Goal: Task Accomplishment & Management: Manage account settings

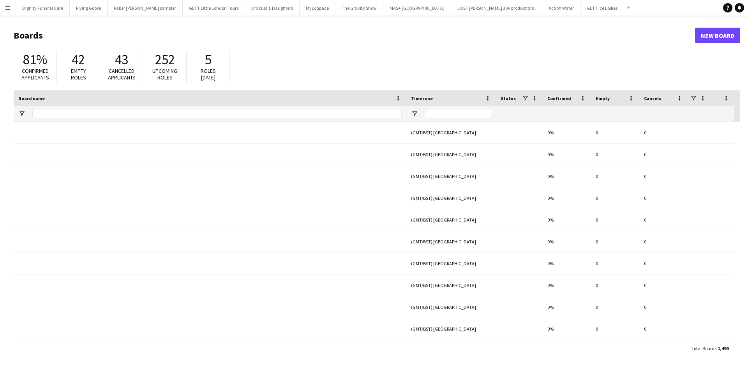
type input "**********"
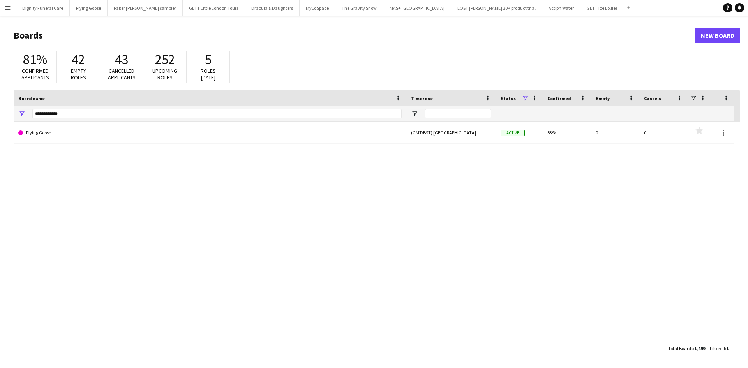
click at [9, 9] on app-icon "Menu" at bounding box center [8, 8] width 6 height 6
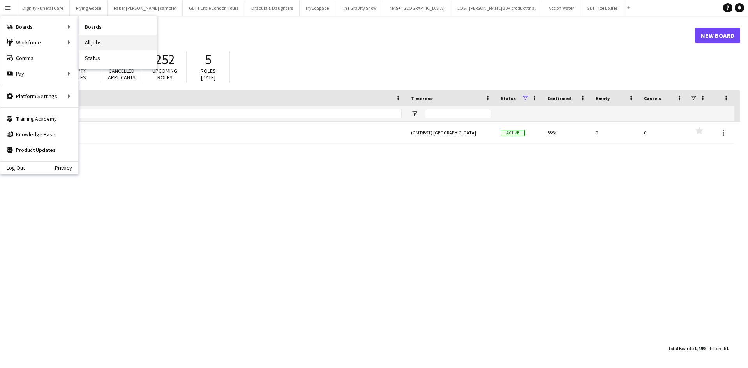
click at [96, 41] on link "All jobs" at bounding box center [118, 43] width 78 height 16
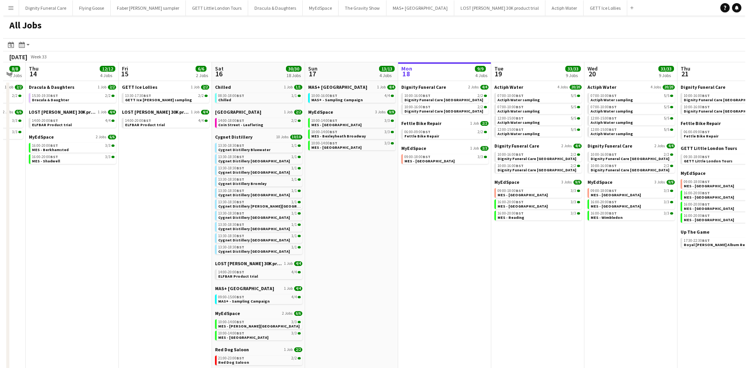
scroll to position [0, 249]
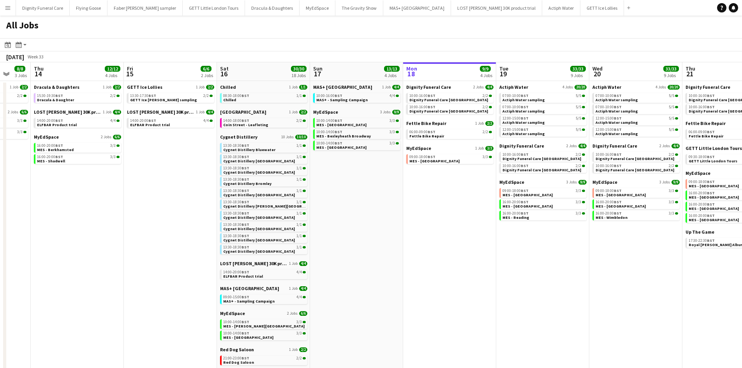
drag, startPoint x: 172, startPoint y: 200, endPoint x: 482, endPoint y: 171, distance: 311.5
click at [482, 171] on app-calendar-viewport "Mon 11 Tue 12 5/5 2 Jobs Wed 13 8/8 3 Jobs Thu 14 12/12 4 Jobs Fri 15 6/6 2 Job…" at bounding box center [371, 284] width 742 height 445
click at [321, 81] on app-date-cell "MAS+ UK 1 Job 4/4 10:00-16:00 BST 4/4 MAS+ - Sampling Campaign MyEdSpace 3 Jobs…" at bounding box center [356, 294] width 93 height 426
click at [322, 86] on span "MAS+ [GEOGRAPHIC_DATA]" at bounding box center [342, 87] width 59 height 6
click at [14, 28] on h1 "All Jobs" at bounding box center [22, 27] width 45 height 23
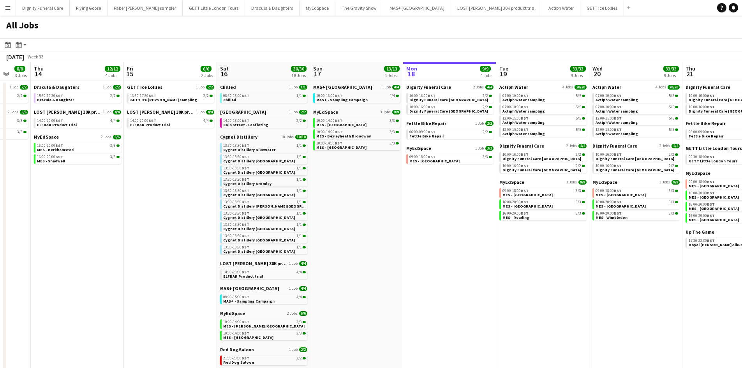
click at [28, 23] on h1 "All Jobs" at bounding box center [22, 27] width 45 height 23
click at [8, 6] on app-icon "Menu" at bounding box center [8, 8] width 6 height 6
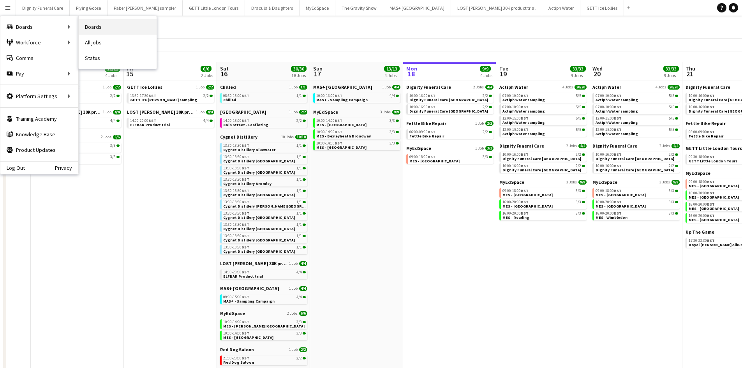
click at [96, 27] on link "Boards" at bounding box center [118, 27] width 78 height 16
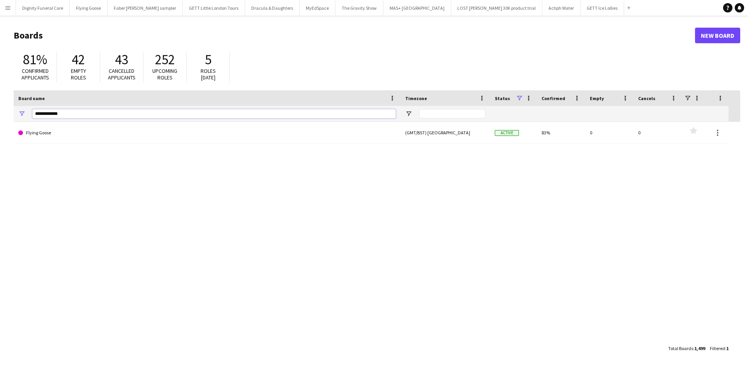
click at [94, 113] on input "**********" at bounding box center [213, 113] width 363 height 9
type input "*"
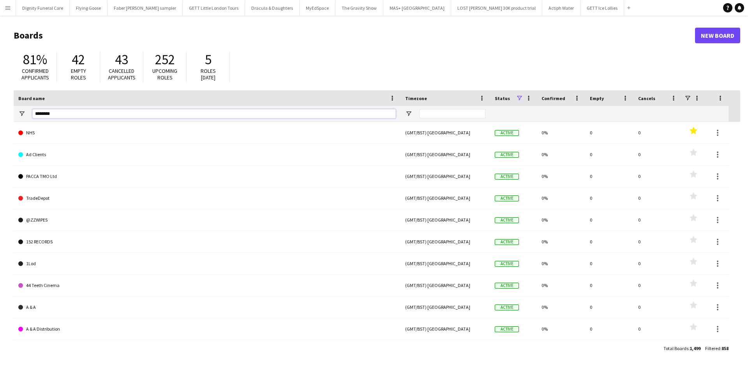
type input "********"
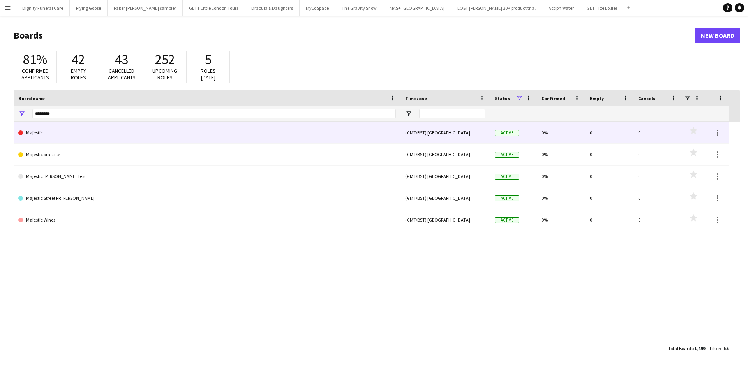
click at [46, 132] on link "Majestic" at bounding box center [207, 133] width 378 height 22
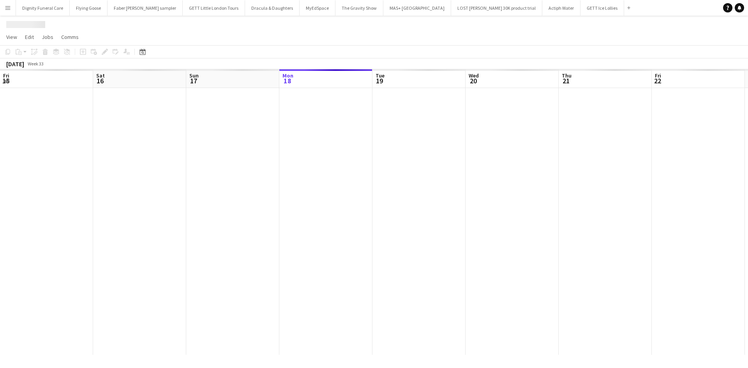
scroll to position [0, 186]
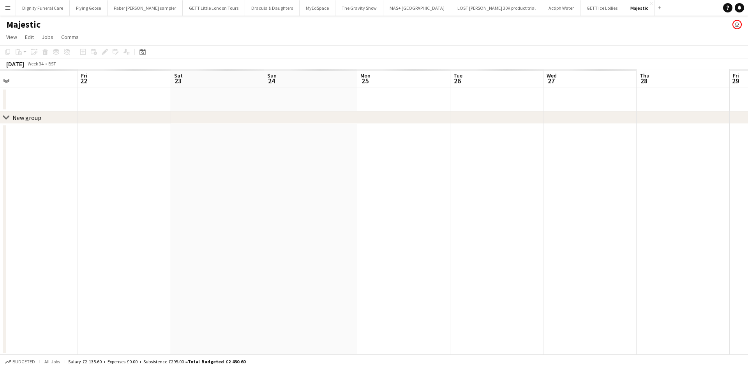
drag, startPoint x: 444, startPoint y: 176, endPoint x: 65, endPoint y: 156, distance: 380.0
click at [26, 167] on app-calendar-viewport "Mon 18 Tue 19 Wed 20 Thu 21 Fri 22 Sat 23 Sun 24 Mon 25 Tue 26 Wed 27 Thu 28 Fr…" at bounding box center [374, 212] width 748 height 286
drag, startPoint x: 432, startPoint y: 182, endPoint x: 9, endPoint y: 212, distance: 424.1
click at [176, 186] on app-calendar-viewport "Thu 21 Fri 22 Sat 23 Sun 24 Mon 25 Tue 26 Wed 27 Thu 28 Fri 29 Sat 30 Sun 31 Mo…" at bounding box center [374, 212] width 748 height 286
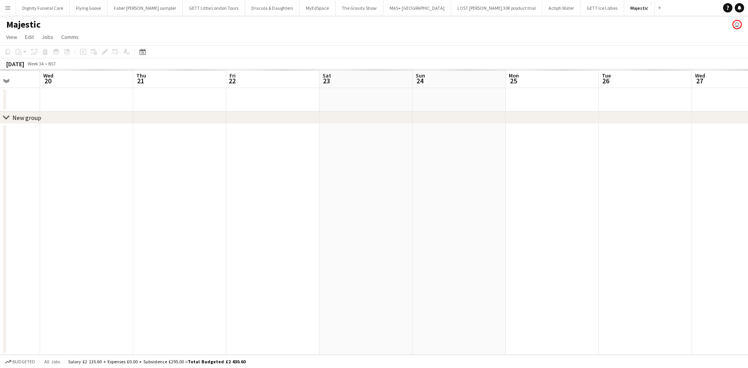
scroll to position [0, 236]
drag, startPoint x: 140, startPoint y: 183, endPoint x: 568, endPoint y: 173, distance: 427.9
click at [568, 173] on app-calendar-viewport "Sun 17 Mon 18 Tue 19 Wed 20 Thu 21 Fri 22 Sat 23 Sun 24 Mon 25 Tue 26 Wed 27 Th…" at bounding box center [374, 212] width 748 height 286
click at [300, 101] on app-date-cell at bounding box center [276, 99] width 93 height 23
click at [85, 51] on icon "Add job" at bounding box center [83, 52] width 6 height 6
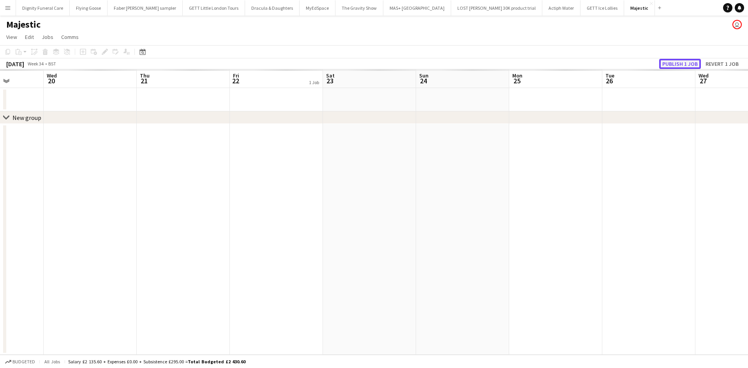
click at [679, 61] on button "Publish 1 job" at bounding box center [680, 64] width 42 height 10
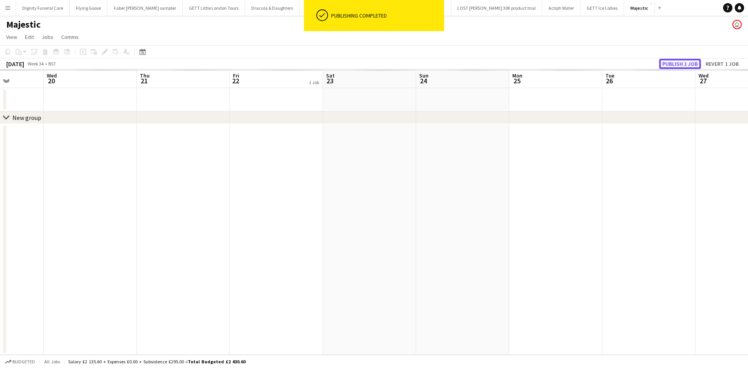
click at [678, 63] on button "Publish 1 job" at bounding box center [680, 64] width 42 height 10
click at [309, 79] on div "1 Job" at bounding box center [314, 82] width 11 height 7
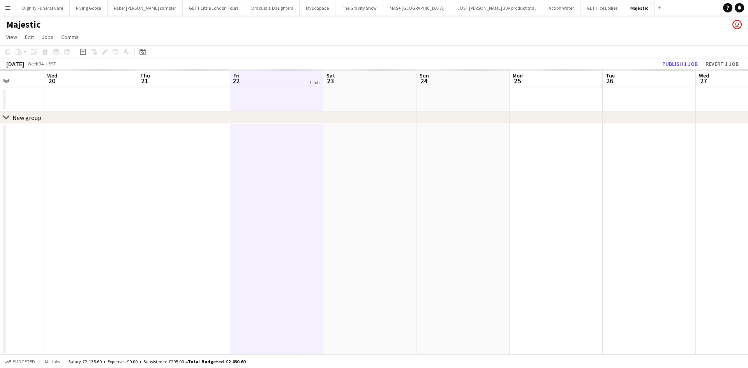
click at [387, 155] on app-date-cell at bounding box center [369, 239] width 93 height 231
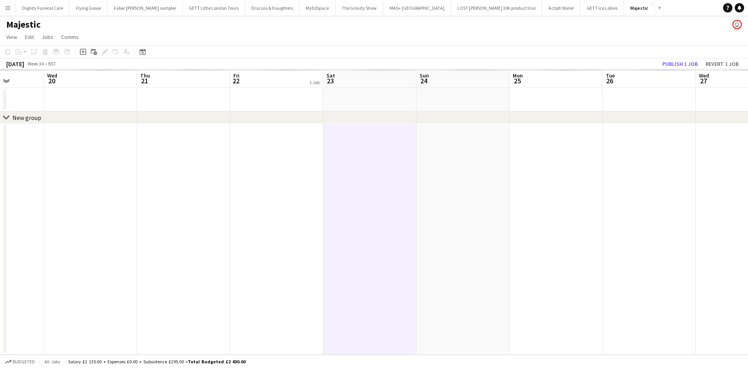
click at [295, 79] on app-board-header-date "Fri 22 1 Job" at bounding box center [276, 78] width 93 height 19
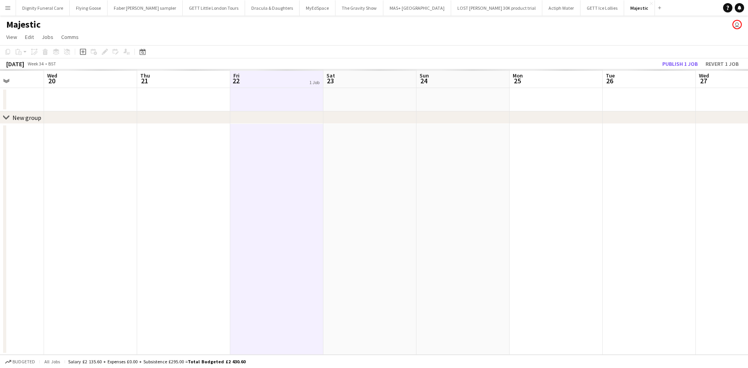
click at [442, 140] on app-date-cell at bounding box center [462, 239] width 93 height 231
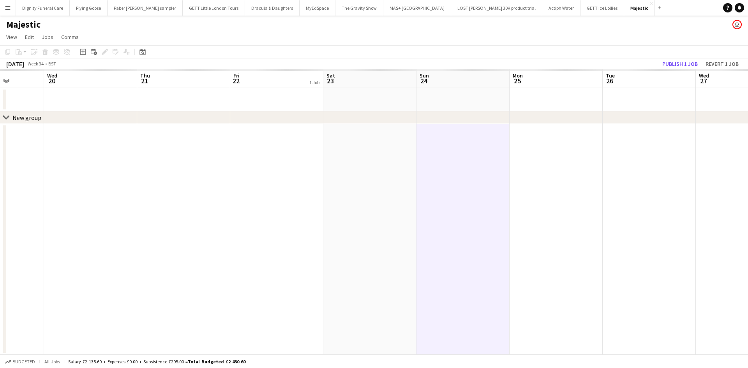
click at [267, 80] on app-board-header-date "Fri 22 1 Job" at bounding box center [276, 78] width 93 height 19
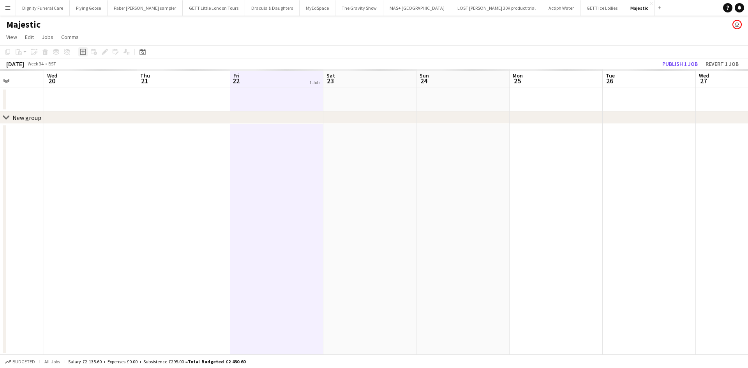
click at [83, 49] on icon at bounding box center [83, 52] width 6 height 6
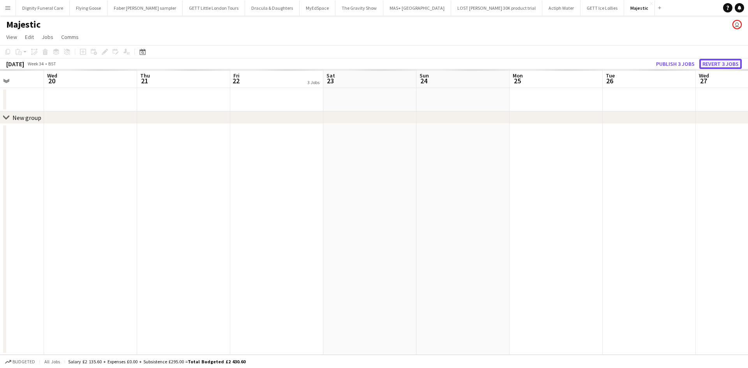
click at [716, 64] on button "Revert 3 jobs" at bounding box center [720, 64] width 42 height 10
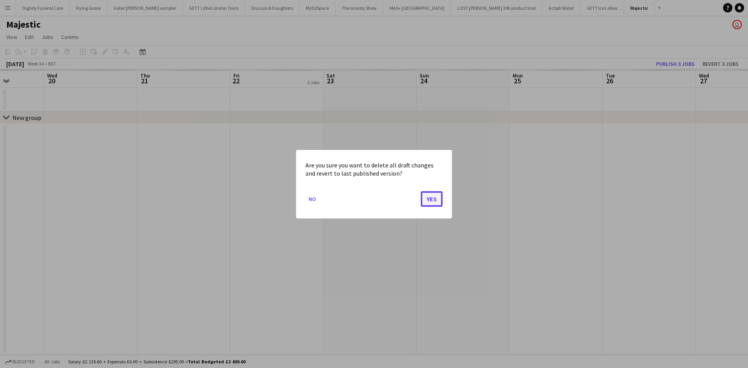
click at [433, 197] on button "Yes" at bounding box center [432, 199] width 22 height 16
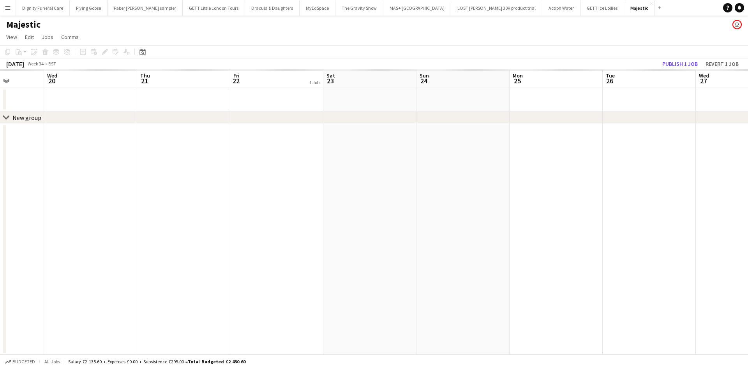
click at [5, 4] on button "Menu" at bounding box center [8, 8] width 16 height 16
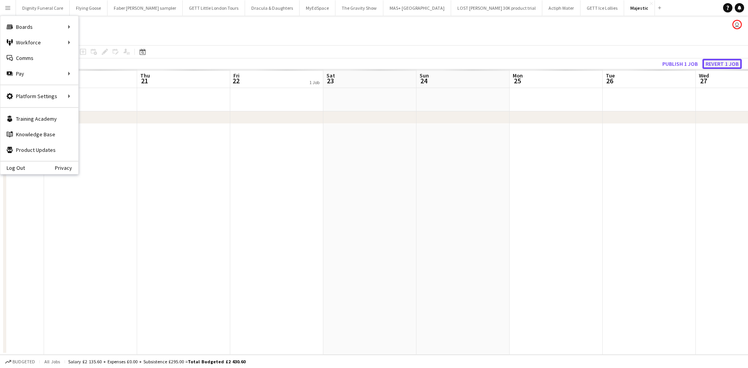
click at [713, 63] on button "Revert 1 job" at bounding box center [721, 64] width 39 height 10
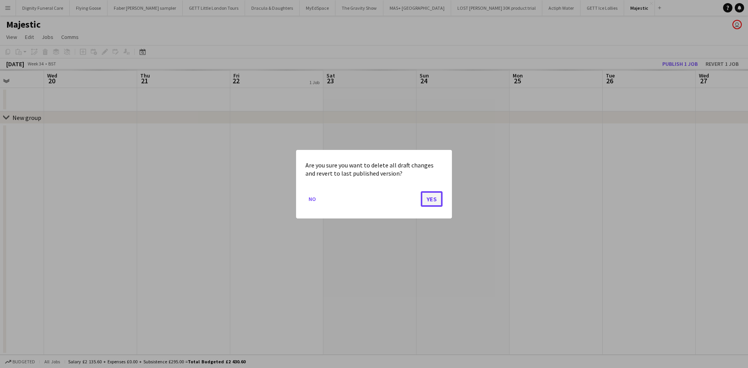
click at [431, 201] on button "Yes" at bounding box center [432, 199] width 22 height 16
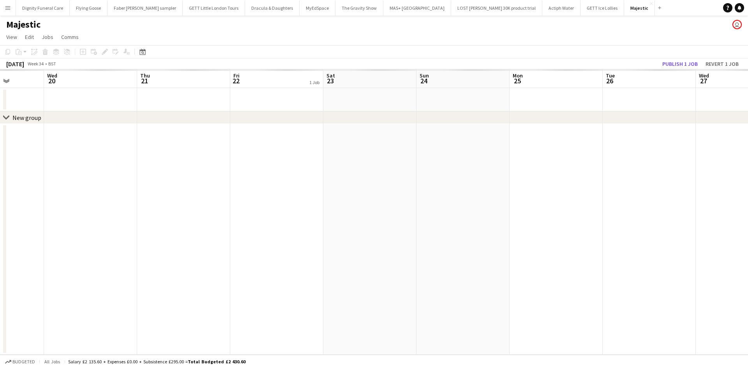
click at [6, 5] on app-icon "Menu" at bounding box center [8, 8] width 6 height 6
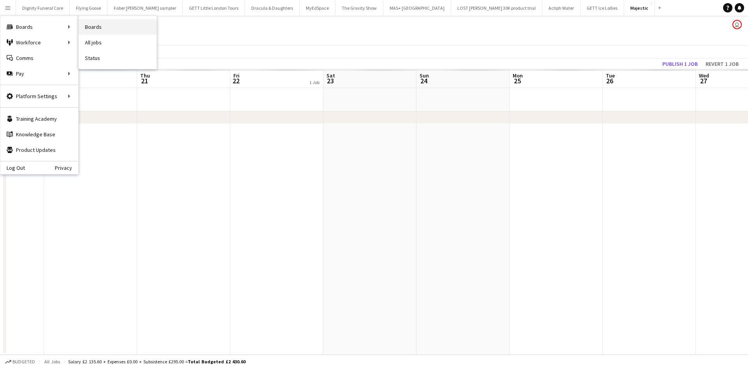
click at [97, 27] on link "Boards" at bounding box center [118, 27] width 78 height 16
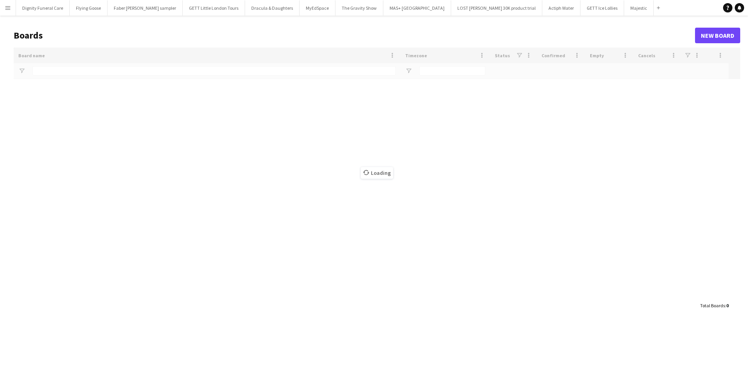
type input "********"
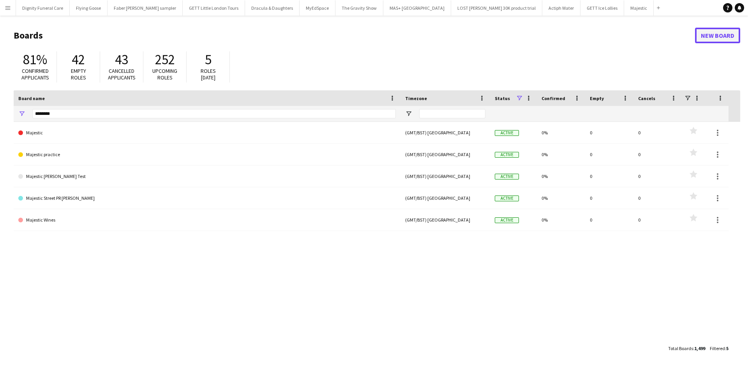
click at [708, 34] on link "New Board" at bounding box center [717, 36] width 45 height 16
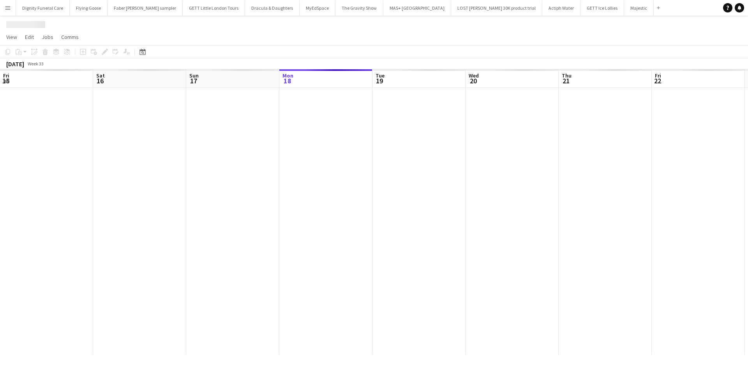
scroll to position [0, 186]
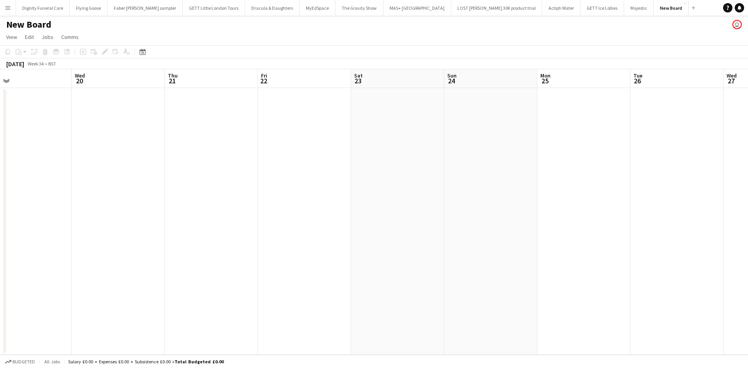
drag, startPoint x: 383, startPoint y: 161, endPoint x: 198, endPoint y: 157, distance: 185.1
click at [192, 159] on app-calendar-viewport "Sat 16 Sun 17 Mon 18 Tue 19 Wed 20 Thu 21 Fri 22 Sat 23 Sun 24 Mon 25 Tue 26 We…" at bounding box center [374, 212] width 748 height 286
click at [281, 126] on app-date-cell at bounding box center [283, 221] width 93 height 267
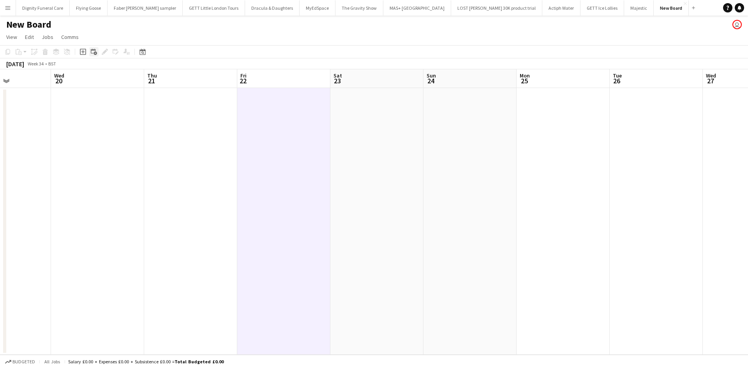
click at [92, 49] on icon "Add linked Job" at bounding box center [94, 52] width 6 height 6
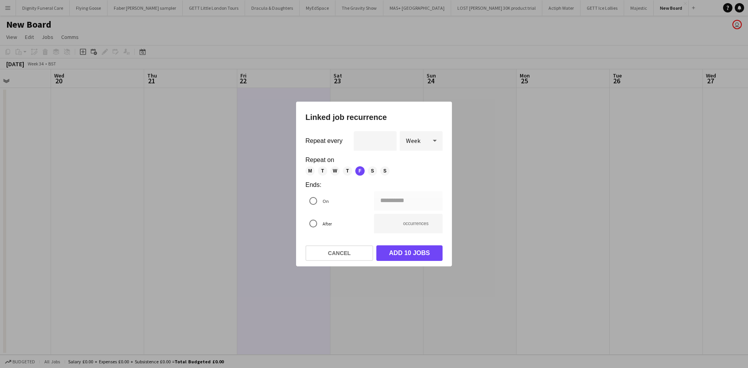
click at [601, 176] on div at bounding box center [374, 184] width 748 height 368
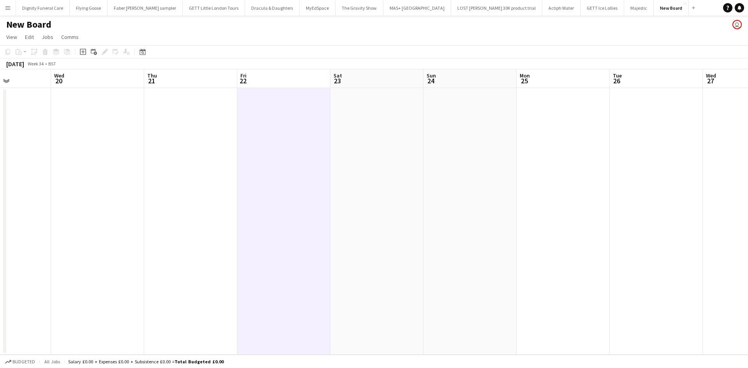
click at [293, 108] on app-date-cell at bounding box center [283, 221] width 93 height 267
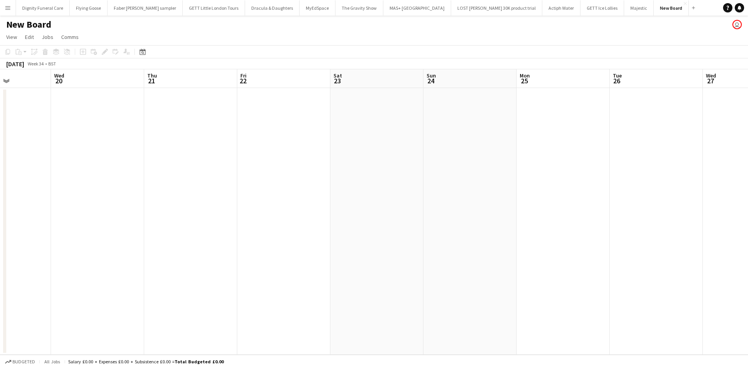
click at [284, 101] on app-date-cell at bounding box center [283, 221] width 93 height 267
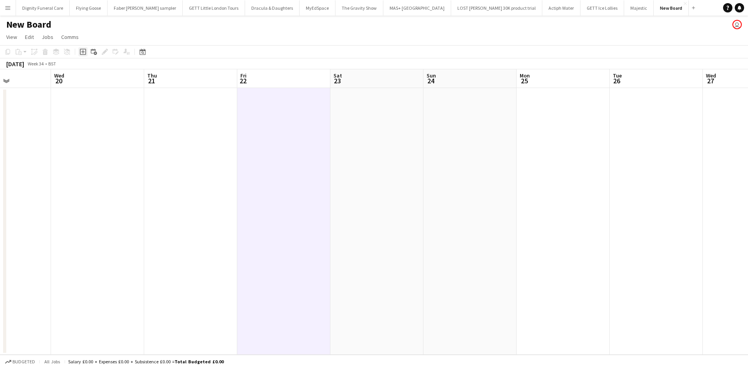
click at [83, 53] on icon at bounding box center [83, 52] width 4 height 4
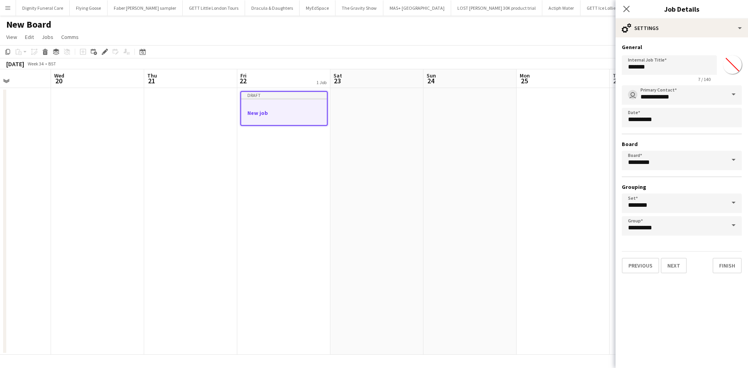
click at [734, 93] on span at bounding box center [733, 94] width 16 height 19
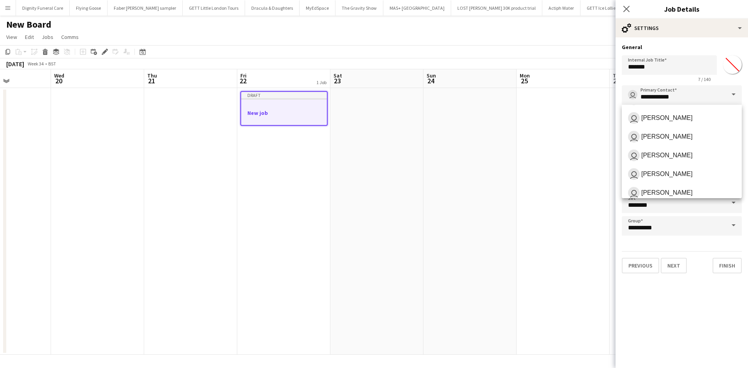
scroll to position [78, 0]
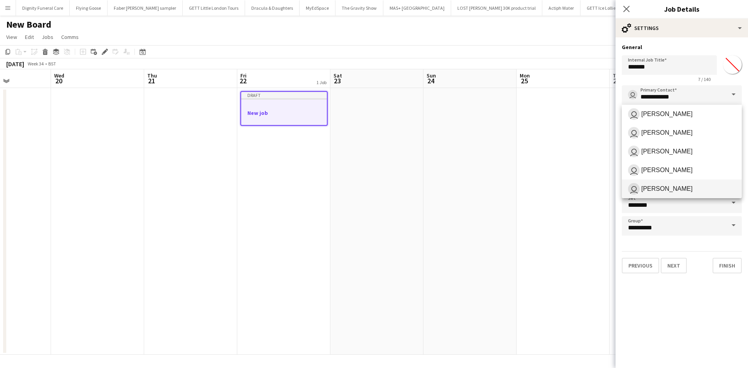
click at [654, 187] on span "Ellie Allen" at bounding box center [666, 188] width 51 height 7
type input "**********"
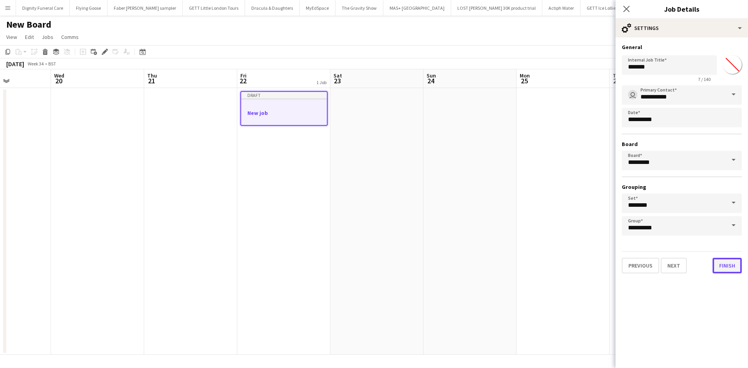
click at [728, 260] on button "Finish" at bounding box center [727, 266] width 29 height 16
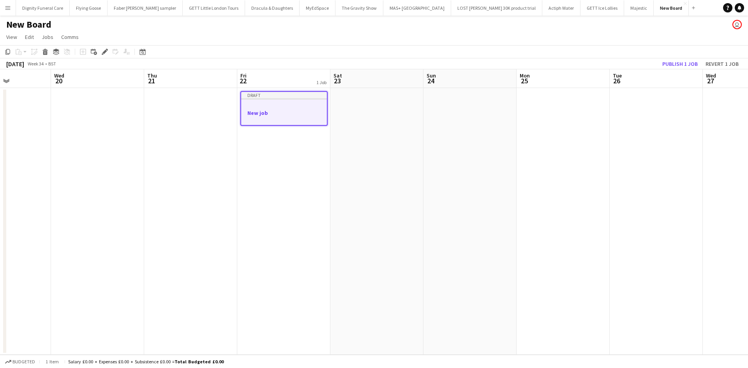
click at [281, 108] on div at bounding box center [284, 106] width 86 height 6
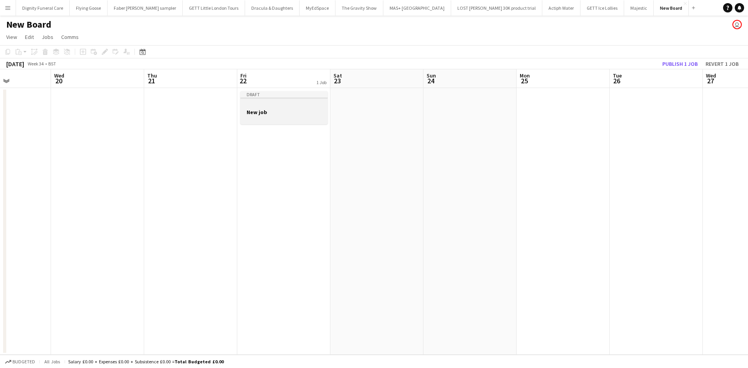
click at [272, 106] on div at bounding box center [283, 105] width 87 height 6
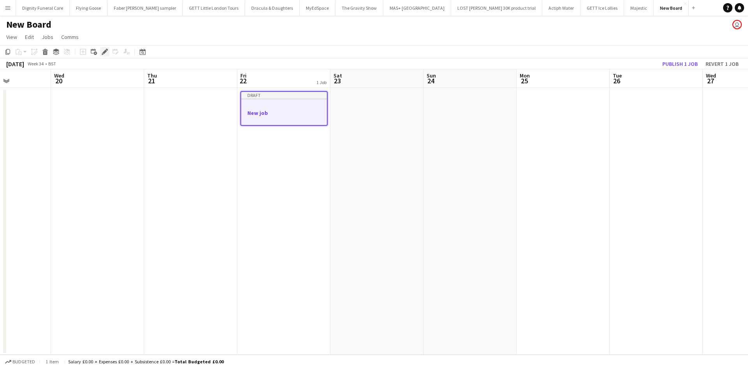
click at [105, 51] on icon at bounding box center [104, 52] width 4 height 4
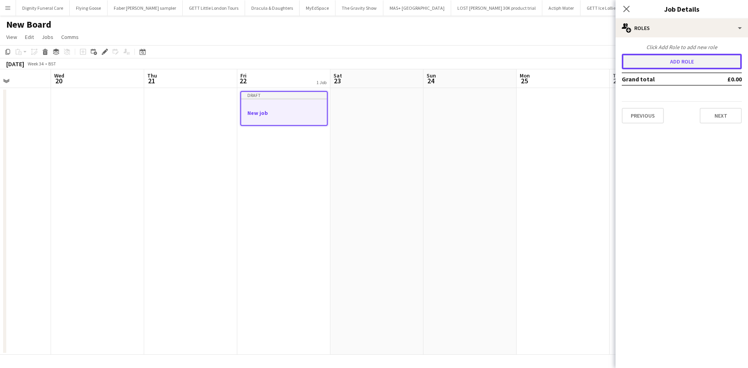
click at [681, 62] on button "Add role" at bounding box center [682, 62] width 120 height 16
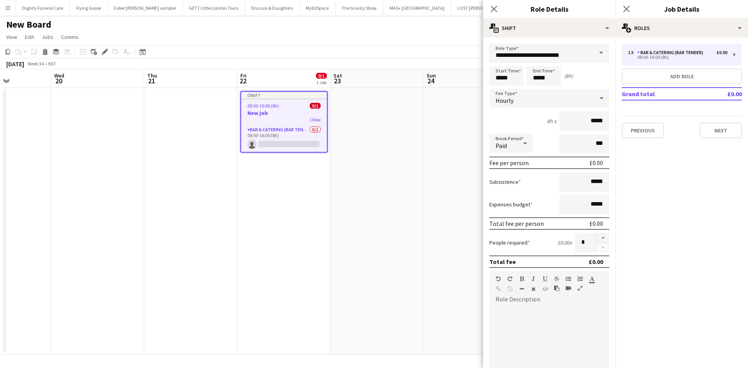
click at [596, 50] on span at bounding box center [601, 53] width 16 height 19
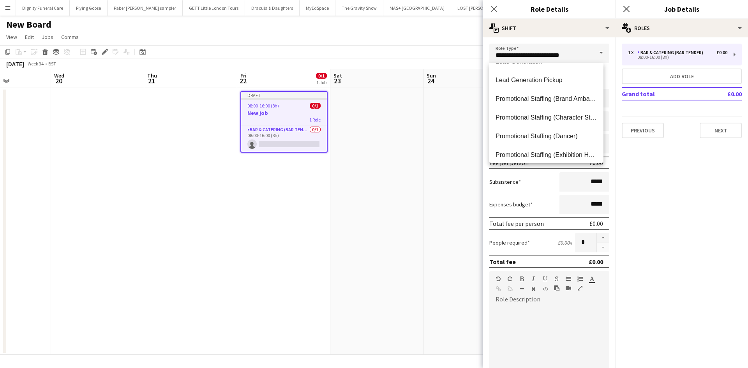
scroll to position [390, 0]
click at [539, 136] on span "Promotional Staffing (Flyering Staff)" at bounding box center [547, 134] width 102 height 7
type input "**********"
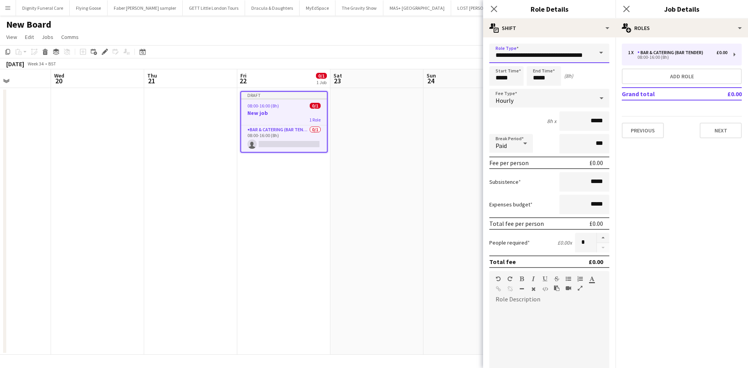
scroll to position [0, 2]
click at [501, 77] on input "*****" at bounding box center [506, 75] width 34 height 19
type input "*****"
click at [538, 78] on input "*****" at bounding box center [544, 75] width 34 height 19
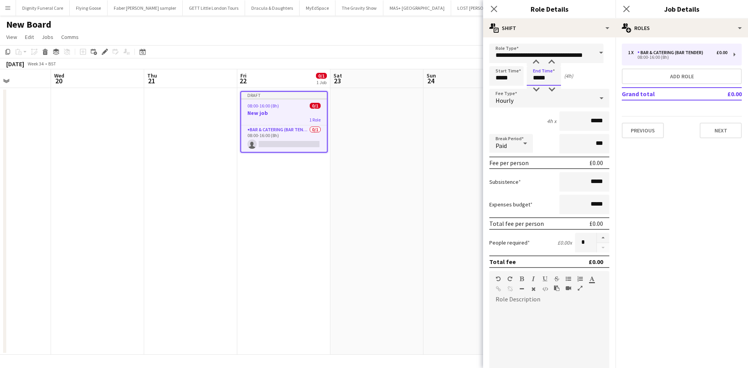
type input "*****"
click at [588, 119] on input "*****" at bounding box center [584, 120] width 50 height 19
type input "**"
type input "******"
click at [589, 180] on input "*****" at bounding box center [584, 181] width 50 height 19
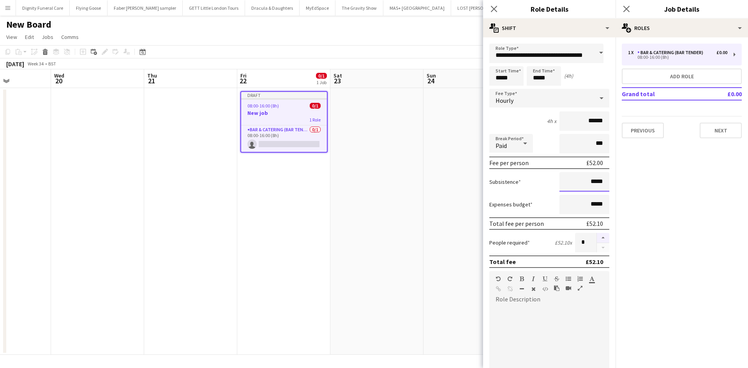
type input "*****"
click at [597, 234] on button "button" at bounding box center [603, 238] width 12 height 10
type input "*"
click at [506, 316] on div at bounding box center [549, 353] width 120 height 94
click at [556, 317] on div "**********" at bounding box center [546, 353] width 114 height 94
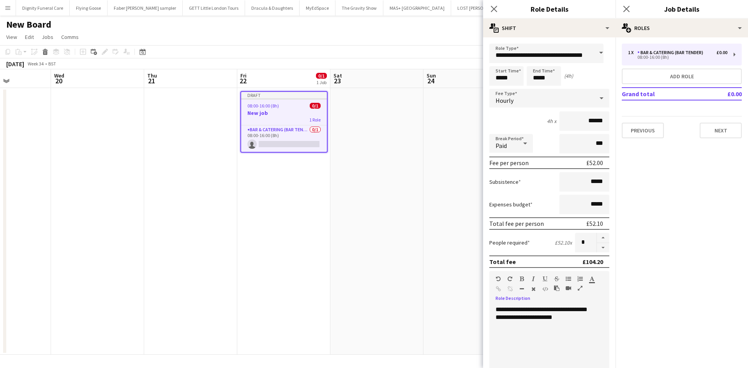
click at [568, 338] on div "**********" at bounding box center [546, 353] width 114 height 94
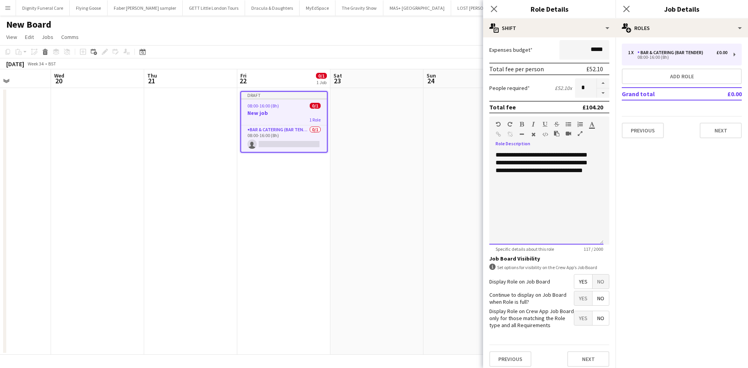
scroll to position [156, 0]
click at [574, 280] on span "Yes" at bounding box center [583, 280] width 18 height 14
click at [574, 295] on span "Yes" at bounding box center [583, 297] width 18 height 14
click at [593, 315] on span "No" at bounding box center [601, 317] width 16 height 14
click at [591, 356] on button "Next" at bounding box center [588, 358] width 42 height 16
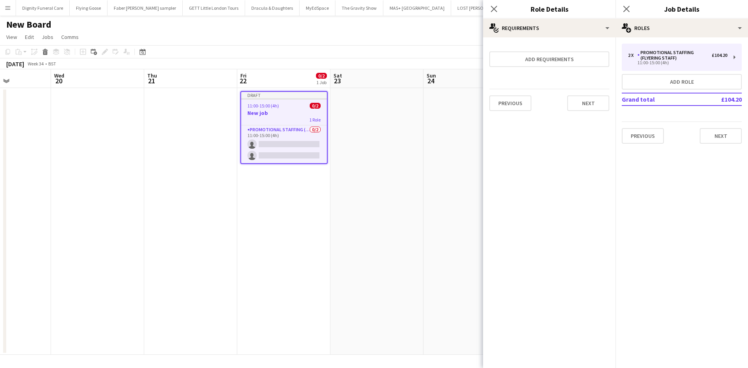
scroll to position [0, 0]
click at [575, 103] on button "Next" at bounding box center [588, 103] width 42 height 16
drag, startPoint x: 591, startPoint y: 102, endPoint x: 604, endPoint y: 120, distance: 22.1
click at [591, 102] on button "Finish" at bounding box center [594, 105] width 29 height 16
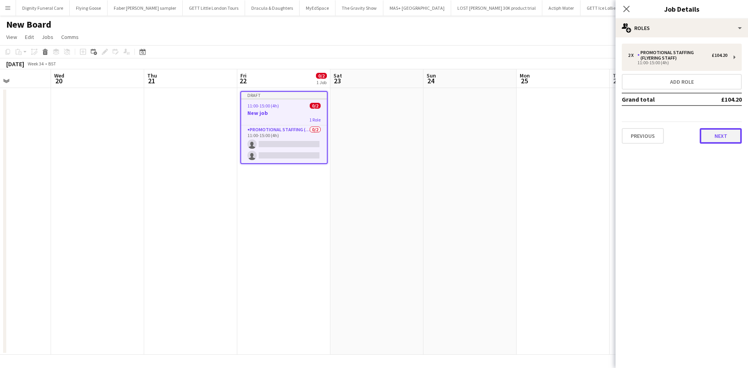
click at [721, 136] on button "Next" at bounding box center [721, 136] width 42 height 16
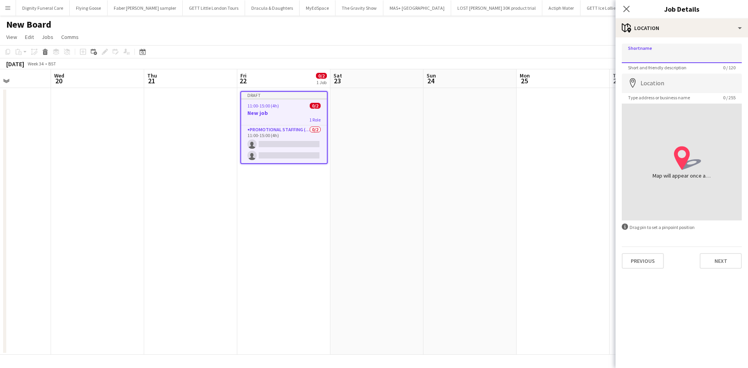
click at [651, 53] on input "Shortname" at bounding box center [682, 53] width 120 height 19
click at [709, 62] on input "**********" at bounding box center [682, 53] width 120 height 19
drag, startPoint x: 707, startPoint y: 59, endPoint x: 628, endPoint y: 56, distance: 79.1
click at [628, 56] on input "**********" at bounding box center [682, 53] width 120 height 19
type input "**********"
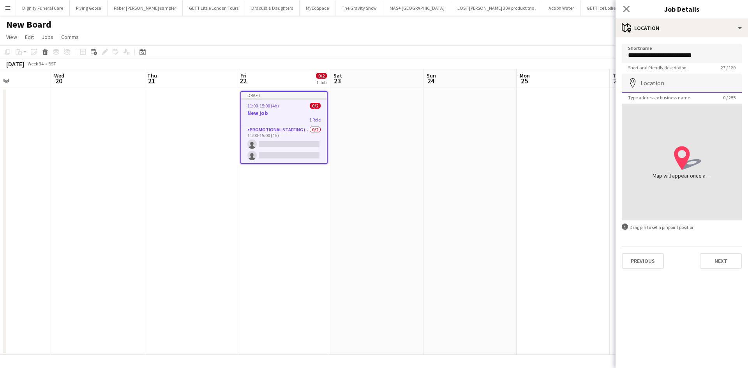
click at [675, 85] on input "Location" at bounding box center [682, 83] width 120 height 19
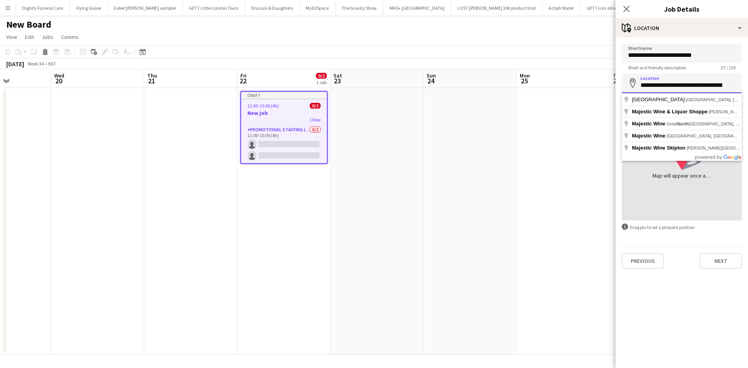
click at [681, 83] on input "**********" at bounding box center [682, 83] width 120 height 19
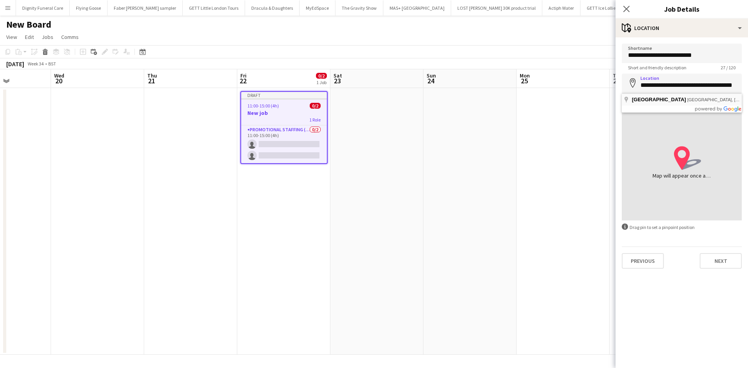
type input "**********"
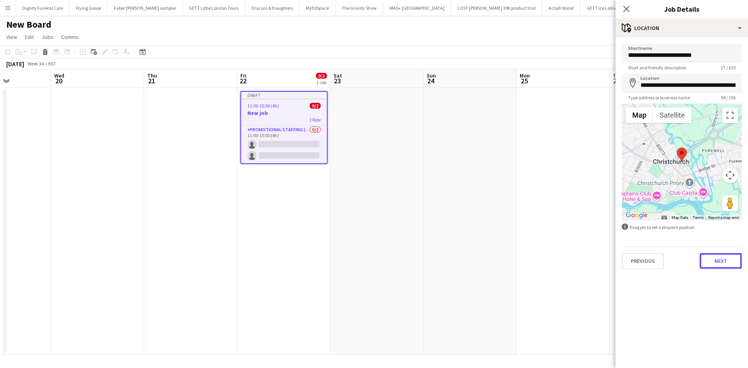
click at [722, 258] on button "Next" at bounding box center [721, 261] width 42 height 16
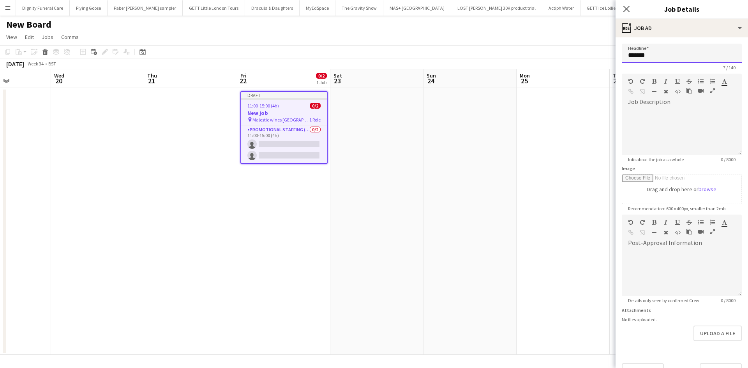
click at [669, 52] on input "*******" at bounding box center [682, 53] width 120 height 19
type input "*"
drag, startPoint x: 703, startPoint y: 55, endPoint x: 628, endPoint y: 55, distance: 74.8
click at [628, 55] on input "**********" at bounding box center [682, 53] width 120 height 19
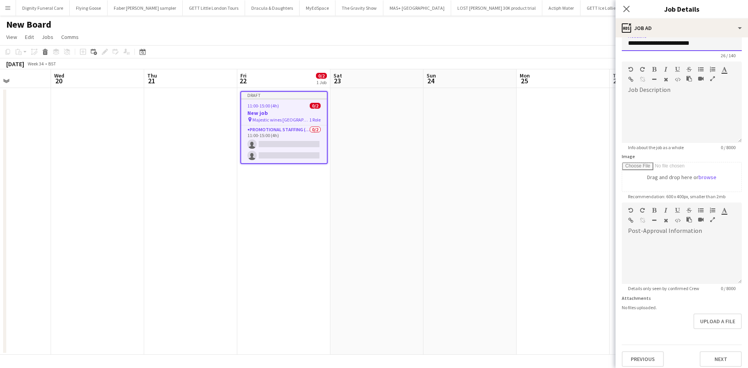
scroll to position [17, 0]
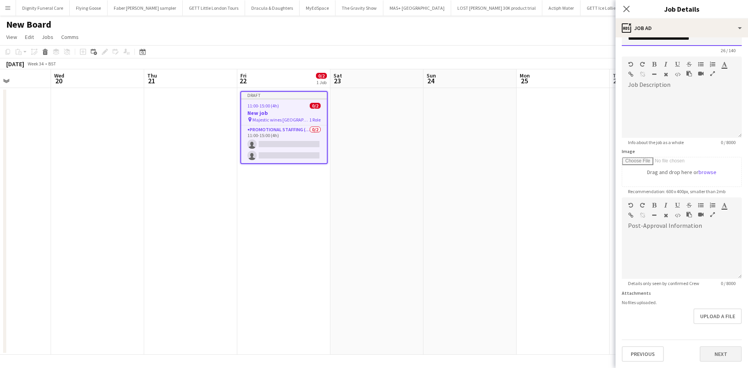
type input "**********"
click at [716, 353] on button "Next" at bounding box center [721, 354] width 42 height 16
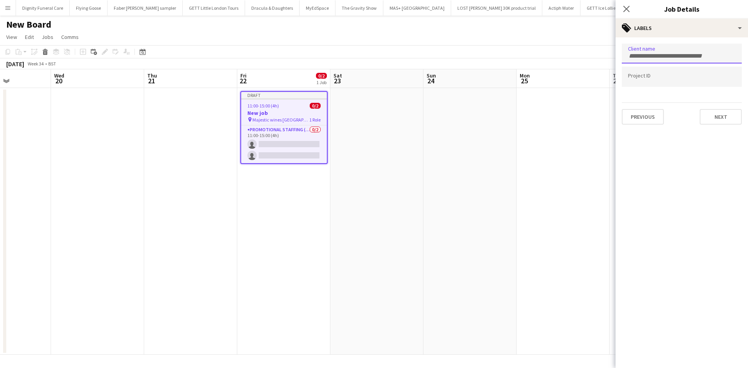
click at [646, 48] on div at bounding box center [682, 54] width 120 height 20
paste input "**********"
type input "**********"
click at [716, 116] on button "Next" at bounding box center [721, 117] width 42 height 16
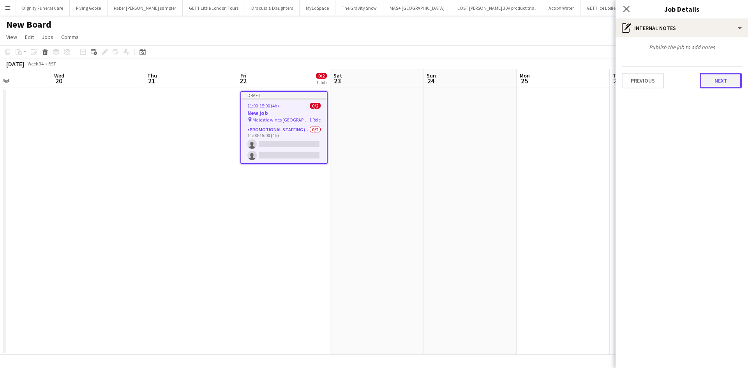
click at [717, 78] on button "Next" at bounding box center [721, 81] width 42 height 16
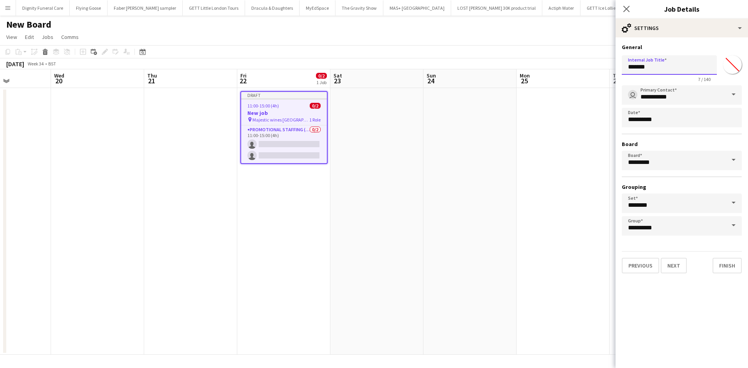
click at [674, 72] on input "*******" at bounding box center [669, 64] width 95 height 19
type input "*"
paste input "**********"
type input "**********"
click at [730, 267] on button "Finish" at bounding box center [727, 266] width 29 height 16
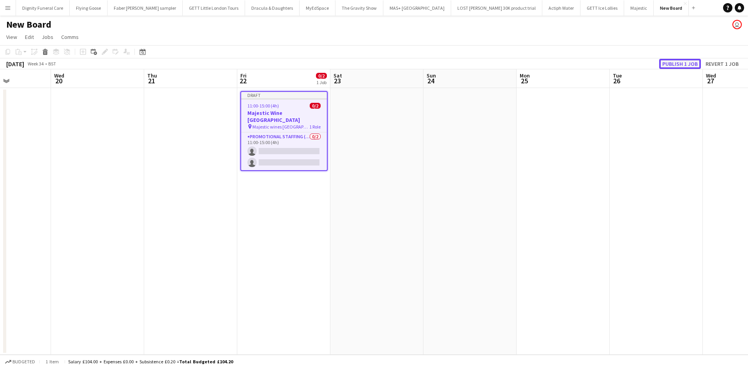
click at [677, 64] on button "Publish 1 job" at bounding box center [680, 64] width 42 height 10
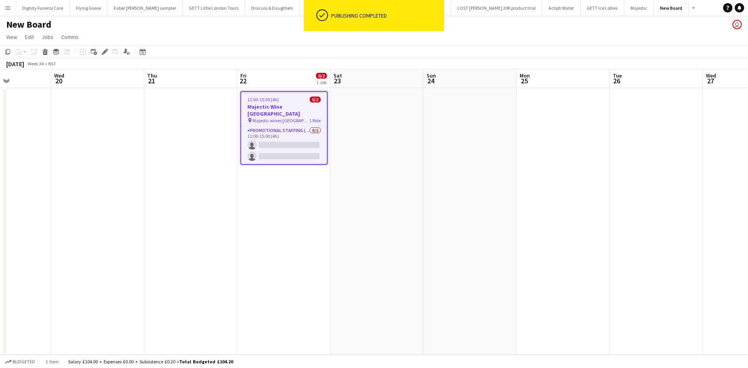
click at [270, 104] on h3 "Majestic Wine [GEOGRAPHIC_DATA]" at bounding box center [284, 110] width 86 height 14
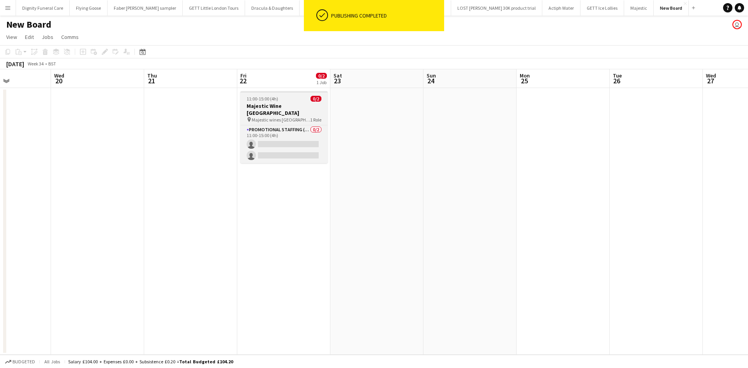
click at [276, 104] on h3 "Majestic Wine [GEOGRAPHIC_DATA]" at bounding box center [283, 109] width 87 height 14
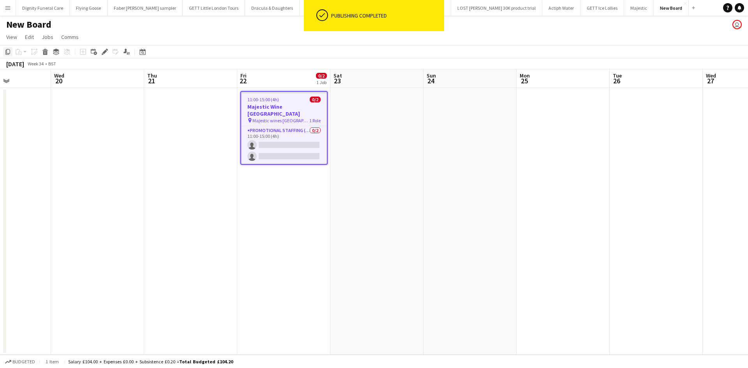
click at [6, 50] on icon at bounding box center [7, 51] width 5 height 5
click at [362, 109] on app-date-cell at bounding box center [376, 221] width 93 height 267
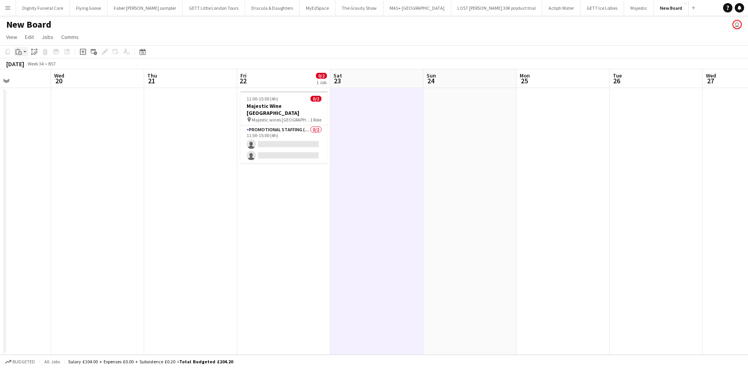
click at [21, 49] on icon "Paste" at bounding box center [19, 52] width 6 height 6
click at [34, 62] on div "Paste Ctrl+V Paste with crew Ctrl+Shift+V" at bounding box center [57, 73] width 86 height 34
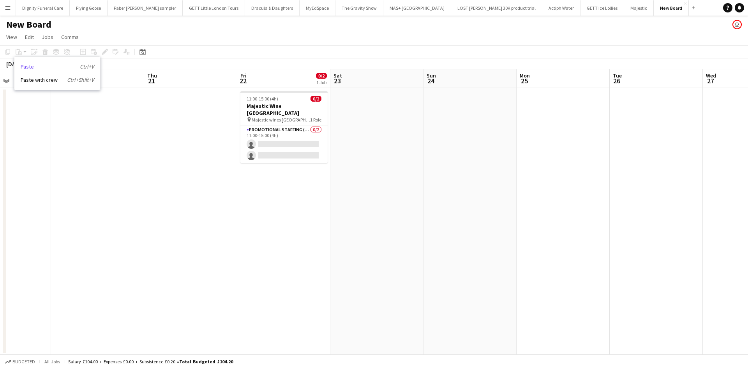
click at [30, 68] on link "Paste Ctrl+V" at bounding box center [57, 66] width 73 height 7
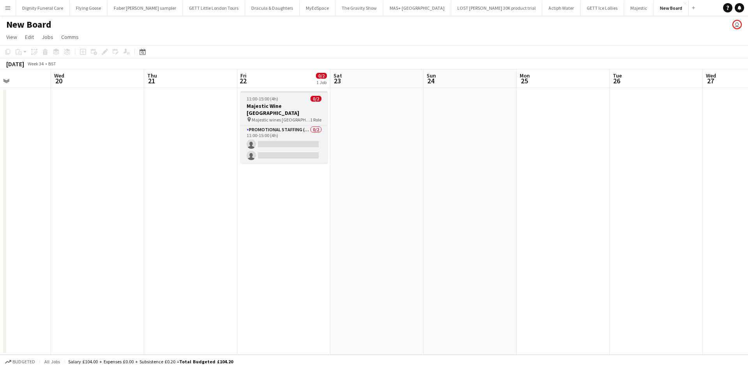
click at [268, 103] on h3 "Majestic Wine [GEOGRAPHIC_DATA]" at bounding box center [283, 109] width 87 height 14
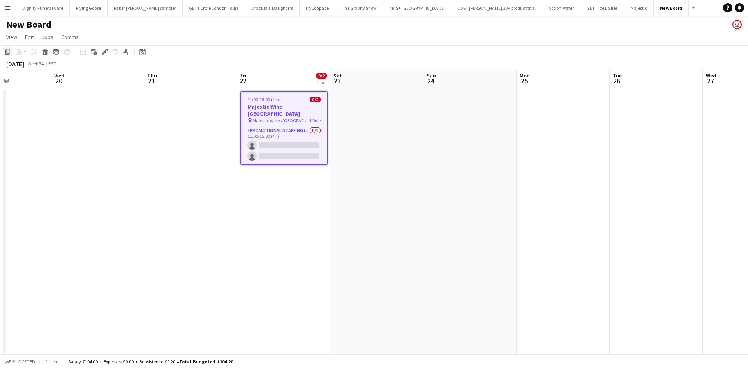
click at [4, 50] on div "Copy" at bounding box center [7, 51] width 9 height 9
click at [358, 101] on app-date-cell at bounding box center [376, 221] width 93 height 267
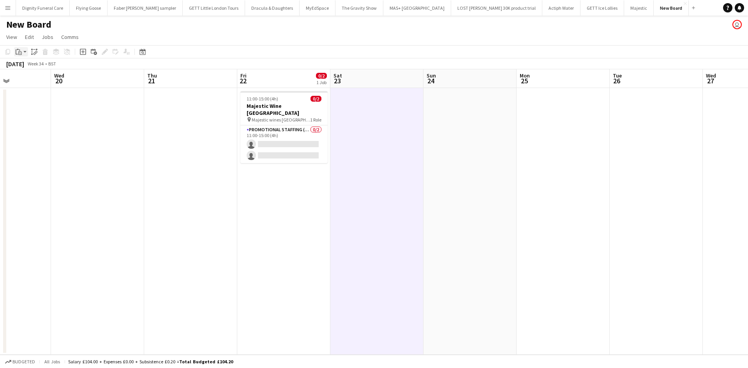
click at [21, 50] on icon "Paste" at bounding box center [19, 52] width 6 height 6
click at [27, 65] on link "Paste Ctrl+V" at bounding box center [57, 66] width 73 height 7
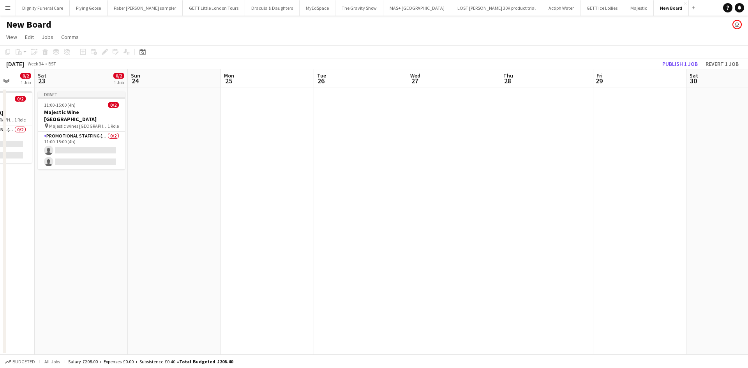
scroll to position [0, 248]
drag, startPoint x: 589, startPoint y: 135, endPoint x: 290, endPoint y: 132, distance: 299.2
click at [290, 132] on app-calendar-viewport "Wed 20 Thu 21 Fri 22 0/2 1 Job Sat 23 0/2 1 Job Sun 24 Mon 25 Tue 26 Wed 27 Thu…" at bounding box center [374, 212] width 748 height 286
click at [618, 126] on app-date-cell at bounding box center [636, 221] width 93 height 267
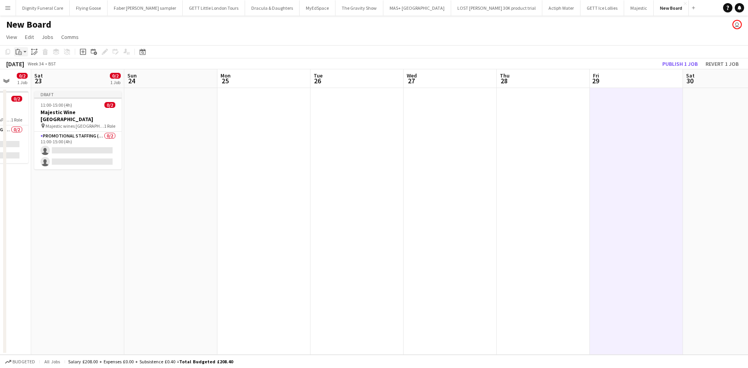
click at [20, 52] on icon "Paste" at bounding box center [19, 52] width 6 height 6
click at [27, 67] on link "Paste Ctrl+V" at bounding box center [57, 66] width 73 height 7
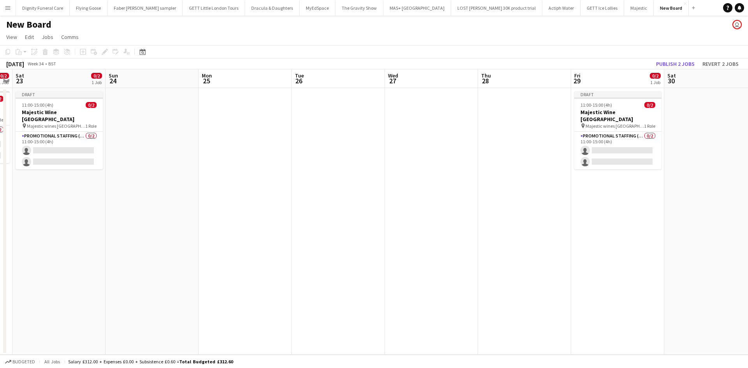
scroll to position [0, 306]
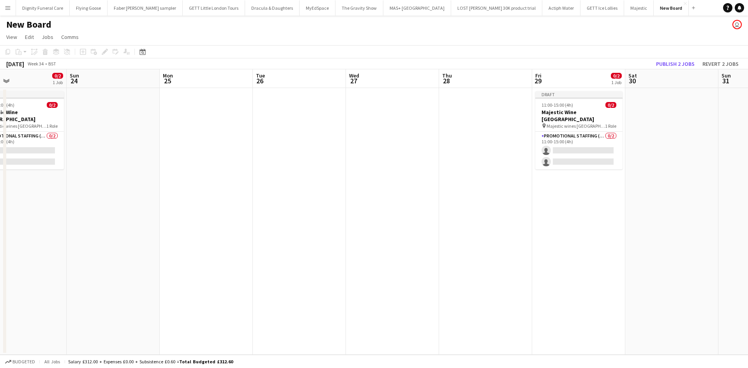
drag, startPoint x: 442, startPoint y: 154, endPoint x: 291, endPoint y: 144, distance: 151.1
click at [291, 144] on app-calendar-viewport "Wed 20 Thu 21 Fri 22 0/2 1 Job Sat 23 0/2 1 Job Sun 24 Mon 25 Tue 26 Wed 27 Thu…" at bounding box center [374, 212] width 748 height 286
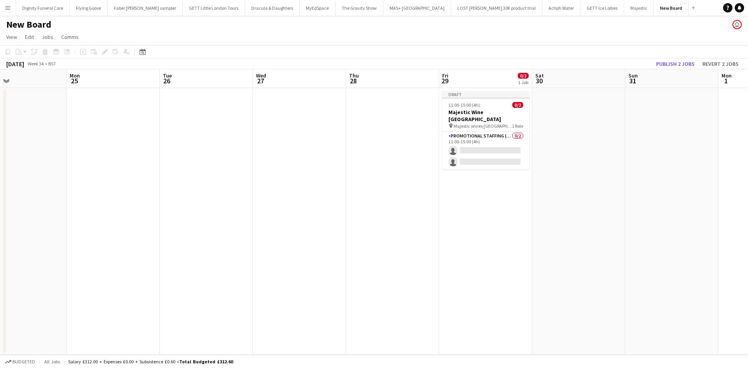
click at [562, 131] on app-date-cell at bounding box center [578, 221] width 93 height 267
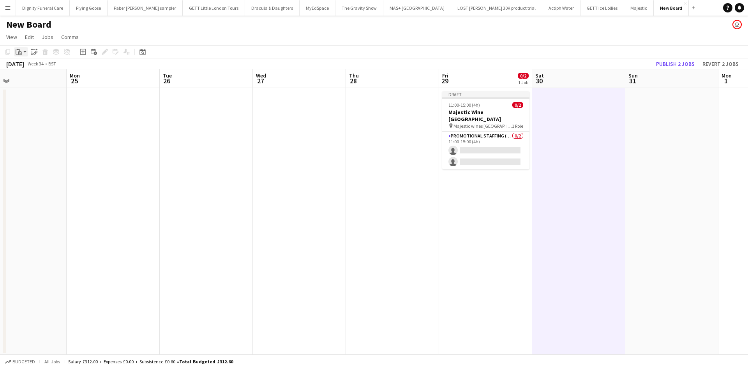
click at [19, 53] on icon at bounding box center [20, 53] width 4 height 4
click at [30, 65] on link "Paste Ctrl+V" at bounding box center [57, 66] width 73 height 7
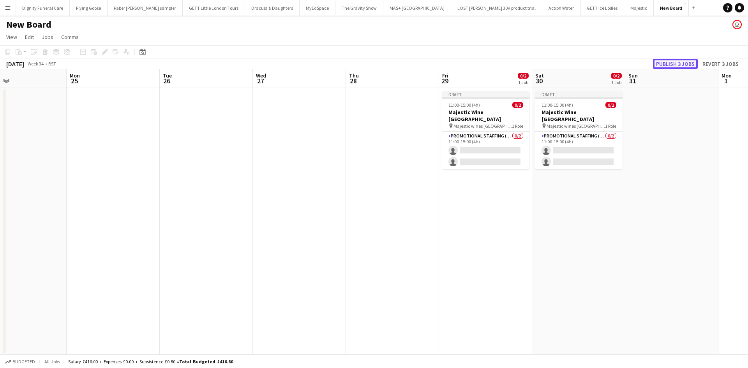
click at [670, 64] on button "Publish 3 jobs" at bounding box center [675, 64] width 45 height 10
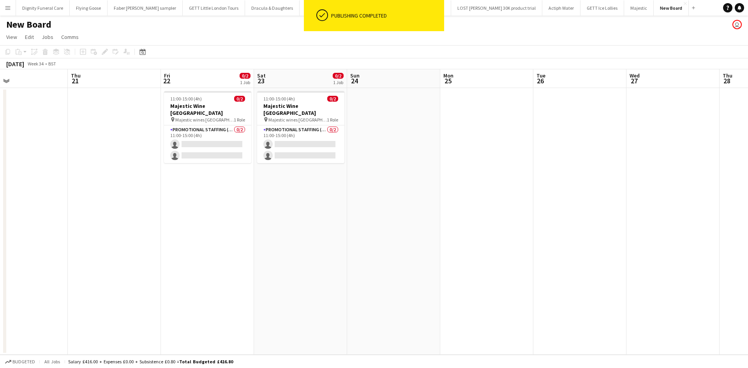
drag, startPoint x: 365, startPoint y: 124, endPoint x: 629, endPoint y: 108, distance: 265.0
click at [629, 108] on app-calendar-viewport "Mon 18 Tue 19 Wed 20 Thu 21 Fri 22 0/2 1 Job Sat 23 0/2 1 Job Sun 24 Mon 25 Tue…" at bounding box center [374, 212] width 748 height 286
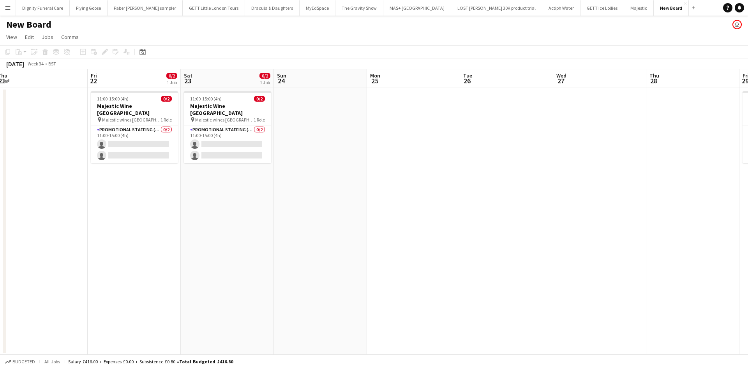
scroll to position [0, 191]
drag, startPoint x: 268, startPoint y: 226, endPoint x: 194, endPoint y: 196, distance: 79.7
click at [194, 196] on app-calendar-viewport "Tue 19 Wed 20 Thu 21 Fri 22 0/2 1 Job Sat 23 0/2 1 Job Sun 24 Mon 25 Tue 26 Wed…" at bounding box center [374, 212] width 748 height 286
click at [34, 24] on h1 "New Board" at bounding box center [28, 25] width 45 height 12
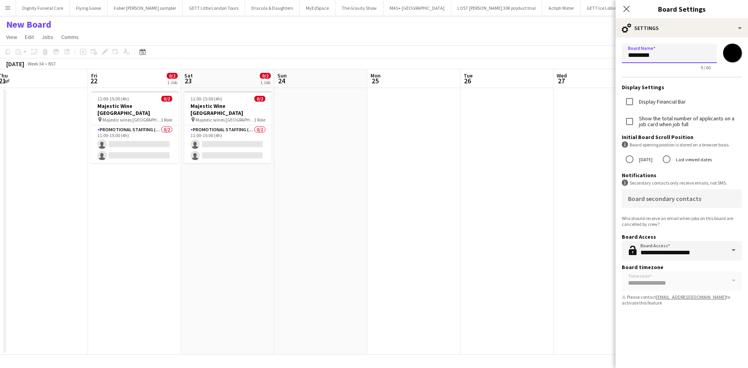
click at [679, 57] on input "*********" at bounding box center [669, 53] width 95 height 19
type input "*"
paste input "**********"
type input "*"
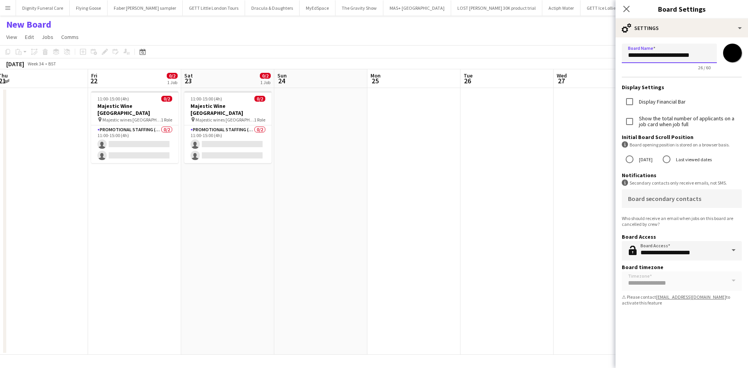
type input "**********"
click at [550, 148] on app-date-cell at bounding box center [506, 221] width 93 height 267
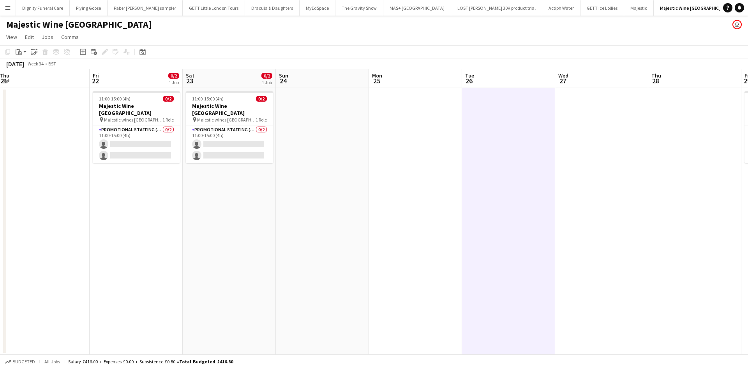
click at [10, 5] on app-icon "Menu" at bounding box center [8, 8] width 6 height 6
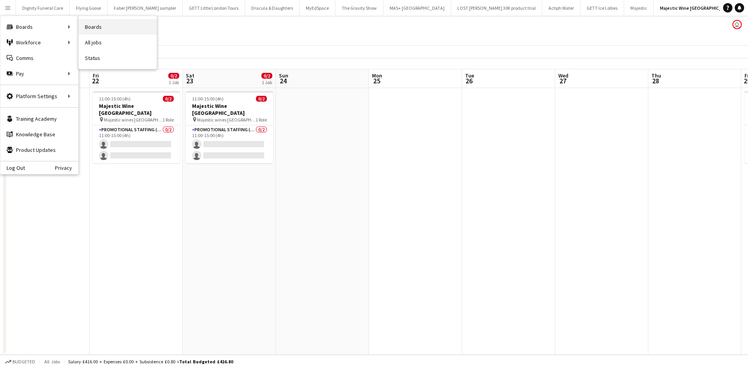
click at [100, 27] on link "Boards" at bounding box center [118, 27] width 78 height 16
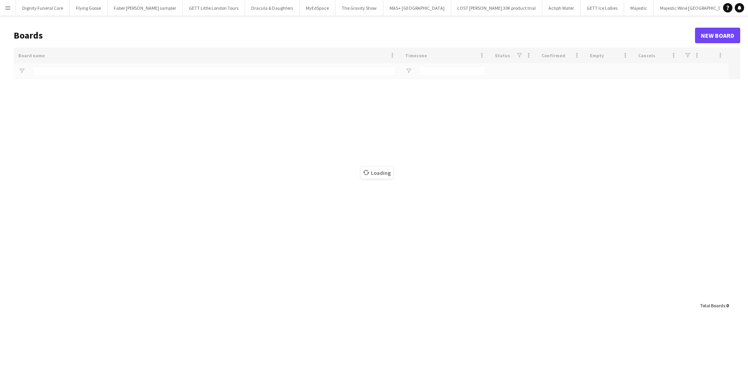
type input "********"
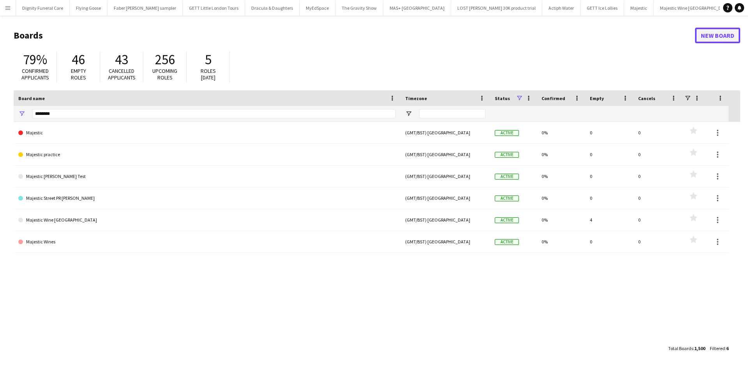
click at [728, 34] on link "New Board" at bounding box center [717, 36] width 45 height 16
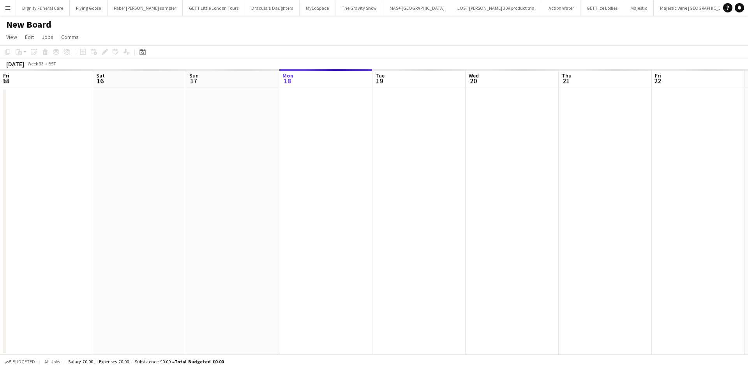
scroll to position [0, 186]
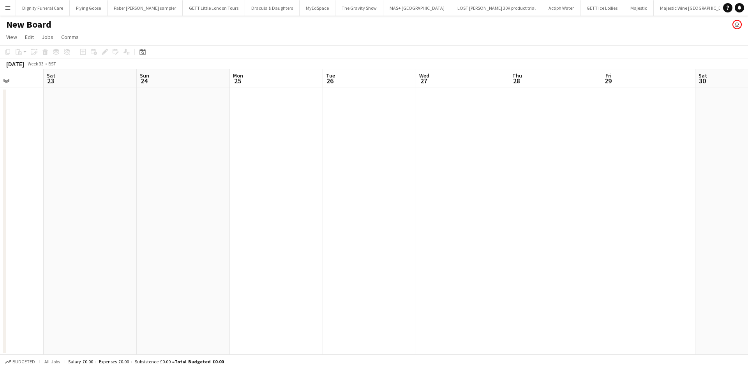
drag, startPoint x: 511, startPoint y: 134, endPoint x: -75, endPoint y: 124, distance: 586.0
click at [0, 124] on html "Menu Boards Boards Boards All jobs Status Workforce Workforce My Workforce Recr…" at bounding box center [374, 184] width 748 height 368
drag, startPoint x: 425, startPoint y: 194, endPoint x: -71, endPoint y: 168, distance: 496.6
click at [0, 168] on html "Menu Boards Boards Boards All jobs Status Workforce Workforce My Workforce Recr…" at bounding box center [374, 184] width 748 height 368
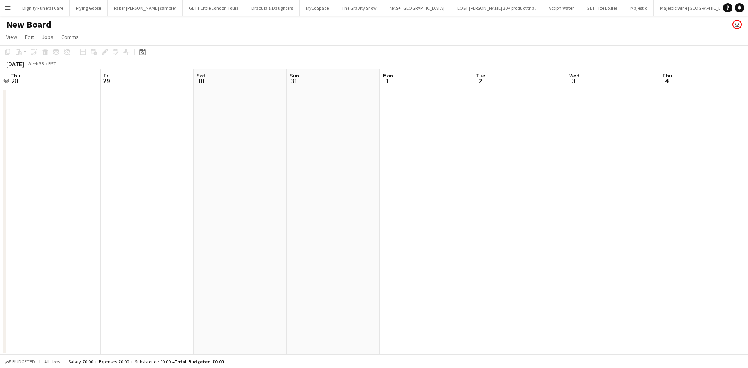
drag, startPoint x: 426, startPoint y: 198, endPoint x: 332, endPoint y: 200, distance: 94.3
click at [334, 201] on app-calendar-viewport "Mon 25 Tue 26 Wed 27 Thu 28 Fri 29 Sat 30 Sun 31 Mon 1 Tue 2 Wed 3 Thu 4 Fri 5 …" at bounding box center [374, 212] width 748 height 286
click at [320, 125] on app-date-cell at bounding box center [329, 221] width 93 height 267
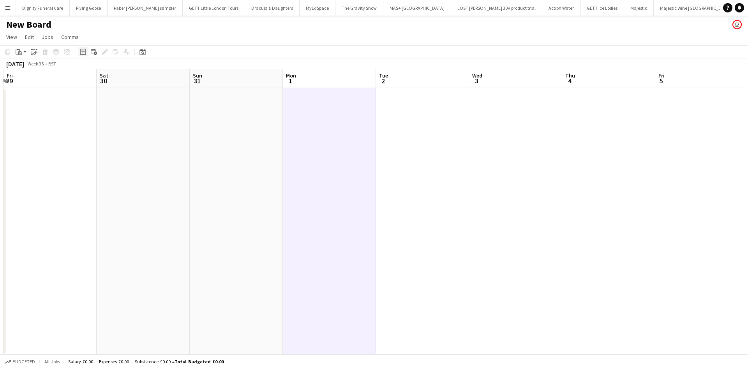
click at [84, 50] on icon "Add job" at bounding box center [83, 52] width 6 height 6
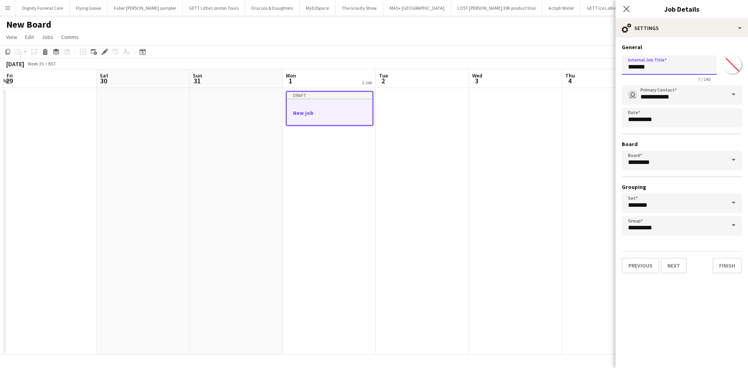
click at [672, 71] on input "*******" at bounding box center [669, 64] width 95 height 19
type input "*"
type input "**********"
click at [732, 93] on span at bounding box center [733, 94] width 16 height 19
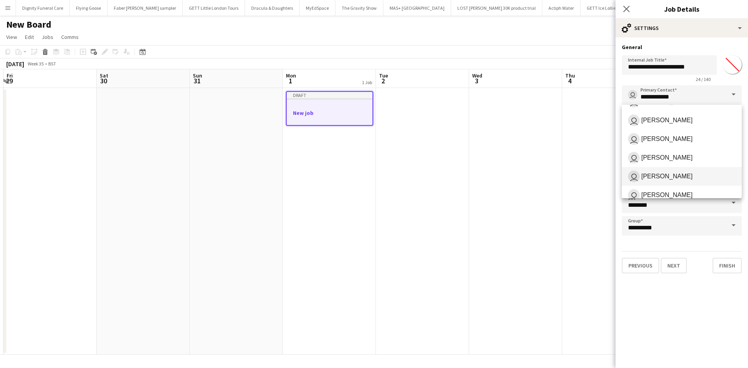
scroll to position [100, 0]
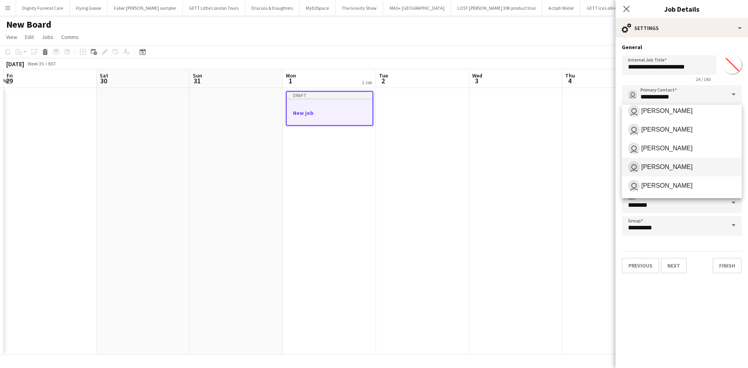
click at [663, 164] on span "Ellie Allen" at bounding box center [666, 166] width 51 height 7
type input "**********"
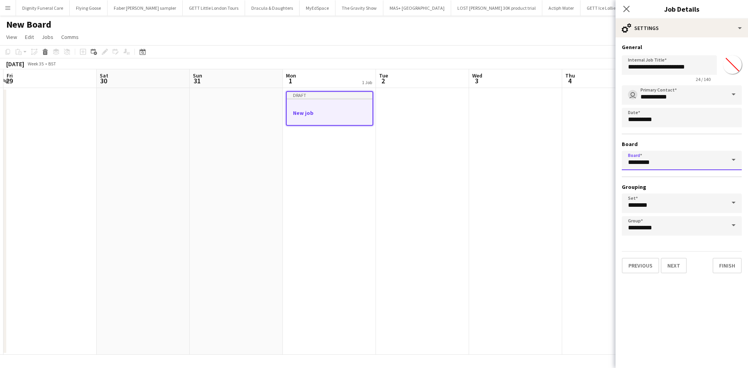
click at [675, 159] on input "*********" at bounding box center [682, 160] width 120 height 19
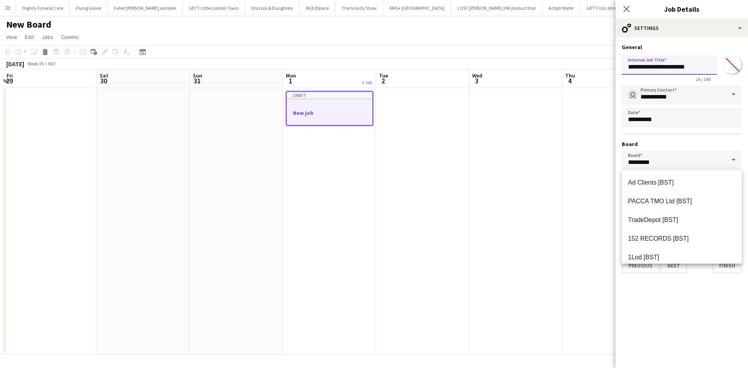
drag, startPoint x: 702, startPoint y: 68, endPoint x: 623, endPoint y: 68, distance: 79.1
click at [623, 68] on input "**********" at bounding box center [669, 64] width 95 height 19
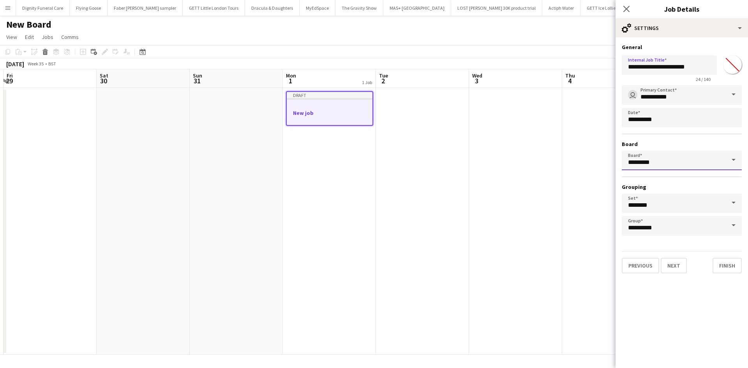
click at [683, 164] on input "*********" at bounding box center [682, 160] width 120 height 19
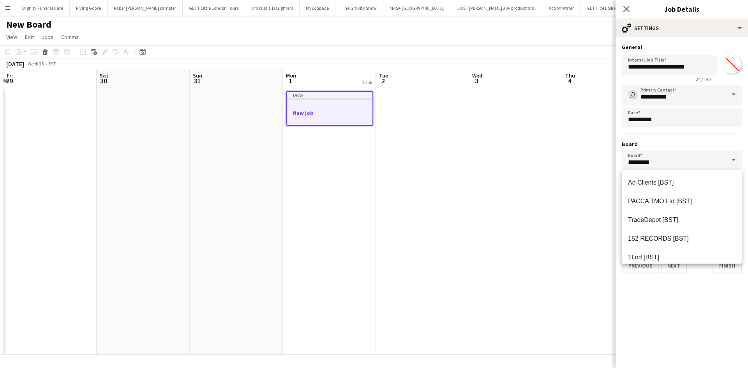
click at [606, 160] on app-date-cell at bounding box center [608, 221] width 93 height 267
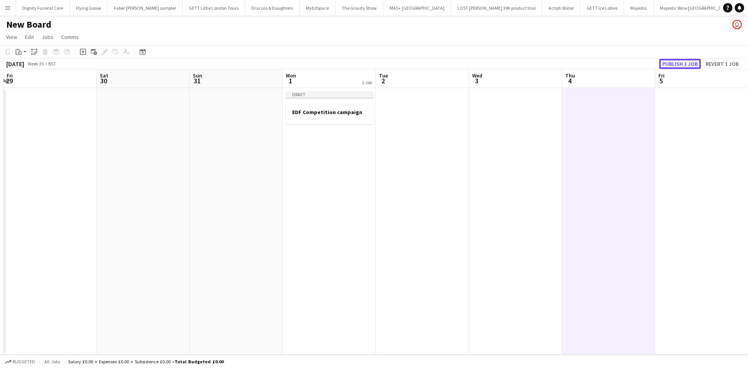
click at [690, 65] on button "Publish 1 job" at bounding box center [680, 64] width 42 height 10
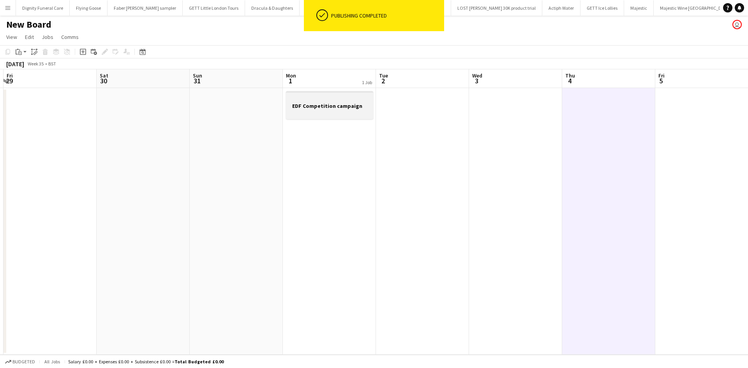
click at [312, 106] on h3 "EDF Competition campaign" at bounding box center [329, 105] width 87 height 7
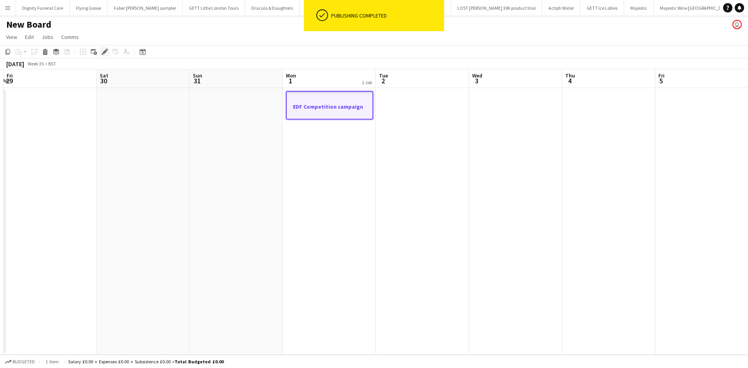
click at [104, 51] on icon "Edit" at bounding box center [105, 52] width 6 height 6
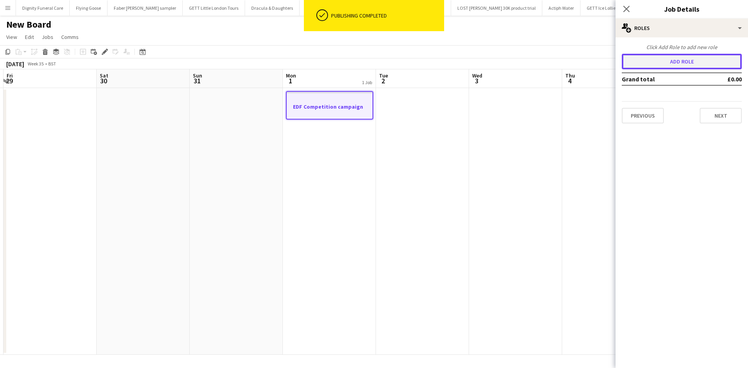
click at [674, 58] on button "Add role" at bounding box center [682, 62] width 120 height 16
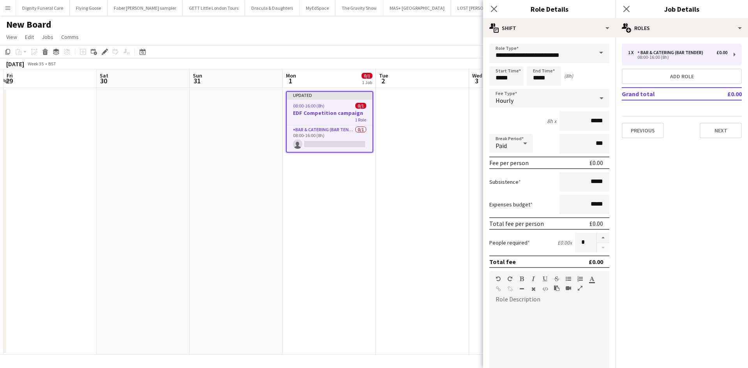
click at [595, 51] on span at bounding box center [601, 53] width 16 height 19
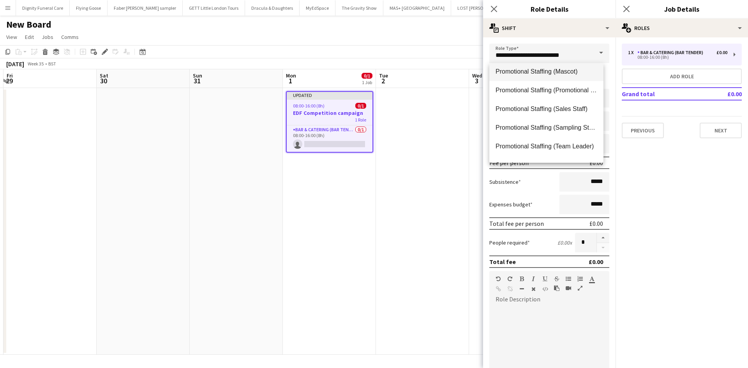
scroll to position [506, 0]
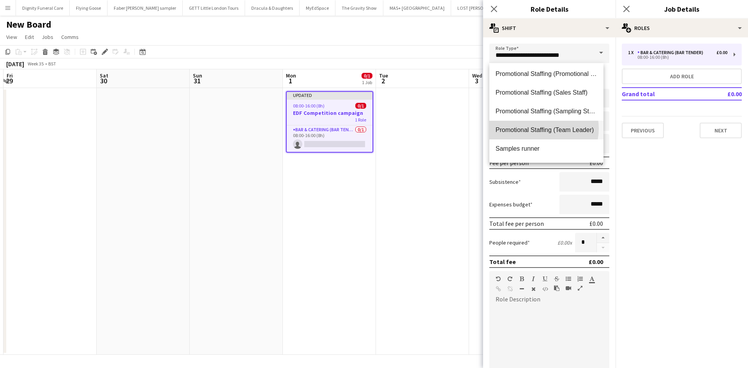
click at [540, 129] on span "Promotional Staffing (Team Leader)" at bounding box center [547, 129] width 102 height 7
type input "**********"
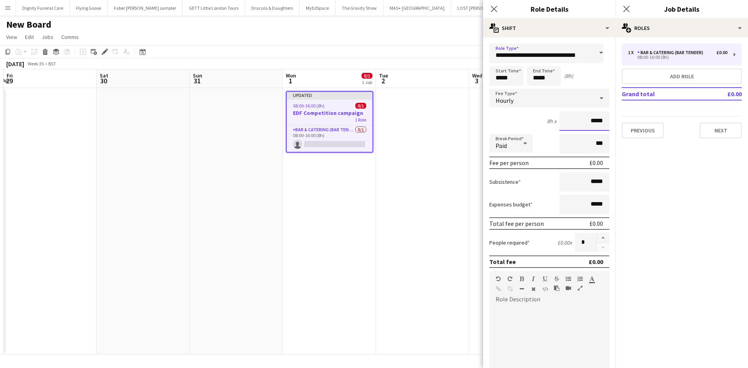
scroll to position [0, 0]
click at [590, 121] on input "*****" at bounding box center [584, 120] width 50 height 19
type input "**"
type input "******"
click at [589, 182] on input "*****" at bounding box center [584, 181] width 50 height 19
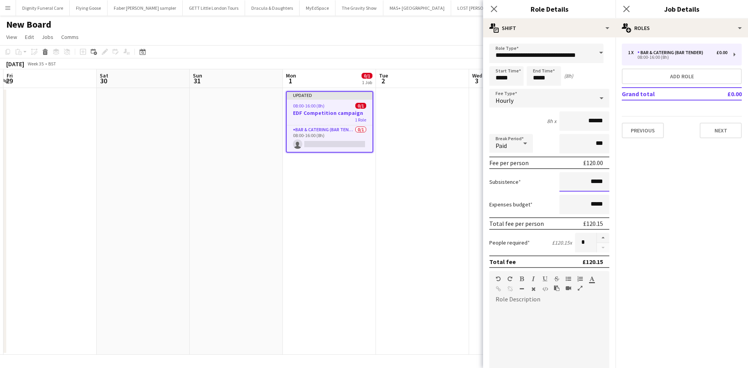
type input "*****"
click at [523, 304] on div at bounding box center [549, 349] width 120 height 99
click at [501, 77] on input "*****" at bounding box center [506, 75] width 34 height 19
type input "*****"
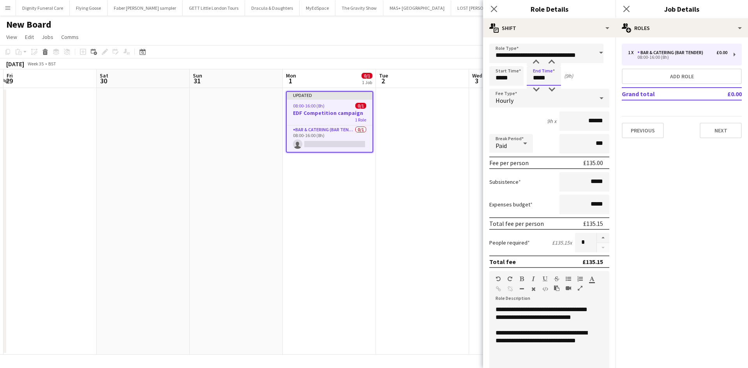
click at [538, 76] on input "*****" at bounding box center [544, 75] width 34 height 19
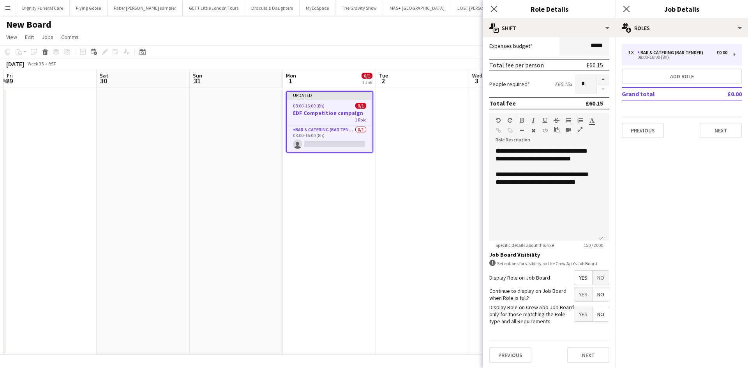
scroll to position [160, 0]
type input "*****"
click at [579, 275] on span "Yes" at bounding box center [583, 277] width 18 height 14
click at [575, 297] on span "Yes" at bounding box center [583, 293] width 18 height 14
click at [596, 312] on span "No" at bounding box center [601, 313] width 16 height 14
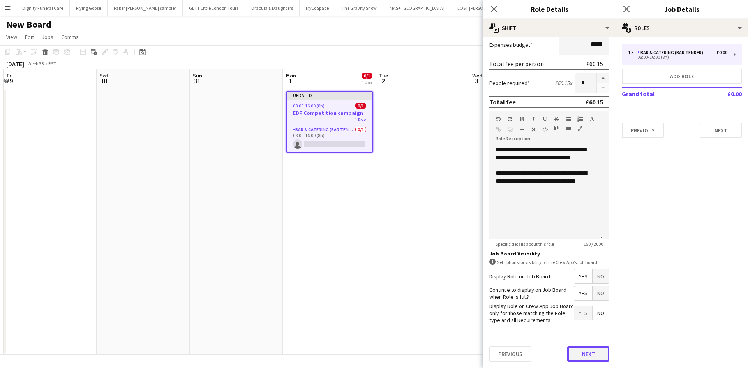
click at [581, 352] on button "Next" at bounding box center [588, 354] width 42 height 16
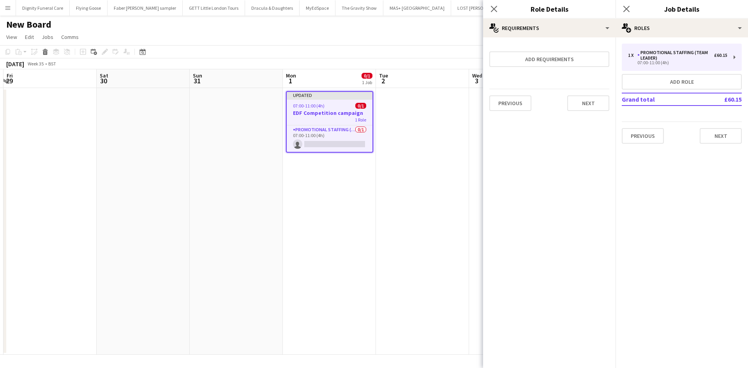
scroll to position [0, 0]
click at [695, 79] on button "Add role" at bounding box center [682, 82] width 120 height 16
type input "**********"
type input "*****"
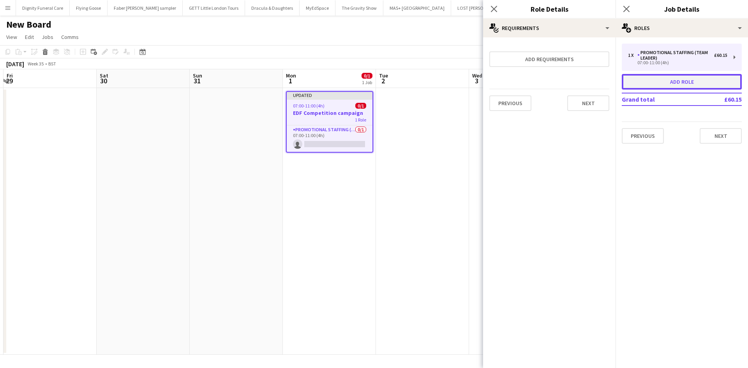
type input "*****"
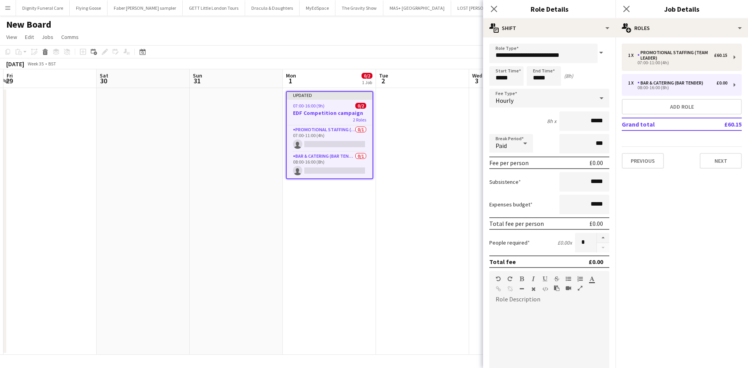
click at [593, 52] on span at bounding box center [601, 53] width 16 height 19
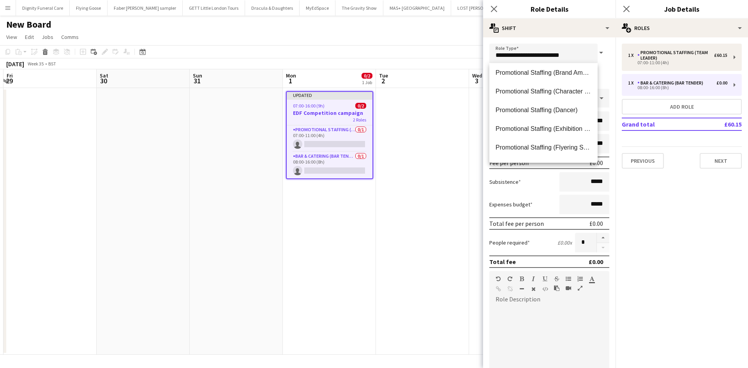
scroll to position [390, 0]
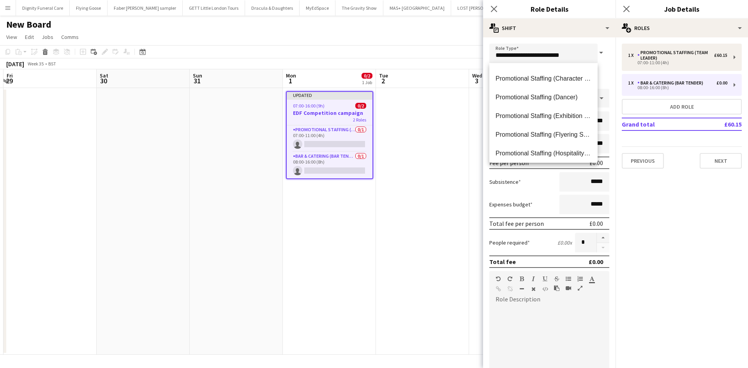
click at [528, 134] on span "Promotional Staffing (Flyering Staff)" at bounding box center [544, 134] width 96 height 7
type input "**********"
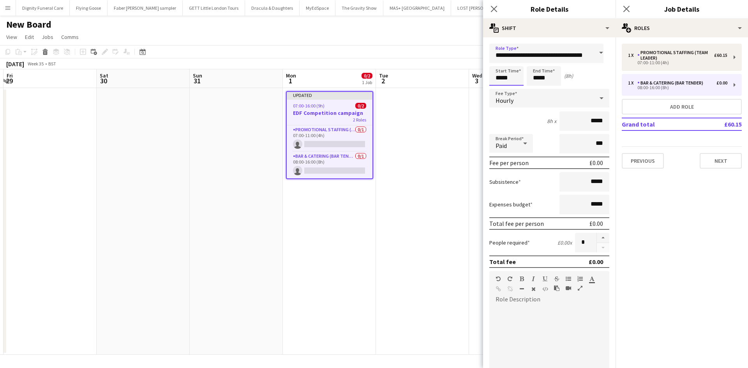
scroll to position [0, 0]
click at [501, 77] on input "*****" at bounding box center [506, 75] width 34 height 19
type input "*****"
click at [538, 78] on input "*****" at bounding box center [544, 75] width 34 height 19
type input "*****"
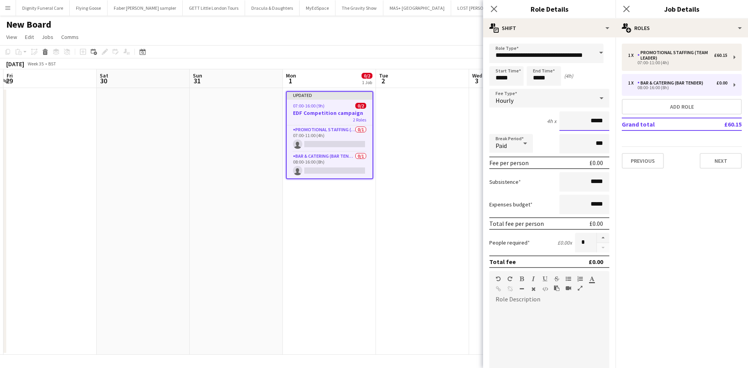
click at [589, 119] on input "*****" at bounding box center [584, 120] width 50 height 19
click at [597, 122] on input "*****" at bounding box center [584, 120] width 50 height 19
type input "**"
type input "******"
click at [591, 184] on input "*****" at bounding box center [584, 181] width 50 height 19
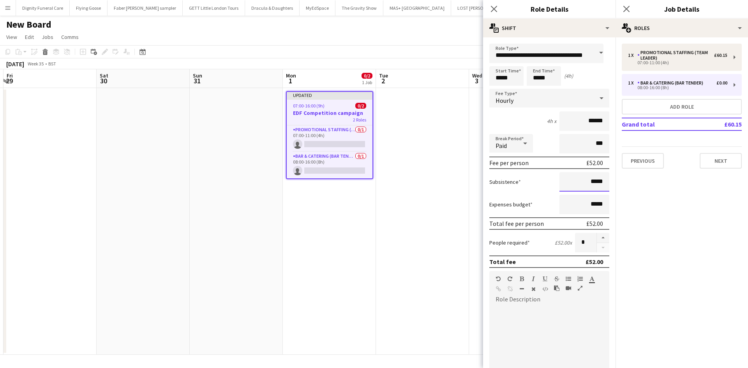
click at [600, 181] on input "*****" at bounding box center [584, 181] width 50 height 19
type input "**"
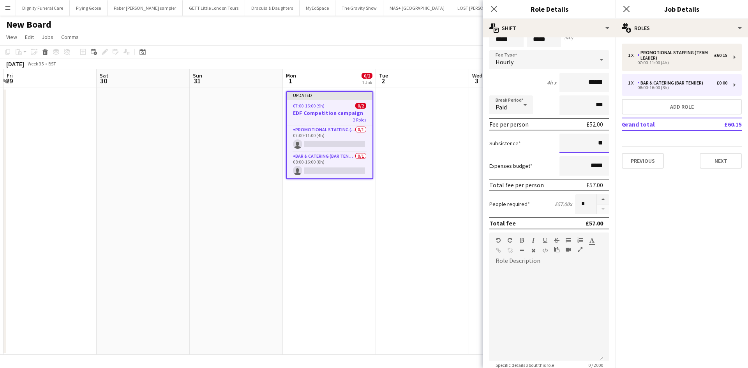
scroll to position [39, 0]
type input "*****"
click at [597, 197] on button "button" at bounding box center [603, 199] width 12 height 10
type input "*"
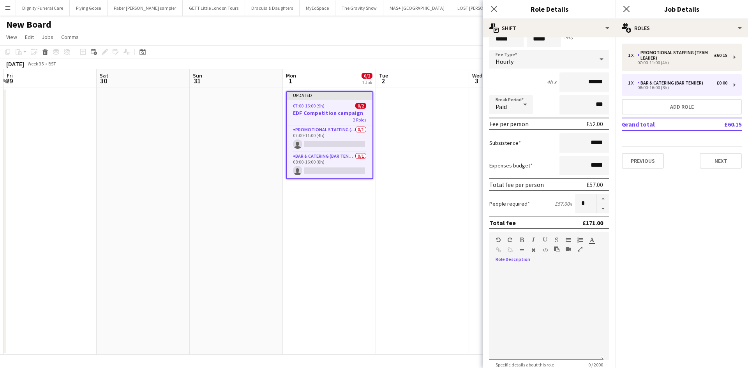
click at [538, 271] on div at bounding box center [546, 314] width 114 height 94
click at [549, 271] on div "**********" at bounding box center [546, 314] width 114 height 94
click at [589, 271] on div "**********" at bounding box center [546, 314] width 114 height 94
click at [596, 272] on div "**********" at bounding box center [546, 314] width 114 height 94
click at [582, 270] on div "**********" at bounding box center [546, 314] width 114 height 94
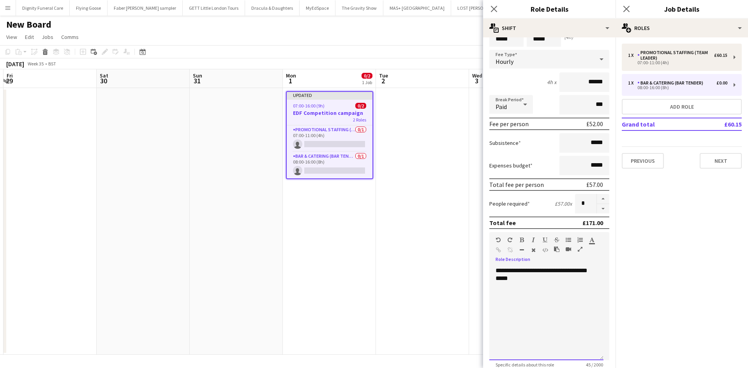
click at [580, 269] on div "**********" at bounding box center [546, 314] width 114 height 94
click at [593, 271] on div "**********" at bounding box center [546, 314] width 114 height 94
click at [558, 279] on div "**********" at bounding box center [546, 314] width 114 height 94
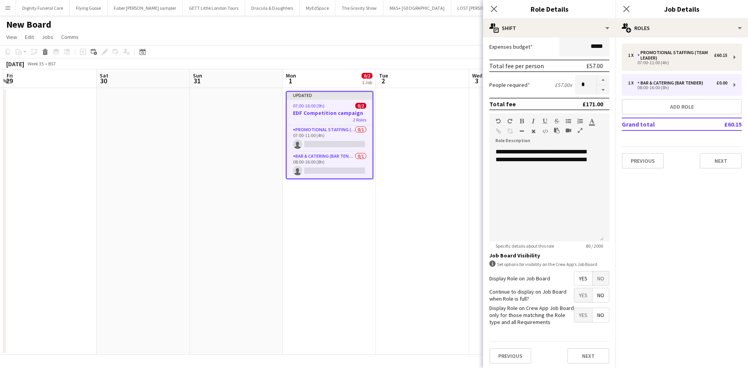
scroll to position [160, 0]
click at [574, 271] on span "Yes" at bounding box center [583, 277] width 18 height 14
click at [575, 293] on span "Yes" at bounding box center [583, 293] width 18 height 14
click at [595, 311] on span "No" at bounding box center [601, 313] width 16 height 14
click at [590, 352] on button "Next" at bounding box center [588, 354] width 42 height 16
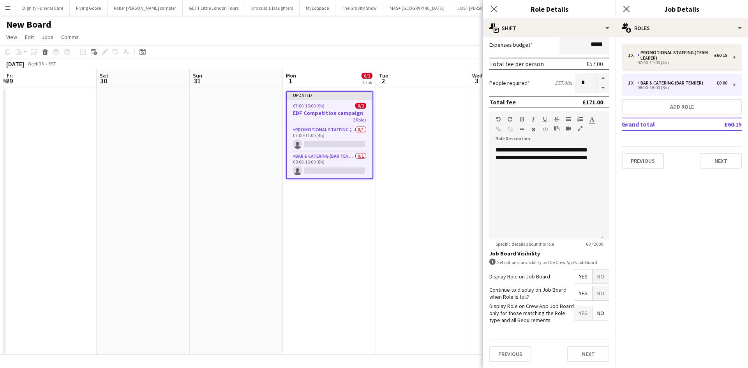
scroll to position [0, 0]
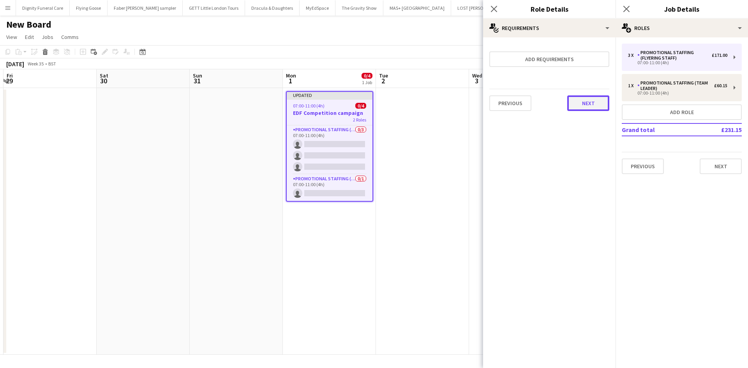
click at [584, 102] on button "Next" at bounding box center [588, 103] width 42 height 16
click at [598, 103] on button "Finish" at bounding box center [594, 105] width 29 height 16
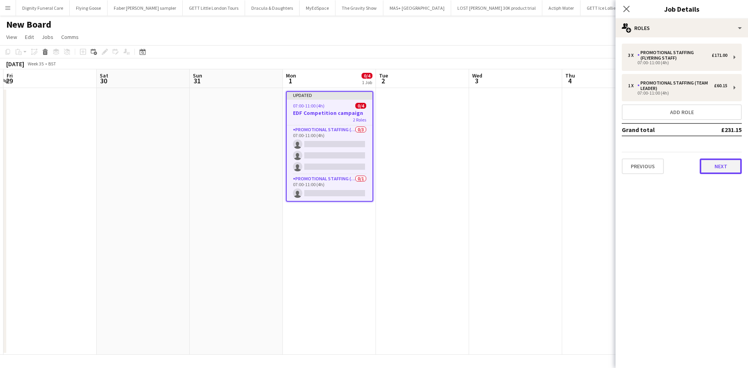
click at [727, 166] on button "Next" at bounding box center [721, 167] width 42 height 16
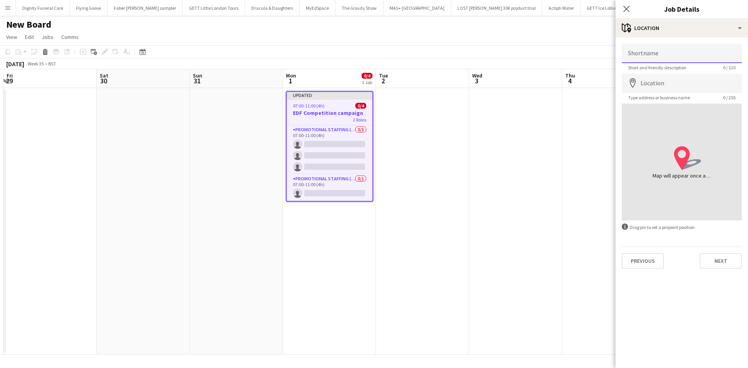
click at [647, 54] on input "Shortname" at bounding box center [682, 53] width 120 height 19
type input "**********"
click at [660, 83] on input "Location" at bounding box center [682, 83] width 120 height 19
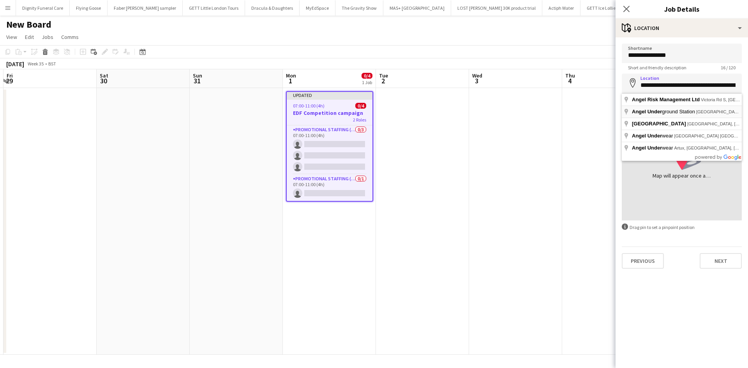
type input "**********"
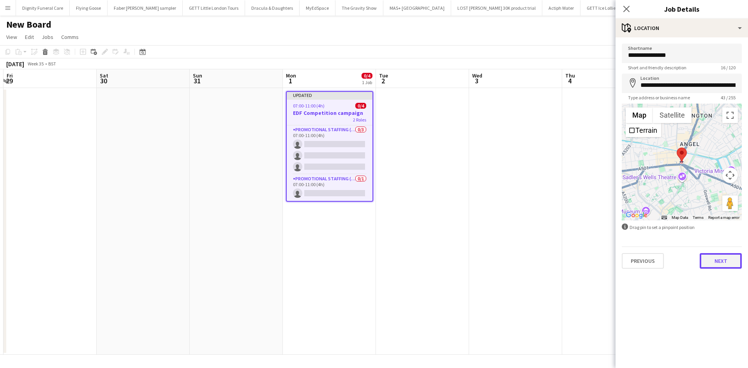
click at [719, 259] on button "Next" at bounding box center [721, 261] width 42 height 16
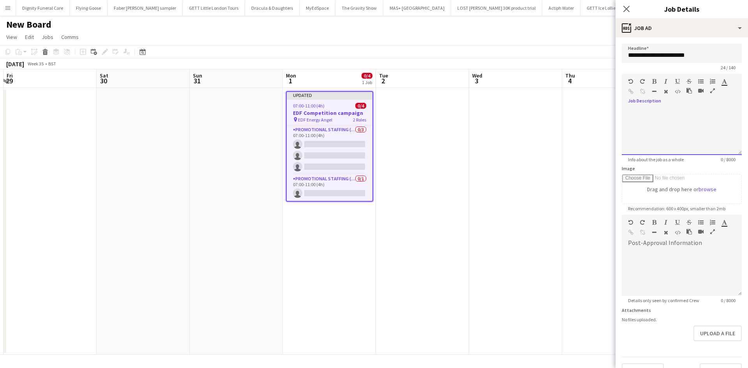
click at [660, 113] on div at bounding box center [682, 131] width 120 height 47
click at [660, 248] on div at bounding box center [682, 270] width 120 height 52
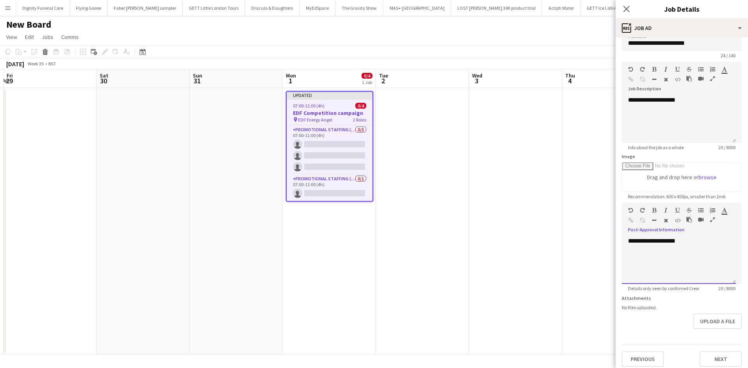
scroll to position [17, 0]
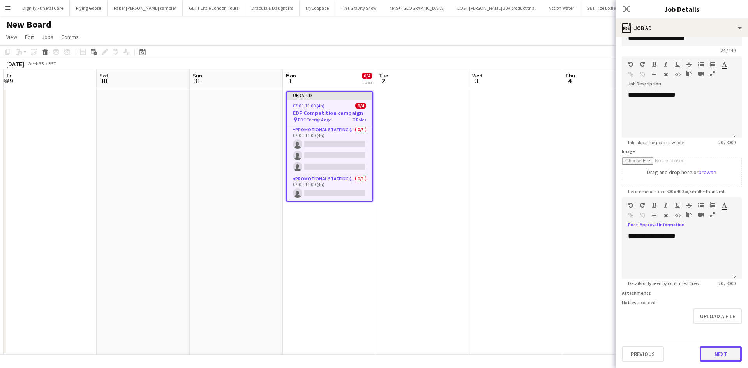
click at [717, 351] on button "Next" at bounding box center [721, 354] width 42 height 16
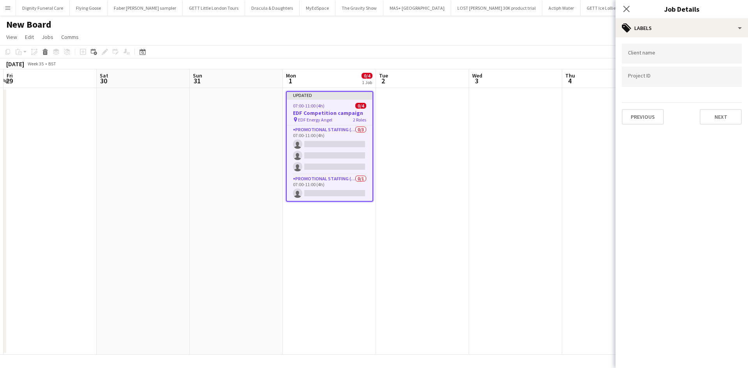
scroll to position [0, 0]
click at [646, 54] on input "Type to search client labels..." at bounding box center [682, 53] width 108 height 7
type input "**********"
click at [722, 116] on button "Next" at bounding box center [721, 117] width 42 height 16
type input "*******"
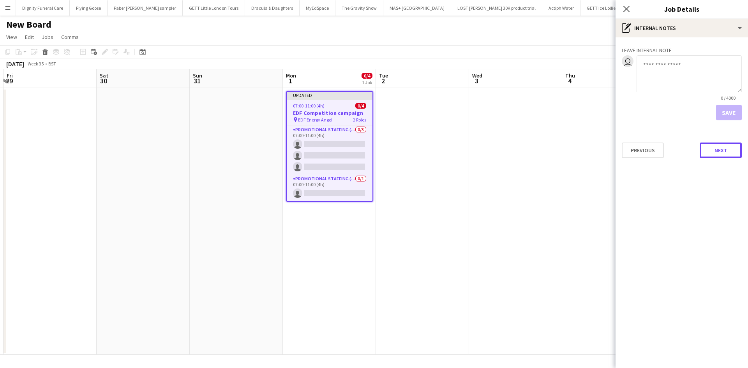
click at [713, 147] on button "Next" at bounding box center [721, 151] width 42 height 16
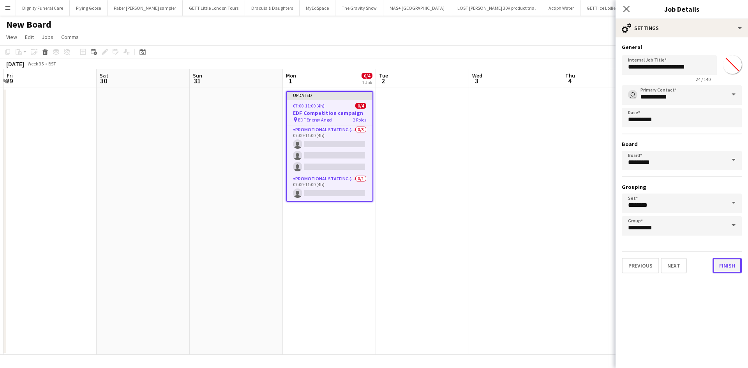
click at [734, 265] on button "Finish" at bounding box center [727, 266] width 29 height 16
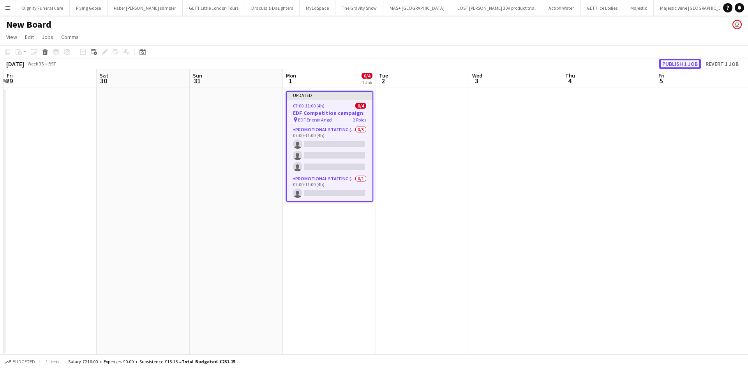
click at [683, 65] on button "Publish 1 job" at bounding box center [680, 64] width 42 height 10
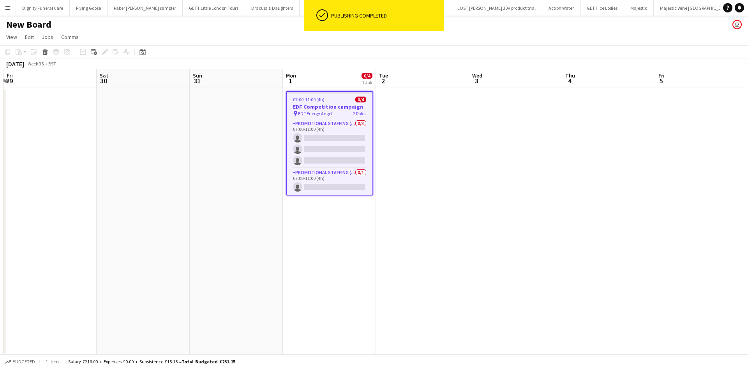
click at [42, 21] on h1 "New Board" at bounding box center [28, 25] width 45 height 12
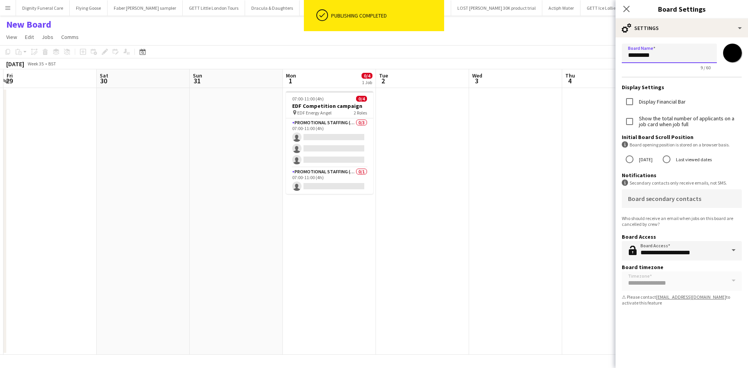
click at [690, 56] on input "*********" at bounding box center [669, 53] width 95 height 19
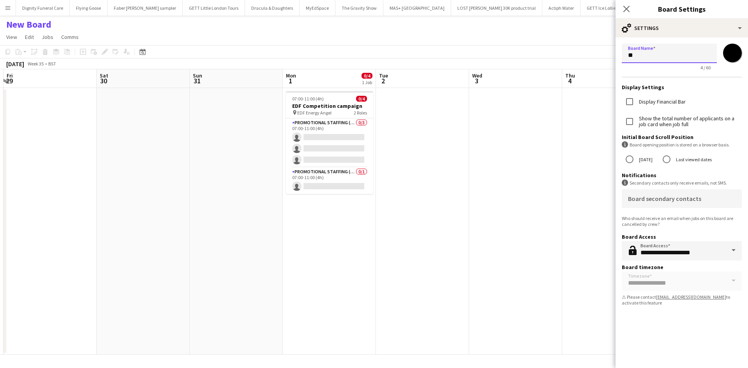
type input "*"
type input "**********"
click at [540, 235] on app-date-cell at bounding box center [515, 221] width 93 height 267
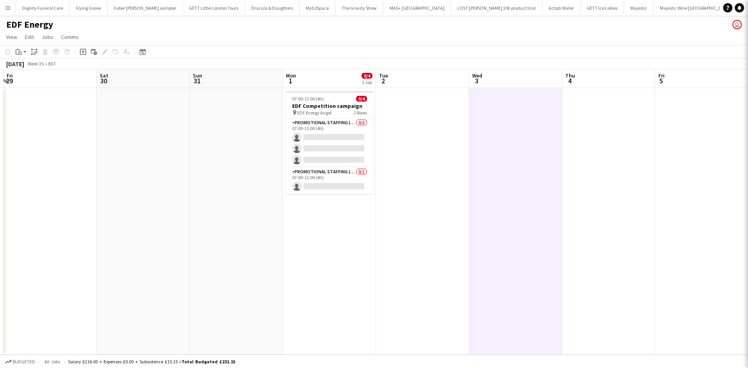
scroll to position [0, 275]
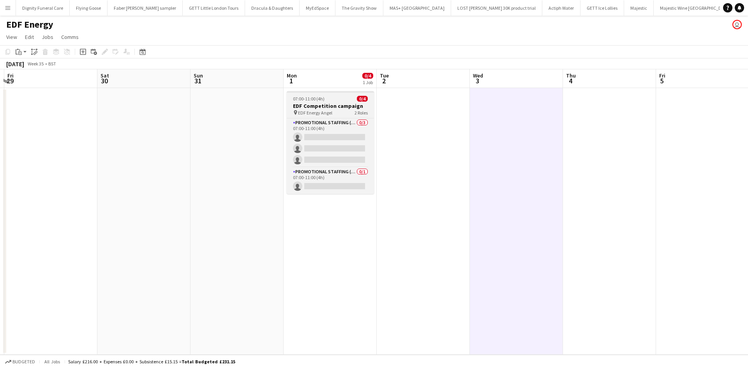
click at [317, 105] on h3 "EDF Competition campaign" at bounding box center [330, 105] width 87 height 7
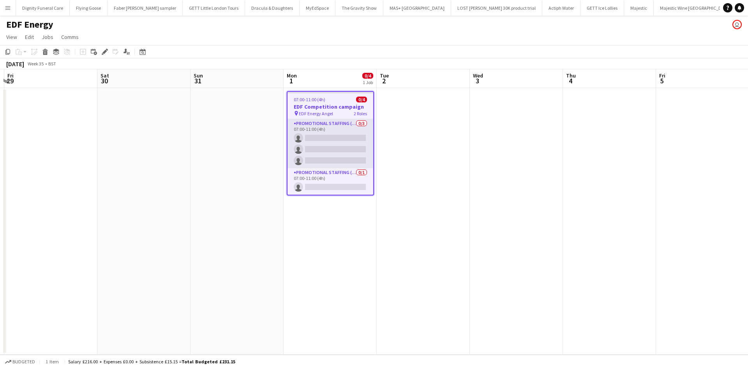
scroll to position [0, 276]
drag, startPoint x: 8, startPoint y: 53, endPoint x: 26, endPoint y: 53, distance: 18.3
click at [8, 52] on icon "Copy" at bounding box center [8, 52] width 6 height 6
click at [392, 122] on app-date-cell at bounding box center [422, 221] width 93 height 267
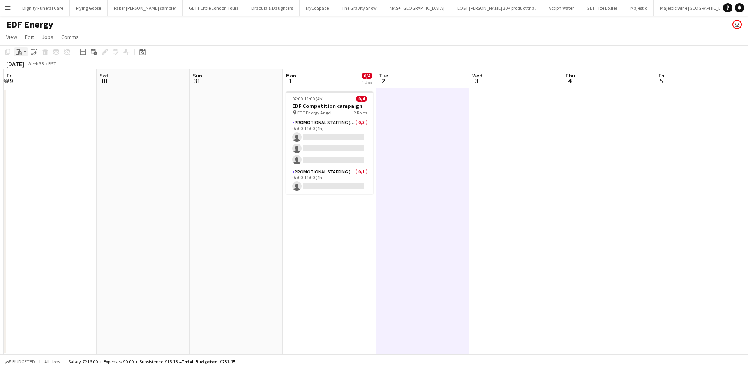
click at [21, 51] on icon "Paste" at bounding box center [19, 52] width 6 height 6
click at [27, 67] on link "Paste Ctrl+V" at bounding box center [57, 66] width 73 height 7
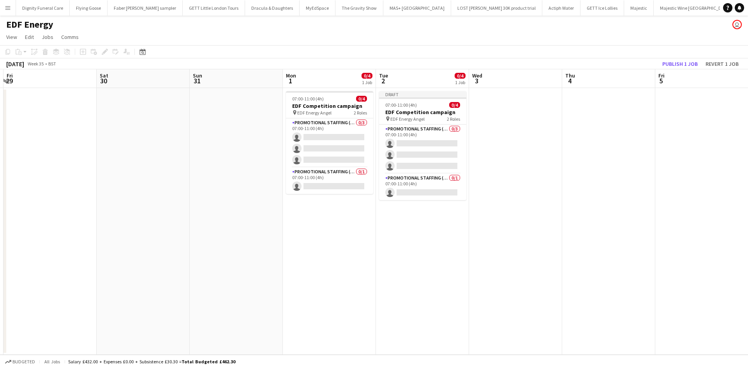
click at [497, 142] on app-date-cell at bounding box center [515, 221] width 93 height 267
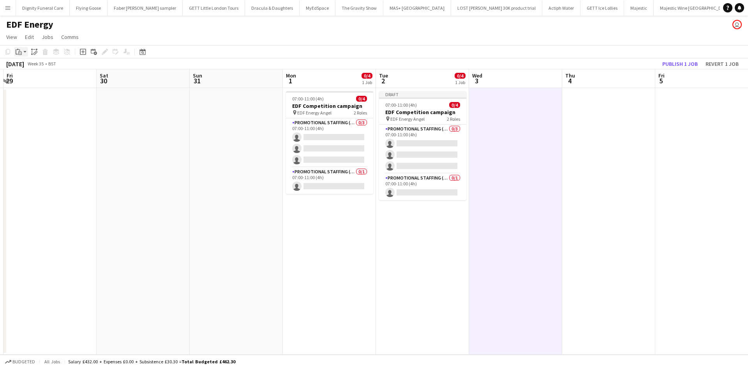
click at [20, 53] on icon "Paste" at bounding box center [19, 52] width 6 height 6
click at [28, 67] on link "Paste Ctrl+V" at bounding box center [57, 66] width 73 height 7
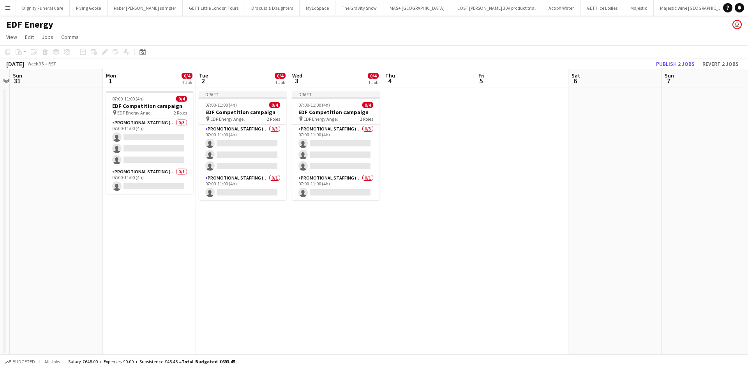
drag, startPoint x: 445, startPoint y: 222, endPoint x: 259, endPoint y: 235, distance: 186.2
click at [263, 235] on app-calendar-viewport "Thu 28 Fri 29 Sat 30 Sun 31 Mon 1 0/4 1 Job Tue 2 0/4 1 Job Wed 3 0/4 1 Job Thu…" at bounding box center [374, 212] width 748 height 286
click at [429, 136] on app-date-cell at bounding box center [426, 221] width 93 height 267
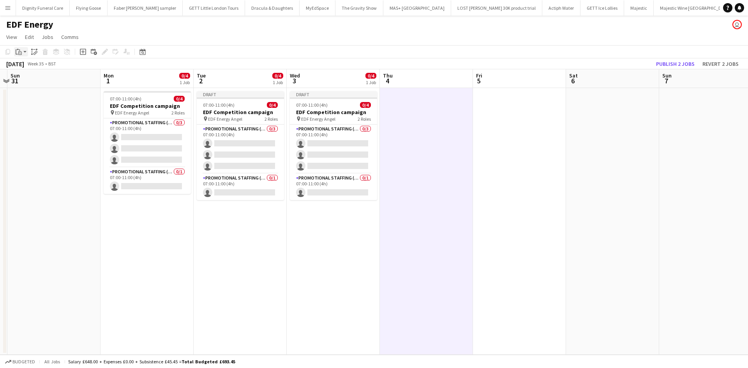
click at [18, 53] on icon "Paste" at bounding box center [19, 52] width 6 height 6
click at [30, 65] on link "Paste Ctrl+V" at bounding box center [57, 66] width 73 height 7
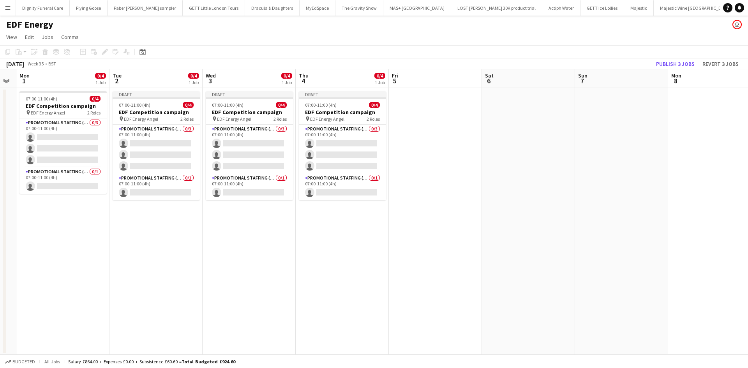
drag, startPoint x: 449, startPoint y: 224, endPoint x: 422, endPoint y: 225, distance: 27.3
click at [416, 227] on app-calendar-viewport "Fri 29 Sat 30 Sun 31 Mon 1 0/4 1 Job Tue 2 0/4 1 Job Wed 3 0/4 1 Job Thu 4 0/4 …" at bounding box center [374, 212] width 748 height 286
click at [440, 125] on app-date-cell at bounding box center [434, 221] width 93 height 267
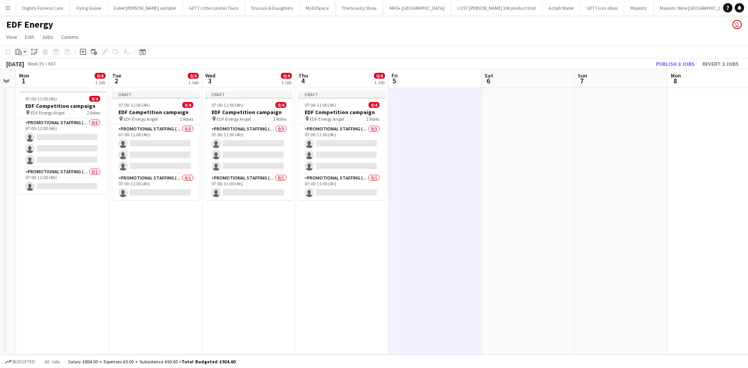
click at [17, 50] on icon "Paste" at bounding box center [19, 52] width 6 height 6
drag, startPoint x: 24, startPoint y: 67, endPoint x: 28, endPoint y: 71, distance: 6.3
click at [24, 66] on link "Paste Ctrl+V" at bounding box center [57, 66] width 73 height 7
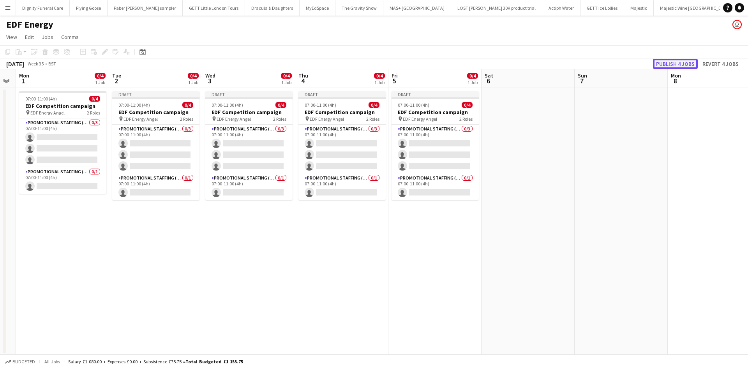
click at [676, 64] on button "Publish 4 jobs" at bounding box center [675, 64] width 45 height 10
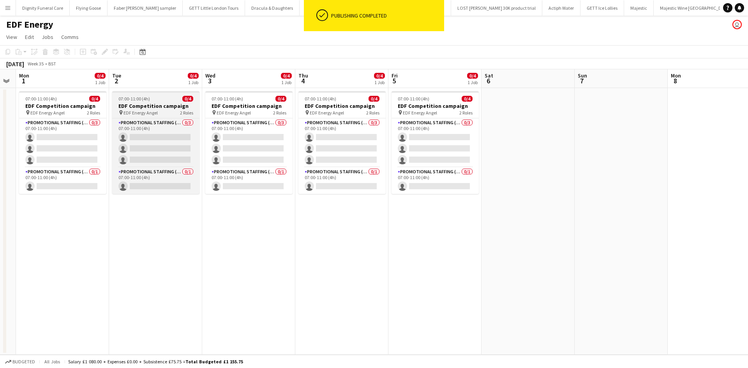
click at [145, 105] on h3 "EDF Competition campaign" at bounding box center [155, 105] width 87 height 7
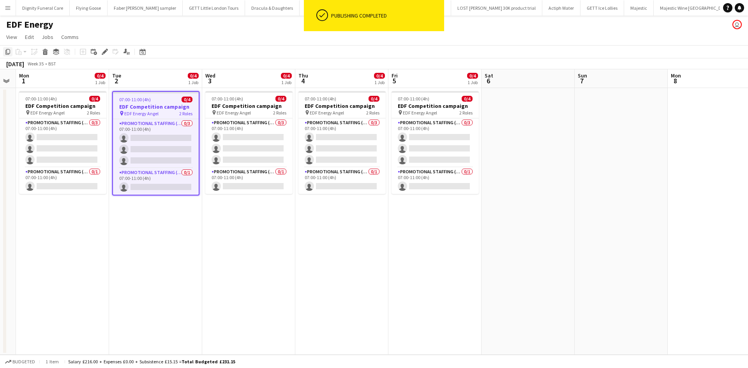
click at [11, 49] on icon "Copy" at bounding box center [8, 52] width 6 height 6
click at [138, 104] on h3 "EDF Competition campaign" at bounding box center [156, 106] width 86 height 7
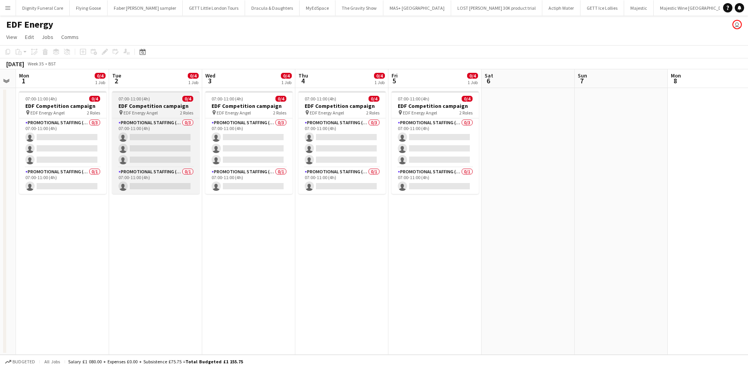
click at [148, 102] on h3 "EDF Competition campaign" at bounding box center [155, 105] width 87 height 7
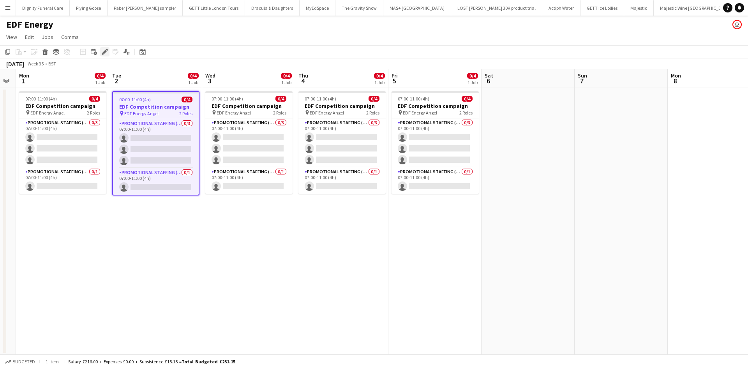
click at [106, 50] on icon at bounding box center [104, 52] width 4 height 4
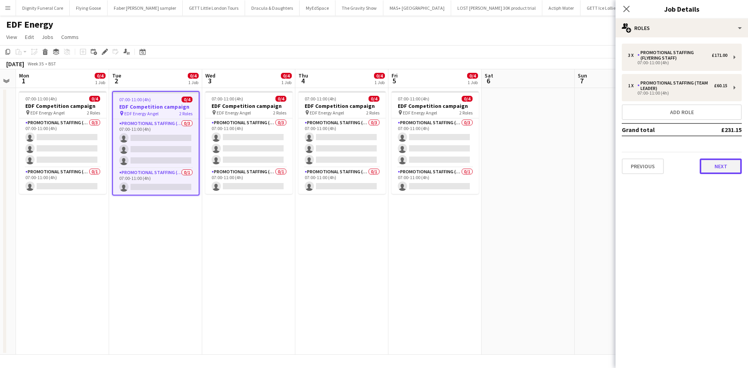
click at [725, 166] on button "Next" at bounding box center [721, 167] width 42 height 16
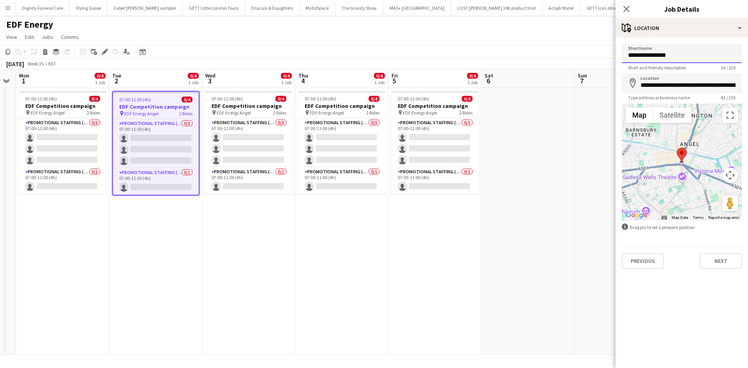
click at [686, 58] on input "**********" at bounding box center [682, 53] width 120 height 19
type input "**********"
drag, startPoint x: 736, startPoint y: 84, endPoint x: 625, endPoint y: 88, distance: 110.7
click at [625, 88] on input "**********" at bounding box center [682, 83] width 120 height 19
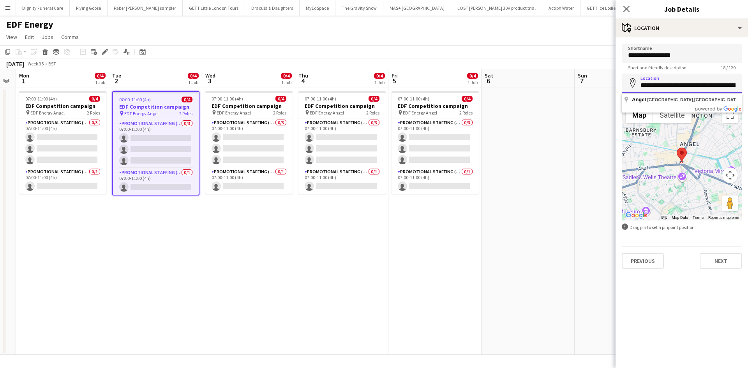
type input "******"
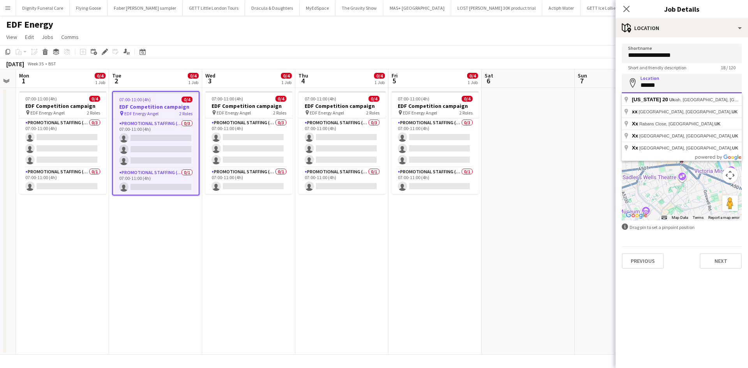
drag, startPoint x: 667, startPoint y: 86, endPoint x: 637, endPoint y: 85, distance: 30.4
click at [637, 85] on div "Location map-marker ******" at bounding box center [682, 83] width 120 height 19
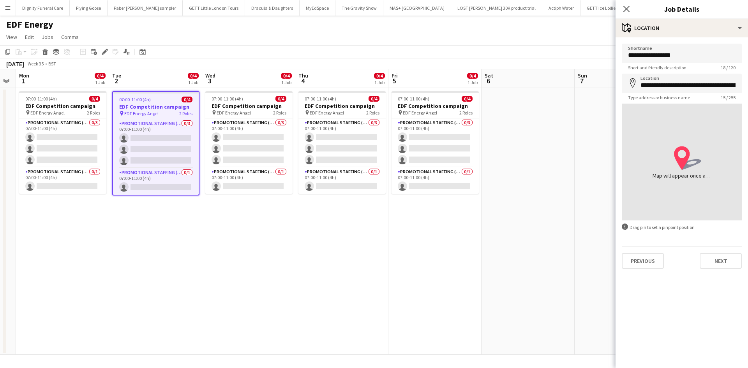
type input "**********"
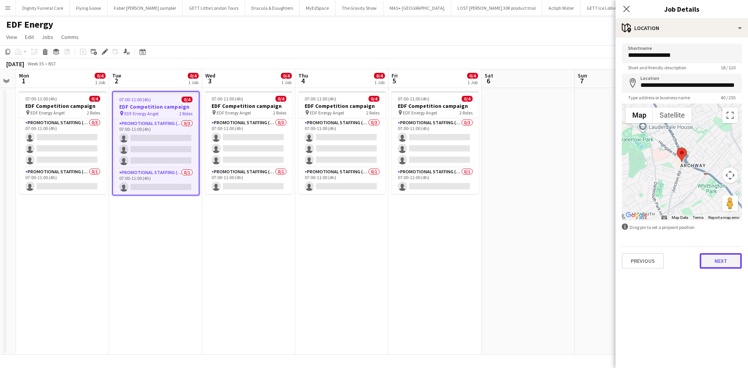
click at [715, 259] on button "Next" at bounding box center [721, 261] width 42 height 16
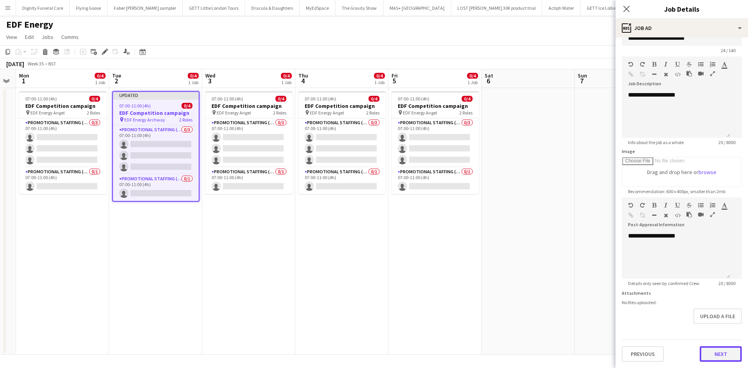
click at [718, 352] on button "Next" at bounding box center [721, 354] width 42 height 16
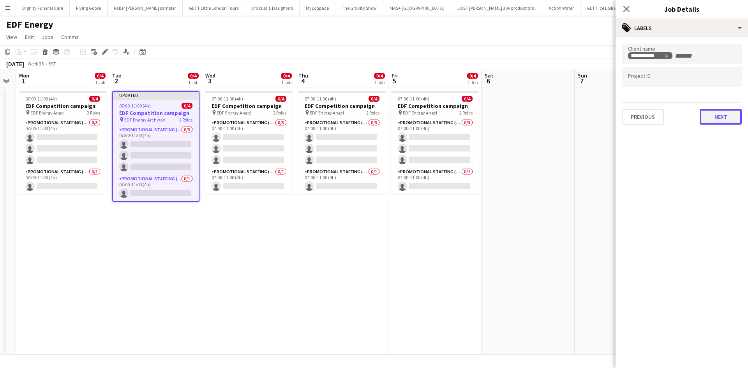
click at [724, 115] on button "Next" at bounding box center [721, 117] width 42 height 16
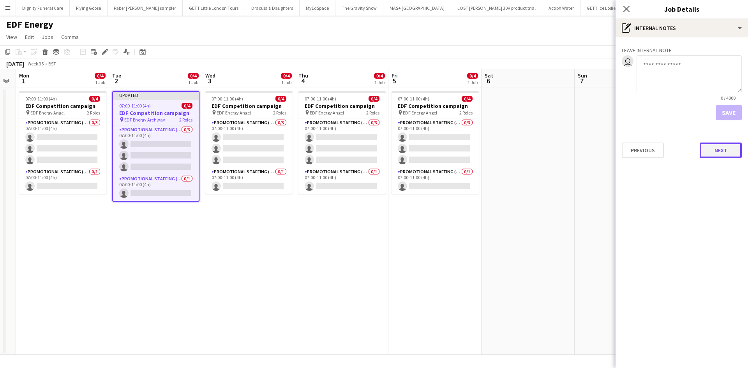
click at [725, 152] on button "Next" at bounding box center [721, 151] width 42 height 16
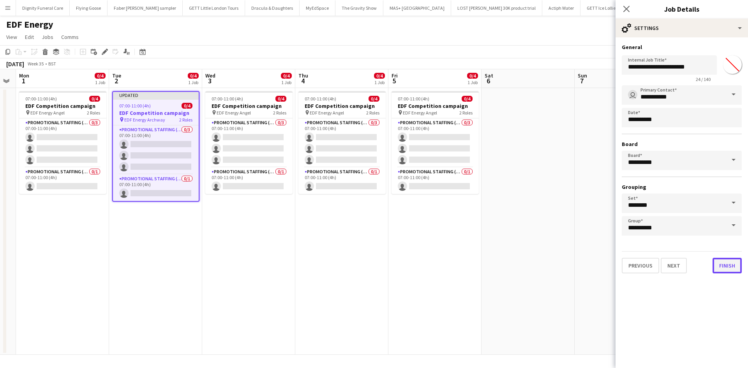
click at [720, 262] on button "Finish" at bounding box center [727, 266] width 29 height 16
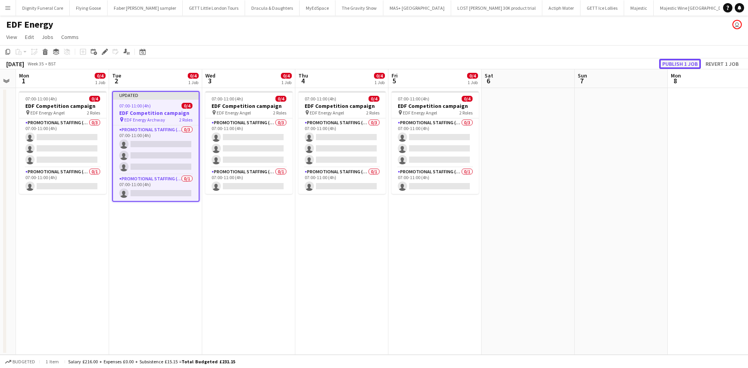
click at [679, 63] on button "Publish 1 job" at bounding box center [680, 64] width 42 height 10
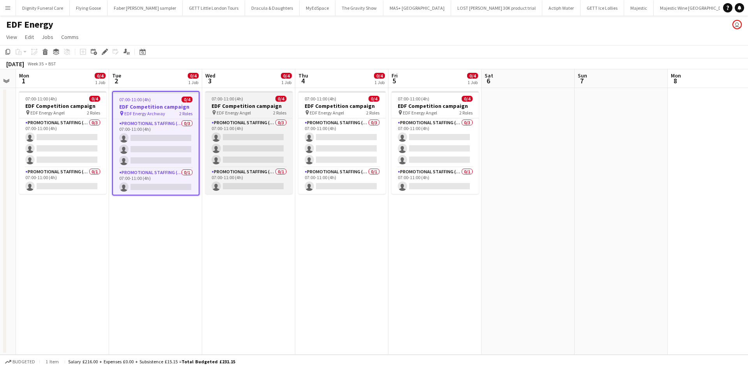
click at [226, 106] on h3 "EDF Competition campaign" at bounding box center [248, 105] width 87 height 7
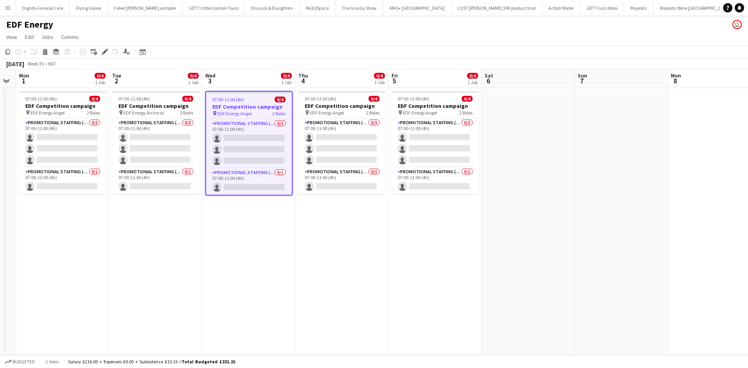
drag, startPoint x: 105, startPoint y: 51, endPoint x: 551, endPoint y: 92, distance: 447.6
click at [105, 51] on icon at bounding box center [104, 52] width 4 height 4
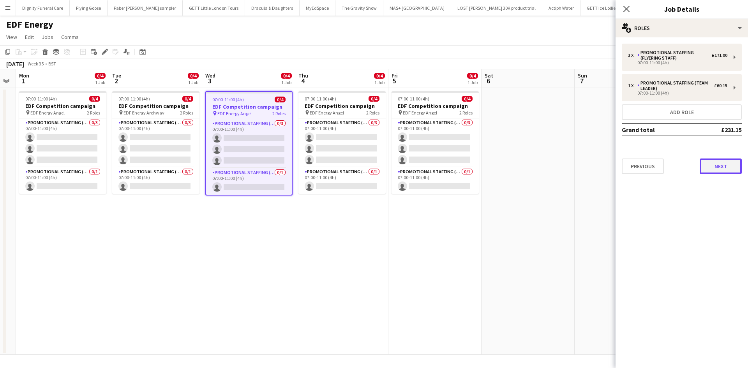
click at [718, 165] on button "Next" at bounding box center [721, 167] width 42 height 16
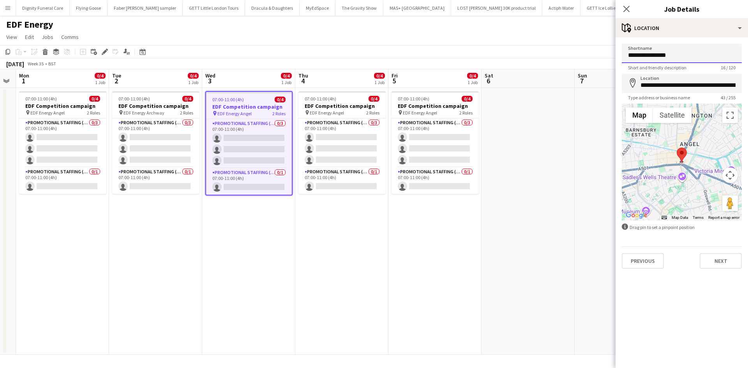
click at [679, 57] on input "**********" at bounding box center [682, 53] width 120 height 19
type input "**********"
drag, startPoint x: 738, startPoint y: 85, endPoint x: 636, endPoint y: 85, distance: 101.3
click at [636, 85] on div "**********" at bounding box center [682, 83] width 120 height 19
type input "******"
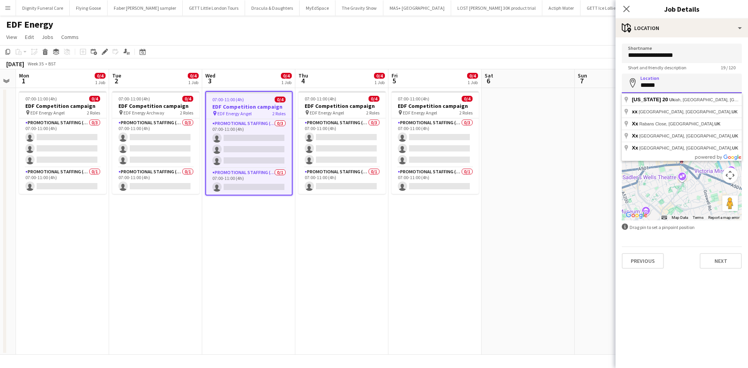
drag, startPoint x: 669, startPoint y: 86, endPoint x: 641, endPoint y: 85, distance: 27.7
click at [641, 85] on input "******" at bounding box center [682, 83] width 120 height 19
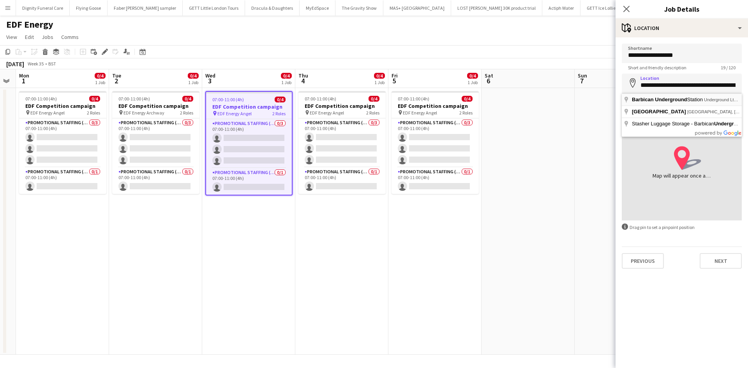
type input "**********"
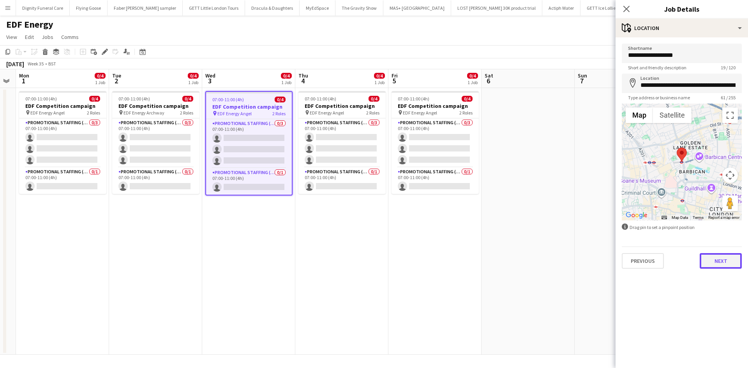
click at [726, 263] on button "Next" at bounding box center [721, 261] width 42 height 16
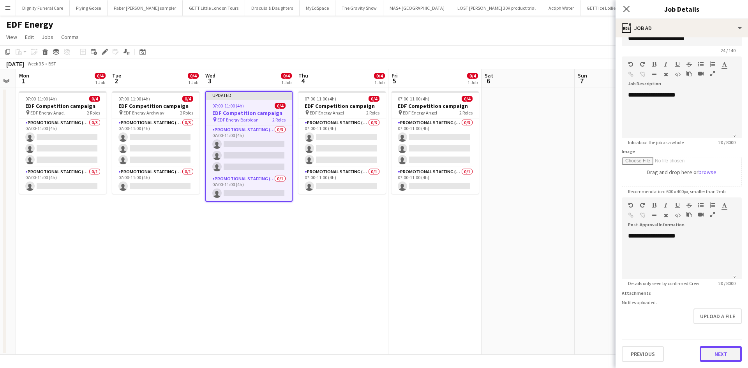
click at [714, 355] on button "Next" at bounding box center [721, 354] width 42 height 16
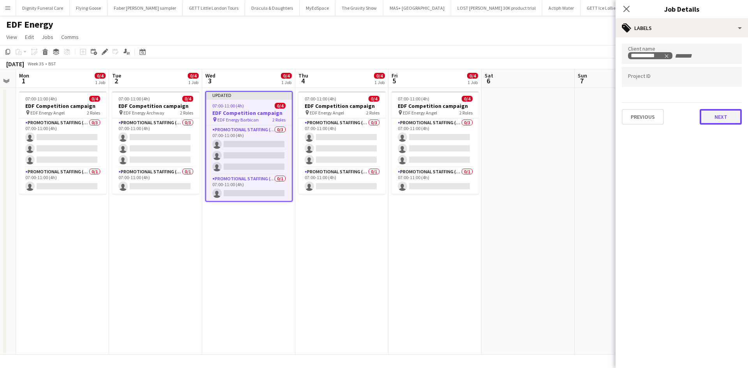
drag, startPoint x: 716, startPoint y: 115, endPoint x: 702, endPoint y: 127, distance: 18.8
click at [716, 116] on button "Next" at bounding box center [721, 117] width 42 height 16
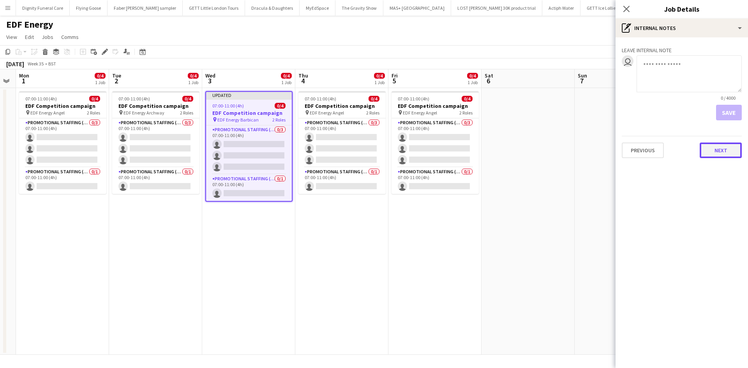
click at [732, 150] on button "Next" at bounding box center [721, 151] width 42 height 16
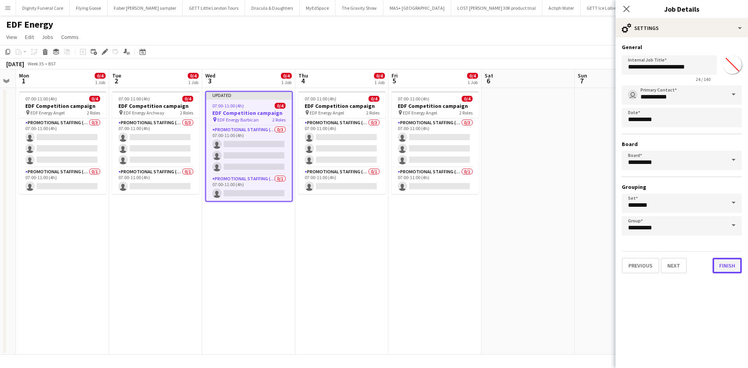
click at [730, 265] on button "Finish" at bounding box center [727, 266] width 29 height 16
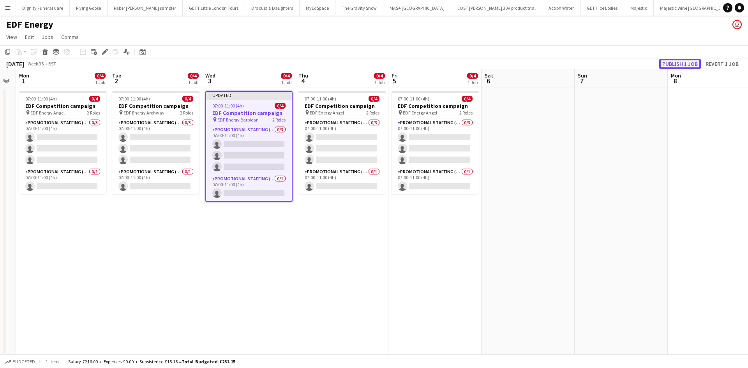
click at [686, 65] on button "Publish 1 job" at bounding box center [680, 64] width 42 height 10
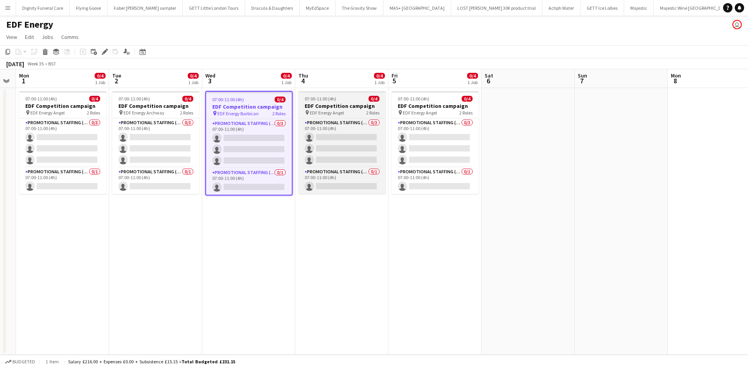
click at [329, 106] on h3 "EDF Competition campaign" at bounding box center [341, 105] width 87 height 7
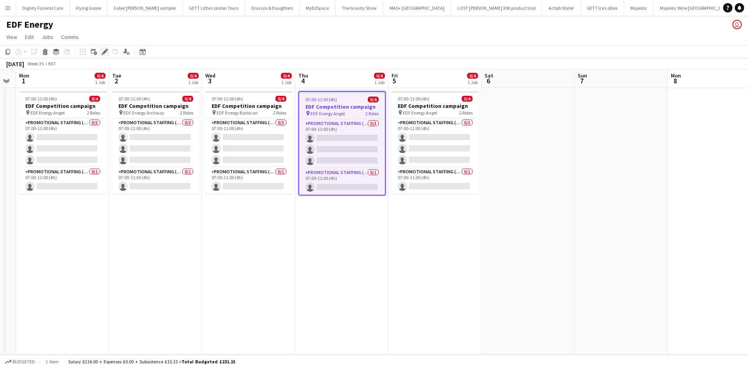
click at [102, 50] on icon "Edit" at bounding box center [105, 52] width 6 height 6
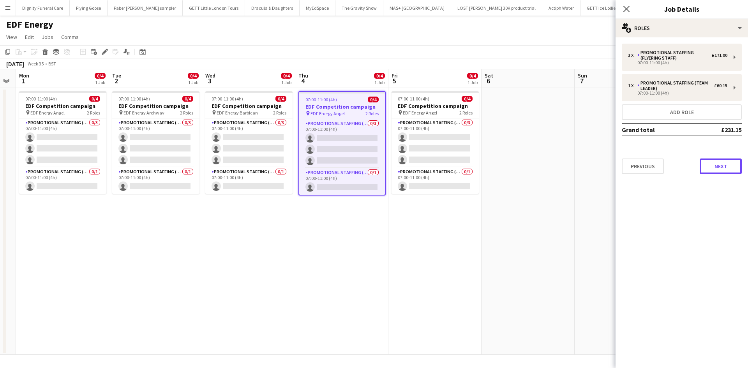
click at [718, 165] on button "Next" at bounding box center [721, 167] width 42 height 16
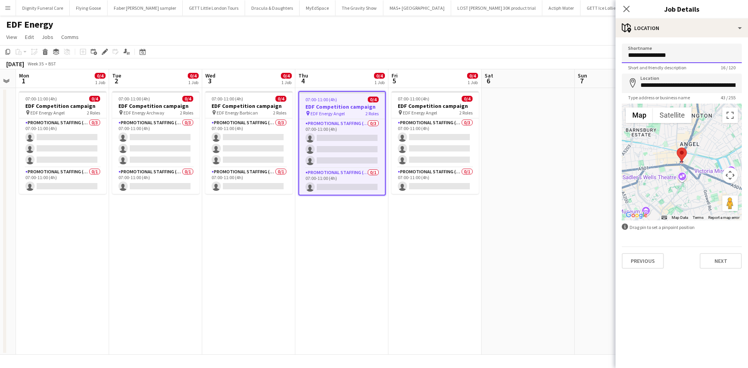
click at [680, 55] on input "**********" at bounding box center [682, 53] width 120 height 19
type input "**********"
drag, startPoint x: 736, startPoint y: 85, endPoint x: 732, endPoint y: 88, distance: 4.2
click at [736, 85] on input "**********" at bounding box center [682, 83] width 120 height 19
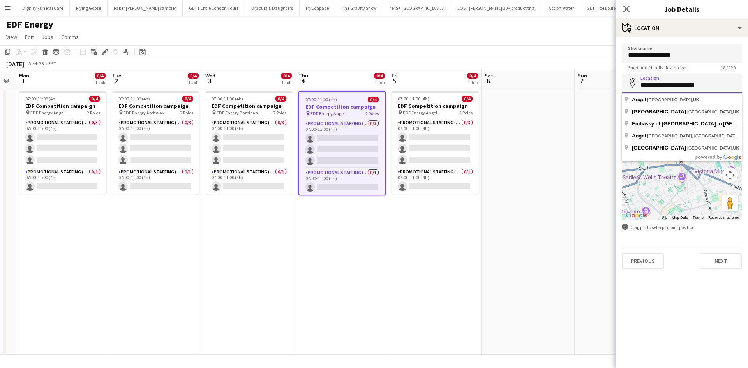
drag, startPoint x: 719, startPoint y: 87, endPoint x: 646, endPoint y: 87, distance: 73.6
click at [646, 87] on input "**********" at bounding box center [682, 83] width 120 height 19
type input "*"
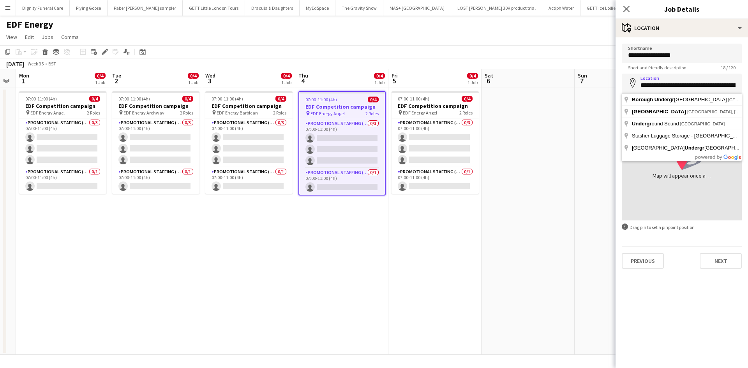
type input "**********"
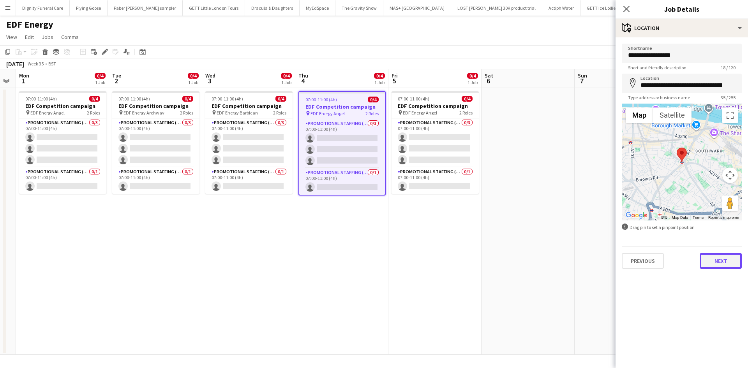
click at [724, 263] on button "Next" at bounding box center [721, 261] width 42 height 16
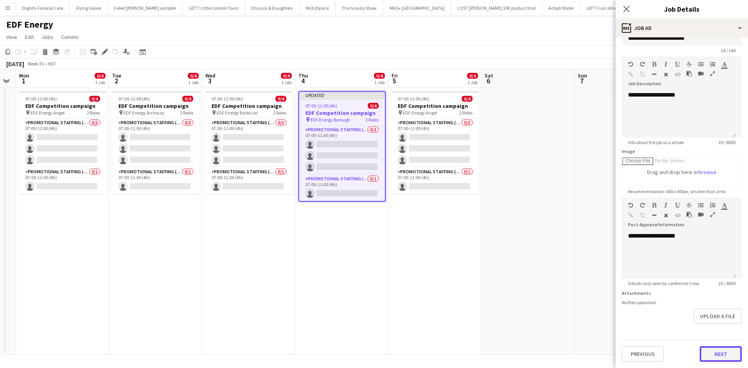
click at [717, 330] on form "**********" at bounding box center [682, 193] width 132 height 335
click at [720, 358] on button "Next" at bounding box center [721, 354] width 42 height 16
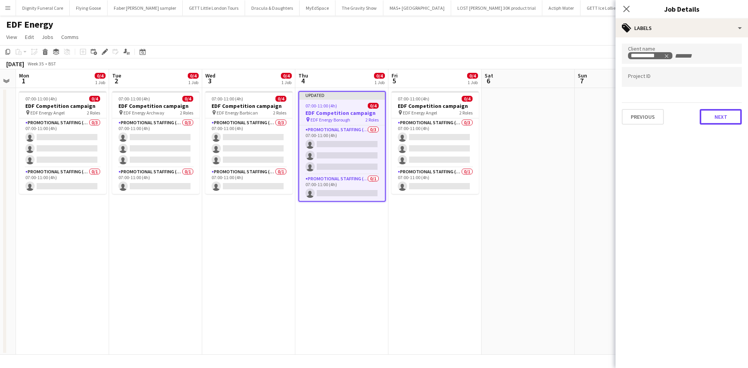
click at [714, 115] on button "Next" at bounding box center [721, 117] width 42 height 16
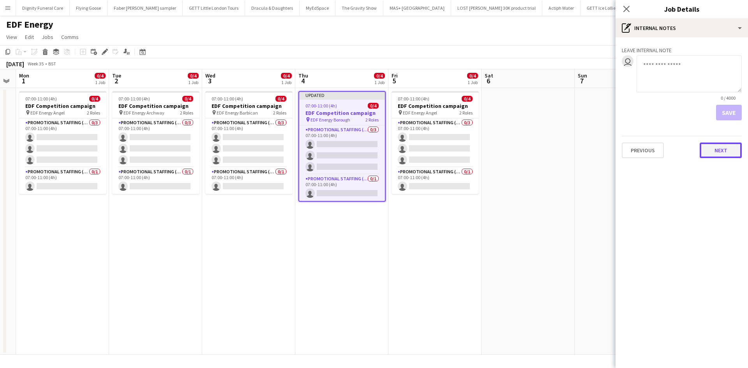
click at [723, 148] on button "Next" at bounding box center [721, 151] width 42 height 16
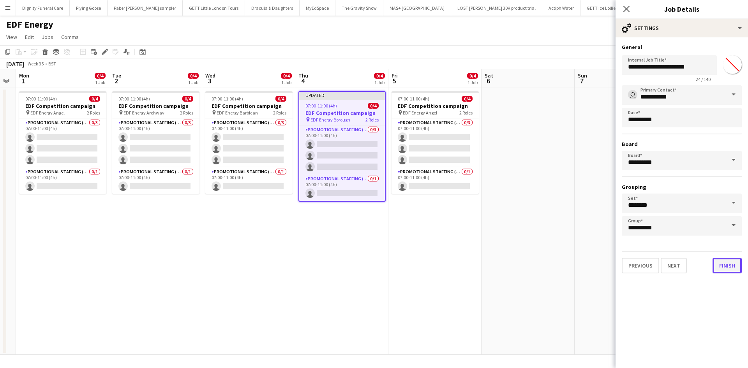
click at [725, 264] on button "Finish" at bounding box center [727, 266] width 29 height 16
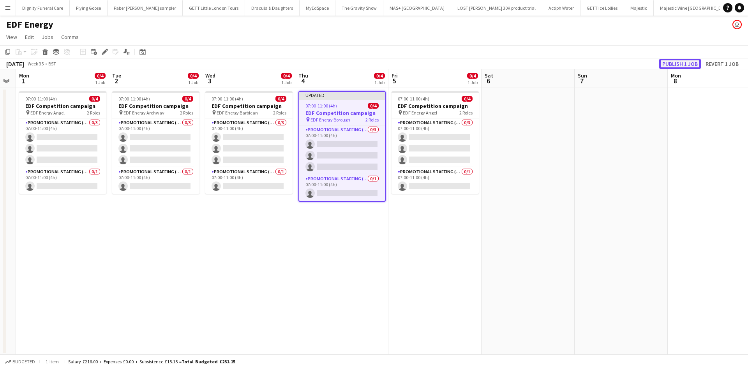
click at [672, 61] on button "Publish 1 job" at bounding box center [680, 64] width 42 height 10
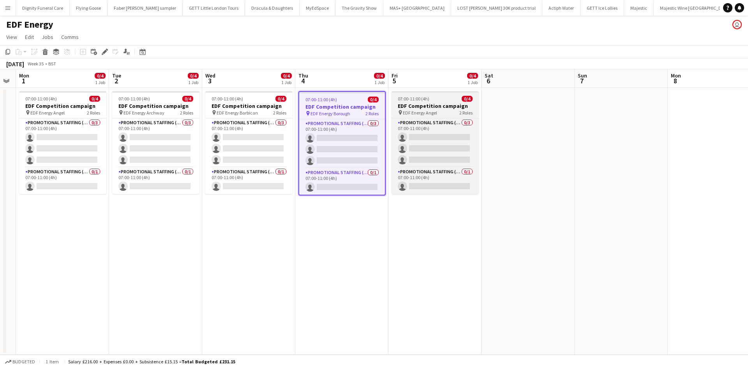
drag, startPoint x: 420, startPoint y: 106, endPoint x: 405, endPoint y: 115, distance: 17.6
click at [420, 106] on h3 "EDF Competition campaign" at bounding box center [435, 105] width 87 height 7
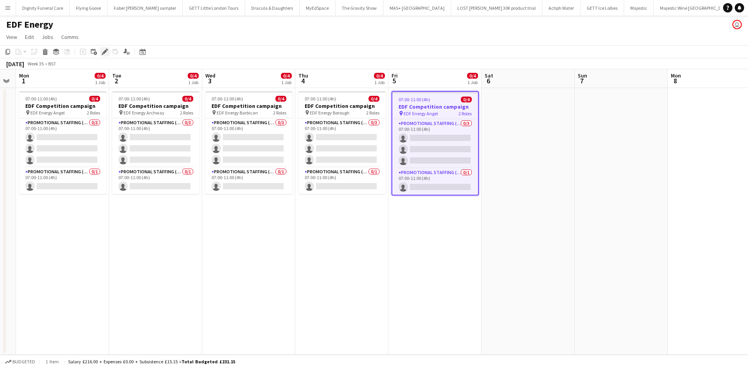
click at [105, 52] on icon at bounding box center [104, 52] width 4 height 4
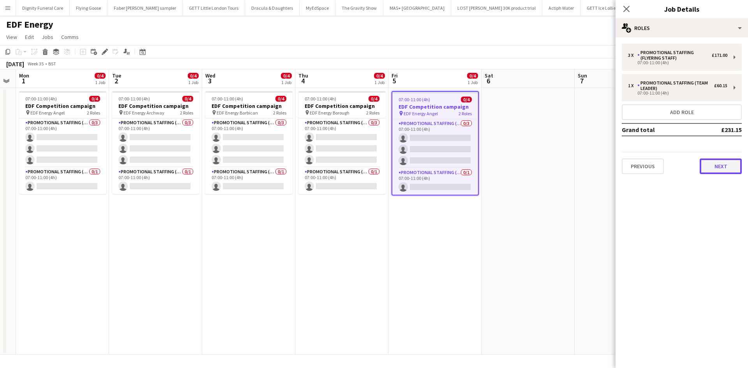
click at [734, 169] on button "Next" at bounding box center [721, 167] width 42 height 16
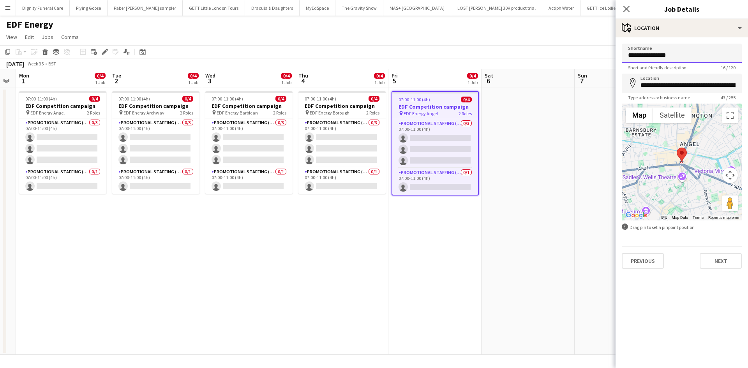
click at [689, 55] on input "**********" at bounding box center [682, 53] width 120 height 19
type input "**********"
click at [737, 85] on input "**********" at bounding box center [682, 83] width 120 height 19
type input "**********"
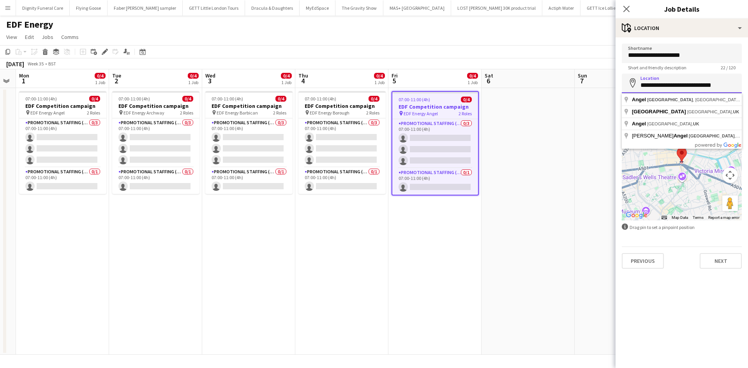
drag, startPoint x: 734, startPoint y: 85, endPoint x: 640, endPoint y: 88, distance: 93.9
click at [640, 88] on input "**********" at bounding box center [682, 83] width 120 height 19
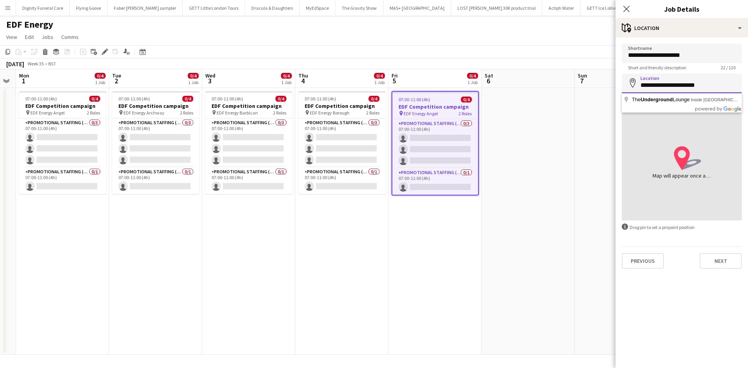
click at [715, 86] on input "**********" at bounding box center [682, 83] width 120 height 19
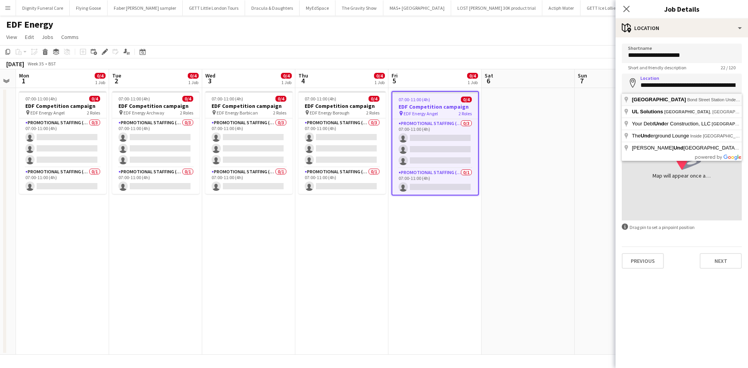
type input "**********"
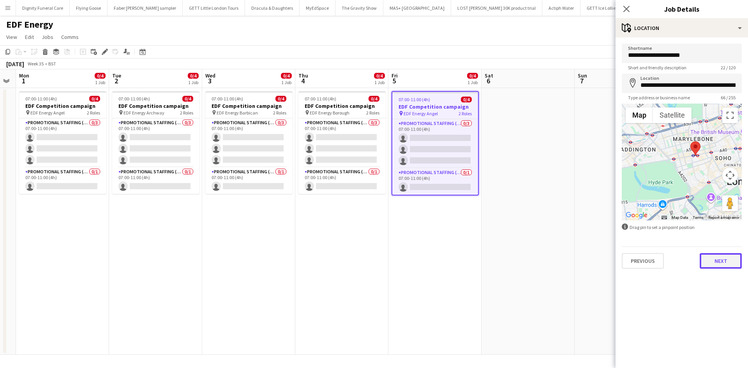
click at [722, 262] on button "Next" at bounding box center [721, 261] width 42 height 16
type input "*******"
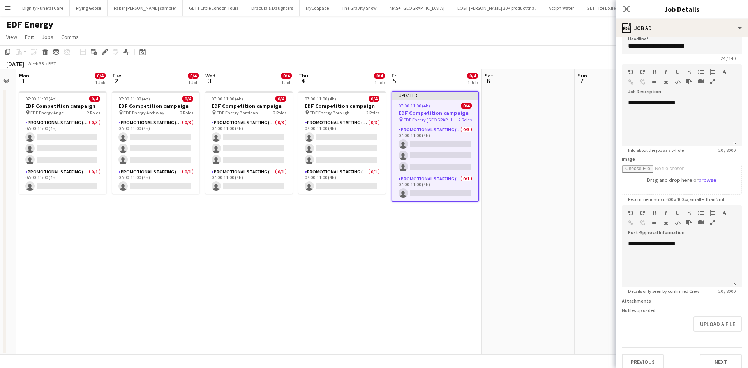
scroll to position [17, 0]
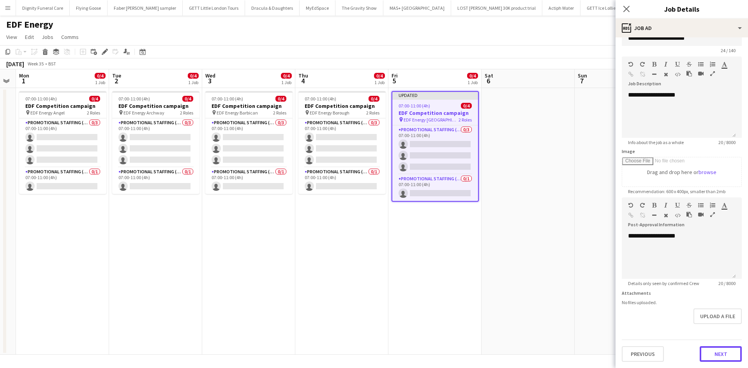
click at [715, 350] on button "Next" at bounding box center [721, 354] width 42 height 16
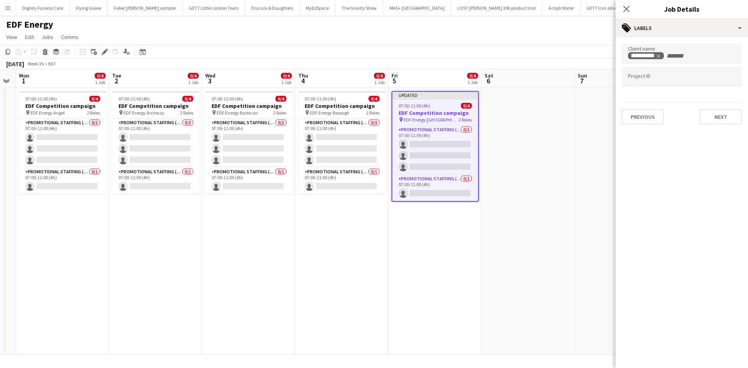
scroll to position [0, 0]
click at [730, 117] on button "Next" at bounding box center [721, 117] width 42 height 16
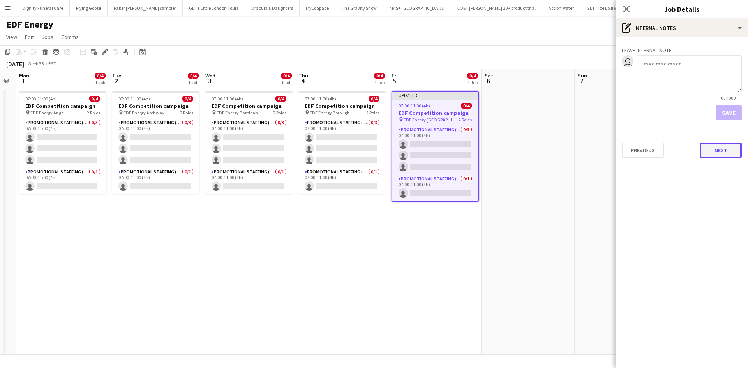
drag, startPoint x: 716, startPoint y: 148, endPoint x: 502, endPoint y: 136, distance: 214.3
click at [715, 149] on button "Next" at bounding box center [721, 151] width 42 height 16
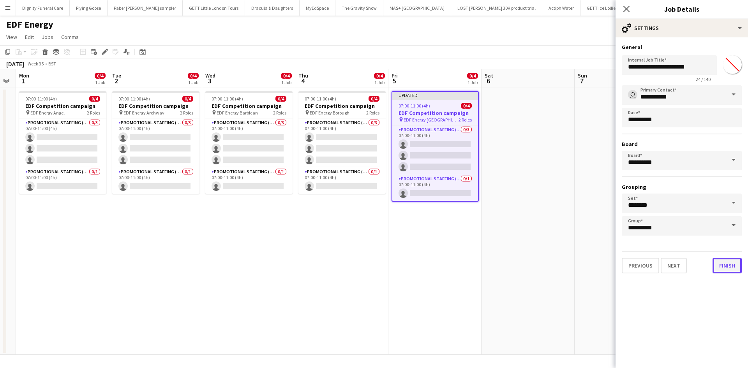
click at [727, 266] on button "Finish" at bounding box center [727, 266] width 29 height 16
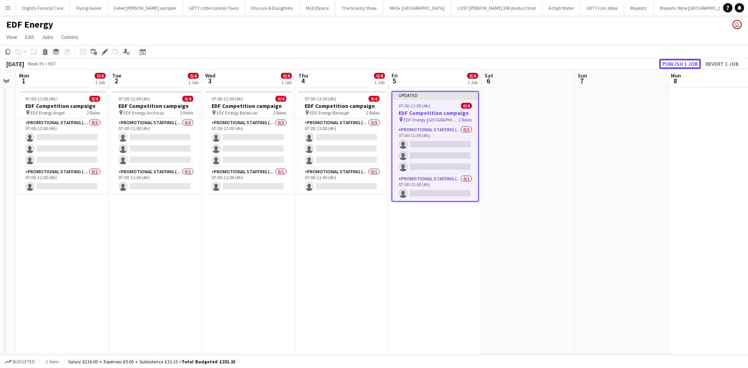
click at [680, 64] on button "Publish 1 job" at bounding box center [680, 64] width 42 height 10
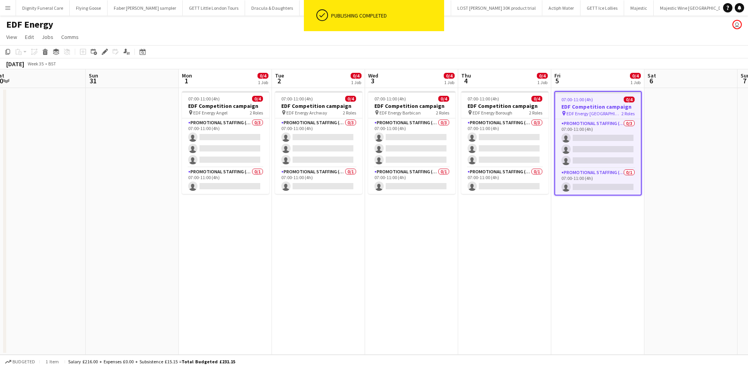
scroll to position [0, 212]
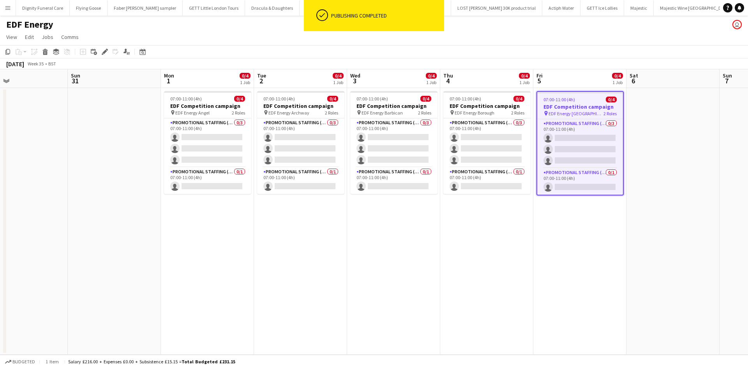
drag, startPoint x: 314, startPoint y: 241, endPoint x: 412, endPoint y: 225, distance: 99.9
click at [412, 225] on app-calendar-viewport "Thu 28 Fri 29 Sat 30 Sun 31 Mon 1 0/4 1 Job Tue 2 0/4 1 Job Wed 3 0/4 1 Job Thu…" at bounding box center [374, 212] width 748 height 286
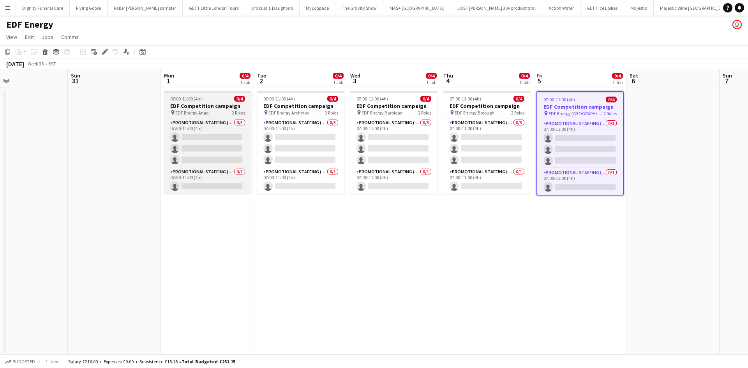
click at [191, 106] on h3 "EDF Competition campaign" at bounding box center [207, 105] width 87 height 7
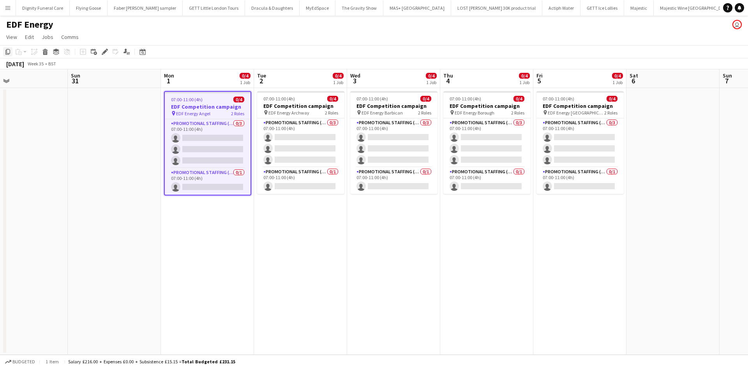
click at [7, 50] on icon "Copy" at bounding box center [8, 52] width 6 height 6
click at [215, 220] on app-date-cell "07:00-11:00 (4h) 0/4 EDF Competition campaign pin EDF Energy Angel 2 Roles Prom…" at bounding box center [207, 221] width 93 height 267
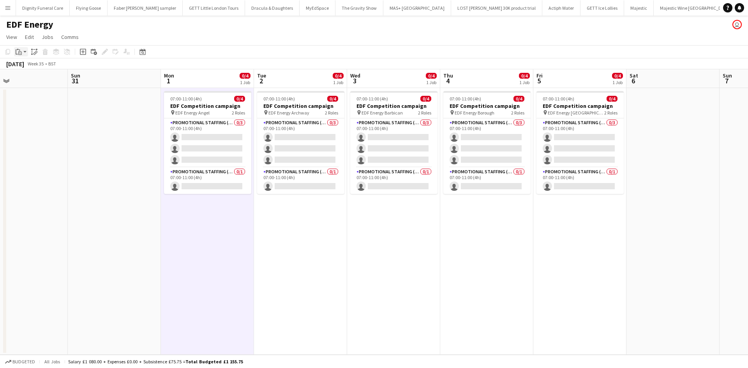
click at [17, 51] on icon "Paste" at bounding box center [19, 52] width 6 height 6
click at [28, 66] on link "Paste Ctrl+V" at bounding box center [57, 66] width 73 height 7
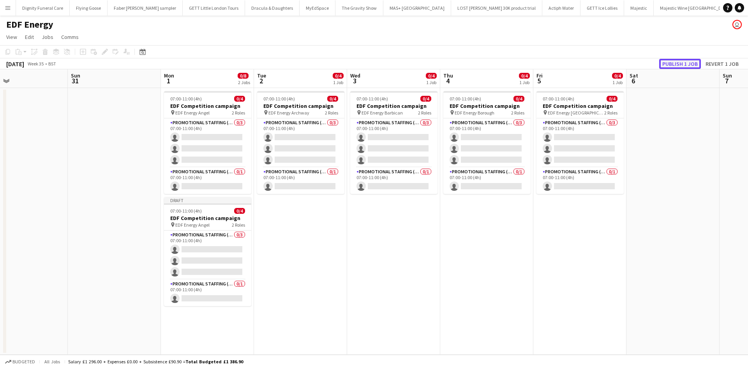
click at [679, 62] on button "Publish 1 job" at bounding box center [680, 64] width 42 height 10
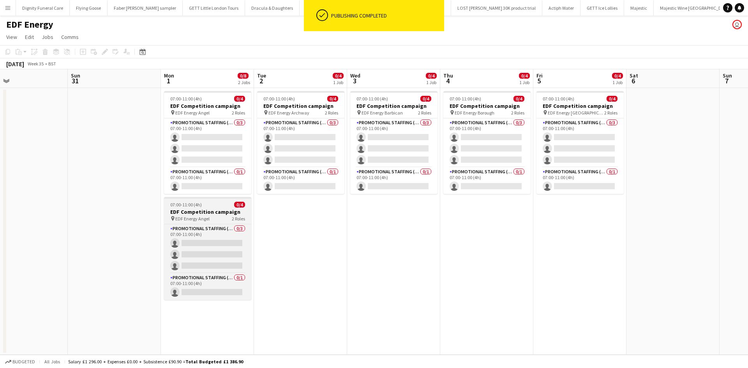
click at [189, 211] on h3 "EDF Competition campaign" at bounding box center [207, 211] width 87 height 7
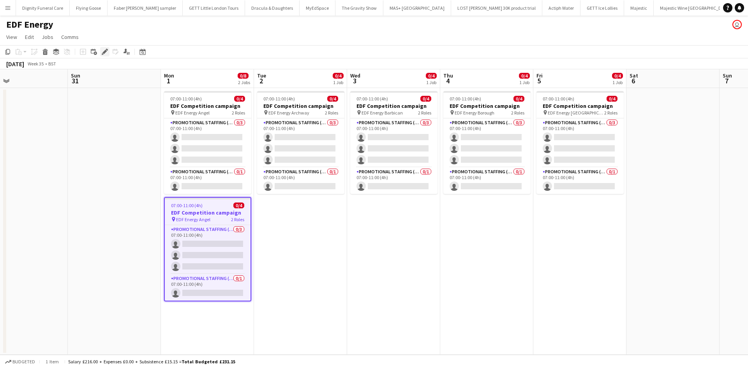
click at [102, 49] on icon "Edit" at bounding box center [105, 52] width 6 height 6
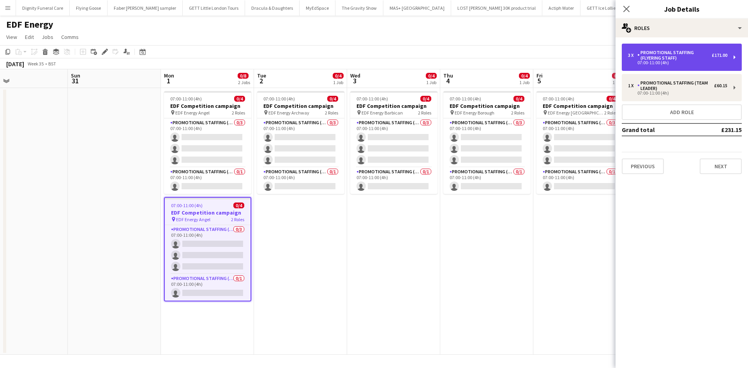
click at [653, 49] on div "3 x Promotional Staffing (Flyering Staff) £171.00 07:00-11:00 (4h)" at bounding box center [682, 57] width 120 height 27
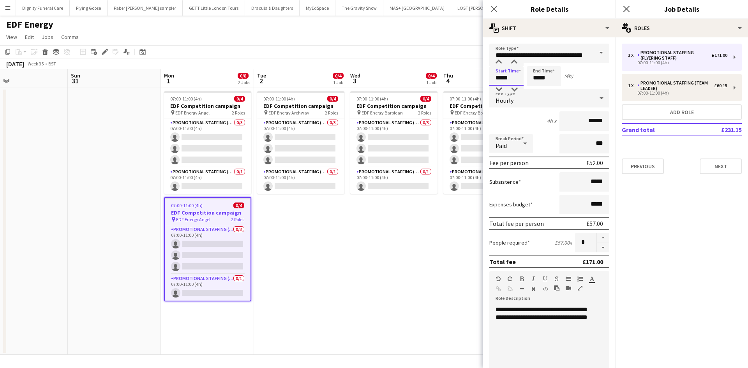
click at [518, 76] on input "*****" at bounding box center [506, 75] width 34 height 19
type input "*****"
click at [550, 81] on input "*****" at bounding box center [544, 75] width 34 height 19
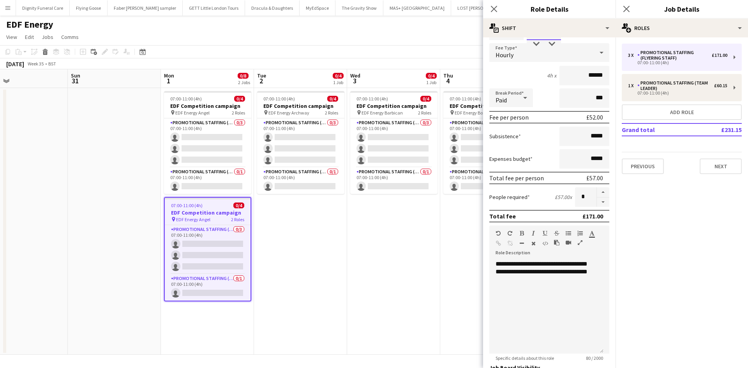
scroll to position [160, 0]
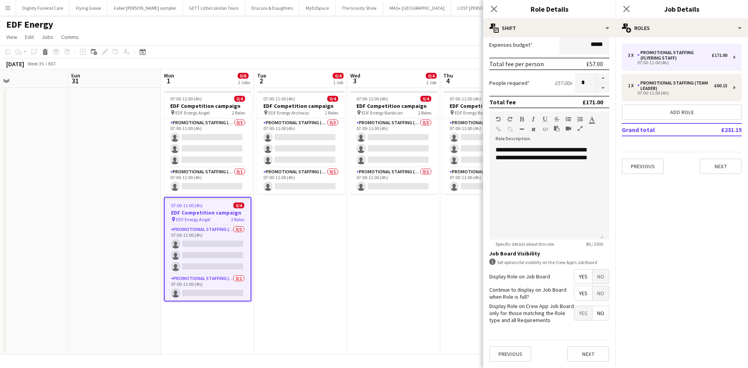
type input "*****"
click at [578, 277] on span "Yes" at bounding box center [583, 277] width 18 height 14
click at [581, 295] on span "Yes" at bounding box center [583, 293] width 18 height 14
click at [593, 314] on span "No" at bounding box center [601, 313] width 16 height 14
click at [589, 355] on button "Next" at bounding box center [588, 354] width 42 height 16
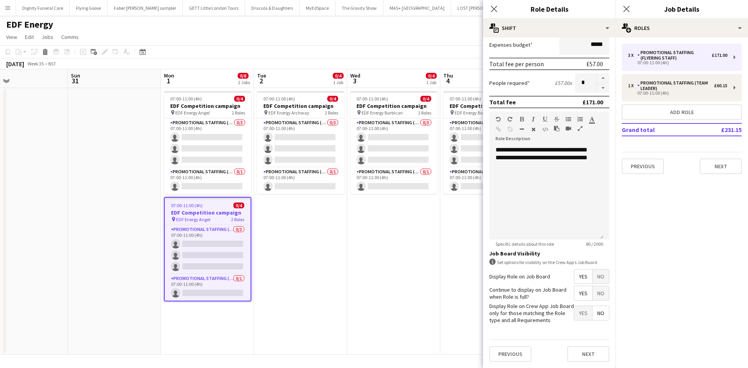
scroll to position [0, 0]
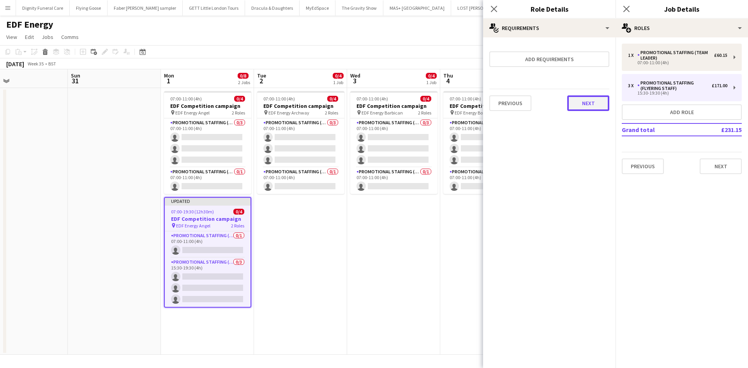
click at [588, 102] on button "Next" at bounding box center [588, 103] width 42 height 16
click at [588, 103] on button "Finish" at bounding box center [594, 105] width 29 height 16
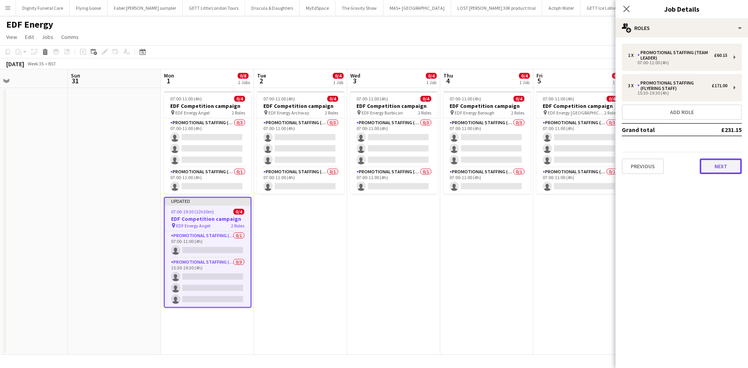
click at [723, 163] on button "Next" at bounding box center [721, 167] width 42 height 16
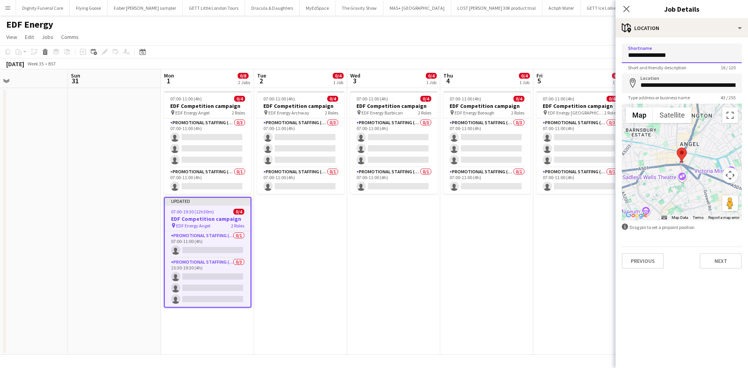
click at [695, 56] on input "**********" at bounding box center [682, 53] width 120 height 19
type input "**********"
drag, startPoint x: 736, startPoint y: 85, endPoint x: 631, endPoint y: 85, distance: 105.2
click at [631, 85] on div "**********" at bounding box center [682, 83] width 120 height 19
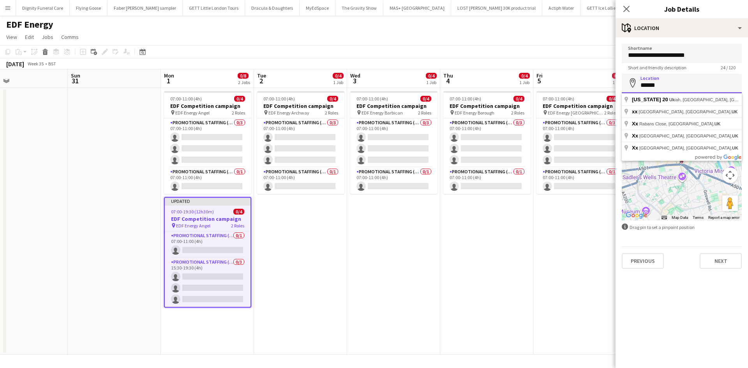
click at [699, 83] on input "******" at bounding box center [682, 83] width 120 height 19
type input "*"
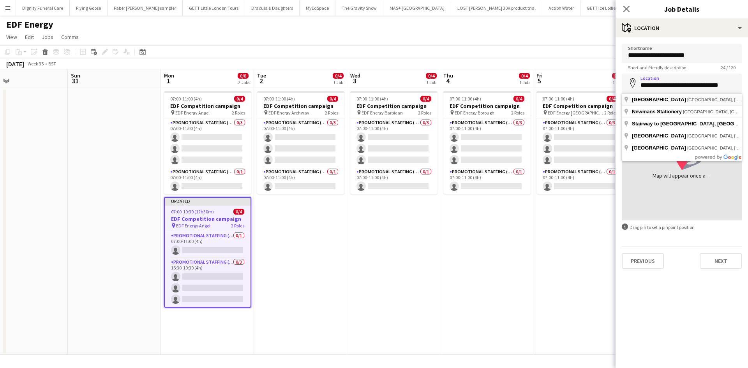
type input "**********"
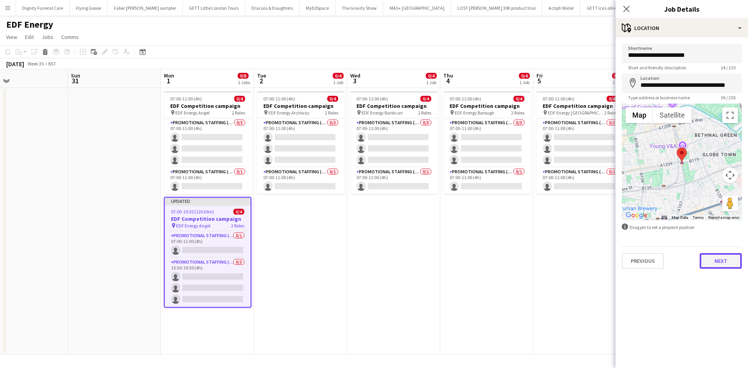
click at [727, 263] on button "Next" at bounding box center [721, 261] width 42 height 16
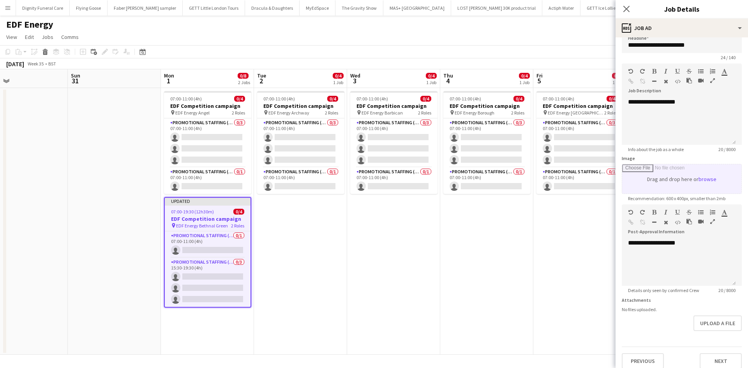
scroll to position [17, 0]
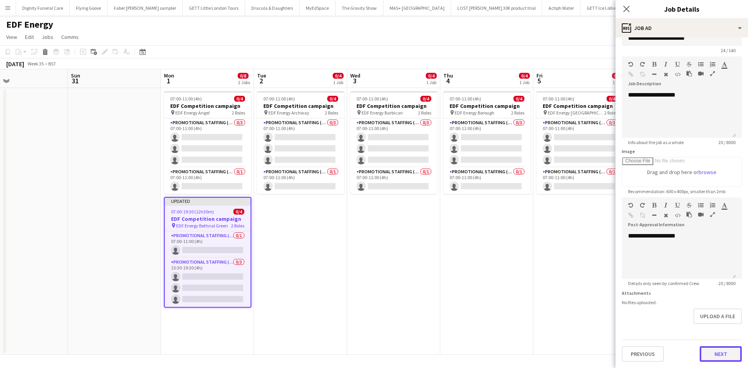
click at [716, 355] on button "Next" at bounding box center [721, 354] width 42 height 16
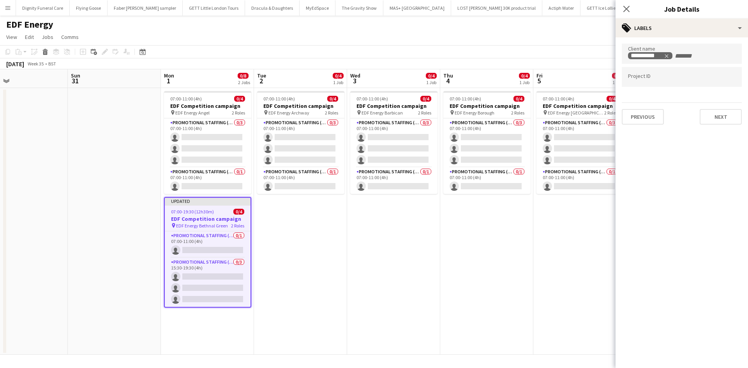
scroll to position [0, 0]
click at [727, 120] on button "Next" at bounding box center [721, 117] width 42 height 16
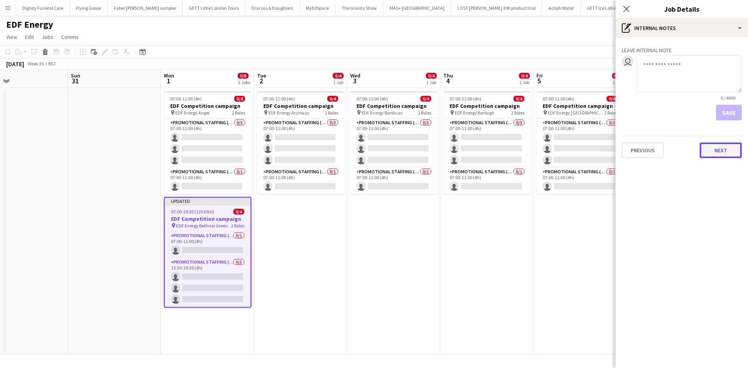
click at [725, 148] on button "Next" at bounding box center [721, 151] width 42 height 16
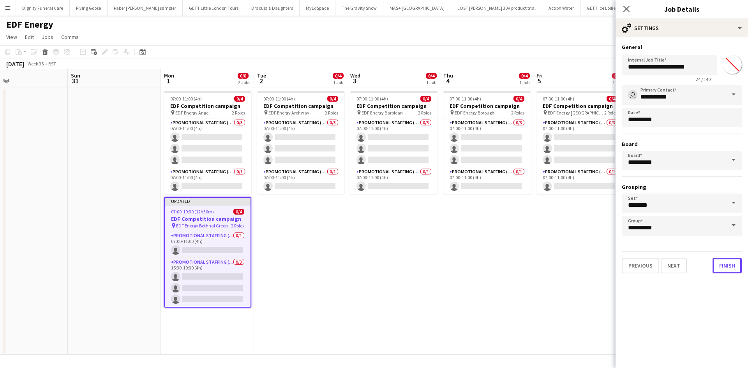
drag, startPoint x: 733, startPoint y: 265, endPoint x: 684, endPoint y: 210, distance: 73.9
click at [734, 265] on button "Finish" at bounding box center [727, 266] width 29 height 16
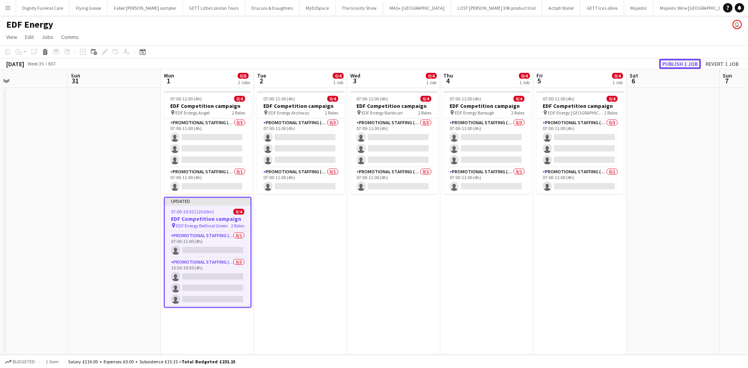
click at [685, 59] on button "Publish 1 job" at bounding box center [680, 64] width 42 height 10
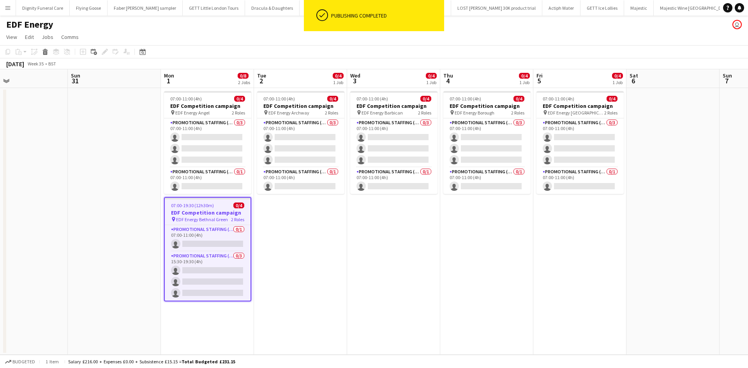
click at [180, 204] on span "07:00-19:30 (12h30m)" at bounding box center [192, 206] width 43 height 6
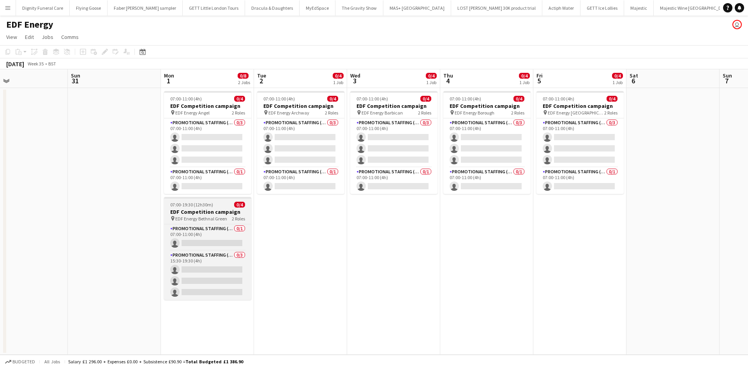
click at [198, 213] on h3 "EDF Competition campaign" at bounding box center [207, 211] width 87 height 7
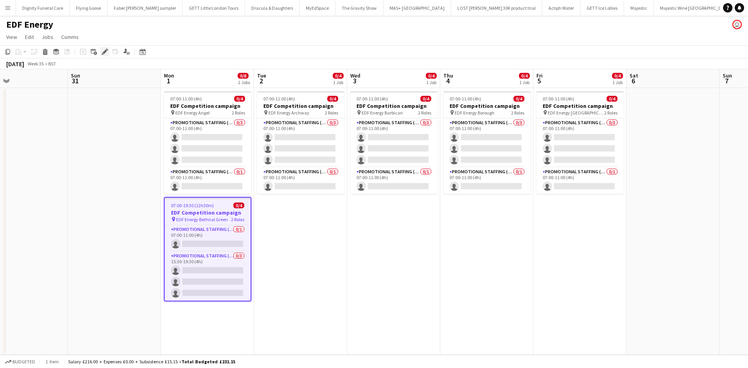
click at [107, 47] on div "Edit" at bounding box center [104, 51] width 9 height 9
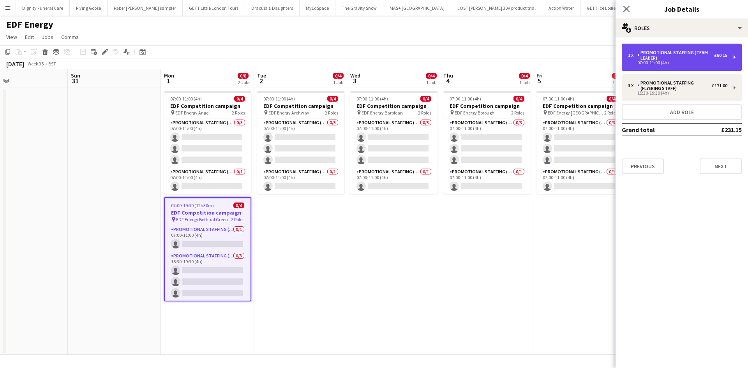
click at [662, 53] on div "Promotional Staffing (Team Leader)" at bounding box center [675, 55] width 77 height 11
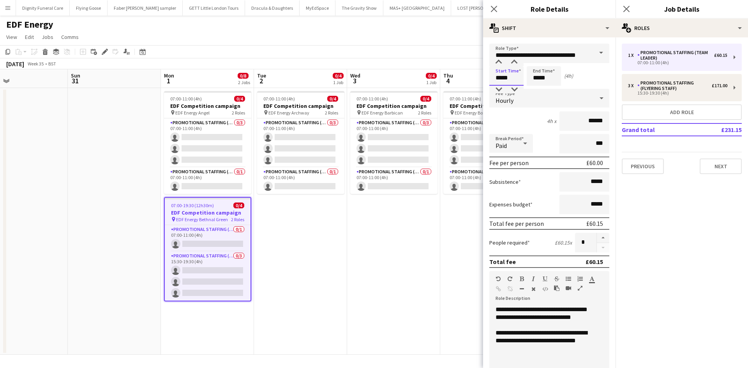
click at [510, 78] on input "*****" at bounding box center [506, 75] width 34 height 19
type input "*****"
click at [550, 80] on input "*****" at bounding box center [544, 75] width 34 height 19
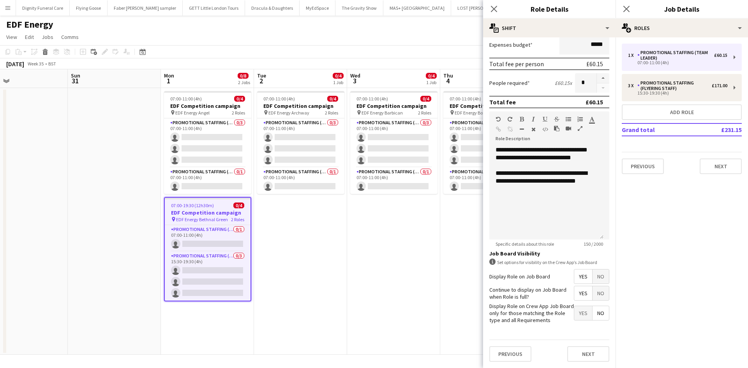
type input "*****"
click at [578, 275] on span "Yes" at bounding box center [583, 277] width 18 height 14
click at [580, 291] on span "Yes" at bounding box center [583, 293] width 18 height 14
click at [597, 312] on span "No" at bounding box center [601, 313] width 16 height 14
click at [595, 352] on button "Next" at bounding box center [588, 354] width 42 height 16
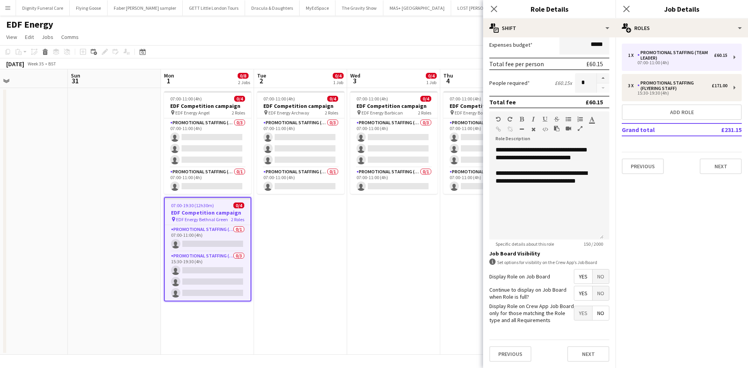
scroll to position [0, 0]
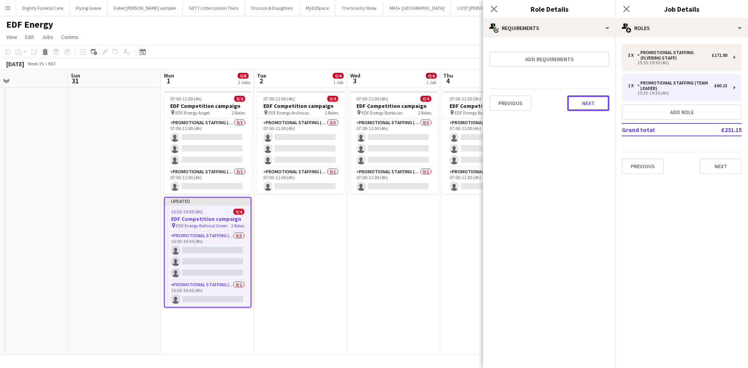
click at [587, 101] on button "Next" at bounding box center [588, 103] width 42 height 16
click at [588, 101] on button "Finish" at bounding box center [594, 105] width 29 height 16
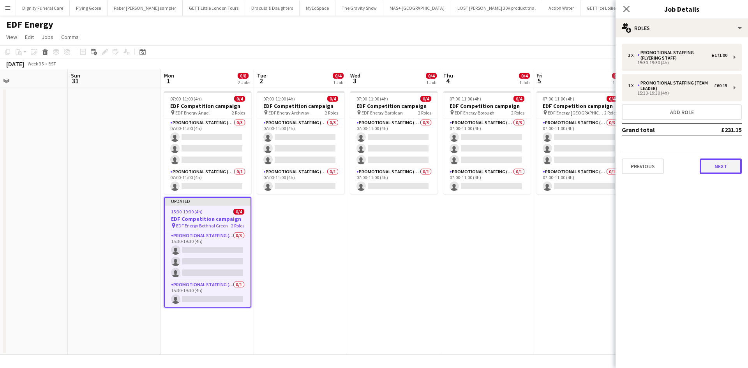
click at [713, 168] on button "Next" at bounding box center [721, 167] width 42 height 16
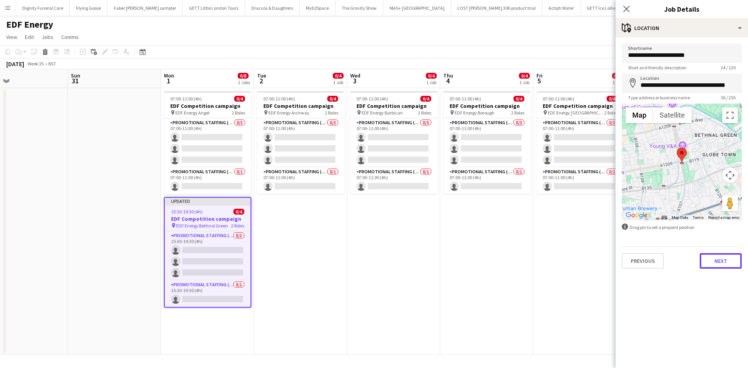
drag, startPoint x: 724, startPoint y: 255, endPoint x: 727, endPoint y: 264, distance: 9.9
click at [724, 256] on button "Next" at bounding box center [721, 261] width 42 height 16
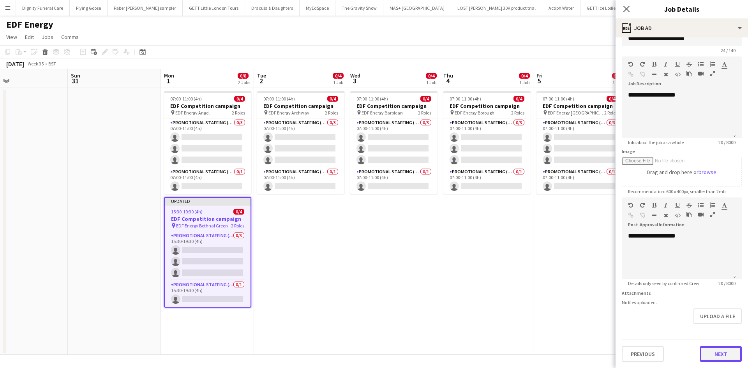
click at [725, 329] on form "**********" at bounding box center [682, 193] width 132 height 335
drag, startPoint x: 722, startPoint y: 353, endPoint x: 720, endPoint y: 347, distance: 6.7
click at [723, 353] on button "Next" at bounding box center [721, 354] width 42 height 16
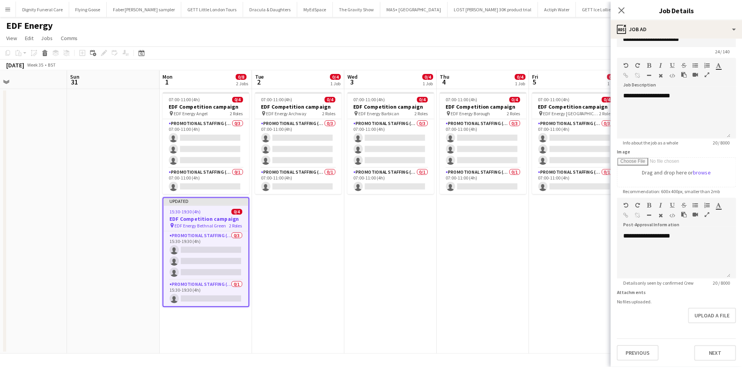
scroll to position [0, 0]
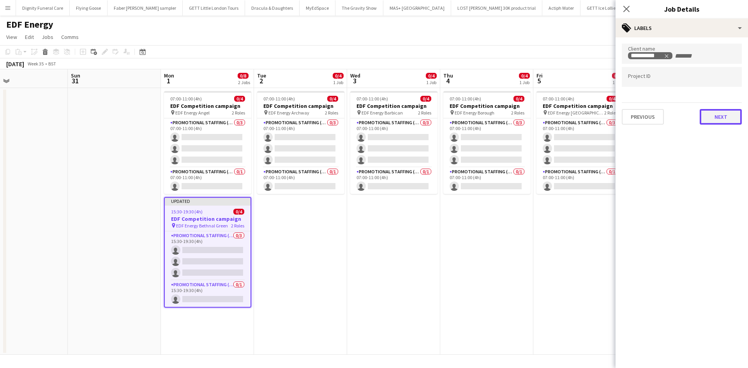
click at [725, 113] on button "Next" at bounding box center [721, 117] width 42 height 16
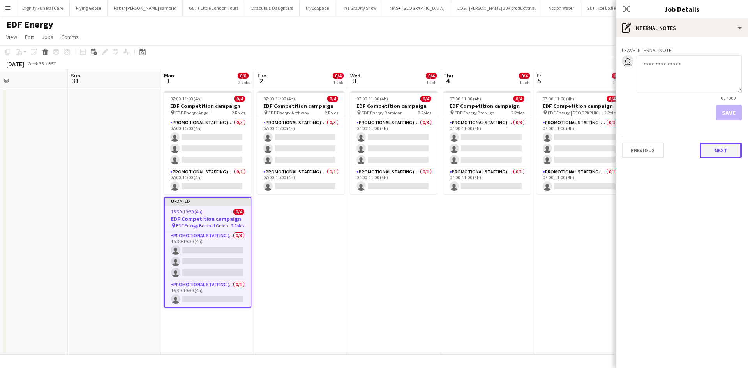
click at [727, 153] on button "Next" at bounding box center [721, 151] width 42 height 16
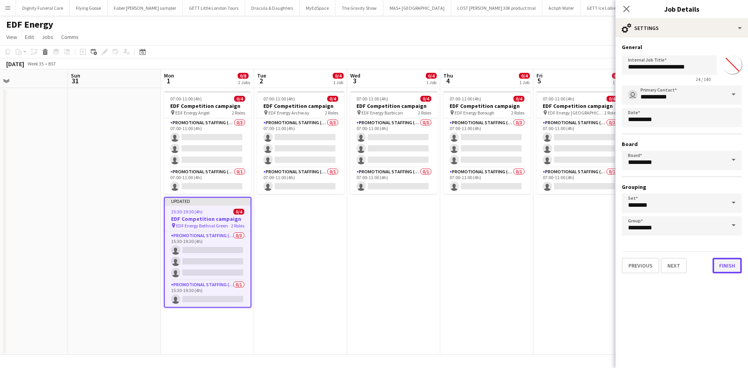
click at [730, 262] on button "Finish" at bounding box center [727, 266] width 29 height 16
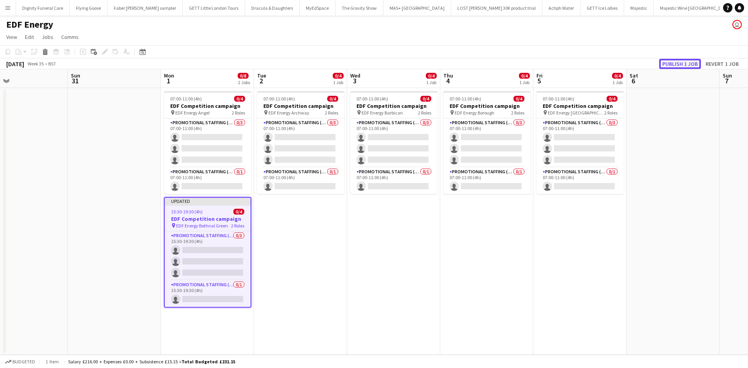
click at [679, 60] on button "Publish 1 job" at bounding box center [680, 64] width 42 height 10
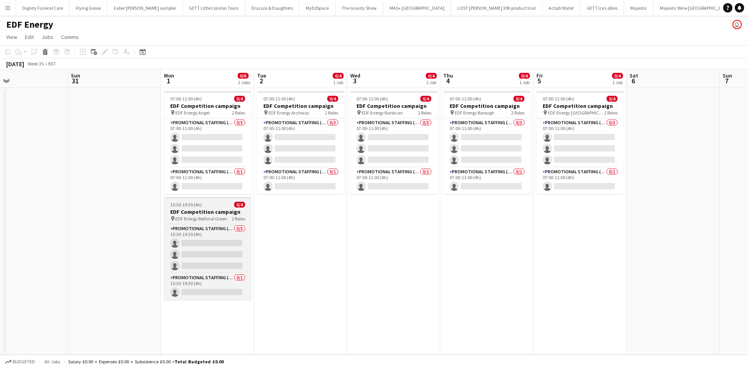
click at [202, 211] on h3 "EDF Competition campaign" at bounding box center [207, 211] width 87 height 7
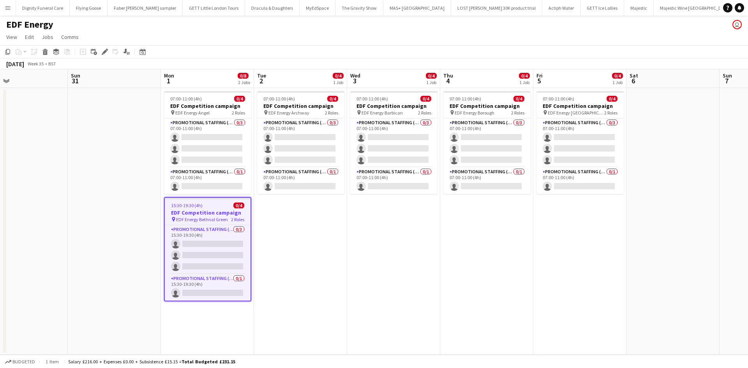
drag, startPoint x: 5, startPoint y: 50, endPoint x: 17, endPoint y: 72, distance: 24.6
click at [6, 50] on icon "Copy" at bounding box center [8, 52] width 6 height 6
click at [212, 321] on app-date-cell "07:00-11:00 (4h) 0/4 EDF Competition campaign pin EDF Energy Angel 2 Roles Prom…" at bounding box center [207, 221] width 93 height 267
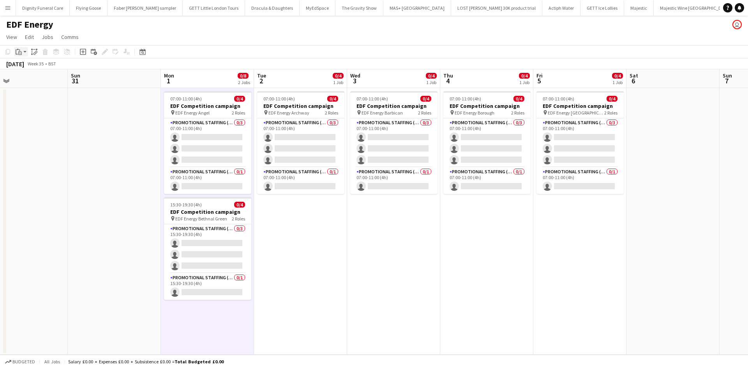
click at [18, 49] on icon "Paste" at bounding box center [19, 52] width 6 height 6
click at [30, 63] on div "Paste Ctrl+V Paste with crew Ctrl+Shift+V" at bounding box center [57, 73] width 86 height 34
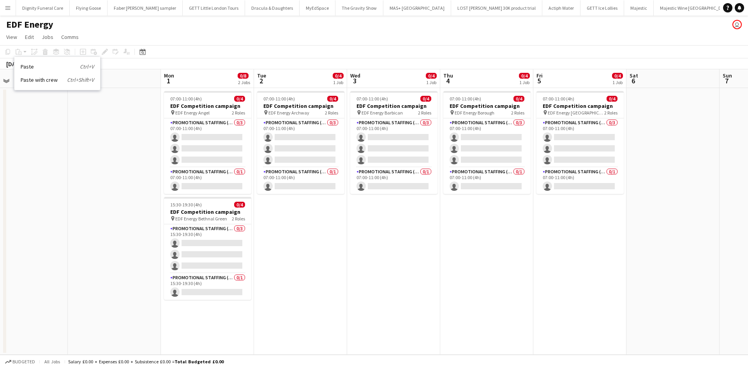
click at [32, 62] on div "Paste Ctrl+V Paste with crew Ctrl+Shift+V" at bounding box center [57, 73] width 86 height 34
click at [27, 66] on link "Paste Ctrl+V" at bounding box center [57, 66] width 73 height 7
click at [348, 286] on app-date-cell "07:00-11:00 (4h) 0/4 EDF Competition campaign pin EDF Energy Barbican 2 Roles P…" at bounding box center [393, 221] width 93 height 267
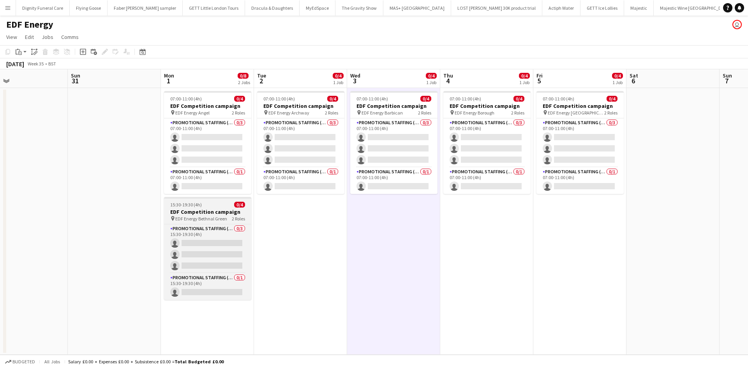
click at [196, 210] on h3 "EDF Competition campaign" at bounding box center [207, 211] width 87 height 7
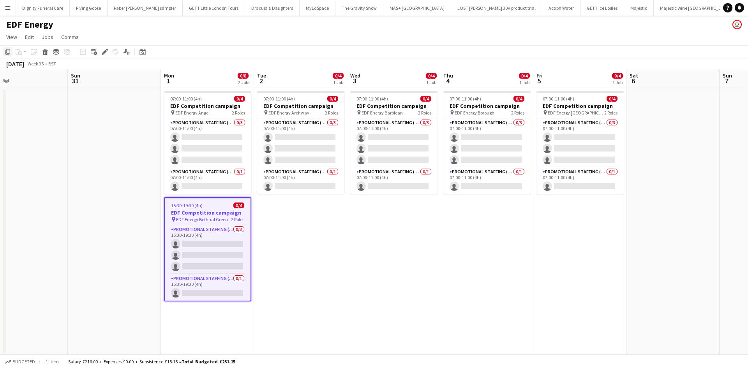
click at [7, 51] on icon "Copy" at bounding box center [8, 52] width 6 height 6
click at [209, 338] on app-date-cell "07:00-11:00 (4h) 0/4 EDF Competition campaign pin EDF Energy Angel 2 Roles Prom…" at bounding box center [207, 221] width 93 height 267
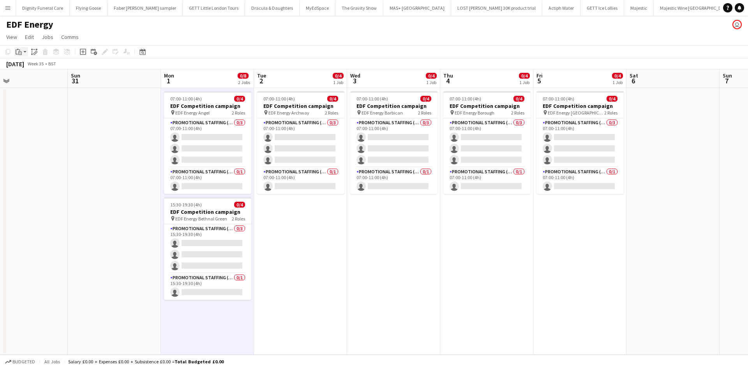
click at [20, 53] on icon "Paste" at bounding box center [19, 52] width 6 height 6
click at [23, 64] on link "Paste Ctrl+V" at bounding box center [57, 66] width 73 height 7
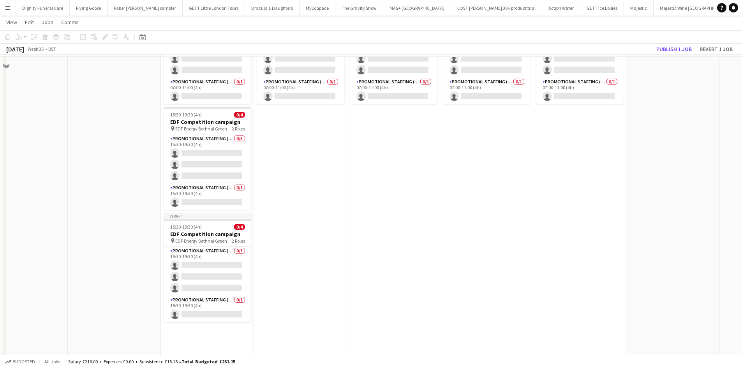
scroll to position [94, 0]
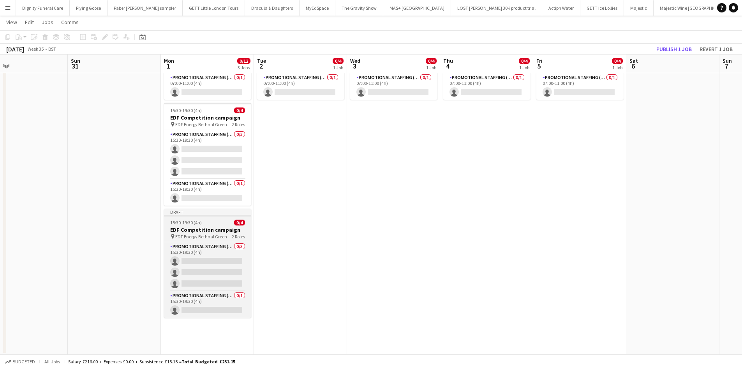
click at [195, 231] on h3 "EDF Competition campaign" at bounding box center [207, 229] width 87 height 7
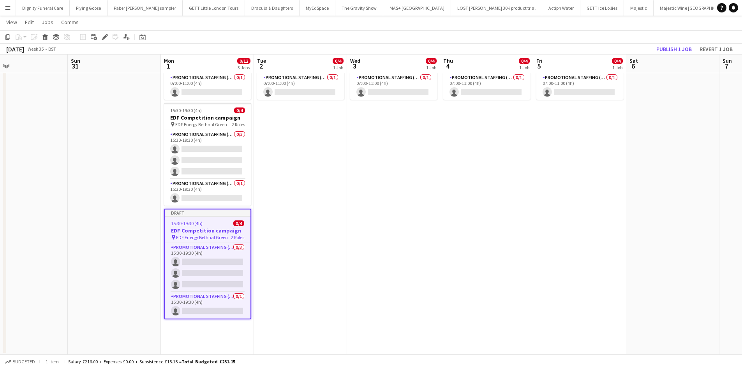
drag, startPoint x: 103, startPoint y: 34, endPoint x: 116, endPoint y: 86, distance: 53.1
click at [103, 34] on icon "Edit" at bounding box center [105, 37] width 6 height 6
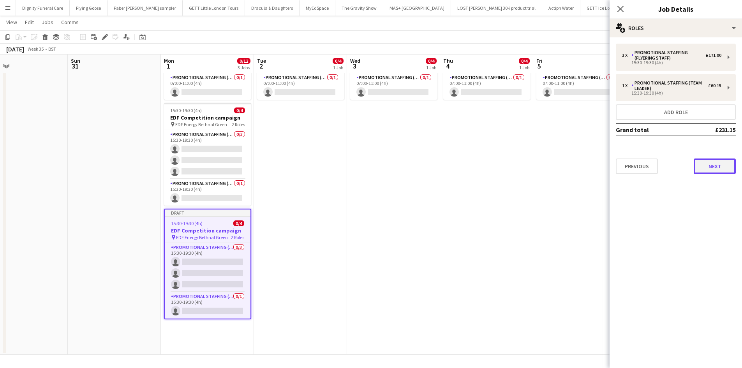
click at [709, 168] on button "Next" at bounding box center [715, 167] width 42 height 16
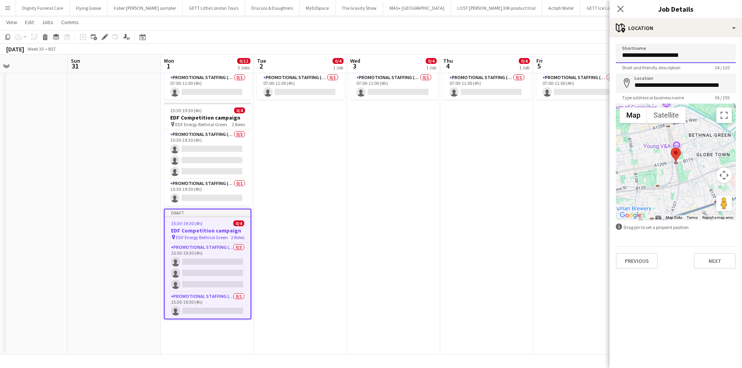
click at [707, 62] on input "**********" at bounding box center [676, 53] width 120 height 19
type input "**********"
click at [727, 86] on input "**********" at bounding box center [676, 83] width 120 height 19
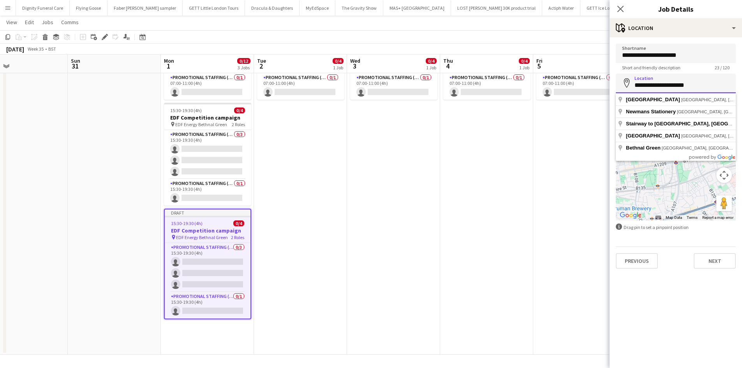
drag, startPoint x: 711, startPoint y: 85, endPoint x: 646, endPoint y: 81, distance: 65.5
click at [646, 81] on input "**********" at bounding box center [676, 83] width 120 height 19
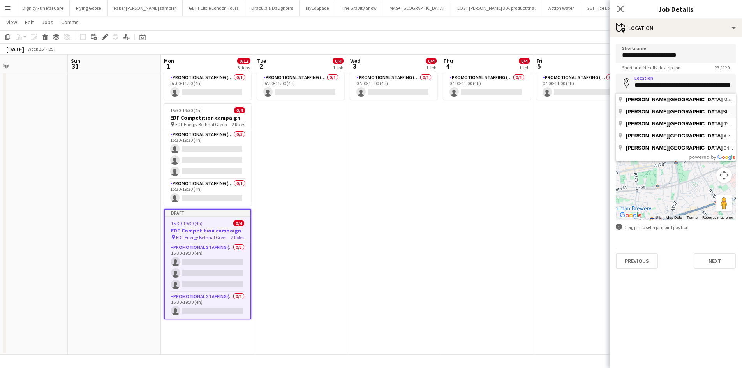
type input "**********"
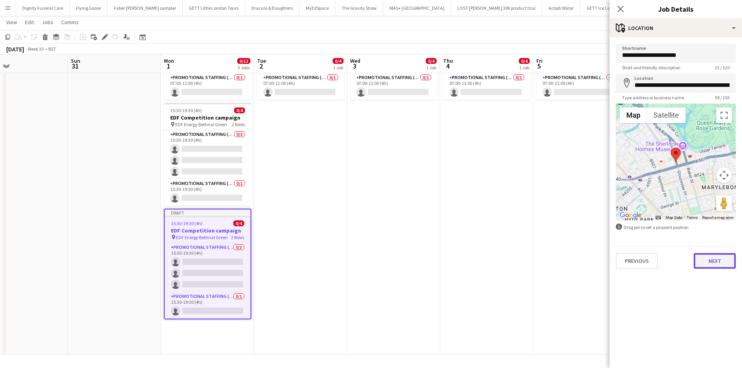
click at [718, 261] on button "Next" at bounding box center [715, 261] width 42 height 16
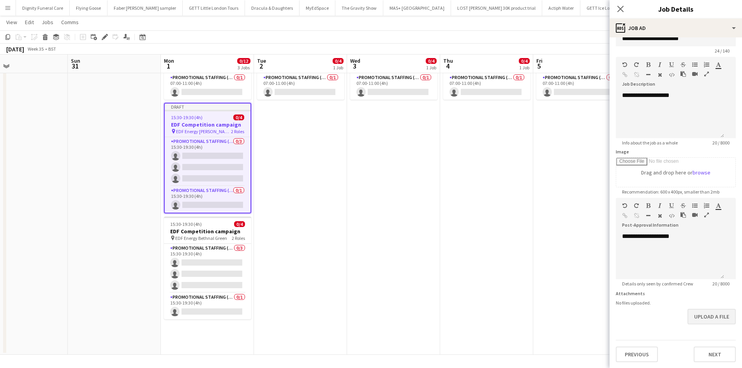
scroll to position [17, 0]
click at [702, 358] on button "Next" at bounding box center [715, 354] width 42 height 16
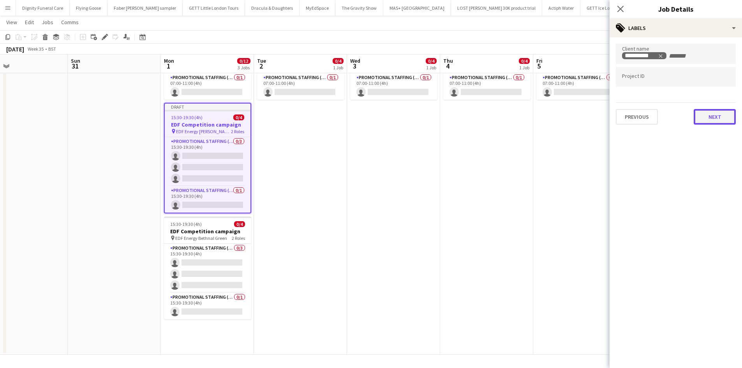
click at [719, 116] on button "Next" at bounding box center [715, 117] width 42 height 16
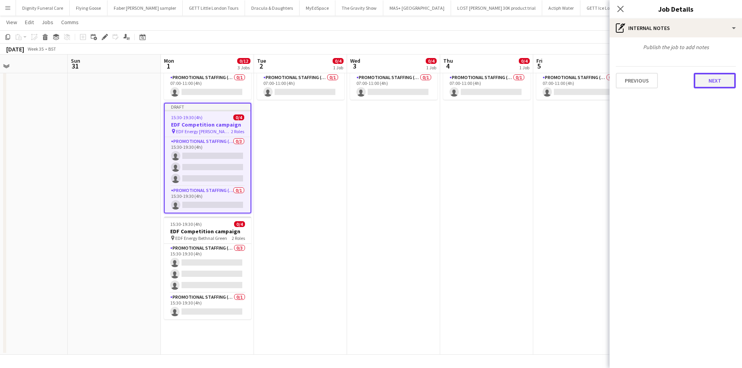
click at [722, 78] on button "Next" at bounding box center [715, 81] width 42 height 16
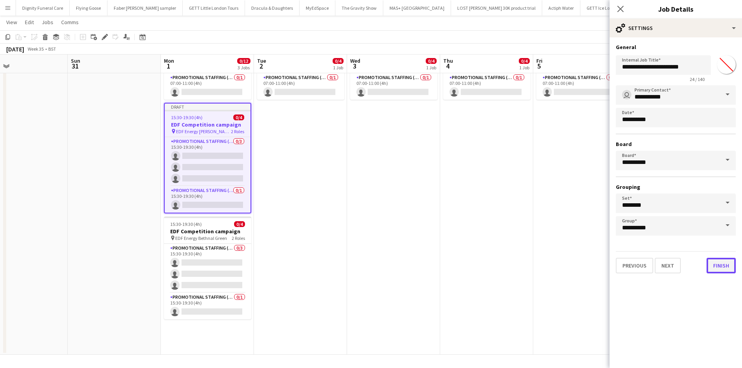
click at [717, 265] on button "Finish" at bounding box center [721, 266] width 29 height 16
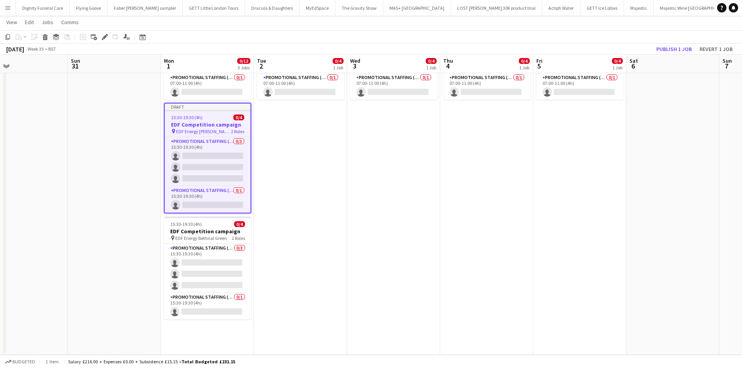
drag, startPoint x: 520, startPoint y: 202, endPoint x: 524, endPoint y: 198, distance: 5.0
click at [522, 200] on app-date-cell "07:00-11:00 (4h) 0/4 EDF Competition campaign pin EDF Energy Borough 2 Roles Pr…" at bounding box center [486, 174] width 93 height 361
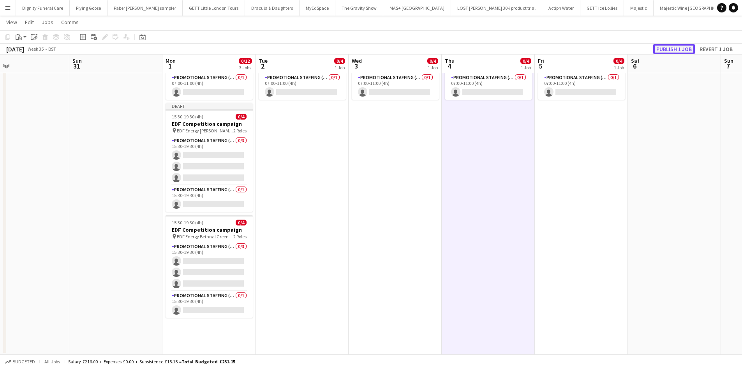
click at [676, 51] on button "Publish 1 job" at bounding box center [674, 49] width 42 height 10
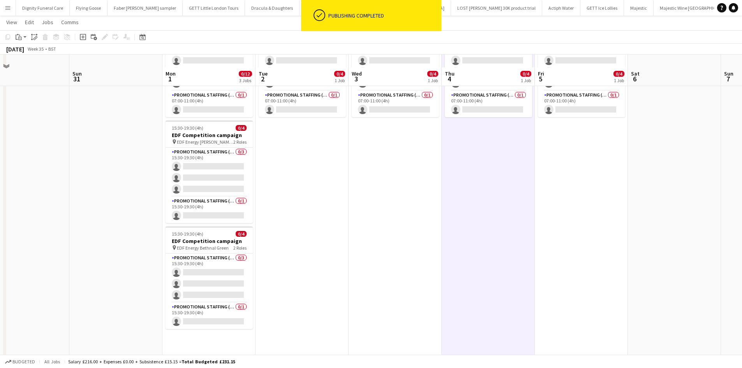
scroll to position [0, 0]
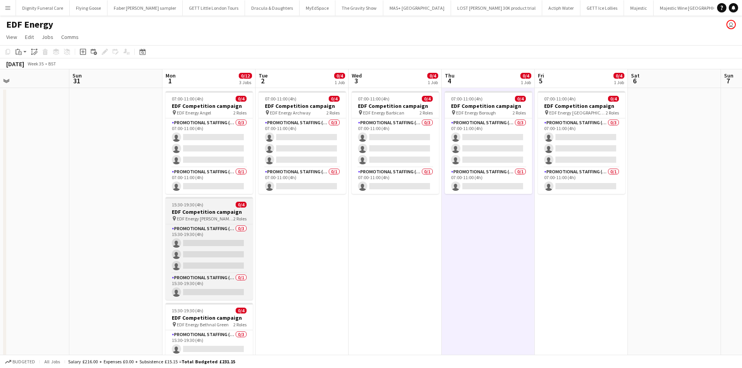
click at [194, 211] on h3 "EDF Competition campaign" at bounding box center [209, 211] width 87 height 7
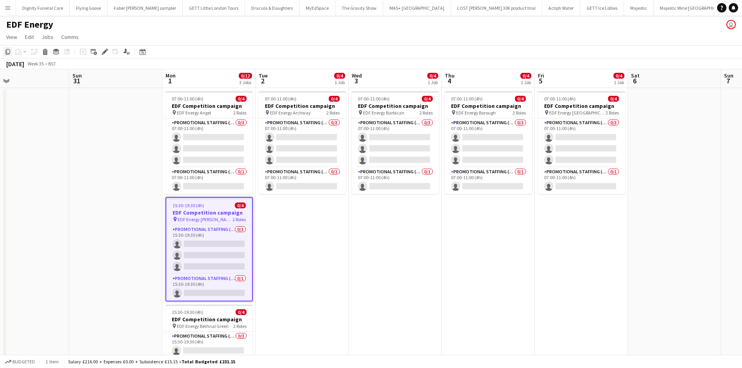
click at [10, 50] on icon at bounding box center [7, 51] width 5 height 5
click at [303, 222] on app-date-cell "07:00-11:00 (4h) 0/4 EDF Competition campaign pin EDF Energy Archway 2 Roles Pr…" at bounding box center [302, 266] width 93 height 356
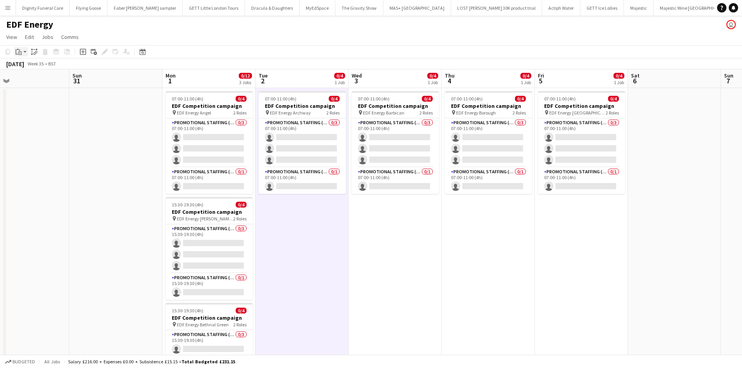
click at [17, 51] on icon "Paste" at bounding box center [19, 52] width 6 height 6
click at [32, 67] on link "Paste Ctrl+V" at bounding box center [57, 66] width 73 height 7
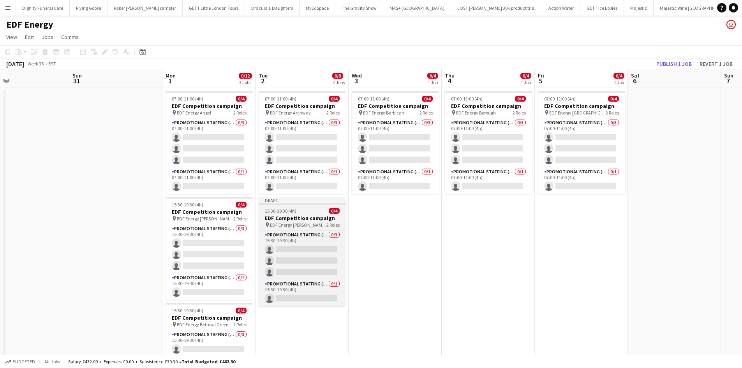
click at [298, 217] on h3 "EDF Competition campaign" at bounding box center [302, 218] width 87 height 7
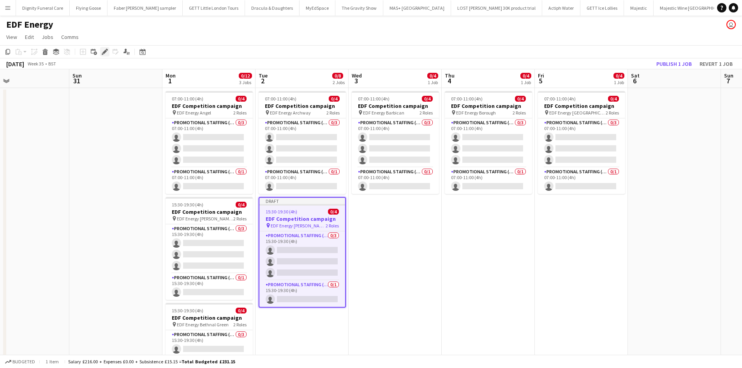
click at [102, 50] on icon "Edit" at bounding box center [105, 52] width 6 height 6
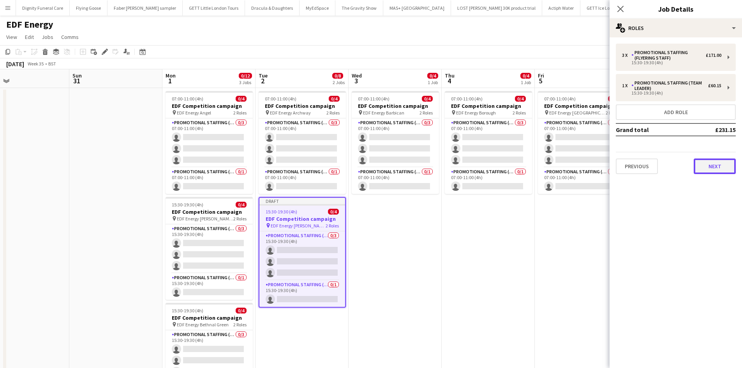
click at [720, 164] on button "Next" at bounding box center [715, 167] width 42 height 16
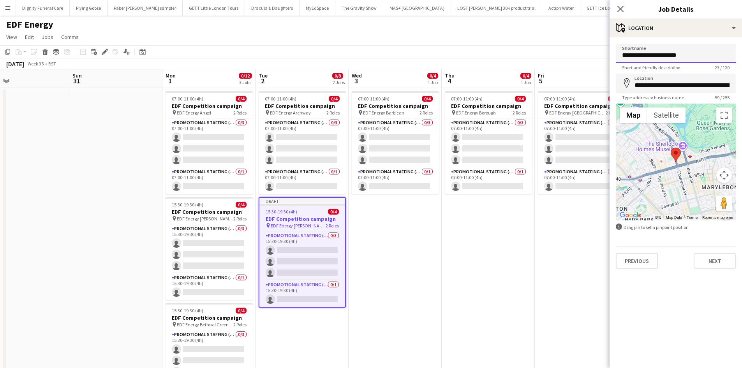
click at [696, 58] on input "**********" at bounding box center [676, 53] width 120 height 19
type input "**********"
click at [731, 86] on input "**********" at bounding box center [676, 83] width 120 height 19
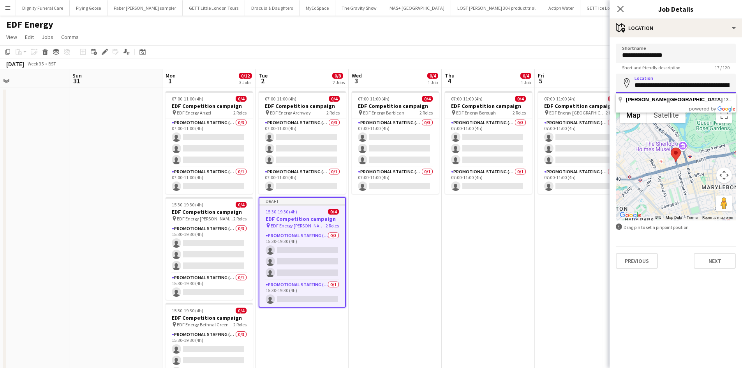
scroll to position [0, 31]
drag, startPoint x: 731, startPoint y: 86, endPoint x: 645, endPoint y: 88, distance: 86.5
click at [645, 88] on input "**********" at bounding box center [676, 83] width 120 height 19
type input "**********"
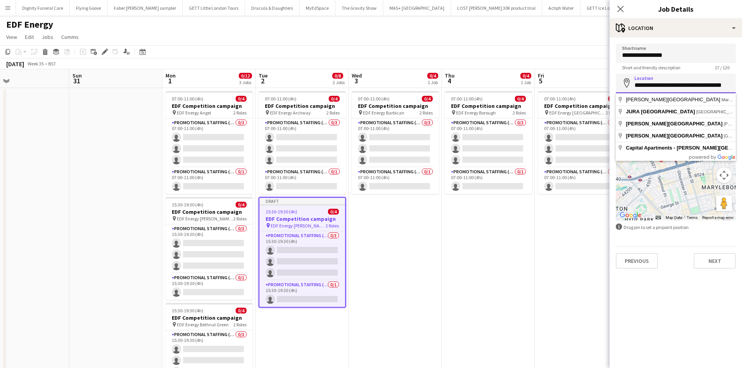
scroll to position [0, 0]
drag, startPoint x: 726, startPoint y: 87, endPoint x: 636, endPoint y: 88, distance: 90.0
click at [636, 88] on input "**********" at bounding box center [676, 83] width 120 height 19
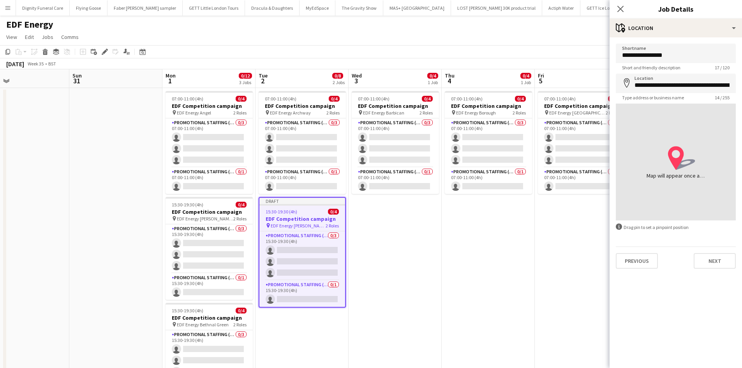
type input "**********"
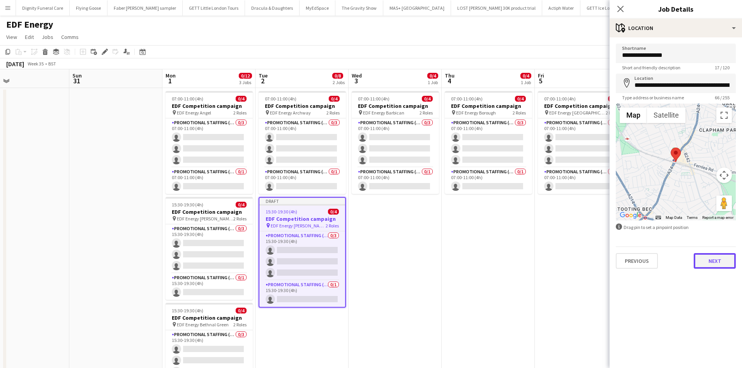
click at [720, 260] on button "Next" at bounding box center [715, 261] width 42 height 16
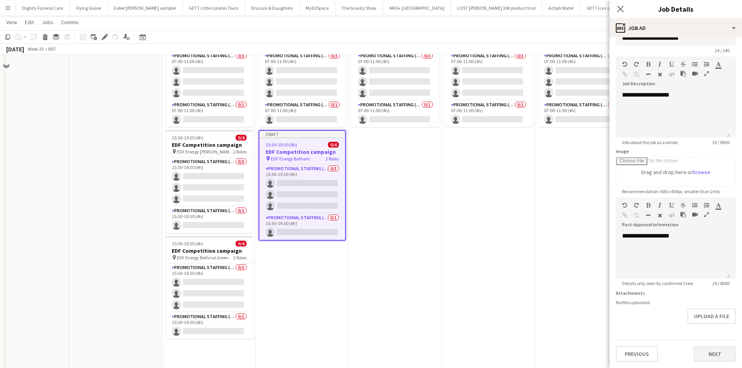
scroll to position [89, 0]
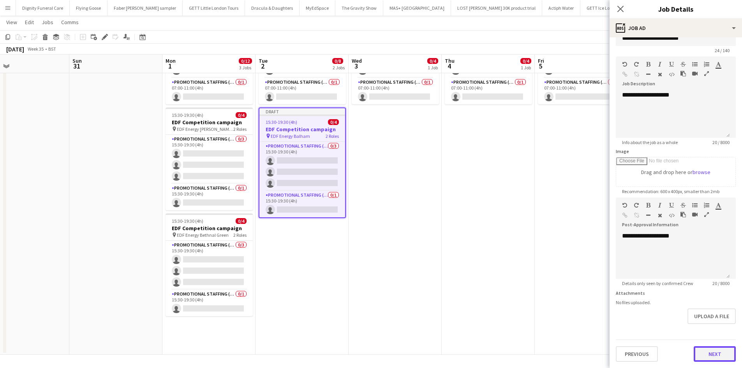
click at [713, 354] on button "Next" at bounding box center [715, 354] width 42 height 16
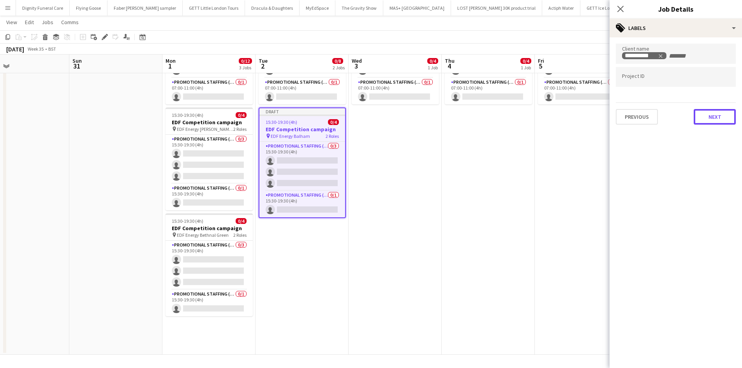
drag, startPoint x: 715, startPoint y: 113, endPoint x: 695, endPoint y: 120, distance: 21.2
click at [715, 113] on button "Next" at bounding box center [715, 117] width 42 height 16
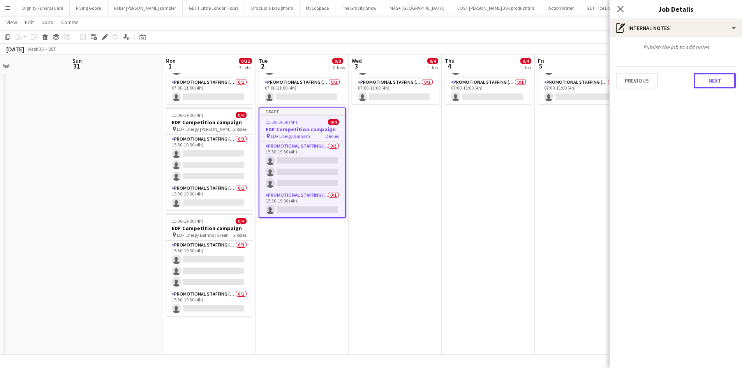
drag, startPoint x: 716, startPoint y: 80, endPoint x: 718, endPoint y: 90, distance: 9.5
click at [716, 81] on button "Next" at bounding box center [715, 81] width 42 height 16
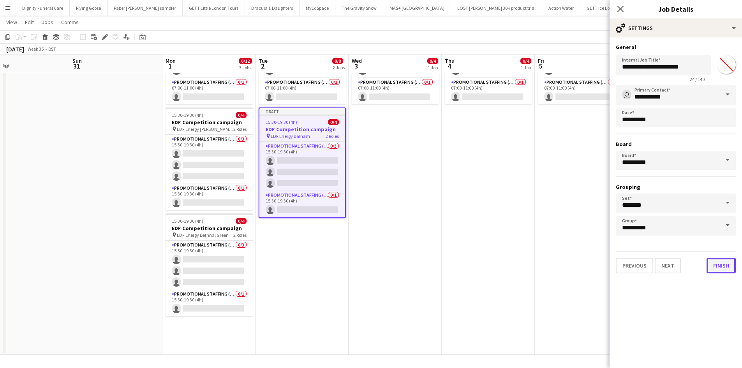
click at [721, 269] on button "Finish" at bounding box center [721, 266] width 29 height 16
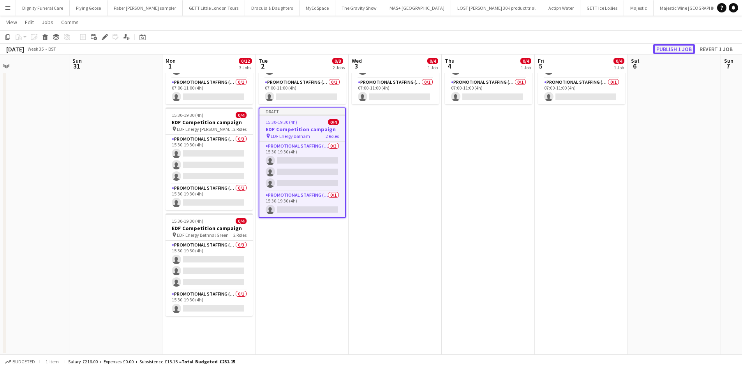
click at [677, 47] on button "Publish 1 job" at bounding box center [674, 49] width 42 height 10
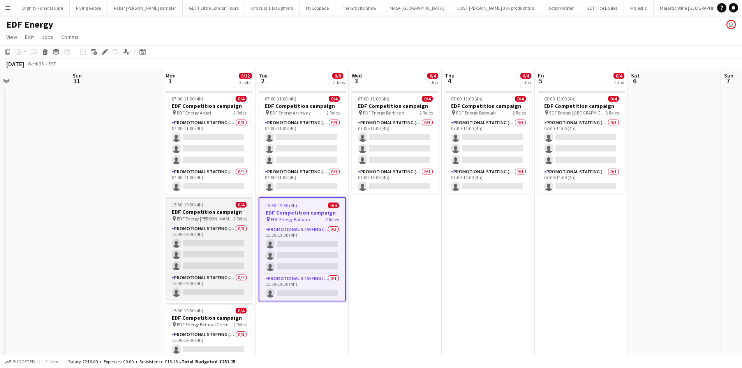
click at [198, 210] on h3 "EDF Competition campaign" at bounding box center [209, 211] width 87 height 7
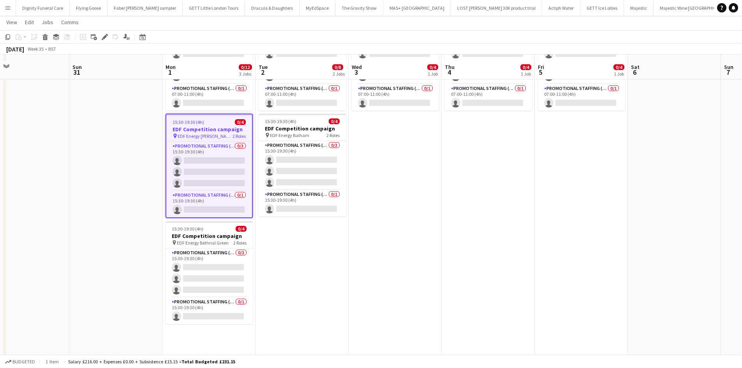
scroll to position [89, 0]
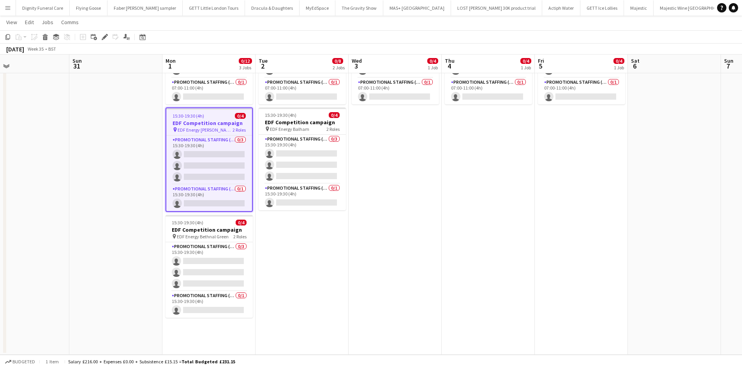
click at [286, 249] on app-date-cell "07:00-11:00 (4h) 0/4 EDF Competition campaign pin EDF Energy Archway 2 Roles Pr…" at bounding box center [302, 176] width 93 height 356
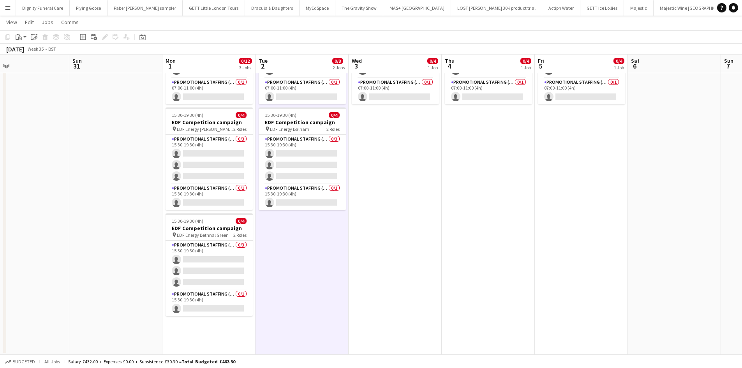
click at [430, 213] on app-date-cell "07:00-11:00 (4h) 0/4 EDF Competition campaign pin EDF Energy Barbican 2 Roles P…" at bounding box center [395, 176] width 93 height 356
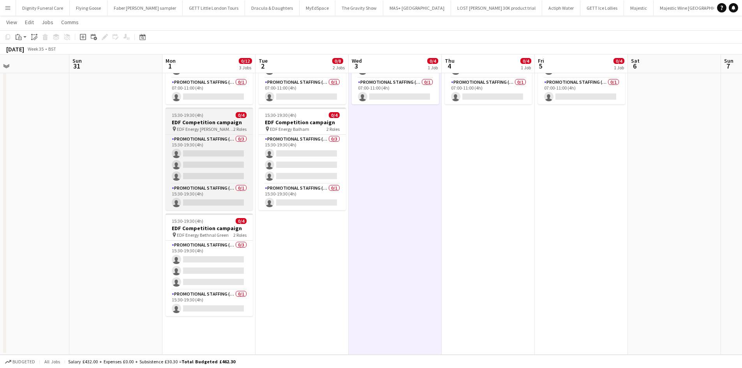
click at [198, 121] on h3 "EDF Competition campaign" at bounding box center [209, 122] width 87 height 7
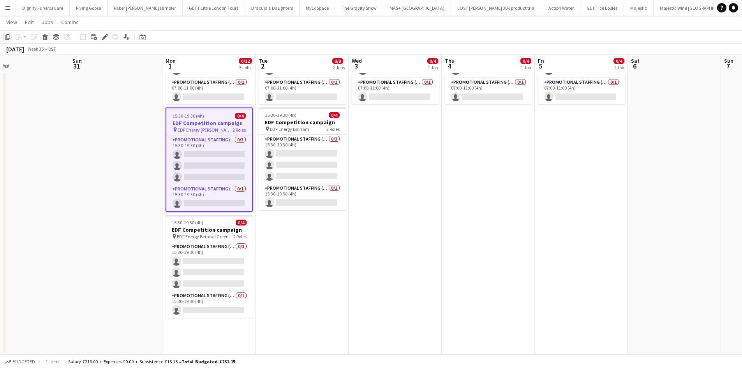
click at [7, 35] on icon at bounding box center [7, 36] width 5 height 5
click at [295, 238] on app-date-cell "07:00-11:00 (4h) 0/4 EDF Competition campaign pin EDF Energy Archway 2 Roles Pr…" at bounding box center [302, 176] width 93 height 356
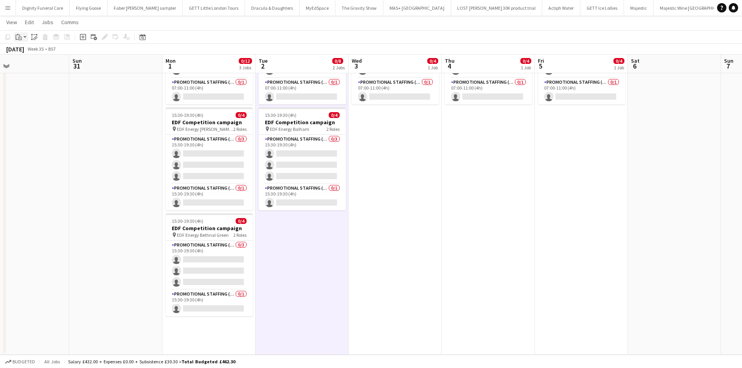
click at [18, 35] on icon at bounding box center [18, 34] width 2 height 1
click at [30, 49] on link "Paste Ctrl+V" at bounding box center [57, 51] width 73 height 7
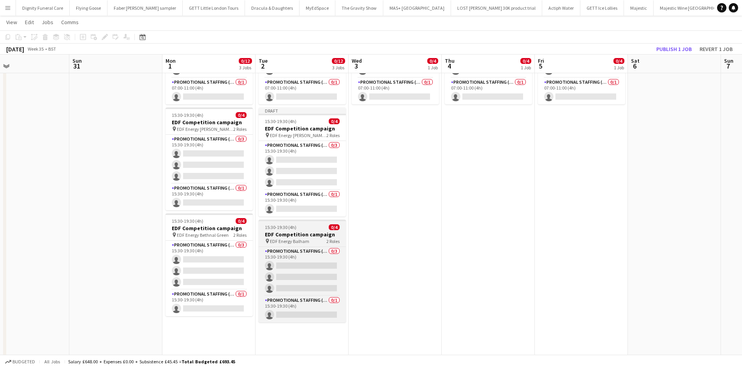
click at [299, 234] on h3 "EDF Competition campaign" at bounding box center [302, 234] width 87 height 7
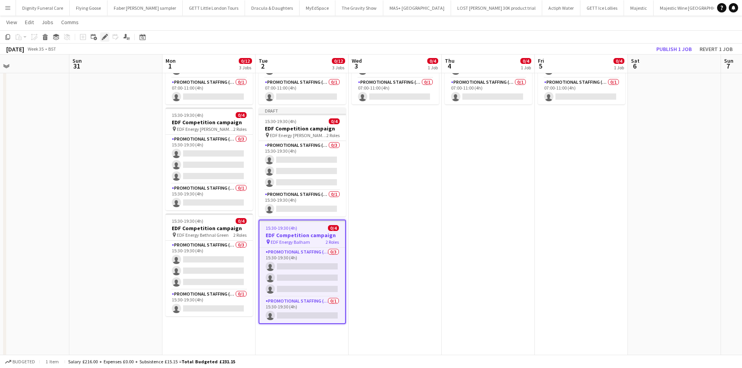
click at [106, 34] on icon "Edit" at bounding box center [105, 37] width 6 height 6
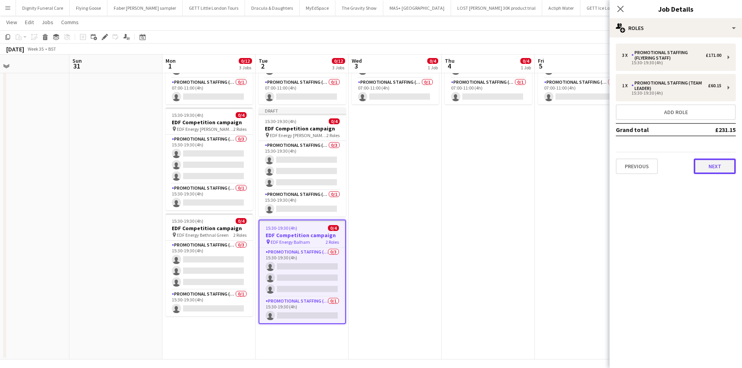
click at [712, 163] on button "Next" at bounding box center [715, 167] width 42 height 16
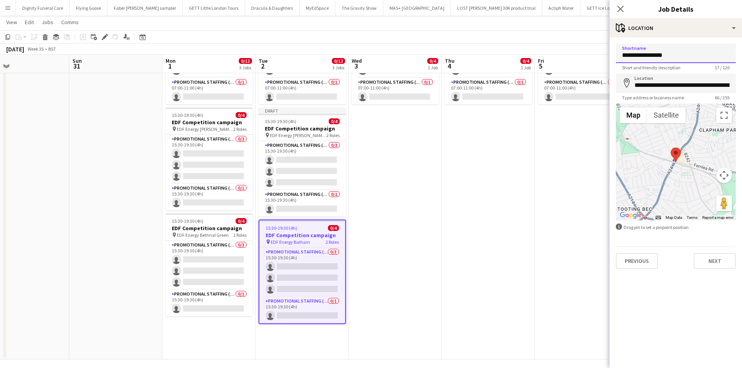
click at [686, 54] on input "**********" at bounding box center [676, 53] width 120 height 19
type input "**********"
click at [733, 88] on input "**********" at bounding box center [676, 83] width 120 height 19
drag, startPoint x: 731, startPoint y: 87, endPoint x: 643, endPoint y: 90, distance: 87.7
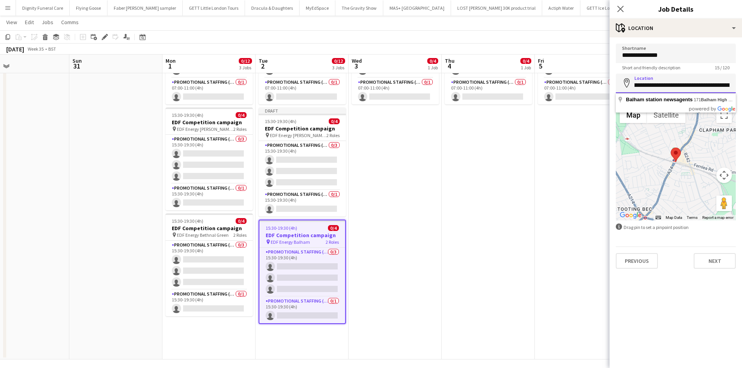
click at [643, 90] on input "**********" at bounding box center [676, 83] width 120 height 19
drag, startPoint x: 733, startPoint y: 85, endPoint x: 649, endPoint y: 86, distance: 84.2
click at [649, 86] on input "**********" at bounding box center [676, 83] width 120 height 19
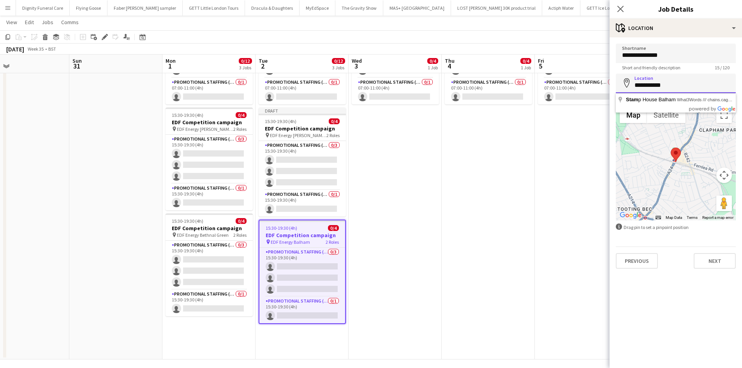
drag, startPoint x: 699, startPoint y: 86, endPoint x: 646, endPoint y: 87, distance: 52.2
click at [646, 87] on input "**********" at bounding box center [676, 83] width 120 height 19
type input "**********"
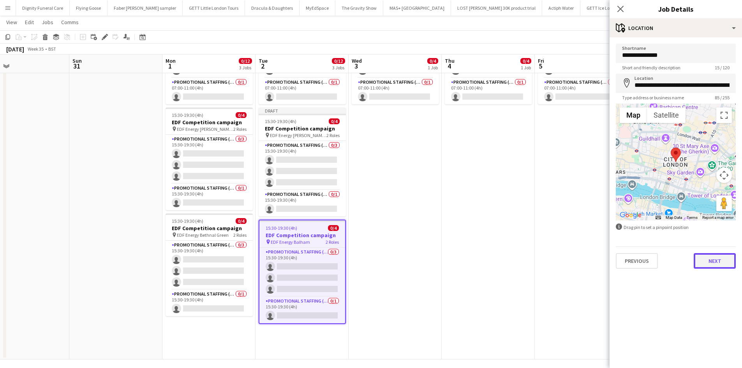
click at [713, 255] on button "Next" at bounding box center [715, 261] width 42 height 16
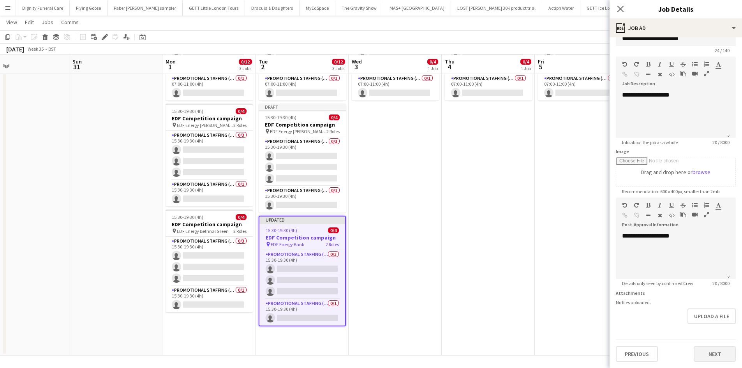
scroll to position [94, 0]
click at [716, 355] on button "Next" at bounding box center [715, 354] width 42 height 16
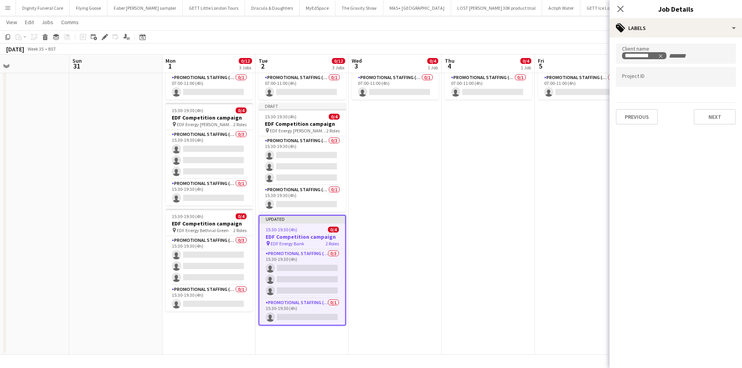
scroll to position [0, 0]
drag, startPoint x: 718, startPoint y: 108, endPoint x: 721, endPoint y: 117, distance: 9.3
click at [718, 109] on div "Previous Next" at bounding box center [676, 113] width 120 height 22
click at [721, 118] on button "Next" at bounding box center [715, 117] width 42 height 16
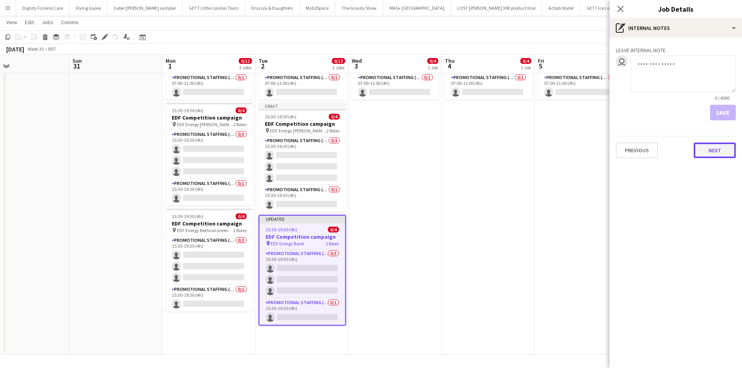
click at [720, 151] on button "Next" at bounding box center [715, 151] width 42 height 16
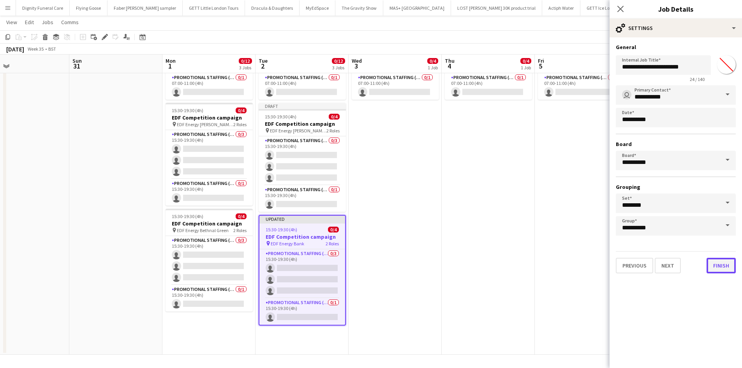
click at [721, 268] on button "Finish" at bounding box center [721, 266] width 29 height 16
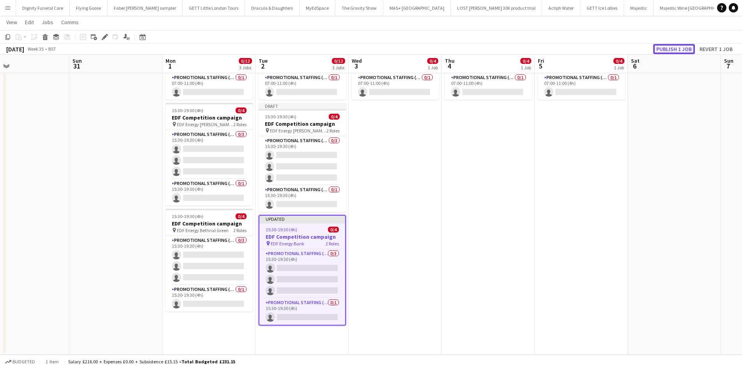
click at [679, 48] on button "Publish 1 job" at bounding box center [674, 49] width 42 height 10
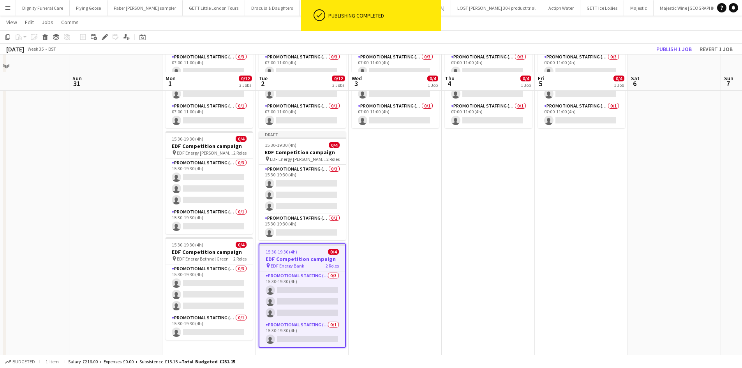
scroll to position [55, 0]
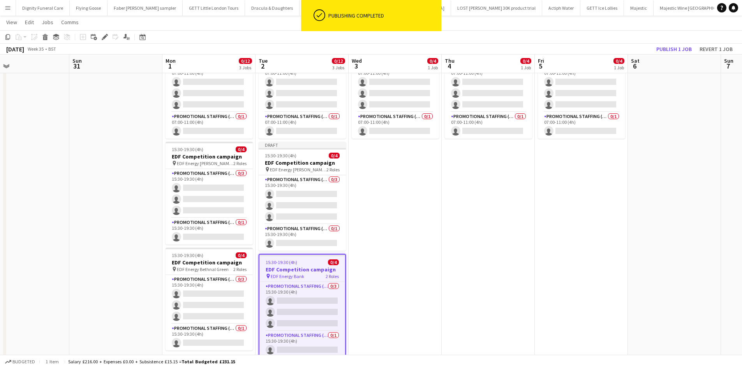
click at [404, 196] on app-date-cell "07:00-11:00 (4h) 0/4 EDF Competition campaign pin EDF Energy Barbican 2 Roles P…" at bounding box center [395, 213] width 93 height 361
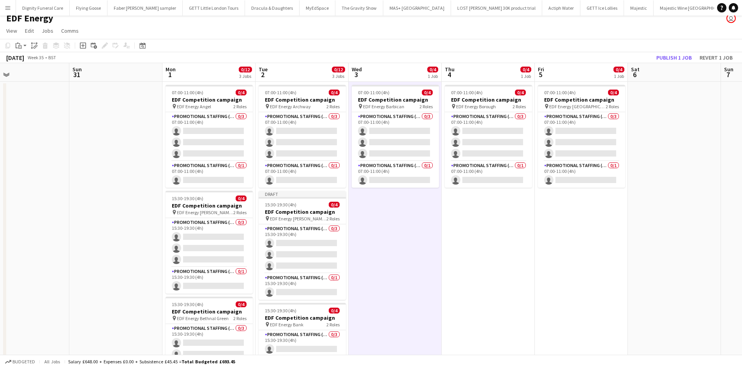
scroll to position [0, 0]
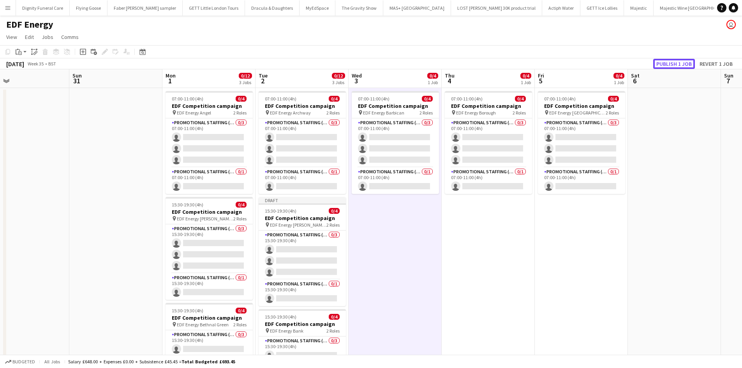
drag, startPoint x: 670, startPoint y: 62, endPoint x: 670, endPoint y: 67, distance: 5.1
click at [670, 62] on button "Publish 1 job" at bounding box center [674, 64] width 42 height 10
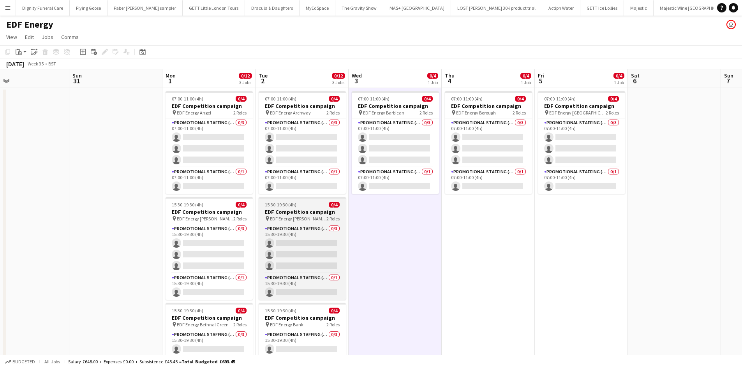
click at [294, 214] on h3 "EDF Competition campaign" at bounding box center [302, 211] width 87 height 7
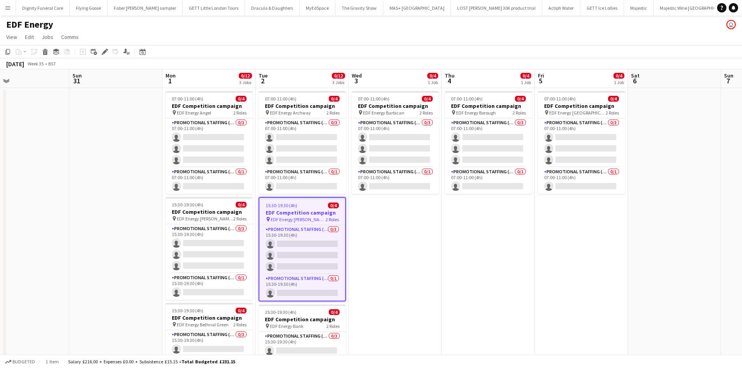
click at [106, 47] on app-toolbar "Copy Paste Paste Ctrl+V Paste with crew Ctrl+Shift+V Paste linked Job Delete Gr…" at bounding box center [371, 51] width 742 height 13
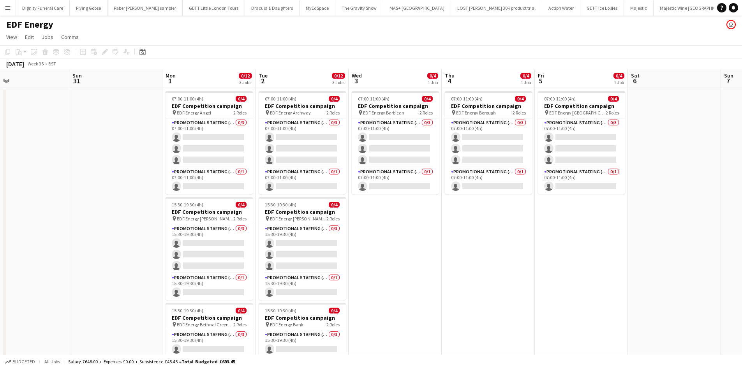
click at [416, 231] on app-date-cell "07:00-11:00 (4h) 0/4 EDF Competition campaign pin EDF Energy Barbican 2 Roles P…" at bounding box center [395, 266] width 93 height 356
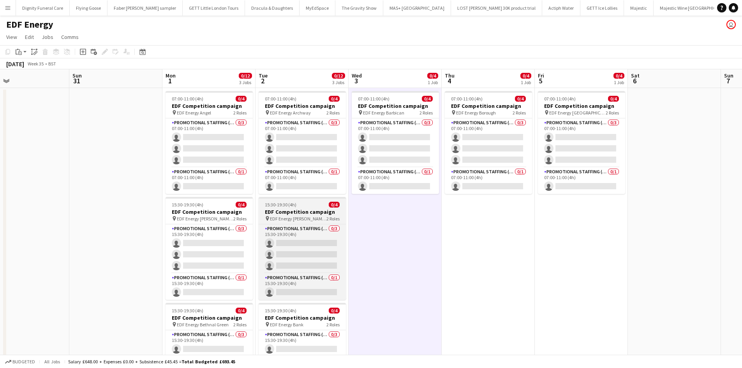
click at [286, 212] on h3 "EDF Competition campaign" at bounding box center [302, 211] width 87 height 7
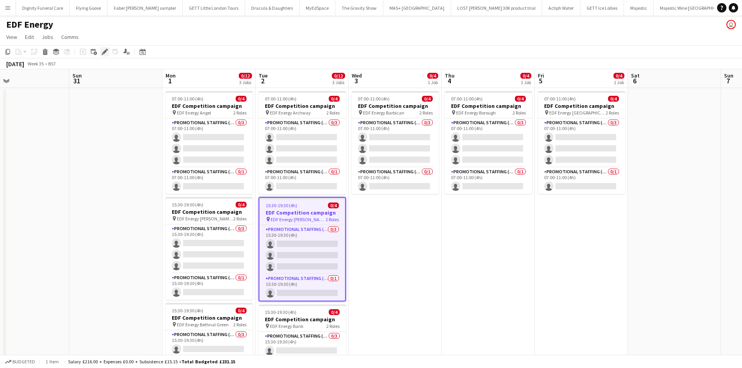
click at [103, 51] on icon "Edit" at bounding box center [105, 52] width 6 height 6
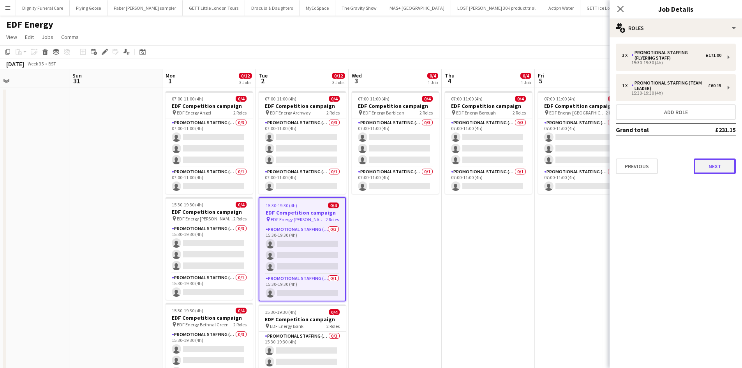
click at [710, 163] on button "Next" at bounding box center [715, 167] width 42 height 16
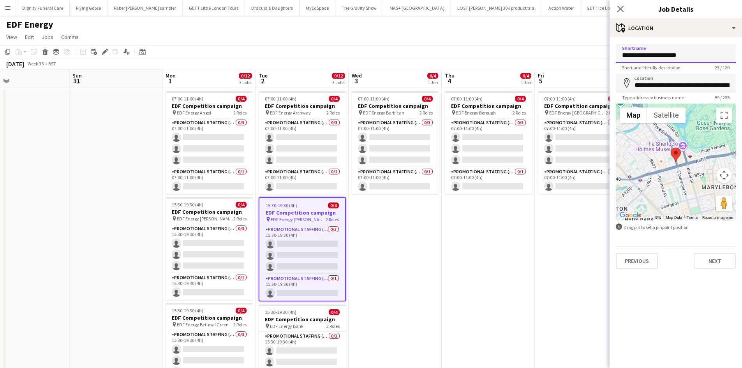
click at [697, 56] on input "**********" at bounding box center [676, 53] width 120 height 19
type input "**********"
click at [718, 83] on input "**********" at bounding box center [676, 83] width 120 height 19
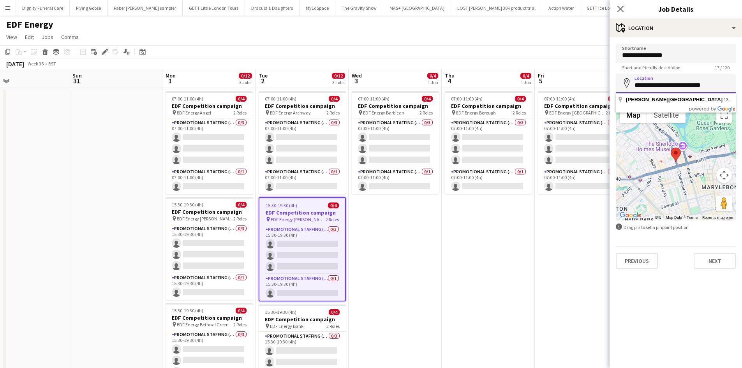
type input "**********"
drag, startPoint x: 720, startPoint y: 85, endPoint x: 635, endPoint y: 91, distance: 85.5
click at [635, 91] on input "**********" at bounding box center [676, 83] width 120 height 19
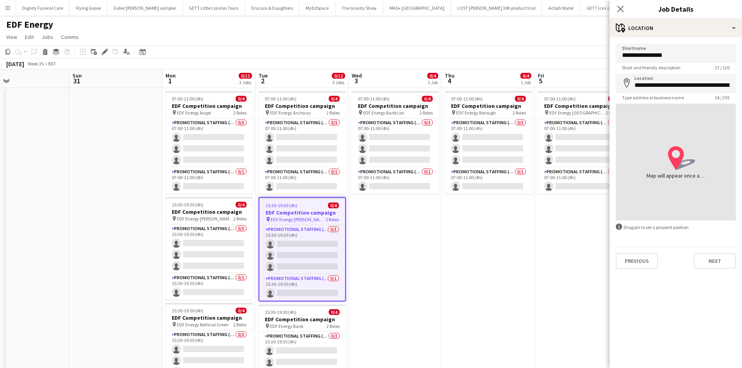
type input "**********"
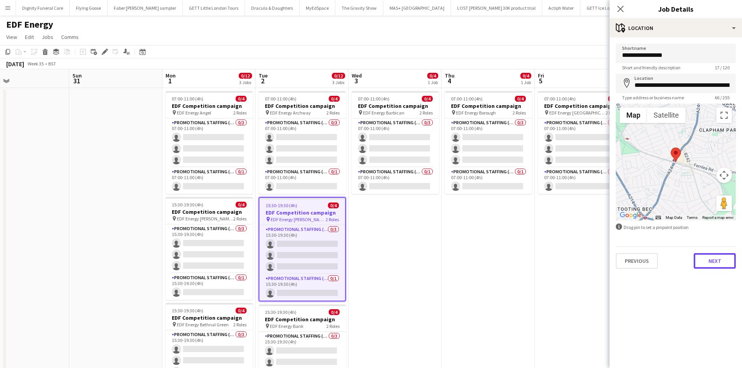
click at [718, 257] on button "Next" at bounding box center [715, 261] width 42 height 16
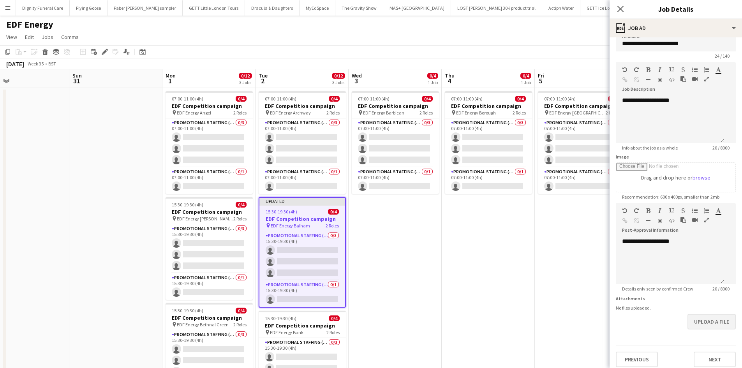
scroll to position [17, 0]
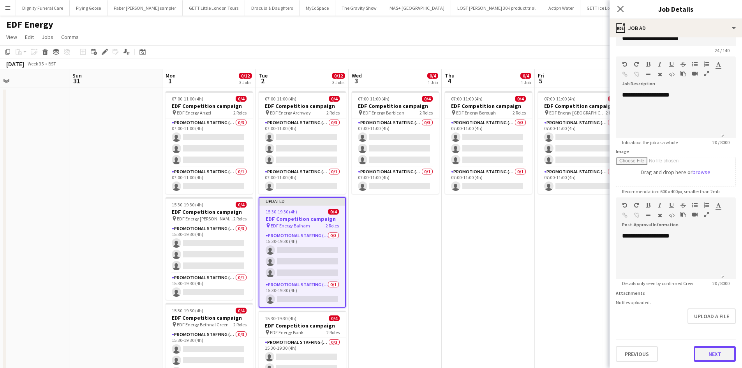
click at [708, 355] on button "Next" at bounding box center [715, 354] width 42 height 16
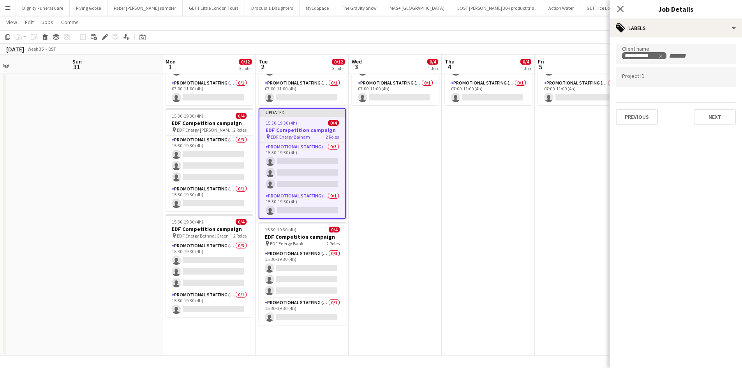
scroll to position [89, 0]
drag, startPoint x: 722, startPoint y: 116, endPoint x: 719, endPoint y: 139, distance: 22.8
click at [722, 116] on button "Next" at bounding box center [715, 117] width 42 height 16
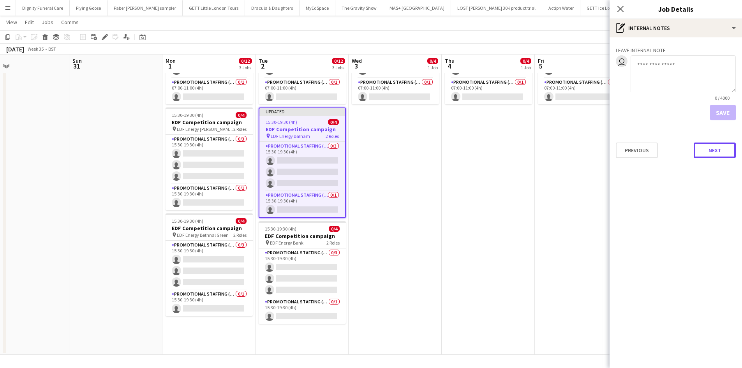
drag, startPoint x: 722, startPoint y: 148, endPoint x: 722, endPoint y: 153, distance: 4.7
click at [722, 150] on button "Next" at bounding box center [715, 151] width 42 height 16
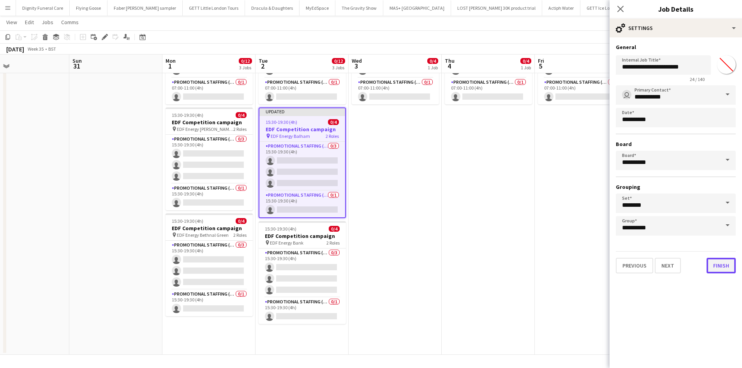
click at [715, 262] on button "Finish" at bounding box center [721, 266] width 29 height 16
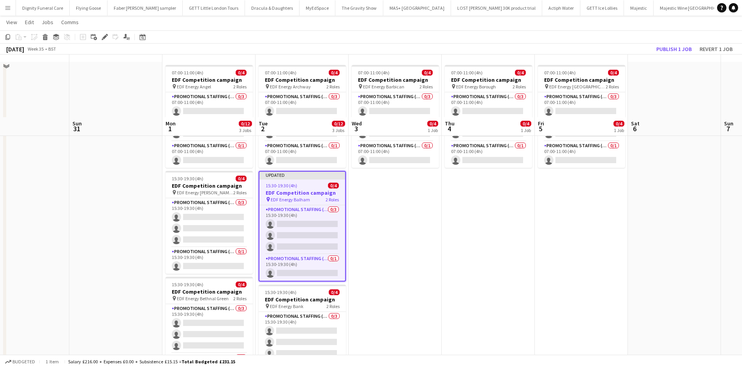
scroll to position [0, 0]
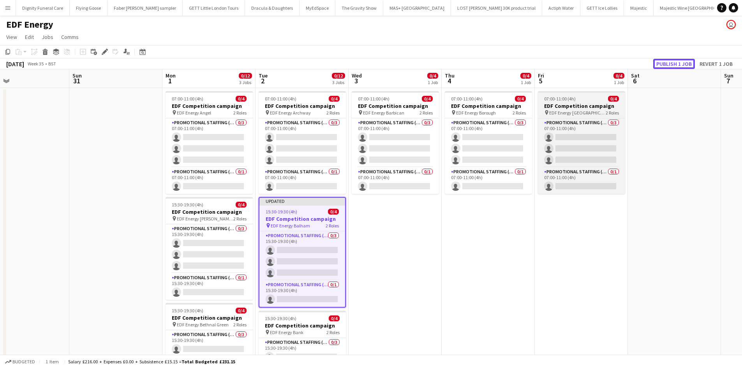
drag, startPoint x: 681, startPoint y: 62, endPoint x: 617, endPoint y: 101, distance: 75.0
click at [681, 64] on button "Publish 1 job" at bounding box center [674, 64] width 42 height 10
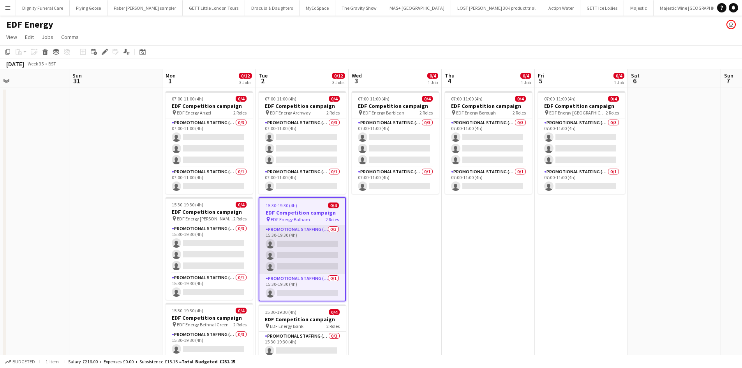
scroll to position [78, 0]
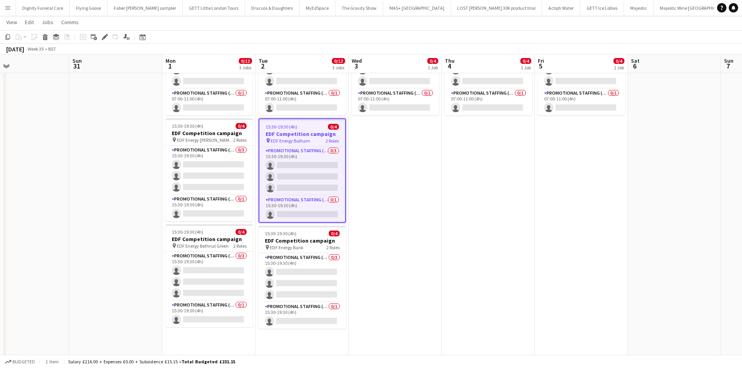
click at [296, 133] on h3 "EDF Competition campaign" at bounding box center [302, 134] width 86 height 7
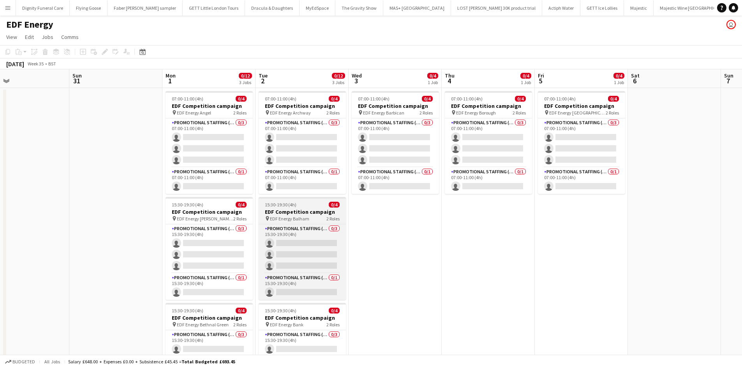
scroll to position [0, 210]
click at [283, 213] on h3 "EDF Competition campaign" at bounding box center [302, 211] width 87 height 7
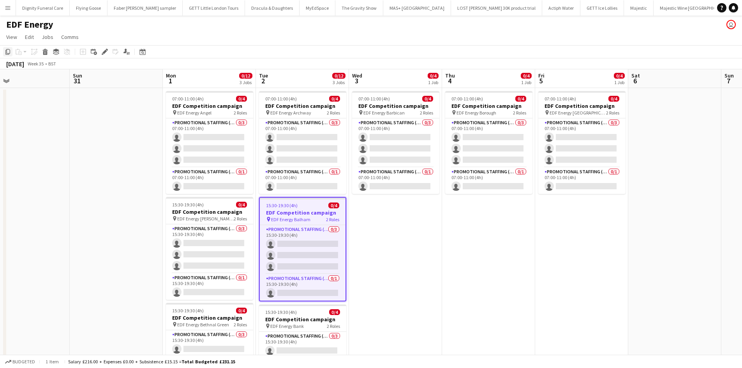
click at [8, 51] on icon "Copy" at bounding box center [8, 52] width 6 height 6
click at [414, 228] on app-date-cell "07:00-11:00 (4h) 0/4 EDF Competition campaign pin EDF Energy Barbican 2 Roles P…" at bounding box center [395, 266] width 93 height 356
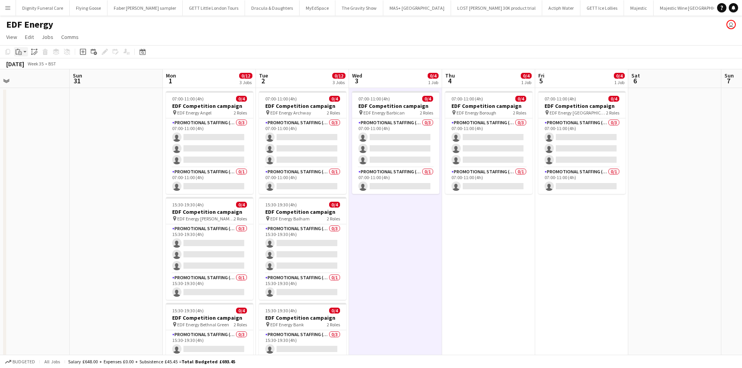
click at [19, 49] on icon "Paste" at bounding box center [19, 52] width 6 height 6
click at [29, 64] on link "Paste Ctrl+V" at bounding box center [57, 66] width 73 height 7
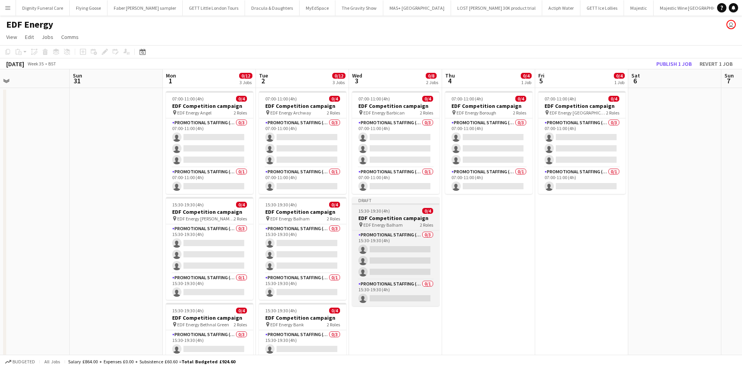
click at [388, 217] on h3 "EDF Competition campaign" at bounding box center [395, 218] width 87 height 7
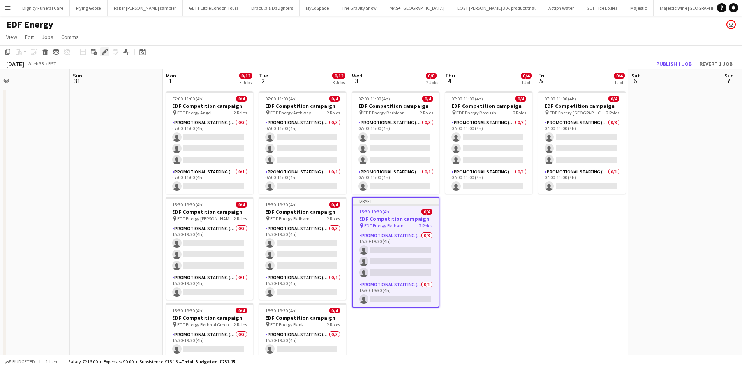
click at [106, 49] on icon "Edit" at bounding box center [105, 52] width 6 height 6
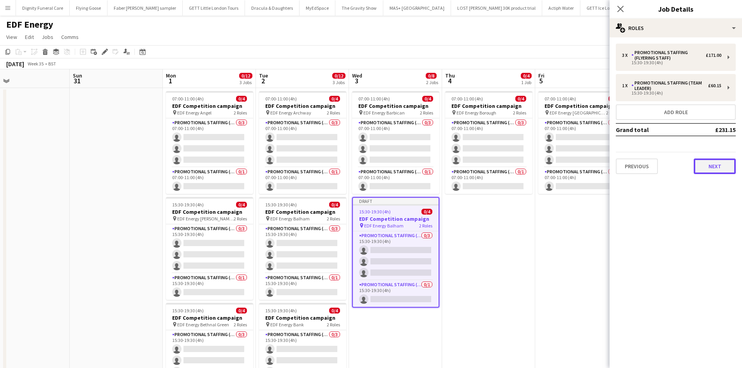
click at [718, 162] on button "Next" at bounding box center [715, 167] width 42 height 16
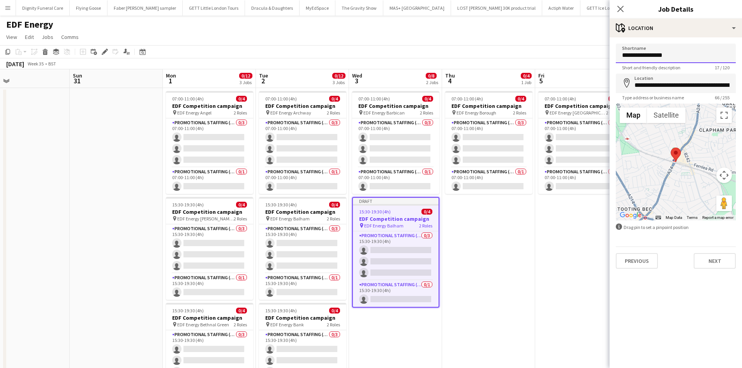
click at [687, 56] on input "**********" at bounding box center [676, 53] width 120 height 19
type input "**********"
click at [732, 85] on input "**********" at bounding box center [676, 83] width 120 height 19
drag, startPoint x: 732, startPoint y: 85, endPoint x: 671, endPoint y: 85, distance: 61.2
click at [671, 85] on input "**********" at bounding box center [676, 83] width 120 height 19
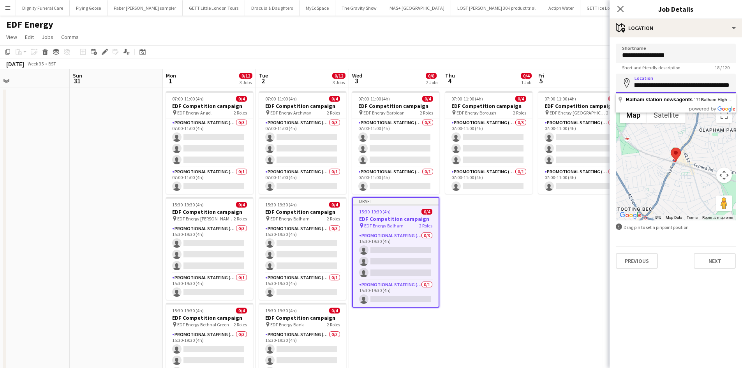
scroll to position [0, 26]
drag, startPoint x: 718, startPoint y: 85, endPoint x: 645, endPoint y: 83, distance: 73.7
click at [644, 83] on input "**********" at bounding box center [676, 83] width 120 height 19
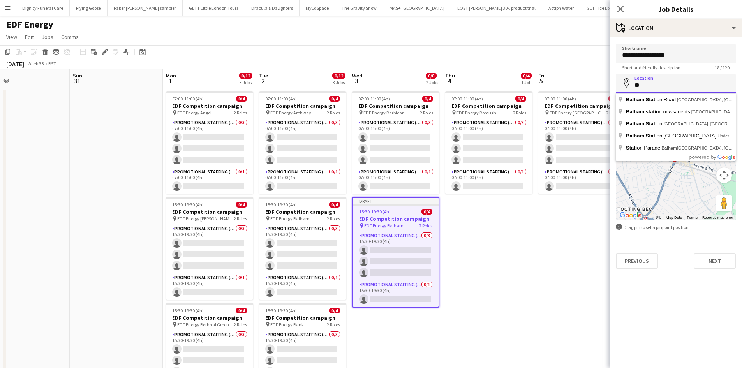
type input "*"
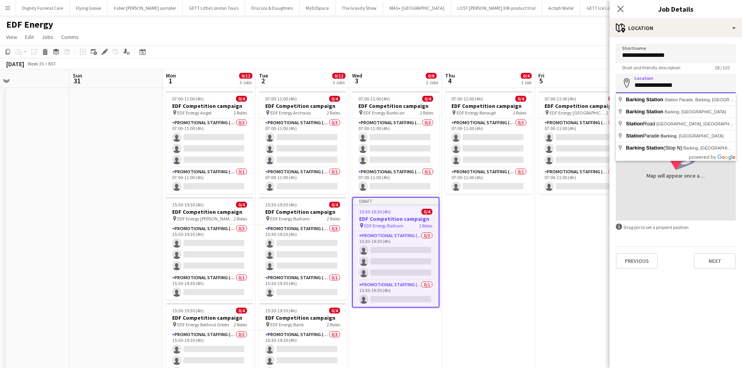
click at [639, 85] on input "**********" at bounding box center [676, 83] width 120 height 19
type input "**********"
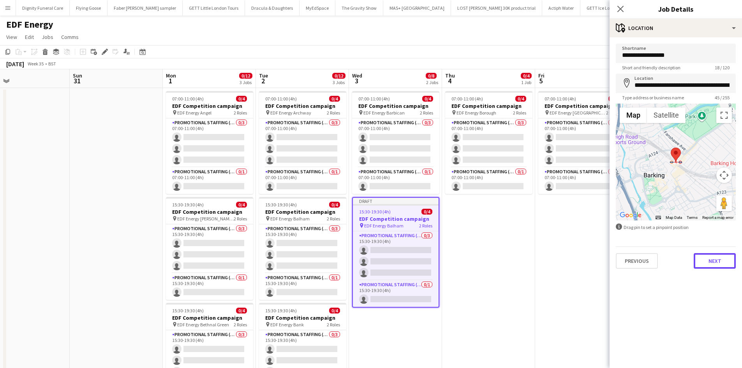
click at [715, 257] on button "Next" at bounding box center [715, 261] width 42 height 16
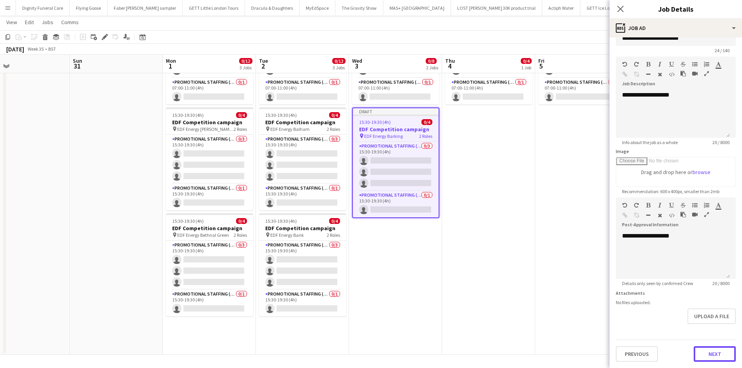
scroll to position [17, 0]
click at [708, 327] on form "**********" at bounding box center [676, 193] width 132 height 335
click at [717, 356] on button "Next" at bounding box center [715, 354] width 42 height 16
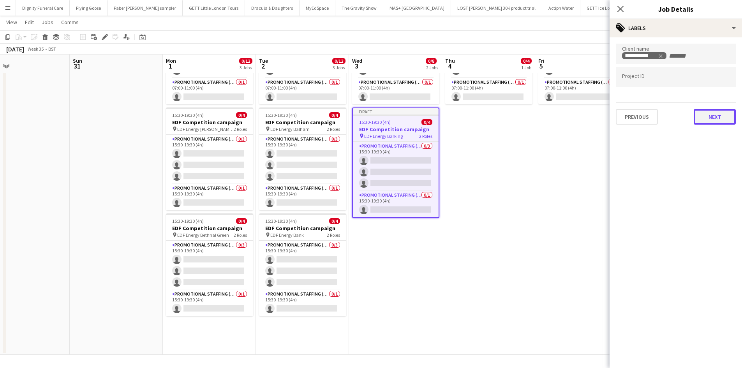
click at [721, 113] on button "Next" at bounding box center [715, 117] width 42 height 16
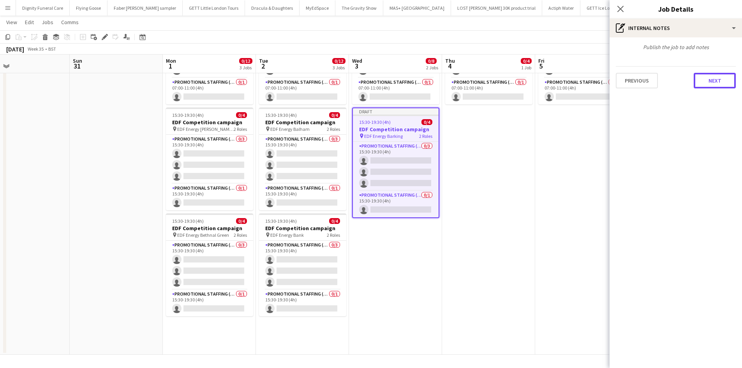
click at [718, 79] on button "Next" at bounding box center [715, 81] width 42 height 16
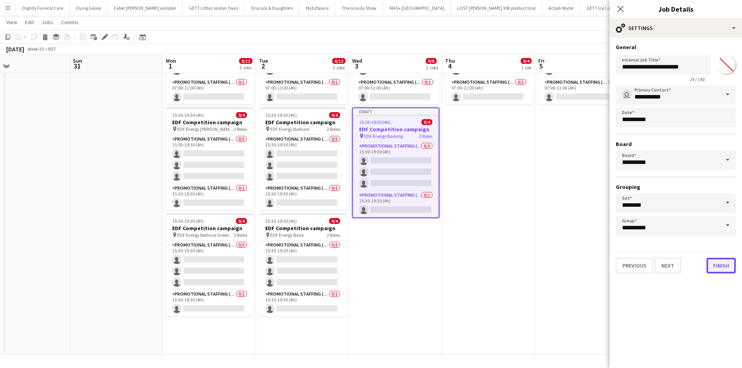
click at [726, 264] on button "Finish" at bounding box center [721, 266] width 29 height 16
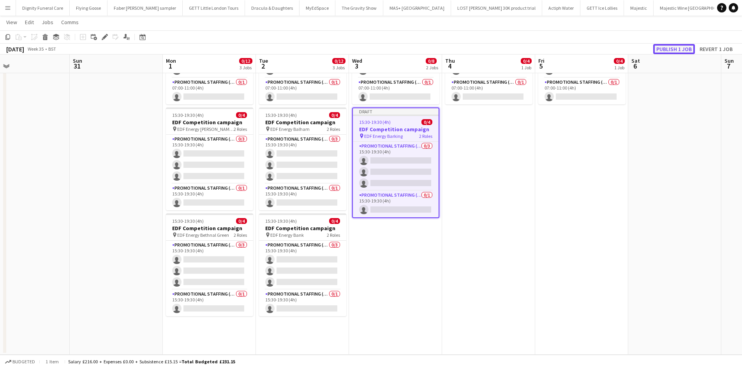
click at [672, 49] on button "Publish 1 job" at bounding box center [674, 49] width 42 height 10
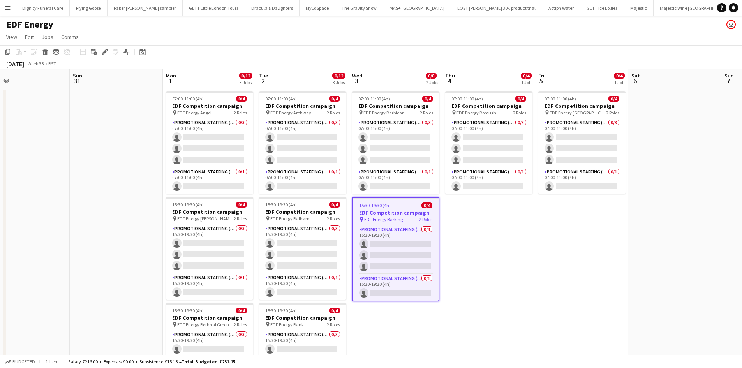
click at [383, 210] on h3 "EDF Competition campaign" at bounding box center [396, 212] width 86 height 7
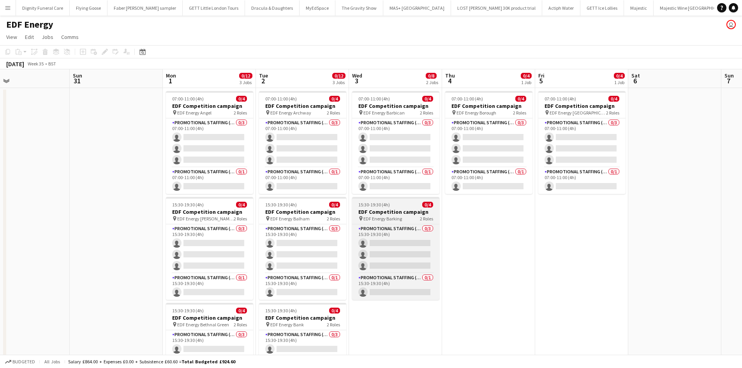
click at [377, 211] on h3 "EDF Competition campaign" at bounding box center [395, 211] width 87 height 7
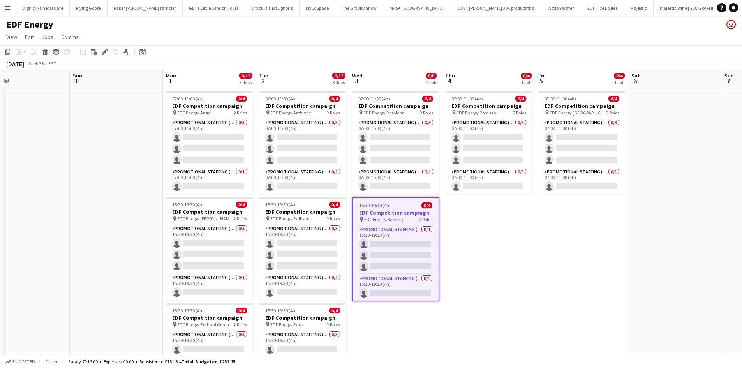
drag, startPoint x: 7, startPoint y: 50, endPoint x: 37, endPoint y: 81, distance: 43.0
click at [10, 53] on icon "Copy" at bounding box center [8, 52] width 6 height 6
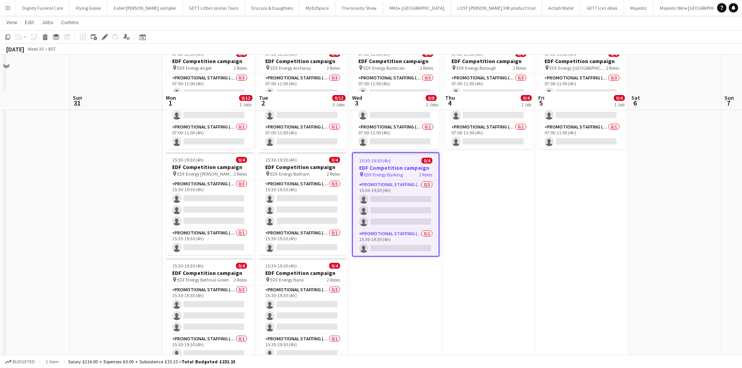
scroll to position [89, 0]
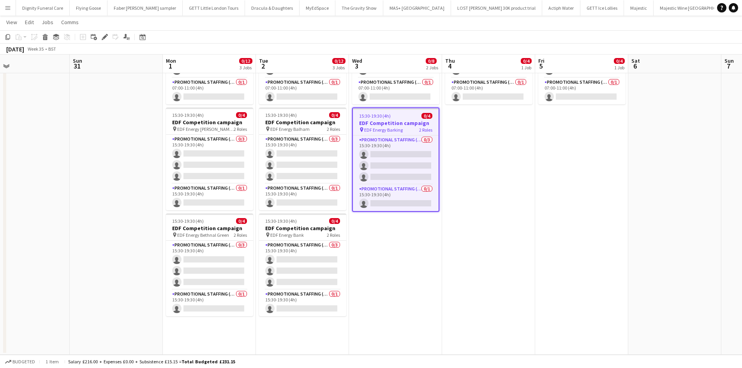
click at [383, 252] on app-date-cell "07:00-11:00 (4h) 0/4 EDF Competition campaign pin EDF Energy Barbican 2 Roles P…" at bounding box center [395, 176] width 93 height 356
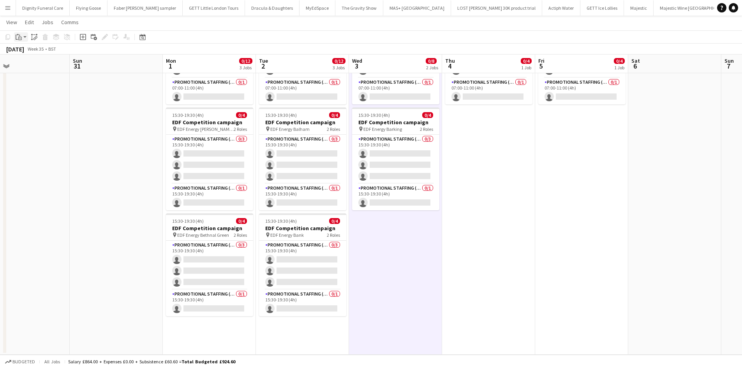
click at [19, 38] on icon at bounding box center [19, 37] width 1 height 0
click at [27, 47] on div "Paste Ctrl+V Paste with crew Ctrl+Shift+V" at bounding box center [57, 59] width 86 height 34
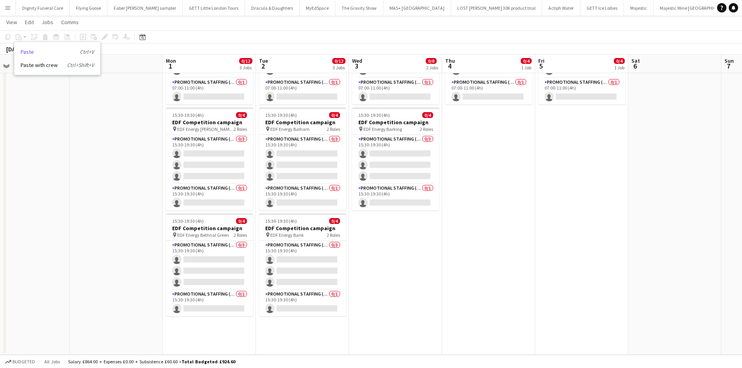
click at [31, 51] on link "Paste Ctrl+V" at bounding box center [57, 51] width 73 height 7
drag, startPoint x: 466, startPoint y: 158, endPoint x: 475, endPoint y: 181, distance: 24.5
click at [466, 158] on app-date-cell "07:00-11:00 (4h) 0/4 EDF Competition campaign pin EDF Energy Borough 2 Roles Pr…" at bounding box center [488, 176] width 93 height 356
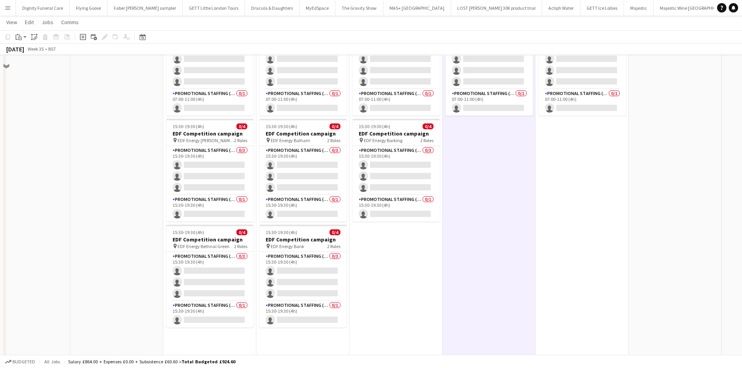
scroll to position [78, 0]
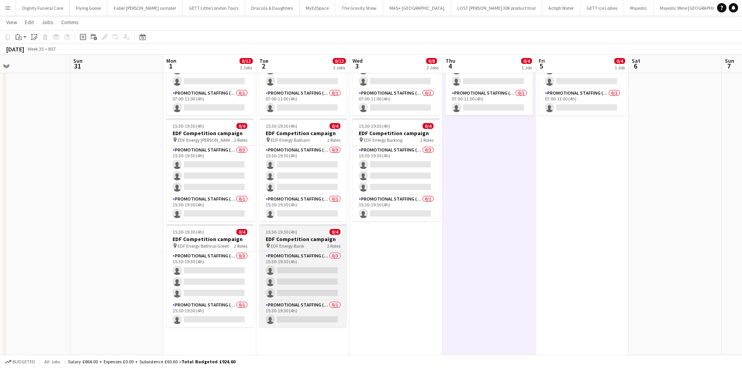
click at [299, 238] on h3 "EDF Competition campaign" at bounding box center [302, 239] width 87 height 7
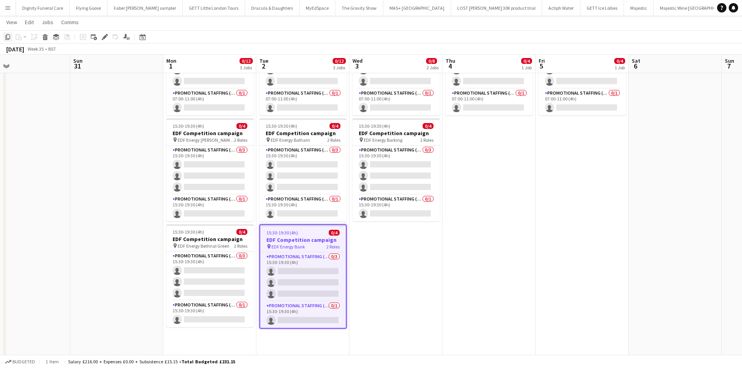
click at [7, 35] on icon "Copy" at bounding box center [8, 37] width 6 height 6
click at [392, 240] on app-date-cell "07:00-11:00 (4h) 0/4 EDF Competition campaign pin EDF Energy Barbican 2 Roles P…" at bounding box center [395, 187] width 93 height 356
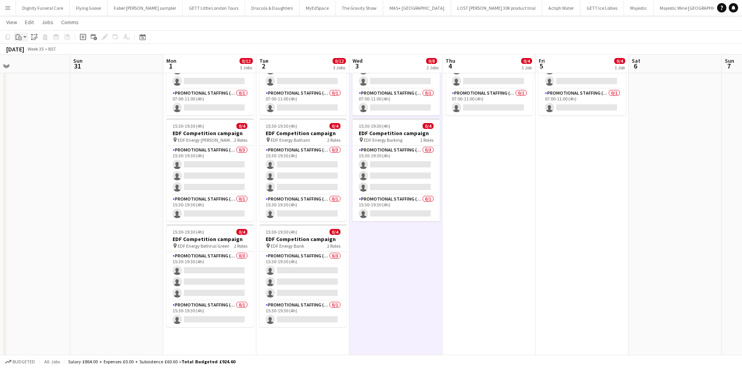
click at [18, 34] on icon "Paste" at bounding box center [19, 37] width 6 height 6
click at [28, 48] on div "Paste Ctrl+V Paste with crew Ctrl+Shift+V" at bounding box center [57, 59] width 86 height 34
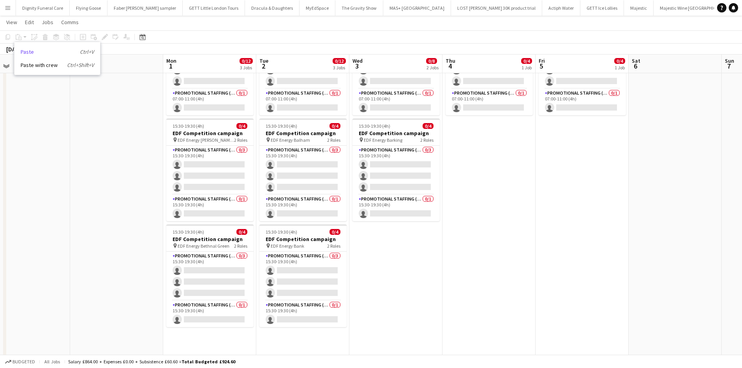
click at [32, 49] on link "Paste Ctrl+V" at bounding box center [57, 51] width 73 height 7
click at [524, 173] on app-date-cell "07:00-11:00 (4h) 0/4 EDF Competition campaign pin EDF Energy Borough 2 Roles Pr…" at bounding box center [489, 187] width 93 height 356
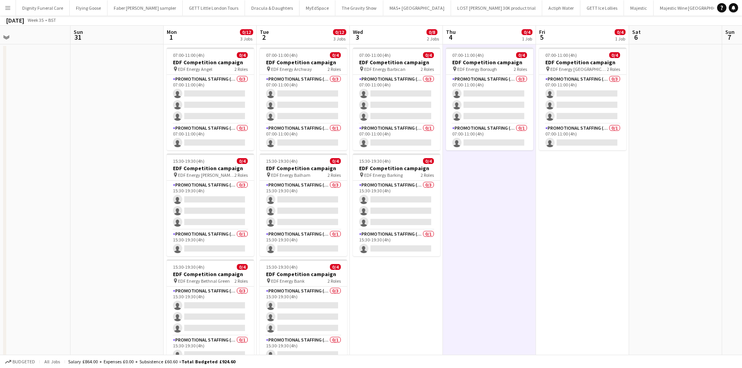
scroll to position [89, 0]
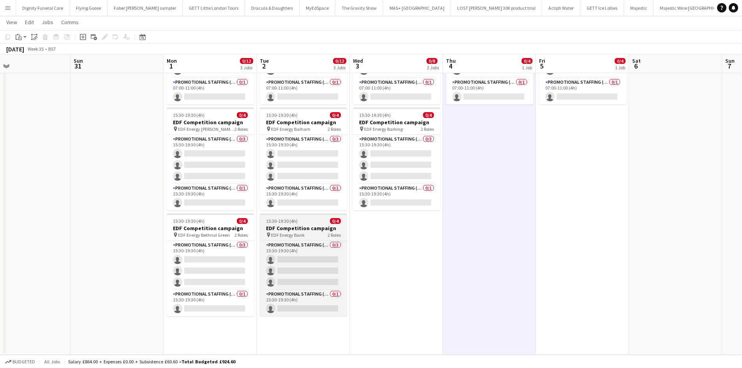
click at [288, 231] on h3 "EDF Competition campaign" at bounding box center [303, 228] width 87 height 7
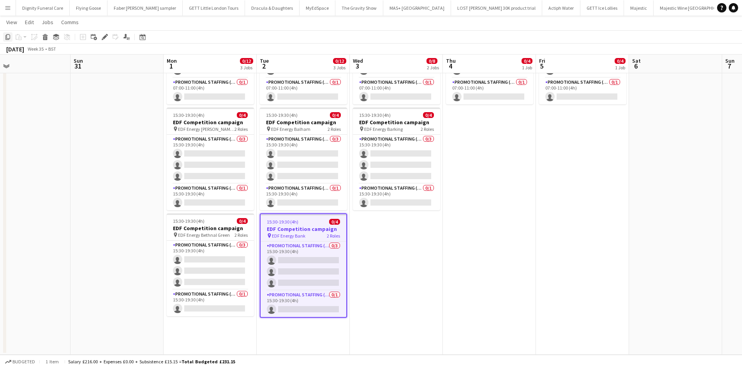
click at [5, 36] on div "Copy" at bounding box center [7, 36] width 9 height 9
click at [413, 239] on app-date-cell "07:00-11:00 (4h) 0/4 EDF Competition campaign pin EDF Energy Barbican 2 Roles P…" at bounding box center [396, 176] width 93 height 356
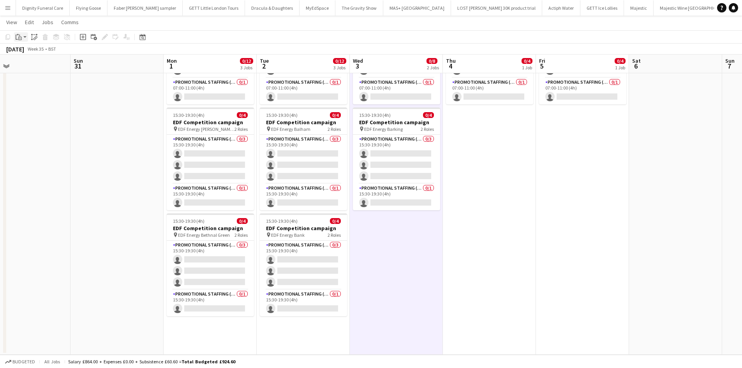
click at [19, 37] on icon "Paste" at bounding box center [19, 37] width 6 height 6
click at [21, 52] on link "Paste Ctrl+V" at bounding box center [57, 51] width 73 height 7
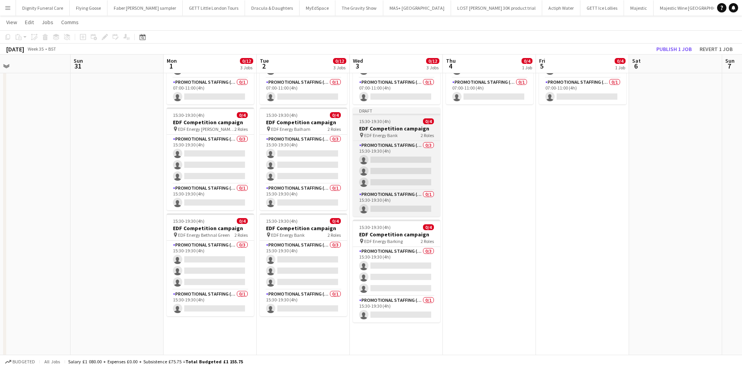
click at [378, 128] on h3 "EDF Competition campaign" at bounding box center [396, 128] width 87 height 7
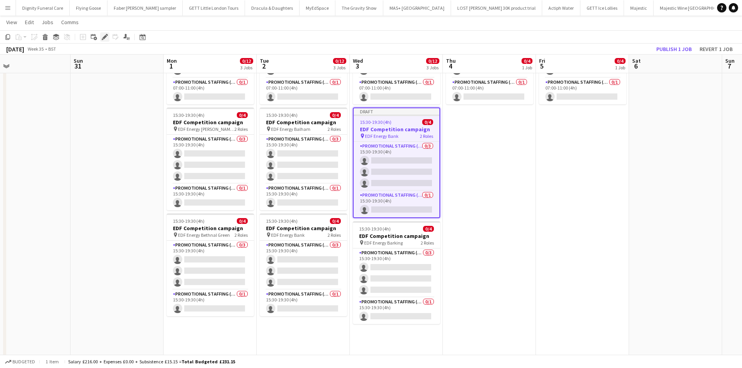
click at [102, 36] on icon "Edit" at bounding box center [105, 37] width 6 height 6
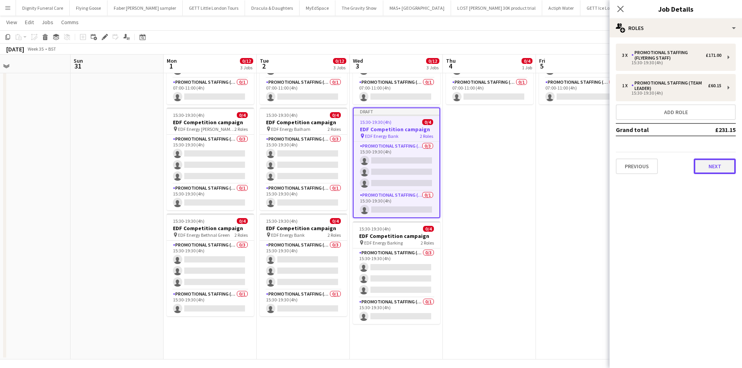
click at [716, 166] on button "Next" at bounding box center [715, 167] width 42 height 16
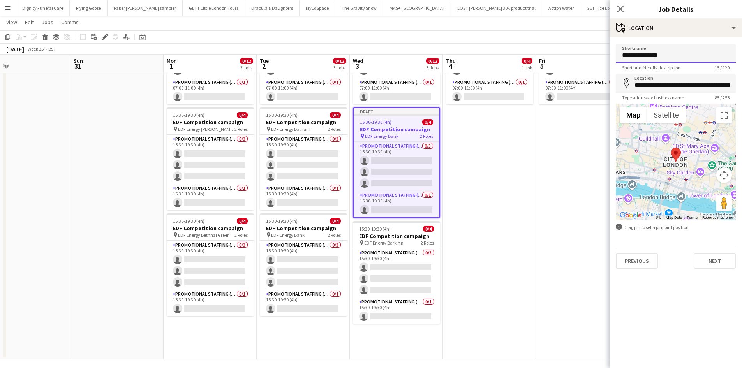
click at [684, 59] on input "**********" at bounding box center [676, 53] width 120 height 19
type input "**********"
click at [725, 87] on input "**********" at bounding box center [676, 83] width 120 height 19
drag, startPoint x: 732, startPoint y: 84, endPoint x: 657, endPoint y: 93, distance: 75.8
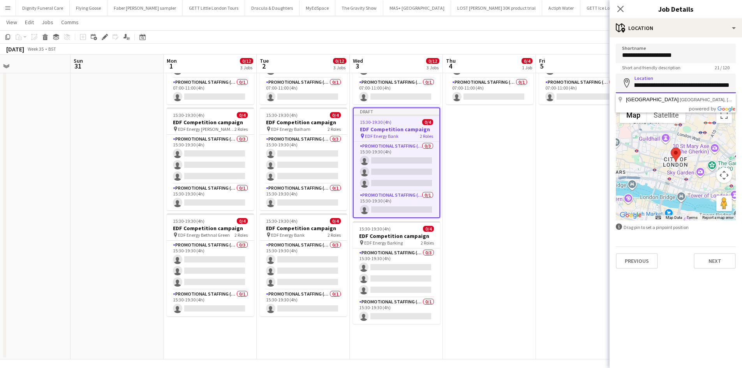
click at [657, 93] on body "Menu Boards Boards Boards All jobs Status Workforce Workforce My Workforce Recr…" at bounding box center [371, 142] width 742 height 462
drag, startPoint x: 735, startPoint y: 85, endPoint x: 639, endPoint y: 92, distance: 96.5
click at [639, 92] on input "**********" at bounding box center [676, 83] width 120 height 19
type input "*"
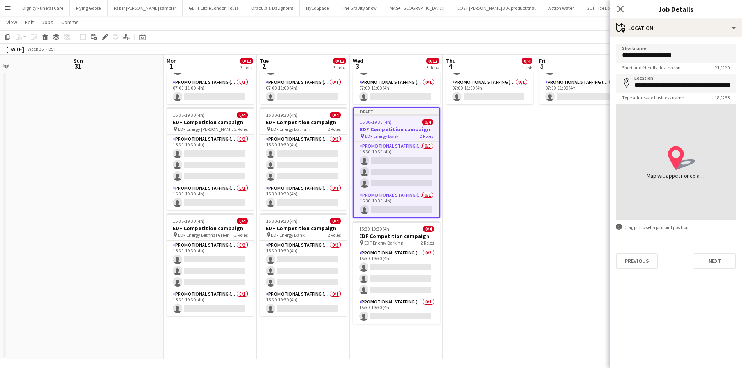
type input "**********"
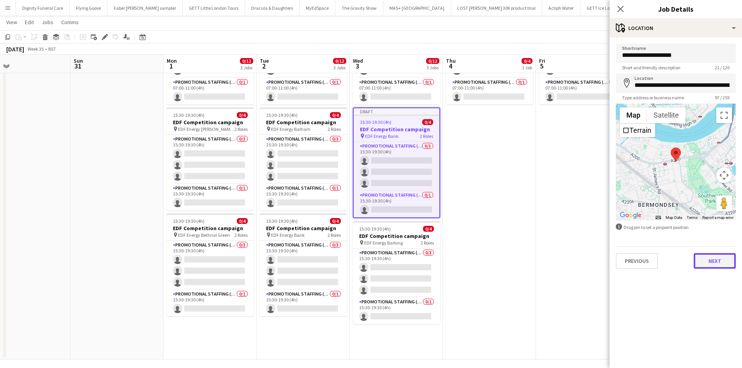
click at [715, 257] on button "Next" at bounding box center [715, 261] width 42 height 16
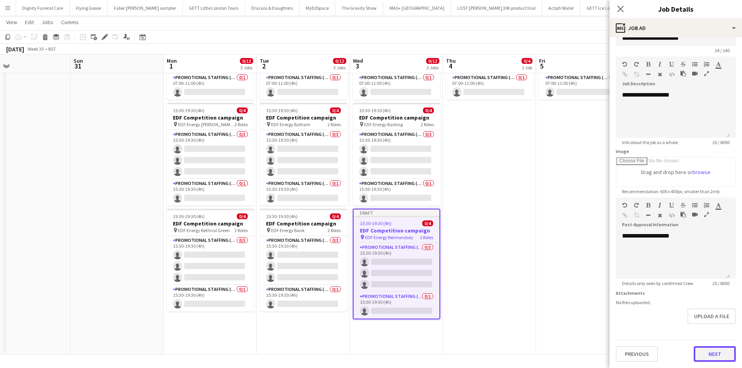
scroll to position [17, 0]
click at [718, 328] on form "**********" at bounding box center [676, 193] width 132 height 335
click at [716, 351] on button "Next" at bounding box center [715, 354] width 42 height 16
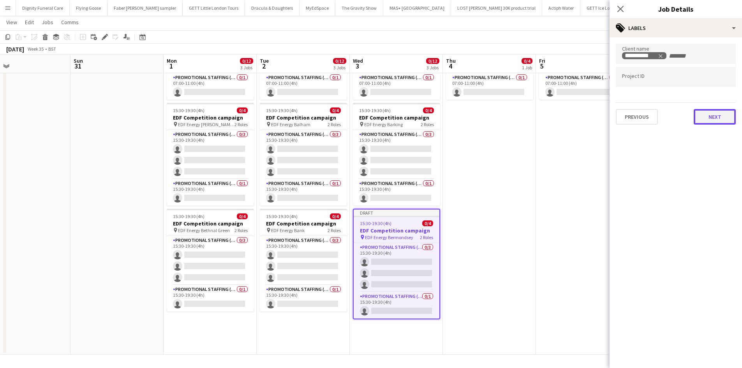
click at [716, 118] on button "Next" at bounding box center [715, 117] width 42 height 16
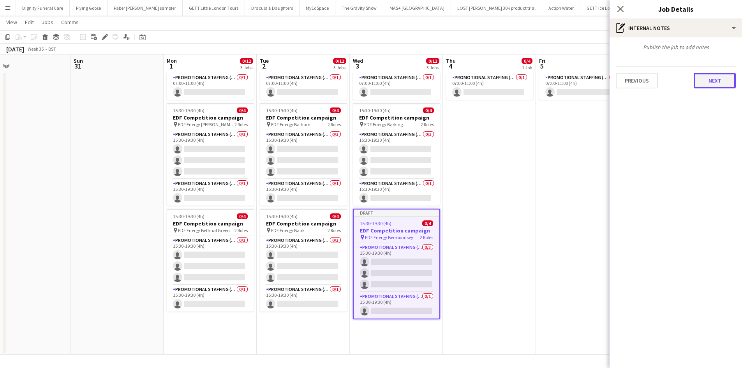
click at [711, 79] on button "Next" at bounding box center [715, 81] width 42 height 16
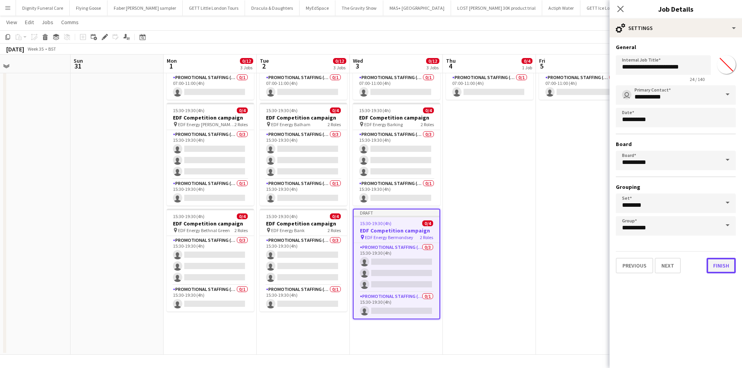
click at [727, 270] on button "Finish" at bounding box center [721, 266] width 29 height 16
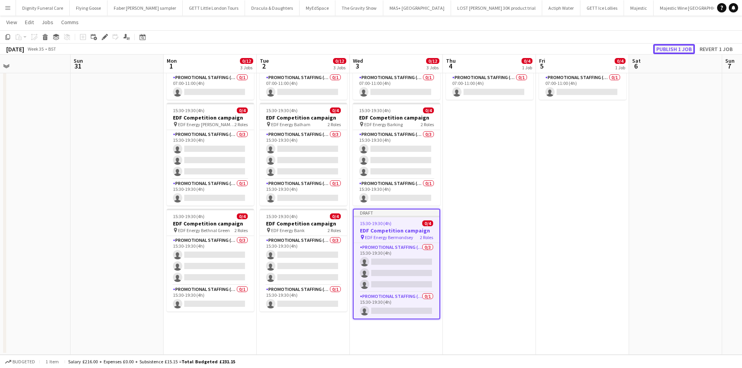
click at [674, 47] on button "Publish 1 job" at bounding box center [674, 49] width 42 height 10
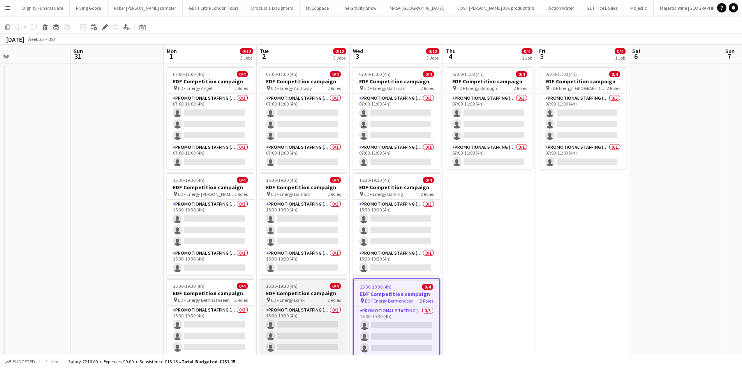
scroll to position [89, 0]
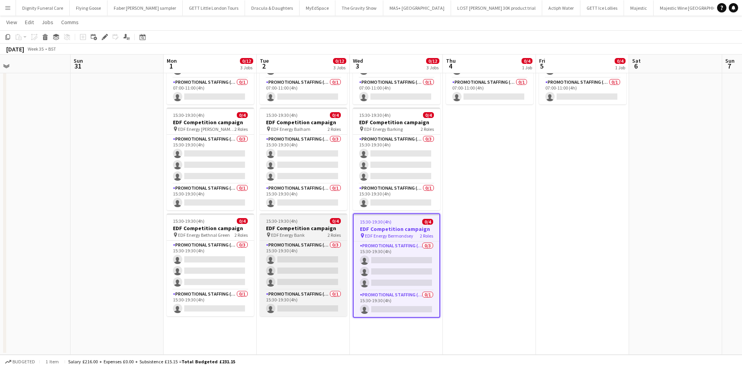
click at [291, 228] on h3 "EDF Competition campaign" at bounding box center [303, 228] width 87 height 7
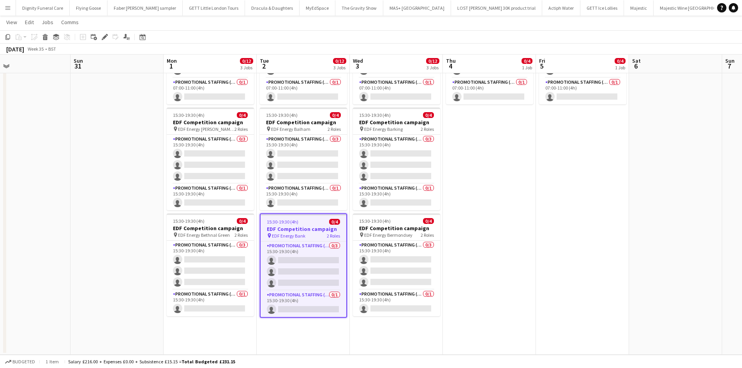
drag, startPoint x: 5, startPoint y: 35, endPoint x: 8, endPoint y: 42, distance: 7.0
click at [5, 35] on icon "Copy" at bounding box center [8, 37] width 6 height 6
click at [470, 132] on app-date-cell "07:00-11:00 (4h) 0/4 EDF Competition campaign pin EDF Energy Borough 2 Roles Pr…" at bounding box center [489, 176] width 93 height 356
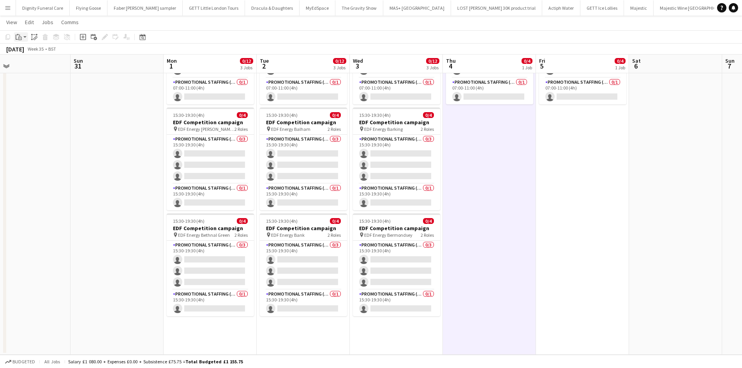
click at [18, 36] on icon "Paste" at bounding box center [19, 37] width 6 height 6
click at [27, 53] on link "Paste Ctrl+V" at bounding box center [57, 51] width 73 height 7
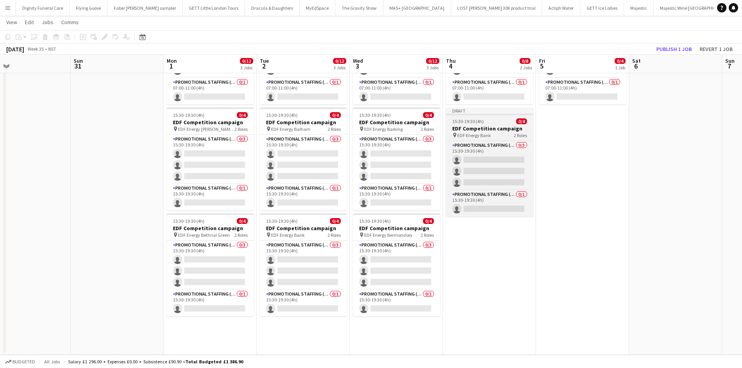
click at [477, 127] on h3 "EDF Competition campaign" at bounding box center [489, 128] width 87 height 7
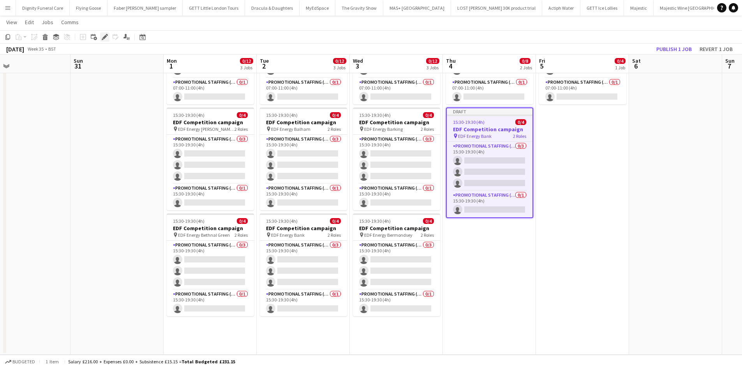
click at [103, 37] on icon "Edit" at bounding box center [105, 37] width 6 height 6
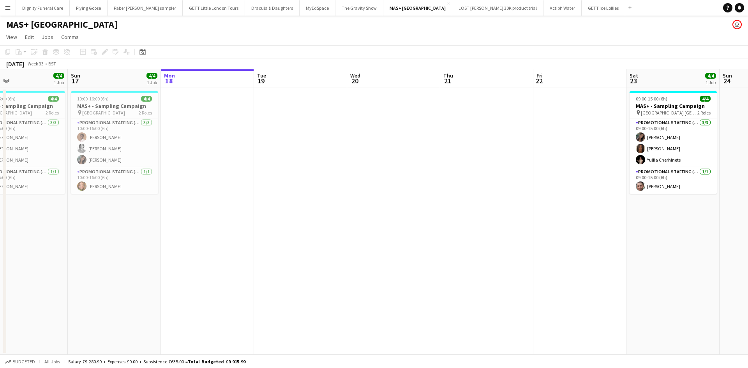
scroll to position [0, 156]
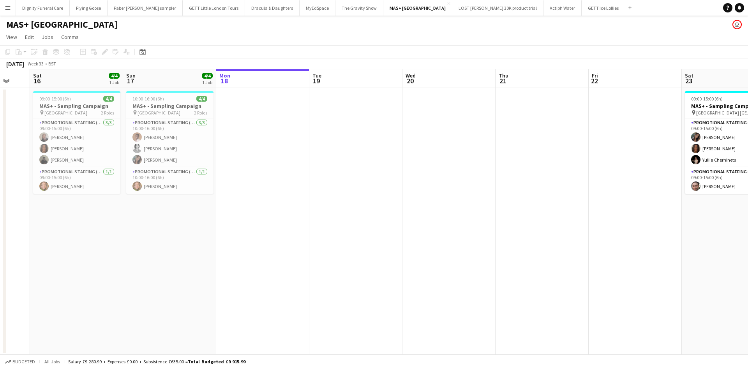
drag, startPoint x: 211, startPoint y: 181, endPoint x: 329, endPoint y: 164, distance: 119.2
click at [329, 164] on app-calendar-viewport "Thu 14 Fri 15 Sat 16 4/4 1 Job Sun 17 4/4 1 Job Mon 18 Tue 19 Wed 20 Thu 21 Fri…" at bounding box center [374, 212] width 748 height 286
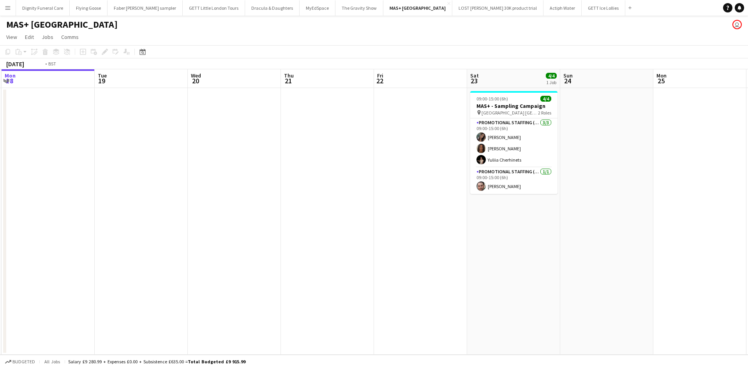
drag, startPoint x: 508, startPoint y: 173, endPoint x: 306, endPoint y: 167, distance: 201.5
click at [291, 167] on app-calendar-viewport "Thu 14 Fri 15 Sat 16 4/4 1 Job Sun 17 4/4 1 Job Mon 18 Tue 19 Wed 20 Thu 21 Fri…" at bounding box center [374, 212] width 748 height 286
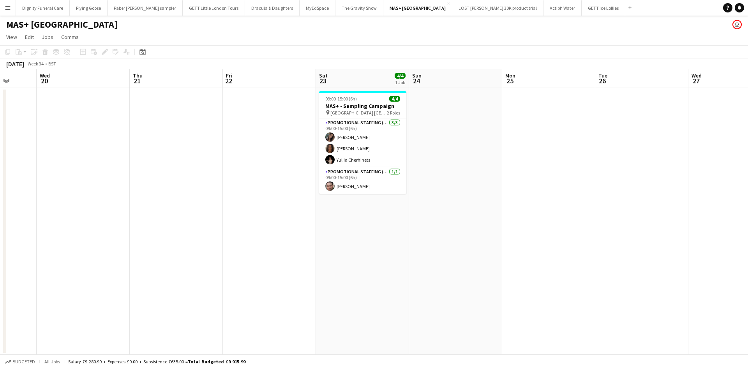
drag, startPoint x: 370, startPoint y: 185, endPoint x: 258, endPoint y: 183, distance: 111.4
click at [258, 183] on app-calendar-viewport "Sat 16 4/4 1 Job Sun 17 4/4 1 Job Mon 18 Tue 19 Wed 20 Thu 21 Fri 22 Sat 23 4/4…" at bounding box center [374, 212] width 748 height 286
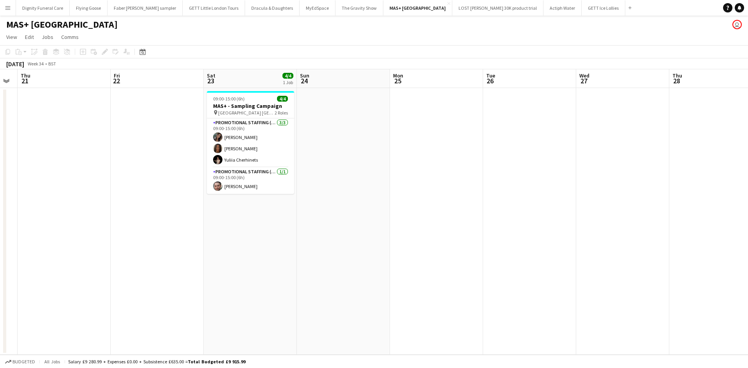
drag, startPoint x: 300, startPoint y: 200, endPoint x: 208, endPoint y: 199, distance: 92.3
click at [208, 199] on app-calendar-viewport "Mon 18 Tue 19 Wed 20 Thu 21 Fri 22 Sat 23 4/4 1 Job Sun 24 Mon 25 Tue 26 Wed 27…" at bounding box center [374, 212] width 748 height 286
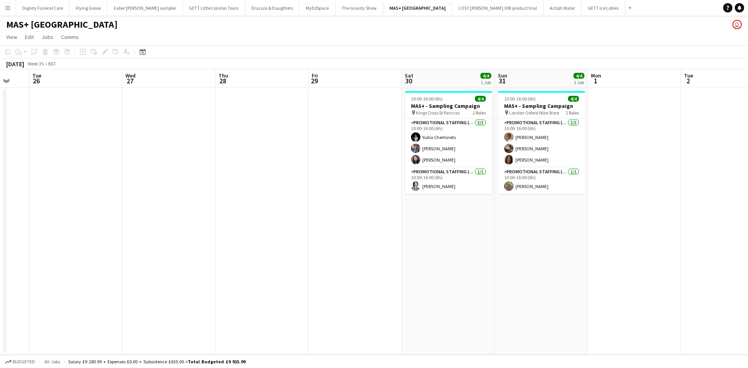
drag, startPoint x: 258, startPoint y: 197, endPoint x: 184, endPoint y: 197, distance: 73.2
click at [184, 197] on app-calendar-viewport "Fri 22 Sat 23 4/4 1 Job Sun 24 Mon 25 Tue 26 Wed 27 Thu 28 Fri 29 Sat 30 4/4 1 …" at bounding box center [374, 212] width 748 height 286
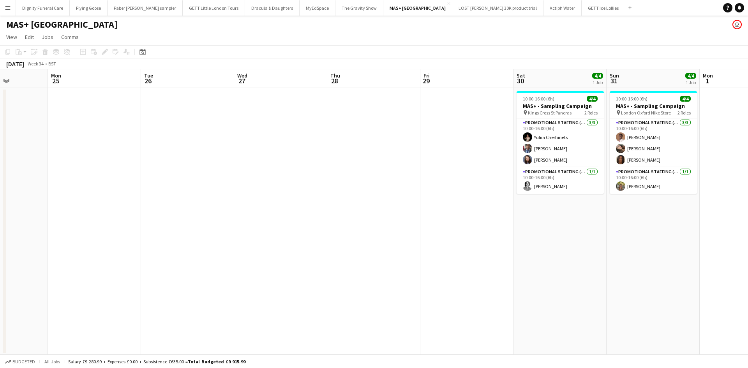
drag, startPoint x: 355, startPoint y: 200, endPoint x: 462, endPoint y: 189, distance: 107.0
click at [476, 190] on app-calendar-viewport "Fri 22 Sat 23 4/4 1 Job Sun 24 Mon 25 Tue 26 Wed 27 Thu 28 Fri 29 Sat 30 4/4 1 …" at bounding box center [374, 212] width 748 height 286
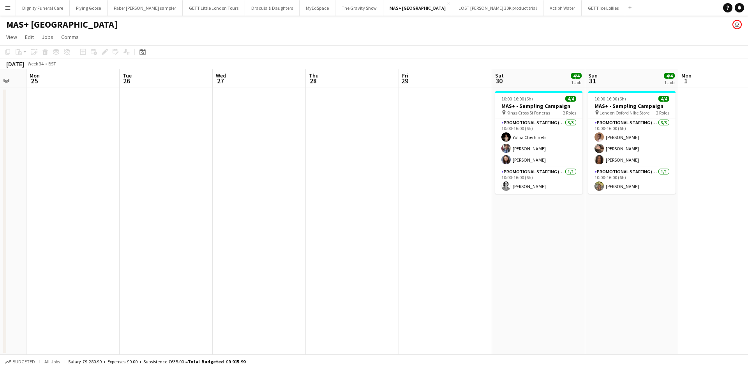
scroll to position [0, 364]
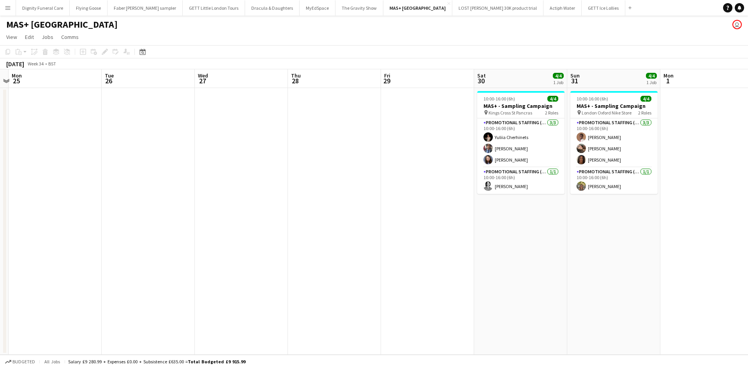
drag, startPoint x: 251, startPoint y: 182, endPoint x: 173, endPoint y: 185, distance: 77.6
click at [173, 185] on app-calendar-viewport "Thu 21 Fri 22 Sat 23 4/4 1 Job Sun 24 Mon 25 Tue 26 Wed 27 Thu 28 Fri 29 Sat 30…" at bounding box center [374, 212] width 748 height 286
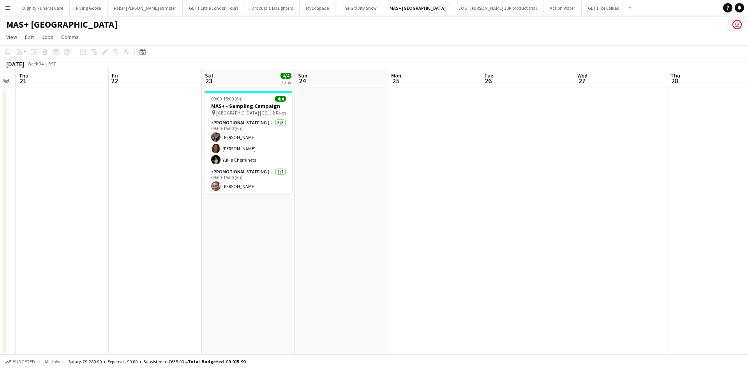
drag, startPoint x: 240, startPoint y: 159, endPoint x: 610, endPoint y: 139, distance: 371.0
click at [613, 139] on app-calendar-viewport "Tue 19 Wed 20 Thu 21 Fri 22 Sat 23 4/4 1 Job Sun 24 Mon 25 Tue 26 Wed 27 Thu 28…" at bounding box center [374, 212] width 748 height 286
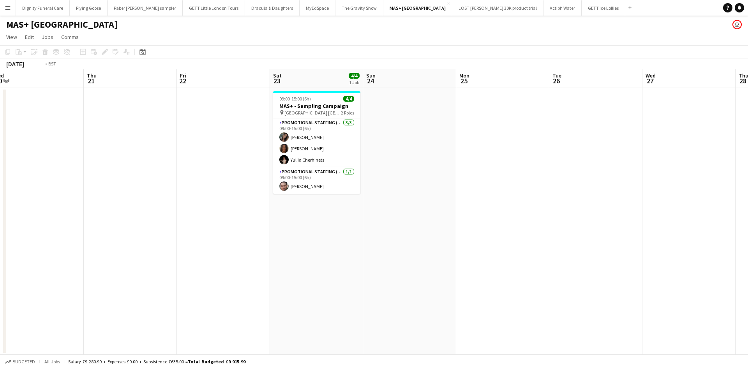
drag, startPoint x: 314, startPoint y: 162, endPoint x: 660, endPoint y: 147, distance: 345.9
click at [661, 147] on app-calendar-viewport "Mon 18 Tue 19 Wed 20 Thu 21 Fri 22 Sat 23 4/4 1 Job Sun 24 Mon 25 Tue 26 Wed 27…" at bounding box center [374, 212] width 748 height 286
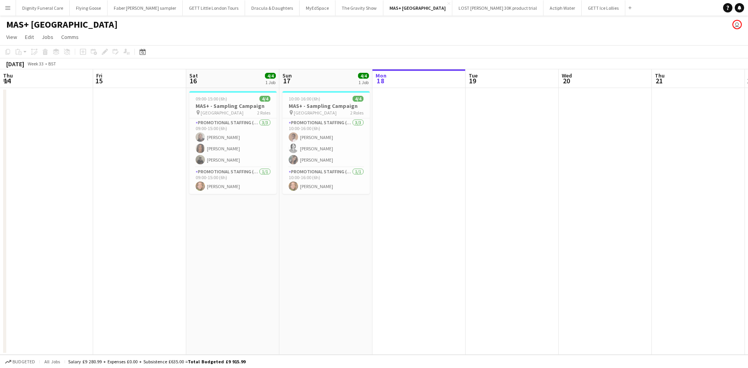
scroll to position [0, 175]
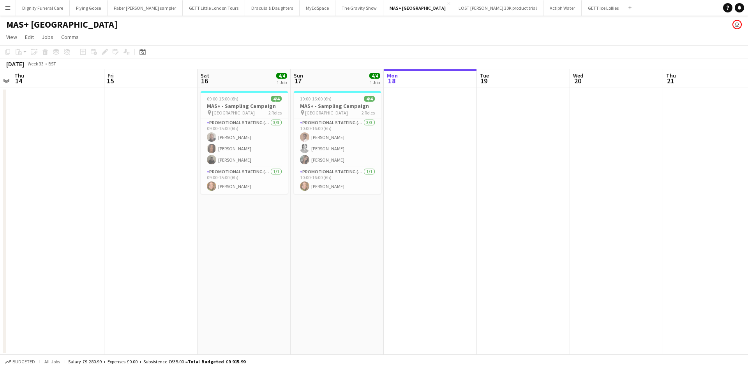
drag, startPoint x: 343, startPoint y: 195, endPoint x: 582, endPoint y: 178, distance: 239.4
click at [582, 178] on app-calendar-viewport "Tue 12 Wed 13 Thu 14 Fri 15 Sat 16 4/4 1 Job Sun 17 4/4 1 Job Mon 18 Tue 19 Wed…" at bounding box center [374, 212] width 748 height 286
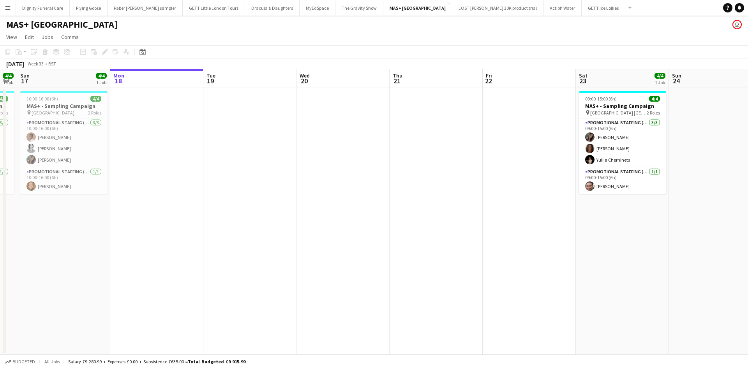
drag, startPoint x: 408, startPoint y: 188, endPoint x: 344, endPoint y: 180, distance: 64.8
click at [276, 190] on app-calendar-viewport "Thu 14 Fri 15 Sat 16 4/4 1 Job Sun 17 4/4 1 Job Mon 18 Tue 19 Wed 20 Thu 21 Fri…" at bounding box center [374, 212] width 748 height 286
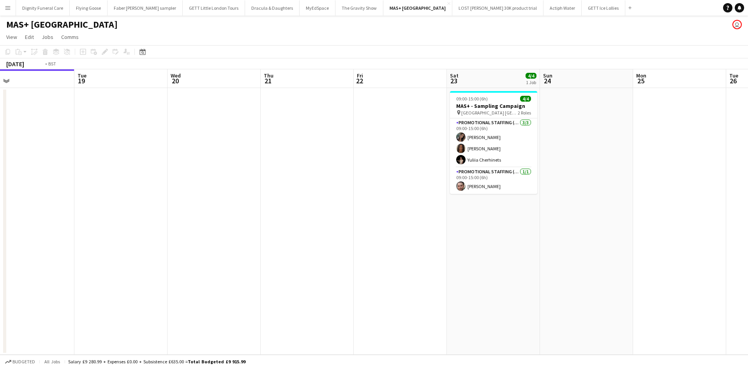
scroll to position [0, 229]
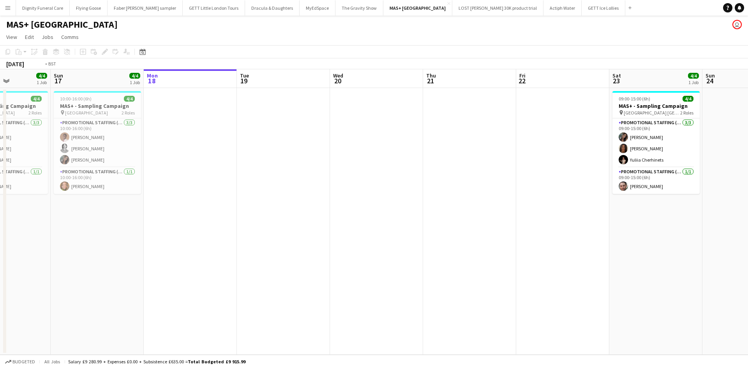
drag, startPoint x: 438, startPoint y: 180, endPoint x: 290, endPoint y: 181, distance: 148.1
click at [290, 181] on app-calendar-viewport "Thu 14 Fri 15 Sat 16 4/4 1 Job Sun 17 4/4 1 Job Mon 18 Tue 19 Wed 20 Thu 21 Fri…" at bounding box center [374, 212] width 748 height 286
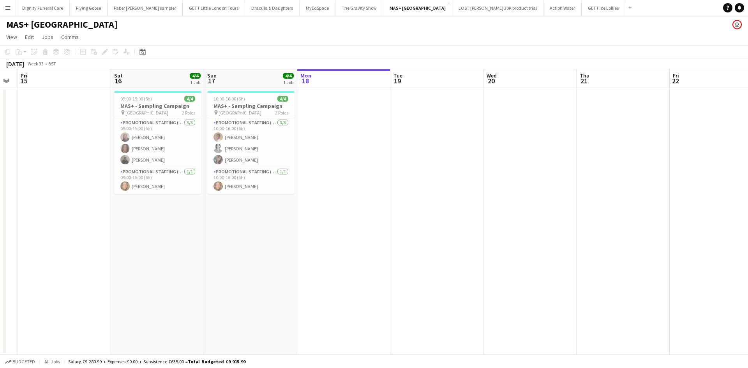
scroll to position [0, 249]
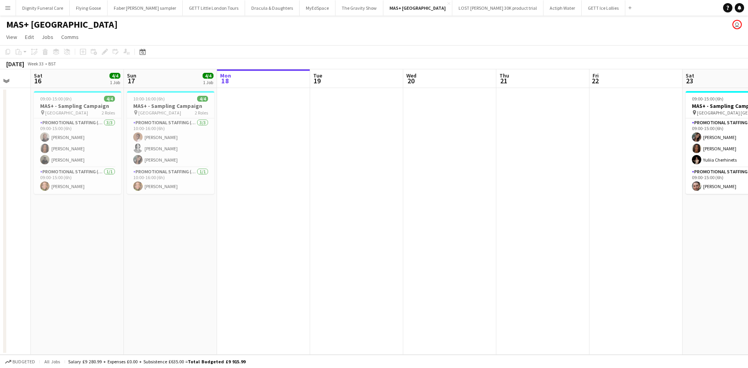
drag, startPoint x: 307, startPoint y: 211, endPoint x: 660, endPoint y: 186, distance: 353.5
click at [660, 186] on app-calendar-viewport "Wed 13 Thu 14 Fri 15 Sat 16 4/4 1 Job Sun 17 4/4 1 Job Mon 18 Tue 19 Wed 20 Thu…" at bounding box center [374, 212] width 748 height 286
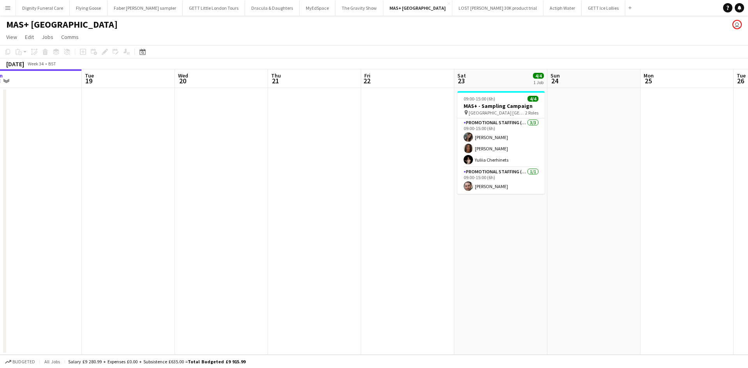
drag, startPoint x: 585, startPoint y: 181, endPoint x: 265, endPoint y: 185, distance: 320.3
click at [265, 185] on app-calendar-viewport "Thu 14 Fri 15 Sat 16 4/4 1 Job Sun 17 4/4 1 Job Mon 18 Tue 19 Wed 20 Thu 21 Fri…" at bounding box center [374, 212] width 748 height 286
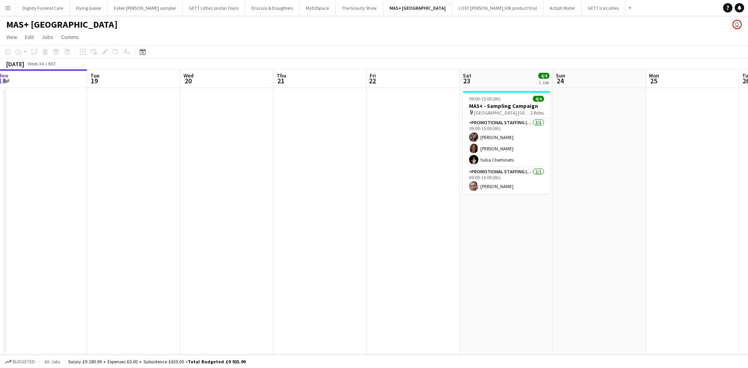
scroll to position [0, 228]
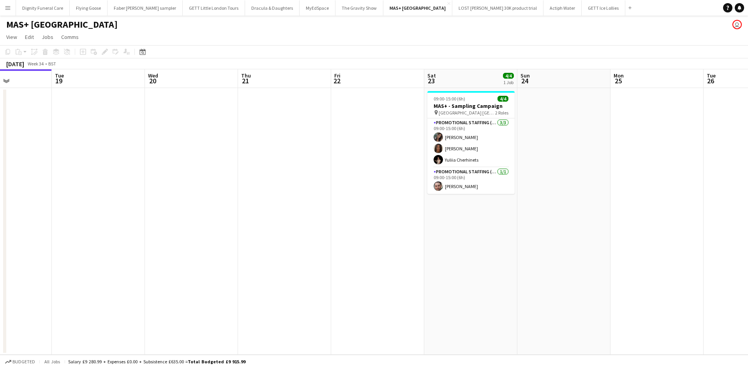
drag, startPoint x: 503, startPoint y: 185, endPoint x: 475, endPoint y: 176, distance: 29.6
click at [475, 176] on app-calendar-viewport "Sat 16 4/4 1 Job Sun 17 4/4 1 Job Mon 18 Tue 19 Wed 20 Thu 21 Fri 22 Sat 23 4/4…" at bounding box center [374, 212] width 748 height 286
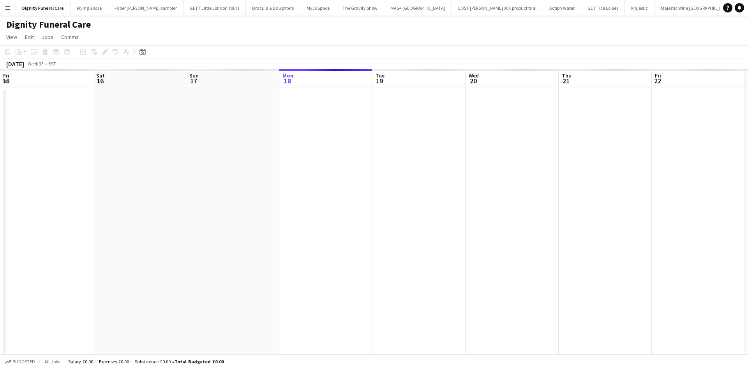
scroll to position [0, 186]
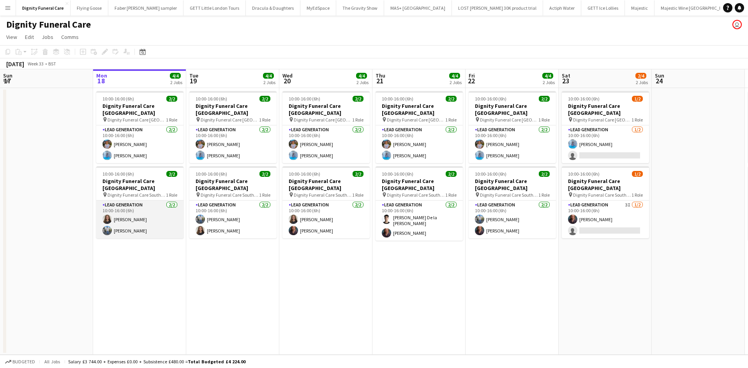
click at [136, 225] on app-card-role "Lead Generation 2/2 10:00-16:00 (6h) Katie Mills Kazeem Oyetunde" at bounding box center [139, 220] width 87 height 38
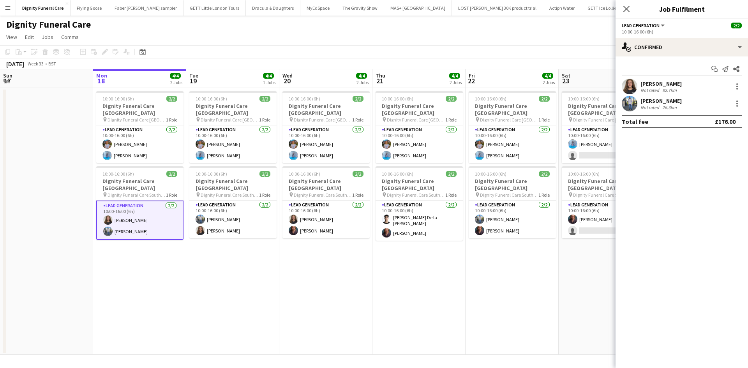
click at [654, 99] on div "Kazeem Oyetunde" at bounding box center [660, 100] width 41 height 7
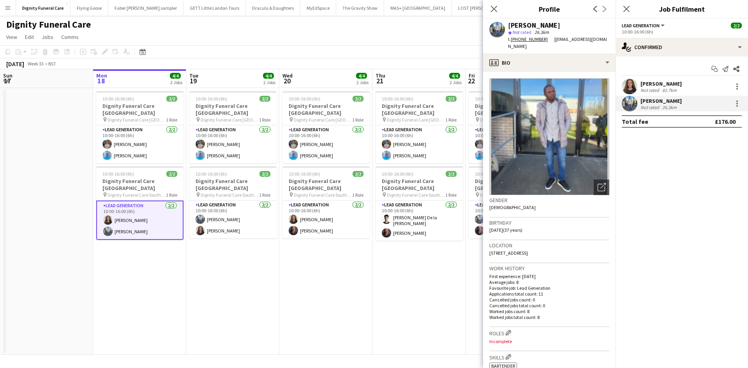
click at [251, 256] on app-date-cell "10:00-16:00 (6h) 2/2 Dignity Funeral Care Aberdeen pin Dignity Funeral Care Abe…" at bounding box center [232, 221] width 93 height 267
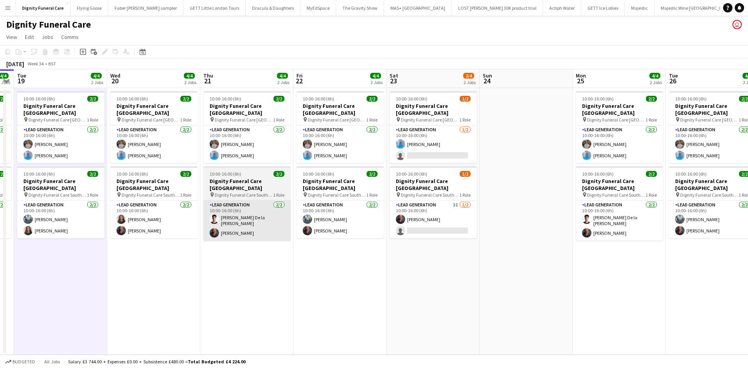
drag, startPoint x: 385, startPoint y: 243, endPoint x: 209, endPoint y: 228, distance: 176.7
click at [210, 229] on app-calendar-viewport "Fri 15 Sat 16 Sun 17 Mon 18 4/4 2 Jobs Tue 19 4/4 2 Jobs Wed 20 4/4 2 Jobs Thu …" at bounding box center [374, 212] width 748 height 286
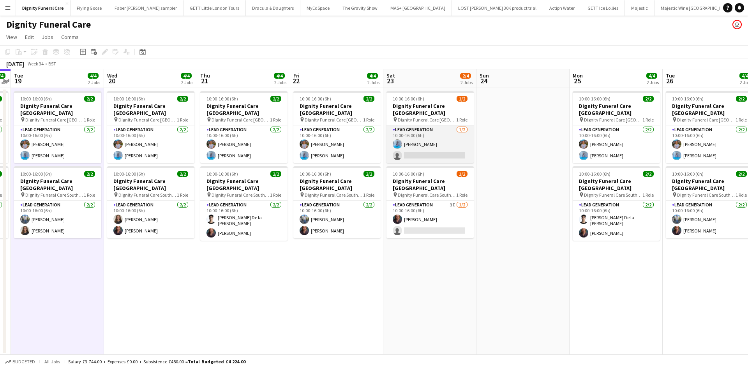
click at [422, 149] on app-card-role "Lead Generation 1/2 10:00-16:00 (6h) Jordan Bruce single-neutral-actions" at bounding box center [429, 144] width 87 height 38
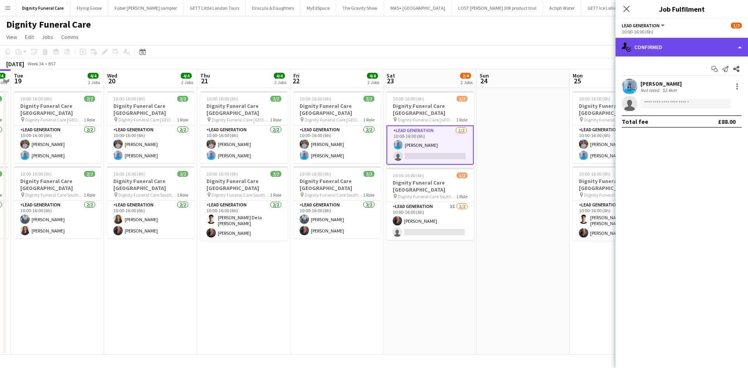
click at [667, 49] on div "single-neutral-actions-check-2 Confirmed" at bounding box center [682, 47] width 132 height 19
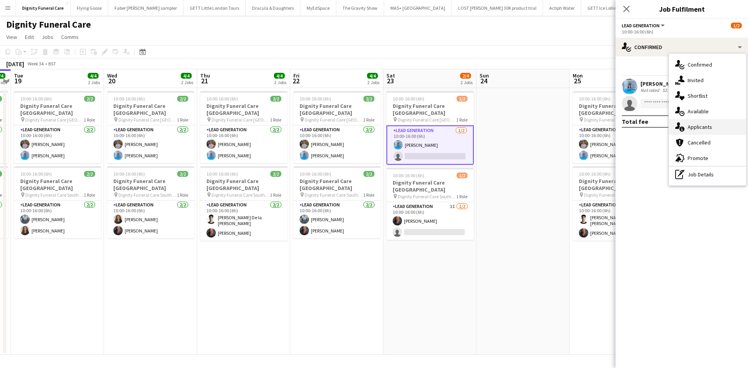
click at [697, 127] on div "single-neutral-actions-information Applicants" at bounding box center [707, 127] width 77 height 16
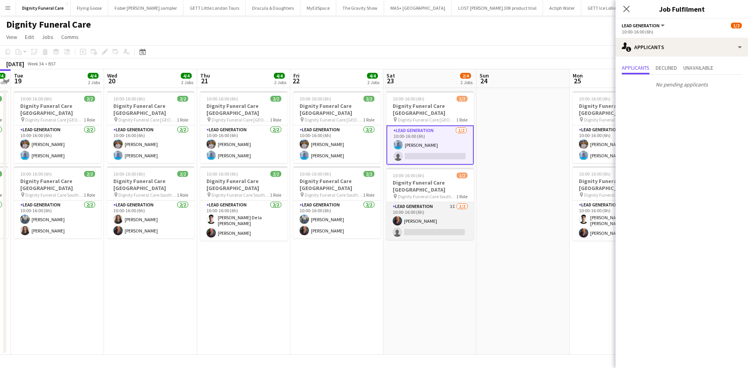
click at [425, 221] on app-card-role "Lead Generation 3I 1/2 10:00-16:00 (6h) Nicole Cuthbert single-neutral-actions" at bounding box center [429, 221] width 87 height 38
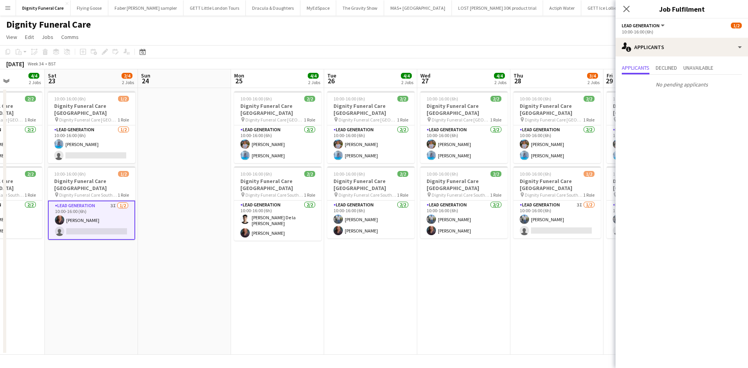
drag, startPoint x: 313, startPoint y: 222, endPoint x: 163, endPoint y: 215, distance: 150.5
click at [163, 215] on app-calendar-viewport "Tue 19 4/4 2 Jobs Wed 20 4/4 2 Jobs Thu 21 4/4 2 Jobs Fri 22 4/4 2 Jobs Sat 23 …" at bounding box center [374, 212] width 748 height 286
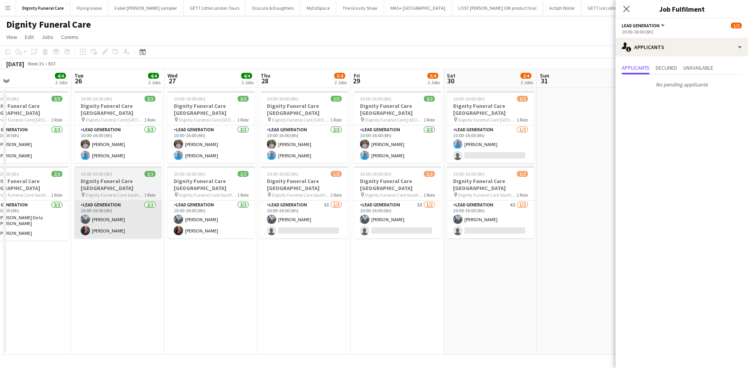
drag, startPoint x: 328, startPoint y: 226, endPoint x: 140, endPoint y: 217, distance: 188.4
click at [132, 219] on app-calendar-viewport "Thu 21 4/4 2 Jobs Fri 22 4/4 2 Jobs Sat 23 2/4 2 Jobs Sun 24 Mon 25 4/4 2 Jobs …" at bounding box center [374, 212] width 748 height 286
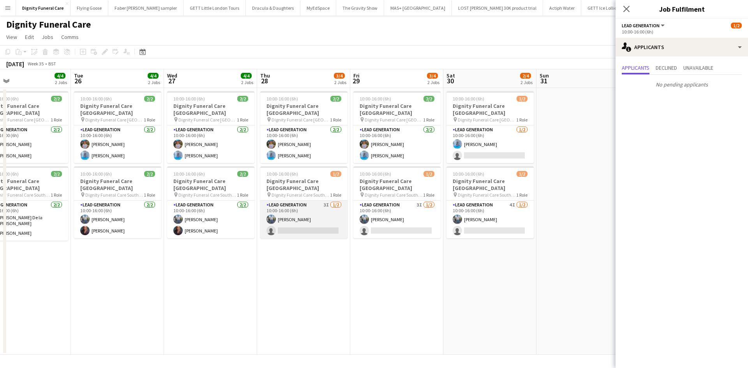
click at [307, 222] on app-card-role "Lead Generation 3I 1/2 10:00-16:00 (6h) Kazeem Oyetunde single-neutral-actions" at bounding box center [303, 220] width 87 height 38
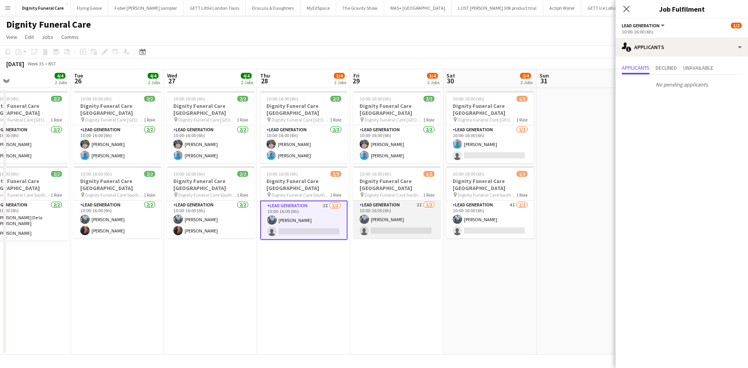
click at [397, 225] on app-card-role "Lead Generation 3I 1/2 10:00-16:00 (6h) Kazeem Oyetunde single-neutral-actions" at bounding box center [396, 220] width 87 height 38
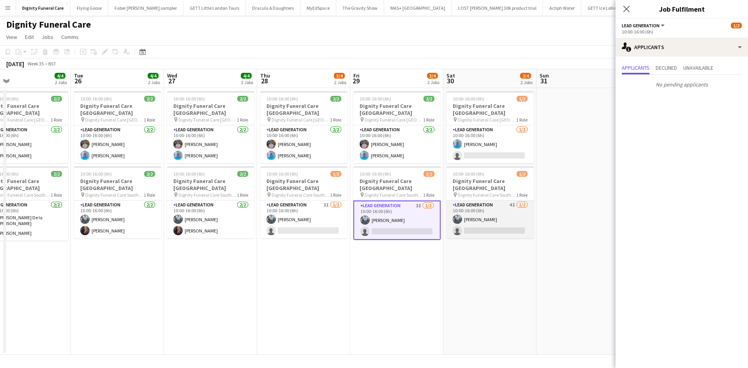
click at [491, 224] on app-card-role "Lead Generation 4I 1/2 10:00-16:00 (6h) Kazeem Oyetunde single-neutral-actions" at bounding box center [489, 220] width 87 height 38
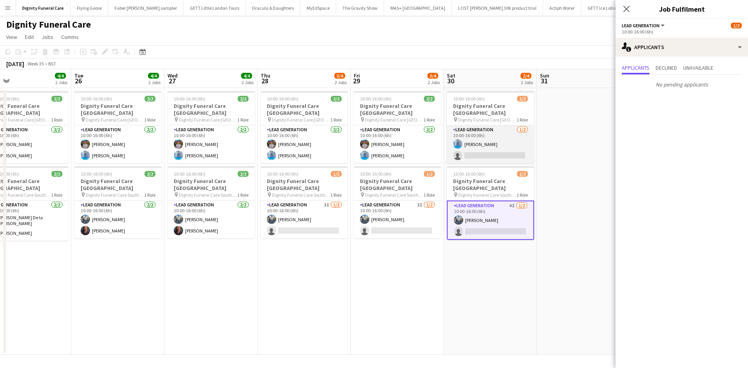
click at [480, 145] on app-card-role "Lead Generation 1/2 10:00-16:00 (6h) Jordan Bruce single-neutral-actions" at bounding box center [490, 144] width 87 height 38
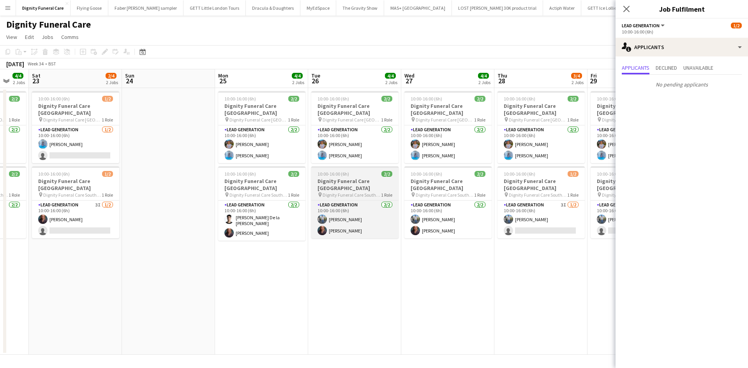
drag, startPoint x: 245, startPoint y: 224, endPoint x: 500, endPoint y: 184, distance: 257.5
click at [587, 209] on app-calendar-viewport "Thu 21 4/4 2 Jobs Fri 22 4/4 2 Jobs Sat 23 2/4 2 Jobs Sun 24 Mon 25 4/4 2 Jobs …" at bounding box center [374, 212] width 748 height 286
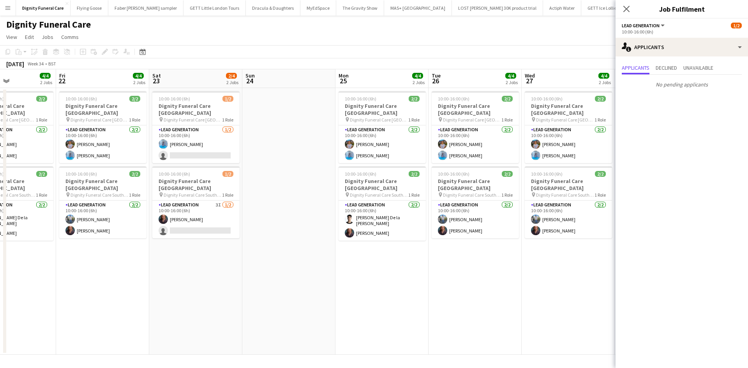
drag, startPoint x: 485, startPoint y: 173, endPoint x: 552, endPoint y: 168, distance: 67.3
click at [553, 168] on app-calendar-viewport "Tue 19 4/4 2 Jobs Wed 20 4/4 2 Jobs Thu 21 4/4 2 Jobs Fri 22 4/4 2 Jobs Sat 23 …" at bounding box center [374, 212] width 748 height 286
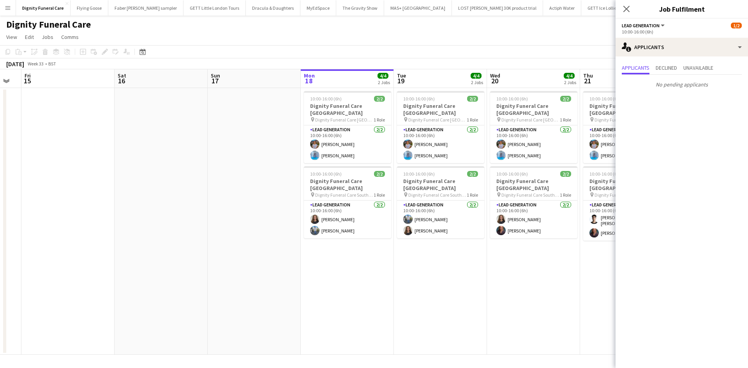
drag, startPoint x: 246, startPoint y: 156, endPoint x: 475, endPoint y: 155, distance: 229.1
click at [475, 155] on app-calendar-viewport "Wed 13 Thu 14 Fri 15 Sat 16 Sun 17 Mon 18 4/4 2 Jobs Tue 19 4/4 2 Jobs Wed 20 4…" at bounding box center [374, 212] width 748 height 286
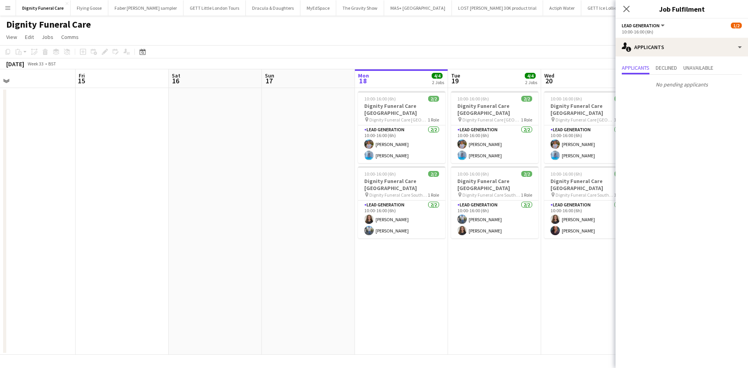
drag, startPoint x: 237, startPoint y: 115, endPoint x: 251, endPoint y: 99, distance: 21.3
click at [243, 113] on app-calendar-viewport "Tue 12 Wed 13 Thu 14 Fri 15 Sat 16 Sun 17 Mon 18 4/4 2 Jobs Tue 19 4/4 2 Jobs W…" at bounding box center [374, 212] width 748 height 286
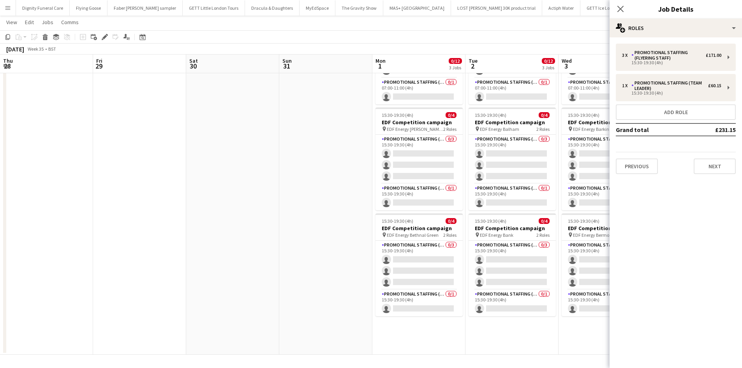
scroll to position [0, 209]
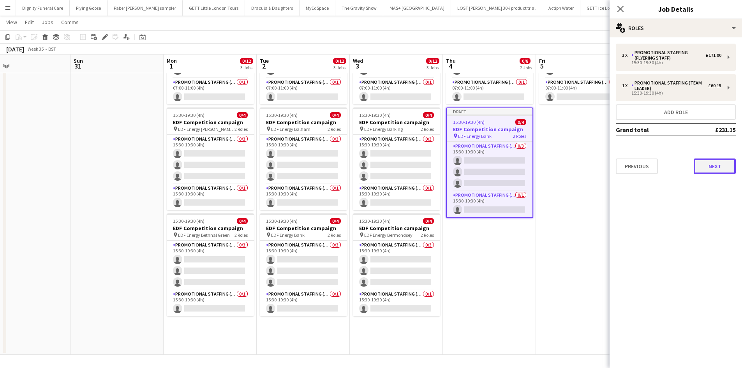
click at [719, 163] on button "Next" at bounding box center [715, 167] width 42 height 16
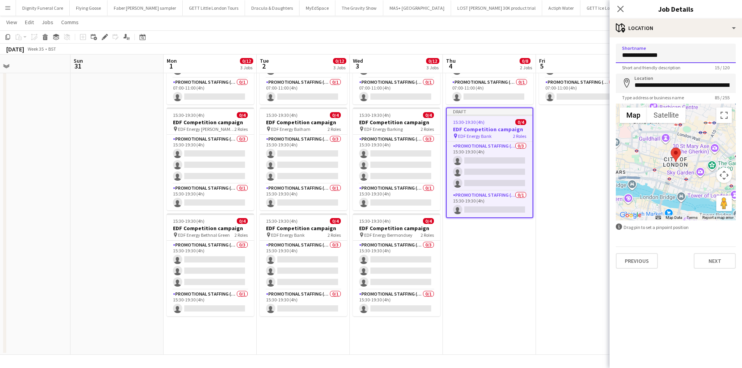
click at [675, 55] on input "**********" at bounding box center [676, 53] width 120 height 19
type input "**********"
click at [731, 86] on input "**********" at bounding box center [676, 83] width 120 height 19
drag, startPoint x: 731, startPoint y: 86, endPoint x: 651, endPoint y: 87, distance: 80.3
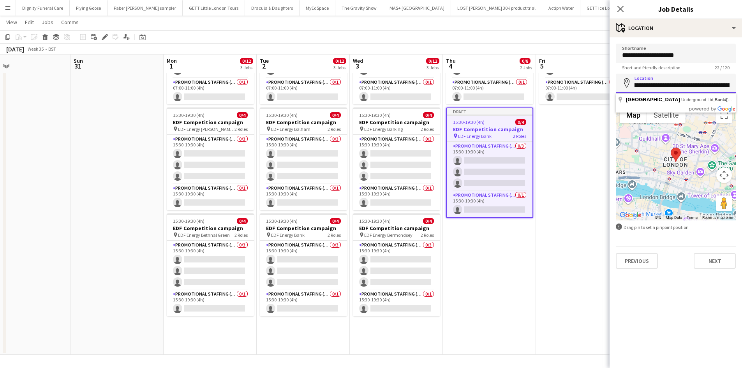
click at [651, 87] on input "**********" at bounding box center [676, 83] width 120 height 19
drag, startPoint x: 732, startPoint y: 85, endPoint x: 646, endPoint y: 88, distance: 85.4
click at [646, 88] on input "**********" at bounding box center [676, 83] width 120 height 19
type input "**********"
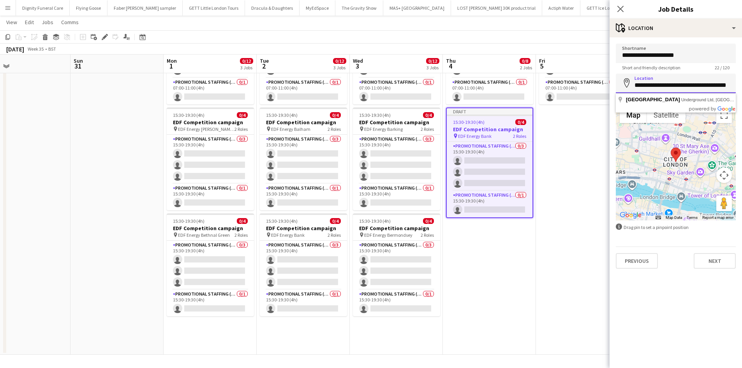
drag, startPoint x: 730, startPoint y: 85, endPoint x: 635, endPoint y: 88, distance: 94.7
click at [635, 88] on input "**********" at bounding box center [676, 83] width 120 height 19
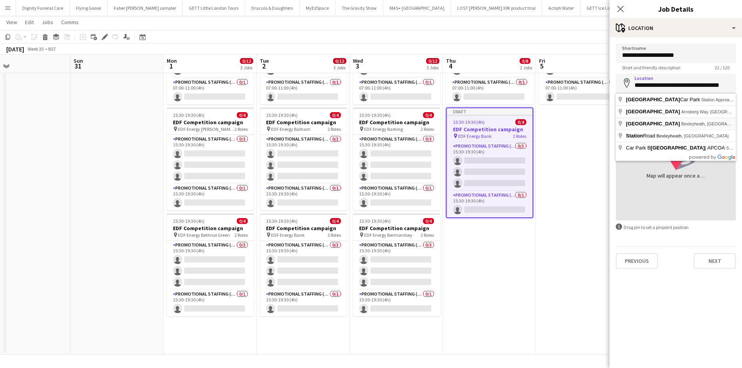
type input "**********"
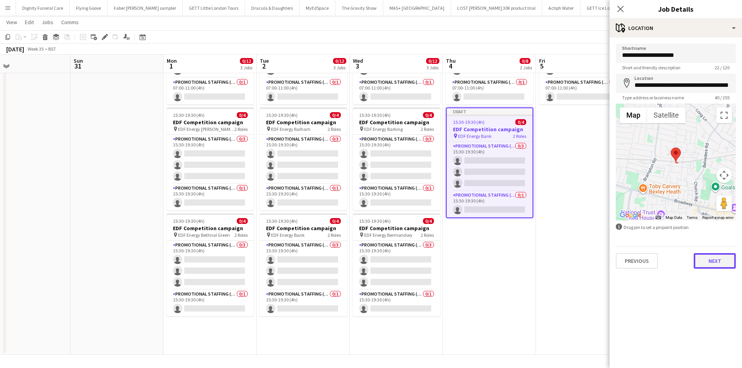
click at [720, 259] on button "Next" at bounding box center [715, 261] width 42 height 16
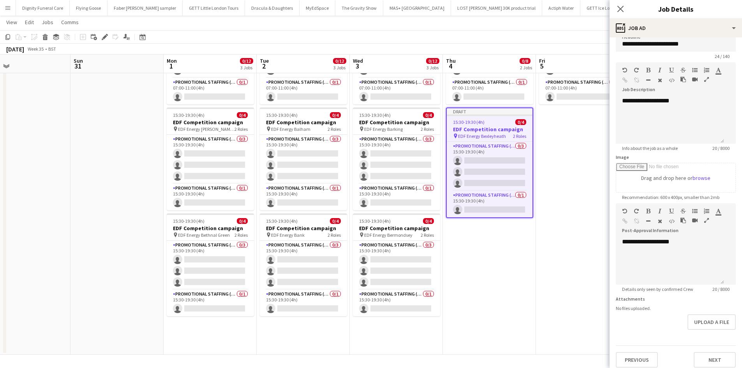
scroll to position [17, 0]
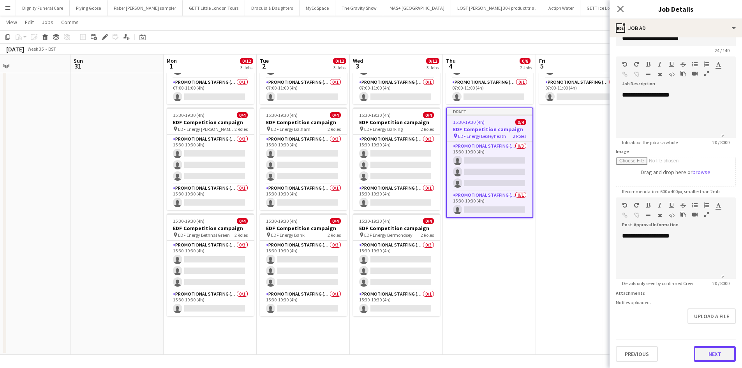
click at [704, 351] on button "Next" at bounding box center [715, 354] width 42 height 16
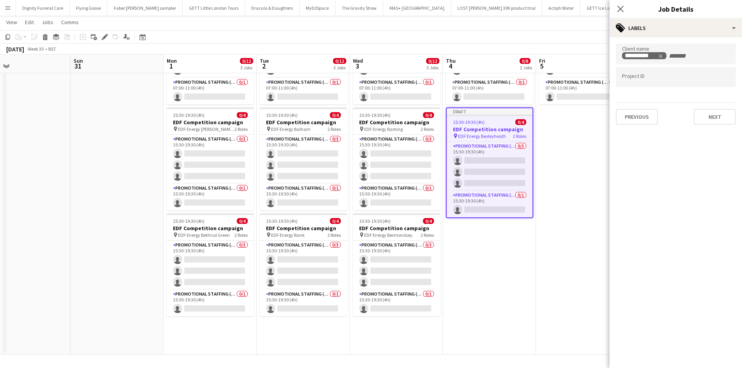
scroll to position [0, 0]
click at [712, 118] on button "Next" at bounding box center [715, 117] width 42 height 16
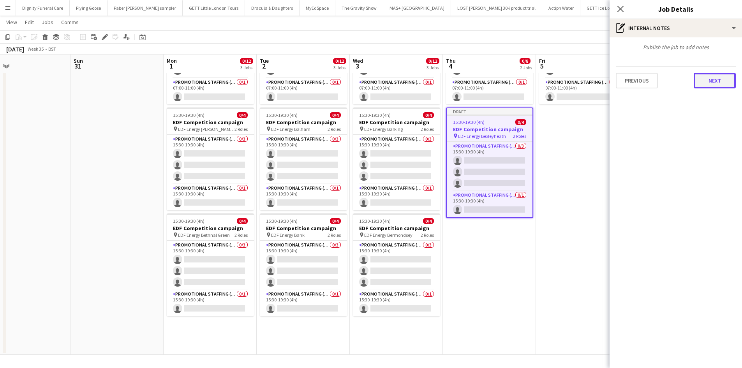
click at [710, 82] on button "Next" at bounding box center [715, 81] width 42 height 16
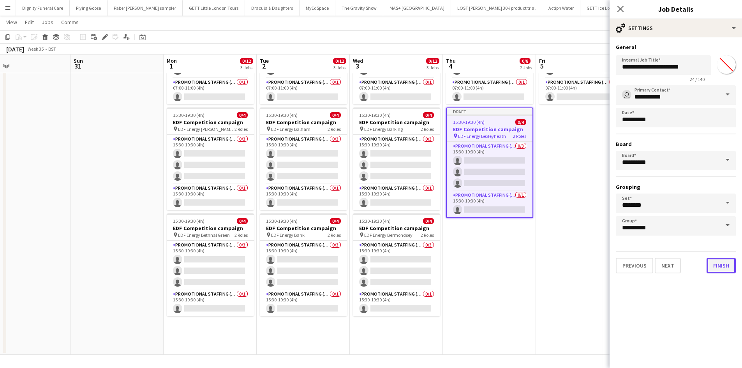
click at [722, 263] on button "Finish" at bounding box center [721, 266] width 29 height 16
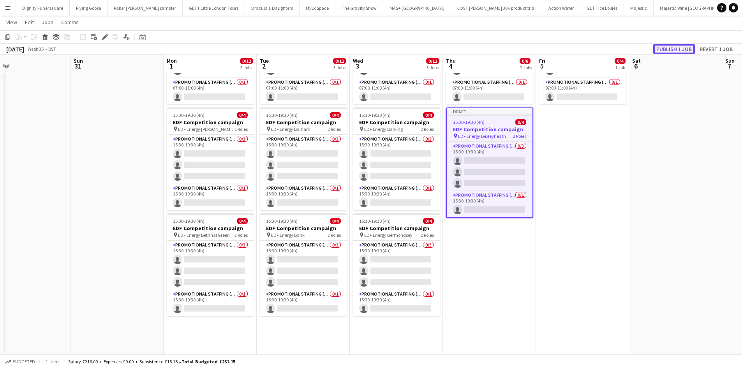
drag, startPoint x: 673, startPoint y: 49, endPoint x: 676, endPoint y: 58, distance: 10.1
click at [673, 49] on button "Publish 1 job" at bounding box center [674, 49] width 42 height 10
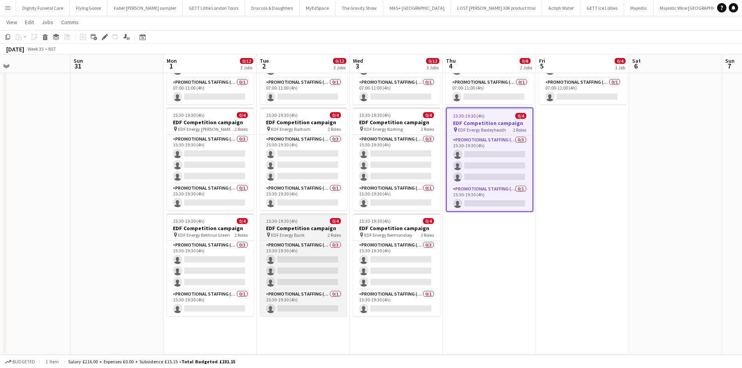
click at [291, 226] on h3 "EDF Competition campaign" at bounding box center [303, 228] width 87 height 7
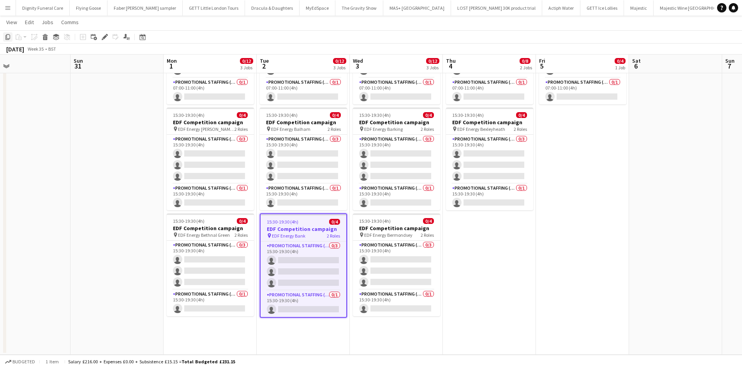
click at [7, 36] on icon at bounding box center [7, 36] width 5 height 5
click at [481, 230] on app-date-cell "07:00-11:00 (4h) 0/4 EDF Competition campaign pin EDF Energy Borough 2 Roles Pr…" at bounding box center [489, 176] width 93 height 356
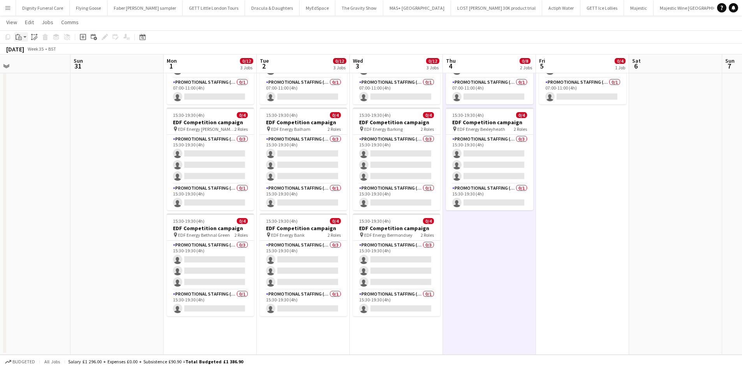
click at [23, 36] on div "Paste" at bounding box center [18, 36] width 9 height 9
click at [28, 51] on link "Paste Ctrl+V" at bounding box center [57, 51] width 73 height 7
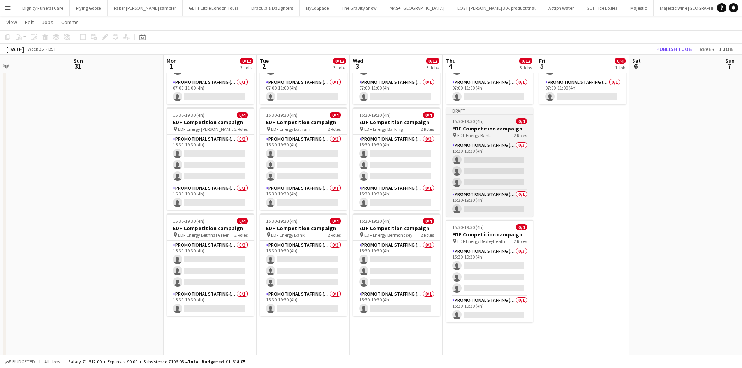
click at [483, 128] on h3 "EDF Competition campaign" at bounding box center [489, 128] width 87 height 7
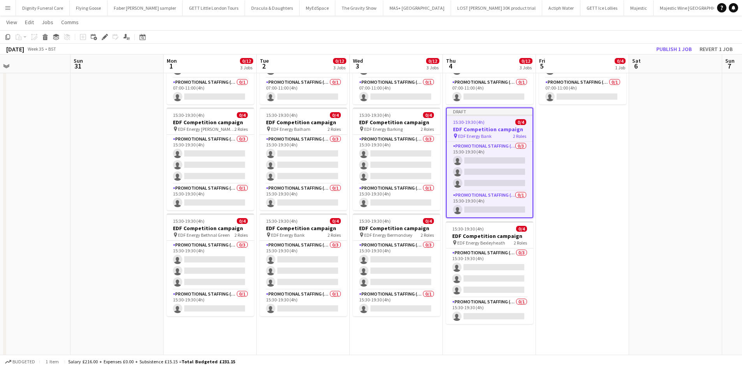
click at [106, 34] on icon "Edit" at bounding box center [105, 37] width 6 height 6
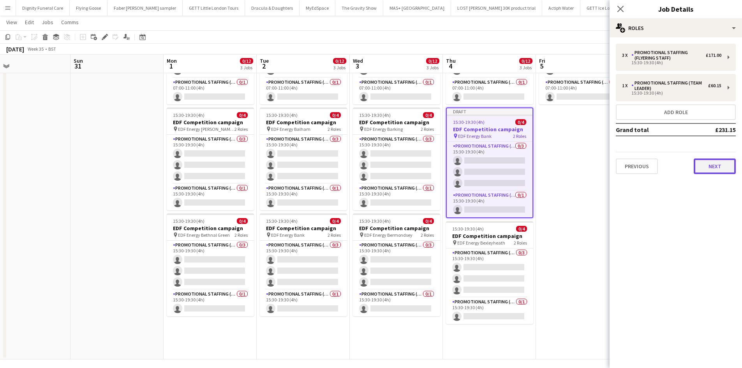
click at [712, 164] on button "Next" at bounding box center [715, 167] width 42 height 16
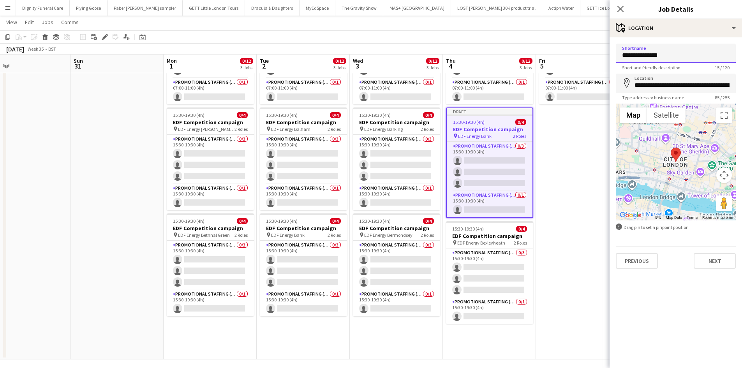
click at [685, 48] on input "**********" at bounding box center [676, 53] width 120 height 19
type input "**********"
click at [732, 87] on input "**********" at bounding box center [676, 83] width 120 height 19
drag, startPoint x: 729, startPoint y: 85, endPoint x: 633, endPoint y: 85, distance: 96.2
click at [633, 85] on input "**********" at bounding box center [676, 83] width 120 height 19
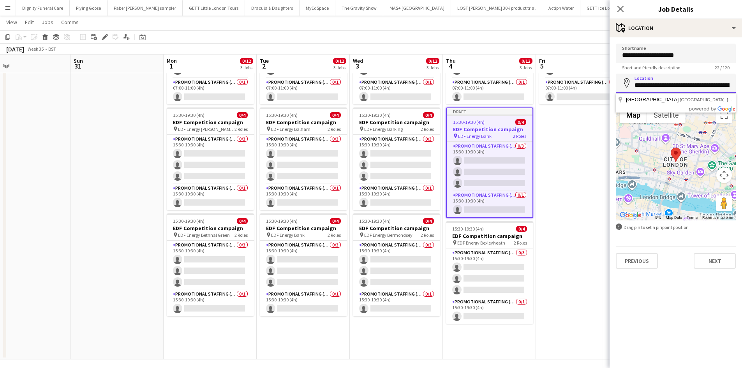
drag, startPoint x: 731, startPoint y: 83, endPoint x: 639, endPoint y: 84, distance: 92.7
click at [639, 84] on input "**********" at bounding box center [676, 83] width 120 height 19
type input "**********"
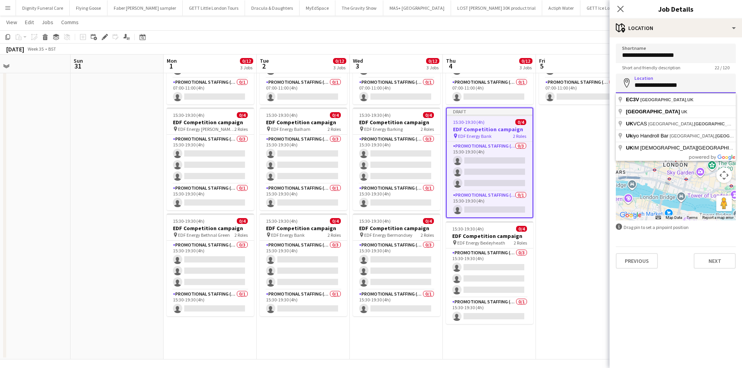
drag, startPoint x: 719, startPoint y: 83, endPoint x: 633, endPoint y: 84, distance: 86.5
click at [633, 84] on input "**********" at bounding box center [676, 83] width 120 height 19
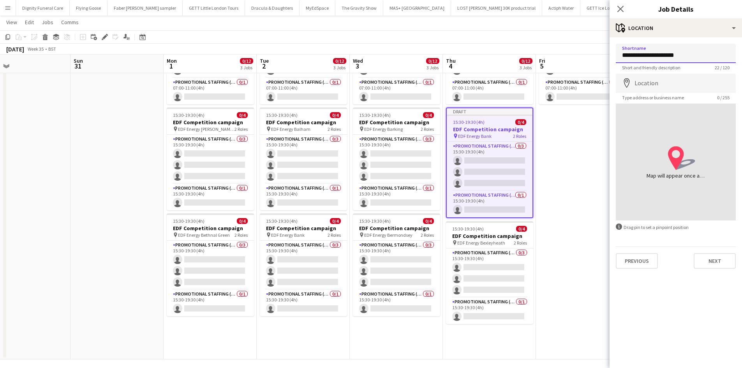
drag, startPoint x: 687, startPoint y: 55, endPoint x: 653, endPoint y: 56, distance: 33.5
click at [653, 56] on input "**********" at bounding box center [676, 53] width 120 height 19
click at [656, 78] on input "Location" at bounding box center [676, 83] width 120 height 19
paste input "**********"
type input "**********"
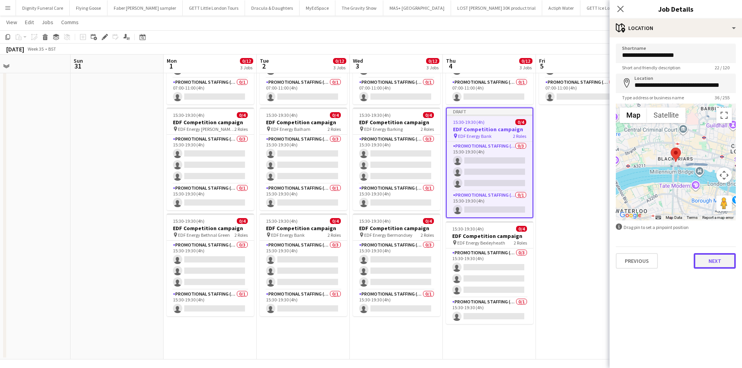
click at [722, 261] on button "Next" at bounding box center [715, 261] width 42 height 16
type input "*******"
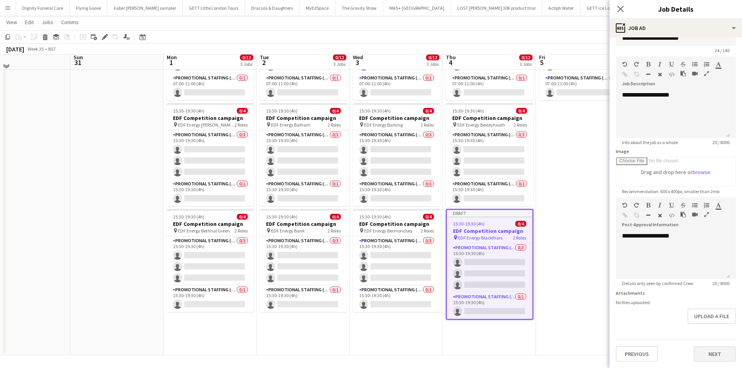
scroll to position [94, 0]
click at [713, 350] on button "Next" at bounding box center [715, 354] width 42 height 16
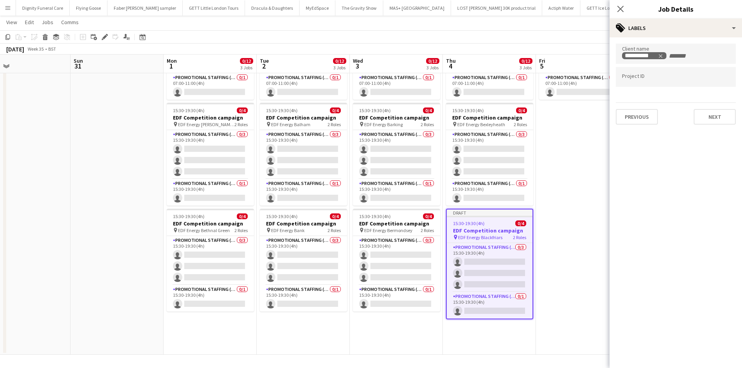
scroll to position [0, 0]
click at [717, 119] on button "Next" at bounding box center [715, 117] width 42 height 16
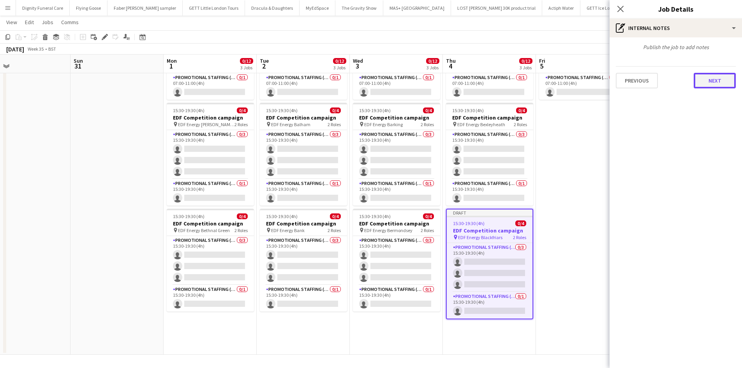
click at [718, 78] on button "Next" at bounding box center [715, 81] width 42 height 16
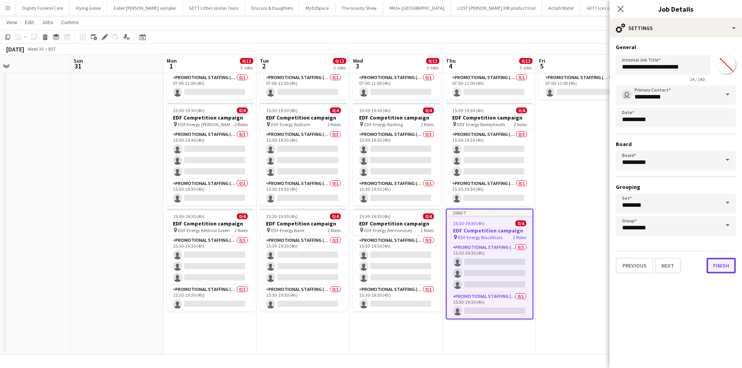
click at [727, 266] on button "Finish" at bounding box center [721, 266] width 29 height 16
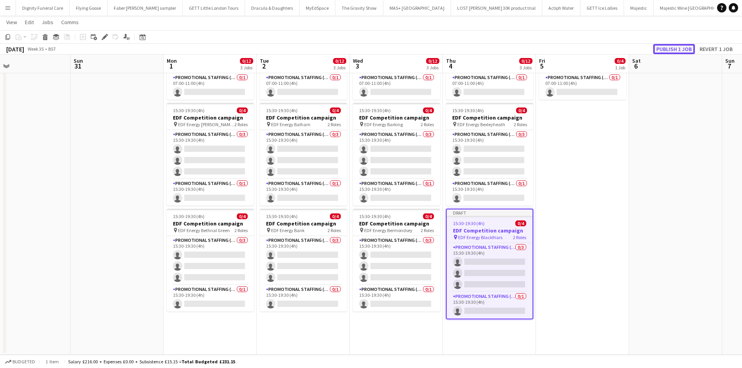
click at [671, 49] on button "Publish 1 job" at bounding box center [674, 49] width 42 height 10
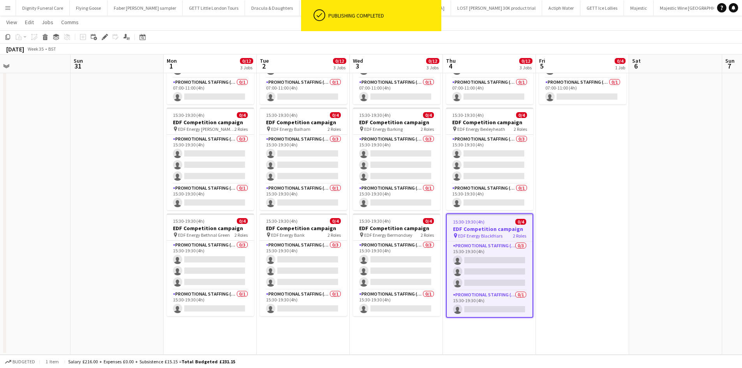
scroll to position [89, 0]
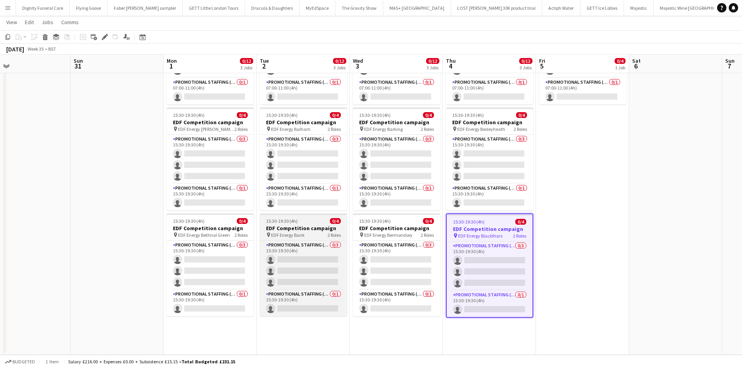
click at [285, 231] on h3 "EDF Competition campaign" at bounding box center [303, 228] width 87 height 7
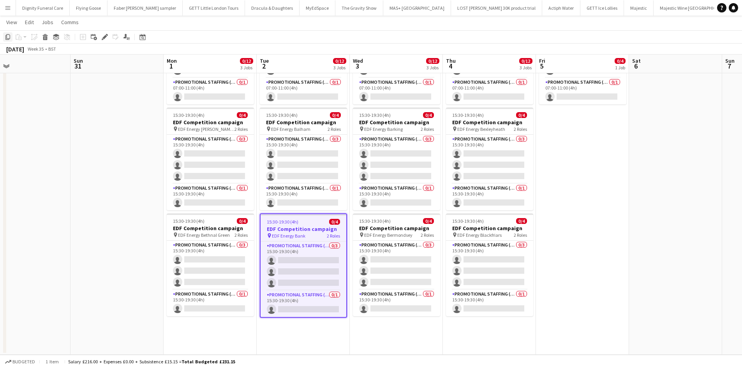
drag, startPoint x: 6, startPoint y: 35, endPoint x: 23, endPoint y: 39, distance: 17.1
click at [6, 36] on icon "Copy" at bounding box center [8, 37] width 6 height 6
click at [572, 141] on app-date-cell "07:00-11:00 (4h) 0/4 EDF Competition campaign pin EDF Energy Bond Street 2 Role…" at bounding box center [582, 176] width 93 height 356
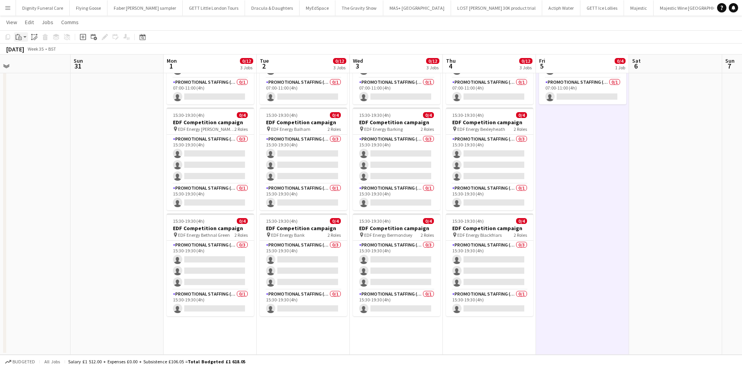
click at [19, 36] on icon "Paste" at bounding box center [19, 37] width 6 height 6
click at [28, 51] on link "Paste Ctrl+V" at bounding box center [57, 51] width 73 height 7
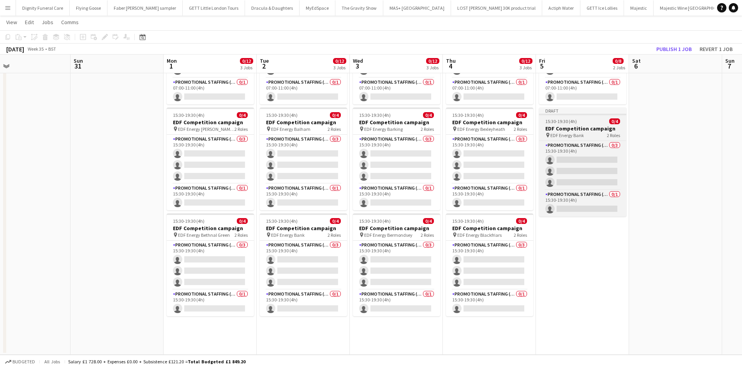
click at [563, 127] on h3 "EDF Competition campaign" at bounding box center [582, 128] width 87 height 7
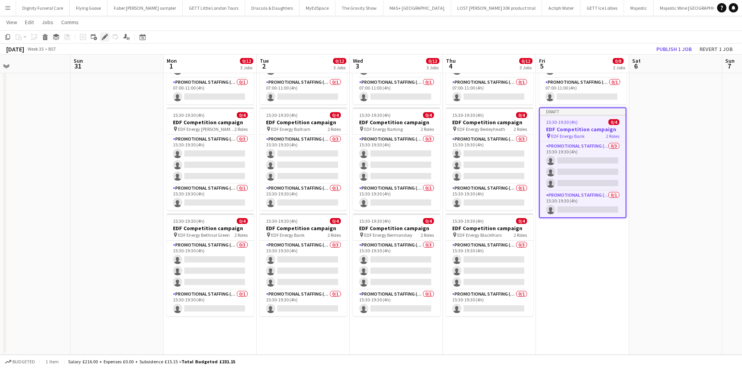
click at [104, 34] on icon "Edit" at bounding box center [105, 37] width 6 height 6
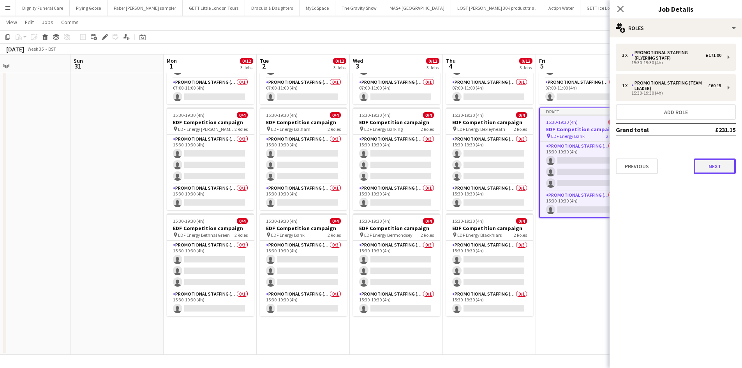
click at [713, 166] on button "Next" at bounding box center [715, 167] width 42 height 16
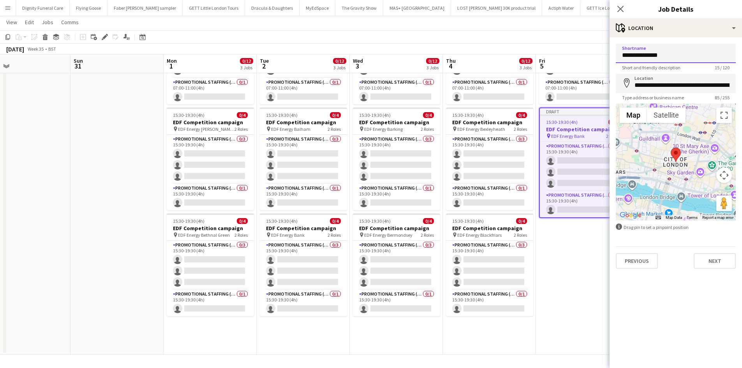
click at [684, 55] on input "**********" at bounding box center [676, 53] width 120 height 19
type input "**********"
click at [731, 85] on input "**********" at bounding box center [676, 83] width 120 height 19
drag, startPoint x: 731, startPoint y: 85, endPoint x: 661, endPoint y: 84, distance: 70.1
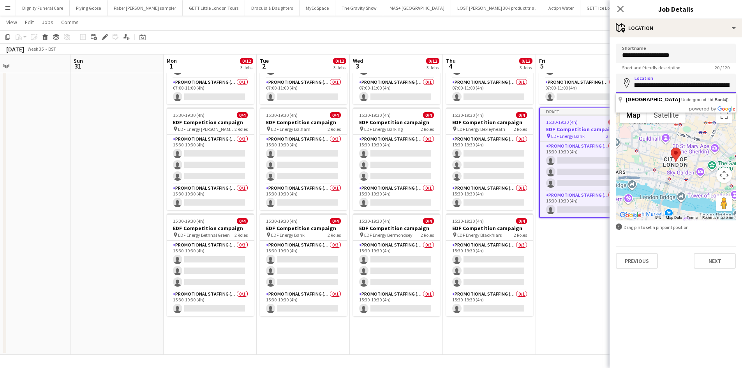
click at [662, 83] on input "**********" at bounding box center [676, 83] width 120 height 19
drag, startPoint x: 730, startPoint y: 84, endPoint x: 641, endPoint y: 88, distance: 89.0
click at [641, 88] on input "**********" at bounding box center [676, 83] width 120 height 19
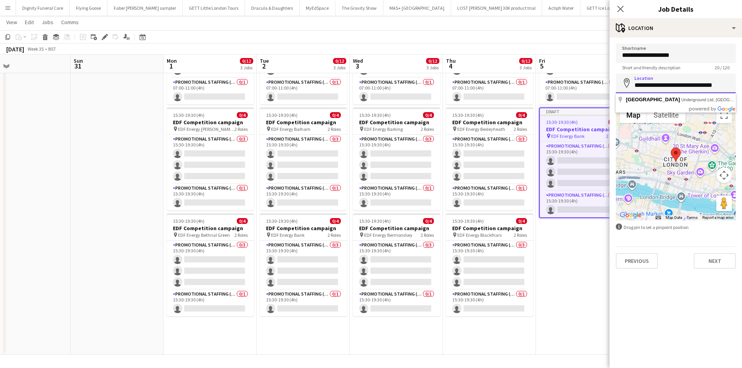
drag, startPoint x: 727, startPoint y: 85, endPoint x: 645, endPoint y: 86, distance: 82.6
click at [645, 86] on input "**********" at bounding box center [676, 83] width 120 height 19
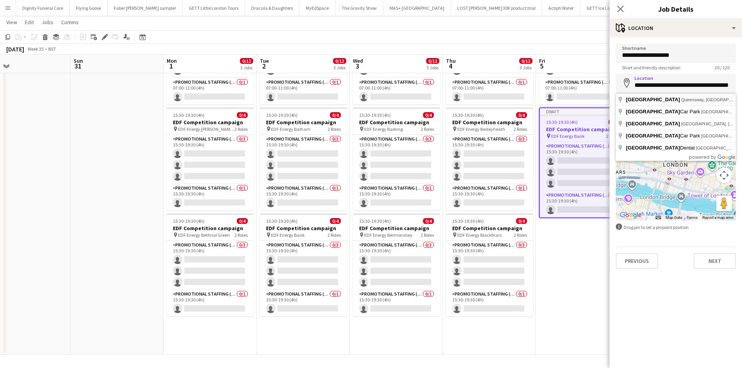
type input "**********"
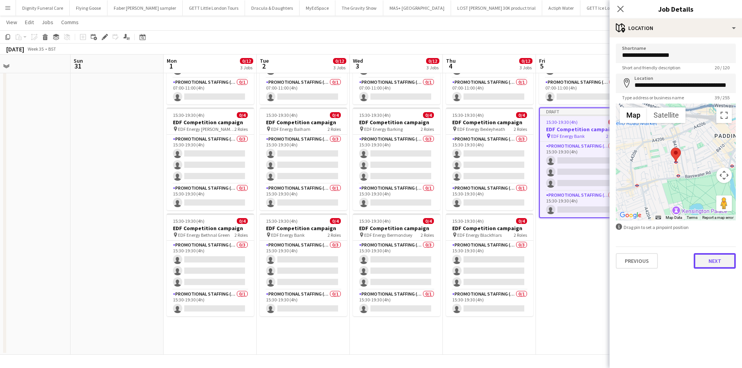
click at [720, 261] on button "Next" at bounding box center [715, 261] width 42 height 16
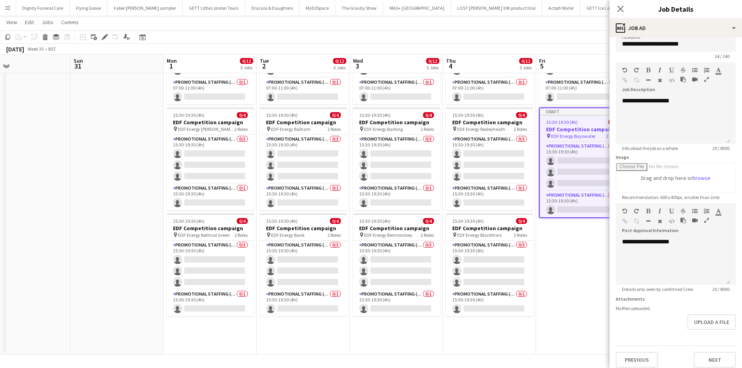
scroll to position [17, 0]
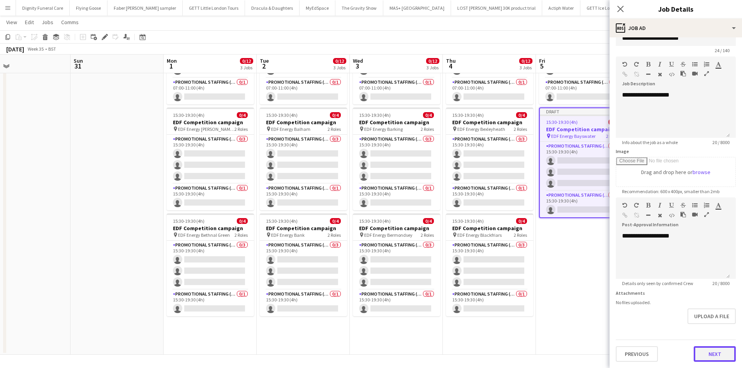
click at [716, 354] on button "Next" at bounding box center [715, 354] width 42 height 16
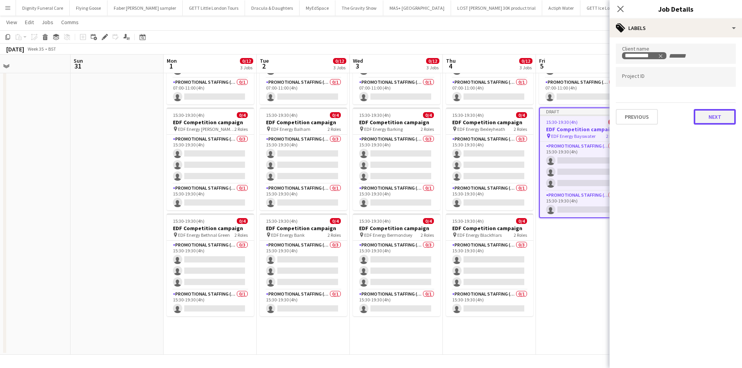
click at [713, 116] on button "Next" at bounding box center [715, 117] width 42 height 16
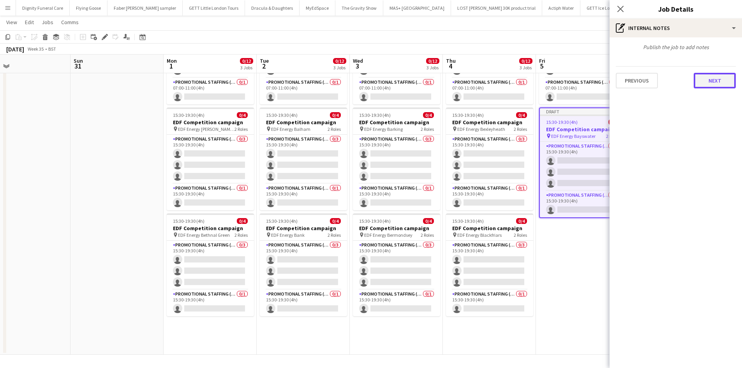
drag, startPoint x: 722, startPoint y: 77, endPoint x: 729, endPoint y: 155, distance: 78.9
click at [722, 78] on button "Next" at bounding box center [715, 81] width 42 height 16
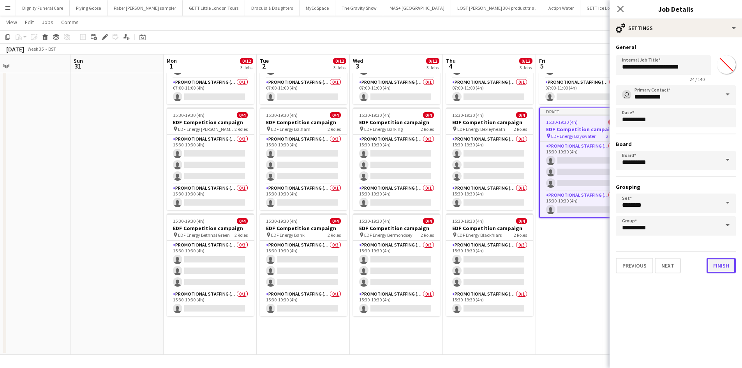
click at [716, 264] on button "Finish" at bounding box center [721, 266] width 29 height 16
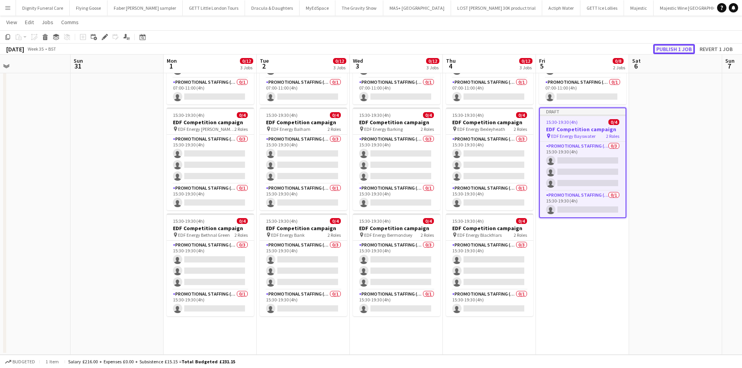
click at [682, 50] on button "Publish 1 job" at bounding box center [674, 49] width 42 height 10
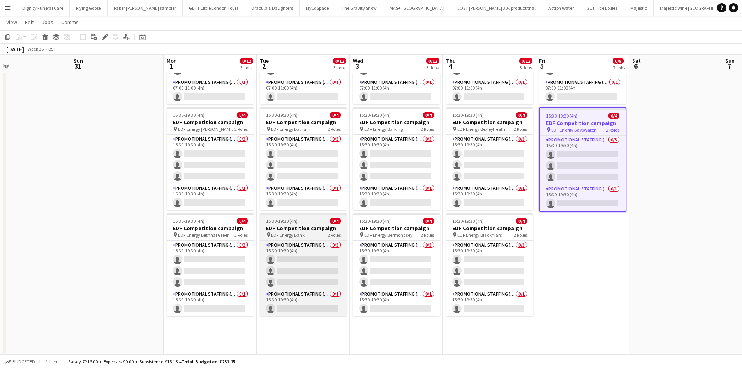
drag, startPoint x: 302, startPoint y: 229, endPoint x: 307, endPoint y: 227, distance: 5.8
click at [302, 229] on h3 "EDF Competition campaign" at bounding box center [303, 228] width 87 height 7
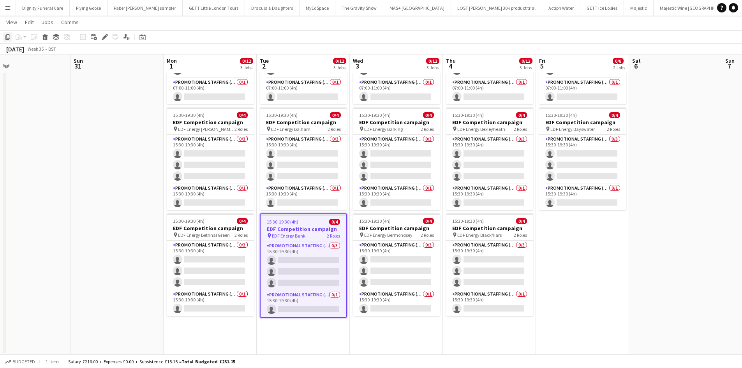
click at [5, 35] on icon "Copy" at bounding box center [8, 37] width 6 height 6
click at [575, 228] on app-date-cell "07:00-11:00 (4h) 0/4 EDF Competition campaign pin EDF Energy Bond Street 2 Role…" at bounding box center [582, 176] width 93 height 356
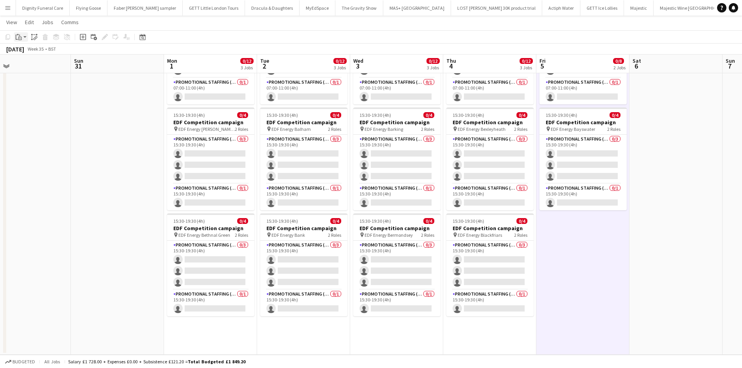
click at [18, 35] on icon "Paste" at bounding box center [19, 37] width 6 height 6
click at [29, 52] on link "Paste Ctrl+V" at bounding box center [57, 51] width 73 height 7
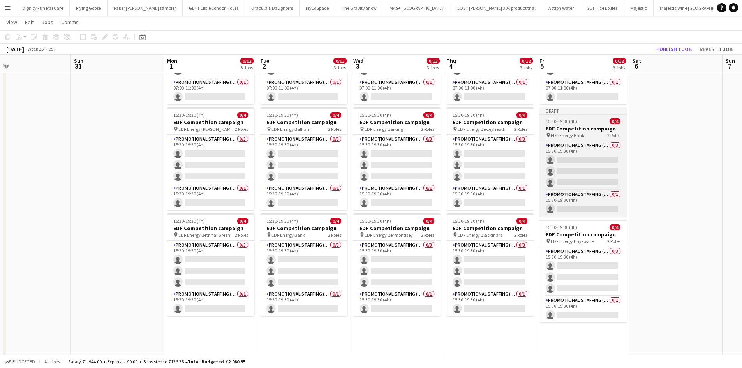
click at [563, 129] on h3 "EDF Competition campaign" at bounding box center [583, 128] width 87 height 7
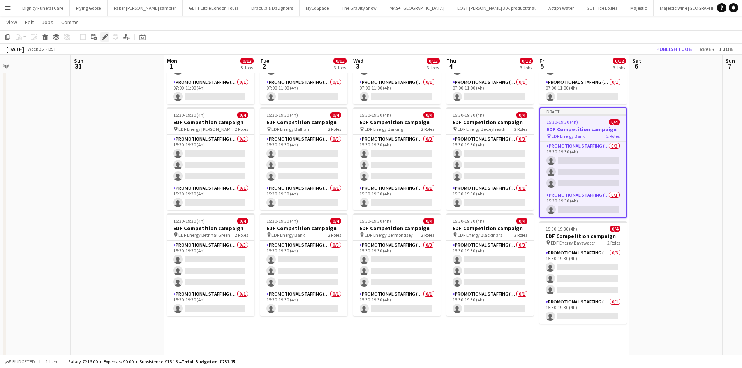
click at [106, 35] on icon at bounding box center [107, 35] width 2 height 2
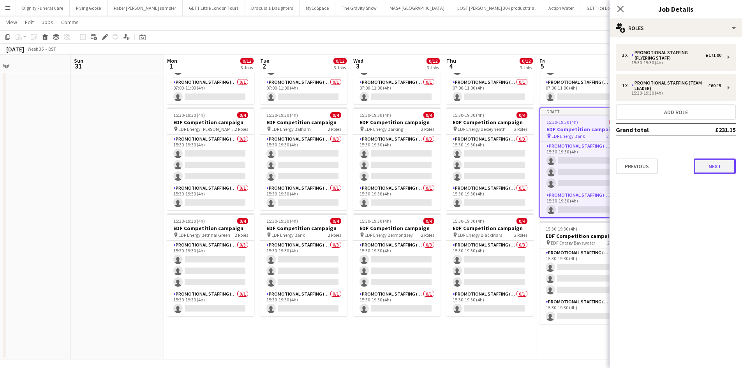
click at [720, 162] on button "Next" at bounding box center [715, 167] width 42 height 16
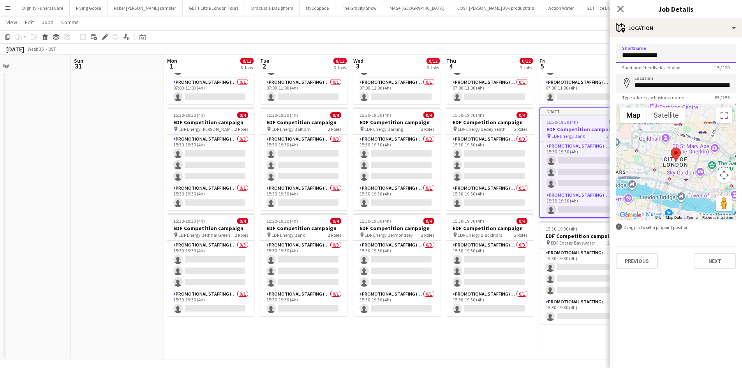
click at [688, 55] on input "**********" at bounding box center [676, 53] width 120 height 19
type input "**********"
drag, startPoint x: 735, startPoint y: 84, endPoint x: 656, endPoint y: 91, distance: 78.6
click at [656, 91] on input "**********" at bounding box center [676, 83] width 120 height 19
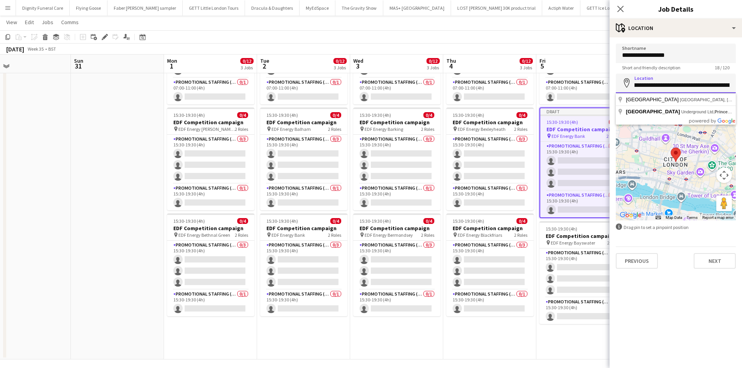
drag, startPoint x: 729, startPoint y: 85, endPoint x: 653, endPoint y: 87, distance: 76.0
click at [653, 87] on input "**********" at bounding box center [676, 83] width 120 height 19
drag, startPoint x: 723, startPoint y: 85, endPoint x: 639, endPoint y: 86, distance: 83.4
click at [639, 86] on input "**********" at bounding box center [676, 83] width 120 height 19
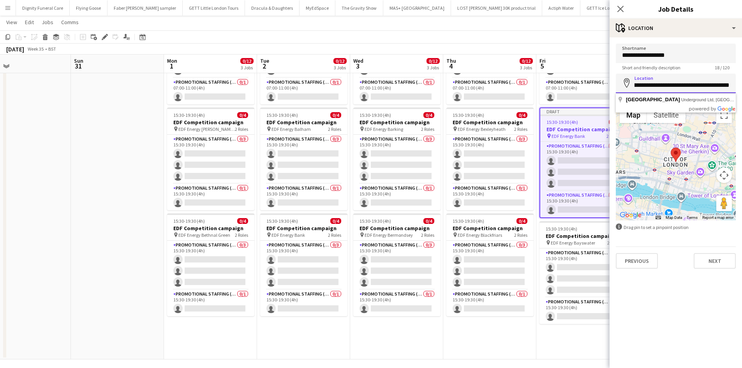
scroll to position [0, 0]
type input "**********"
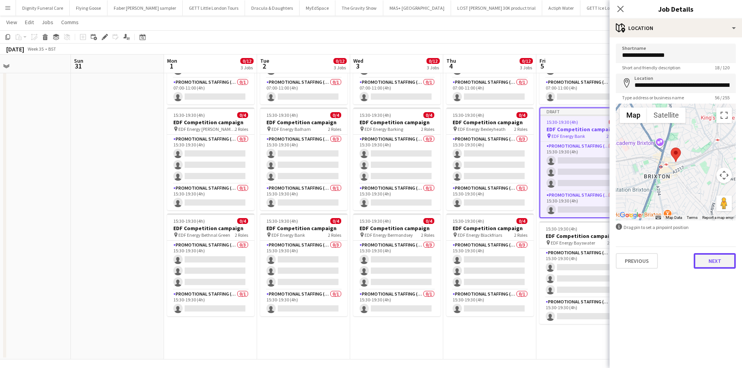
click at [719, 259] on button "Next" at bounding box center [715, 261] width 42 height 16
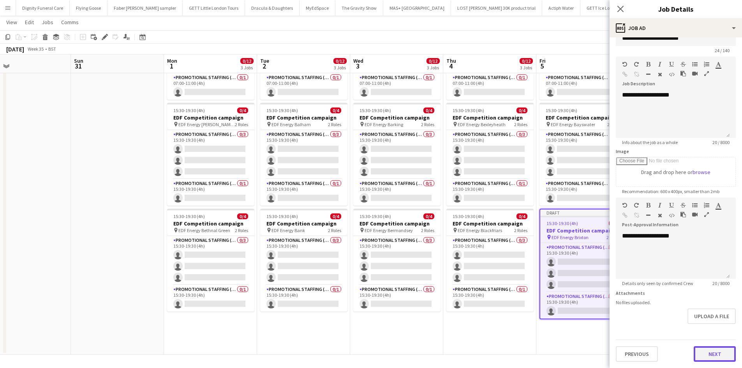
scroll to position [17, 0]
click at [708, 332] on form "**********" at bounding box center [676, 193] width 132 height 335
click at [711, 353] on button "Next" at bounding box center [715, 354] width 42 height 16
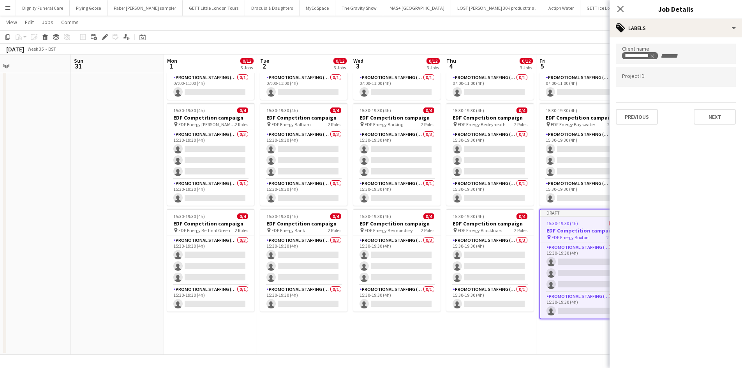
scroll to position [0, 0]
click at [711, 118] on button "Next" at bounding box center [715, 117] width 42 height 16
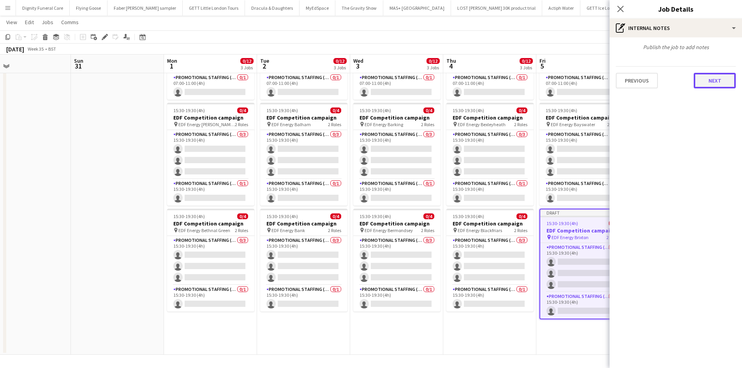
click at [723, 83] on button "Next" at bounding box center [715, 81] width 42 height 16
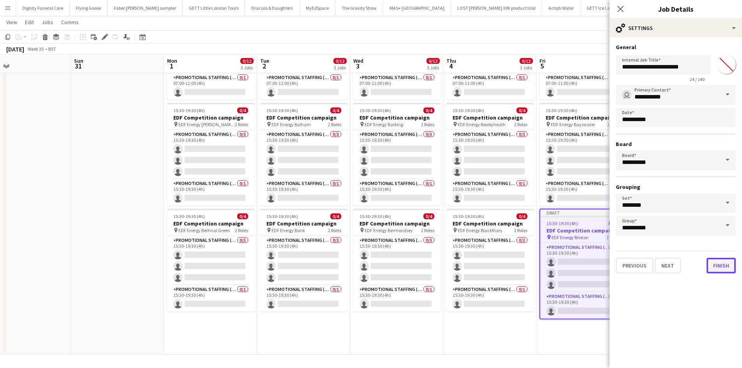
click at [723, 266] on button "Finish" at bounding box center [721, 266] width 29 height 16
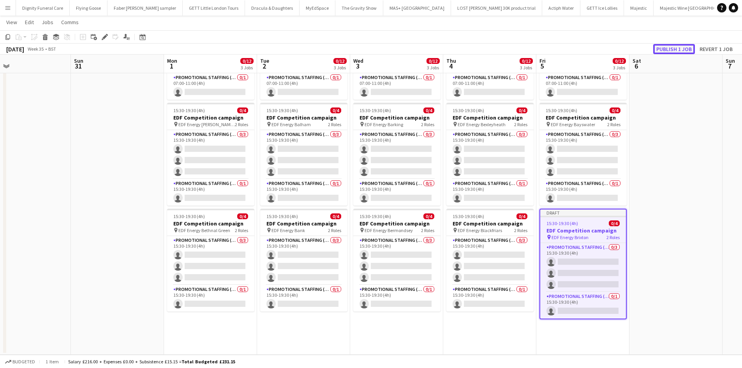
click at [675, 48] on button "Publish 1 job" at bounding box center [674, 49] width 42 height 10
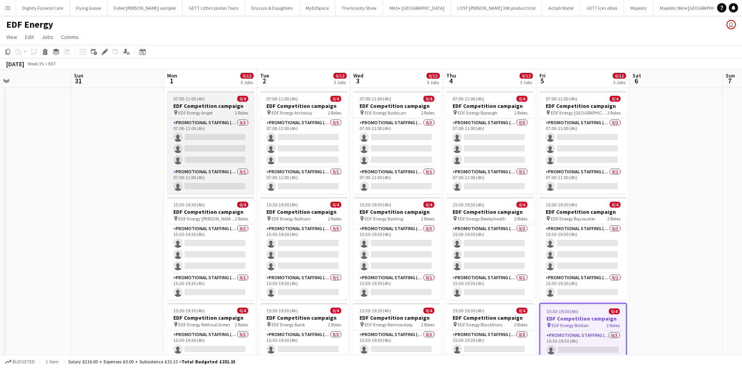
click at [199, 106] on h3 "EDF Competition campaign" at bounding box center [210, 105] width 87 height 7
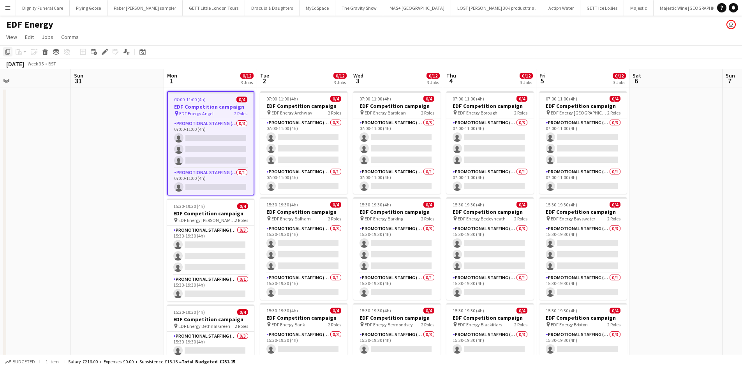
click at [7, 51] on icon "Copy" at bounding box center [8, 52] width 6 height 6
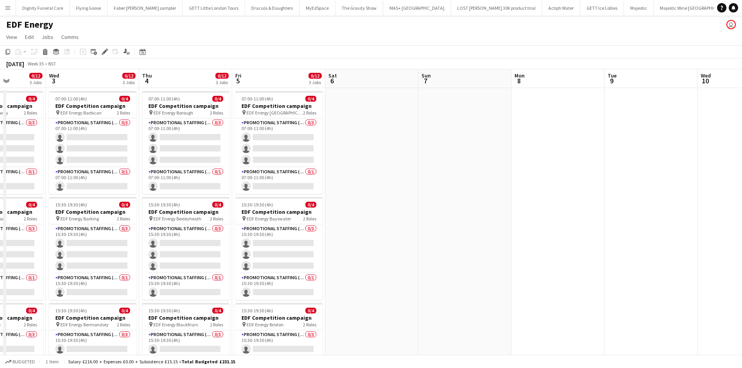
scroll to position [0, 263]
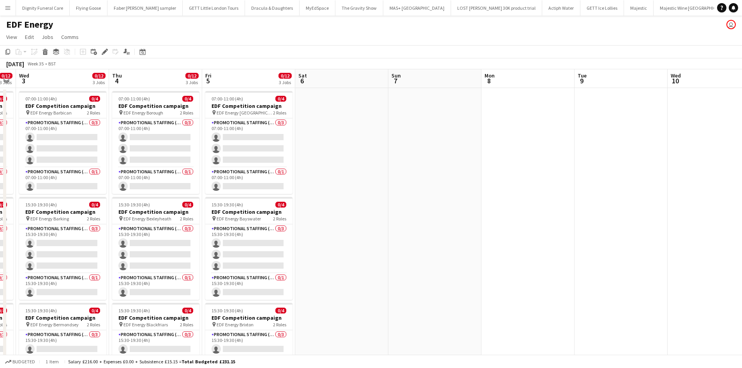
drag, startPoint x: 629, startPoint y: 175, endPoint x: 203, endPoint y: 152, distance: 426.5
click at [202, 153] on app-calendar-viewport "Sun 31 Mon 1 0/12 3 Jobs Tue 2 0/12 3 Jobs Wed 3 0/12 3 Jobs Thu 4 0/12 3 Jobs …" at bounding box center [371, 256] width 742 height 375
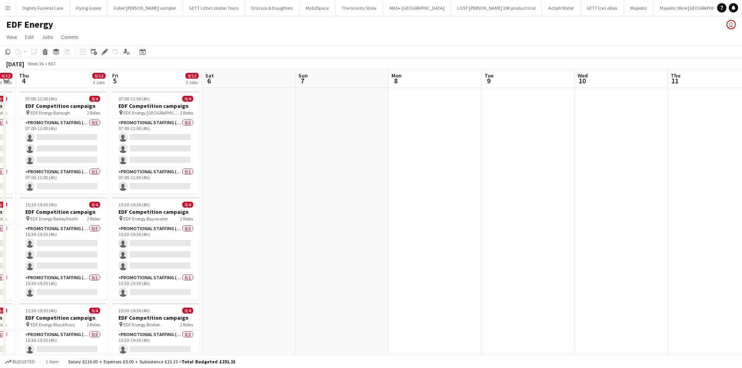
click at [415, 108] on app-date-cell at bounding box center [434, 266] width 93 height 356
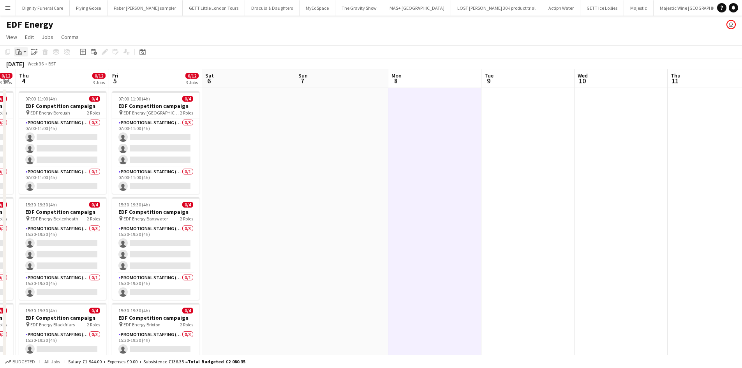
click at [16, 51] on icon "Paste" at bounding box center [19, 52] width 6 height 6
click at [28, 65] on link "Paste Ctrl+V" at bounding box center [57, 66] width 73 height 7
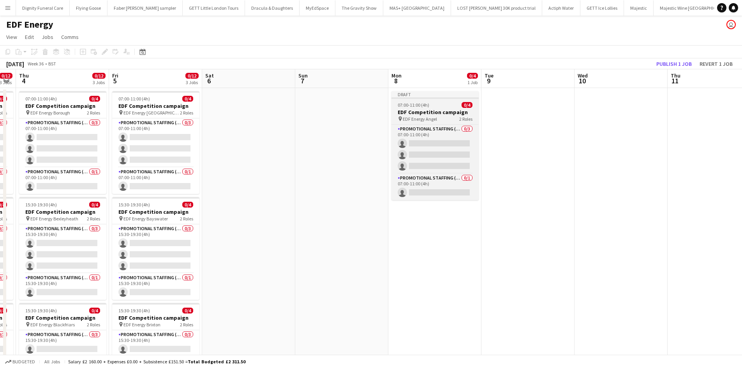
click at [425, 112] on h3 "EDF Competition campaign" at bounding box center [435, 112] width 87 height 7
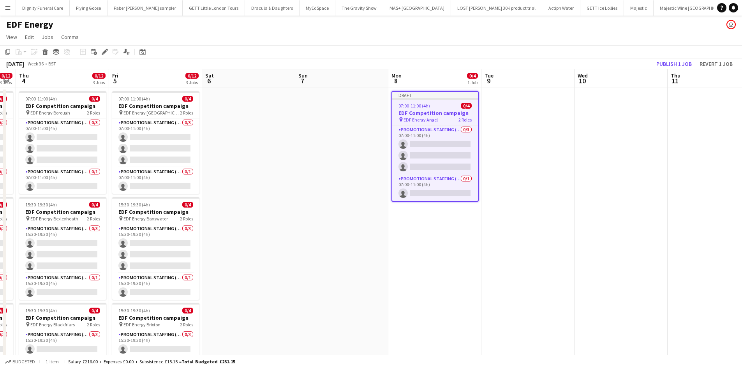
click at [103, 51] on icon "Edit" at bounding box center [105, 52] width 6 height 6
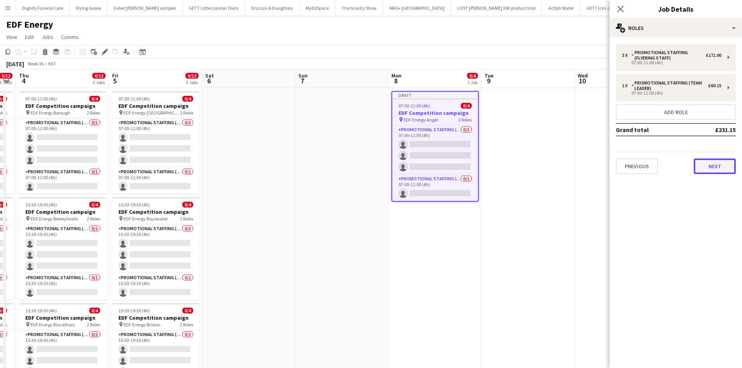
click at [724, 169] on button "Next" at bounding box center [715, 167] width 42 height 16
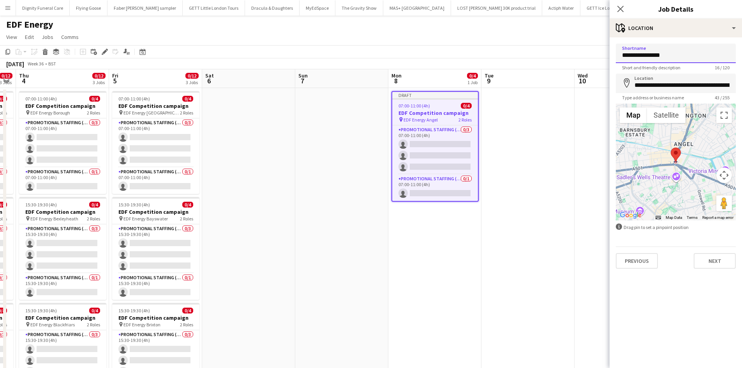
click at [681, 55] on input "**********" at bounding box center [676, 53] width 120 height 19
type input "**********"
click at [735, 85] on input "**********" at bounding box center [676, 83] width 120 height 19
drag, startPoint x: 735, startPoint y: 85, endPoint x: 649, endPoint y: 85, distance: 86.1
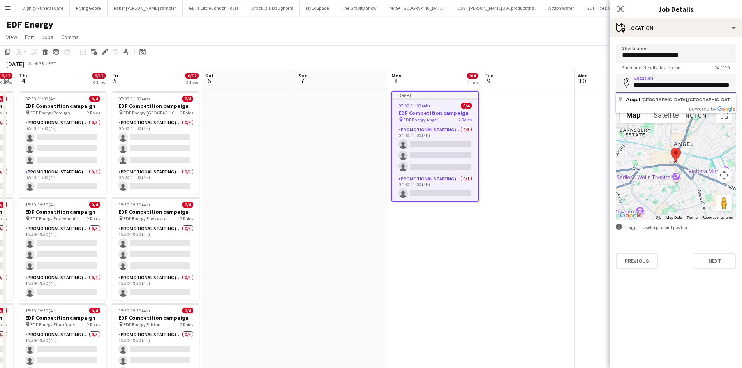
click at [649, 85] on input "**********" at bounding box center [676, 83] width 120 height 19
type input "**********"
drag, startPoint x: 688, startPoint y: 83, endPoint x: 635, endPoint y: 83, distance: 53.0
click at [635, 83] on input "**********" at bounding box center [676, 83] width 120 height 19
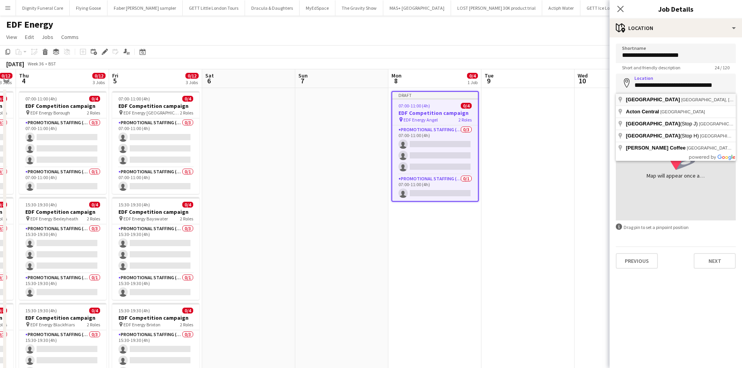
type input "**********"
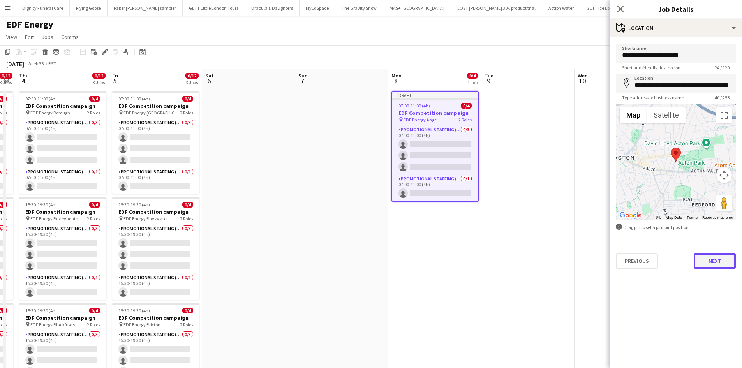
click at [717, 263] on button "Next" at bounding box center [715, 261] width 42 height 16
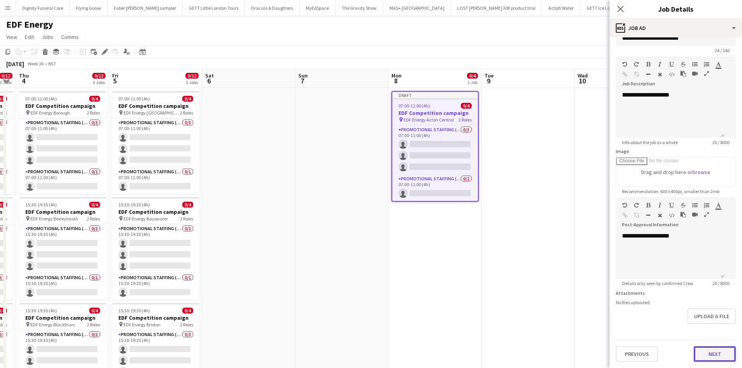
click at [704, 355] on button "Next" at bounding box center [715, 354] width 42 height 16
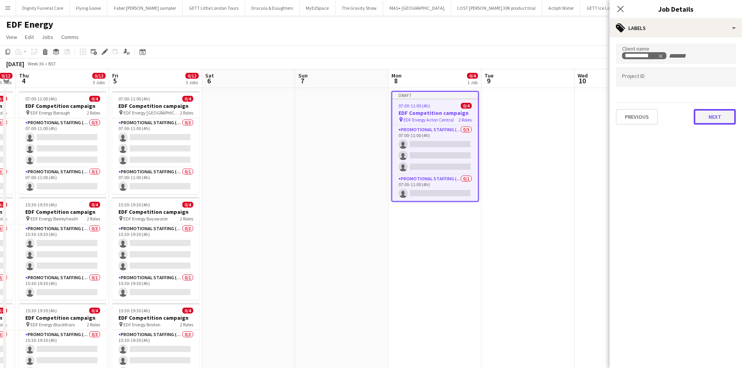
click at [714, 116] on button "Next" at bounding box center [715, 117] width 42 height 16
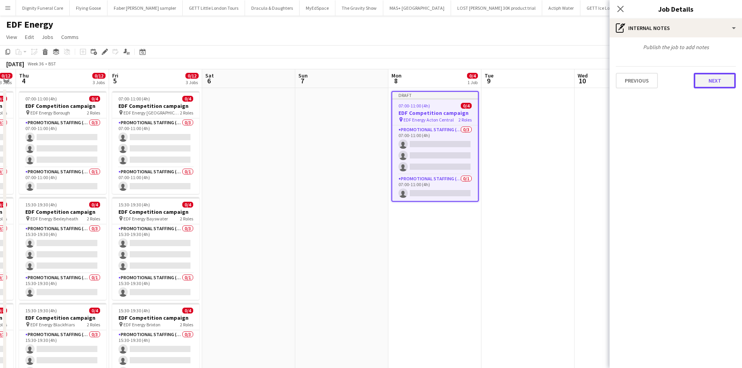
click at [719, 78] on button "Next" at bounding box center [715, 81] width 42 height 16
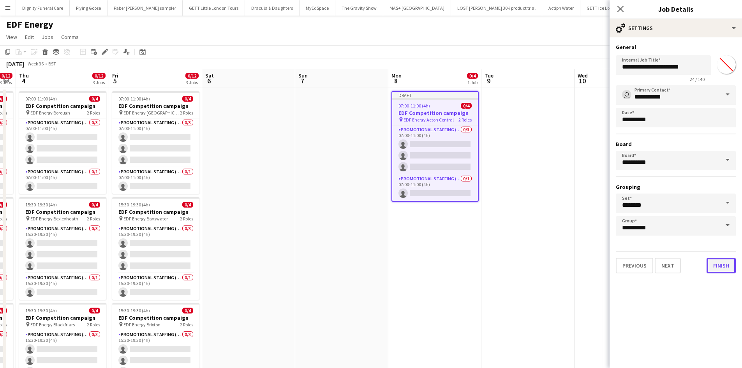
click at [720, 268] on button "Finish" at bounding box center [721, 266] width 29 height 16
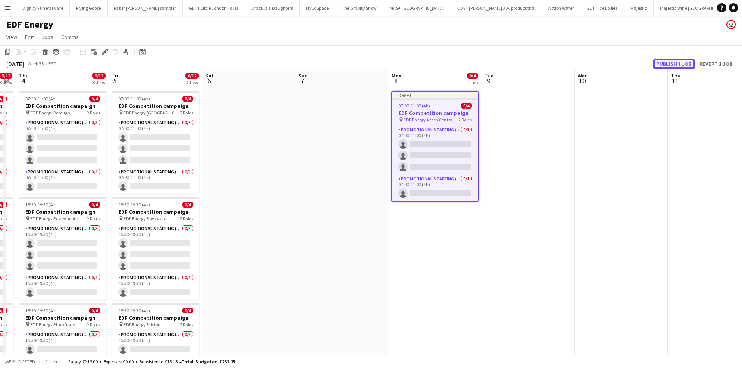
click at [688, 64] on button "Publish 1 job" at bounding box center [674, 64] width 42 height 10
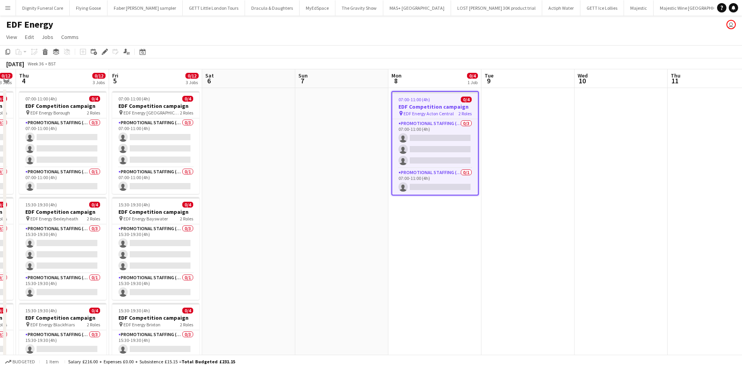
click at [420, 107] on h3 "EDF Competition campaign" at bounding box center [435, 106] width 86 height 7
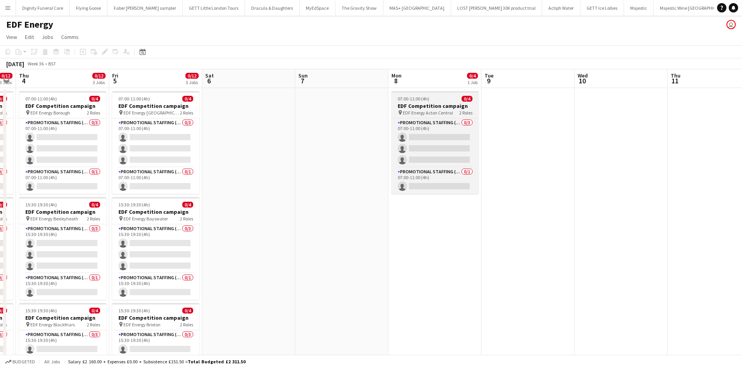
click at [415, 108] on h3 "EDF Competition campaign" at bounding box center [435, 105] width 87 height 7
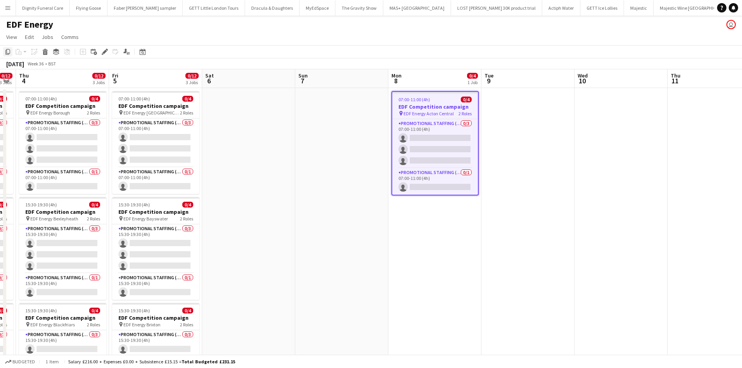
click at [7, 50] on icon "Copy" at bounding box center [8, 52] width 6 height 6
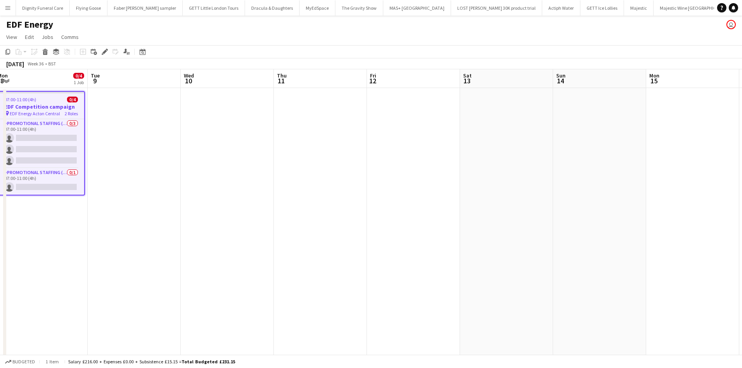
drag, startPoint x: 650, startPoint y: 208, endPoint x: 259, endPoint y: 206, distance: 390.8
click at [259, 206] on app-calendar-viewport "Fri 5 0/12 3 Jobs Sat 6 Sun 7 Mon 8 0/4 1 Job Tue 9 Wed 10 Thu 11 Fri 12 Sat 13…" at bounding box center [371, 256] width 742 height 375
click at [315, 123] on app-date-cell at bounding box center [319, 266] width 93 height 356
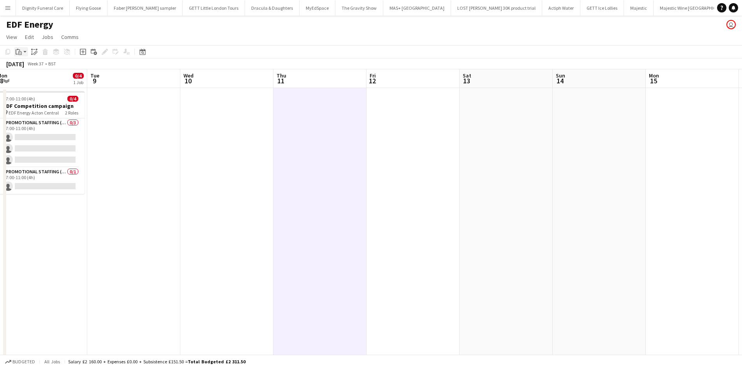
click at [18, 49] on icon at bounding box center [18, 49] width 2 height 1
click at [32, 66] on link "Paste Ctrl+V" at bounding box center [57, 66] width 73 height 7
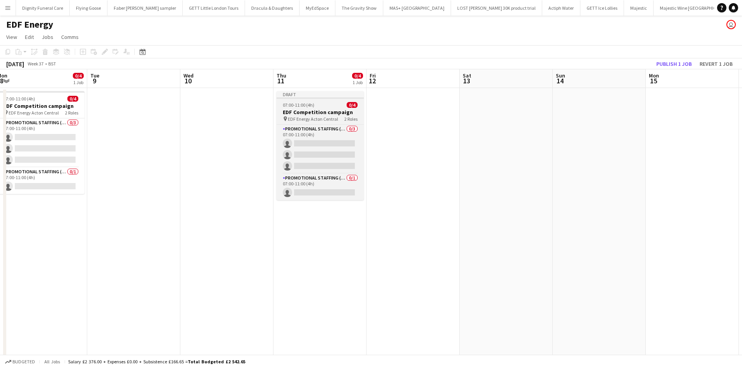
click at [332, 111] on h3 "EDF Competition campaign" at bounding box center [320, 112] width 87 height 7
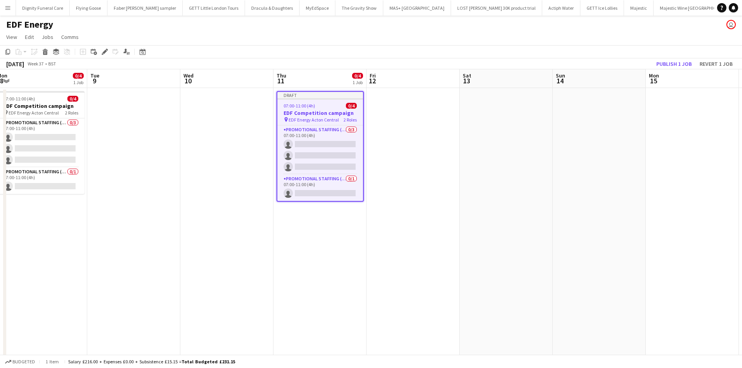
drag, startPoint x: 106, startPoint y: 50, endPoint x: 352, endPoint y: 89, distance: 248.9
click at [107, 50] on icon "Edit" at bounding box center [105, 52] width 6 height 6
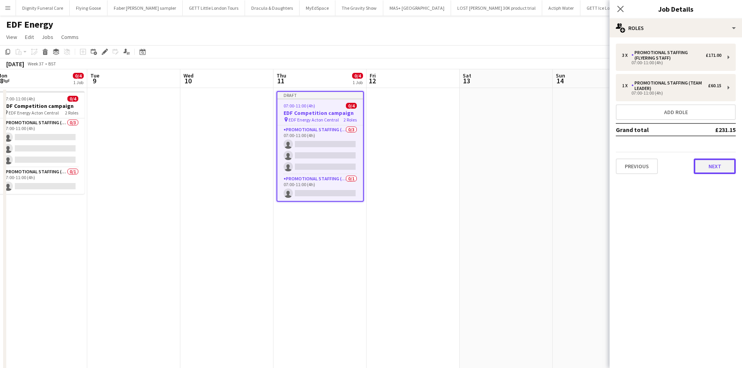
click at [715, 164] on button "Next" at bounding box center [715, 167] width 42 height 16
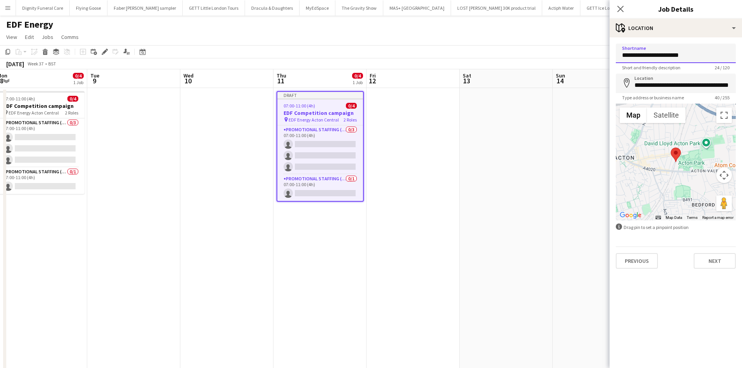
click at [698, 51] on input "**********" at bounding box center [676, 53] width 120 height 19
type input "**********"
click at [730, 87] on input "**********" at bounding box center [676, 83] width 120 height 19
drag, startPoint x: 730, startPoint y: 87, endPoint x: 658, endPoint y: 85, distance: 72.5
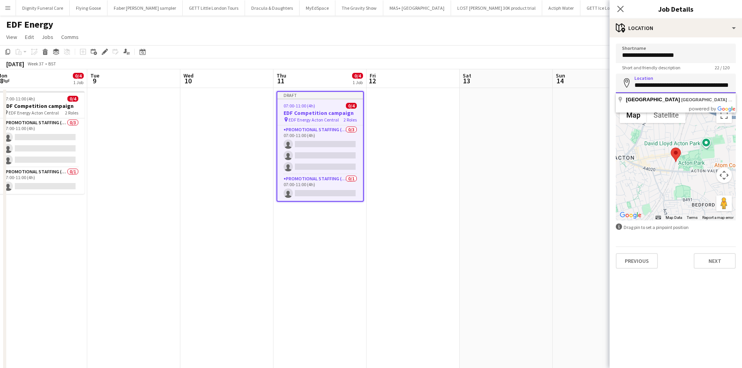
click at [658, 85] on input "**********" at bounding box center [676, 83] width 120 height 19
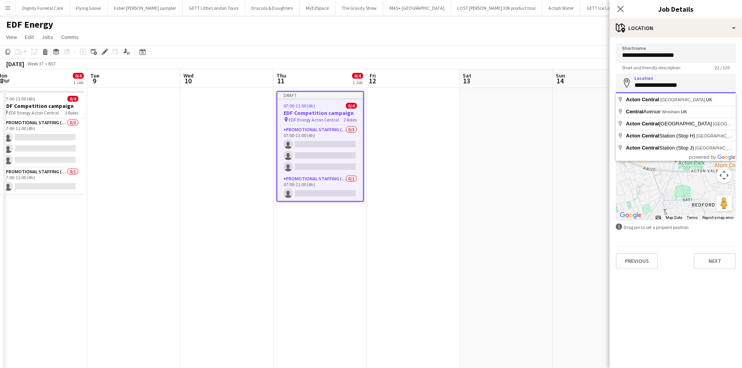
drag, startPoint x: 708, startPoint y: 84, endPoint x: 639, endPoint y: 87, distance: 68.7
click at [639, 87] on input "**********" at bounding box center [676, 83] width 120 height 19
type input "*"
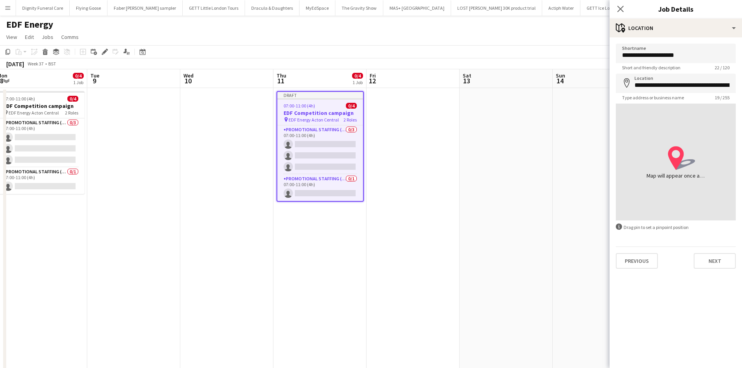
type input "**********"
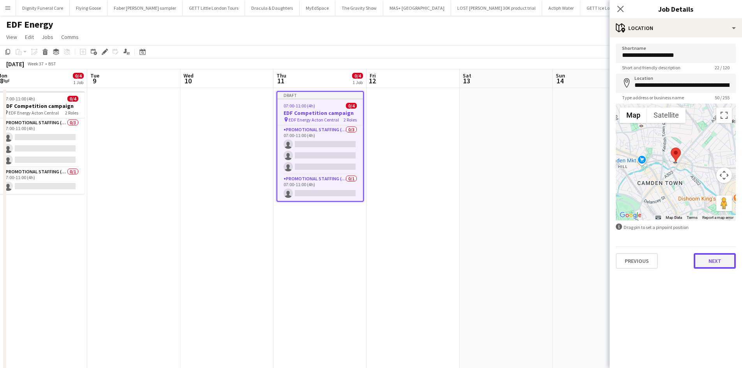
click at [717, 259] on button "Next" at bounding box center [715, 261] width 42 height 16
type input "*******"
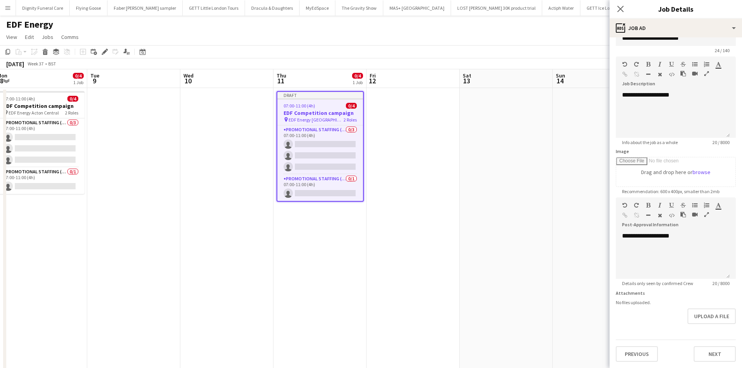
scroll to position [89, 0]
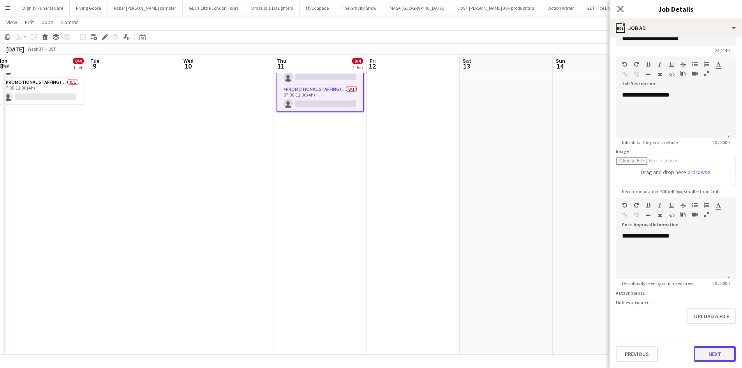
click at [717, 353] on button "Next" at bounding box center [715, 354] width 42 height 16
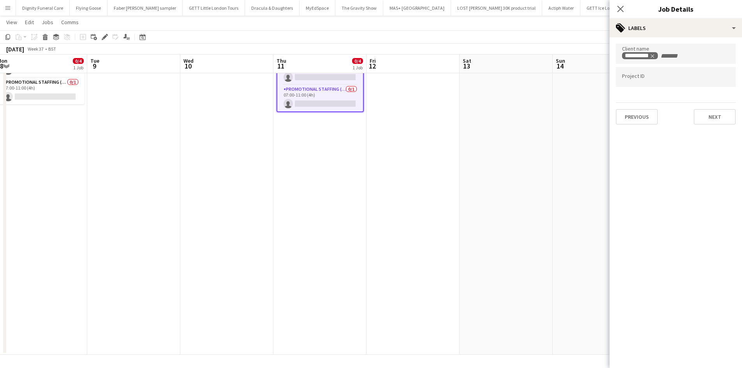
scroll to position [0, 0]
click at [711, 109] on div "Previous Next" at bounding box center [676, 113] width 120 height 22
click at [717, 113] on button "Next" at bounding box center [715, 117] width 42 height 16
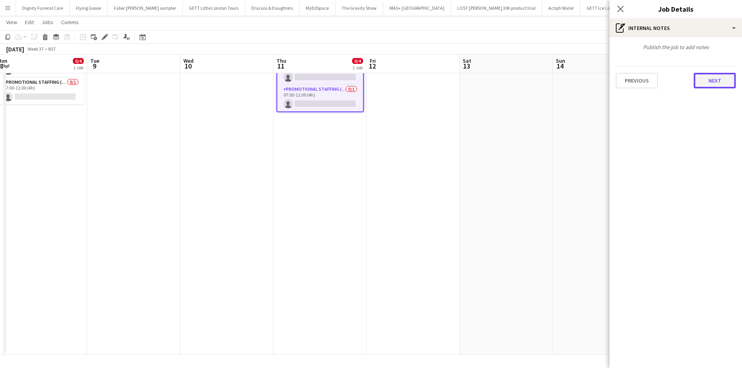
click at [723, 76] on button "Next" at bounding box center [715, 81] width 42 height 16
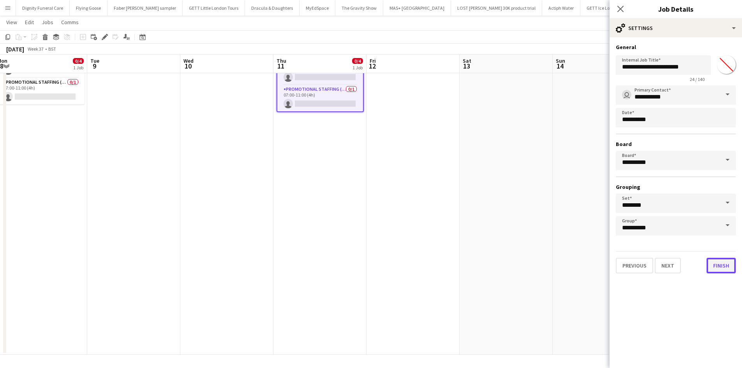
click at [722, 266] on button "Finish" at bounding box center [721, 266] width 29 height 16
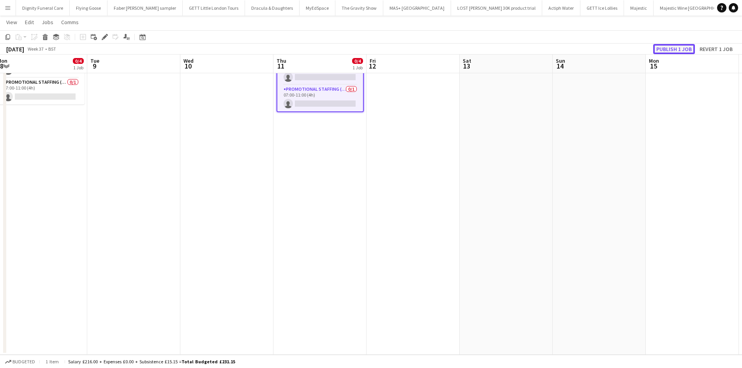
click at [671, 48] on button "Publish 1 job" at bounding box center [674, 49] width 42 height 10
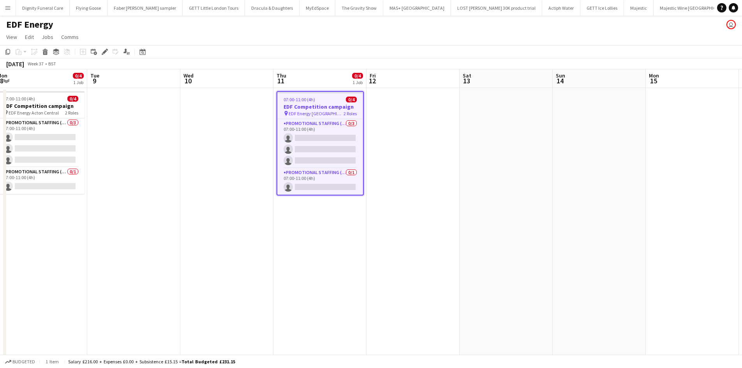
click at [324, 107] on h3 "EDF Competition campaign" at bounding box center [320, 106] width 86 height 7
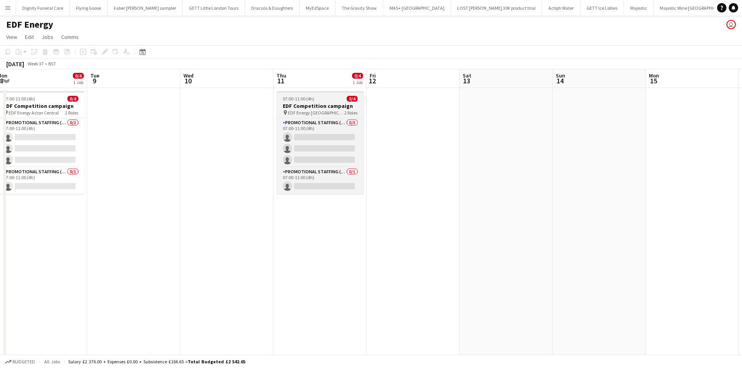
click at [305, 106] on h3 "EDF Competition campaign" at bounding box center [320, 105] width 87 height 7
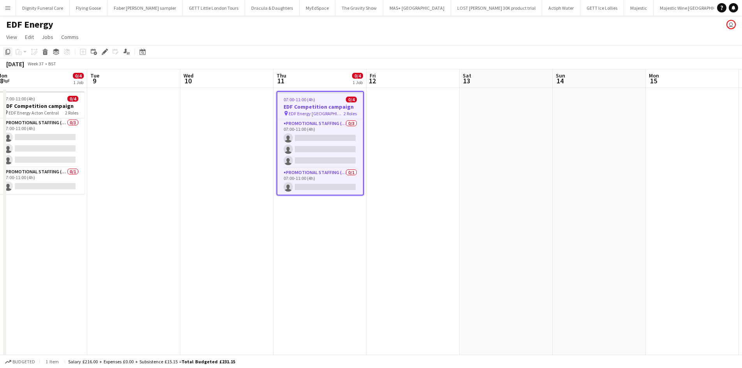
click at [9, 51] on icon "Copy" at bounding box center [8, 52] width 6 height 6
click at [393, 108] on app-date-cell at bounding box center [413, 266] width 93 height 356
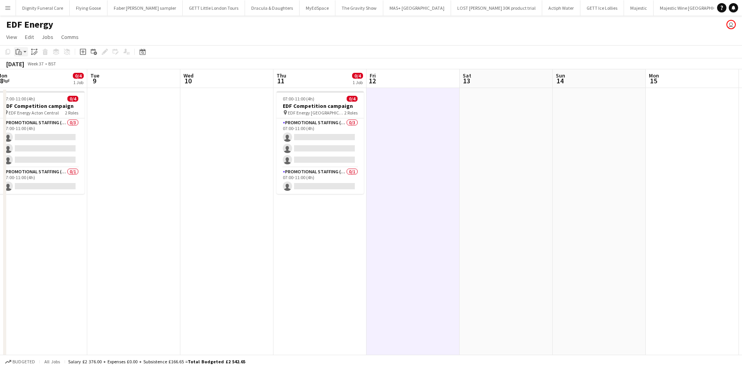
click at [21, 51] on icon "Paste" at bounding box center [19, 52] width 6 height 6
click at [32, 69] on link "Paste Ctrl+V" at bounding box center [57, 66] width 73 height 7
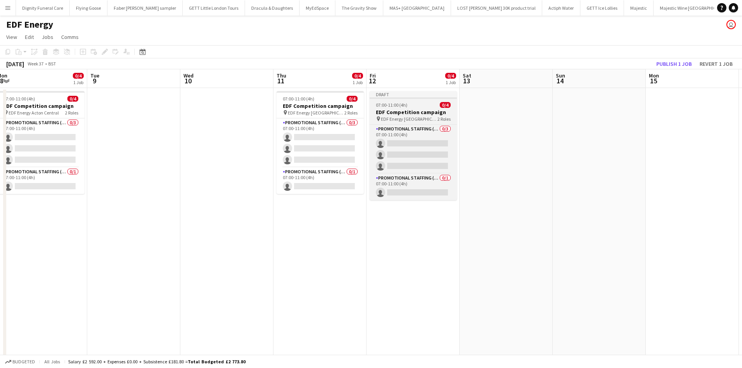
click at [400, 110] on h3 "EDF Competition campaign" at bounding box center [413, 112] width 87 height 7
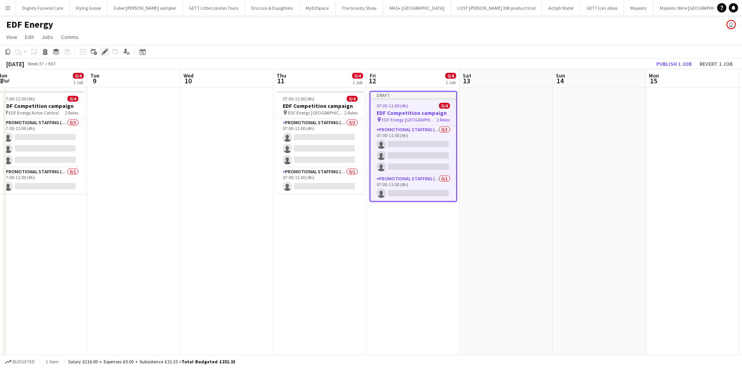
click at [106, 49] on icon "Edit" at bounding box center [105, 52] width 6 height 6
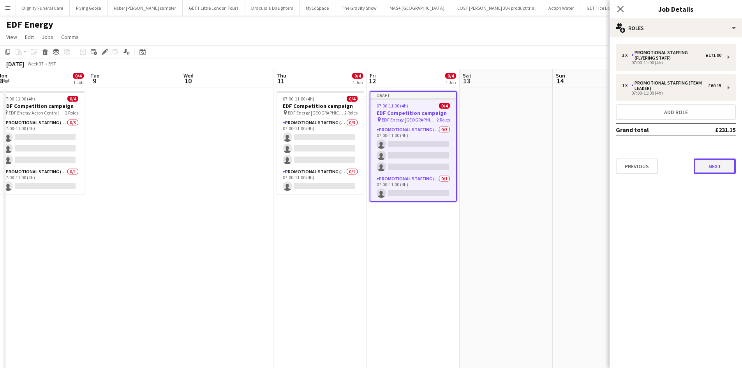
click at [717, 165] on button "Next" at bounding box center [715, 167] width 42 height 16
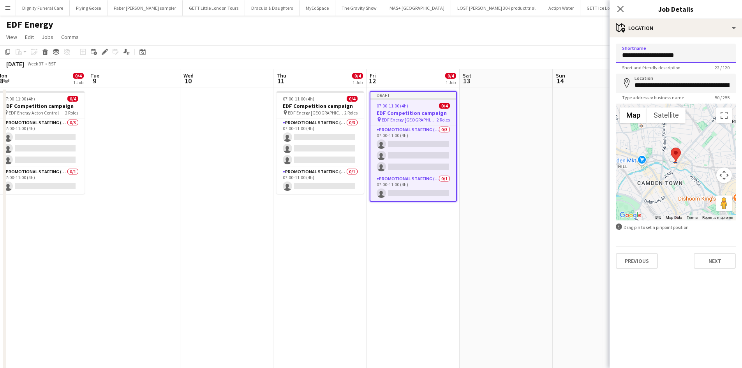
click at [707, 52] on input "**********" at bounding box center [676, 53] width 120 height 19
type input "**********"
click at [731, 83] on input "**********" at bounding box center [676, 83] width 120 height 19
drag, startPoint x: 731, startPoint y: 83, endPoint x: 649, endPoint y: 85, distance: 81.4
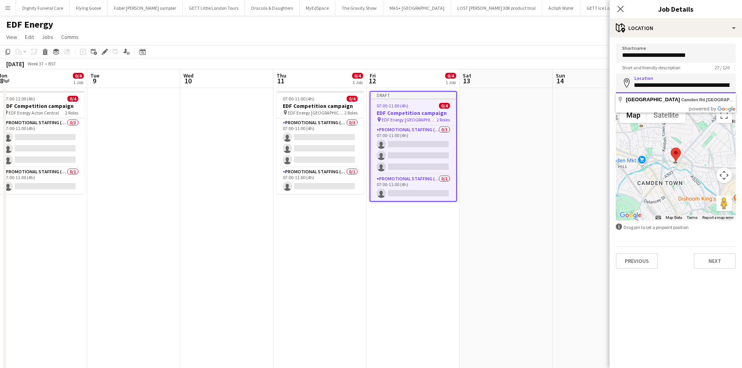
click at [649, 85] on input "**********" at bounding box center [676, 83] width 120 height 19
drag, startPoint x: 715, startPoint y: 86, endPoint x: 648, endPoint y: 87, distance: 66.2
click at [648, 87] on input "**********" at bounding box center [676, 83] width 120 height 19
type input "**********"
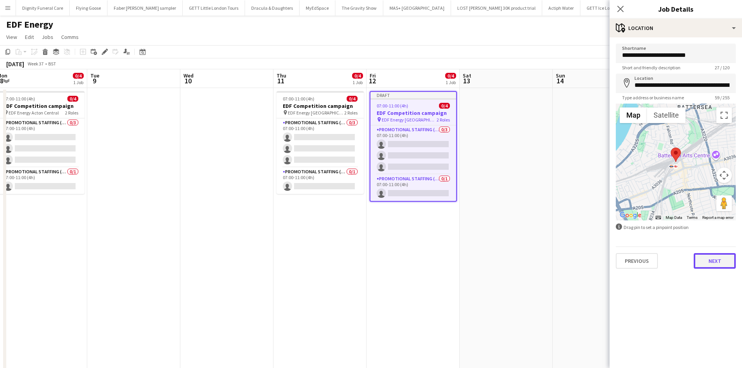
click at [715, 257] on button "Next" at bounding box center [715, 261] width 42 height 16
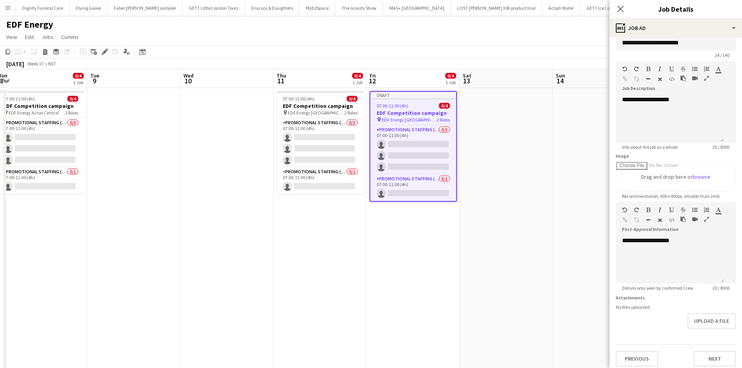
scroll to position [17, 0]
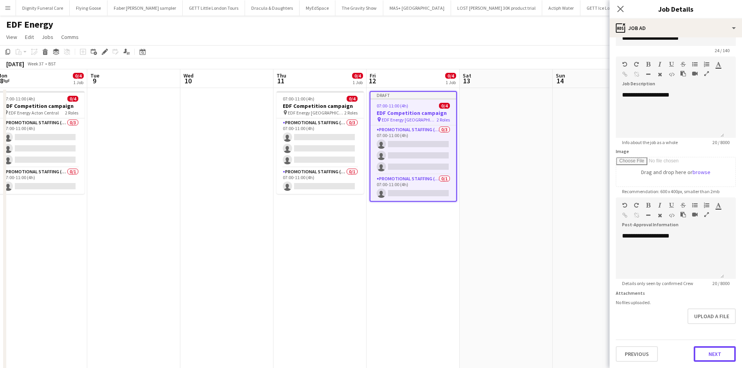
drag, startPoint x: 702, startPoint y: 352, endPoint x: 698, endPoint y: 343, distance: 9.8
click at [704, 353] on button "Next" at bounding box center [715, 354] width 42 height 16
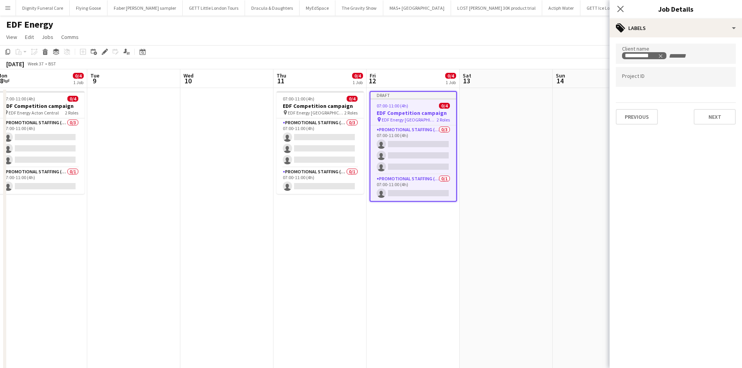
scroll to position [0, 0]
click at [722, 117] on button "Next" at bounding box center [715, 117] width 42 height 16
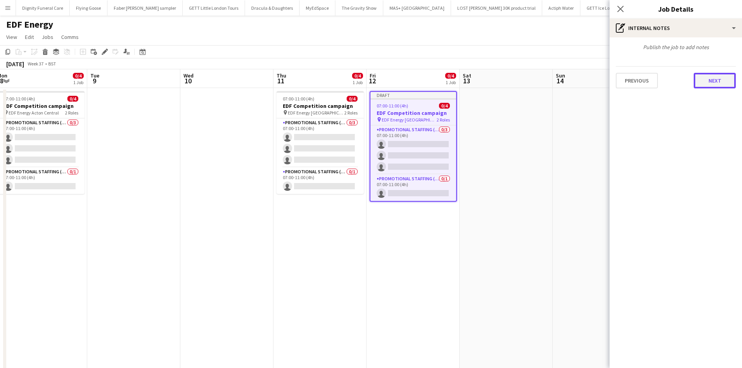
click at [718, 81] on button "Next" at bounding box center [715, 81] width 42 height 16
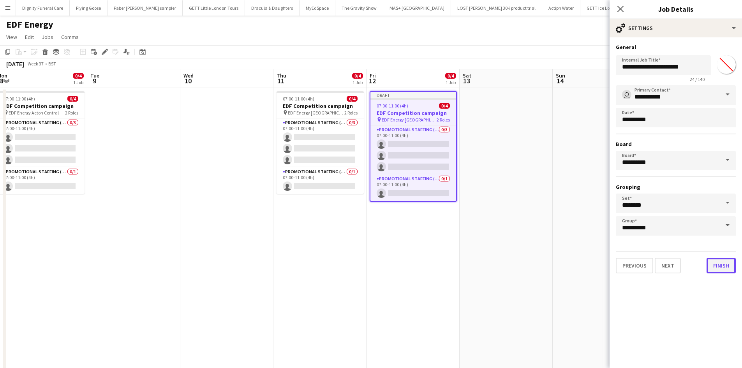
click at [722, 267] on button "Finish" at bounding box center [721, 266] width 29 height 16
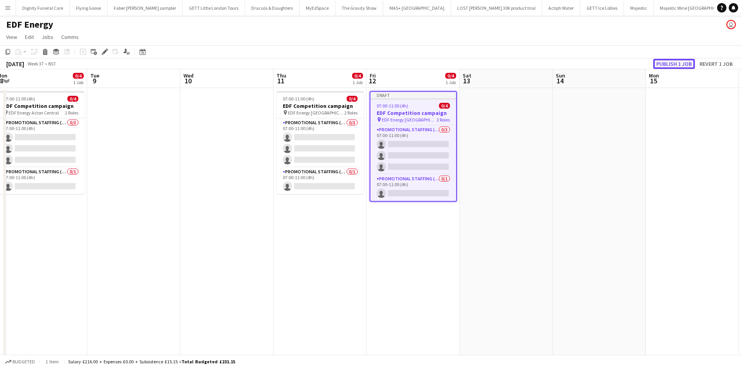
click at [669, 65] on button "Publish 1 job" at bounding box center [674, 64] width 42 height 10
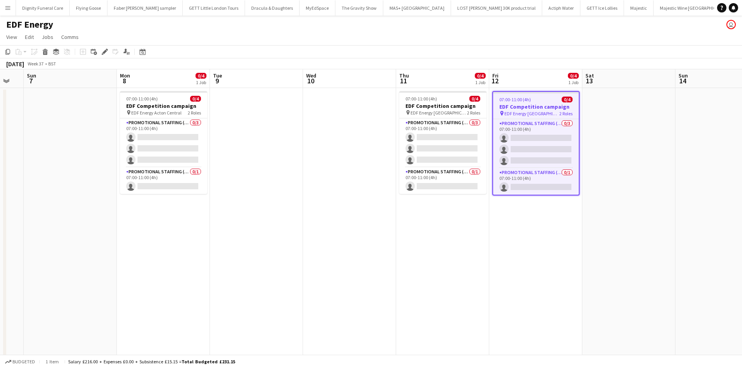
drag, startPoint x: 261, startPoint y: 175, endPoint x: 682, endPoint y: 180, distance: 421.2
click at [681, 180] on app-calendar-viewport "Fri 5 0/12 3 Jobs Sat 6 Sun 7 Mon 8 0/4 1 Job Tue 9 Wed 10 Thu 11 0/4 1 Job Fri…" at bounding box center [371, 256] width 742 height 375
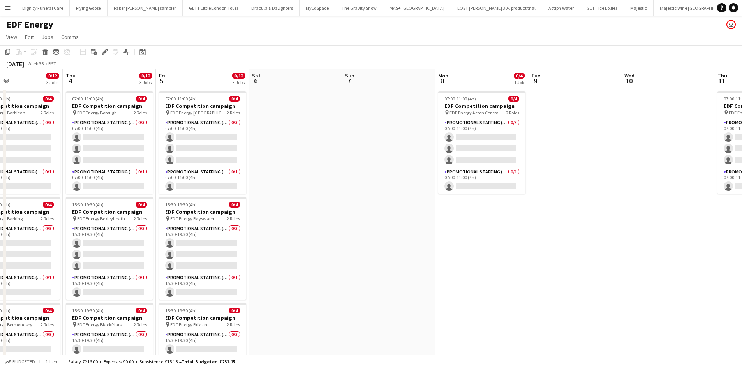
scroll to position [0, 187]
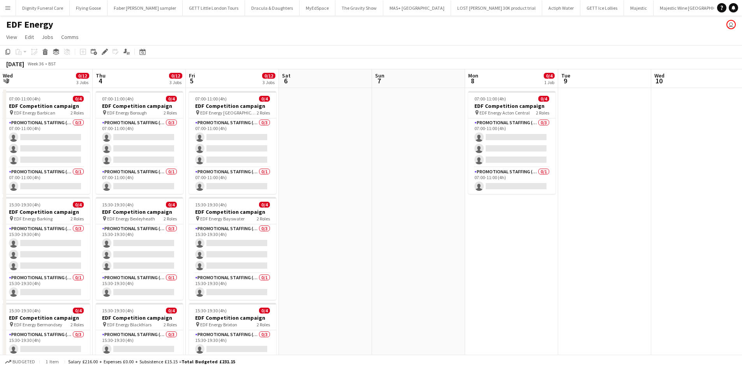
drag, startPoint x: 474, startPoint y: 180, endPoint x: 524, endPoint y: 180, distance: 50.3
click at [524, 180] on app-calendar-viewport "Mon 1 0/12 3 Jobs Tue 2 0/12 3 Jobs Wed 3 0/12 3 Jobs Thu 4 0/12 3 Jobs Fri 5 0…" at bounding box center [371, 256] width 742 height 375
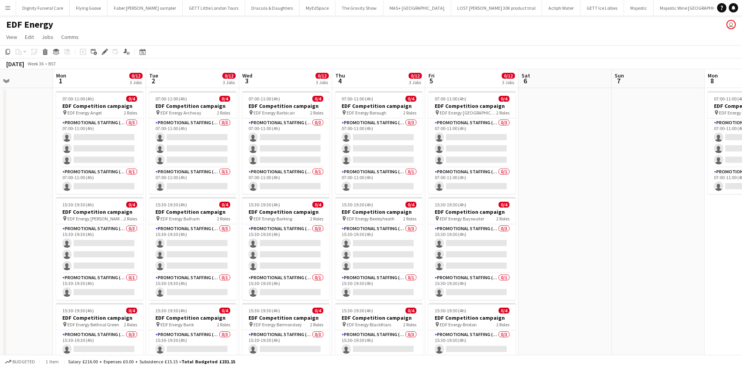
scroll to position [0, 206]
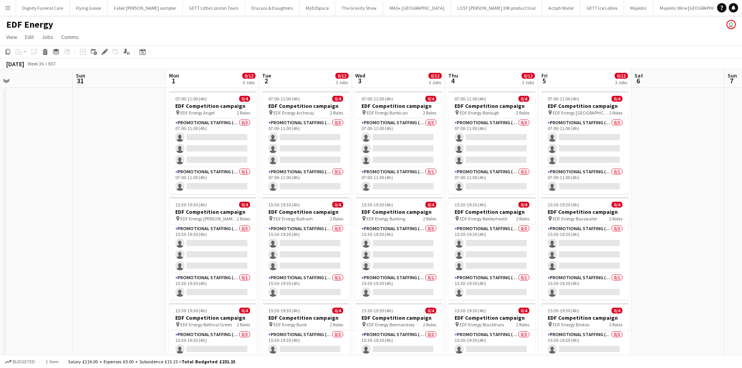
drag, startPoint x: 83, startPoint y: 139, endPoint x: 436, endPoint y: 138, distance: 352.6
click at [436, 138] on app-calendar-viewport "Thu 28 Fri 29 Sat 30 Sun 31 Mon 1 0/12 3 Jobs Tue 2 0/12 3 Jobs Wed 3 0/12 3 Jo…" at bounding box center [371, 256] width 742 height 375
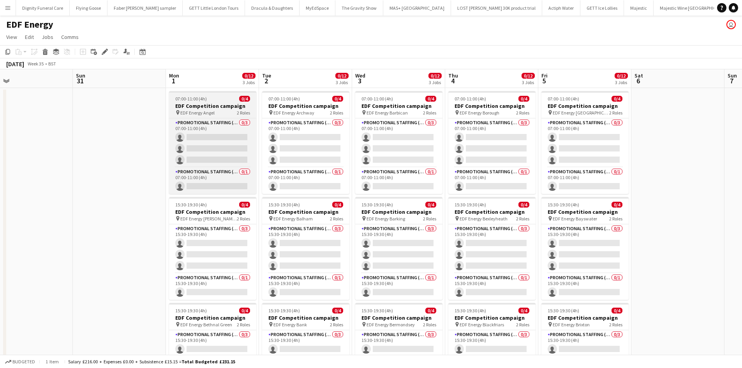
click at [193, 104] on h3 "EDF Competition campaign" at bounding box center [212, 105] width 87 height 7
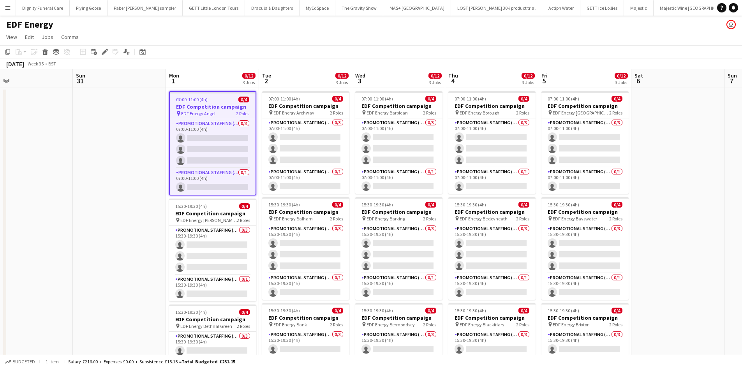
scroll to position [0, 206]
drag, startPoint x: 8, startPoint y: 51, endPoint x: 98, endPoint y: 85, distance: 96.0
click at [8, 51] on icon "Copy" at bounding box center [8, 52] width 6 height 6
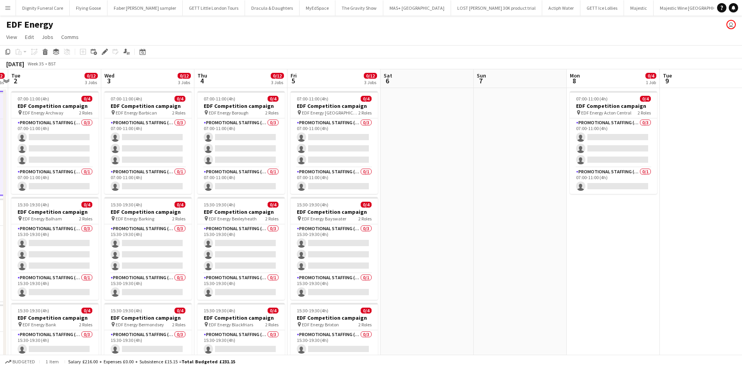
drag, startPoint x: 617, startPoint y: 176, endPoint x: 363, endPoint y: 173, distance: 253.6
click at [363, 173] on app-calendar-viewport "Sat 30 Sun 31 Mon 1 0/12 3 Jobs Tue 2 0/12 3 Jobs Wed 3 0/12 3 Jobs Thu 4 0/12 …" at bounding box center [371, 256] width 742 height 375
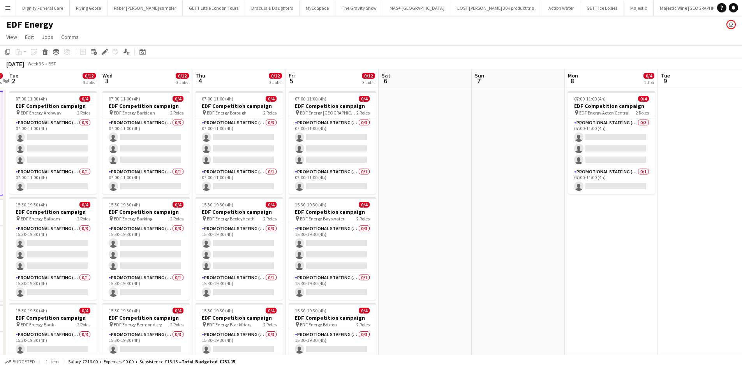
click at [402, 124] on app-date-cell at bounding box center [425, 266] width 93 height 356
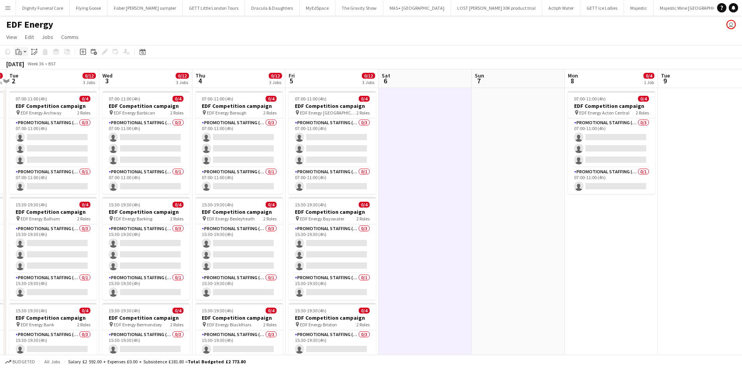
click at [19, 51] on icon "Paste" at bounding box center [19, 52] width 6 height 6
click at [26, 64] on link "Paste Ctrl+V" at bounding box center [57, 66] width 73 height 7
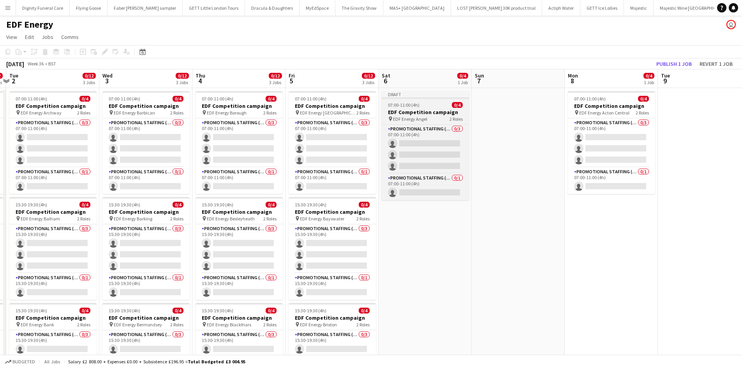
click at [408, 110] on h3 "EDF Competition campaign" at bounding box center [425, 112] width 87 height 7
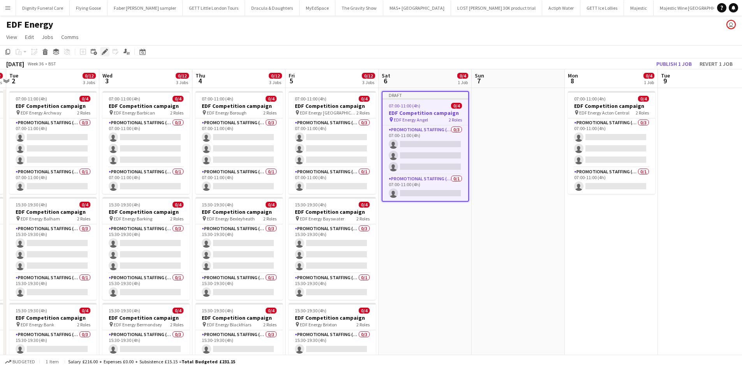
click at [104, 48] on div "Edit" at bounding box center [104, 51] width 9 height 9
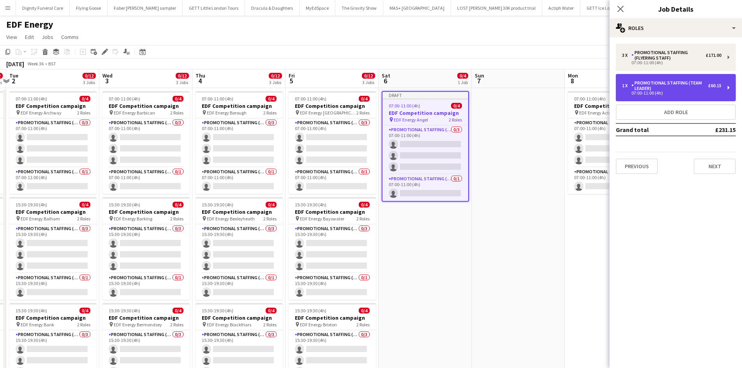
click at [683, 80] on div "1 x Promotional Staffing (Team Leader) £60.15 07:00-11:00 (4h)" at bounding box center [676, 87] width 120 height 27
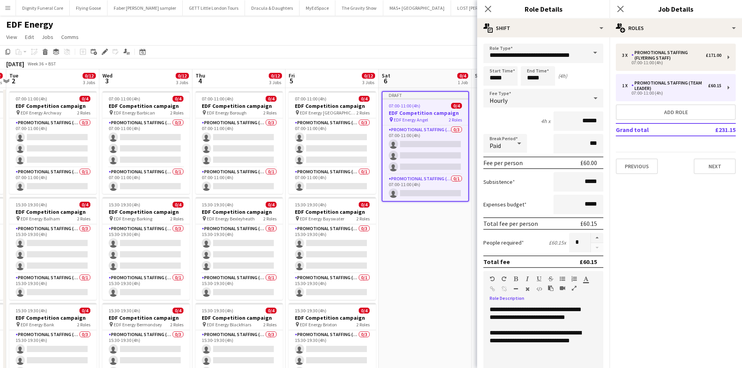
drag, startPoint x: 586, startPoint y: 342, endPoint x: 509, endPoint y: 339, distance: 77.2
click at [509, 339] on div "**********" at bounding box center [541, 337] width 102 height 16
drag, startPoint x: 550, startPoint y: 332, endPoint x: 531, endPoint y: 332, distance: 18.7
click at [531, 332] on div "**********" at bounding box center [541, 337] width 102 height 16
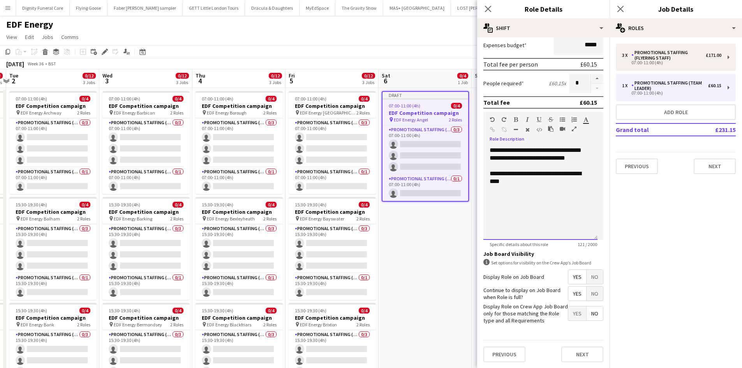
scroll to position [160, 0]
click at [568, 277] on span "Yes" at bounding box center [577, 277] width 18 height 14
click at [570, 292] on span "Yes" at bounding box center [577, 293] width 18 height 14
click at [587, 312] on span "No" at bounding box center [595, 313] width 16 height 14
click at [582, 354] on button "Next" at bounding box center [582, 354] width 42 height 16
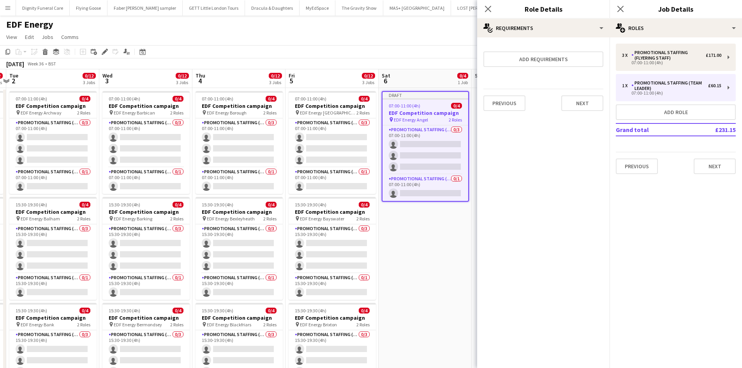
scroll to position [0, 0]
click at [582, 103] on button "Next" at bounding box center [582, 103] width 42 height 16
click at [588, 103] on button "Finish" at bounding box center [588, 105] width 29 height 16
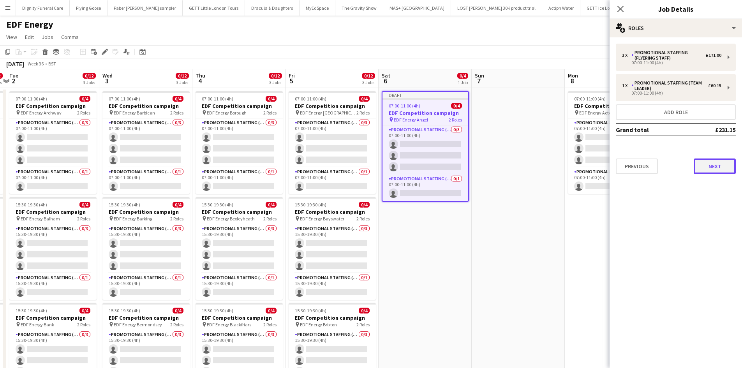
click at [722, 162] on button "Next" at bounding box center [715, 167] width 42 height 16
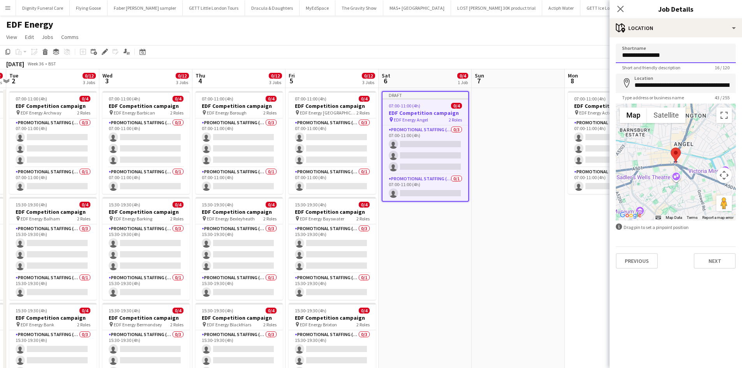
click at [679, 54] on input "**********" at bounding box center [676, 53] width 120 height 19
type input "**********"
drag, startPoint x: 731, startPoint y: 84, endPoint x: 633, endPoint y: 88, distance: 97.9
click at [633, 88] on input "**********" at bounding box center [676, 83] width 120 height 19
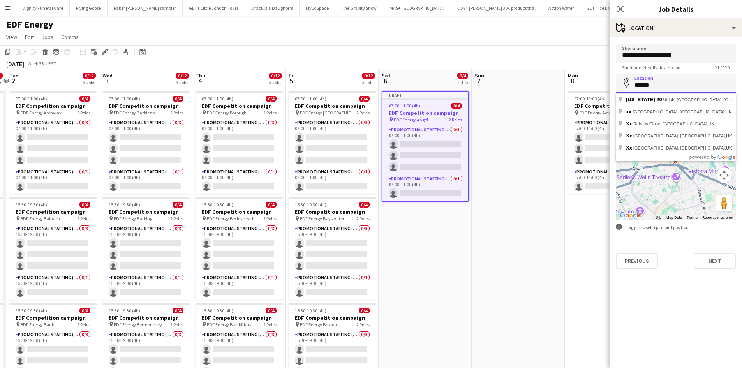
drag, startPoint x: 672, startPoint y: 86, endPoint x: 638, endPoint y: 86, distance: 33.9
click at [638, 86] on input "******" at bounding box center [676, 83] width 120 height 19
type input "*"
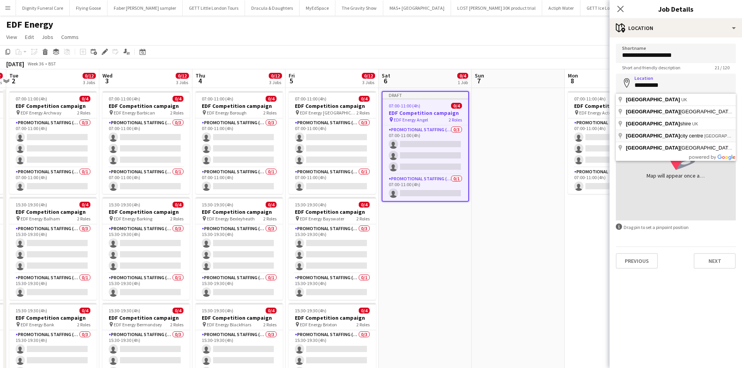
type input "**********"
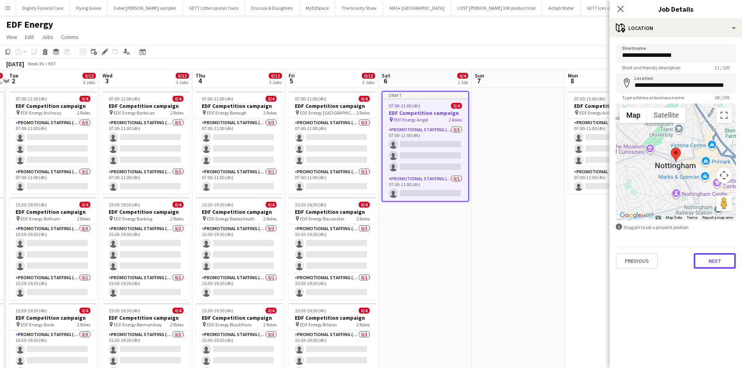
click at [718, 255] on button "Next" at bounding box center [715, 261] width 42 height 16
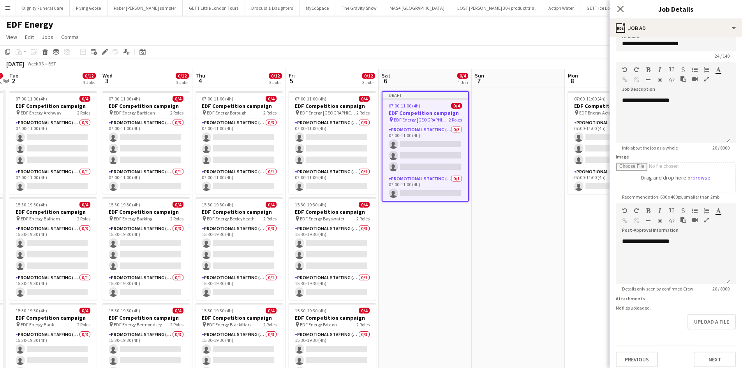
scroll to position [17, 0]
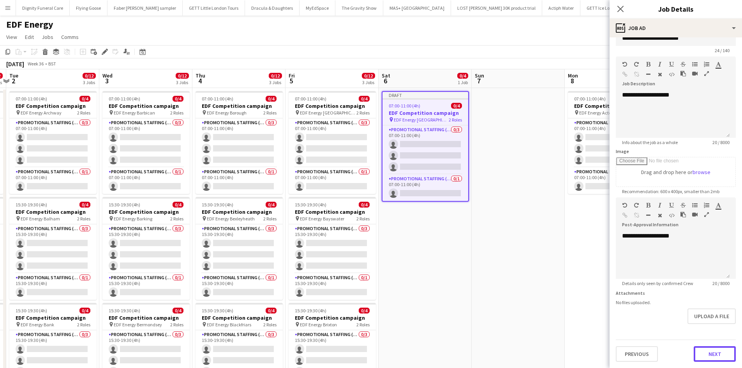
drag, startPoint x: 713, startPoint y: 348, endPoint x: 693, endPoint y: 334, distance: 24.0
click at [713, 348] on button "Next" at bounding box center [715, 354] width 42 height 16
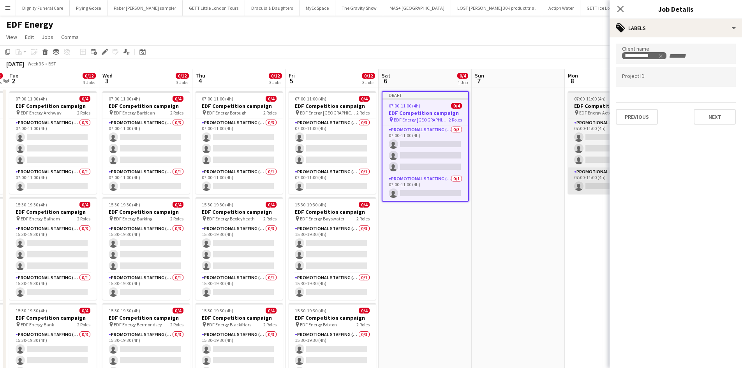
scroll to position [0, 0]
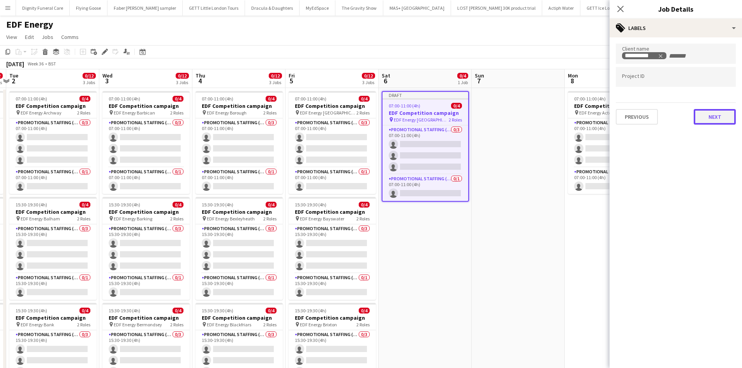
click at [713, 111] on button "Next" at bounding box center [715, 117] width 42 height 16
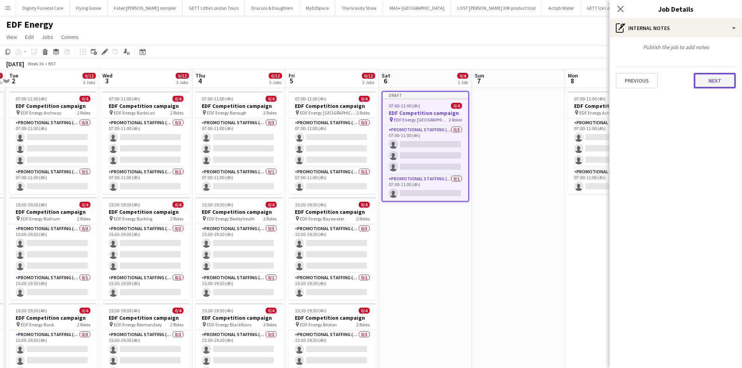
click at [716, 75] on button "Next" at bounding box center [715, 81] width 42 height 16
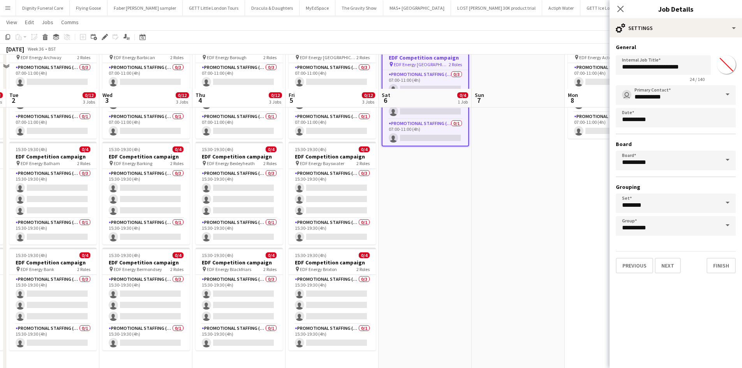
scroll to position [89, 0]
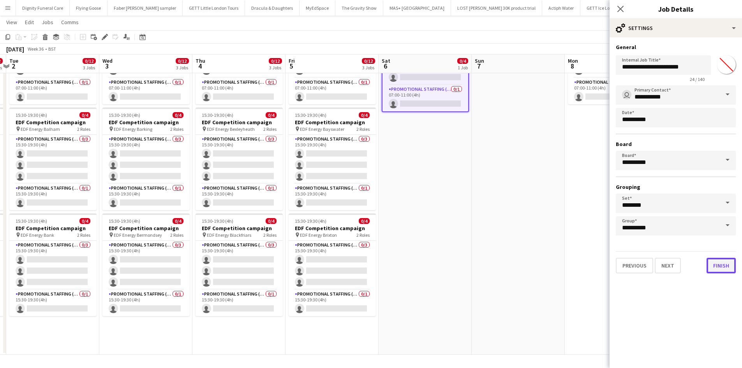
click at [725, 266] on button "Finish" at bounding box center [721, 266] width 29 height 16
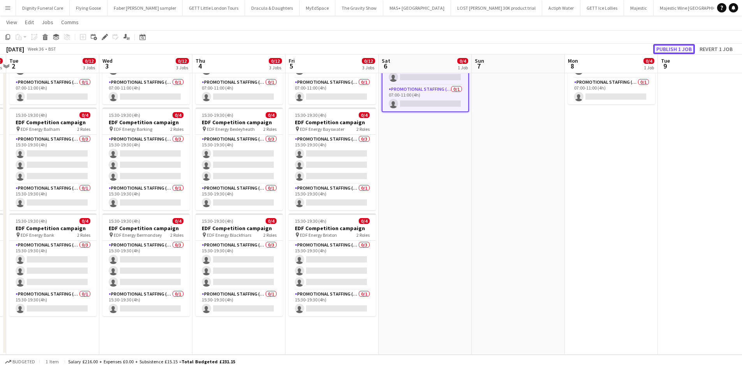
click at [680, 48] on button "Publish 1 job" at bounding box center [674, 49] width 42 height 10
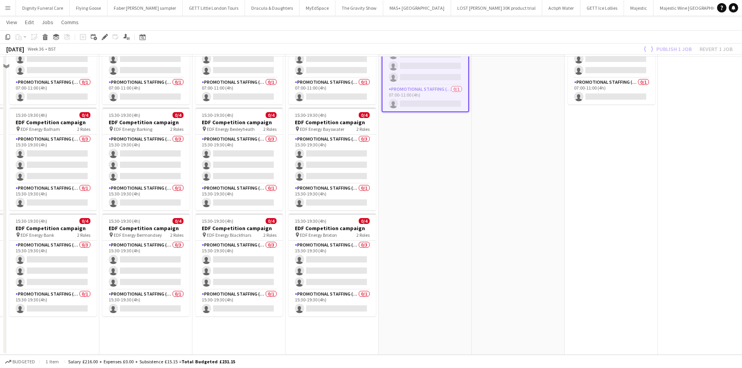
scroll to position [0, 0]
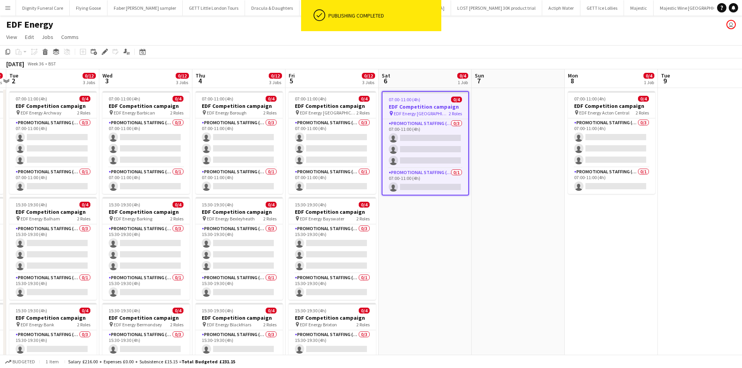
click at [428, 103] on app-job-card "07:00-11:00 (4h) 0/4 EDF Competition campaign pin EDF Energy Nottingham 2 Roles…" at bounding box center [425, 143] width 87 height 104
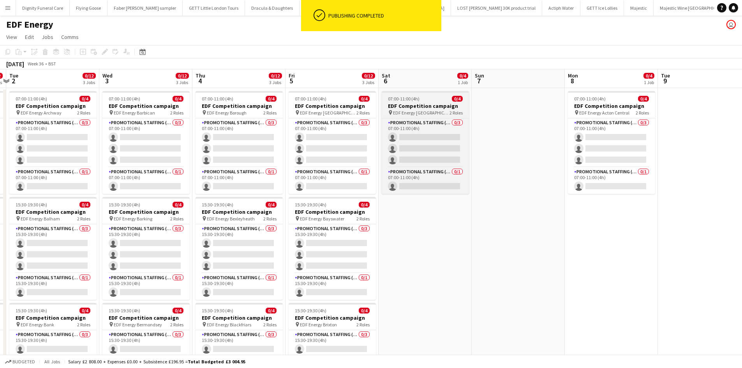
click at [409, 103] on h3 "EDF Competition campaign" at bounding box center [425, 105] width 87 height 7
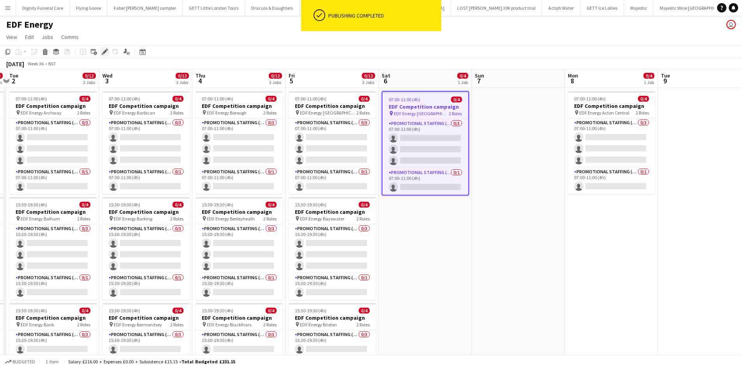
drag, startPoint x: 106, startPoint y: 49, endPoint x: 101, endPoint y: 49, distance: 4.7
click at [106, 49] on icon "Edit" at bounding box center [105, 52] width 6 height 6
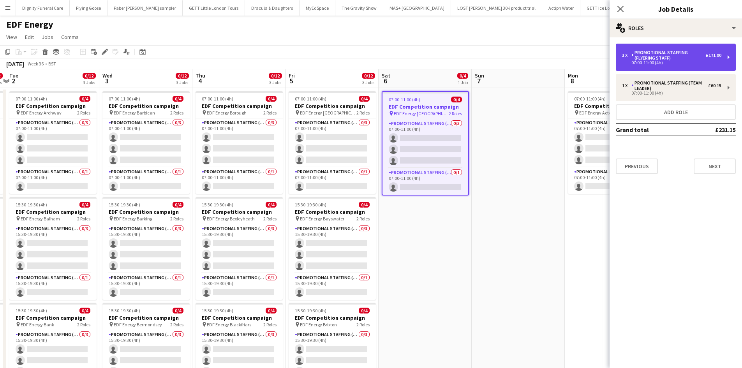
click at [674, 58] on div "Promotional Staffing (Flyering Staff)" at bounding box center [669, 55] width 74 height 11
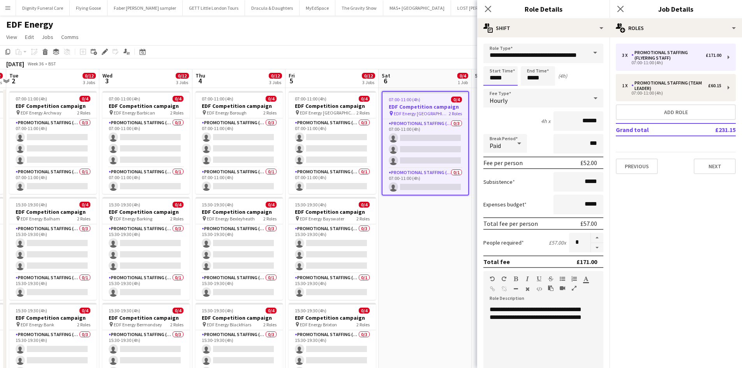
click at [505, 76] on input "*****" at bounding box center [500, 75] width 34 height 19
type input "*****"
click at [542, 77] on input "*****" at bounding box center [538, 75] width 34 height 19
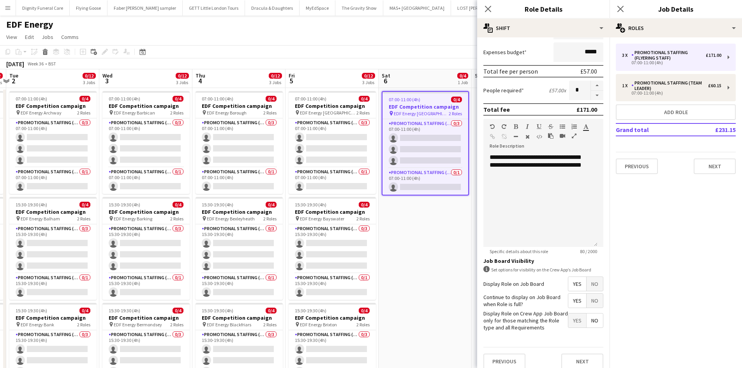
scroll to position [156, 0]
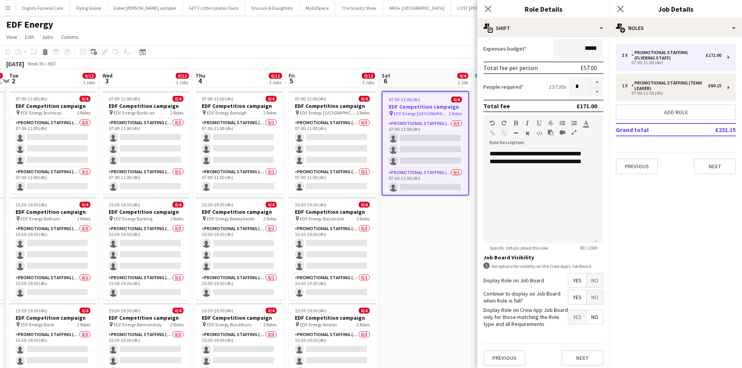
type input "*****"
drag, startPoint x: 573, startPoint y: 279, endPoint x: 577, endPoint y: 291, distance: 13.1
click at [573, 279] on span "Yes" at bounding box center [577, 280] width 18 height 14
click at [575, 297] on span "Yes" at bounding box center [577, 297] width 18 height 14
click at [588, 313] on span "No" at bounding box center [595, 317] width 16 height 14
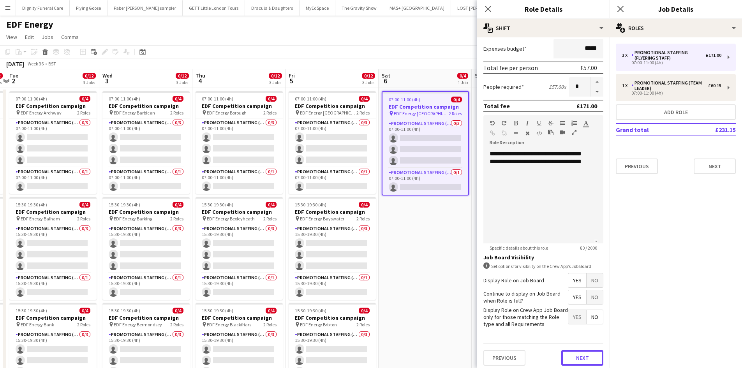
click at [582, 362] on button "Next" at bounding box center [582, 358] width 42 height 16
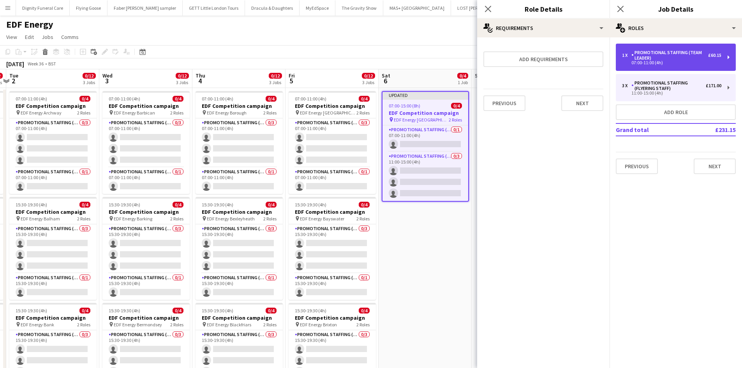
click at [652, 54] on div "Promotional Staffing (Team Leader)" at bounding box center [670, 55] width 77 height 11
type input "**********"
type input "*****"
type input "******"
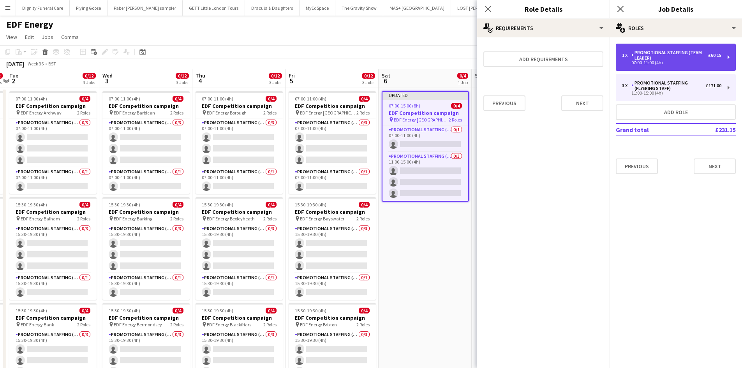
type input "*****"
type input "*"
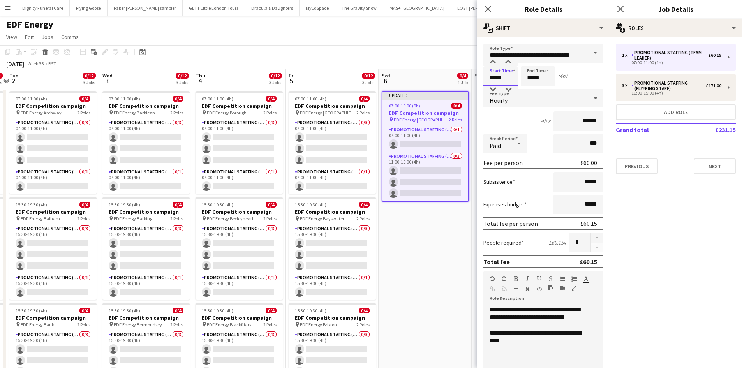
click at [508, 76] on input "*****" at bounding box center [500, 75] width 34 height 19
type input "*****"
click at [533, 78] on input "*****" at bounding box center [538, 75] width 34 height 19
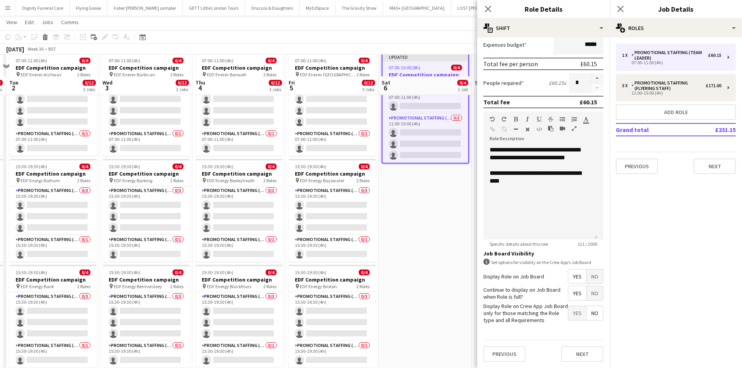
scroll to position [89, 0]
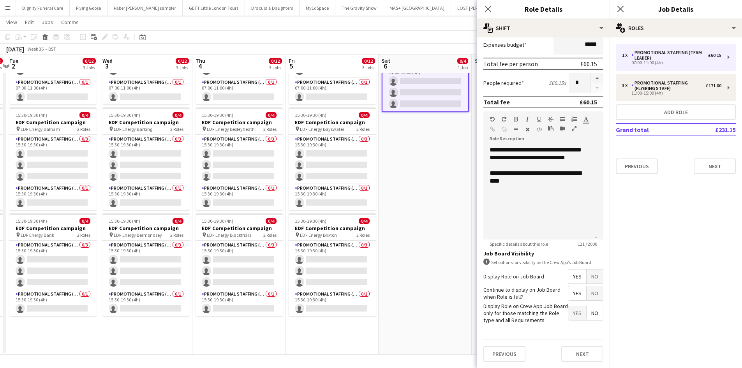
type input "*****"
click at [572, 272] on span "Yes" at bounding box center [577, 277] width 18 height 14
drag, startPoint x: 573, startPoint y: 292, endPoint x: 587, endPoint y: 299, distance: 15.0
click at [575, 293] on span "Yes" at bounding box center [577, 293] width 18 height 14
drag, startPoint x: 589, startPoint y: 308, endPoint x: 591, endPoint y: 317, distance: 9.0
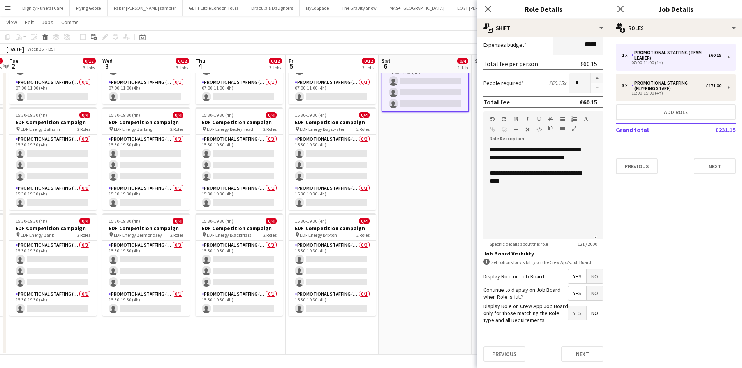
click at [589, 308] on span "No" at bounding box center [595, 313] width 16 height 14
drag, startPoint x: 580, startPoint y: 354, endPoint x: 586, endPoint y: 318, distance: 36.3
click at [581, 354] on button "Next" at bounding box center [582, 354] width 42 height 16
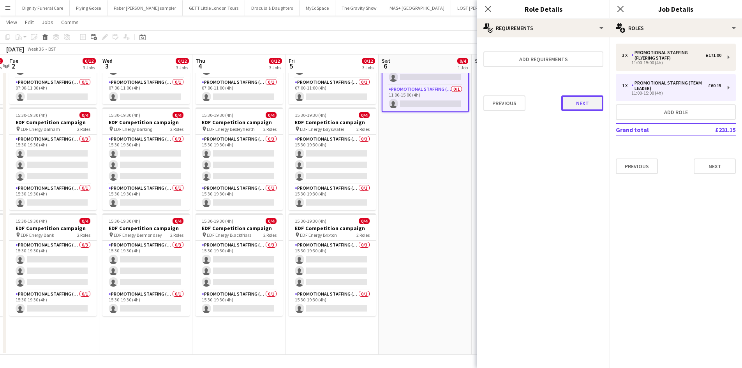
click at [579, 103] on button "Next" at bounding box center [582, 103] width 42 height 16
click at [593, 98] on button "Finish" at bounding box center [588, 105] width 29 height 16
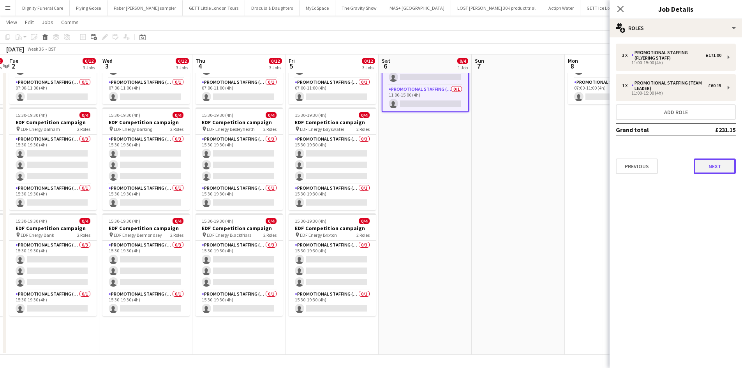
click at [716, 164] on button "Next" at bounding box center [715, 167] width 42 height 16
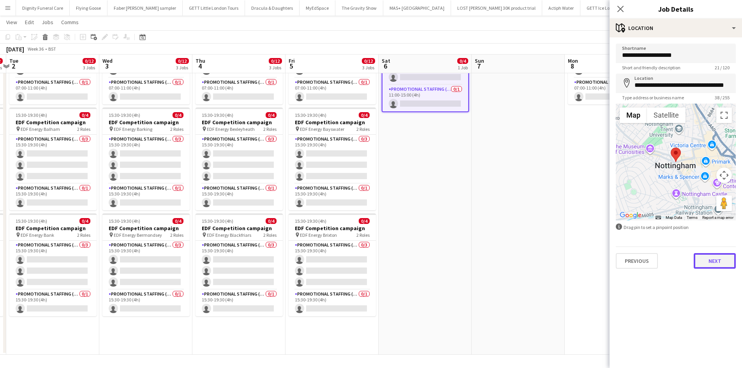
click at [720, 263] on button "Next" at bounding box center [715, 261] width 42 height 16
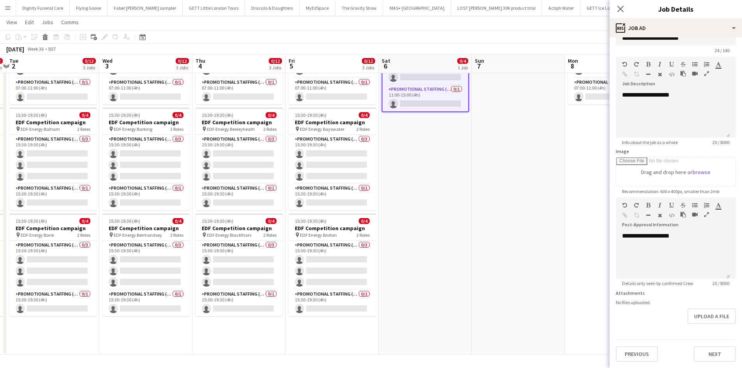
scroll to position [42, 0]
click at [716, 329] on form "**********" at bounding box center [676, 193] width 132 height 335
click at [710, 351] on button "Next" at bounding box center [715, 354] width 42 height 16
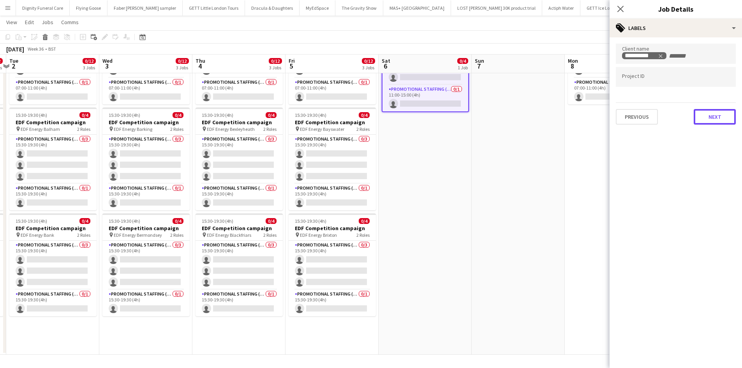
drag, startPoint x: 723, startPoint y: 113, endPoint x: 630, endPoint y: 104, distance: 93.9
click at [726, 114] on button "Next" at bounding box center [715, 117] width 42 height 16
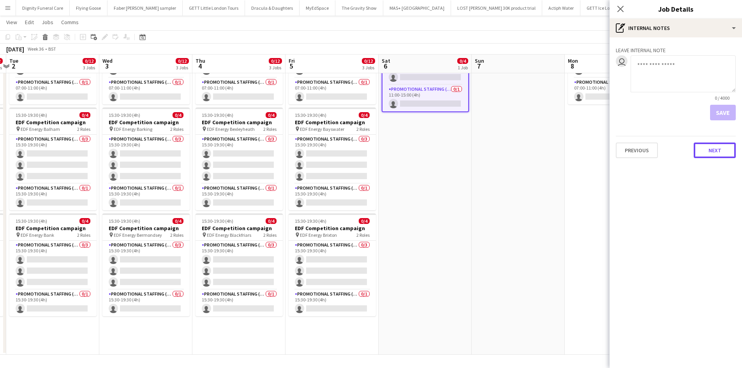
click at [713, 149] on button "Next" at bounding box center [715, 151] width 42 height 16
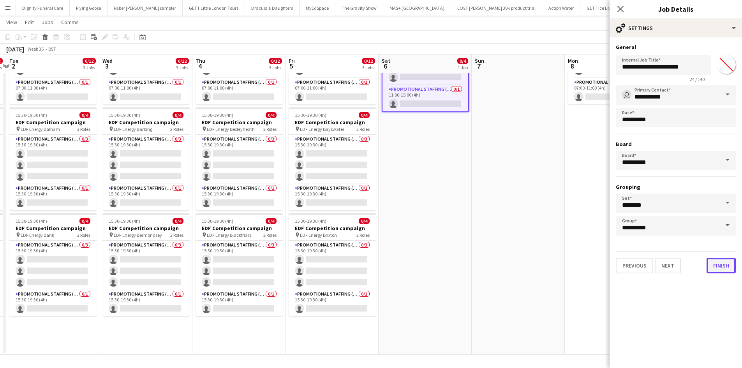
click at [727, 263] on button "Finish" at bounding box center [721, 266] width 29 height 16
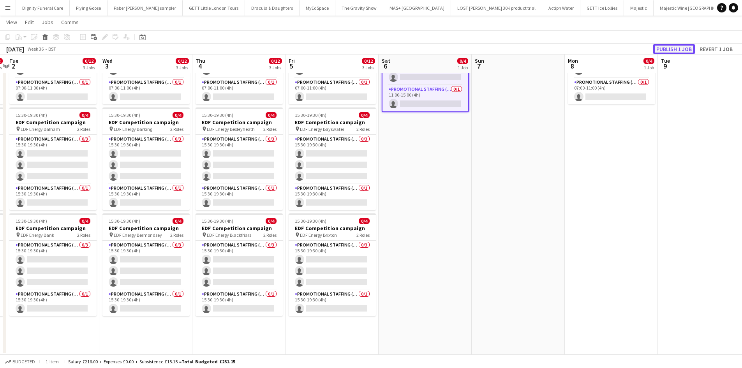
click at [669, 49] on button "Publish 1 job" at bounding box center [674, 49] width 42 height 10
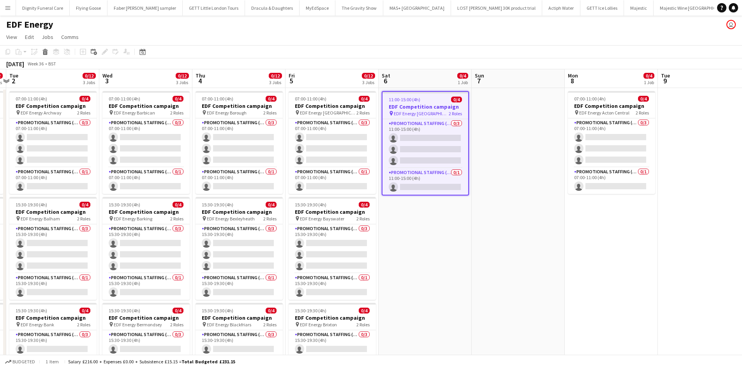
click at [405, 102] on span "11:00-15:00 (4h)" at bounding box center [405, 100] width 32 height 6
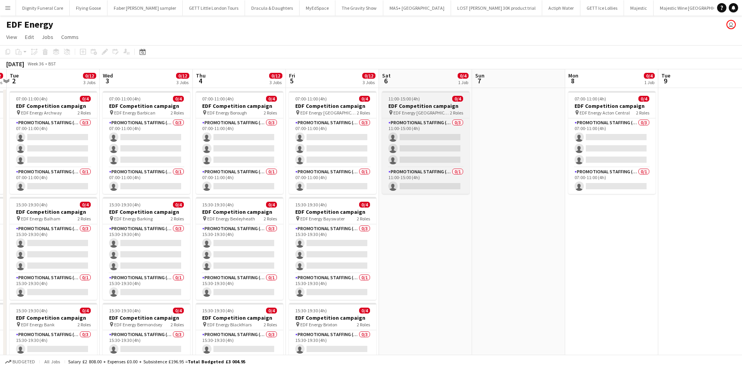
click at [418, 106] on h3 "EDF Competition campaign" at bounding box center [425, 105] width 87 height 7
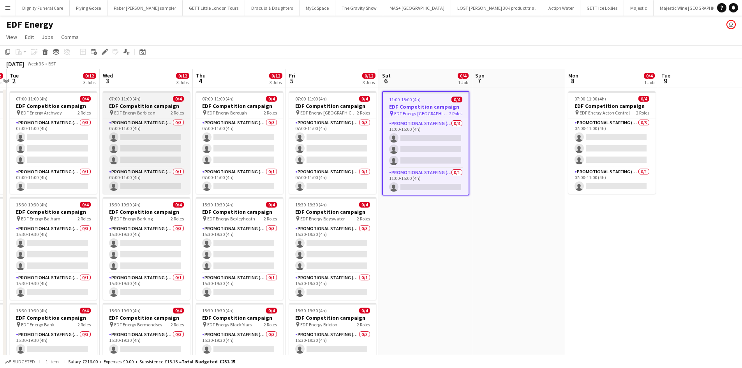
scroll to position [0, 272]
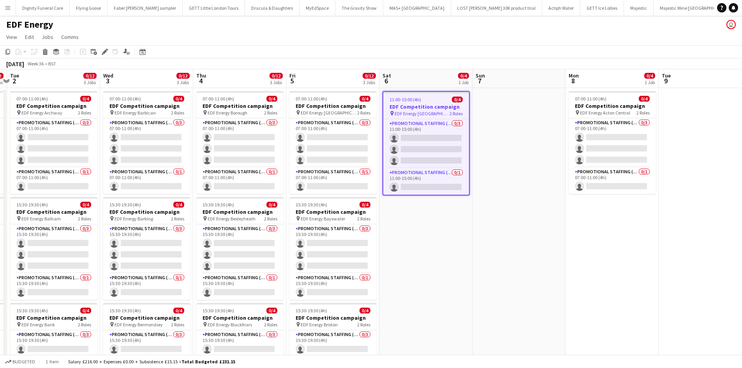
drag, startPoint x: 7, startPoint y: 51, endPoint x: 25, endPoint y: 69, distance: 25.1
click at [8, 51] on icon "Copy" at bounding box center [8, 52] width 6 height 6
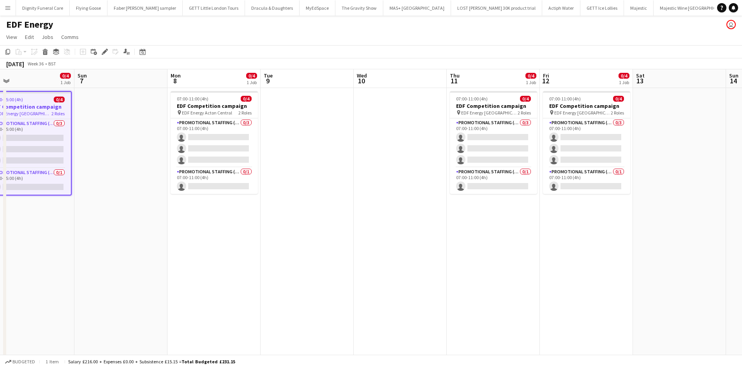
drag, startPoint x: 644, startPoint y: 245, endPoint x: 150, endPoint y: 194, distance: 496.9
click at [150, 194] on app-calendar-viewport "Wed 3 0/12 3 Jobs Thu 4 0/12 3 Jobs Fri 5 0/12 3 Jobs Sat 6 0/4 1 Job Sun 7 Mon…" at bounding box center [371, 256] width 742 height 375
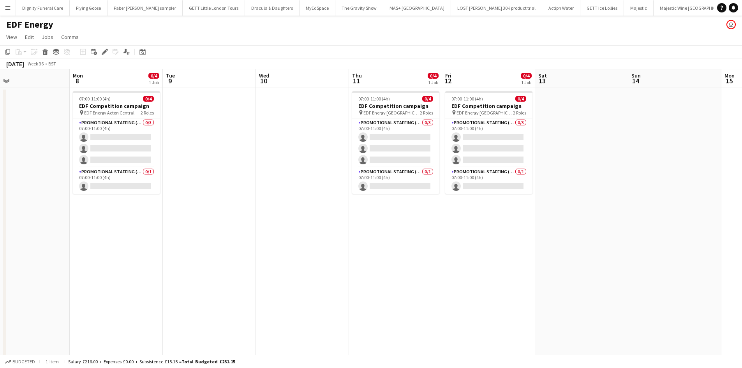
click at [573, 135] on app-date-cell at bounding box center [581, 266] width 93 height 356
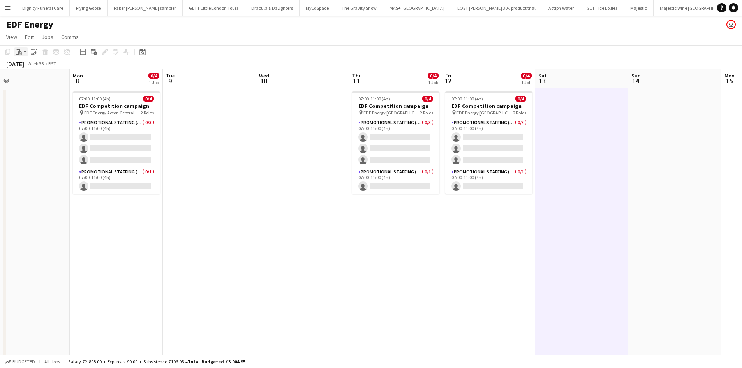
click at [21, 50] on icon "Paste" at bounding box center [19, 52] width 6 height 6
click at [26, 64] on link "Paste Ctrl+V" at bounding box center [57, 66] width 73 height 7
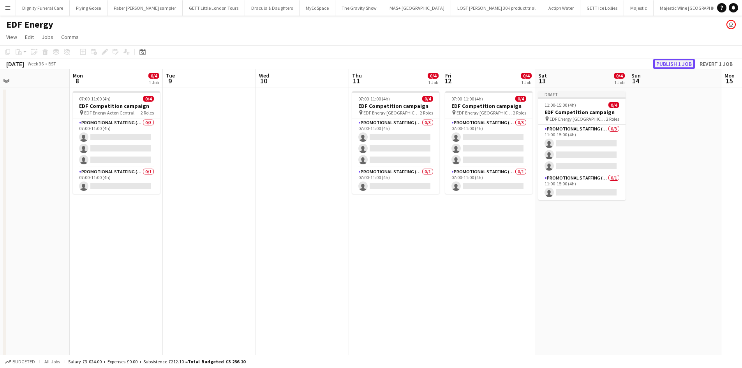
click at [685, 64] on button "Publish 1 job" at bounding box center [674, 64] width 42 height 10
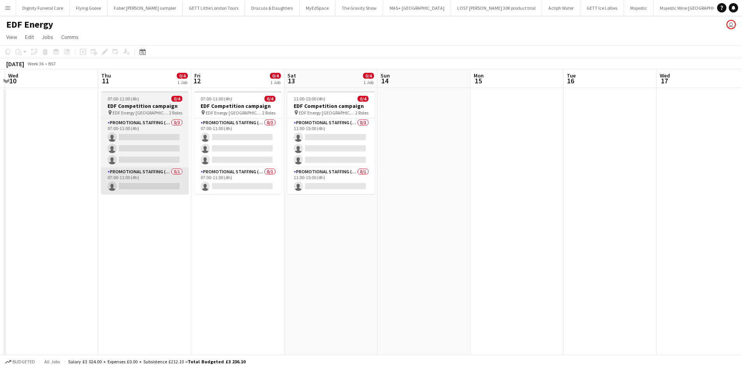
drag, startPoint x: 157, startPoint y: 189, endPoint x: 123, endPoint y: 171, distance: 38.7
click at [71, 187] on app-calendar-viewport "Sun 7 Mon 8 0/4 1 Job Tue 9 Wed 10 Thu 11 0/4 1 Job Fri 12 0/4 1 Job Sat 13 0/4…" at bounding box center [371, 256] width 742 height 375
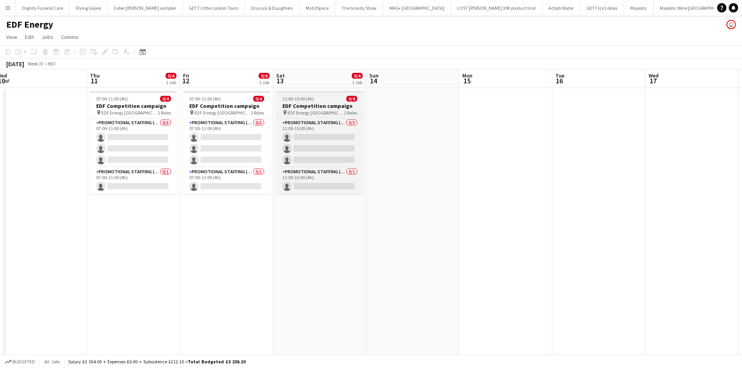
click at [313, 102] on app-job-card "11:00-15:00 (4h) 0/4 EDF Competition campaign pin EDF Energy Nottingham 2 Roles…" at bounding box center [319, 142] width 87 height 103
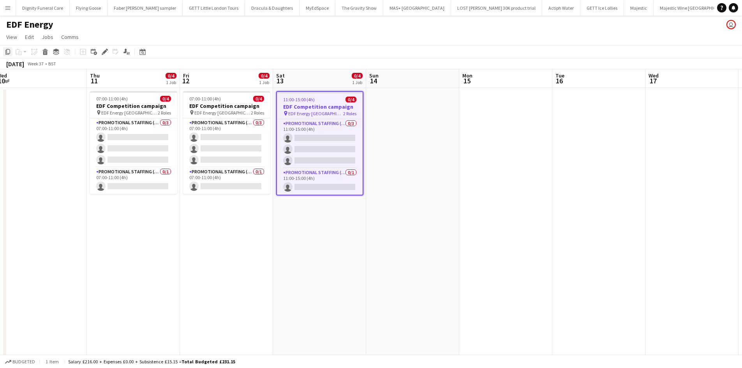
click at [7, 51] on icon "Copy" at bounding box center [8, 52] width 6 height 6
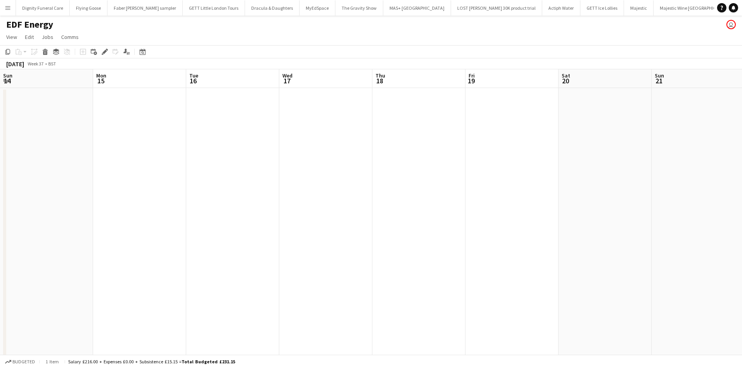
drag, startPoint x: 505, startPoint y: 126, endPoint x: 138, endPoint y: 128, distance: 366.2
click at [138, 128] on app-calendar-viewport "Thu 11 0/4 1 Job Fri 12 0/4 1 Job Sat 13 0/4 1 Job Sun 14 Mon 15 Tue 16 Wed 17 …" at bounding box center [371, 256] width 742 height 375
drag, startPoint x: 495, startPoint y: 123, endPoint x: 351, endPoint y: 120, distance: 144.6
click at [336, 124] on app-calendar-viewport "Fri 12 0/4 1 Job Sat 13 0/4 1 Job Sun 14 Mon 15 Tue 16 Wed 17 Thu 18 Fri 19 Sat…" at bounding box center [371, 256] width 742 height 375
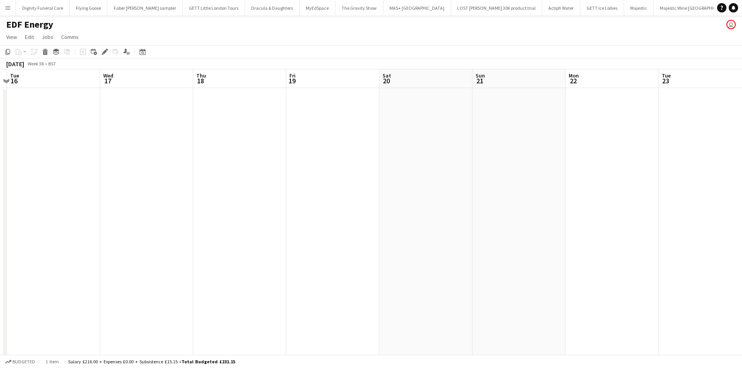
click at [431, 113] on app-date-cell at bounding box center [425, 266] width 93 height 356
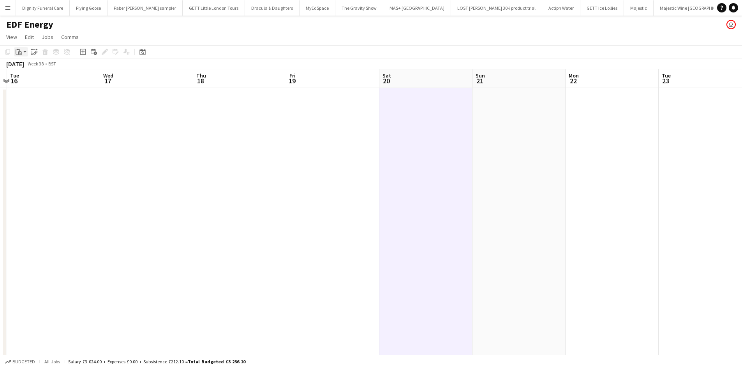
click at [19, 51] on icon "Paste" at bounding box center [19, 52] width 6 height 6
click at [24, 65] on link "Paste Ctrl+V" at bounding box center [57, 66] width 73 height 7
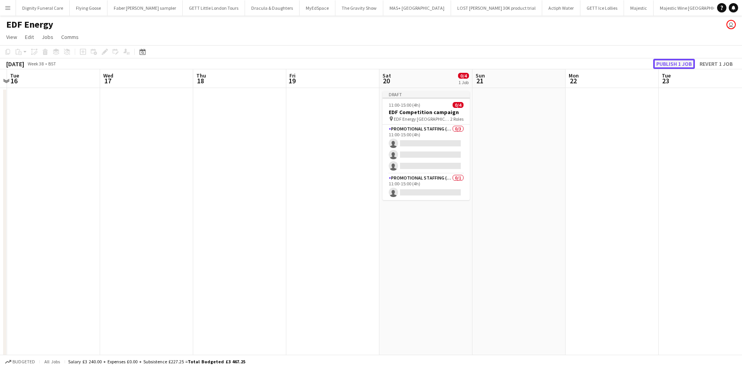
click at [660, 62] on button "Publish 1 job" at bounding box center [674, 64] width 42 height 10
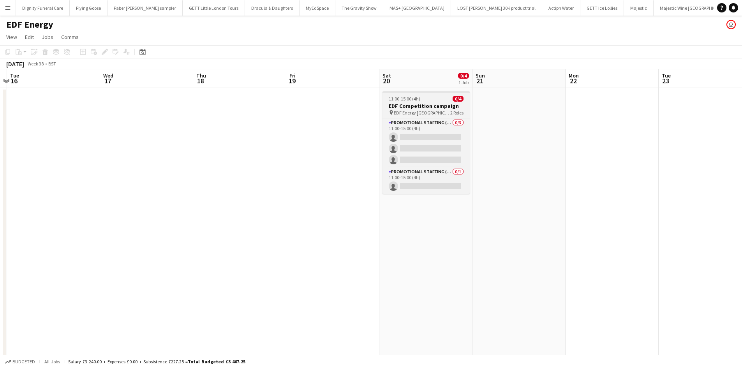
click at [413, 105] on h3 "EDF Competition campaign" at bounding box center [426, 105] width 87 height 7
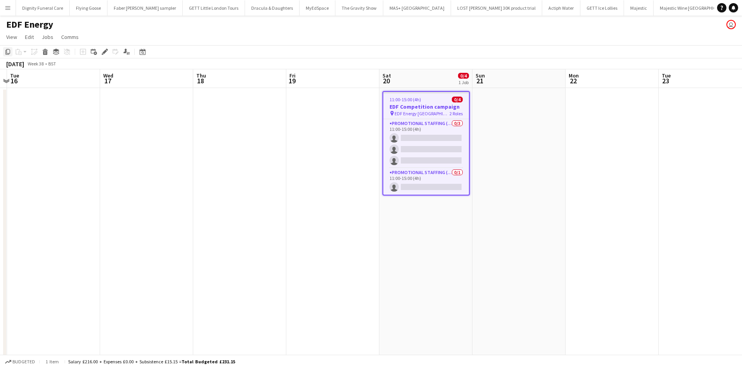
click at [6, 50] on icon at bounding box center [7, 51] width 5 height 5
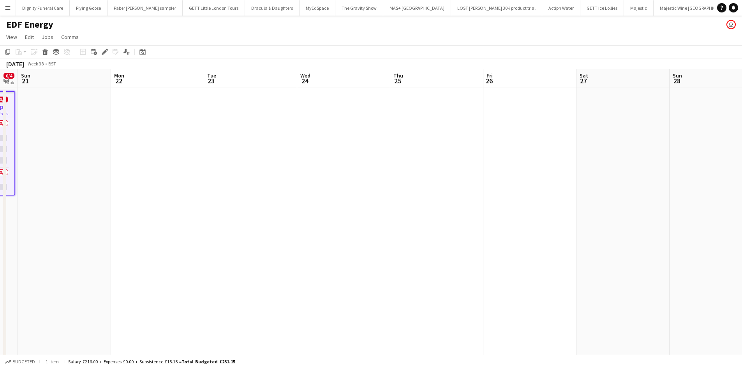
drag, startPoint x: 582, startPoint y: 192, endPoint x: 138, endPoint y: 179, distance: 444.3
click at [134, 180] on app-calendar-viewport "Thu 18 Fri 19 Sat 20 0/4 1 Job Sun 21 Mon 22 Tue 23 Wed 24 Thu 25 Fri 26 Sat 27…" at bounding box center [371, 256] width 742 height 375
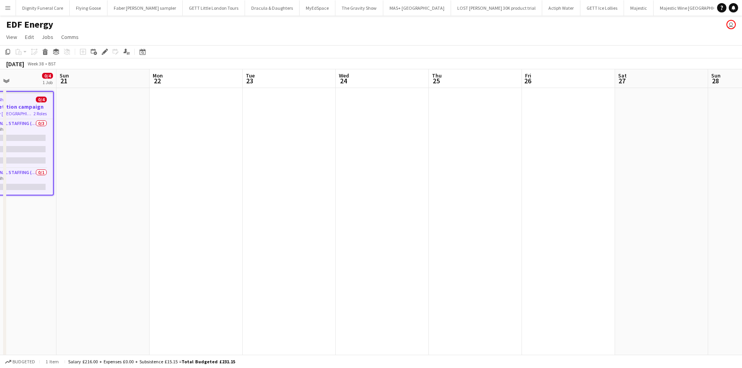
drag, startPoint x: 455, startPoint y: 182, endPoint x: 217, endPoint y: 173, distance: 238.2
click at [217, 175] on app-calendar-viewport "Thu 18 Fri 19 Sat 20 0/4 1 Job Sun 21 Mon 22 Tue 23 Wed 24 Thu 25 Fri 26 Sat 27…" at bounding box center [371, 256] width 742 height 375
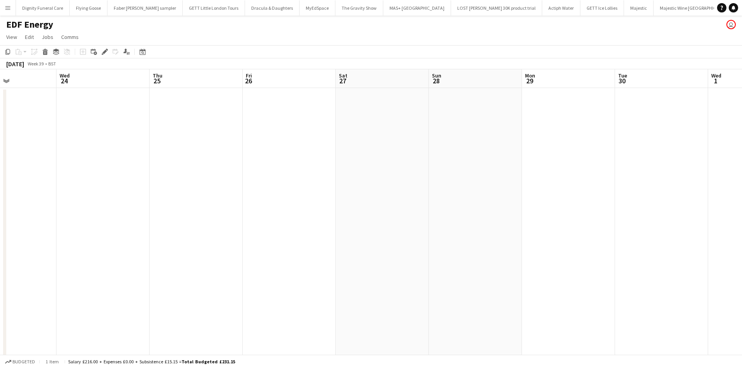
click at [376, 126] on app-date-cell at bounding box center [382, 266] width 93 height 356
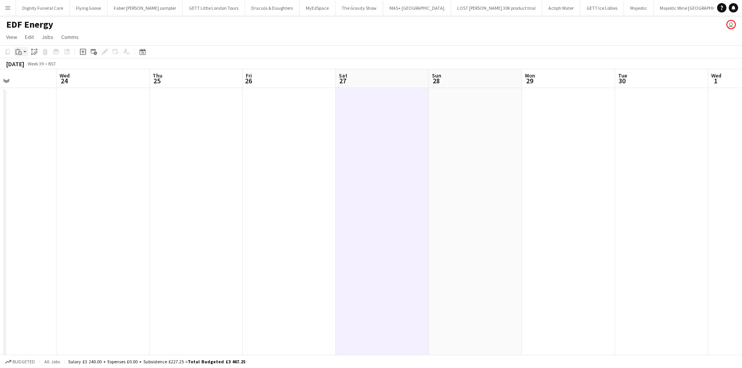
click at [20, 48] on div "Paste" at bounding box center [18, 51] width 9 height 9
click at [28, 65] on link "Paste Ctrl+V" at bounding box center [57, 66] width 73 height 7
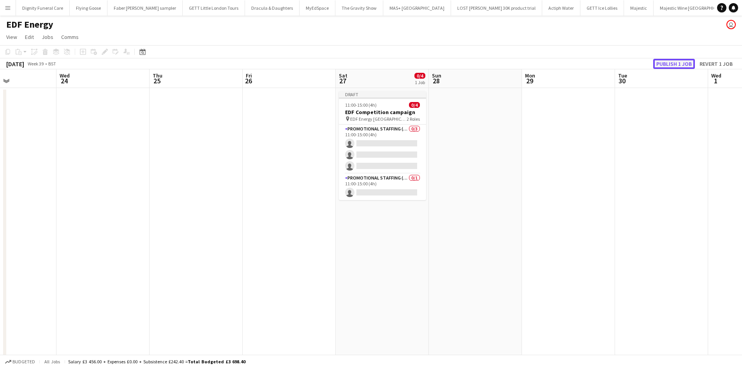
click at [665, 64] on button "Publish 1 job" at bounding box center [674, 64] width 42 height 10
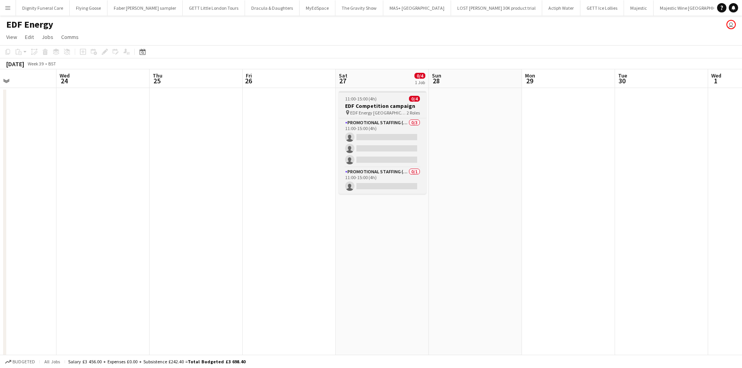
click at [363, 104] on h3 "EDF Competition campaign" at bounding box center [382, 105] width 87 height 7
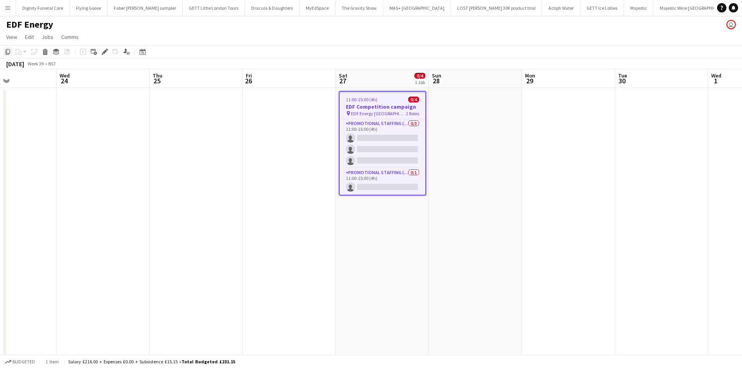
click at [10, 51] on icon at bounding box center [7, 51] width 5 height 5
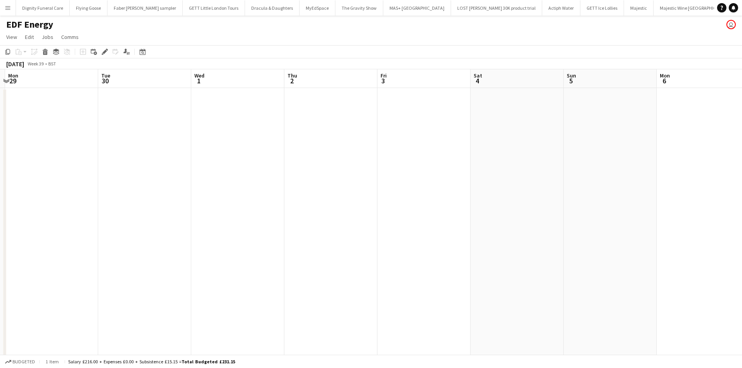
drag, startPoint x: 493, startPoint y: 161, endPoint x: 75, endPoint y: 142, distance: 418.5
click at [63, 143] on app-calendar-viewport "Fri 26 Sat 27 0/4 1 Job Sun 28 Mon 29 Tue 30 Wed 1 Thu 2 Fri 3 Sat 4 Sun 5 Mon …" at bounding box center [371, 256] width 742 height 375
drag, startPoint x: 495, startPoint y: 175, endPoint x: 370, endPoint y: 175, distance: 125.1
click at [374, 176] on app-calendar-viewport "Sun 28 Mon 29 Tue 30 Wed 1 Thu 2 Fri 3 Sat 4 Sun 5 Mon 6 Tue 7 Wed 8 Thu 9 Fri …" at bounding box center [371, 256] width 742 height 375
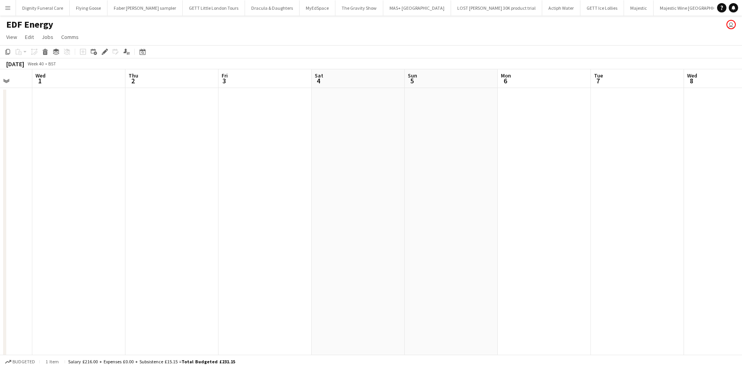
click at [365, 136] on app-date-cell at bounding box center [358, 266] width 93 height 356
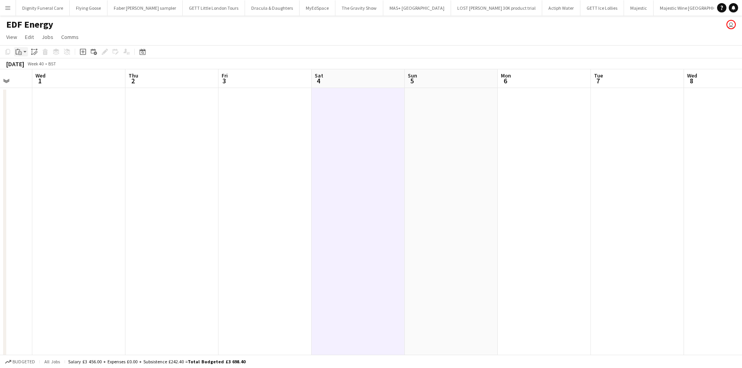
click at [22, 53] on div "Paste" at bounding box center [18, 51] width 9 height 9
click at [27, 66] on link "Paste Ctrl+V" at bounding box center [57, 66] width 73 height 7
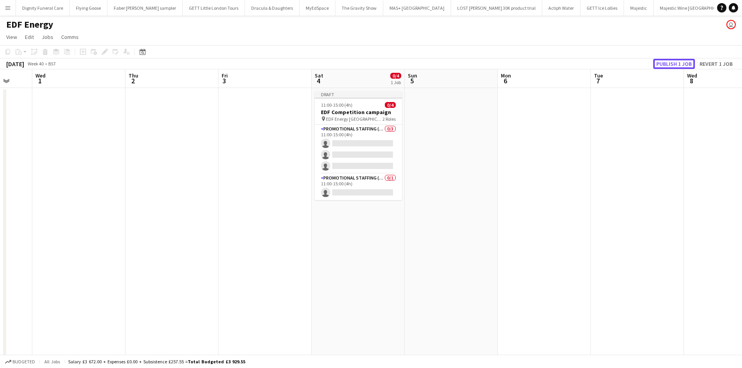
drag, startPoint x: 662, startPoint y: 67, endPoint x: 658, endPoint y: 69, distance: 4.4
click at [662, 66] on button "Publish 1 job" at bounding box center [674, 64] width 42 height 10
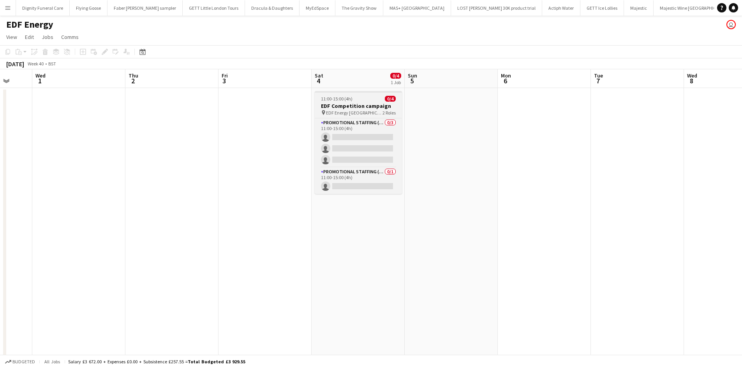
click at [356, 105] on h3 "EDF Competition campaign" at bounding box center [358, 105] width 87 height 7
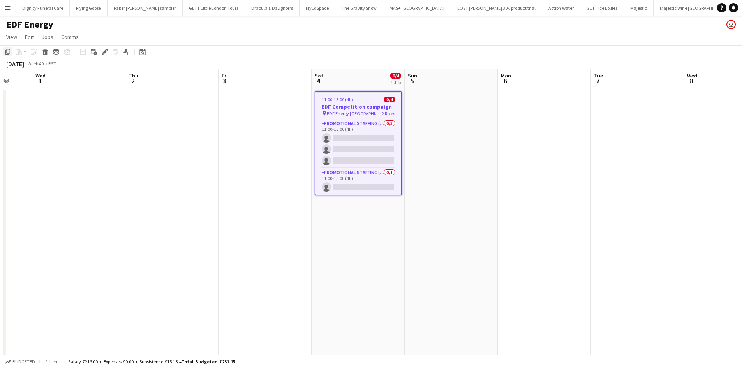
click at [7, 51] on icon "Copy" at bounding box center [8, 52] width 6 height 6
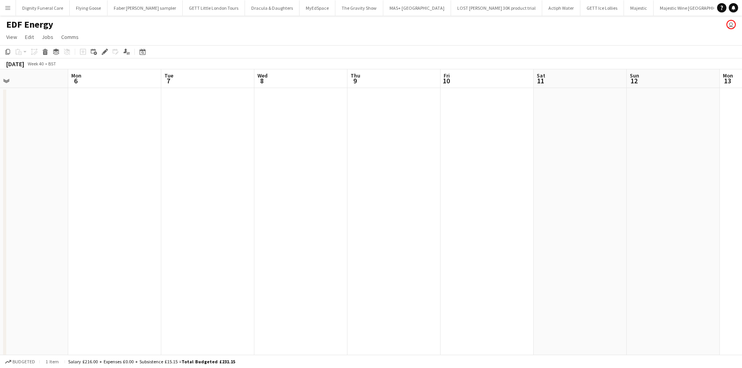
scroll to position [0, 250]
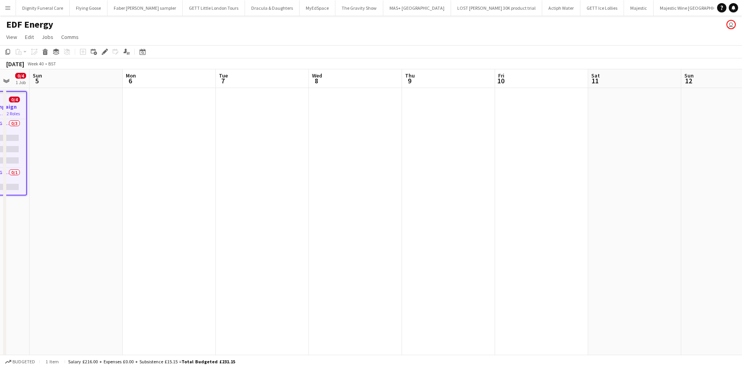
drag, startPoint x: 518, startPoint y: 152, endPoint x: 206, endPoint y: 134, distance: 312.9
click at [136, 147] on app-calendar-viewport "Thu 2 Fri 3 Sat 4 0/4 1 Job Sun 5 Mon 6 Tue 7 Wed 8 Thu 9 Fri 10 Sat 11 Sun 12 …" at bounding box center [371, 256] width 742 height 375
click at [542, 120] on app-date-cell at bounding box center [541, 266] width 93 height 356
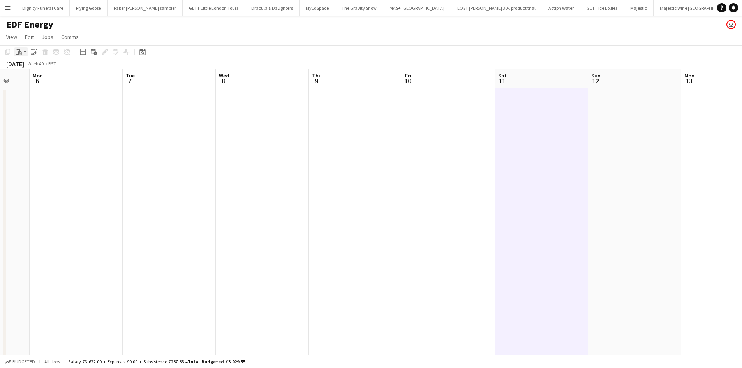
click at [21, 48] on div "Paste" at bounding box center [18, 51] width 9 height 9
click at [30, 64] on link "Paste Ctrl+V" at bounding box center [57, 66] width 73 height 7
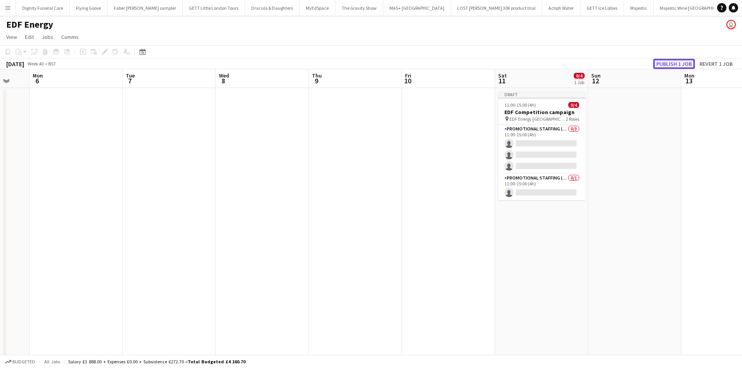
click at [670, 63] on button "Publish 1 job" at bounding box center [674, 64] width 42 height 10
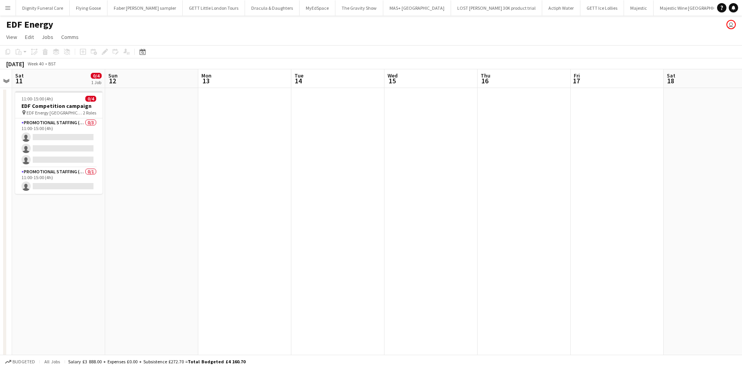
drag, startPoint x: 636, startPoint y: 166, endPoint x: 152, endPoint y: 167, distance: 484.7
click at [152, 167] on app-calendar-viewport "Wed 8 Thu 9 Fri 10 Sat 11 0/4 1 Job Sun 12 Mon 13 Tue 14 Wed 15 Thu 16 Fri 17 S…" at bounding box center [371, 256] width 742 height 375
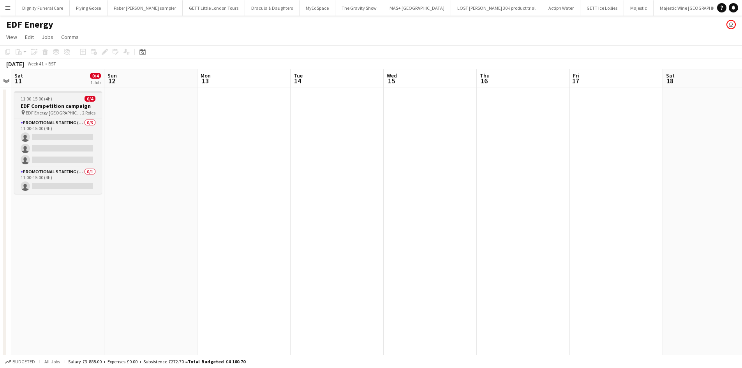
click at [41, 102] on h3 "EDF Competition campaign" at bounding box center [57, 105] width 87 height 7
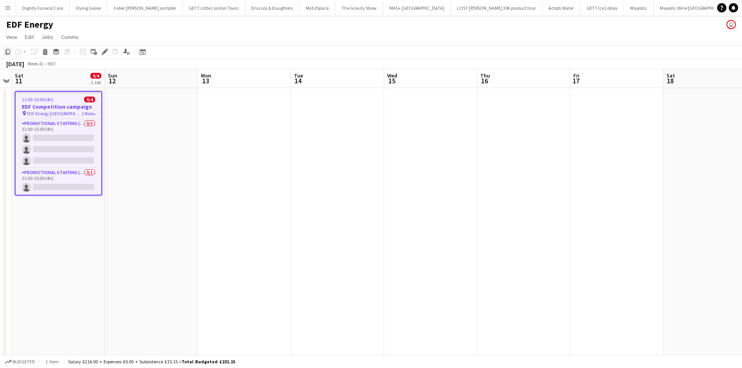
click at [5, 49] on icon "Copy" at bounding box center [8, 52] width 6 height 6
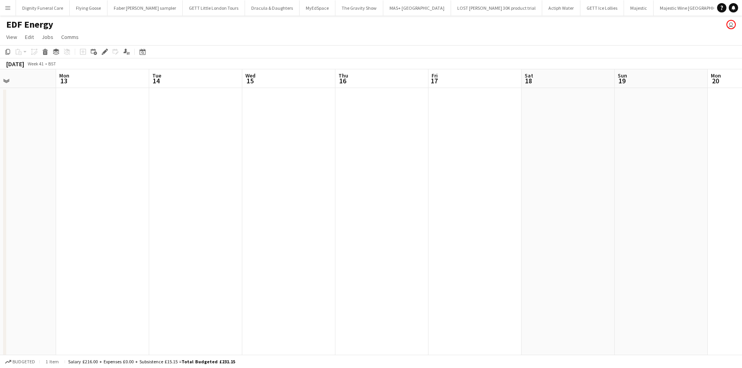
drag, startPoint x: 486, startPoint y: 199, endPoint x: 392, endPoint y: 178, distance: 97.0
click at [347, 193] on app-calendar-viewport "Fri 10 Sat 11 0/4 1 Job Sun 12 Mon 13 Tue 14 Wed 15 Thu 16 Fri 17 Sat 18 Sun 19…" at bounding box center [371, 256] width 742 height 375
click at [551, 139] on app-date-cell at bounding box center [566, 266] width 93 height 356
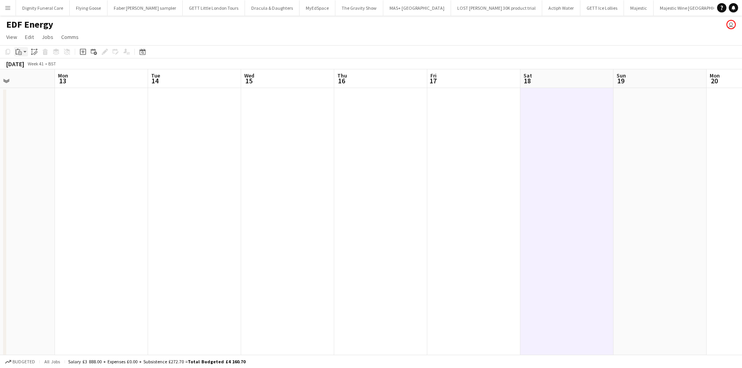
click at [20, 52] on icon at bounding box center [20, 53] width 4 height 4
click at [31, 64] on link "Paste Ctrl+V" at bounding box center [57, 66] width 73 height 7
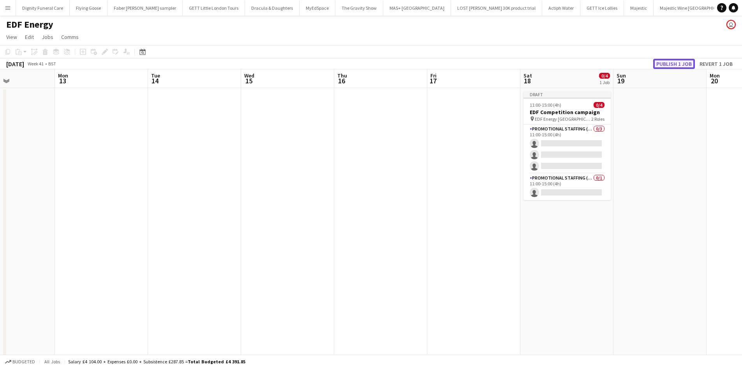
click at [663, 62] on button "Publish 1 job" at bounding box center [674, 64] width 42 height 10
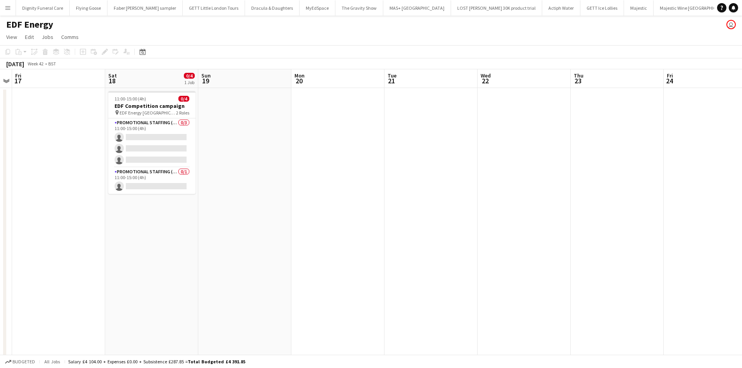
drag, startPoint x: 497, startPoint y: 119, endPoint x: 81, endPoint y: 131, distance: 415.9
click at [81, 131] on app-calendar-viewport "Tue 14 Wed 15 Thu 16 Fri 17 Sat 18 0/4 1 Job Sun 19 Mon 20 Tue 21 Wed 22 Thu 23…" at bounding box center [371, 256] width 742 height 375
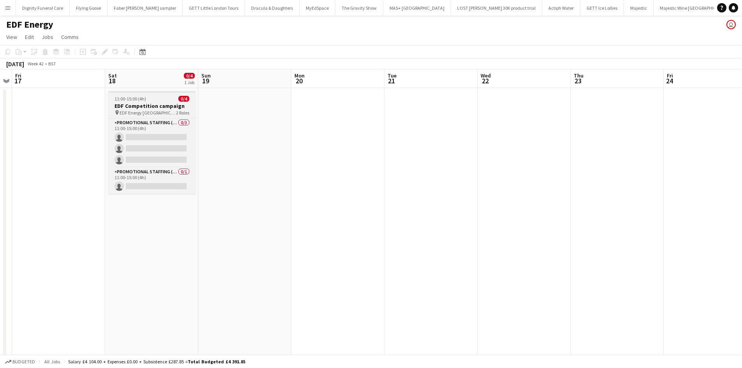
scroll to position [0, 268]
click at [141, 105] on h3 "EDF Competition campaign" at bounding box center [151, 105] width 87 height 7
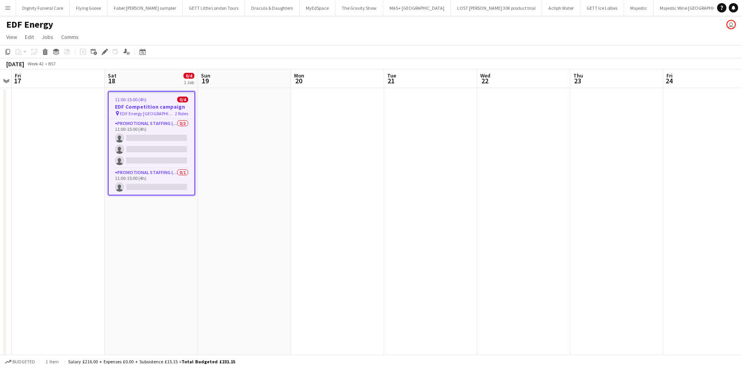
drag, startPoint x: 7, startPoint y: 51, endPoint x: 65, endPoint y: 70, distance: 61.1
click at [11, 50] on icon "Copy" at bounding box center [8, 52] width 6 height 6
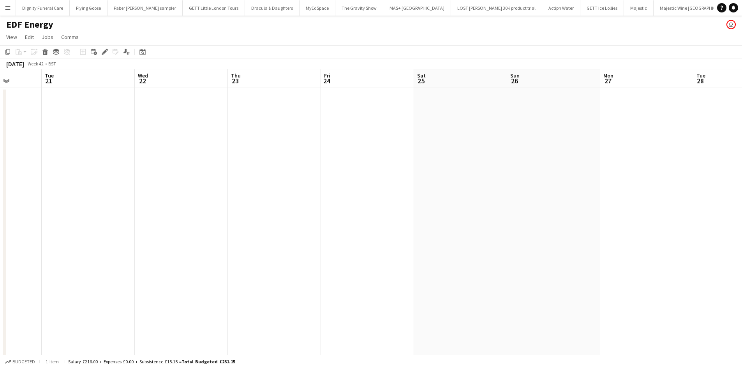
drag, startPoint x: 465, startPoint y: 178, endPoint x: 117, endPoint y: 174, distance: 347.9
click at [117, 174] on app-calendar-viewport "Sat 18 0/4 1 Job Sun 19 Mon 20 Tue 21 Wed 22 Thu 23 Fri 24 Sat 25 Sun 26 Mon 27…" at bounding box center [371, 256] width 742 height 375
click at [446, 132] on app-date-cell at bounding box center [455, 266] width 93 height 356
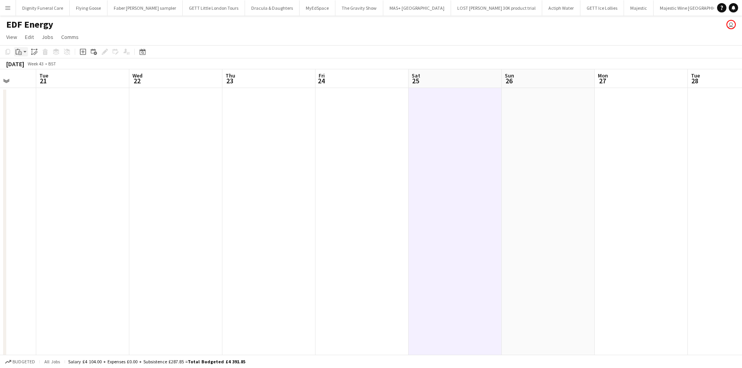
click at [20, 52] on icon "Paste" at bounding box center [19, 52] width 6 height 6
click at [26, 66] on link "Paste Ctrl+V" at bounding box center [57, 66] width 73 height 7
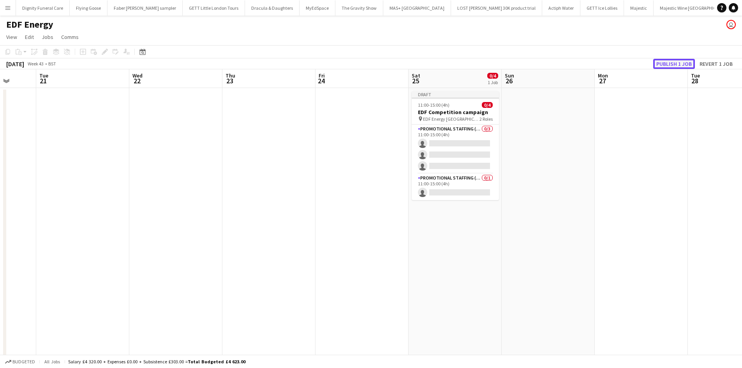
click at [670, 65] on button "Publish 1 job" at bounding box center [674, 64] width 42 height 10
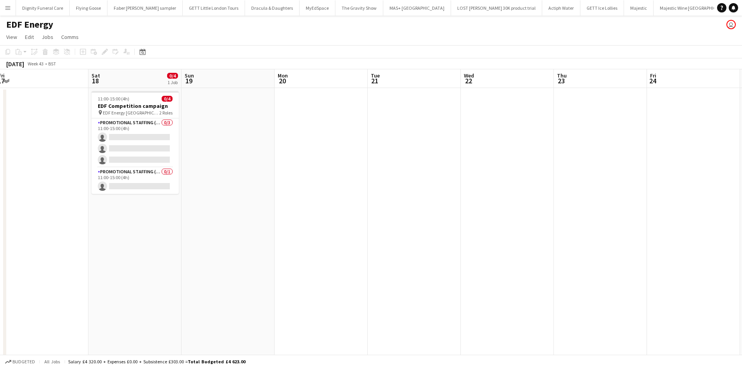
drag, startPoint x: 186, startPoint y: 173, endPoint x: 683, endPoint y: 149, distance: 497.3
click at [704, 147] on app-calendar-viewport "Wed 15 Thu 16 Fri 17 Sat 18 0/4 1 Job Sun 19 Mon 20 Tue 21 Wed 22 Thu 23 Fri 24…" at bounding box center [371, 256] width 742 height 375
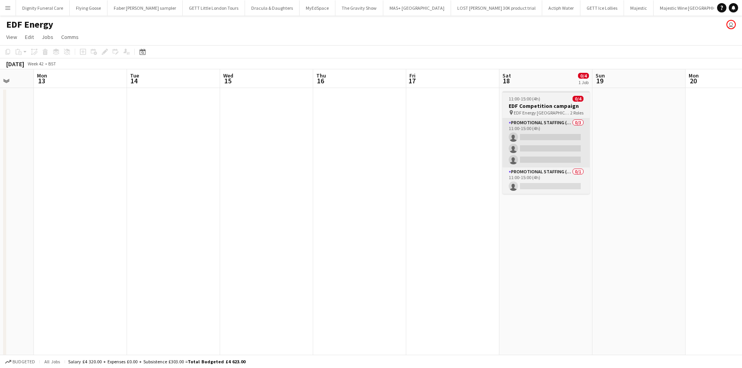
drag, startPoint x: 546, startPoint y: 164, endPoint x: 707, endPoint y: 146, distance: 161.9
click at [728, 149] on app-calendar-viewport "Sat 11 0/4 1 Job Sun 12 Mon 13 Tue 14 Wed 15 Thu 16 Fri 17 Sat 18 0/4 1 Job Sun…" at bounding box center [371, 256] width 742 height 375
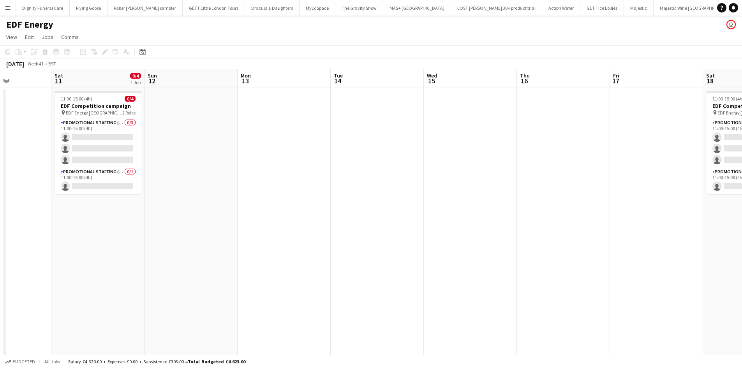
drag, startPoint x: 494, startPoint y: 156, endPoint x: 719, endPoint y: 138, distance: 225.5
click at [742, 137] on html "Menu Boards Boards Boards All jobs Status Workforce Workforce My Workforce Recr…" at bounding box center [371, 229] width 742 height 458
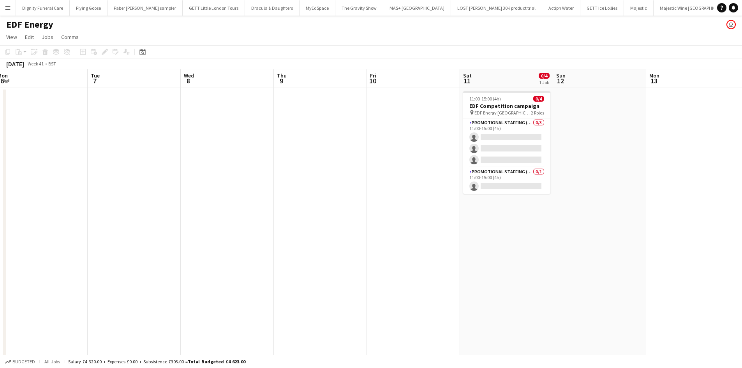
drag, startPoint x: 469, startPoint y: 168, endPoint x: 737, endPoint y: 162, distance: 267.3
click at [739, 162] on app-calendar-viewport "Sat 4 0/4 1 Job Sun 5 Mon 6 Tue 7 Wed 8 Thu 9 Fri 10 Sat 11 0/4 1 Job Sun 12 Mo…" at bounding box center [371, 256] width 742 height 375
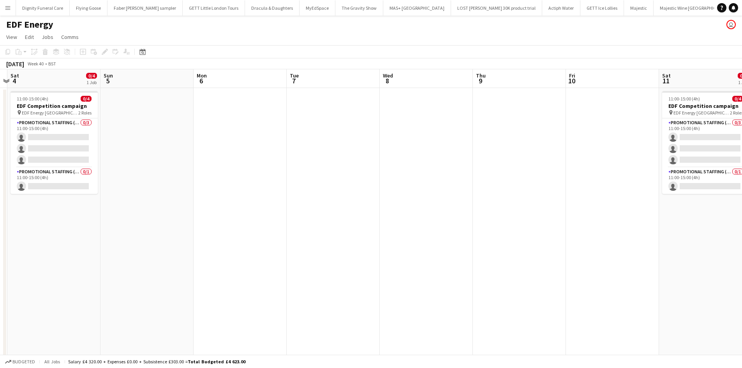
drag, startPoint x: 428, startPoint y: 175, endPoint x: 734, endPoint y: 143, distance: 307.9
click at [742, 143] on html "Menu Boards Boards Boards All jobs Status Workforce Workforce My Workforce Recr…" at bounding box center [371, 229] width 742 height 458
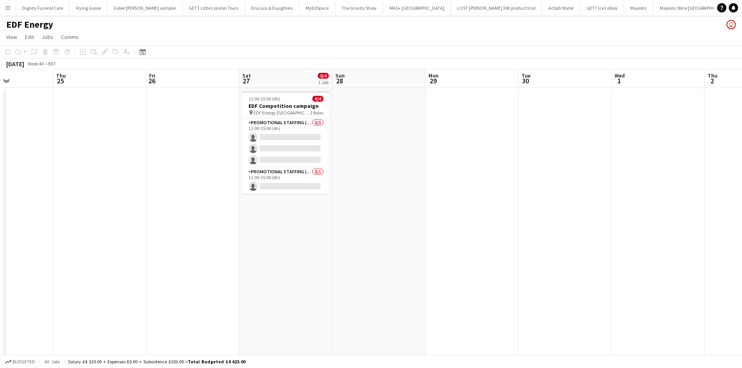
drag, startPoint x: 205, startPoint y: 177, endPoint x: 716, endPoint y: 136, distance: 512.8
click at [716, 136] on app-calendar-viewport "Mon 22 Tue 23 Wed 24 Thu 25 Fri 26 Sat 27 0/4 1 Job Sun 28 Mon 29 Tue 30 Wed 1 …" at bounding box center [371, 256] width 742 height 375
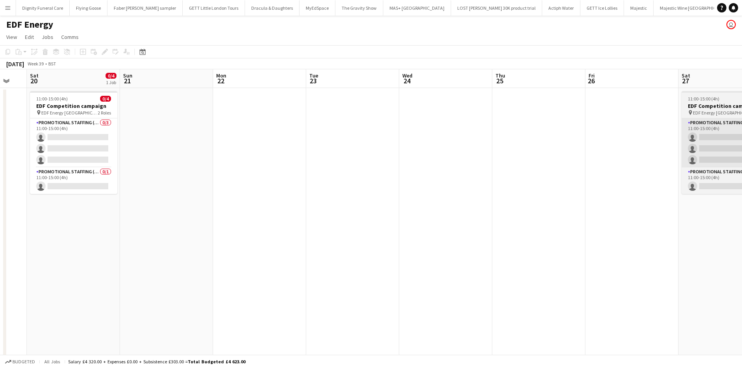
drag, startPoint x: 299, startPoint y: 180, endPoint x: 726, endPoint y: 132, distance: 429.3
click at [742, 131] on html "Menu Boards Boards Boards All jobs Status Workforce Workforce My Workforce Recr…" at bounding box center [371, 229] width 742 height 458
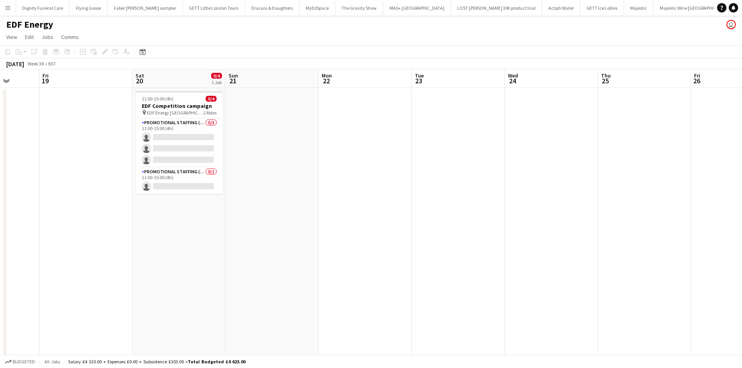
drag, startPoint x: 277, startPoint y: 181, endPoint x: 746, endPoint y: 126, distance: 473.1
click at [742, 126] on html "Menu Boards Boards Boards All jobs Status Workforce Workforce My Workforce Recr…" at bounding box center [371, 229] width 742 height 458
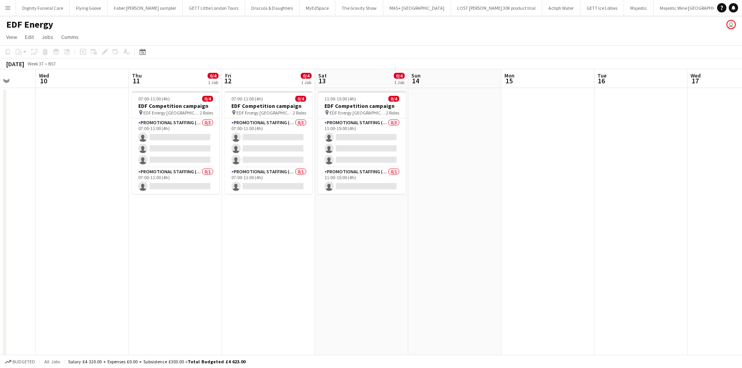
drag, startPoint x: 333, startPoint y: 169, endPoint x: 709, endPoint y: 119, distance: 378.5
click at [742, 115] on html "Menu Boards Boards Boards All jobs Status Workforce Workforce My Workforce Recr…" at bounding box center [371, 229] width 742 height 458
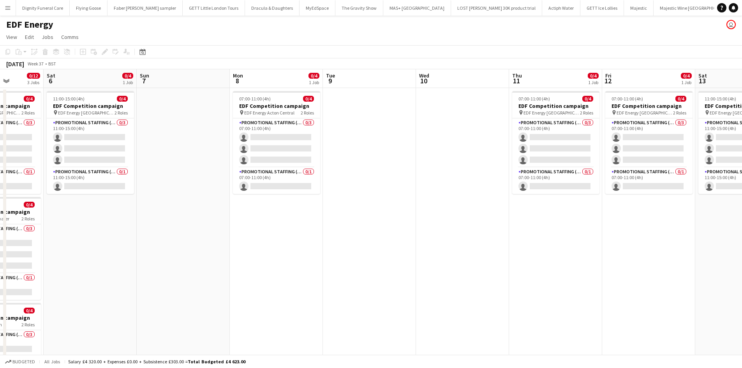
scroll to position [0, 203]
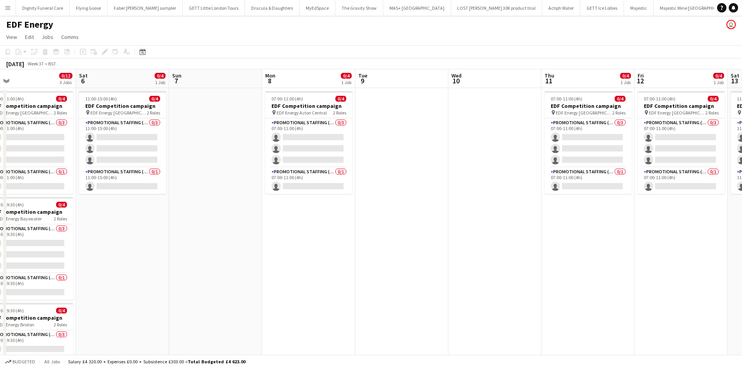
drag, startPoint x: 662, startPoint y: 147, endPoint x: 631, endPoint y: 141, distance: 31.4
click at [742, 125] on html "Menu Boards Boards Boards All jobs Status Workforce Workforce My Workforce Recr…" at bounding box center [371, 229] width 742 height 458
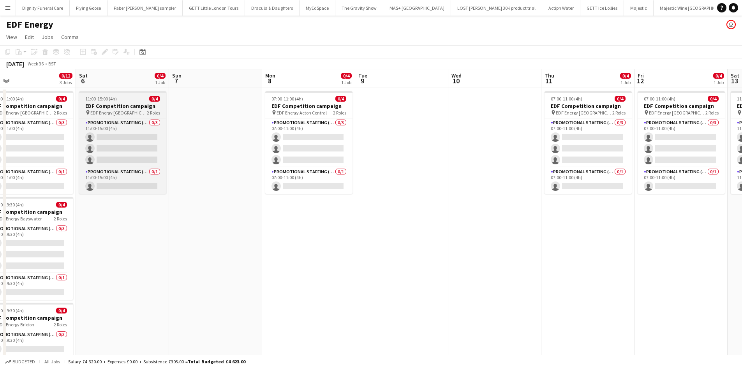
click at [120, 106] on h3 "EDF Competition campaign" at bounding box center [122, 105] width 87 height 7
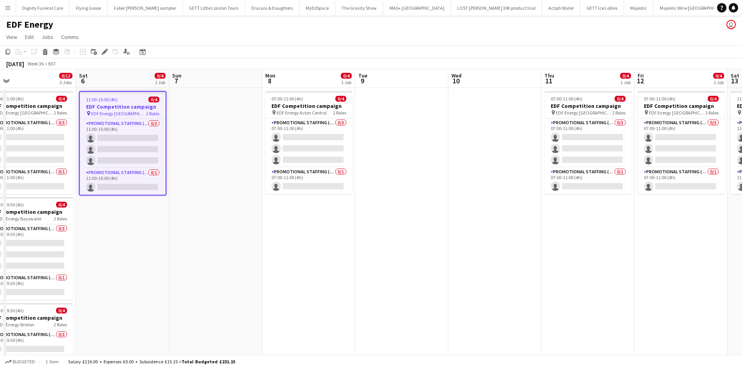
drag, startPoint x: 6, startPoint y: 47, endPoint x: 14, endPoint y: 55, distance: 11.3
click at [7, 47] on app-toolbar "Copy Paste Paste Ctrl+V Paste with crew Ctrl+Shift+V Paste linked Job Delete Gr…" at bounding box center [371, 51] width 742 height 13
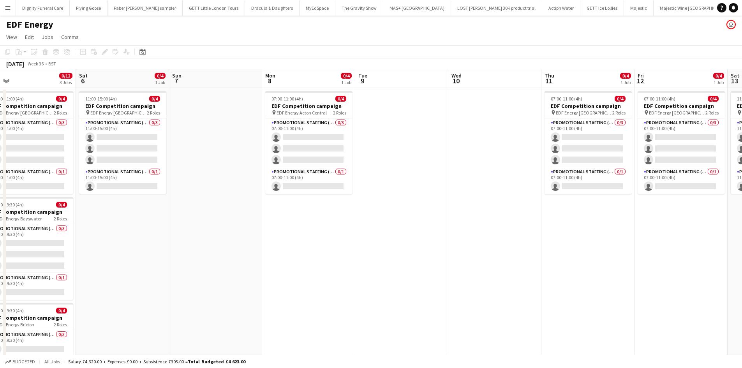
click at [104, 211] on app-date-cell "11:00-15:00 (4h) 0/4 EDF Competition campaign pin EDF Energy Nottingham 2 Roles…" at bounding box center [122, 266] width 93 height 356
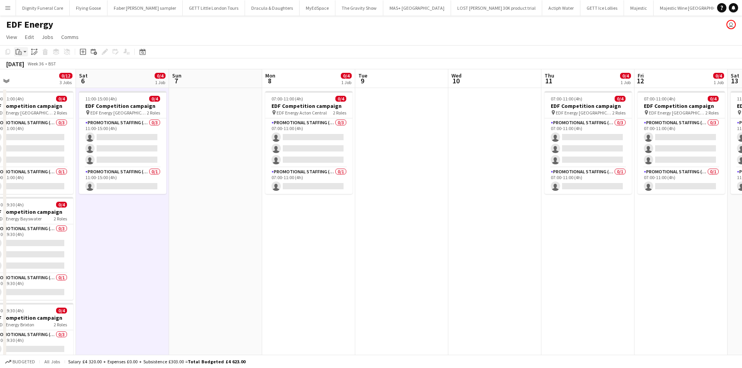
click at [20, 50] on icon "Paste" at bounding box center [19, 52] width 6 height 6
click at [25, 65] on link "Paste Ctrl+V" at bounding box center [57, 66] width 73 height 7
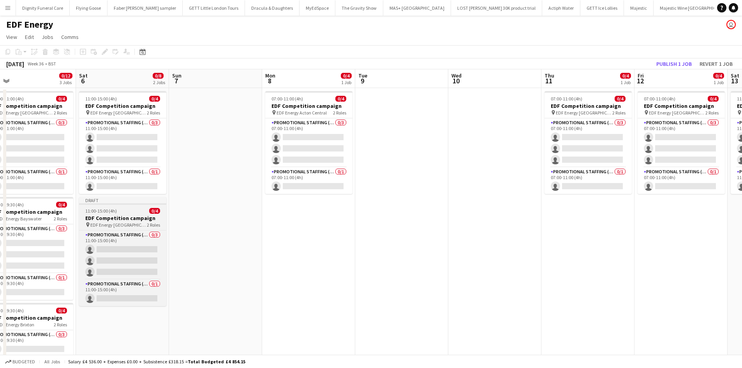
click at [122, 217] on h3 "EDF Competition campaign" at bounding box center [122, 218] width 87 height 7
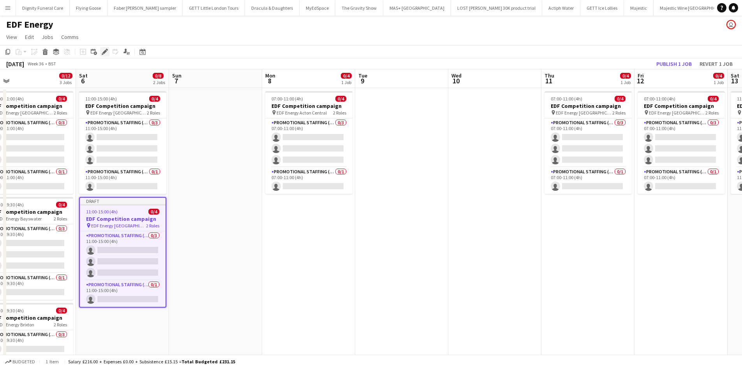
click at [105, 51] on icon at bounding box center [104, 52] width 4 height 4
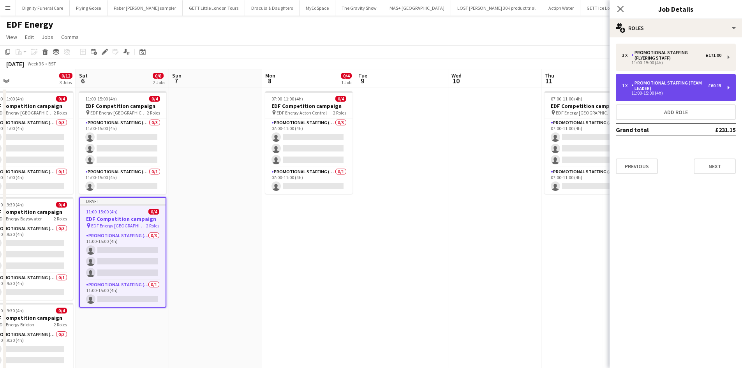
click at [668, 85] on div "Promotional Staffing (Team Leader)" at bounding box center [670, 85] width 77 height 11
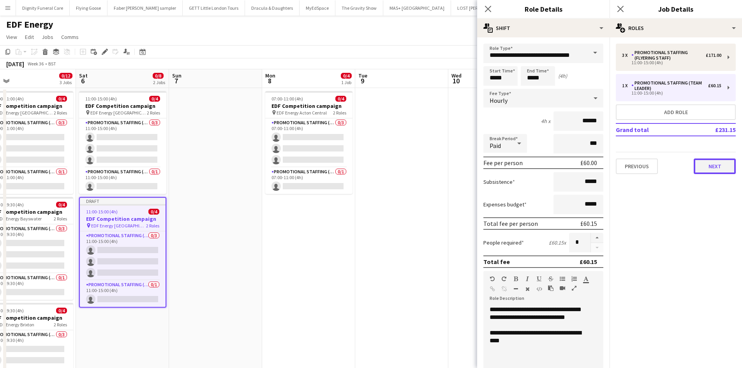
click at [711, 162] on button "Next" at bounding box center [715, 167] width 42 height 16
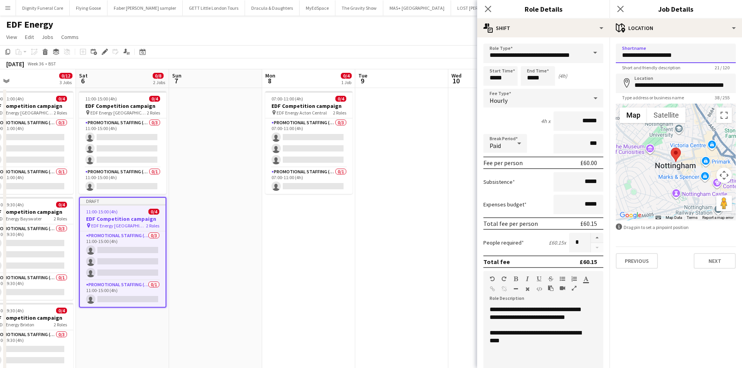
click at [693, 54] on input "**********" at bounding box center [676, 53] width 120 height 19
type input "**********"
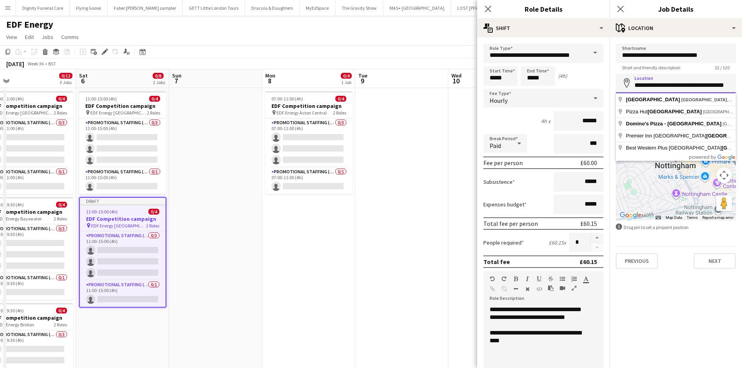
scroll to position [0, 0]
drag, startPoint x: 729, startPoint y: 85, endPoint x: 640, endPoint y: 86, distance: 89.2
click at [640, 86] on input "**********" at bounding box center [676, 83] width 120 height 19
type input "****"
drag, startPoint x: 667, startPoint y: 87, endPoint x: 637, endPoint y: 88, distance: 30.0
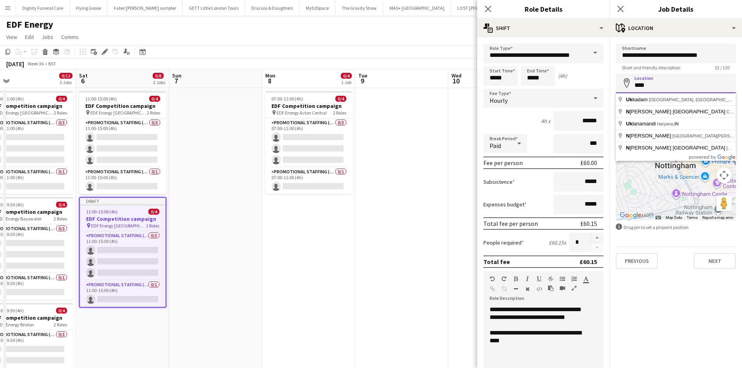
click at [637, 88] on input "****" at bounding box center [676, 83] width 120 height 19
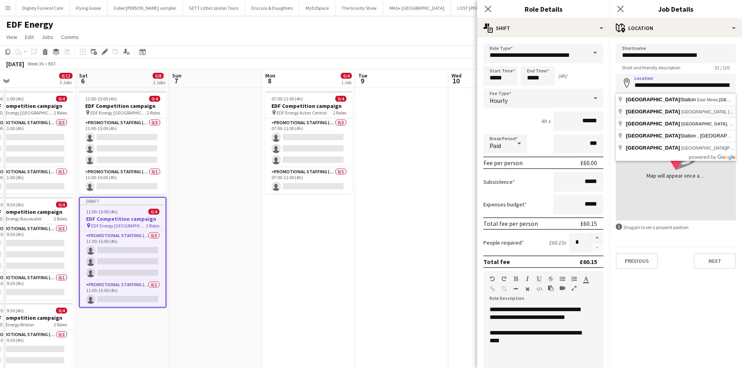
type input "**********"
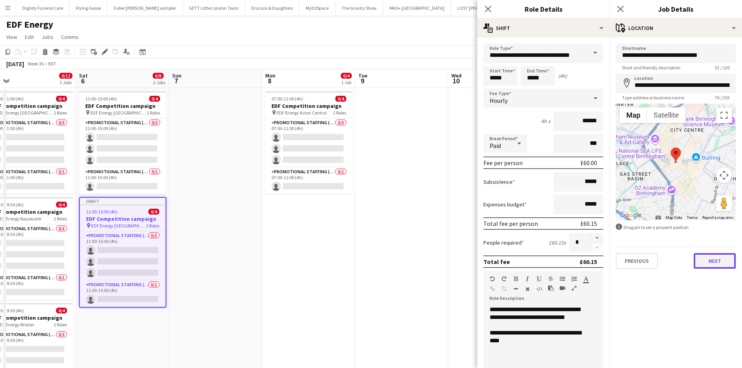
click at [715, 260] on button "Next" at bounding box center [715, 261] width 42 height 16
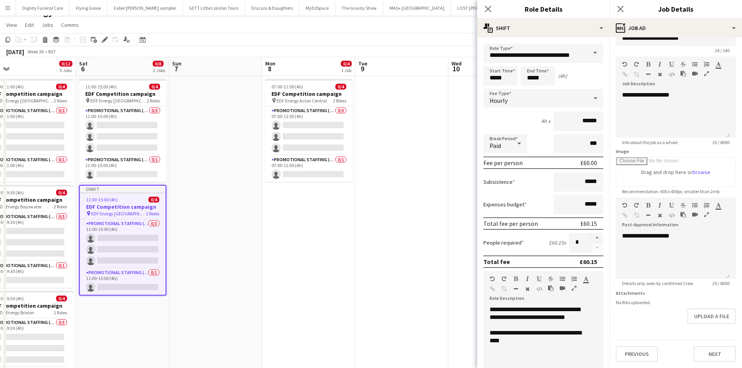
scroll to position [89, 0]
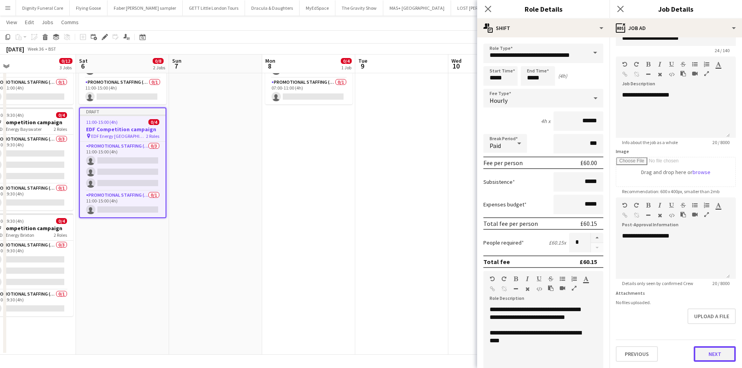
click at [709, 355] on button "Next" at bounding box center [715, 354] width 42 height 16
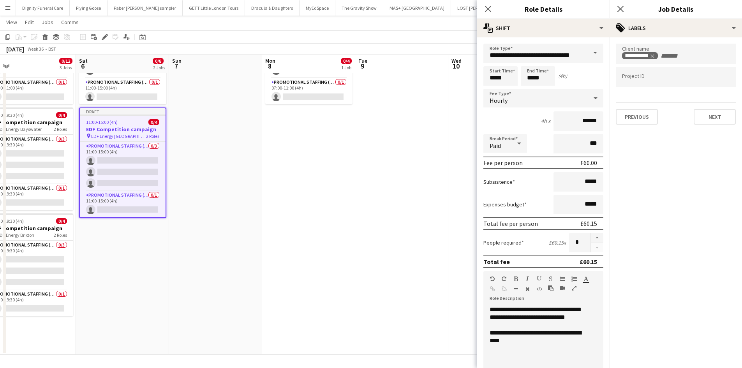
scroll to position [0, 0]
click at [712, 119] on button "Next" at bounding box center [715, 117] width 42 height 16
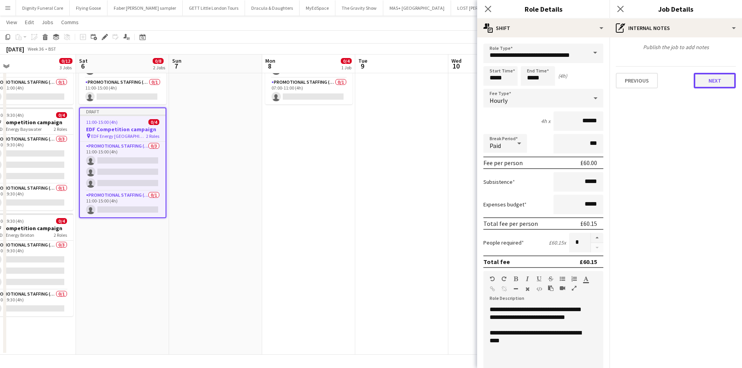
click at [720, 83] on button "Next" at bounding box center [715, 81] width 42 height 16
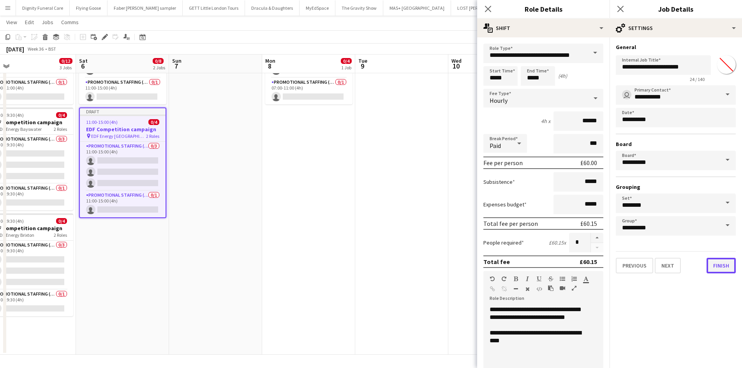
click at [720, 264] on button "Finish" at bounding box center [721, 266] width 29 height 16
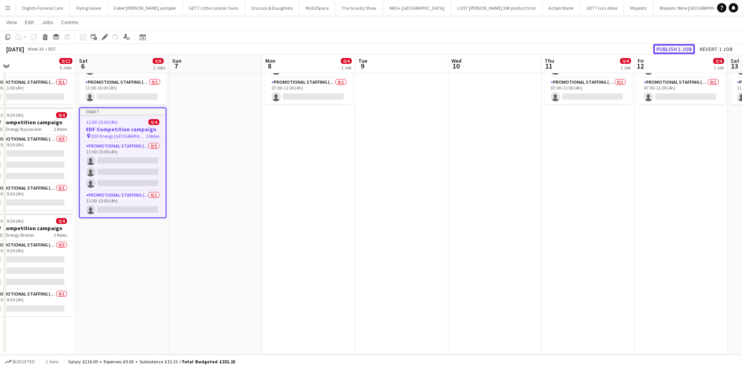
click at [681, 46] on button "Publish 1 job" at bounding box center [674, 49] width 42 height 10
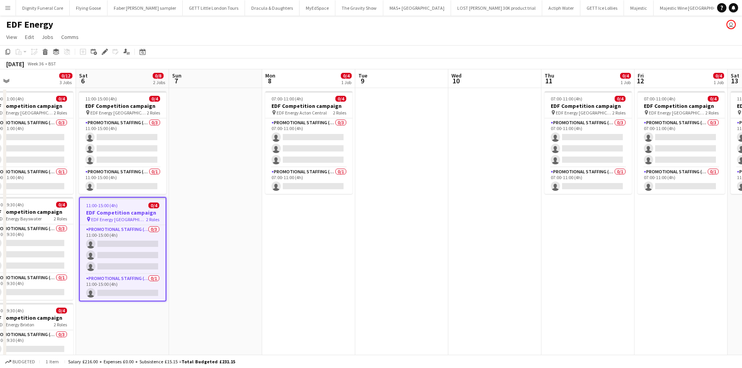
click at [111, 210] on h3 "EDF Competition campaign" at bounding box center [123, 212] width 86 height 7
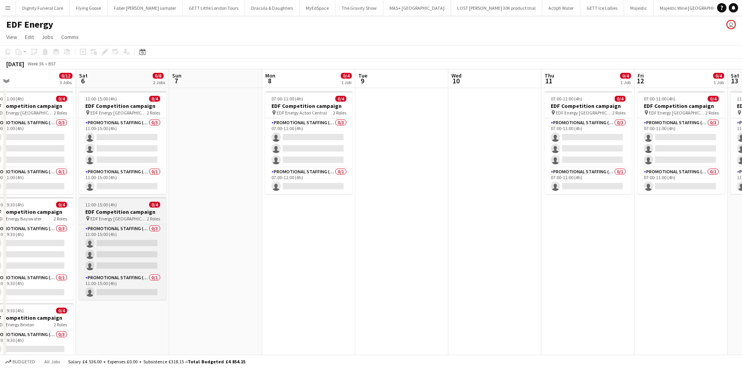
click at [124, 213] on h3 "EDF Competition campaign" at bounding box center [122, 211] width 87 height 7
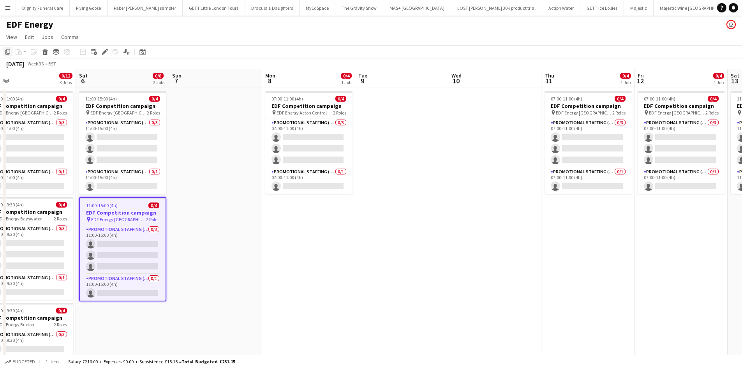
click at [7, 51] on icon "Copy" at bounding box center [8, 52] width 6 height 6
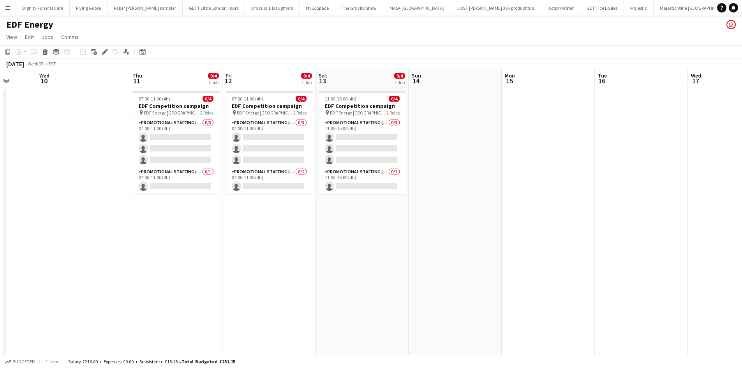
scroll to position [0, 252]
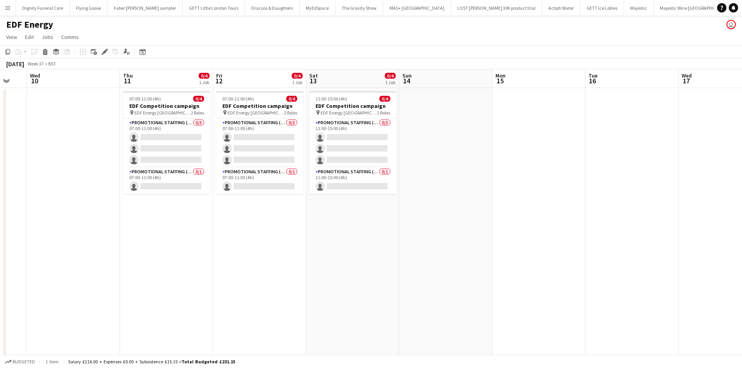
drag, startPoint x: 464, startPoint y: 182, endPoint x: 42, endPoint y: 173, distance: 421.6
click at [42, 173] on app-calendar-viewport "Sun 7 Mon 8 0/4 1 Job Tue 9 Wed 10 Thu 11 0/4 1 Job Fri 12 0/4 1 Job Sat 13 0/4…" at bounding box center [371, 256] width 742 height 375
click at [361, 226] on app-date-cell "11:00-15:00 (4h) 0/4 EDF Competition campaign pin EDF Energy Nottingham 2 Roles…" at bounding box center [352, 266] width 93 height 356
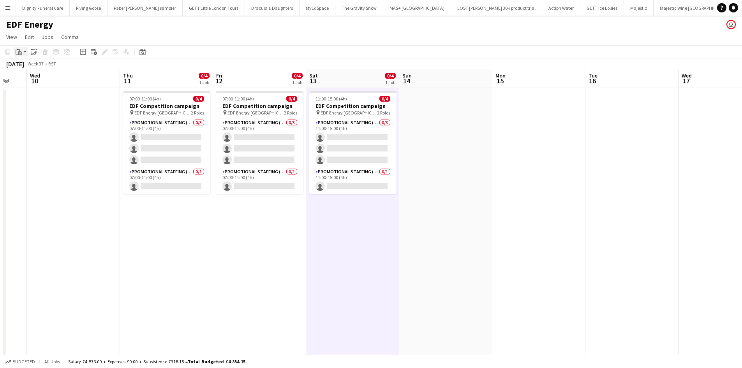
click at [20, 51] on icon "Paste" at bounding box center [19, 52] width 6 height 6
click at [28, 65] on link "Paste Ctrl+V" at bounding box center [57, 66] width 73 height 7
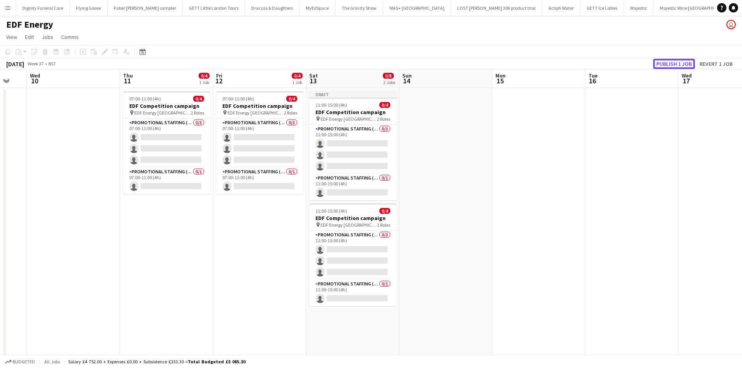
click at [671, 61] on button "Publish 1 job" at bounding box center [674, 64] width 42 height 10
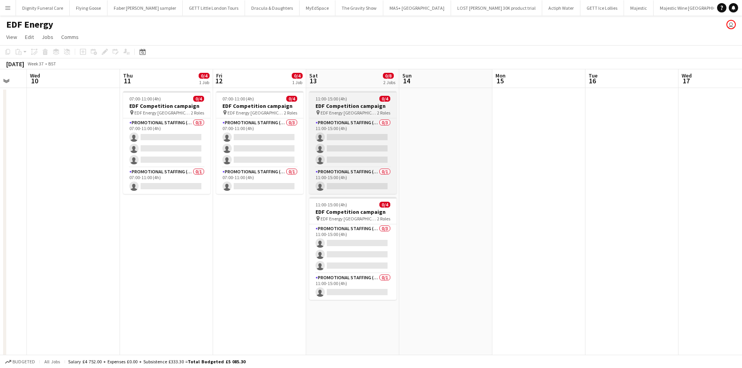
click at [341, 104] on h3 "EDF Competition campaign" at bounding box center [352, 105] width 87 height 7
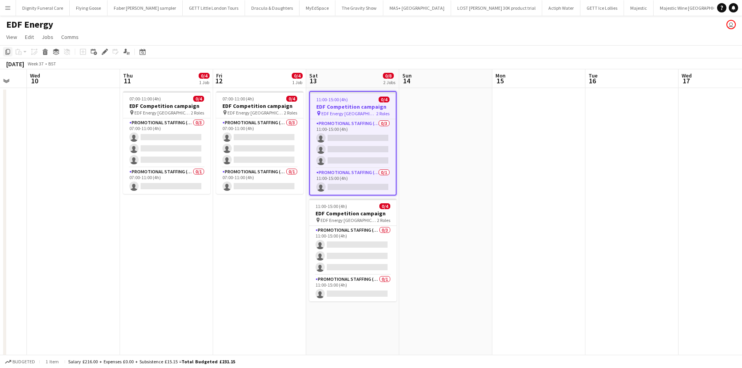
click at [7, 51] on icon "Copy" at bounding box center [8, 52] width 6 height 6
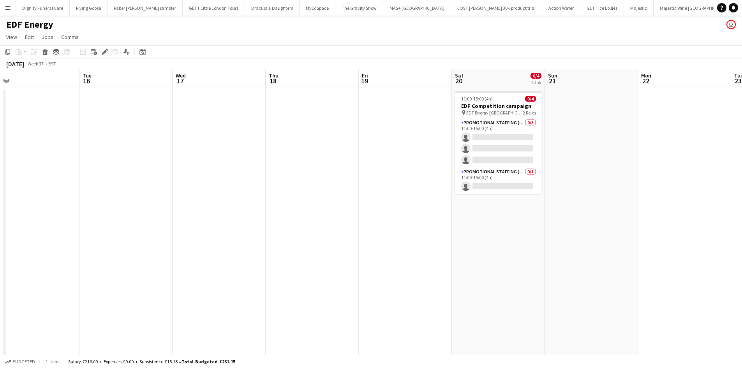
drag, startPoint x: 623, startPoint y: 159, endPoint x: 142, endPoint y: 167, distance: 480.4
click at [109, 168] on app-calendar-viewport "Fri 12 0/4 1 Job Sat 13 0/8 2 Jobs Sun 14 Mon 15 Tue 16 Wed 17 Thu 18 Fri 19 Sa…" at bounding box center [371, 256] width 742 height 375
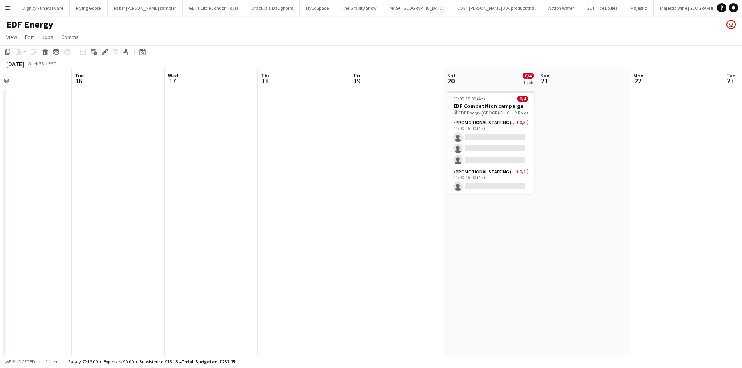
click at [487, 228] on app-date-cell "11:00-15:00 (4h) 0/4 EDF Competition campaign pin EDF Energy Nottingham 2 Roles…" at bounding box center [490, 266] width 93 height 356
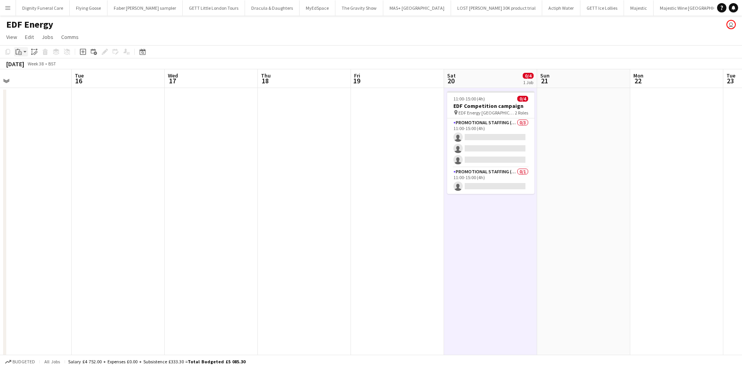
click at [19, 52] on icon at bounding box center [20, 53] width 4 height 4
click at [28, 66] on link "Paste Ctrl+V" at bounding box center [57, 66] width 73 height 7
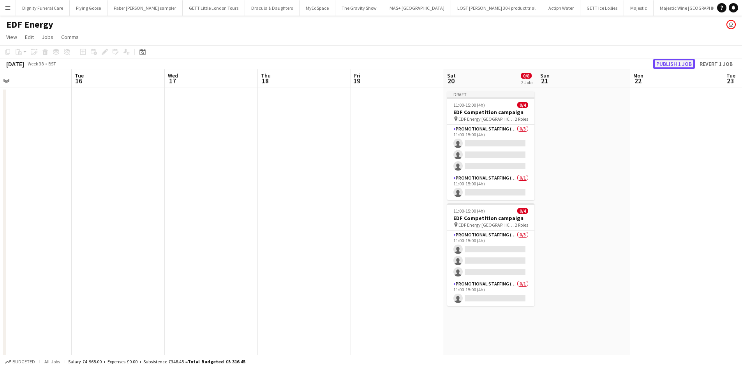
click at [666, 60] on button "Publish 1 job" at bounding box center [674, 64] width 42 height 10
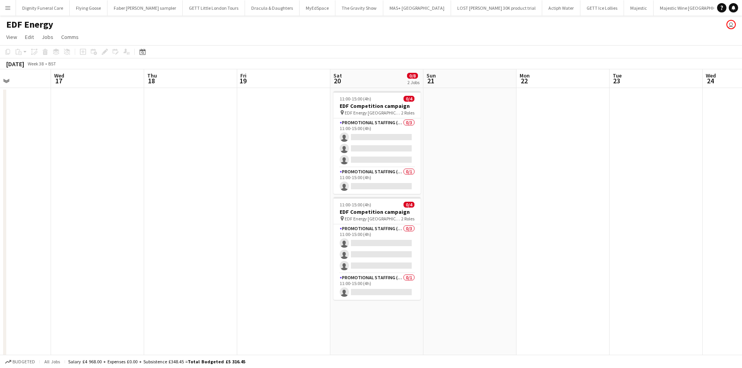
drag, startPoint x: 221, startPoint y: 221, endPoint x: 13, endPoint y: 223, distance: 207.7
click at [13, 223] on app-calendar-viewport "Sun 14 Mon 15 Tue 16 Wed 17 Thu 18 Fri 19 Sat 20 0/8 2 Jobs Sun 21 Mon 22 Tue 2…" at bounding box center [371, 256] width 742 height 375
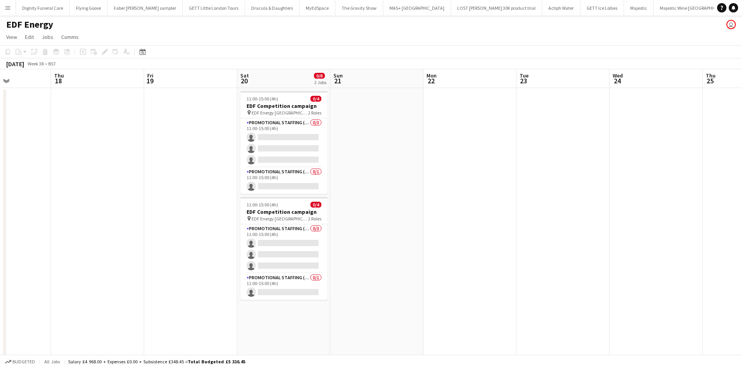
scroll to position [0, 229]
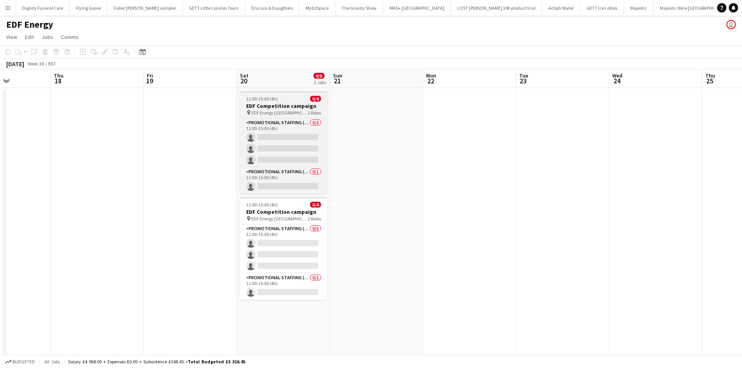
click at [293, 104] on h3 "EDF Competition campaign" at bounding box center [283, 105] width 87 height 7
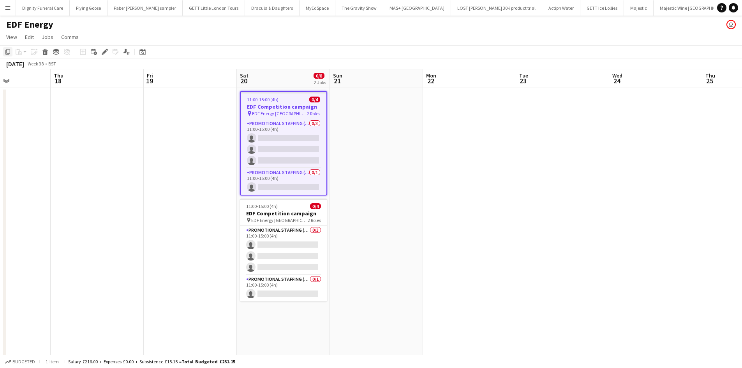
click at [8, 50] on icon "Copy" at bounding box center [8, 52] width 6 height 6
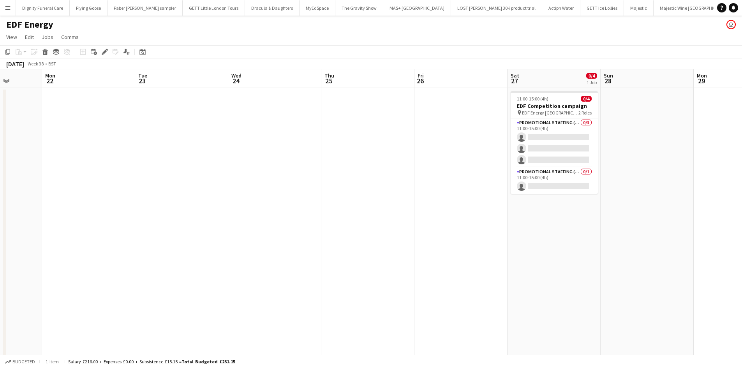
scroll to position [0, 277]
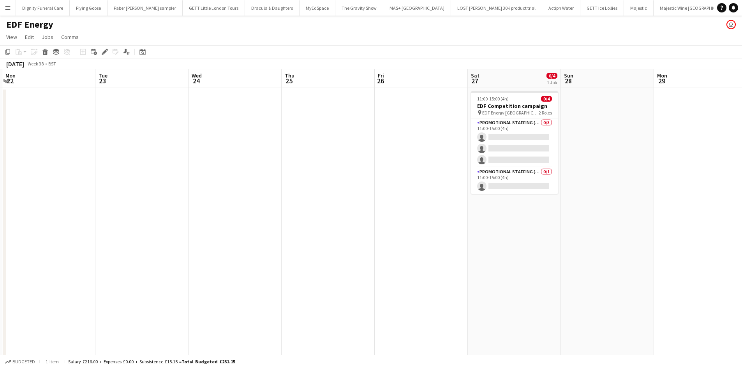
drag, startPoint x: 557, startPoint y: 175, endPoint x: 49, endPoint y: 175, distance: 508.0
click at [49, 175] on app-calendar-viewport "Fri 19 Sat 20 0/8 2 Jobs Sun 21 Mon 22 Tue 23 Wed 24 Thu 25 Fri 26 Sat 27 0/4 1…" at bounding box center [371, 256] width 742 height 375
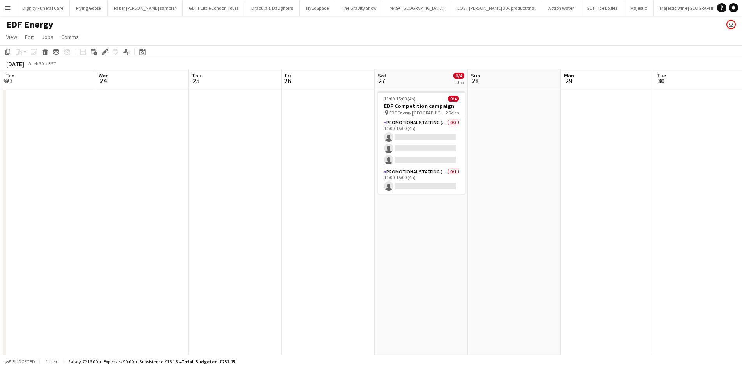
click at [419, 229] on app-date-cell "11:00-15:00 (4h) 0/4 EDF Competition campaign pin EDF Energy Nottingham 2 Roles…" at bounding box center [421, 266] width 93 height 356
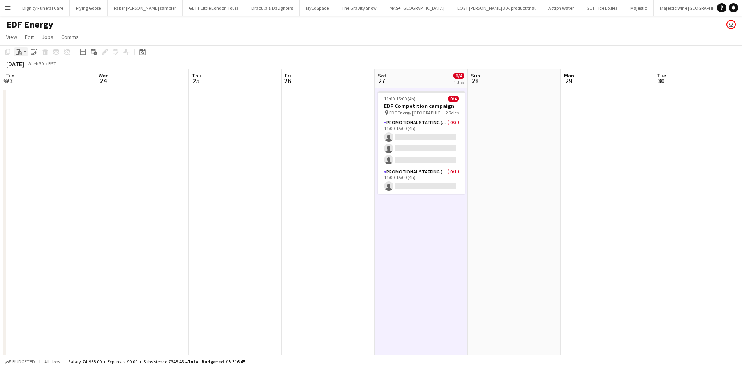
click at [17, 52] on icon "Paste" at bounding box center [19, 52] width 6 height 6
click at [30, 66] on link "Paste Ctrl+V" at bounding box center [57, 66] width 73 height 7
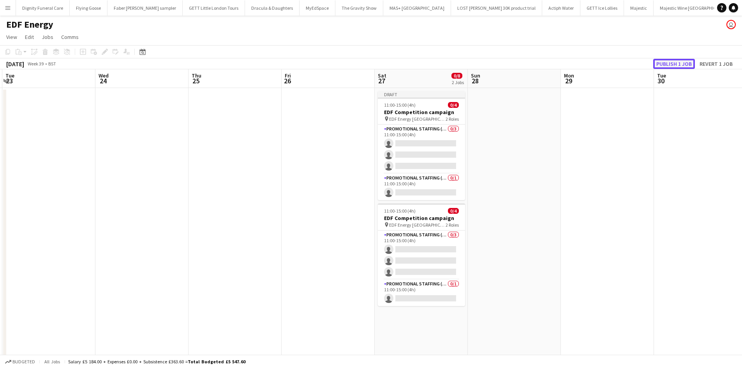
click at [670, 65] on button "Publish 1 job" at bounding box center [674, 64] width 42 height 10
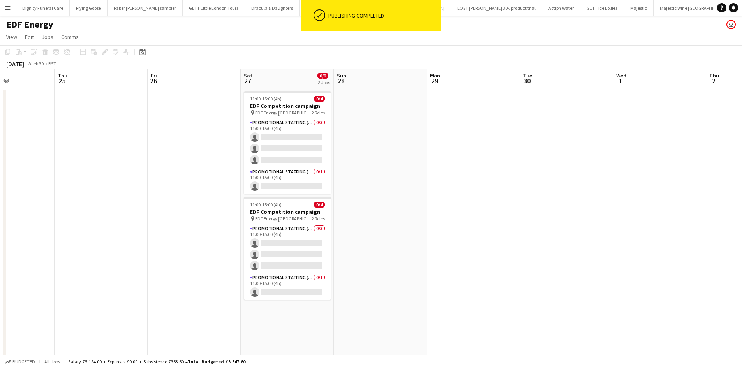
drag, startPoint x: 620, startPoint y: 174, endPoint x: 382, endPoint y: 173, distance: 238.4
click at [388, 174] on app-calendar-viewport "Mon 22 Tue 23 Wed 24 Thu 25 Fri 26 Sat 27 0/8 2 Jobs Sun 28 Mon 29 Tue 30 Wed 1…" at bounding box center [371, 256] width 742 height 375
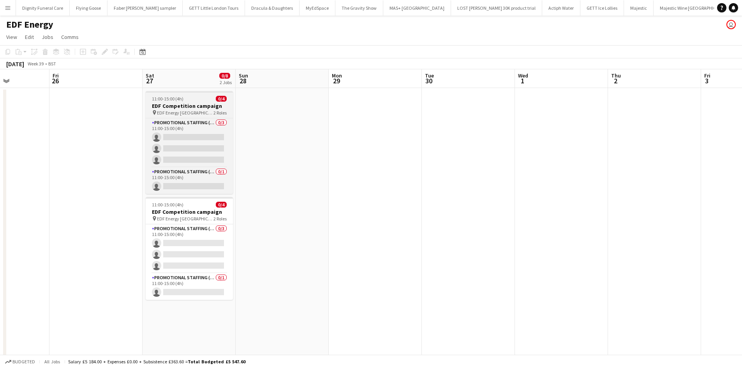
click at [182, 106] on h3 "EDF Competition campaign" at bounding box center [189, 105] width 87 height 7
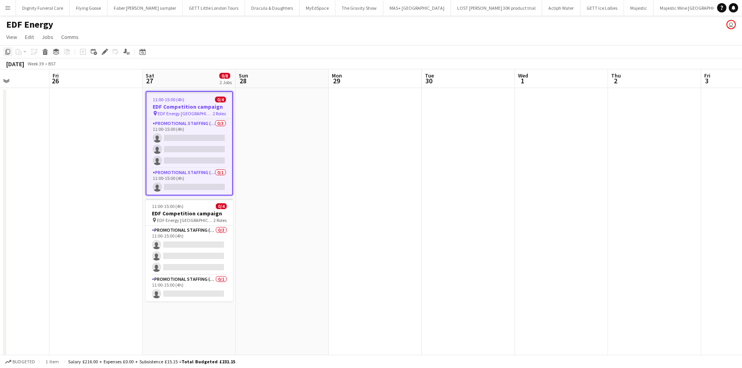
click at [8, 53] on icon "Copy" at bounding box center [8, 52] width 6 height 6
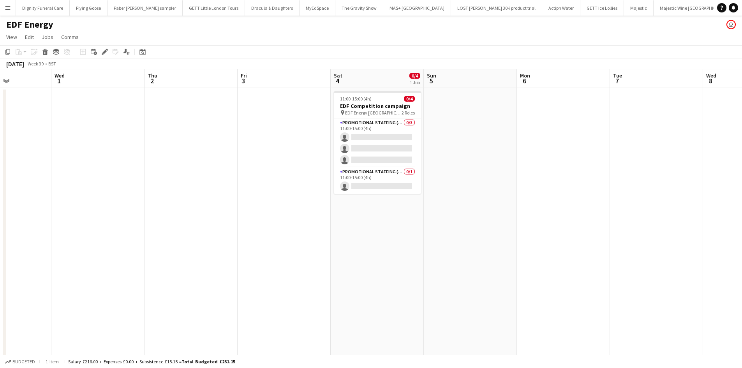
scroll to position [0, 273]
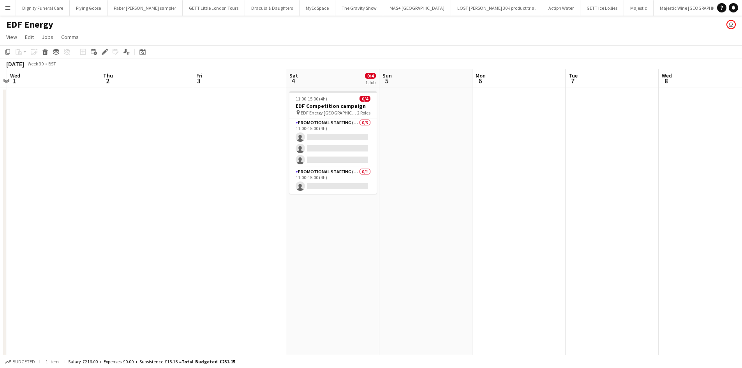
drag, startPoint x: 579, startPoint y: 178, endPoint x: 101, endPoint y: 148, distance: 478.6
click at [70, 156] on app-calendar-viewport "Sun 28 Mon 29 Tue 30 Wed 1 Thu 2 Fri 3 Sat 4 0/4 1 Job Sun 5 Mon 6 Tue 7 Wed 8 …" at bounding box center [371, 256] width 742 height 375
click at [337, 213] on app-date-cell "11:00-15:00 (4h) 0/4 EDF Competition campaign pin EDF Energy Nottingham 2 Roles…" at bounding box center [332, 266] width 93 height 356
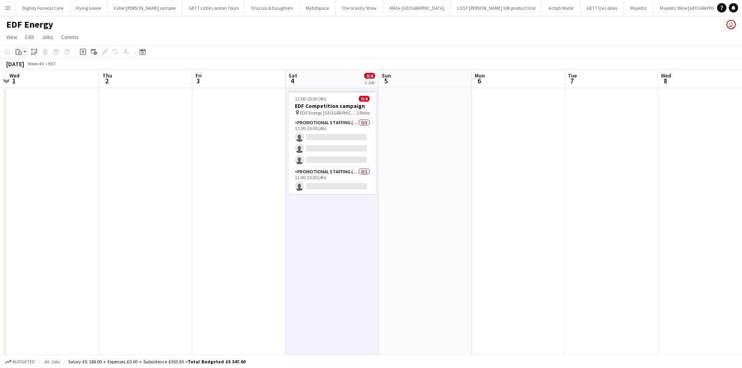
click at [20, 50] on icon "Paste" at bounding box center [19, 52] width 6 height 6
click at [30, 64] on link "Paste Ctrl+V" at bounding box center [57, 66] width 73 height 7
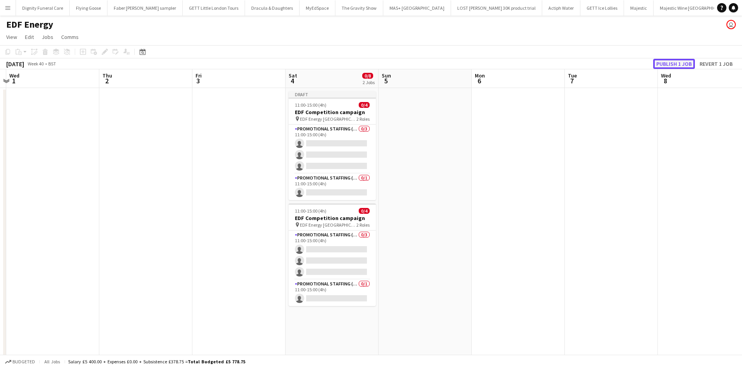
click at [679, 63] on button "Publish 1 job" at bounding box center [674, 64] width 42 height 10
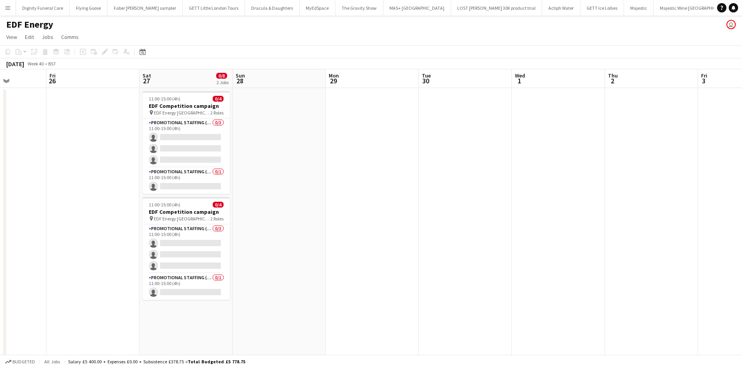
drag, startPoint x: 206, startPoint y: 196, endPoint x: 612, endPoint y: 203, distance: 405.6
click at [742, 196] on html "Menu Boards Boards Boards All jobs Status Workforce Workforce My Workforce Recr…" at bounding box center [371, 229] width 742 height 458
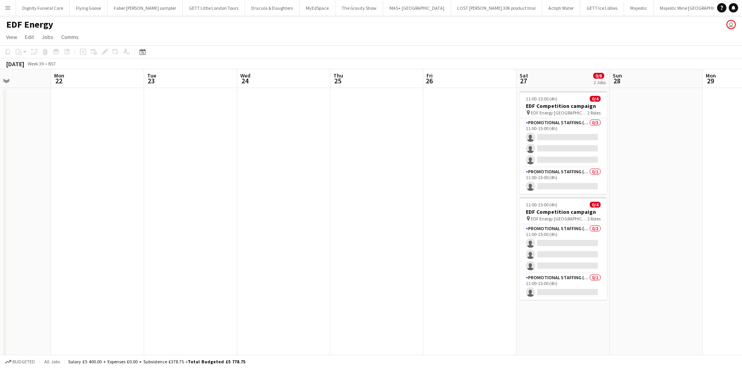
drag, startPoint x: 436, startPoint y: 209, endPoint x: 742, endPoint y: 205, distance: 305.9
click at [742, 205] on html "Menu Boards Boards Boards All jobs Status Workforce Workforce My Workforce Recr…" at bounding box center [371, 229] width 742 height 458
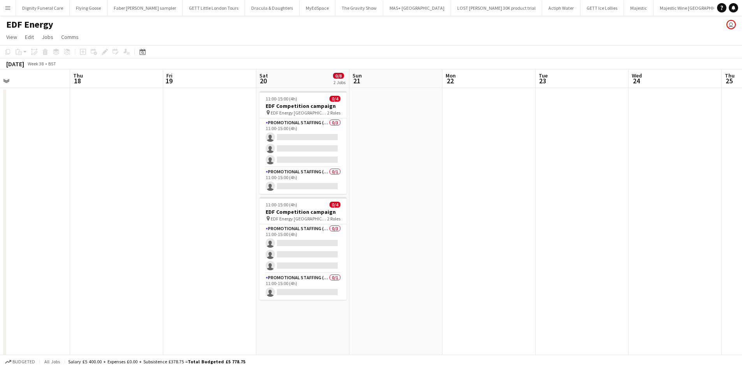
scroll to position [0, 216]
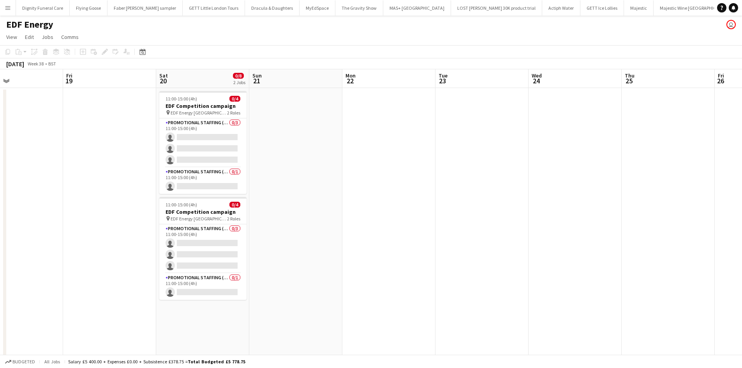
drag, startPoint x: 335, startPoint y: 205, endPoint x: 748, endPoint y: 197, distance: 413.1
click at [742, 197] on html "Menu Boards Boards Boards All jobs Status Workforce Workforce My Workforce Recr…" at bounding box center [371, 229] width 742 height 458
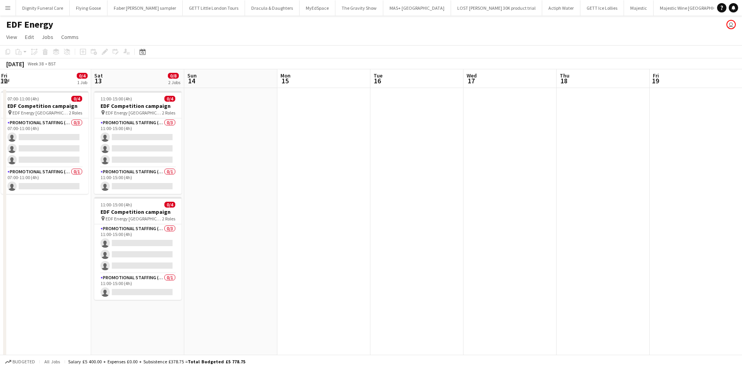
drag, startPoint x: 253, startPoint y: 208, endPoint x: 747, endPoint y: 206, distance: 494.0
click at [742, 206] on html "Menu Boards Boards Boards All jobs Status Workforce Workforce My Workforce Recr…" at bounding box center [371, 229] width 742 height 458
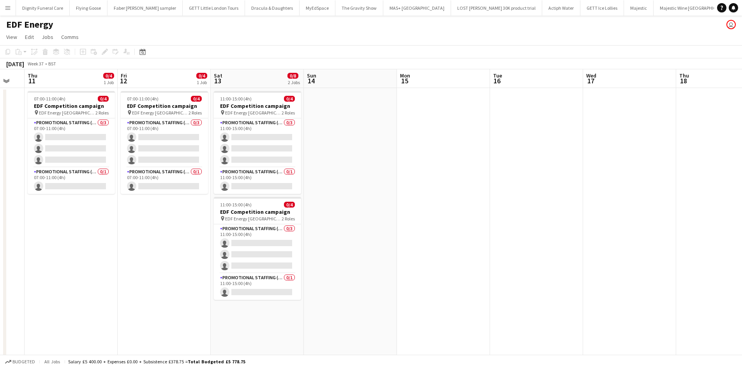
drag, startPoint x: 515, startPoint y: 223, endPoint x: 740, endPoint y: 221, distance: 225.2
click at [742, 221] on html "Menu Boards Boards Boards All jobs Status Workforce Workforce My Workforce Recr…" at bounding box center [371, 229] width 742 height 458
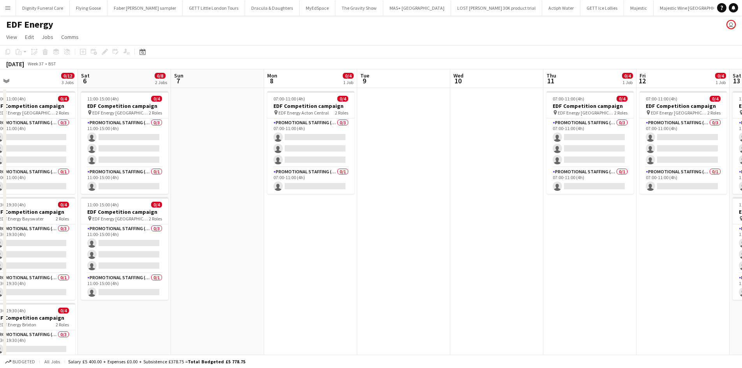
drag, startPoint x: 534, startPoint y: 240, endPoint x: 693, endPoint y: 229, distance: 159.3
click at [693, 229] on app-calendar-viewport "Wed 3 0/12 3 Jobs Thu 4 0/12 3 Jobs Fri 5 0/12 3 Jobs Sat 6 0/8 2 Jobs Sun 7 Mo…" at bounding box center [371, 256] width 742 height 375
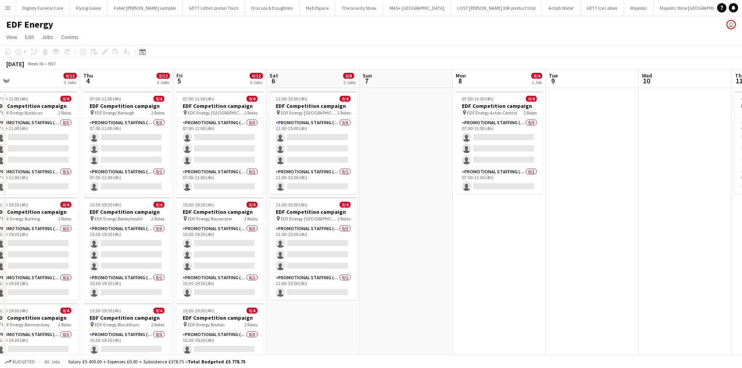
scroll to position [0, 198]
drag, startPoint x: 454, startPoint y: 233, endPoint x: 467, endPoint y: 232, distance: 13.3
click at [467, 232] on app-calendar-viewport "Mon 1 0/12 3 Jobs Tue 2 0/12 3 Jobs Wed 3 0/12 3 Jobs Thu 4 0/12 3 Jobs Fri 5 0…" at bounding box center [371, 256] width 742 height 375
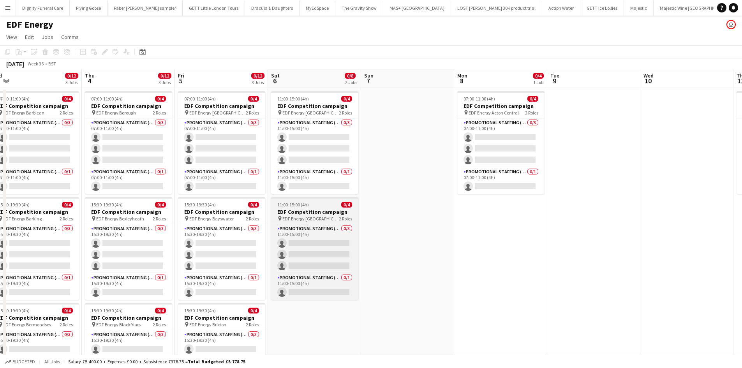
click at [311, 211] on h3 "EDF Competition campaign" at bounding box center [314, 211] width 87 height 7
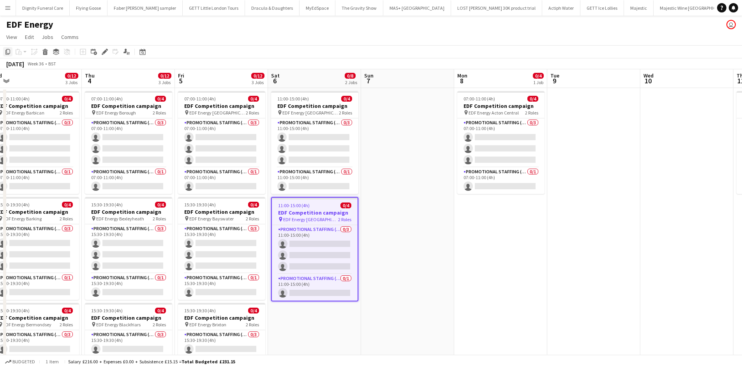
click at [8, 51] on icon "Copy" at bounding box center [8, 52] width 6 height 6
click at [303, 318] on app-date-cell "11:00-15:00 (4h) 0/4 EDF Competition campaign pin EDF Energy Nottingham 2 Roles…" at bounding box center [314, 266] width 93 height 356
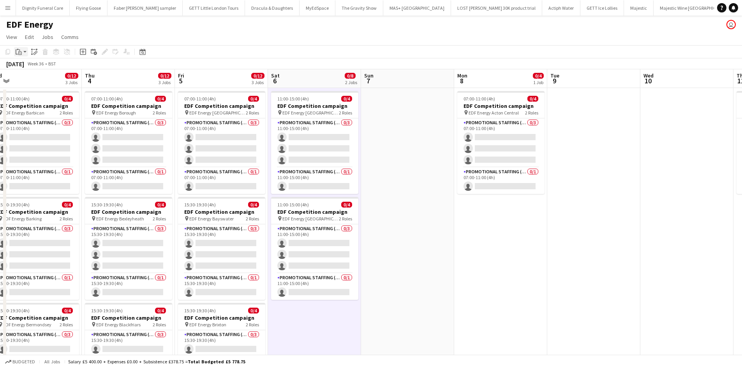
click at [19, 48] on div "Paste" at bounding box center [18, 51] width 9 height 9
click at [31, 66] on link "Paste Ctrl+V" at bounding box center [57, 66] width 73 height 7
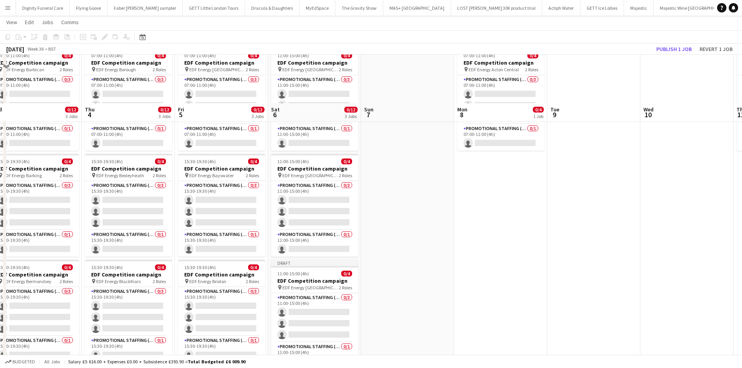
scroll to position [94, 0]
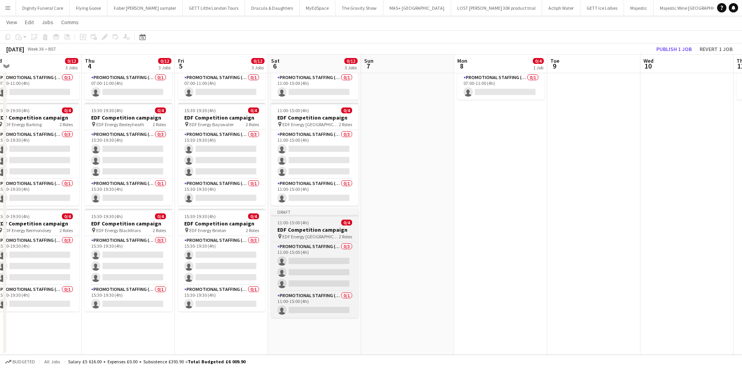
click at [309, 228] on h3 "EDF Competition campaign" at bounding box center [314, 229] width 87 height 7
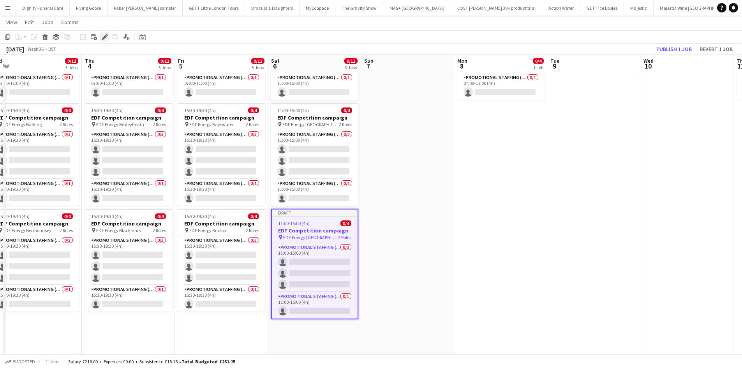
click at [102, 35] on icon "Edit" at bounding box center [105, 37] width 6 height 6
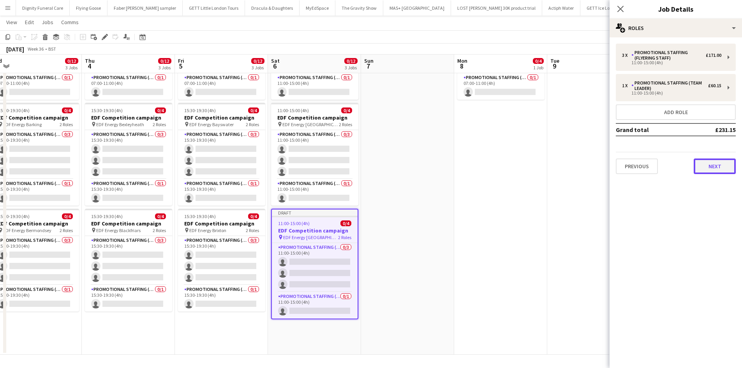
click at [725, 165] on button "Next" at bounding box center [715, 167] width 42 height 16
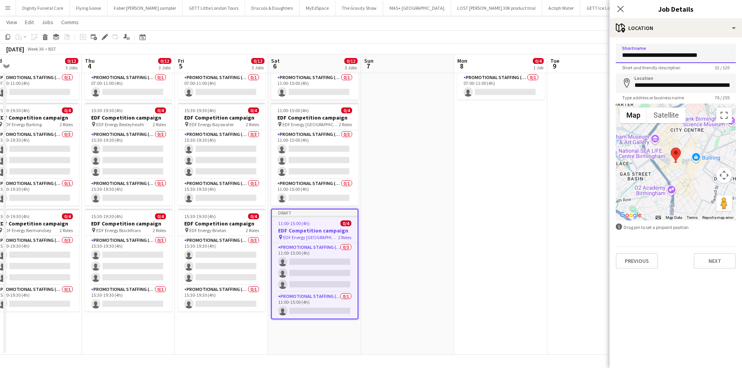
click at [722, 56] on input "**********" at bounding box center [676, 53] width 120 height 19
type input "**********"
click at [731, 86] on input "**********" at bounding box center [676, 83] width 120 height 19
drag, startPoint x: 731, startPoint y: 86, endPoint x: 684, endPoint y: 90, distance: 47.3
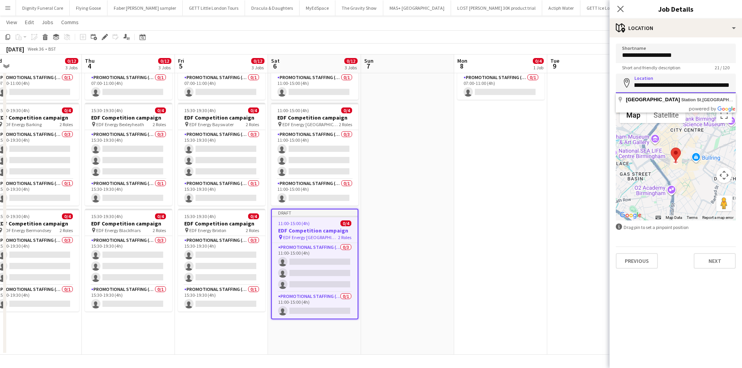
click at [684, 90] on input "**********" at bounding box center [676, 83] width 120 height 19
drag, startPoint x: 734, startPoint y: 83, endPoint x: 645, endPoint y: 95, distance: 89.4
click at [645, 95] on body "Menu Boards Boards Boards All jobs Status Workforce Workforce My Workforce Recr…" at bounding box center [371, 137] width 742 height 462
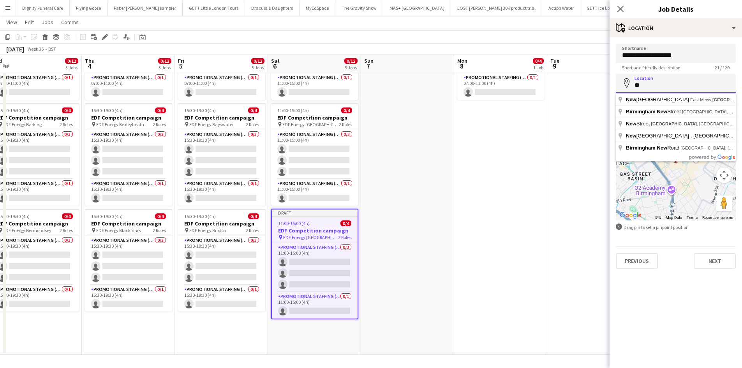
type input "*"
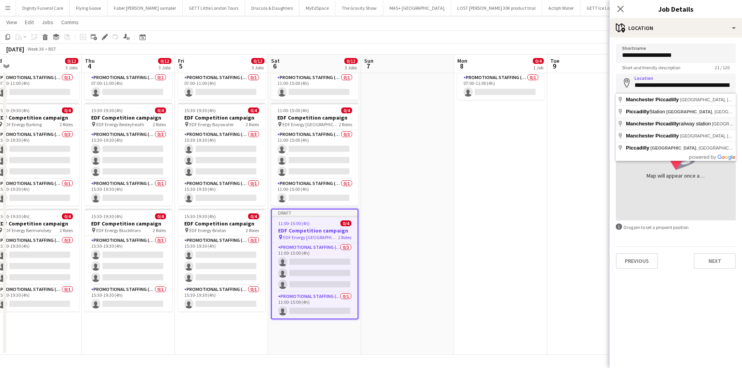
type input "**********"
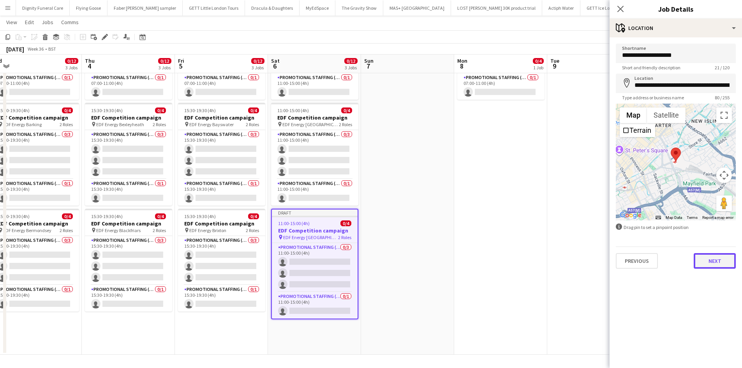
click at [716, 257] on button "Next" at bounding box center [715, 261] width 42 height 16
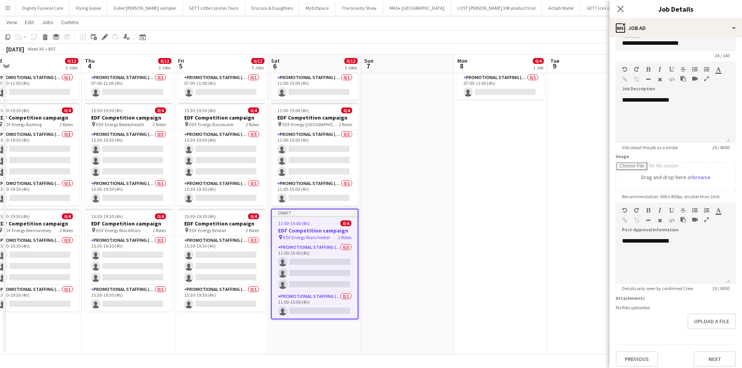
scroll to position [17, 0]
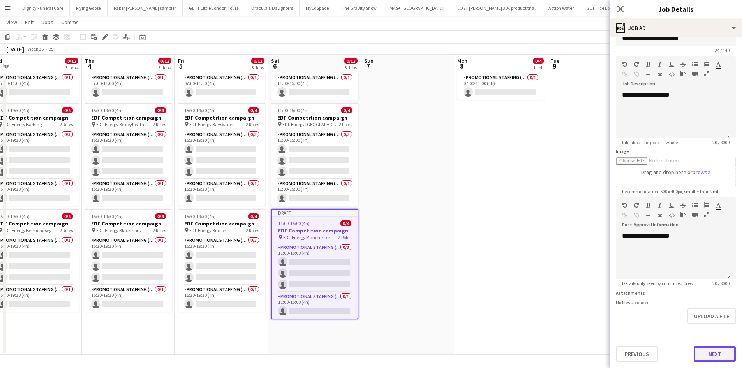
click at [712, 354] on button "Next" at bounding box center [715, 354] width 42 height 16
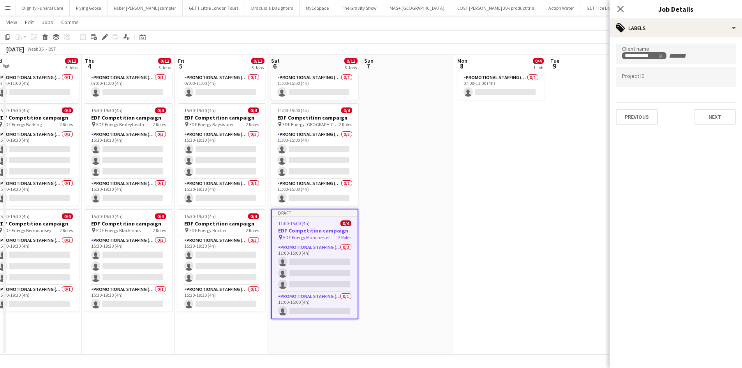
scroll to position [0, 0]
drag, startPoint x: 715, startPoint y: 111, endPoint x: 699, endPoint y: 140, distance: 33.1
click at [715, 111] on button "Next" at bounding box center [715, 117] width 42 height 16
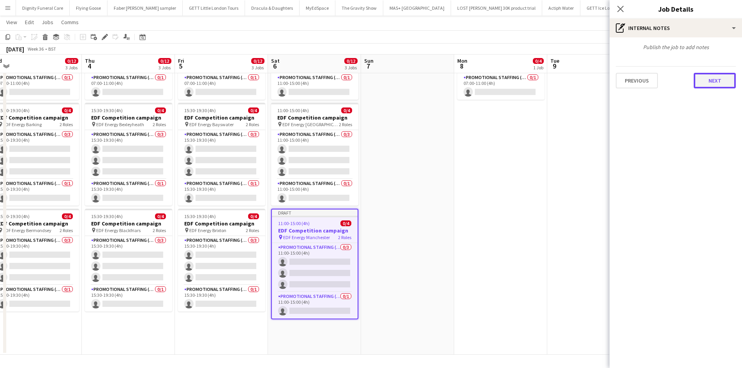
click at [723, 81] on button "Next" at bounding box center [715, 81] width 42 height 16
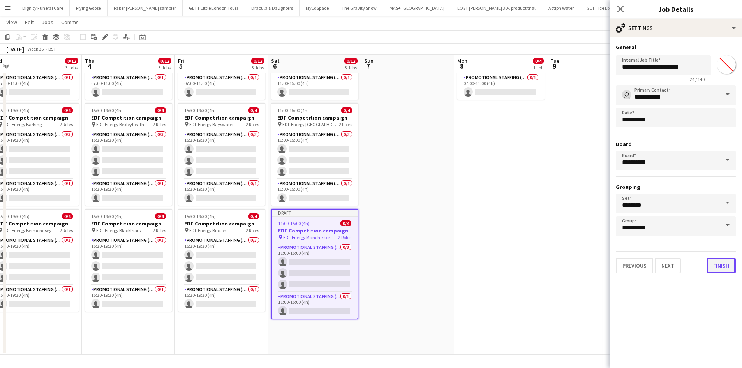
click at [718, 265] on button "Finish" at bounding box center [721, 266] width 29 height 16
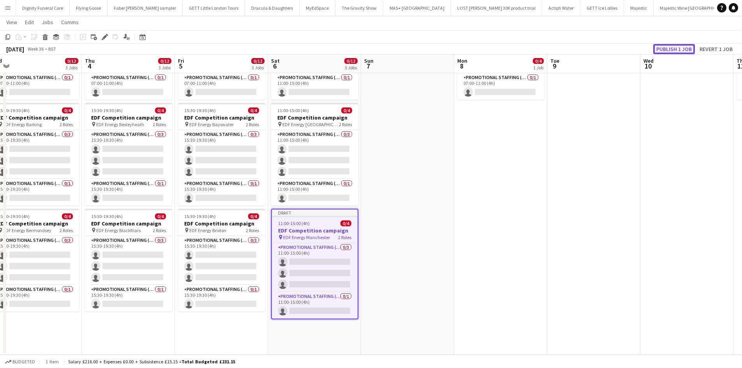
click at [679, 47] on button "Publish 1 job" at bounding box center [674, 49] width 42 height 10
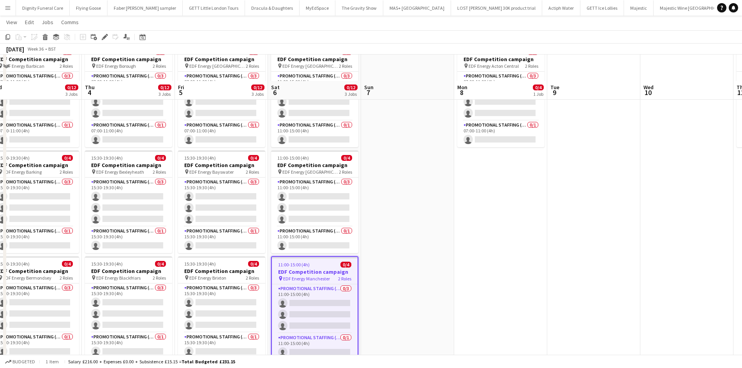
scroll to position [89, 0]
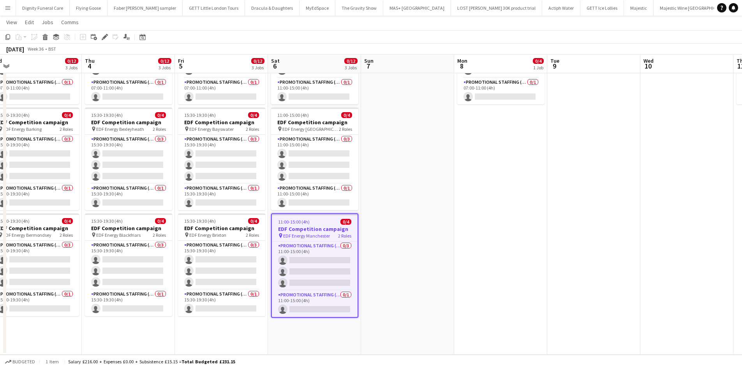
click at [308, 229] on h3 "EDF Competition campaign" at bounding box center [315, 229] width 86 height 7
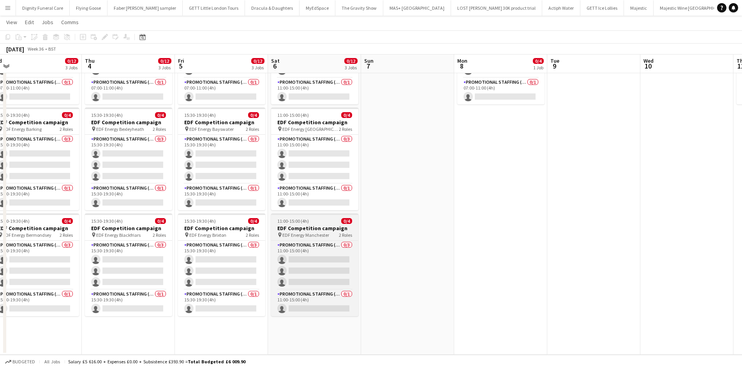
click at [302, 229] on h3 "EDF Competition campaign" at bounding box center [314, 228] width 87 height 7
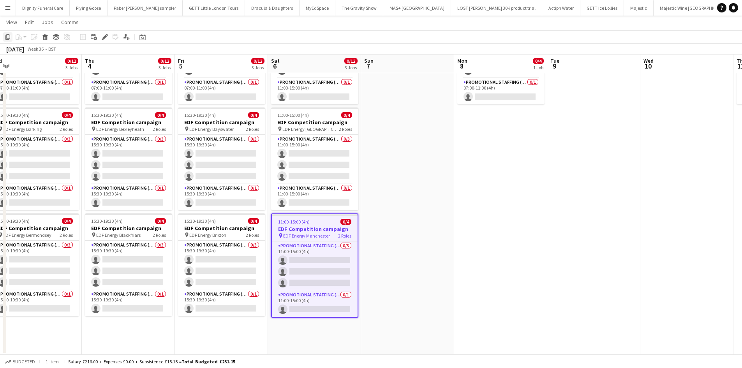
click at [7, 35] on icon at bounding box center [7, 36] width 5 height 5
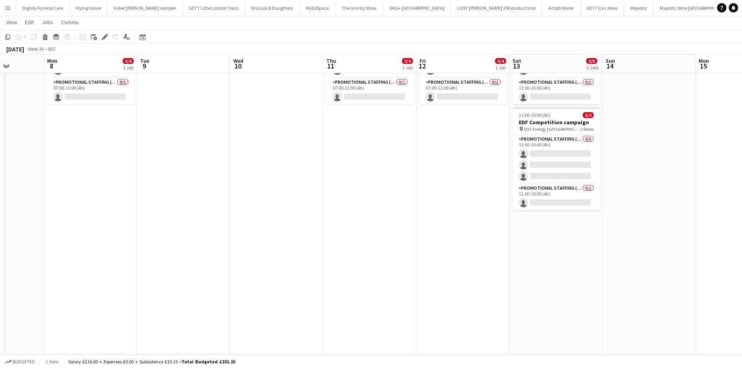
drag, startPoint x: 473, startPoint y: 185, endPoint x: 56, endPoint y: 164, distance: 417.4
click at [57, 165] on app-calendar-viewport "Fri 5 0/12 3 Jobs Sat 6 0/12 3 Jobs Sun 7 Mon 8 0/4 1 Job Tue 9 Wed 10 Thu 11 0…" at bounding box center [371, 148] width 742 height 413
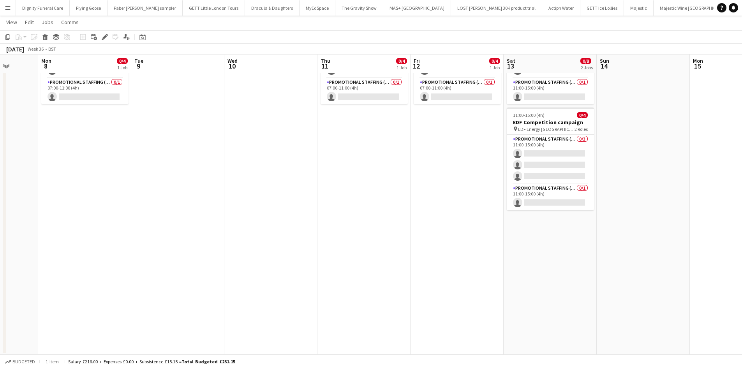
click at [549, 243] on app-date-cell "11:00-15:00 (4h) 0/4 EDF Competition campaign pin EDF Energy Birmingham New Str…" at bounding box center [550, 176] width 93 height 356
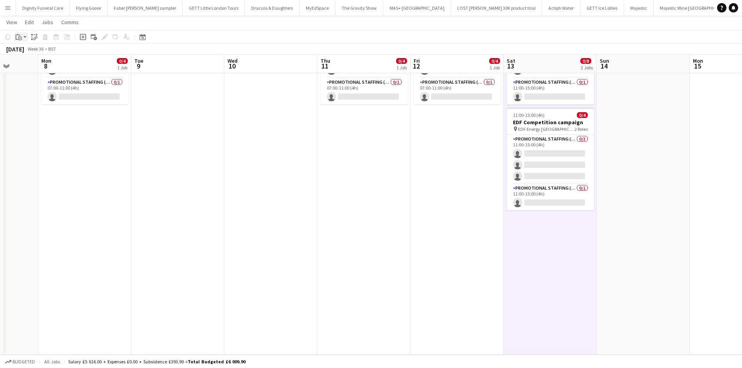
click at [18, 35] on icon at bounding box center [18, 34] width 2 height 1
drag, startPoint x: 33, startPoint y: 51, endPoint x: 39, endPoint y: 49, distance: 6.5
click at [34, 51] on link "Paste Ctrl+V" at bounding box center [57, 51] width 73 height 7
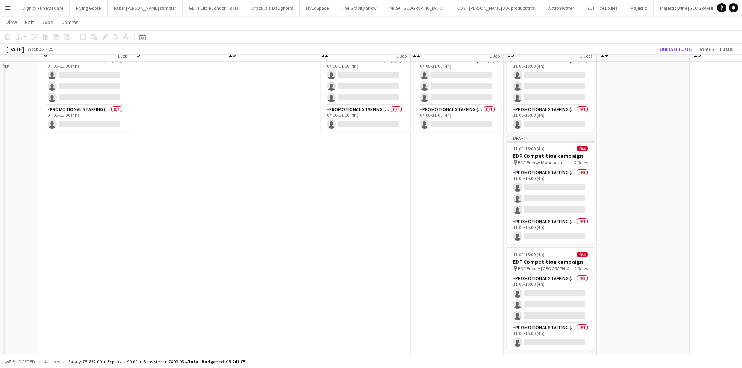
scroll to position [50, 0]
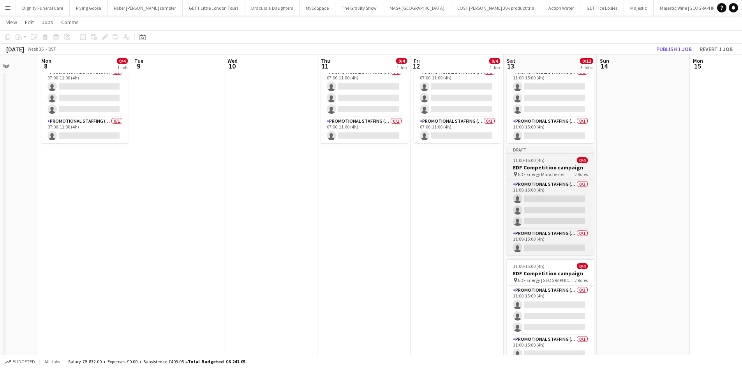
click at [550, 165] on h3 "EDF Competition campaign" at bounding box center [550, 167] width 87 height 7
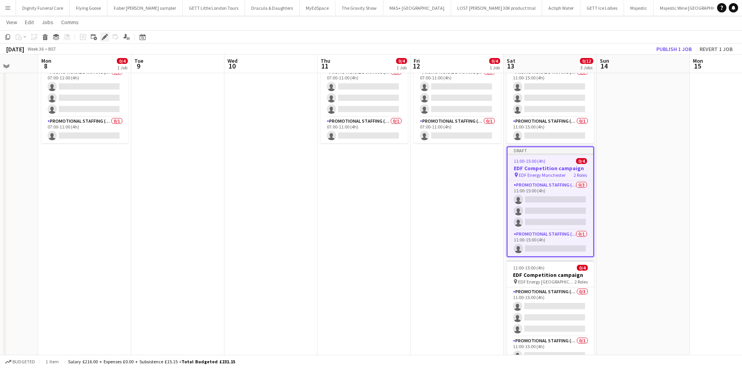
click at [105, 35] on icon "Edit" at bounding box center [105, 37] width 6 height 6
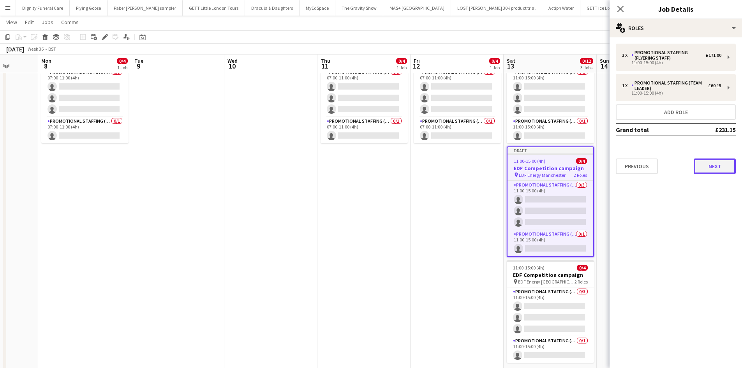
click at [709, 162] on button "Next" at bounding box center [715, 167] width 42 height 16
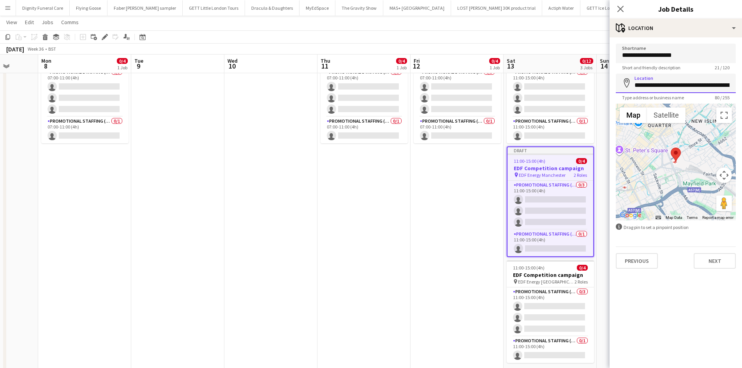
scroll to position [0, 14]
drag, startPoint x: 734, startPoint y: 85, endPoint x: 655, endPoint y: 89, distance: 79.2
click at [655, 89] on input "**********" at bounding box center [676, 83] width 120 height 19
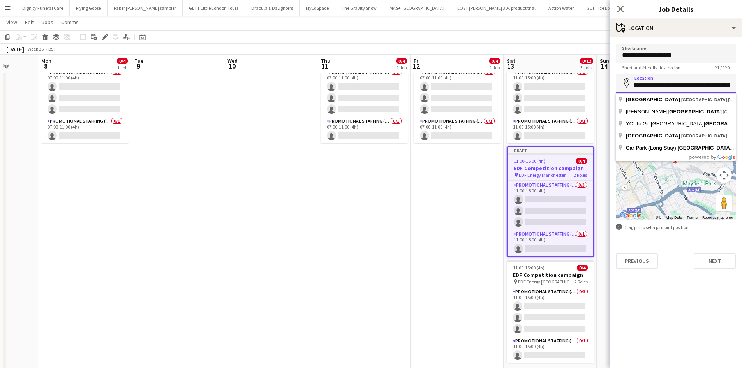
scroll to position [0, 31]
drag, startPoint x: 728, startPoint y: 85, endPoint x: 646, endPoint y: 87, distance: 81.8
click at [645, 87] on input "**********" at bounding box center [676, 83] width 120 height 19
drag, startPoint x: 706, startPoint y: 87, endPoint x: 663, endPoint y: 86, distance: 43.3
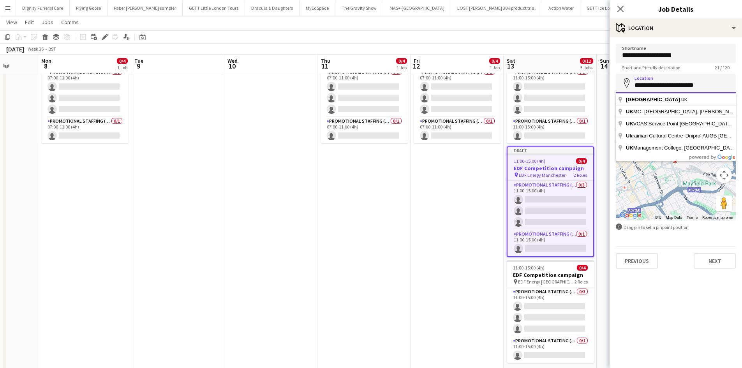
click at [663, 86] on input "**********" at bounding box center [676, 83] width 120 height 19
click at [636, 85] on input "**********" at bounding box center [676, 83] width 120 height 19
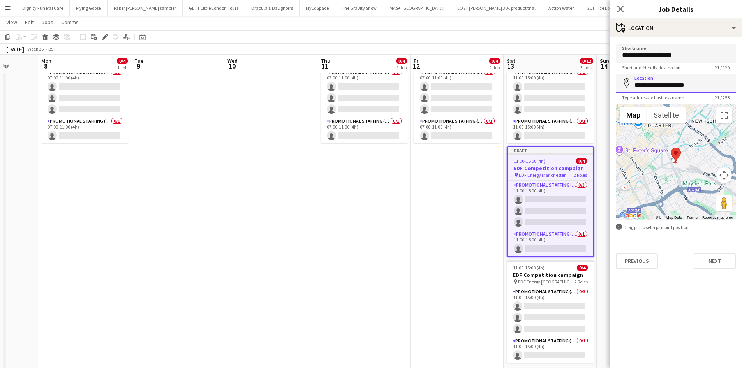
click at [647, 87] on input "**********" at bounding box center [676, 83] width 120 height 19
click at [663, 85] on input "**********" at bounding box center [676, 83] width 120 height 19
click at [697, 87] on input "**********" at bounding box center [676, 83] width 120 height 19
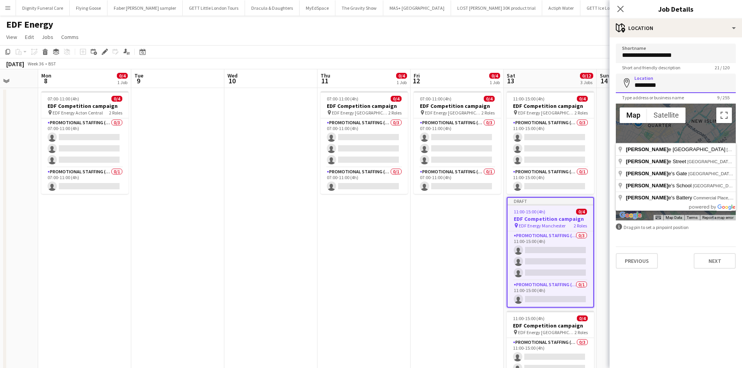
click at [669, 80] on input "*********" at bounding box center [676, 83] width 120 height 19
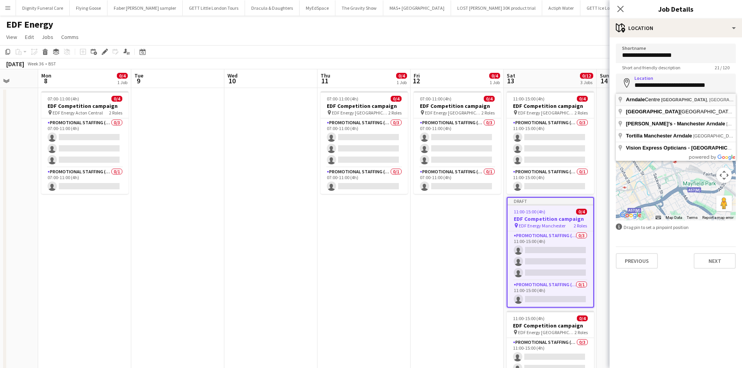
type input "**********"
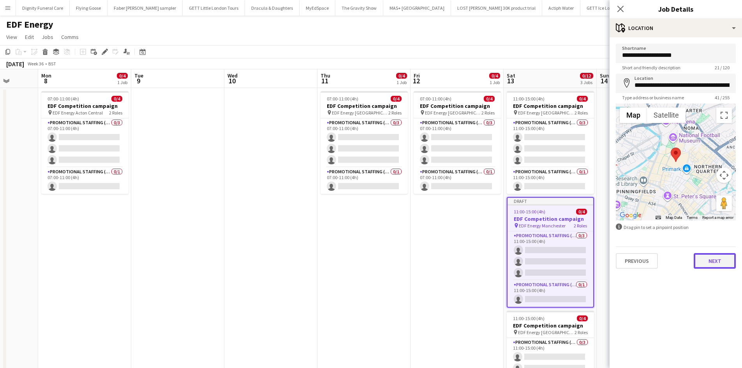
click at [719, 258] on button "Next" at bounding box center [715, 261] width 42 height 16
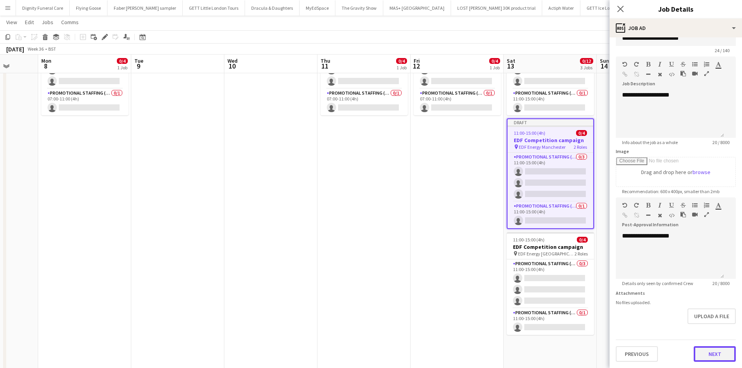
click at [710, 357] on button "Next" at bounding box center [715, 354] width 42 height 16
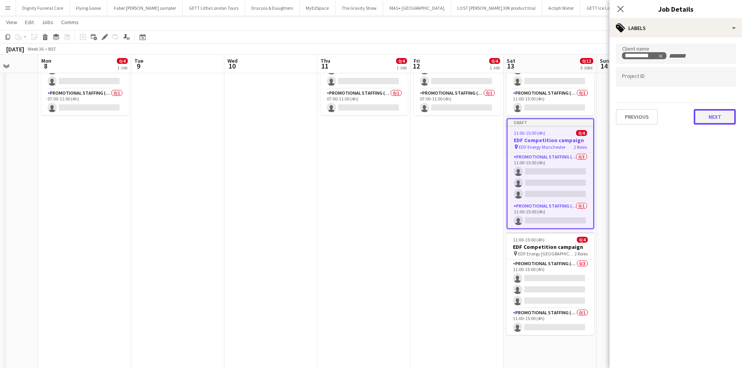
click at [714, 116] on button "Next" at bounding box center [715, 117] width 42 height 16
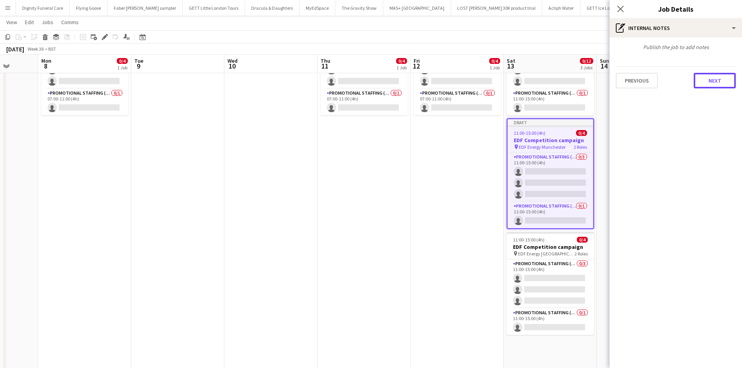
click at [717, 83] on button "Next" at bounding box center [715, 81] width 42 height 16
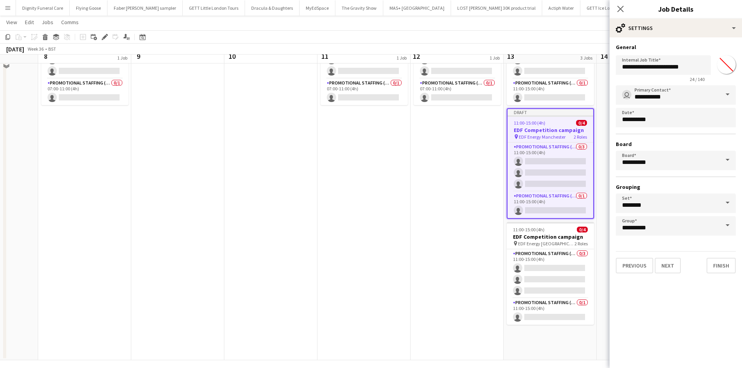
scroll to position [94, 0]
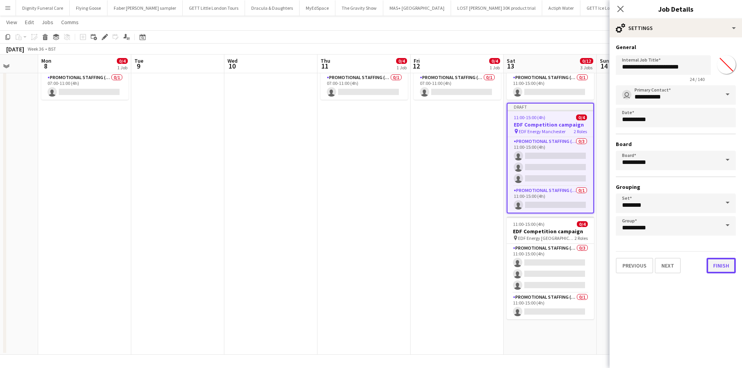
click at [726, 265] on button "Finish" at bounding box center [721, 266] width 29 height 16
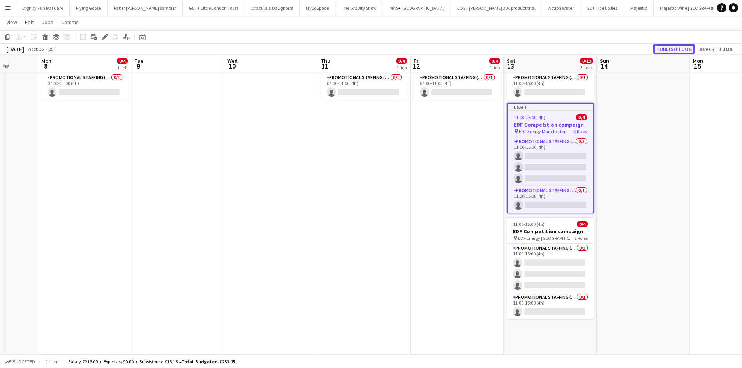
click at [676, 47] on button "Publish 1 job" at bounding box center [674, 49] width 42 height 10
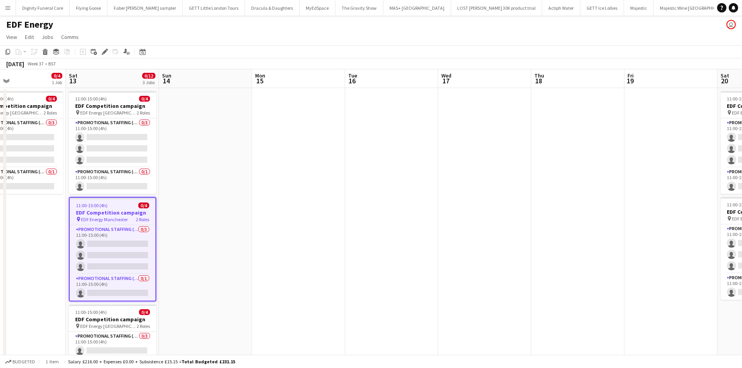
scroll to position [0, 224]
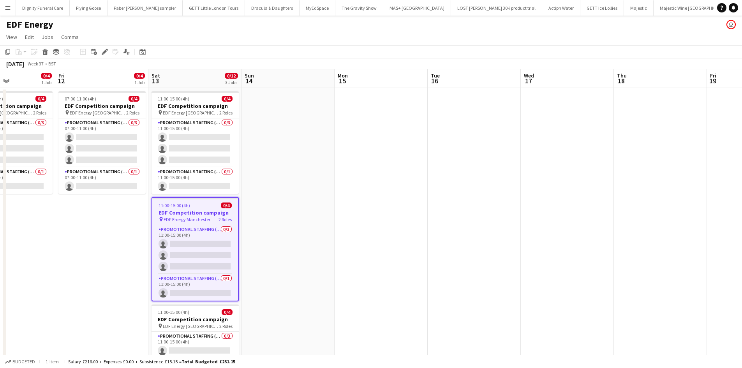
drag, startPoint x: 368, startPoint y: 233, endPoint x: 19, endPoint y: 203, distance: 350.4
click at [19, 203] on app-calendar-viewport "Tue 9 Wed 10 Thu 11 0/4 1 Job Fri 12 0/4 1 Job Sat 13 0/12 3 Jobs Sun 14 Mon 15…" at bounding box center [371, 256] width 742 height 375
click at [176, 209] on h3 "EDF Competition campaign" at bounding box center [195, 212] width 86 height 7
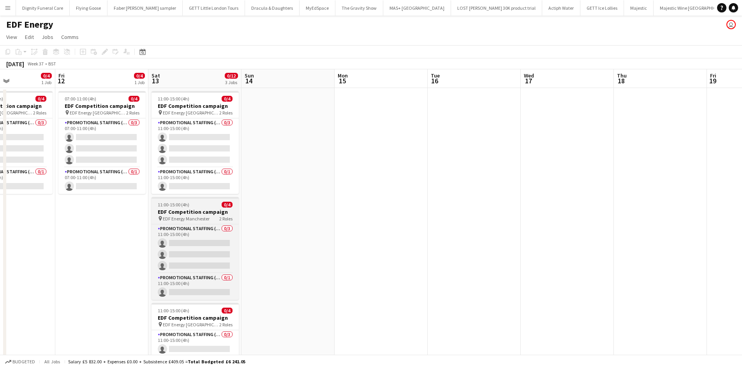
click at [187, 213] on h3 "EDF Competition campaign" at bounding box center [195, 211] width 87 height 7
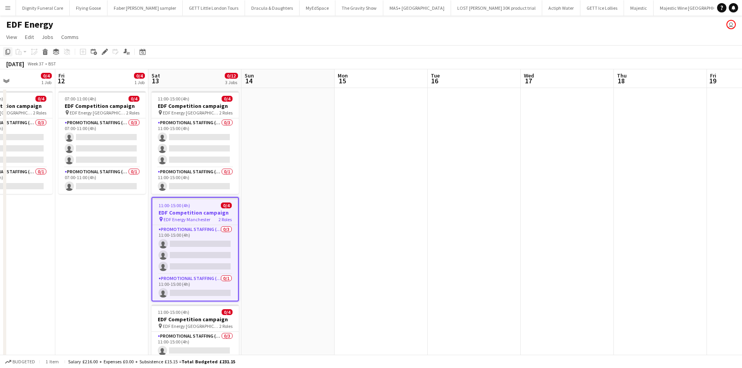
drag, startPoint x: 7, startPoint y: 49, endPoint x: 47, endPoint y: 79, distance: 50.2
click at [7, 50] on icon "Copy" at bounding box center [8, 52] width 6 height 6
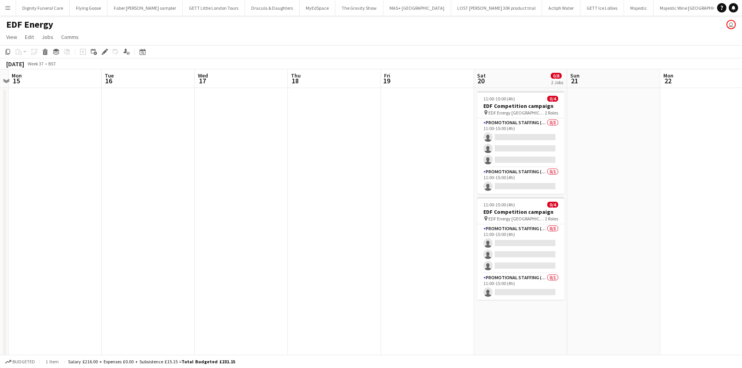
drag, startPoint x: 439, startPoint y: 198, endPoint x: 113, endPoint y: 174, distance: 327.4
click at [113, 174] on app-calendar-viewport "Fri 12 0/4 1 Job Sat 13 0/12 3 Jobs Sun 14 Mon 15 Tue 16 Wed 17 Thu 18 Fri 19 S…" at bounding box center [371, 256] width 742 height 375
click at [524, 329] on app-date-cell "11:00-15:00 (4h) 0/4 EDF Competition campaign pin EDF Energy Birmingham New Str…" at bounding box center [520, 266] width 93 height 356
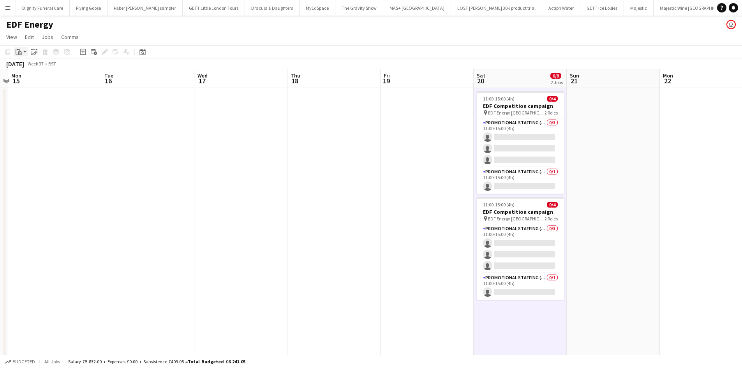
click at [16, 48] on div "Paste" at bounding box center [18, 51] width 9 height 9
click at [30, 65] on link "Paste Ctrl+V" at bounding box center [57, 66] width 73 height 7
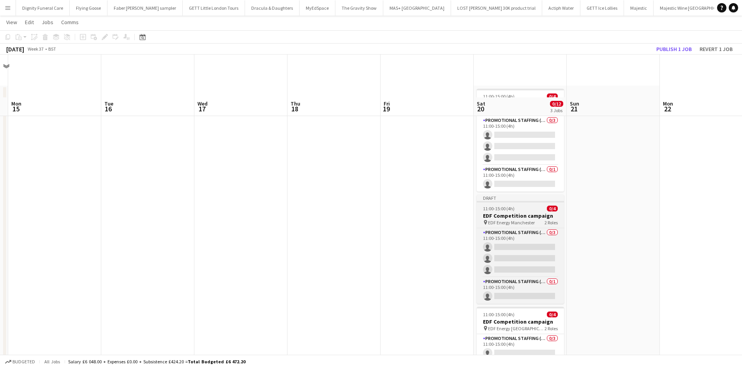
scroll to position [0, 0]
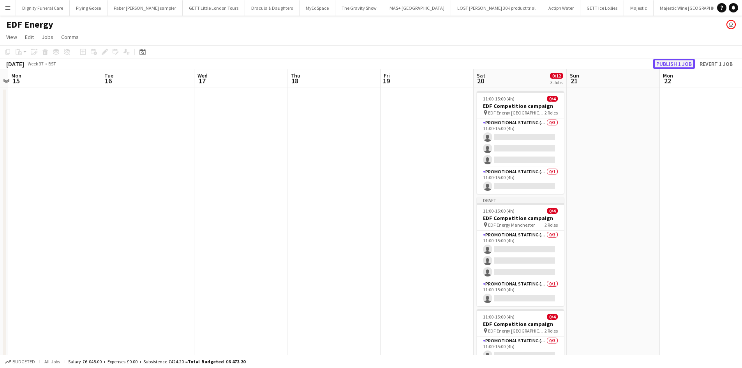
drag, startPoint x: 677, startPoint y: 61, endPoint x: 682, endPoint y: 74, distance: 13.8
click at [677, 61] on button "Publish 1 job" at bounding box center [674, 64] width 42 height 10
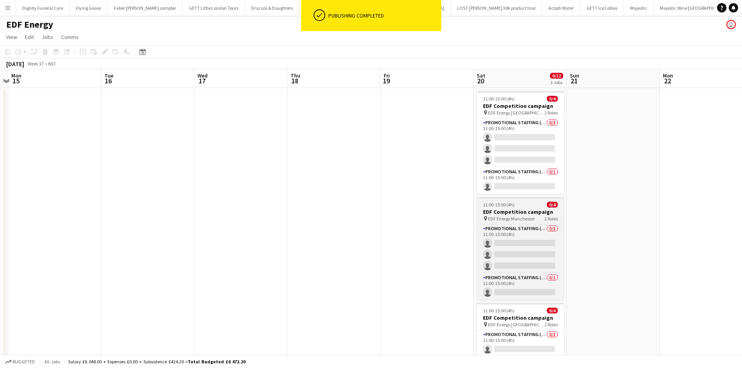
click at [520, 208] on app-job-card "11:00-15:00 (4h) 0/4 EDF Competition campaign pin EDF Energy Manchester 2 Roles…" at bounding box center [520, 248] width 87 height 103
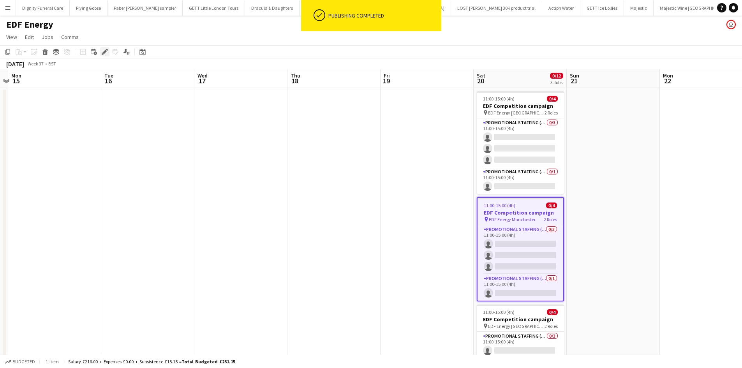
click at [106, 52] on icon "Edit" at bounding box center [105, 52] width 6 height 6
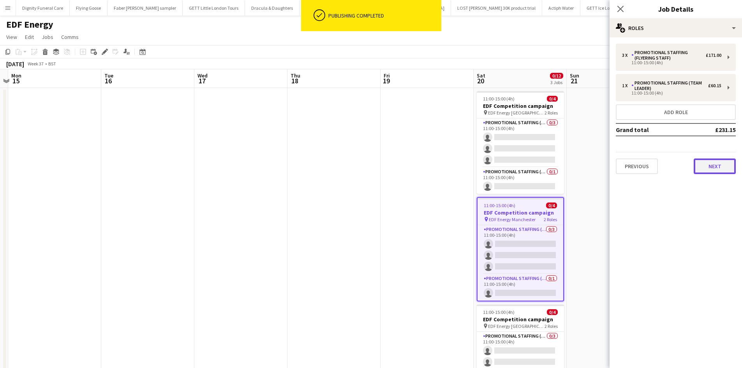
click at [715, 163] on button "Next" at bounding box center [715, 167] width 42 height 16
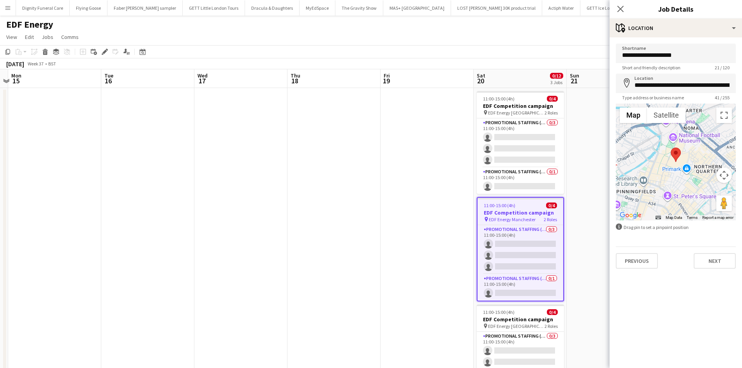
click at [394, 191] on app-date-cell at bounding box center [427, 266] width 93 height 356
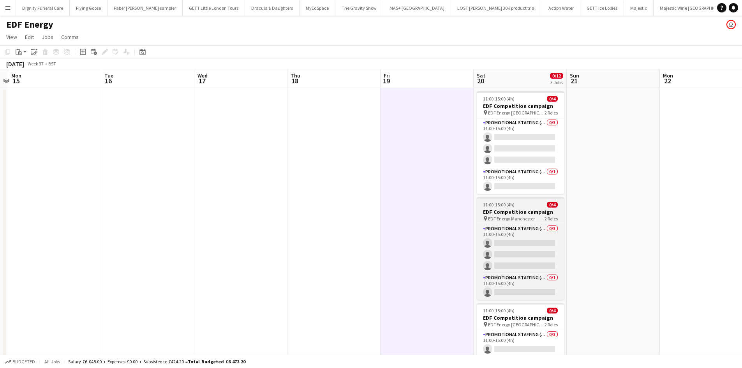
click at [503, 211] on h3 "EDF Competition campaign" at bounding box center [520, 211] width 87 height 7
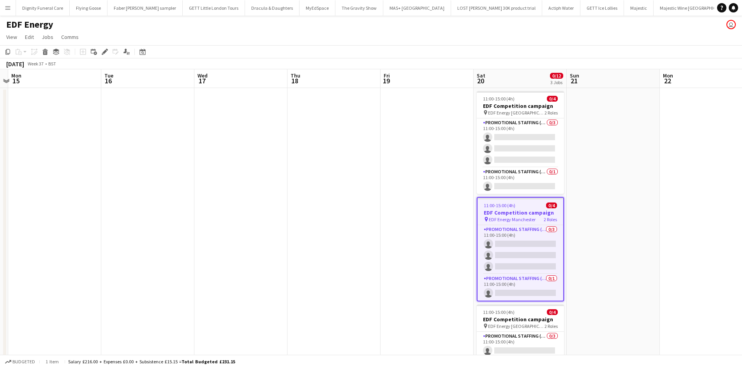
drag, startPoint x: 7, startPoint y: 50, endPoint x: 18, endPoint y: 54, distance: 11.4
click at [9, 50] on icon "Copy" at bounding box center [8, 52] width 6 height 6
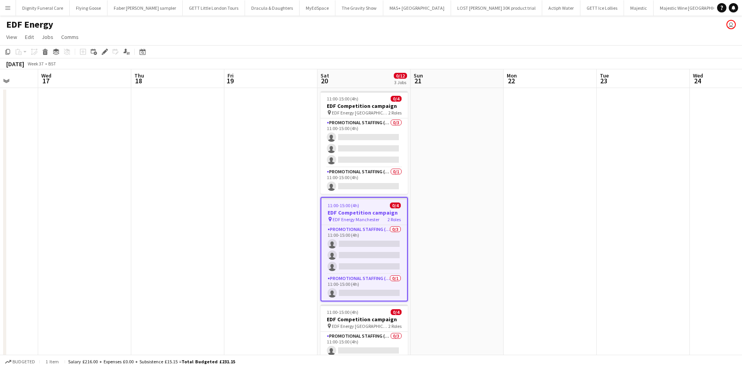
drag, startPoint x: 575, startPoint y: 202, endPoint x: 254, endPoint y: 196, distance: 321.9
click at [247, 196] on app-calendar-viewport "Sun 14 Mon 15 Tue 16 Wed 17 Thu 18 Fri 19 Sat 20 0/12 3 Jobs Sun 21 Mon 22 Tue …" at bounding box center [371, 256] width 742 height 375
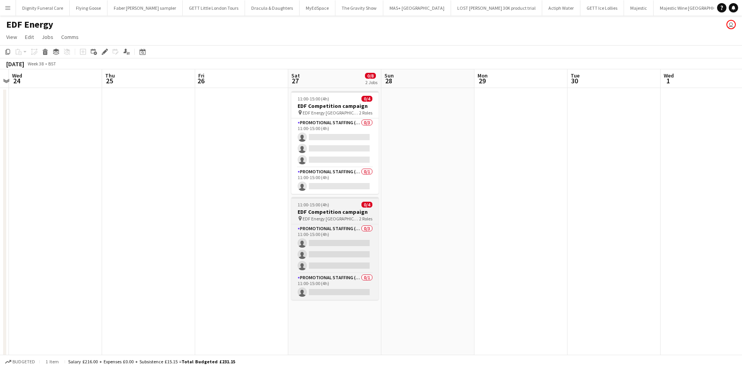
drag, startPoint x: 448, startPoint y: 196, endPoint x: 319, endPoint y: 197, distance: 129.7
click at [131, 194] on app-calendar-viewport "Sun 21 Mon 22 Tue 23 Wed 24 Thu 25 Fri 26 Sat 27 0/8 2 Jobs Sun 28 Mon 29 Tue 3…" at bounding box center [371, 256] width 742 height 375
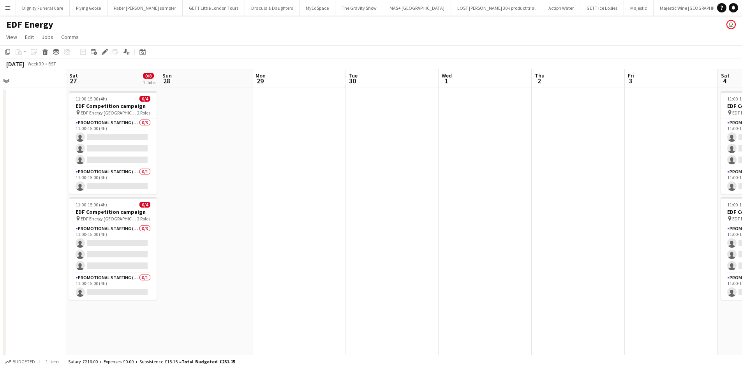
drag, startPoint x: 425, startPoint y: 203, endPoint x: 188, endPoint y: 198, distance: 237.3
click at [134, 199] on app-calendar-viewport "Tue 23 Wed 24 Thu 25 Fri 26 Sat 27 0/8 2 Jobs Sun 28 Mon 29 Tue 30 Wed 1 Thu 2 …" at bounding box center [371, 256] width 742 height 375
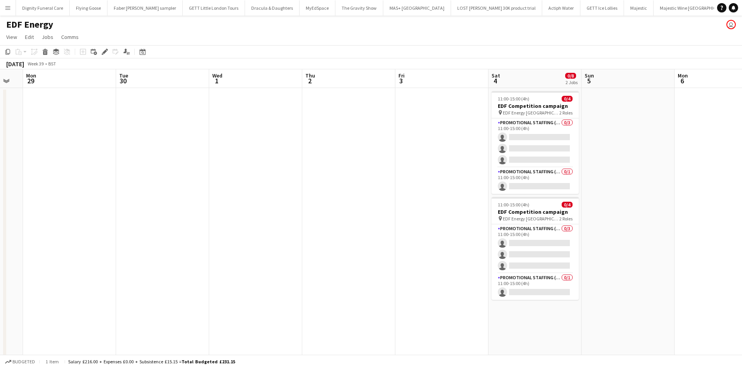
drag, startPoint x: 353, startPoint y: 205, endPoint x: 243, endPoint y: 222, distance: 111.5
click at [234, 211] on app-calendar-viewport "Fri 26 Sat 27 0/8 2 Jobs Sun 28 Mon 29 Tue 30 Wed 1 Thu 2 Fri 3 Sat 4 0/8 2 Job…" at bounding box center [371, 256] width 742 height 375
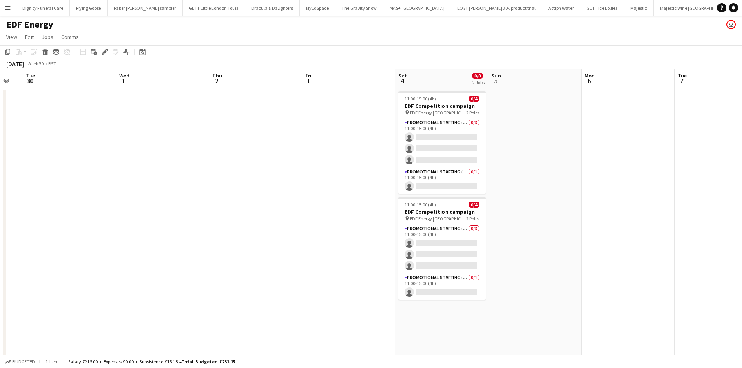
scroll to position [0, 258]
click at [430, 319] on app-date-cell "11:00-15:00 (4h) 0/4 EDF Competition campaign pin EDF Energy Birmingham New Str…" at bounding box center [440, 266] width 93 height 356
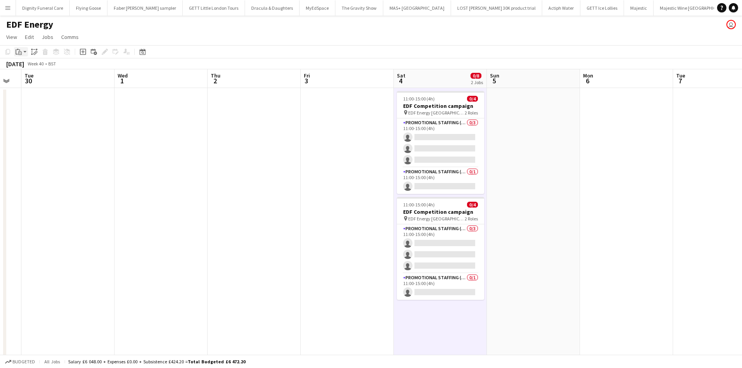
click at [18, 51] on icon "Paste" at bounding box center [19, 52] width 6 height 6
click at [26, 65] on link "Paste Ctrl+V" at bounding box center [57, 66] width 73 height 7
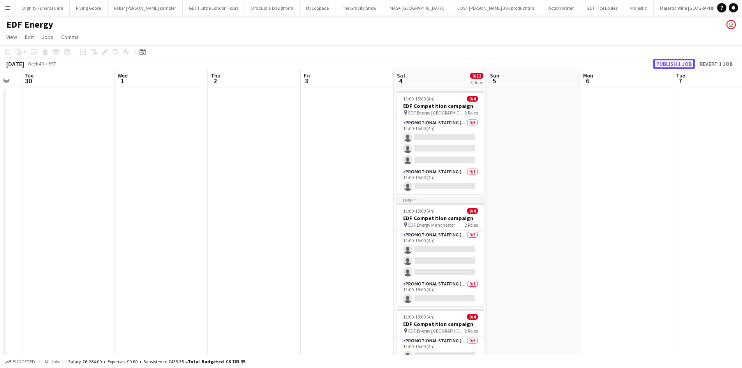
click at [672, 62] on button "Publish 1 job" at bounding box center [674, 64] width 42 height 10
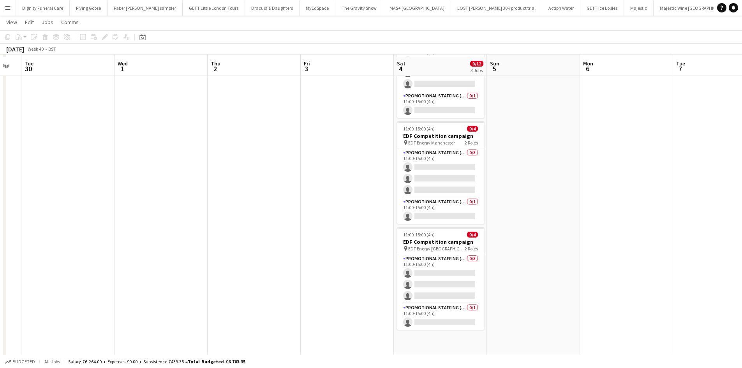
scroll to position [78, 0]
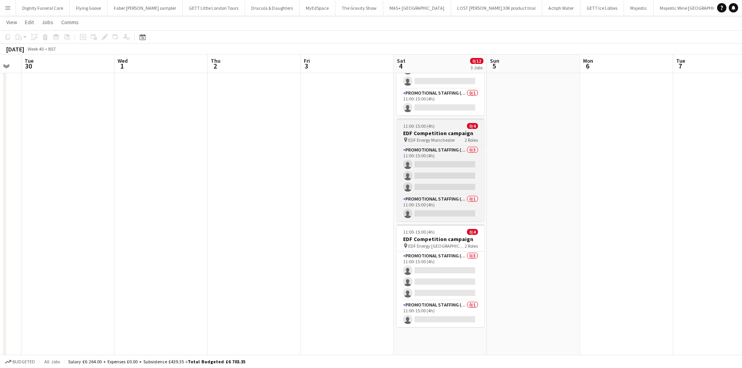
click at [419, 133] on h3 "EDF Competition campaign" at bounding box center [440, 133] width 87 height 7
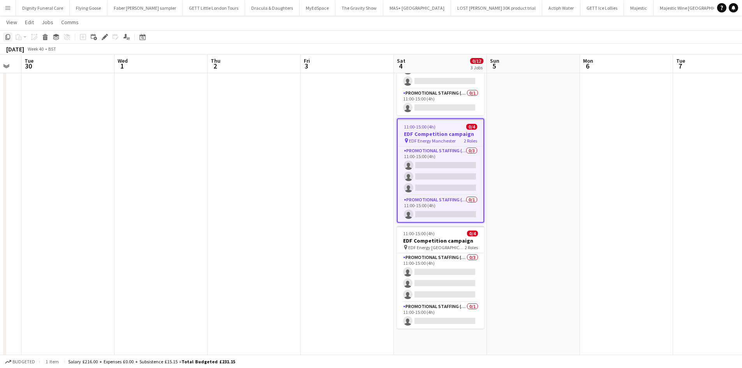
click at [9, 35] on icon "Copy" at bounding box center [8, 37] width 6 height 6
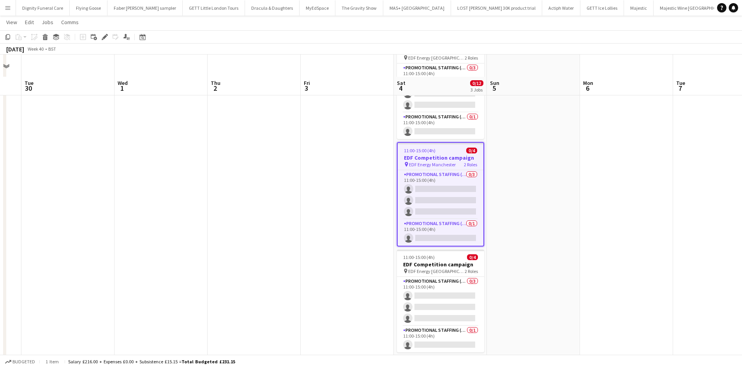
scroll to position [0, 0]
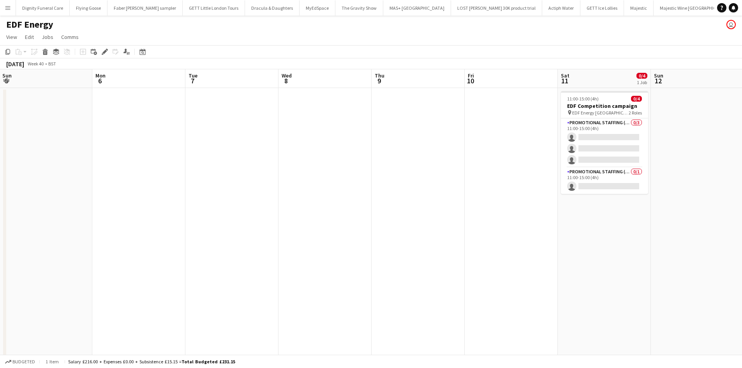
drag, startPoint x: 600, startPoint y: 205, endPoint x: 127, endPoint y: 205, distance: 473.0
click at [127, 205] on app-calendar-viewport "Thu 2 Fri 3 Sat 4 0/12 3 Jobs Sun 5 Mon 6 Tue 7 Wed 8 Thu 9 Fri 10 Sat 11 0/4 1…" at bounding box center [371, 256] width 742 height 375
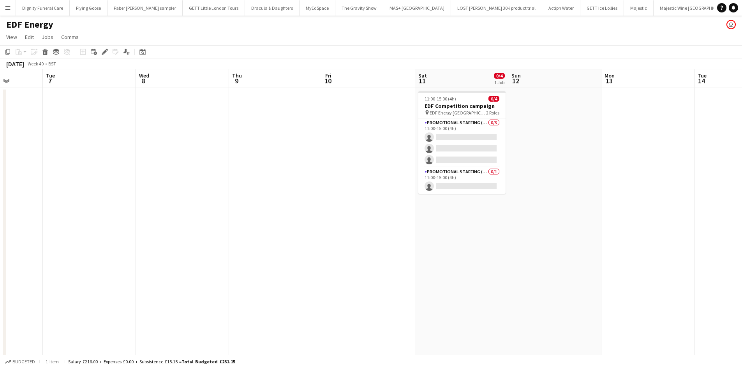
drag, startPoint x: 369, startPoint y: 219, endPoint x: 263, endPoint y: 224, distance: 106.1
click at [108, 213] on app-calendar-viewport "Sat 4 0/12 3 Jobs Sun 5 Mon 6 Tue 7 Wed 8 Thu 9 Fri 10 Sat 11 0/4 1 Job Sun 12 …" at bounding box center [371, 256] width 742 height 375
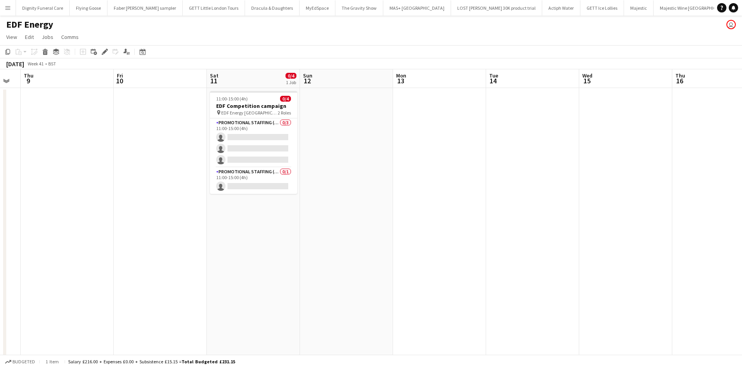
drag, startPoint x: 507, startPoint y: 247, endPoint x: 120, endPoint y: 226, distance: 388.2
click at [116, 226] on app-calendar-viewport "Mon 6 Tue 7 Wed 8 Thu 9 Fri 10 Sat 11 0/4 1 Job Sun 12 Mon 13 Tue 14 Wed 15 Thu…" at bounding box center [371, 256] width 742 height 375
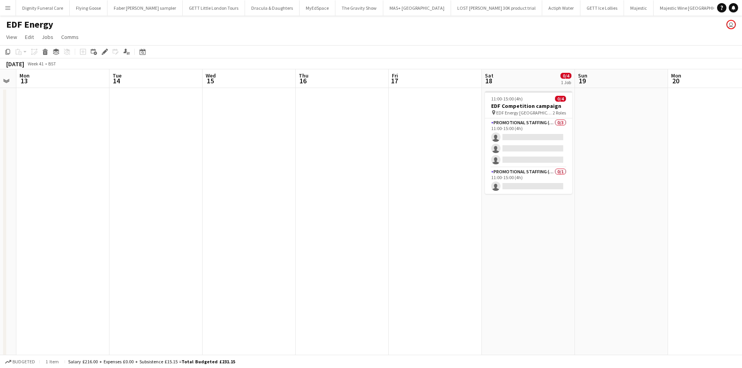
scroll to position [0, 295]
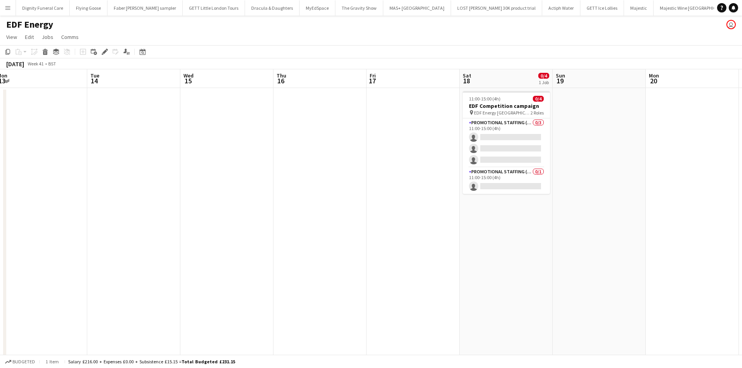
drag, startPoint x: 393, startPoint y: 235, endPoint x: 270, endPoint y: 237, distance: 123.9
click at [270, 237] on app-calendar-viewport "Fri 10 Sat 11 0/4 1 Job Sun 12 Mon 13 Tue 14 Wed 15 Thu 16 Fri 17 Sat 18 0/4 1 …" at bounding box center [371, 256] width 742 height 375
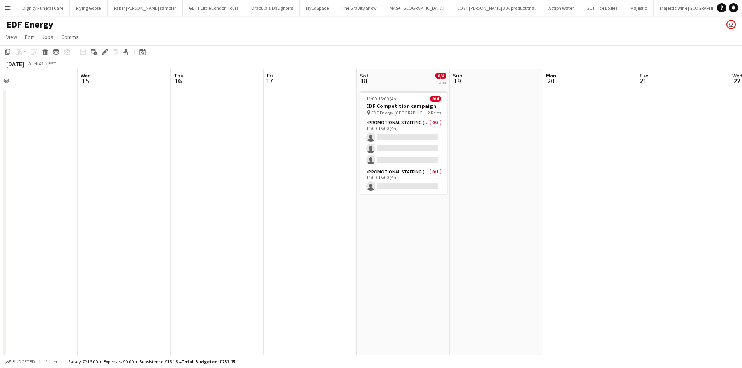
click at [411, 226] on app-date-cell "11:00-15:00 (4h) 0/4 EDF Competition campaign pin EDF Energy Nottingham 2 Roles…" at bounding box center [403, 266] width 93 height 356
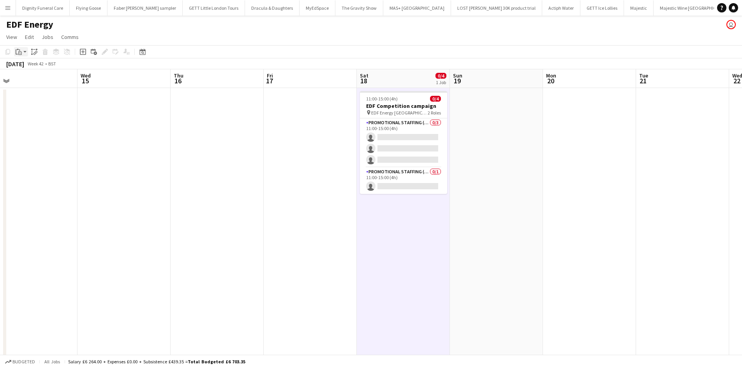
click at [18, 51] on icon "Paste" at bounding box center [19, 52] width 6 height 6
click at [30, 65] on link "Paste Ctrl+V" at bounding box center [57, 66] width 73 height 7
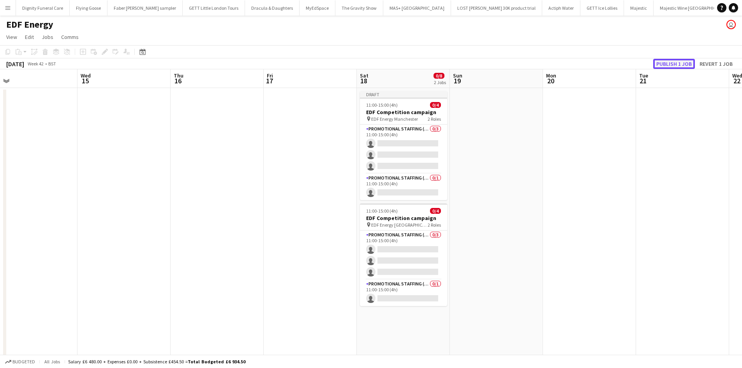
click at [663, 63] on button "Publish 1 job" at bounding box center [674, 64] width 42 height 10
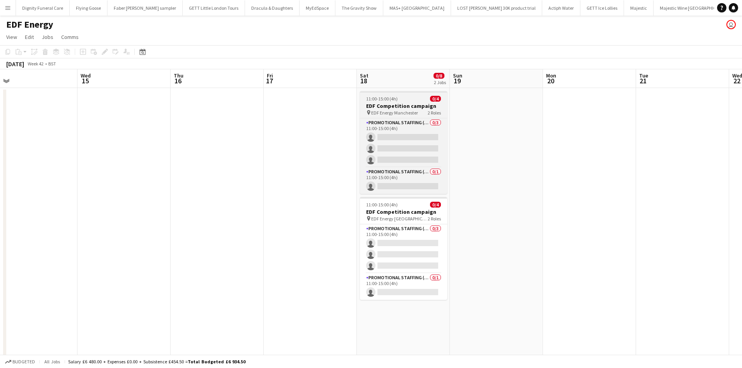
click at [403, 104] on h3 "EDF Competition campaign" at bounding box center [403, 105] width 87 height 7
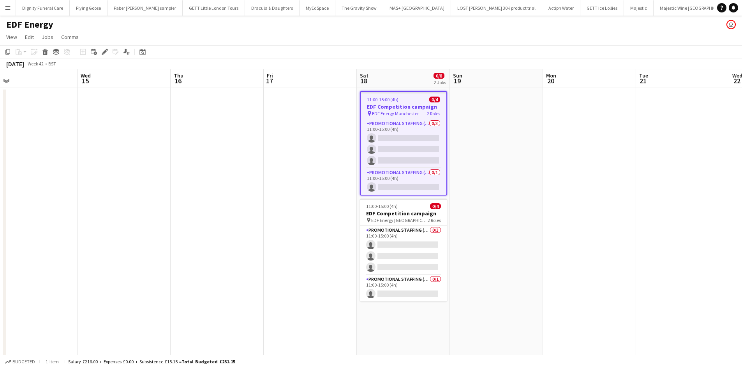
drag, startPoint x: 9, startPoint y: 50, endPoint x: 78, endPoint y: 74, distance: 73.8
click at [10, 50] on icon "Copy" at bounding box center [8, 52] width 6 height 6
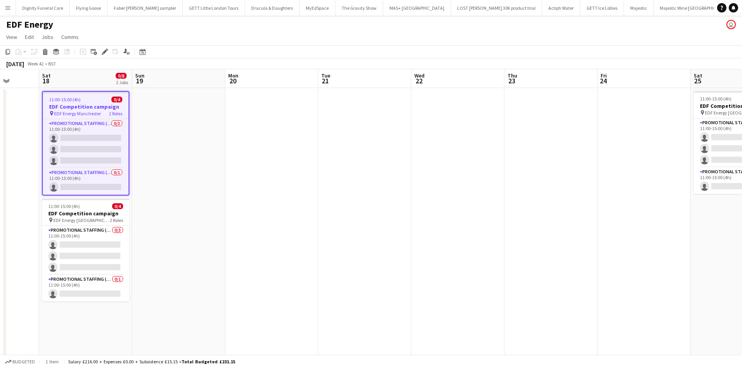
drag, startPoint x: 612, startPoint y: 183, endPoint x: 242, endPoint y: 175, distance: 370.6
click at [242, 175] on app-calendar-viewport "Wed 15 Thu 16 Fri 17 Sat 18 0/8 2 Jobs Sun 19 Mon 20 Tue 21 Wed 22 Thu 23 Fri 2…" at bounding box center [371, 256] width 742 height 375
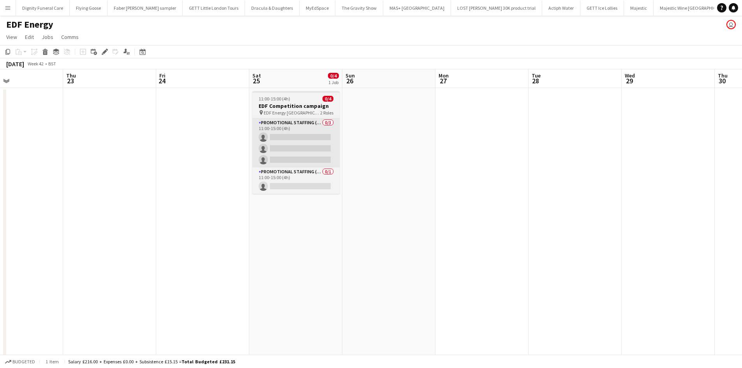
drag, startPoint x: 480, startPoint y: 185, endPoint x: 201, endPoint y: 164, distance: 279.4
click at [76, 162] on app-calendar-viewport "Sun 19 Mon 20 Tue 21 Wed 22 Thu 23 Fri 24 Sat 25 0/4 1 Job Sun 26 Mon 27 Tue 28…" at bounding box center [371, 256] width 742 height 375
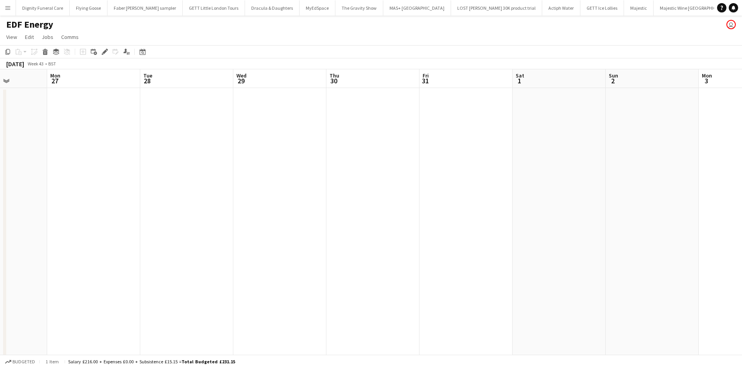
drag, startPoint x: 434, startPoint y: 190, endPoint x: 80, endPoint y: 166, distance: 354.6
click at [46, 165] on app-calendar-viewport "Fri 24 Sat 25 0/4 1 Job Sun 26 Mon 27 Tue 28 Wed 29 Thu 30 Fri 31 Sat 1 Sun 2 M…" at bounding box center [371, 256] width 742 height 375
drag, startPoint x: 429, startPoint y: 193, endPoint x: 308, endPoint y: 183, distance: 121.6
click at [308, 183] on app-calendar-viewport "Mon 27 Tue 28 Wed 29 Thu 30 Fri 31 Sat 1 Sun 2 Mon 3 Tue 4 Wed 5 Thu 6 Fri 7 Sa…" at bounding box center [371, 256] width 742 height 375
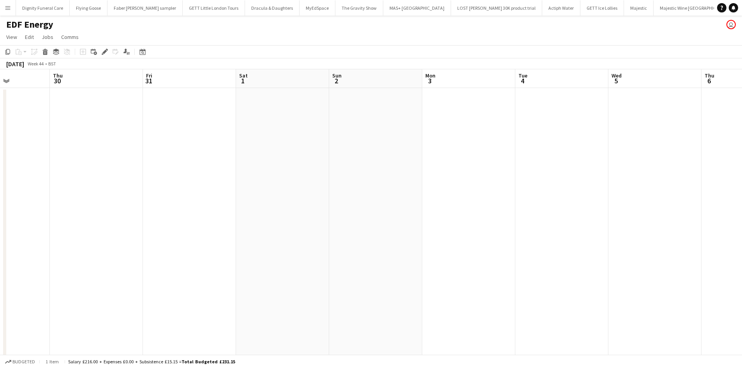
click at [279, 128] on app-date-cell at bounding box center [282, 266] width 93 height 356
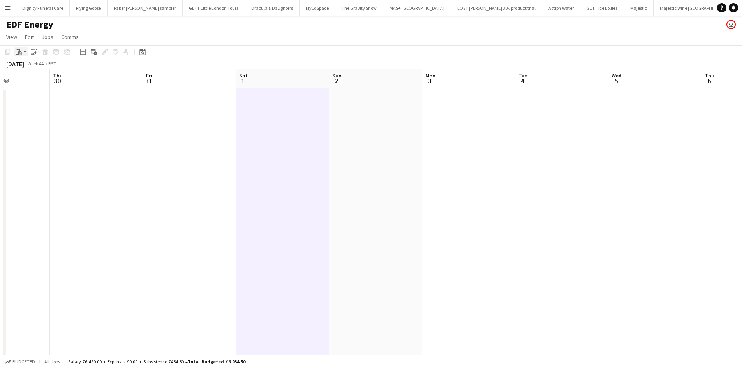
click at [19, 50] on icon "Paste" at bounding box center [19, 52] width 6 height 6
click at [32, 65] on link "Paste Ctrl+V" at bounding box center [57, 66] width 73 height 7
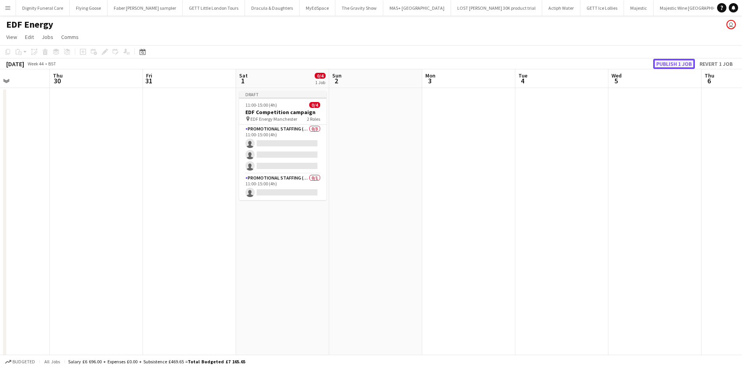
drag, startPoint x: 677, startPoint y: 63, endPoint x: 667, endPoint y: 66, distance: 10.6
click at [676, 64] on button "Publish 1 job" at bounding box center [674, 64] width 42 height 10
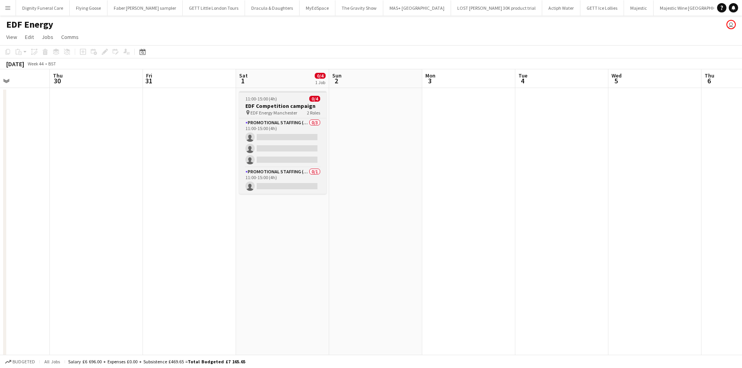
click at [273, 103] on h3 "EDF Competition campaign" at bounding box center [282, 105] width 87 height 7
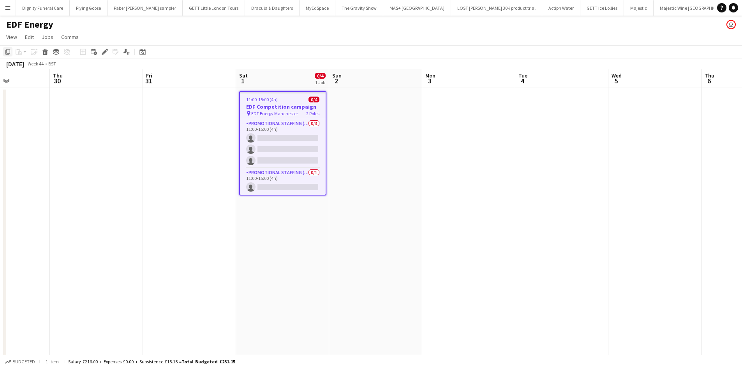
click at [9, 51] on icon "Copy" at bounding box center [8, 52] width 6 height 6
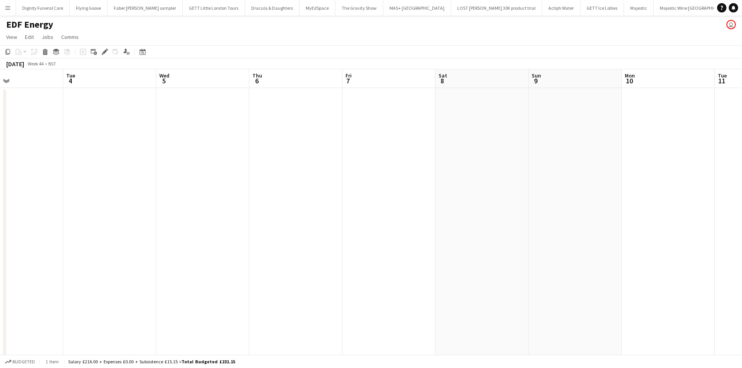
drag, startPoint x: 501, startPoint y: 162, endPoint x: 140, endPoint y: 169, distance: 360.8
click at [48, 170] on app-calendar-viewport "Fri 31 Sat 1 0/4 1 Job Sun 2 Mon 3 Tue 4 Wed 5 Thu 6 Fri 7 Sat 8 Sun 9 Mon 10 T…" at bounding box center [371, 256] width 742 height 375
drag, startPoint x: 416, startPoint y: 178, endPoint x: 154, endPoint y: 171, distance: 261.5
click at [143, 171] on app-calendar-viewport "Mon 3 Tue 4 Wed 5 Thu 6 Fri 7 Sat 8 Sun 9 Mon 10 Tue 11 Wed 12 Thu 13 Fri 14 Sa…" at bounding box center [371, 256] width 742 height 375
drag, startPoint x: 428, startPoint y: 171, endPoint x: 212, endPoint y: 174, distance: 216.2
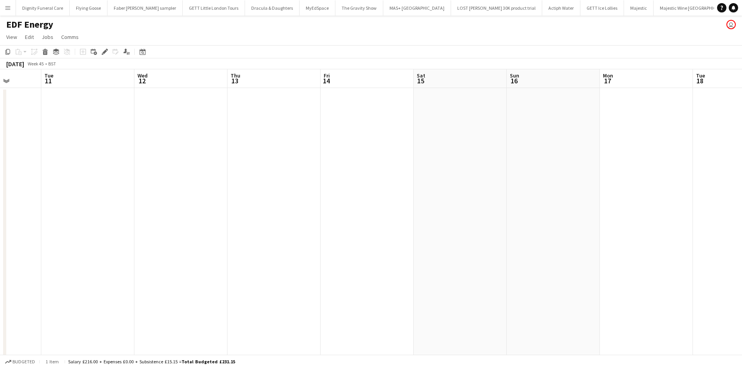
click at [128, 171] on app-calendar-viewport "Sat 8 Sun 9 Mon 10 Tue 11 Wed 12 Thu 13 Fri 14 Sat 15 Sun 16 Mon 17 Tue 18 Wed …" at bounding box center [371, 256] width 742 height 375
drag, startPoint x: 335, startPoint y: 179, endPoint x: 319, endPoint y: 180, distance: 16.0
click at [319, 180] on app-calendar-viewport "Sun 9 Mon 10 Tue 11 Wed 12 Thu 13 Fri 14 Sat 15 Sun 16 Mon 17 Tue 18 Wed 19 Thu…" at bounding box center [371, 256] width 742 height 375
click at [349, 139] on app-date-cell at bounding box center [346, 266] width 93 height 356
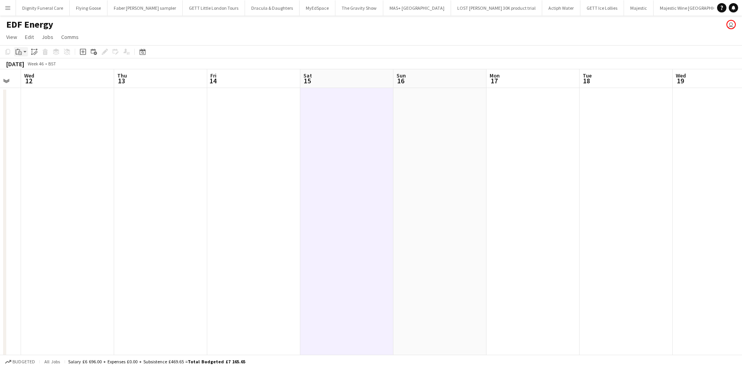
click at [19, 50] on icon at bounding box center [19, 50] width 1 height 2
drag, startPoint x: 26, startPoint y: 67, endPoint x: 34, endPoint y: 64, distance: 7.8
click at [27, 67] on link "Paste Ctrl+V" at bounding box center [57, 66] width 73 height 7
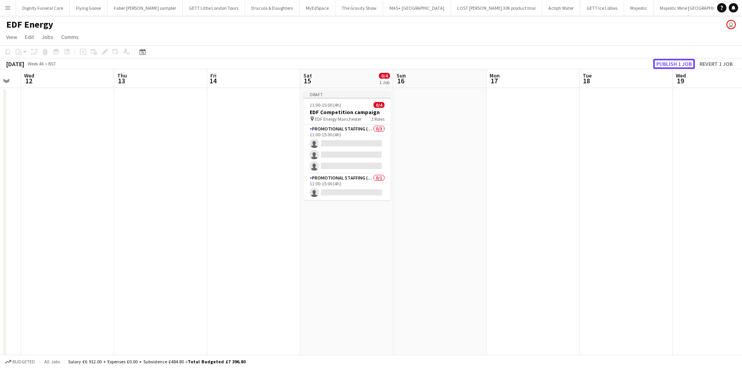
click at [667, 64] on button "Publish 1 job" at bounding box center [674, 64] width 42 height 10
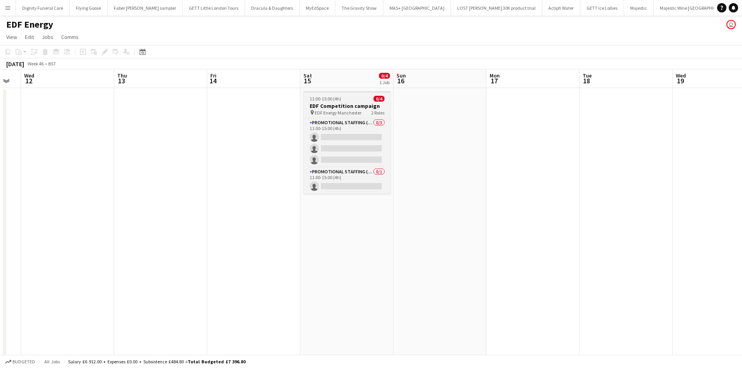
click at [328, 105] on h3 "EDF Competition campaign" at bounding box center [346, 105] width 87 height 7
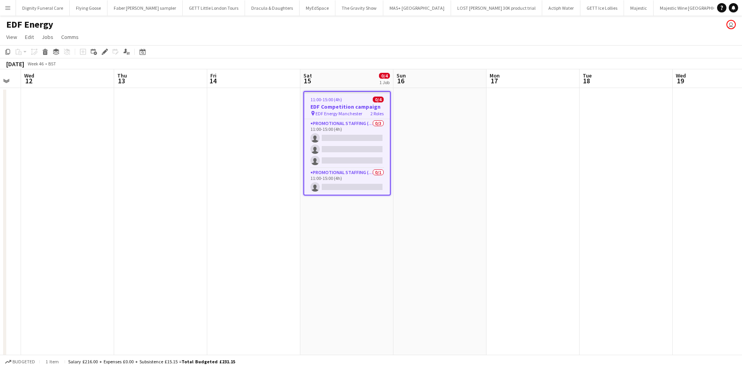
drag, startPoint x: 8, startPoint y: 50, endPoint x: 17, endPoint y: 58, distance: 12.2
click at [8, 49] on icon "Copy" at bounding box center [8, 52] width 6 height 6
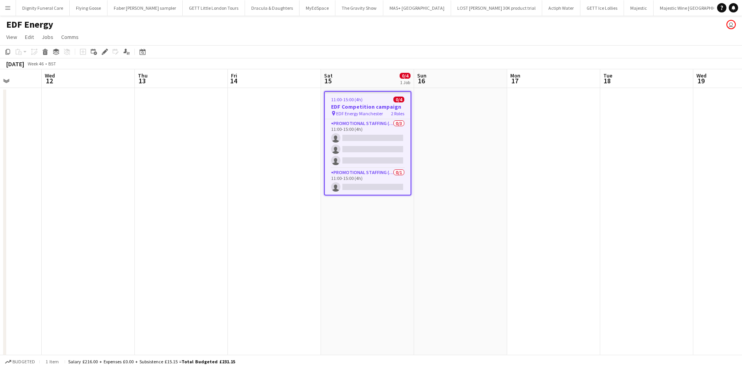
drag, startPoint x: 530, startPoint y: 196, endPoint x: 75, endPoint y: 198, distance: 455.1
click at [75, 198] on app-calendar-viewport "Sun 9 Mon 10 Tue 11 Wed 12 Thu 13 Fri 14 Sat 15 0/4 1 Job Sun 16 Mon 17 Tue 18 …" at bounding box center [371, 256] width 742 height 375
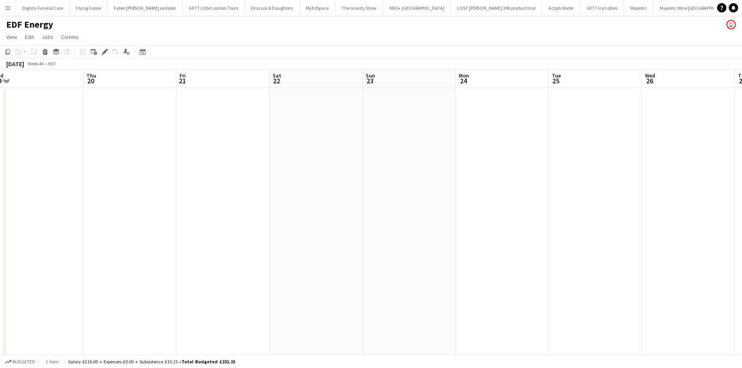
drag, startPoint x: 457, startPoint y: 205, endPoint x: 333, endPoint y: 205, distance: 123.9
click at [333, 205] on app-calendar-viewport "Sun 16 Mon 17 Tue 18 Wed 19 Thu 20 Fri 21 Sat 22 Sun 23 Mon 24 Tue 25 Wed 26 Th…" at bounding box center [371, 256] width 742 height 375
click at [364, 132] on app-date-cell at bounding box center [368, 266] width 93 height 356
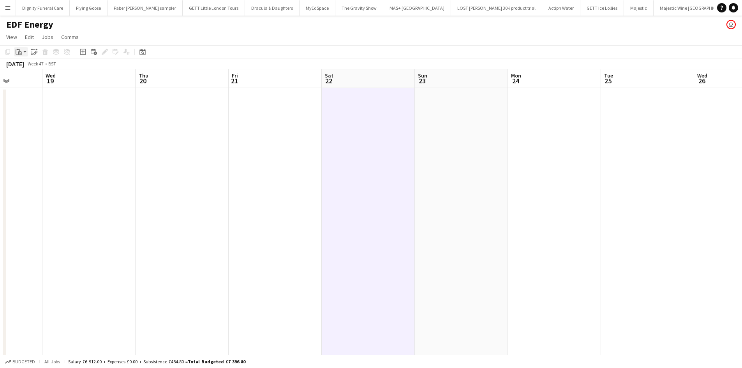
click at [21, 51] on icon "Paste" at bounding box center [19, 52] width 6 height 6
drag, startPoint x: 23, startPoint y: 65, endPoint x: 38, endPoint y: 65, distance: 15.2
click at [23, 65] on link "Paste Ctrl+V" at bounding box center [57, 66] width 73 height 7
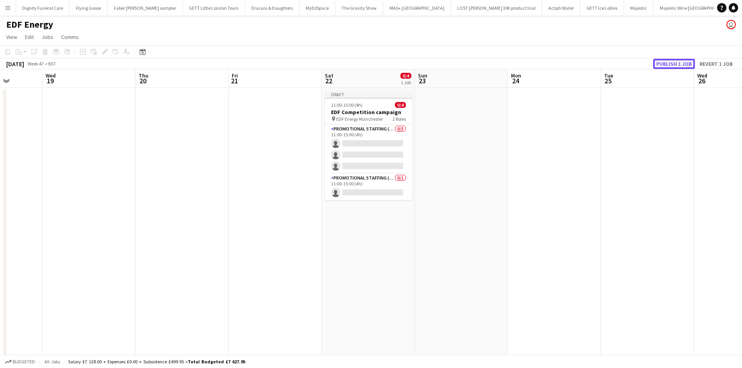
click at [665, 63] on button "Publish 1 job" at bounding box center [674, 64] width 42 height 10
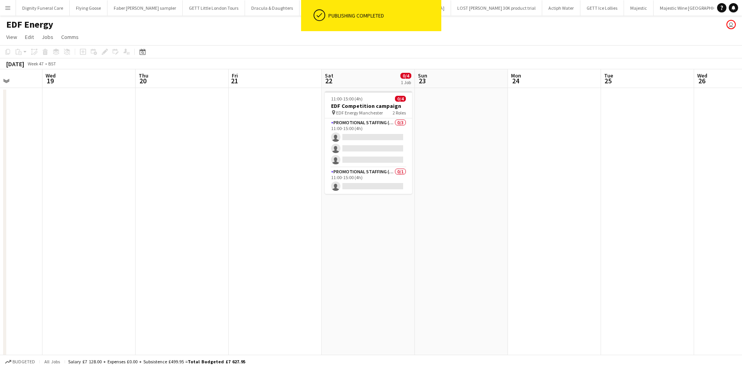
click at [132, 184] on app-date-cell at bounding box center [88, 266] width 93 height 356
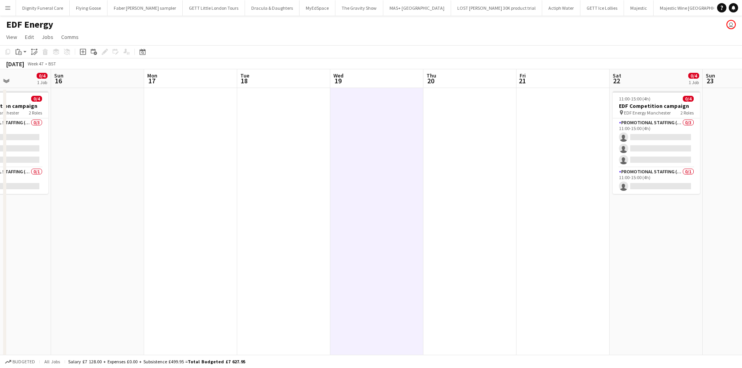
drag, startPoint x: 319, startPoint y: 193, endPoint x: 746, endPoint y: 165, distance: 427.2
click at [742, 165] on html "Menu Boards Boards Boards All jobs Status Workforce Workforce My Workforce Recr…" at bounding box center [371, 229] width 742 height 458
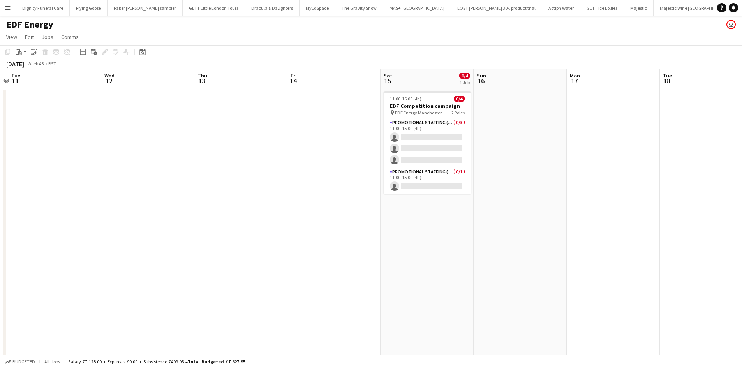
drag, startPoint x: 417, startPoint y: 171, endPoint x: 746, endPoint y: 161, distance: 329.4
click at [742, 161] on html "Menu Boards Boards Boards All jobs Status Workforce Workforce My Workforce Recr…" at bounding box center [371, 229] width 742 height 458
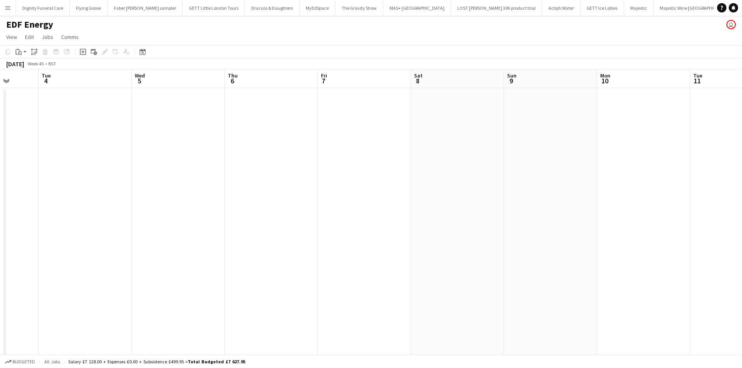
drag, startPoint x: 455, startPoint y: 182, endPoint x: 745, endPoint y: 164, distance: 290.4
click at [742, 164] on html "Menu Boards Boards Boards All jobs Status Workforce Workforce My Workforce Recr…" at bounding box center [371, 229] width 742 height 458
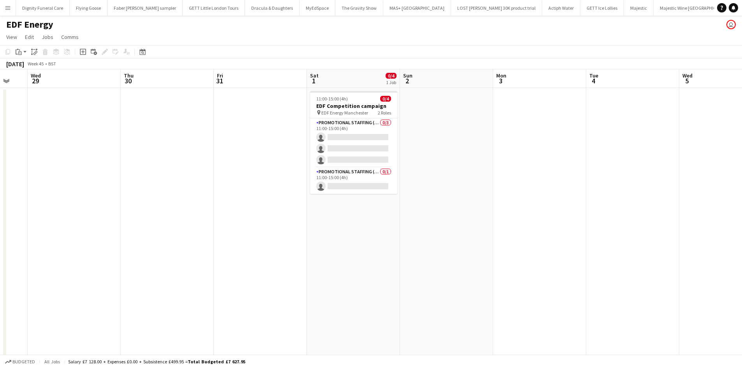
drag, startPoint x: 588, startPoint y: 186, endPoint x: 726, endPoint y: 177, distance: 138.2
click at [742, 175] on html "Menu Boards Boards Boards All jobs Status Workforce Workforce My Workforce Recr…" at bounding box center [371, 229] width 742 height 458
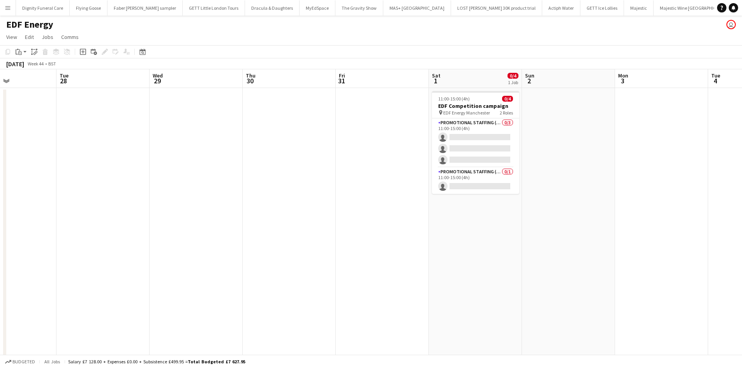
drag, startPoint x: 294, startPoint y: 185, endPoint x: 748, endPoint y: 173, distance: 454.0
click at [742, 173] on html "Menu Boards Boards Boards All jobs Status Workforce Workforce My Workforce Recr…" at bounding box center [371, 229] width 742 height 458
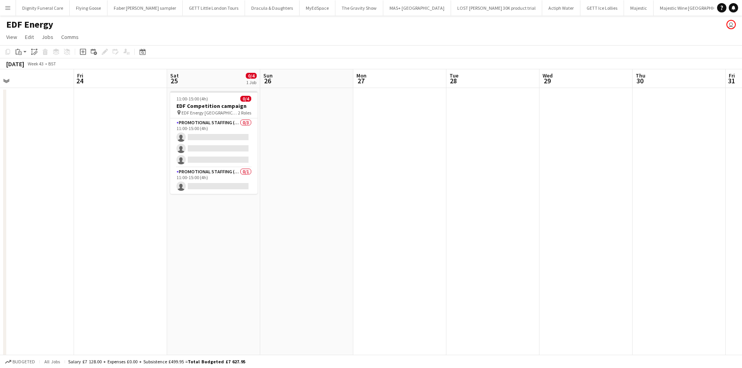
drag, startPoint x: 231, startPoint y: 171, endPoint x: 634, endPoint y: 173, distance: 402.5
click at [712, 166] on app-calendar-viewport "Tue 21 Wed 22 Thu 23 Fri 24 Sat 25 0/4 1 Job Sun 26 Mon 27 Tue 28 Wed 29 Thu 30…" at bounding box center [371, 256] width 742 height 375
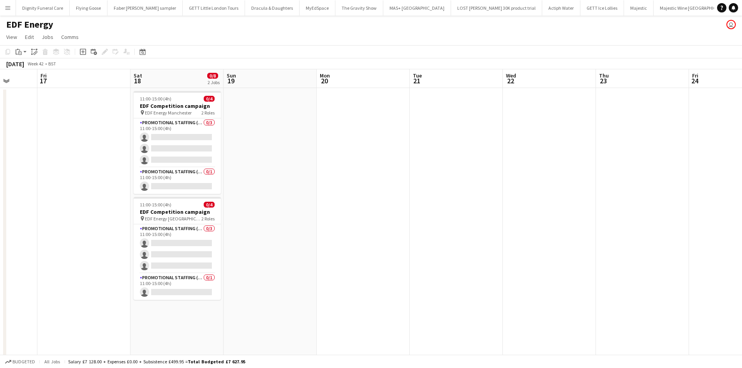
drag, startPoint x: 245, startPoint y: 167, endPoint x: 396, endPoint y: 177, distance: 150.7
click at [723, 157] on app-calendar-viewport "Wed 15 Thu 16 Fri 17 Sat 18 0/8 2 Jobs Sun 19 Mon 20 Tue 21 Wed 22 Thu 23 Fri 2…" at bounding box center [371, 256] width 742 height 375
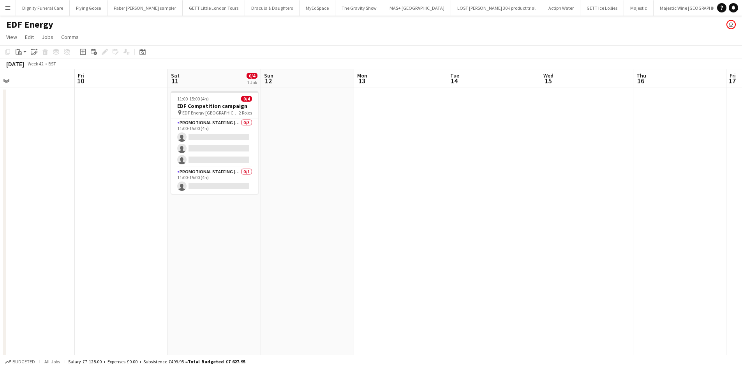
drag, startPoint x: 341, startPoint y: 171, endPoint x: 745, endPoint y: 161, distance: 404.1
click at [742, 161] on html "Menu Boards Boards Boards All jobs Status Workforce Workforce My Workforce Recr…" at bounding box center [371, 229] width 742 height 458
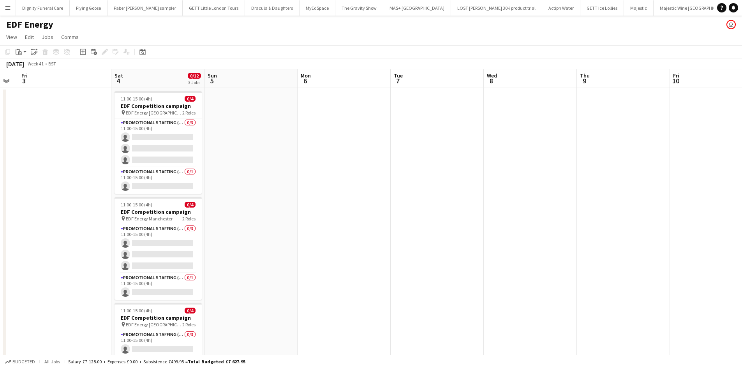
drag, startPoint x: 547, startPoint y: 169, endPoint x: 675, endPoint y: 173, distance: 128.6
click at [742, 162] on html "Menu Boards Boards Boards All jobs Status Workforce Workforce My Workforce Recr…" at bounding box center [371, 229] width 742 height 458
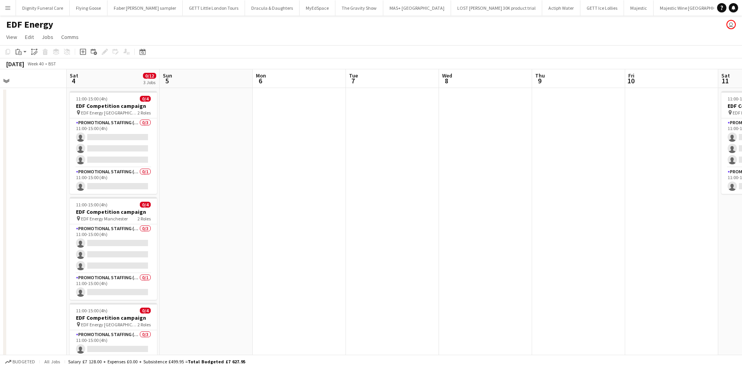
drag, startPoint x: 748, startPoint y: 154, endPoint x: 739, endPoint y: 152, distance: 8.9
click at [742, 151] on html "Menu Boards Boards Boards All jobs Status Workforce Workforce My Workforce Recr…" at bounding box center [371, 229] width 742 height 458
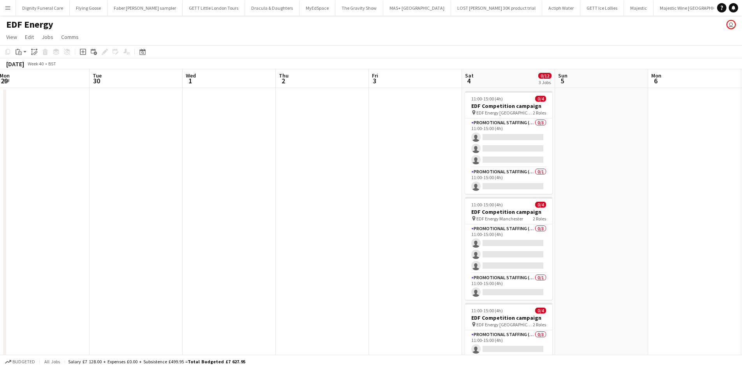
drag, startPoint x: 275, startPoint y: 152, endPoint x: 549, endPoint y: 145, distance: 274.0
click at [696, 131] on app-calendar-viewport "Sat 27 0/8 2 Jobs Sun 28 Mon 29 Tue 30 Wed 1 Thu 2 Fri 3 Sat 4 0/12 3 Jobs Sun …" at bounding box center [371, 256] width 742 height 375
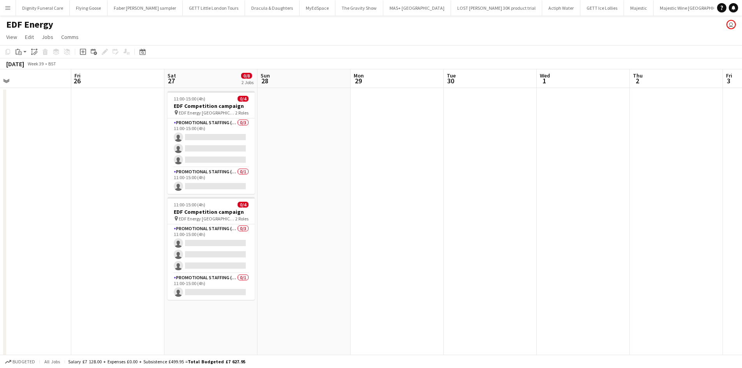
drag, startPoint x: 204, startPoint y: 175, endPoint x: 575, endPoint y: 174, distance: 370.5
click at [581, 173] on app-calendar-viewport "Tue 23 Wed 24 Thu 25 Fri 26 Sat 27 0/8 2 Jobs Sun 28 Mon 29 Tue 30 Wed 1 Thu 2 …" at bounding box center [371, 256] width 742 height 375
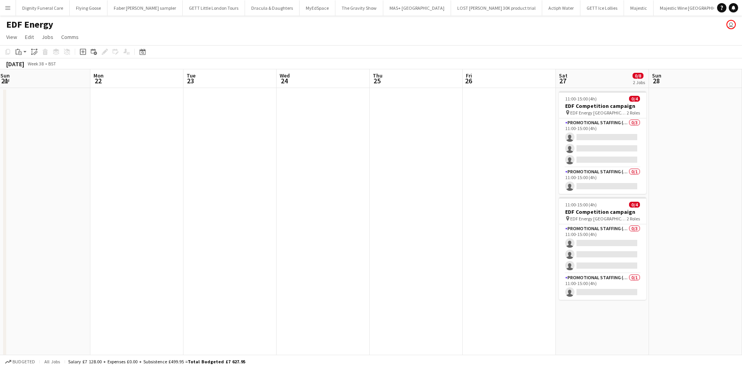
drag, startPoint x: 208, startPoint y: 199, endPoint x: 663, endPoint y: 174, distance: 456.1
click at [667, 173] on app-calendar-viewport "Fri 19 Sat 20 0/12 3 Jobs Sun 21 Mon 22 Tue 23 Wed 24 Thu 25 Fri 26 Sat 27 0/8 …" at bounding box center [371, 256] width 742 height 375
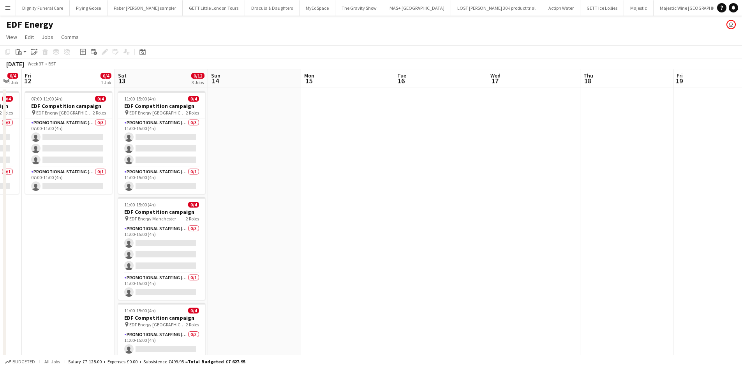
drag, startPoint x: 241, startPoint y: 209, endPoint x: 467, endPoint y: 235, distance: 227.8
click at [628, 200] on app-calendar-viewport "Wed 10 Thu 11 0/4 1 Job Fri 12 0/4 1 Job Sat 13 0/12 3 Jobs Sun 14 Mon 15 Tue 1…" at bounding box center [371, 256] width 742 height 375
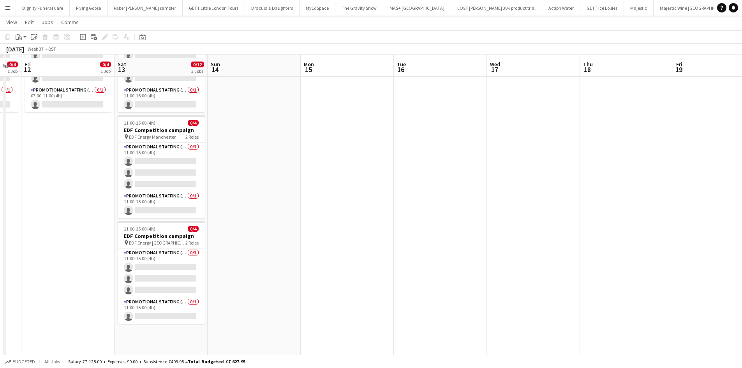
scroll to position [89, 0]
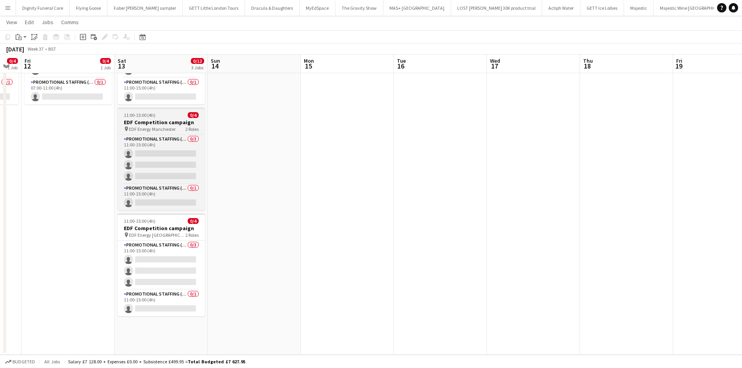
click at [164, 121] on h3 "EDF Competition campaign" at bounding box center [161, 122] width 87 height 7
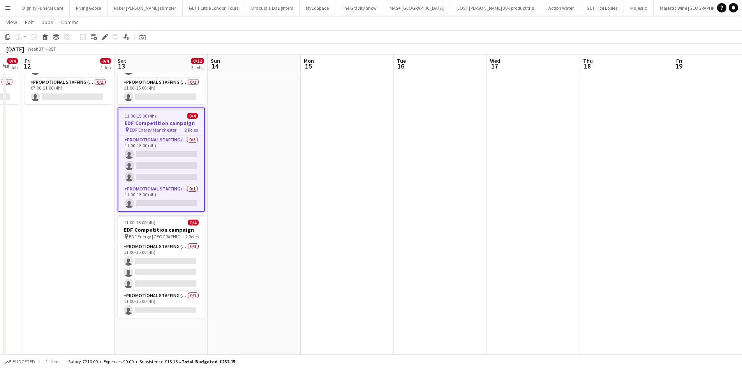
click at [103, 35] on icon "Edit" at bounding box center [105, 37] width 6 height 6
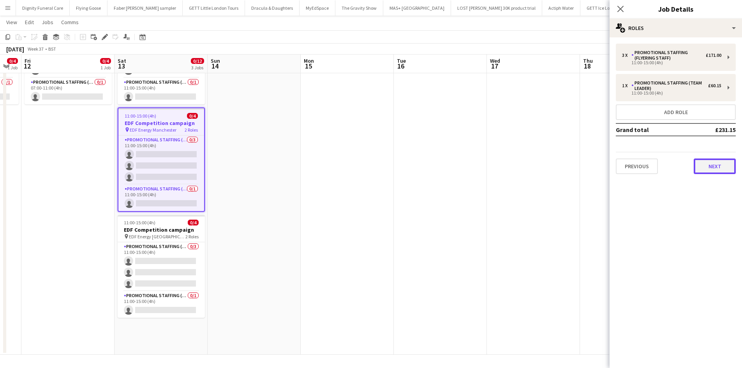
click at [721, 164] on button "Next" at bounding box center [715, 167] width 42 height 16
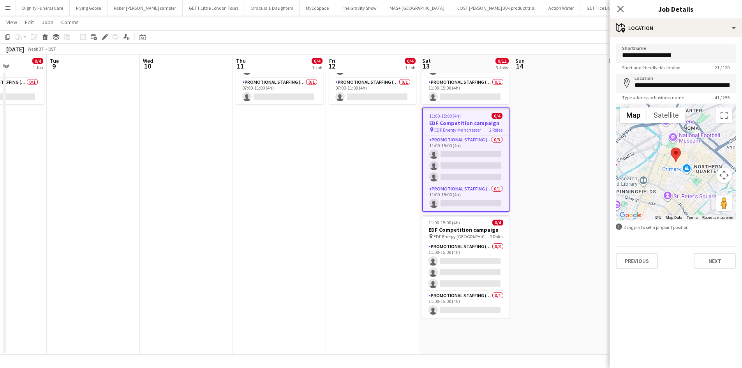
scroll to position [0, 242]
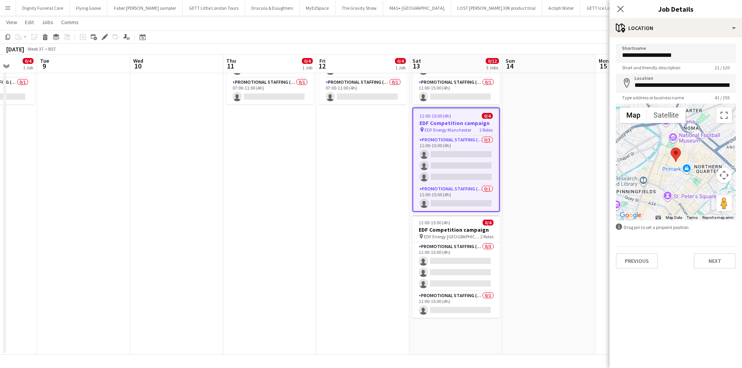
drag, startPoint x: 284, startPoint y: 161, endPoint x: 526, endPoint y: 166, distance: 242.8
click at [639, 152] on body "Menu Boards Boards Boards All jobs Status Workforce Workforce My Workforce Recr…" at bounding box center [371, 139] width 742 height 457
click at [242, 190] on app-date-cell "07:00-11:00 (4h) 0/4 EDF Competition campaign pin EDF Energy Camden Road 2 Role…" at bounding box center [269, 176] width 93 height 356
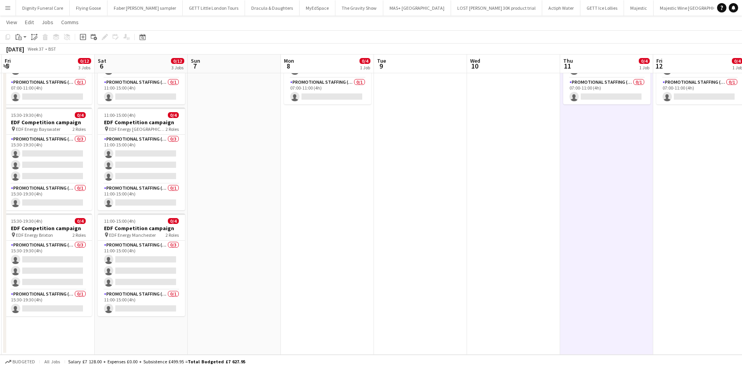
drag, startPoint x: 139, startPoint y: 180, endPoint x: 570, endPoint y: 171, distance: 430.6
click at [576, 169] on app-calendar-viewport "Wed 3 0/12 3 Jobs Thu 4 0/12 3 Jobs Fri 5 0/12 3 Jobs Sat 6 0/12 3 Jobs Sun 7 M…" at bounding box center [371, 148] width 742 height 413
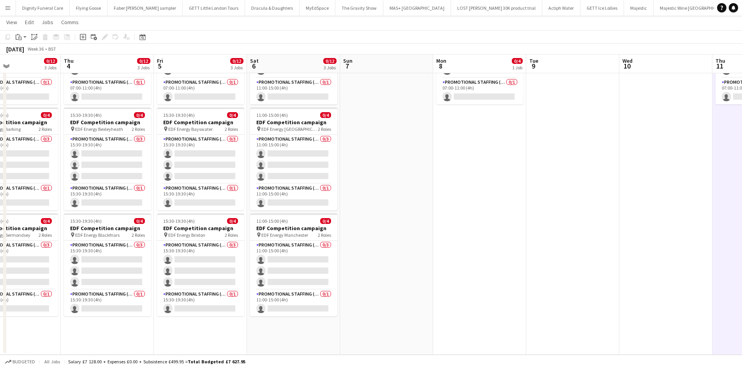
scroll to position [0, 212]
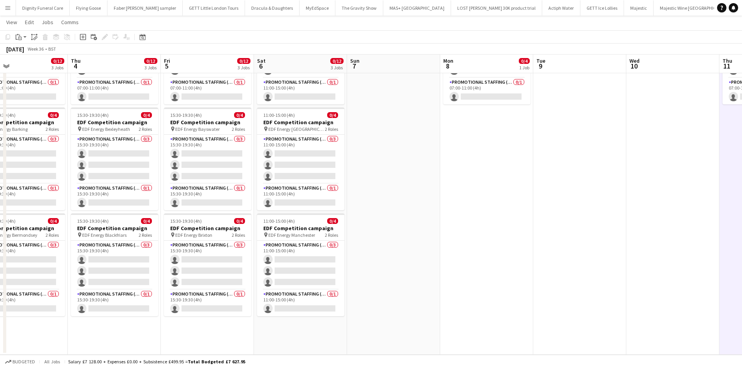
drag, startPoint x: 443, startPoint y: 185, endPoint x: 450, endPoint y: 185, distance: 7.0
click at [450, 185] on app-calendar-viewport "Mon 1 0/12 3 Jobs Tue 2 0/12 3 Jobs Wed 3 0/12 3 Jobs Thu 4 0/12 3 Jobs Fri 5 0…" at bounding box center [371, 148] width 742 height 413
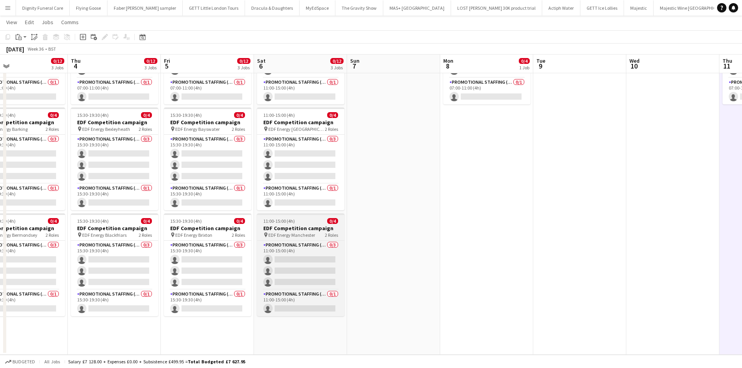
click at [296, 226] on h3 "EDF Competition campaign" at bounding box center [300, 228] width 87 height 7
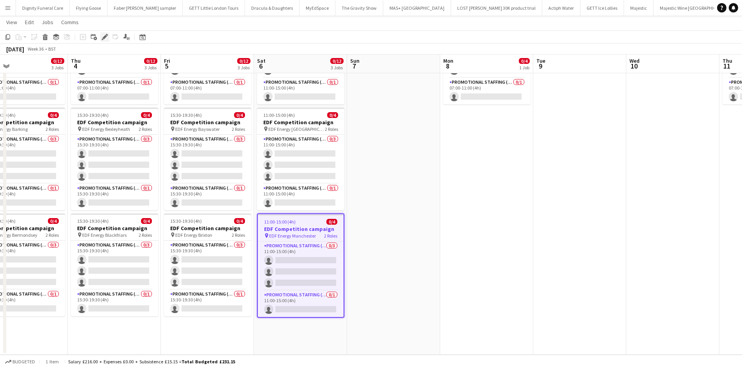
click at [107, 36] on icon "Edit" at bounding box center [105, 37] width 6 height 6
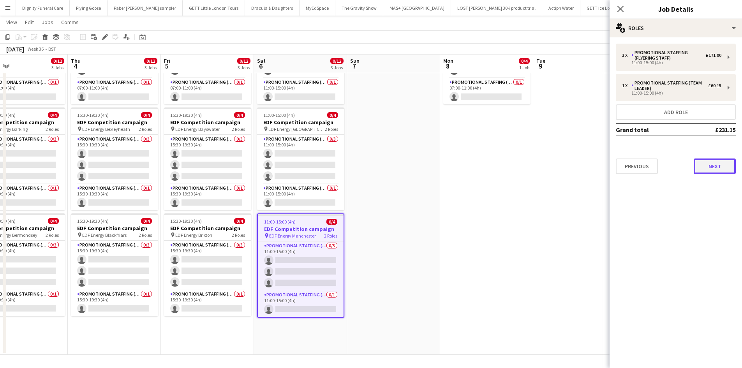
click at [719, 164] on button "Next" at bounding box center [715, 167] width 42 height 16
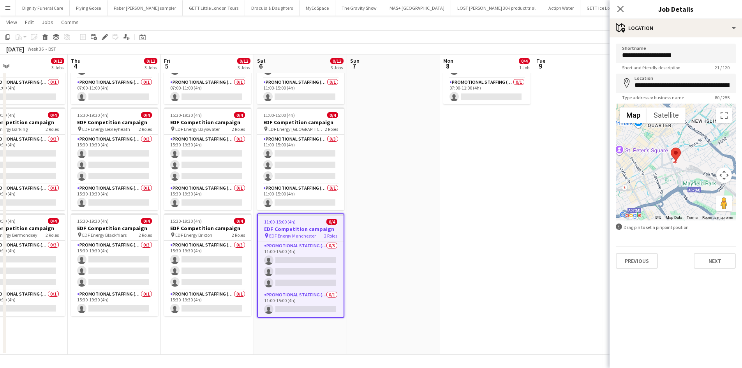
click at [410, 193] on app-date-cell at bounding box center [393, 176] width 93 height 356
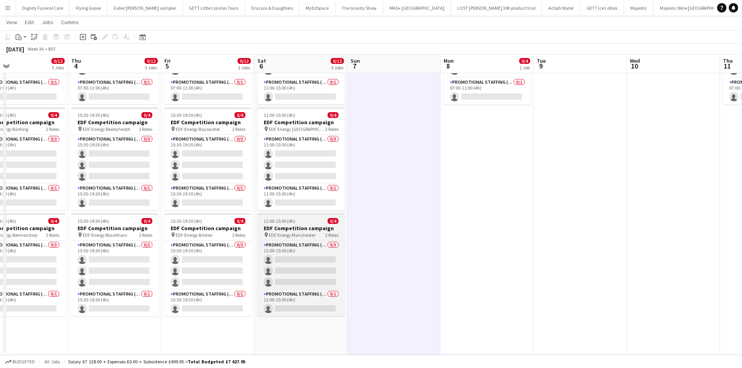
click at [287, 228] on h3 "EDF Competition campaign" at bounding box center [301, 228] width 87 height 7
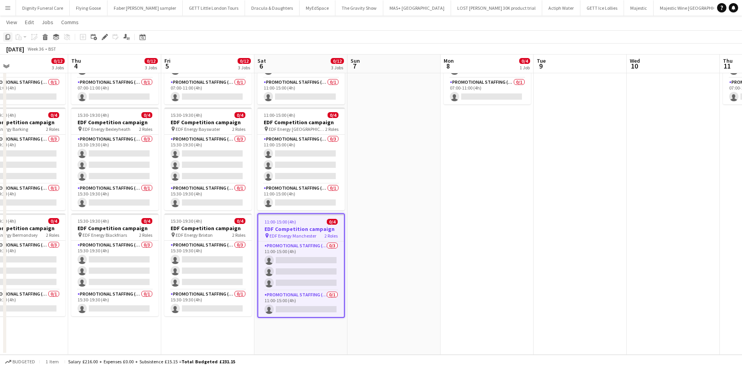
click at [7, 35] on icon at bounding box center [7, 36] width 5 height 5
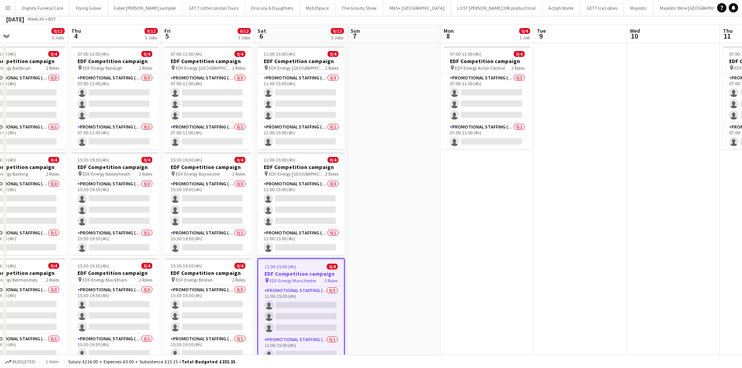
scroll to position [0, 0]
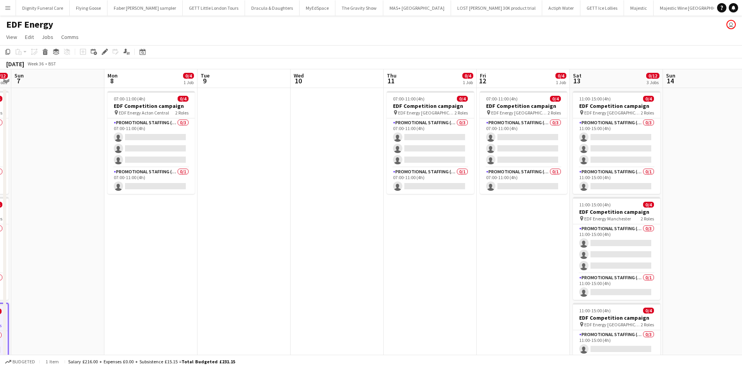
drag, startPoint x: 403, startPoint y: 239, endPoint x: 76, endPoint y: 233, distance: 327.3
click at [75, 235] on app-calendar-viewport "Thu 4 0/12 3 Jobs Fri 5 0/12 3 Jobs Sat 6 0/12 3 Jobs Sun 7 Mon 8 0/4 1 Job Tue…" at bounding box center [371, 256] width 742 height 375
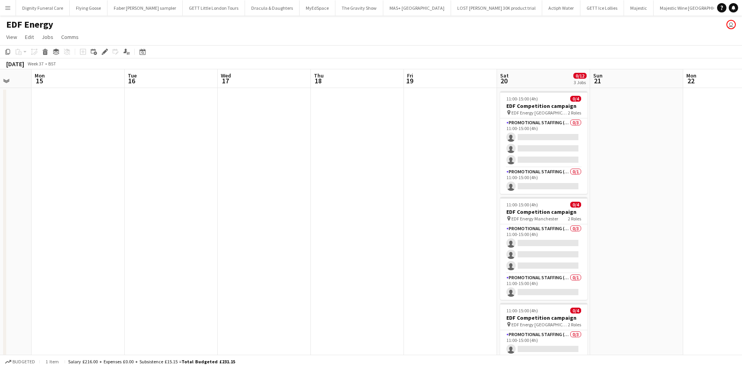
drag, startPoint x: 580, startPoint y: 204, endPoint x: 202, endPoint y: 208, distance: 377.5
click at [10, 212] on app-calendar-viewport "Fri 12 0/4 1 Job Sat 13 0/12 3 Jobs Sun 14 Mon 15 Tue 16 Wed 17 Thu 18 Fri 19 S…" at bounding box center [371, 256] width 742 height 375
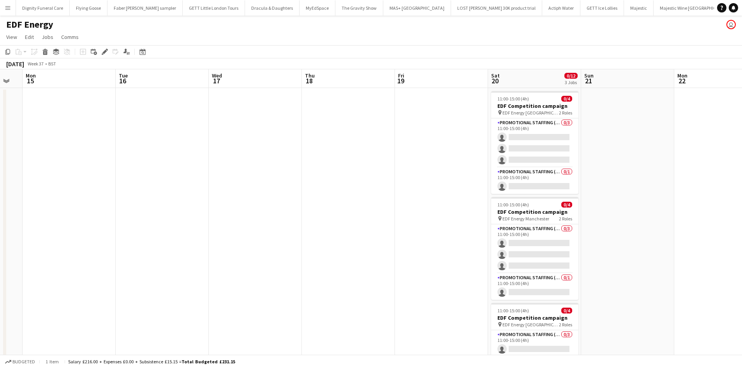
drag, startPoint x: 236, startPoint y: 212, endPoint x: 78, endPoint y: 211, distance: 158.2
click at [78, 212] on app-calendar-viewport "Fri 12 0/4 1 Job Sat 13 0/12 3 Jobs Sun 14 Mon 15 Tue 16 Wed 17 Thu 18 Fri 19 S…" at bounding box center [371, 256] width 742 height 375
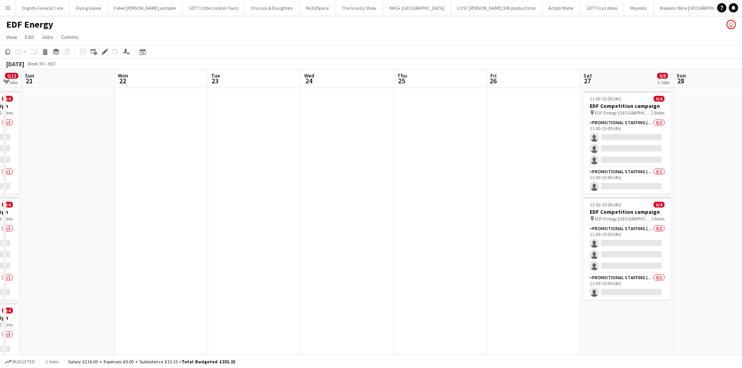
scroll to position [0, 263]
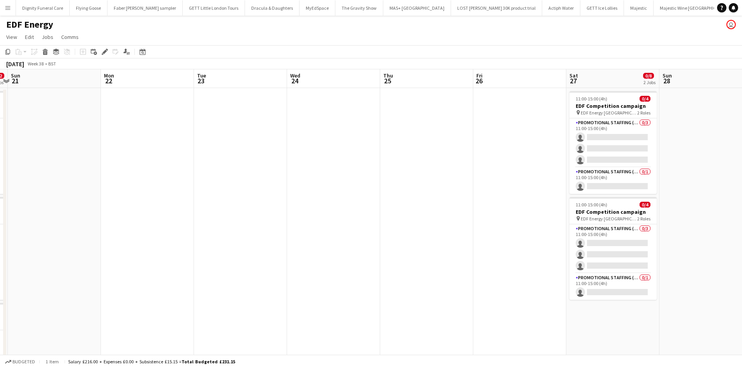
drag, startPoint x: 522, startPoint y: 207, endPoint x: 9, endPoint y: 196, distance: 514.0
click at [9, 197] on app-calendar-viewport "Thu 18 Fri 19 Sat 20 0/12 3 Jobs Sun 21 Mon 22 Tue 23 Wed 24 Thu 25 Fri 26 Sat …" at bounding box center [371, 256] width 742 height 375
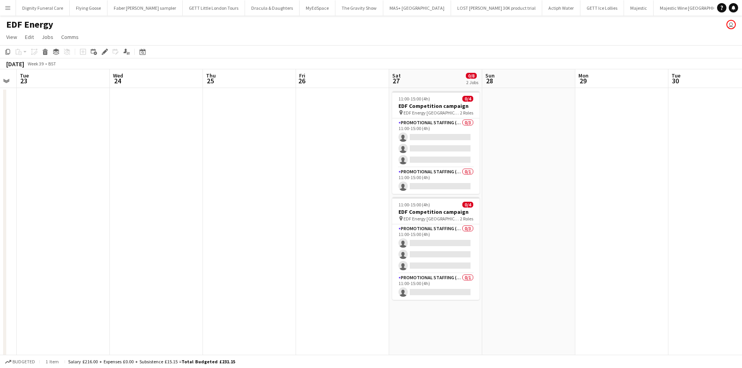
click at [436, 332] on app-date-cell "11:00-15:00 (4h) 0/4 EDF Competition campaign pin EDF Energy Birmingham New Str…" at bounding box center [435, 266] width 93 height 356
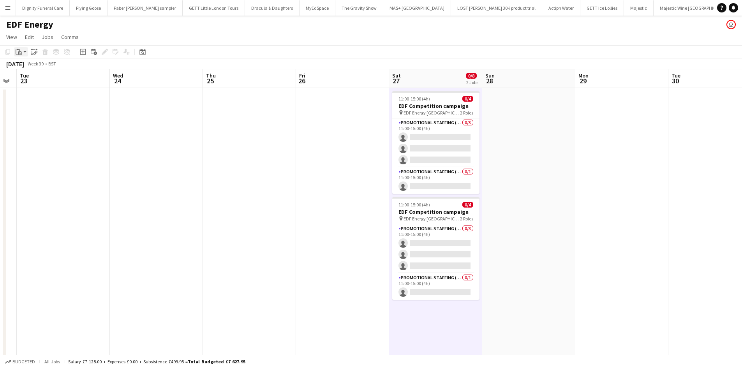
click at [19, 52] on icon at bounding box center [20, 53] width 4 height 4
click at [28, 66] on link "Paste Ctrl+V" at bounding box center [57, 66] width 73 height 7
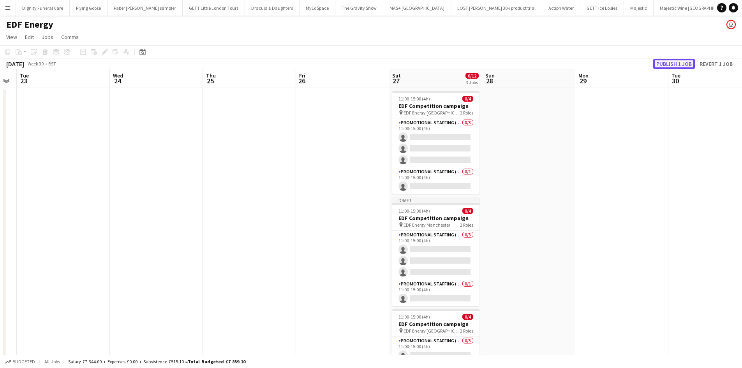
click at [669, 62] on button "Publish 1 job" at bounding box center [674, 64] width 42 height 10
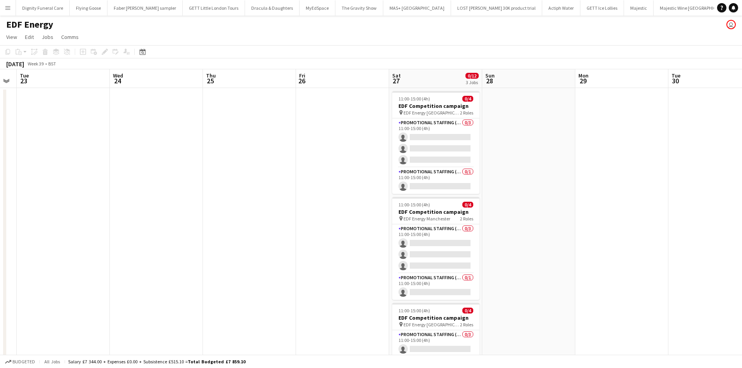
drag, startPoint x: 136, startPoint y: 207, endPoint x: 138, endPoint y: 219, distance: 11.8
click at [137, 209] on app-date-cell at bounding box center [156, 266] width 93 height 356
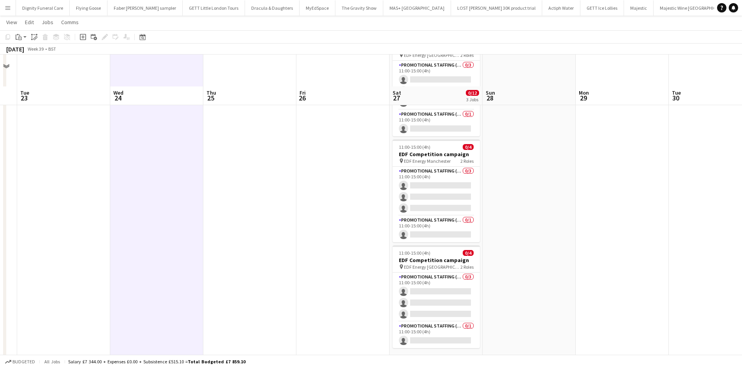
scroll to position [89, 0]
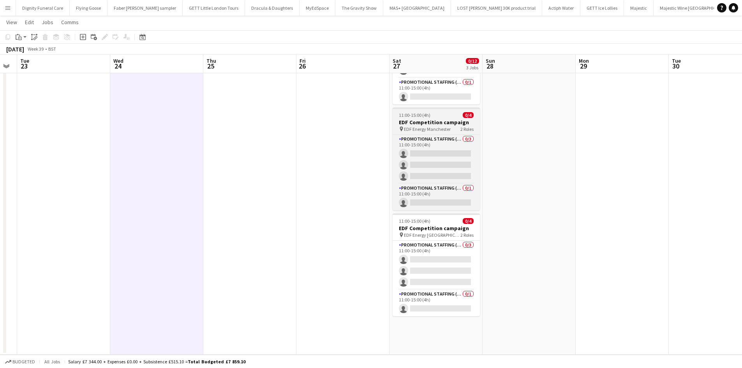
click at [437, 119] on h3 "EDF Competition campaign" at bounding box center [436, 122] width 87 height 7
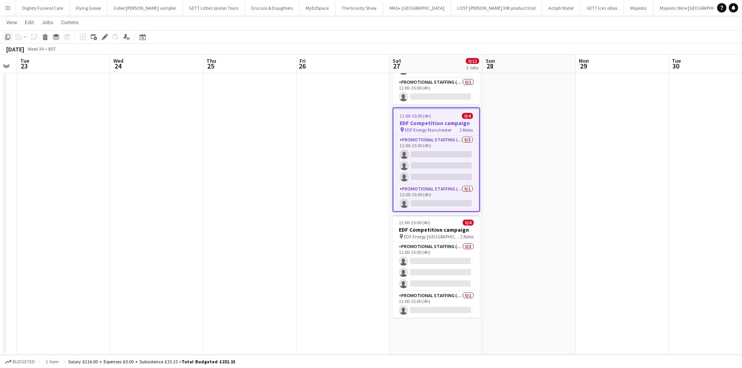
click at [7, 36] on icon "Copy" at bounding box center [8, 37] width 6 height 6
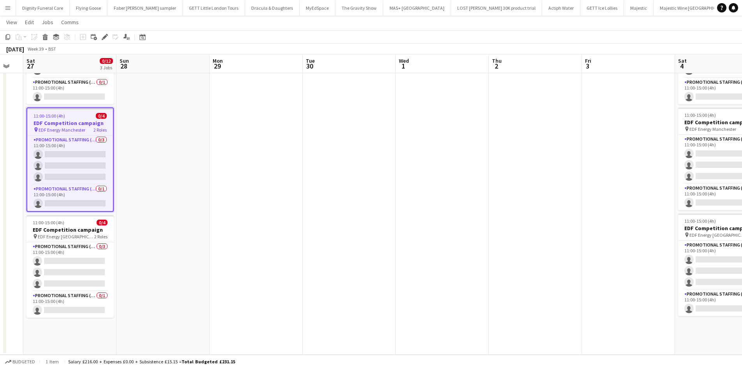
drag, startPoint x: 612, startPoint y: 151, endPoint x: 291, endPoint y: 148, distance: 320.6
click at [175, 149] on app-calendar-viewport "Wed 24 Thu 25 Fri 26 Sat 27 0/12 3 Jobs Sun 28 Mon 29 Tue 30 Wed 1 Thu 2 Fri 3 …" at bounding box center [371, 148] width 742 height 413
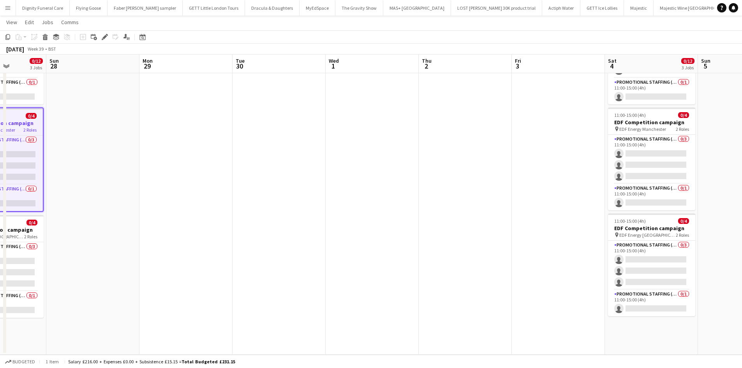
scroll to position [0, 261]
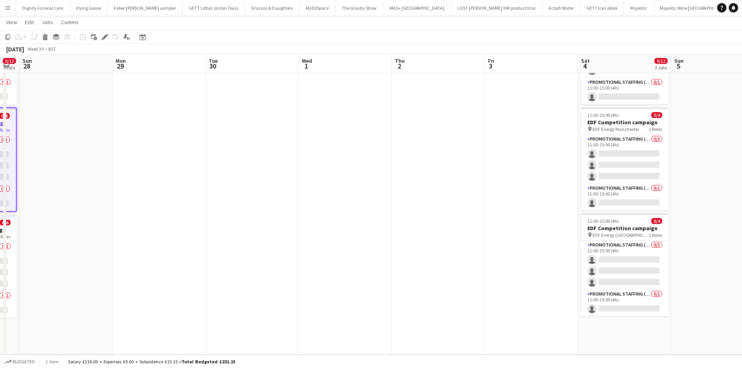
drag, startPoint x: 361, startPoint y: 145, endPoint x: 239, endPoint y: 140, distance: 122.0
click at [240, 140] on app-calendar-viewport "Thu 25 Fri 26 Sat 27 0/12 3 Jobs Sun 28 Mon 29 Tue 30 Wed 1 Thu 2 Fri 3 Sat 4 0…" at bounding box center [371, 148] width 742 height 413
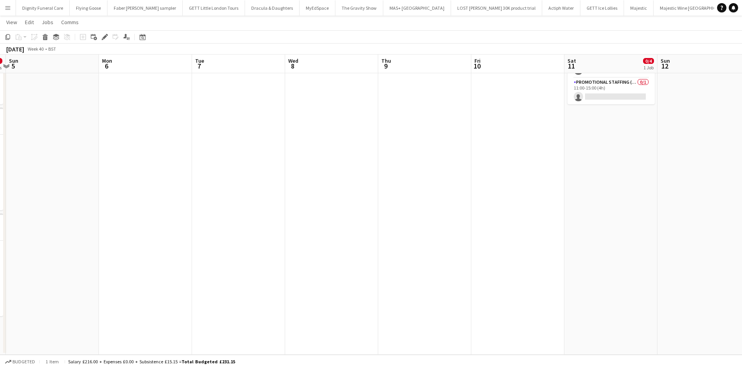
drag, startPoint x: 588, startPoint y: 195, endPoint x: 134, endPoint y: 197, distance: 454.7
click at [129, 199] on app-calendar-viewport "Thu 2 Fri 3 Sat 4 0/12 3 Jobs Sun 5 Mon 6 Tue 7 Wed 8 Thu 9 Fri 10 Sat 11 0/4 1…" at bounding box center [371, 148] width 742 height 413
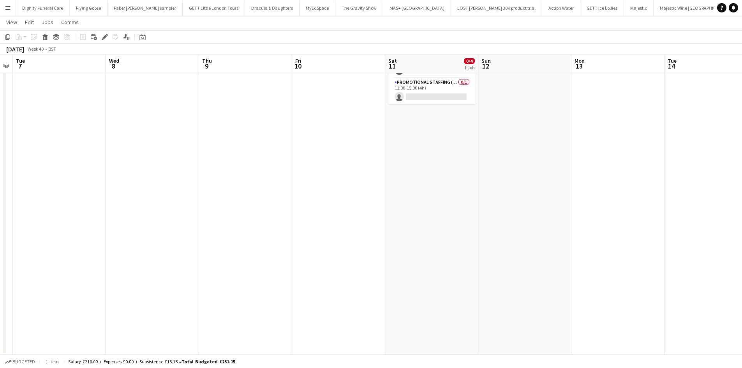
drag, startPoint x: 392, startPoint y: 191, endPoint x: 387, endPoint y: 154, distance: 37.3
click at [226, 193] on app-calendar-viewport "Sat 4 0/12 3 Jobs Sun 5 Mon 6 Tue 7 Wed 8 Thu 9 Fri 10 Sat 11 0/4 1 Job Sun 12 …" at bounding box center [371, 148] width 742 height 413
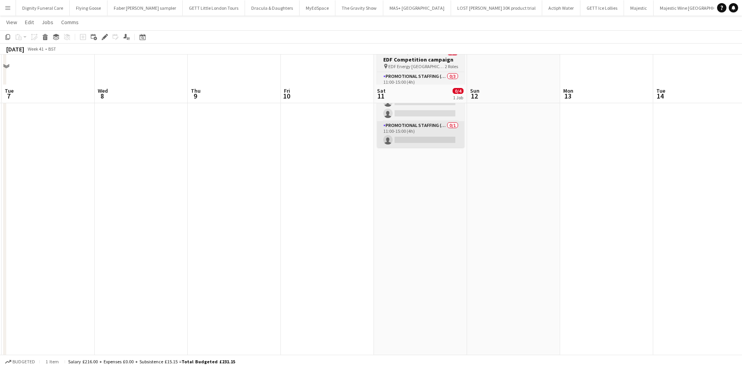
scroll to position [0, 0]
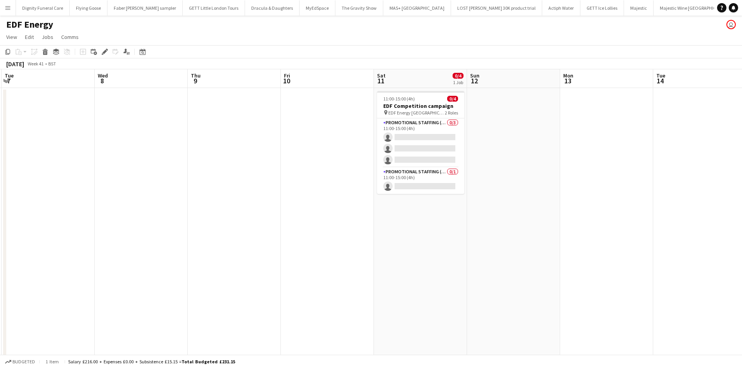
click at [429, 224] on app-date-cell "11:00-15:00 (4h) 0/4 EDF Competition campaign pin EDF Energy Nottingham 2 Roles…" at bounding box center [420, 266] width 93 height 356
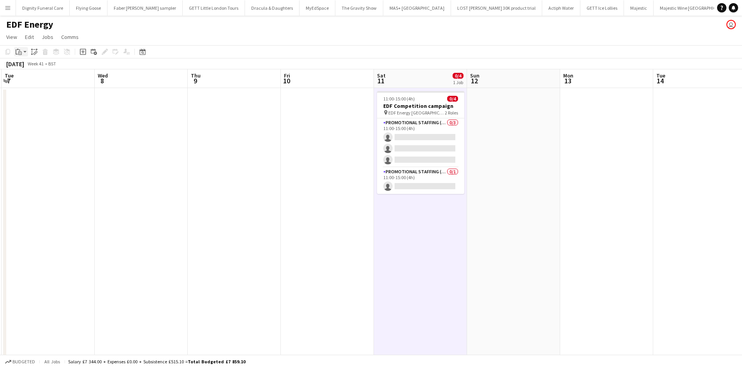
click at [18, 49] on icon "Paste" at bounding box center [19, 52] width 6 height 6
drag, startPoint x: 27, startPoint y: 65, endPoint x: 44, endPoint y: 65, distance: 17.5
click at [27, 65] on link "Paste Ctrl+V" at bounding box center [57, 66] width 73 height 7
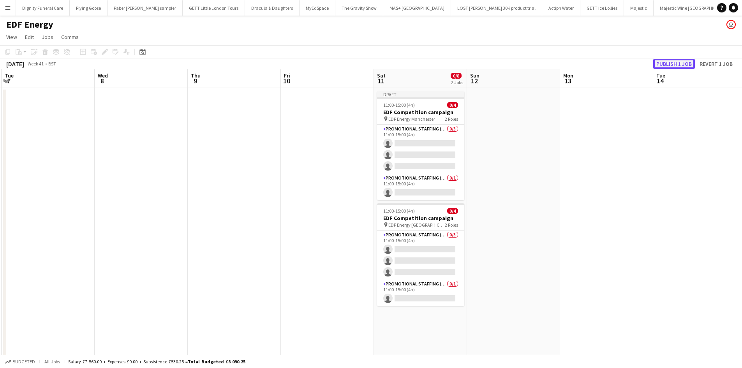
click at [680, 62] on button "Publish 1 job" at bounding box center [674, 64] width 42 height 10
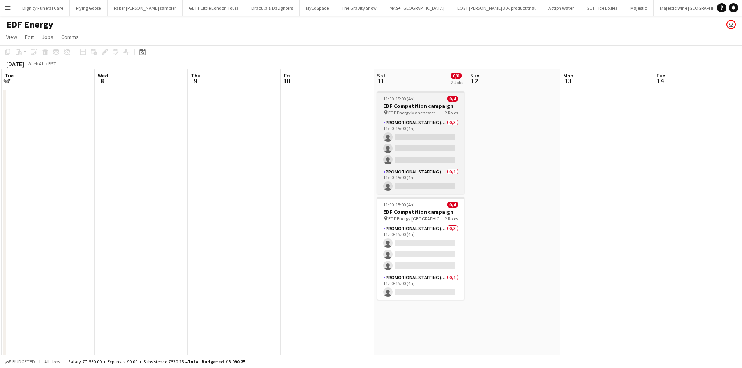
click at [409, 105] on h3 "EDF Competition campaign" at bounding box center [420, 105] width 87 height 7
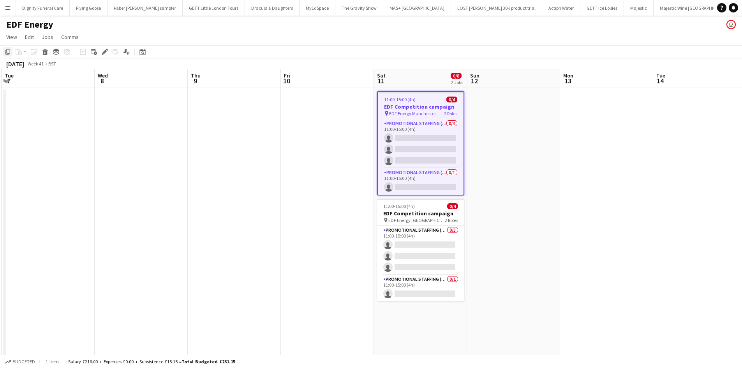
click at [8, 50] on icon "Copy" at bounding box center [8, 52] width 6 height 6
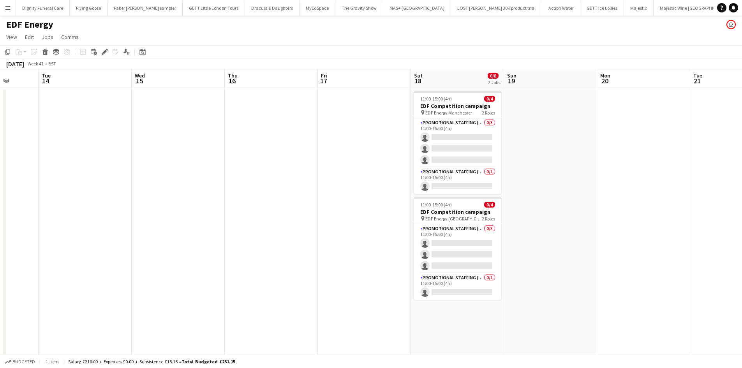
scroll to position [0, 228]
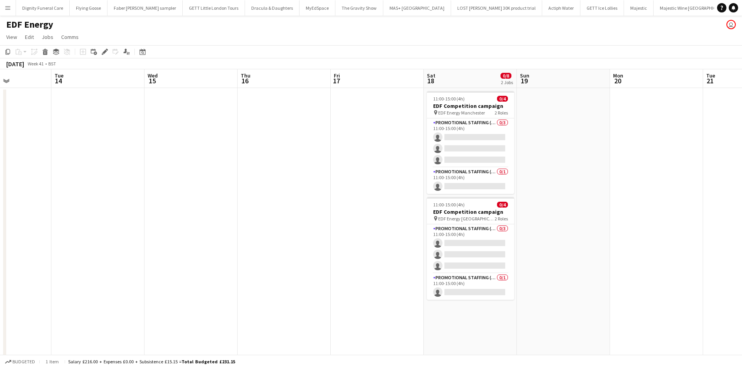
drag, startPoint x: 472, startPoint y: 159, endPoint x: 31, endPoint y: 171, distance: 441.2
click at [28, 170] on app-calendar-viewport "Sat 11 0/8 2 Jobs Sun 12 Mon 13 Tue 14 Wed 15 Thu 16 Fri 17 Sat 18 0/8 2 Jobs S…" at bounding box center [371, 256] width 742 height 375
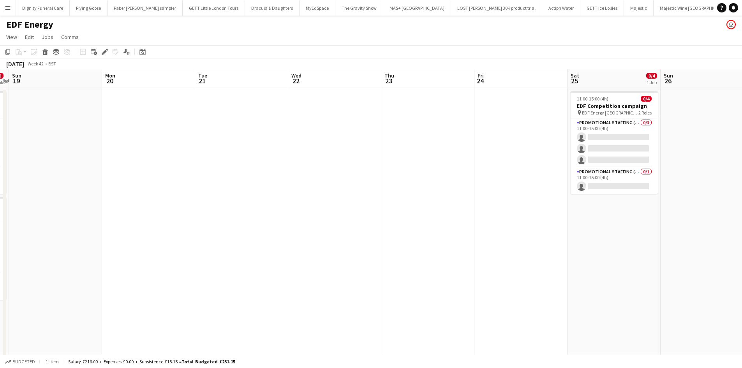
drag, startPoint x: 562, startPoint y: 193, endPoint x: 32, endPoint y: 192, distance: 530.2
click at [28, 192] on app-calendar-viewport "Thu 16 Fri 17 Sat 18 0/8 2 Jobs Sun 19 Mon 20 Tue 21 Wed 22 Thu 23 Fri 24 Sat 2…" at bounding box center [371, 256] width 742 height 375
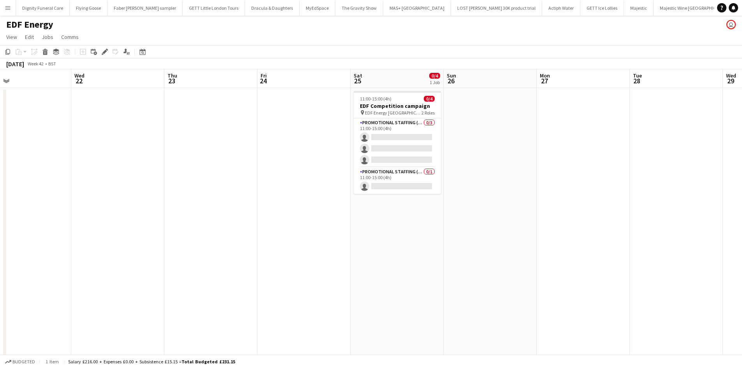
drag, startPoint x: 416, startPoint y: 199, endPoint x: 219, endPoint y: 203, distance: 197.2
click at [206, 199] on app-calendar-viewport "Sat 18 0/8 2 Jobs Sun 19 Mon 20 Tue 21 Wed 22 Thu 23 Fri 24 Sat 25 0/4 1 Job Su…" at bounding box center [371, 256] width 742 height 375
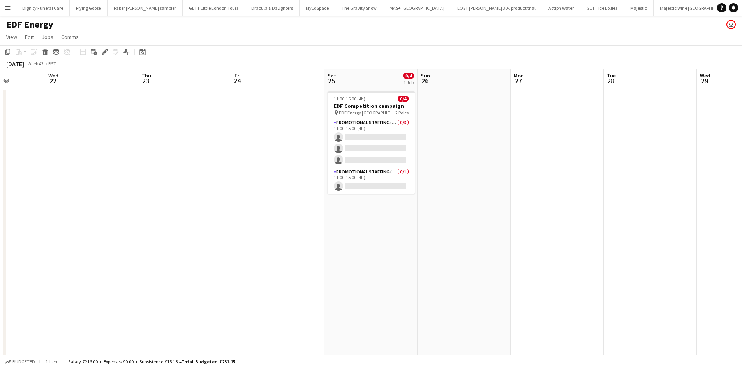
click at [372, 228] on app-date-cell "11:00-15:00 (4h) 0/4 EDF Competition campaign pin EDF Energy Nottingham 2 Roles…" at bounding box center [371, 266] width 93 height 356
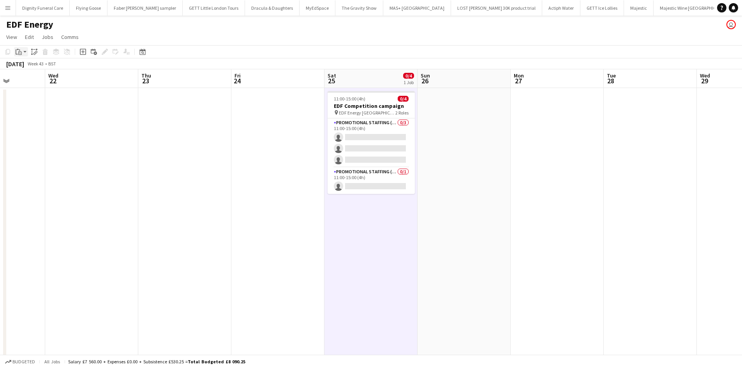
click at [20, 53] on icon "Paste" at bounding box center [19, 52] width 6 height 6
drag, startPoint x: 24, startPoint y: 66, endPoint x: 81, endPoint y: 64, distance: 56.5
click at [25, 66] on link "Paste Ctrl+V" at bounding box center [57, 66] width 73 height 7
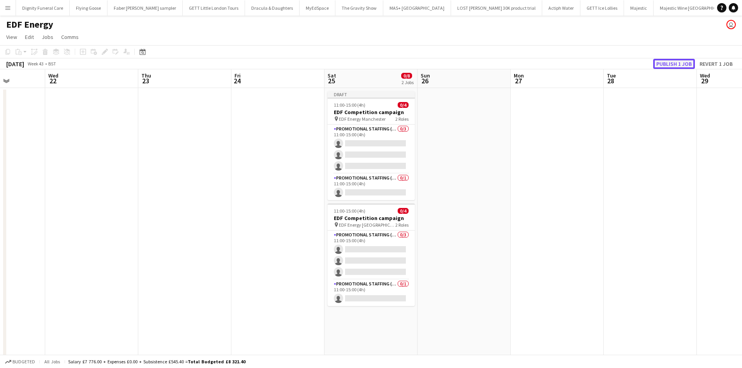
click at [667, 63] on button "Publish 1 job" at bounding box center [674, 64] width 42 height 10
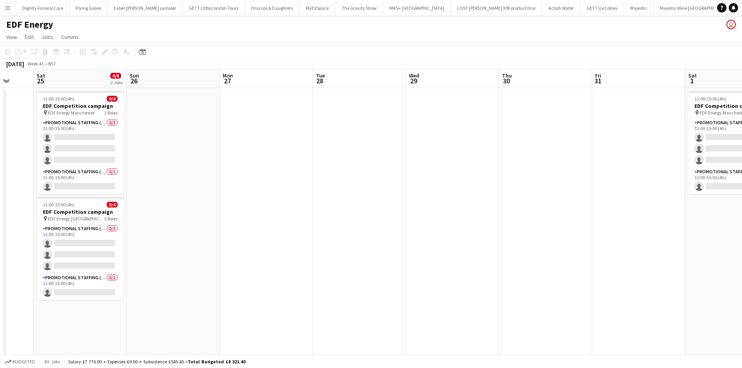
drag, startPoint x: 623, startPoint y: 169, endPoint x: 113, endPoint y: 199, distance: 510.4
click at [113, 198] on app-calendar-viewport "Wed 22 Thu 23 Fri 24 Sat 25 0/8 2 Jobs Sun 26 Mon 27 Tue 28 Wed 29 Thu 30 Fri 3…" at bounding box center [371, 256] width 742 height 375
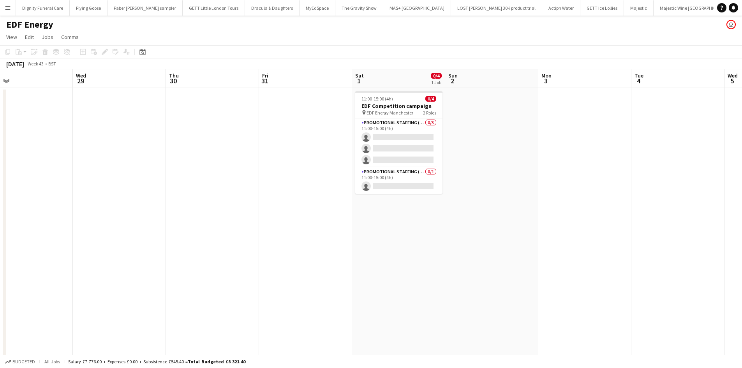
drag, startPoint x: 440, startPoint y: 273, endPoint x: 67, endPoint y: 238, distance: 374.1
click at [67, 239] on app-calendar-viewport "Sat 25 0/8 2 Jobs Sun 26 Mon 27 Tue 28 Wed 29 Thu 30 Fri 31 Sat 1 0/4 1 Job Sun…" at bounding box center [371, 256] width 742 height 375
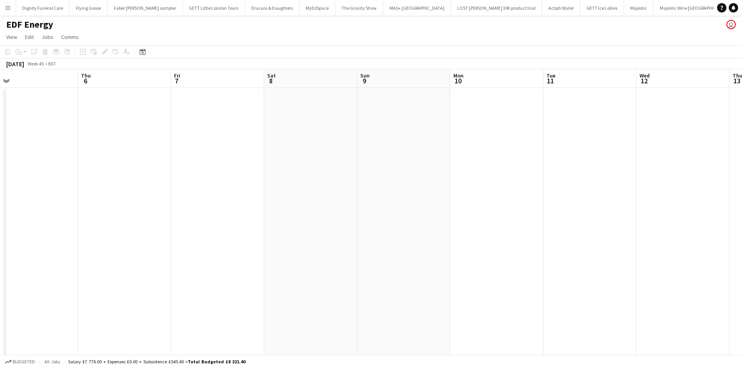
scroll to position [0, 308]
drag, startPoint x: 401, startPoint y: 223, endPoint x: -9, endPoint y: 225, distance: 409.9
click at [0, 225] on html "Menu Boards Boards Boards All jobs Status Workforce Workforce My Workforce Recr…" at bounding box center [371, 229] width 742 height 458
drag, startPoint x: 189, startPoint y: 191, endPoint x: 433, endPoint y: 190, distance: 244.3
click at [521, 190] on app-calendar-viewport "Fri 31 Sat 1 0/4 1 Job Sun 2 Mon 3 Tue 4 Wed 5 Thu 6 Fri 7 Sat 8 Sun 9 Mon 10 T…" at bounding box center [371, 256] width 742 height 375
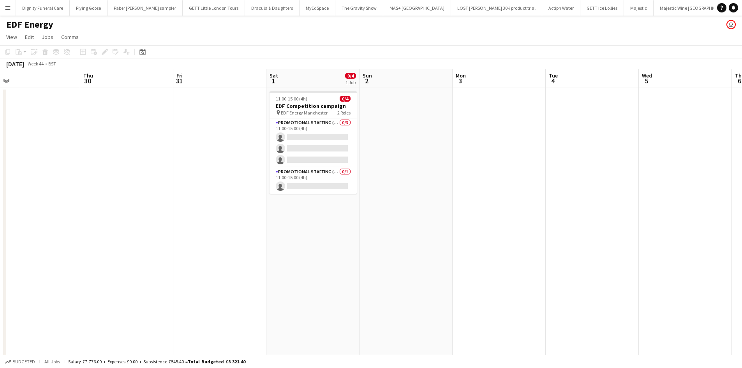
drag, startPoint x: 260, startPoint y: 196, endPoint x: 482, endPoint y: 205, distance: 222.7
click at [547, 204] on app-calendar-viewport "Mon 27 Tue 28 Wed 29 Thu 30 Fri 31 Sat 1 0/4 1 Job Sun 2 Mon 3 Tue 4 Wed 5 Thu …" at bounding box center [371, 256] width 742 height 375
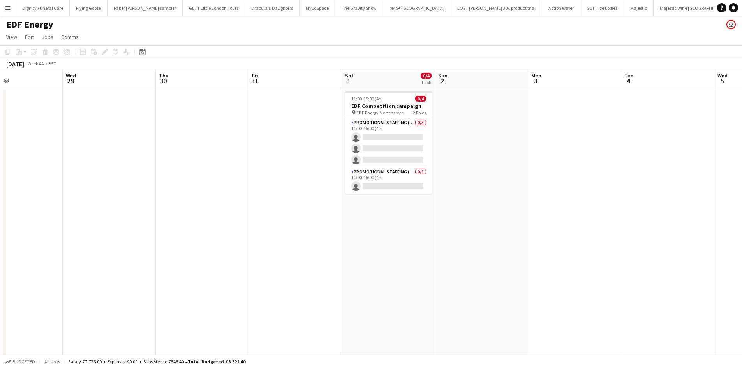
drag, startPoint x: 326, startPoint y: 203, endPoint x: 672, endPoint y: 201, distance: 345.6
click at [672, 201] on app-calendar-viewport "Mon 27 Tue 28 Wed 29 Thu 30 Fri 31 Sat 1 0/4 1 Job Sun 2 Mon 3 Tue 4 Wed 5 Thu …" at bounding box center [371, 256] width 742 height 375
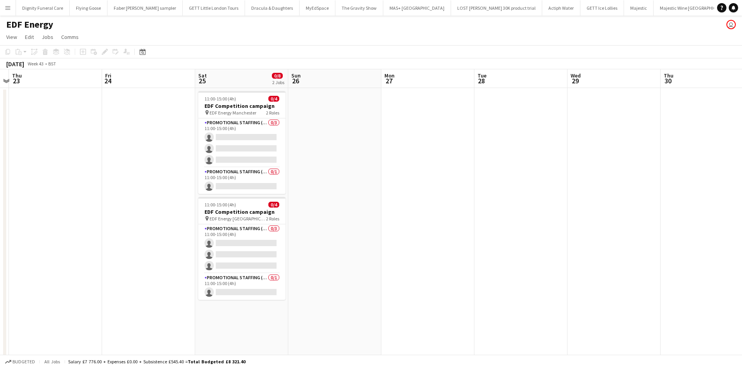
scroll to position [0, 176]
drag, startPoint x: 462, startPoint y: 202, endPoint x: 471, endPoint y: 204, distance: 8.8
click at [471, 204] on app-calendar-viewport "Tue 21 Wed 22 Thu 23 Fri 24 Sat 25 0/8 2 Jobs Sun 26 Mon 27 Tue 28 Wed 29 Thu 3…" at bounding box center [371, 256] width 742 height 375
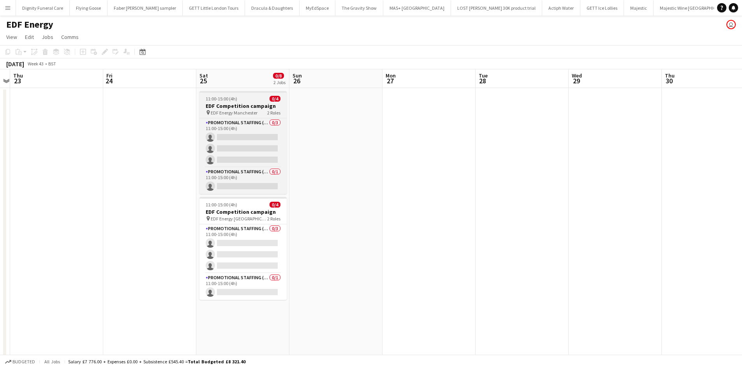
click at [238, 104] on h3 "EDF Competition campaign" at bounding box center [242, 105] width 87 height 7
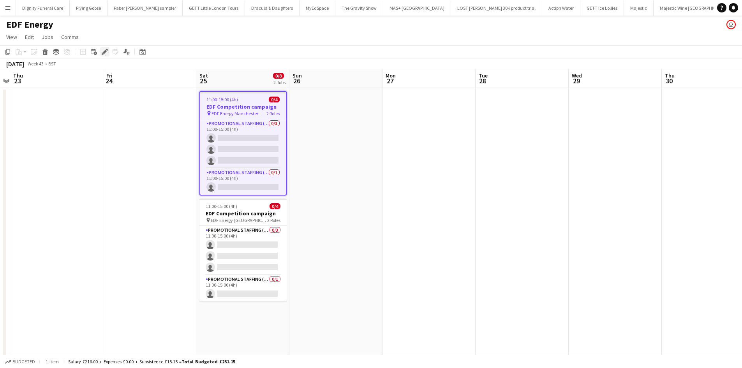
click at [104, 49] on icon "Edit" at bounding box center [105, 52] width 6 height 6
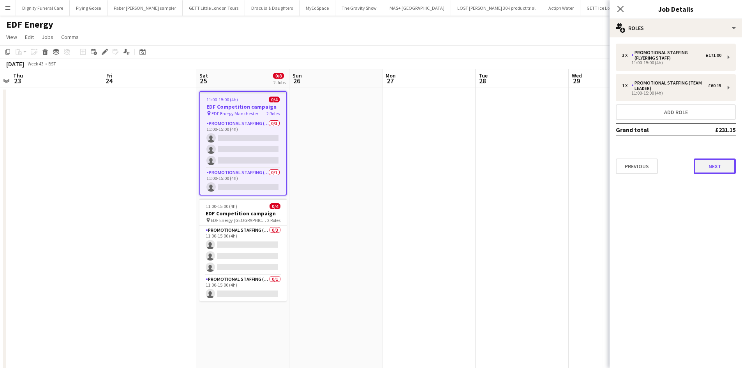
click at [719, 160] on button "Next" at bounding box center [715, 167] width 42 height 16
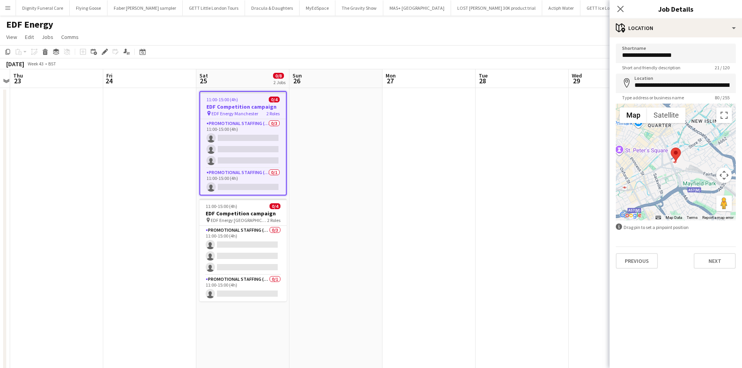
click at [502, 172] on app-date-cell at bounding box center [522, 266] width 93 height 356
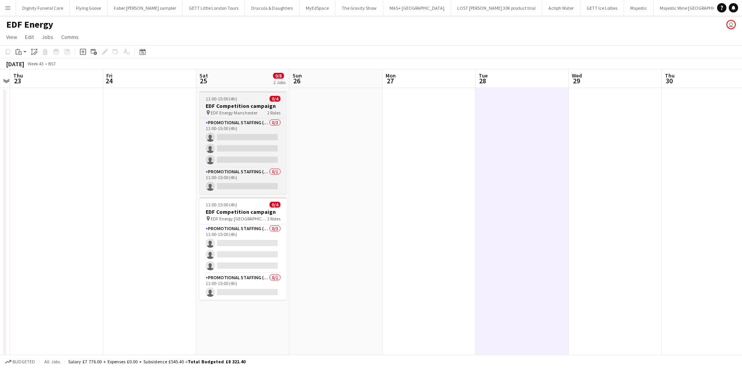
click at [238, 103] on h3 "EDF Competition campaign" at bounding box center [242, 105] width 87 height 7
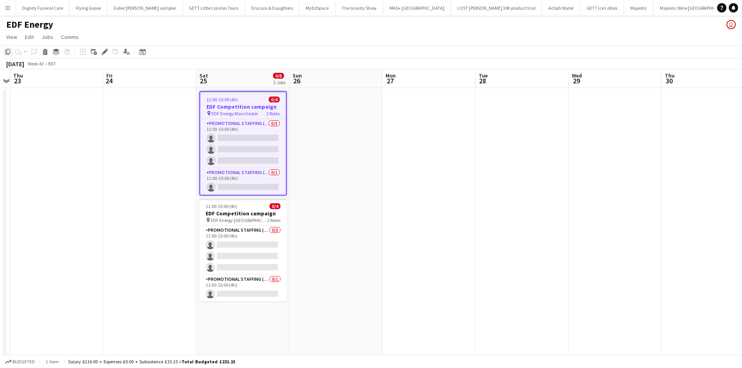
click at [7, 50] on icon "Copy" at bounding box center [8, 52] width 6 height 6
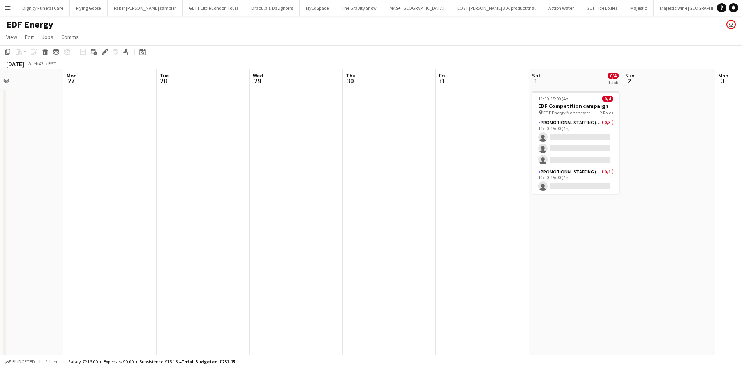
drag, startPoint x: 484, startPoint y: 177, endPoint x: 250, endPoint y: 172, distance: 233.8
click at [164, 168] on app-calendar-viewport "Thu 23 Fri 24 Sat 25 0/8 2 Jobs Sun 26 Mon 27 Tue 28 Wed 29 Thu 30 Fri 31 Sat 1…" at bounding box center [371, 256] width 742 height 375
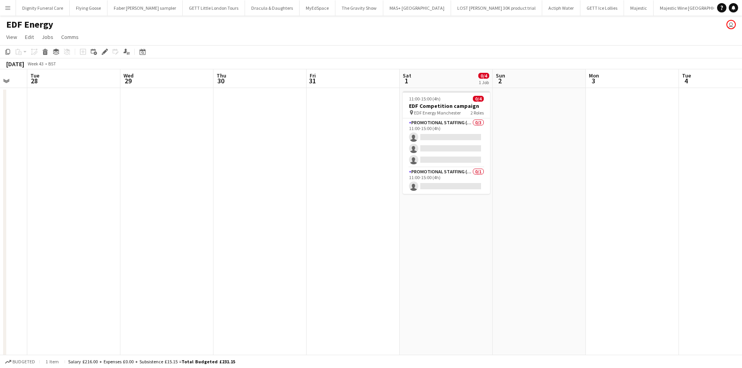
drag, startPoint x: 409, startPoint y: 180, endPoint x: 136, endPoint y: 167, distance: 272.7
click at [136, 167] on app-calendar-viewport "Sat 25 0/8 2 Jobs Sun 26 Mon 27 Tue 28 Wed 29 Thu 30 Fri 31 Sat 1 0/4 1 Job Sun…" at bounding box center [371, 256] width 742 height 375
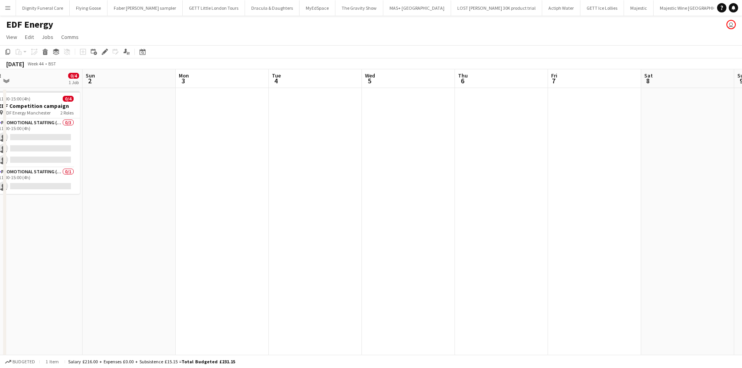
drag, startPoint x: 255, startPoint y: 199, endPoint x: 13, endPoint y: 187, distance: 242.3
click at [15, 187] on app-calendar-viewport "Wed 29 Thu 30 Fri 31 Sat 1 0/4 1 Job Sun 2 Mon 3 Tue 4 Wed 5 Thu 6 Fri 7 Sat 8 …" at bounding box center [371, 256] width 742 height 375
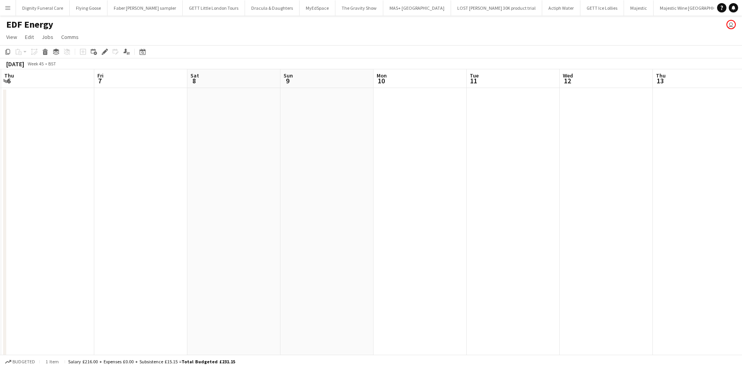
drag, startPoint x: 363, startPoint y: 189, endPoint x: 153, endPoint y: 189, distance: 210.4
click at [153, 189] on app-calendar-viewport "Mon 3 Tue 4 Wed 5 Thu 6 Fri 7 Sat 8 Sun 9 Mon 10 Tue 11 Wed 12 Thu 13 Fri 14 Sa…" at bounding box center [371, 256] width 742 height 375
click at [216, 118] on app-date-cell at bounding box center [233, 266] width 93 height 356
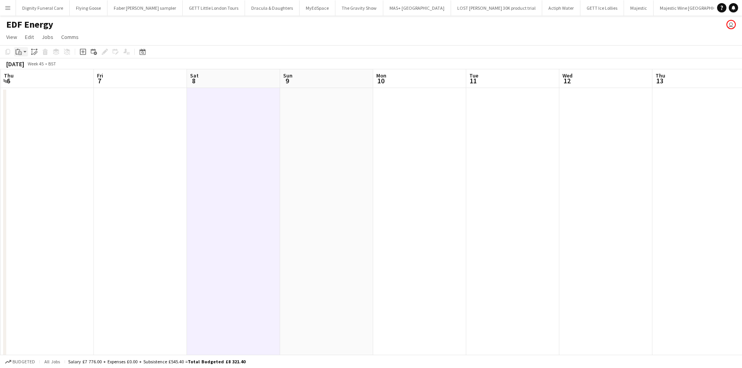
click at [19, 50] on icon "Paste" at bounding box center [19, 52] width 6 height 6
click at [33, 65] on link "Paste Ctrl+V" at bounding box center [57, 66] width 73 height 7
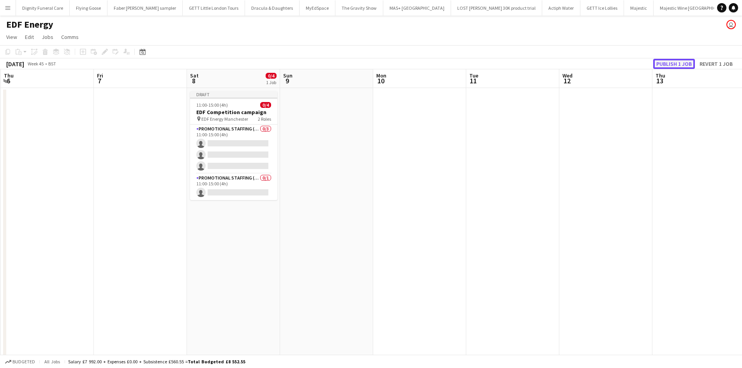
click at [682, 65] on button "Publish 1 job" at bounding box center [674, 64] width 42 height 10
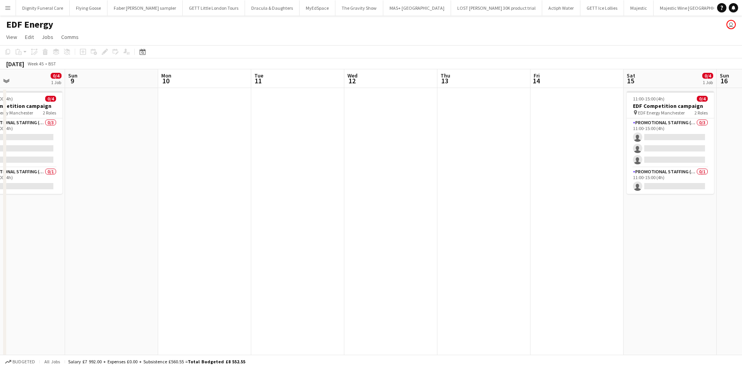
drag, startPoint x: 261, startPoint y: 235, endPoint x: 35, endPoint y: 210, distance: 227.8
click at [0, 216] on html "Menu Boards Boards Boards All jobs Status Workforce Workforce My Workforce Recr…" at bounding box center [371, 229] width 742 height 458
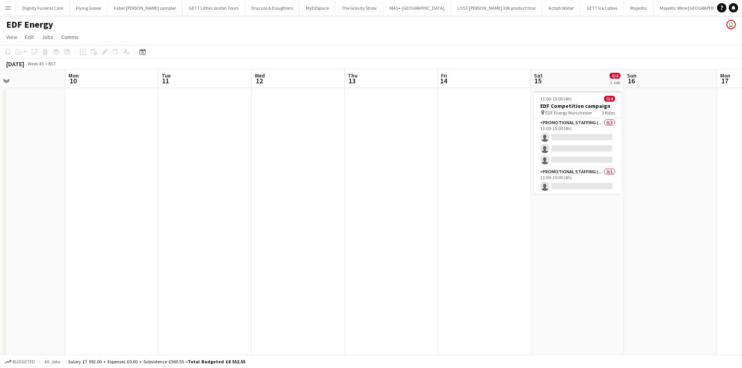
drag, startPoint x: 237, startPoint y: 222, endPoint x: -11, endPoint y: 210, distance: 248.1
click at [0, 210] on html "Menu Boards Boards Boards All jobs Status Workforce Workforce My Workforce Recr…" at bounding box center [371, 229] width 742 height 458
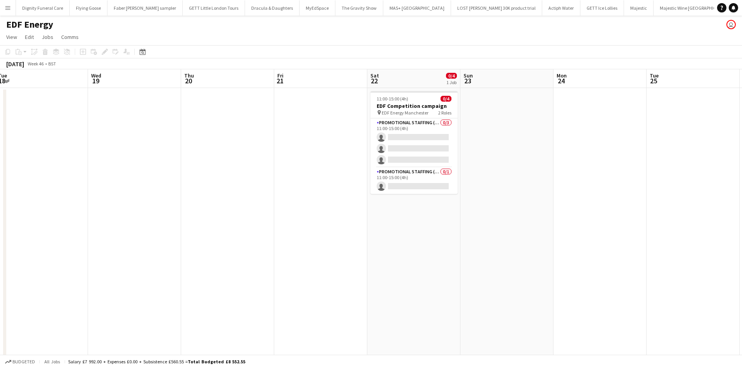
scroll to position [0, 296]
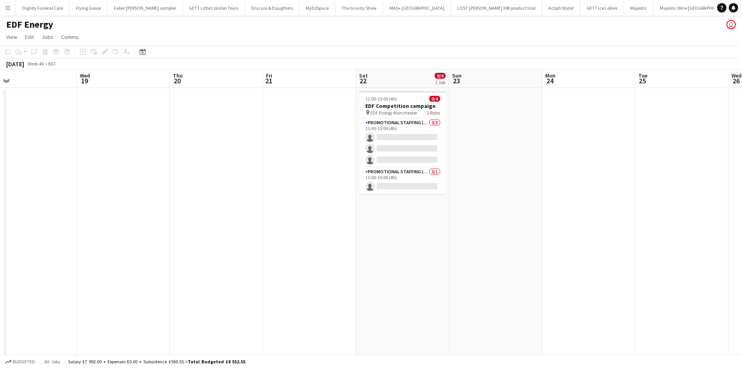
drag, startPoint x: 470, startPoint y: 222, endPoint x: -26, endPoint y: 216, distance: 496.4
click at [0, 216] on html "Menu Boards Boards Boards All jobs Status Workforce Workforce My Workforce Recr…" at bounding box center [371, 229] width 742 height 458
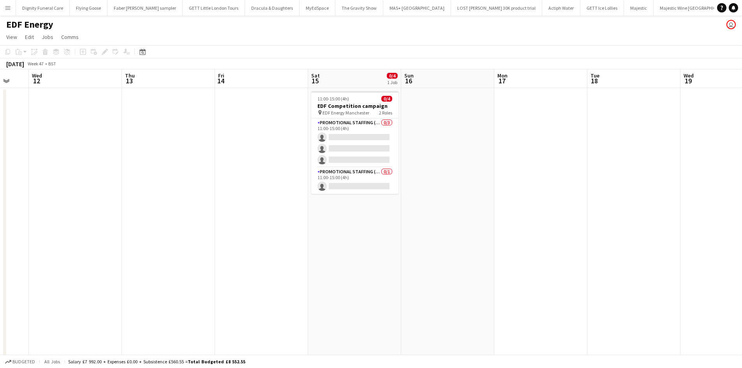
drag, startPoint x: 130, startPoint y: 167, endPoint x: 697, endPoint y: 191, distance: 567.0
click at [735, 185] on app-calendar-viewport "Mon 10 Tue 11 Wed 12 Thu 13 Fri 14 Sat 15 0/4 1 Job Sun 16 Mon 17 Tue 18 Wed 19…" at bounding box center [371, 256] width 742 height 375
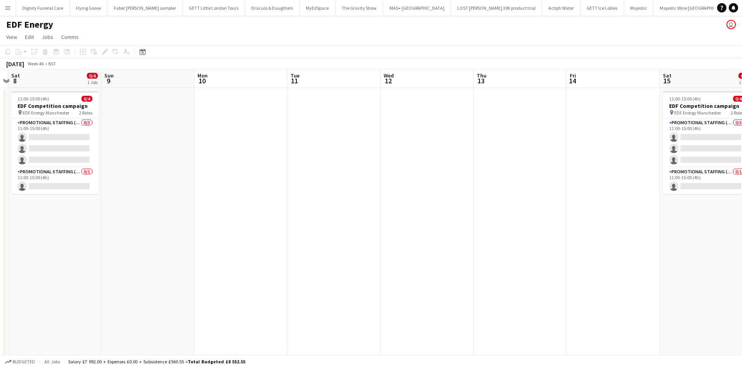
drag, startPoint x: 476, startPoint y: 204, endPoint x: 747, endPoint y: 193, distance: 270.6
click at [742, 193] on html "Menu Boards Boards Boards All jobs Status Workforce Workforce My Workforce Recr…" at bounding box center [371, 229] width 742 height 458
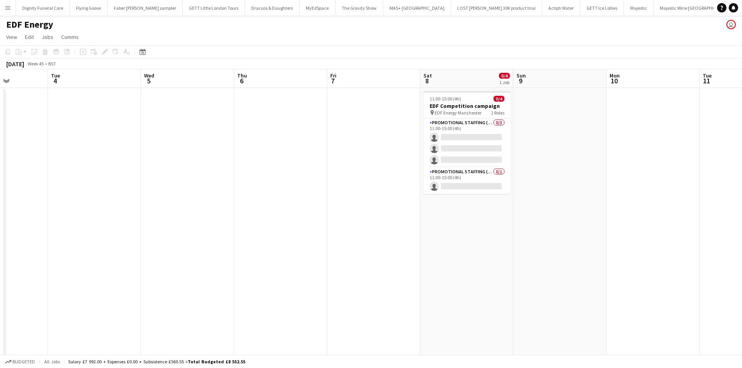
drag, startPoint x: 707, startPoint y: 187, endPoint x: 748, endPoint y: 187, distance: 40.9
click at [742, 187] on html "Menu Boards Boards Boards All jobs Status Workforce Workforce My Workforce Recr…" at bounding box center [371, 229] width 742 height 458
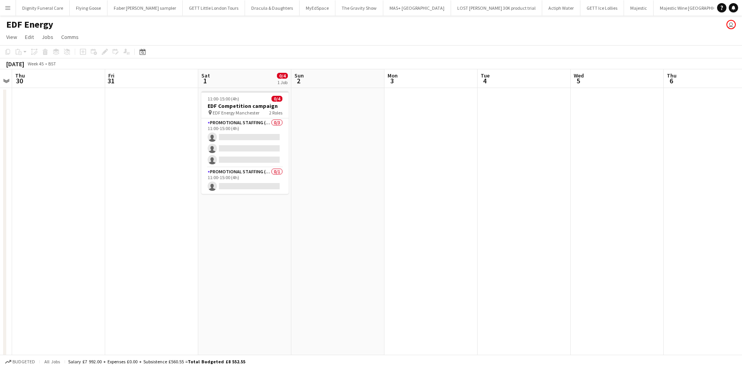
drag, startPoint x: 711, startPoint y: 167, endPoint x: 660, endPoint y: 167, distance: 51.0
click at [742, 161] on html "Menu Boards Boards Boards All jobs Status Workforce Workforce My Workforce Recr…" at bounding box center [371, 229] width 742 height 458
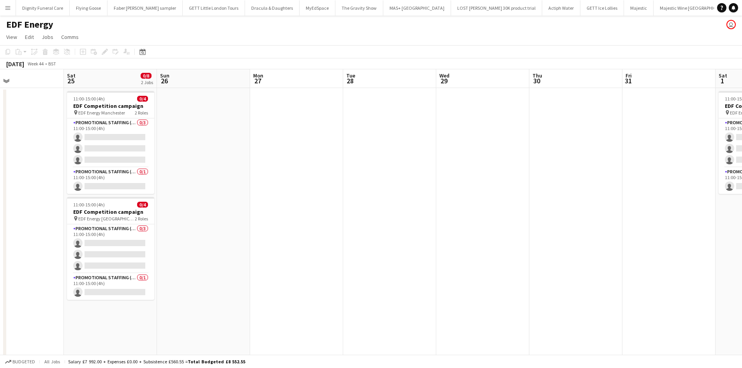
drag, startPoint x: 714, startPoint y: 151, endPoint x: 748, endPoint y: 145, distance: 34.1
click at [742, 145] on html "Menu Boards Boards Boards All jobs Status Workforce Workforce My Workforce Recr…" at bounding box center [371, 229] width 742 height 458
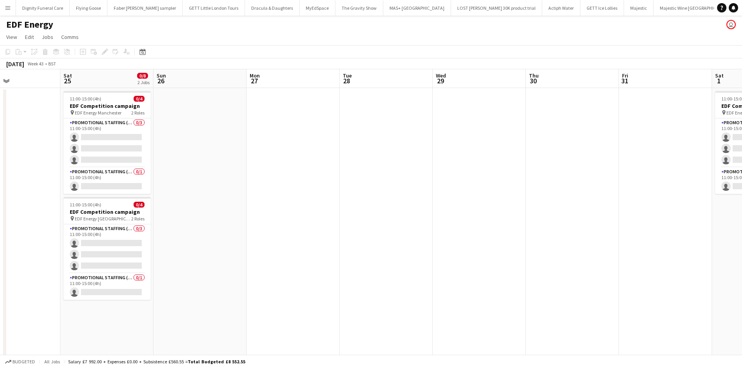
drag, startPoint x: 709, startPoint y: 133, endPoint x: 746, endPoint y: 128, distance: 37.4
click at [742, 128] on html "Menu Boards Boards Boards All jobs Status Workforce Workforce My Workforce Recr…" at bounding box center [371, 229] width 742 height 458
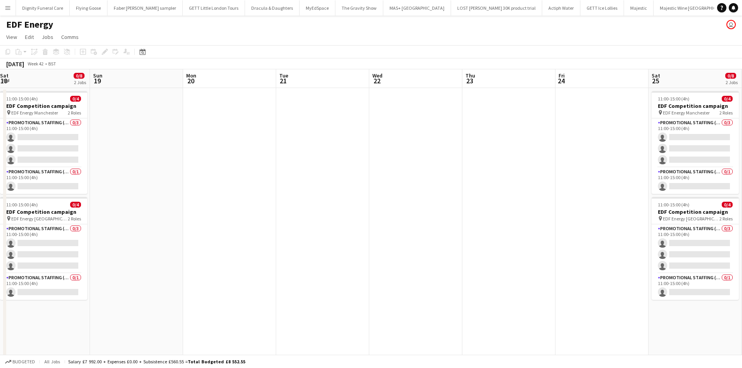
drag, startPoint x: 208, startPoint y: 180, endPoint x: 676, endPoint y: 145, distance: 469.2
click at [706, 141] on app-calendar-viewport "Fri 17 Sat 18 0/8 2 Jobs Sun 19 Mon 20 Tue 21 Wed 22 Thu 23 Fri 24 Sat 25 0/8 2…" at bounding box center [371, 256] width 742 height 375
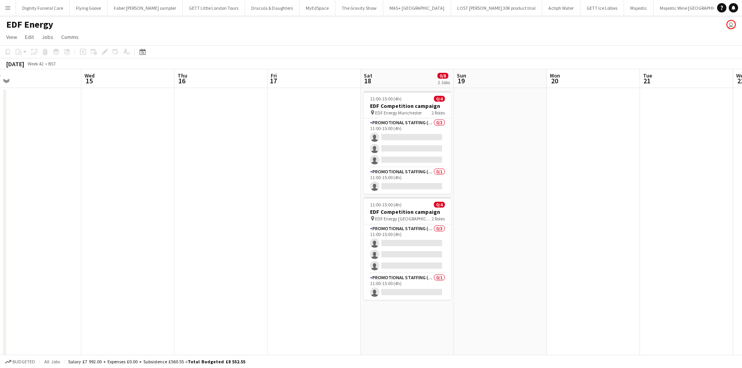
drag, startPoint x: 251, startPoint y: 170, endPoint x: 683, endPoint y: 150, distance: 432.1
click at [702, 147] on app-calendar-viewport "Sun 12 Mon 13 Tue 14 Wed 15 Thu 16 Fri 17 Sat 18 0/8 2 Jobs Sun 19 Mon 20 Tue 2…" at bounding box center [371, 256] width 742 height 375
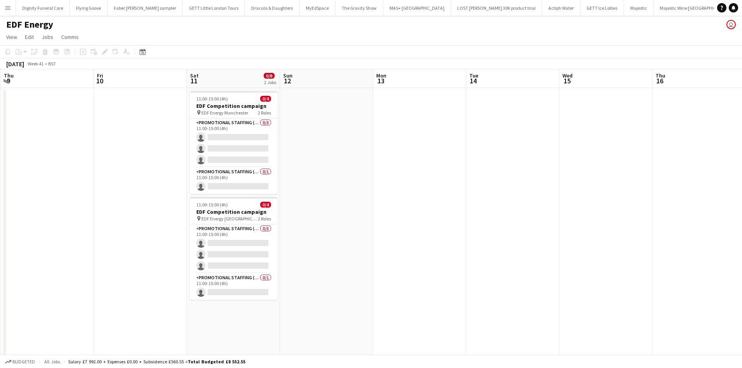
drag, startPoint x: 225, startPoint y: 167, endPoint x: 705, endPoint y: 147, distance: 480.0
click at [705, 147] on app-calendar-viewport "Tue 7 Wed 8 Thu 9 Fri 10 Sat 11 0/8 2 Jobs Sun 12 Mon 13 Tue 14 Wed 15 Thu 16 F…" at bounding box center [371, 256] width 742 height 375
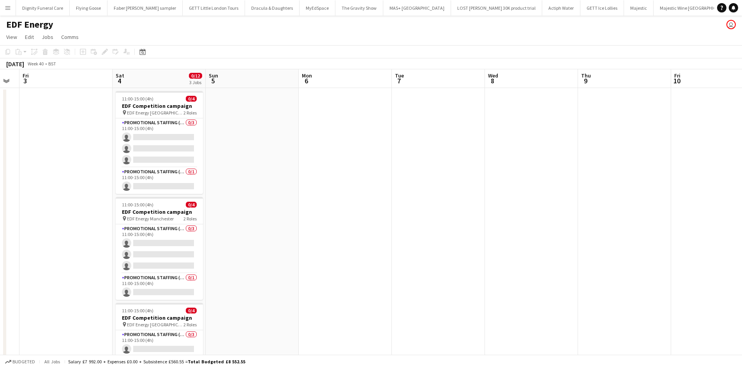
drag, startPoint x: 381, startPoint y: 161, endPoint x: 724, endPoint y: 150, distance: 343.0
click at [737, 146] on app-calendar-viewport "Wed 1 Thu 2 Fri 3 Sat 4 0/12 3 Jobs Sun 5 Mon 6 Tue 7 Wed 8 Thu 9 Fri 10 Sat 11…" at bounding box center [371, 256] width 742 height 375
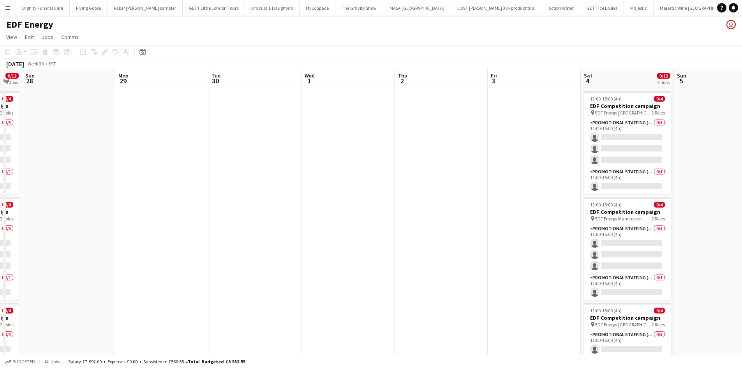
drag, startPoint x: 382, startPoint y: 181, endPoint x: 662, endPoint y: 161, distance: 280.0
click at [687, 157] on app-calendar-viewport "Fri 26 Sat 27 0/12 3 Jobs Sun 28 Mon 29 Tue 30 Wed 1 Thu 2 Fri 3 Sat 4 0/12 3 J…" at bounding box center [371, 256] width 742 height 375
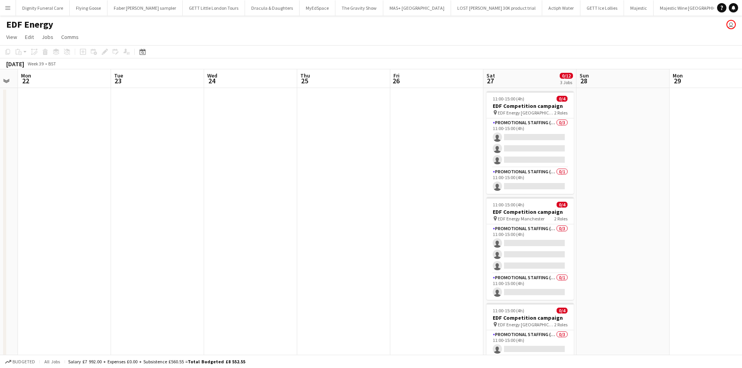
drag, startPoint x: 450, startPoint y: 169, endPoint x: 695, endPoint y: 163, distance: 245.1
click at [704, 162] on app-calendar-viewport "Sat 20 0/12 3 Jobs Sun 21 Mon 22 Tue 23 Wed 24 Thu 25 Fri 26 Sat 27 0/12 3 Jobs…" at bounding box center [371, 256] width 742 height 375
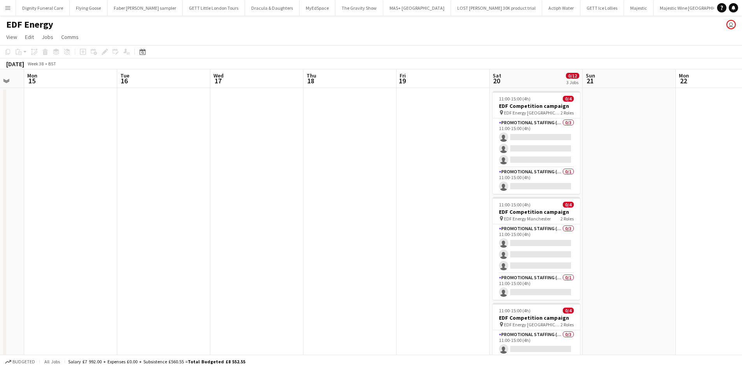
drag, startPoint x: 561, startPoint y: 164, endPoint x: 706, endPoint y: 165, distance: 144.9
click at [720, 164] on app-calendar-viewport "Sat 13 0/12 3 Jobs Sun 14 Mon 15 Tue 16 Wed 17 Thu 18 Fri 19 Sat 20 0/12 3 Jobs…" at bounding box center [371, 256] width 742 height 375
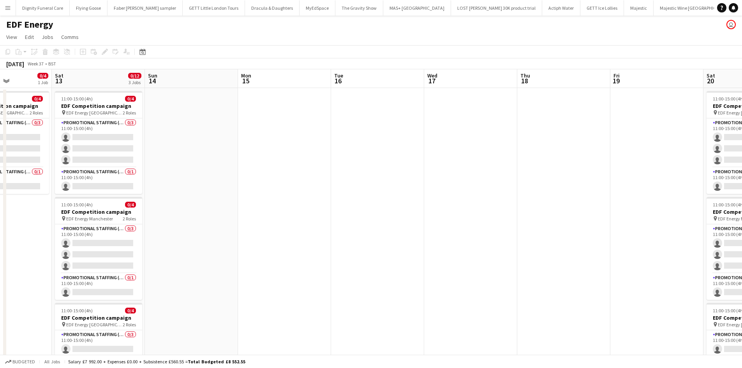
drag, startPoint x: 372, startPoint y: 171, endPoint x: 661, endPoint y: 169, distance: 289.1
click at [693, 162] on app-calendar-viewport "Wed 10 Thu 11 0/4 1 Job Fri 12 0/4 1 Job Sat 13 0/12 3 Jobs Sun 14 Mon 15 Tue 1…" at bounding box center [371, 256] width 742 height 375
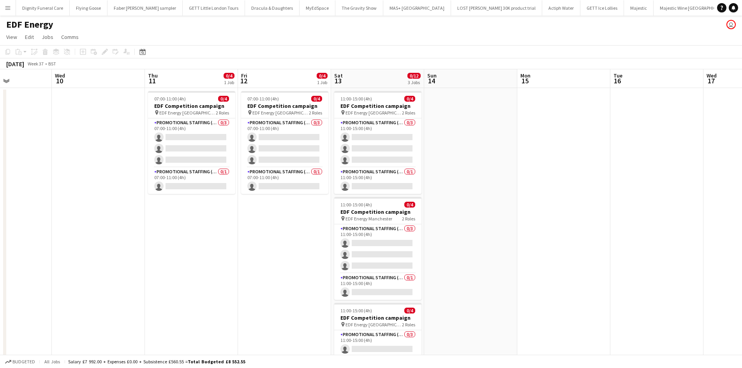
scroll to position [0, 229]
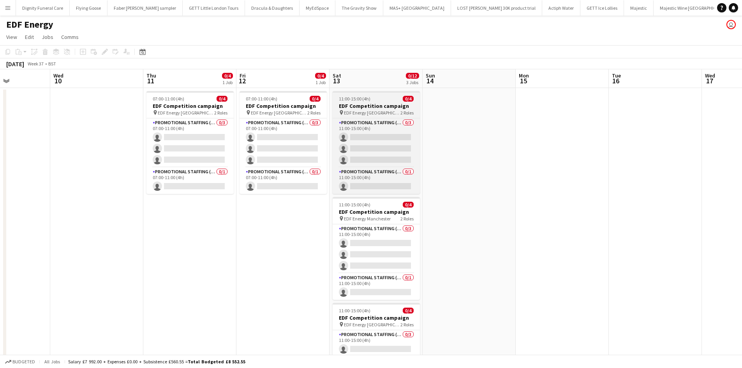
click at [376, 103] on h3 "EDF Competition campaign" at bounding box center [376, 105] width 87 height 7
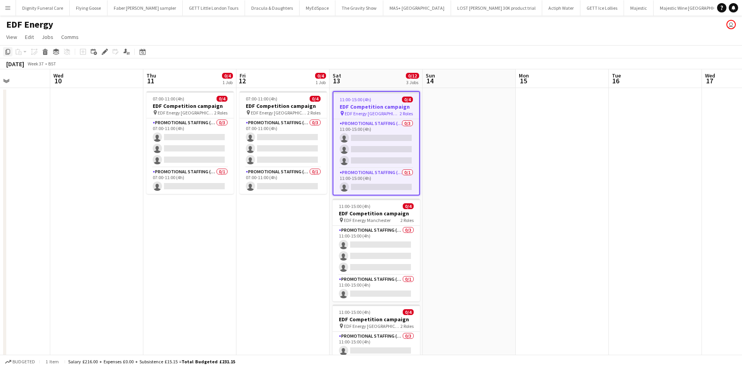
click at [6, 50] on icon at bounding box center [7, 51] width 5 height 5
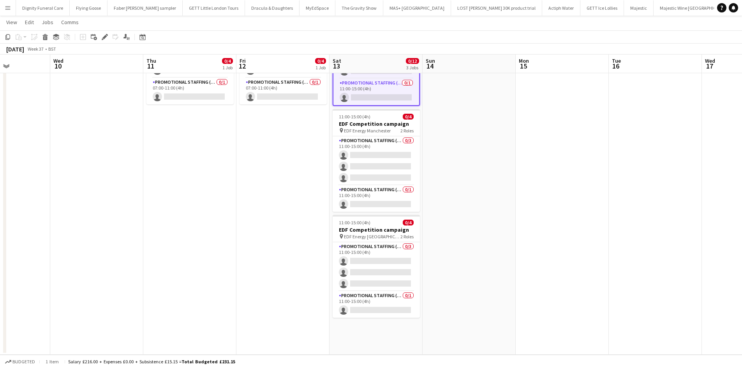
scroll to position [0, 229]
click at [378, 332] on app-date-cell "11:00-15:00 (4h) 0/4 EDF Competition campaign pin EDF Energy Birmingham New Str…" at bounding box center [376, 176] width 93 height 356
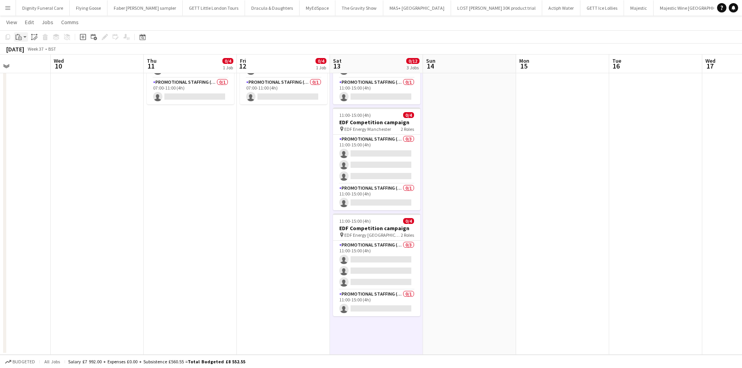
click at [18, 36] on icon "Paste" at bounding box center [19, 37] width 6 height 6
click at [26, 51] on link "Paste Ctrl+V" at bounding box center [57, 51] width 73 height 7
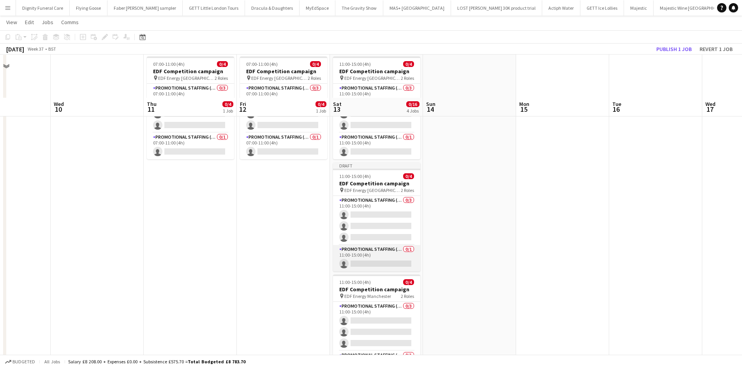
scroll to position [78, 0]
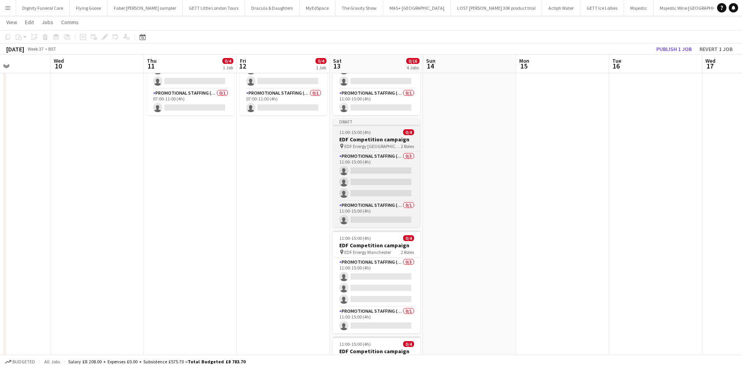
click at [365, 142] on h3 "EDF Competition campaign" at bounding box center [376, 139] width 87 height 7
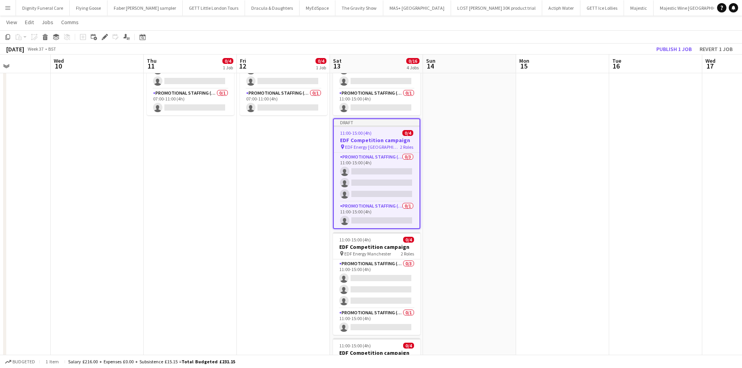
click at [104, 32] on app-toolbar "Copy Paste Paste Ctrl+V Paste with crew Ctrl+Shift+V Paste linked Job Delete Gr…" at bounding box center [371, 36] width 742 height 13
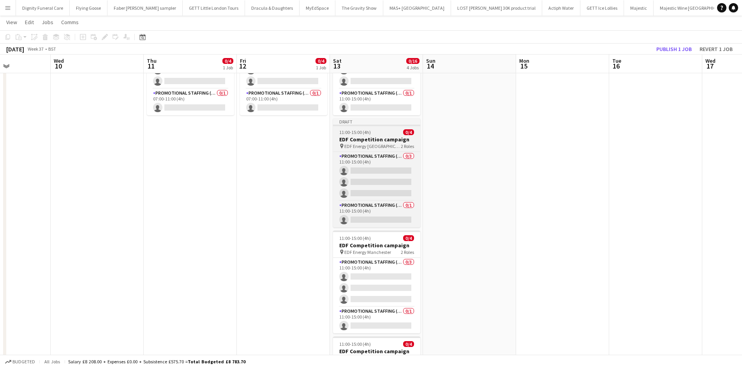
click at [363, 139] on h3 "EDF Competition campaign" at bounding box center [376, 139] width 87 height 7
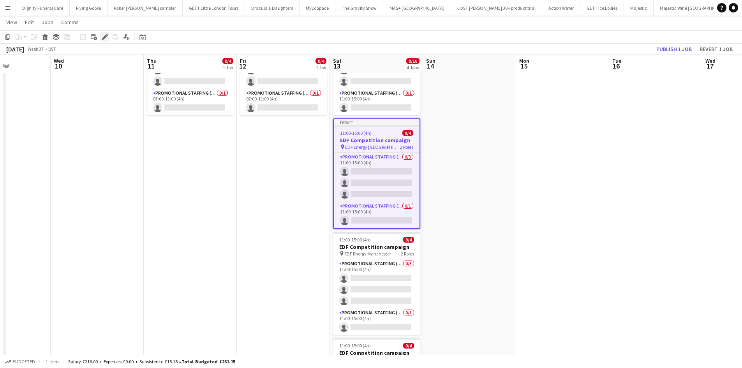
click at [106, 35] on icon at bounding box center [104, 37] width 4 height 4
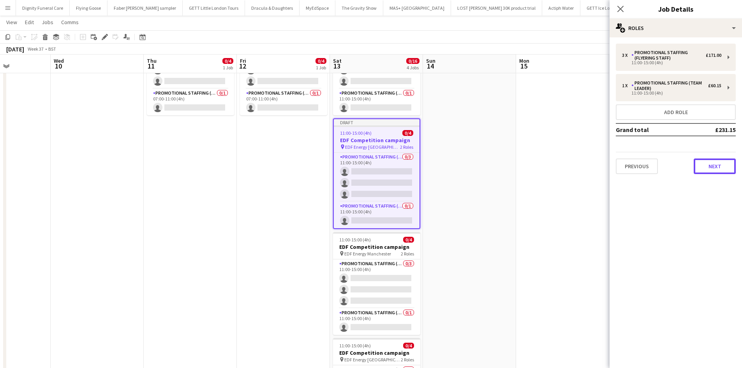
click at [719, 165] on button "Next" at bounding box center [715, 167] width 42 height 16
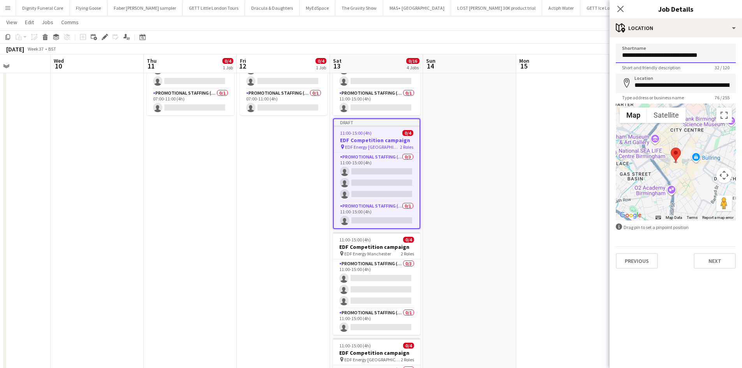
click at [716, 57] on input "**********" at bounding box center [676, 53] width 120 height 19
type input "**********"
drag, startPoint x: 731, startPoint y: 83, endPoint x: 610, endPoint y: 100, distance: 122.0
click at [610, 100] on form "**********" at bounding box center [676, 156] width 132 height 225
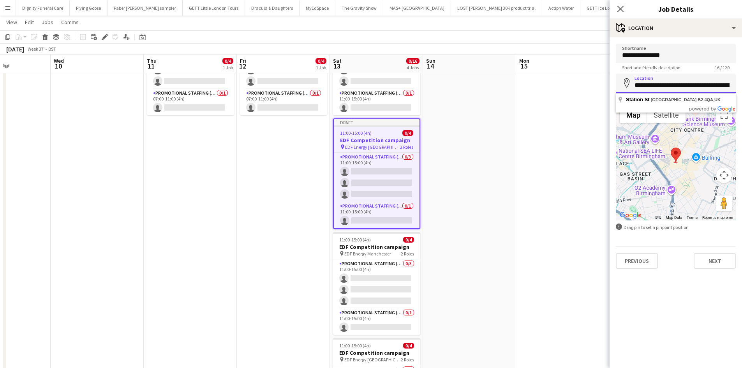
drag, startPoint x: 729, startPoint y: 85, endPoint x: 633, endPoint y: 91, distance: 96.0
click at [633, 91] on input "**********" at bounding box center [676, 83] width 120 height 19
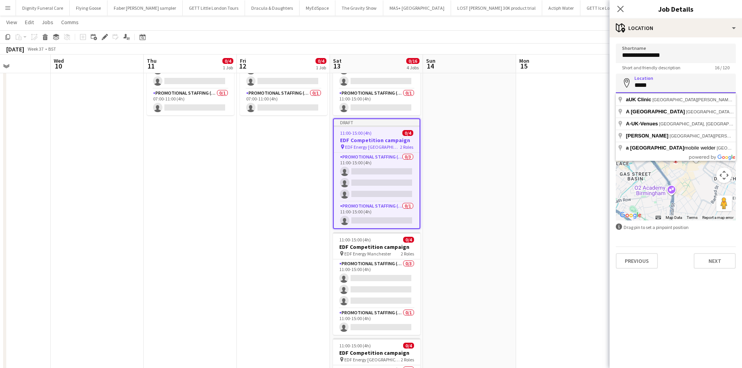
click at [664, 91] on input "*****" at bounding box center [676, 83] width 120 height 19
type input "*"
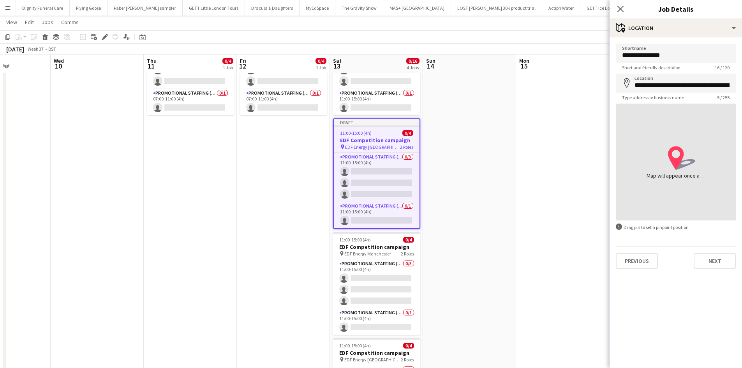
type input "**********"
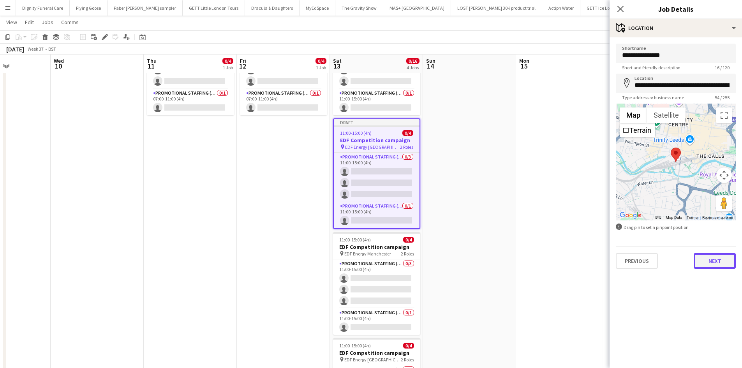
click at [718, 261] on button "Next" at bounding box center [715, 261] width 42 height 16
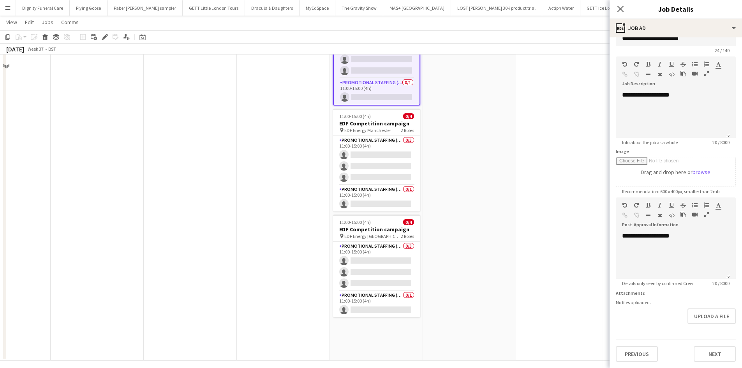
scroll to position [207, 0]
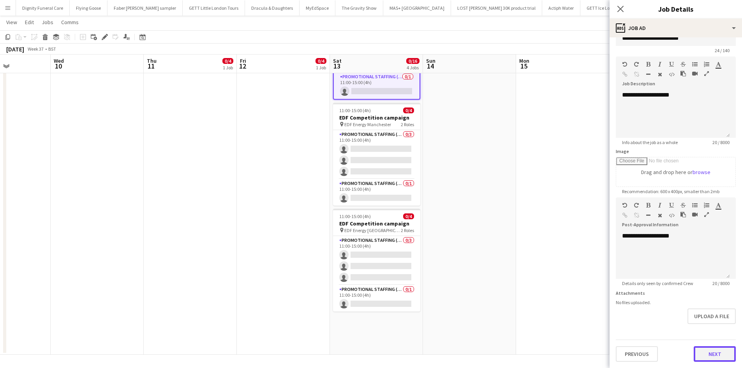
click at [715, 351] on button "Next" at bounding box center [715, 354] width 42 height 16
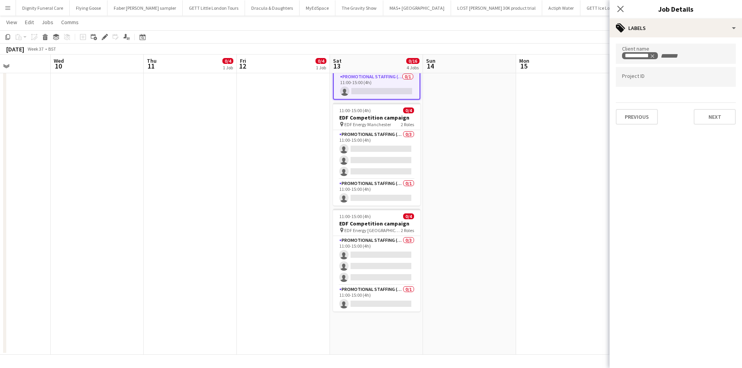
scroll to position [0, 0]
click at [724, 115] on button "Next" at bounding box center [715, 117] width 42 height 16
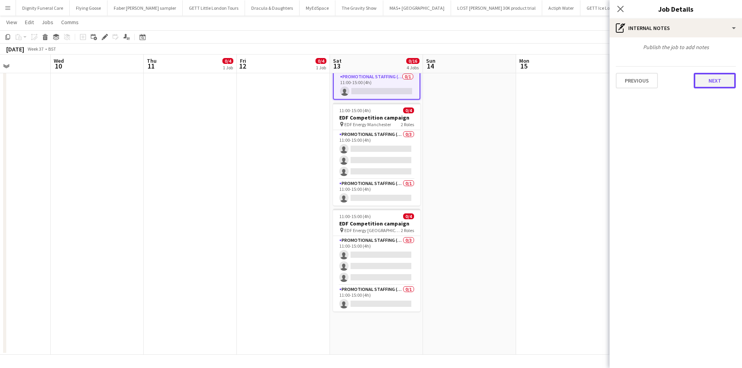
click at [719, 80] on button "Next" at bounding box center [715, 81] width 42 height 16
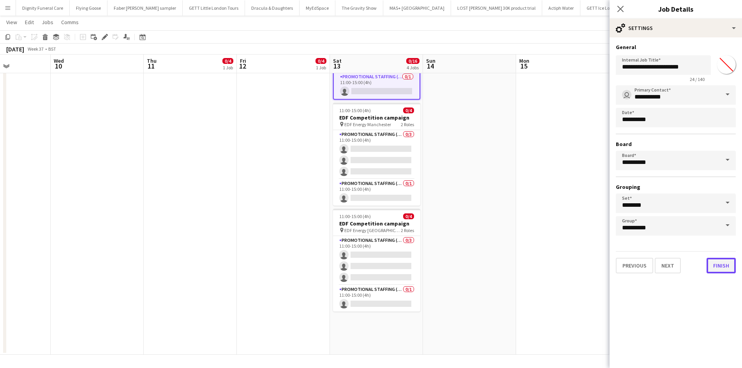
click at [725, 267] on button "Finish" at bounding box center [721, 266] width 29 height 16
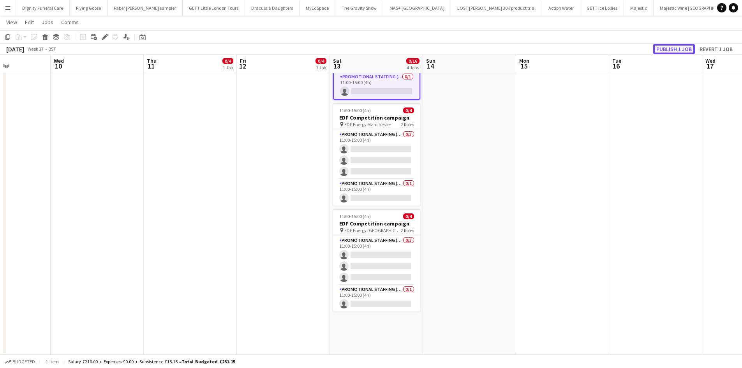
click at [680, 50] on button "Publish 1 job" at bounding box center [674, 49] width 42 height 10
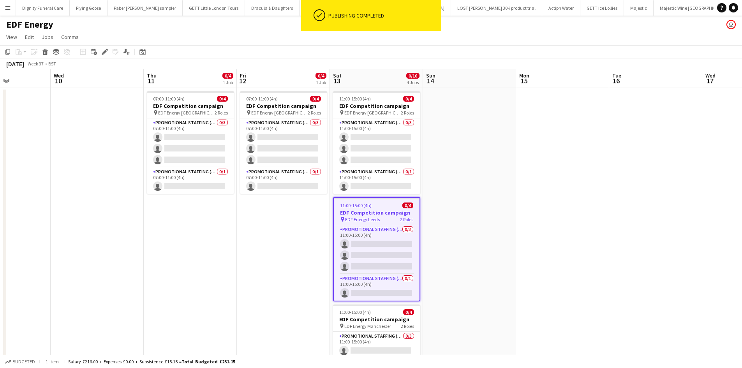
click at [360, 211] on h3 "EDF Competition campaign" at bounding box center [377, 212] width 86 height 7
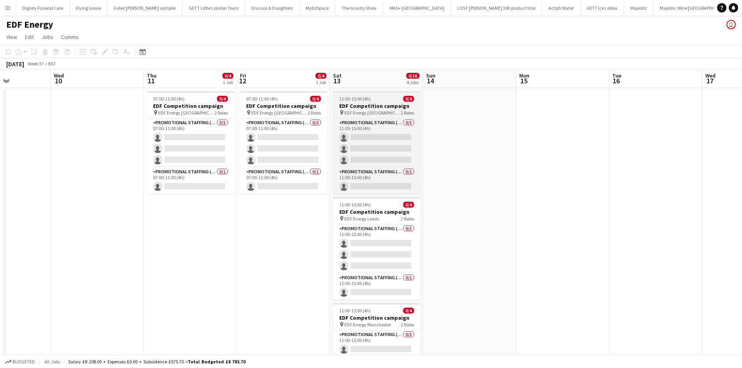
click at [363, 105] on h3 "EDF Competition campaign" at bounding box center [376, 105] width 87 height 7
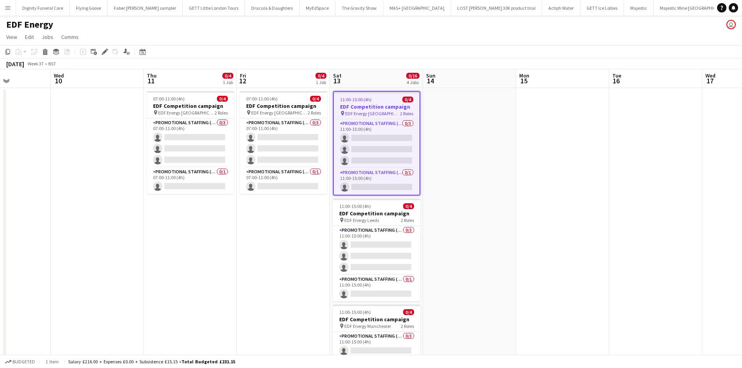
scroll to position [0, 228]
click at [8, 50] on icon "Copy" at bounding box center [8, 52] width 6 height 6
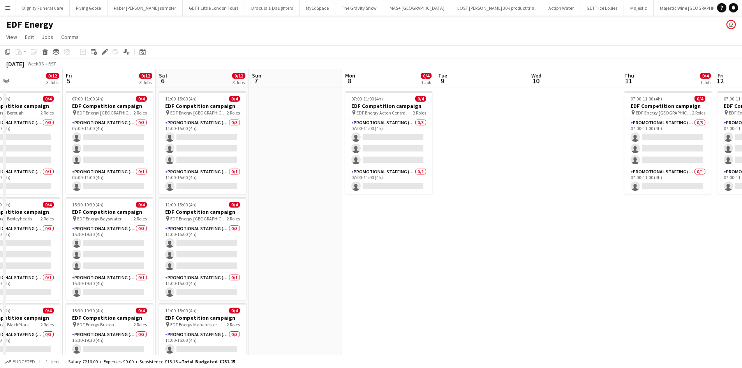
scroll to position [0, 213]
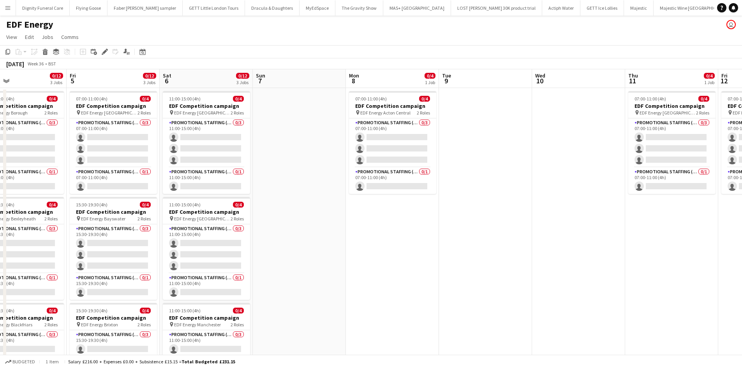
drag, startPoint x: 34, startPoint y: 165, endPoint x: 515, endPoint y: 172, distance: 481.2
click at [515, 172] on app-calendar-viewport "Tue 2 0/12 3 Jobs Wed 3 0/12 3 Jobs Thu 4 0/12 3 Jobs Fri 5 0/12 3 Jobs Sat 6 0…" at bounding box center [371, 313] width 742 height 489
click at [393, 235] on app-date-cell "07:00-11:00 (4h) 0/4 EDF Competition campaign pin EDF Energy Acton Central 2 Ro…" at bounding box center [392, 323] width 93 height 470
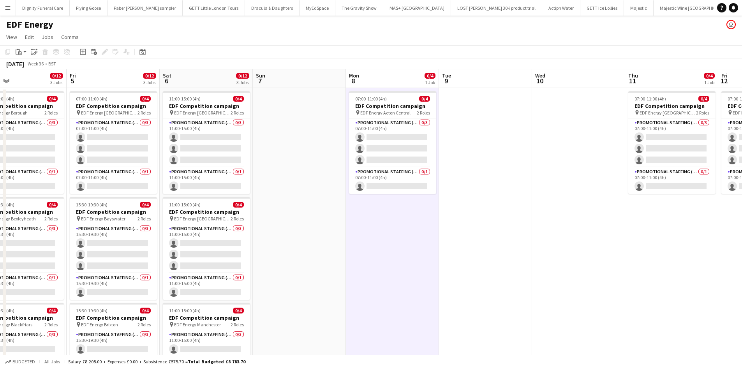
scroll to position [0, 212]
drag, startPoint x: 18, startPoint y: 51, endPoint x: 28, endPoint y: 56, distance: 10.6
click at [18, 51] on icon "Paste" at bounding box center [19, 52] width 6 height 6
click at [30, 65] on link "Paste Ctrl+V" at bounding box center [57, 66] width 73 height 7
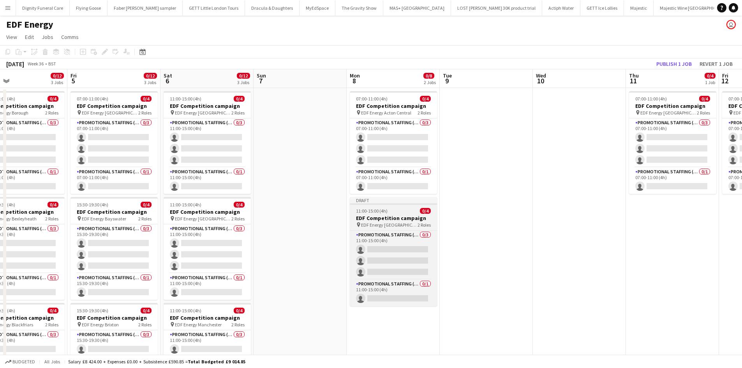
click at [388, 215] on h3 "EDF Competition campaign" at bounding box center [393, 218] width 87 height 7
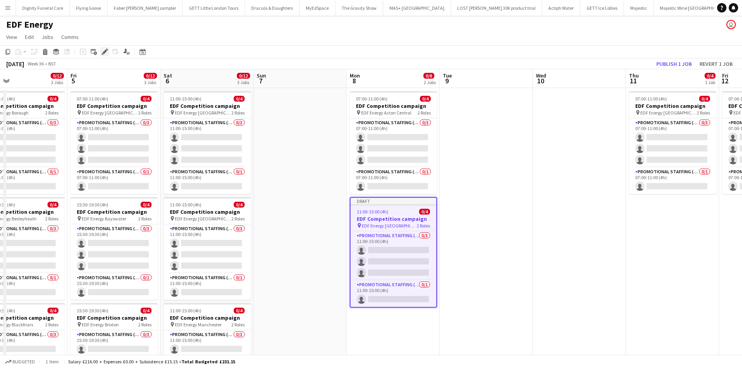
click at [106, 52] on icon at bounding box center [104, 52] width 4 height 4
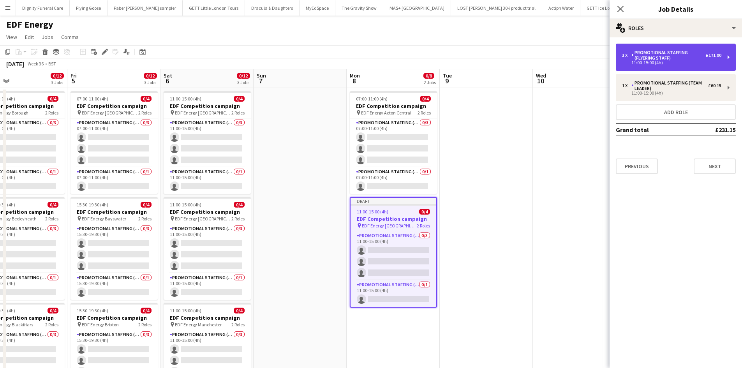
click at [671, 56] on div "Promotional Staffing (Flyering Staff)" at bounding box center [669, 55] width 74 height 11
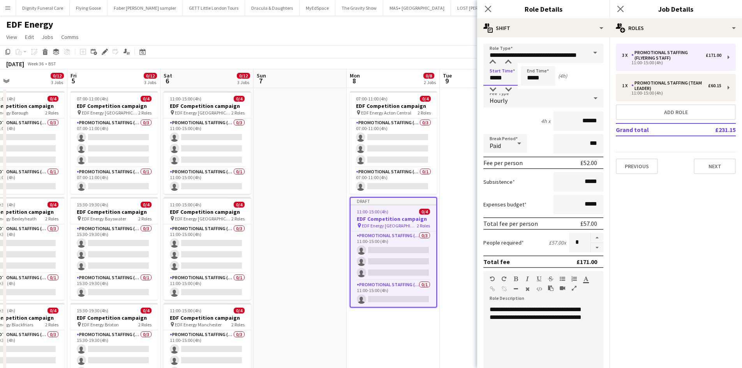
click at [511, 80] on input "*****" at bounding box center [500, 75] width 34 height 19
type input "*****"
click at [543, 78] on input "*****" at bounding box center [538, 75] width 34 height 19
type input "*****"
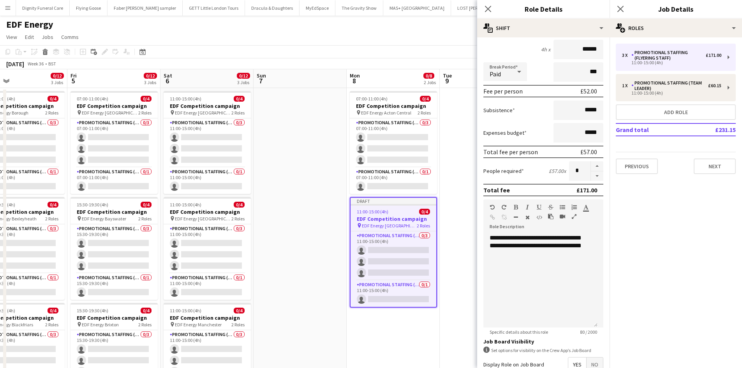
scroll to position [156, 0]
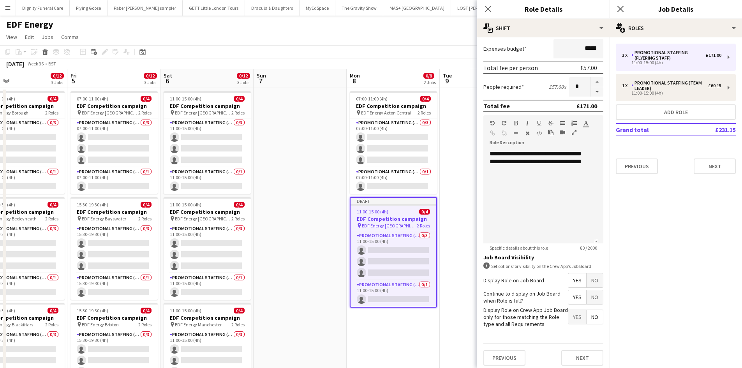
type input "*****"
click at [569, 279] on span "Yes" at bounding box center [577, 280] width 18 height 14
drag, startPoint x: 570, startPoint y: 295, endPoint x: 574, endPoint y: 298, distance: 5.0
click at [571, 295] on span "Yes" at bounding box center [577, 297] width 18 height 14
click at [591, 315] on span "No" at bounding box center [595, 317] width 16 height 14
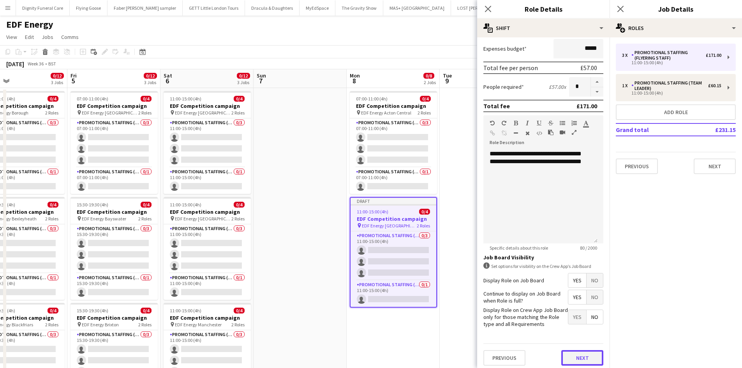
click at [584, 356] on button "Next" at bounding box center [582, 358] width 42 height 16
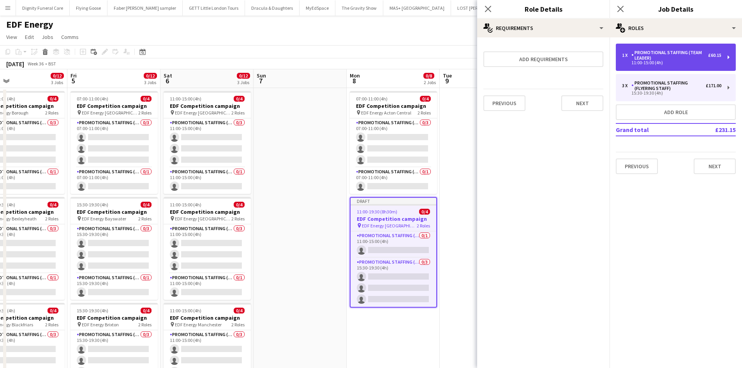
click at [660, 60] on div "Promotional Staffing (Team Leader)" at bounding box center [670, 55] width 77 height 11
type input "**********"
type input "*****"
type input "******"
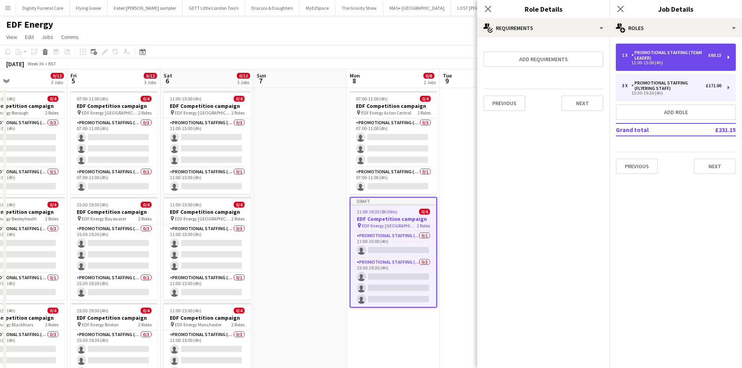
type input "*****"
type input "*"
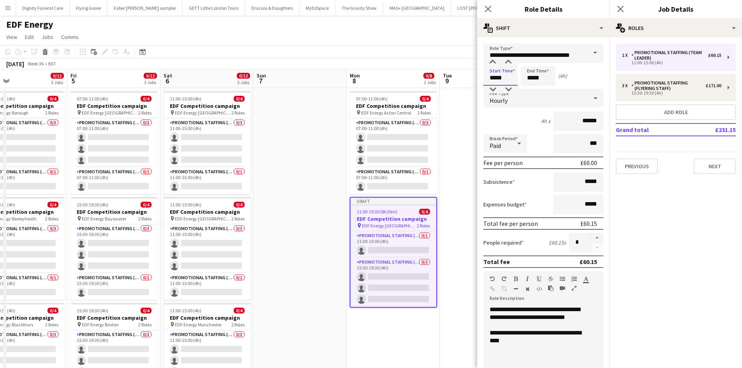
click at [517, 81] on input "*****" at bounding box center [500, 75] width 34 height 19
type input "*****"
click at [544, 77] on input "*****" at bounding box center [538, 75] width 34 height 19
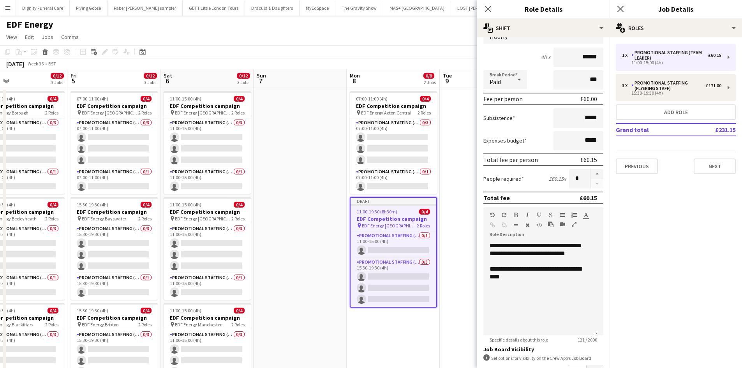
scroll to position [156, 0]
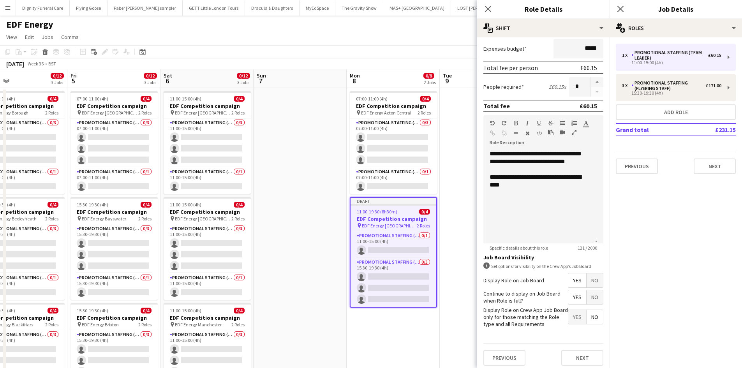
type input "*****"
click at [572, 278] on span "Yes" at bounding box center [577, 280] width 18 height 14
click at [571, 297] on span "Yes" at bounding box center [577, 297] width 18 height 14
click at [591, 313] on span "No" at bounding box center [595, 317] width 16 height 14
click at [579, 359] on button "Next" at bounding box center [582, 358] width 42 height 16
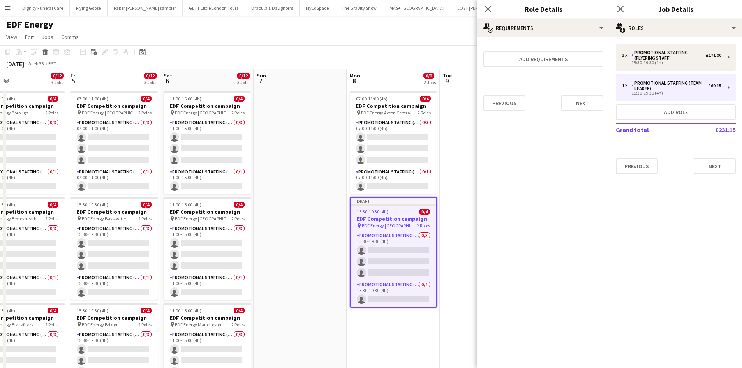
scroll to position [0, 0]
click at [578, 106] on button "Next" at bounding box center [582, 103] width 42 height 16
click at [589, 102] on button "Finish" at bounding box center [588, 105] width 29 height 16
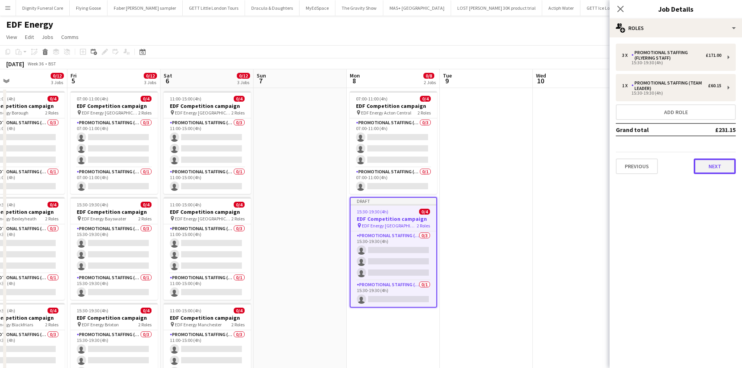
click at [718, 162] on button "Next" at bounding box center [715, 167] width 42 height 16
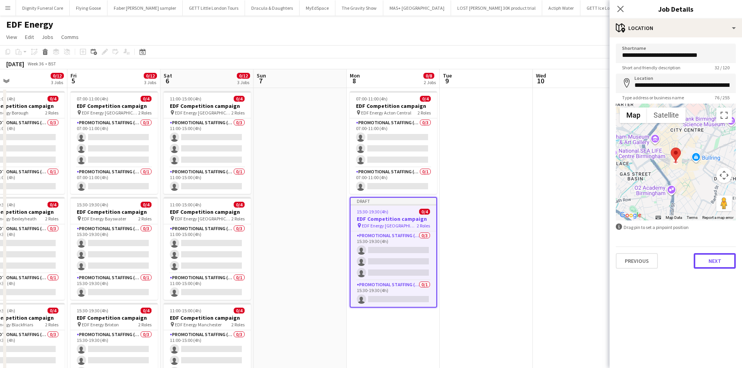
drag, startPoint x: 720, startPoint y: 258, endPoint x: 714, endPoint y: 255, distance: 7.0
click at [720, 258] on button "Next" at bounding box center [715, 261] width 42 height 16
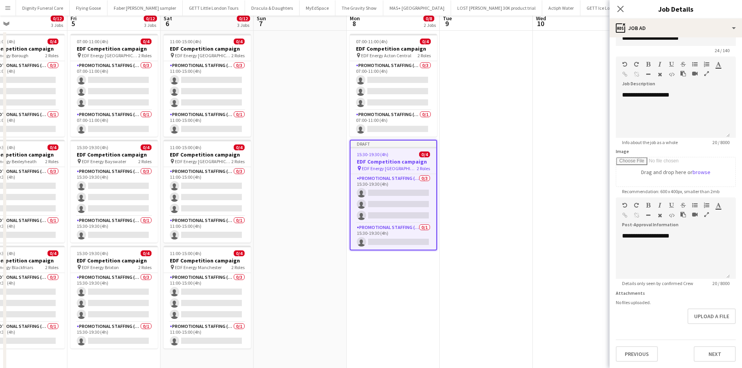
scroll to position [195, 0]
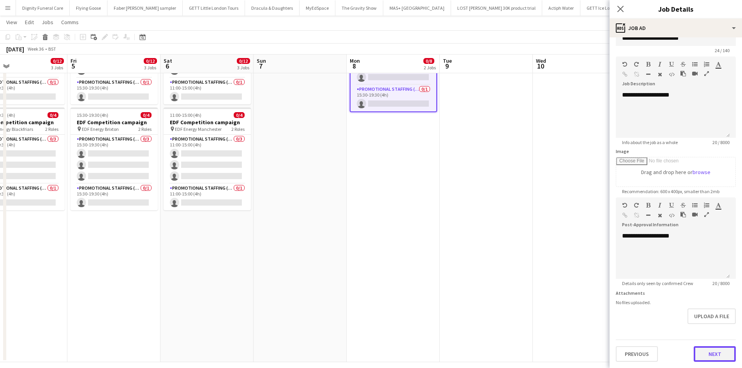
click at [712, 332] on form "**********" at bounding box center [676, 193] width 132 height 335
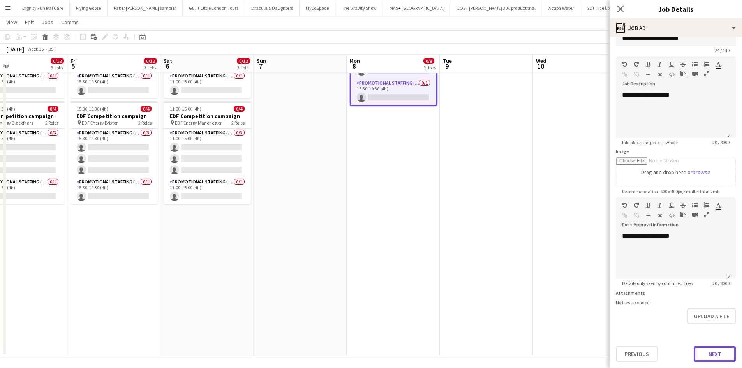
scroll to position [202, 0]
click at [720, 356] on button "Next" at bounding box center [715, 354] width 42 height 16
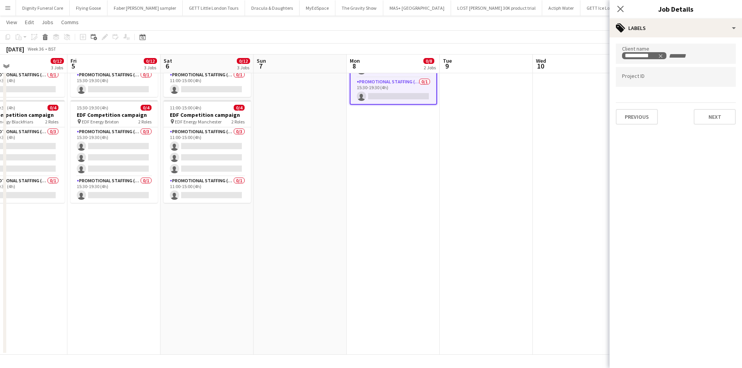
scroll to position [0, 0]
click at [712, 120] on button "Next" at bounding box center [715, 117] width 42 height 16
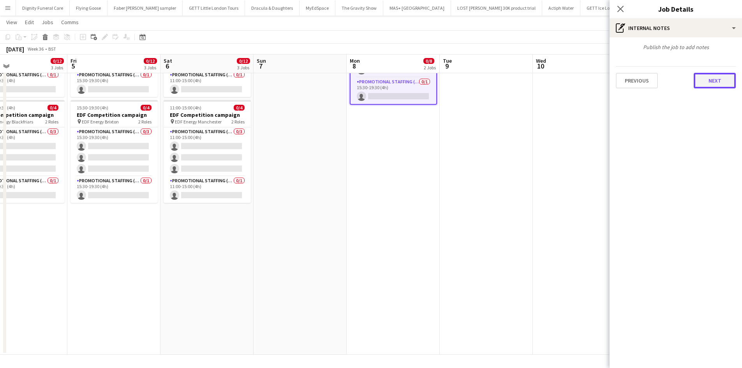
click at [718, 83] on button "Next" at bounding box center [715, 81] width 42 height 16
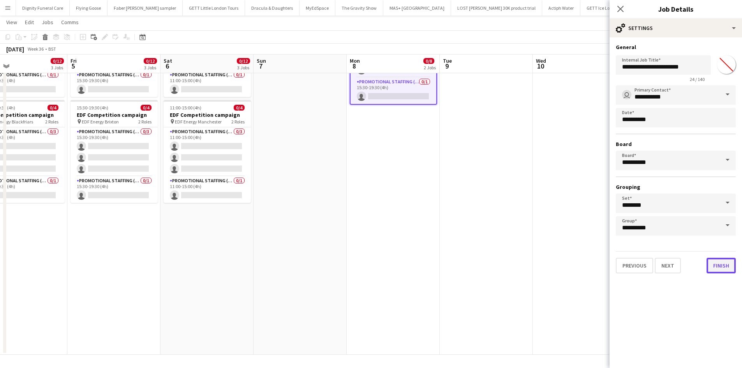
click at [720, 264] on button "Finish" at bounding box center [721, 266] width 29 height 16
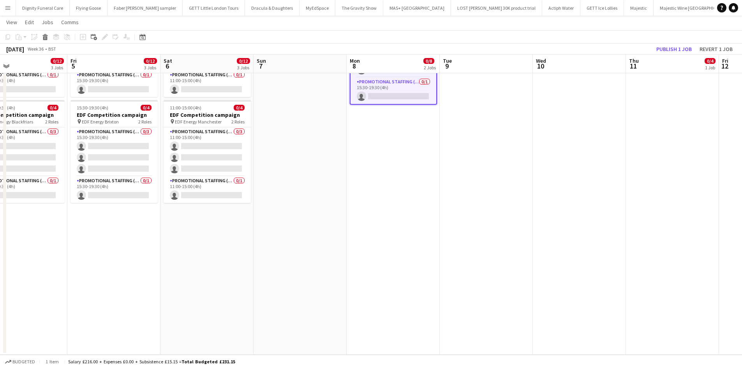
drag, startPoint x: 513, startPoint y: 234, endPoint x: 641, endPoint y: 134, distance: 163.0
click at [526, 226] on app-calendar-viewport "Tue 2 0/12 3 Jobs Wed 3 0/12 3 Jobs Thu 4 0/12 3 Jobs Fri 5 0/12 3 Jobs Sat 6 0…" at bounding box center [371, 91] width 742 height 527
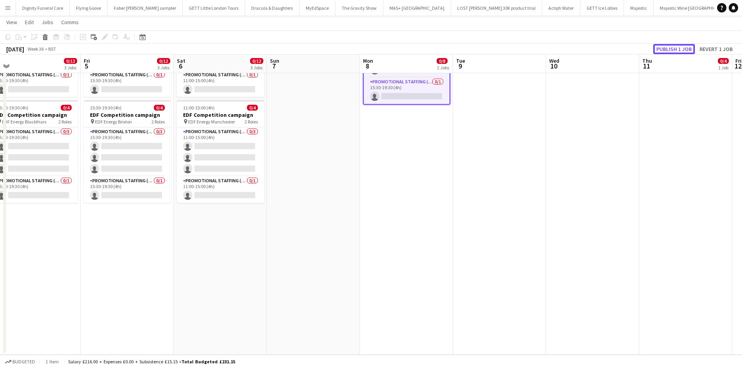
click at [676, 49] on button "Publish 1 job" at bounding box center [674, 49] width 42 height 10
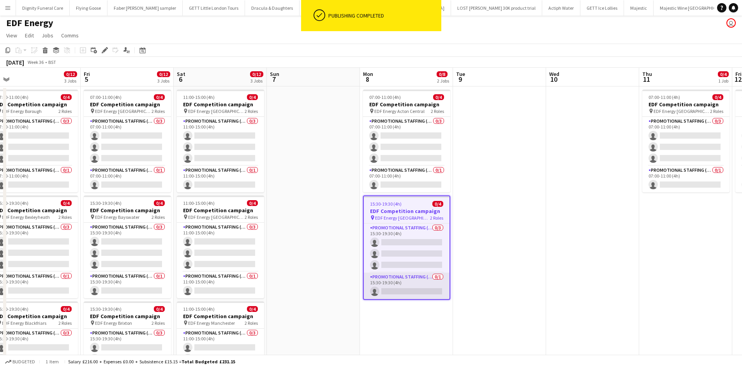
scroll to position [0, 0]
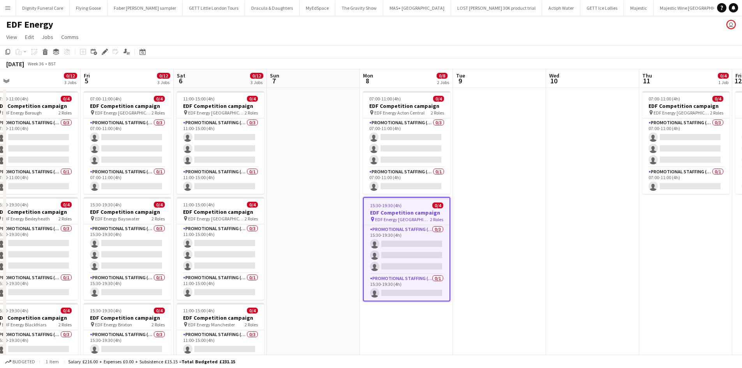
click at [386, 211] on h3 "EDF Competition campaign" at bounding box center [407, 212] width 86 height 7
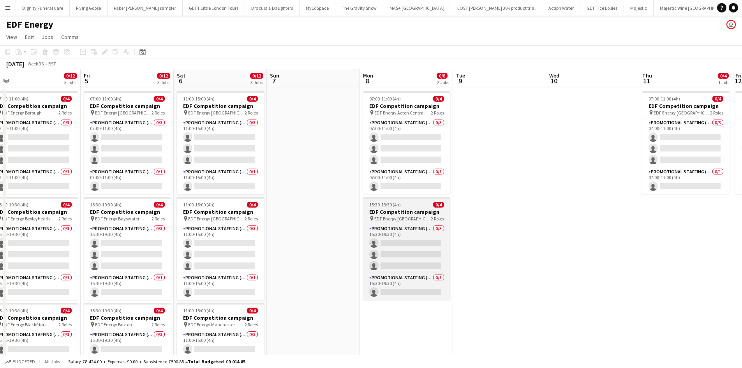
drag, startPoint x: 396, startPoint y: 211, endPoint x: 386, endPoint y: 210, distance: 10.2
click at [396, 211] on h3 "EDF Competition campaign" at bounding box center [406, 211] width 87 height 7
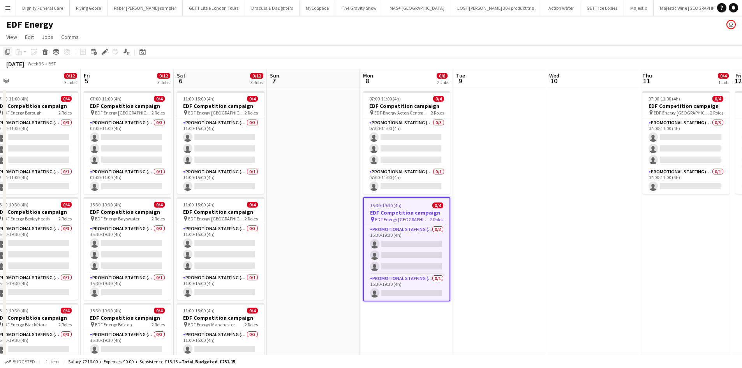
click at [8, 51] on icon "Copy" at bounding box center [8, 52] width 6 height 6
click at [489, 117] on app-date-cell at bounding box center [499, 323] width 93 height 470
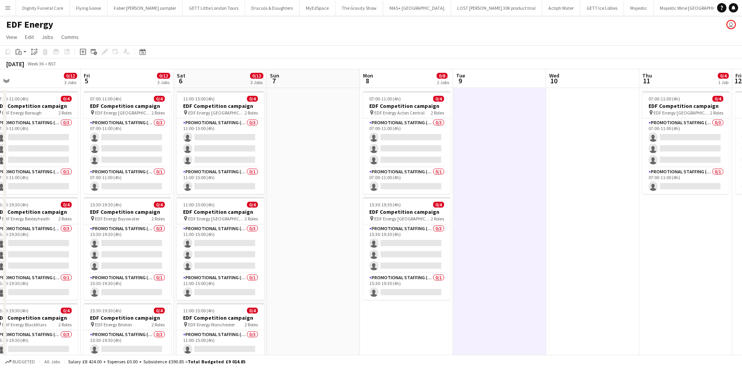
scroll to position [0, 198]
click at [17, 49] on icon "Paste" at bounding box center [19, 52] width 6 height 6
click at [30, 64] on link "Paste Ctrl+V" at bounding box center [57, 66] width 73 height 7
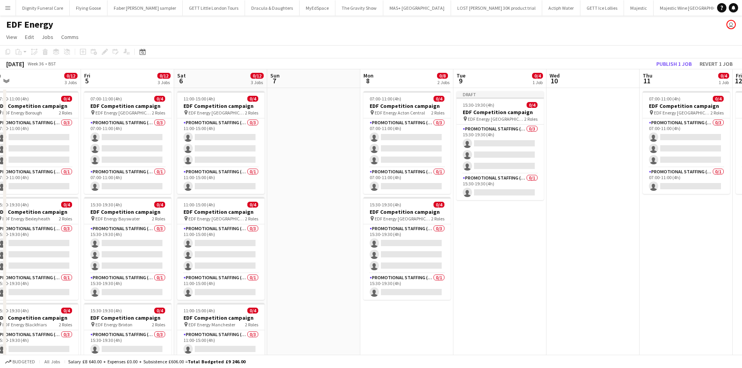
click at [684, 57] on app-toolbar "Copy Paste Paste Ctrl+V Paste with crew Ctrl+Shift+V Paste linked Job Delete Gr…" at bounding box center [371, 51] width 742 height 13
click at [679, 62] on button "Publish 1 job" at bounding box center [674, 64] width 42 height 10
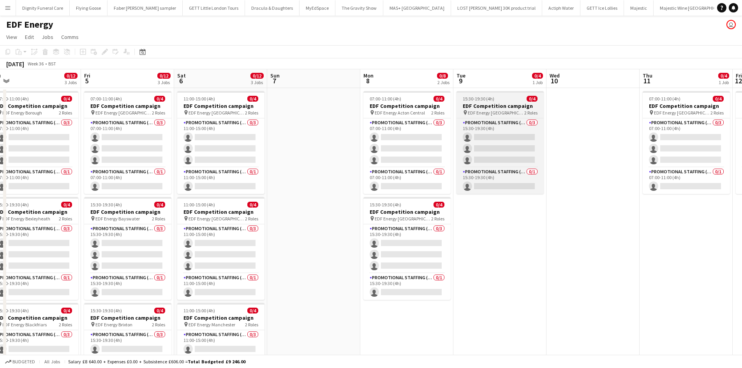
click at [483, 104] on h3 "EDF Competition campaign" at bounding box center [500, 105] width 87 height 7
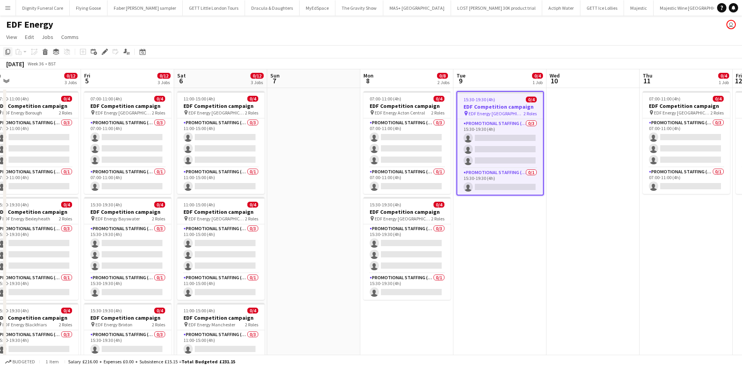
click at [8, 51] on icon "Copy" at bounding box center [8, 52] width 6 height 6
click at [596, 132] on app-date-cell at bounding box center [593, 323] width 93 height 470
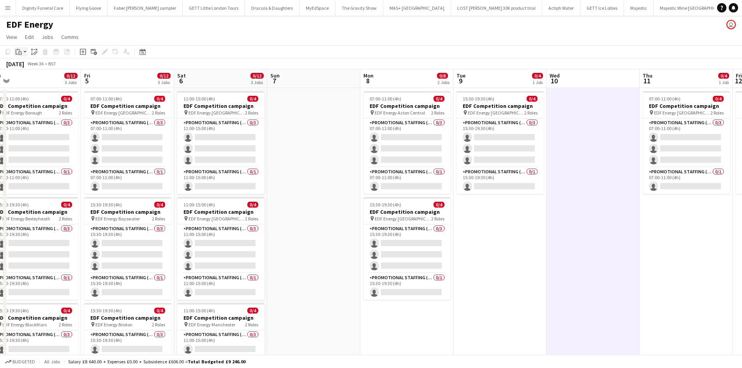
click at [18, 49] on icon at bounding box center [18, 49] width 2 height 1
click at [29, 64] on link "Paste Ctrl+V" at bounding box center [57, 66] width 73 height 7
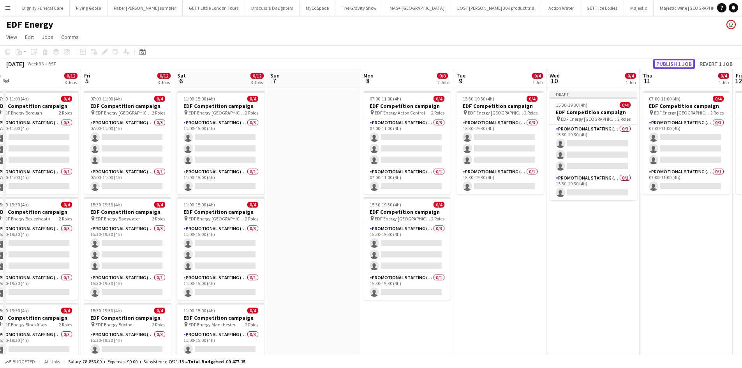
click at [668, 62] on button "Publish 1 job" at bounding box center [674, 64] width 42 height 10
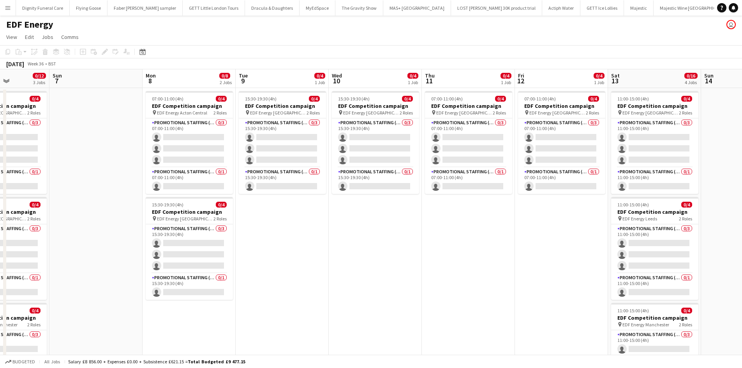
drag, startPoint x: 518, startPoint y: 262, endPoint x: 354, endPoint y: 265, distance: 164.0
click at [355, 266] on app-calendar-viewport "Thu 4 0/12 3 Jobs Fri 5 0/12 3 Jobs Sat 6 0/12 3 Jobs Sun 7 Mon 8 0/8 2 Jobs Tu…" at bounding box center [371, 313] width 742 height 489
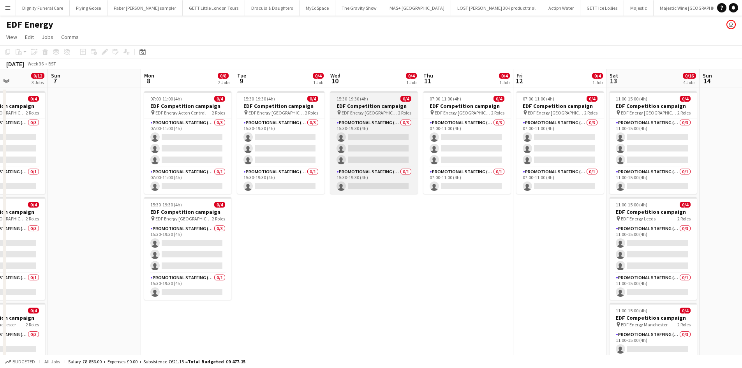
click at [370, 105] on h3 "EDF Competition campaign" at bounding box center [373, 105] width 87 height 7
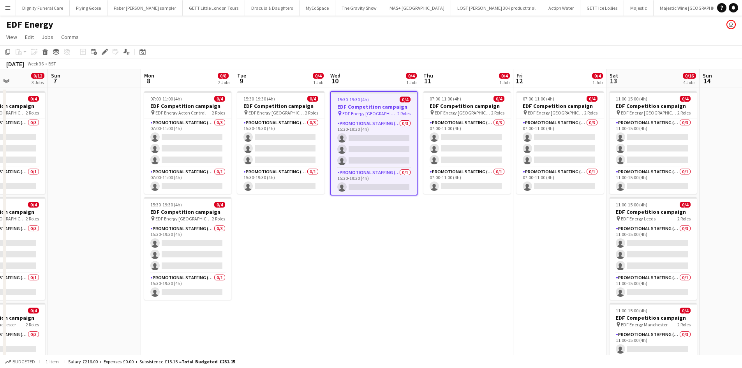
drag, startPoint x: 7, startPoint y: 49, endPoint x: 12, endPoint y: 55, distance: 7.4
click at [10, 50] on icon "Copy" at bounding box center [8, 52] width 6 height 6
click at [472, 216] on app-date-cell "07:00-11:00 (4h) 0/4 EDF Competition campaign pin EDF Energy Camden Road 2 Role…" at bounding box center [466, 323] width 93 height 470
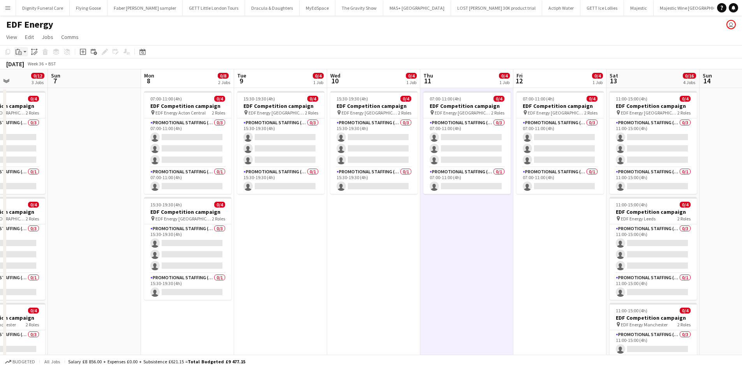
click at [21, 48] on div "Paste" at bounding box center [18, 51] width 9 height 9
drag, startPoint x: 26, startPoint y: 63, endPoint x: 51, endPoint y: 66, distance: 24.8
click at [27, 63] on div "Paste Ctrl+V Paste with crew Ctrl+Shift+V" at bounding box center [57, 73] width 86 height 34
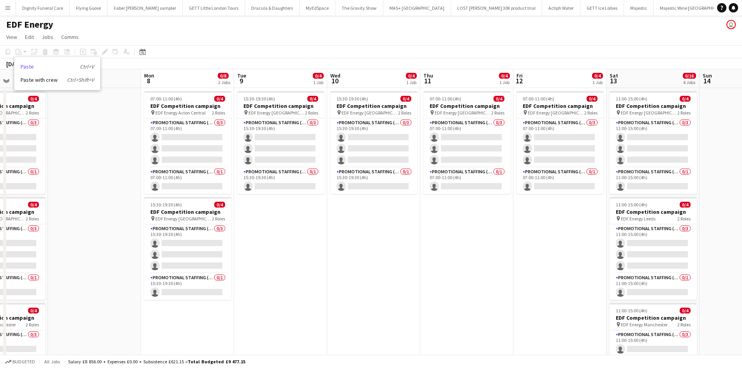
click at [30, 66] on link "Paste Ctrl+V" at bounding box center [57, 66] width 73 height 7
click at [392, 212] on app-date-cell "15:30-19:30 (4h) 0/4 EDF Competition campaign pin EDF Energy Birmingham New Str…" at bounding box center [373, 323] width 93 height 470
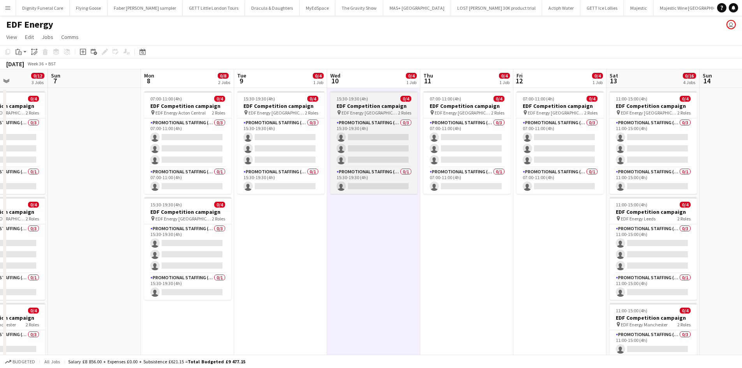
click at [351, 105] on h3 "EDF Competition campaign" at bounding box center [373, 105] width 87 height 7
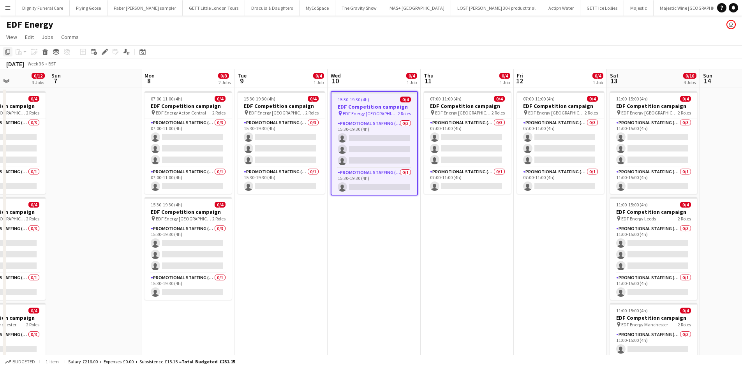
click at [7, 50] on icon "Copy" at bounding box center [8, 52] width 6 height 6
click at [474, 217] on app-date-cell "07:00-11:00 (4h) 0/4 EDF Competition campaign pin EDF Energy Camden Road 2 Role…" at bounding box center [467, 323] width 93 height 470
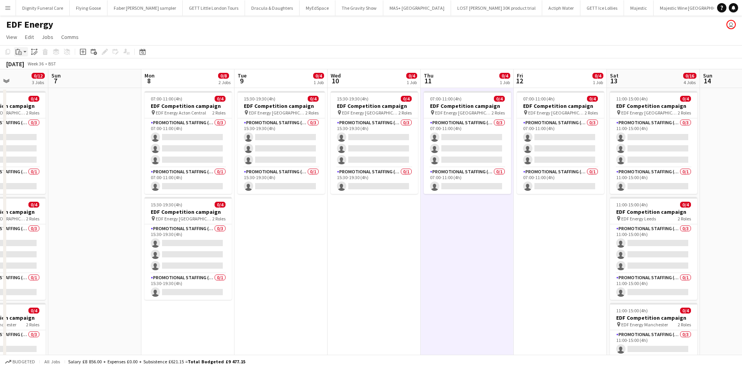
click at [18, 50] on icon at bounding box center [18, 49] width 2 height 1
click at [26, 67] on link "Paste Ctrl+V" at bounding box center [57, 66] width 73 height 7
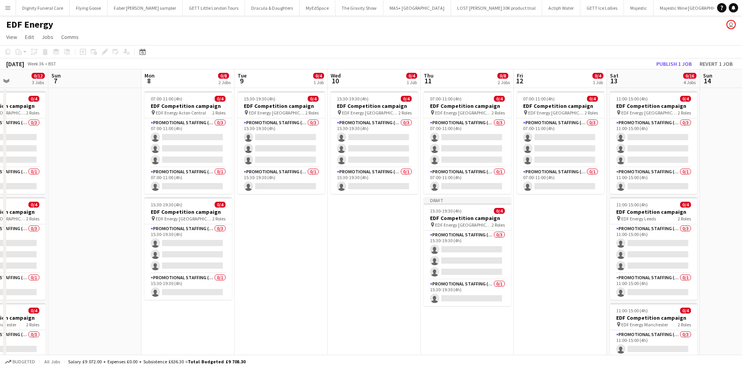
click at [542, 230] on app-date-cell "07:00-11:00 (4h) 0/4 EDF Competition campaign pin EDF Energy Clapham Junction 2…" at bounding box center [560, 323] width 93 height 470
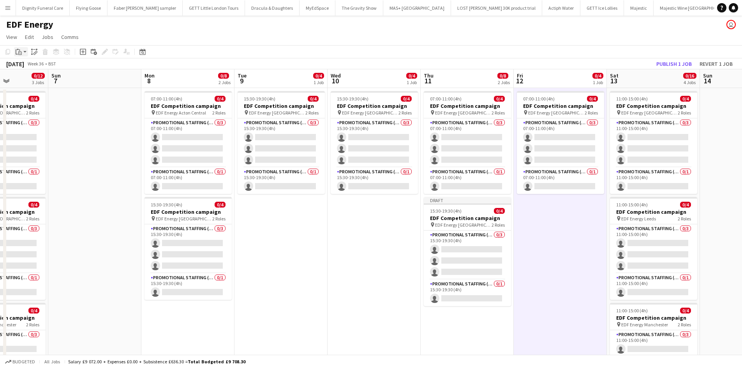
click at [21, 51] on icon at bounding box center [20, 53] width 4 height 4
click at [32, 66] on link "Paste Ctrl+V" at bounding box center [57, 66] width 73 height 7
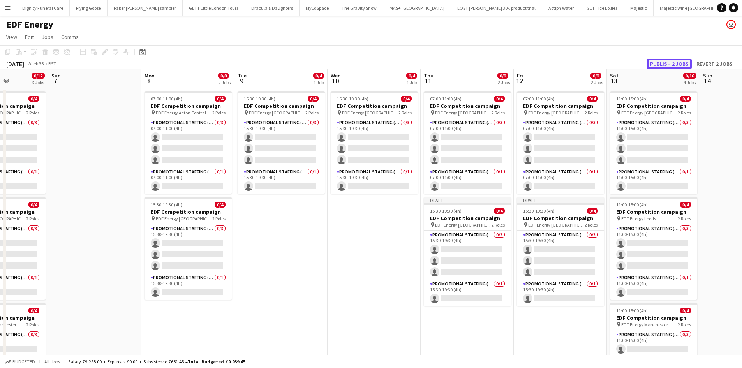
click at [660, 65] on button "Publish 2 jobs" at bounding box center [669, 64] width 45 height 10
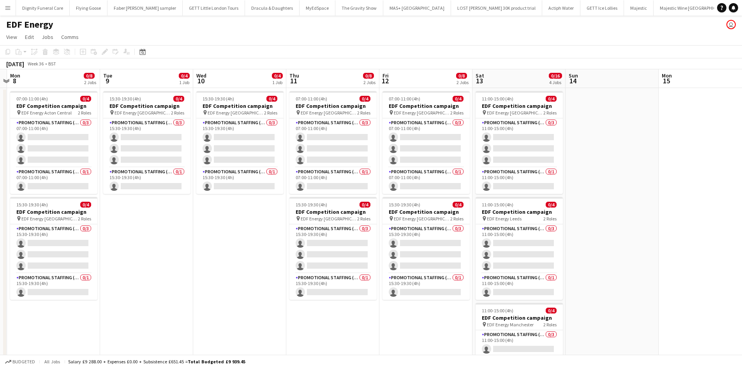
drag, startPoint x: 281, startPoint y: 284, endPoint x: 153, endPoint y: 280, distance: 127.1
click at [153, 280] on app-calendar-viewport "Fri 5 0/12 3 Jobs Sat 6 0/12 3 Jobs Sun 7 Mon 8 0/8 2 Jobs Tue 9 0/4 1 Job Wed …" at bounding box center [371, 313] width 742 height 489
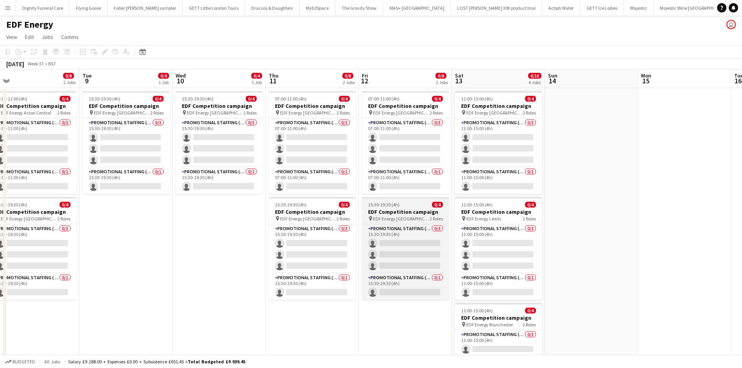
click at [402, 212] on h3 "EDF Competition campaign" at bounding box center [405, 211] width 87 height 7
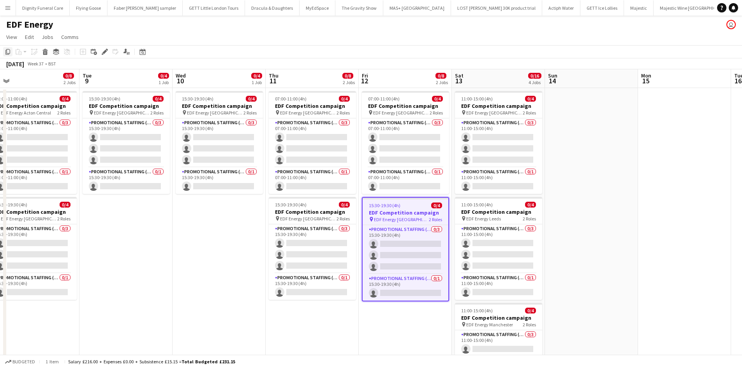
click at [7, 50] on icon "Copy" at bounding box center [8, 52] width 6 height 6
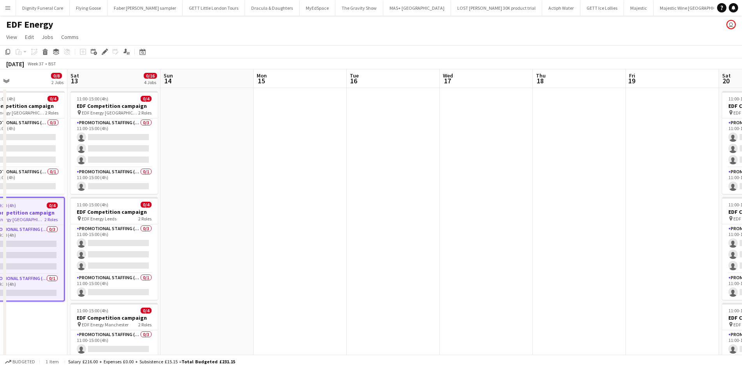
drag, startPoint x: 607, startPoint y: 197, endPoint x: 215, endPoint y: 190, distance: 391.2
click at [215, 190] on app-calendar-viewport "Tue 9 0/4 1 Job Wed 10 0/4 1 Job Thu 11 0/8 2 Jobs Fri 12 0/8 2 Jobs Sat 13 0/1…" at bounding box center [371, 313] width 742 height 489
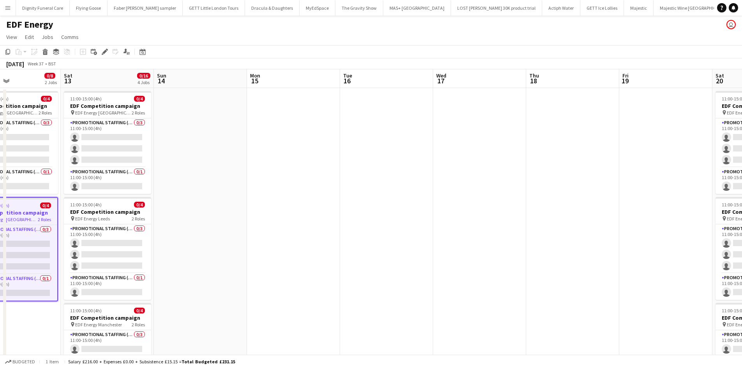
click at [396, 134] on app-date-cell at bounding box center [386, 323] width 93 height 470
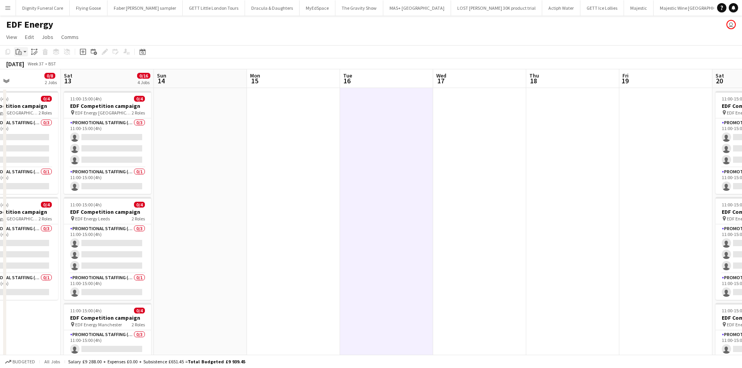
click at [19, 49] on icon "Paste" at bounding box center [19, 52] width 6 height 6
click at [31, 66] on link "Paste Ctrl+V" at bounding box center [57, 66] width 73 height 7
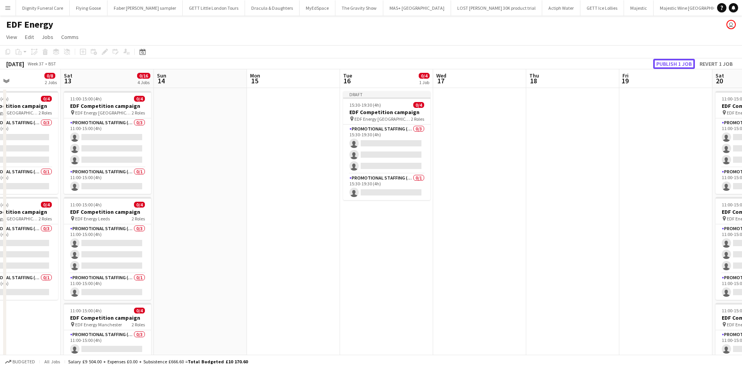
click at [670, 64] on button "Publish 1 job" at bounding box center [674, 64] width 42 height 10
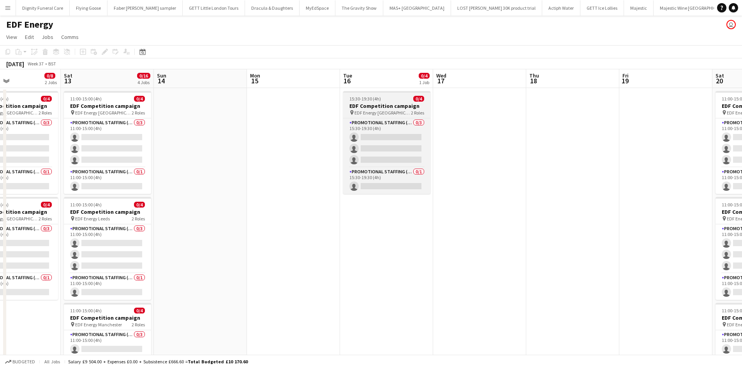
click at [392, 103] on h3 "EDF Competition campaign" at bounding box center [386, 105] width 87 height 7
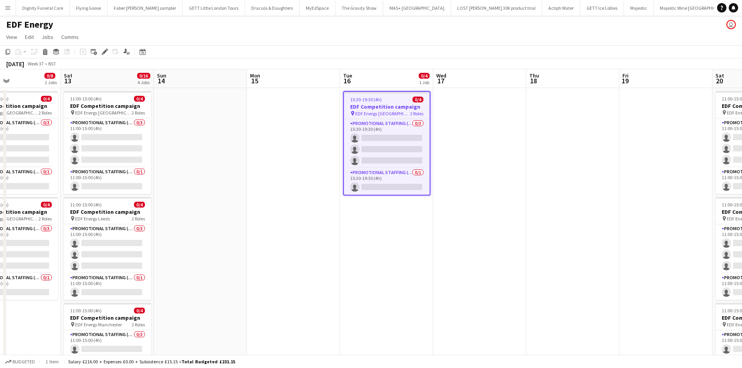
drag, startPoint x: 7, startPoint y: 51, endPoint x: 51, endPoint y: 64, distance: 45.5
click at [8, 51] on icon "Copy" at bounding box center [8, 52] width 6 height 6
click at [558, 116] on app-date-cell at bounding box center [572, 323] width 93 height 470
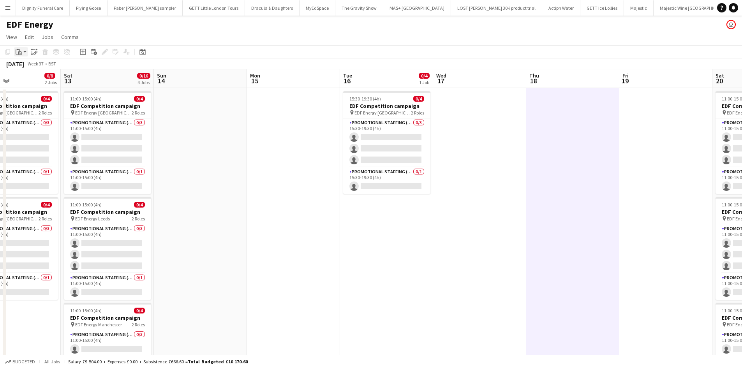
click at [19, 50] on icon "Paste" at bounding box center [19, 52] width 6 height 6
click at [29, 64] on link "Paste Ctrl+V" at bounding box center [57, 66] width 73 height 7
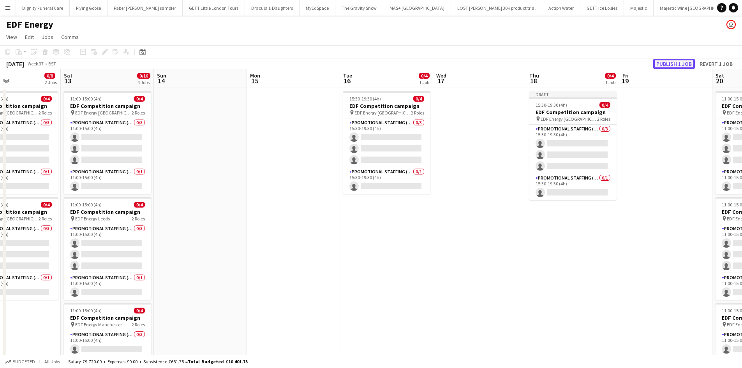
click at [661, 65] on button "Publish 1 job" at bounding box center [674, 64] width 42 height 10
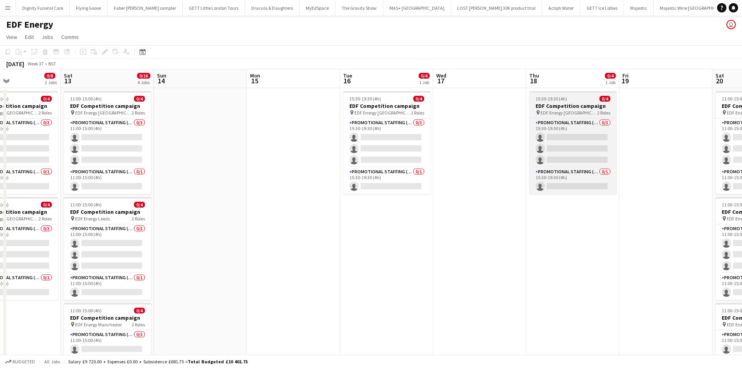
click at [561, 102] on h3 "EDF Competition campaign" at bounding box center [572, 105] width 87 height 7
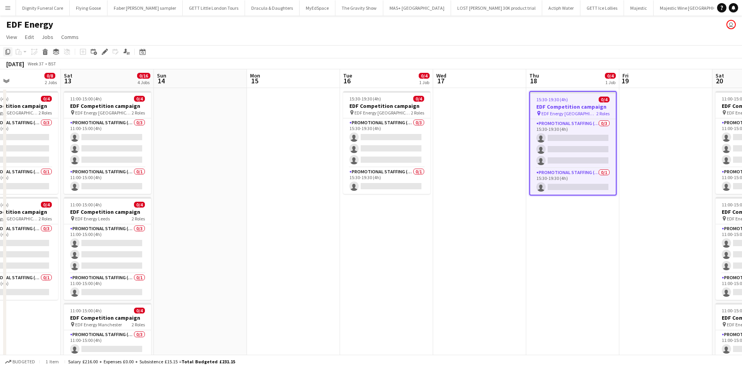
click at [6, 50] on icon "Copy" at bounding box center [8, 52] width 6 height 6
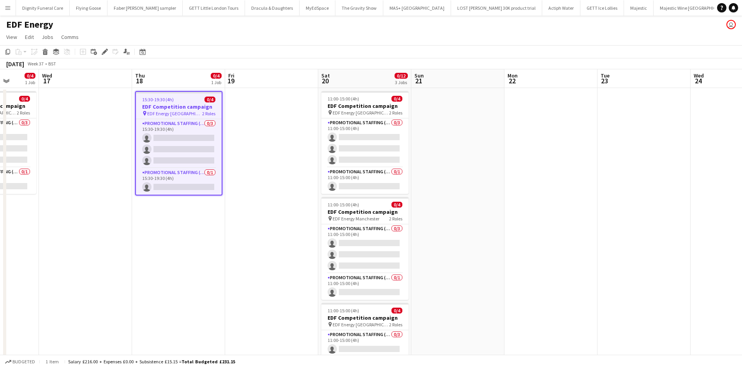
drag, startPoint x: 448, startPoint y: 255, endPoint x: 80, endPoint y: 235, distance: 369.1
click at [67, 236] on app-calendar-viewport "Sun 14 Mon 15 Tue 16 0/4 1 Job Wed 17 Thu 18 0/4 1 Job Fri 19 Sat 20 0/12 3 Job…" at bounding box center [371, 313] width 742 height 489
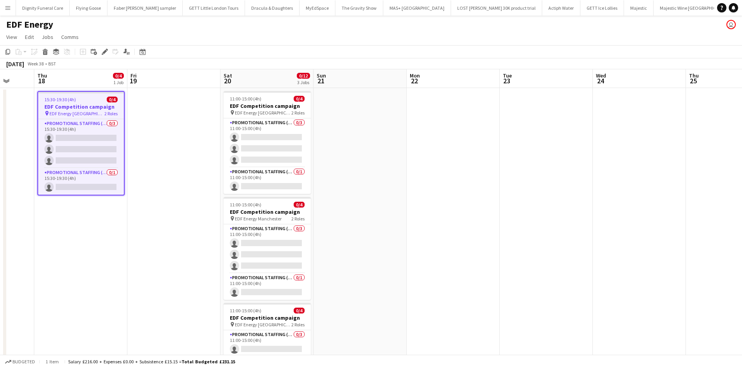
click at [533, 122] on app-date-cell at bounding box center [546, 323] width 93 height 470
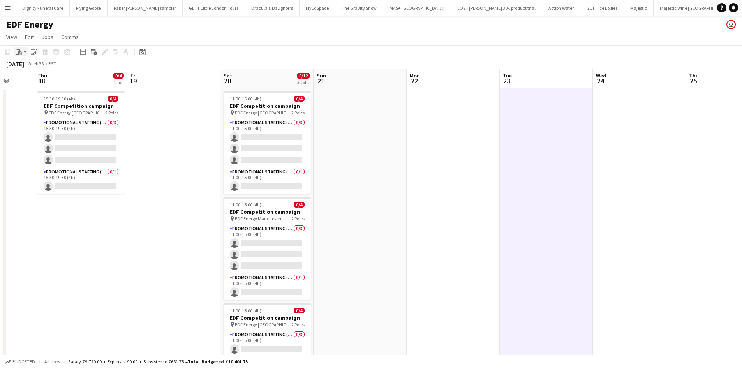
click at [19, 50] on icon "Paste" at bounding box center [19, 52] width 6 height 6
drag, startPoint x: 26, startPoint y: 65, endPoint x: 33, endPoint y: 65, distance: 6.6
click at [27, 65] on link "Paste Ctrl+V" at bounding box center [57, 66] width 73 height 7
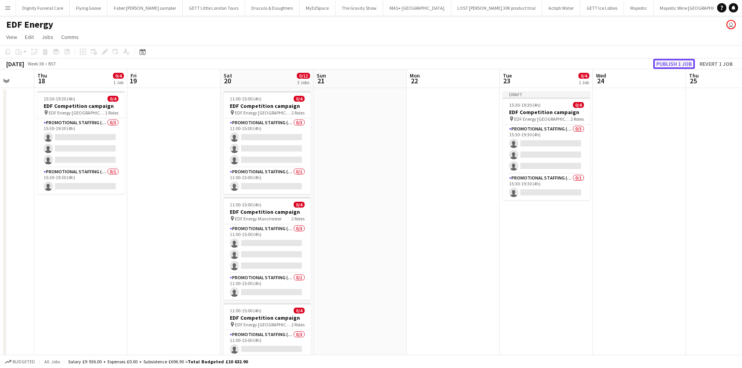
click at [676, 61] on button "Publish 1 job" at bounding box center [674, 64] width 42 height 10
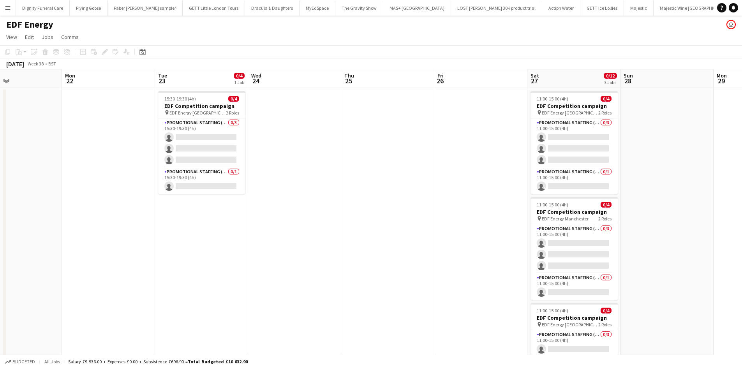
drag, startPoint x: 482, startPoint y: 256, endPoint x: 124, endPoint y: 249, distance: 357.7
click at [131, 248] on app-calendar-viewport "Thu 18 0/4 1 Job Fri 19 Sat 20 0/12 3 Jobs Sun 21 Mon 22 Tue 23 0/4 1 Job Wed 2…" at bounding box center [371, 313] width 742 height 489
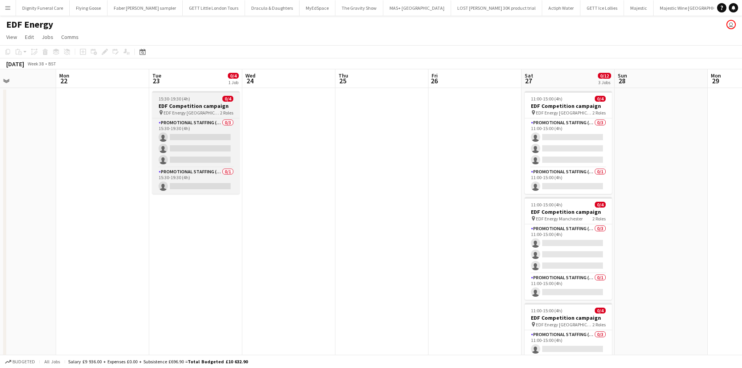
click at [180, 105] on h3 "EDF Competition campaign" at bounding box center [195, 105] width 87 height 7
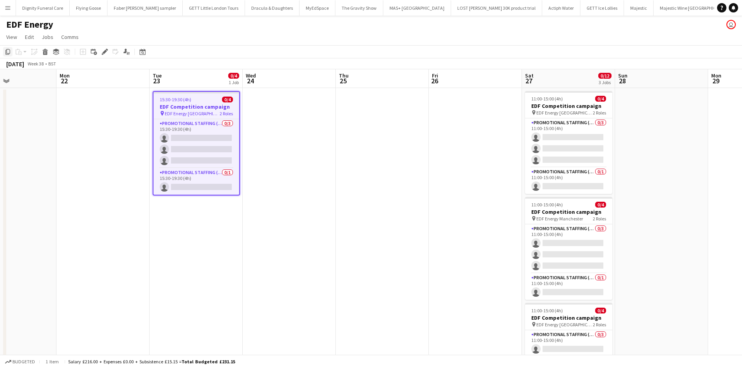
click at [8, 52] on icon "Copy" at bounding box center [8, 52] width 6 height 6
click at [471, 116] on app-date-cell at bounding box center [475, 323] width 93 height 470
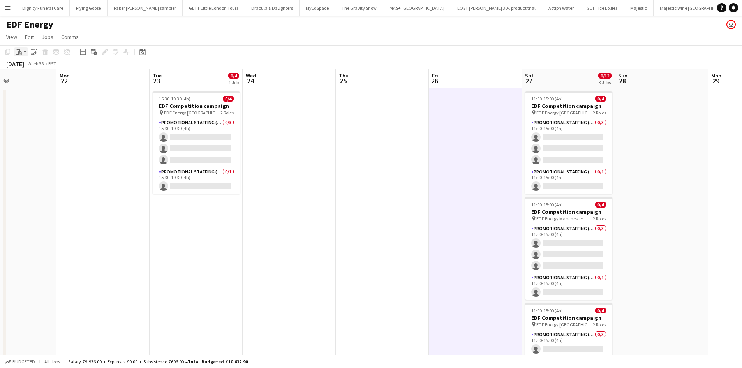
click at [21, 50] on icon "Paste" at bounding box center [19, 52] width 6 height 6
drag, startPoint x: 28, startPoint y: 66, endPoint x: 204, endPoint y: 69, distance: 175.4
click at [30, 66] on link "Paste Ctrl+V" at bounding box center [57, 66] width 73 height 7
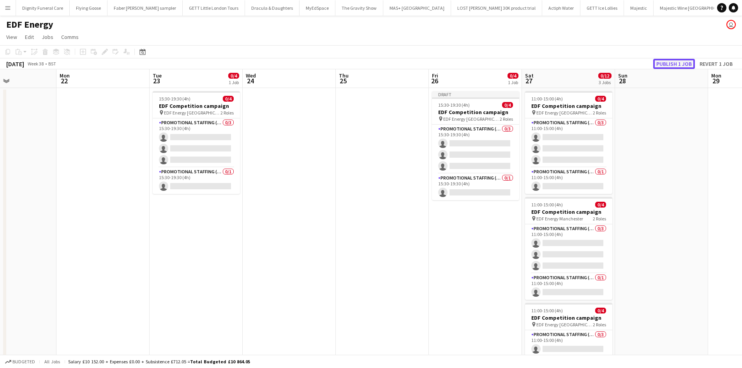
click at [674, 61] on button "Publish 1 job" at bounding box center [674, 64] width 42 height 10
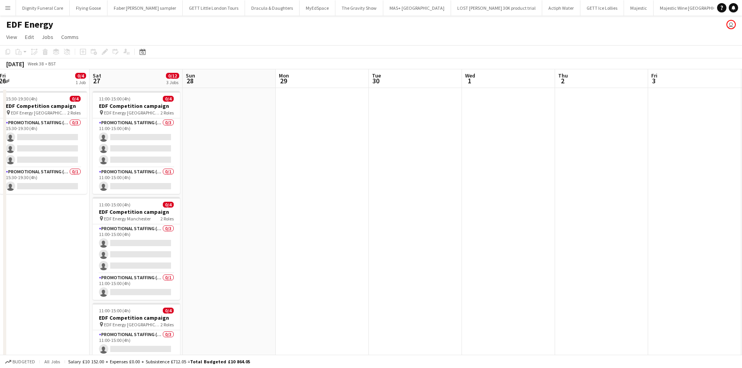
drag, startPoint x: 403, startPoint y: 254, endPoint x: 49, endPoint y: 247, distance: 353.8
click at [49, 247] on app-calendar-viewport "Tue 23 0/4 1 Job Wed 24 Thu 25 Fri 26 0/4 1 Job Sat 27 0/12 3 Jobs Sun 28 Mon 2…" at bounding box center [371, 313] width 742 height 489
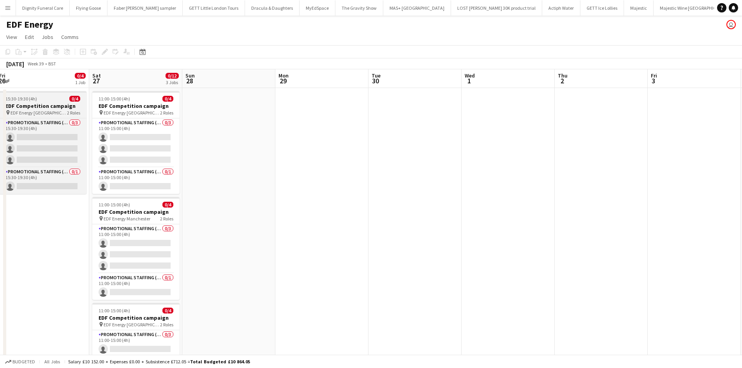
click at [36, 107] on h3 "EDF Competition campaign" at bounding box center [42, 105] width 87 height 7
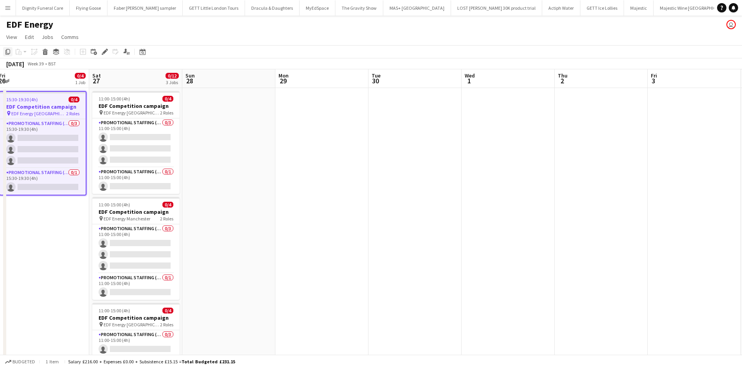
click at [7, 51] on icon "Copy" at bounding box center [8, 52] width 6 height 6
click at [322, 111] on app-date-cell at bounding box center [321, 323] width 93 height 470
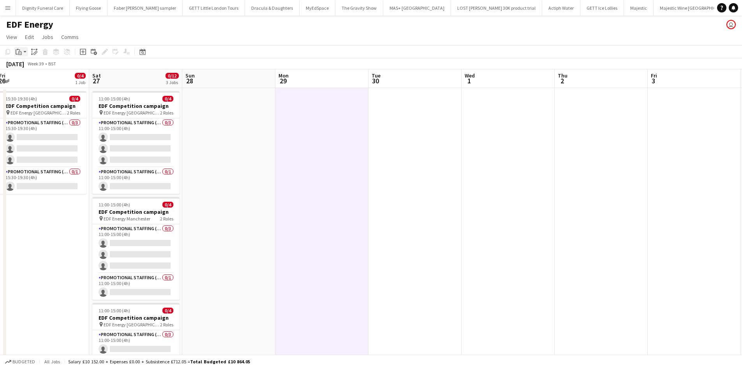
click at [20, 49] on icon "Paste" at bounding box center [19, 52] width 6 height 6
click at [27, 65] on link "Paste Ctrl+V" at bounding box center [57, 66] width 73 height 7
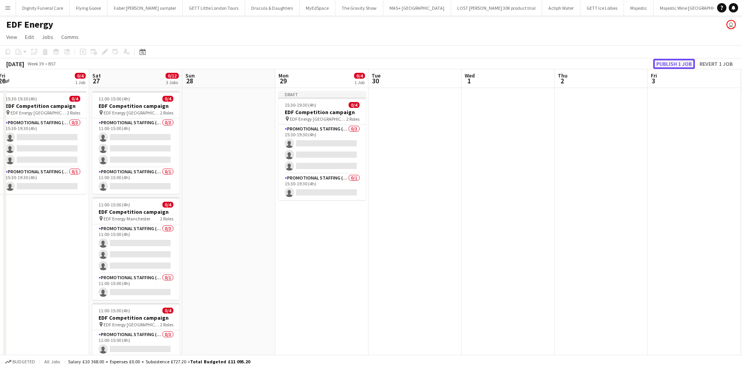
click at [687, 66] on button "Publish 1 job" at bounding box center [674, 64] width 42 height 10
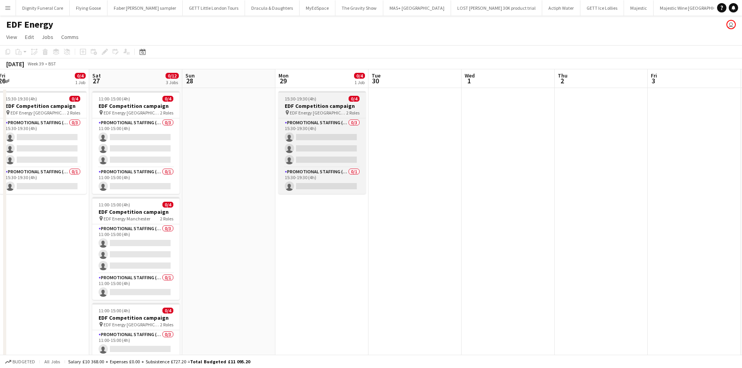
drag, startPoint x: 320, startPoint y: 105, endPoint x: 333, endPoint y: 105, distance: 13.3
click at [320, 105] on h3 "EDF Competition campaign" at bounding box center [322, 105] width 87 height 7
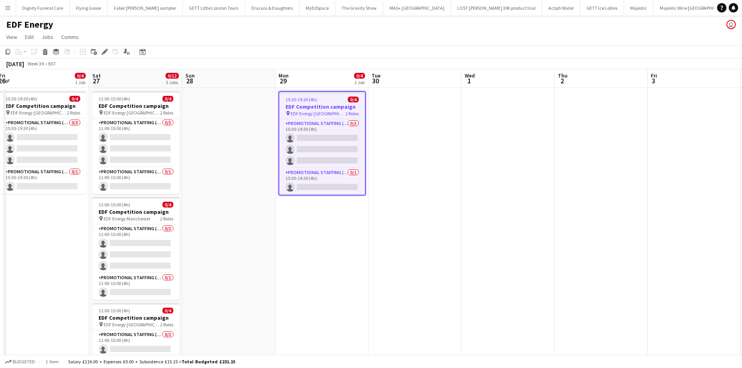
drag, startPoint x: 7, startPoint y: 51, endPoint x: 89, endPoint y: 80, distance: 86.9
click at [10, 51] on icon "Copy" at bounding box center [8, 52] width 6 height 6
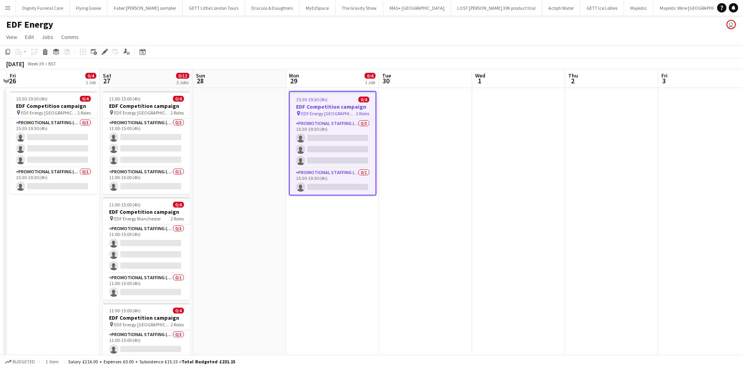
scroll to position [0, 259]
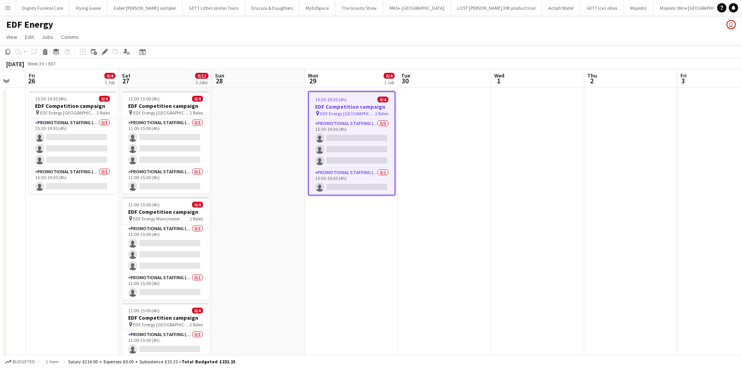
drag, startPoint x: 567, startPoint y: 176, endPoint x: 397, endPoint y: 167, distance: 170.5
click at [406, 170] on app-calendar-viewport "Tue 23 0/4 1 Job Wed 24 Thu 25 Fri 26 0/4 1 Job Sat 27 0/12 3 Jobs Sun 28 Mon 2…" at bounding box center [371, 313] width 742 height 489
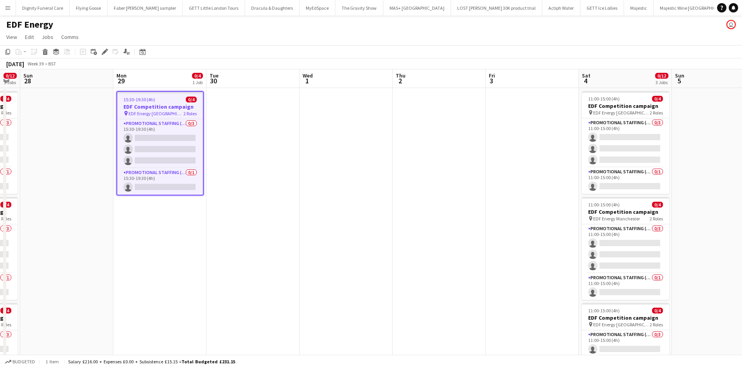
click at [355, 117] on app-date-cell at bounding box center [346, 323] width 93 height 470
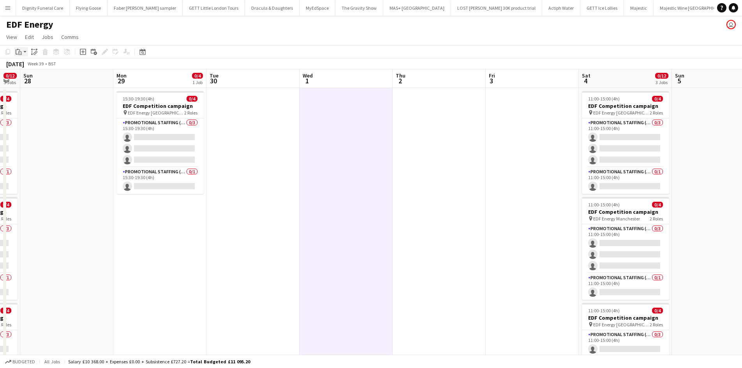
click at [15, 51] on div "Paste" at bounding box center [18, 51] width 9 height 9
drag, startPoint x: 32, startPoint y: 67, endPoint x: 162, endPoint y: 72, distance: 129.8
click at [37, 67] on link "Paste Ctrl+V" at bounding box center [57, 66] width 73 height 7
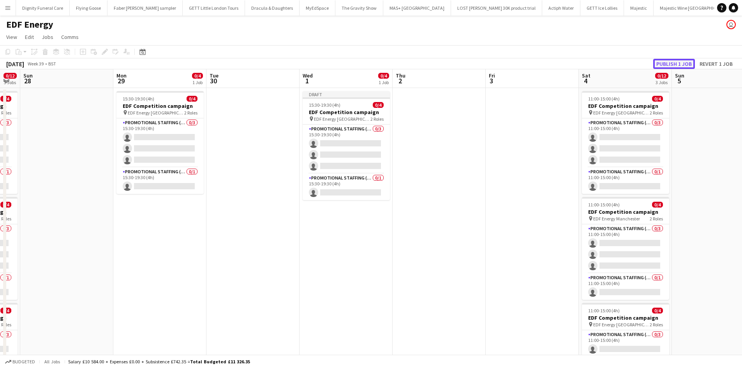
click at [676, 61] on button "Publish 1 job" at bounding box center [674, 64] width 42 height 10
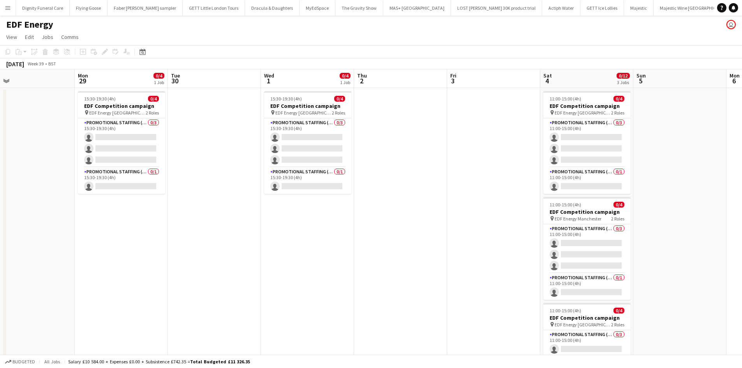
scroll to position [0, 228]
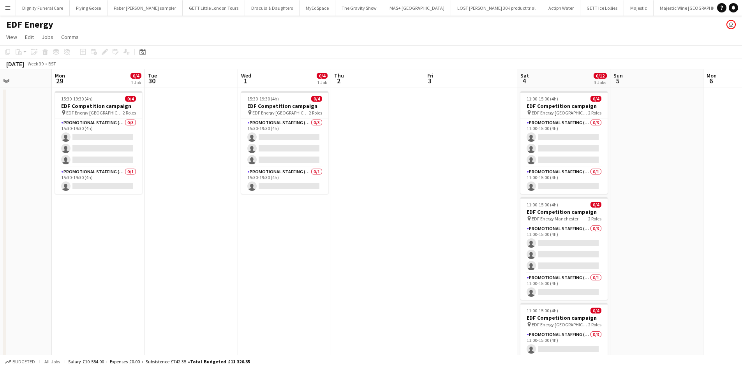
drag, startPoint x: 447, startPoint y: 157, endPoint x: 385, endPoint y: 158, distance: 61.6
click at [385, 158] on app-calendar-viewport "Fri 26 0/4 1 Job Sat 27 0/12 3 Jobs Sun 28 Mon 29 0/4 1 Job Tue 30 Wed 1 0/4 1 …" at bounding box center [371, 313] width 742 height 489
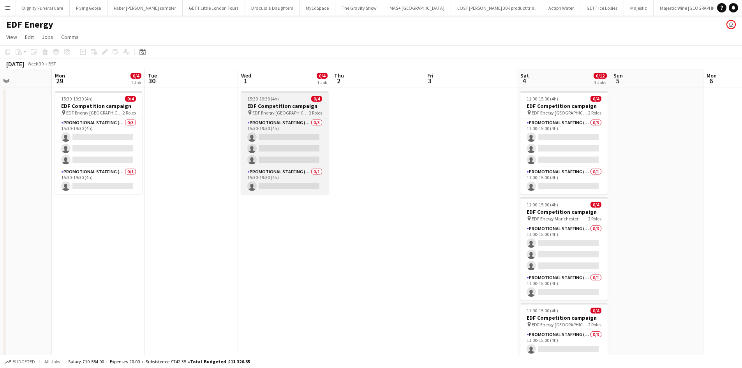
click at [273, 104] on h3 "EDF Competition campaign" at bounding box center [284, 105] width 87 height 7
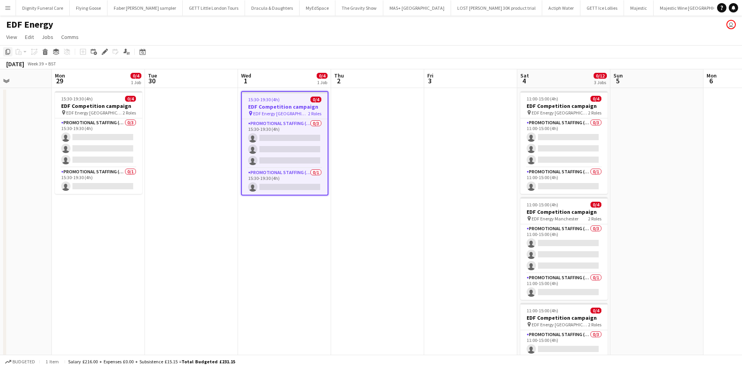
click at [8, 51] on icon "Copy" at bounding box center [8, 52] width 6 height 6
click at [364, 108] on app-date-cell at bounding box center [377, 323] width 93 height 470
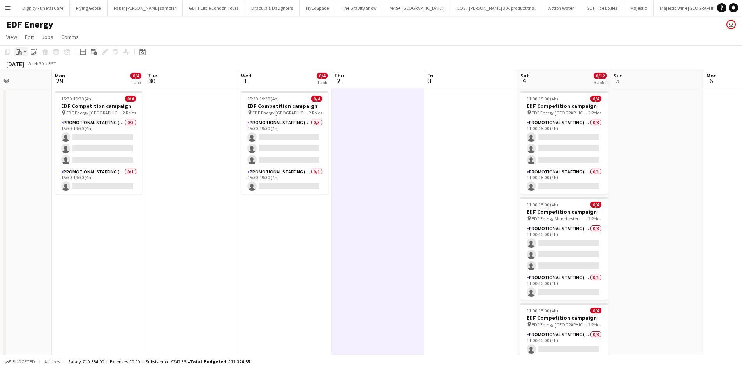
drag, startPoint x: 16, startPoint y: 50, endPoint x: 21, endPoint y: 50, distance: 5.1
click at [19, 49] on g at bounding box center [19, 52] width 6 height 6
drag, startPoint x: 25, startPoint y: 64, endPoint x: 32, endPoint y: 63, distance: 6.7
click at [27, 64] on link "Paste Ctrl+V" at bounding box center [57, 66] width 73 height 7
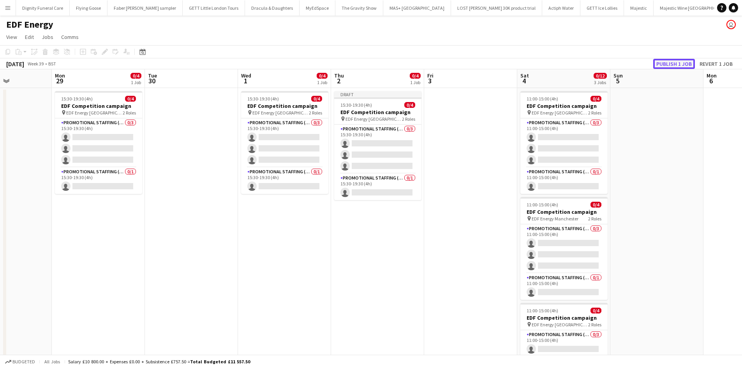
click at [675, 64] on button "Publish 1 job" at bounding box center [674, 64] width 42 height 10
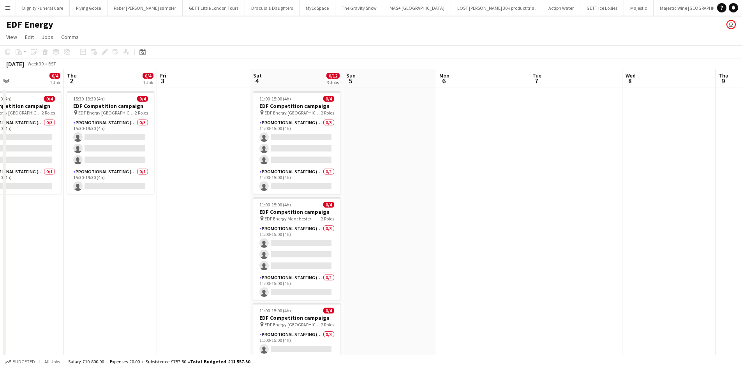
scroll to position [0, 229]
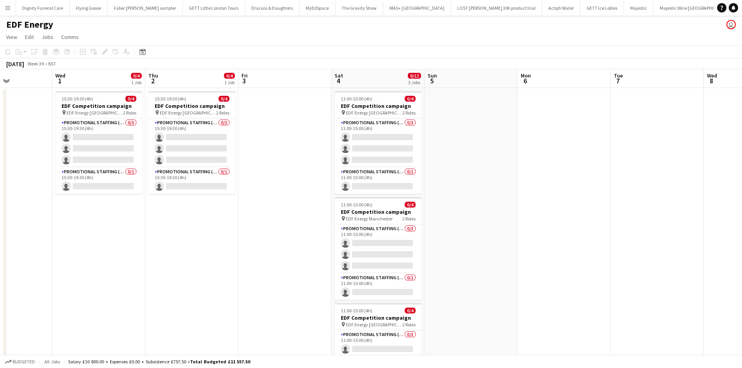
drag, startPoint x: 422, startPoint y: 231, endPoint x: 141, endPoint y: 198, distance: 282.5
click at [141, 204] on app-calendar-viewport "Sun 28 Mon 29 0/4 1 Job Tue 30 Wed 1 0/4 1 Job Thu 2 0/4 1 Job Fri 3 Sat 4 0/12…" at bounding box center [371, 313] width 742 height 489
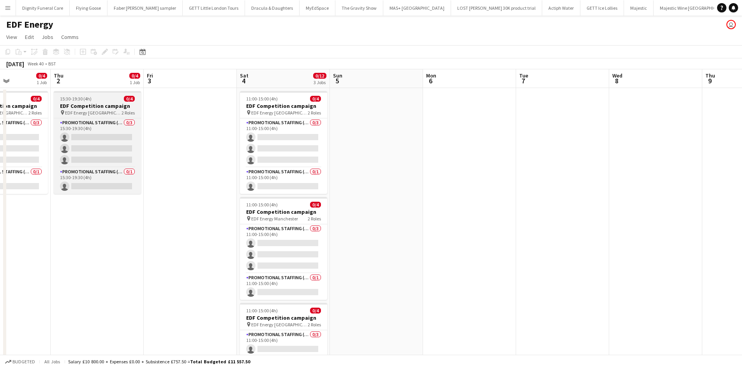
click at [87, 107] on h3 "EDF Competition campaign" at bounding box center [97, 105] width 87 height 7
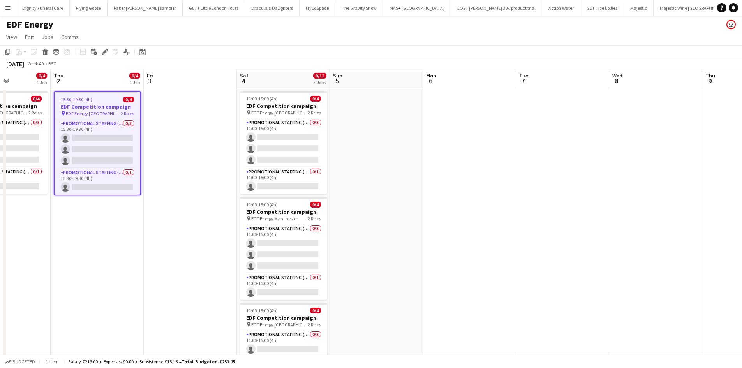
drag, startPoint x: 7, startPoint y: 52, endPoint x: 31, endPoint y: 58, distance: 24.9
click at [7, 52] on icon "Copy" at bounding box center [8, 52] width 6 height 6
click at [465, 124] on app-date-cell at bounding box center [469, 323] width 93 height 470
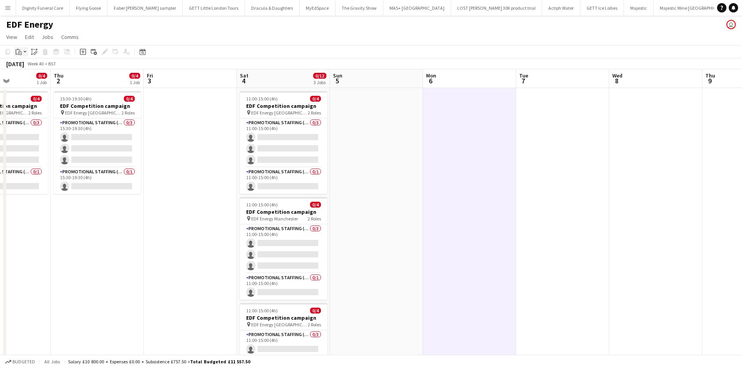
click at [19, 48] on div "Paste" at bounding box center [18, 51] width 9 height 9
click at [32, 66] on link "Paste Ctrl+V" at bounding box center [57, 66] width 73 height 7
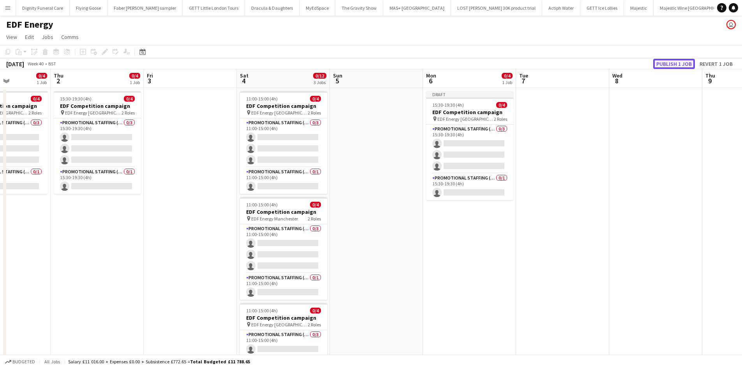
click at [670, 63] on button "Publish 1 job" at bounding box center [674, 64] width 42 height 10
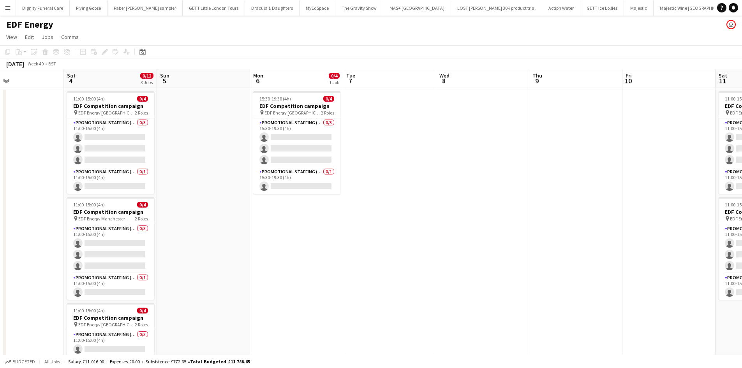
scroll to position [0, 309]
drag, startPoint x: 541, startPoint y: 210, endPoint x: 369, endPoint y: 223, distance: 172.3
click at [369, 223] on app-calendar-viewport "Tue 30 Wed 1 0/4 1 Job Thu 2 0/4 1 Job Fri 3 Sat 4 0/12 3 Jobs Sun 5 Mon 6 0/4 …" at bounding box center [371, 313] width 742 height 489
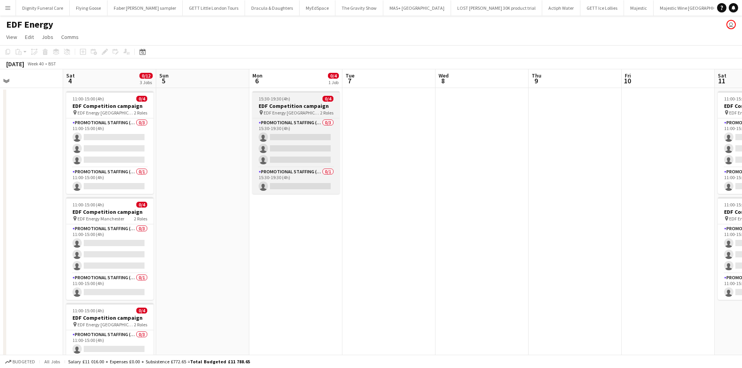
click at [296, 105] on h3 "EDF Competition campaign" at bounding box center [295, 105] width 87 height 7
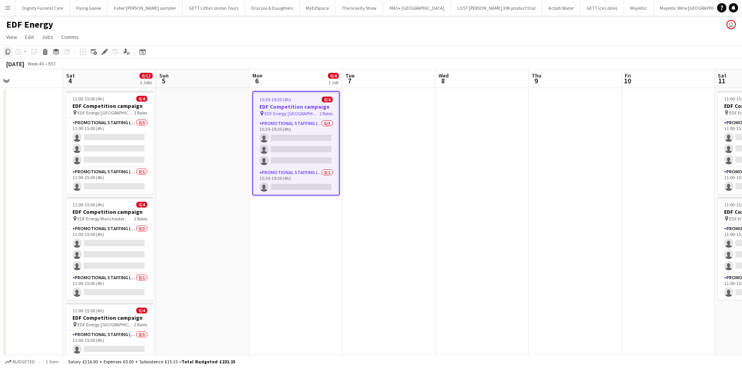
click at [8, 50] on icon "Copy" at bounding box center [8, 52] width 6 height 6
click at [385, 124] on app-date-cell at bounding box center [388, 323] width 93 height 470
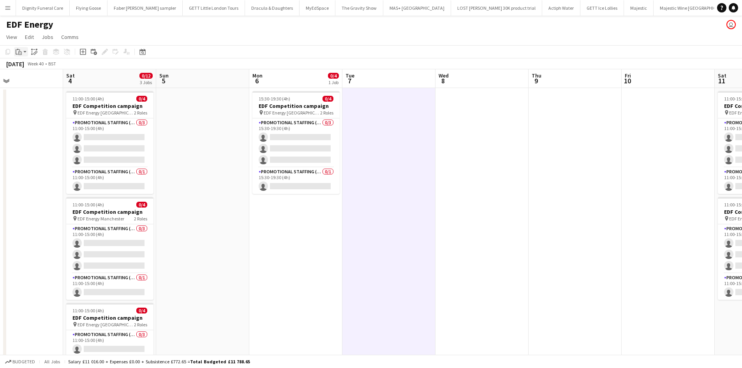
click at [18, 52] on icon "Paste" at bounding box center [19, 52] width 6 height 6
drag, startPoint x: 26, startPoint y: 69, endPoint x: 32, endPoint y: 68, distance: 5.5
click at [27, 69] on link "Paste Ctrl+V" at bounding box center [57, 66] width 73 height 7
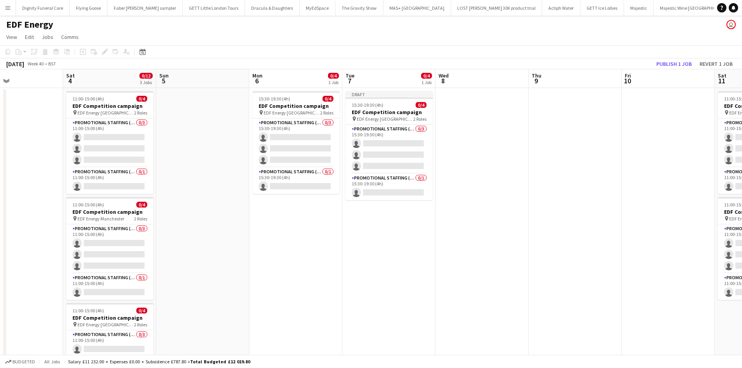
scroll to position [0, 309]
click at [472, 116] on app-date-cell at bounding box center [482, 323] width 93 height 470
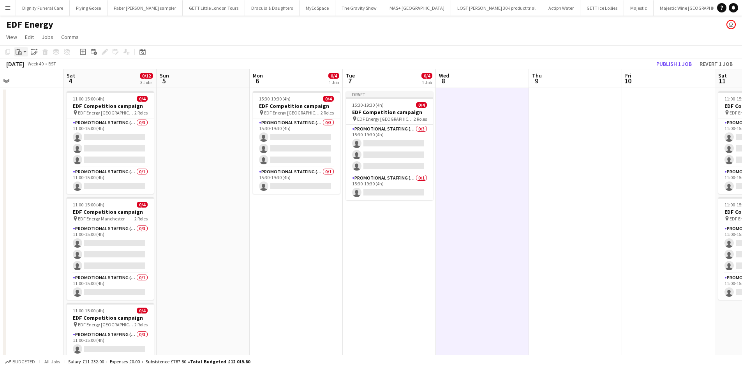
click at [18, 52] on icon "Paste" at bounding box center [19, 52] width 6 height 6
click at [26, 64] on link "Paste Ctrl+V" at bounding box center [57, 66] width 73 height 7
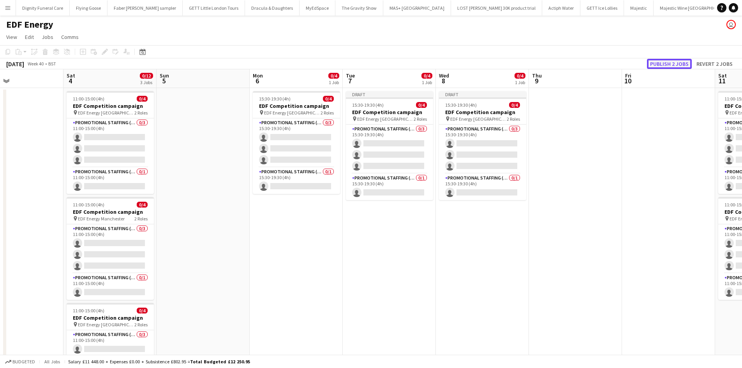
click at [667, 68] on button "Publish 2 jobs" at bounding box center [669, 64] width 45 height 10
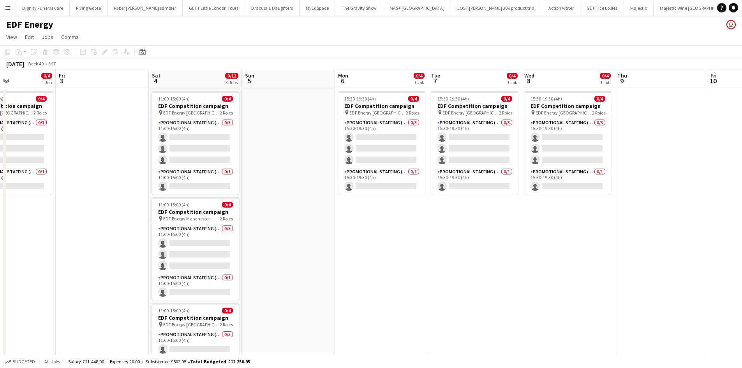
drag, startPoint x: 453, startPoint y: 221, endPoint x: 748, endPoint y: 188, distance: 296.4
click at [742, 187] on html "Menu Boards Boards Boards All jobs Status Workforce Workforce My Workforce Recr…" at bounding box center [371, 285] width 742 height 571
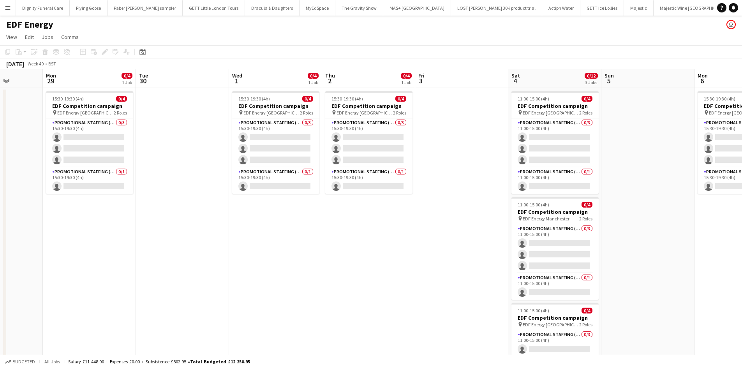
drag, startPoint x: 373, startPoint y: 218, endPoint x: 736, endPoint y: 192, distance: 364.1
click at [736, 192] on app-calendar-viewport "Sat 27 0/12 3 Jobs Sun 28 Mon 29 0/4 1 Job Tue 30 Wed 1 0/4 1 Job Thu 2 0/4 1 J…" at bounding box center [371, 313] width 742 height 489
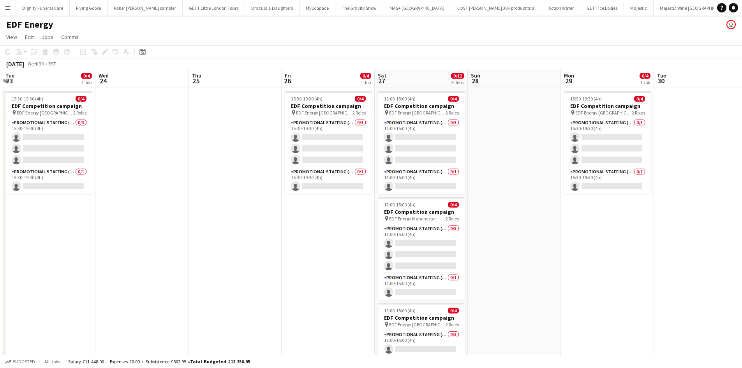
drag, startPoint x: 614, startPoint y: 189, endPoint x: 741, endPoint y: 157, distance: 130.9
click at [742, 156] on html "Menu Boards Boards Boards All jobs Status Workforce Workforce My Workforce Recr…" at bounding box center [371, 285] width 742 height 571
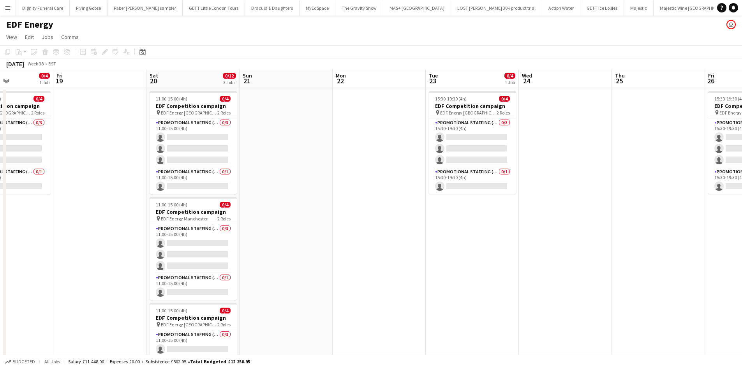
click at [644, 167] on app-calendar-viewport "Wed 17 Thu 18 0/4 1 Job Fri 19 Sat 20 0/12 3 Jobs Sun 21 Mon 22 Tue 23 0/4 1 Jo…" at bounding box center [371, 313] width 742 height 489
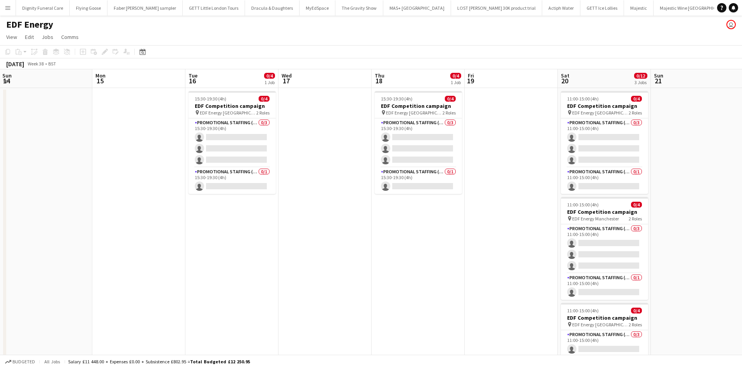
drag, startPoint x: 673, startPoint y: 175, endPoint x: 566, endPoint y: 185, distance: 107.3
click at [686, 174] on app-calendar-viewport "Fri 12 0/8 2 Jobs Sat 13 0/16 4 Jobs Sun 14 Mon 15 Tue 16 0/4 1 Job Wed 17 Thu …" at bounding box center [371, 313] width 742 height 489
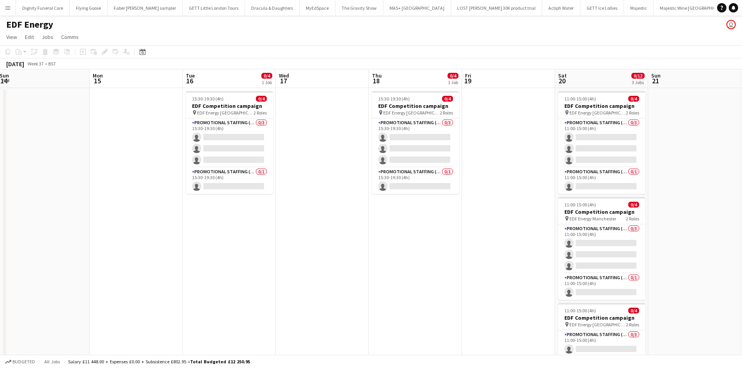
drag, startPoint x: 312, startPoint y: 199, endPoint x: 701, endPoint y: 192, distance: 388.5
click at [708, 192] on app-calendar-viewport "Fri 12 0/8 2 Jobs Sat 13 0/16 4 Jobs Sun 14 Mon 15 Tue 16 0/4 1 Job Wed 17 Thu …" at bounding box center [371, 313] width 742 height 489
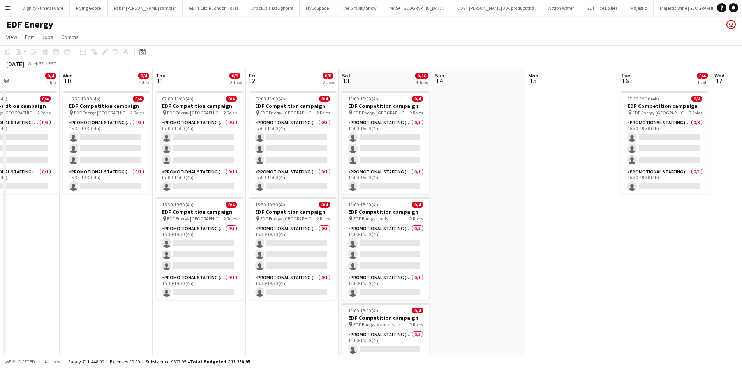
drag, startPoint x: 406, startPoint y: 224, endPoint x: 748, endPoint y: 211, distance: 341.5
click at [742, 211] on html "Menu Boards Boards Boards All jobs Status Workforce Workforce My Workforce Recr…" at bounding box center [371, 285] width 742 height 571
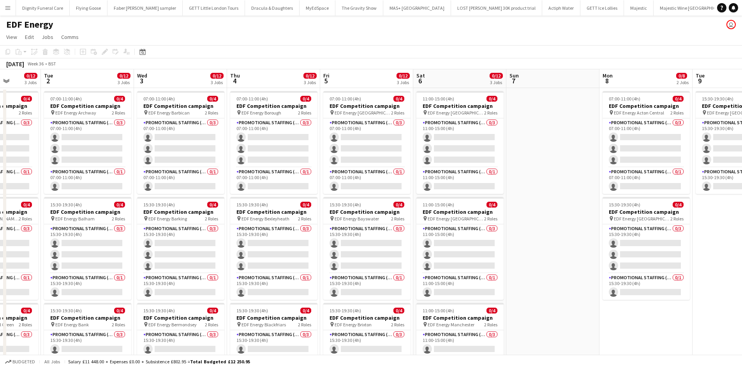
drag, startPoint x: 337, startPoint y: 229, endPoint x: 748, endPoint y: 199, distance: 411.3
click at [742, 199] on html "Menu Boards Boards Boards All jobs Status Workforce Workforce My Workforce Recr…" at bounding box center [371, 285] width 742 height 571
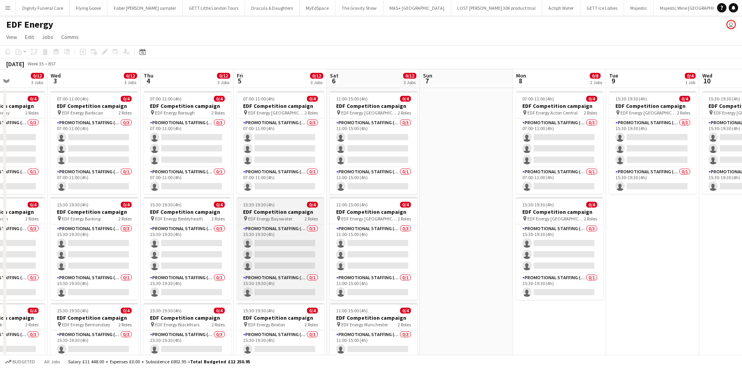
drag, startPoint x: 295, startPoint y: 234, endPoint x: 185, endPoint y: 200, distance: 115.0
click at [171, 213] on app-calendar-viewport "Sun 31 Mon 1 0/12 3 Jobs Tue 2 0/12 3 Jobs Wed 3 0/12 3 Jobs Thu 4 0/12 3 Jobs …" at bounding box center [371, 313] width 742 height 489
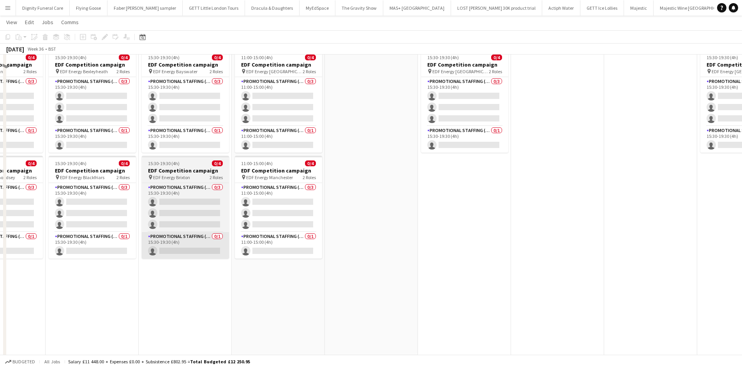
scroll to position [156, 0]
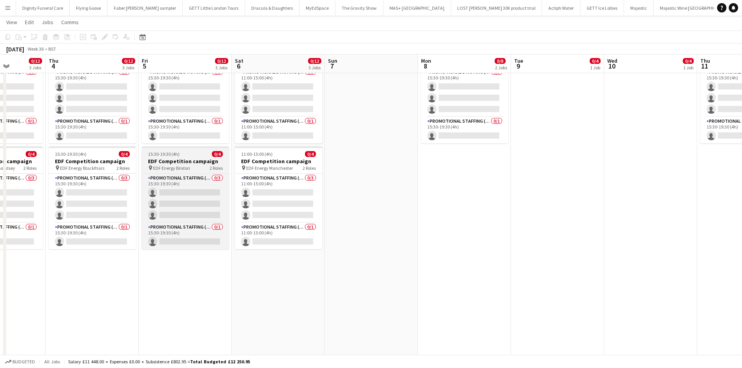
click at [168, 161] on h3 "EDF Competition campaign" at bounding box center [185, 161] width 87 height 7
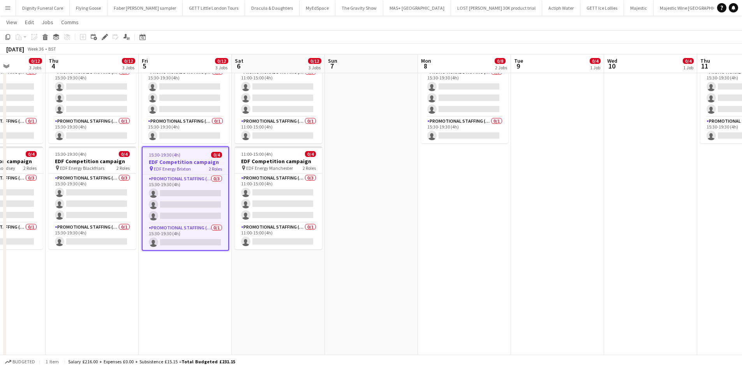
drag, startPoint x: 8, startPoint y: 36, endPoint x: 13, endPoint y: 37, distance: 4.8
click at [9, 36] on icon "Copy" at bounding box center [8, 37] width 6 height 6
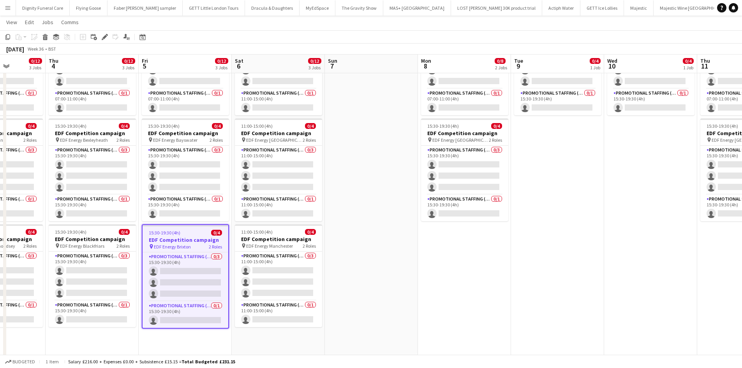
scroll to position [0, 233]
click at [457, 249] on app-date-cell "07:00-11:00 (4h) 0/4 EDF Competition campaign pin EDF Energy Acton Central 2 Ro…" at bounding box center [464, 244] width 93 height 470
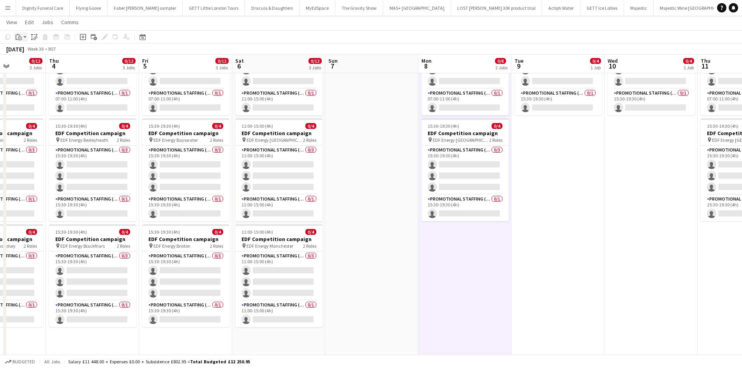
click at [19, 34] on icon "Paste" at bounding box center [19, 37] width 6 height 6
click at [26, 49] on link "Paste Ctrl+V" at bounding box center [57, 51] width 73 height 7
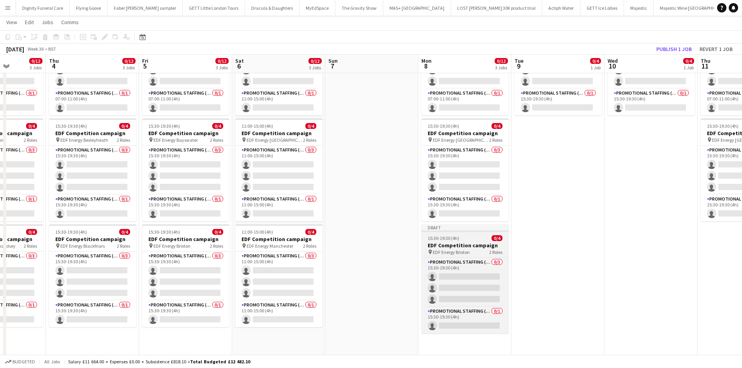
click at [448, 245] on h3 "EDF Competition campaign" at bounding box center [465, 245] width 87 height 7
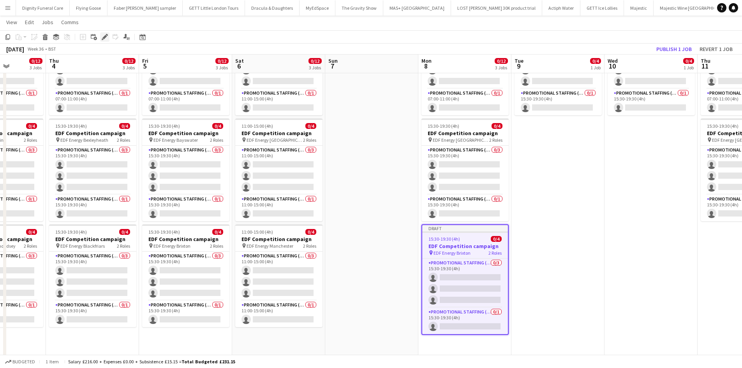
click at [105, 33] on div "Edit" at bounding box center [104, 36] width 9 height 9
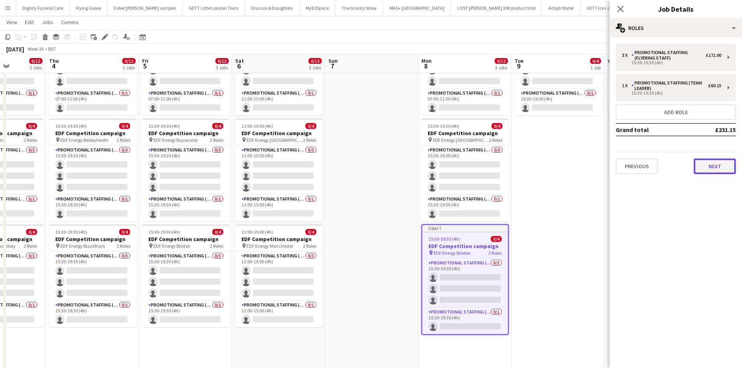
click at [722, 166] on button "Next" at bounding box center [715, 167] width 42 height 16
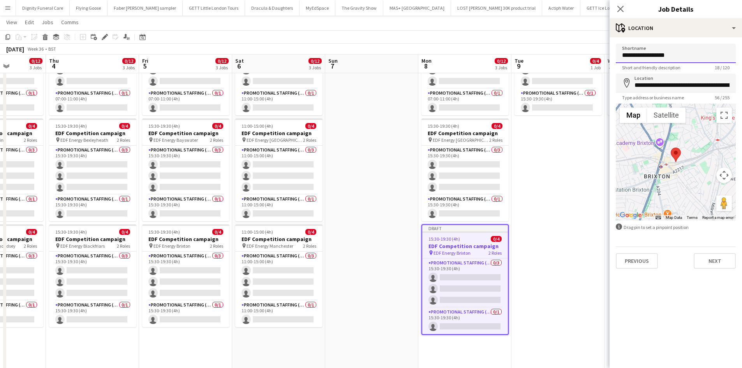
click at [680, 56] on input "**********" at bounding box center [676, 53] width 120 height 19
type input "**********"
drag, startPoint x: 730, startPoint y: 83, endPoint x: 631, endPoint y: 85, distance: 99.4
click at [631, 85] on div "**********" at bounding box center [676, 83] width 120 height 19
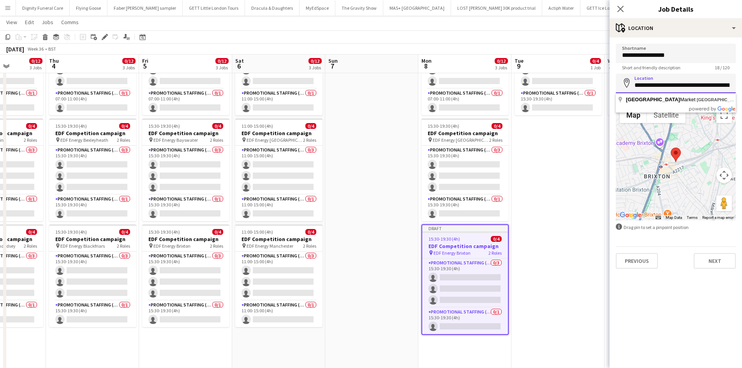
type input "**********"
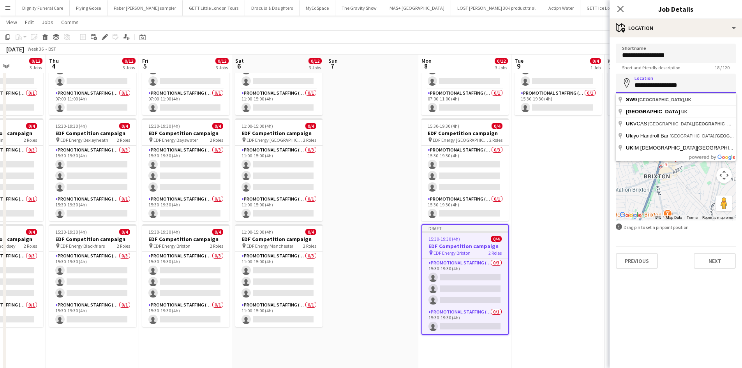
drag, startPoint x: 695, startPoint y: 86, endPoint x: 635, endPoint y: 89, distance: 60.1
click at [635, 89] on input "**********" at bounding box center [676, 83] width 120 height 19
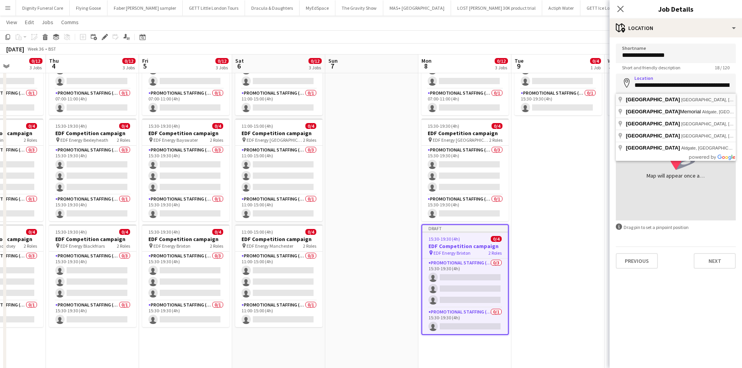
type input "**********"
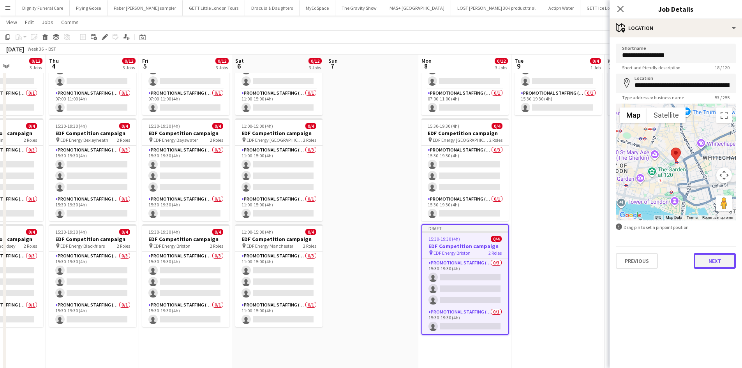
click at [727, 262] on button "Next" at bounding box center [715, 261] width 42 height 16
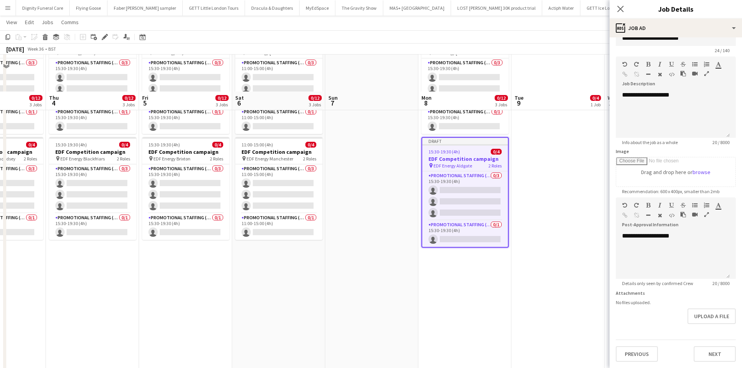
scroll to position [202, 0]
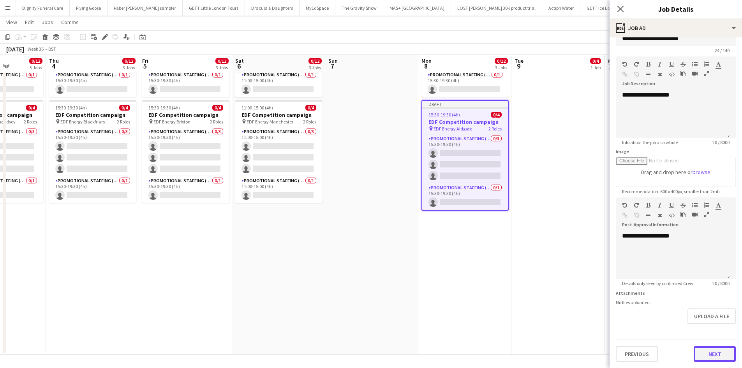
click at [716, 354] on button "Next" at bounding box center [715, 354] width 42 height 16
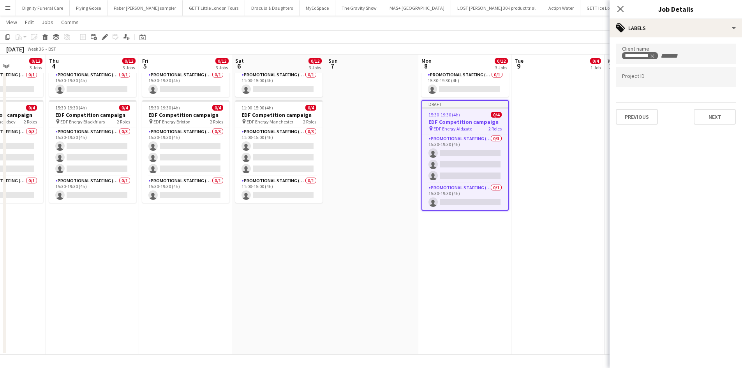
scroll to position [0, 0]
click at [722, 117] on button "Next" at bounding box center [715, 117] width 42 height 16
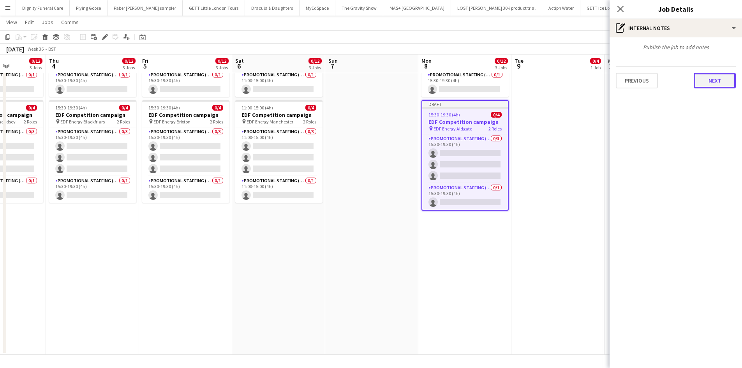
click at [720, 79] on button "Next" at bounding box center [715, 81] width 42 height 16
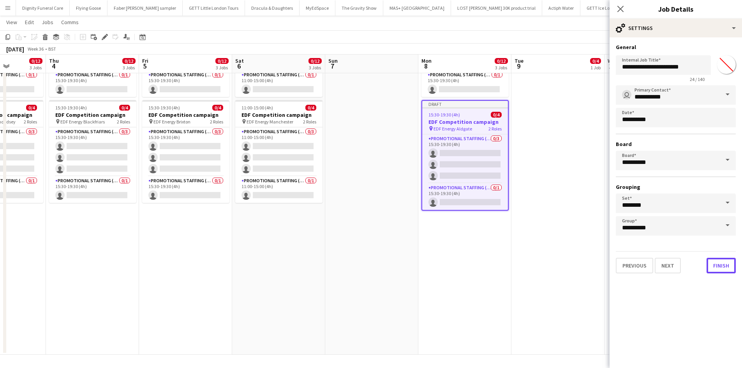
drag, startPoint x: 723, startPoint y: 262, endPoint x: 612, endPoint y: 159, distance: 151.9
click at [721, 261] on button "Finish" at bounding box center [721, 266] width 29 height 16
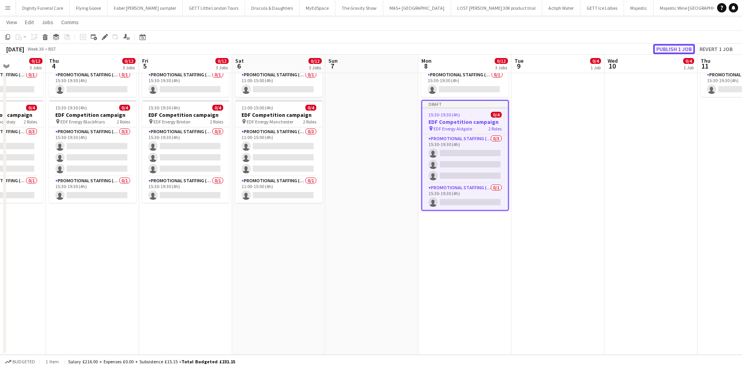
click at [677, 47] on button "Publish 1 job" at bounding box center [674, 49] width 42 height 10
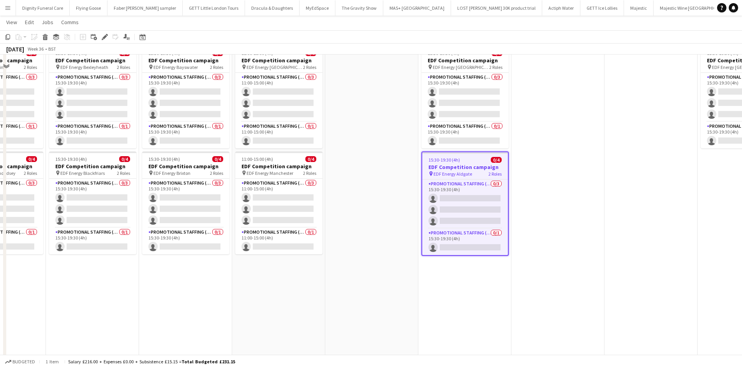
scroll to position [156, 0]
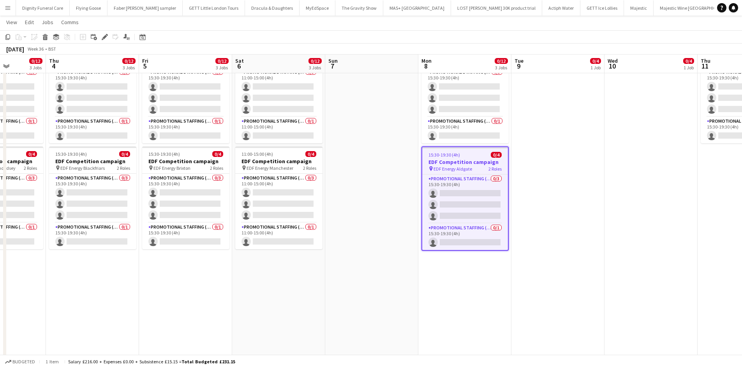
drag, startPoint x: 449, startPoint y: 161, endPoint x: 461, endPoint y: 169, distance: 14.7
click at [449, 161] on h3 "EDF Competition campaign" at bounding box center [465, 162] width 86 height 7
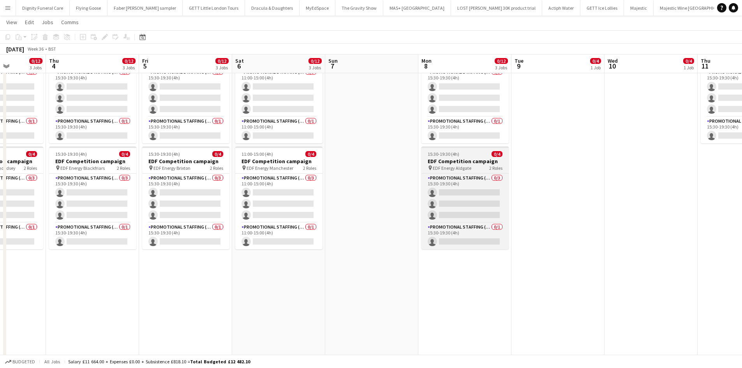
click at [450, 160] on h3 "EDF Competition campaign" at bounding box center [465, 161] width 87 height 7
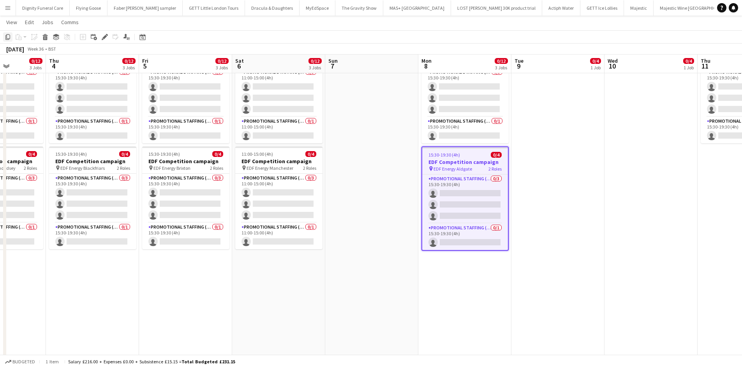
click at [5, 35] on icon "Copy" at bounding box center [8, 37] width 6 height 6
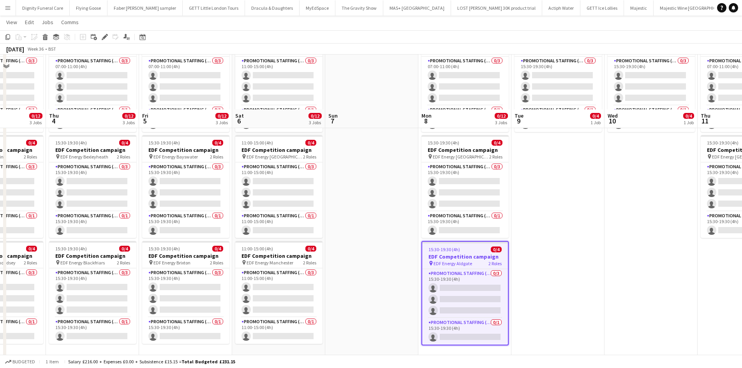
scroll to position [0, 0]
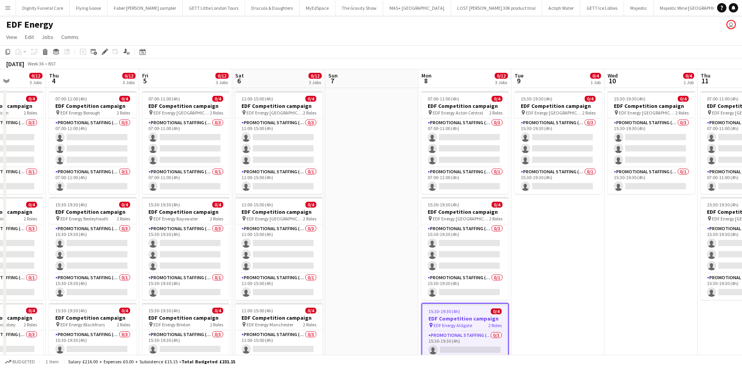
click at [552, 228] on app-date-cell "15:30-19:30 (4h) 0/4 EDF Competition campaign pin EDF Energy Birmingham New Str…" at bounding box center [558, 323] width 93 height 470
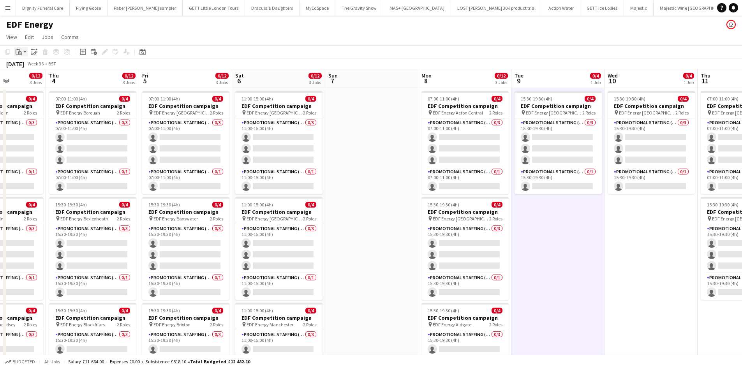
click at [18, 51] on icon "Paste" at bounding box center [19, 52] width 6 height 6
drag, startPoint x: 23, startPoint y: 65, endPoint x: 94, endPoint y: 76, distance: 72.2
click at [24, 65] on link "Paste Ctrl+V" at bounding box center [57, 66] width 73 height 7
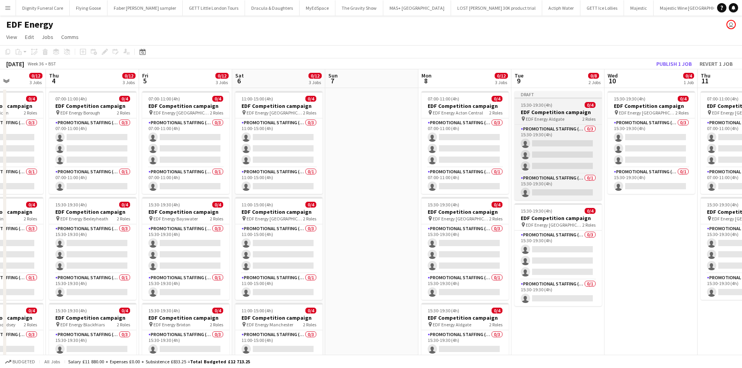
click at [545, 112] on h3 "EDF Competition campaign" at bounding box center [558, 112] width 87 height 7
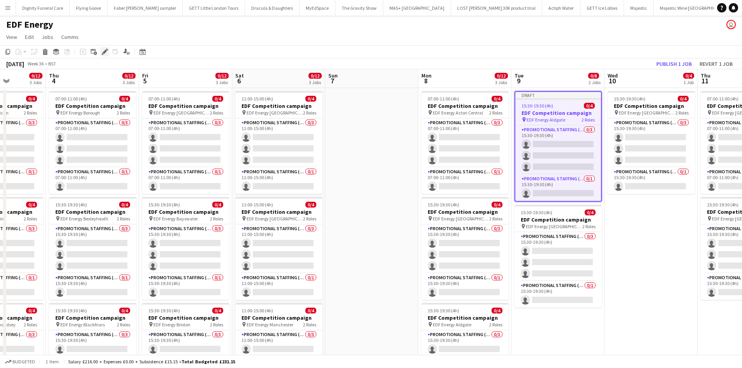
click at [103, 49] on icon "Edit" at bounding box center [105, 52] width 6 height 6
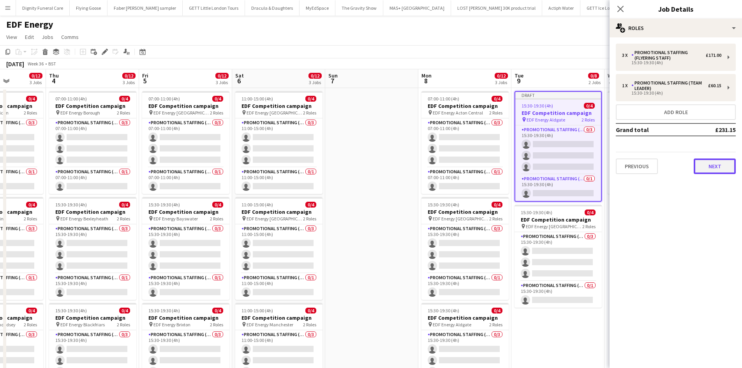
click at [720, 161] on button "Next" at bounding box center [715, 167] width 42 height 16
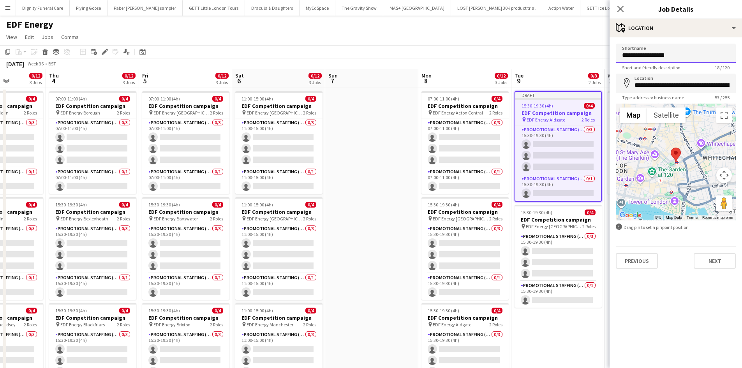
click at [686, 56] on input "**********" at bounding box center [676, 53] width 120 height 19
type input "**********"
click at [729, 85] on input "**********" at bounding box center [676, 83] width 120 height 19
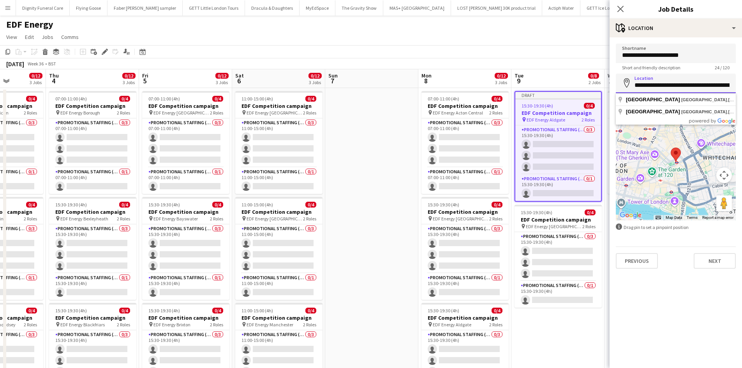
scroll to position [0, 16]
drag, startPoint x: 732, startPoint y: 86, endPoint x: 643, endPoint y: 89, distance: 89.3
click at [644, 89] on input "**********" at bounding box center [676, 83] width 120 height 19
type input "**********"
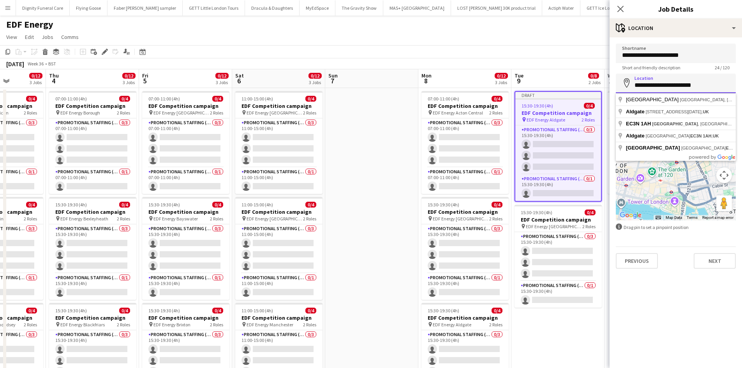
drag, startPoint x: 715, startPoint y: 84, endPoint x: 636, endPoint y: 88, distance: 79.6
click at [636, 88] on input "**********" at bounding box center [676, 83] width 120 height 19
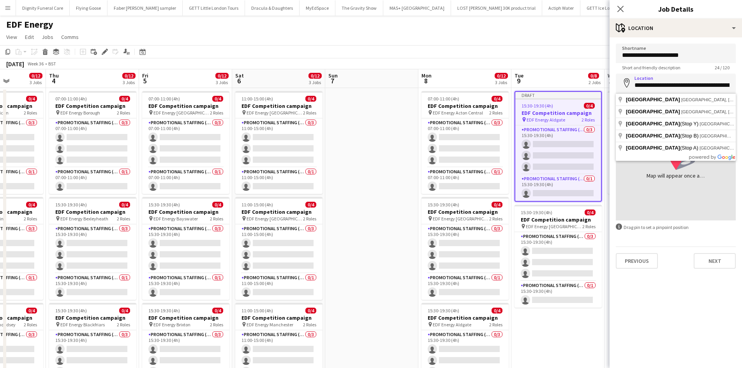
type input "**********"
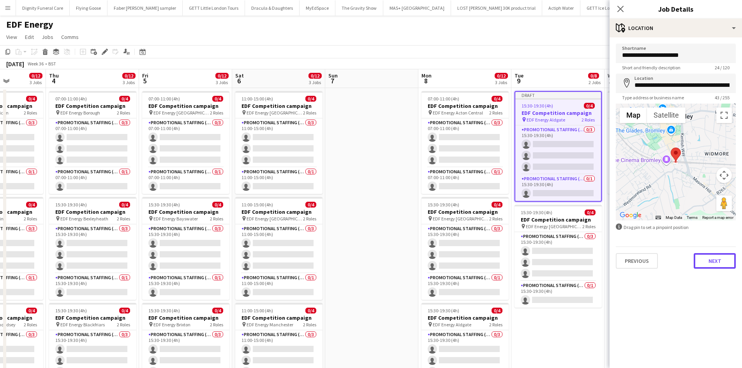
drag, startPoint x: 724, startPoint y: 260, endPoint x: 685, endPoint y: 207, distance: 65.9
click at [724, 260] on button "Next" at bounding box center [715, 261] width 42 height 16
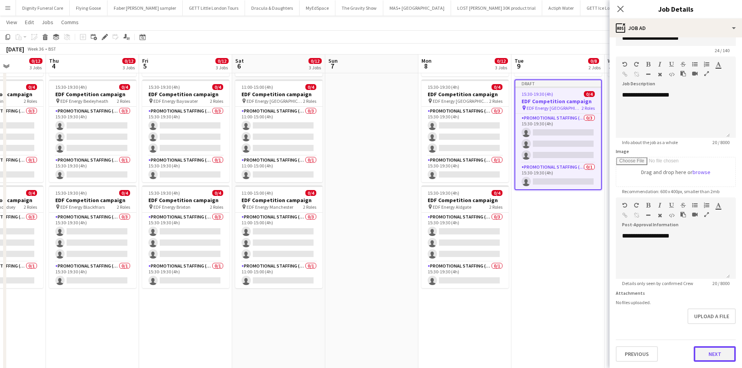
scroll to position [17, 0]
click at [721, 328] on form "**********" at bounding box center [676, 193] width 132 height 335
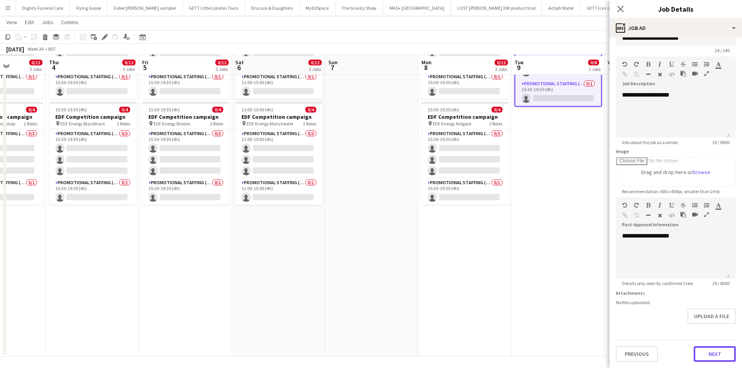
scroll to position [202, 0]
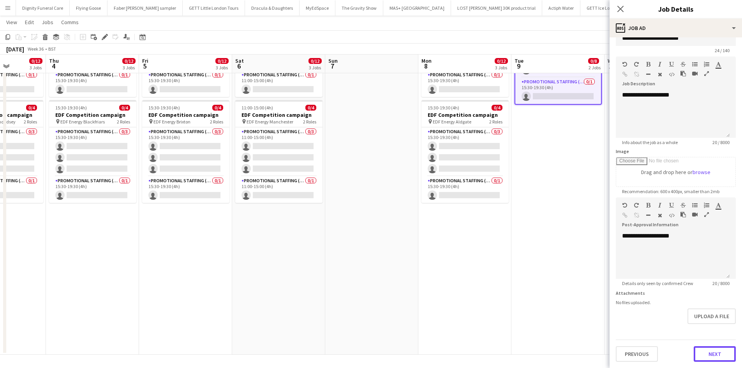
drag, startPoint x: 709, startPoint y: 353, endPoint x: 702, endPoint y: 336, distance: 18.3
click at [709, 353] on button "Next" at bounding box center [715, 354] width 42 height 16
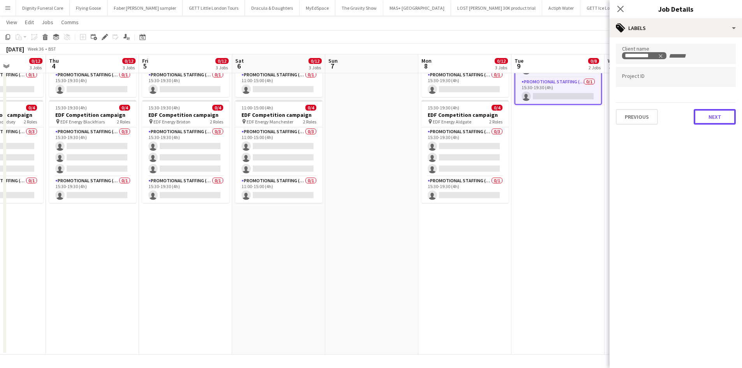
click at [714, 119] on button "Next" at bounding box center [715, 117] width 42 height 16
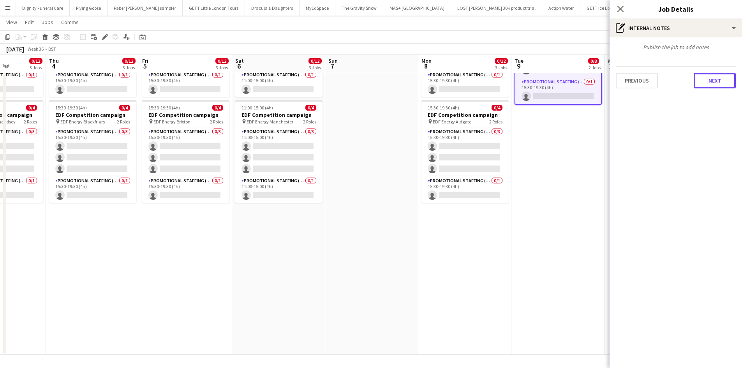
drag, startPoint x: 715, startPoint y: 74, endPoint x: 722, endPoint y: 83, distance: 10.8
click at [716, 76] on button "Next" at bounding box center [715, 81] width 42 height 16
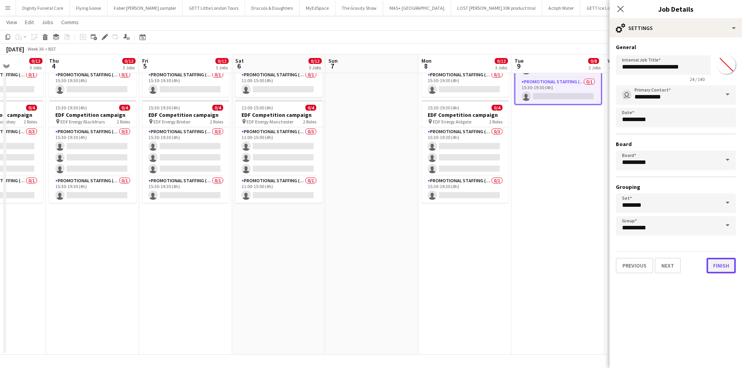
click at [721, 265] on button "Finish" at bounding box center [721, 266] width 29 height 16
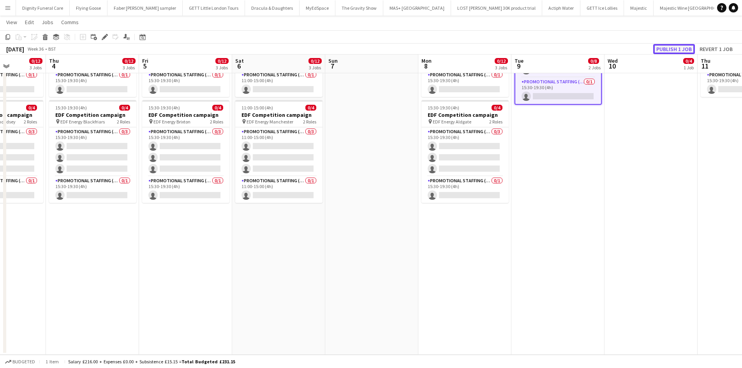
click at [675, 45] on button "Publish 1 job" at bounding box center [674, 49] width 42 height 10
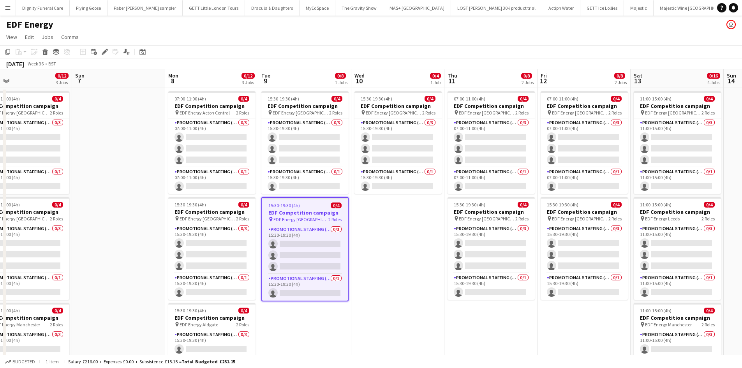
drag, startPoint x: 644, startPoint y: 273, endPoint x: 390, endPoint y: 276, distance: 254.4
click at [390, 276] on app-calendar-viewport "Wed 3 0/12 3 Jobs Thu 4 0/12 3 Jobs Fri 5 0/12 3 Jobs Sat 6 0/12 3 Jobs Sun 7 M…" at bounding box center [371, 313] width 742 height 489
click at [299, 210] on h3 "EDF Competition campaign" at bounding box center [304, 212] width 86 height 7
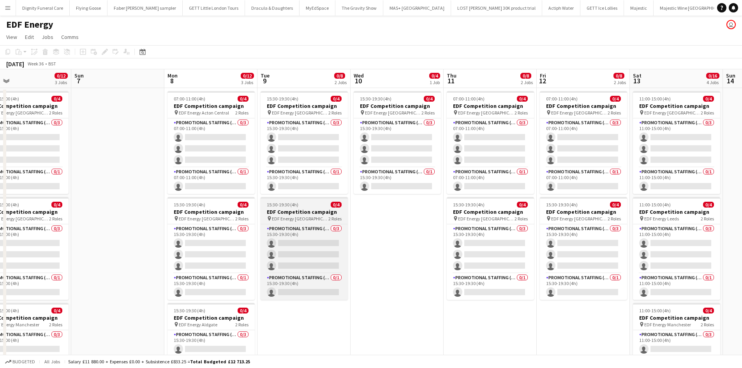
click at [296, 211] on h3 "EDF Competition campaign" at bounding box center [304, 211] width 87 height 7
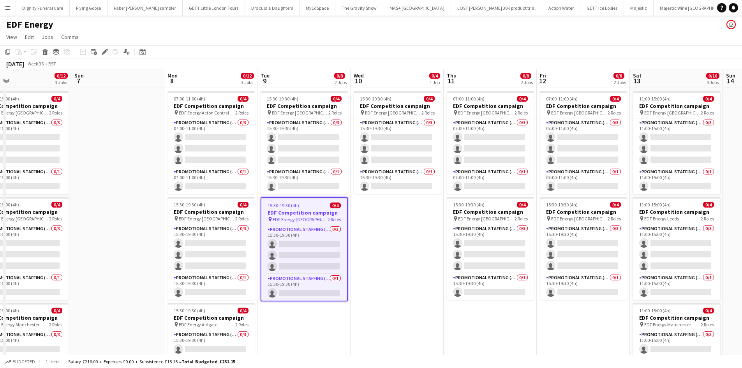
drag, startPoint x: 5, startPoint y: 49, endPoint x: 21, endPoint y: 60, distance: 18.6
click at [6, 49] on icon "Copy" at bounding box center [8, 52] width 6 height 6
click at [406, 230] on app-date-cell "15:30-19:30 (4h) 0/4 EDF Competition campaign pin EDF Energy Birmingham New Str…" at bounding box center [397, 323] width 93 height 470
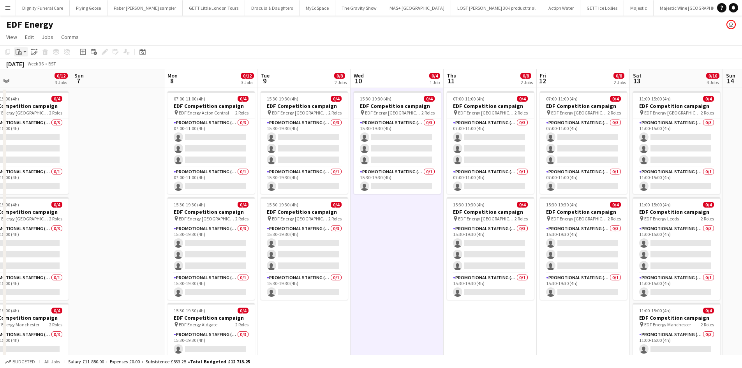
click at [19, 48] on div "Paste" at bounding box center [18, 51] width 9 height 9
click at [23, 64] on link "Paste Ctrl+V" at bounding box center [57, 66] width 73 height 7
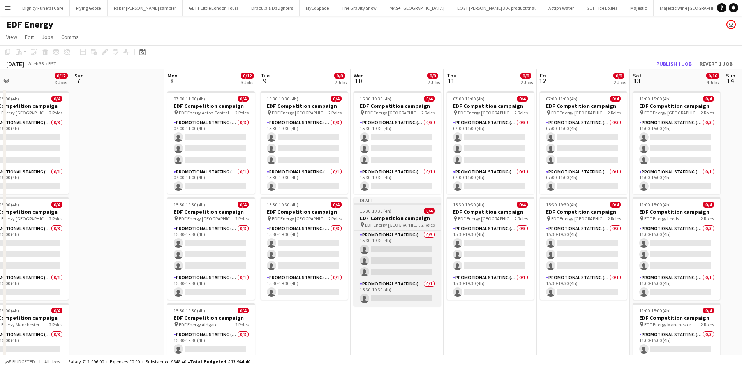
click at [386, 214] on app-job-card "Draft 15:30-19:30 (4h) 0/4 EDF Competition campaign pin EDF Energy Bromley Sout…" at bounding box center [397, 251] width 87 height 109
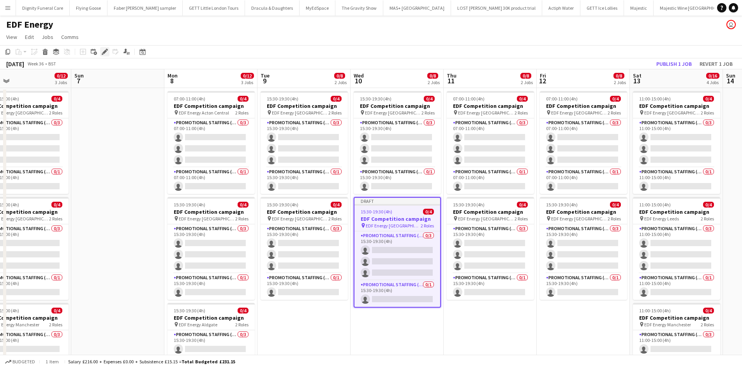
click at [104, 51] on icon "Edit" at bounding box center [105, 52] width 6 height 6
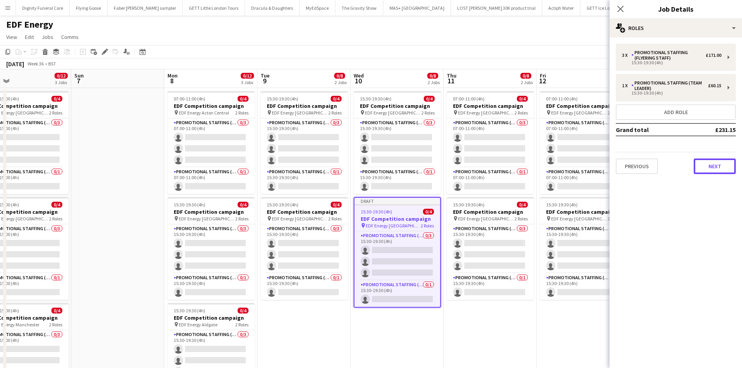
click at [716, 163] on button "Next" at bounding box center [715, 167] width 42 height 16
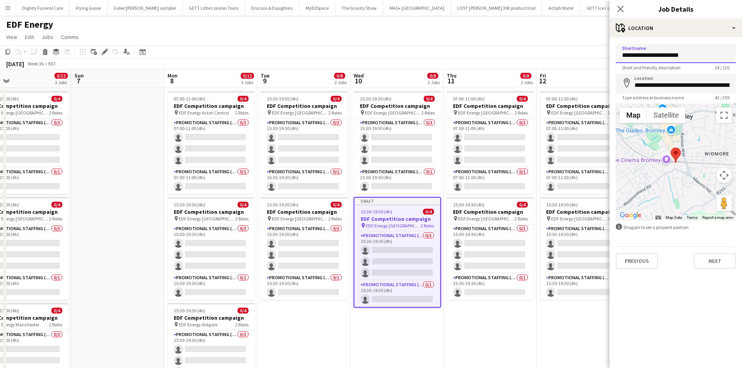
click at [700, 54] on input "**********" at bounding box center [676, 53] width 120 height 19
type input "**********"
click at [730, 86] on input "**********" at bounding box center [676, 83] width 120 height 19
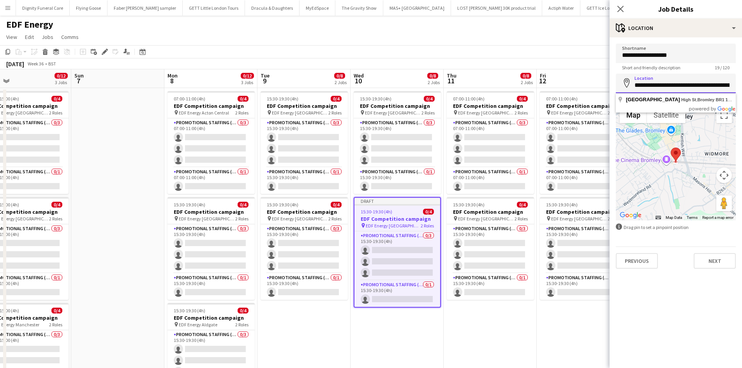
scroll to position [0, 16]
drag, startPoint x: 713, startPoint y: 86, endPoint x: 658, endPoint y: 88, distance: 55.0
click at [658, 88] on input "**********" at bounding box center [676, 83] width 120 height 19
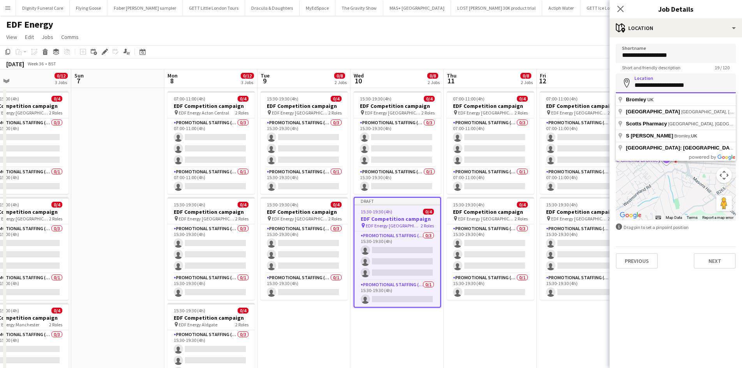
drag, startPoint x: 688, startPoint y: 85, endPoint x: 637, endPoint y: 86, distance: 50.7
click at [637, 86] on input "**********" at bounding box center [676, 83] width 120 height 19
type input "*"
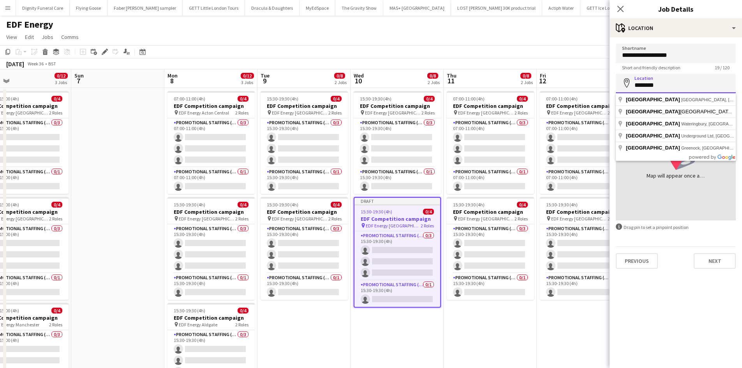
click at [637, 87] on input "********" at bounding box center [676, 83] width 120 height 19
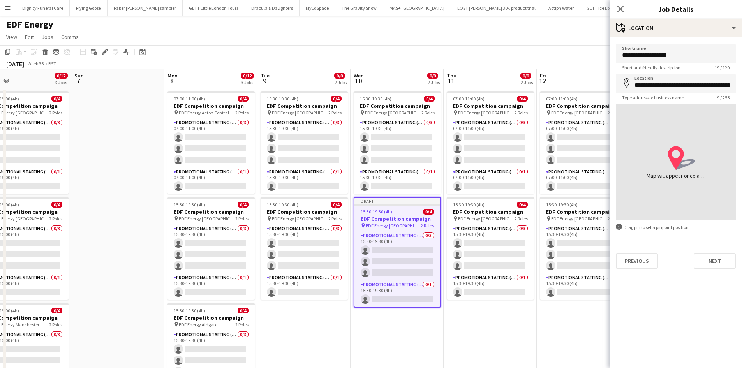
type input "**********"
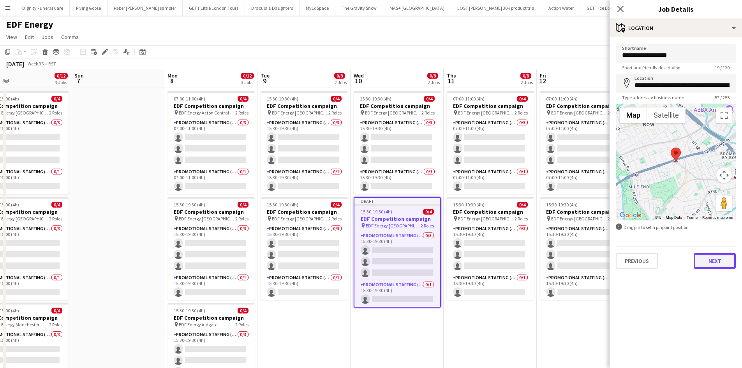
click at [718, 261] on button "Next" at bounding box center [715, 261] width 42 height 16
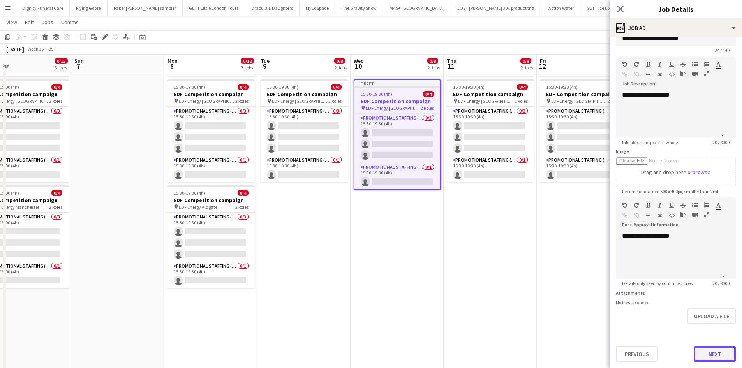
click at [705, 352] on button "Next" at bounding box center [715, 354] width 42 height 16
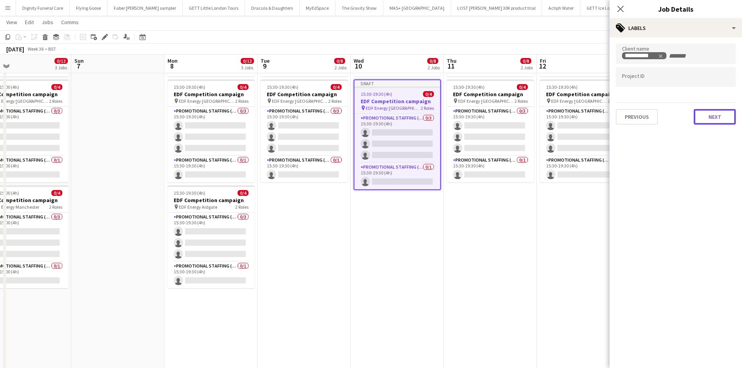
click at [711, 115] on button "Next" at bounding box center [715, 117] width 42 height 16
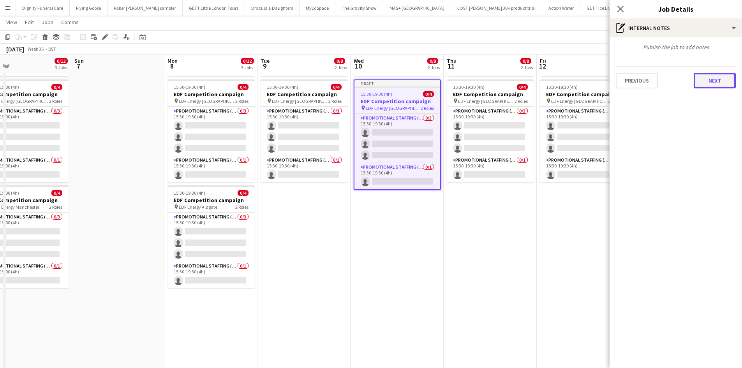
drag, startPoint x: 713, startPoint y: 78, endPoint x: 716, endPoint y: 101, distance: 22.9
click at [713, 79] on button "Next" at bounding box center [715, 81] width 42 height 16
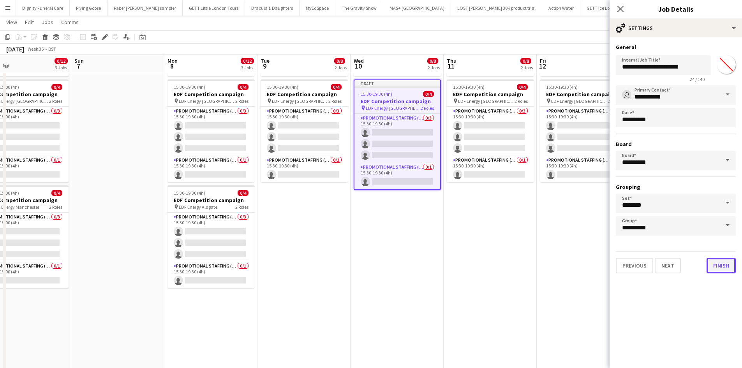
click at [720, 266] on button "Finish" at bounding box center [721, 266] width 29 height 16
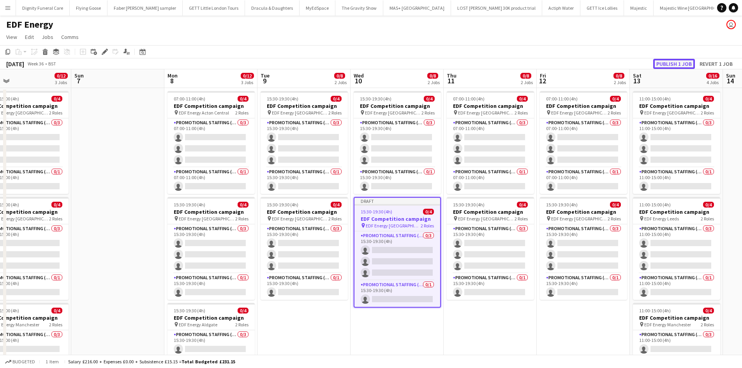
click at [679, 61] on button "Publish 1 job" at bounding box center [674, 64] width 42 height 10
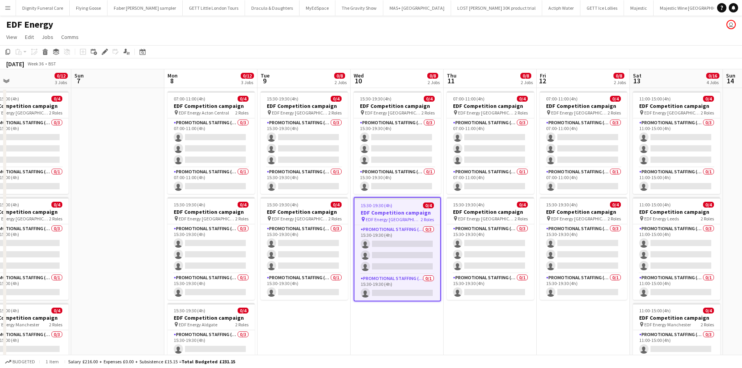
drag, startPoint x: 383, startPoint y: 210, endPoint x: 411, endPoint y: 224, distance: 31.0
click at [383, 210] on h3 "EDF Competition campaign" at bounding box center [398, 212] width 86 height 7
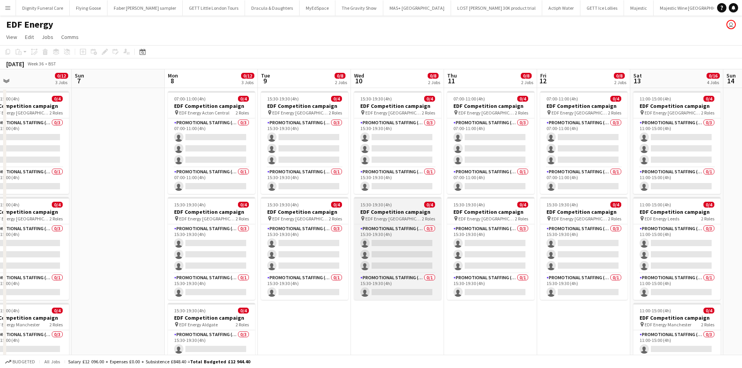
click at [383, 212] on h3 "EDF Competition campaign" at bounding box center [397, 211] width 87 height 7
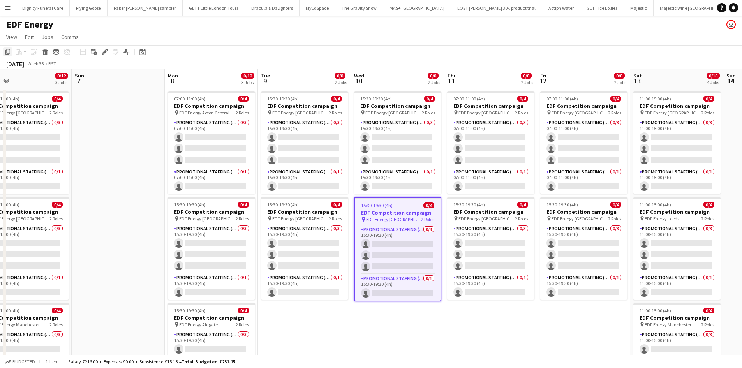
click at [8, 48] on div "Copy" at bounding box center [7, 51] width 9 height 9
click at [476, 325] on app-date-cell "07:00-11:00 (4h) 0/4 EDF Competition campaign pin EDF Energy Camden Road 2 Role…" at bounding box center [490, 323] width 93 height 470
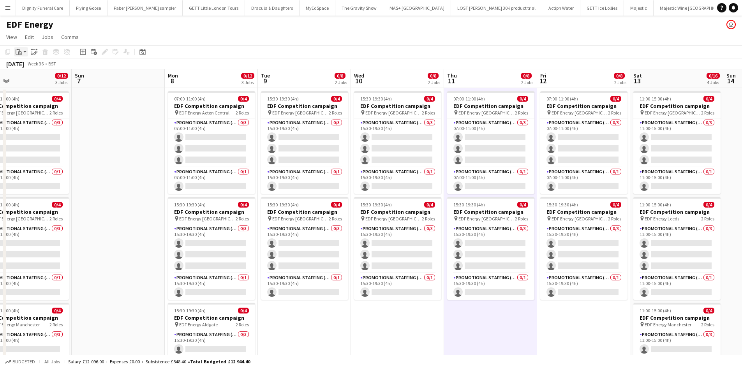
click at [21, 49] on icon "Paste" at bounding box center [19, 52] width 6 height 6
click at [32, 63] on div "Paste Ctrl+V Paste with crew Ctrl+Shift+V" at bounding box center [57, 73] width 86 height 34
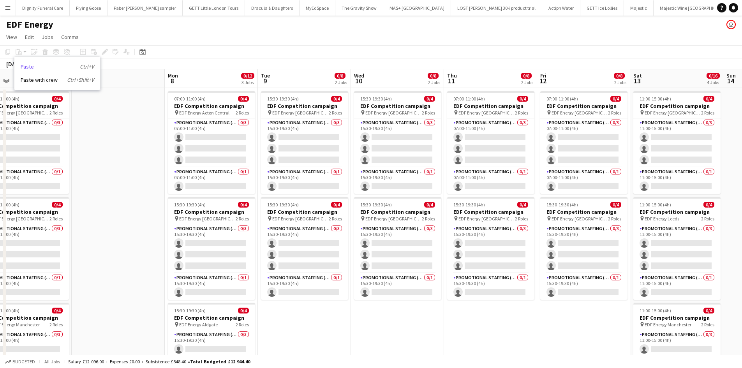
click at [25, 65] on link "Paste Ctrl+V" at bounding box center [57, 66] width 73 height 7
click at [399, 316] on app-date-cell "15:30-19:30 (4h) 0/4 EDF Competition campaign pin EDF Energy Birmingham New Str…" at bounding box center [397, 323] width 93 height 470
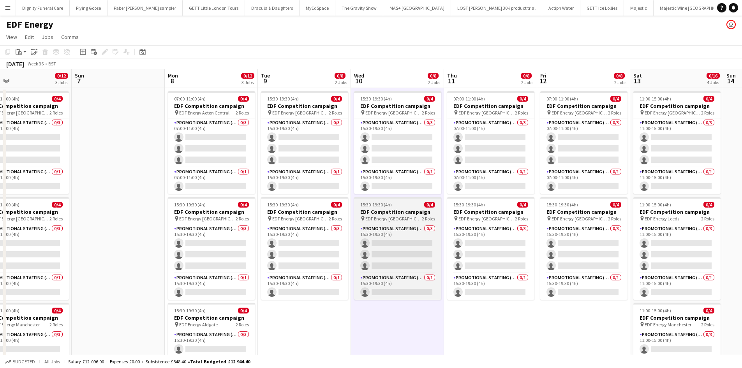
click at [388, 211] on h3 "EDF Competition campaign" at bounding box center [397, 211] width 87 height 7
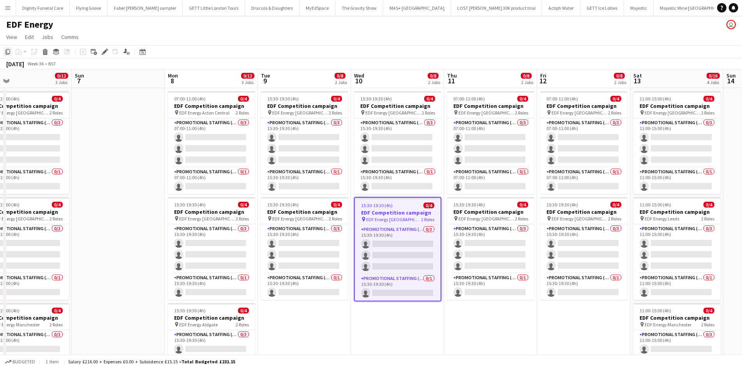
click at [7, 49] on icon "Copy" at bounding box center [8, 52] width 6 height 6
click at [487, 318] on app-date-cell "07:00-11:00 (4h) 0/4 EDF Competition campaign pin EDF Energy Camden Road 2 Role…" at bounding box center [490, 323] width 93 height 470
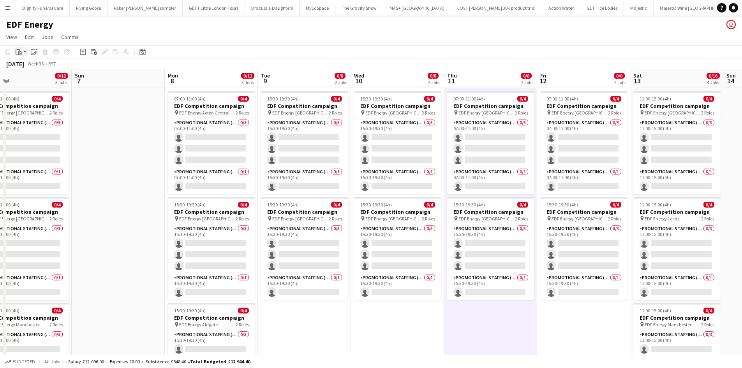
click at [20, 52] on icon at bounding box center [20, 53] width 4 height 4
click at [27, 68] on link "Paste Ctrl+V" at bounding box center [57, 66] width 73 height 7
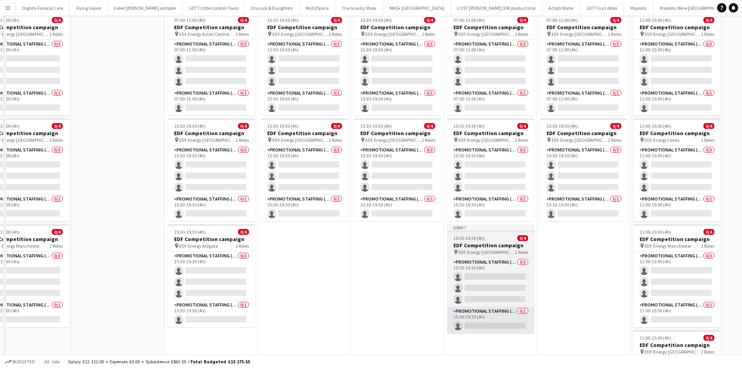
scroll to position [117, 0]
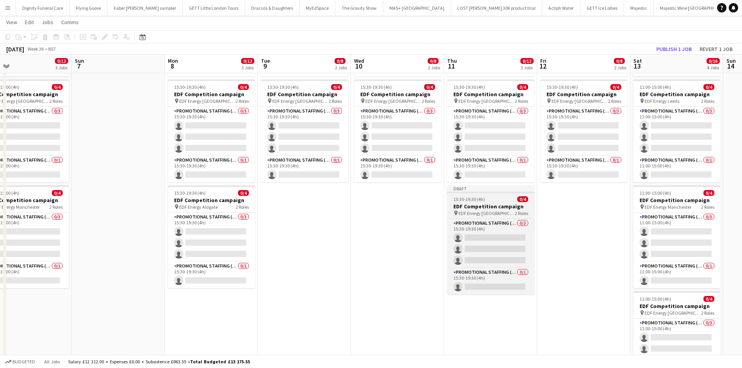
click at [488, 208] on h3 "EDF Competition campaign" at bounding box center [490, 206] width 87 height 7
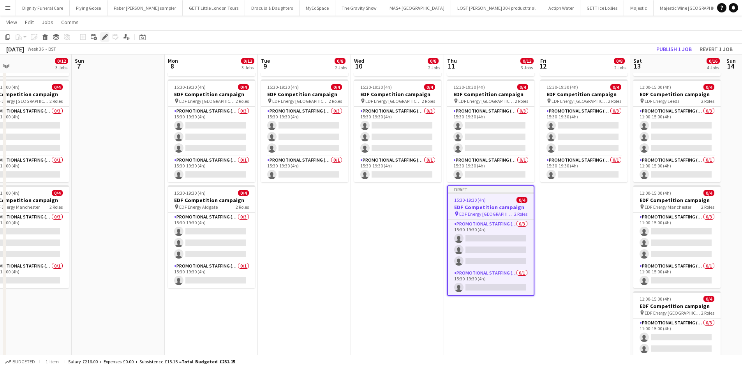
click at [104, 35] on icon "Edit" at bounding box center [105, 37] width 6 height 6
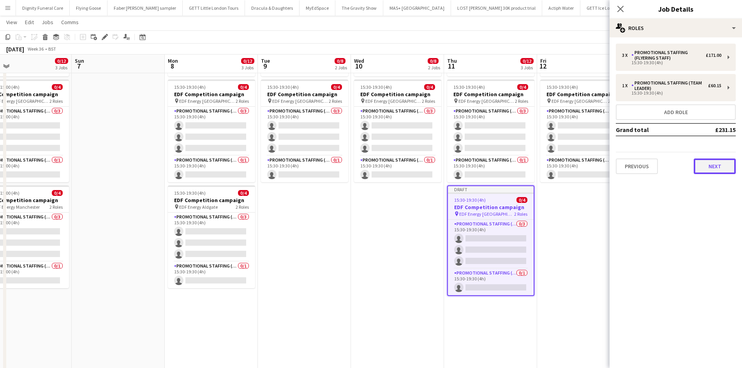
click at [720, 164] on button "Next" at bounding box center [715, 167] width 42 height 16
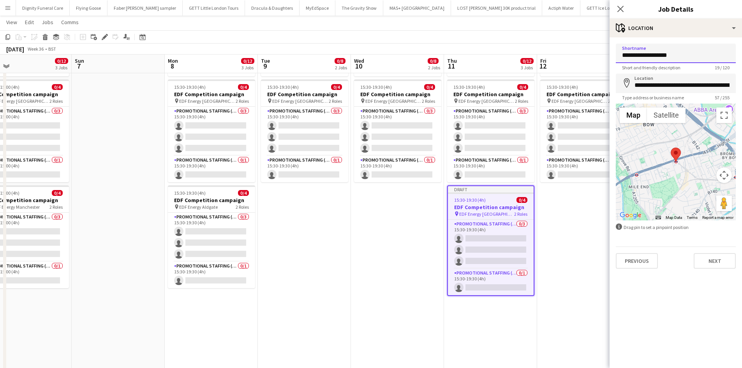
click at [693, 55] on input "**********" at bounding box center [676, 53] width 120 height 19
type input "**********"
click at [729, 86] on input "**********" at bounding box center [676, 83] width 120 height 19
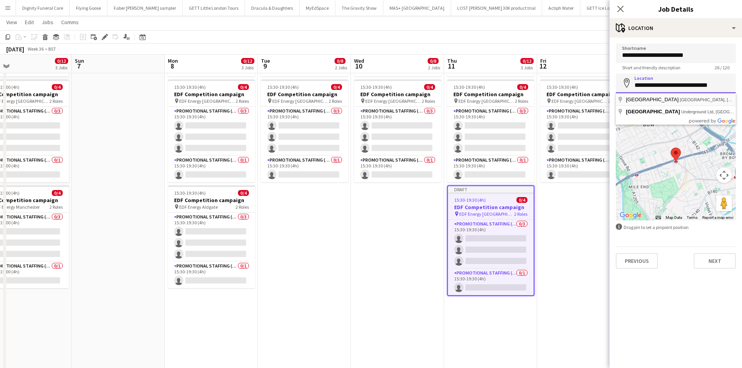
scroll to position [0, 0]
click at [674, 79] on input "**********" at bounding box center [676, 83] width 120 height 19
type input "*"
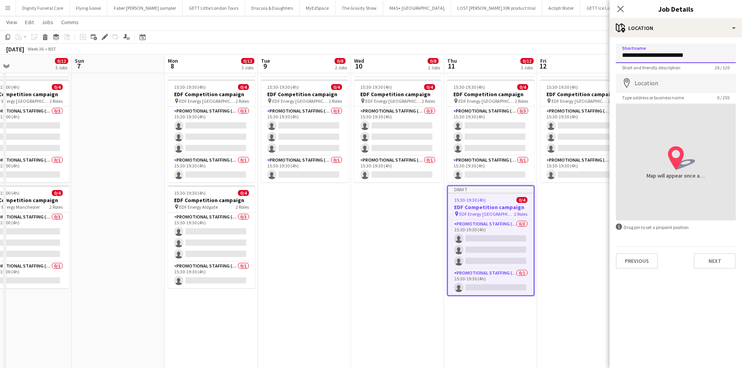
drag, startPoint x: 706, startPoint y: 54, endPoint x: 654, endPoint y: 58, distance: 52.0
click at [654, 58] on input "**********" at bounding box center [676, 53] width 120 height 19
click at [673, 86] on input "Location" at bounding box center [676, 83] width 120 height 19
paste input "**********"
type input "**********"
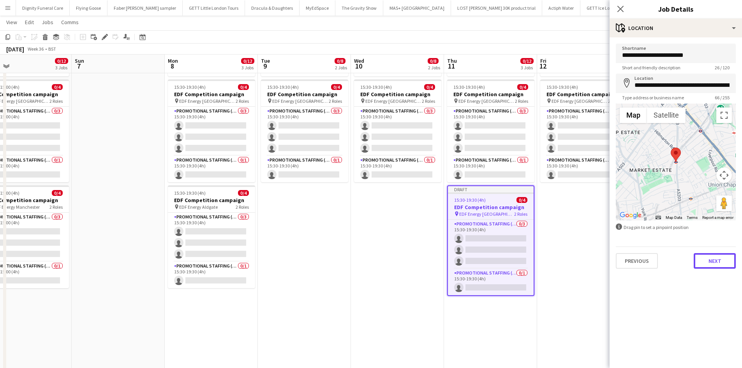
click at [723, 262] on button "Next" at bounding box center [715, 261] width 42 height 16
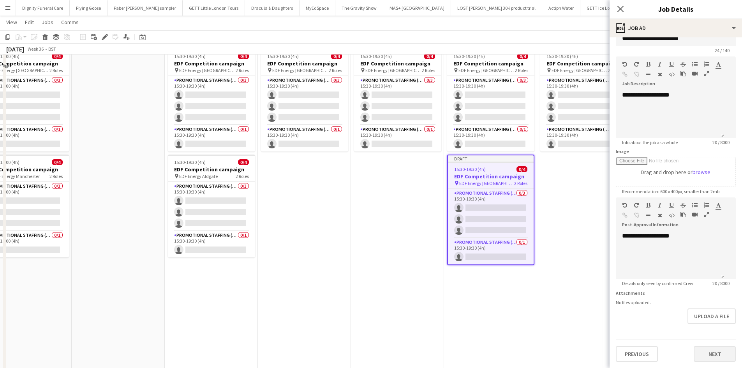
scroll to position [156, 0]
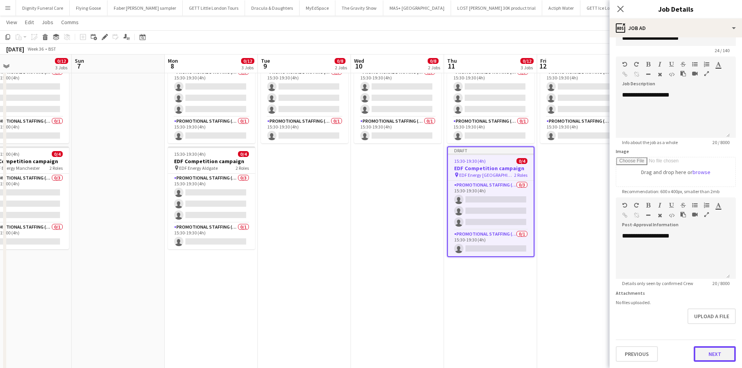
click at [706, 355] on button "Next" at bounding box center [715, 354] width 42 height 16
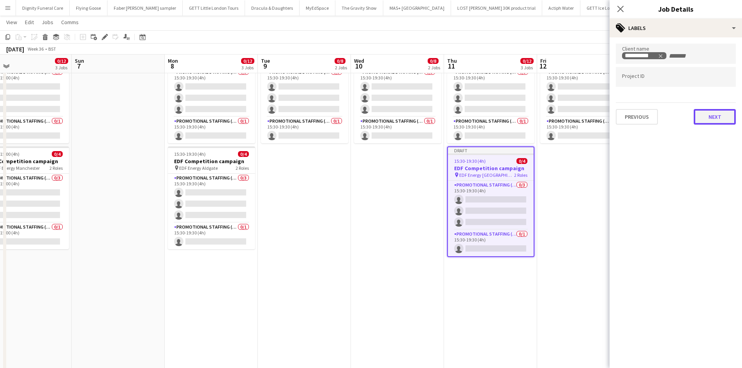
click at [718, 117] on button "Next" at bounding box center [715, 117] width 42 height 16
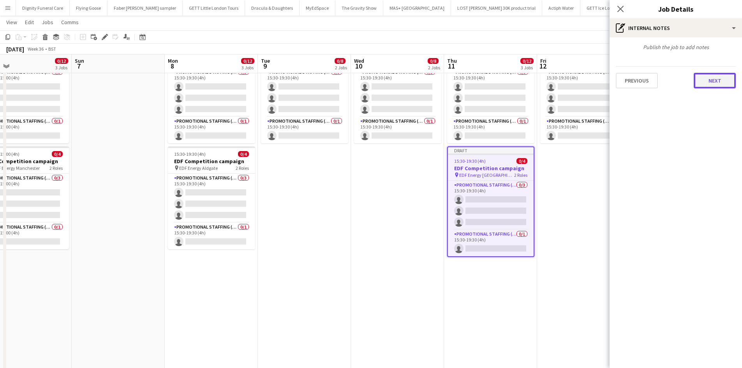
click at [711, 86] on button "Next" at bounding box center [715, 81] width 42 height 16
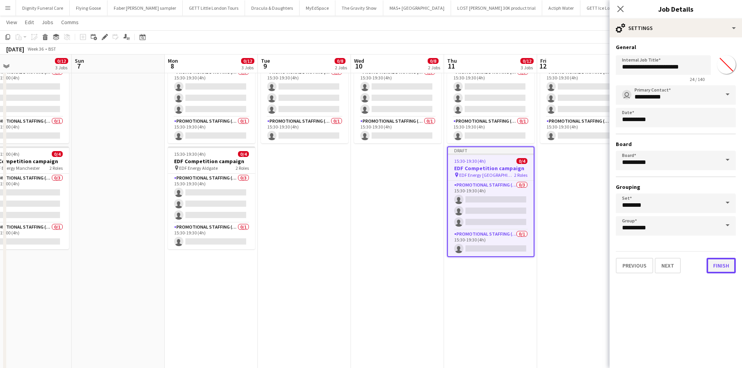
click at [726, 266] on button "Finish" at bounding box center [721, 266] width 29 height 16
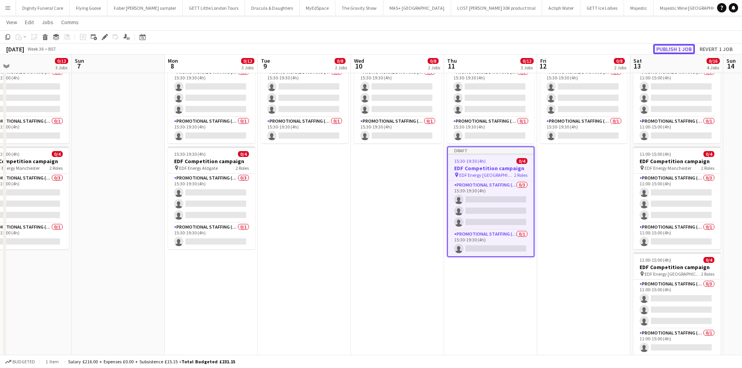
click at [685, 48] on button "Publish 1 job" at bounding box center [674, 49] width 42 height 10
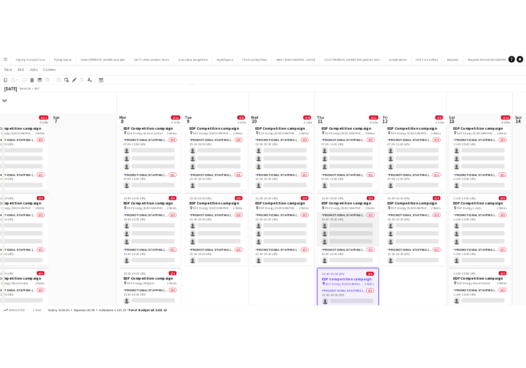
scroll to position [117, 0]
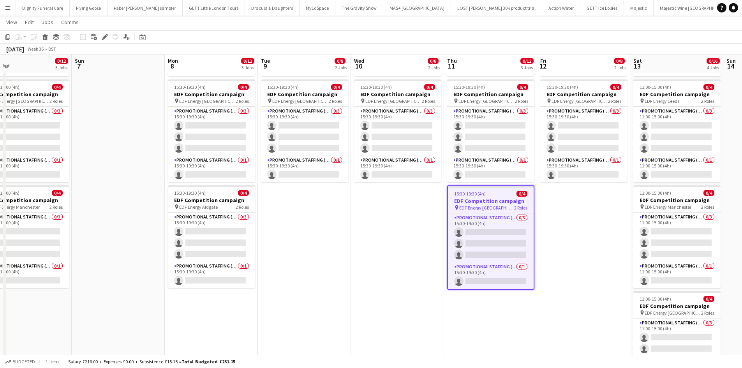
click at [478, 197] on app-job-card "15:30-19:30 (4h) 0/4 EDF Competition campaign pin EDF Energy Caledonian Road 2 …" at bounding box center [490, 237] width 87 height 104
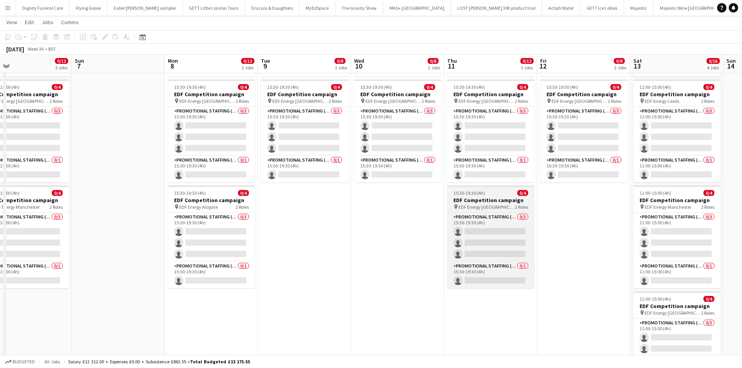
click at [476, 198] on h3 "EDF Competition campaign" at bounding box center [490, 200] width 87 height 7
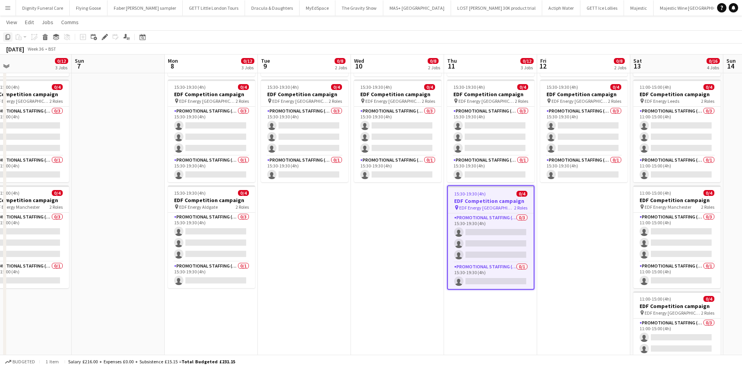
click at [9, 35] on icon at bounding box center [7, 36] width 5 height 5
click at [586, 226] on app-date-cell "07:00-11:00 (4h) 0/4 EDF Competition campaign pin EDF Energy Clapham Junction 2…" at bounding box center [583, 205] width 93 height 470
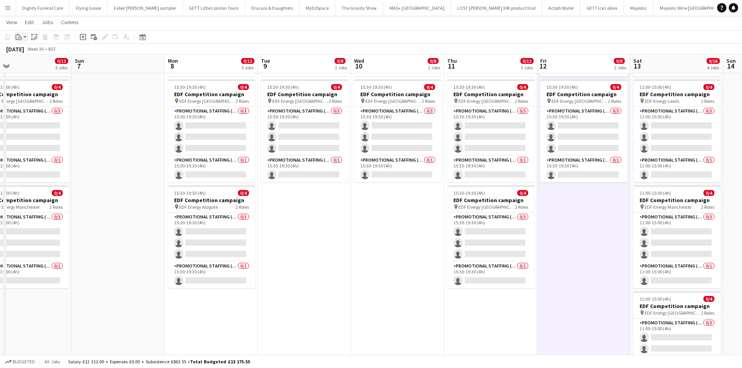
click at [19, 37] on icon at bounding box center [20, 39] width 4 height 4
click at [25, 51] on link "Paste Ctrl+V" at bounding box center [57, 51] width 73 height 7
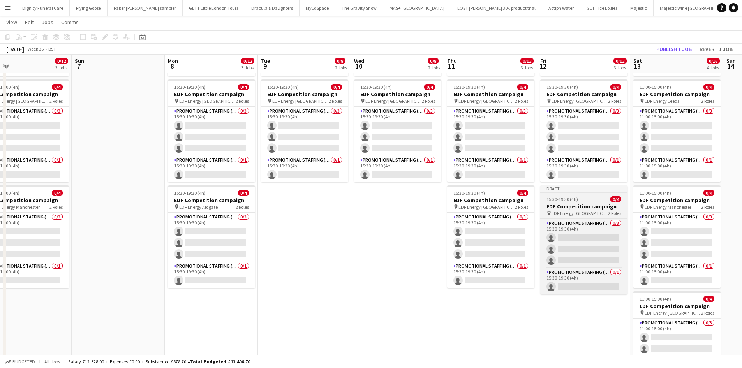
click at [570, 206] on h3 "EDF Competition campaign" at bounding box center [583, 206] width 87 height 7
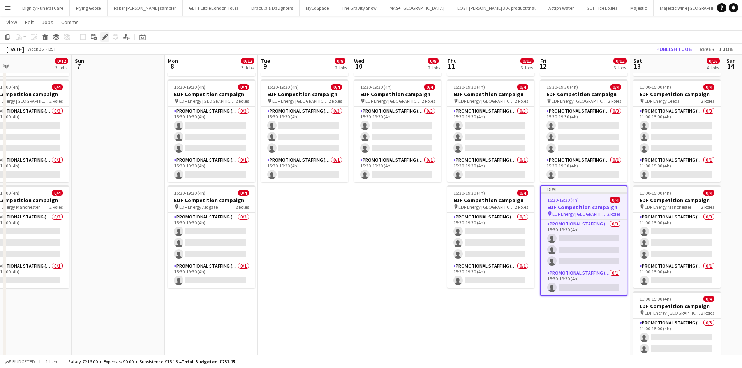
click at [105, 36] on icon at bounding box center [104, 37] width 4 height 4
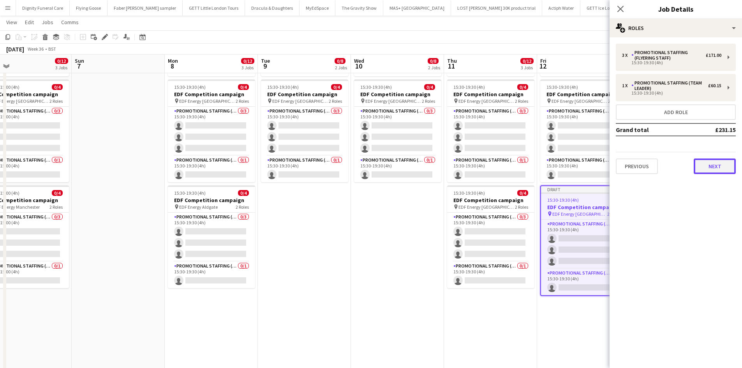
click at [715, 163] on button "Next" at bounding box center [715, 167] width 42 height 16
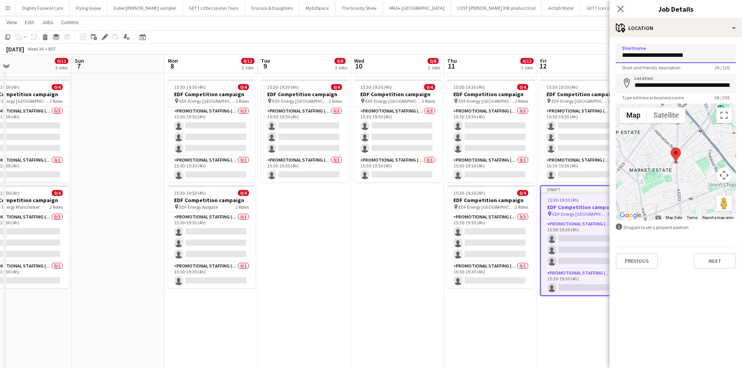
click at [700, 55] on input "**********" at bounding box center [676, 53] width 120 height 19
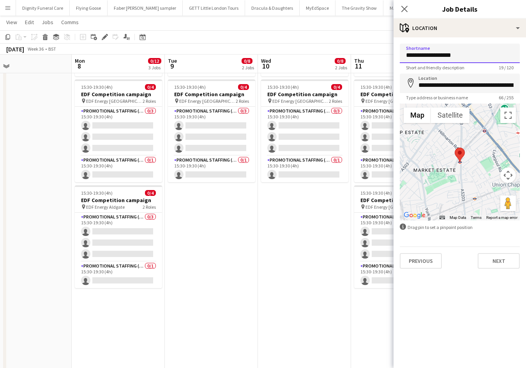
click at [480, 54] on input "**********" at bounding box center [460, 53] width 120 height 19
type input "**********"
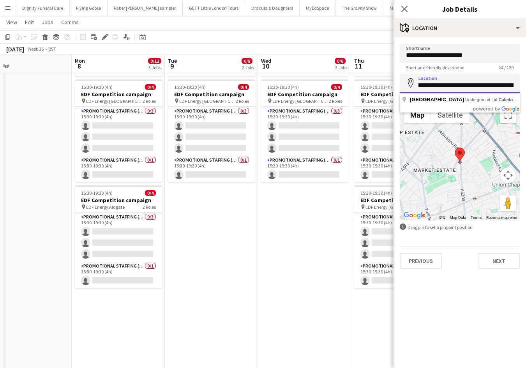
scroll to position [0, 0]
drag, startPoint x: 515, startPoint y: 86, endPoint x: 420, endPoint y: 83, distance: 95.1
click at [420, 83] on input "**********" at bounding box center [460, 83] width 120 height 19
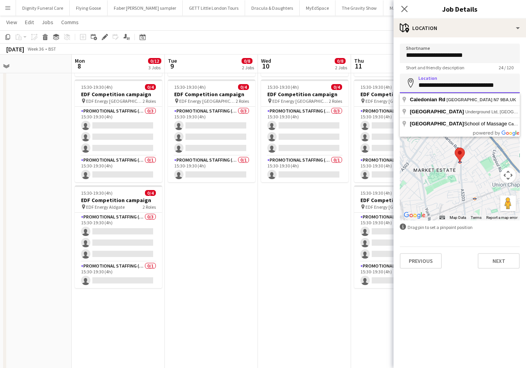
drag, startPoint x: 512, startPoint y: 87, endPoint x: 423, endPoint y: 85, distance: 89.2
click at [423, 85] on input "**********" at bounding box center [460, 83] width 120 height 19
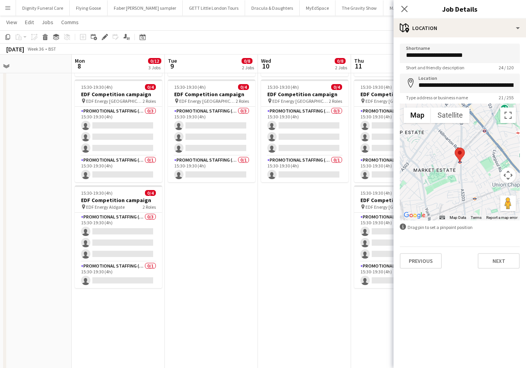
type input "**********"
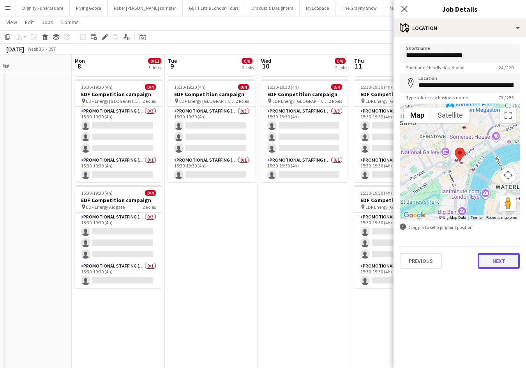
click at [503, 260] on button "Next" at bounding box center [499, 261] width 42 height 16
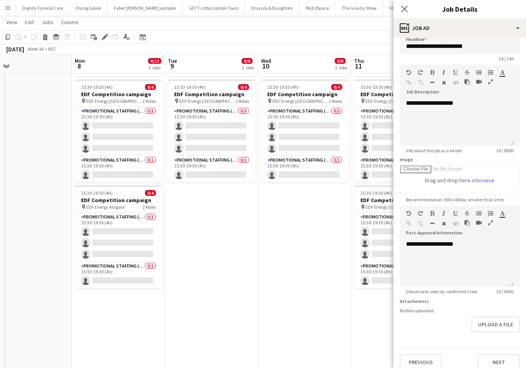
scroll to position [17, 0]
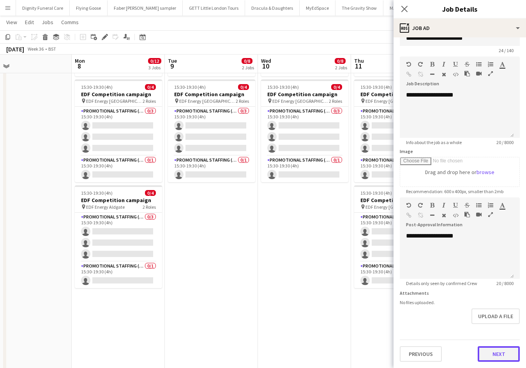
click at [498, 352] on button "Next" at bounding box center [499, 354] width 42 height 16
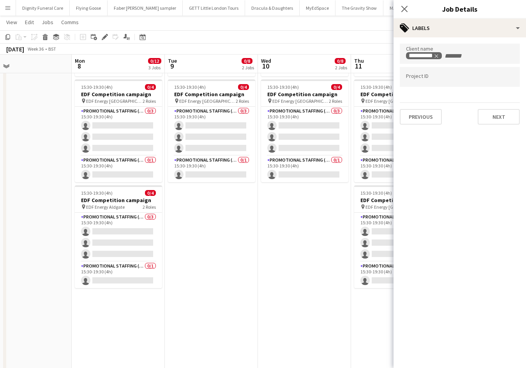
scroll to position [0, 0]
click at [501, 113] on button "Next" at bounding box center [499, 117] width 42 height 16
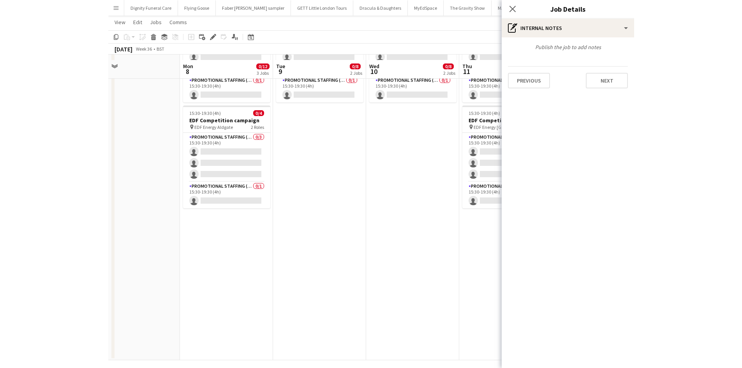
scroll to position [202, 0]
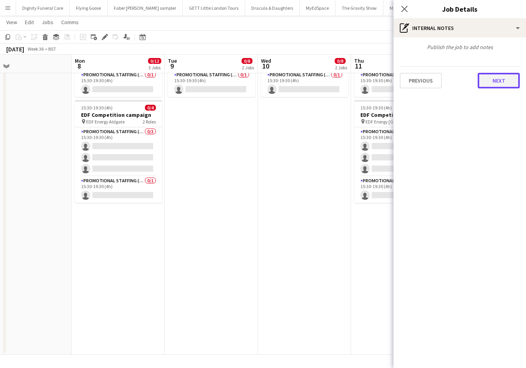
click at [505, 76] on button "Next" at bounding box center [499, 81] width 42 height 16
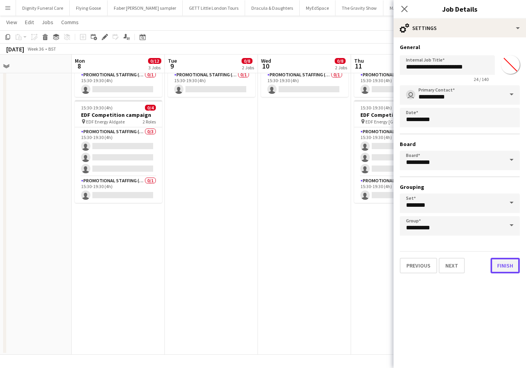
click at [510, 264] on button "Finish" at bounding box center [504, 266] width 29 height 16
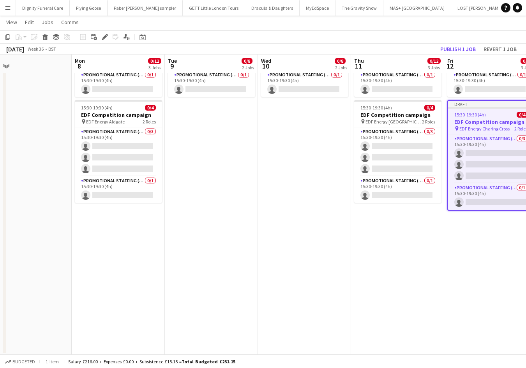
click at [383, 275] on app-date-cell "07:00-11:00 (4h) 0/4 EDF Competition campaign pin EDF Energy Camden Road 2 Role…" at bounding box center [397, 120] width 93 height 470
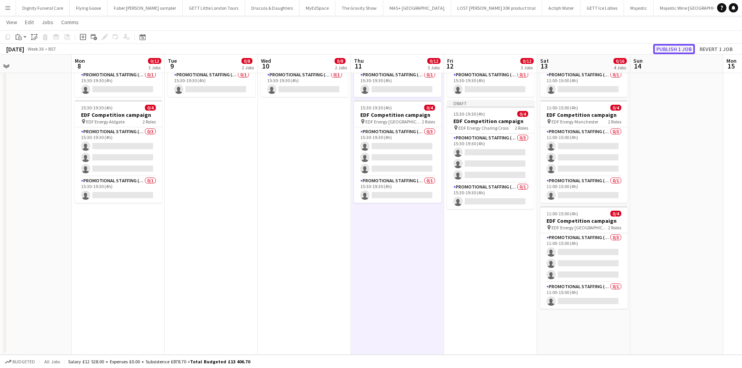
click at [678, 49] on button "Publish 1 job" at bounding box center [674, 49] width 42 height 10
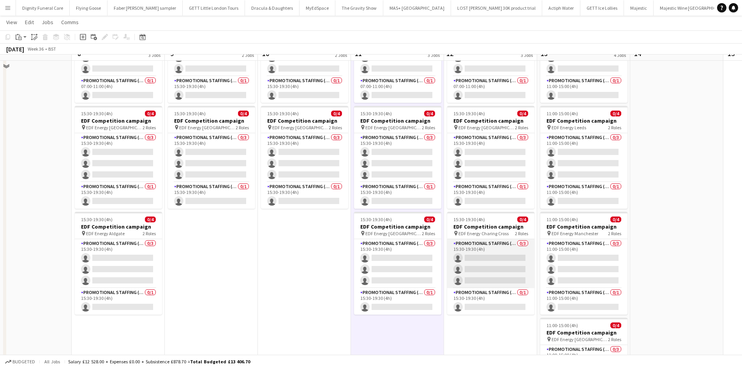
scroll to position [78, 0]
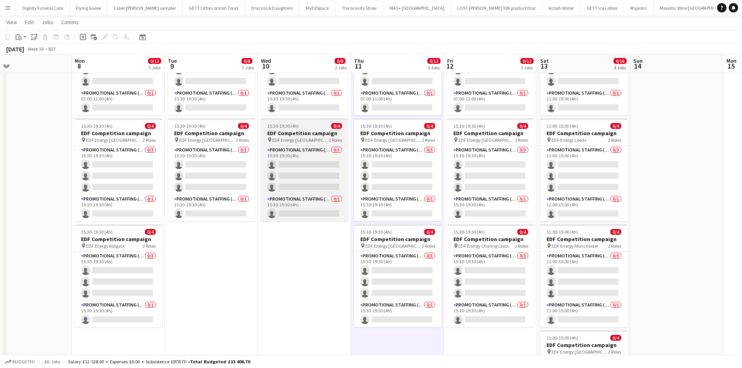
click at [298, 134] on h3 "EDF Competition campaign" at bounding box center [304, 133] width 87 height 7
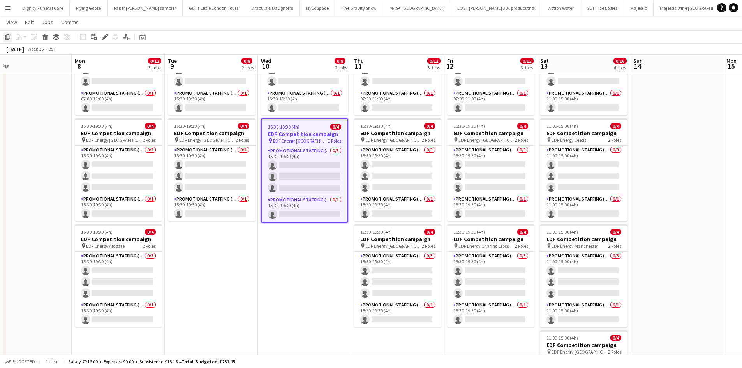
click at [6, 36] on icon at bounding box center [7, 36] width 5 height 5
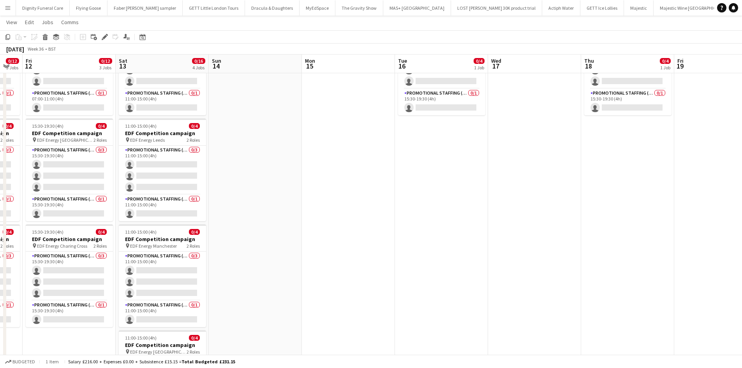
scroll to position [0, 291]
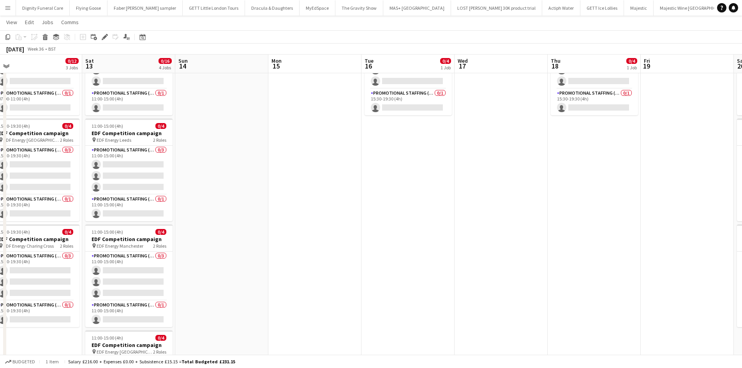
drag, startPoint x: 658, startPoint y: 166, endPoint x: 205, endPoint y: 166, distance: 453.1
click at [202, 166] on app-calendar-viewport "Tue 9 0/8 2 Jobs Wed 10 0/8 2 Jobs Thu 11 0/12 3 Jobs Fri 12 0/12 3 Jobs Sat 13…" at bounding box center [371, 215] width 742 height 527
click at [305, 114] on app-date-cell at bounding box center [314, 244] width 93 height 470
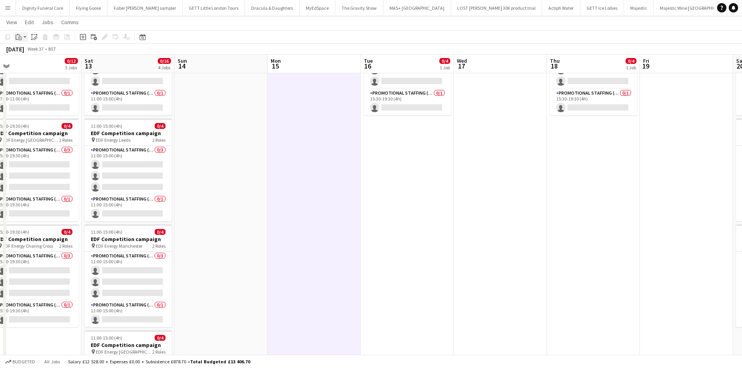
click at [18, 35] on icon at bounding box center [18, 34] width 2 height 1
drag, startPoint x: 30, startPoint y: 50, endPoint x: 247, endPoint y: 95, distance: 222.1
click at [31, 50] on link "Paste Ctrl+V" at bounding box center [57, 51] width 73 height 7
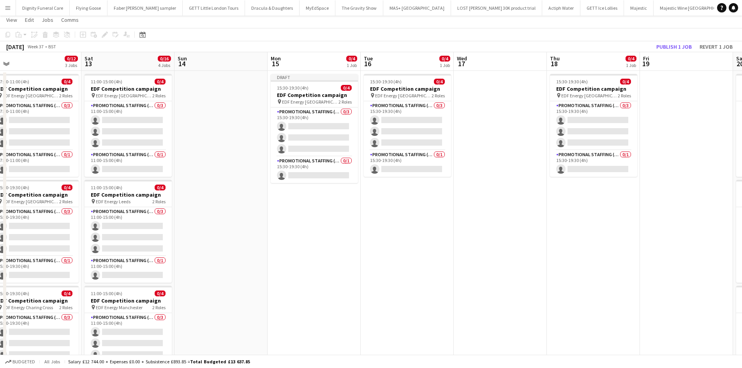
scroll to position [0, 0]
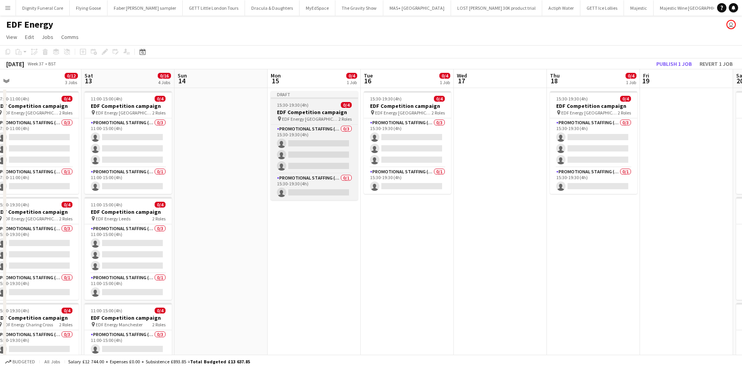
click at [302, 113] on h3 "EDF Competition campaign" at bounding box center [314, 112] width 87 height 7
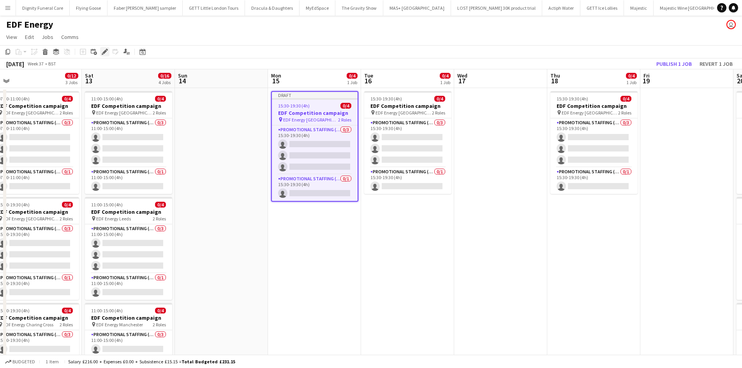
click at [106, 49] on icon at bounding box center [107, 50] width 2 height 2
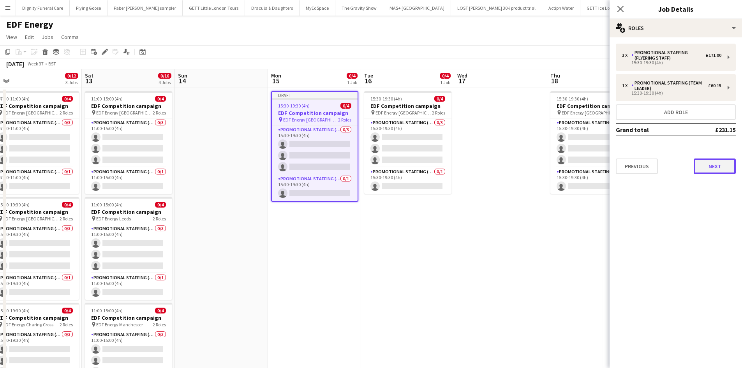
click at [711, 168] on button "Next" at bounding box center [715, 167] width 42 height 16
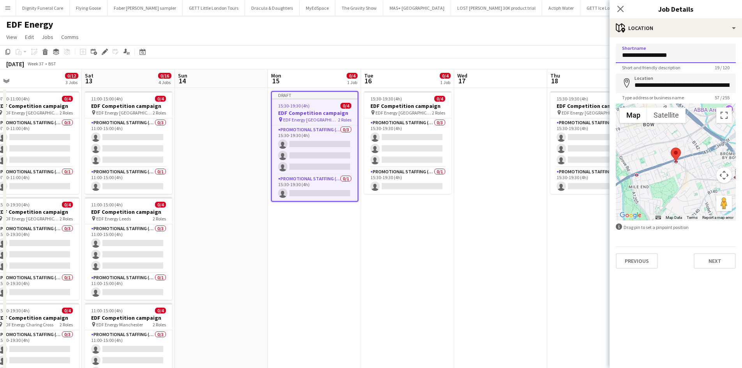
click at [703, 54] on input "**********" at bounding box center [676, 53] width 120 height 19
click at [655, 53] on input "**********" at bounding box center [676, 53] width 120 height 19
drag, startPoint x: 703, startPoint y: 57, endPoint x: 652, endPoint y: 56, distance: 50.7
click at [652, 56] on input "**********" at bounding box center [676, 53] width 120 height 19
type input "**********"
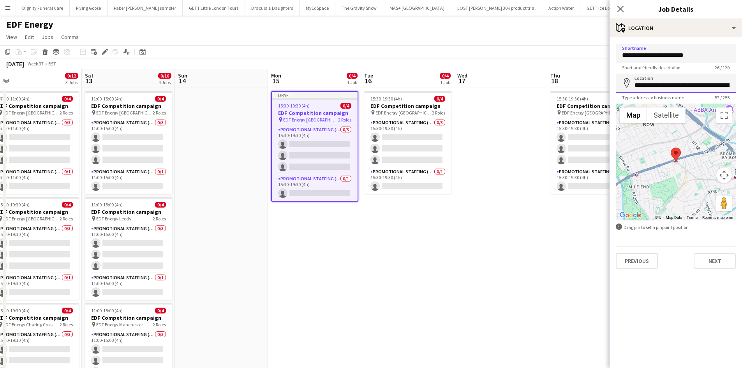
click at [727, 89] on input "**********" at bounding box center [676, 83] width 120 height 19
type input "**********"
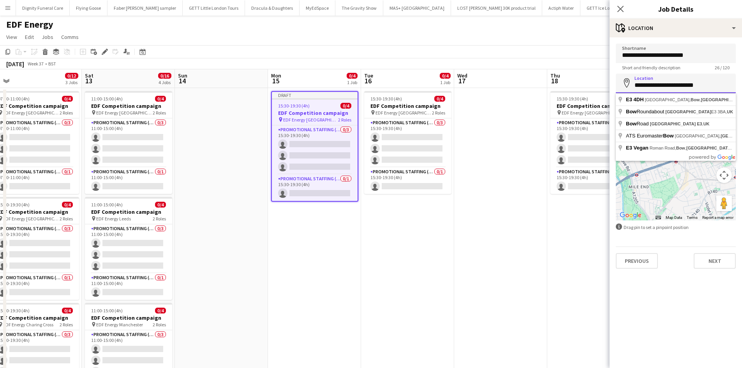
drag, startPoint x: 729, startPoint y: 86, endPoint x: 635, endPoint y: 87, distance: 93.1
click at [635, 87] on input "**********" at bounding box center [676, 83] width 120 height 19
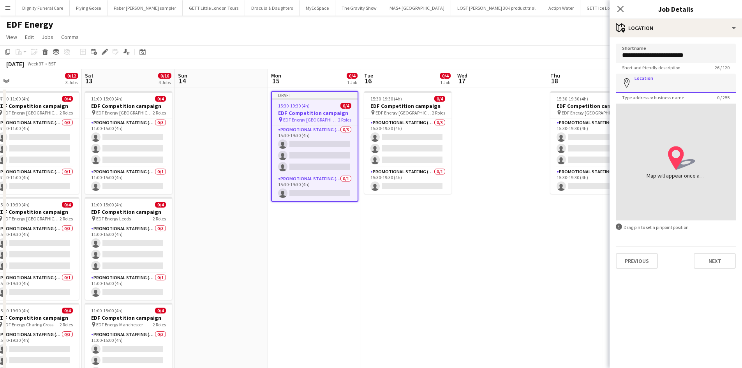
paste input "**********"
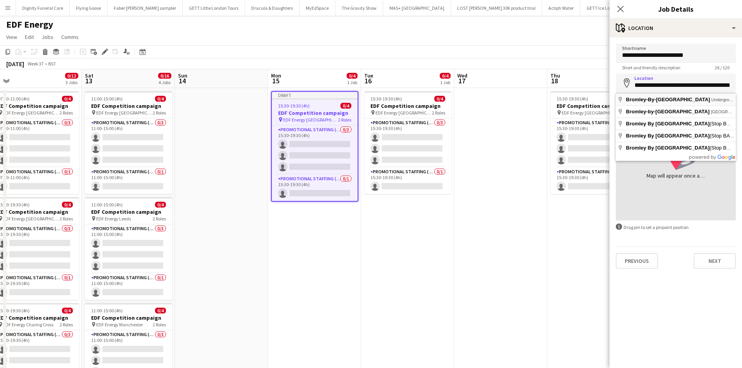
type input "**********"
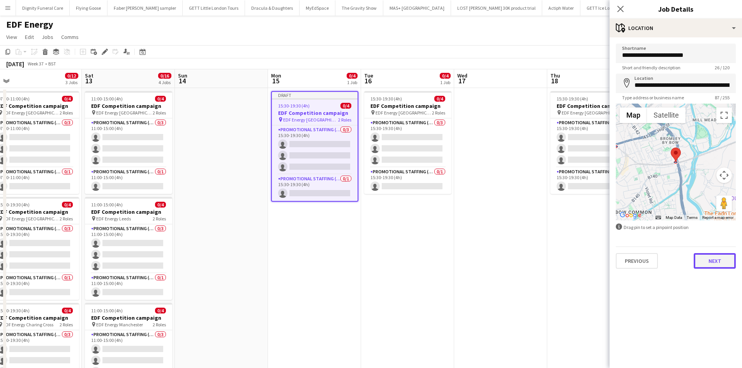
click at [720, 256] on button "Next" at bounding box center [715, 261] width 42 height 16
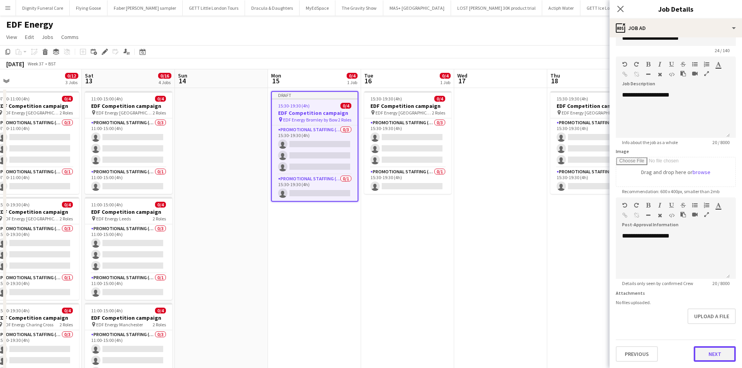
scroll to position [17, 0]
click at [709, 327] on form "**********" at bounding box center [676, 193] width 132 height 335
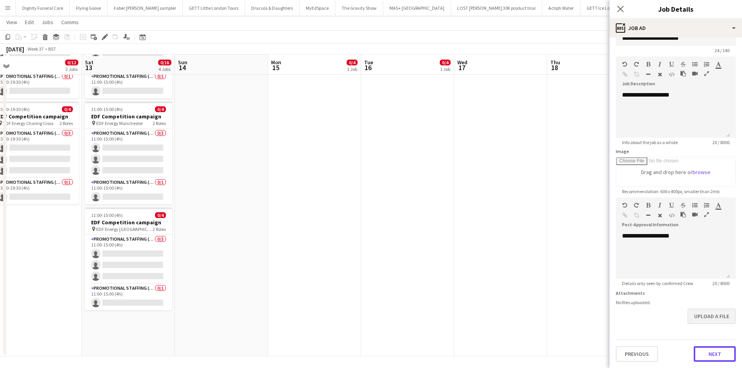
scroll to position [202, 0]
click at [711, 350] on button "Next" at bounding box center [715, 354] width 42 height 16
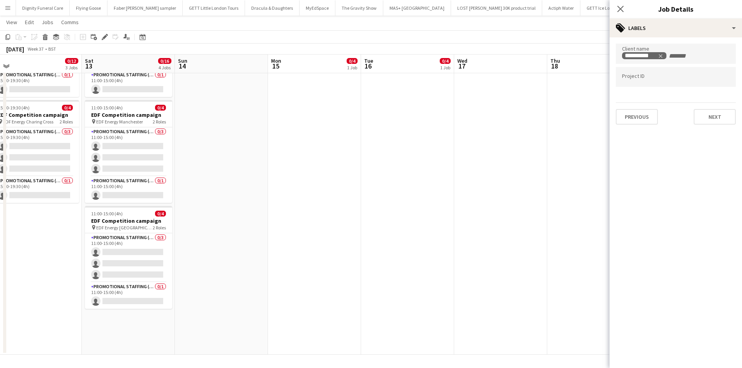
scroll to position [0, 0]
click at [720, 117] on button "Next" at bounding box center [715, 117] width 42 height 16
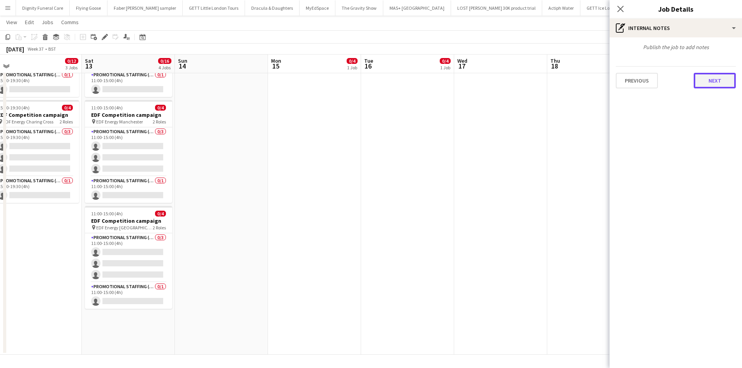
click at [712, 81] on button "Next" at bounding box center [715, 81] width 42 height 16
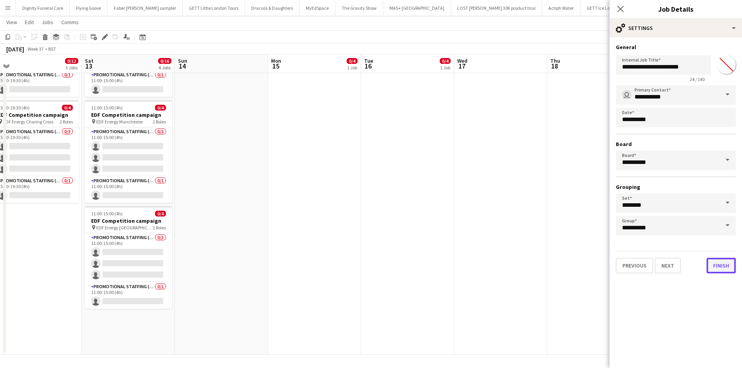
click at [723, 268] on button "Finish" at bounding box center [721, 266] width 29 height 16
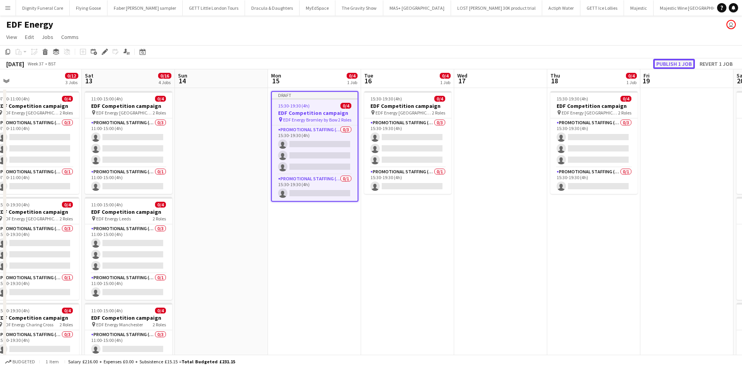
click at [674, 64] on button "Publish 1 job" at bounding box center [674, 64] width 42 height 10
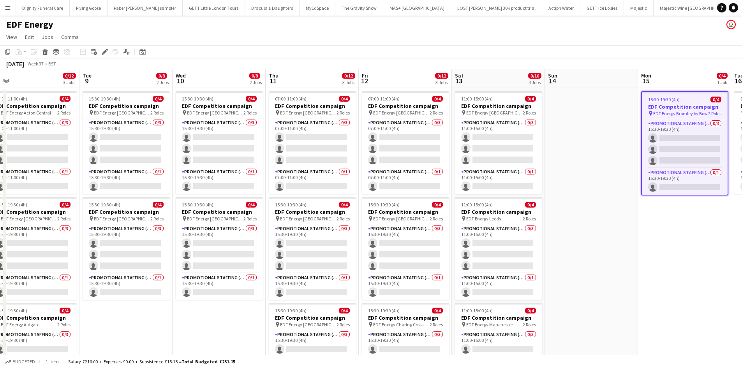
drag, startPoint x: 473, startPoint y: 147, endPoint x: 575, endPoint y: 133, distance: 102.6
click at [594, 129] on app-calendar-viewport "Sat 6 0/12 3 Jobs Sun 7 Mon 8 0/12 3 Jobs Tue 9 0/8 2 Jobs Wed 10 0/8 2 Jobs Th…" at bounding box center [371, 313] width 742 height 489
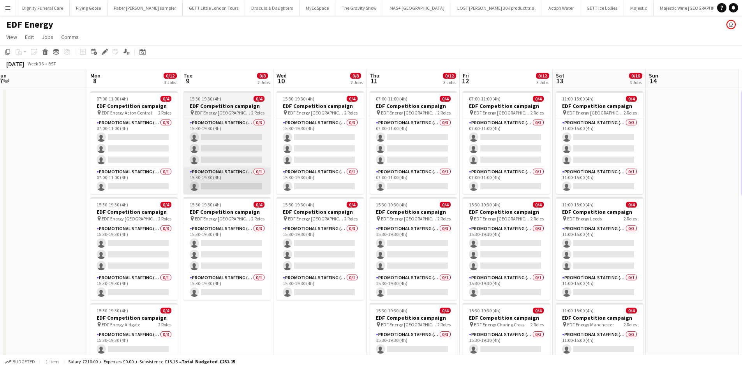
drag, startPoint x: 160, startPoint y: 192, endPoint x: 610, endPoint y: 169, distance: 451.0
click at [621, 169] on app-calendar-viewport "Fri 5 0/12 3 Jobs Sat 6 0/12 3 Jobs Sun 7 Mon 8 0/12 3 Jobs Tue 9 0/8 2 Jobs We…" at bounding box center [371, 313] width 742 height 489
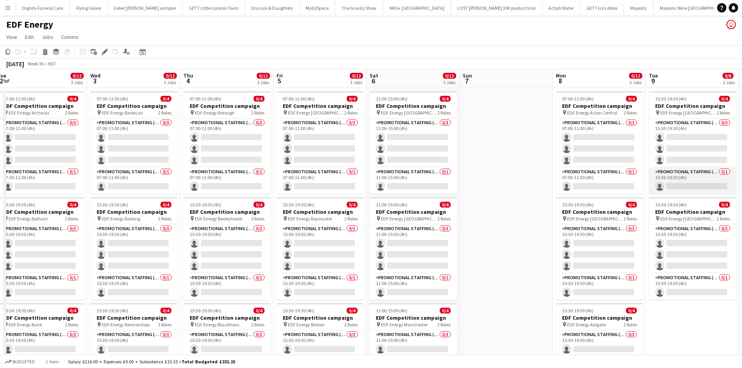
scroll to position [0, 249]
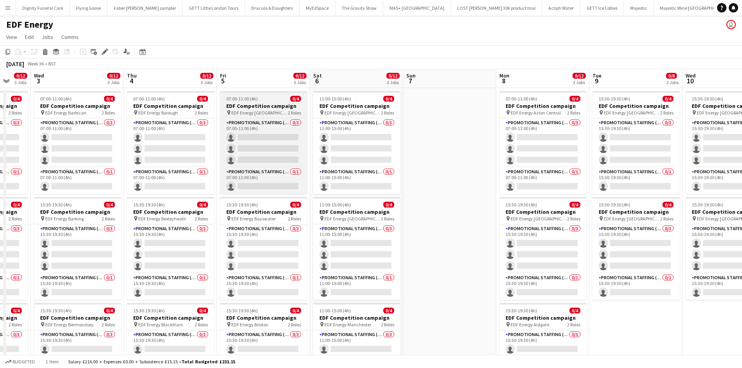
click at [259, 104] on h3 "EDF Competition campaign" at bounding box center [263, 105] width 87 height 7
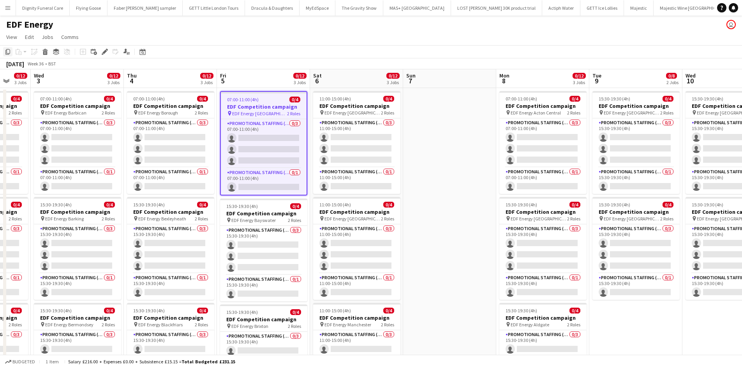
click at [7, 49] on icon at bounding box center [7, 51] width 5 height 5
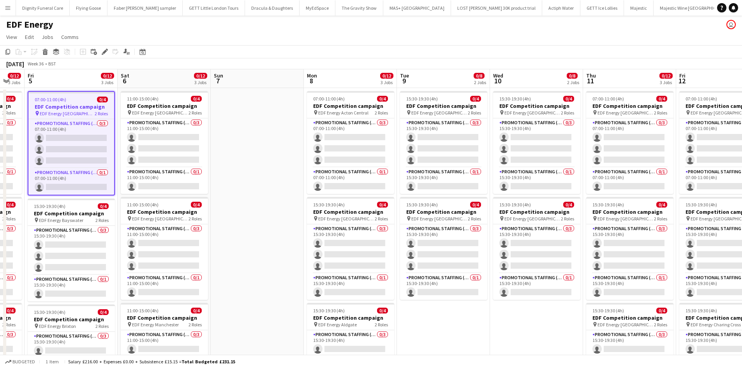
drag, startPoint x: 438, startPoint y: 177, endPoint x: 161, endPoint y: 173, distance: 277.0
click at [159, 174] on app-calendar-viewport "Tue 2 0/12 3 Jobs Wed 3 0/12 3 Jobs Thu 4 0/12 3 Jobs Fri 5 0/12 3 Jobs Sat 6 0…" at bounding box center [371, 313] width 742 height 489
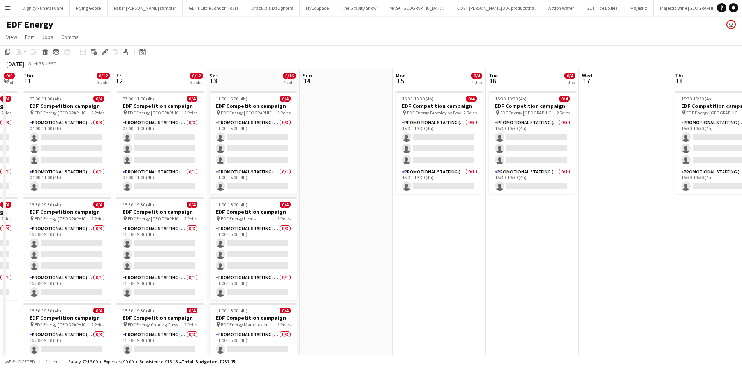
drag, startPoint x: 641, startPoint y: 176, endPoint x: 182, endPoint y: 174, distance: 458.6
click at [175, 174] on app-calendar-viewport "Mon 8 0/12 3 Jobs Tue 9 0/8 2 Jobs Wed 10 0/8 2 Jobs Thu 11 0/12 3 Jobs Fri 12 …" at bounding box center [371, 313] width 742 height 489
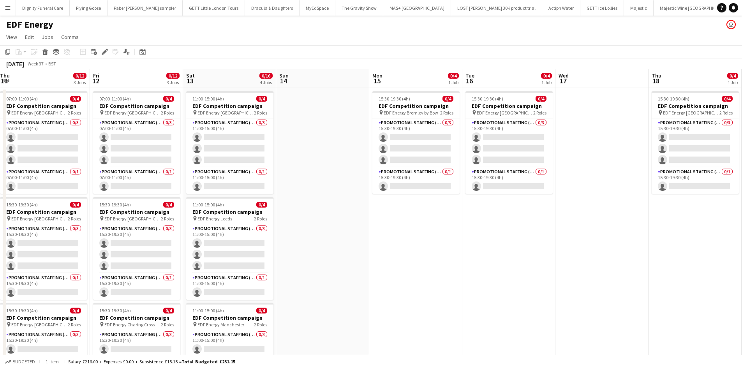
click at [418, 222] on app-date-cell "15:30-19:30 (4h) 0/4 EDF Competition campaign pin EDF Energy Bromley by Bow 2 R…" at bounding box center [415, 323] width 93 height 470
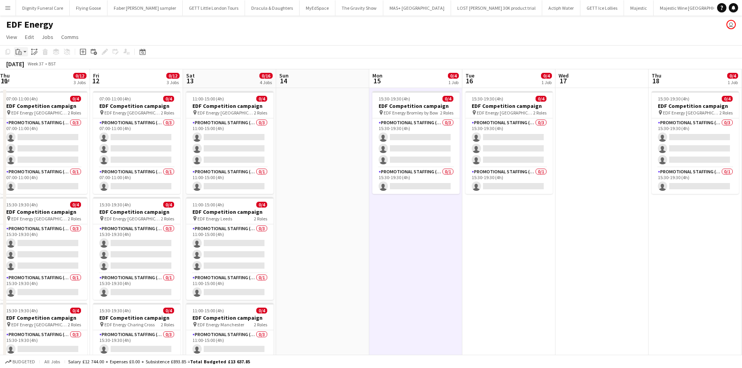
click at [18, 50] on icon at bounding box center [18, 49] width 2 height 1
click at [30, 67] on link "Paste Ctrl+V" at bounding box center [57, 66] width 73 height 7
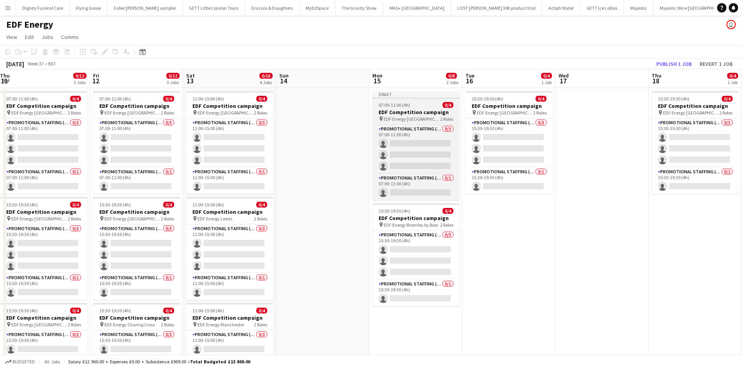
click at [411, 114] on h3 "EDF Competition campaign" at bounding box center [415, 112] width 87 height 7
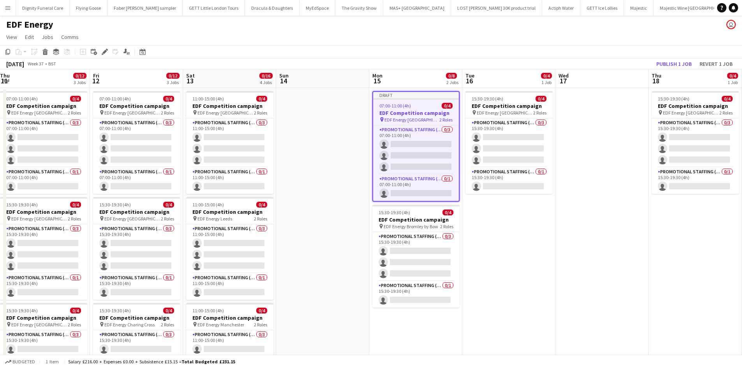
drag, startPoint x: 106, startPoint y: 48, endPoint x: 382, endPoint y: 71, distance: 276.8
click at [106, 47] on div "Edit" at bounding box center [104, 51] width 9 height 9
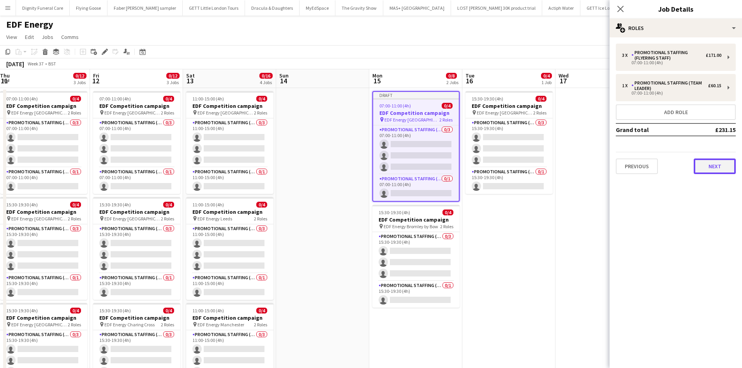
click at [704, 169] on button "Next" at bounding box center [715, 167] width 42 height 16
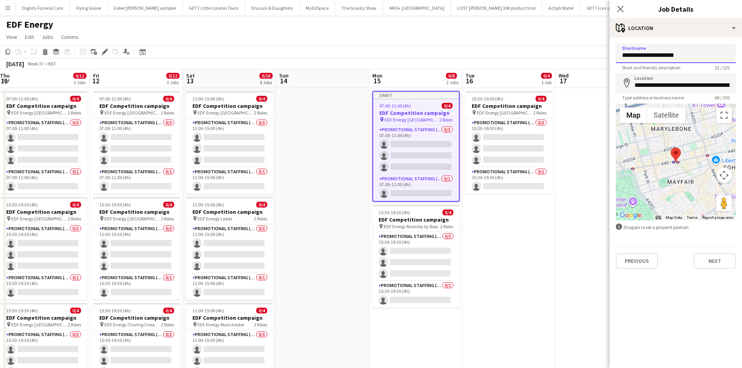
click at [698, 52] on input "**********" at bounding box center [676, 53] width 120 height 19
type input "**********"
click at [730, 83] on input "**********" at bounding box center [676, 83] width 120 height 19
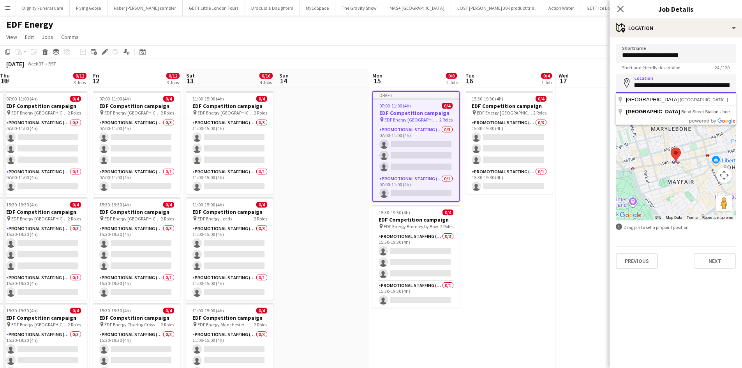
scroll to position [0, 0]
drag, startPoint x: 730, startPoint y: 87, endPoint x: 626, endPoint y: 89, distance: 104.4
click at [626, 89] on input "**********" at bounding box center [676, 83] width 120 height 19
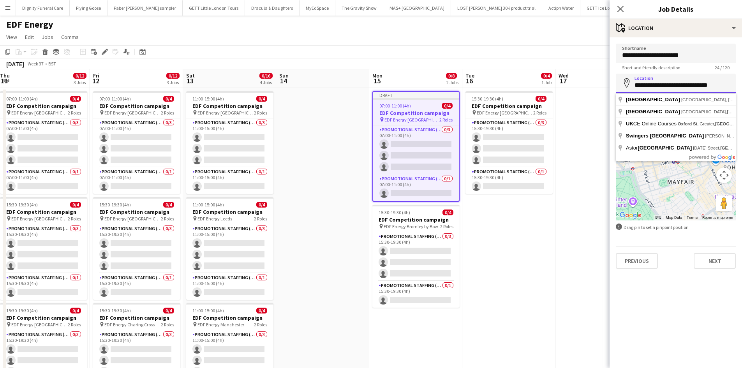
drag, startPoint x: 729, startPoint y: 81, endPoint x: 635, endPoint y: 86, distance: 93.6
click at [635, 86] on input "**********" at bounding box center [676, 83] width 120 height 19
type input "*"
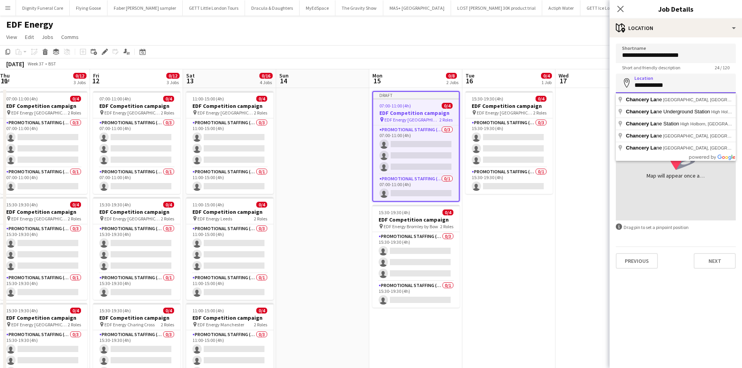
type input "**********"
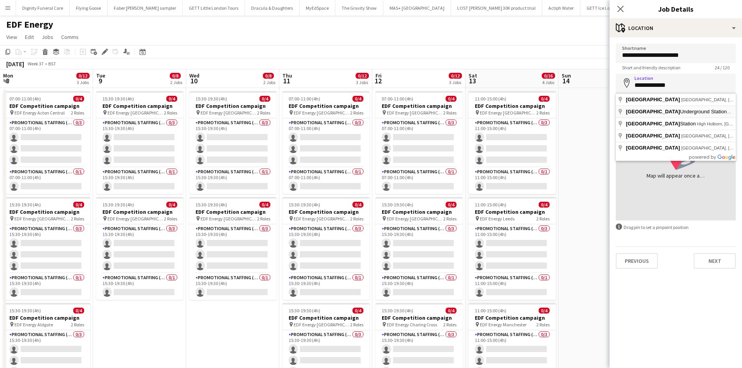
scroll to position [0, 282]
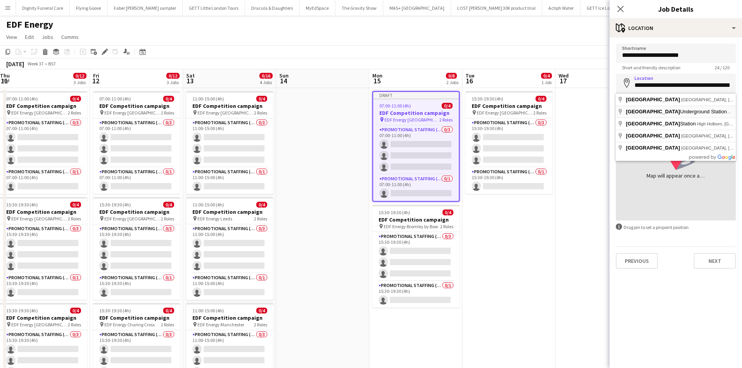
type input "**********"
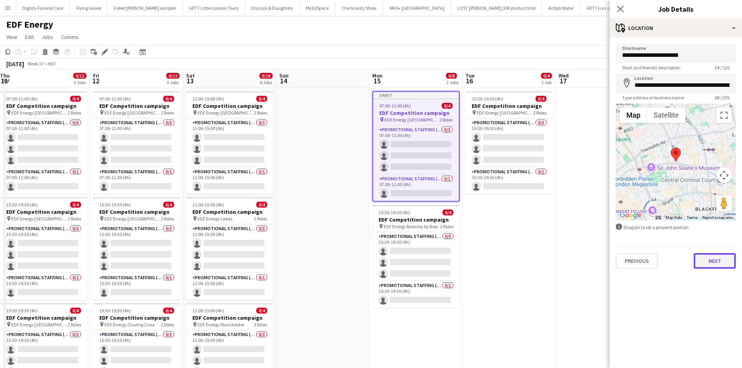
click at [719, 261] on button "Next" at bounding box center [715, 261] width 42 height 16
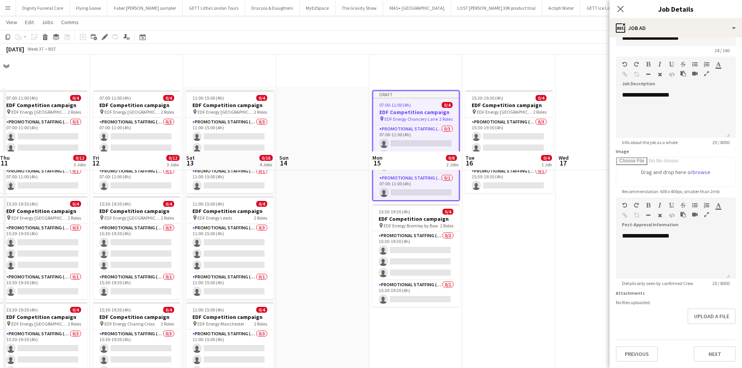
scroll to position [156, 0]
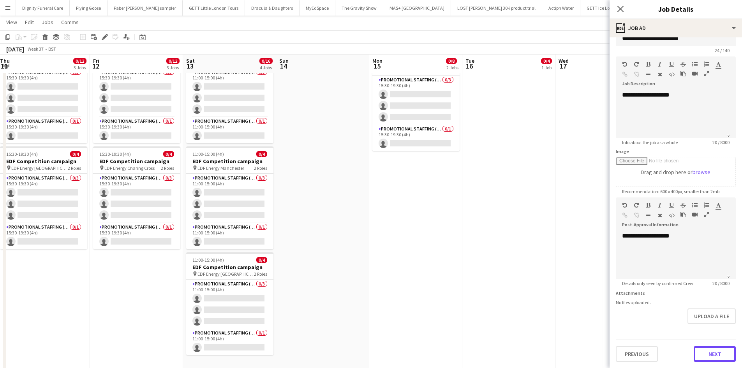
click at [711, 350] on button "Next" at bounding box center [715, 354] width 42 height 16
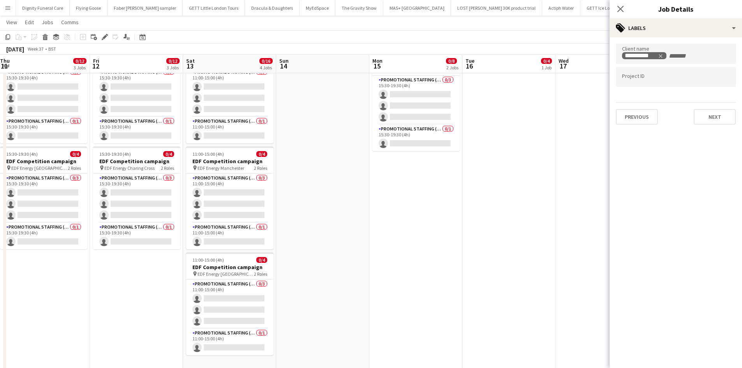
scroll to position [0, 0]
drag, startPoint x: 719, startPoint y: 117, endPoint x: 711, endPoint y: 122, distance: 9.0
click at [719, 117] on button "Next" at bounding box center [715, 117] width 42 height 16
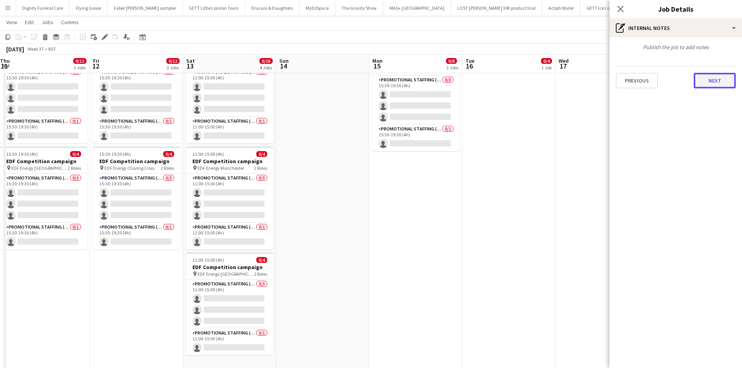
click at [722, 76] on button "Next" at bounding box center [715, 81] width 42 height 16
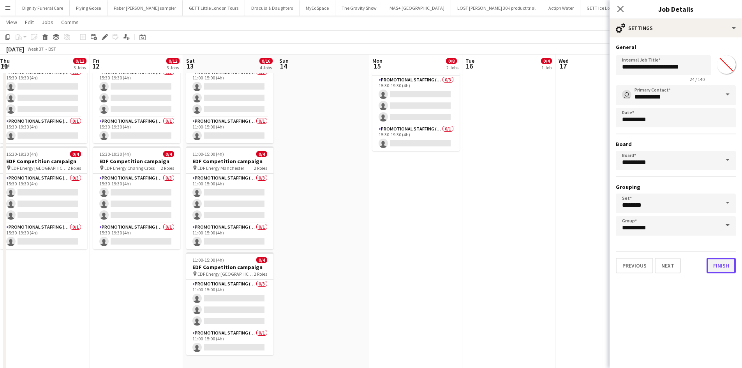
click at [728, 263] on button "Finish" at bounding box center [721, 266] width 29 height 16
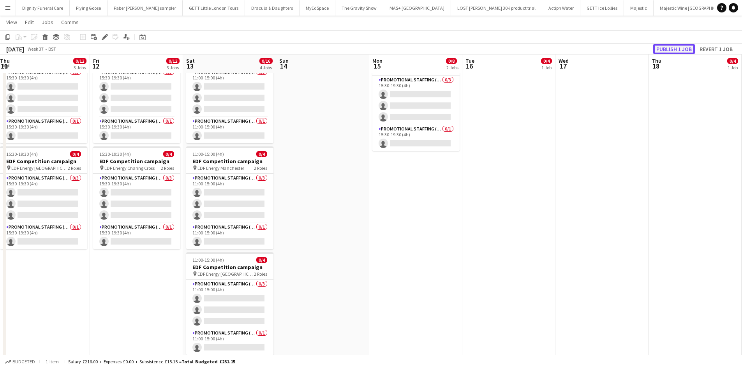
click at [681, 46] on button "Publish 1 job" at bounding box center [674, 49] width 42 height 10
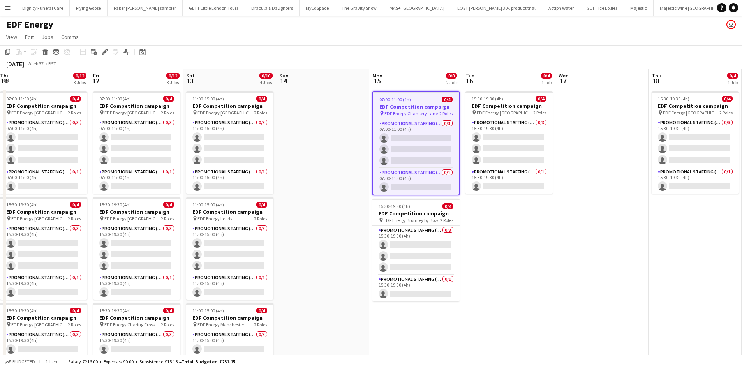
click at [411, 103] on app-job-card "07:00-11:00 (4h) 0/4 EDF Competition campaign pin EDF Energy Chancery Lane 2 Ro…" at bounding box center [415, 143] width 87 height 104
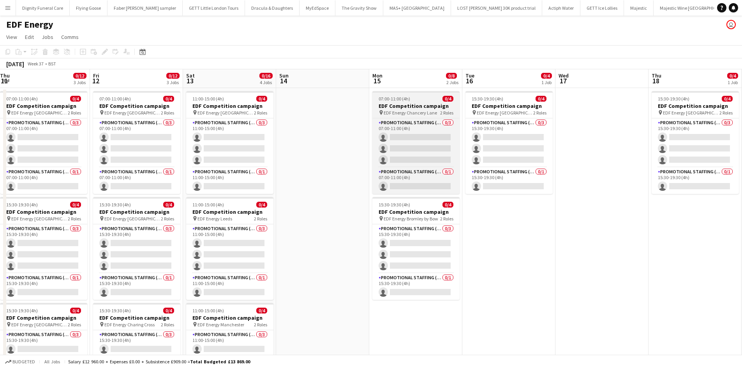
click at [404, 106] on h3 "EDF Competition campaign" at bounding box center [415, 105] width 87 height 7
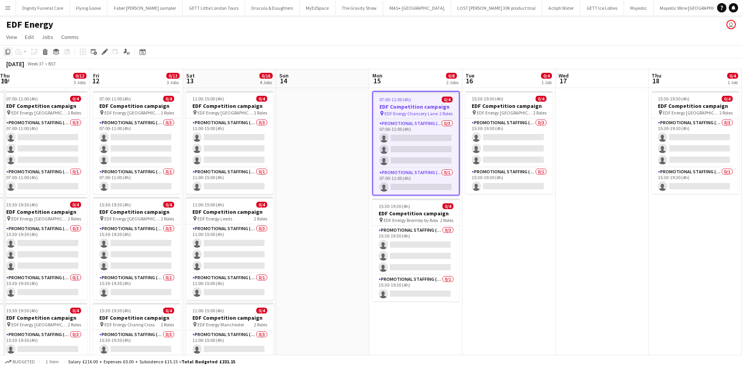
click at [7, 50] on icon at bounding box center [7, 51] width 5 height 5
click at [511, 221] on app-date-cell "15:30-19:30 (4h) 0/4 EDF Competition campaign pin EDF Energy [GEOGRAPHIC_DATA] …" at bounding box center [508, 323] width 93 height 470
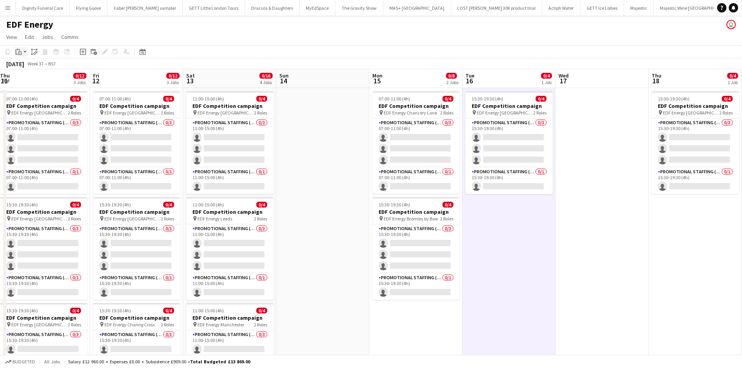
click at [18, 50] on icon at bounding box center [18, 49] width 2 height 1
click at [25, 66] on link "Paste Ctrl+V" at bounding box center [57, 66] width 73 height 7
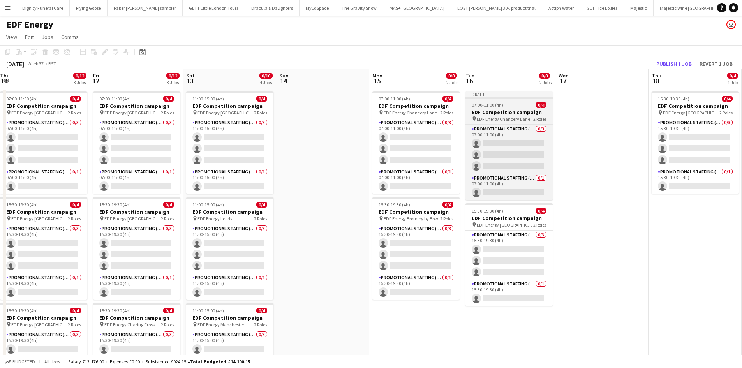
click at [496, 111] on h3 "EDF Competition campaign" at bounding box center [509, 112] width 87 height 7
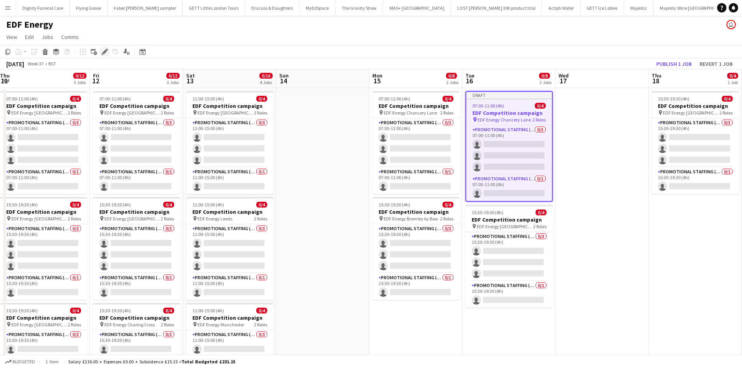
click at [104, 49] on icon "Edit" at bounding box center [105, 52] width 6 height 6
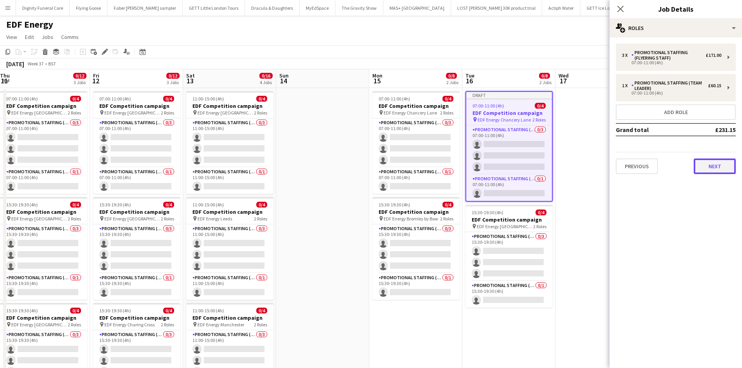
click at [718, 164] on button "Next" at bounding box center [715, 167] width 42 height 16
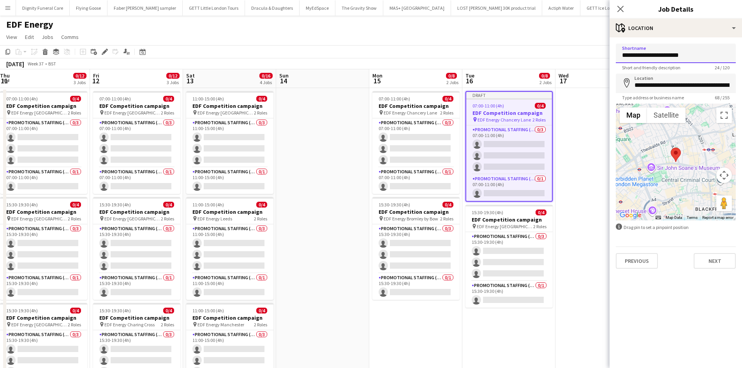
click at [707, 55] on input "**********" at bounding box center [676, 53] width 120 height 19
click at [691, 55] on input "**********" at bounding box center [676, 53] width 120 height 19
drag, startPoint x: 703, startPoint y: 55, endPoint x: 654, endPoint y: 57, distance: 49.6
click at [654, 55] on input "**********" at bounding box center [676, 53] width 120 height 19
type input "**********"
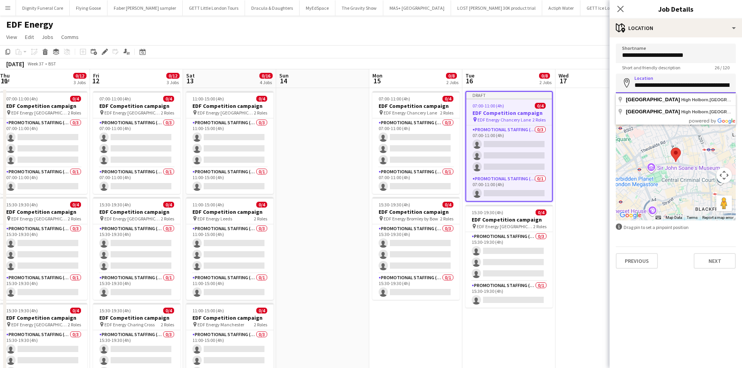
drag, startPoint x: 735, startPoint y: 84, endPoint x: 627, endPoint y: 87, distance: 108.0
click at [627, 86] on div "**********" at bounding box center [676, 83] width 120 height 19
type input "**********"
drag, startPoint x: 734, startPoint y: 85, endPoint x: 633, endPoint y: 85, distance: 101.3
click at [633, 85] on input "**********" at bounding box center [676, 83] width 120 height 19
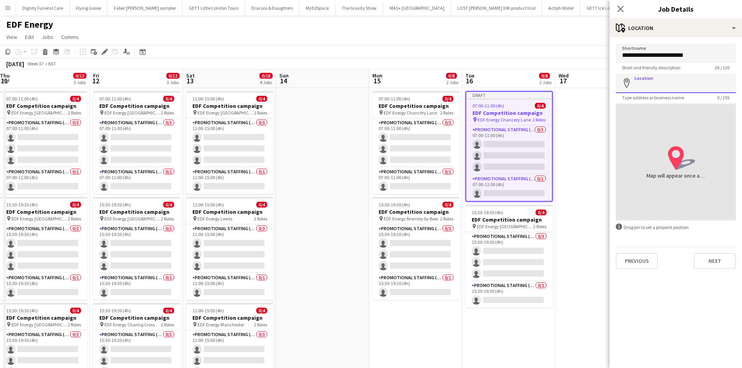
paste input "**********"
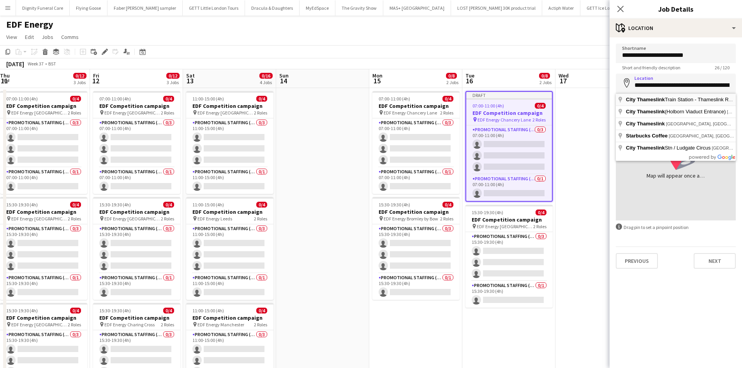
type input "**********"
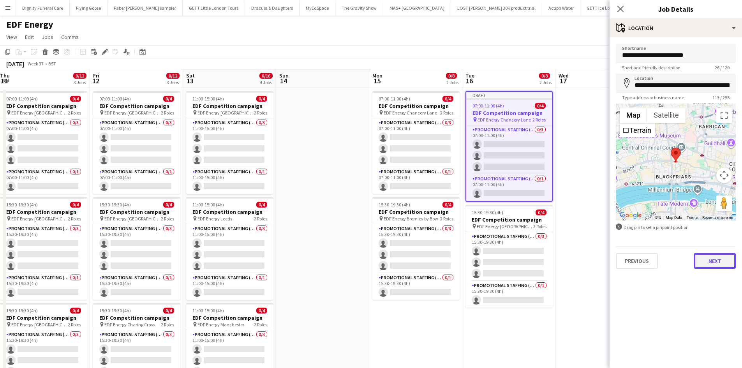
click at [724, 259] on button "Next" at bounding box center [715, 261] width 42 height 16
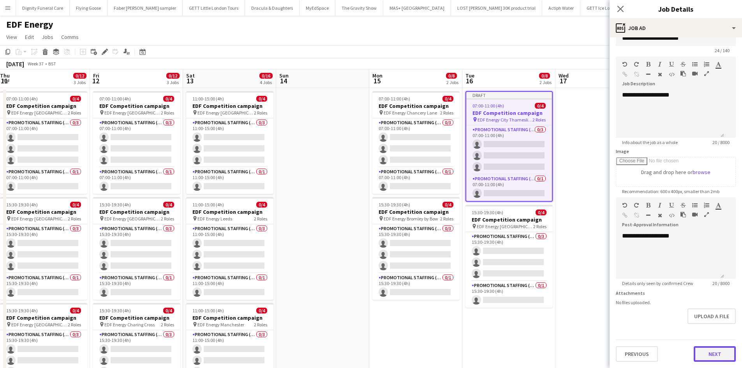
click at [708, 355] on button "Next" at bounding box center [715, 354] width 42 height 16
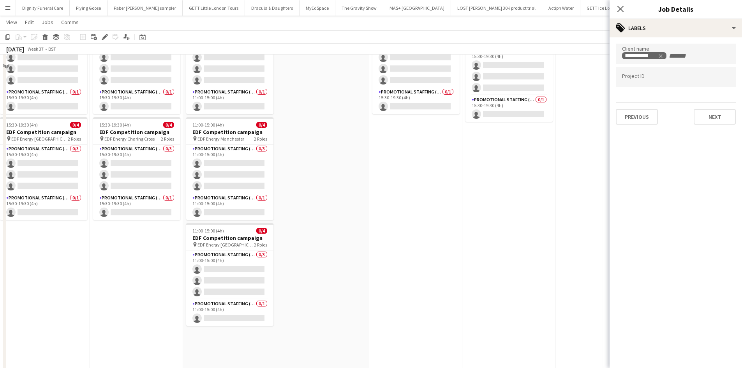
scroll to position [195, 0]
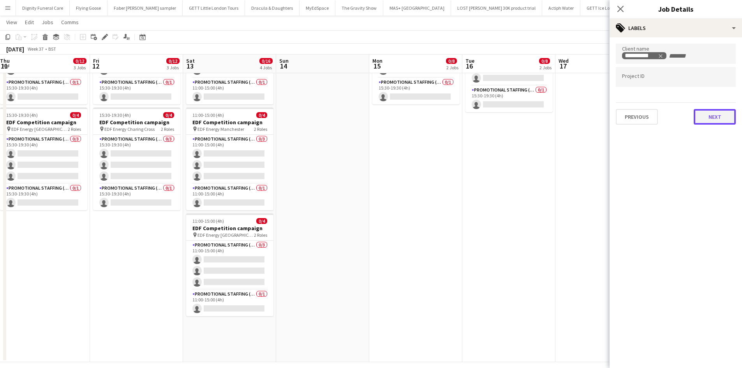
click at [730, 116] on button "Next" at bounding box center [715, 117] width 42 height 16
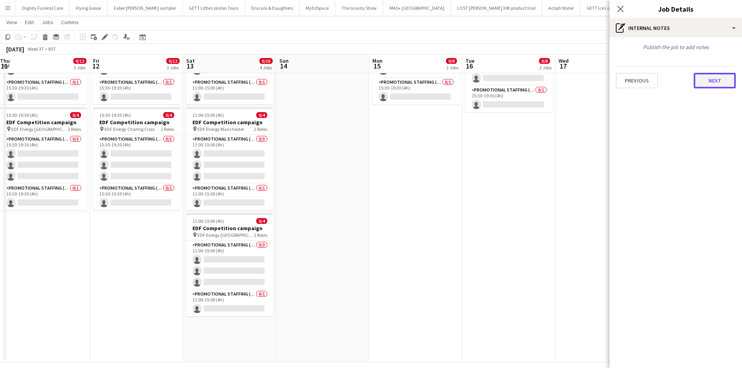
click at [714, 81] on button "Next" at bounding box center [715, 81] width 42 height 16
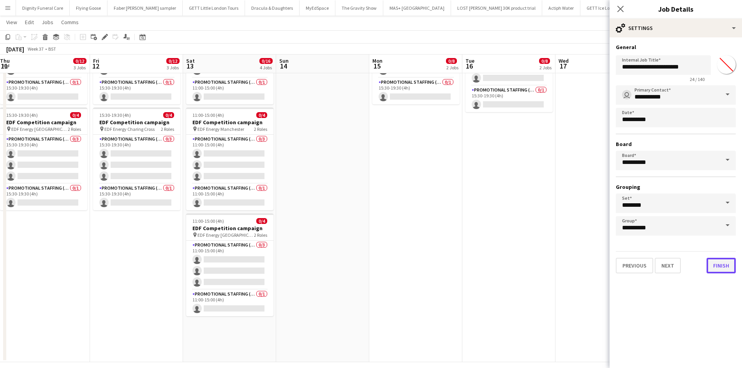
click at [718, 266] on button "Finish" at bounding box center [721, 266] width 29 height 16
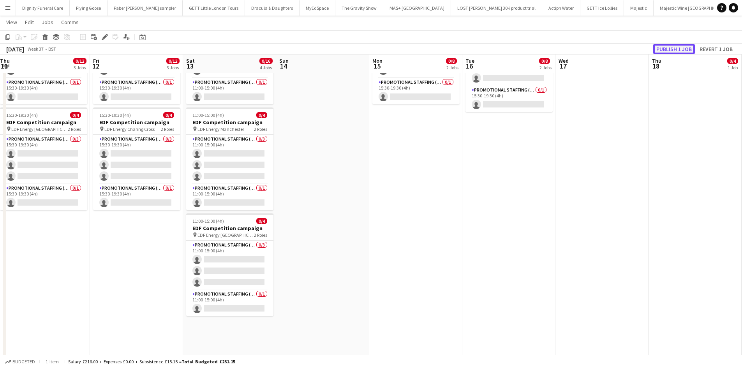
click at [670, 48] on button "Publish 1 job" at bounding box center [674, 49] width 42 height 10
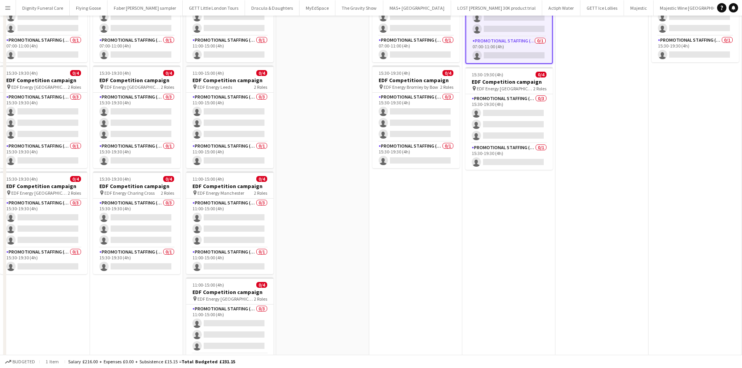
scroll to position [0, 0]
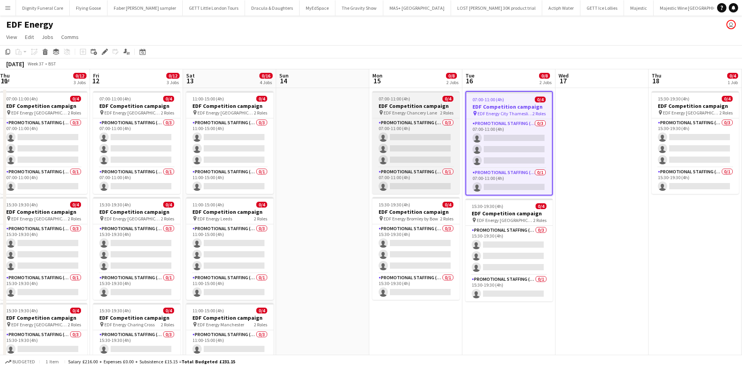
click at [413, 106] on h3 "EDF Competition campaign" at bounding box center [415, 105] width 87 height 7
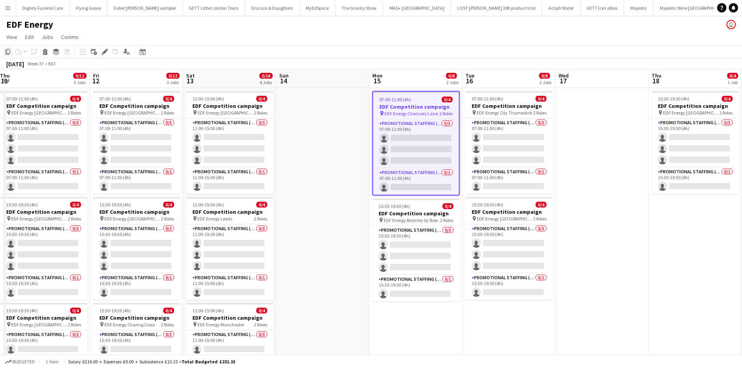
click at [7, 50] on icon "Copy" at bounding box center [8, 52] width 6 height 6
click at [623, 126] on app-date-cell at bounding box center [602, 323] width 93 height 470
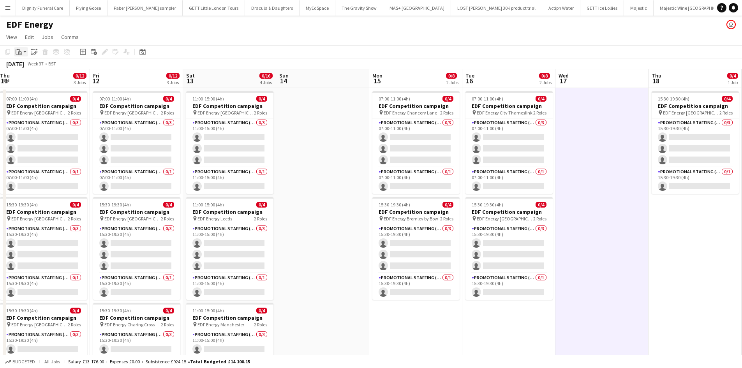
click at [22, 50] on div "Paste" at bounding box center [18, 51] width 9 height 9
drag, startPoint x: 37, startPoint y: 65, endPoint x: 60, endPoint y: 71, distance: 23.2
click at [38, 65] on link "Paste Ctrl+V" at bounding box center [57, 66] width 73 height 7
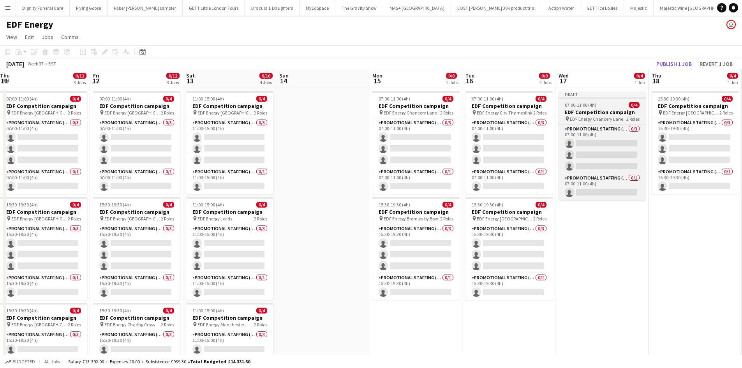
click at [587, 112] on h3 "EDF Competition campaign" at bounding box center [602, 112] width 87 height 7
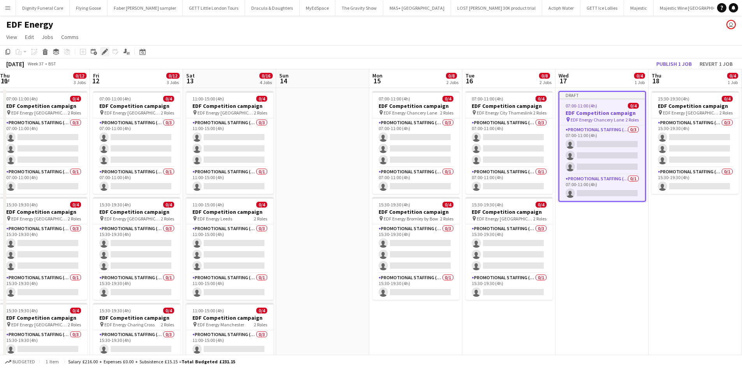
click at [106, 48] on div "Edit" at bounding box center [104, 51] width 9 height 9
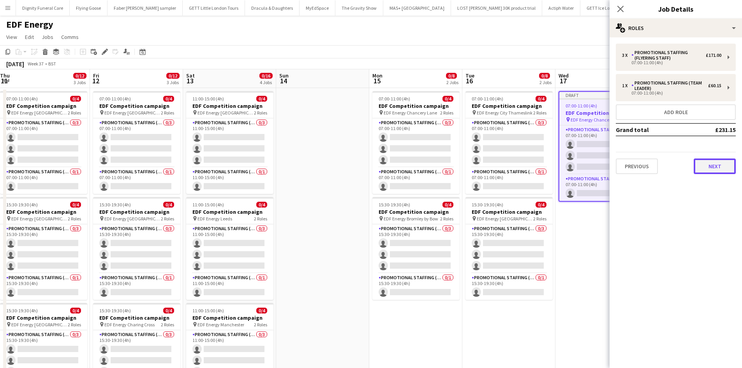
click at [714, 166] on button "Next" at bounding box center [715, 167] width 42 height 16
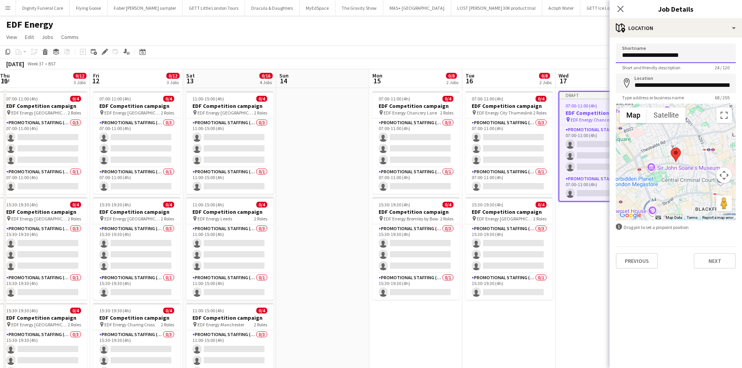
click at [707, 56] on input "**********" at bounding box center [676, 53] width 120 height 19
click at [695, 54] on input "**********" at bounding box center [676, 53] width 120 height 19
drag, startPoint x: 670, startPoint y: 55, endPoint x: 654, endPoint y: 55, distance: 16.0
click at [654, 55] on input "**********" at bounding box center [676, 53] width 120 height 19
type input "**********"
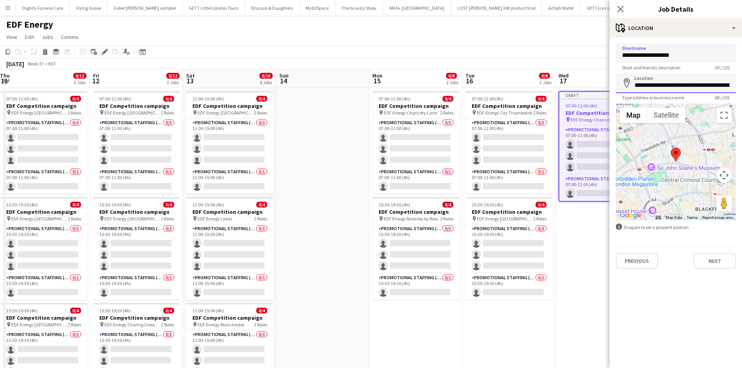
click at [731, 86] on input "**********" at bounding box center [676, 83] width 120 height 19
drag, startPoint x: 731, startPoint y: 86, endPoint x: 637, endPoint y: 87, distance: 93.9
click at [637, 87] on input "**********" at bounding box center [676, 83] width 120 height 19
type input "**********"
drag, startPoint x: 734, startPoint y: 85, endPoint x: 635, endPoint y: 86, distance: 98.2
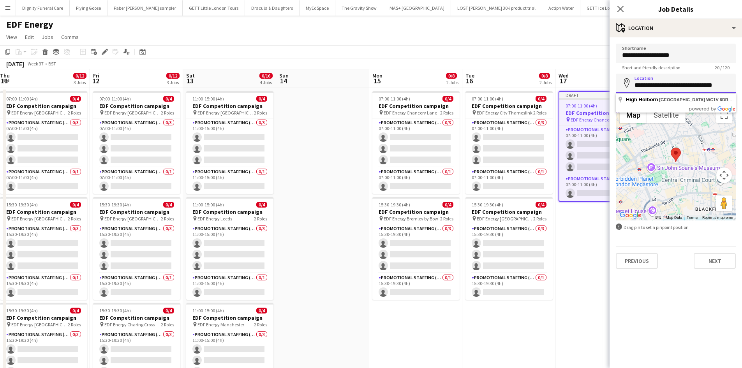
click at [635, 86] on input "**********" at bounding box center [676, 83] width 120 height 19
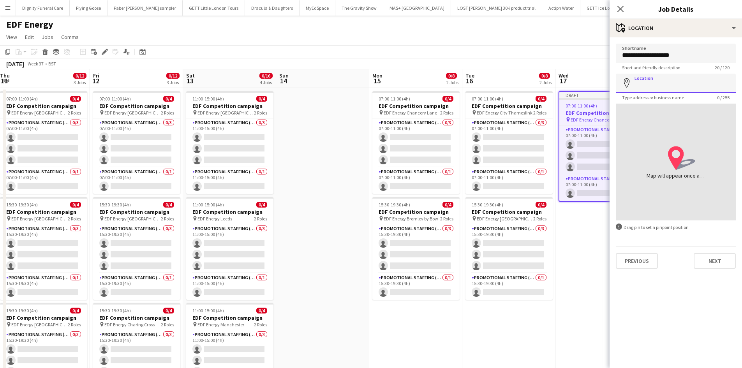
paste input "*********"
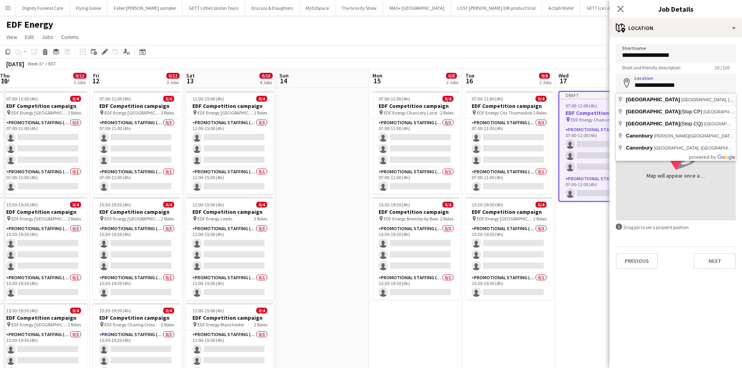
type input "**********"
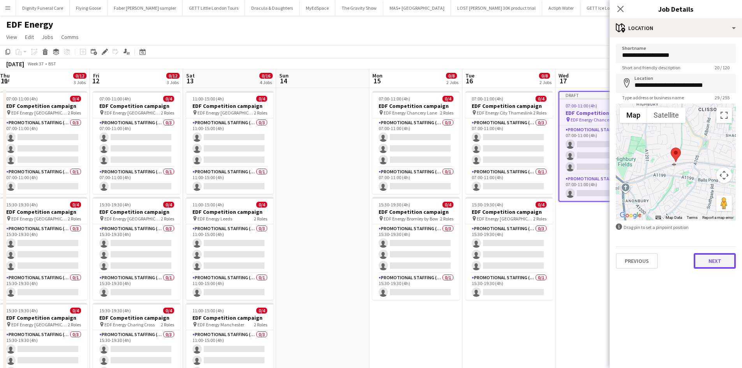
click at [713, 259] on button "Next" at bounding box center [715, 261] width 42 height 16
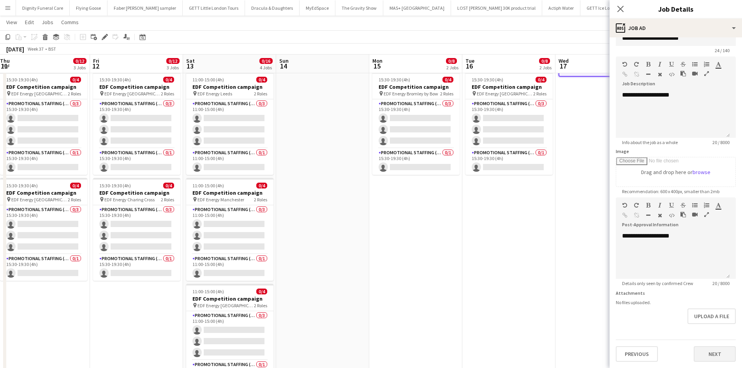
scroll to position [195, 0]
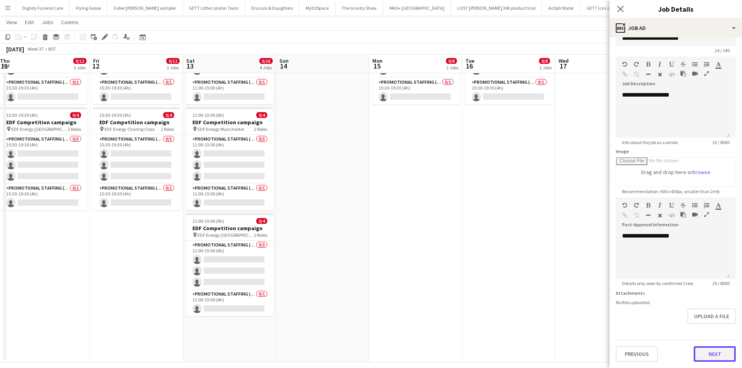
click at [717, 353] on button "Next" at bounding box center [715, 354] width 42 height 16
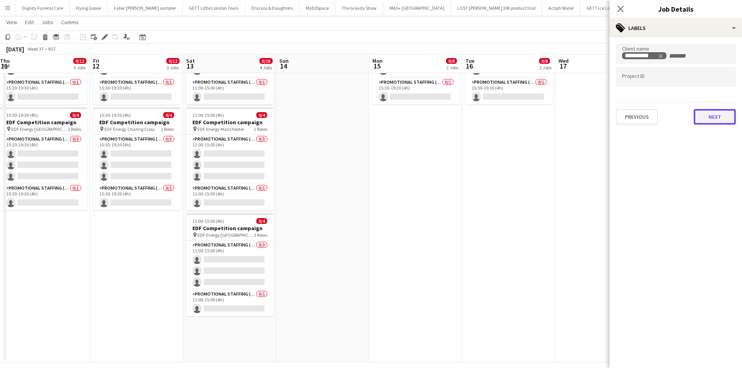
click at [712, 115] on button "Next" at bounding box center [715, 117] width 42 height 16
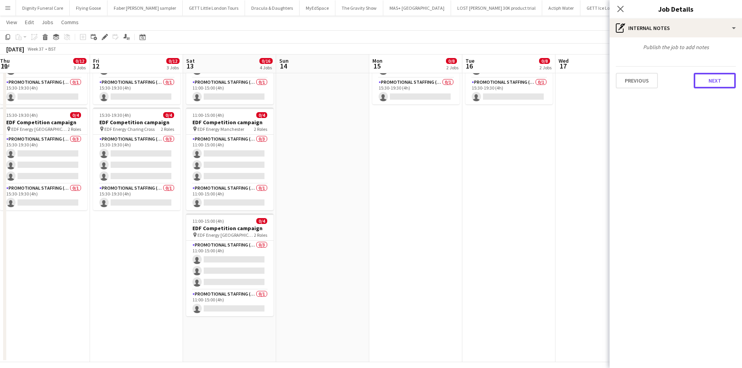
drag, startPoint x: 713, startPoint y: 81, endPoint x: 696, endPoint y: 86, distance: 17.0
click at [713, 81] on button "Next" at bounding box center [715, 81] width 42 height 16
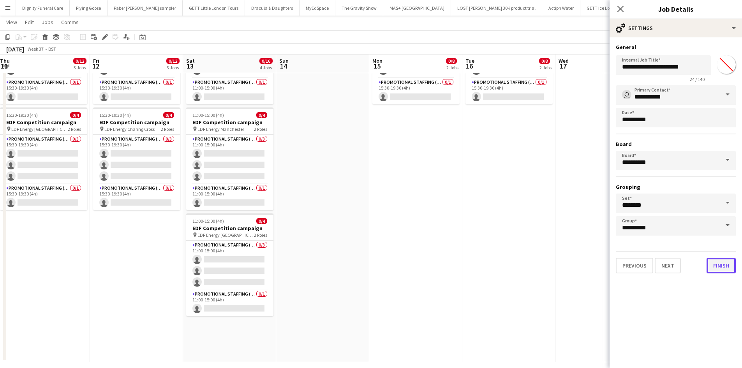
click at [726, 265] on button "Finish" at bounding box center [721, 266] width 29 height 16
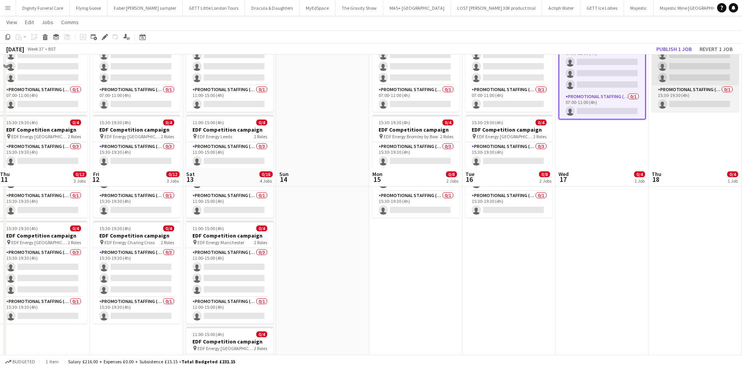
scroll to position [39, 0]
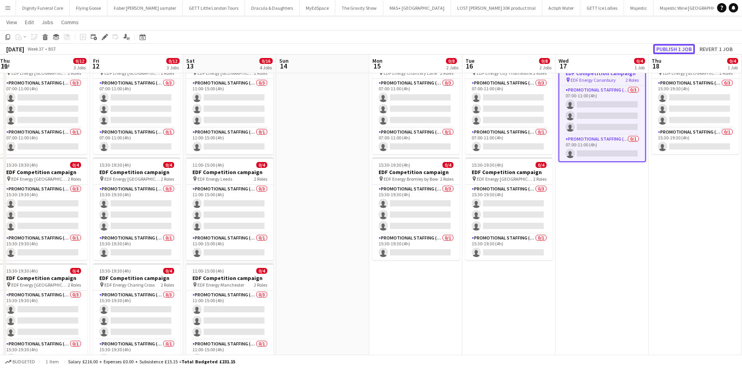
click at [678, 45] on button "Publish 1 job" at bounding box center [674, 49] width 42 height 10
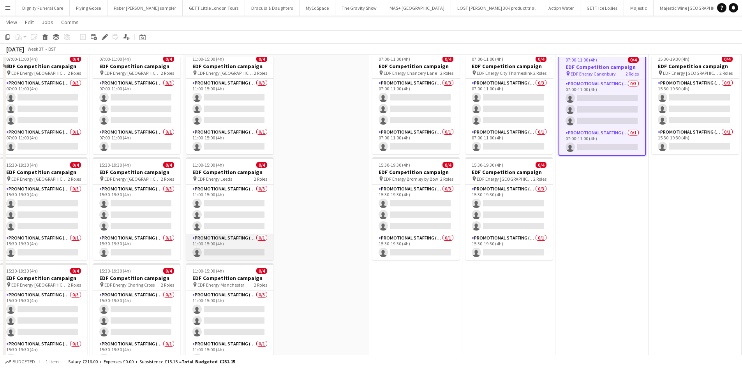
scroll to position [0, 0]
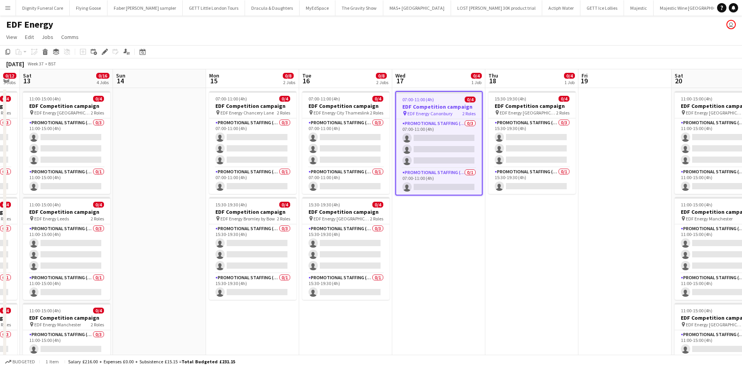
drag, startPoint x: 520, startPoint y: 230, endPoint x: 225, endPoint y: 238, distance: 295.4
click at [225, 238] on app-calendar-viewport "Wed 10 0/8 2 Jobs Thu 11 0/12 3 Jobs Fri 12 0/12 3 Jobs Sat 13 0/16 4 Jobs Sun …" at bounding box center [371, 313] width 742 height 489
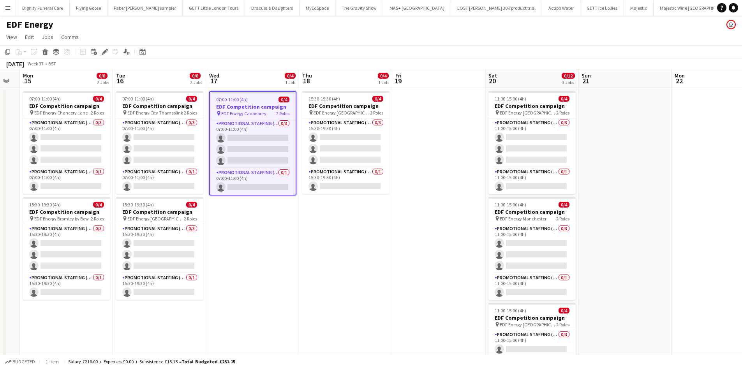
scroll to position [0, 264]
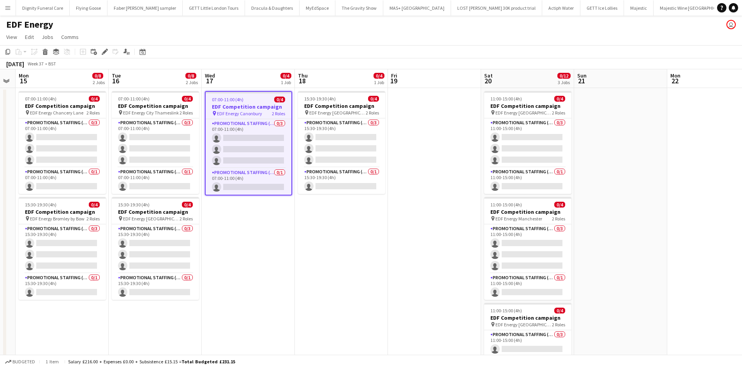
click at [238, 105] on h3 "EDF Competition campaign" at bounding box center [249, 106] width 86 height 7
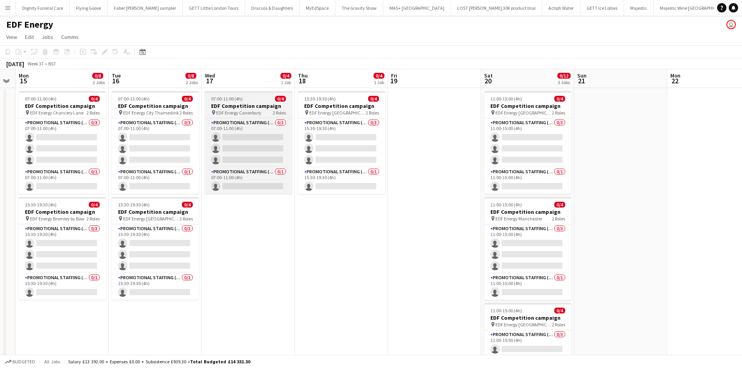
click at [249, 104] on h3 "EDF Competition campaign" at bounding box center [248, 105] width 87 height 7
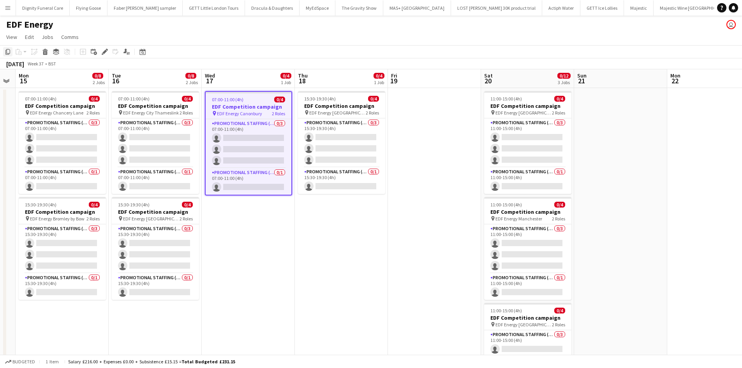
click at [7, 49] on icon "Copy" at bounding box center [8, 52] width 6 height 6
click at [443, 105] on app-date-cell at bounding box center [434, 323] width 93 height 470
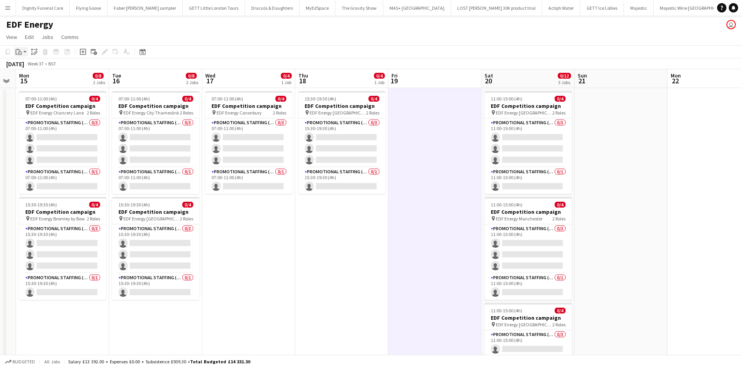
click at [18, 49] on icon at bounding box center [18, 49] width 2 height 1
drag, startPoint x: 24, startPoint y: 64, endPoint x: 28, endPoint y: 64, distance: 4.0
click at [25, 64] on link "Paste Ctrl+V" at bounding box center [57, 66] width 73 height 7
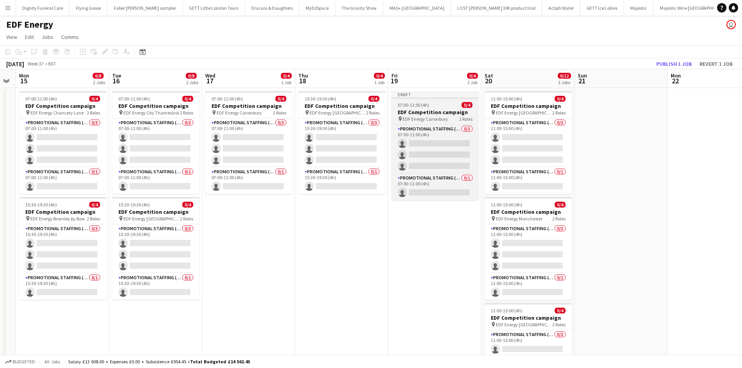
click at [418, 111] on h3 "EDF Competition campaign" at bounding box center [435, 112] width 87 height 7
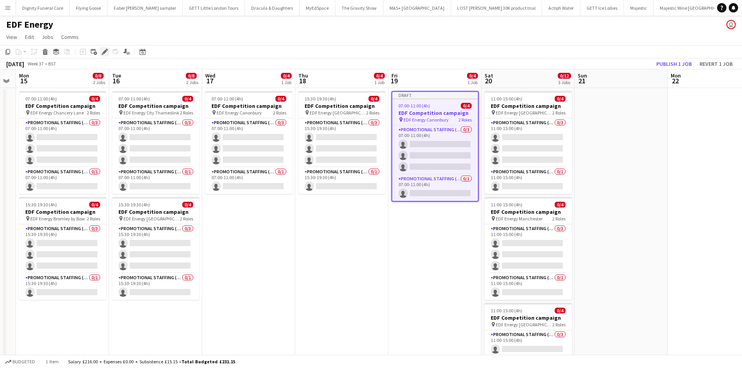
click at [105, 50] on icon "Edit" at bounding box center [105, 52] width 6 height 6
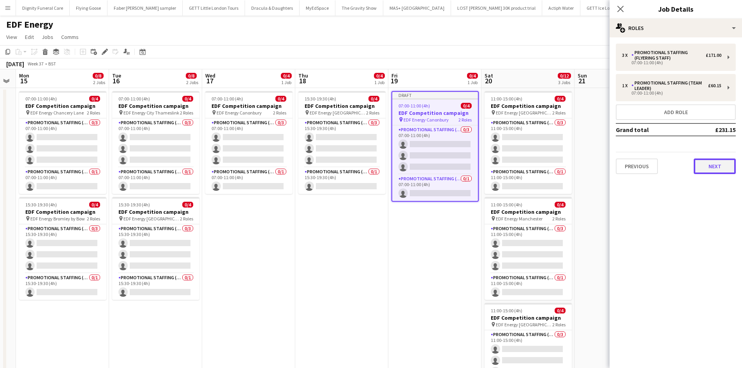
click at [715, 166] on button "Next" at bounding box center [715, 167] width 42 height 16
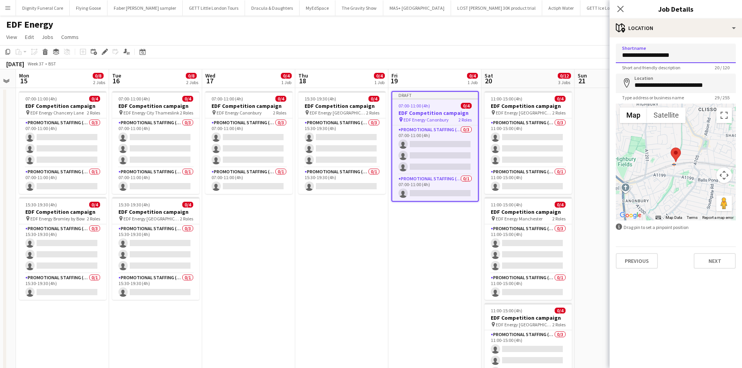
click at [696, 52] on input "**********" at bounding box center [676, 53] width 120 height 19
drag, startPoint x: 688, startPoint y: 52, endPoint x: 653, endPoint y: 56, distance: 35.2
click at [653, 56] on input "**********" at bounding box center [676, 53] width 120 height 19
type input "**********"
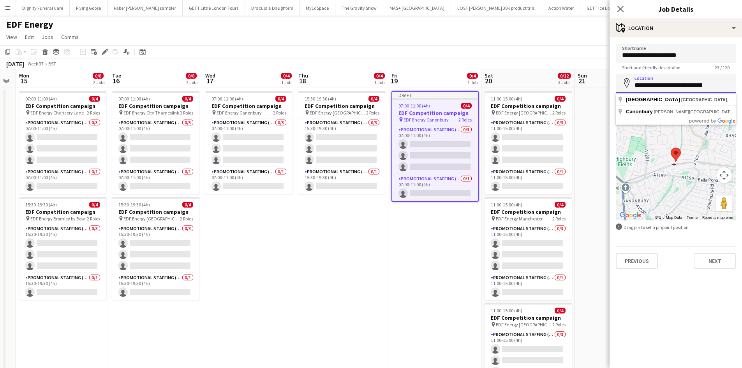
drag, startPoint x: 725, startPoint y: 87, endPoint x: 630, endPoint y: 83, distance: 95.1
click at [630, 83] on div "**********" at bounding box center [676, 83] width 120 height 19
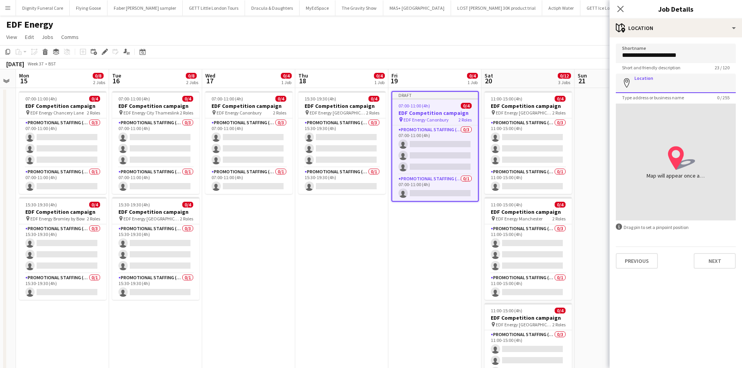
paste input "**********"
type input "**********"
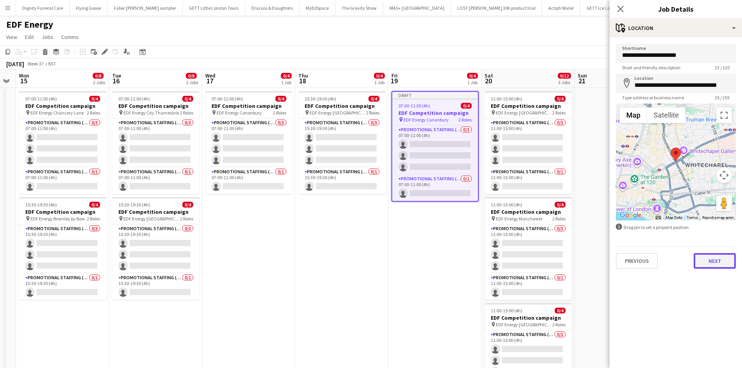
click at [718, 255] on button "Next" at bounding box center [715, 261] width 42 height 16
type input "*******"
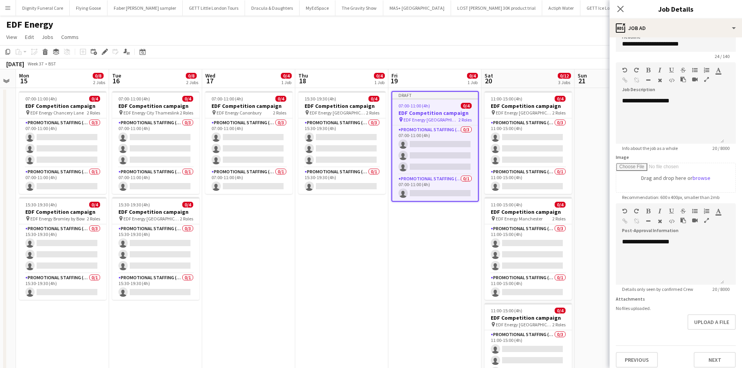
scroll to position [17, 0]
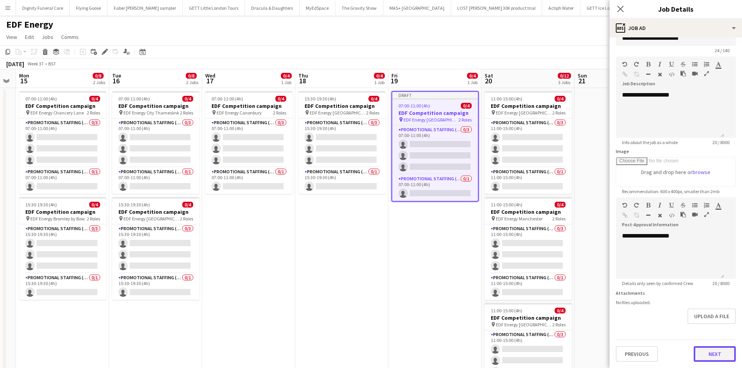
click at [705, 353] on button "Next" at bounding box center [715, 354] width 42 height 16
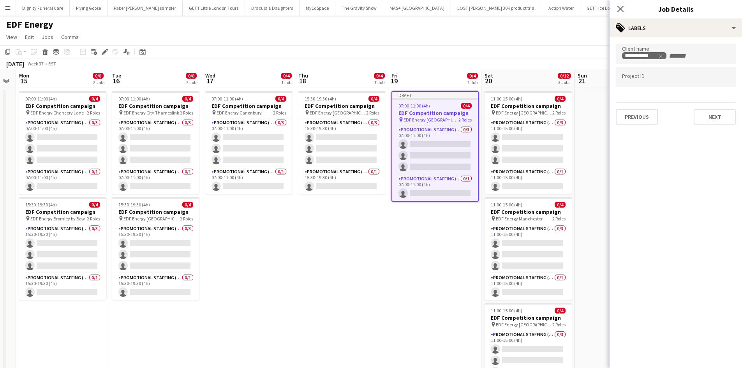
scroll to position [0, 0]
click at [720, 120] on button "Next" at bounding box center [715, 117] width 42 height 16
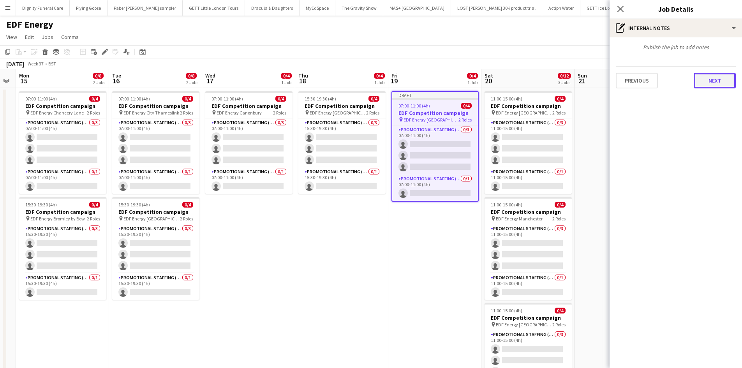
click at [721, 79] on button "Next" at bounding box center [715, 81] width 42 height 16
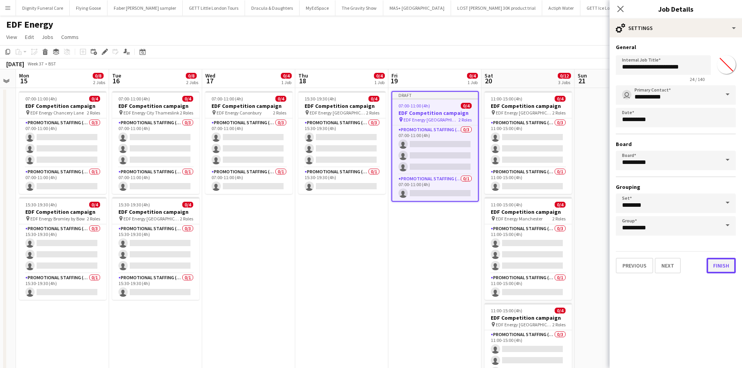
click at [727, 266] on button "Finish" at bounding box center [721, 266] width 29 height 16
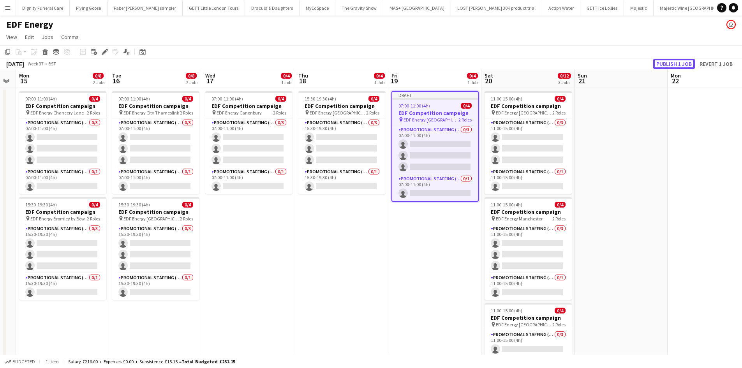
click at [680, 59] on button "Publish 1 job" at bounding box center [674, 64] width 42 height 10
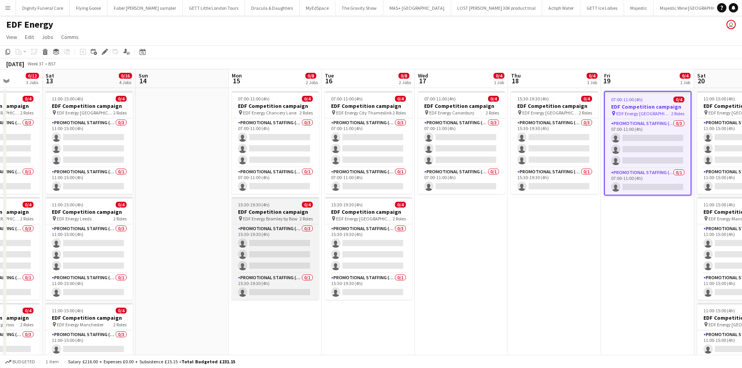
drag, startPoint x: 226, startPoint y: 221, endPoint x: 462, endPoint y: 221, distance: 235.7
click at [632, 206] on app-calendar-viewport "Thu 11 0/12 3 Jobs Fri 12 0/12 3 Jobs Sat 13 0/16 4 Jobs Sun 14 Mon 15 0/8 2 Jo…" at bounding box center [371, 313] width 742 height 489
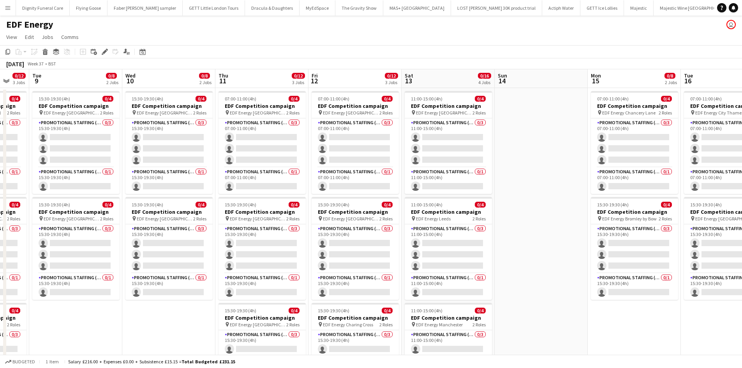
drag, startPoint x: 231, startPoint y: 226, endPoint x: 370, endPoint y: 216, distance: 139.5
click at [370, 216] on app-calendar-viewport "Sun 7 Mon 8 0/12 3 Jobs Tue 9 0/8 2 Jobs Wed 10 0/8 2 Jobs Thu 11 0/12 3 Jobs F…" at bounding box center [371, 313] width 742 height 489
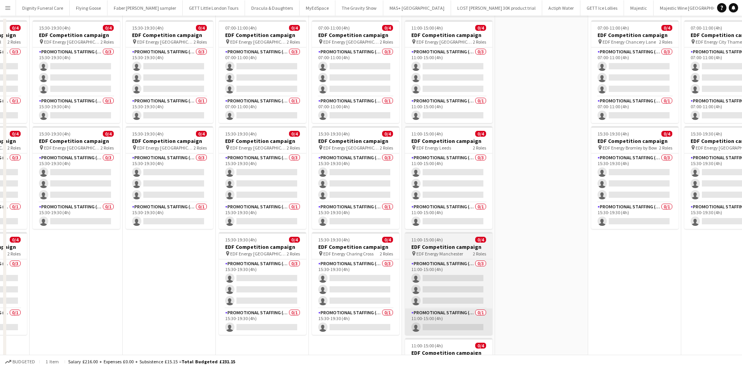
scroll to position [117, 0]
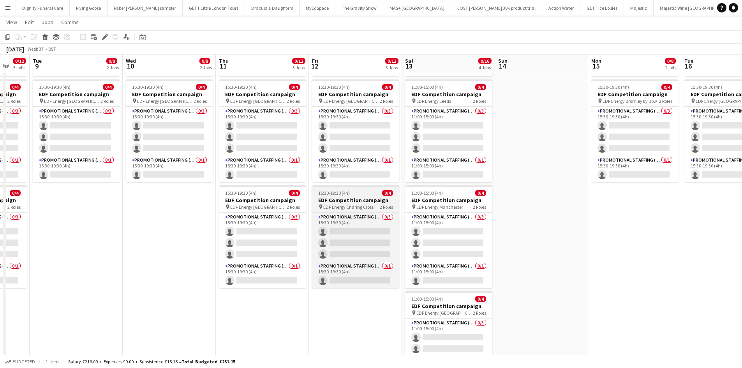
click at [339, 199] on h3 "EDF Competition campaign" at bounding box center [355, 200] width 87 height 7
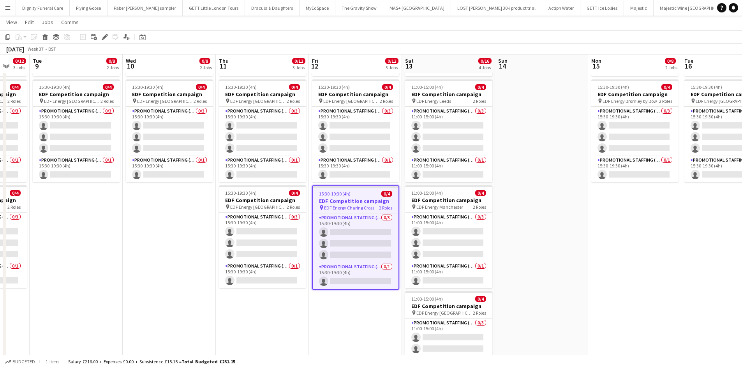
drag, startPoint x: 7, startPoint y: 34, endPoint x: 17, endPoint y: 39, distance: 11.7
click at [7, 34] on icon "Copy" at bounding box center [8, 37] width 6 height 6
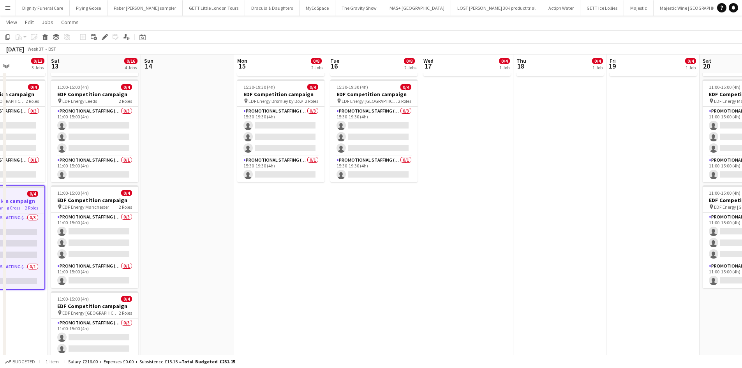
scroll to position [0, 224]
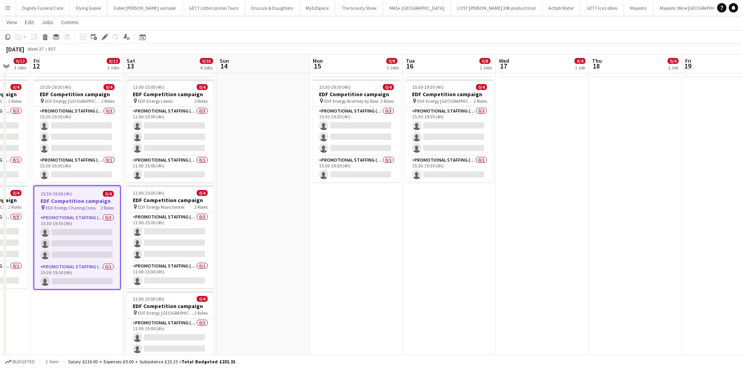
drag, startPoint x: 586, startPoint y: 211, endPoint x: 262, endPoint y: 209, distance: 324.5
click at [259, 210] on app-calendar-viewport "Tue 9 0/8 2 Jobs Wed 10 0/8 2 Jobs Thu 11 0/12 3 Jobs Fri 12 0/12 3 Jobs Sat 13…" at bounding box center [371, 177] width 742 height 527
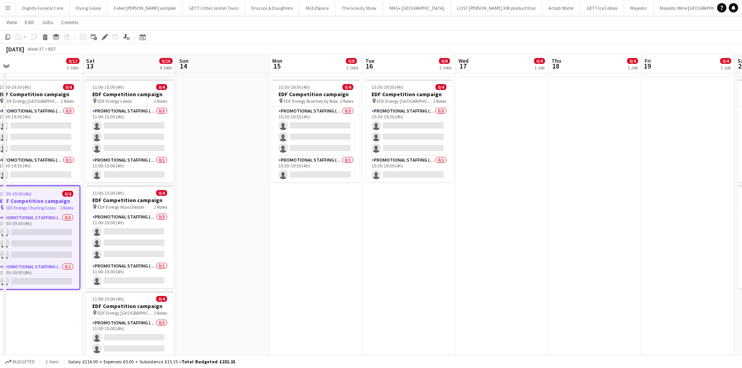
scroll to position [0, 296]
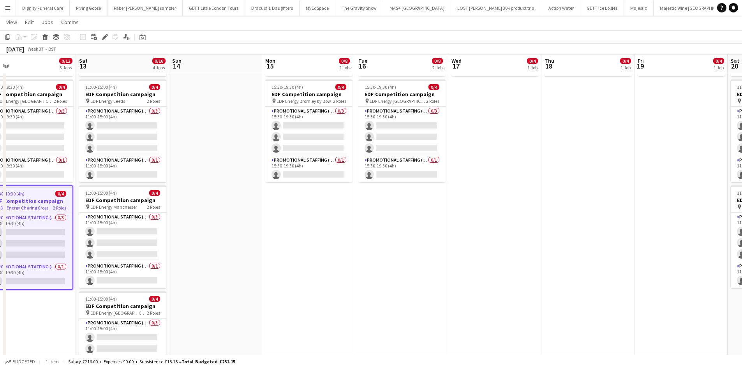
drag, startPoint x: 183, startPoint y: 236, endPoint x: 235, endPoint y: 221, distance: 54.0
click at [196, 232] on app-calendar-viewport "Tue 9 0/8 2 Jobs Wed 10 0/8 2 Jobs Thu 11 0/12 3 Jobs Fri 12 0/12 3 Jobs Sat 13…" at bounding box center [371, 177] width 742 height 527
click at [308, 211] on app-date-cell "07:00-11:00 (4h) 0/4 EDF Competition campaign pin EDF Energy Chancery Lane 2 Ro…" at bounding box center [308, 205] width 93 height 470
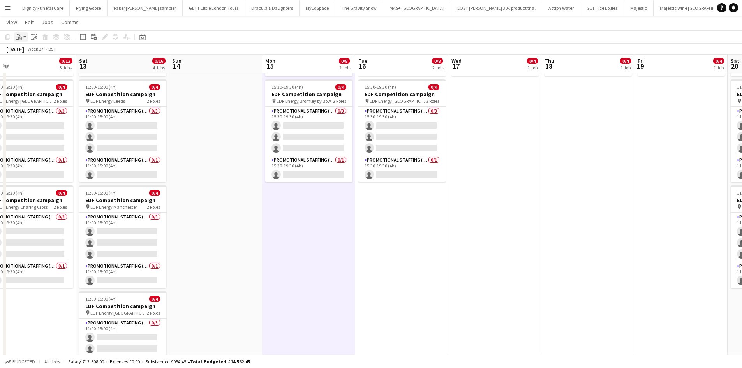
click at [18, 35] on icon at bounding box center [18, 34] width 2 height 1
click at [25, 50] on link "Paste Ctrl+V" at bounding box center [57, 51] width 73 height 7
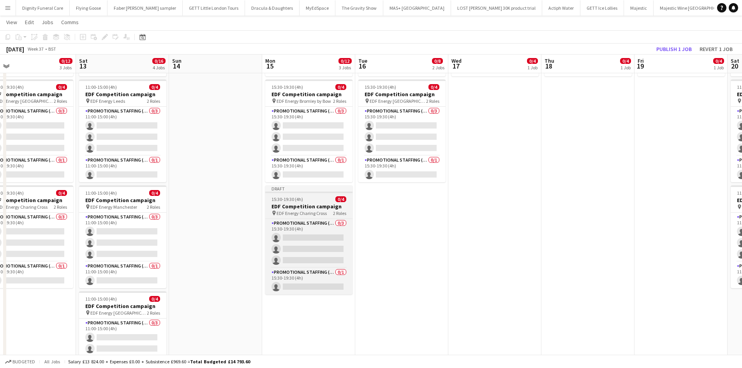
click at [322, 206] on h3 "EDF Competition campaign" at bounding box center [308, 206] width 87 height 7
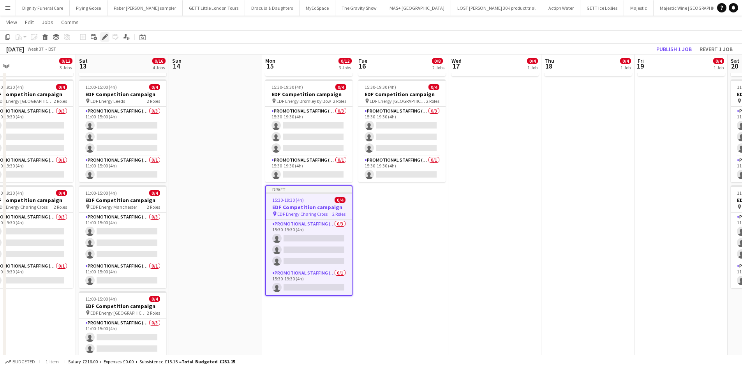
click at [102, 34] on icon "Edit" at bounding box center [105, 37] width 6 height 6
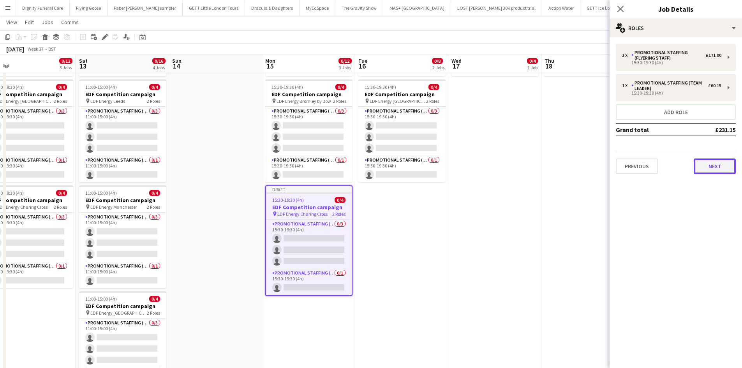
click at [714, 162] on button "Next" at bounding box center [715, 167] width 42 height 16
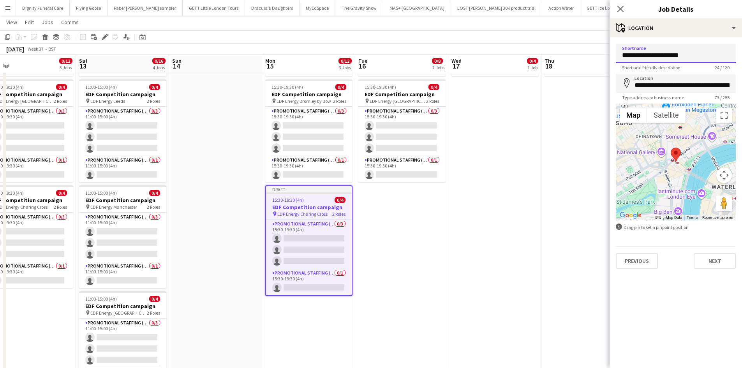
click at [692, 56] on input "**********" at bounding box center [676, 53] width 120 height 19
drag, startPoint x: 698, startPoint y: 57, endPoint x: 654, endPoint y: 56, distance: 43.7
click at [654, 56] on input "**********" at bounding box center [676, 53] width 120 height 19
type input "**********"
click at [732, 86] on input "**********" at bounding box center [676, 83] width 120 height 19
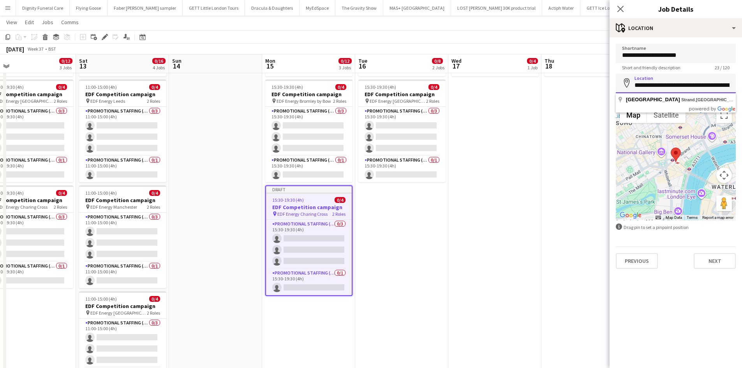
scroll to position [0, 1]
type input "**********"
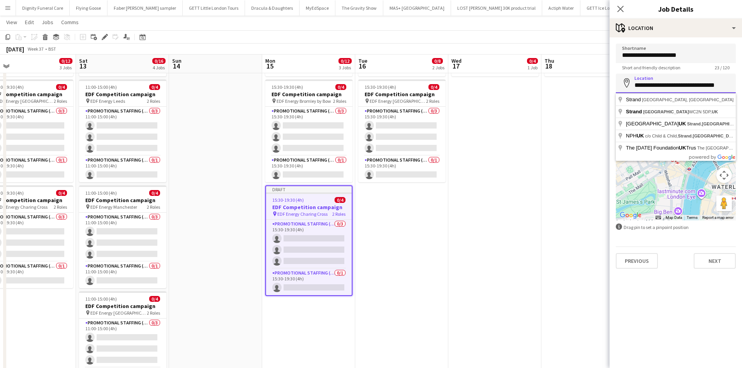
drag, startPoint x: 731, startPoint y: 86, endPoint x: 626, endPoint y: 85, distance: 104.8
click at [626, 85] on div "**********" at bounding box center [676, 83] width 120 height 19
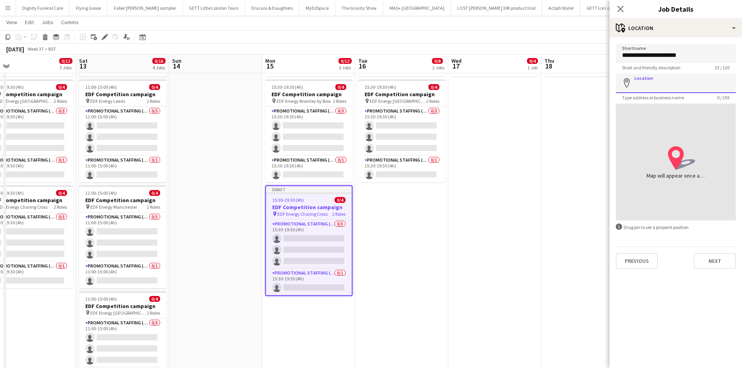
paste input "**********"
type input "**********"
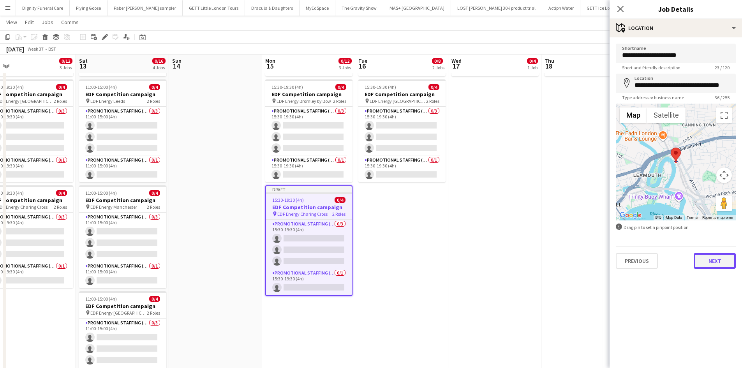
click at [724, 259] on button "Next" at bounding box center [715, 261] width 42 height 16
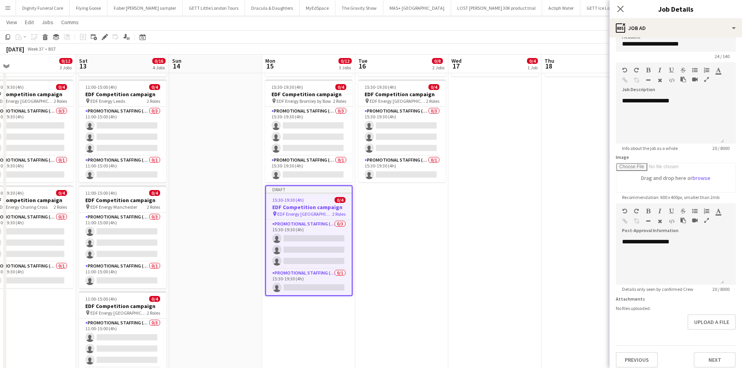
scroll to position [17, 0]
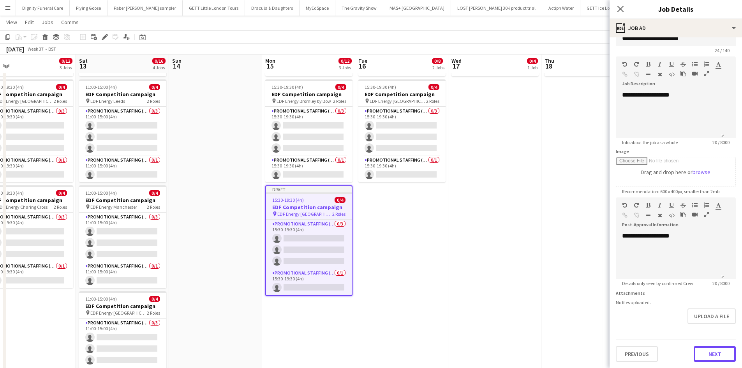
click at [705, 353] on button "Next" at bounding box center [715, 354] width 42 height 16
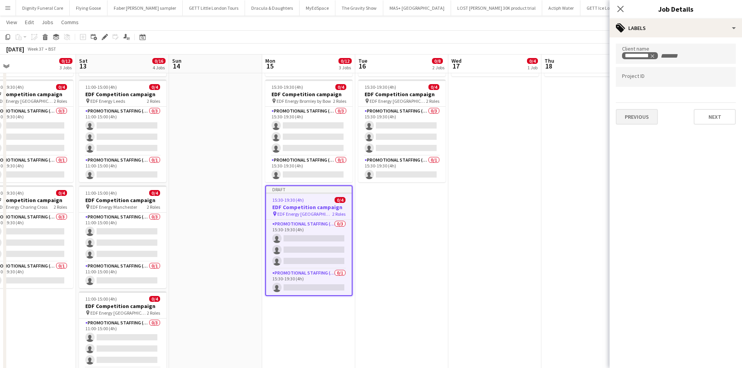
scroll to position [0, 0]
click at [727, 116] on button "Next" at bounding box center [715, 117] width 42 height 16
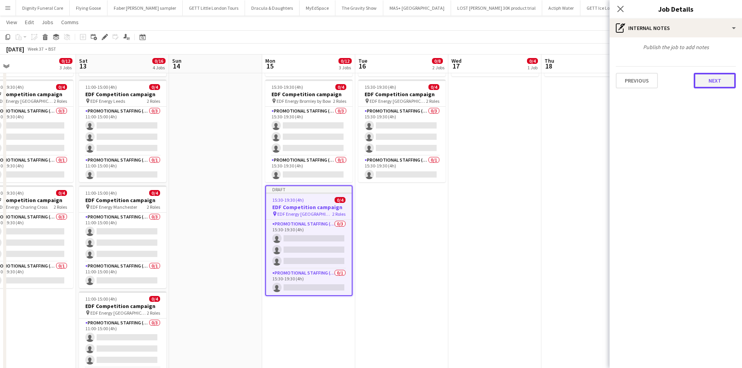
click at [720, 79] on button "Next" at bounding box center [715, 81] width 42 height 16
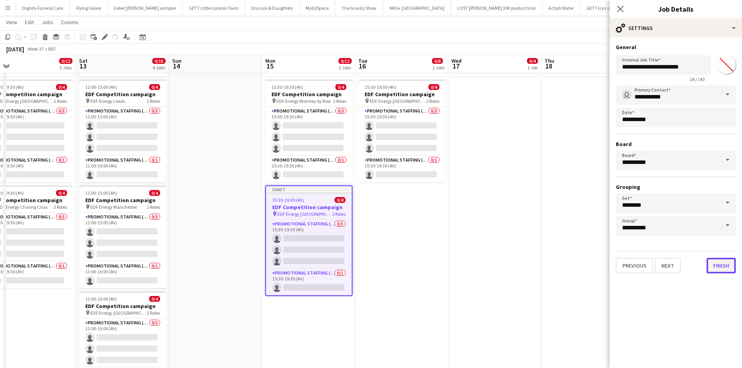
click at [725, 268] on button "Finish" at bounding box center [721, 266] width 29 height 16
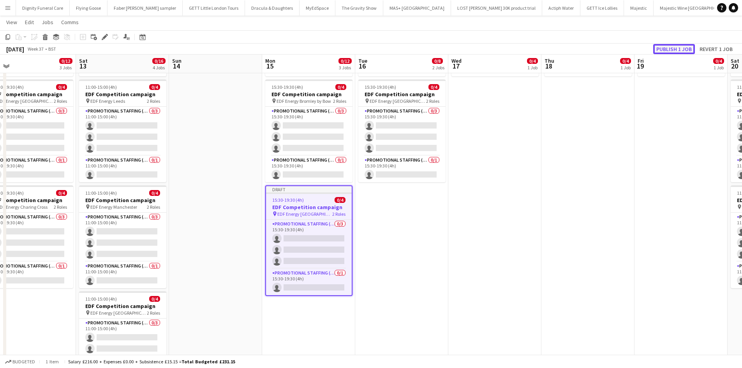
drag, startPoint x: 667, startPoint y: 46, endPoint x: 560, endPoint y: 112, distance: 125.6
click at [667, 46] on button "Publish 1 job" at bounding box center [674, 49] width 42 height 10
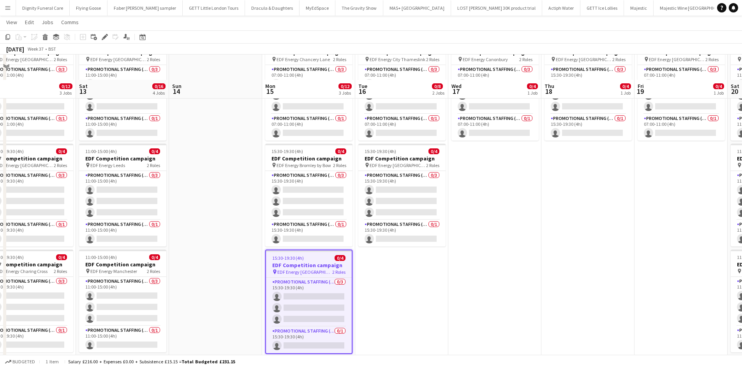
scroll to position [78, 0]
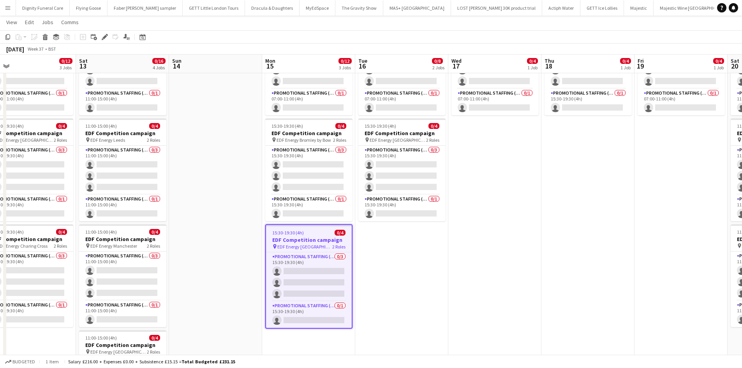
click at [298, 239] on h3 "EDF Competition campaign" at bounding box center [309, 239] width 86 height 7
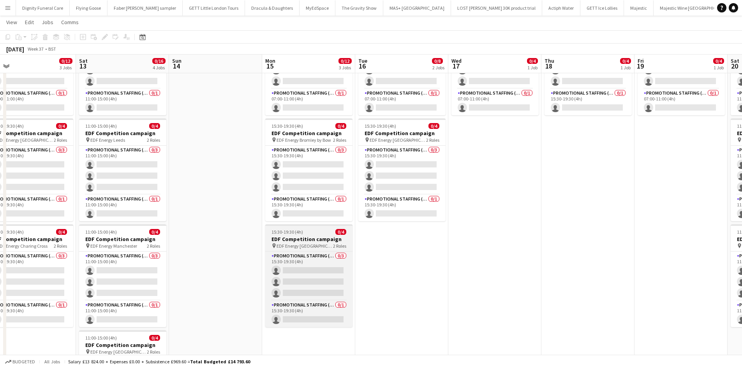
click at [302, 237] on h3 "EDF Competition campaign" at bounding box center [308, 239] width 87 height 7
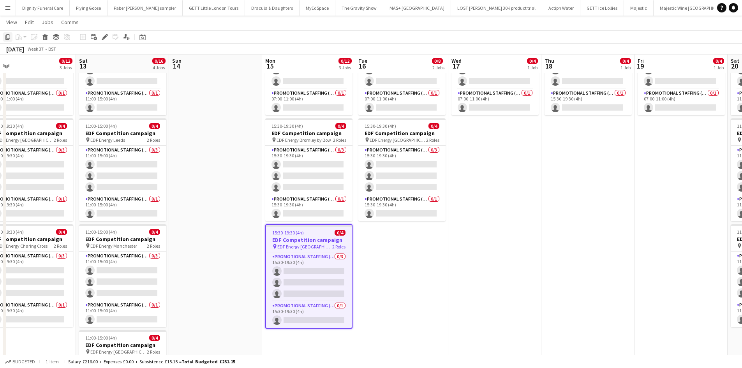
click at [4, 36] on div "Copy" at bounding box center [7, 36] width 9 height 9
click at [394, 256] on app-date-cell "07:00-11:00 (4h) 0/4 EDF Competition campaign pin EDF Energy City Thameslink 2 …" at bounding box center [401, 244] width 93 height 470
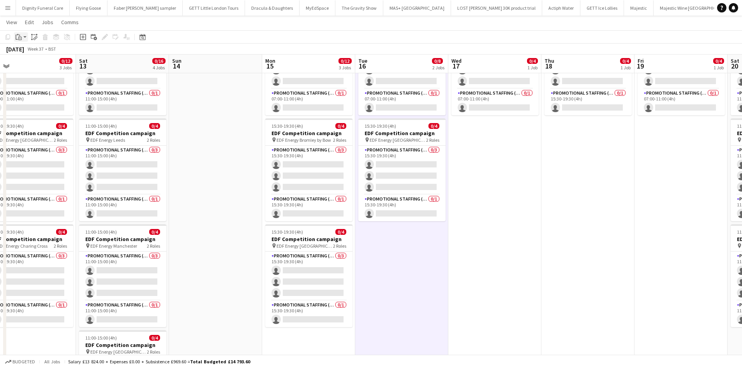
click at [19, 35] on icon at bounding box center [19, 36] width 1 height 2
click at [28, 51] on link "Paste Ctrl+V" at bounding box center [57, 51] width 73 height 7
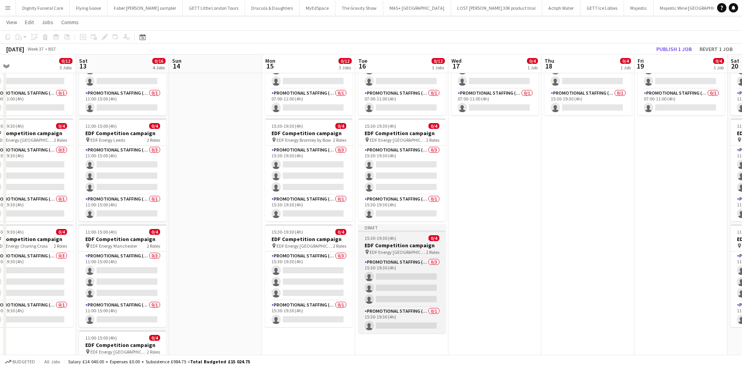
click at [396, 243] on h3 "EDF Competition campaign" at bounding box center [401, 245] width 87 height 7
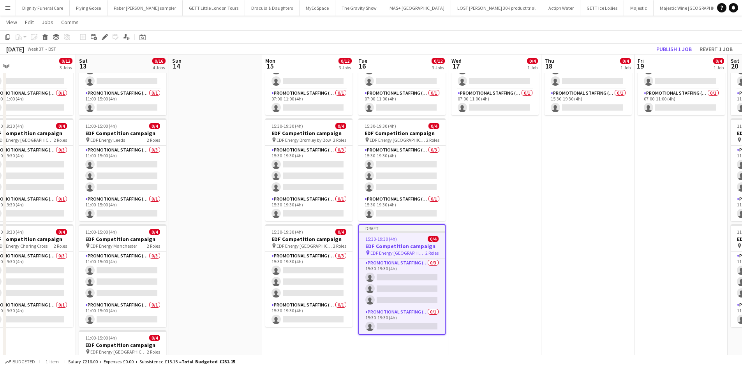
click at [105, 36] on icon "Edit" at bounding box center [105, 37] width 6 height 6
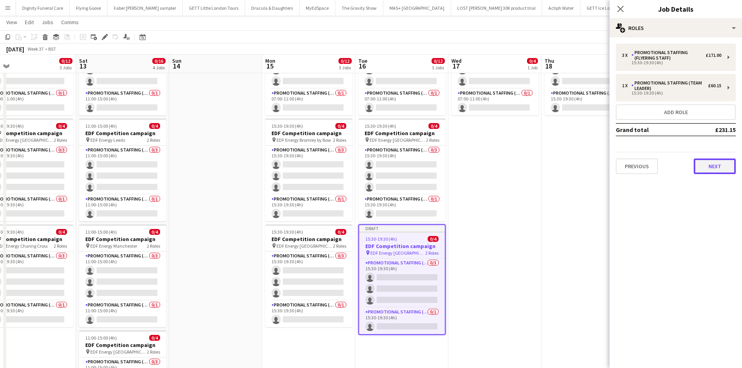
click at [721, 166] on button "Next" at bounding box center [715, 167] width 42 height 16
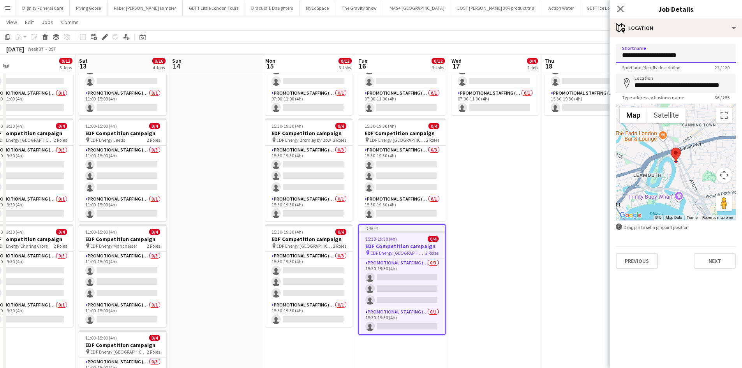
click at [699, 56] on input "**********" at bounding box center [676, 53] width 120 height 19
drag, startPoint x: 690, startPoint y: 49, endPoint x: 654, endPoint y: 57, distance: 36.7
click at [654, 57] on input "**********" at bounding box center [676, 53] width 120 height 19
type input "**********"
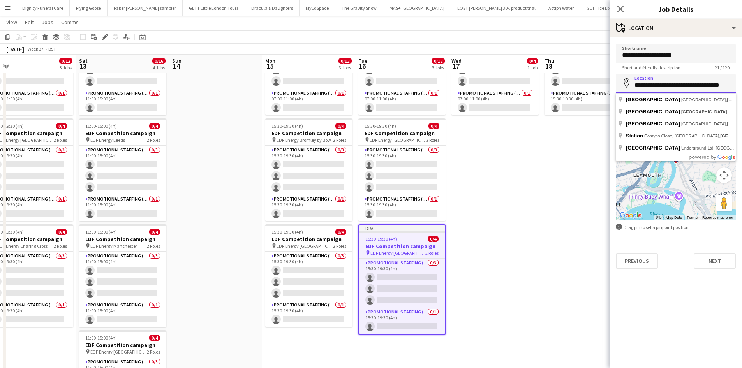
scroll to position [0, 0]
drag, startPoint x: 731, startPoint y: 85, endPoint x: 636, endPoint y: 86, distance: 95.5
click at [636, 86] on input "**********" at bounding box center [676, 83] width 120 height 19
type input "*"
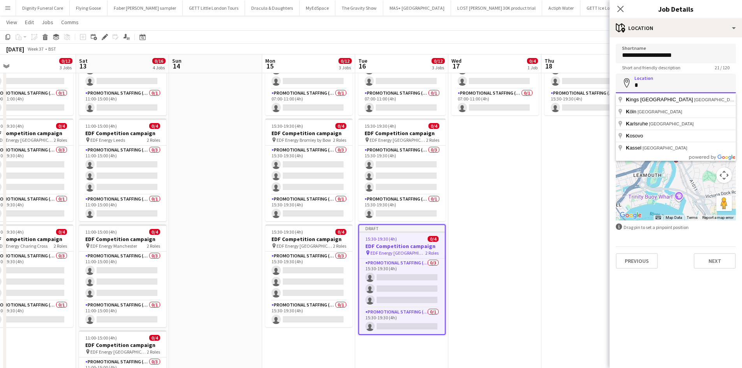
drag, startPoint x: 666, startPoint y: 87, endPoint x: 637, endPoint y: 86, distance: 29.6
click at [637, 86] on input "*" at bounding box center [676, 83] width 120 height 19
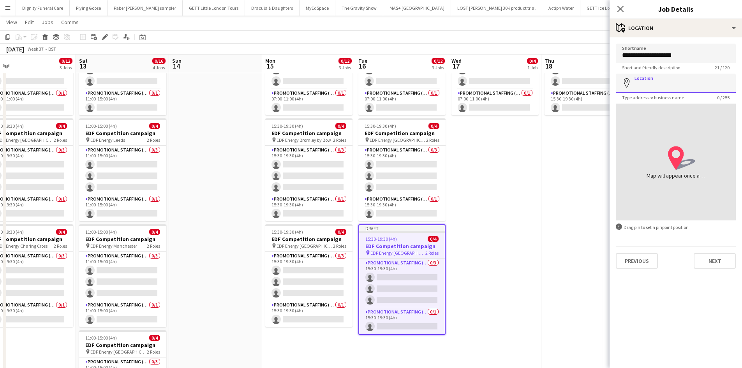
paste input "**********"
type input "**********"
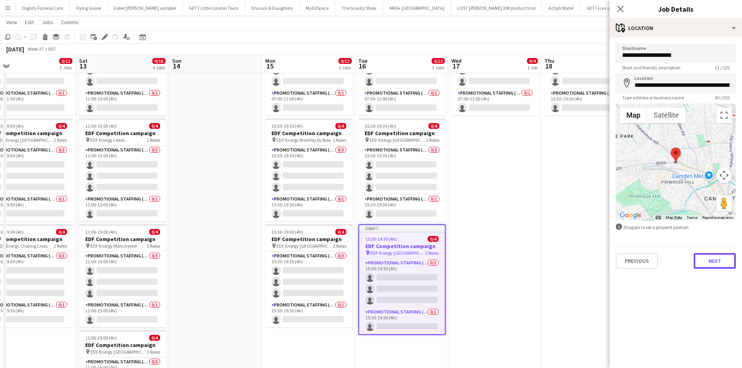
drag, startPoint x: 717, startPoint y: 259, endPoint x: 686, endPoint y: 227, distance: 43.8
click at [717, 257] on button "Next" at bounding box center [715, 261] width 42 height 16
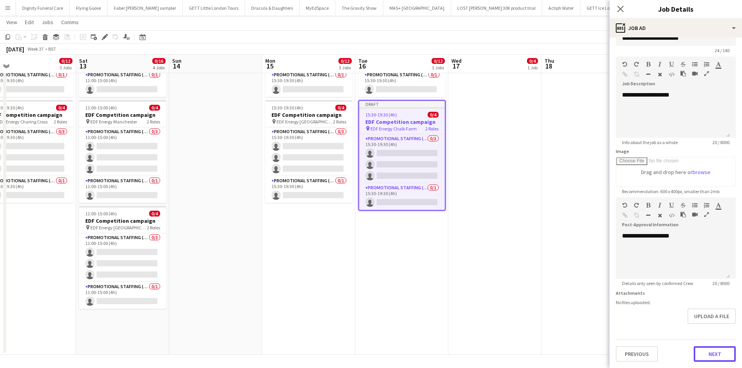
scroll to position [17, 0]
click at [720, 330] on form "**********" at bounding box center [676, 193] width 132 height 335
click at [713, 351] on button "Next" at bounding box center [715, 354] width 42 height 16
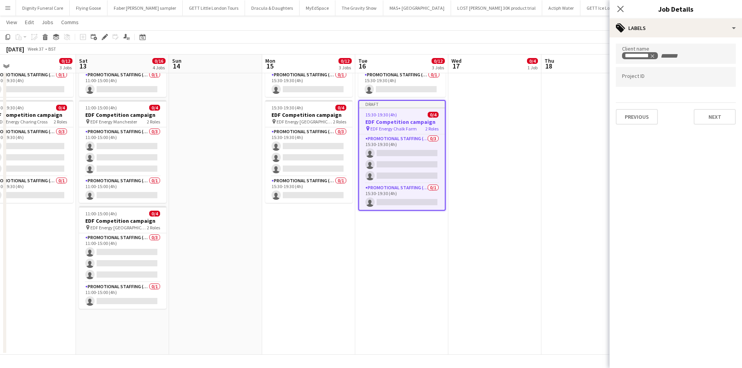
scroll to position [0, 0]
click at [711, 114] on button "Next" at bounding box center [715, 117] width 42 height 16
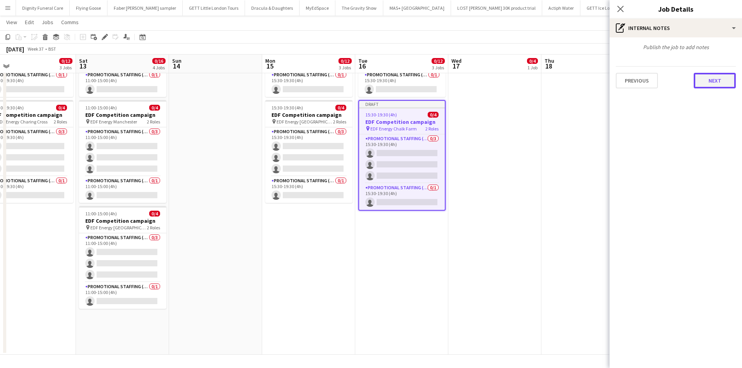
click at [714, 81] on button "Next" at bounding box center [715, 81] width 42 height 16
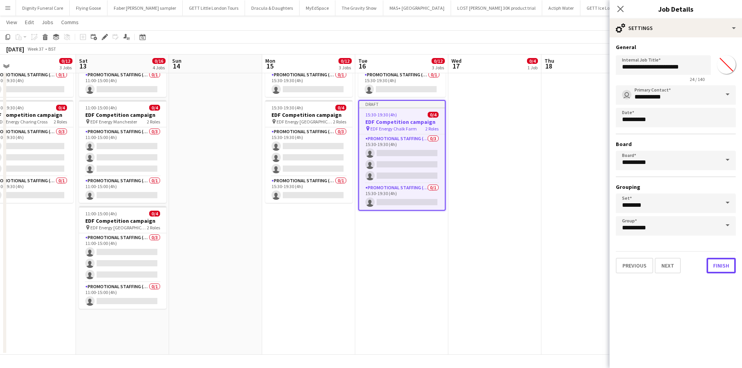
click at [719, 265] on button "Finish" at bounding box center [721, 266] width 29 height 16
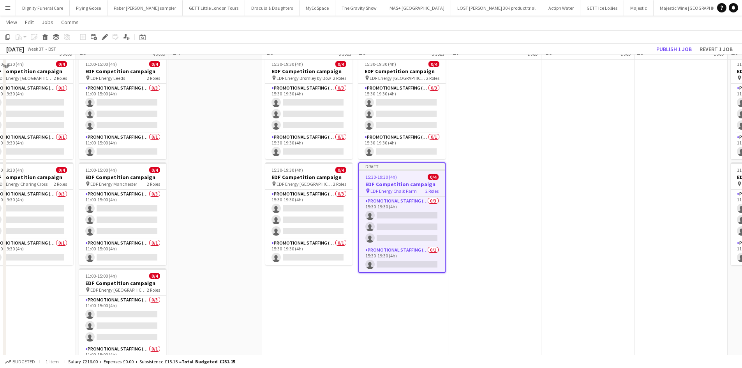
scroll to position [124, 0]
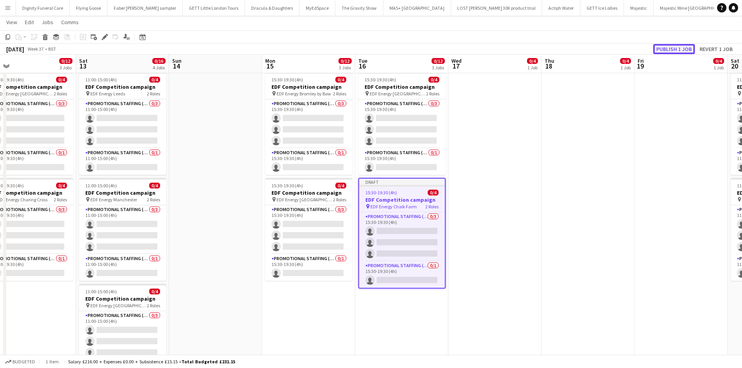
click at [681, 49] on button "Publish 1 job" at bounding box center [674, 49] width 42 height 10
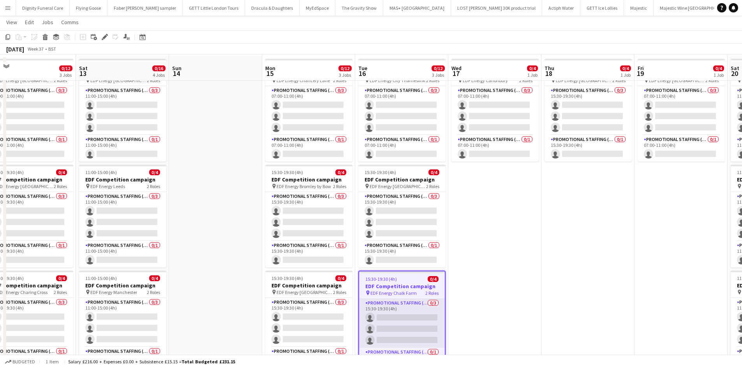
scroll to position [39, 0]
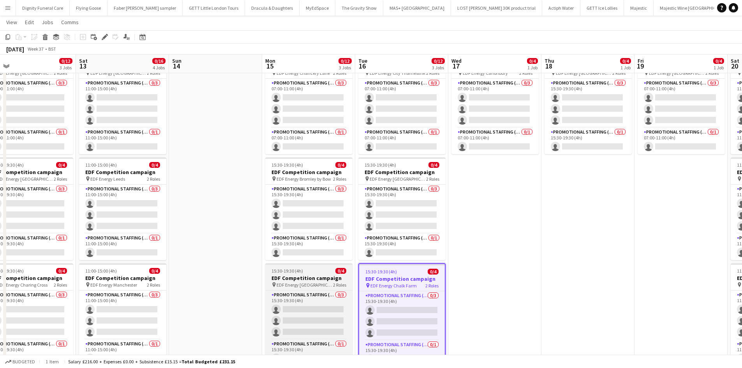
click at [300, 275] on h3 "EDF Competition campaign" at bounding box center [308, 278] width 87 height 7
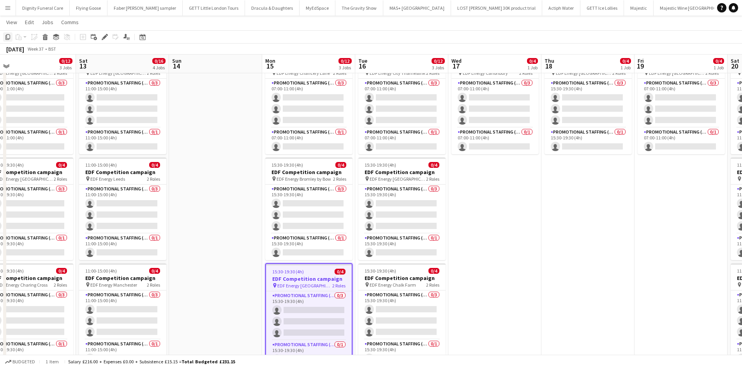
click at [6, 35] on icon "Copy" at bounding box center [8, 37] width 6 height 6
click at [483, 180] on app-date-cell "07:00-11:00 (4h) 0/4 EDF Competition campaign pin EDF Energy Canonbury 2 Roles …" at bounding box center [494, 283] width 93 height 470
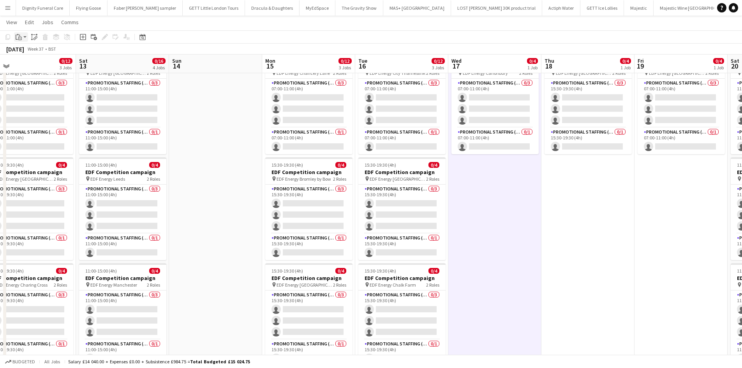
click at [19, 35] on icon "Paste" at bounding box center [19, 37] width 6 height 6
click at [30, 49] on link "Paste Ctrl+V" at bounding box center [57, 51] width 73 height 7
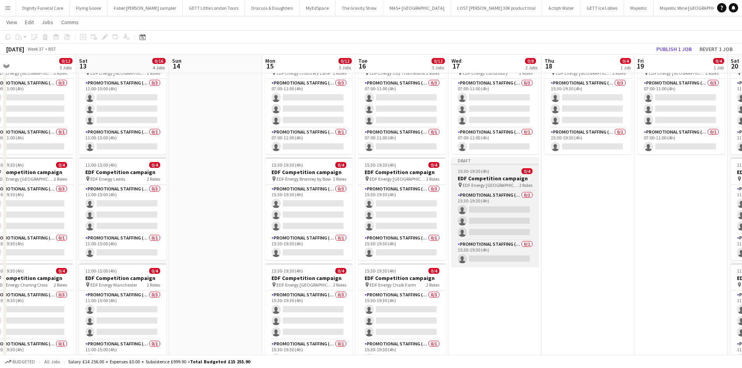
click at [473, 174] on app-job-card "Draft 15:30-19:30 (4h) 0/4 EDF Competition campaign pin EDF Energy Canning Town…" at bounding box center [495, 211] width 87 height 109
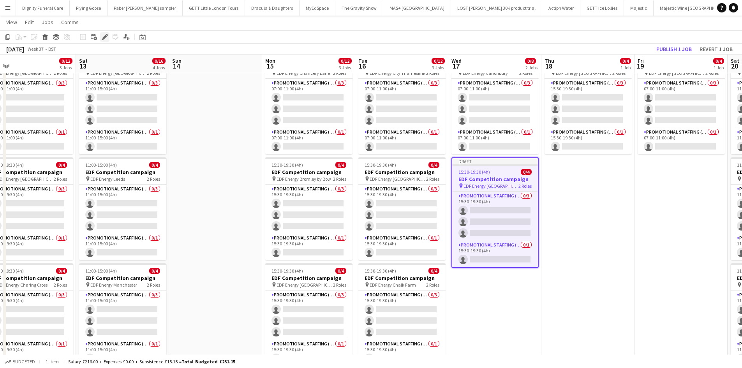
click at [104, 34] on icon "Edit" at bounding box center [105, 37] width 6 height 6
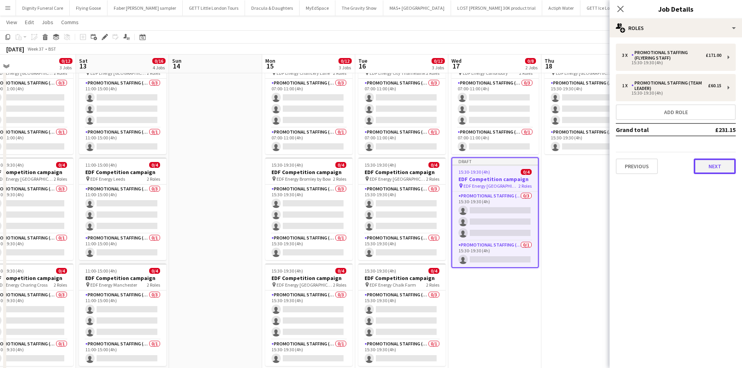
click at [720, 164] on button "Next" at bounding box center [715, 167] width 42 height 16
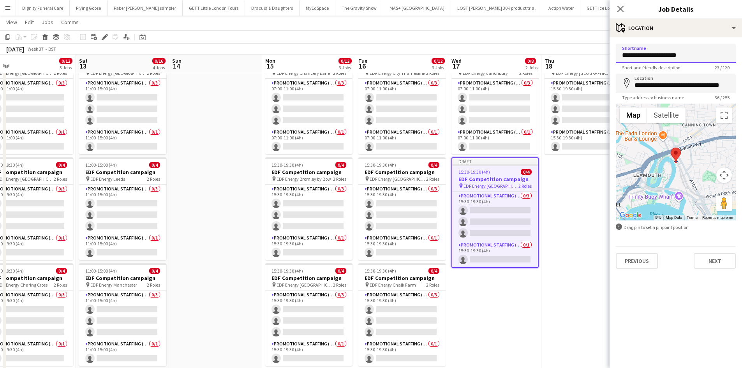
click at [694, 54] on input "**********" at bounding box center [676, 53] width 120 height 19
drag, startPoint x: 684, startPoint y: 54, endPoint x: 654, endPoint y: 55, distance: 30.0
click at [654, 55] on input "**********" at bounding box center [676, 53] width 120 height 19
type input "**********"
click at [712, 86] on input "**********" at bounding box center [676, 83] width 120 height 19
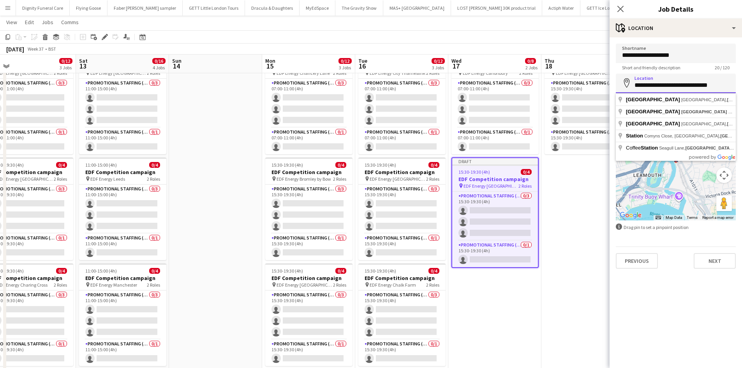
scroll to position [0, 0]
type input "*"
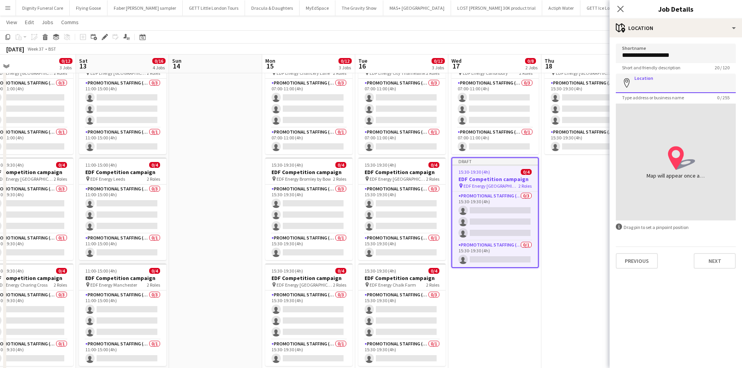
paste input "*********"
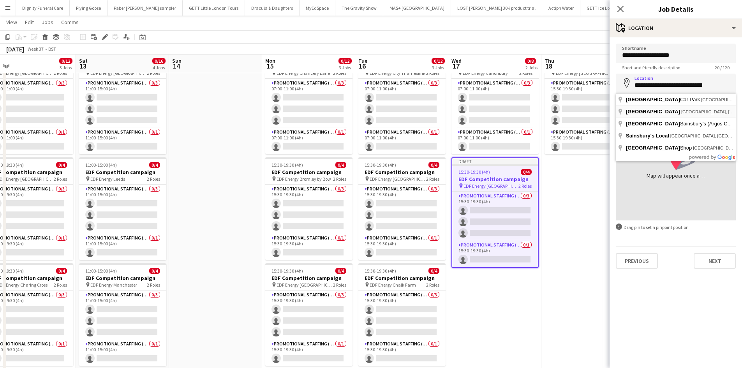
type input "**********"
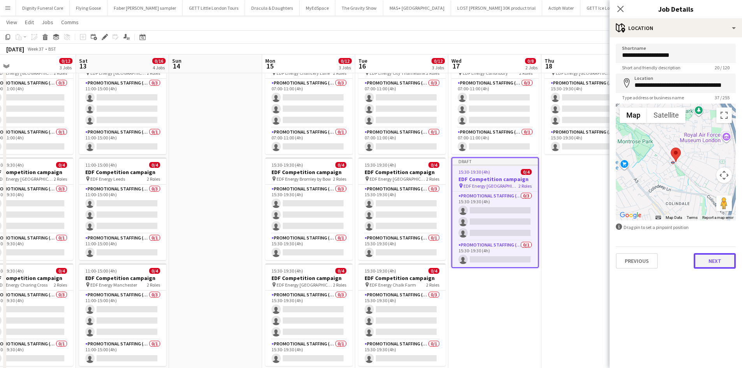
click at [715, 255] on button "Next" at bounding box center [715, 261] width 42 height 16
type input "*******"
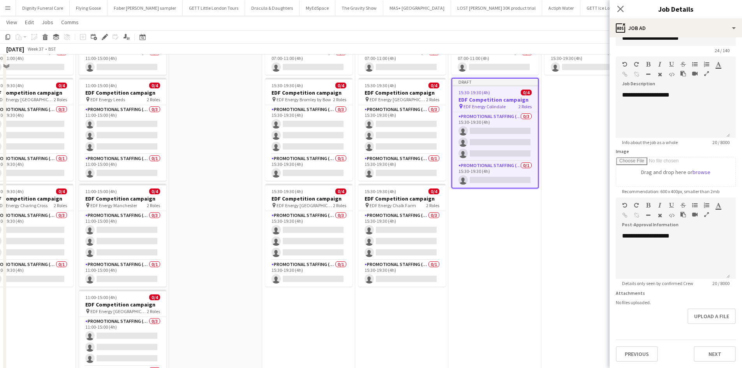
scroll to position [195, 0]
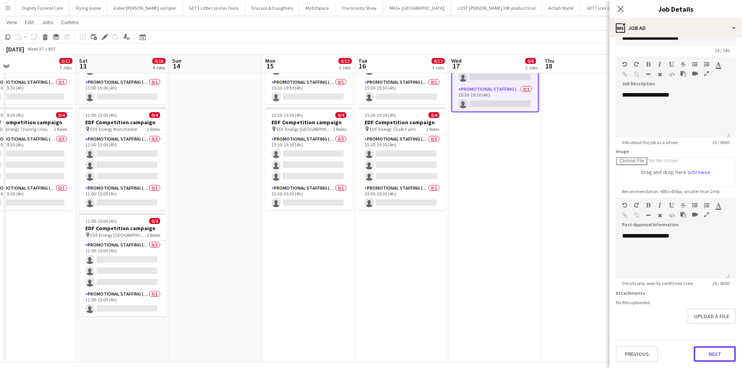
click at [706, 352] on button "Next" at bounding box center [715, 354] width 42 height 16
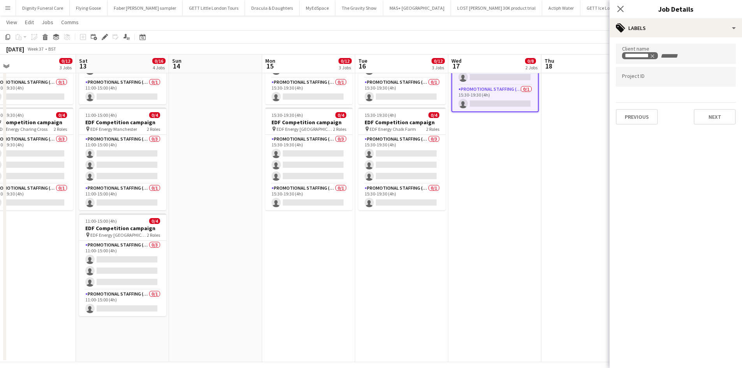
scroll to position [0, 0]
click at [715, 115] on button "Next" at bounding box center [715, 117] width 42 height 16
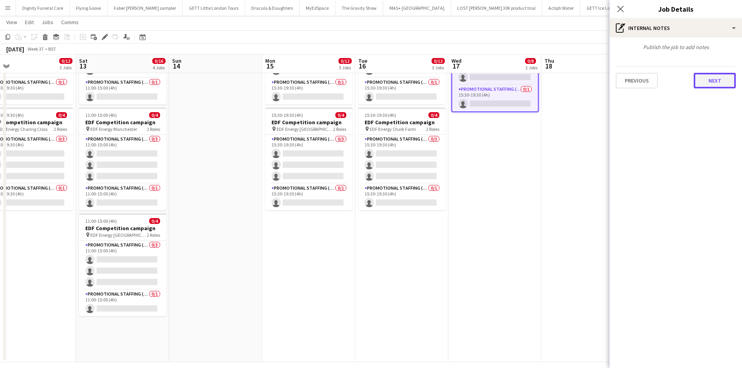
click at [713, 79] on button "Next" at bounding box center [715, 81] width 42 height 16
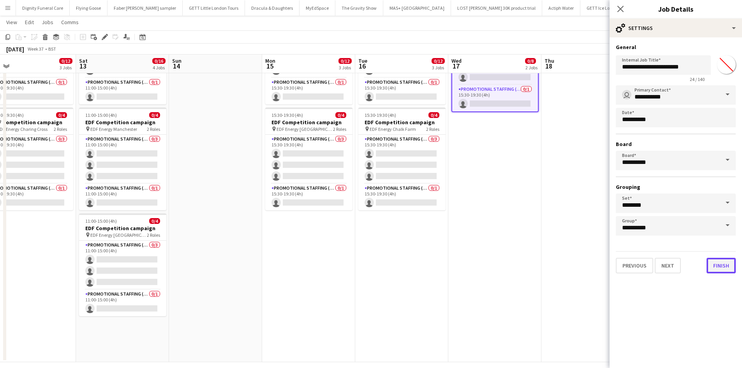
click at [720, 265] on button "Finish" at bounding box center [721, 266] width 29 height 16
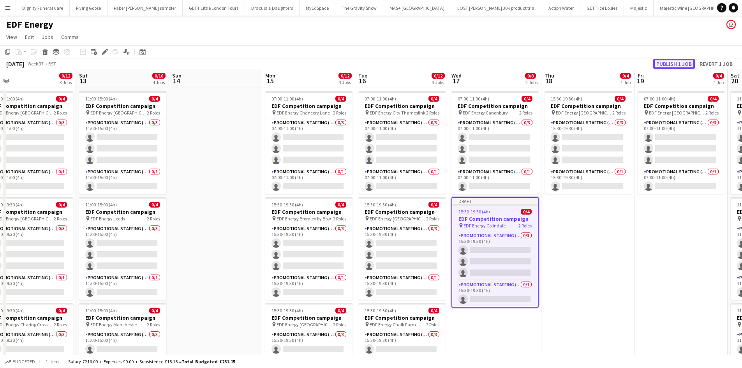
click at [683, 63] on button "Publish 1 job" at bounding box center [674, 64] width 42 height 10
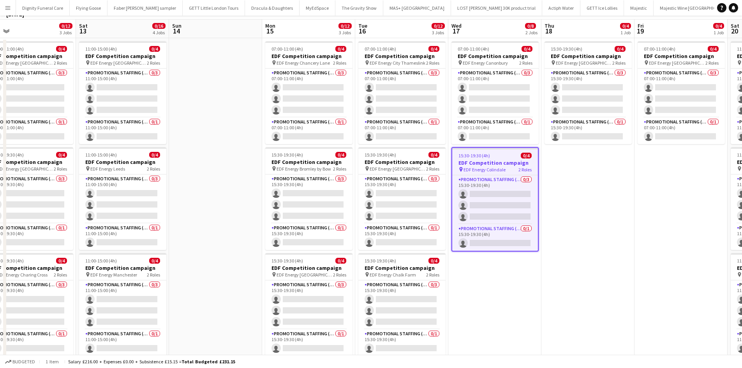
scroll to position [117, 0]
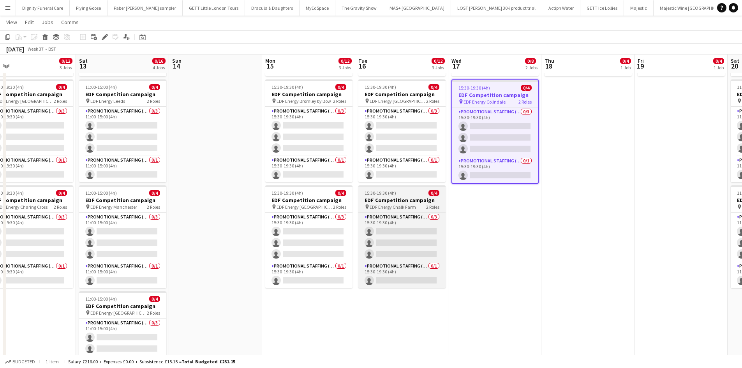
click at [388, 200] on h3 "EDF Competition campaign" at bounding box center [401, 200] width 87 height 7
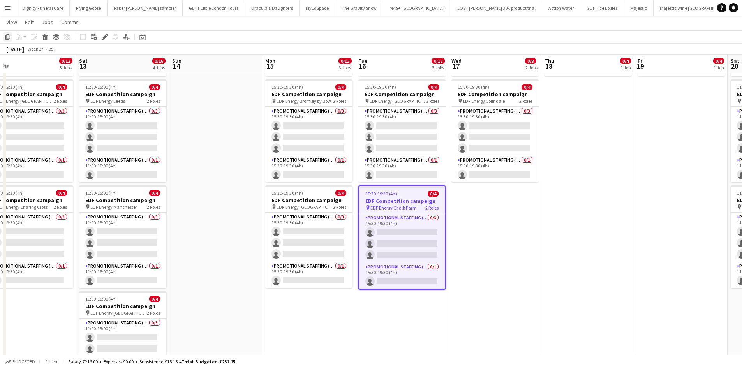
click at [5, 35] on icon "Copy" at bounding box center [8, 37] width 6 height 6
click at [494, 221] on app-date-cell "07:00-11:00 (4h) 0/4 EDF Competition campaign pin EDF Energy Canonbury 2 Roles …" at bounding box center [494, 205] width 93 height 470
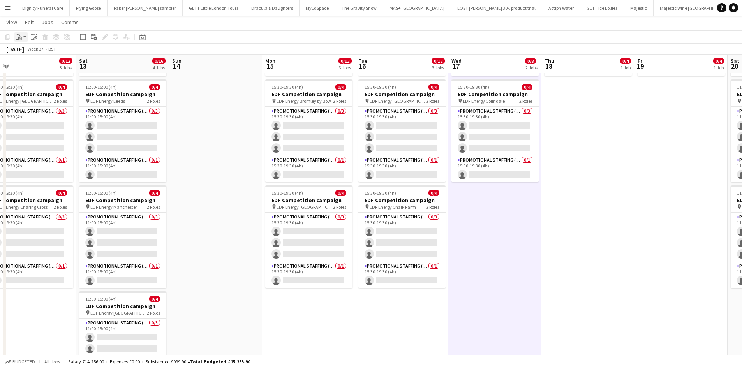
click at [18, 37] on icon "Paste" at bounding box center [19, 37] width 6 height 6
click at [32, 50] on link "Paste Ctrl+V" at bounding box center [57, 51] width 73 height 7
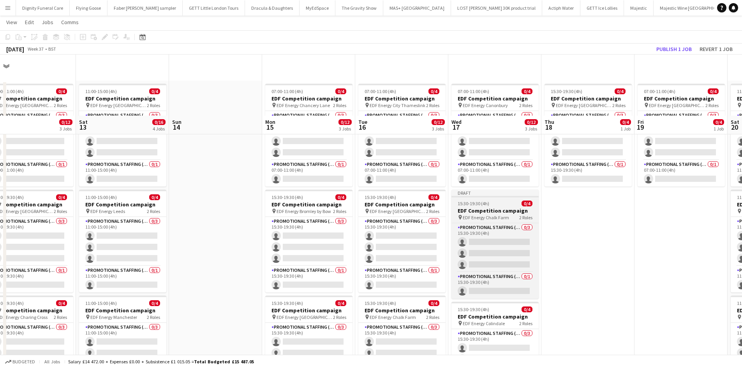
scroll to position [0, 0]
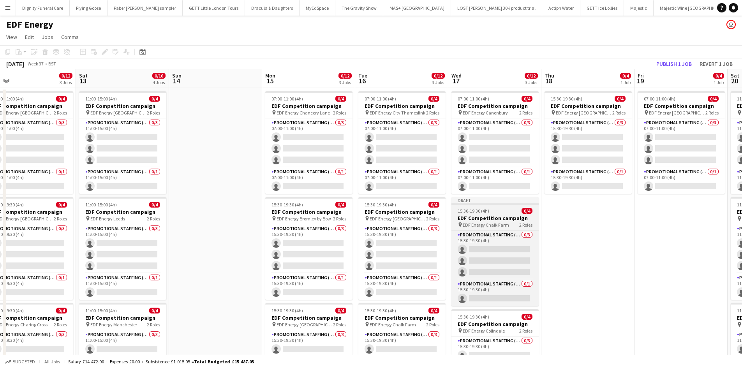
click at [489, 220] on h3 "EDF Competition campaign" at bounding box center [495, 218] width 87 height 7
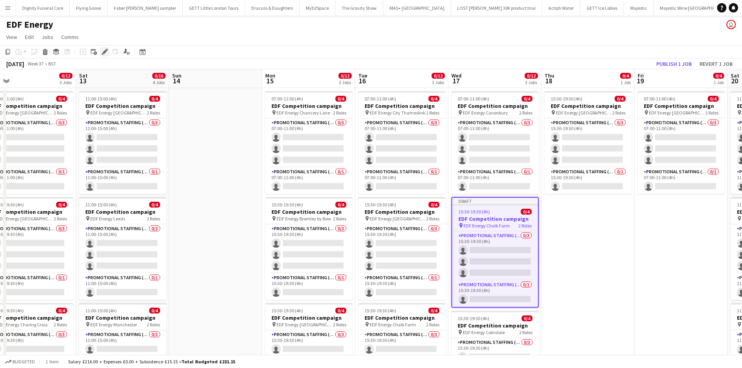
click at [104, 50] on icon "Edit" at bounding box center [105, 52] width 6 height 6
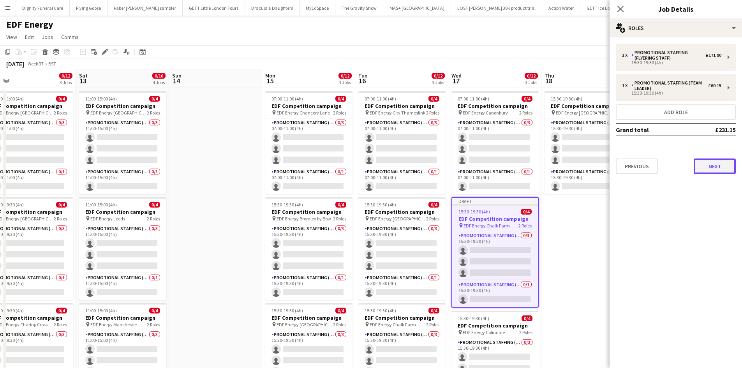
click at [714, 164] on button "Next" at bounding box center [715, 167] width 42 height 16
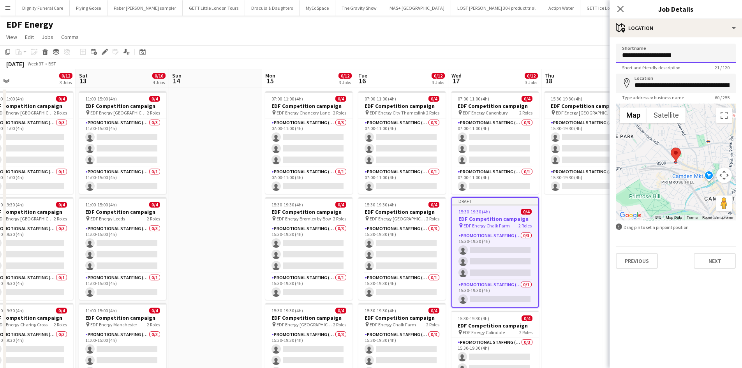
click at [695, 56] on input "**********" at bounding box center [676, 53] width 120 height 19
drag, startPoint x: 693, startPoint y: 53, endPoint x: 654, endPoint y: 56, distance: 38.7
click at [654, 56] on input "**********" at bounding box center [676, 53] width 120 height 19
type input "**********"
click at [720, 81] on input "**********" at bounding box center [676, 83] width 120 height 19
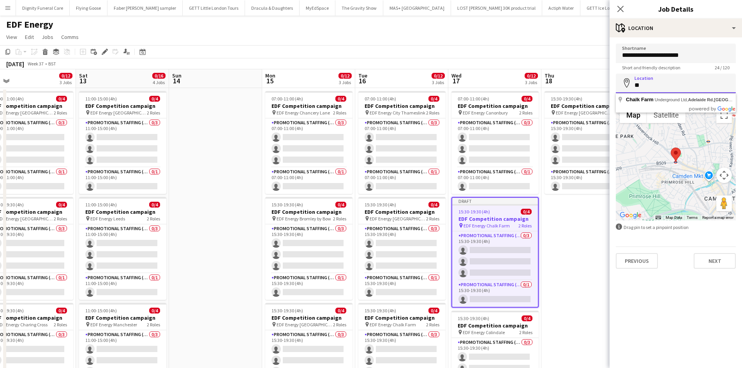
type input "*"
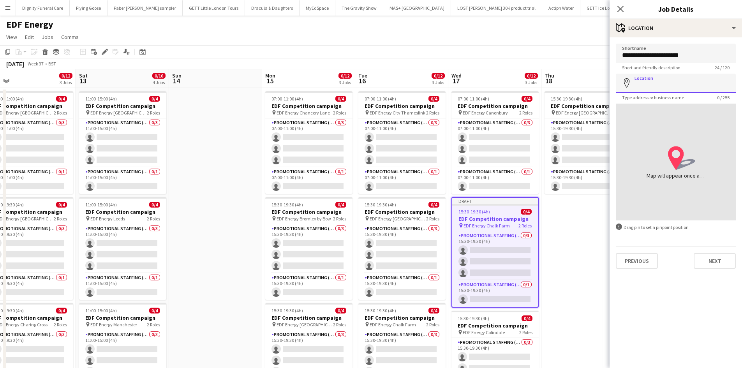
paste input "**********"
type input "**********"
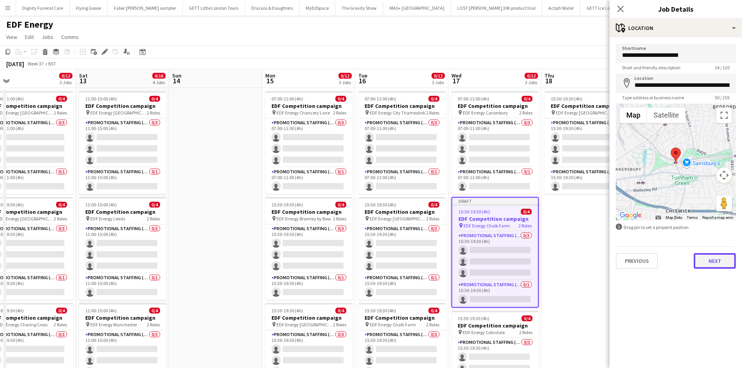
click at [720, 259] on button "Next" at bounding box center [715, 261] width 42 height 16
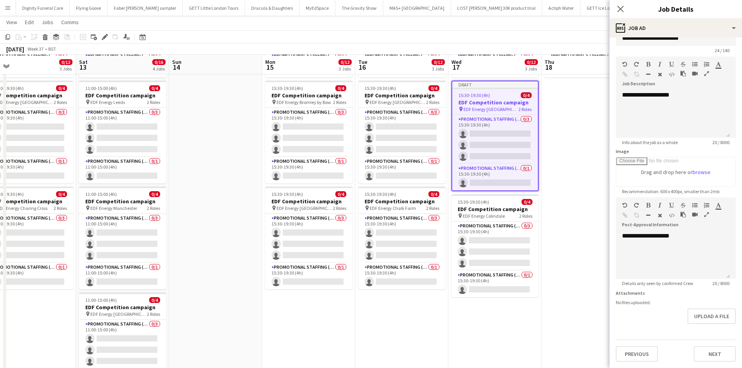
scroll to position [117, 0]
click at [716, 353] on button "Next" at bounding box center [715, 354] width 42 height 16
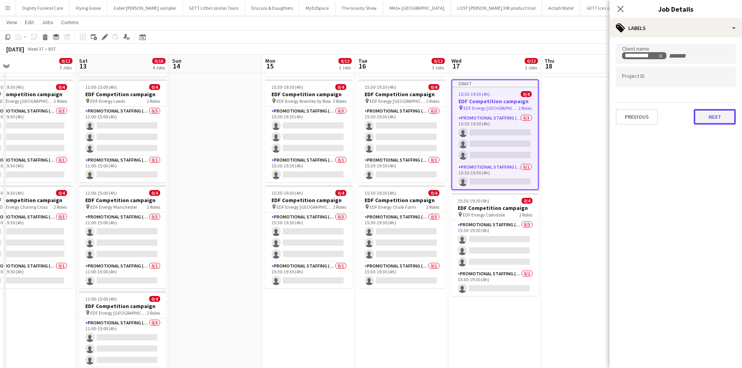
click at [716, 116] on button "Next" at bounding box center [715, 117] width 42 height 16
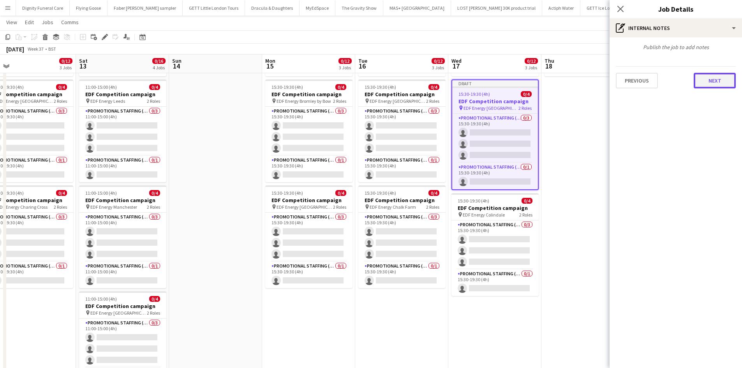
click at [715, 81] on button "Next" at bounding box center [715, 81] width 42 height 16
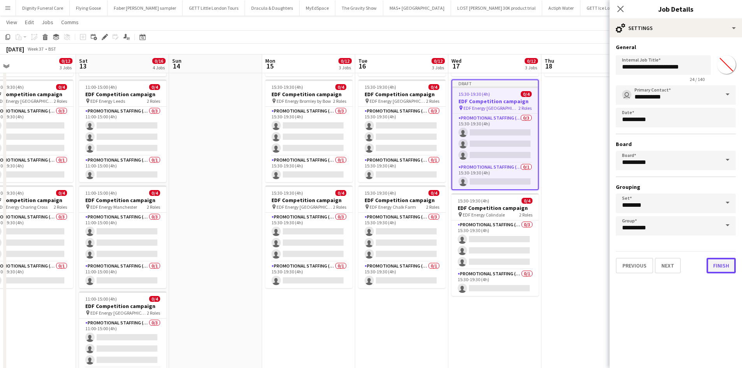
click at [715, 265] on button "Finish" at bounding box center [721, 266] width 29 height 16
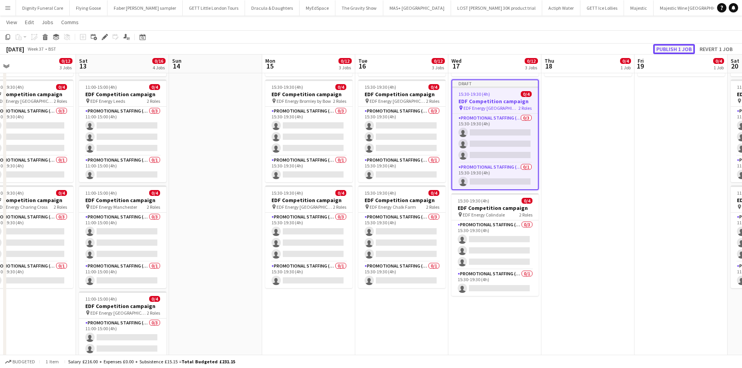
click at [679, 45] on button "Publish 1 job" at bounding box center [674, 49] width 42 height 10
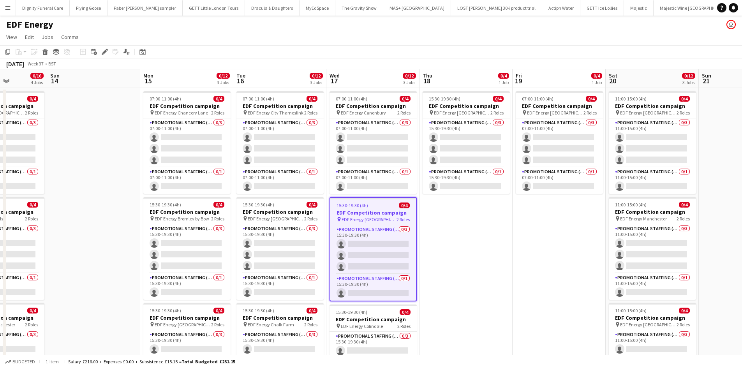
scroll to position [0, 240]
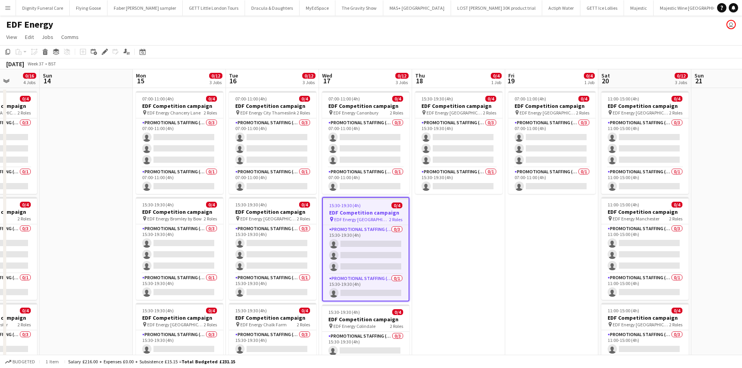
drag, startPoint x: 620, startPoint y: 262, endPoint x: 482, endPoint y: 265, distance: 138.3
click at [490, 266] on app-calendar-viewport "Thu 11 0/12 3 Jobs Fri 12 0/12 3 Jobs Sat 13 0/16 4 Jobs Sun 14 Mon 15 0/12 3 J…" at bounding box center [371, 313] width 742 height 489
click at [350, 212] on h3 "EDF Competition campaign" at bounding box center [365, 212] width 86 height 7
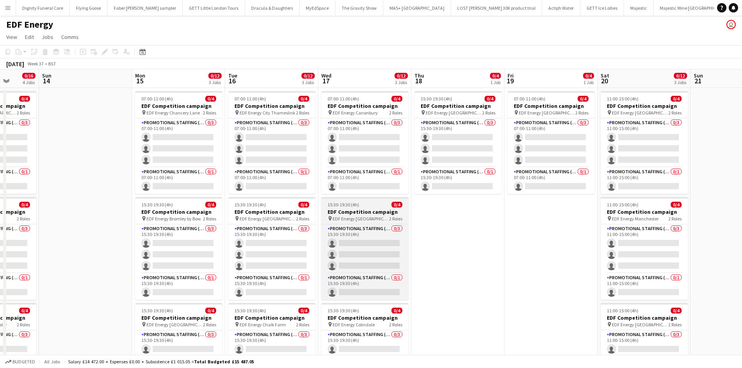
click at [348, 211] on h3 "EDF Competition campaign" at bounding box center [364, 211] width 87 height 7
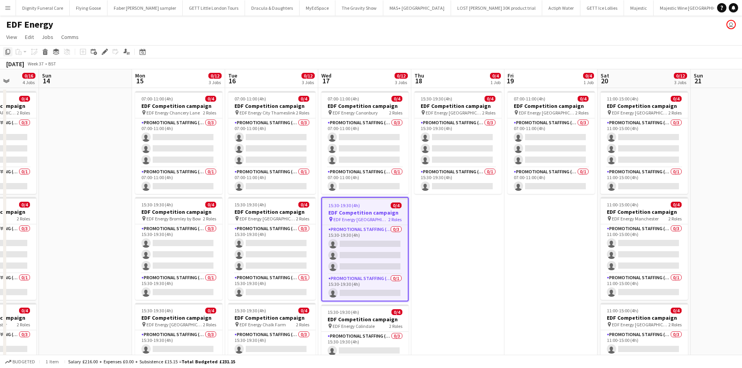
click at [4, 48] on div "Copy" at bounding box center [7, 51] width 9 height 9
click at [552, 228] on app-date-cell "07:00-11:00 (4h) 0/4 EDF Competition campaign pin EDF Energy Aldgate East 2 Rol…" at bounding box center [551, 323] width 93 height 470
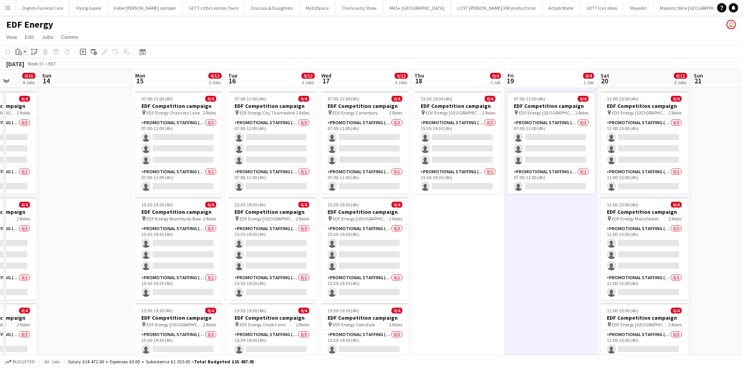
click at [20, 50] on icon "Paste" at bounding box center [19, 52] width 6 height 6
click at [23, 63] on div "Paste Ctrl+V Paste with crew Ctrl+Shift+V" at bounding box center [57, 73] width 86 height 34
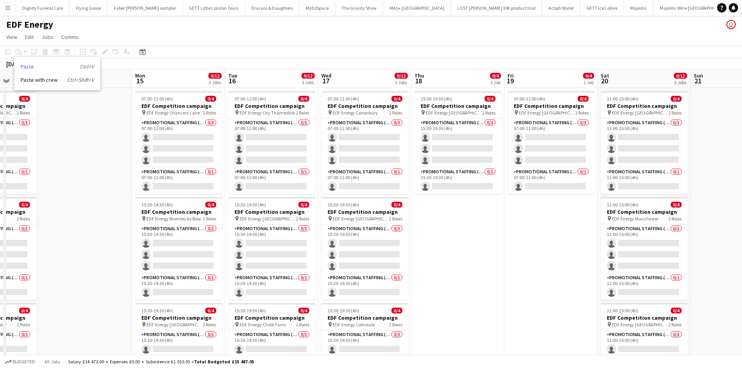
click at [27, 67] on link "Paste Ctrl+V" at bounding box center [57, 66] width 73 height 7
click at [482, 265] on app-date-cell "15:30-19:30 (4h) 0/4 EDF Competition campaign pin EDF Energy [GEOGRAPHIC_DATA] …" at bounding box center [457, 323] width 93 height 470
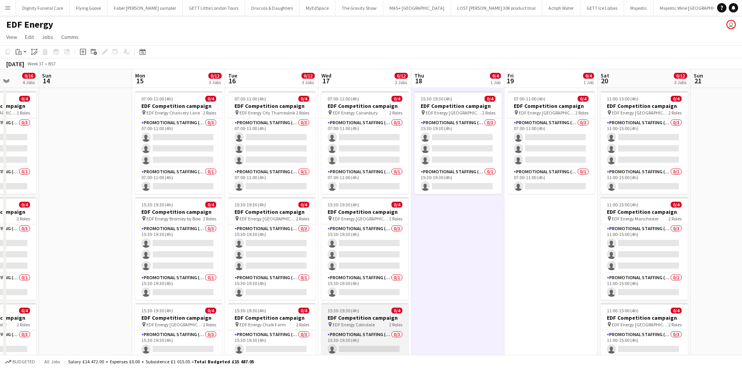
click at [356, 316] on h3 "EDF Competition campaign" at bounding box center [364, 317] width 87 height 7
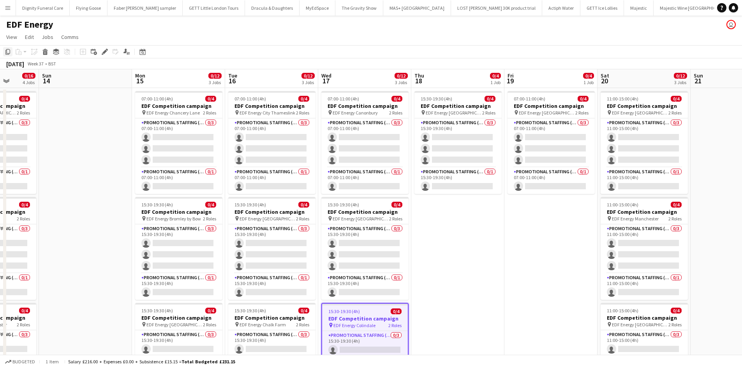
click at [5, 51] on icon "Copy" at bounding box center [8, 52] width 6 height 6
click at [541, 214] on app-date-cell "07:00-11:00 (4h) 0/4 EDF Competition campaign pin EDF Energy Aldgate East 2 Rol…" at bounding box center [551, 323] width 93 height 470
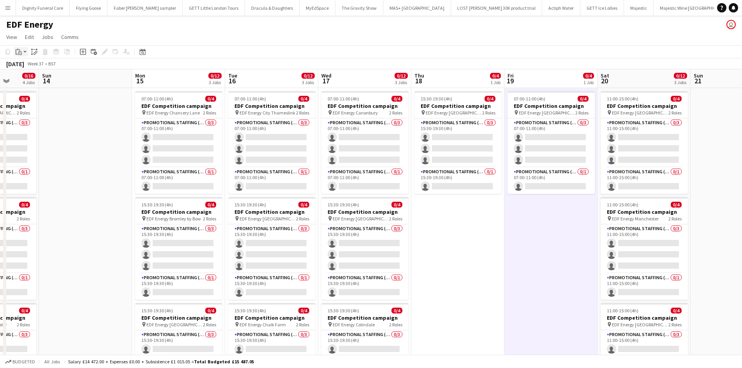
drag, startPoint x: 19, startPoint y: 51, endPoint x: 21, endPoint y: 55, distance: 4.0
click at [19, 51] on icon "Paste" at bounding box center [19, 52] width 6 height 6
click at [29, 65] on link "Paste Ctrl+V" at bounding box center [57, 66] width 73 height 7
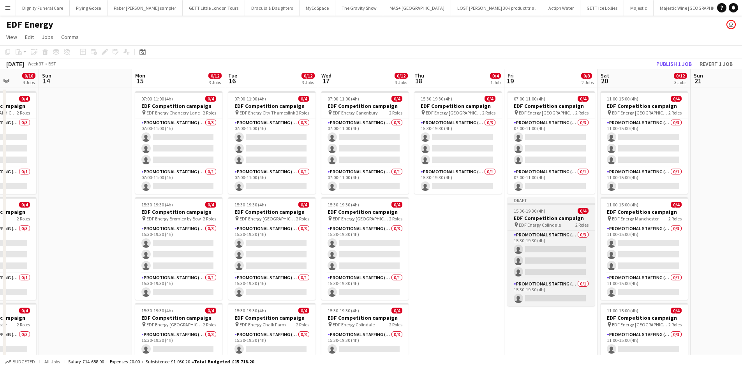
click at [537, 219] on h3 "EDF Competition campaign" at bounding box center [551, 218] width 87 height 7
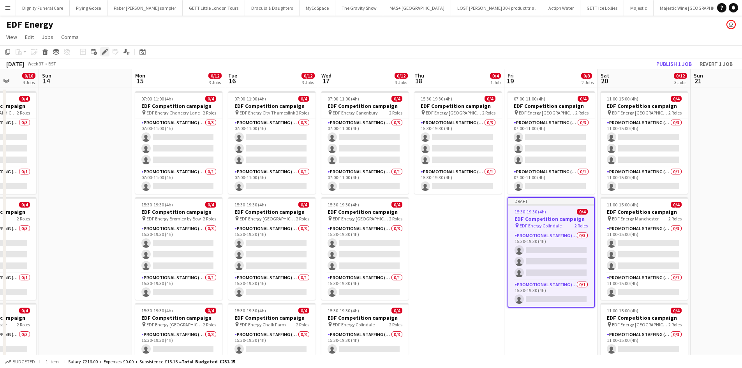
click at [106, 51] on icon at bounding box center [104, 52] width 4 height 4
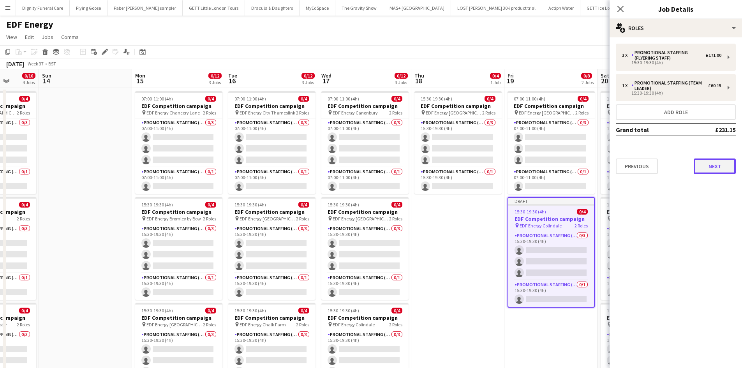
click at [724, 163] on button "Next" at bounding box center [715, 167] width 42 height 16
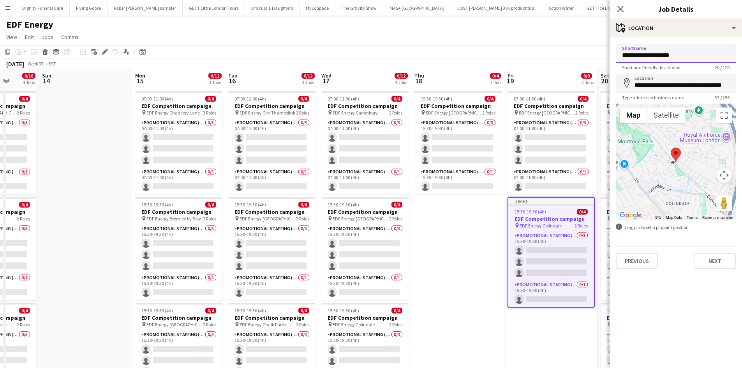
click at [693, 59] on input "**********" at bounding box center [676, 53] width 120 height 19
drag, startPoint x: 692, startPoint y: 57, endPoint x: 653, endPoint y: 55, distance: 38.6
click at [653, 55] on input "**********" at bounding box center [676, 53] width 120 height 19
type input "**********"
click at [730, 85] on input "**********" at bounding box center [676, 83] width 120 height 19
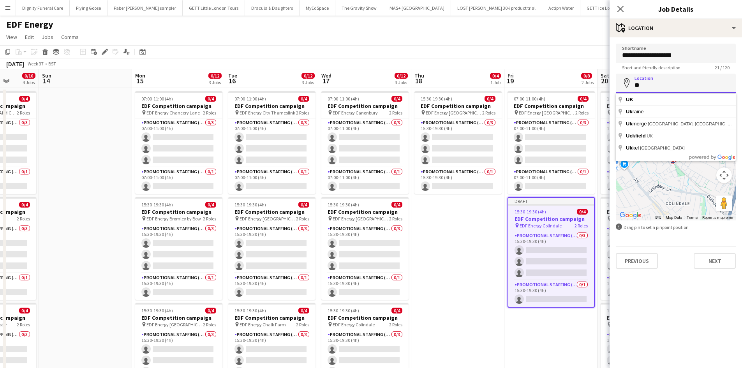
click at [730, 85] on input "**" at bounding box center [676, 83] width 120 height 19
type input "*"
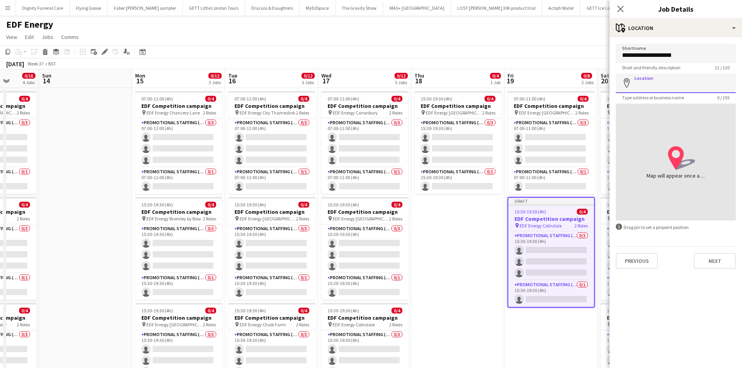
paste input "**********"
type input "**********"
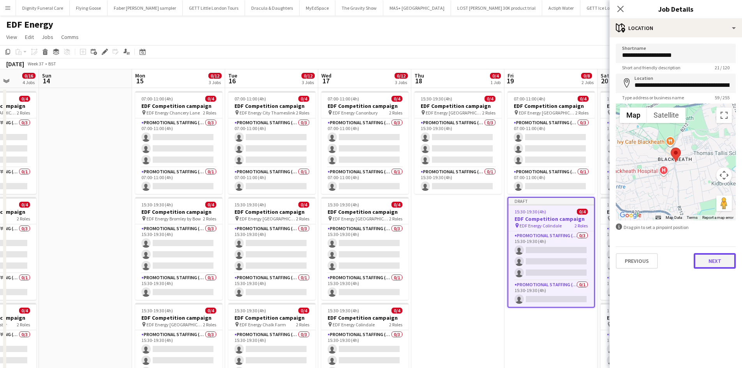
click at [720, 259] on button "Next" at bounding box center [715, 261] width 42 height 16
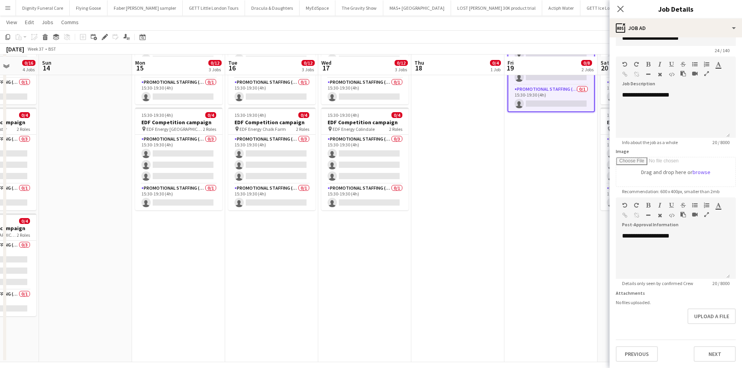
scroll to position [202, 0]
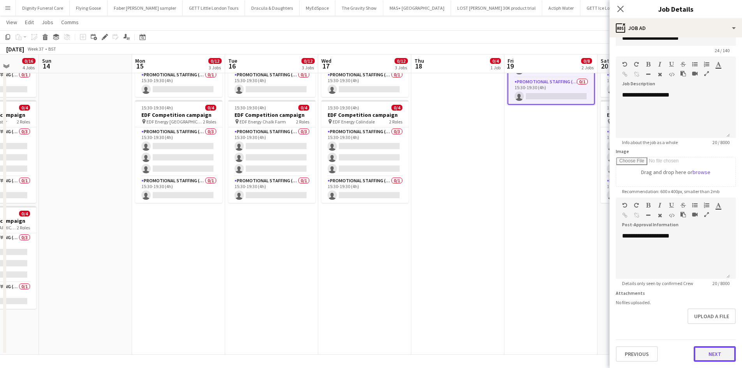
click at [719, 354] on button "Next" at bounding box center [715, 354] width 42 height 16
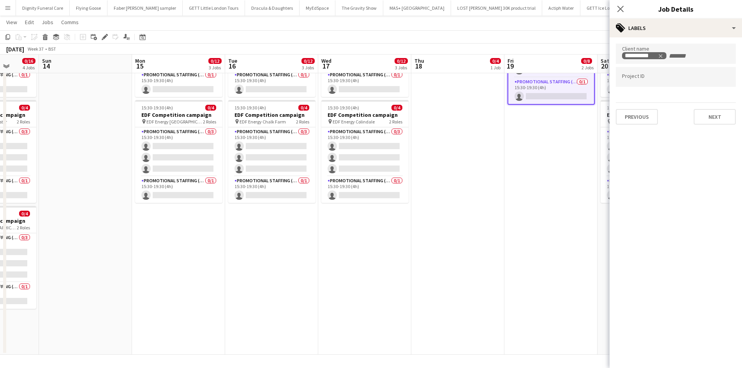
scroll to position [0, 0]
drag, startPoint x: 722, startPoint y: 118, endPoint x: 704, endPoint y: 108, distance: 21.1
click at [722, 118] on button "Next" at bounding box center [715, 117] width 42 height 16
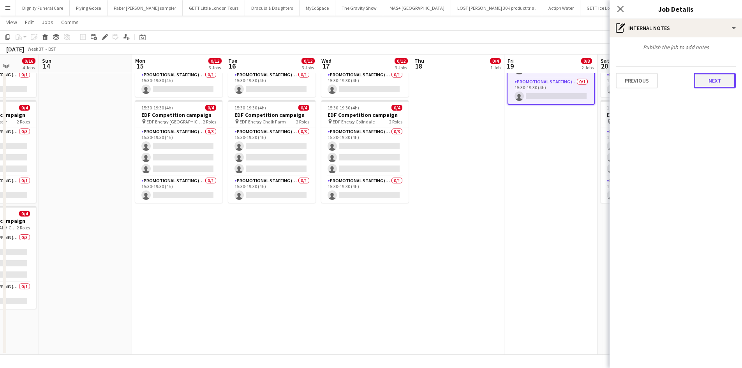
click at [718, 80] on button "Next" at bounding box center [715, 81] width 42 height 16
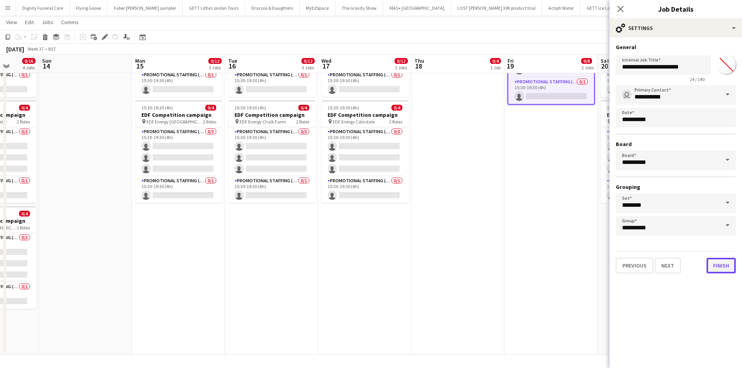
click at [727, 264] on button "Finish" at bounding box center [721, 266] width 29 height 16
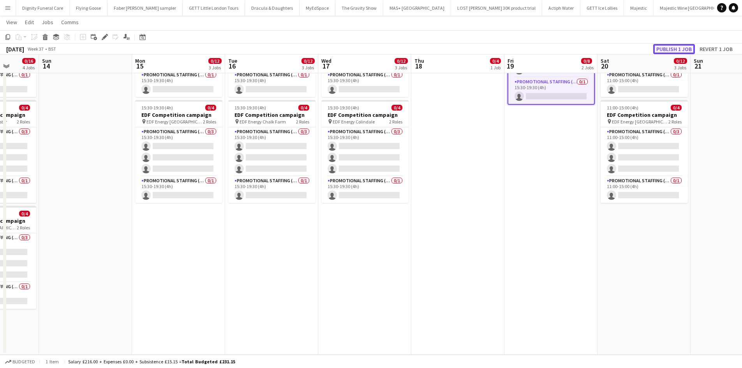
click at [682, 48] on button "Publish 1 job" at bounding box center [674, 49] width 42 height 10
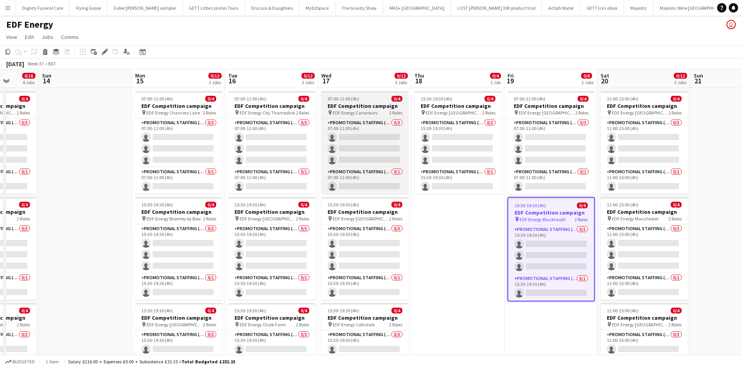
click at [350, 105] on h3 "EDF Competition campaign" at bounding box center [364, 105] width 87 height 7
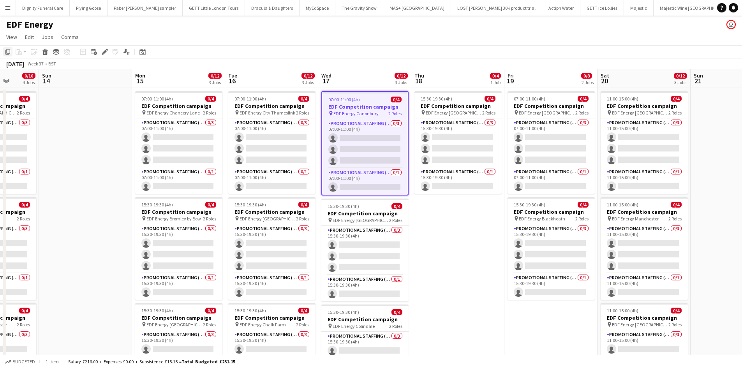
click at [5, 50] on icon "Copy" at bounding box center [8, 52] width 6 height 6
click at [6, 51] on icon "Copy" at bounding box center [8, 52] width 6 height 6
drag, startPoint x: 450, startPoint y: 212, endPoint x: 362, endPoint y: 143, distance: 111.8
click at [449, 212] on app-date-cell "15:30-19:30 (4h) 0/4 EDF Competition campaign pin EDF Energy [GEOGRAPHIC_DATA] …" at bounding box center [457, 323] width 93 height 470
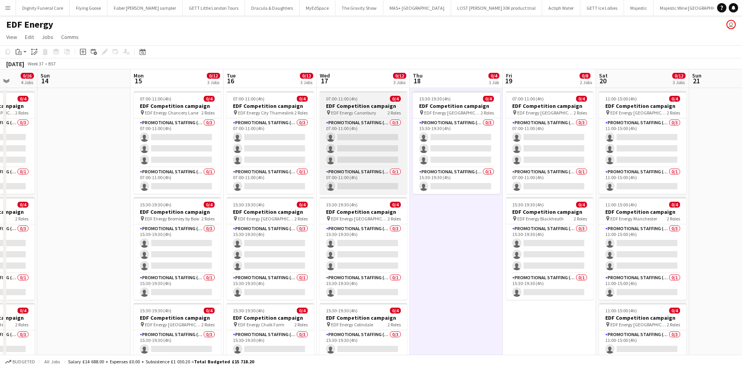
click at [339, 104] on h3 "EDF Competition campaign" at bounding box center [363, 105] width 87 height 7
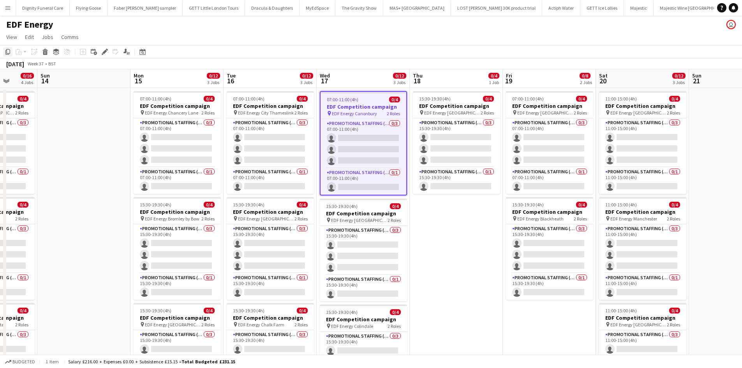
click at [6, 49] on icon "Copy" at bounding box center [8, 52] width 6 height 6
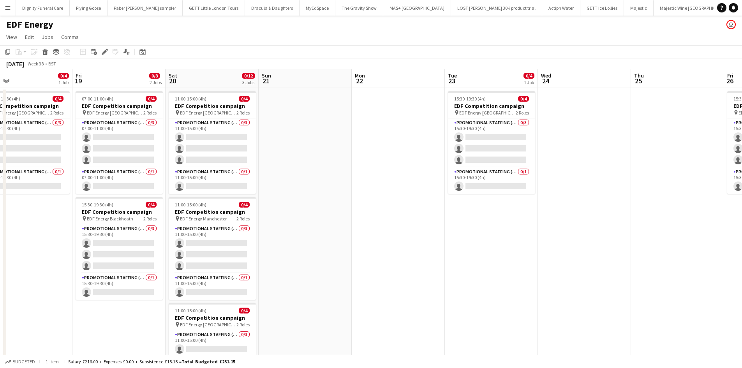
drag, startPoint x: 730, startPoint y: 222, endPoint x: 356, endPoint y: 172, distance: 377.3
click at [300, 205] on app-calendar-viewport "Mon 15 0/12 3 Jobs Tue 16 0/12 3 Jobs Wed 17 0/12 3 Jobs Thu 18 0/4 1 Job Fri 1…" at bounding box center [371, 313] width 742 height 489
click at [393, 134] on app-date-cell at bounding box center [398, 323] width 93 height 470
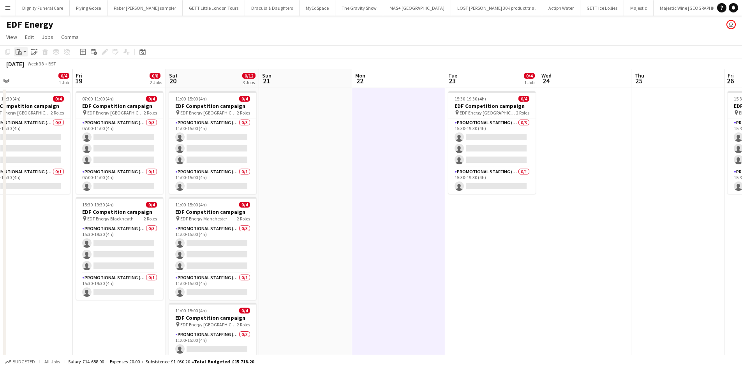
click at [20, 48] on div "Paste" at bounding box center [18, 51] width 9 height 9
click at [26, 67] on link "Paste Ctrl+V" at bounding box center [57, 66] width 73 height 7
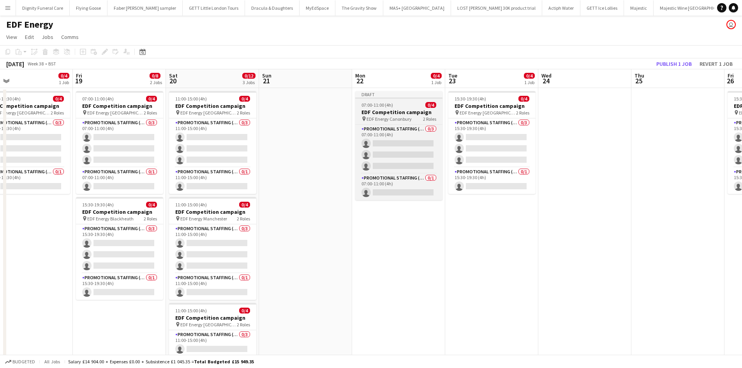
click at [378, 108] on app-job-card "Draft 07:00-11:00 (4h) 0/4 EDF Competition campaign pin EDF Energy Canonbury 2 …" at bounding box center [398, 145] width 87 height 109
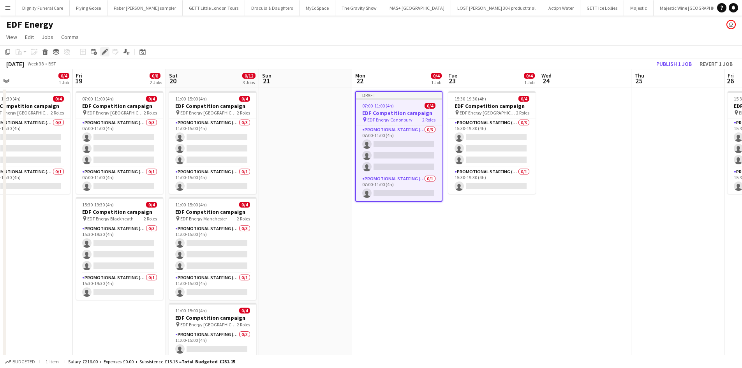
click at [106, 49] on icon "Edit" at bounding box center [105, 52] width 6 height 6
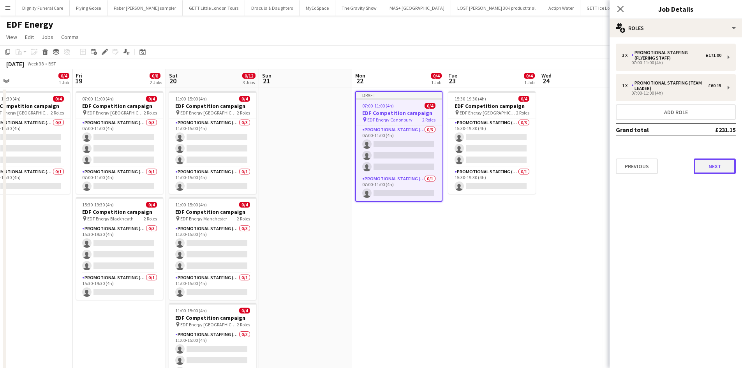
click at [715, 164] on button "Next" at bounding box center [715, 167] width 42 height 16
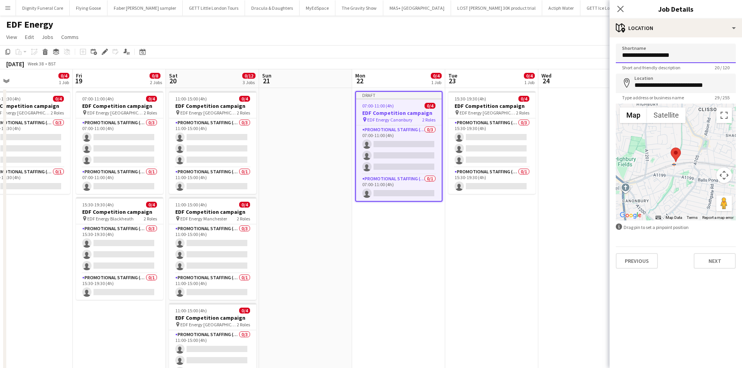
click at [697, 60] on input "**********" at bounding box center [676, 53] width 120 height 19
click at [703, 58] on input "**********" at bounding box center [676, 53] width 120 height 19
drag, startPoint x: 693, startPoint y: 56, endPoint x: 654, endPoint y: 59, distance: 38.6
click at [654, 59] on input "**********" at bounding box center [676, 53] width 120 height 19
type input "**********"
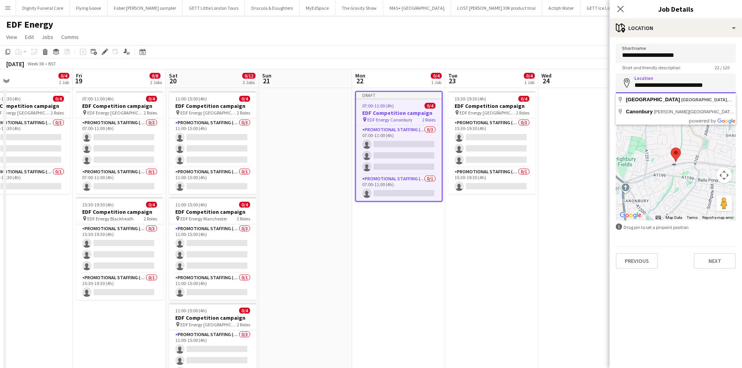
drag, startPoint x: 730, startPoint y: 86, endPoint x: 628, endPoint y: 88, distance: 102.1
click at [629, 88] on div "**********" at bounding box center [676, 83] width 120 height 19
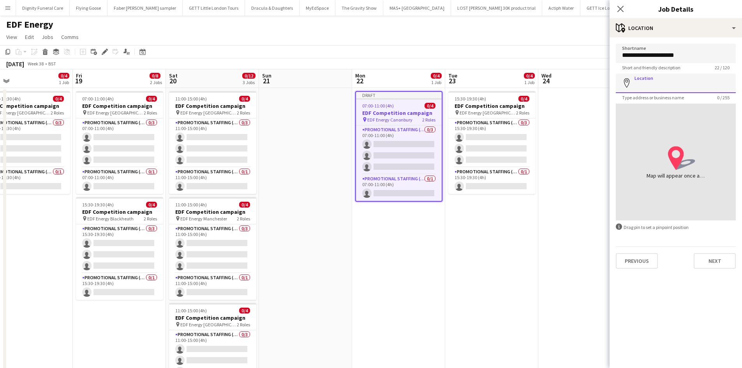
paste input "**********"
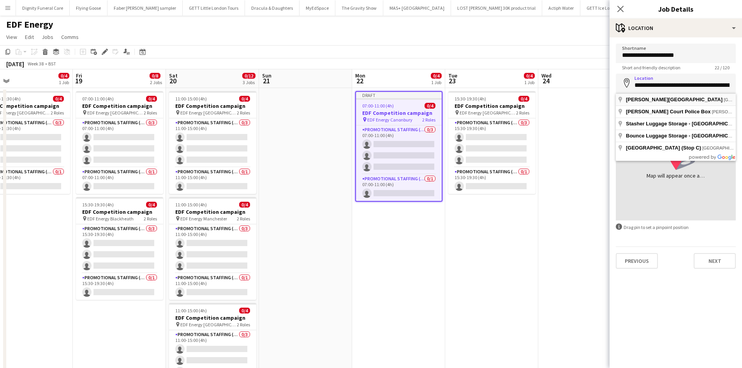
type input "**********"
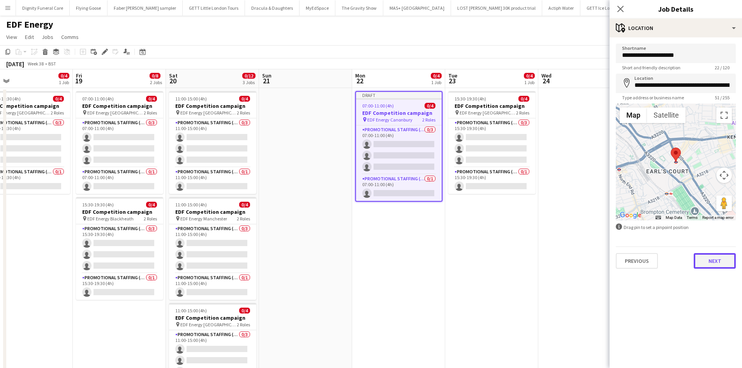
click at [719, 257] on button "Next" at bounding box center [715, 261] width 42 height 16
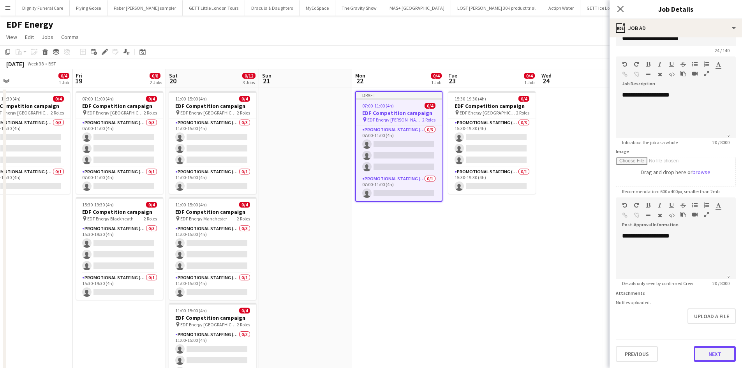
scroll to position [0, 0]
click at [708, 355] on button "Next" at bounding box center [715, 354] width 42 height 16
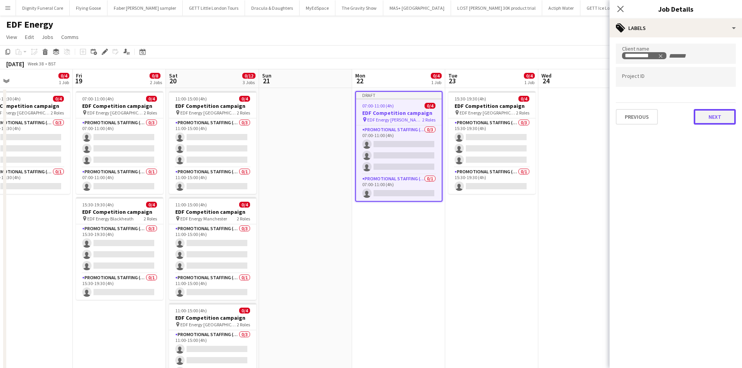
click at [711, 117] on button "Next" at bounding box center [715, 117] width 42 height 16
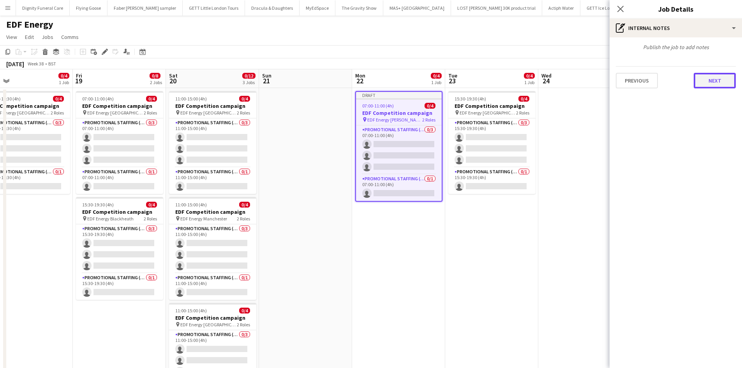
click at [713, 84] on button "Next" at bounding box center [715, 81] width 42 height 16
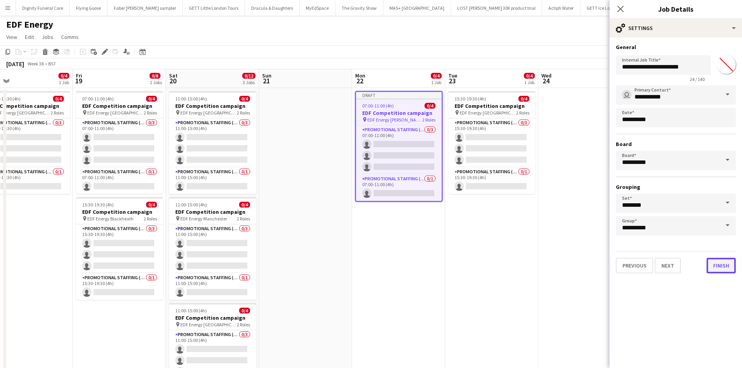
drag, startPoint x: 723, startPoint y: 266, endPoint x: 719, endPoint y: 261, distance: 6.1
click at [723, 266] on button "Finish" at bounding box center [721, 266] width 29 height 16
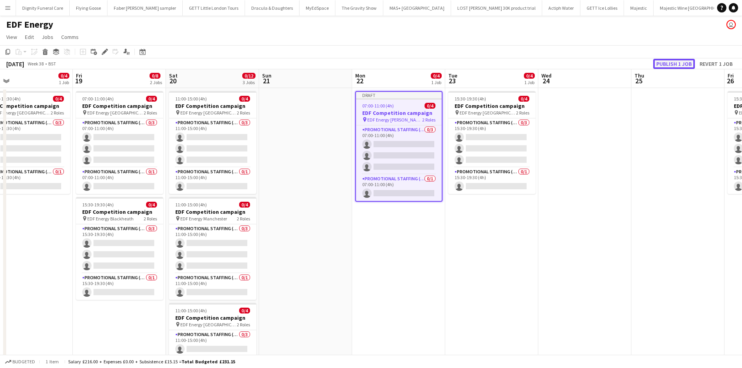
click at [685, 64] on button "Publish 1 job" at bounding box center [674, 64] width 42 height 10
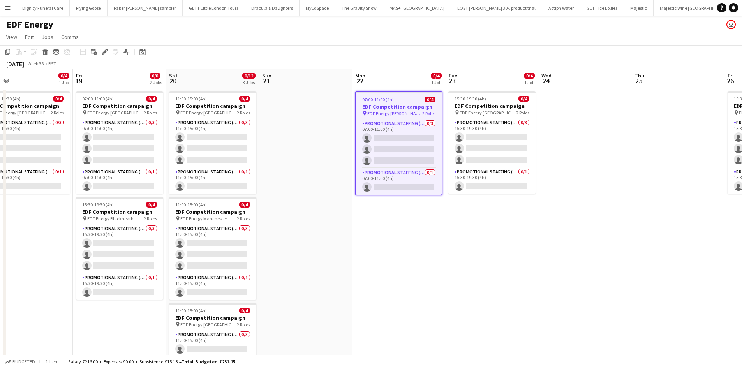
click at [382, 105] on h3 "EDF Competition campaign" at bounding box center [399, 106] width 86 height 7
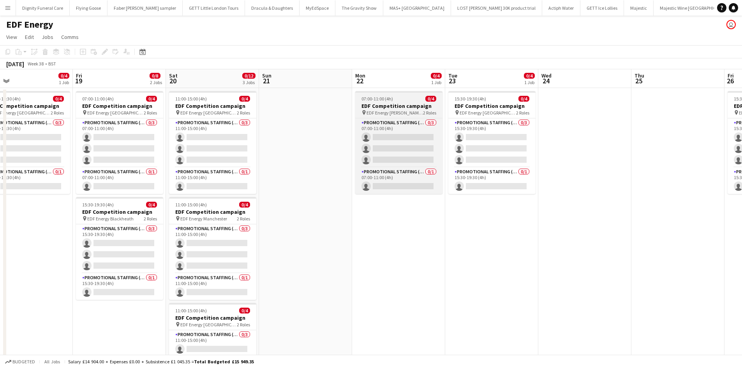
click at [380, 106] on h3 "EDF Competition campaign" at bounding box center [398, 105] width 87 height 7
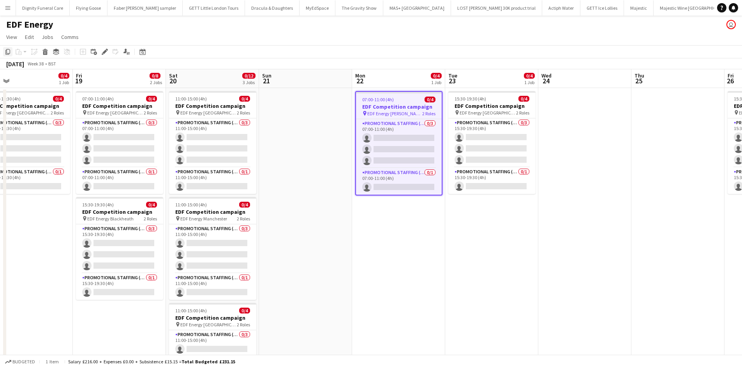
drag, startPoint x: 6, startPoint y: 51, endPoint x: 15, endPoint y: 51, distance: 9.0
click at [7, 51] on icon "Copy" at bounding box center [8, 52] width 6 height 6
click at [479, 203] on app-date-cell "15:30-19:30 (4h) 0/4 EDF Competition campaign pin EDF Energy [GEOGRAPHIC_DATA] …" at bounding box center [491, 323] width 93 height 470
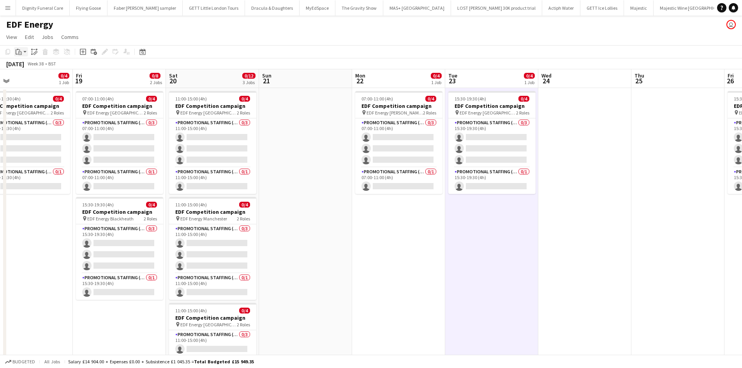
click at [20, 49] on icon "Paste" at bounding box center [19, 52] width 6 height 6
click at [24, 66] on link "Paste Ctrl+V" at bounding box center [57, 66] width 73 height 7
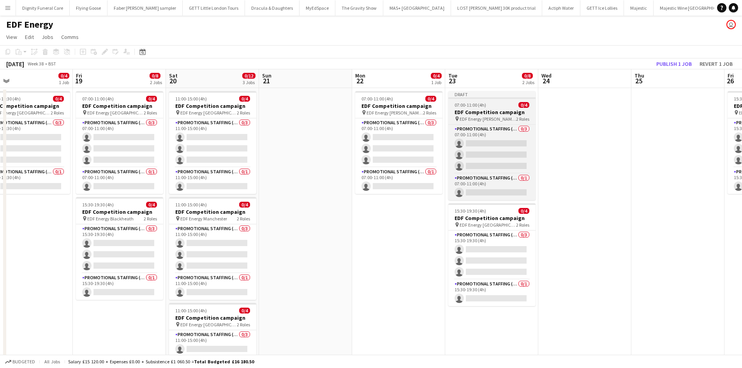
click at [482, 112] on h3 "EDF Competition campaign" at bounding box center [491, 112] width 87 height 7
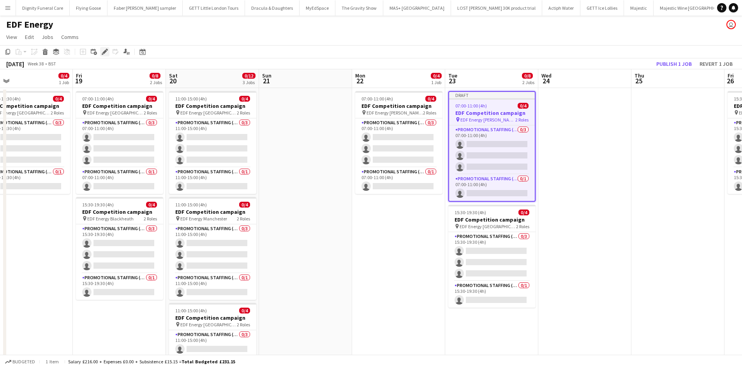
click at [105, 48] on div "Edit" at bounding box center [104, 51] width 9 height 9
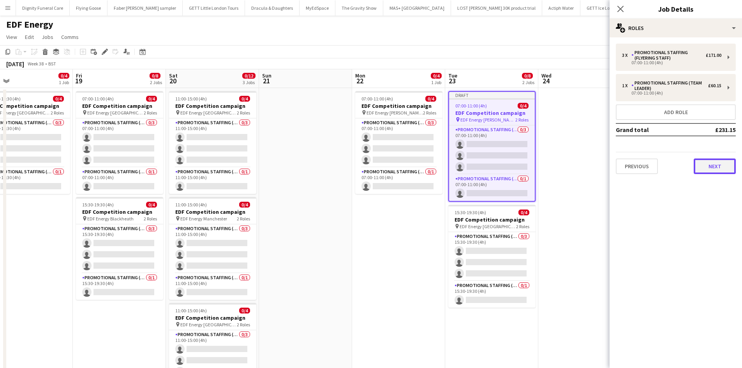
click at [716, 161] on button "Next" at bounding box center [715, 167] width 42 height 16
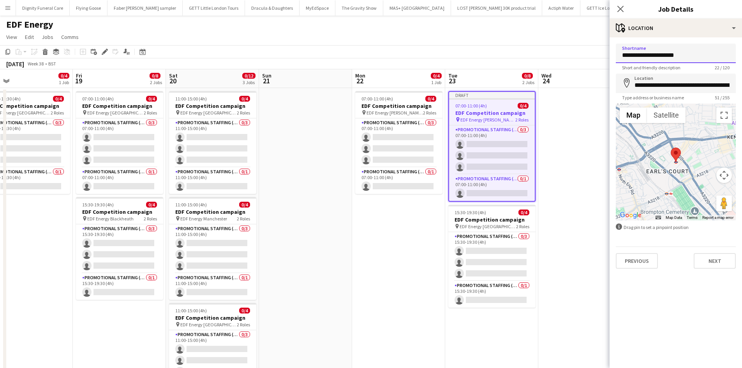
click at [692, 53] on input "**********" at bounding box center [676, 53] width 120 height 19
drag, startPoint x: 688, startPoint y: 56, endPoint x: 649, endPoint y: 55, distance: 38.2
click at [651, 55] on input "**********" at bounding box center [676, 53] width 120 height 19
type input "**********"
click at [726, 85] on input "**********" at bounding box center [676, 83] width 120 height 19
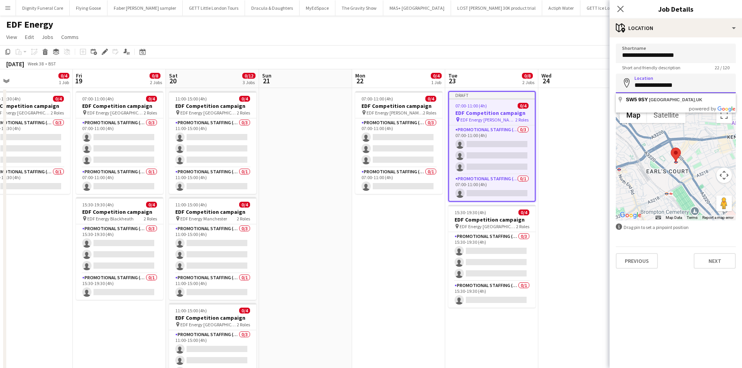
click at [726, 85] on input "**********" at bounding box center [676, 83] width 120 height 19
type input "*"
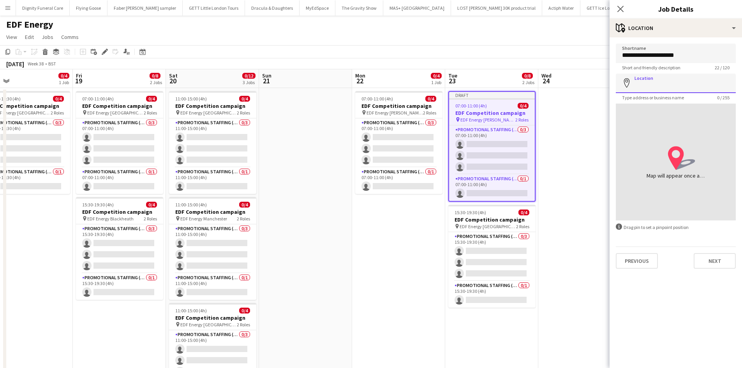
type input "*"
paste input "**********"
type input "**********"
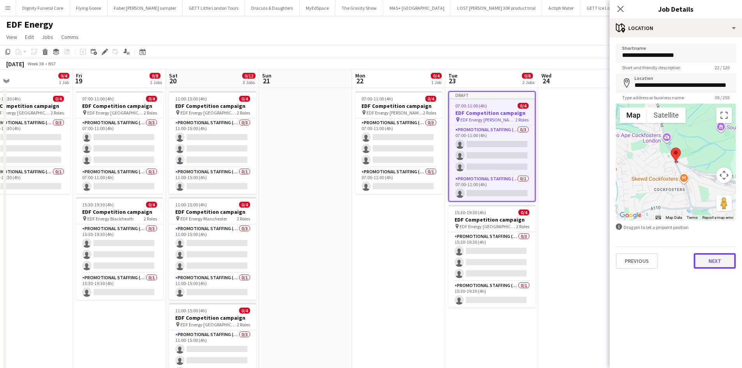
click at [722, 258] on button "Next" at bounding box center [715, 261] width 42 height 16
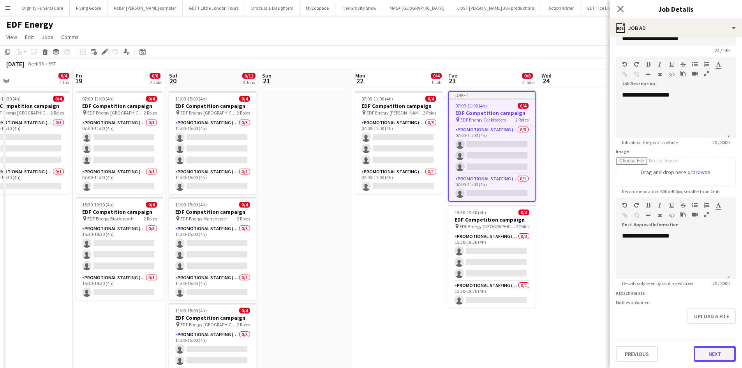
click at [713, 353] on button "Next" at bounding box center [715, 354] width 42 height 16
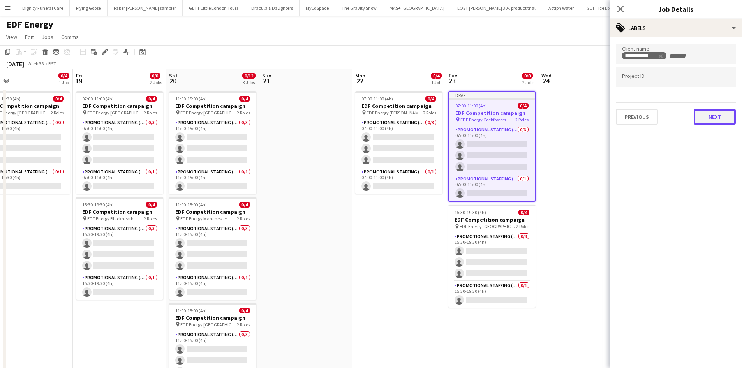
click at [720, 113] on button "Next" at bounding box center [715, 117] width 42 height 16
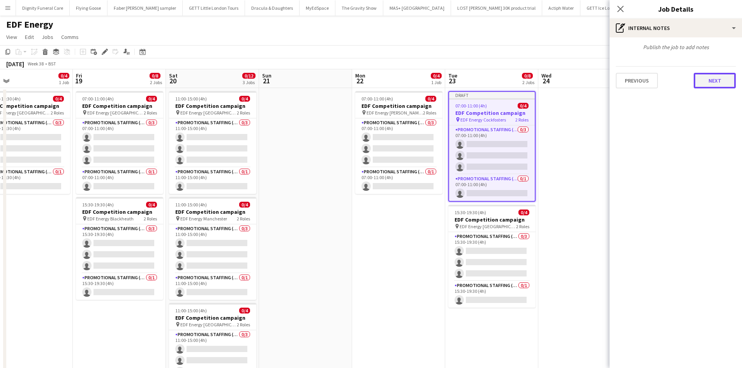
click at [721, 83] on button "Next" at bounding box center [715, 81] width 42 height 16
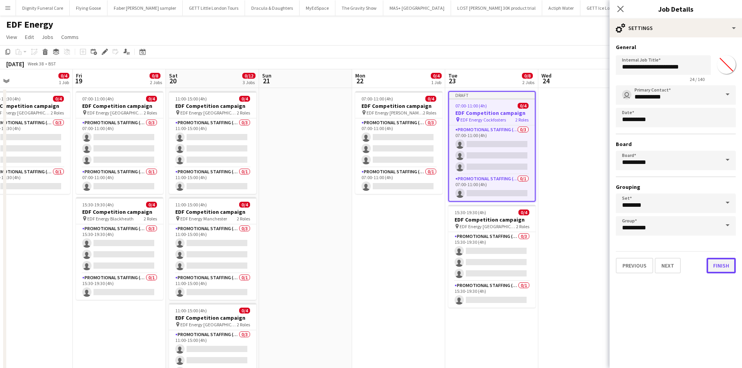
click at [727, 265] on button "Finish" at bounding box center [721, 266] width 29 height 16
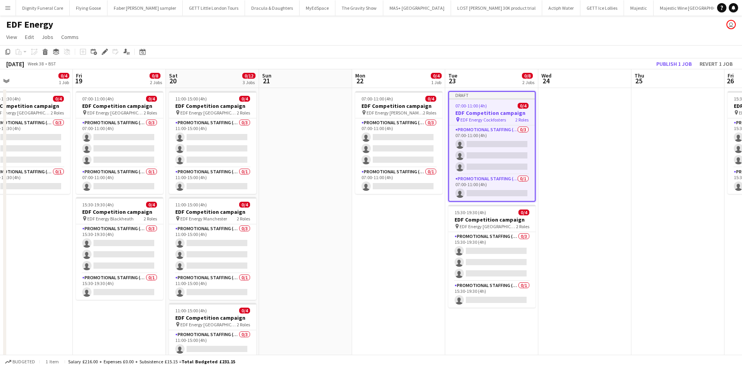
click at [673, 58] on app-toolbar "Copy Paste Paste Ctrl+V Paste with crew Ctrl+Shift+V Paste linked Job [GEOGRAPH…" at bounding box center [371, 51] width 742 height 13
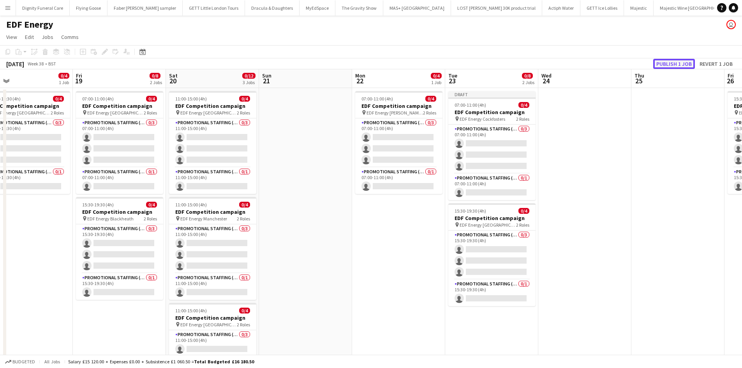
click at [677, 62] on button "Publish 1 job" at bounding box center [674, 64] width 42 height 10
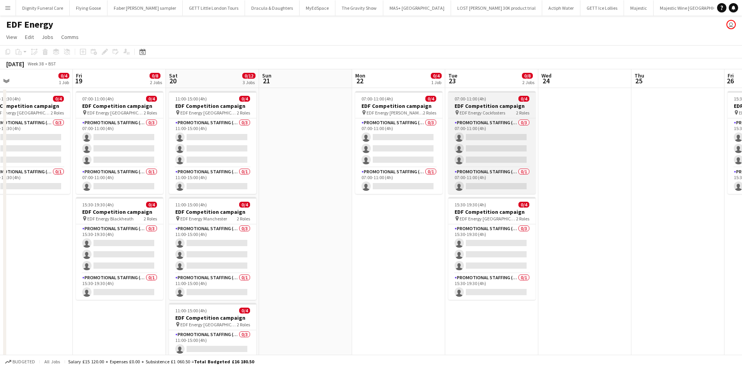
drag, startPoint x: 480, startPoint y: 104, endPoint x: 487, endPoint y: 108, distance: 7.8
click at [480, 104] on h3 "EDF Competition campaign" at bounding box center [491, 105] width 87 height 7
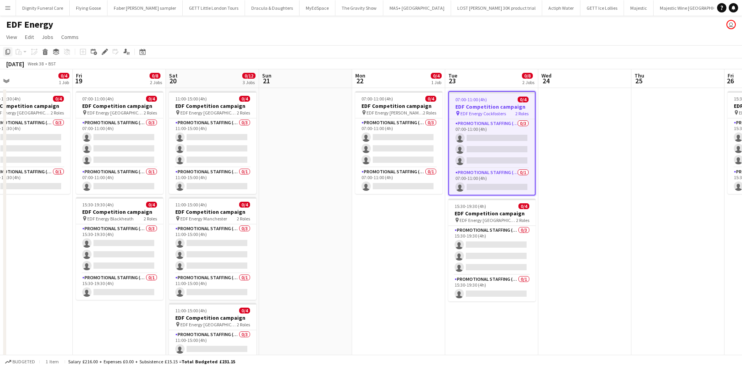
click at [9, 50] on icon at bounding box center [7, 51] width 5 height 5
click at [583, 116] on app-date-cell at bounding box center [584, 323] width 93 height 470
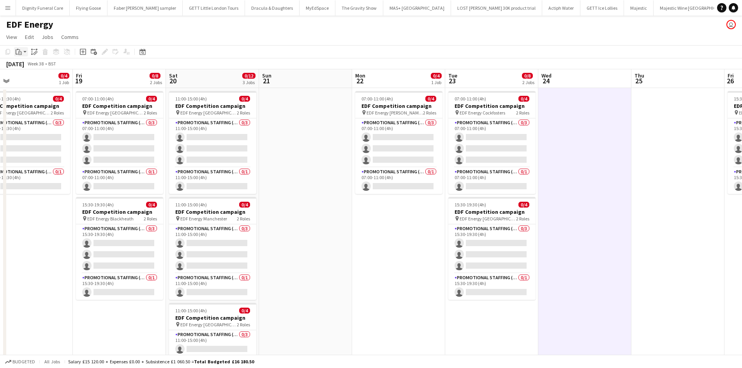
drag, startPoint x: 20, startPoint y: 51, endPoint x: 26, endPoint y: 55, distance: 6.6
click at [20, 51] on icon "Paste" at bounding box center [19, 52] width 6 height 6
click at [28, 65] on link "Paste Ctrl+V" at bounding box center [57, 66] width 73 height 7
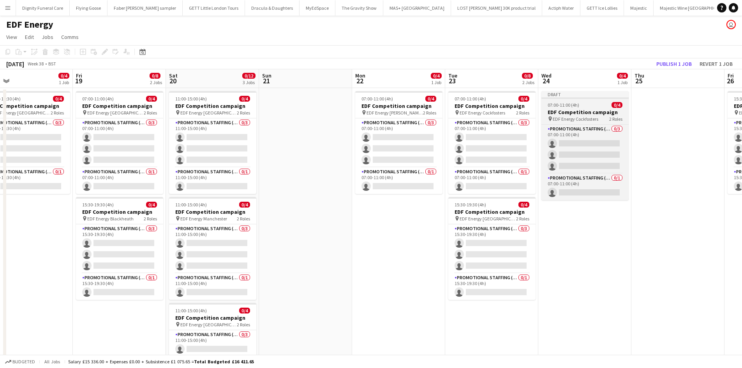
drag, startPoint x: 575, startPoint y: 111, endPoint x: 598, endPoint y: 104, distance: 24.1
click at [577, 111] on h3 "EDF Competition campaign" at bounding box center [585, 112] width 87 height 7
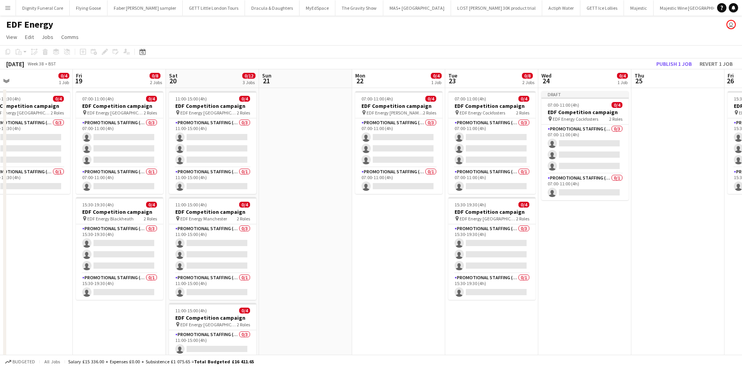
scroll to position [0, 298]
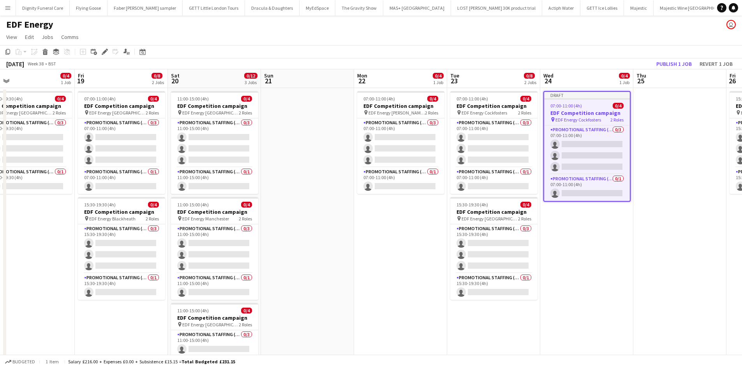
drag, startPoint x: 103, startPoint y: 49, endPoint x: 618, endPoint y: 67, distance: 515.4
click at [103, 49] on icon "Edit" at bounding box center [105, 52] width 6 height 6
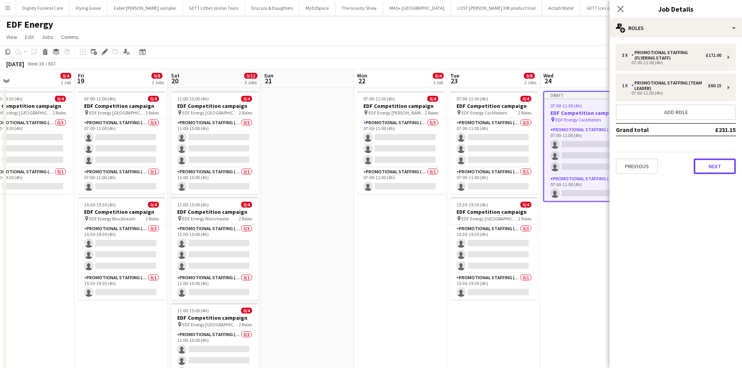
click at [723, 165] on button "Next" at bounding box center [715, 167] width 42 height 16
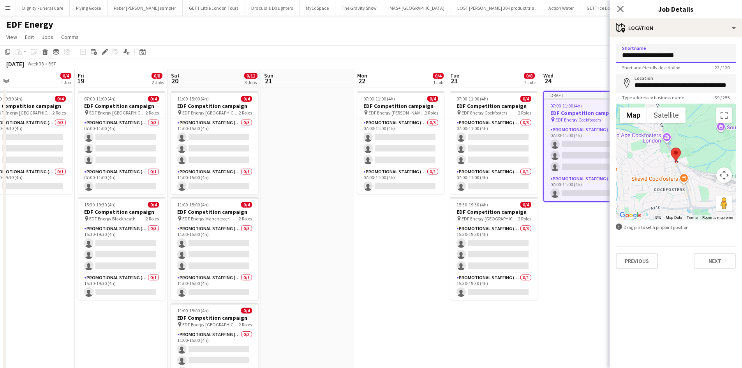
drag, startPoint x: 696, startPoint y: 57, endPoint x: 700, endPoint y: 58, distance: 4.1
click at [696, 57] on input "**********" at bounding box center [676, 53] width 120 height 19
click at [707, 58] on input "**********" at bounding box center [676, 53] width 120 height 19
drag, startPoint x: 700, startPoint y: 53, endPoint x: 654, endPoint y: 58, distance: 45.8
click at [654, 58] on input "**********" at bounding box center [676, 53] width 120 height 19
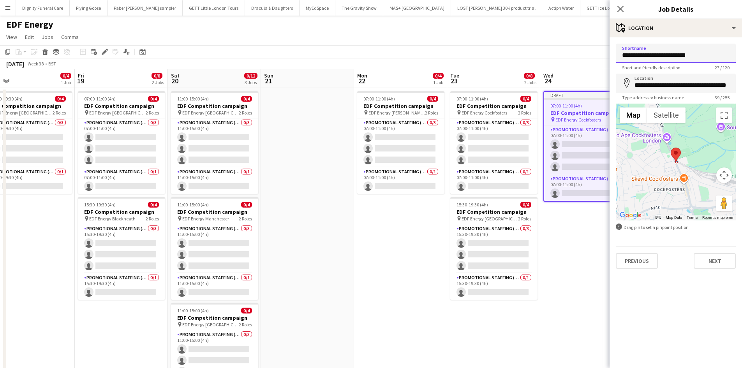
type input "**********"
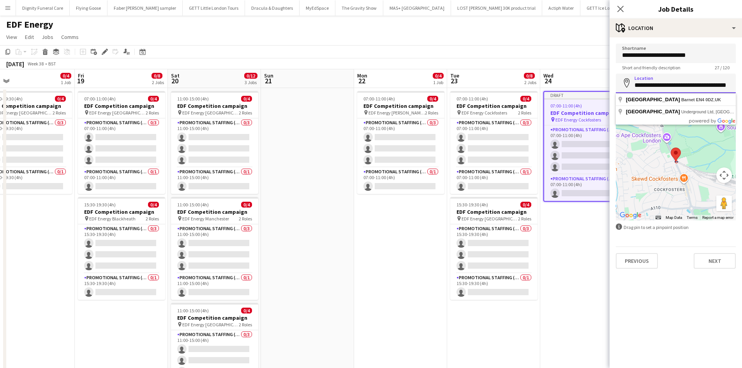
scroll to position [0, 0]
drag, startPoint x: 732, startPoint y: 85, endPoint x: 628, endPoint y: 86, distance: 103.6
click at [628, 86] on div "**********" at bounding box center [676, 83] width 120 height 19
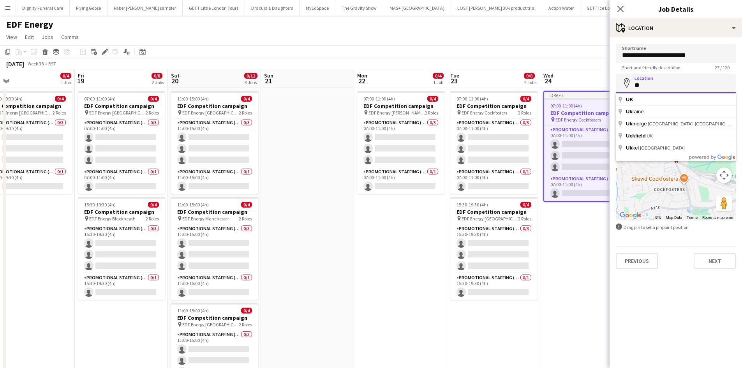
click at [658, 85] on input "**" at bounding box center [676, 83] width 120 height 19
type input "*"
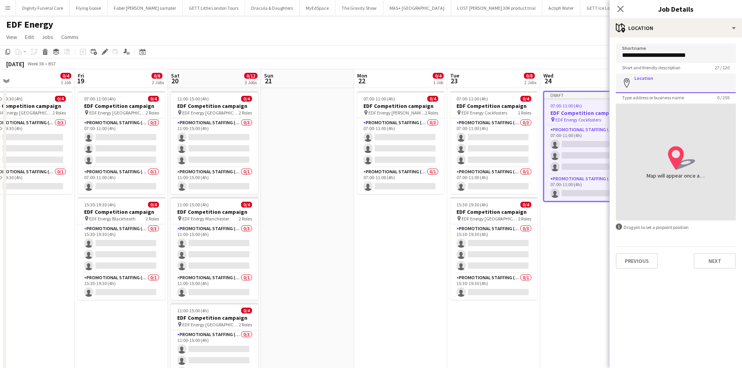
paste input "**********"
type input "**********"
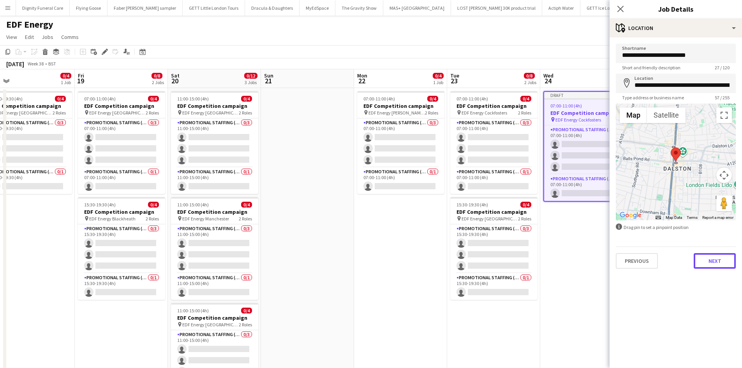
click at [716, 257] on button "Next" at bounding box center [715, 261] width 42 height 16
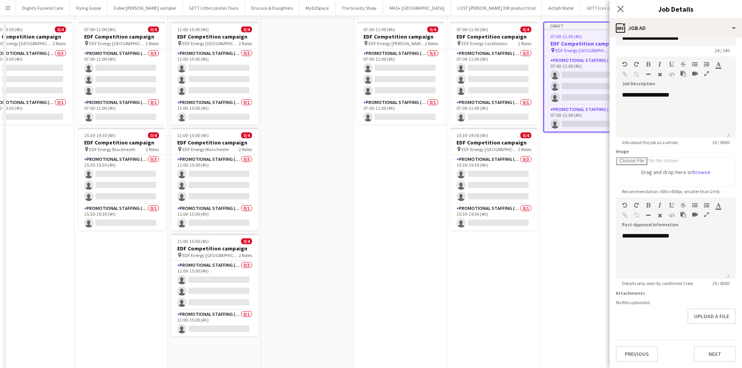
scroll to position [156, 0]
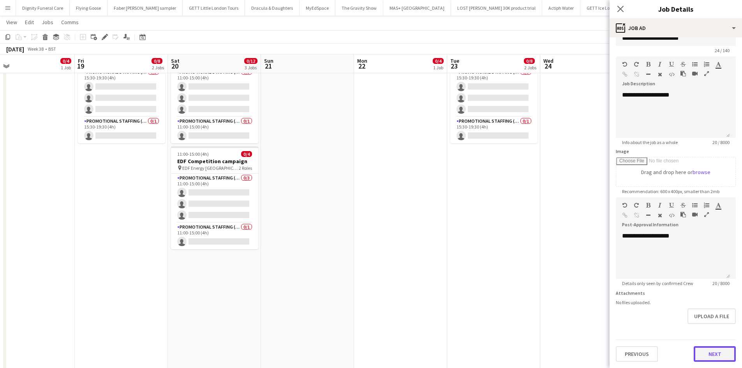
click at [715, 356] on button "Next" at bounding box center [715, 354] width 42 height 16
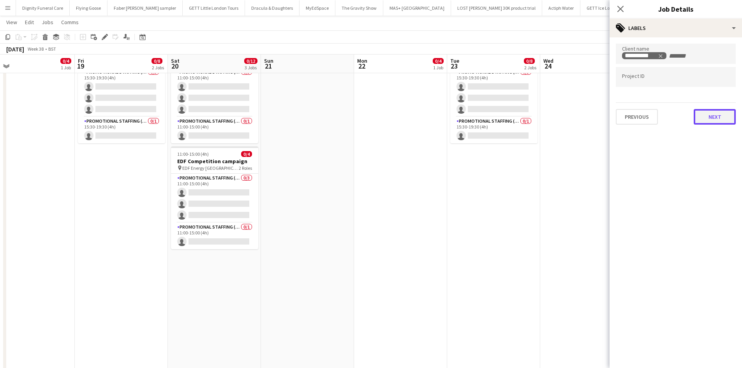
click at [715, 116] on button "Next" at bounding box center [715, 117] width 42 height 16
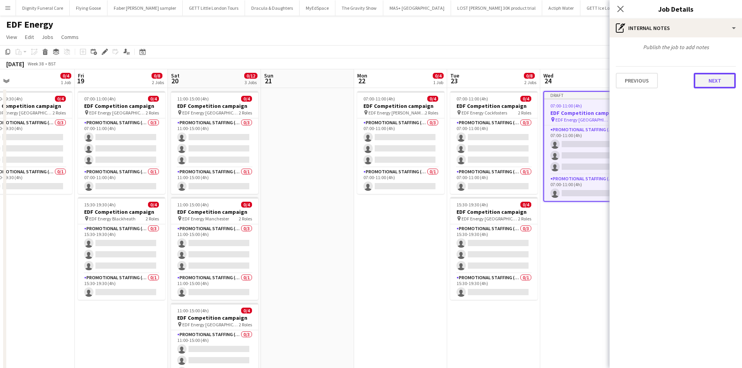
click at [720, 81] on button "Next" at bounding box center [715, 81] width 42 height 16
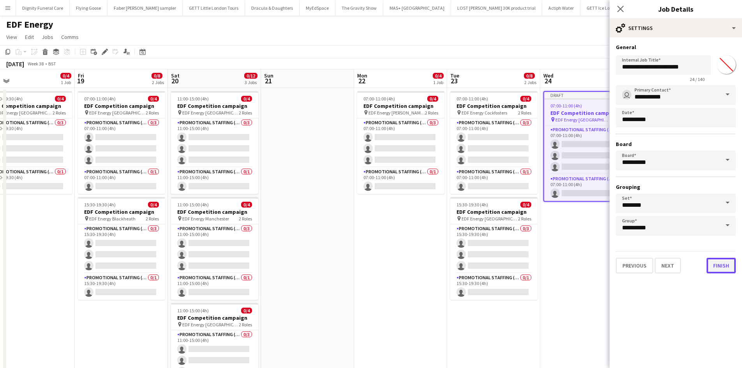
click at [722, 263] on button "Finish" at bounding box center [721, 266] width 29 height 16
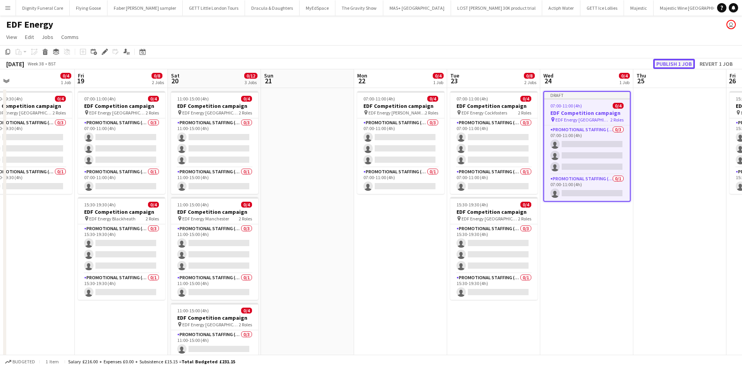
click at [679, 63] on button "Publish 1 job" at bounding box center [674, 64] width 42 height 10
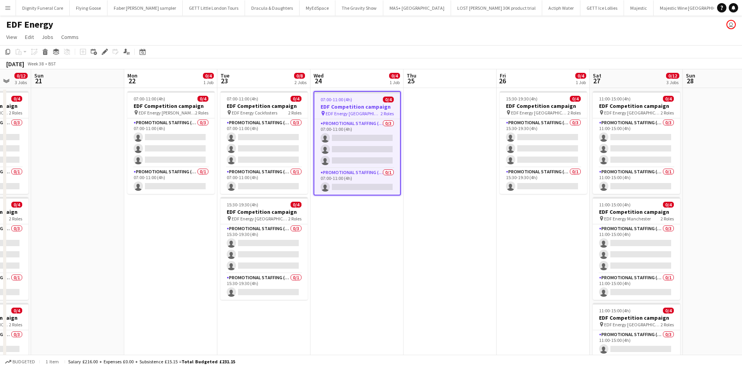
drag, startPoint x: 676, startPoint y: 267, endPoint x: 441, endPoint y: 277, distance: 235.1
click at [444, 277] on app-calendar-viewport "Thu 18 0/4 1 Job Fri 19 0/8 2 Jobs Sat 20 0/12 3 Jobs Sun 21 Mon 22 0/4 1 Job T…" at bounding box center [371, 313] width 742 height 489
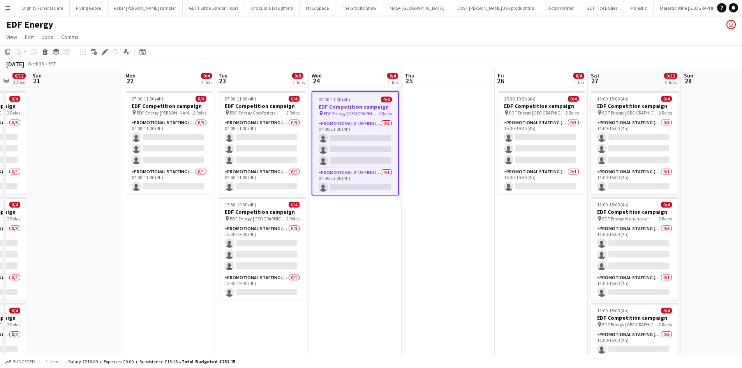
click at [343, 105] on h3 "EDF Competition campaign" at bounding box center [355, 106] width 86 height 7
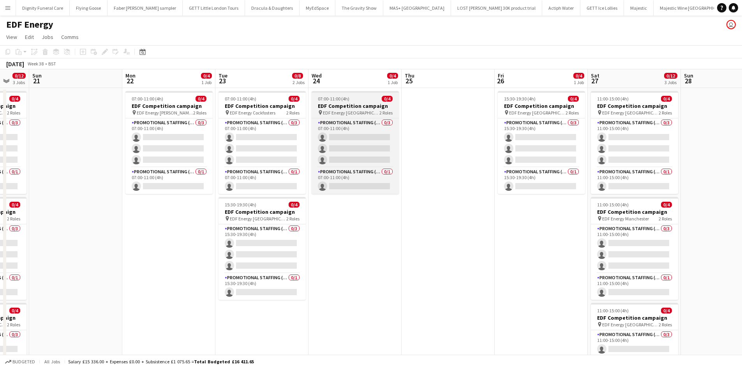
click at [334, 106] on h3 "EDF Competition campaign" at bounding box center [355, 105] width 87 height 7
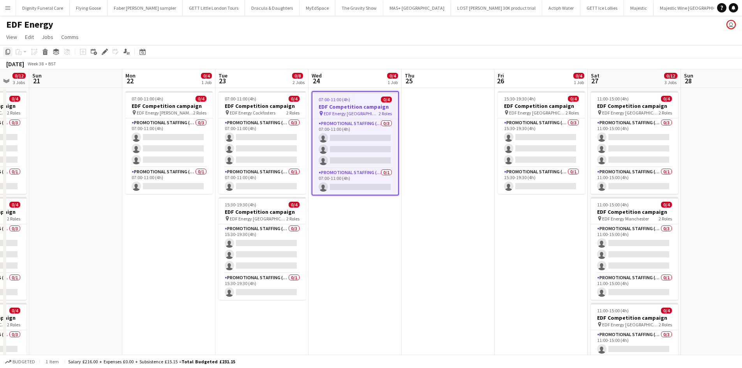
click at [7, 49] on icon "Copy" at bounding box center [8, 52] width 6 height 6
click at [435, 117] on app-date-cell at bounding box center [448, 323] width 93 height 470
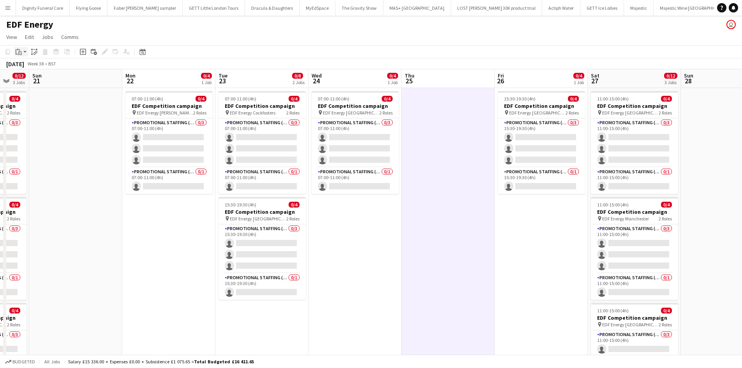
click at [22, 49] on div "Paste" at bounding box center [18, 51] width 9 height 9
click at [28, 64] on link "Paste Ctrl+V" at bounding box center [57, 66] width 73 height 7
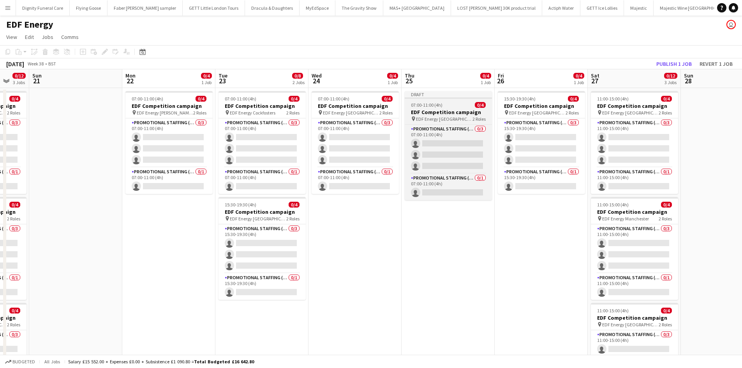
click at [439, 110] on h3 "EDF Competition campaign" at bounding box center [448, 112] width 87 height 7
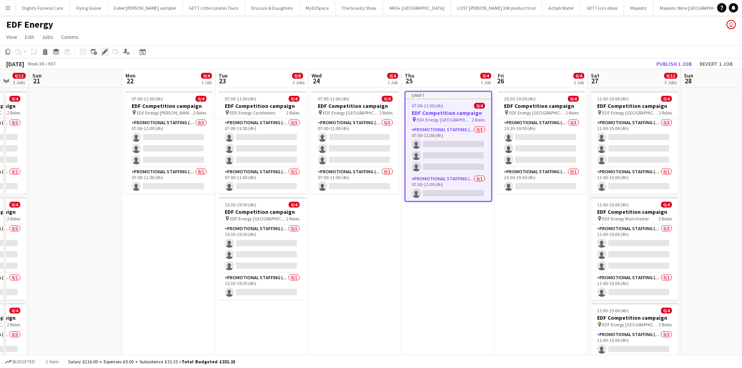
click at [104, 50] on icon "Edit" at bounding box center [105, 52] width 6 height 6
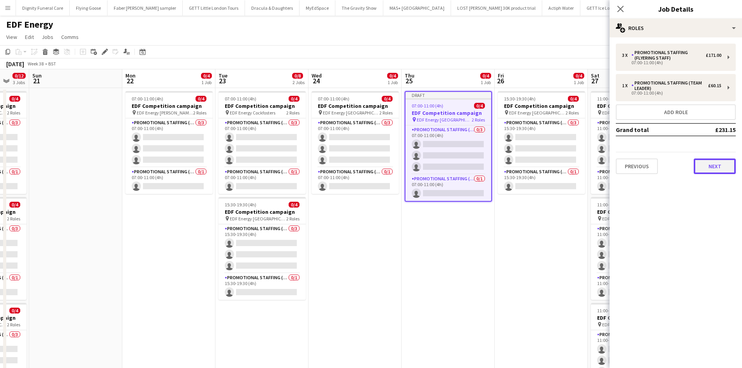
click at [715, 167] on button "Next" at bounding box center [715, 167] width 42 height 16
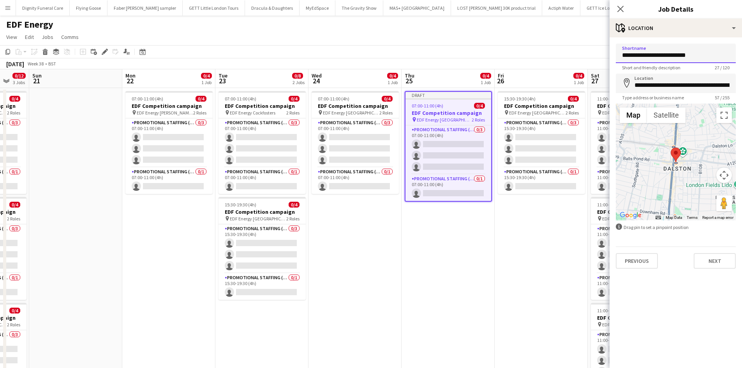
click at [703, 56] on input "**********" at bounding box center [676, 53] width 120 height 19
drag, startPoint x: 703, startPoint y: 56, endPoint x: 653, endPoint y: 56, distance: 49.5
click at [653, 56] on input "**********" at bounding box center [676, 53] width 120 height 19
type input "**********"
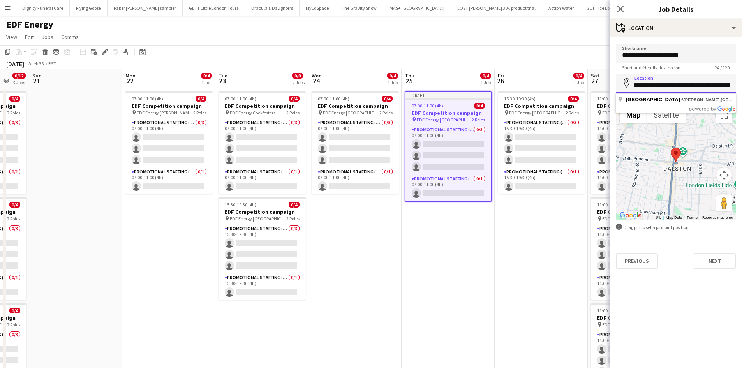
scroll to position [0, 0]
drag, startPoint x: 730, startPoint y: 86, endPoint x: 641, endPoint y: 84, distance: 89.2
click at [641, 84] on input "**********" at bounding box center [676, 83] width 120 height 19
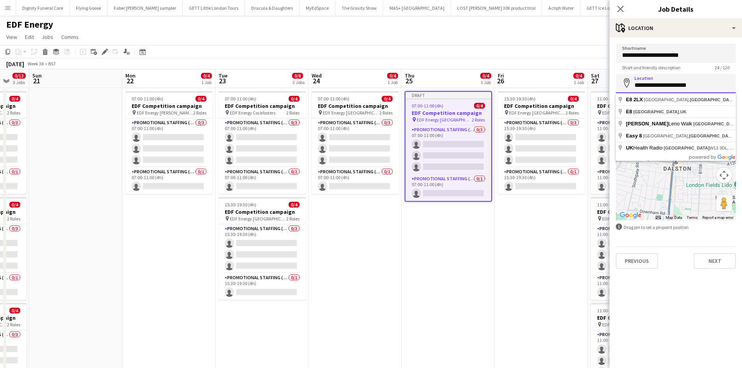
drag, startPoint x: 711, startPoint y: 83, endPoint x: 638, endPoint y: 86, distance: 73.7
click at [638, 86] on input "**********" at bounding box center [676, 83] width 120 height 19
type input "*"
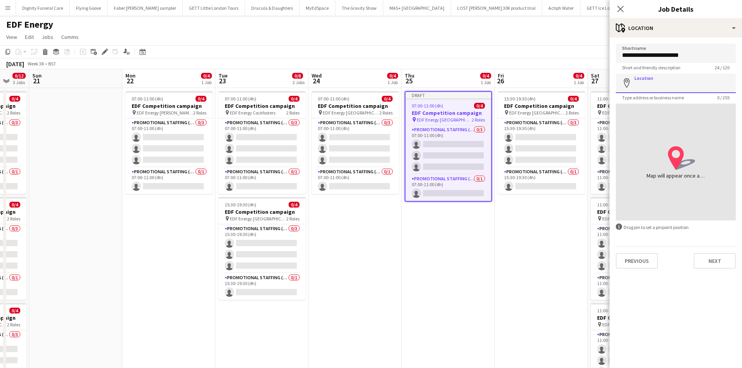
paste input "**********"
type input "**********"
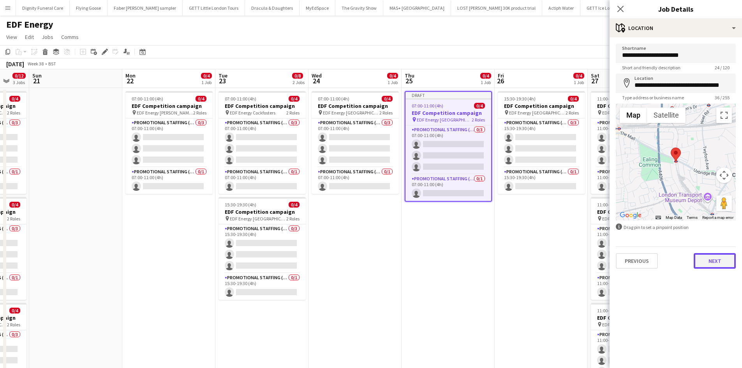
click at [716, 261] on button "Next" at bounding box center [715, 261] width 42 height 16
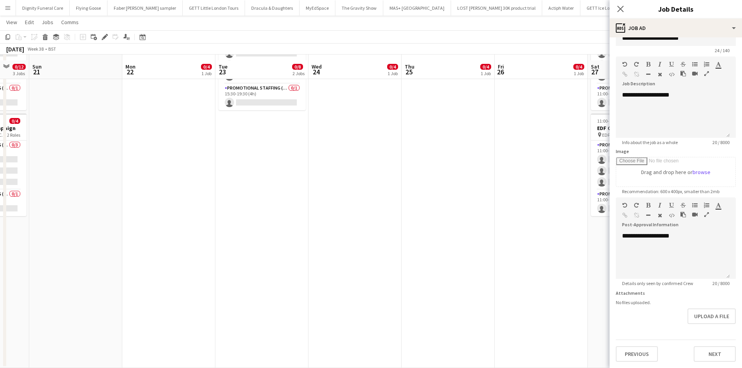
scroll to position [195, 0]
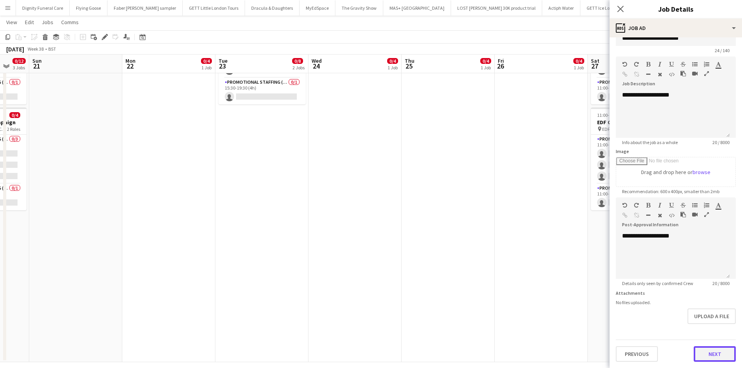
click at [713, 355] on button "Next" at bounding box center [715, 354] width 42 height 16
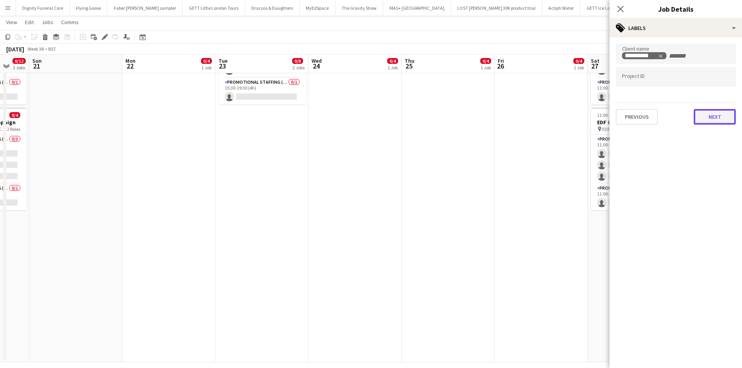
click at [713, 115] on button "Next" at bounding box center [715, 117] width 42 height 16
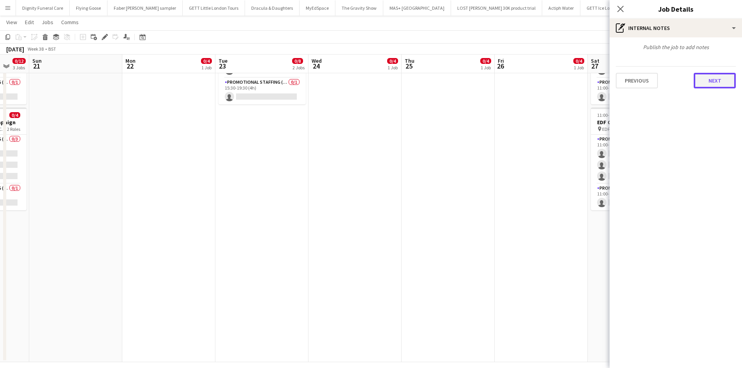
click at [722, 83] on button "Next" at bounding box center [715, 81] width 42 height 16
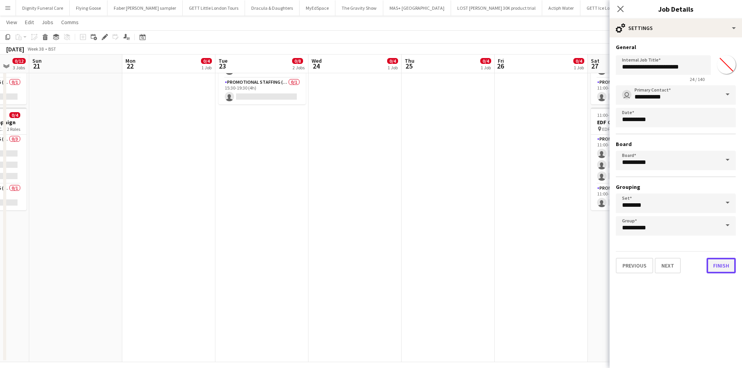
click at [720, 266] on button "Finish" at bounding box center [721, 266] width 29 height 16
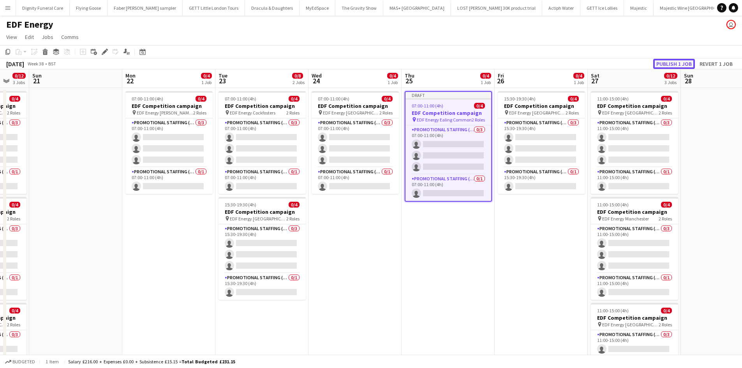
click at [679, 63] on button "Publish 1 job" at bounding box center [674, 64] width 42 height 10
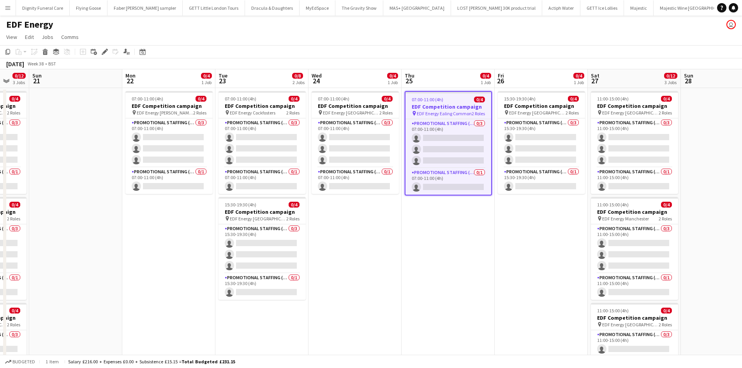
click at [427, 105] on h3 "EDF Competition campaign" at bounding box center [449, 106] width 86 height 7
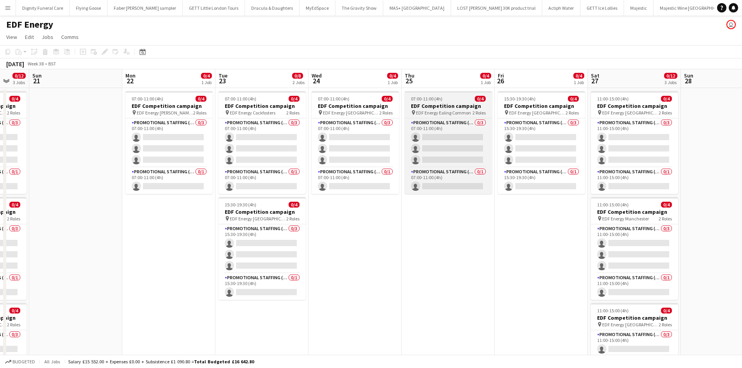
scroll to position [0, 250]
click at [421, 104] on h3 "EDF Competition campaign" at bounding box center [448, 105] width 87 height 7
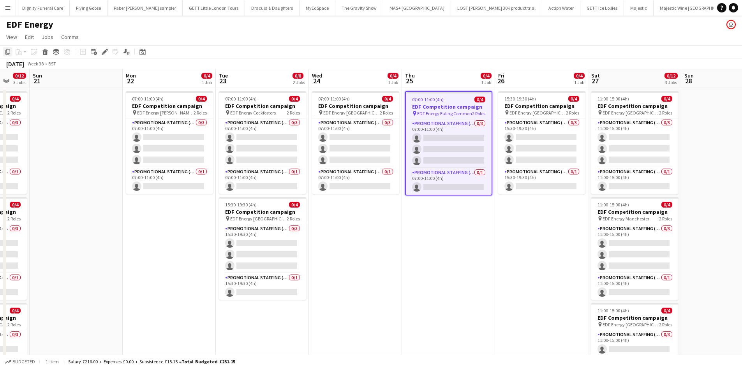
click at [5, 50] on icon "Copy" at bounding box center [8, 52] width 6 height 6
click at [531, 222] on app-date-cell "15:30-19:30 (4h) 0/4 EDF Competition campaign pin EDF Energy Birmingham New Str…" at bounding box center [541, 323] width 93 height 470
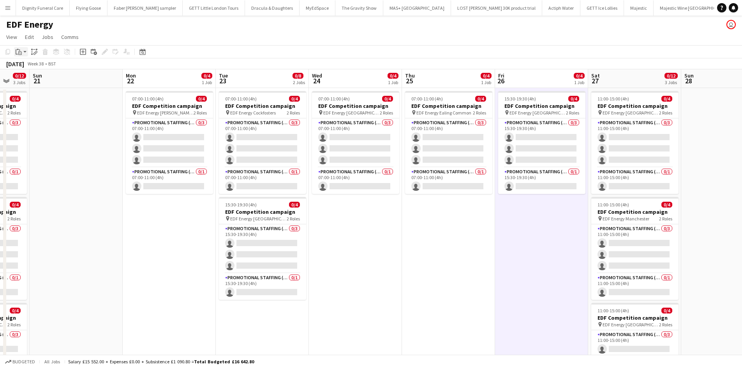
click at [19, 51] on icon "Paste" at bounding box center [19, 52] width 6 height 6
drag, startPoint x: 26, startPoint y: 65, endPoint x: 34, endPoint y: 66, distance: 7.9
click at [26, 65] on link "Paste Ctrl+V" at bounding box center [57, 66] width 73 height 7
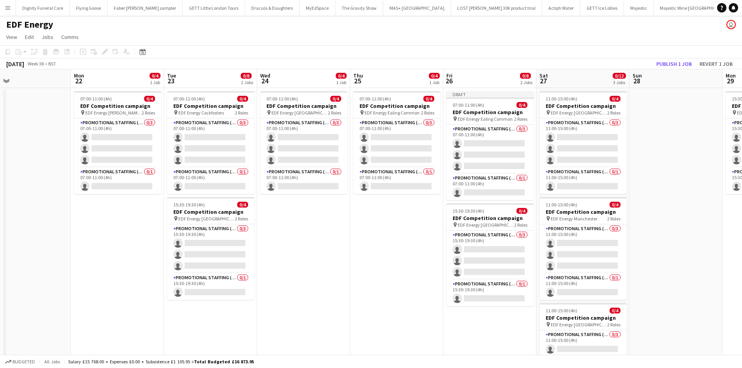
drag, startPoint x: 410, startPoint y: 218, endPoint x: 281, endPoint y: 218, distance: 129.0
click at [281, 218] on app-calendar-viewport "Thu 18 0/4 1 Job Fri 19 0/8 2 Jobs Sat 20 0/12 3 Jobs Sun 21 Mon 22 0/4 1 Job T…" at bounding box center [371, 313] width 742 height 489
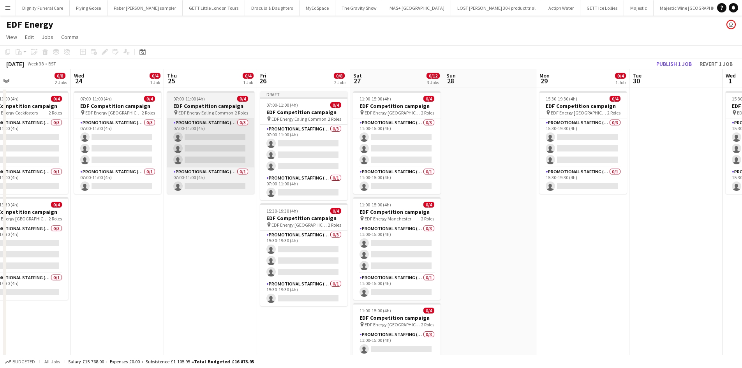
scroll to position [0, 225]
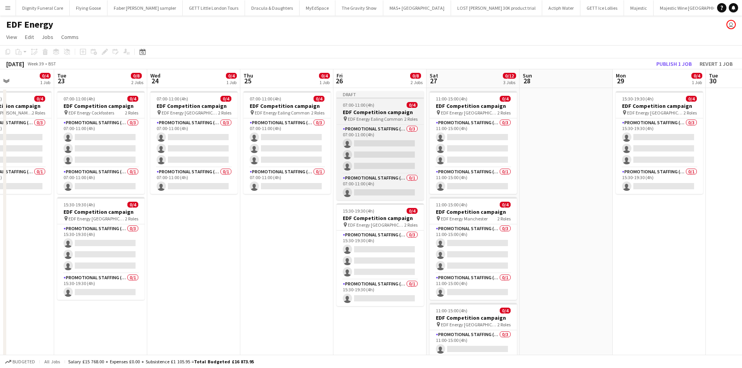
click at [384, 113] on h3 "EDF Competition campaign" at bounding box center [380, 112] width 87 height 7
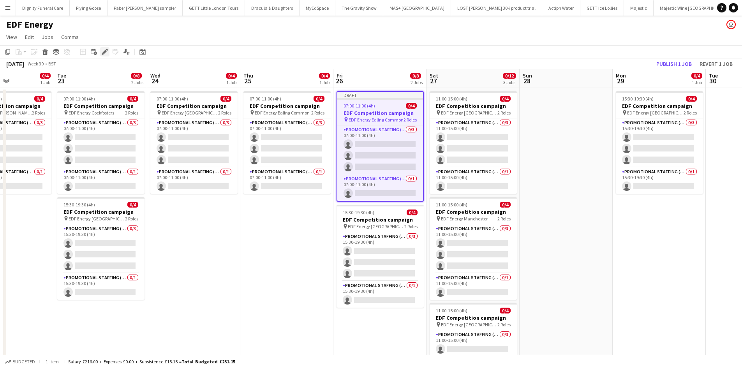
click at [104, 49] on icon "Edit" at bounding box center [105, 52] width 6 height 6
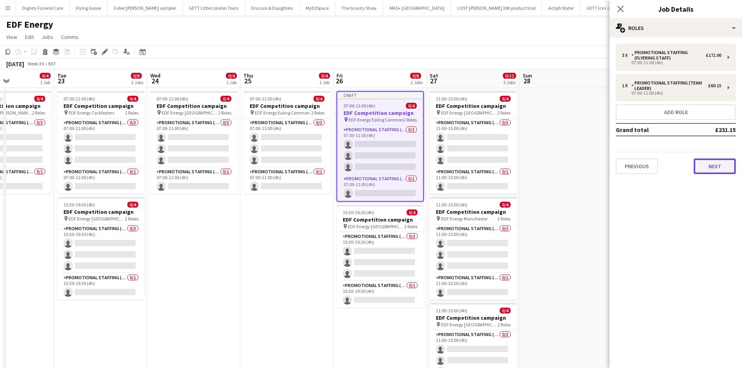
click at [712, 166] on button "Next" at bounding box center [715, 167] width 42 height 16
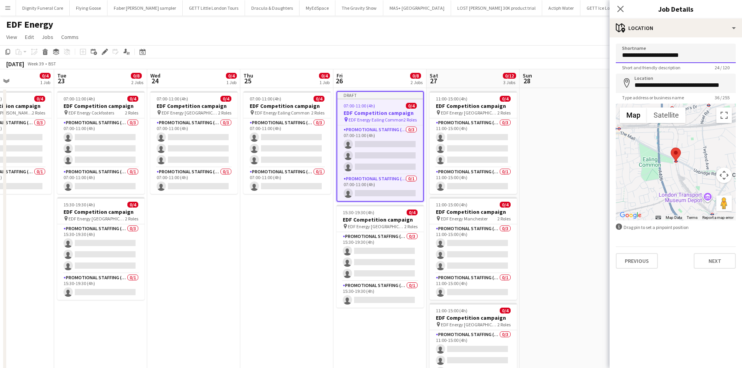
click at [704, 59] on input "**********" at bounding box center [676, 53] width 120 height 19
drag, startPoint x: 698, startPoint y: 57, endPoint x: 653, endPoint y: 61, distance: 44.6
click at [653, 61] on input "**********" at bounding box center [676, 53] width 120 height 19
type input "**********"
click at [733, 87] on input "**********" at bounding box center [676, 83] width 120 height 19
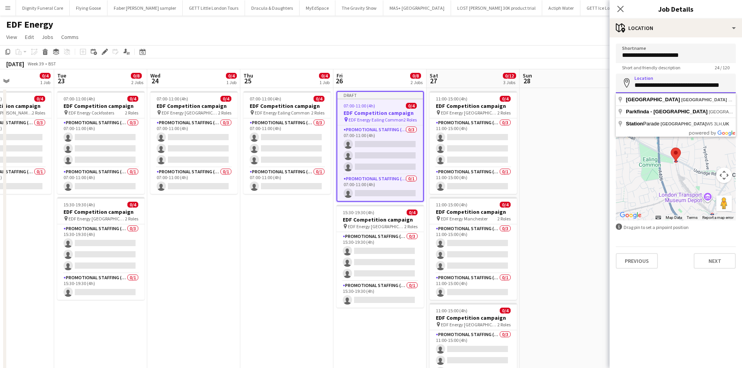
click at [733, 87] on input "**********" at bounding box center [676, 83] width 120 height 19
click at [730, 85] on input "**********" at bounding box center [676, 83] width 120 height 19
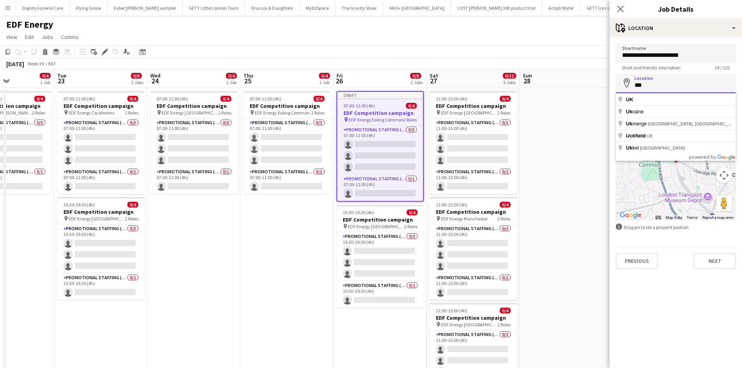
click at [730, 85] on input "**" at bounding box center [676, 83] width 120 height 19
type input "*"
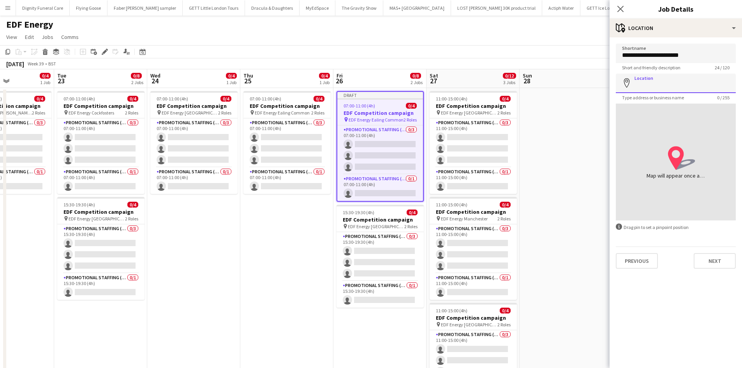
paste input "**********"
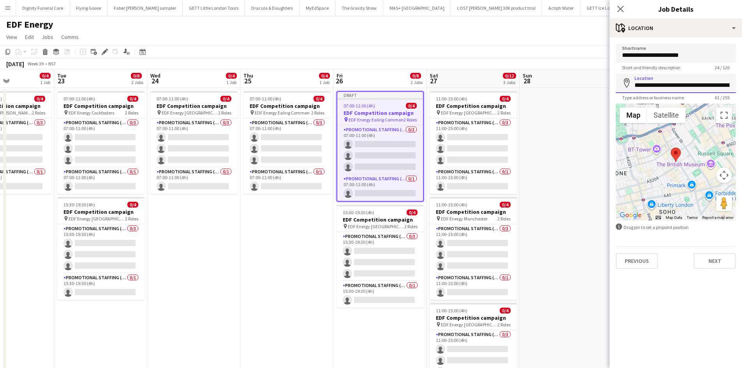
click at [725, 85] on input "**********" at bounding box center [676, 83] width 120 height 19
drag, startPoint x: 732, startPoint y: 88, endPoint x: 688, endPoint y: 87, distance: 44.4
click at [688, 87] on input "**********" at bounding box center [676, 83] width 120 height 19
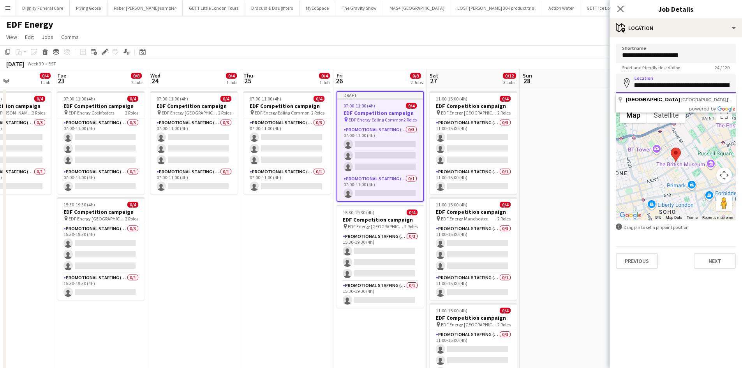
drag, startPoint x: 730, startPoint y: 83, endPoint x: 678, endPoint y: 87, distance: 52.7
click at [678, 87] on input "**********" at bounding box center [676, 83] width 120 height 19
drag, startPoint x: 732, startPoint y: 88, endPoint x: 692, endPoint y: 87, distance: 40.9
click at [692, 87] on input "**********" at bounding box center [676, 83] width 120 height 19
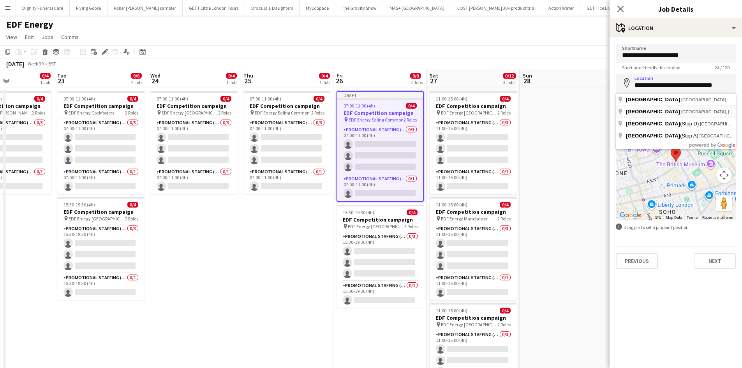
type input "**********"
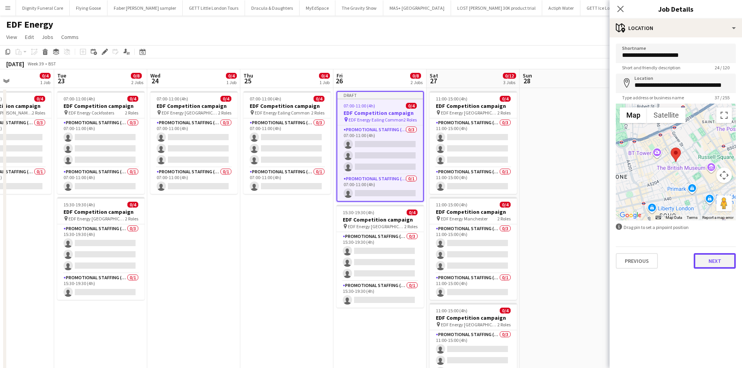
click at [721, 259] on button "Next" at bounding box center [715, 261] width 42 height 16
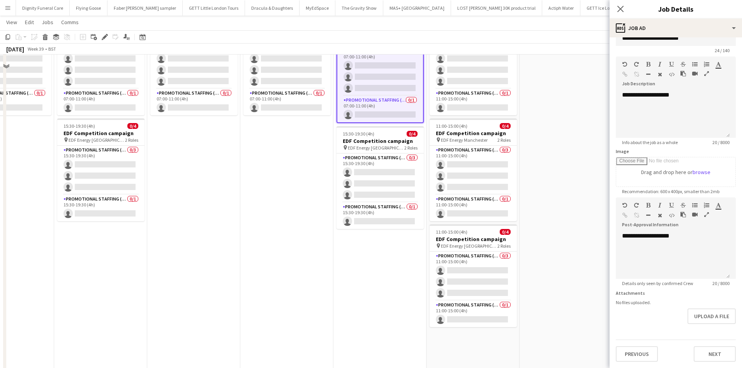
scroll to position [117, 0]
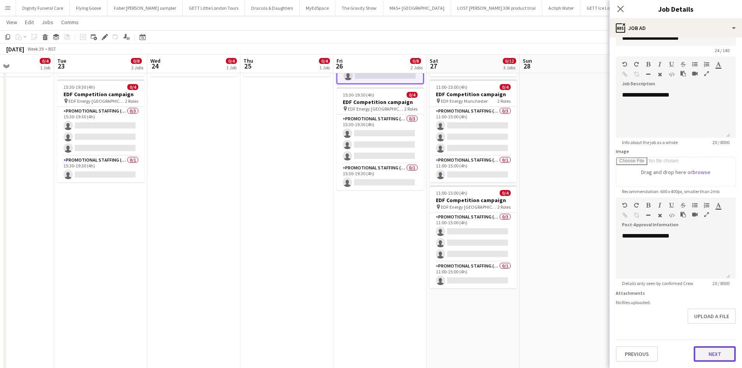
click at [719, 356] on button "Next" at bounding box center [715, 354] width 42 height 16
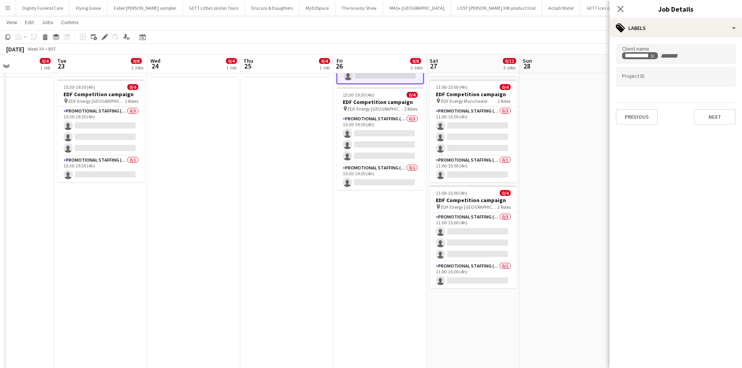
scroll to position [0, 0]
click at [714, 117] on button "Next" at bounding box center [715, 117] width 42 height 16
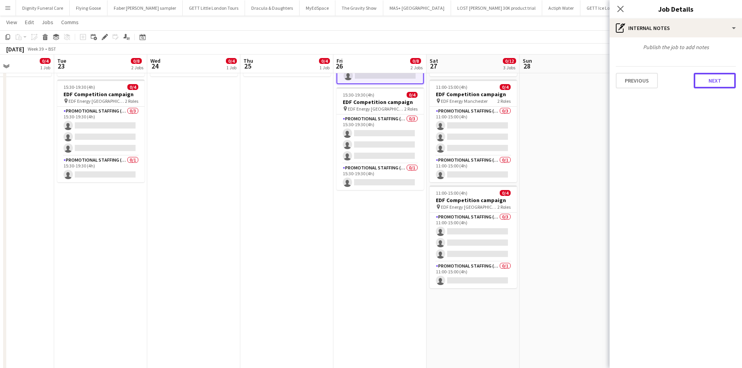
drag, startPoint x: 708, startPoint y: 80, endPoint x: 704, endPoint y: 81, distance: 4.4
click at [709, 80] on button "Next" at bounding box center [715, 81] width 42 height 16
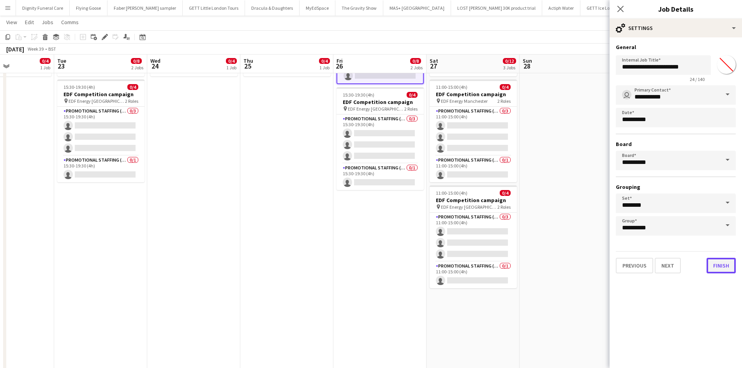
click at [727, 268] on button "Finish" at bounding box center [721, 266] width 29 height 16
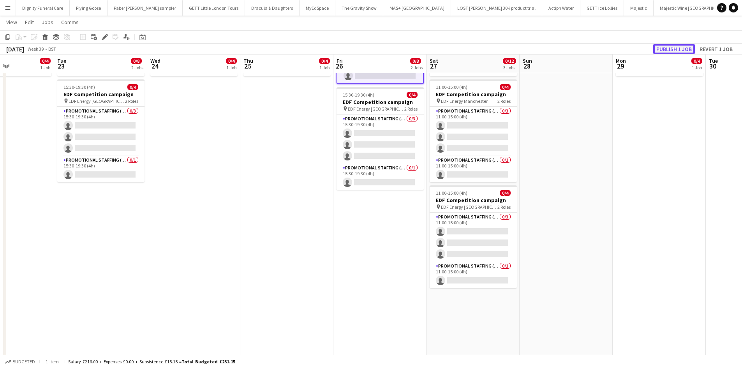
click at [674, 48] on button "Publish 1 job" at bounding box center [674, 49] width 42 height 10
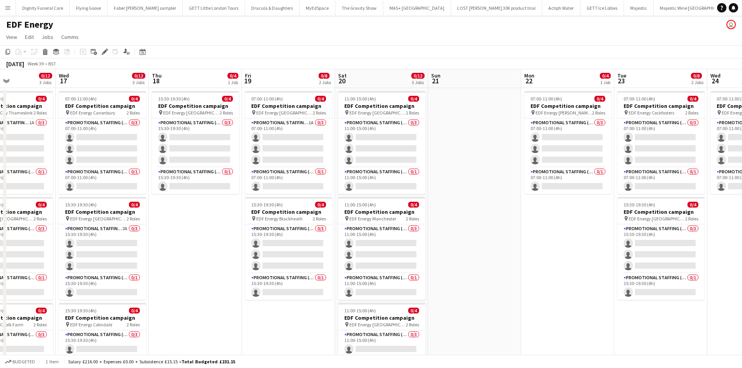
drag, startPoint x: 342, startPoint y: 226, endPoint x: 565, endPoint y: 243, distance: 223.5
click at [742, 219] on html "Menu Boards Boards Boards All jobs Status Workforce Workforce My Workforce Recr…" at bounding box center [371, 285] width 742 height 571
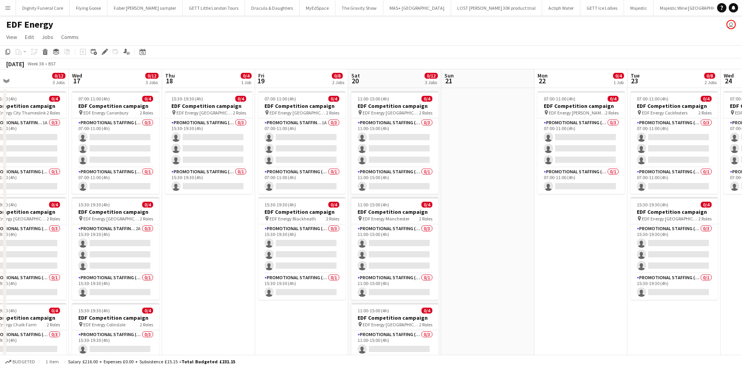
drag, startPoint x: 293, startPoint y: 262, endPoint x: 748, endPoint y: 210, distance: 457.2
click at [742, 210] on html "Menu Boards Boards Boards All jobs Status Workforce Workforce My Workforce Recr…" at bounding box center [371, 285] width 742 height 571
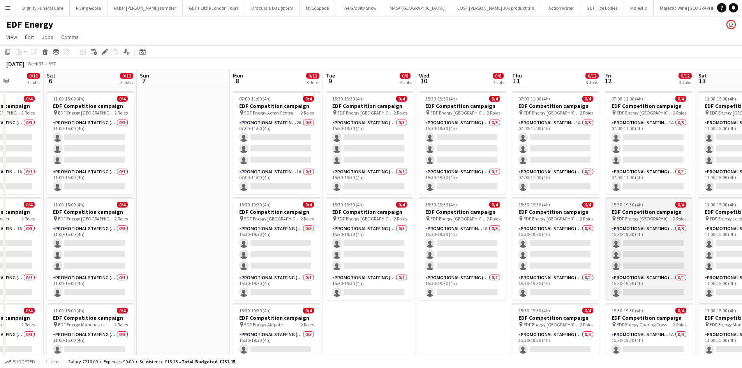
drag, startPoint x: 233, startPoint y: 243, endPoint x: 647, endPoint y: 214, distance: 415.1
click at [742, 200] on html "Menu Boards Boards Boards All jobs Status Workforce Workforce My Workforce Recr…" at bounding box center [371, 285] width 742 height 571
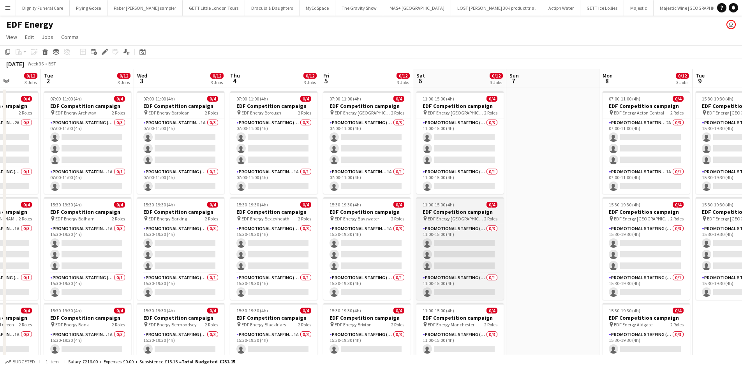
drag, startPoint x: 510, startPoint y: 216, endPoint x: 541, endPoint y: 219, distance: 31.6
click at [742, 192] on html "Menu Boards Boards Boards All jobs Status Workforce Workforce My Workforce Recr…" at bounding box center [371, 285] width 742 height 571
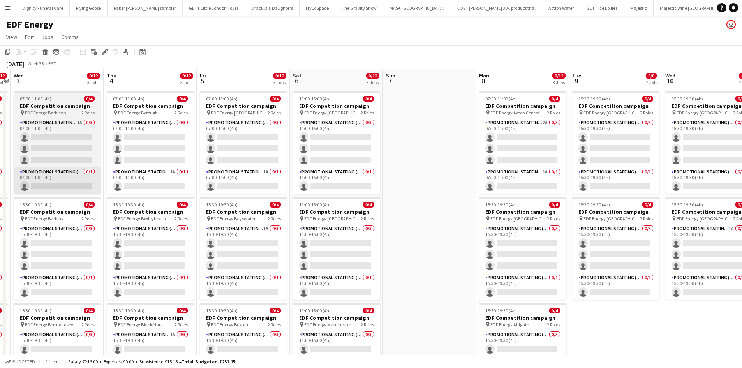
drag, startPoint x: 293, startPoint y: 239, endPoint x: 12, endPoint y: 182, distance: 285.8
click at [13, 184] on app-calendar-viewport "Sun 31 Mon 1 0/12 3 Jobs Tue 2 0/12 3 Jobs Wed 3 0/12 3 Jobs Thu 4 0/12 3 Jobs …" at bounding box center [371, 313] width 742 height 489
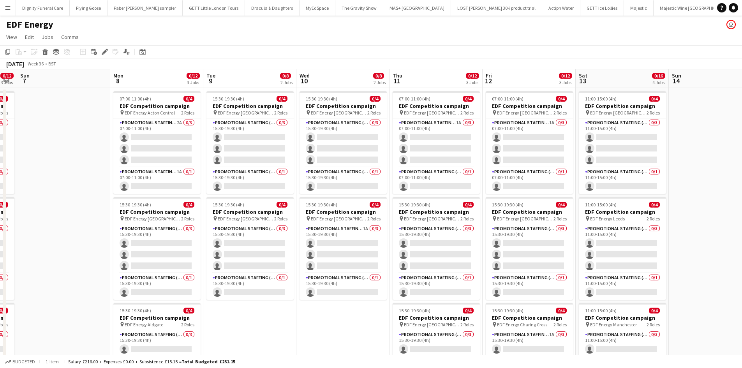
drag, startPoint x: 195, startPoint y: 201, endPoint x: 104, endPoint y: 220, distance: 92.4
click at [83, 198] on app-calendar-viewport "Thu 4 0/12 3 Jobs Fri 5 0/12 3 Jobs Sat 6 0/12 3 Jobs Sun 7 Mon 8 0/12 3 Jobs T…" at bounding box center [371, 313] width 742 height 489
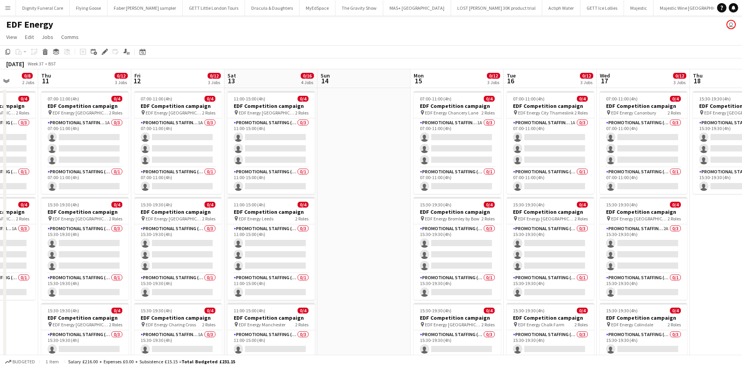
drag, startPoint x: 309, startPoint y: 238, endPoint x: 129, endPoint y: 231, distance: 179.3
click at [125, 233] on app-calendar-viewport "Mon 8 0/12 3 Jobs Tue 9 0/8 2 Jobs Wed 10 0/8 2 Jobs Thu 11 0/12 3 Jobs Fri 12 …" at bounding box center [371, 313] width 742 height 489
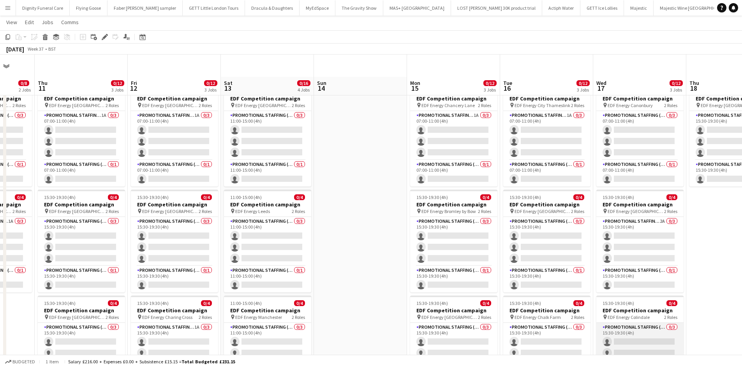
scroll to position [0, 0]
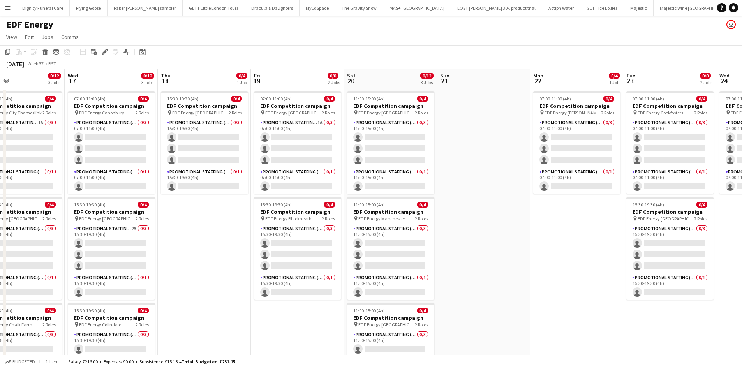
drag, startPoint x: 681, startPoint y: 293, endPoint x: 236, endPoint y: 281, distance: 445.5
click at [236, 281] on app-calendar-viewport "Sat 13 0/16 4 Jobs Sun 14 Mon 15 0/12 3 Jobs Tue 16 0/12 3 Jobs Wed 17 0/12 3 J…" at bounding box center [371, 313] width 742 height 489
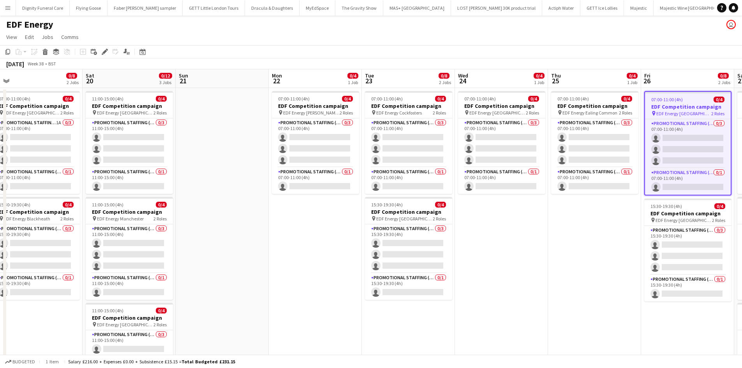
scroll to position [0, 230]
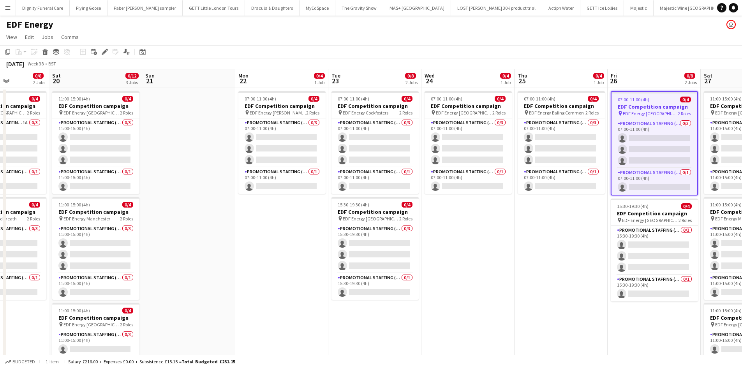
drag, startPoint x: 511, startPoint y: 278, endPoint x: 187, endPoint y: 261, distance: 324.2
click at [187, 261] on app-calendar-viewport "Wed 17 0/12 3 Jobs Thu 18 0/4 1 Job Fri 19 0/8 2 Jobs Sat 20 0/12 3 Jobs Sun 21…" at bounding box center [371, 313] width 742 height 489
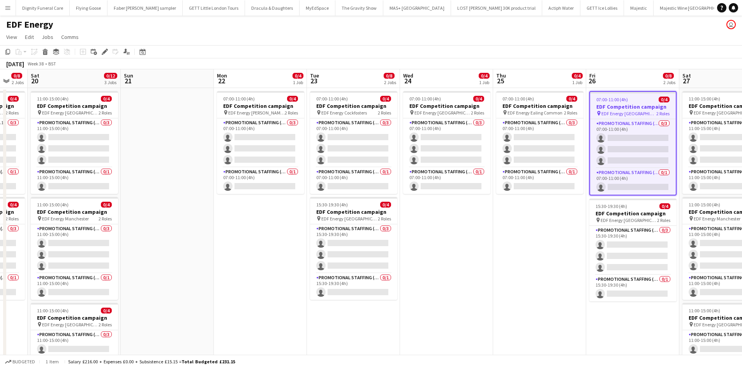
scroll to position [0, 238]
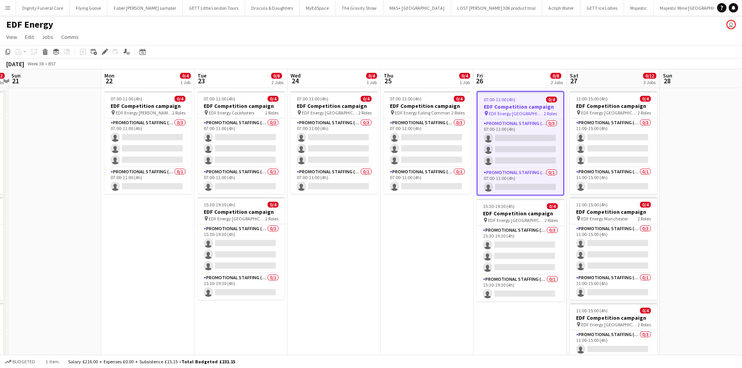
drag, startPoint x: 501, startPoint y: 277, endPoint x: 365, endPoint y: 272, distance: 135.6
click at [365, 272] on app-calendar-viewport "Thu 18 0/4 1 Job Fri 19 0/8 2 Jobs Sat 20 0/12 3 Jobs Sun 21 Mon 22 0/4 1 Job T…" at bounding box center [371, 313] width 742 height 489
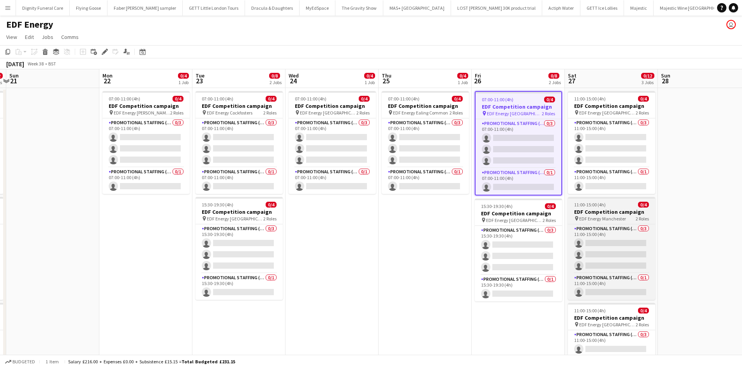
click at [601, 212] on h3 "EDF Competition campaign" at bounding box center [611, 211] width 87 height 7
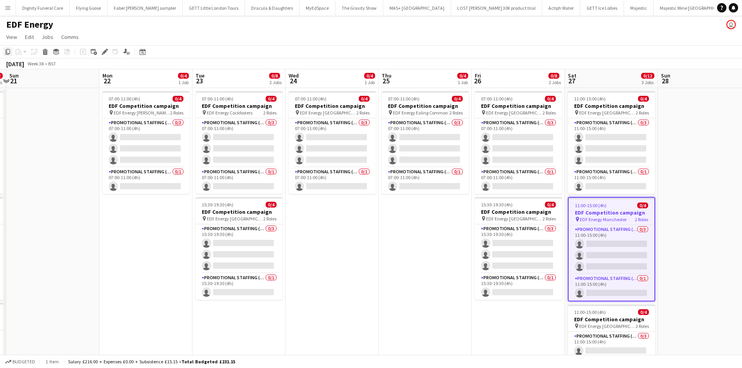
click at [7, 50] on icon at bounding box center [7, 51] width 5 height 5
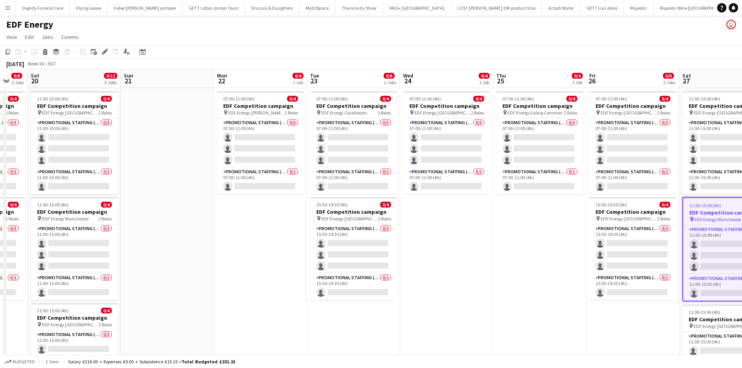
drag, startPoint x: 220, startPoint y: 196, endPoint x: 575, endPoint y: 192, distance: 354.6
click at [575, 192] on app-calendar-viewport "Thu 18 0/4 1 Job Fri 19 0/8 2 Jobs Sat 20 0/12 3 Jobs Sun 21 Mon 22 0/4 1 Job T…" at bounding box center [371, 313] width 742 height 489
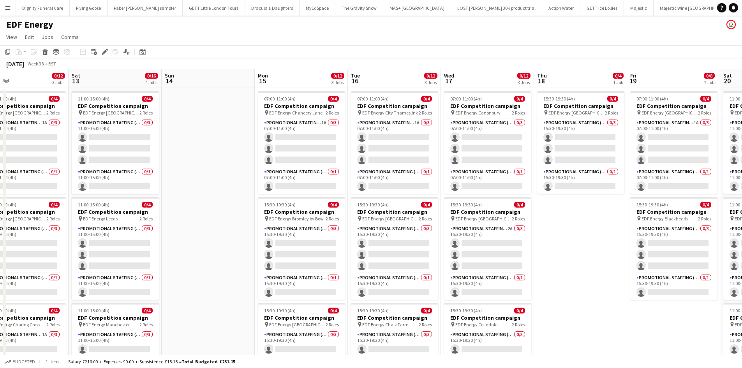
drag, startPoint x: 173, startPoint y: 213, endPoint x: 549, endPoint y: 202, distance: 376.1
click at [568, 202] on app-calendar-viewport "Wed 10 0/8 2 Jobs Thu 11 0/12 3 Jobs Fri 12 0/12 3 Jobs Sat 13 0/16 4 Jobs Sun …" at bounding box center [371, 313] width 742 height 489
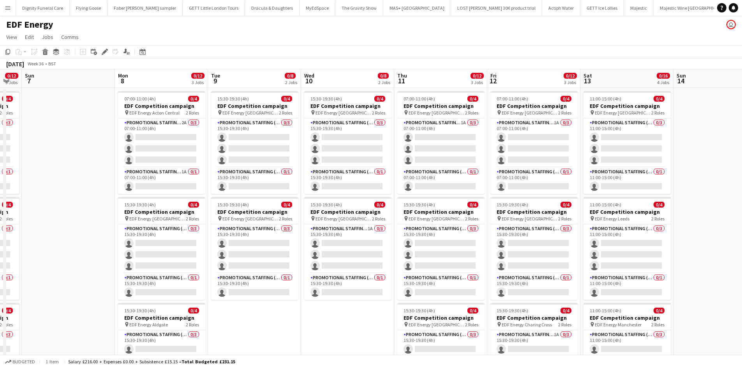
drag, startPoint x: 236, startPoint y: 207, endPoint x: 580, endPoint y: 206, distance: 343.6
click at [614, 206] on app-calendar-viewport "Fri 5 0/12 3 Jobs Sat 6 0/12 3 Jobs Sun 7 Mon 8 0/12 3 Jobs Tue 9 0/8 2 Jobs We…" at bounding box center [371, 313] width 742 height 489
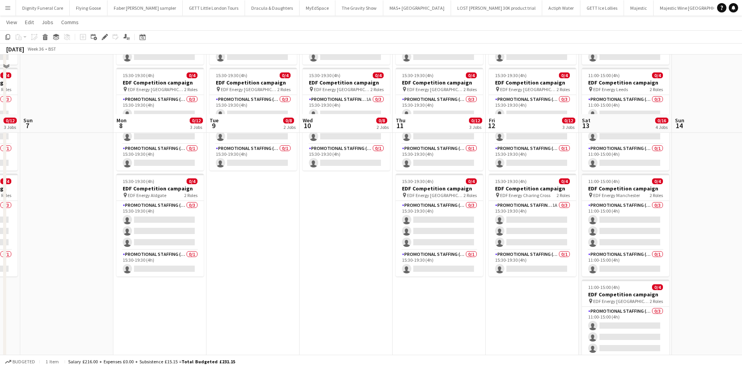
scroll to position [202, 0]
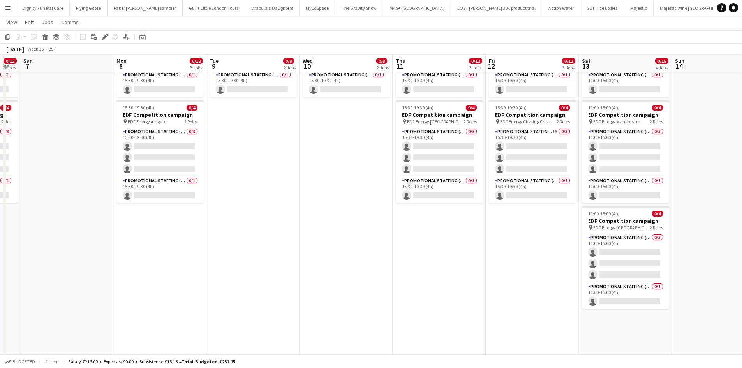
click at [162, 235] on app-date-cell "07:00-11:00 (4h) 0/4 EDF Competition campaign pin EDF Energy Acton Central 2 Ro…" at bounding box center [159, 120] width 93 height 470
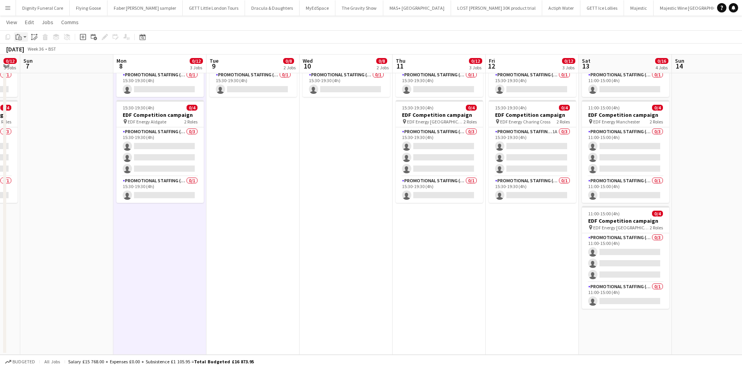
click at [19, 37] on icon at bounding box center [20, 39] width 4 height 4
click at [29, 51] on link "Paste Ctrl+V" at bounding box center [57, 51] width 73 height 7
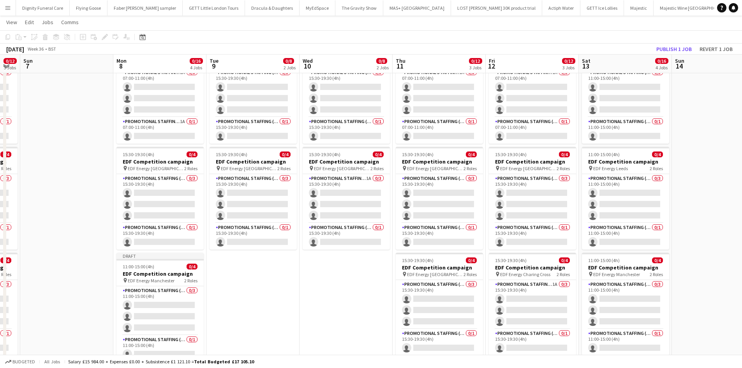
scroll to position [78, 0]
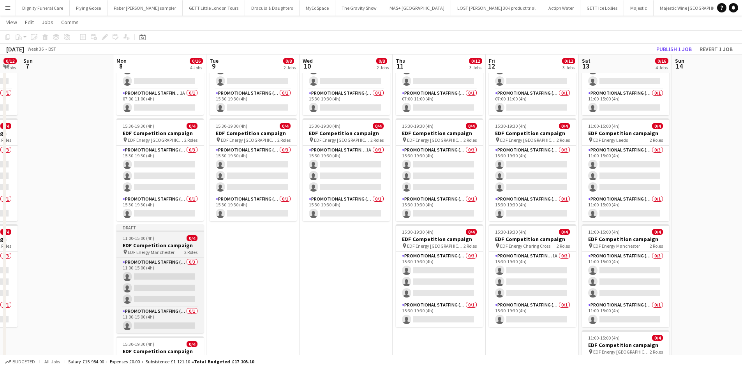
click at [157, 244] on h3 "EDF Competition campaign" at bounding box center [159, 245] width 87 height 7
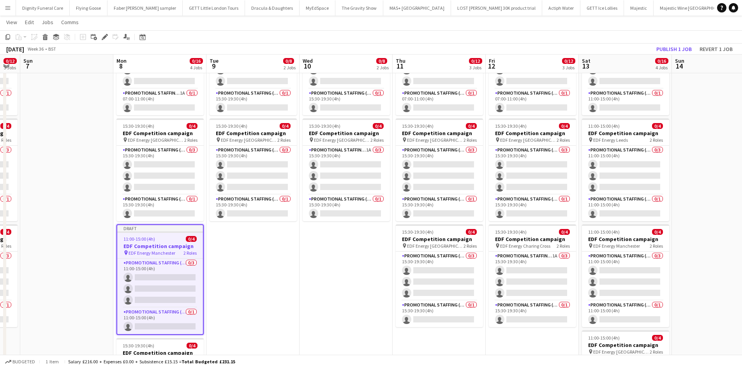
drag, startPoint x: 105, startPoint y: 34, endPoint x: 632, endPoint y: 66, distance: 528.1
click at [106, 34] on div "Edit" at bounding box center [104, 36] width 9 height 9
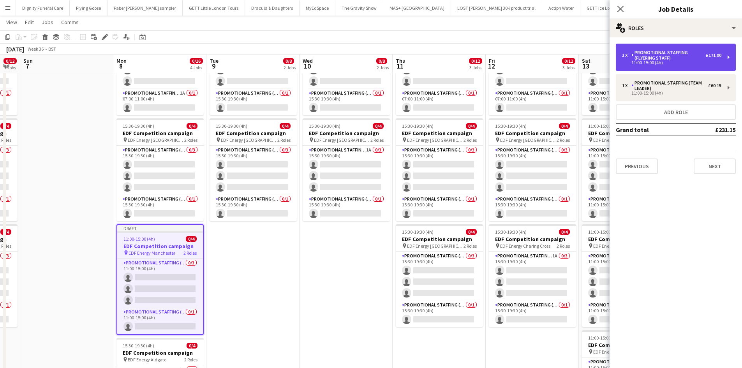
click at [665, 57] on div "Promotional Staffing (Flyering Staff)" at bounding box center [669, 55] width 74 height 11
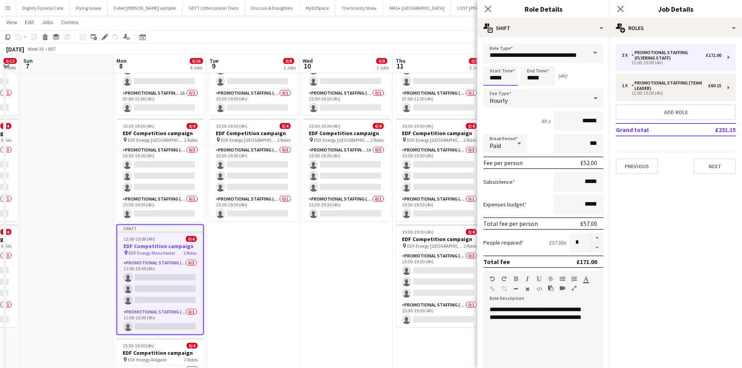
click at [514, 76] on input "*****" at bounding box center [500, 75] width 34 height 19
type input "*****"
click at [544, 75] on input "*****" at bounding box center [538, 75] width 34 height 19
type input "*****"
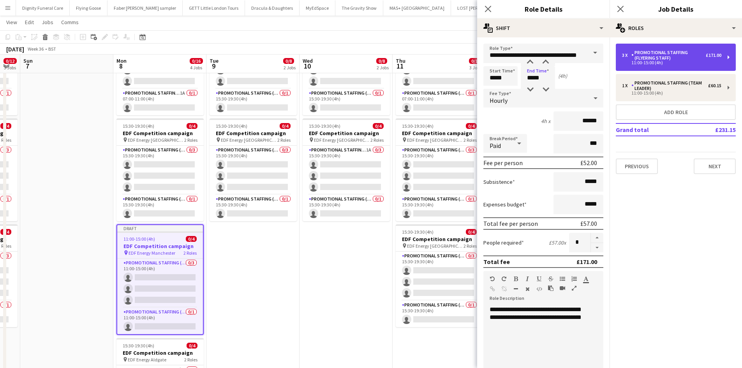
click at [673, 58] on div "Promotional Staffing (Flyering Staff)" at bounding box center [669, 55] width 74 height 11
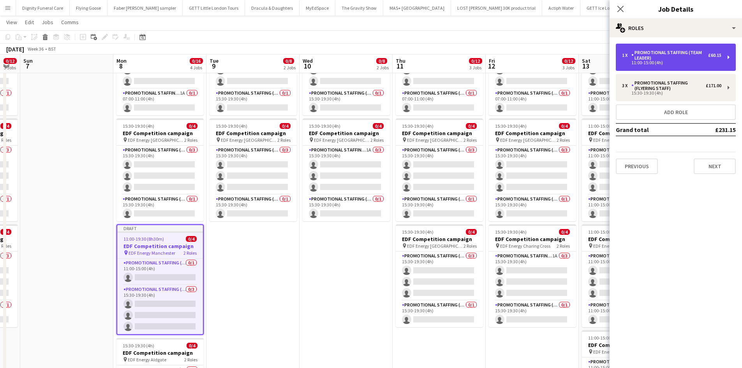
click at [657, 62] on div "11:00-15:00 (4h)" at bounding box center [671, 63] width 99 height 4
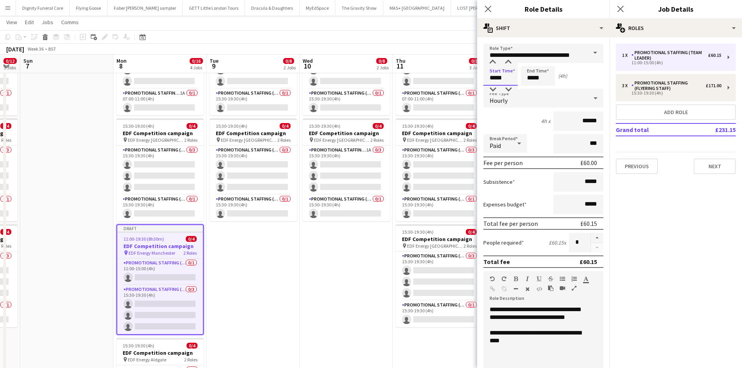
click at [505, 77] on input "*****" at bounding box center [500, 75] width 34 height 19
type input "*****"
click at [544, 76] on input "*****" at bounding box center [538, 75] width 34 height 19
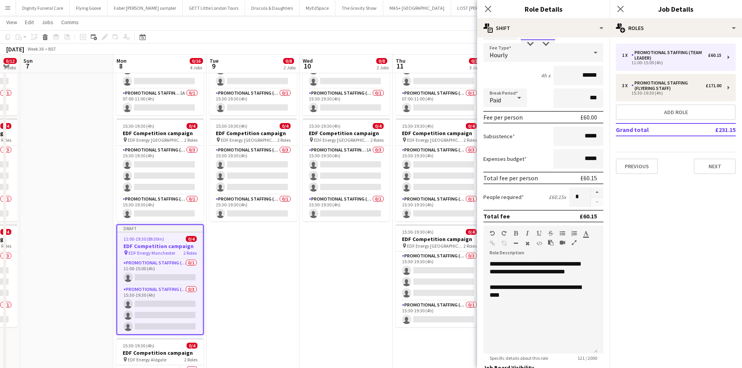
scroll to position [156, 0]
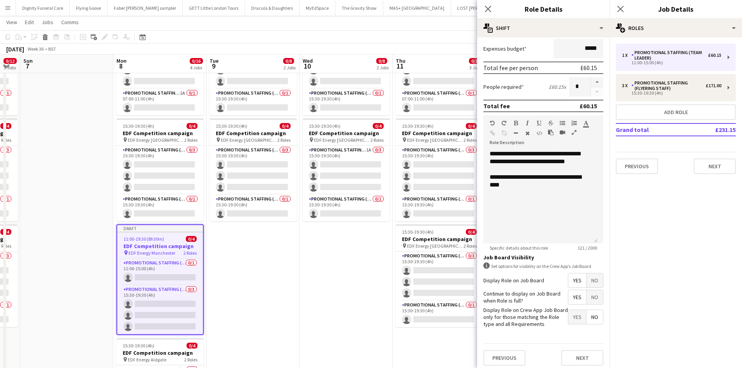
type input "*****"
click at [568, 277] on span "Yes" at bounding box center [577, 280] width 18 height 14
drag, startPoint x: 569, startPoint y: 291, endPoint x: 575, endPoint y: 303, distance: 13.1
click at [569, 291] on span "Yes" at bounding box center [577, 297] width 18 height 14
click at [591, 314] on span "No" at bounding box center [595, 317] width 16 height 14
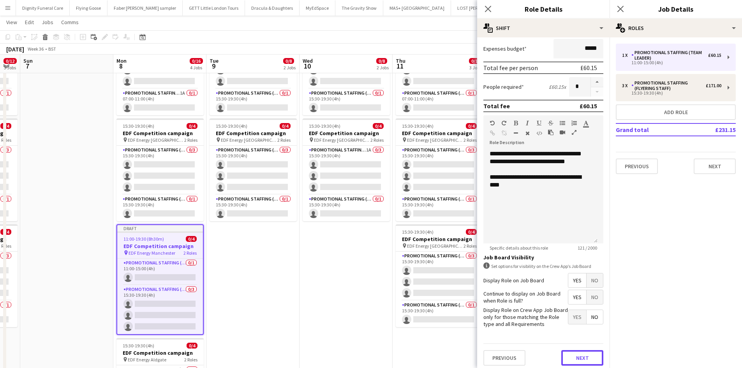
drag, startPoint x: 589, startPoint y: 356, endPoint x: 454, endPoint y: 222, distance: 189.8
click at [589, 356] on button "Next" at bounding box center [582, 358] width 42 height 16
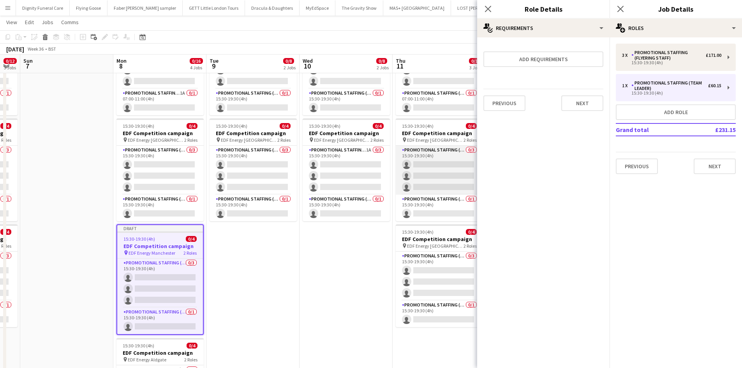
scroll to position [0, 0]
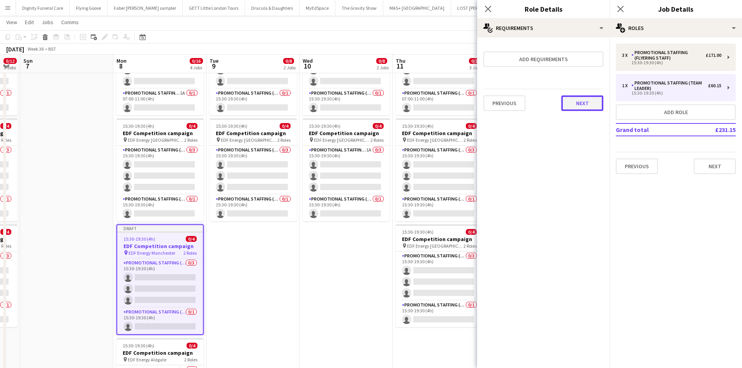
click at [574, 102] on button "Next" at bounding box center [582, 103] width 42 height 16
click at [584, 100] on button "Finish" at bounding box center [588, 105] width 29 height 16
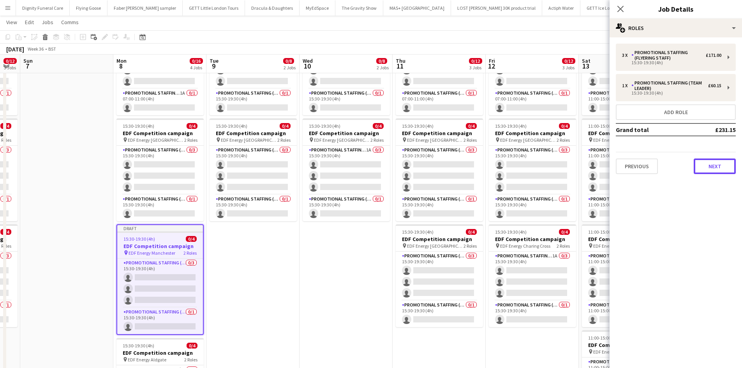
click at [711, 160] on button "Next" at bounding box center [715, 167] width 42 height 16
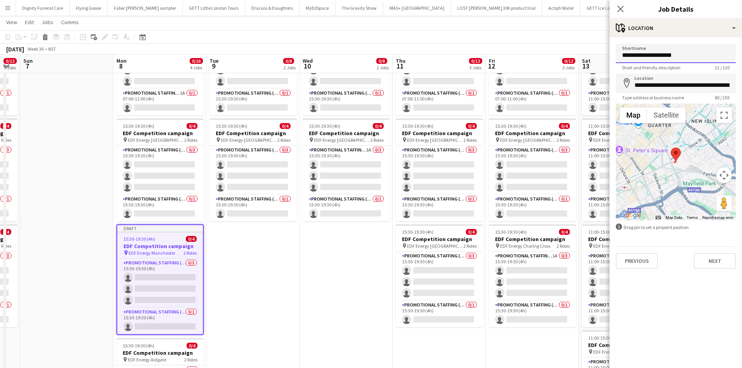
click at [697, 52] on input "**********" at bounding box center [676, 53] width 120 height 19
drag, startPoint x: 690, startPoint y: 86, endPoint x: 693, endPoint y: 92, distance: 6.8
click at [691, 86] on input "**********" at bounding box center [676, 83] width 120 height 19
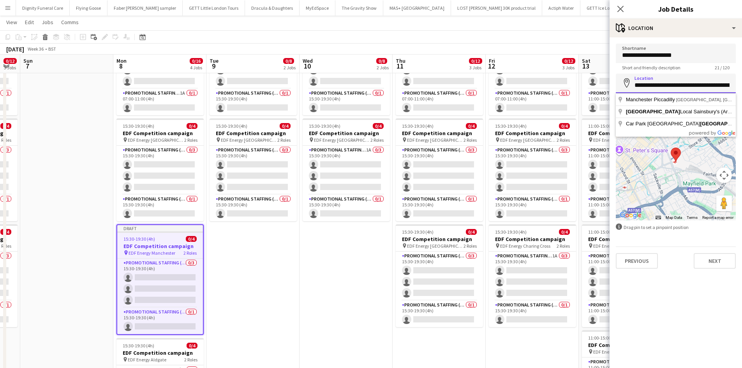
click at [730, 83] on input "**********" at bounding box center [676, 83] width 120 height 19
click at [729, 86] on input "**********" at bounding box center [676, 83] width 120 height 19
click at [731, 86] on input "**********" at bounding box center [676, 83] width 120 height 19
click at [730, 85] on input "**********" at bounding box center [676, 83] width 120 height 19
click at [732, 83] on input "**********" at bounding box center [676, 83] width 120 height 19
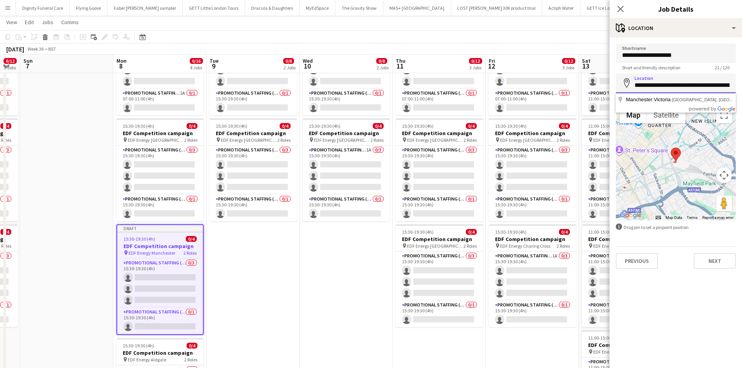
scroll to position [0, 0]
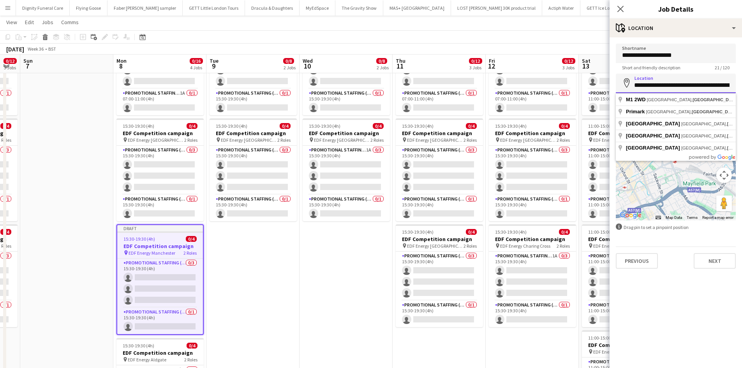
click at [729, 82] on input "**********" at bounding box center [676, 83] width 120 height 19
click at [731, 86] on input "**********" at bounding box center [676, 83] width 120 height 19
click at [730, 86] on input "**********" at bounding box center [676, 83] width 120 height 19
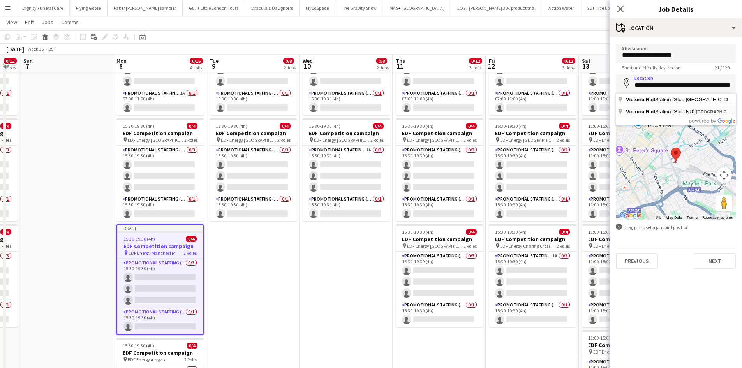
type input "**********"
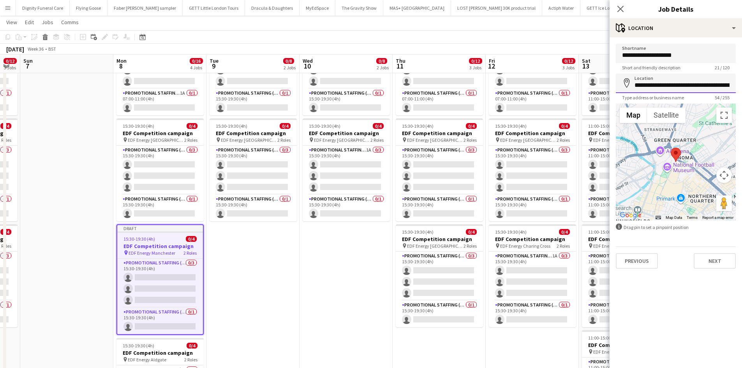
click at [667, 84] on input "**********" at bounding box center [676, 83] width 120 height 19
click at [718, 259] on button "Next" at bounding box center [715, 261] width 42 height 16
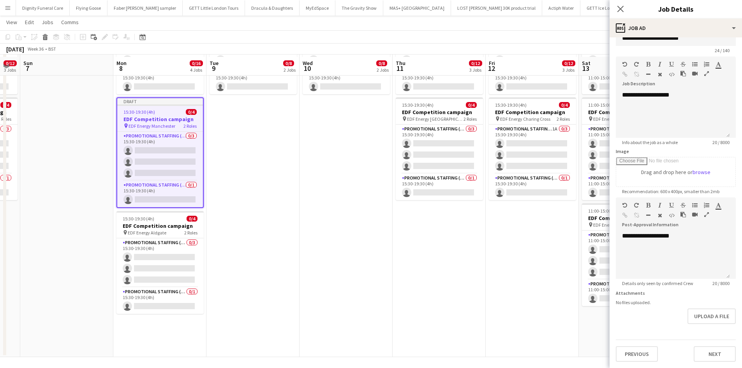
scroll to position [207, 0]
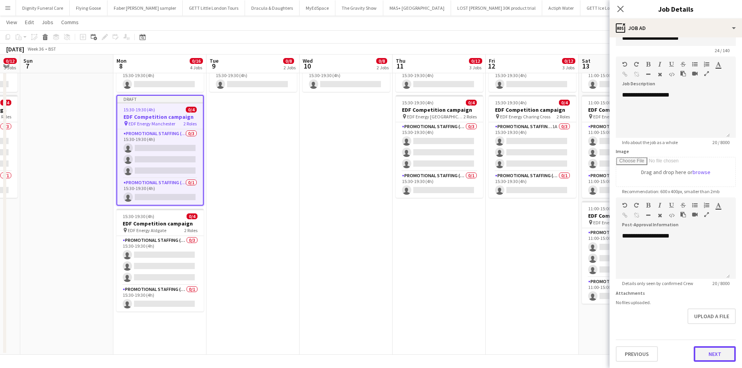
click at [719, 355] on button "Next" at bounding box center [715, 354] width 42 height 16
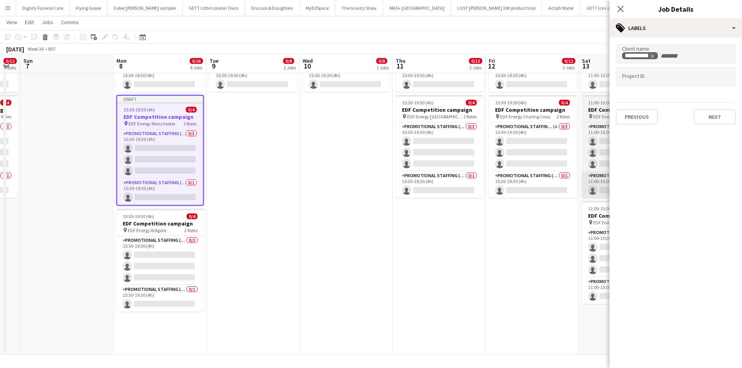
scroll to position [0, 0]
click at [716, 114] on button "Next" at bounding box center [715, 117] width 42 height 16
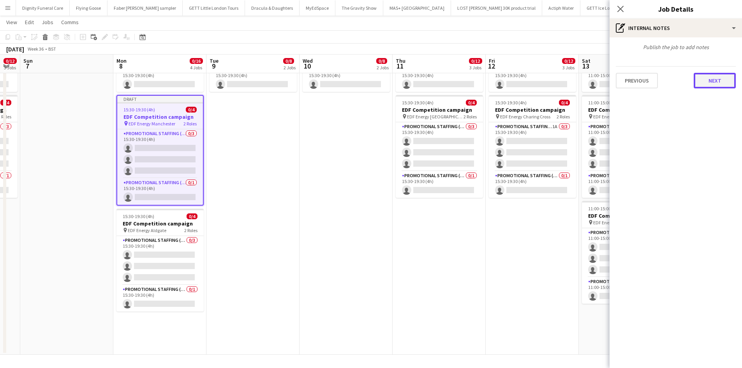
click at [714, 79] on button "Next" at bounding box center [715, 81] width 42 height 16
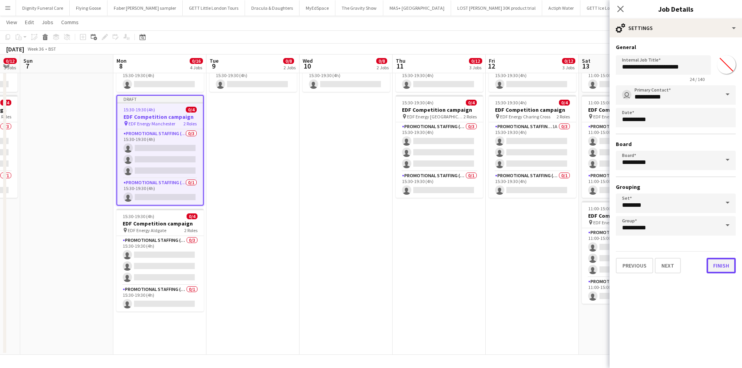
click at [720, 263] on button "Finish" at bounding box center [721, 266] width 29 height 16
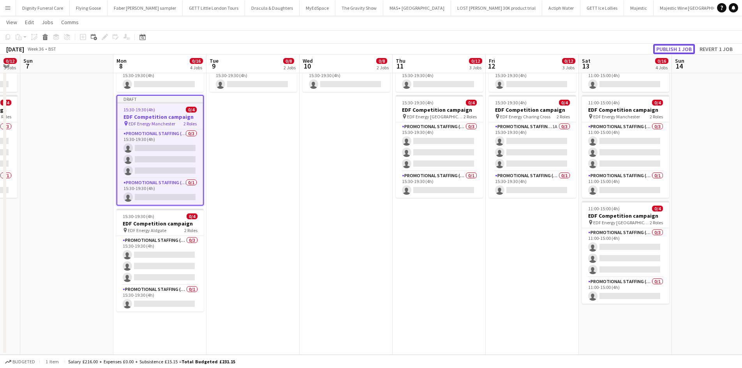
drag, startPoint x: 674, startPoint y: 45, endPoint x: 441, endPoint y: 201, distance: 280.2
click at [674, 48] on button "Publish 1 job" at bounding box center [674, 49] width 42 height 10
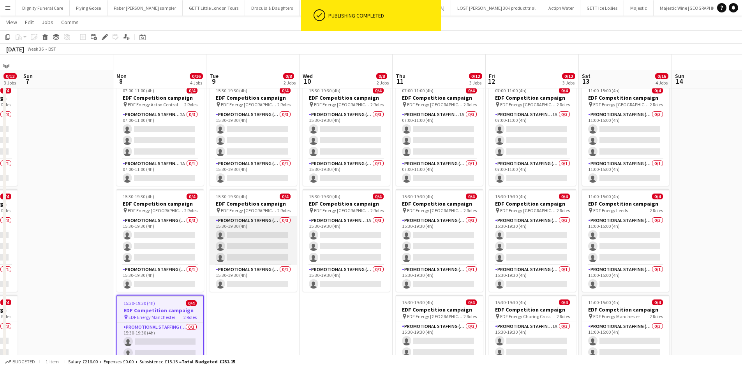
scroll to position [124, 0]
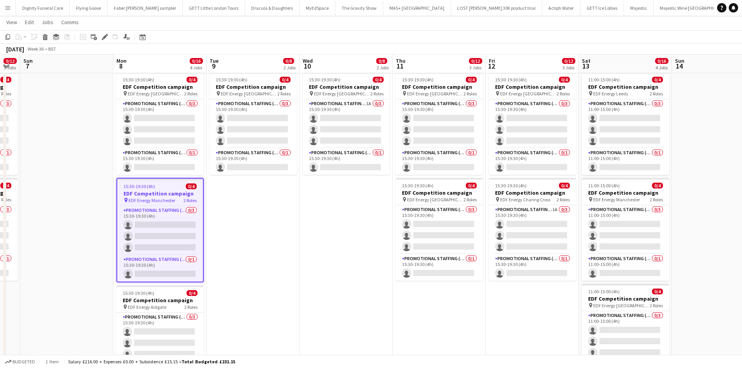
click at [152, 194] on h3 "EDF Competition campaign" at bounding box center [160, 193] width 86 height 7
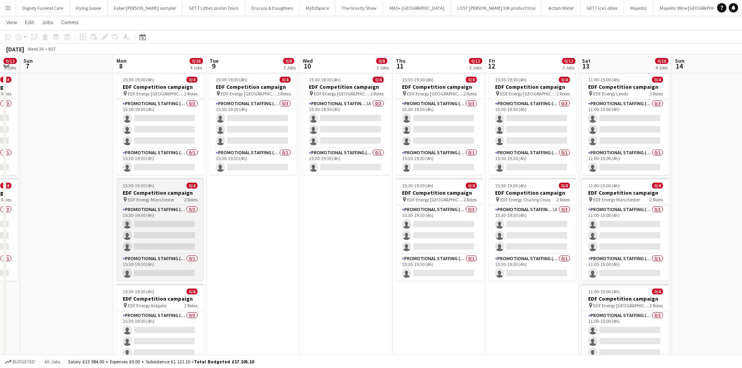
click at [157, 192] on h3 "EDF Competition campaign" at bounding box center [159, 192] width 87 height 7
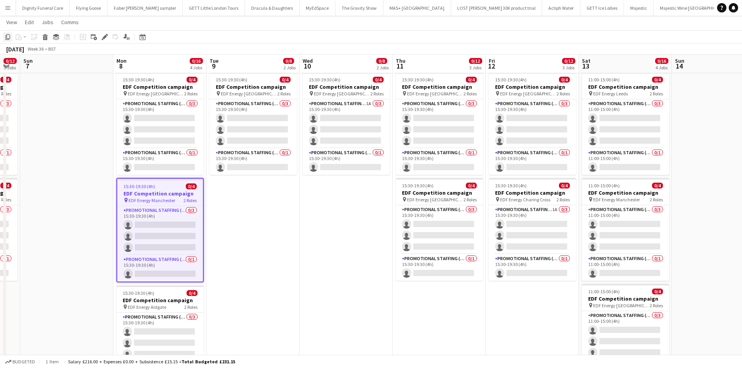
click at [6, 35] on icon "Copy" at bounding box center [8, 37] width 6 height 6
click at [346, 217] on app-date-cell "15:30-19:30 (4h) 0/4 EDF Competition campaign pin EDF Energy Birmingham New Str…" at bounding box center [346, 198] width 93 height 470
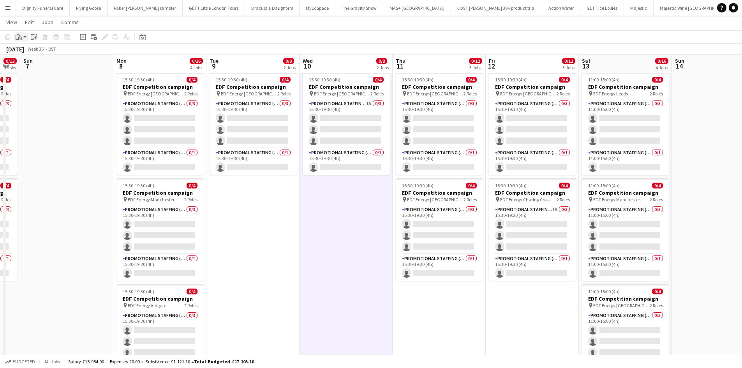
click at [19, 36] on icon "Paste" at bounding box center [19, 37] width 6 height 6
click at [25, 48] on link "Paste Ctrl+V" at bounding box center [57, 51] width 73 height 7
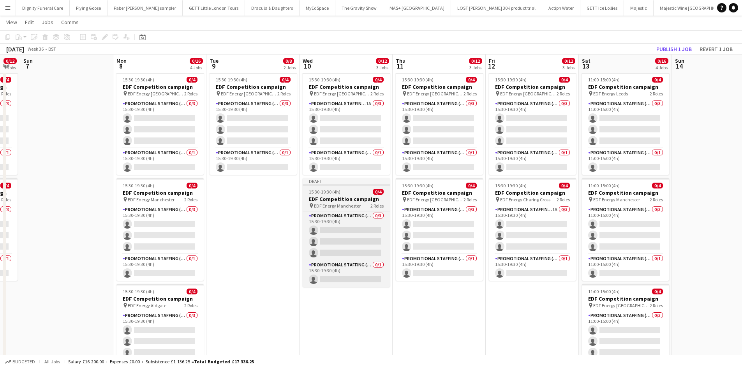
click at [328, 198] on h3 "EDF Competition campaign" at bounding box center [346, 199] width 87 height 7
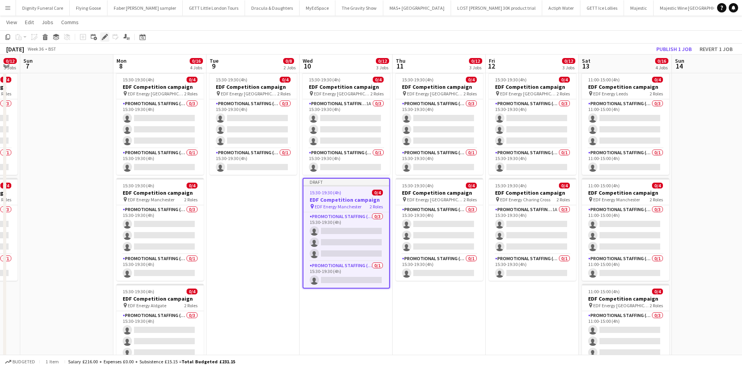
click at [103, 34] on icon "Edit" at bounding box center [105, 37] width 6 height 6
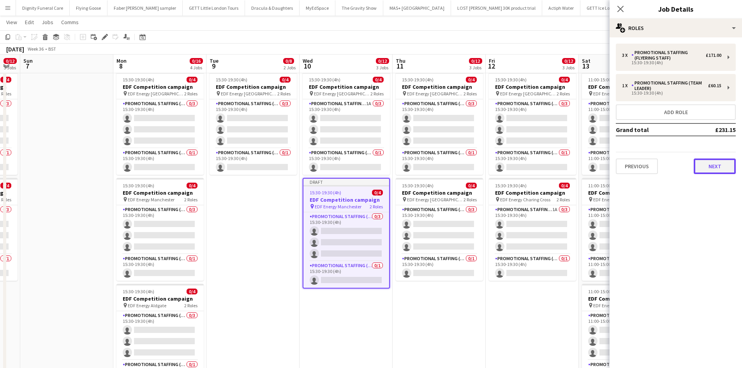
click at [724, 165] on button "Next" at bounding box center [715, 167] width 42 height 16
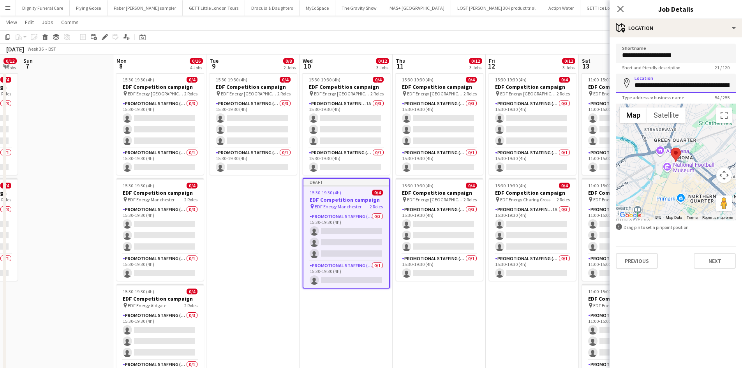
scroll to position [0, 16]
drag, startPoint x: 731, startPoint y: 86, endPoint x: 663, endPoint y: 86, distance: 67.8
click at [663, 86] on input "**********" at bounding box center [676, 83] width 120 height 19
drag, startPoint x: 716, startPoint y: 85, endPoint x: 645, endPoint y: 86, distance: 70.9
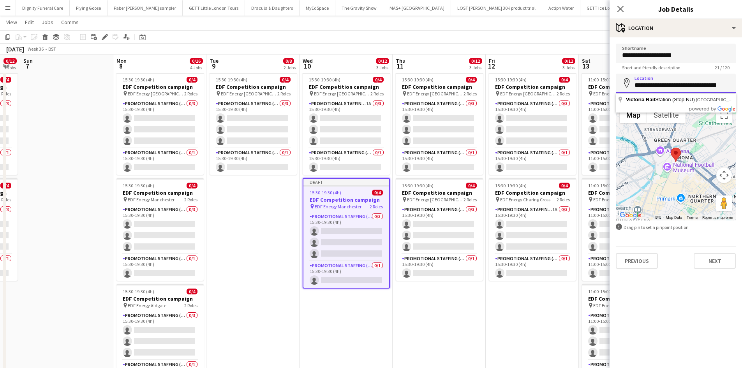
click at [645, 86] on input "**********" at bounding box center [676, 83] width 120 height 19
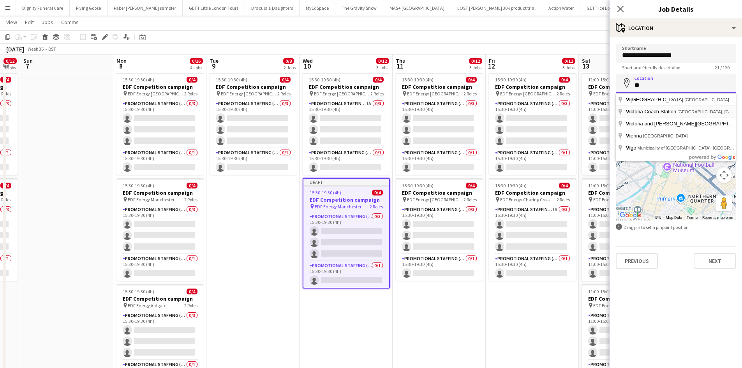
type input "*"
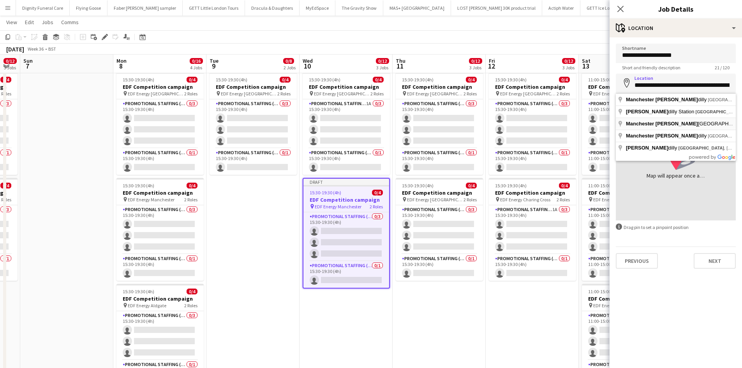
type input "**********"
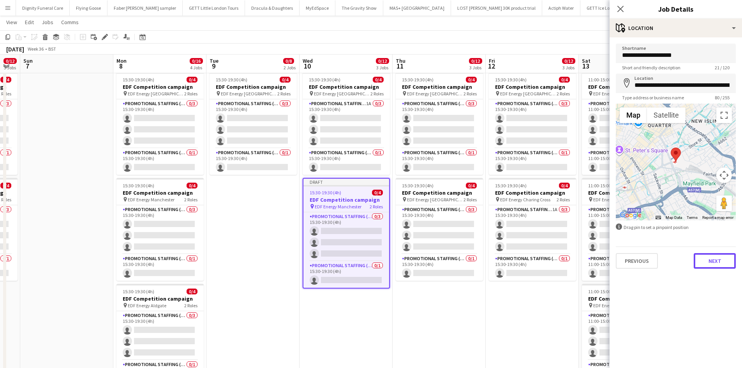
click at [719, 259] on button "Next" at bounding box center [715, 261] width 42 height 16
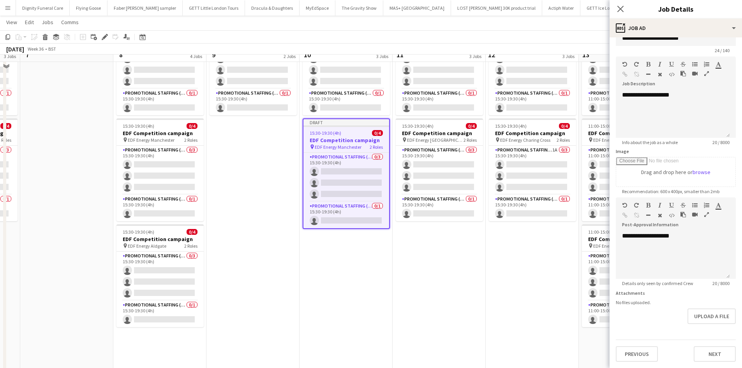
scroll to position [202, 0]
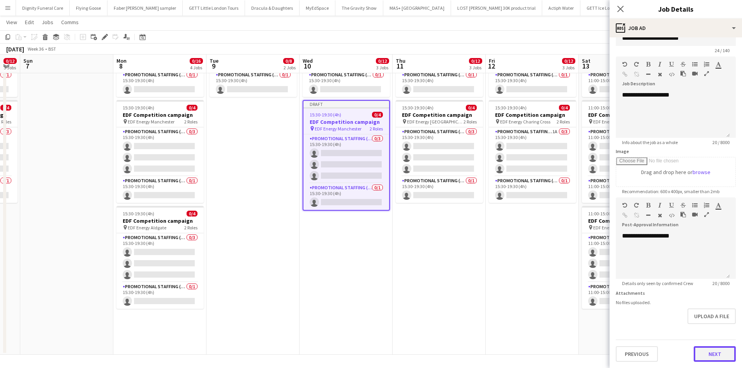
click at [712, 348] on button "Next" at bounding box center [715, 354] width 42 height 16
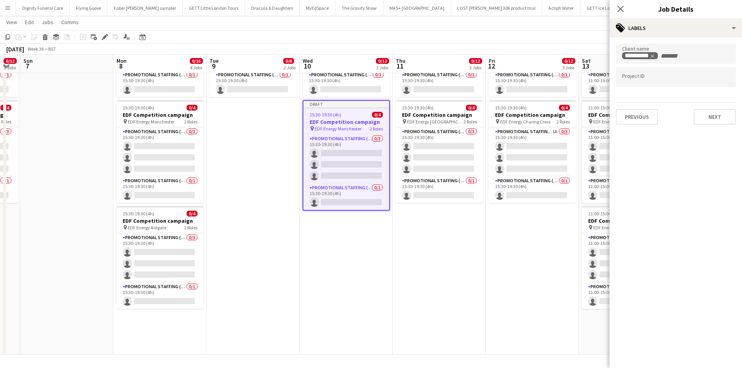
scroll to position [0, 0]
drag, startPoint x: 713, startPoint y: 111, endPoint x: 708, endPoint y: 131, distance: 20.5
click at [713, 112] on button "Next" at bounding box center [715, 117] width 42 height 16
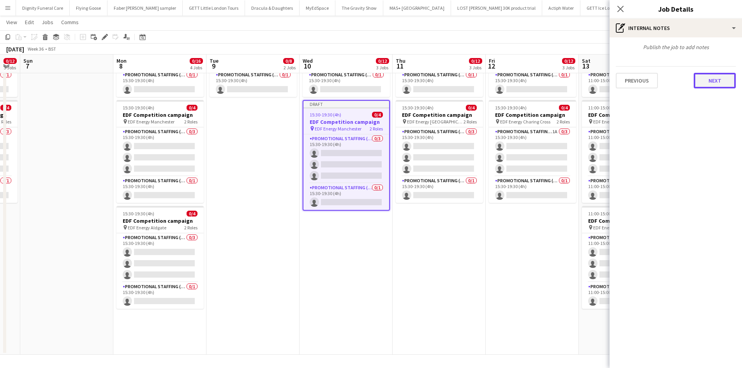
click at [713, 78] on button "Next" at bounding box center [715, 81] width 42 height 16
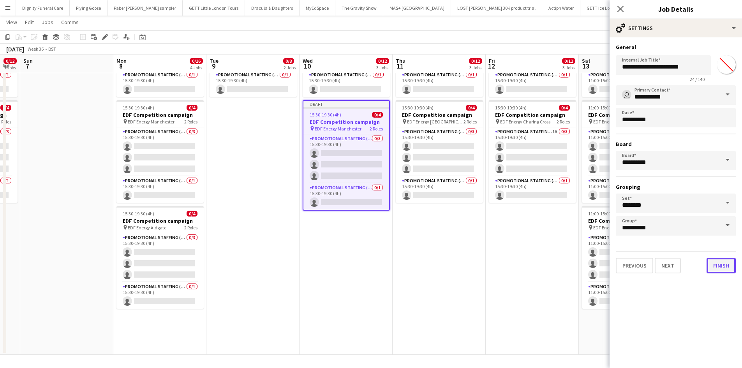
click at [723, 265] on button "Finish" at bounding box center [721, 266] width 29 height 16
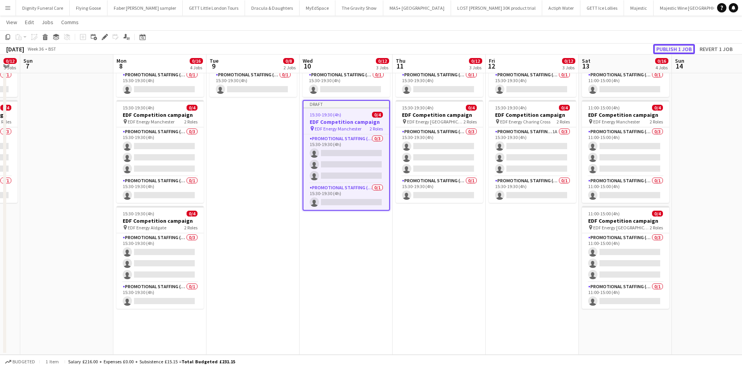
click at [676, 44] on button "Publish 1 job" at bounding box center [674, 49] width 42 height 10
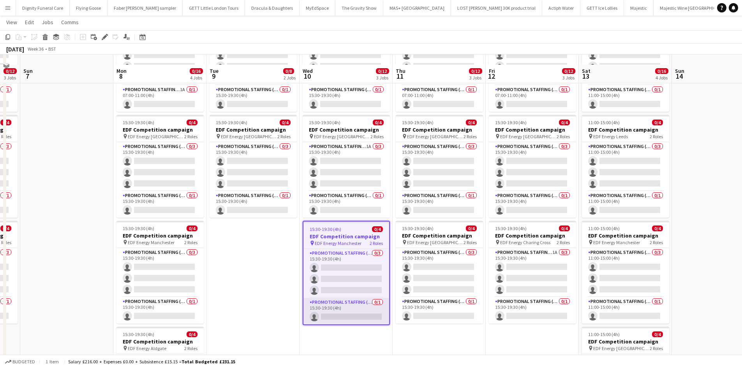
scroll to position [124, 0]
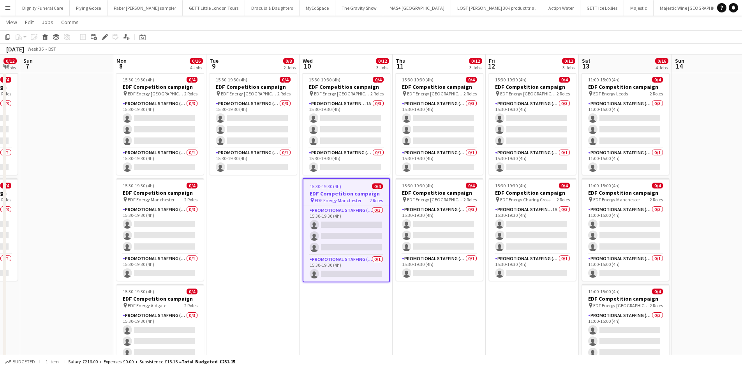
click at [332, 190] on h3 "EDF Competition campaign" at bounding box center [346, 193] width 86 height 7
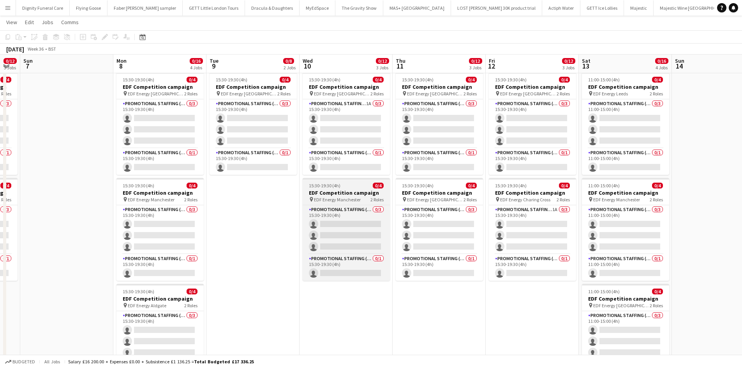
click at [329, 191] on h3 "EDF Competition campaign" at bounding box center [346, 192] width 87 height 7
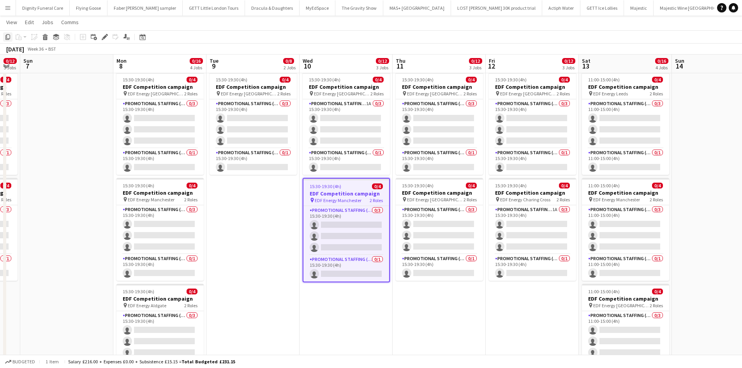
click at [5, 36] on icon "Copy" at bounding box center [8, 37] width 6 height 6
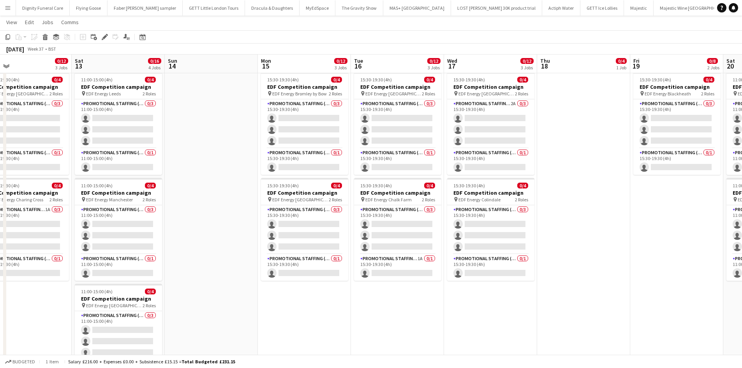
drag, startPoint x: 600, startPoint y: 139, endPoint x: 91, endPoint y: 146, distance: 509.2
click at [91, 146] on app-calendar-viewport "Tue 9 0/8 2 Jobs Wed 10 0/12 3 Jobs Thu 11 0/12 3 Jobs Fri 12 0/12 3 Jobs Sat 1…" at bounding box center [371, 169] width 742 height 527
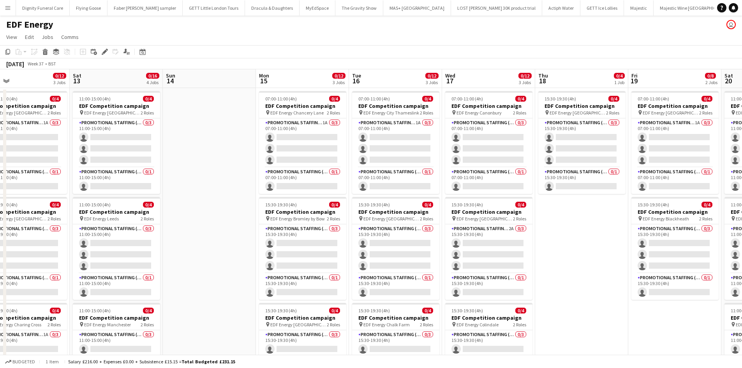
scroll to position [0, 302]
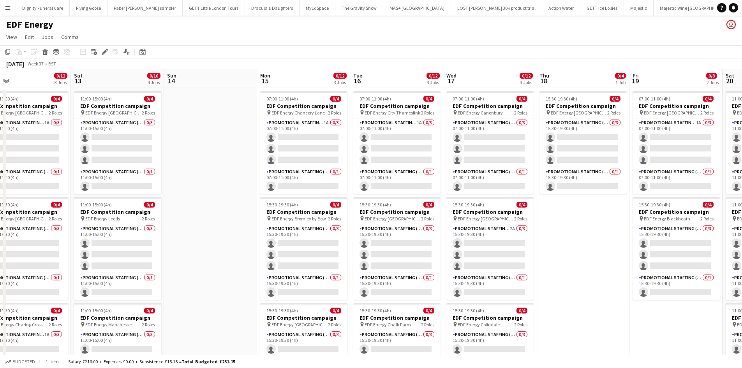
click at [591, 226] on app-date-cell "15:30-19:30 (4h) 0/4 EDF Competition campaign pin EDF Energy Birmingham New Str…" at bounding box center [582, 323] width 93 height 470
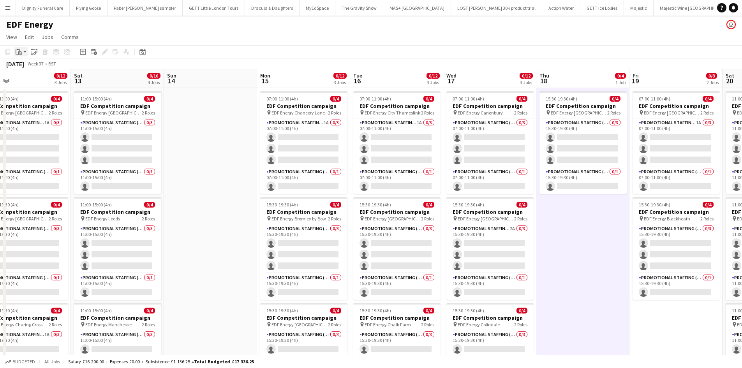
click at [19, 51] on icon at bounding box center [20, 53] width 4 height 4
drag, startPoint x: 27, startPoint y: 65, endPoint x: 72, endPoint y: 65, distance: 45.2
click at [29, 65] on link "Paste Ctrl+V" at bounding box center [57, 66] width 73 height 7
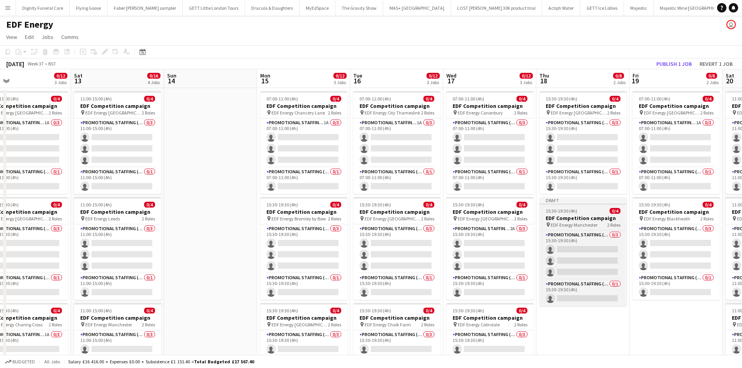
click at [567, 217] on h3 "EDF Competition campaign" at bounding box center [583, 218] width 87 height 7
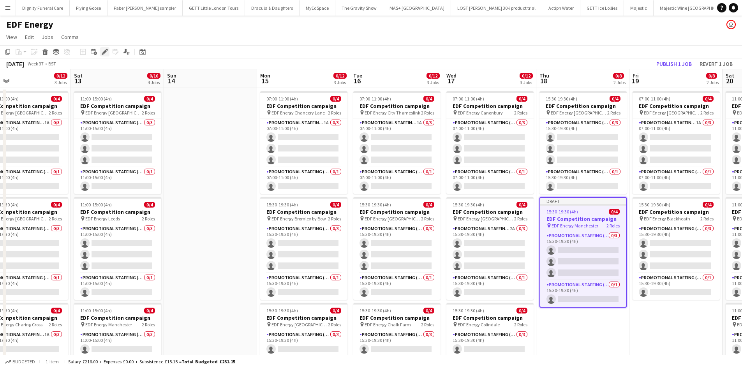
click at [103, 49] on icon "Edit" at bounding box center [105, 52] width 6 height 6
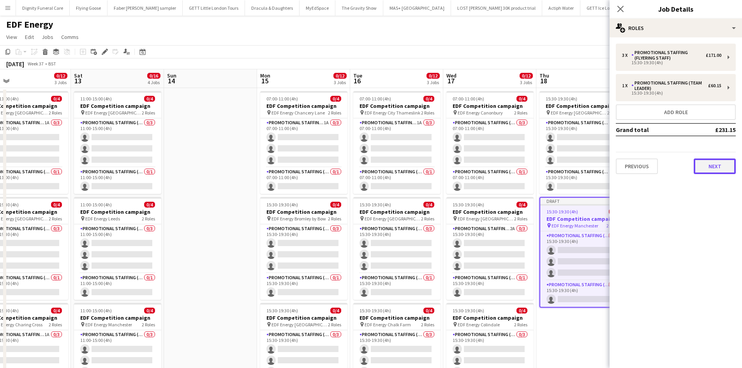
click at [722, 161] on button "Next" at bounding box center [715, 167] width 42 height 16
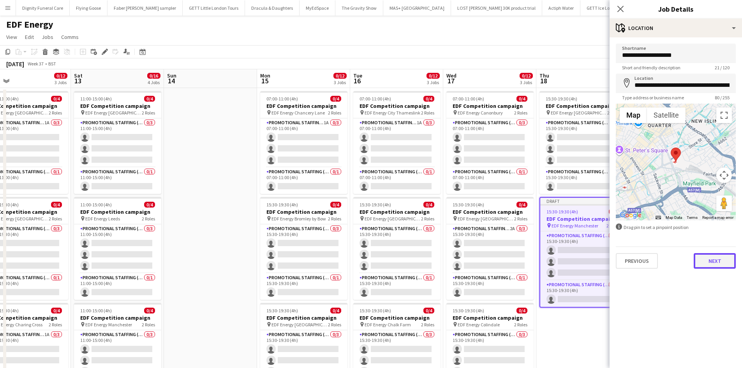
click at [716, 261] on button "Next" at bounding box center [715, 261] width 42 height 16
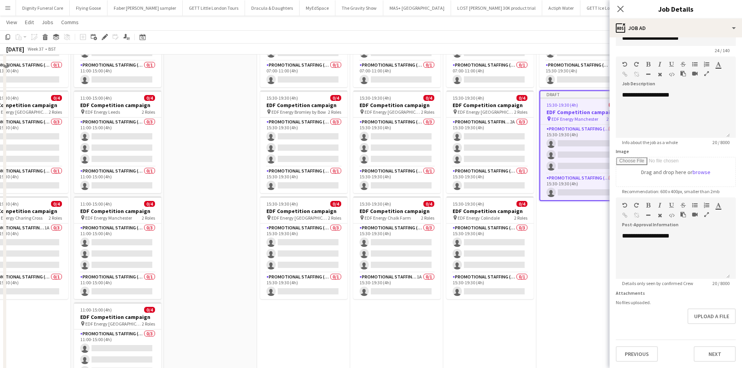
scroll to position [156, 0]
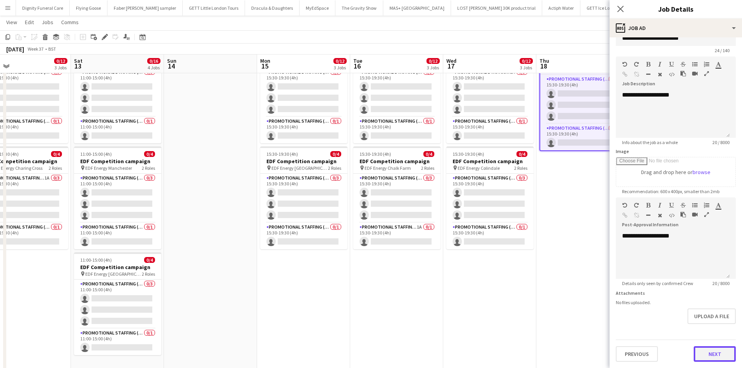
click at [716, 327] on form "**********" at bounding box center [676, 193] width 132 height 335
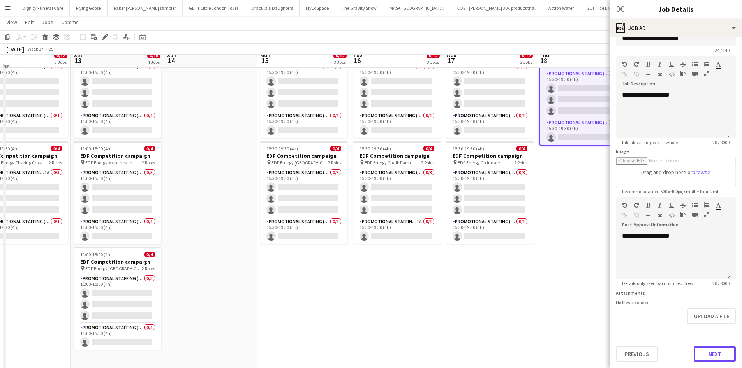
scroll to position [202, 0]
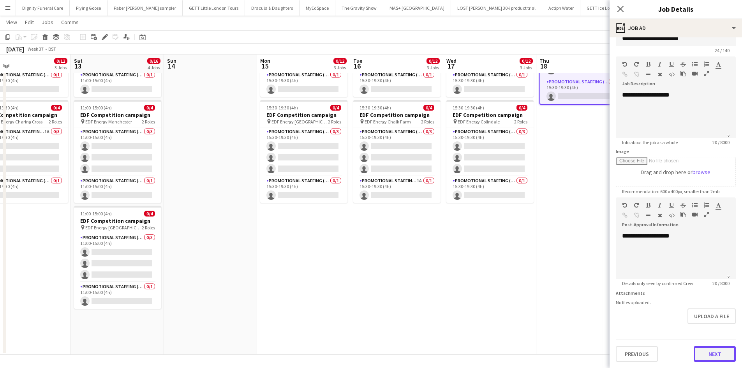
click at [713, 352] on button "Next" at bounding box center [715, 354] width 42 height 16
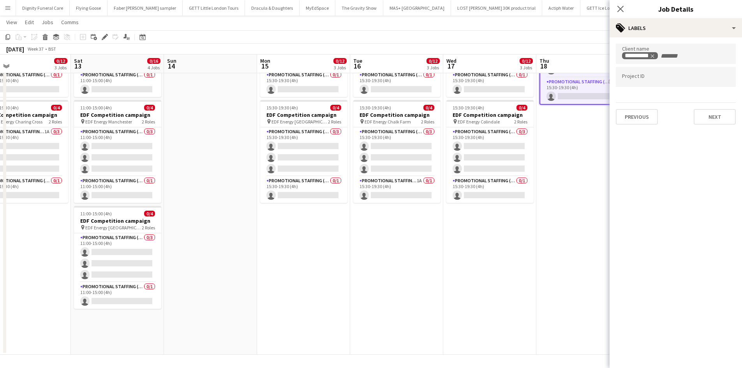
scroll to position [0, 0]
click at [713, 114] on button "Next" at bounding box center [715, 117] width 42 height 16
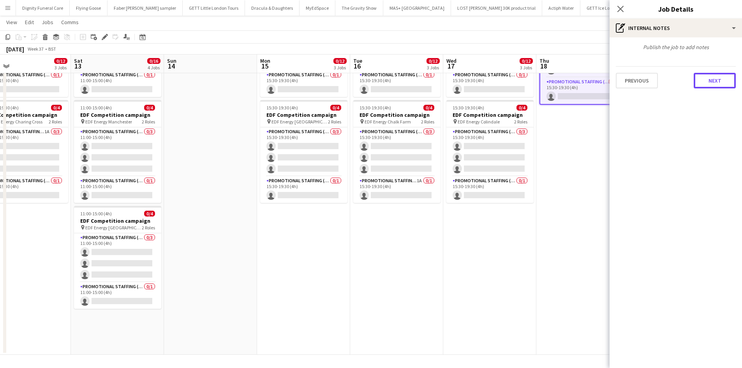
click at [720, 79] on button "Next" at bounding box center [715, 81] width 42 height 16
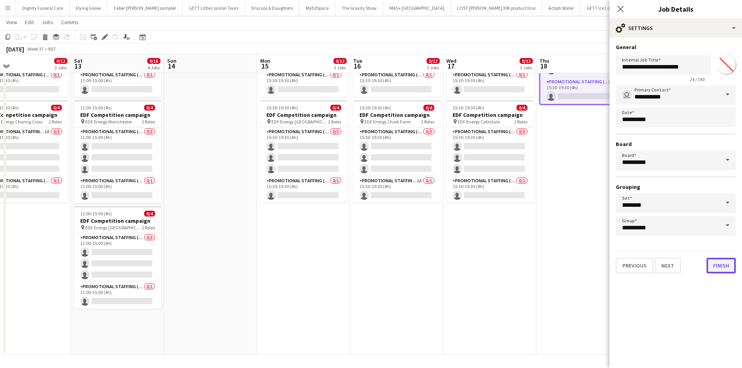
click at [722, 265] on button "Finish" at bounding box center [721, 266] width 29 height 16
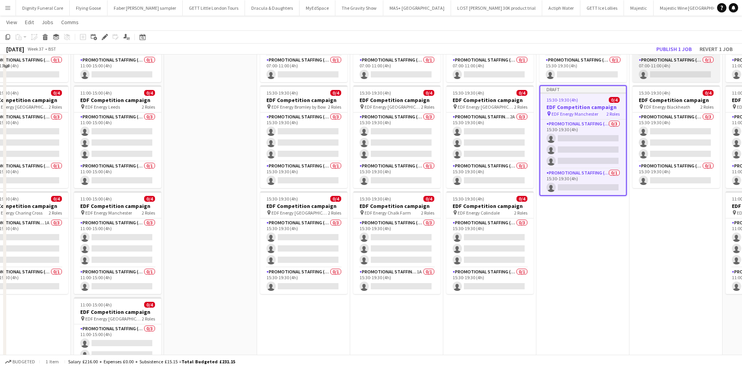
scroll to position [7, 0]
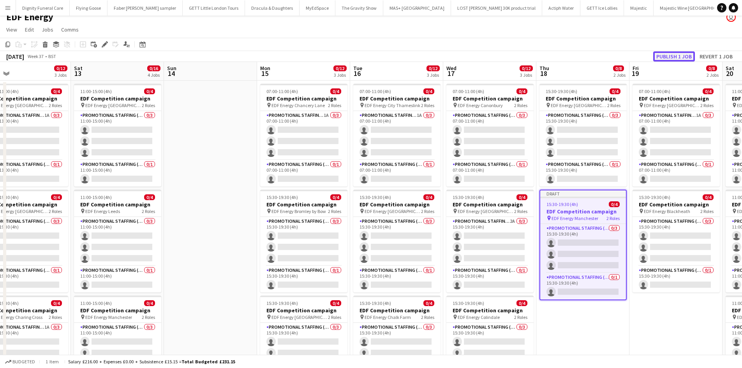
click at [674, 58] on button "Publish 1 job" at bounding box center [674, 56] width 42 height 10
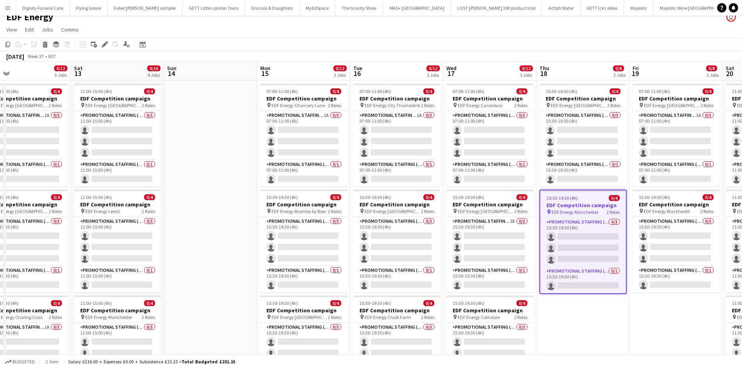
click at [570, 205] on h3 "EDF Competition campaign" at bounding box center [583, 205] width 86 height 7
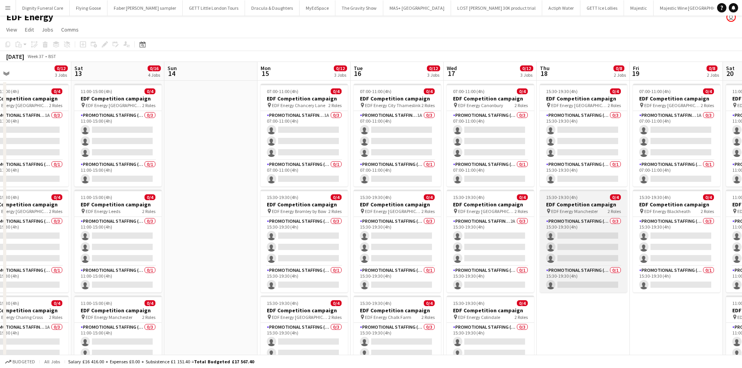
click at [582, 202] on h3 "EDF Competition campaign" at bounding box center [583, 204] width 87 height 7
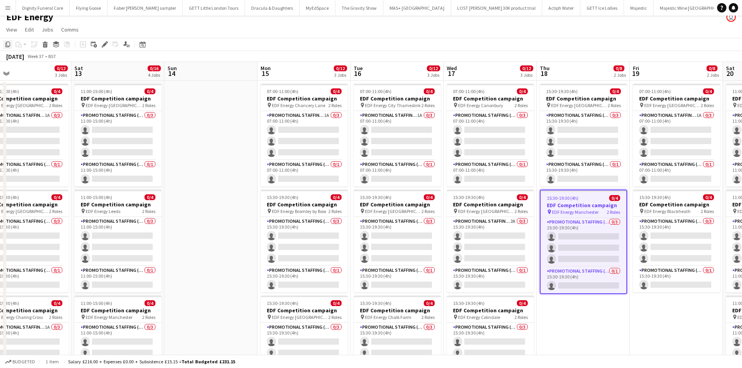
click at [8, 44] on icon "Copy" at bounding box center [8, 44] width 6 height 6
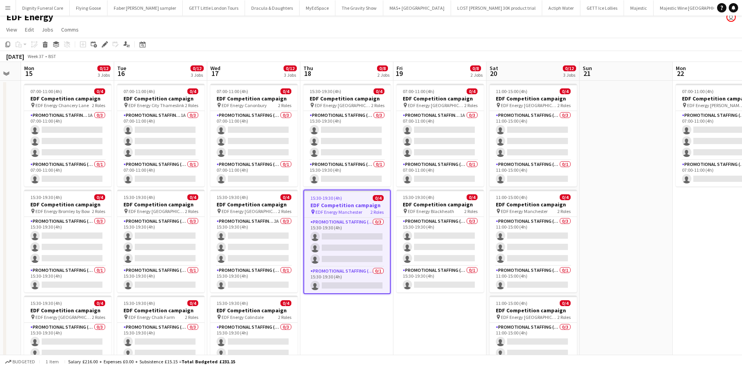
drag, startPoint x: 428, startPoint y: 239, endPoint x: 162, endPoint y: 222, distance: 267.0
click at [162, 222] on app-calendar-viewport "Thu 11 0/12 3 Jobs Fri 12 0/12 3 Jobs Sat 13 0/16 4 Jobs Sun 14 Mon 15 0/12 3 J…" at bounding box center [371, 306] width 742 height 489
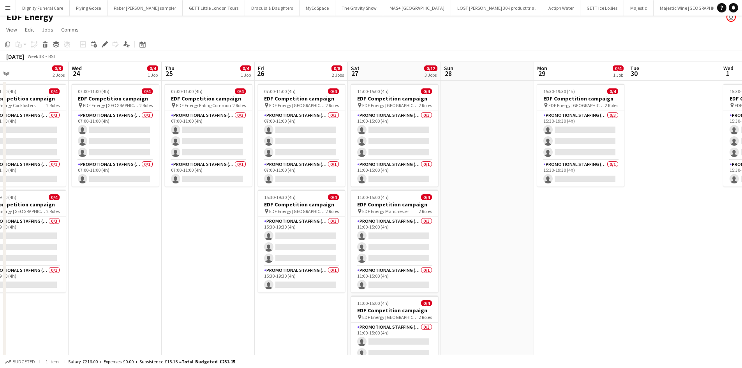
drag, startPoint x: 505, startPoint y: 215, endPoint x: 54, endPoint y: 215, distance: 451.5
click at [54, 215] on app-calendar-viewport "Sat 20 0/12 3 Jobs Sun 21 Mon 22 0/4 1 Job Tue 23 0/8 2 Jobs Wed 24 0/4 1 Job T…" at bounding box center [371, 306] width 742 height 489
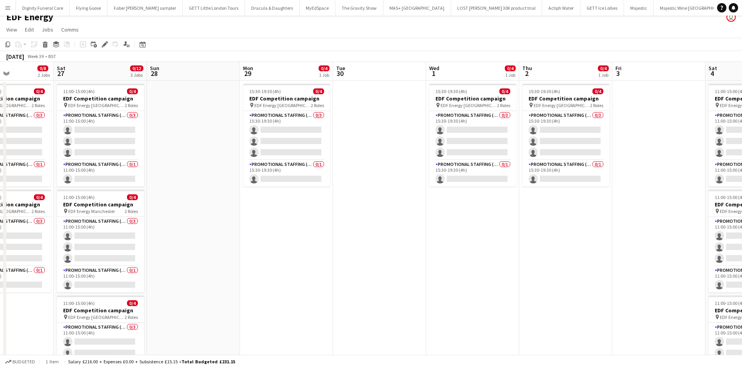
drag, startPoint x: 228, startPoint y: 224, endPoint x: 109, endPoint y: 215, distance: 119.6
click at [6, 217] on app-calendar-viewport "Tue 23 0/8 2 Jobs Wed 24 0/4 1 Job Thu 25 0/4 1 Job Fri 26 0/8 2 Jobs Sat 27 0/…" at bounding box center [371, 306] width 742 height 489
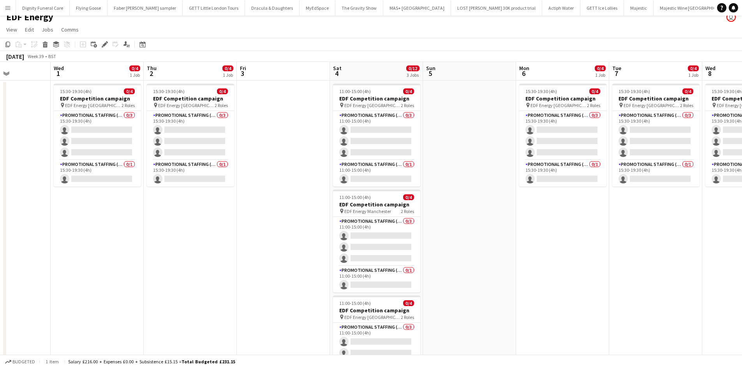
drag, startPoint x: 240, startPoint y: 237, endPoint x: 192, endPoint y: 201, distance: 60.0
click at [169, 237] on app-calendar-viewport "Sat 27 0/12 3 Jobs Sun 28 Mon 29 0/4 1 Job Tue 30 Wed 1 0/4 1 Job Thu 2 0/4 1 J…" at bounding box center [371, 306] width 742 height 489
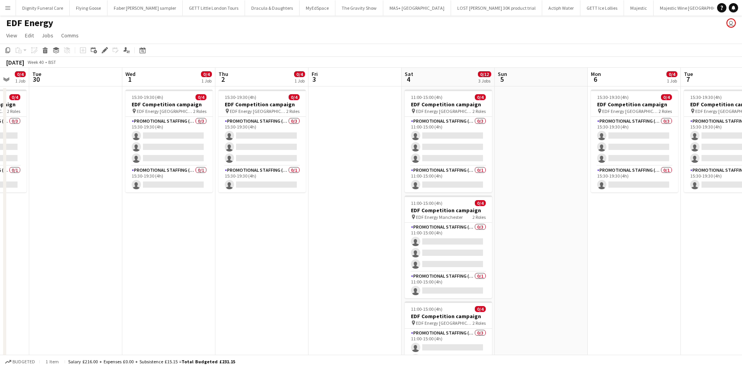
scroll to position [0, 0]
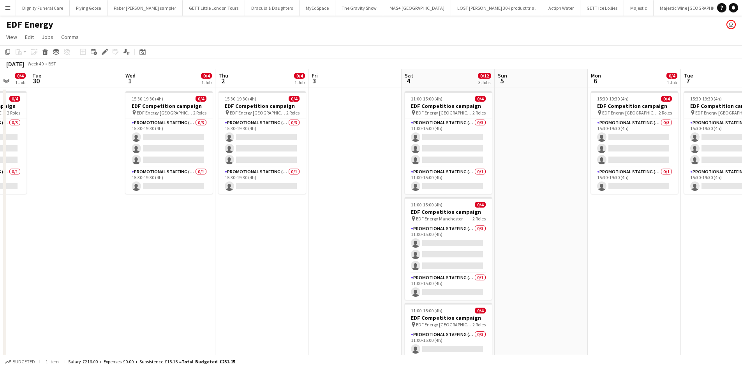
click at [336, 123] on app-date-cell at bounding box center [355, 323] width 93 height 470
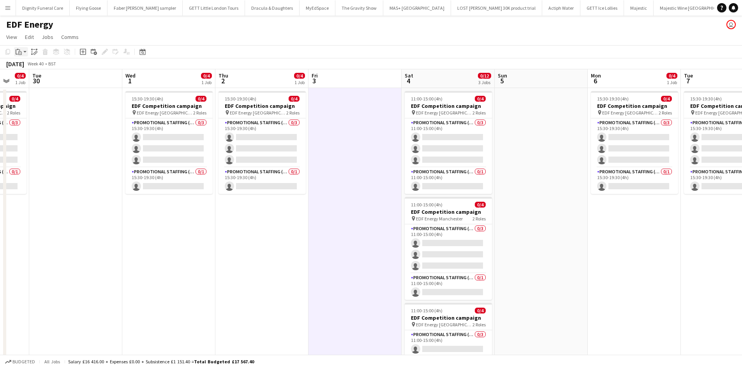
click at [20, 51] on icon at bounding box center [19, 50] width 1 height 2
click at [30, 66] on link "Paste Ctrl+V" at bounding box center [57, 66] width 73 height 7
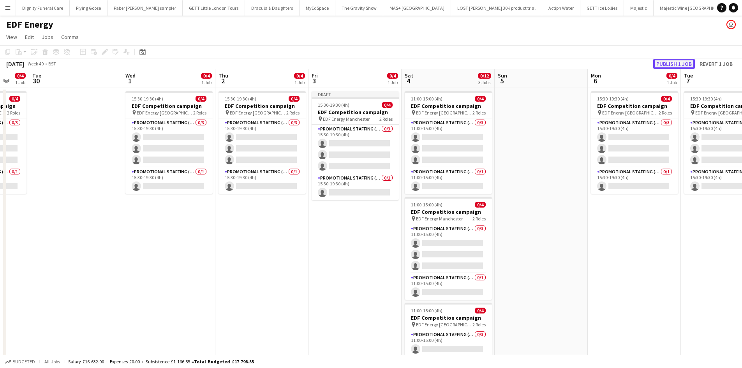
click at [678, 63] on button "Publish 1 job" at bounding box center [674, 64] width 42 height 10
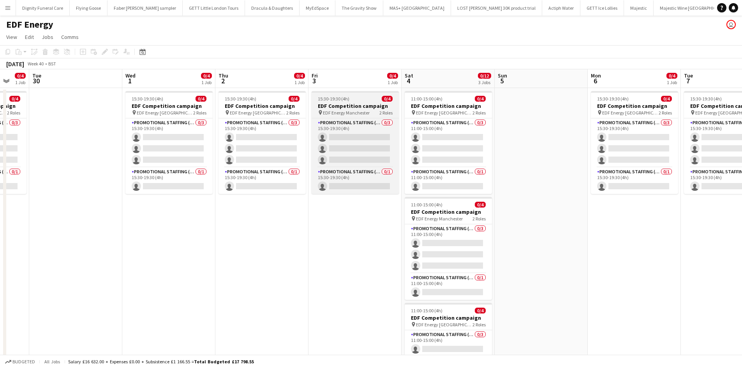
click at [351, 106] on h3 "EDF Competition campaign" at bounding box center [355, 105] width 87 height 7
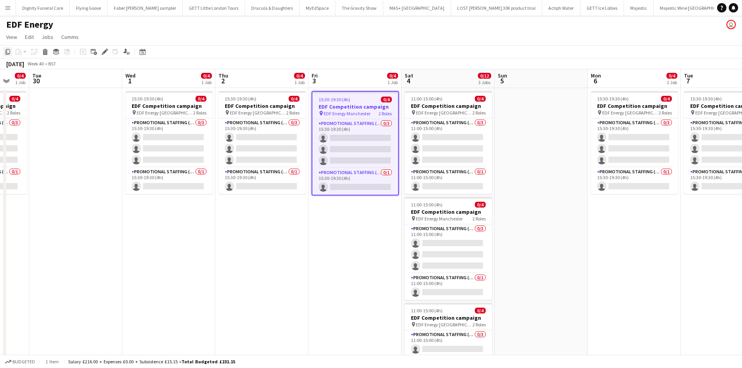
click at [7, 53] on icon at bounding box center [7, 51] width 5 height 5
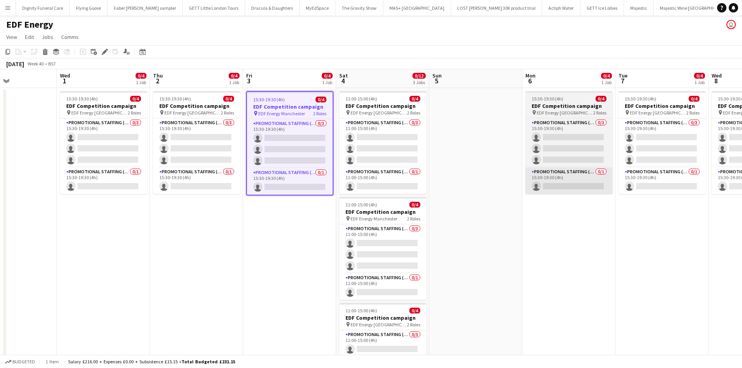
drag, startPoint x: 657, startPoint y: 192, endPoint x: 218, endPoint y: 192, distance: 439.1
click at [217, 192] on app-calendar-viewport "Sun 28 Mon 29 0/4 1 Job Tue 30 Wed 1 0/4 1 Job Thu 2 0/4 1 Job Fri 3 0/4 1 Job …" at bounding box center [371, 313] width 742 height 489
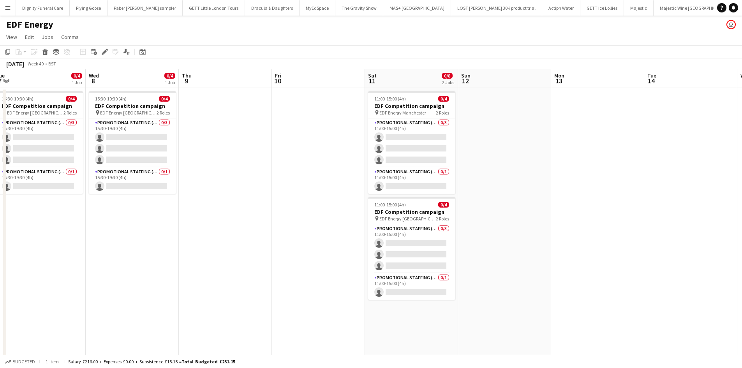
scroll to position [0, 231]
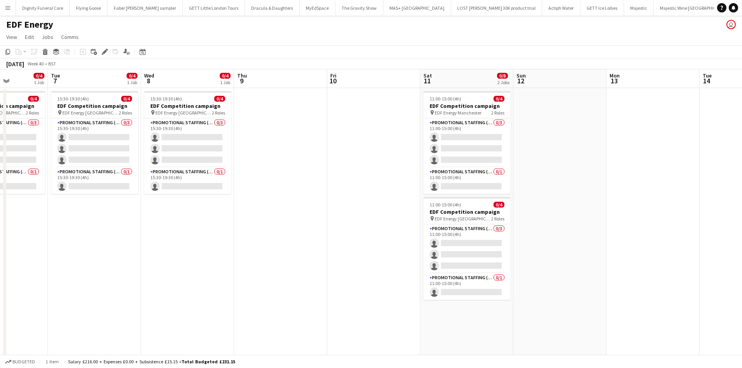
drag, startPoint x: 446, startPoint y: 198, endPoint x: 283, endPoint y: 178, distance: 164.8
click at [261, 203] on app-calendar-viewport "Sat 4 0/12 3 Jobs Sun 5 Mon 6 0/4 1 Job Tue 7 0/4 1 Job Wed 8 0/4 1 Job Thu 9 F…" at bounding box center [371, 313] width 742 height 489
click at [365, 124] on app-date-cell at bounding box center [373, 323] width 93 height 470
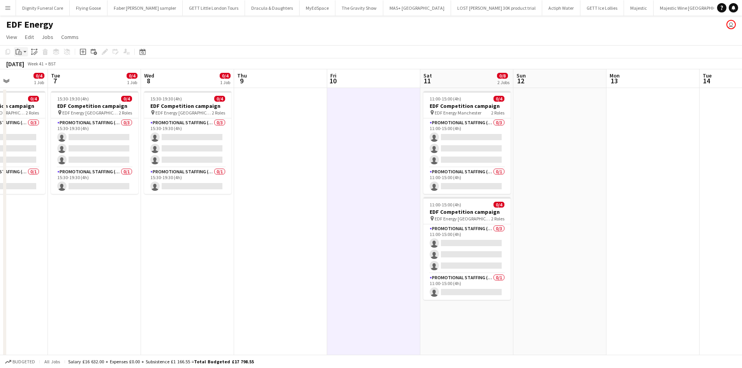
click at [20, 50] on icon "Paste" at bounding box center [19, 52] width 6 height 6
drag, startPoint x: 26, startPoint y: 65, endPoint x: 45, endPoint y: 64, distance: 18.7
click at [27, 65] on link "Paste Ctrl+V" at bounding box center [57, 66] width 73 height 7
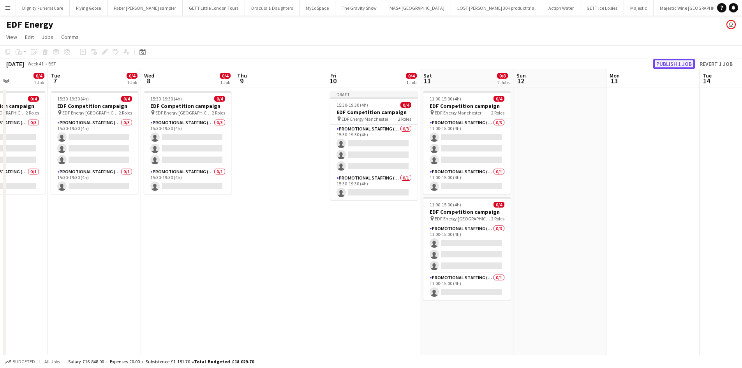
click at [682, 66] on button "Publish 1 job" at bounding box center [674, 64] width 42 height 10
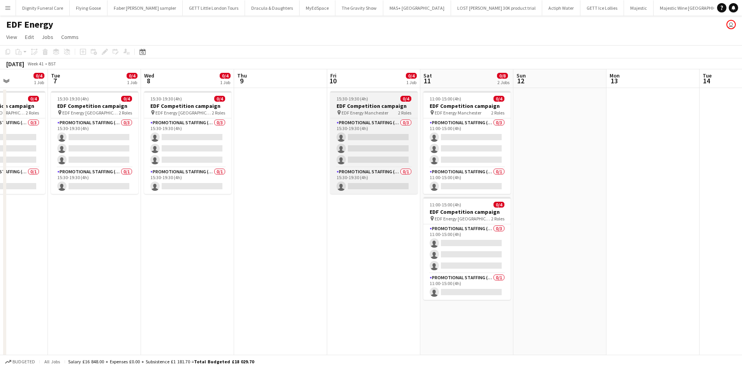
click at [362, 105] on h3 "EDF Competition campaign" at bounding box center [373, 105] width 87 height 7
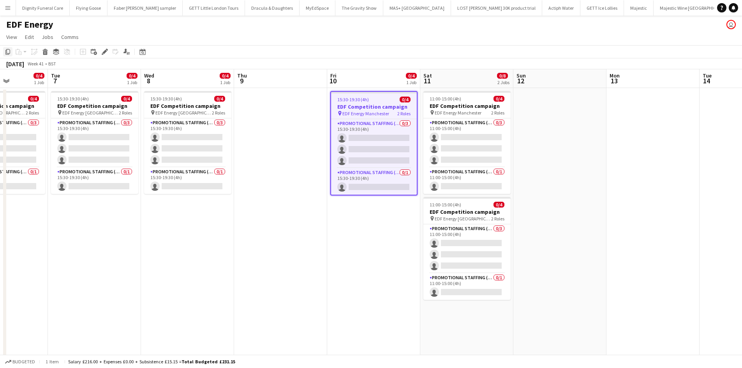
click at [8, 48] on div "Copy" at bounding box center [7, 51] width 9 height 9
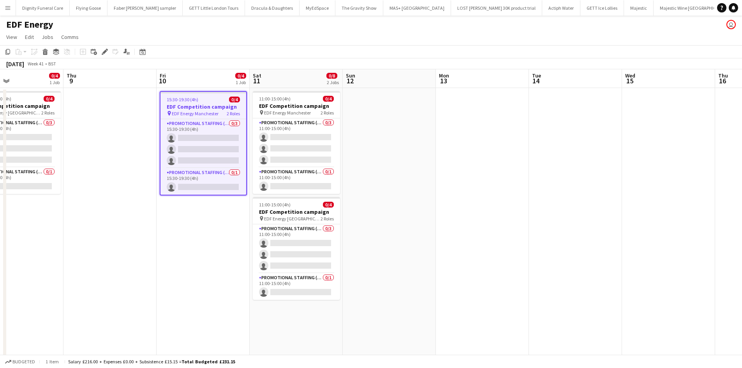
drag, startPoint x: 385, startPoint y: 144, endPoint x: 290, endPoint y: 145, distance: 94.7
click at [285, 146] on app-calendar-viewport "Sun 5 Mon 6 0/4 1 Job Tue 7 0/4 1 Job Wed 8 0/4 1 Job Thu 9 Fri 10 0/4 1 Job Sa…" at bounding box center [371, 313] width 742 height 489
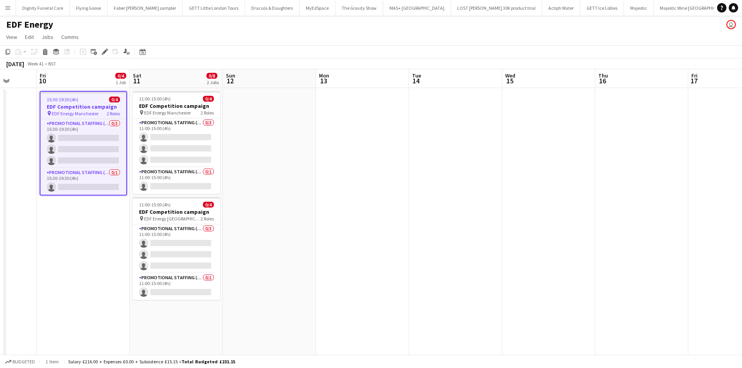
click at [360, 116] on app-date-cell at bounding box center [362, 323] width 93 height 470
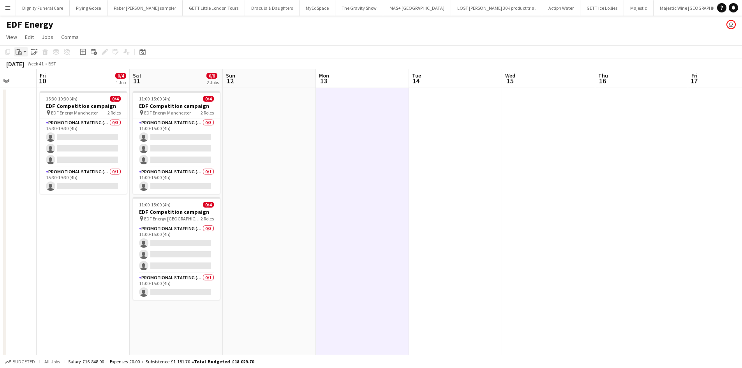
drag, startPoint x: 20, startPoint y: 49, endPoint x: 104, endPoint y: 84, distance: 91.0
click at [21, 50] on icon "Paste" at bounding box center [19, 52] width 6 height 6
drag, startPoint x: 30, startPoint y: 64, endPoint x: 146, endPoint y: 64, distance: 116.9
click at [30, 64] on link "Paste Ctrl+V" at bounding box center [57, 66] width 73 height 7
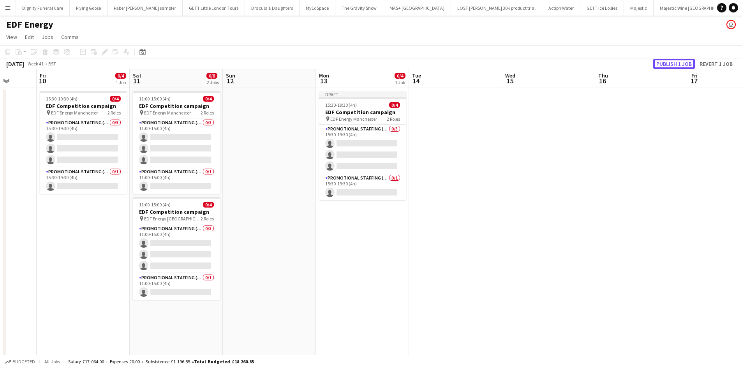
drag, startPoint x: 674, startPoint y: 62, endPoint x: 670, endPoint y: 66, distance: 5.8
click at [674, 62] on button "Publish 1 job" at bounding box center [674, 64] width 42 height 10
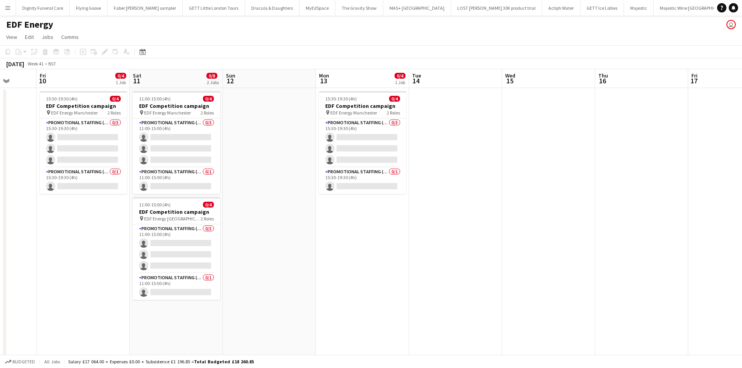
drag, startPoint x: 143, startPoint y: 190, endPoint x: 739, endPoint y: 141, distance: 597.7
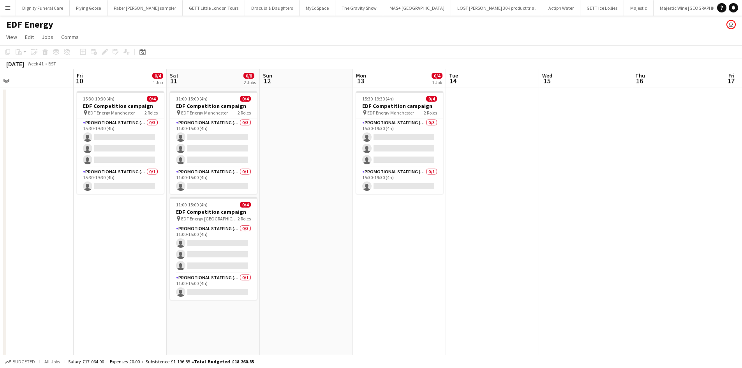
click at [739, 141] on app-calendar-viewport "Tue 7 0/4 1 Job Wed 8 0/4 1 Job Thu 9 Fri 10 0/4 1 Job Sat 11 0/8 2 Jobs Sun 12…" at bounding box center [371, 313] width 742 height 489
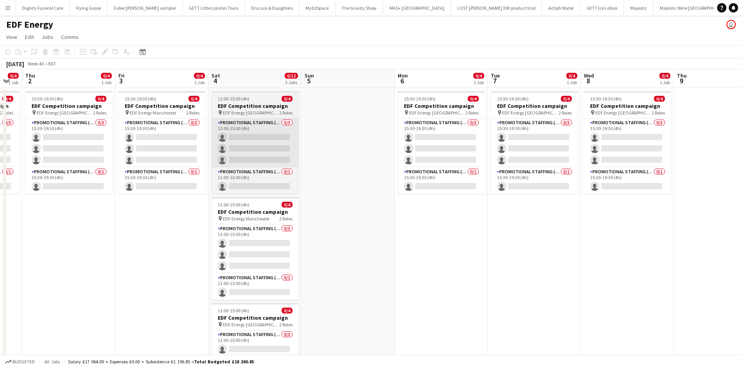
drag, startPoint x: 248, startPoint y: 163, endPoint x: 651, endPoint y: 155, distance: 402.9
click at [687, 150] on app-calendar-viewport "Tue 30 Wed 1 0/4 1 Job Thu 2 0/4 1 Job Fri 3 0/4 1 Job Sat 4 0/12 3 Jobs Sun 5 …" at bounding box center [371, 313] width 742 height 489
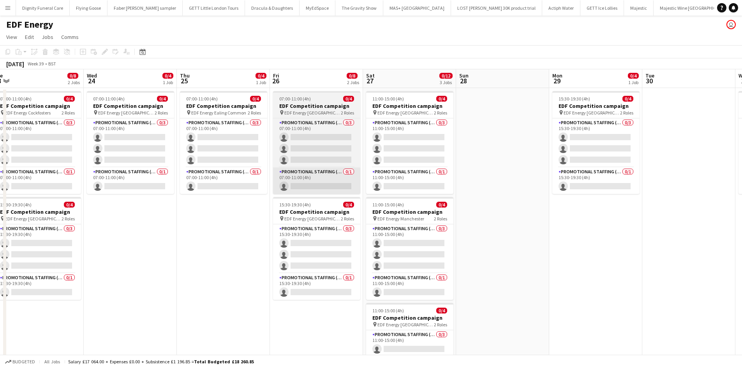
drag, startPoint x: 532, startPoint y: 154, endPoint x: 342, endPoint y: 183, distance: 191.5
click at [595, 152] on app-calendar-viewport "Sun 21 Mon 22 0/4 1 Job Tue 23 0/8 2 Jobs Wed 24 0/4 1 Job Thu 25 0/4 1 Job Fri…" at bounding box center [371, 313] width 742 height 489
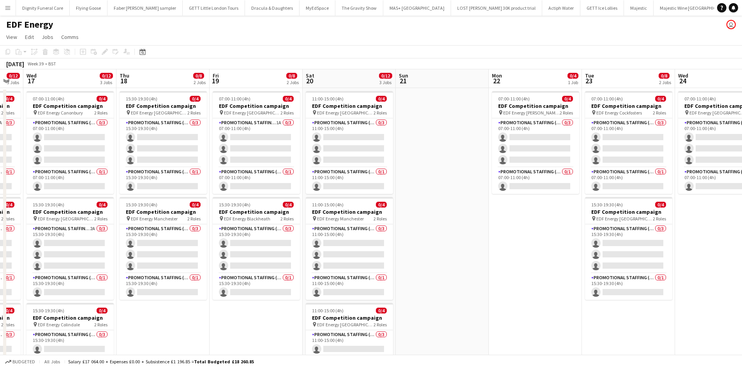
drag, startPoint x: 86, startPoint y: 190, endPoint x: 575, endPoint y: 169, distance: 489.8
click at [575, 169] on app-calendar-viewport "Mon 15 0/12 3 Jobs Tue 16 0/12 3 Jobs Wed 17 0/12 3 Jobs Thu 18 0/8 2 Jobs Fri …" at bounding box center [371, 313] width 742 height 489
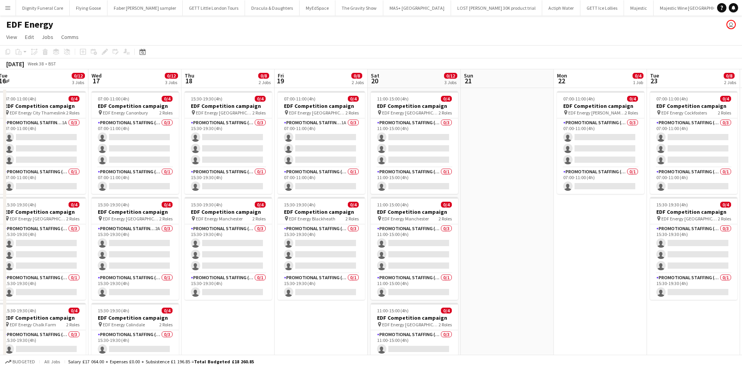
drag, startPoint x: 453, startPoint y: 188, endPoint x: 541, endPoint y: 189, distance: 88.5
click at [541, 189] on app-calendar-viewport "Sun 14 Mon 15 0/12 3 Jobs Tue 16 0/12 3 Jobs Wed 17 0/12 3 Jobs Thu 18 0/8 2 Jo…" at bounding box center [371, 313] width 742 height 489
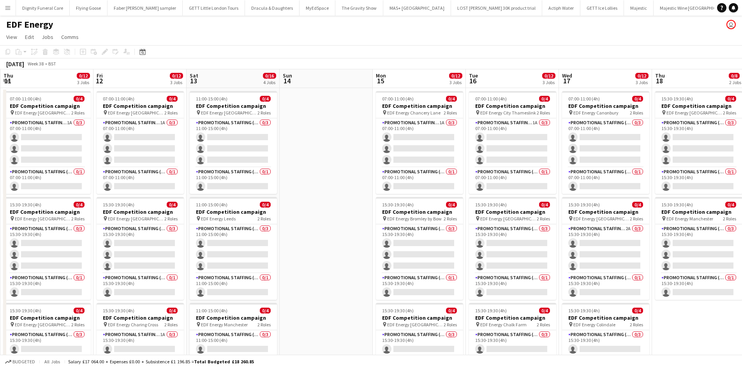
scroll to position [0, 228]
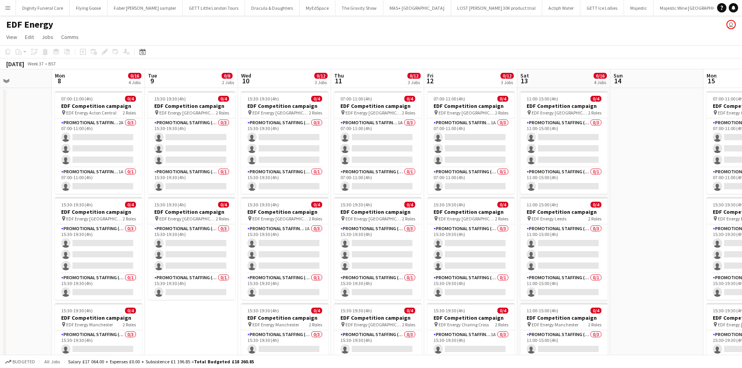
drag, startPoint x: 344, startPoint y: 191, endPoint x: 456, endPoint y: 189, distance: 111.4
click at [456, 189] on app-calendar-viewport "Fri 5 0/12 3 Jobs Sat 6 0/12 3 Jobs Sun 7 Mon 8 0/16 4 Jobs Tue 9 0/8 2 Jobs We…" at bounding box center [371, 313] width 742 height 489
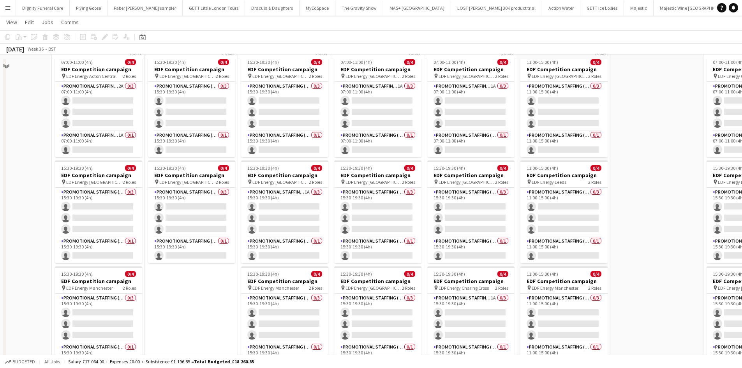
scroll to position [39, 0]
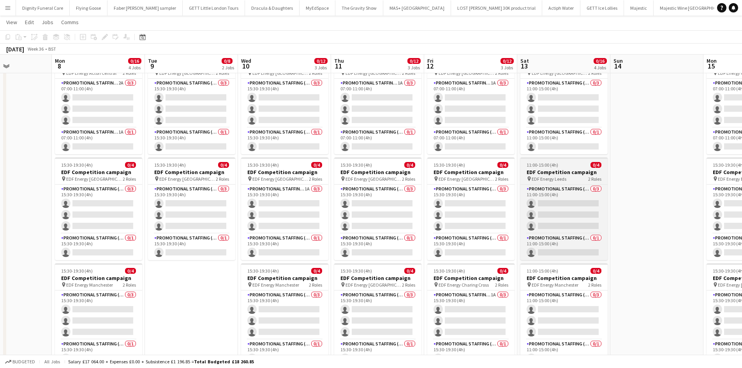
click at [554, 172] on h3 "EDF Competition campaign" at bounding box center [563, 172] width 87 height 7
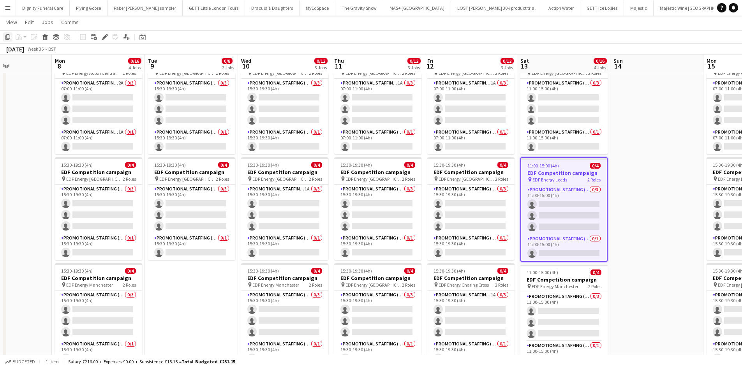
drag, startPoint x: 5, startPoint y: 34, endPoint x: 8, endPoint y: 37, distance: 4.1
click at [7, 34] on icon "Copy" at bounding box center [8, 37] width 6 height 6
click at [185, 284] on app-date-cell "15:30-19:30 (4h) 0/4 EDF Competition campaign pin EDF Energy Birmingham New Str…" at bounding box center [191, 283] width 93 height 470
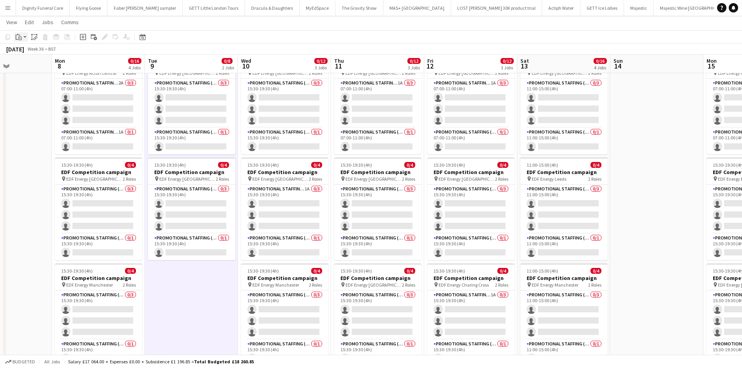
click at [21, 34] on icon "Paste" at bounding box center [19, 37] width 6 height 6
click at [26, 49] on link "Paste Ctrl+V" at bounding box center [57, 51] width 73 height 7
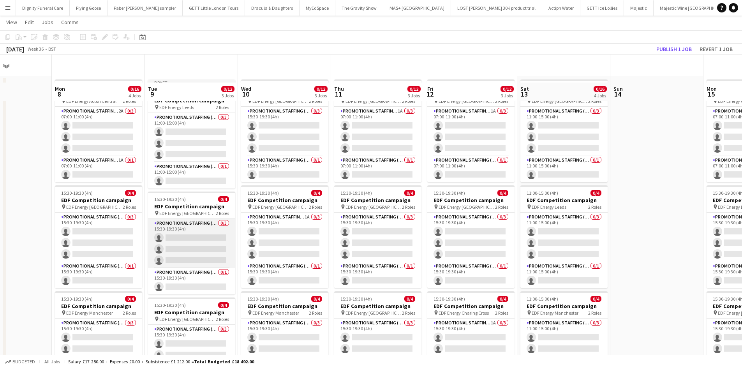
scroll to position [0, 0]
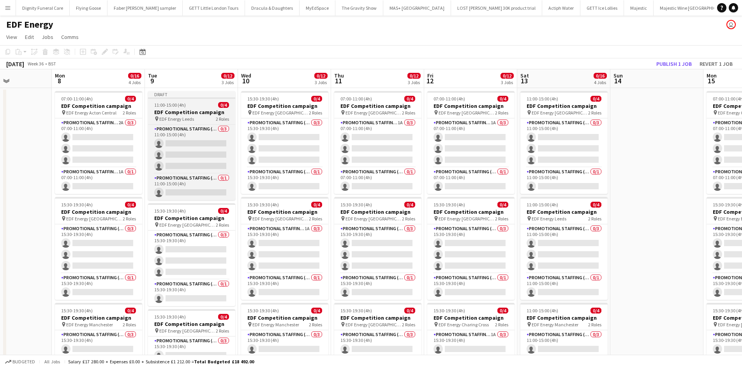
click at [170, 109] on h3 "EDF Competition campaign" at bounding box center [191, 112] width 87 height 7
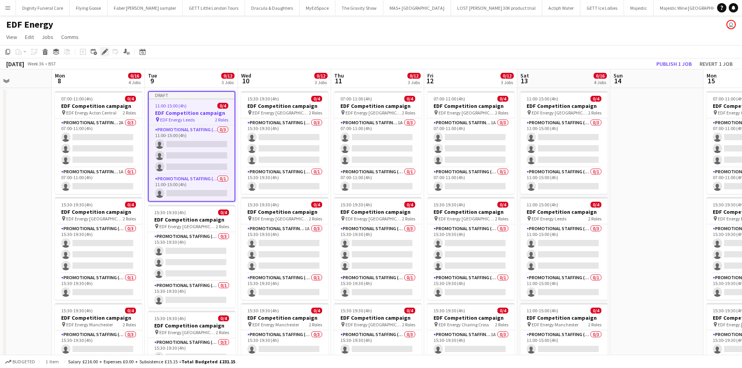
click at [105, 51] on icon at bounding box center [104, 52] width 4 height 4
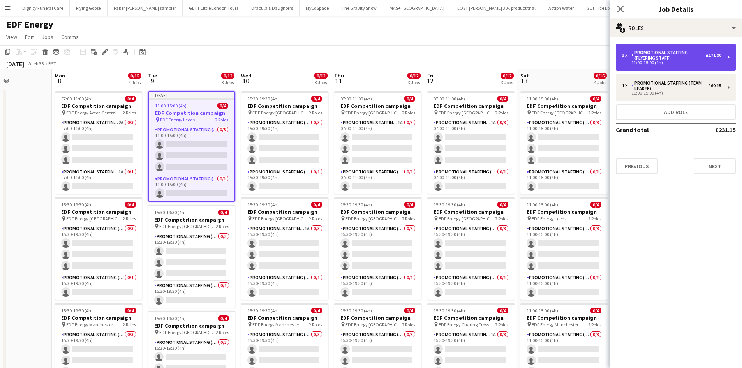
click at [663, 55] on div "Promotional Staffing (Flyering Staff)" at bounding box center [669, 55] width 74 height 11
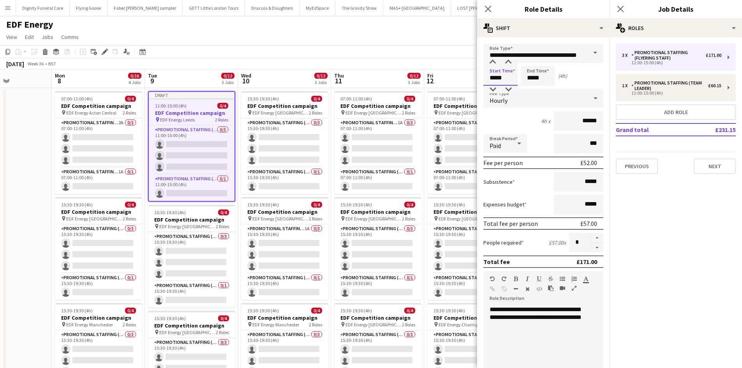
click at [511, 79] on input "*****" at bounding box center [500, 75] width 34 height 19
type input "*****"
click at [541, 78] on input "*****" at bounding box center [538, 75] width 34 height 19
type input "*****"
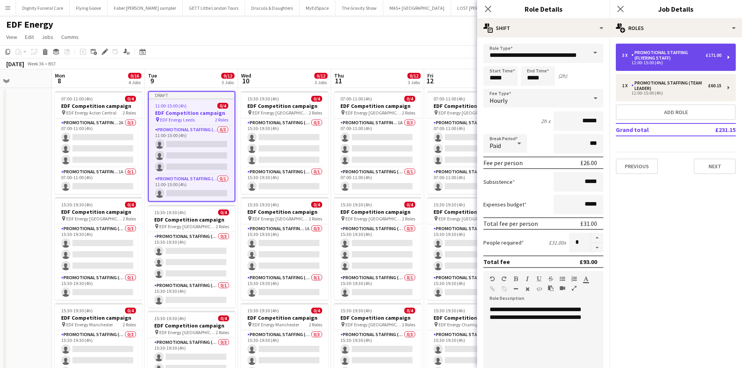
click at [662, 63] on div "11:00-15:00 (4h)" at bounding box center [671, 63] width 99 height 4
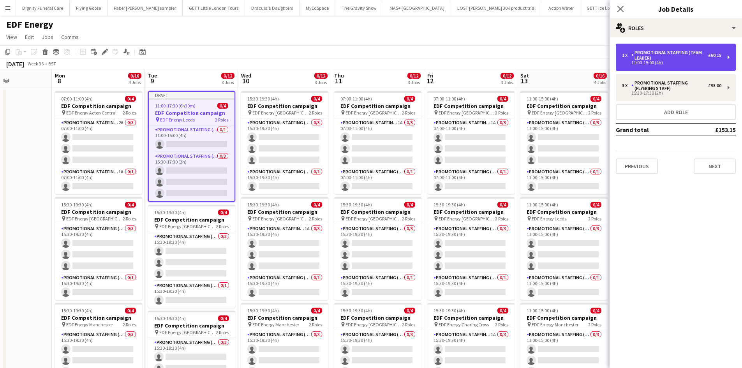
click at [651, 63] on div "11:00-15:00 (4h)" at bounding box center [671, 63] width 99 height 4
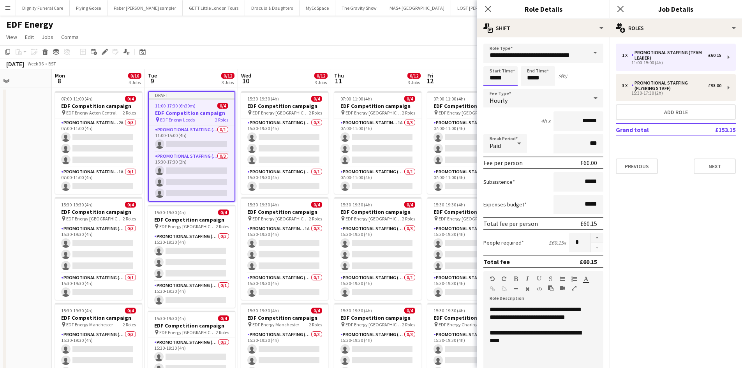
click at [508, 75] on input "*****" at bounding box center [500, 75] width 34 height 19
type input "*****"
click at [539, 77] on input "*****" at bounding box center [538, 75] width 34 height 19
click at [542, 78] on input "*****" at bounding box center [538, 75] width 34 height 19
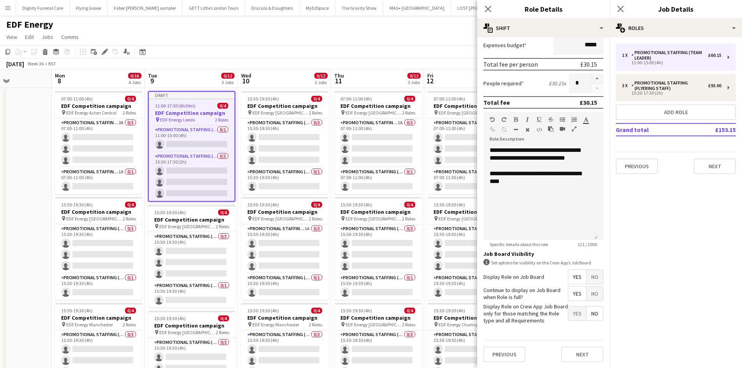
scroll to position [160, 0]
type input "*****"
click at [573, 275] on span "Yes" at bounding box center [577, 277] width 18 height 14
click at [574, 293] on span "Yes" at bounding box center [577, 293] width 18 height 14
click at [589, 311] on span "No" at bounding box center [595, 313] width 16 height 14
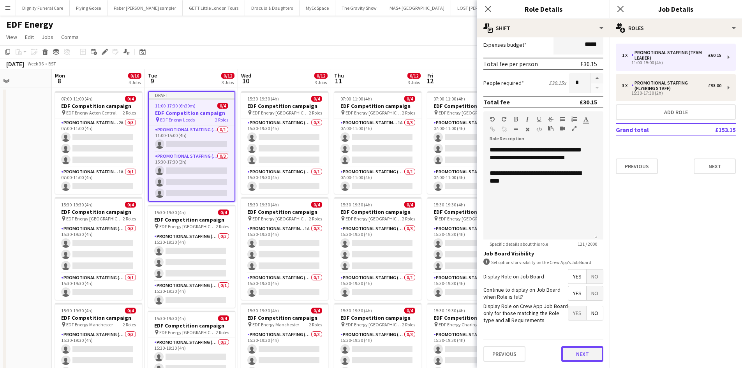
click at [578, 352] on button "Next" at bounding box center [582, 354] width 42 height 16
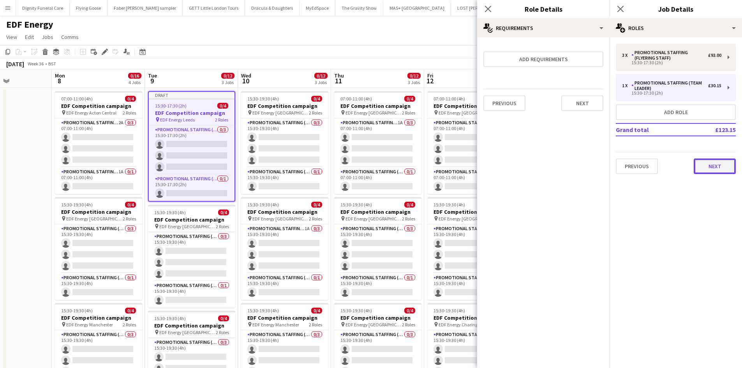
click at [716, 161] on button "Next" at bounding box center [715, 167] width 42 height 16
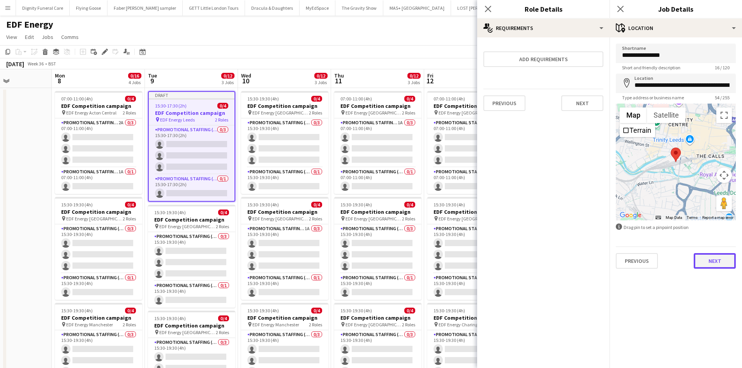
click at [718, 258] on button "Next" at bounding box center [715, 261] width 42 height 16
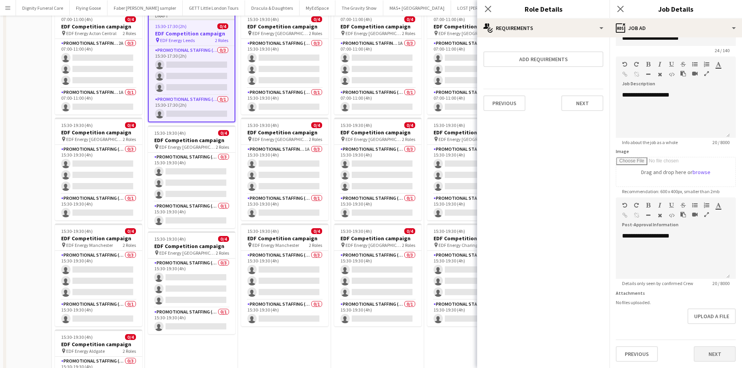
scroll to position [117, 0]
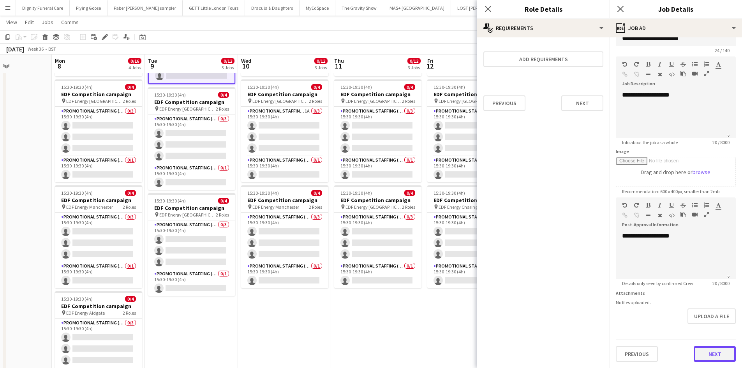
click at [716, 326] on form "**********" at bounding box center [676, 193] width 132 height 335
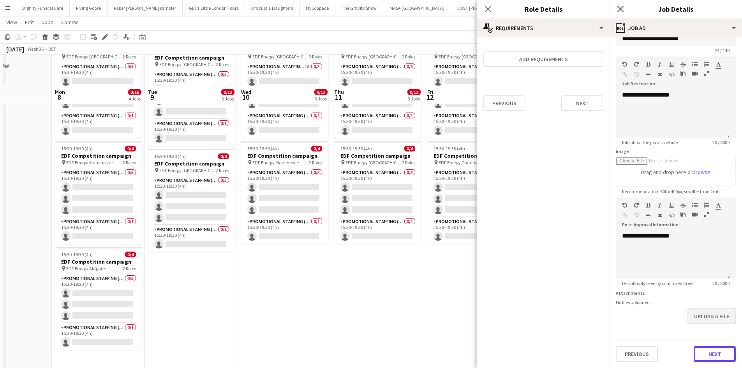
scroll to position [202, 0]
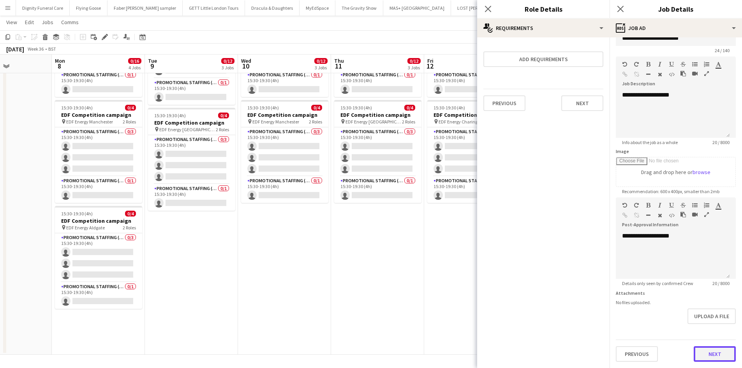
click at [718, 349] on button "Next" at bounding box center [715, 354] width 42 height 16
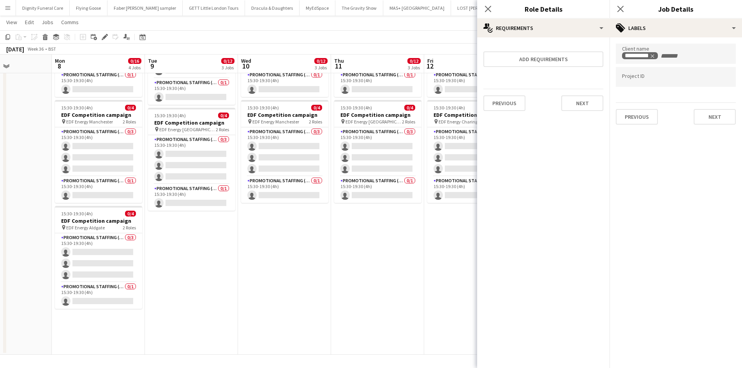
scroll to position [0, 0]
click at [708, 118] on button "Next" at bounding box center [715, 117] width 42 height 16
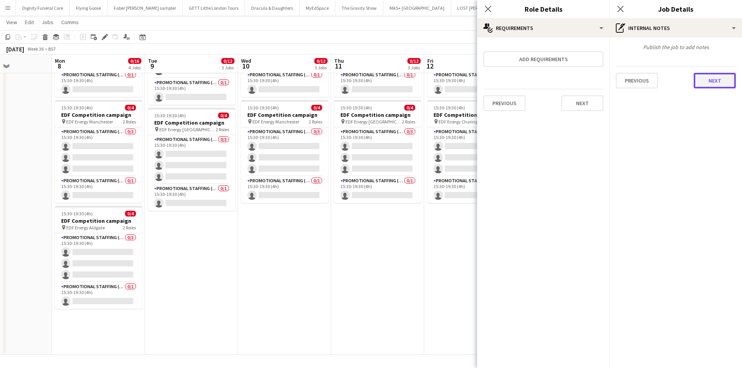
click at [704, 78] on button "Next" at bounding box center [715, 81] width 42 height 16
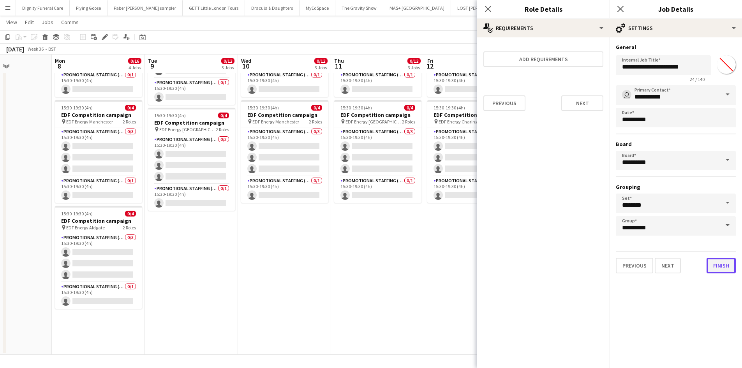
click at [723, 266] on button "Finish" at bounding box center [721, 266] width 29 height 16
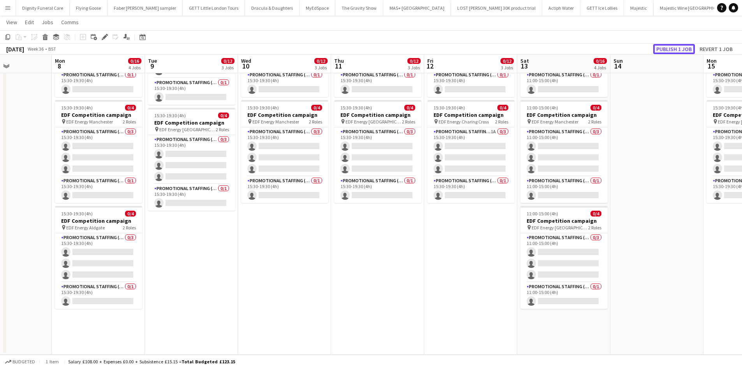
click at [669, 49] on button "Publish 1 job" at bounding box center [674, 49] width 42 height 10
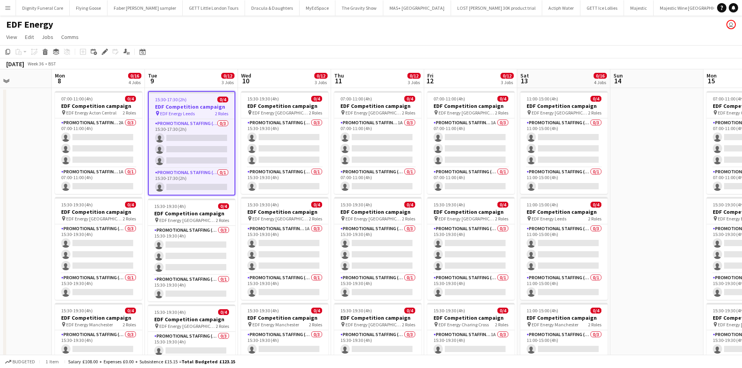
click at [186, 106] on h3 "EDF Competition campaign" at bounding box center [192, 106] width 86 height 7
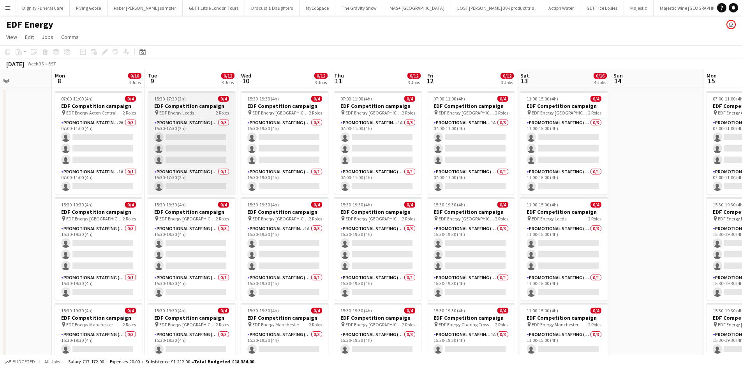
click at [175, 102] on h3 "EDF Competition campaign" at bounding box center [191, 105] width 87 height 7
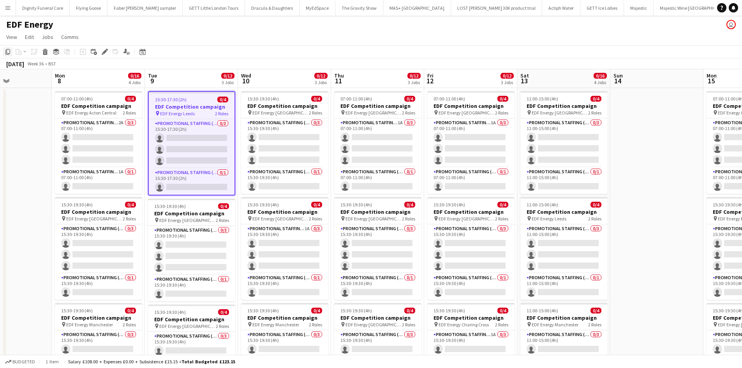
click at [6, 49] on icon "Copy" at bounding box center [8, 52] width 6 height 6
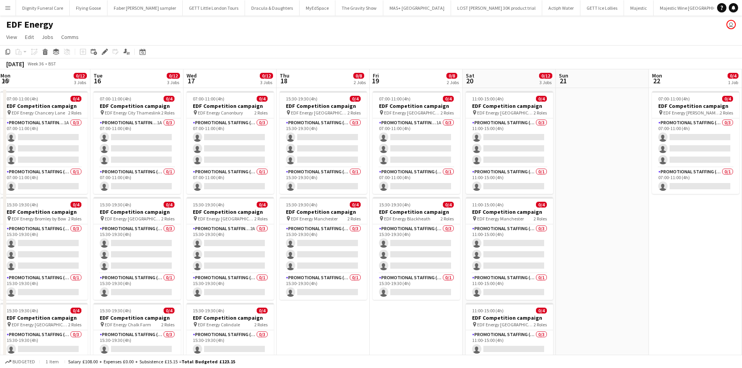
drag, startPoint x: 394, startPoint y: 170, endPoint x: 57, endPoint y: 170, distance: 337.4
click at [57, 170] on app-calendar-viewport "Wed 10 0/12 3 Jobs Thu 11 0/12 3 Jobs Fri 12 0/12 3 Jobs Sat 13 0/16 4 Jobs Sun…" at bounding box center [371, 313] width 742 height 489
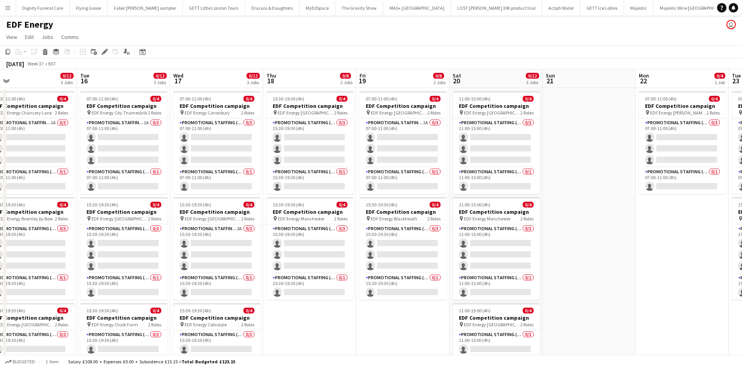
drag, startPoint x: 414, startPoint y: 180, endPoint x: 216, endPoint y: 179, distance: 197.9
click at [216, 179] on app-calendar-viewport "Fri 12 0/12 3 Jobs Sat 13 0/16 4 Jobs Sun 14 Mon 15 0/12 3 Jobs Tue 16 0/12 3 J…" at bounding box center [371, 313] width 742 height 489
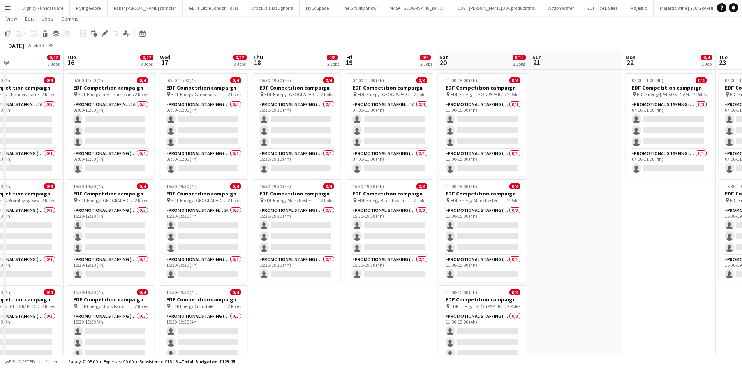
scroll to position [156, 0]
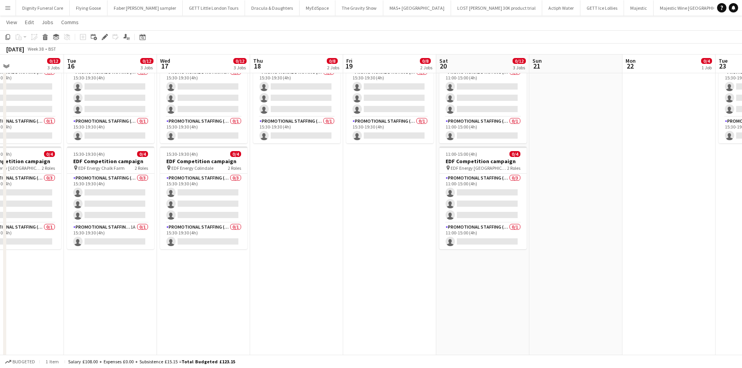
click at [389, 184] on app-date-cell "07:00-11:00 (4h) 0/4 EDF Competition campaign pin EDF Energy Aldgate East 2 Rol…" at bounding box center [389, 166] width 93 height 470
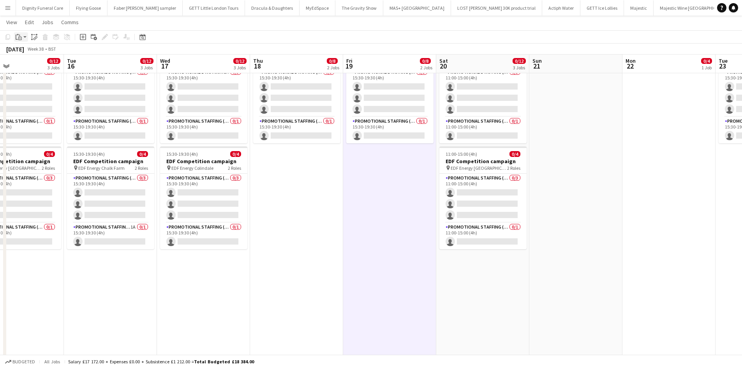
click at [20, 37] on icon at bounding box center [20, 39] width 4 height 4
click at [27, 48] on link "Paste Ctrl+V" at bounding box center [57, 51] width 73 height 7
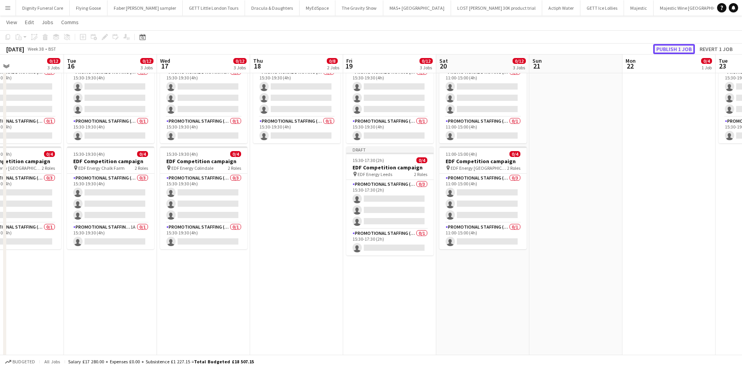
drag, startPoint x: 670, startPoint y: 46, endPoint x: 653, endPoint y: 56, distance: 20.4
click at [670, 46] on button "Publish 1 job" at bounding box center [674, 49] width 42 height 10
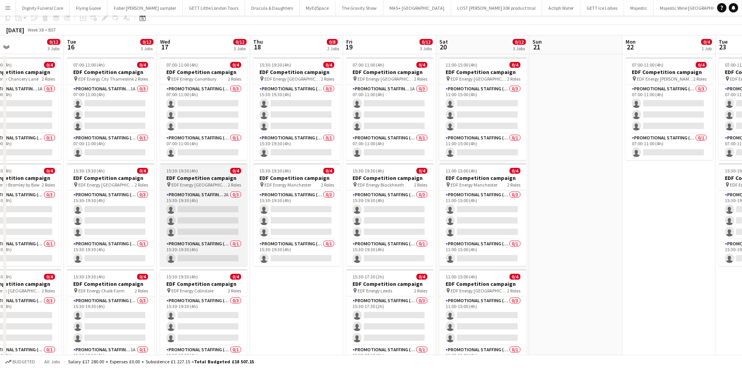
scroll to position [0, 0]
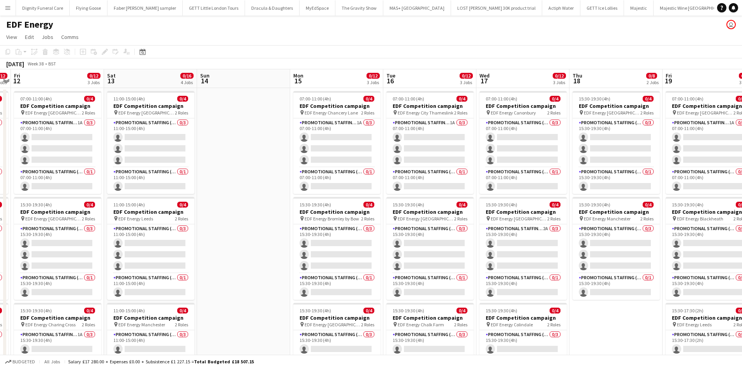
drag, startPoint x: 164, startPoint y: 171, endPoint x: 494, endPoint y: 162, distance: 329.3
click at [494, 162] on app-calendar-viewport "Wed 10 0/12 3 Jobs Thu 11 0/12 3 Jobs Fri 12 0/12 3 Jobs Sat 13 0/16 4 Jobs Sun…" at bounding box center [371, 313] width 742 height 489
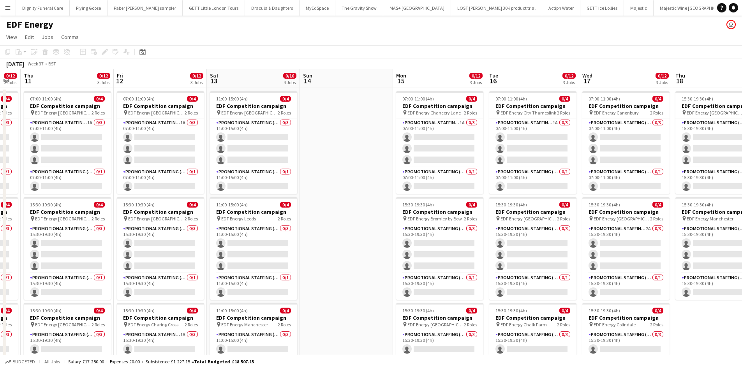
scroll to position [0, 243]
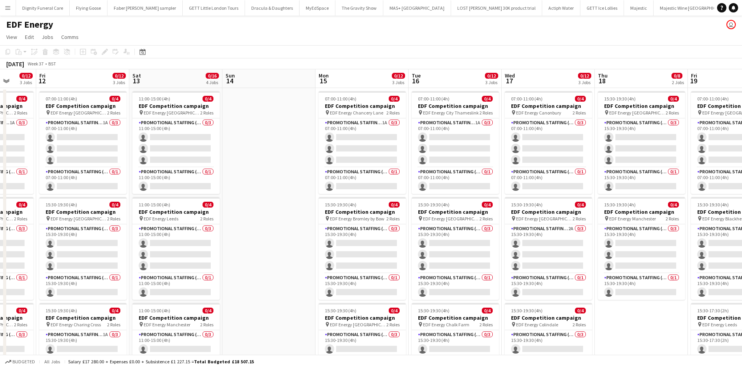
drag, startPoint x: 257, startPoint y: 186, endPoint x: 346, endPoint y: 180, distance: 89.0
click at [346, 180] on app-calendar-viewport "Tue 9 0/12 3 Jobs Wed 10 0/12 3 Jobs Thu 11 0/12 3 Jobs Fri 12 0/12 3 Jobs Sat …" at bounding box center [371, 313] width 742 height 489
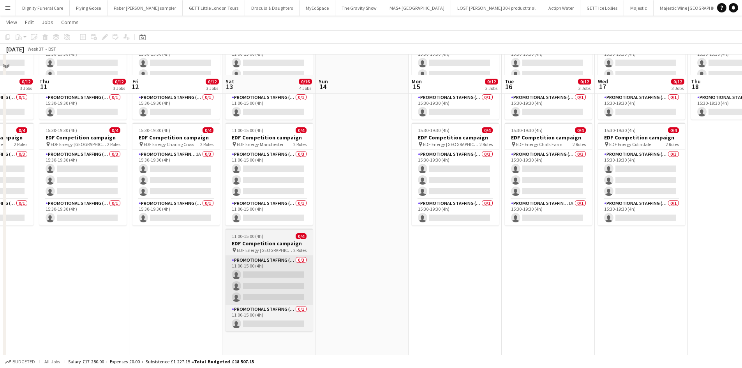
scroll to position [202, 0]
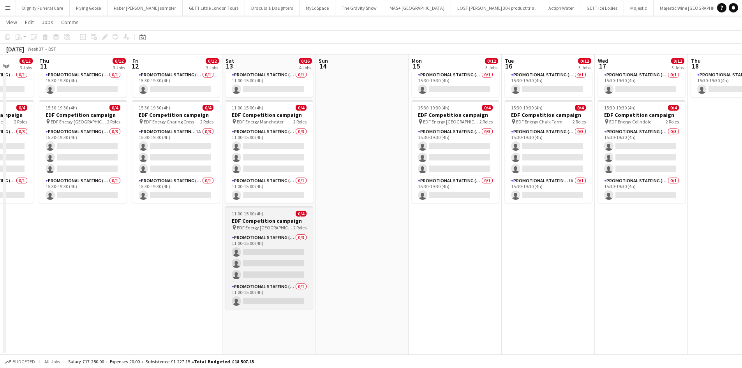
click at [265, 220] on h3 "EDF Competition campaign" at bounding box center [269, 220] width 87 height 7
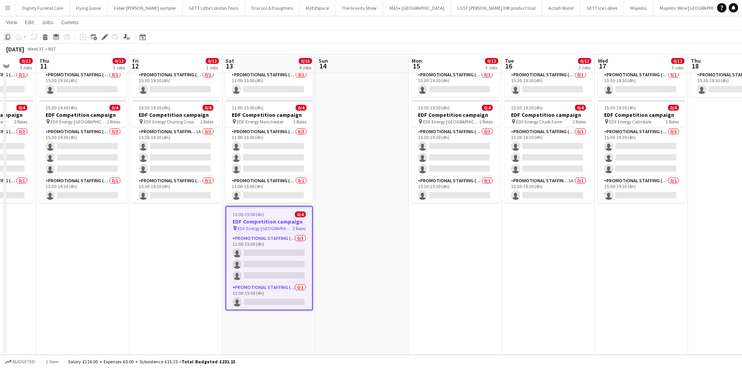
click at [8, 35] on icon "Copy" at bounding box center [8, 37] width 6 height 6
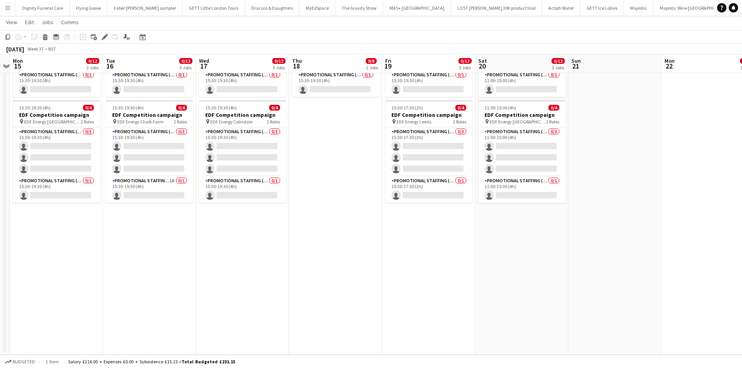
scroll to position [0, 291]
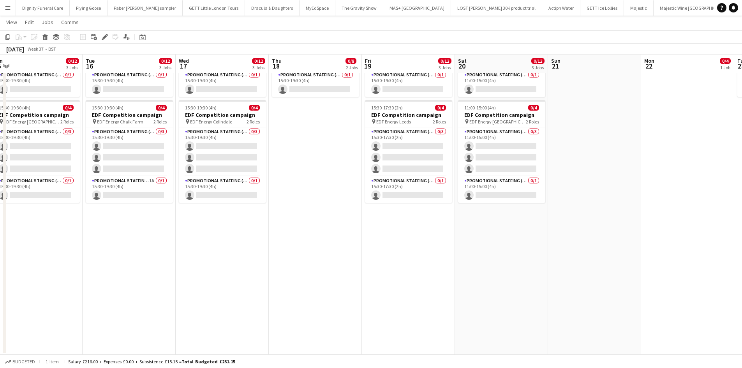
drag, startPoint x: 581, startPoint y: 223, endPoint x: 161, endPoint y: 226, distance: 420.4
click at [161, 226] on app-calendar-viewport "Fri 12 0/12 3 Jobs Sat 13 0/16 4 Jobs Sun 14 Mon 15 0/12 3 Jobs Tue 16 0/12 3 J…" at bounding box center [371, 91] width 742 height 527
click at [332, 143] on app-date-cell "15:30-19:30 (4h) 0/4 EDF Competition campaign pin EDF Energy Birmingham New Str…" at bounding box center [314, 120] width 93 height 470
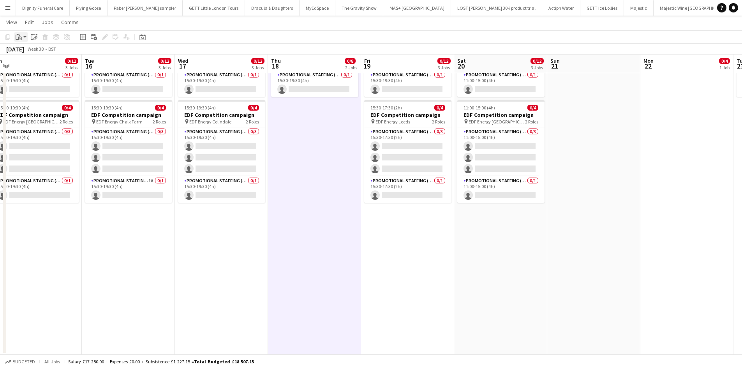
click at [22, 38] on div "Paste" at bounding box center [18, 36] width 9 height 9
drag, startPoint x: 30, startPoint y: 51, endPoint x: 100, endPoint y: 62, distance: 70.3
click at [34, 51] on link "Paste Ctrl+V" at bounding box center [57, 51] width 73 height 7
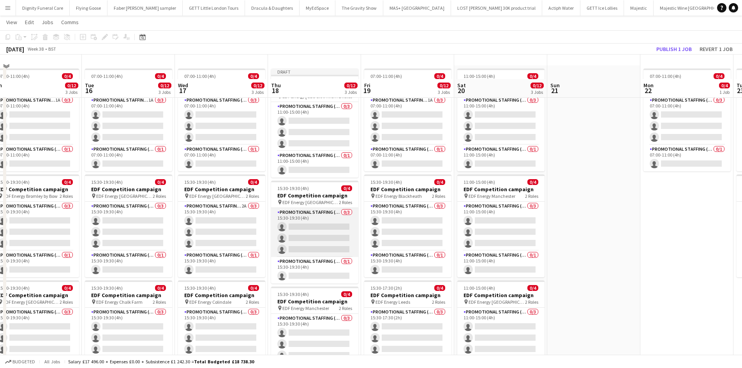
scroll to position [0, 0]
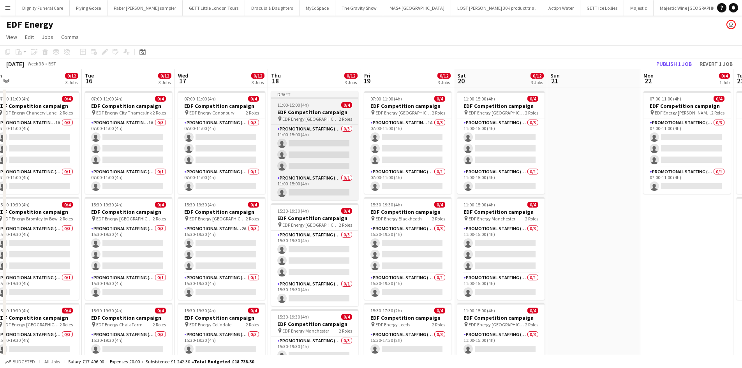
click at [305, 111] on h3 "EDF Competition campaign" at bounding box center [314, 112] width 87 height 7
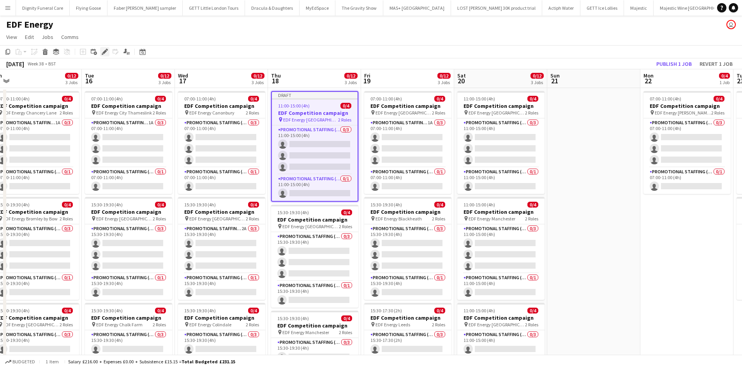
click at [106, 48] on div "Edit" at bounding box center [104, 51] width 9 height 9
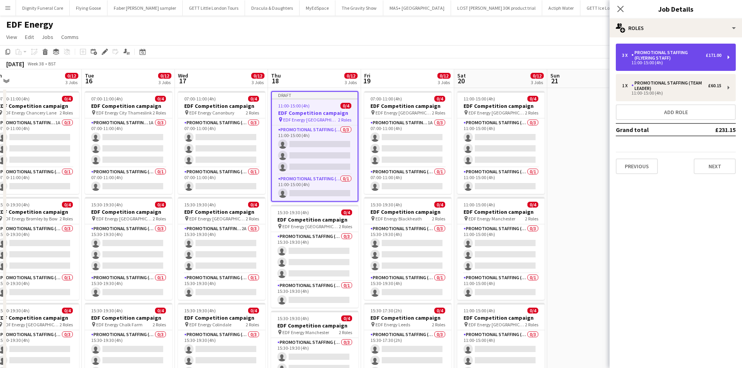
click at [669, 54] on div "Promotional Staffing (Flyering Staff)" at bounding box center [669, 55] width 74 height 11
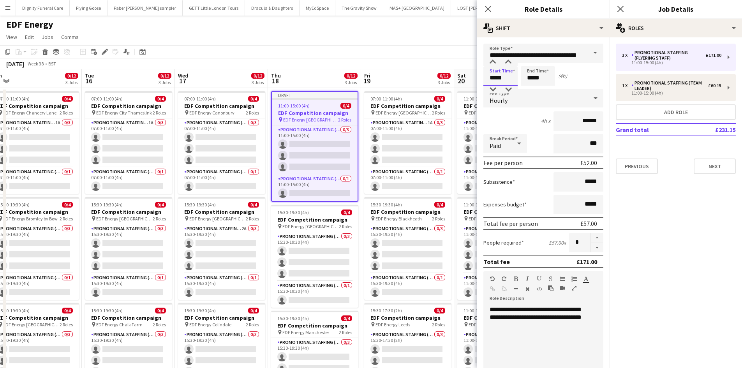
click at [511, 81] on input "*****" at bounding box center [500, 75] width 34 height 19
type input "*****"
click at [545, 78] on input "*****" at bounding box center [538, 75] width 34 height 19
type input "*****"
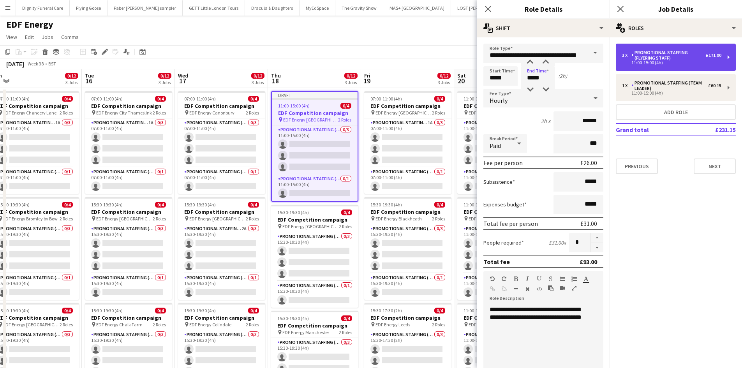
click at [683, 61] on div "11:00-15:00 (4h)" at bounding box center [671, 63] width 99 height 4
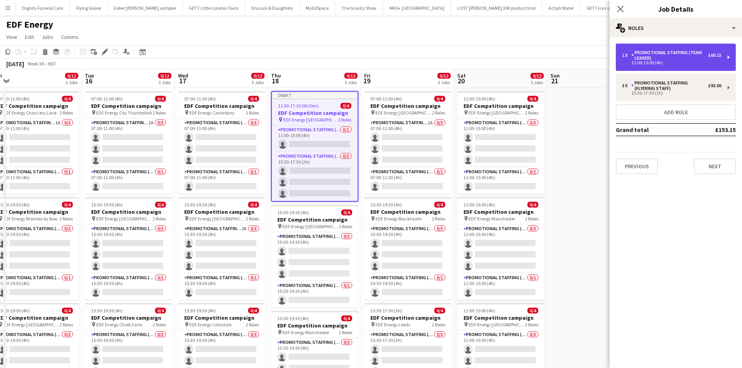
click at [665, 60] on div "Promotional Staffing (Team Leader)" at bounding box center [670, 55] width 77 height 11
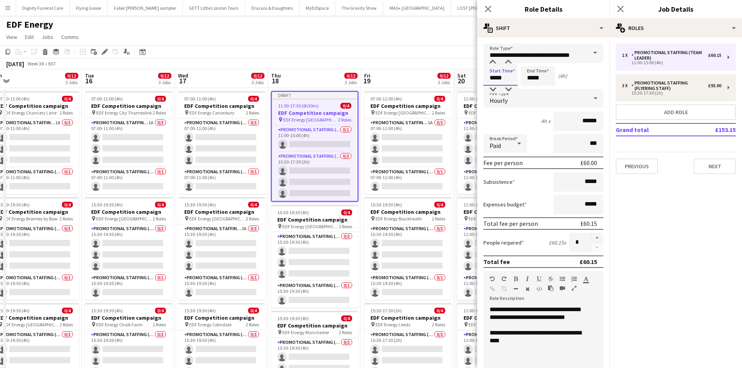
click at [512, 80] on input "*****" at bounding box center [500, 75] width 34 height 19
type input "*****"
click at [544, 78] on input "*****" at bounding box center [538, 75] width 34 height 19
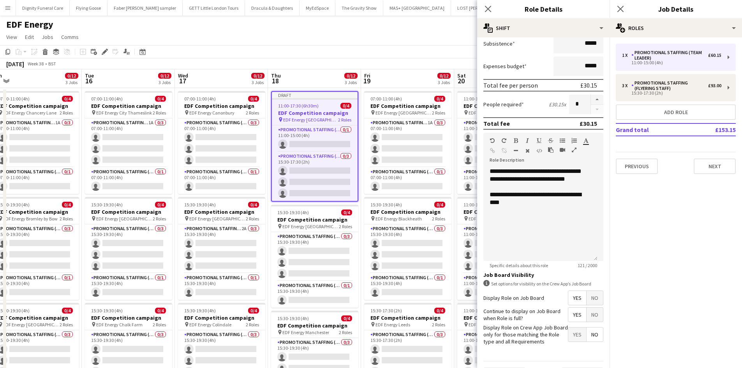
scroll to position [160, 0]
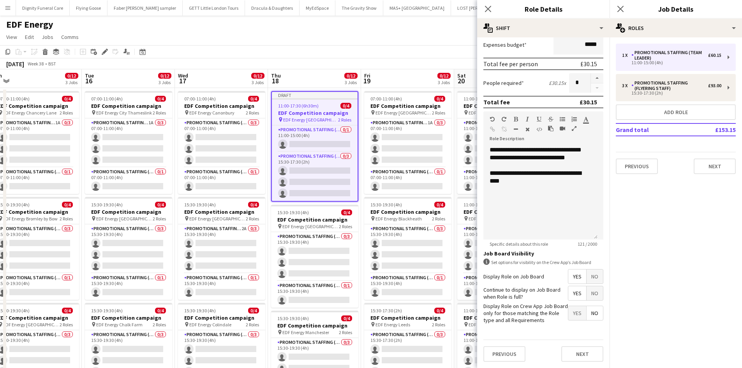
type input "*****"
click at [573, 273] on span "Yes" at bounding box center [577, 277] width 18 height 14
click at [572, 291] on span "Yes" at bounding box center [577, 293] width 18 height 14
click at [591, 310] on span "No" at bounding box center [595, 313] width 16 height 14
click at [584, 350] on button "Next" at bounding box center [582, 354] width 42 height 16
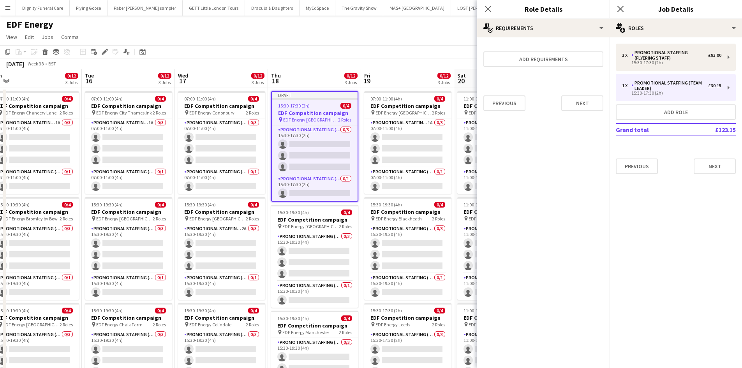
scroll to position [0, 0]
click at [592, 104] on button "Next" at bounding box center [582, 103] width 42 height 16
click at [588, 104] on button "Finish" at bounding box center [588, 105] width 29 height 16
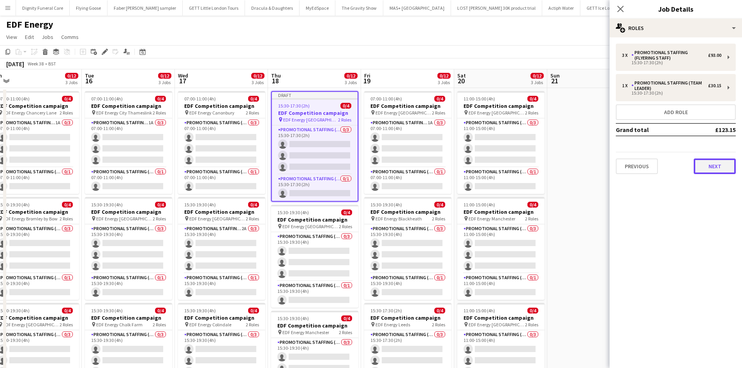
click at [711, 160] on button "Next" at bounding box center [715, 167] width 42 height 16
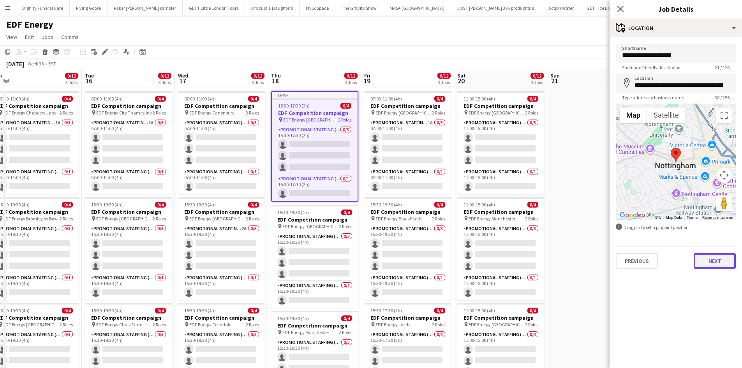
click at [713, 266] on button "Next" at bounding box center [715, 261] width 42 height 16
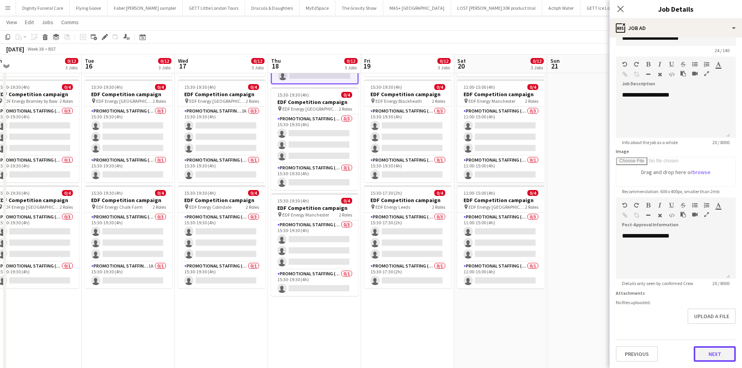
scroll to position [17, 0]
click at [709, 327] on form "**********" at bounding box center [676, 193] width 132 height 335
click at [715, 351] on button "Next" at bounding box center [715, 354] width 42 height 16
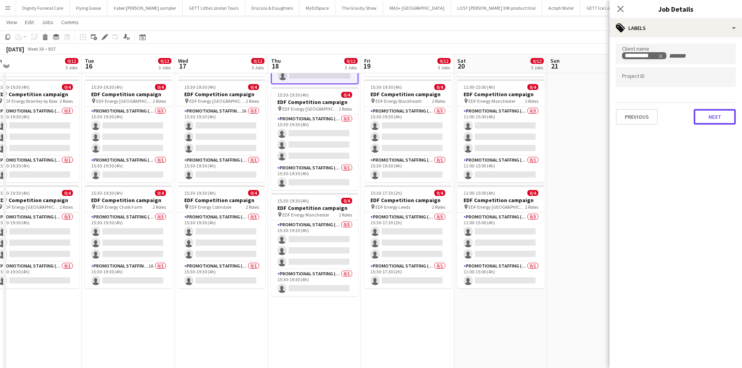
drag, startPoint x: 723, startPoint y: 116, endPoint x: 720, endPoint y: 120, distance: 5.3
click at [723, 117] on button "Next" at bounding box center [715, 117] width 42 height 16
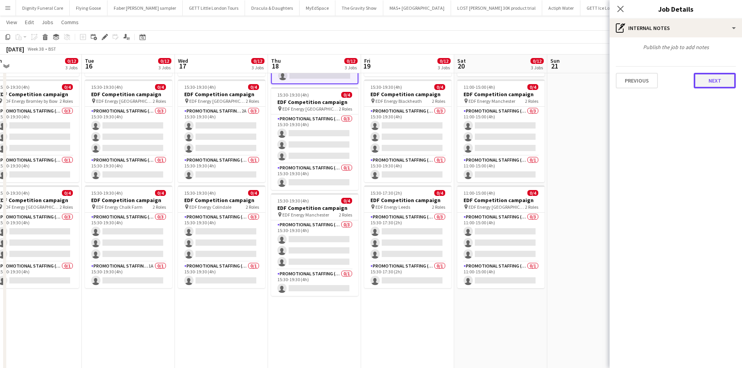
click at [713, 76] on button "Next" at bounding box center [715, 81] width 42 height 16
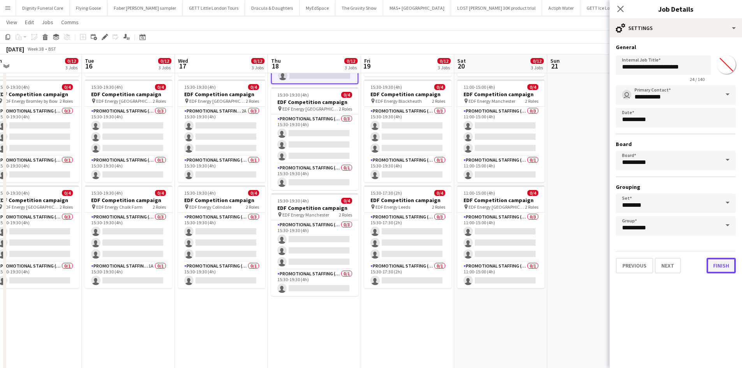
click at [713, 268] on button "Finish" at bounding box center [721, 266] width 29 height 16
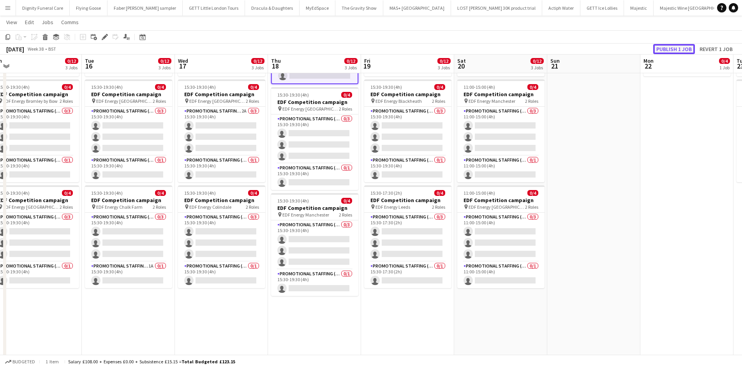
click at [683, 46] on button "Publish 1 job" at bounding box center [674, 49] width 42 height 10
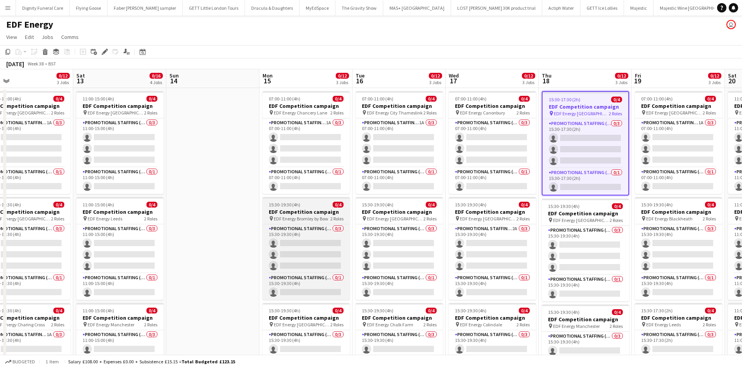
drag, startPoint x: 271, startPoint y: 168, endPoint x: 548, endPoint y: 201, distance: 279.0
click at [668, 167] on app-calendar-viewport "Wed 10 0/12 3 Jobs Thu 11 0/12 3 Jobs Fri 12 0/12 3 Jobs Sat 13 0/16 4 Jobs Sun…" at bounding box center [371, 313] width 742 height 489
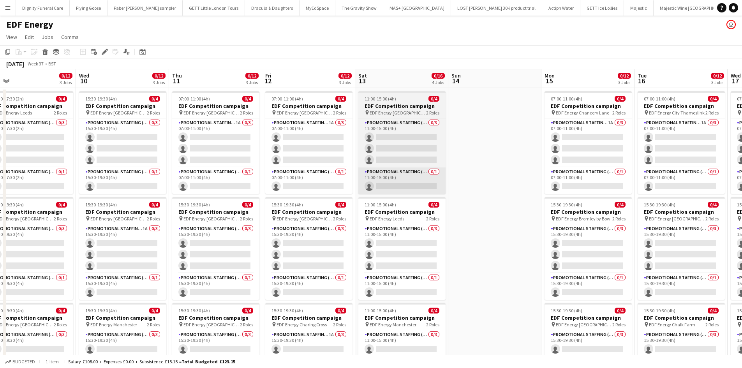
drag, startPoint x: 388, startPoint y: 207, endPoint x: 722, endPoint y: 185, distance: 334.6
click at [733, 183] on app-calendar-viewport "Mon 8 0/16 4 Jobs Tue 9 0/12 3 Jobs Wed 10 0/12 3 Jobs Thu 11 0/12 3 Jobs Fri 1…" at bounding box center [371, 313] width 742 height 489
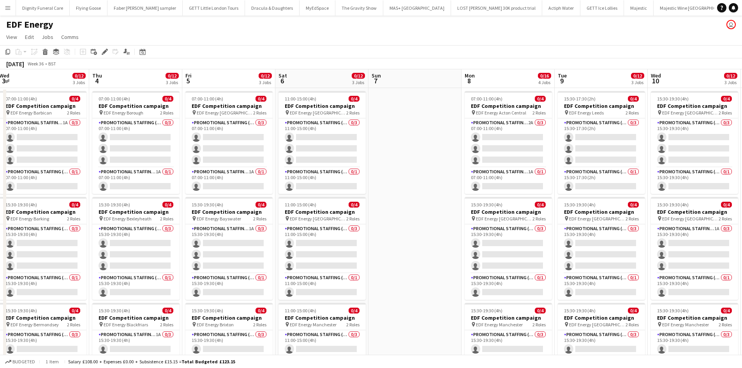
drag, startPoint x: 684, startPoint y: 199, endPoint x: 748, endPoint y: 189, distance: 64.3
click at [742, 189] on html "Menu Boards Boards Boards All jobs Status Workforce Workforce My Workforce Recr…" at bounding box center [371, 285] width 742 height 571
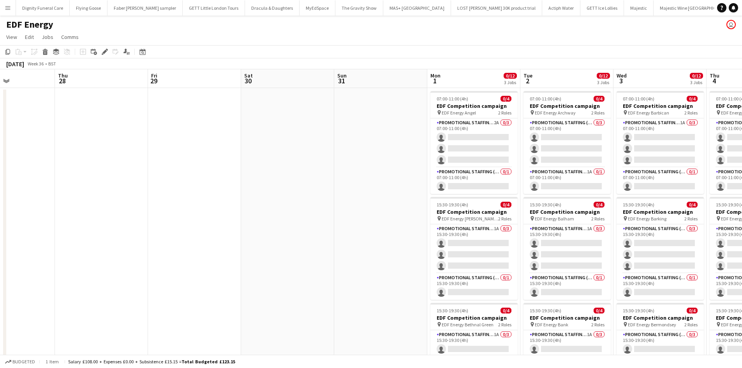
drag, startPoint x: 277, startPoint y: 223, endPoint x: 634, endPoint y: 200, distance: 357.6
click at [706, 191] on app-calendar-viewport "Mon 25 Tue 26 Wed 27 Thu 28 Fri 29 Sat 30 Sun 31 Mon 1 0/12 3 Jobs Tue 2 0/12 3…" at bounding box center [371, 313] width 742 height 489
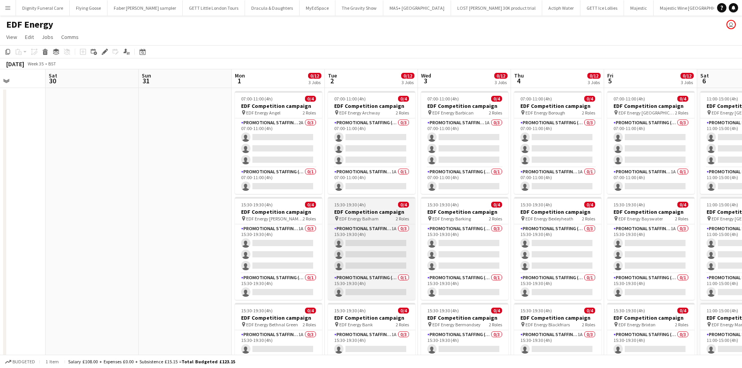
drag, startPoint x: 601, startPoint y: 219, endPoint x: 398, endPoint y: 217, distance: 203.0
click at [403, 217] on app-calendar-viewport "Wed 27 Thu 28 Fri 29 Sat 30 Sun 31 Mon 1 0/12 3 Jobs Tue 2 0/12 3 Jobs Wed 3 0/…" at bounding box center [371, 313] width 742 height 489
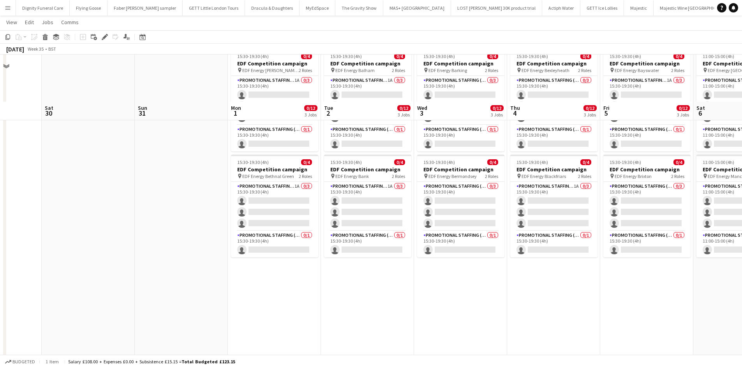
scroll to position [195, 0]
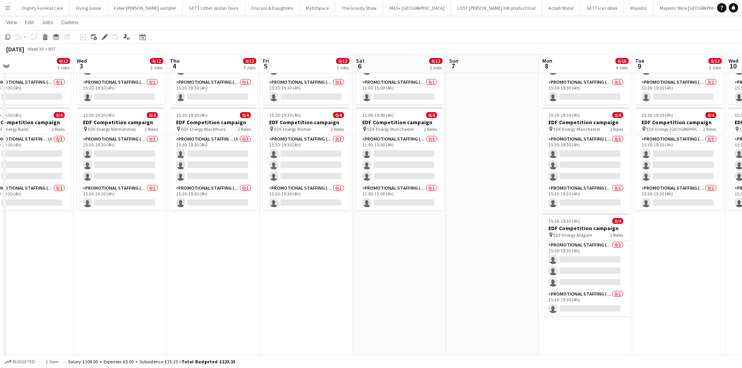
drag, startPoint x: 530, startPoint y: 275, endPoint x: 194, endPoint y: 271, distance: 335.8
click at [139, 273] on app-calendar-viewport "Sat 30 Sun 31 Mon 1 0/12 3 Jobs Tue 2 0/12 3 Jobs Wed 3 0/12 3 Jobs Thu 4 0/12 …" at bounding box center [371, 99] width 742 height 527
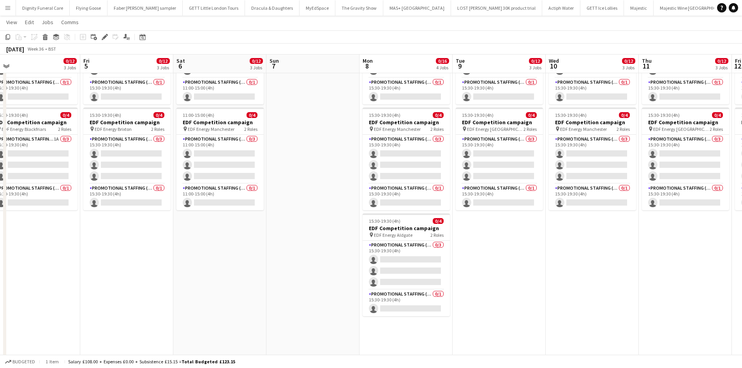
scroll to position [0, 261]
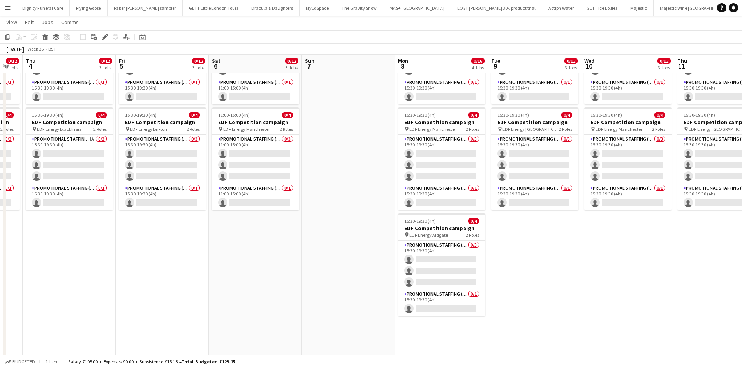
drag, startPoint x: 405, startPoint y: 270, endPoint x: 285, endPoint y: 273, distance: 120.4
click at [286, 273] on app-calendar-viewport "Mon 1 0/12 3 Jobs Tue 2 0/12 3 Jobs Wed 3 0/12 3 Jobs Thu 4 0/12 3 Jobs Fri 5 0…" at bounding box center [371, 99] width 742 height 527
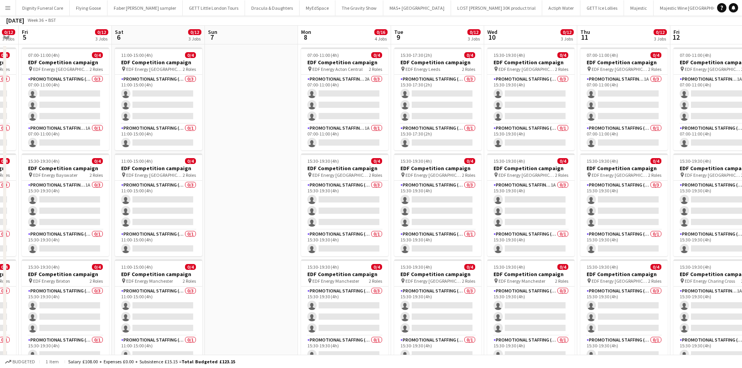
scroll to position [156, 0]
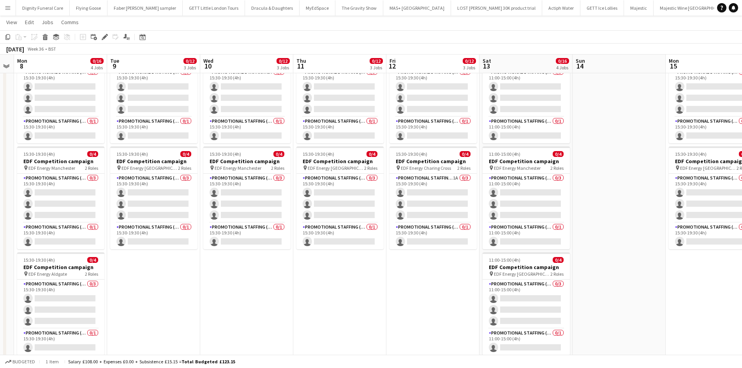
drag, startPoint x: 486, startPoint y: 301, endPoint x: 192, endPoint y: 294, distance: 293.8
click at [192, 295] on app-calendar-viewport "Fri 5 0/12 3 Jobs Sat 6 0/12 3 Jobs Sun 7 Mon 8 0/16 4 Jobs Tue 9 0/12 3 Jobs W…" at bounding box center [371, 138] width 742 height 527
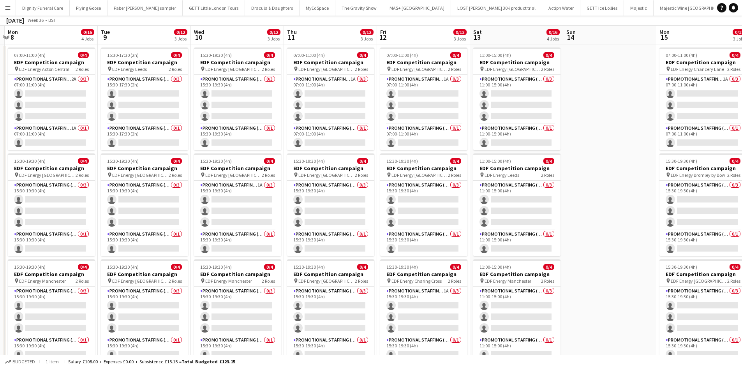
scroll to position [117, 0]
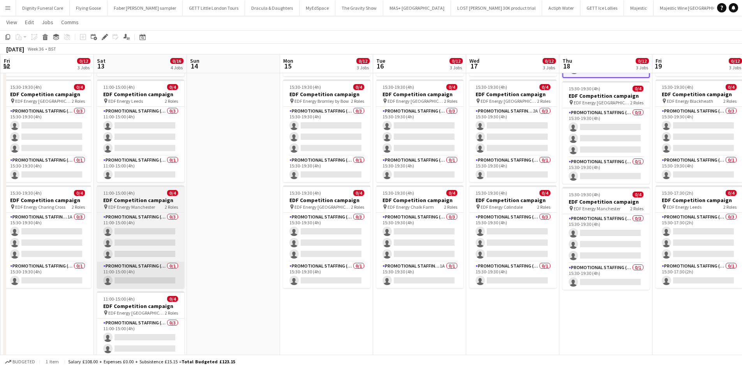
drag, startPoint x: 426, startPoint y: 287, endPoint x: 159, endPoint y: 285, distance: 266.9
click at [43, 270] on app-calendar-viewport "Tue 9 0/12 3 Jobs Wed 10 0/12 3 Jobs Thu 11 0/12 3 Jobs Fri 12 0/12 3 Jobs Sat …" at bounding box center [371, 177] width 742 height 527
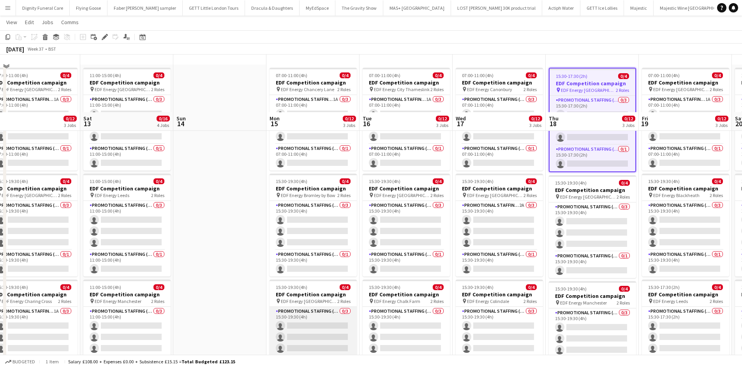
scroll to position [0, 0]
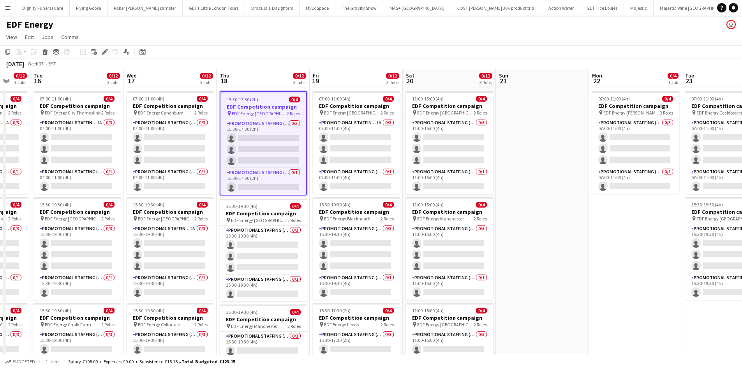
drag, startPoint x: 415, startPoint y: 253, endPoint x: 26, endPoint y: 229, distance: 388.8
click at [14, 221] on app-calendar-viewport "Sat 13 0/16 4 Jobs Sun 14 Mon 15 0/12 3 Jobs Tue 16 0/12 3 Jobs Wed 17 0/12 3 J…" at bounding box center [371, 313] width 742 height 489
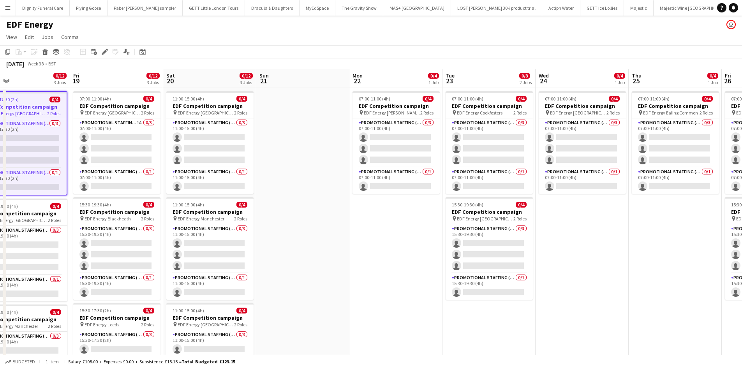
scroll to position [0, 309]
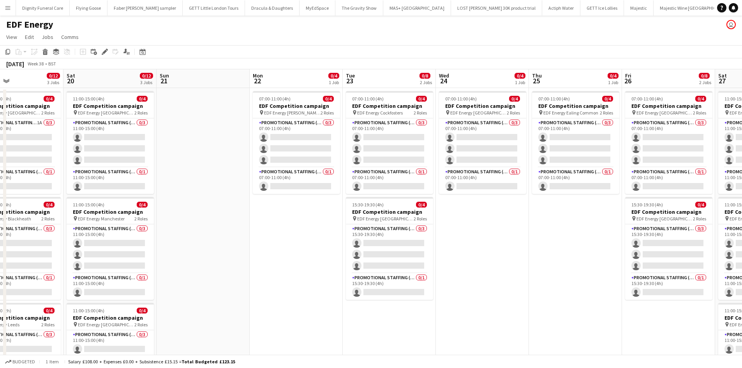
drag, startPoint x: 462, startPoint y: 267, endPoint x: 217, endPoint y: 251, distance: 245.2
click at [217, 251] on app-calendar-viewport "Tue 16 0/12 3 Jobs Wed 17 0/12 3 Jobs Thu 18 0/12 3 Jobs Fri 19 0/12 3 Jobs Sat…" at bounding box center [371, 313] width 742 height 489
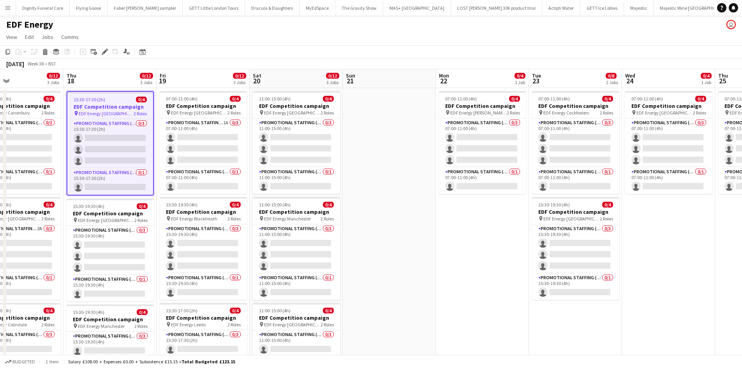
drag, startPoint x: 263, startPoint y: 228, endPoint x: 746, endPoint y: 177, distance: 486.2
click at [742, 177] on html "Menu Boards Boards Boards All jobs Status Workforce Workforce My Workforce Recr…" at bounding box center [371, 285] width 742 height 571
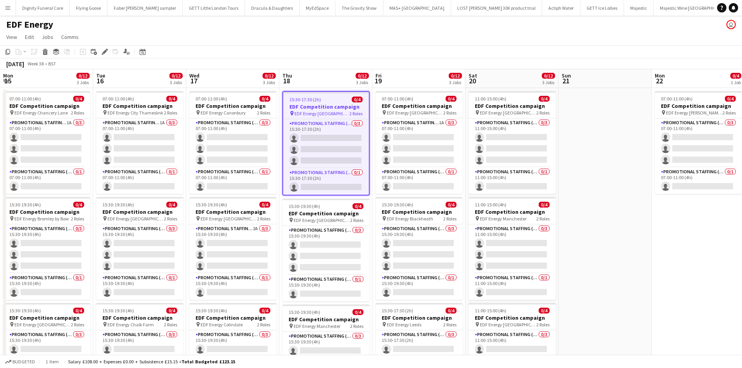
scroll to position [0, 247]
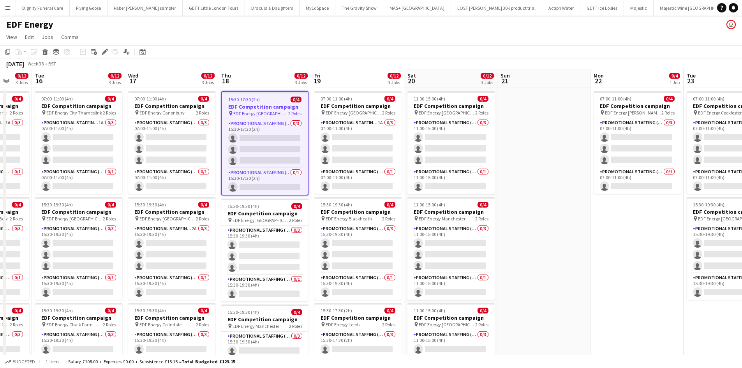
drag, startPoint x: 748, startPoint y: 162, endPoint x: 748, endPoint y: 153, distance: 9.4
click at [742, 153] on html "Menu Boards Boards Boards All jobs Status Workforce Workforce My Workforce Recr…" at bounding box center [371, 285] width 742 height 571
drag, startPoint x: 133, startPoint y: 190, endPoint x: 746, endPoint y: 184, distance: 612.9
click at [742, 183] on html "Menu Boards Boards Boards All jobs Status Workforce Workforce My Workforce Recr…" at bounding box center [371, 285] width 742 height 571
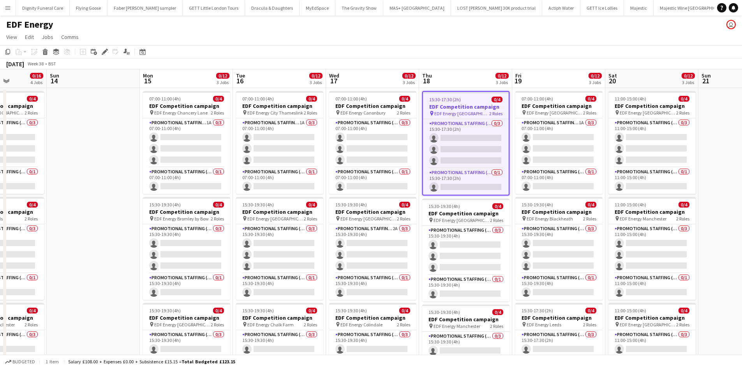
drag, startPoint x: 437, startPoint y: 202, endPoint x: 268, endPoint y: 226, distance: 171.2
click at [742, 203] on html "Menu Boards Boards Boards All jobs Status Workforce Workforce My Workforce Recr…" at bounding box center [371, 285] width 742 height 571
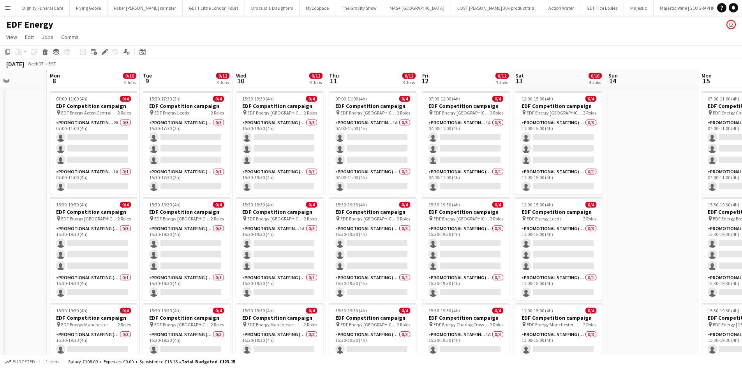
drag, startPoint x: 626, startPoint y: 215, endPoint x: 662, endPoint y: 212, distance: 36.7
click at [694, 210] on app-calendar-viewport "Sun 7 Mon 8 0/16 4 Jobs Tue 9 0/12 3 Jobs Wed 10 0/12 3 Jobs Thu 11 0/12 3 Jobs…" at bounding box center [371, 313] width 742 height 489
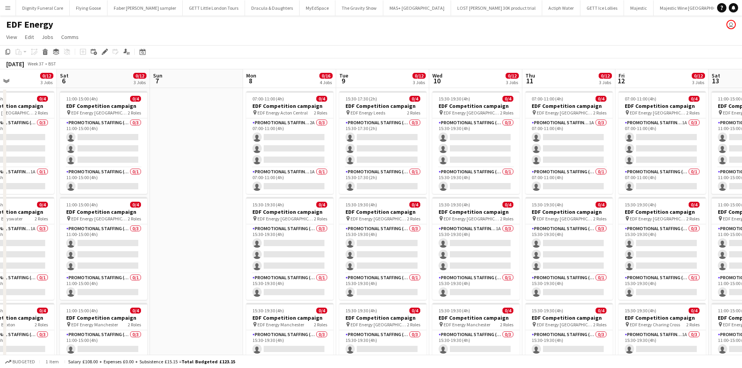
drag, startPoint x: 418, startPoint y: 238, endPoint x: 745, endPoint y: 222, distance: 326.9
click at [742, 222] on html "Menu Boards Boards Boards All jobs Status Workforce Workforce My Workforce Recr…" at bounding box center [371, 285] width 742 height 571
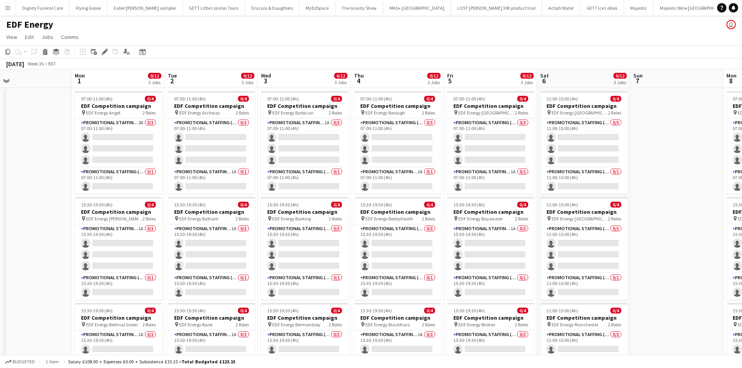
drag, startPoint x: 218, startPoint y: 225, endPoint x: 699, endPoint y: 208, distance: 481.1
click at [699, 208] on app-calendar-viewport "Fri 29 Sat 30 Sun 31 Mon 1 0/12 3 Jobs Tue 2 0/12 3 Jobs Wed 3 0/12 3 Jobs Thu …" at bounding box center [371, 313] width 742 height 489
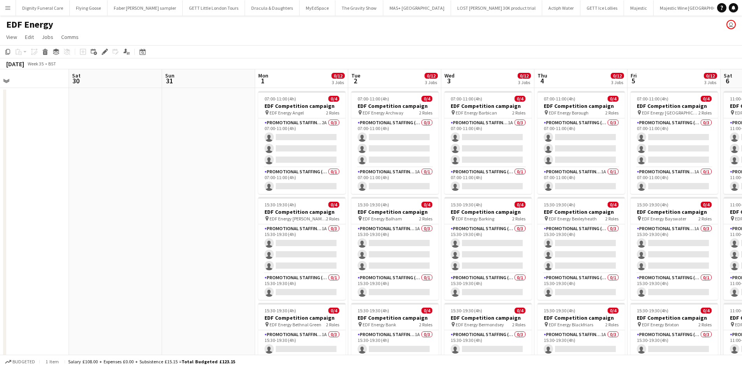
drag, startPoint x: 468, startPoint y: 232, endPoint x: 387, endPoint y: 219, distance: 82.4
click at [388, 220] on app-calendar-viewport "Tue 26 Wed 27 Thu 28 Fri 29 Sat 30 Sun 31 Mon 1 0/12 3 Jobs Tue 2 0/12 3 Jobs W…" at bounding box center [371, 313] width 742 height 489
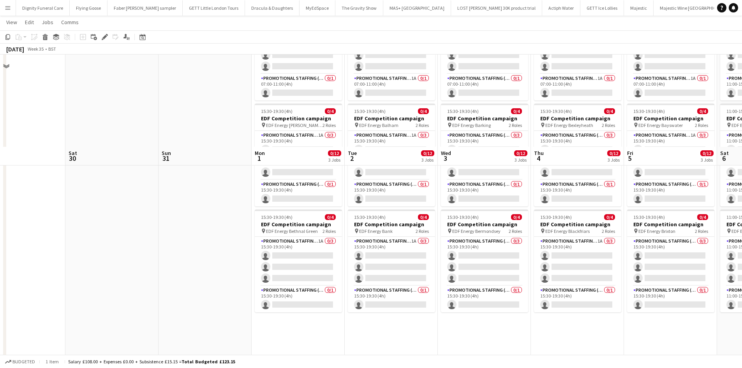
scroll to position [0, 0]
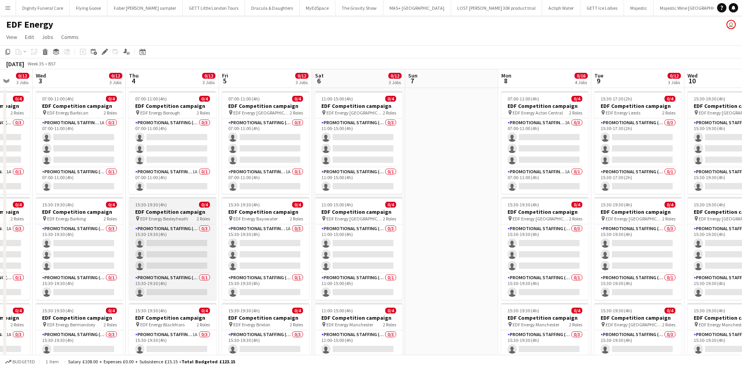
drag, startPoint x: 569, startPoint y: 205, endPoint x: 88, endPoint y: 199, distance: 480.8
click at [67, 200] on app-calendar-viewport "Sun 31 Mon 1 0/12 3 Jobs Tue 2 0/12 3 Jobs Wed 3 0/12 3 Jobs Thu 4 0/12 3 Jobs …" at bounding box center [371, 313] width 742 height 489
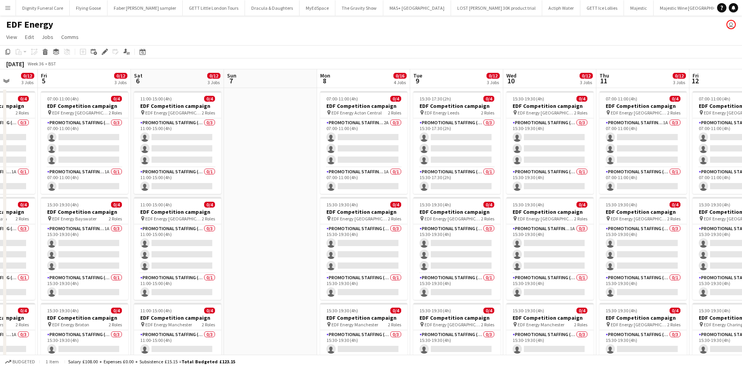
drag, startPoint x: 191, startPoint y: 211, endPoint x: 14, endPoint y: 203, distance: 177.0
click at [12, 205] on app-calendar-viewport "Tue 2 0/12 3 Jobs Wed 3 0/12 3 Jobs Thu 4 0/12 3 Jobs Fri 5 0/12 3 Jobs Sat 6 0…" at bounding box center [371, 313] width 742 height 489
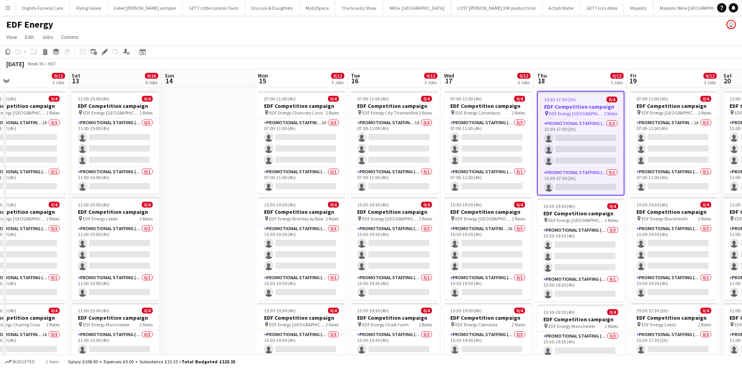
drag, startPoint x: 491, startPoint y: 228, endPoint x: 61, endPoint y: 212, distance: 430.8
click at [61, 212] on app-calendar-viewport "Tue 9 0/12 3 Jobs Wed 10 0/12 3 Jobs Thu 11 0/12 3 Jobs Fri 12 0/12 3 Jobs Sat …" at bounding box center [371, 313] width 742 height 489
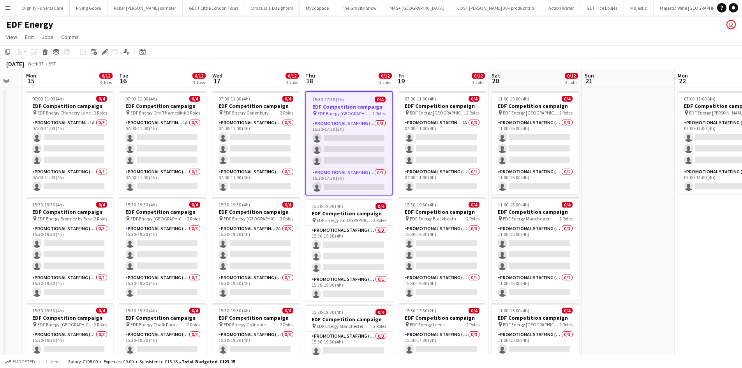
drag, startPoint x: 475, startPoint y: 228, endPoint x: 79, endPoint y: 212, distance: 396.9
click at [79, 212] on app-calendar-viewport "Fri 12 0/12 3 Jobs Sat 13 0/16 4 Jobs Sun 14 Mon 15 0/12 3 Jobs Tue 16 0/12 3 J…" at bounding box center [371, 313] width 742 height 489
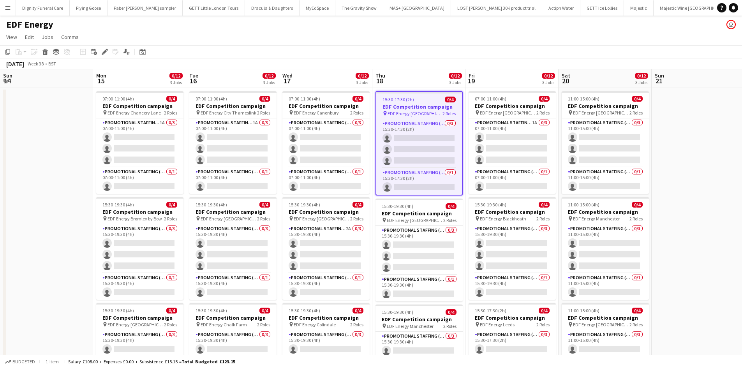
drag, startPoint x: 277, startPoint y: 211, endPoint x: 748, endPoint y: 215, distance: 471.0
click at [742, 215] on html "Menu Boards Boards Boards All jobs Status Workforce Workforce My Workforce Recr…" at bounding box center [371, 285] width 742 height 571
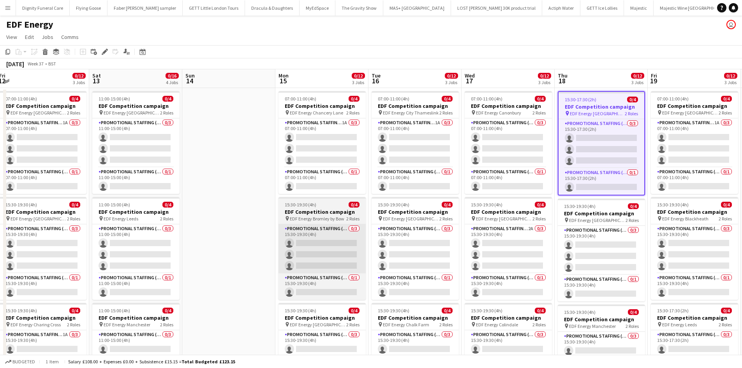
drag, startPoint x: 398, startPoint y: 229, endPoint x: 722, endPoint y: 226, distance: 323.4
click at [741, 222] on app-calendar-viewport "Wed 10 0/12 3 Jobs Thu 11 0/12 3 Jobs Fri 12 0/12 3 Jobs Sat 13 0/16 4 Jobs Sun…" at bounding box center [371, 313] width 742 height 489
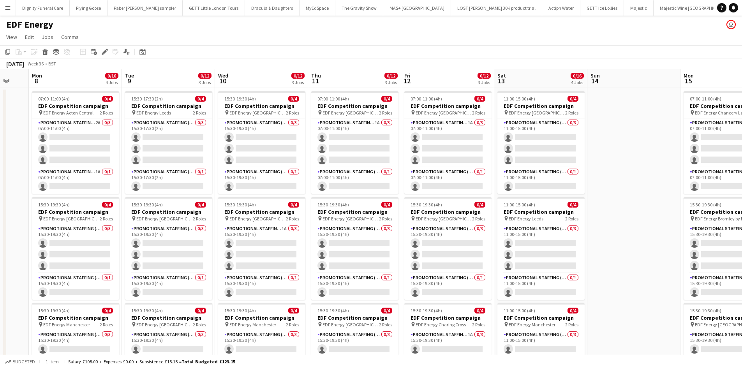
drag, startPoint x: 276, startPoint y: 238, endPoint x: 739, endPoint y: 226, distance: 463.0
click at [742, 225] on html "Menu Boards Boards Boards All jobs Status Workforce Workforce My Workforce Recr…" at bounding box center [371, 285] width 742 height 571
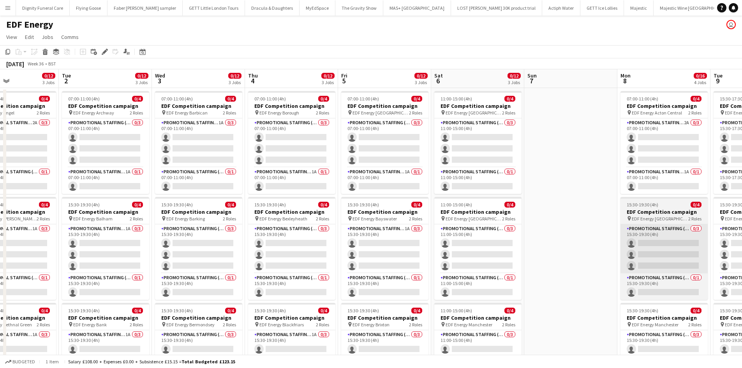
drag, startPoint x: 289, startPoint y: 251, endPoint x: 700, endPoint y: 243, distance: 411.9
click at [741, 243] on app-calendar-viewport "Sat 30 Sun 31 Mon 1 0/12 3 Jobs Tue 2 0/12 3 Jobs Wed 3 0/12 3 Jobs Thu 4 0/12 …" at bounding box center [371, 313] width 742 height 489
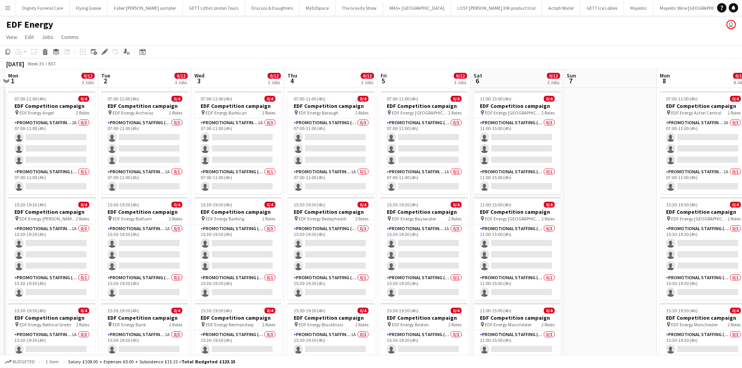
drag, startPoint x: 256, startPoint y: 236, endPoint x: 129, endPoint y: 218, distance: 128.7
click at [133, 219] on app-calendar-viewport "Fri 29 Sat 30 Sun 31 Mon 1 0/12 3 Jobs Tue 2 0/12 3 Jobs Wed 3 0/12 3 Jobs Thu …" at bounding box center [371, 313] width 742 height 489
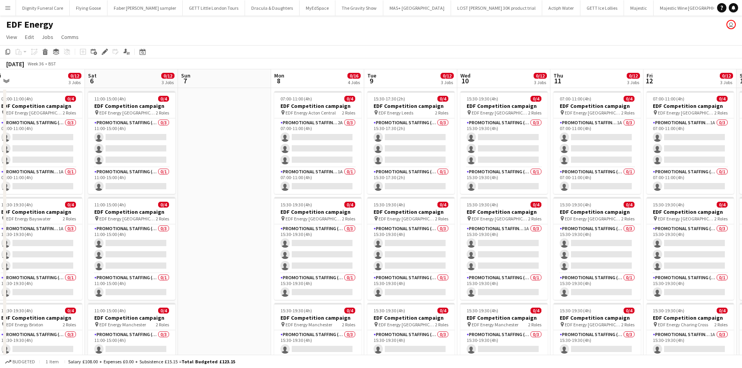
drag, startPoint x: 374, startPoint y: 221, endPoint x: 65, endPoint y: 205, distance: 309.0
click at [65, 205] on app-calendar-viewport "Tue 2 0/12 3 Jobs Wed 3 0/12 3 Jobs Thu 4 0/12 3 Jobs Fri 5 0/12 3 Jobs Sat 6 0…" at bounding box center [371, 313] width 742 height 489
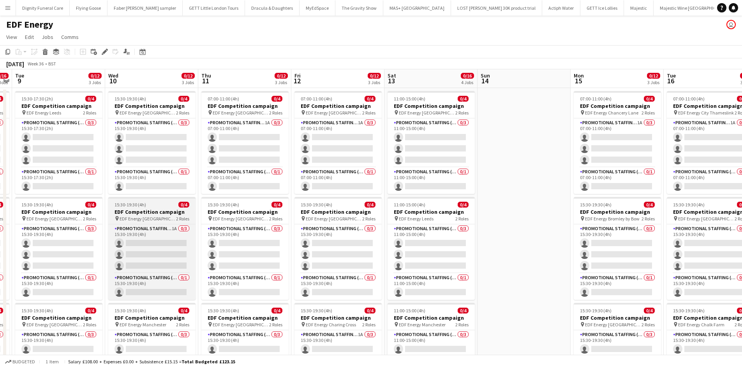
drag, startPoint x: 425, startPoint y: 236, endPoint x: 146, endPoint y: 218, distance: 279.2
click at [63, 220] on app-calendar-viewport "Sat 6 0/12 3 Jobs Sun 7 Mon 8 0/16 4 Jobs Tue 9 0/12 3 Jobs Wed 10 0/12 3 Jobs …" at bounding box center [371, 313] width 742 height 489
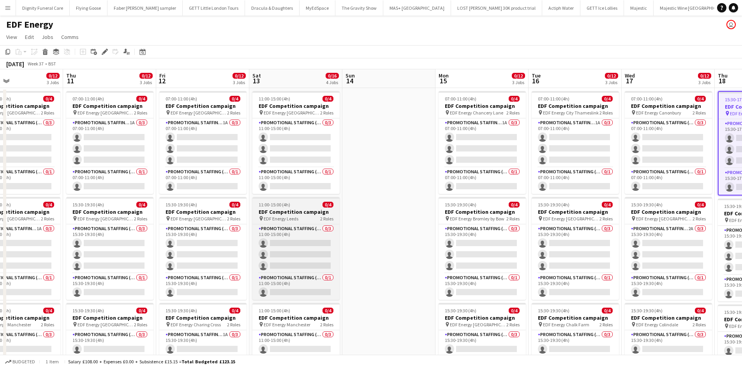
drag, startPoint x: 277, startPoint y: 229, endPoint x: 84, endPoint y: 214, distance: 193.0
click at [78, 217] on app-calendar-viewport "Sun 7 Mon 8 0/16 4 Jobs Tue 9 0/12 3 Jobs Wed 10 0/12 3 Jobs Thu 11 0/12 3 Jobs…" at bounding box center [371, 313] width 742 height 489
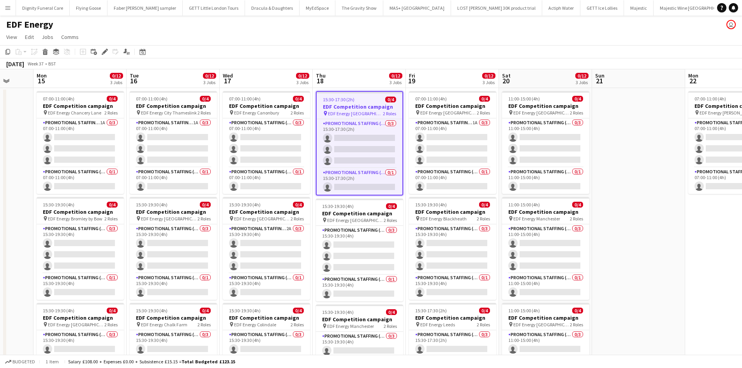
drag, startPoint x: 245, startPoint y: 231, endPoint x: 13, endPoint y: 215, distance: 233.1
click at [13, 215] on app-calendar-viewport "Fri 12 0/12 3 Jobs Sat 13 0/16 4 Jobs Sun 14 Mon 15 0/12 3 Jobs Tue 16 0/12 3 J…" at bounding box center [371, 313] width 742 height 489
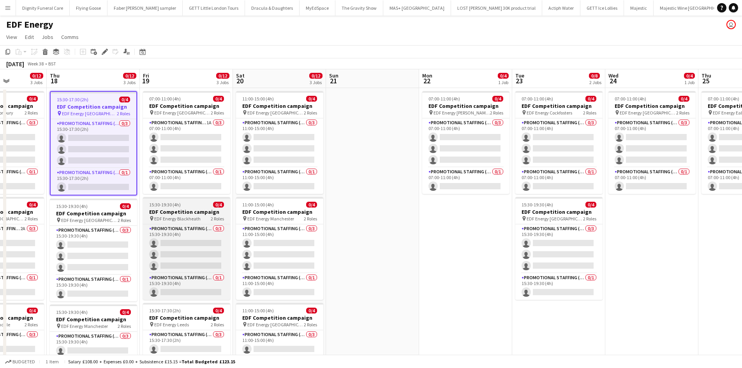
drag, startPoint x: 234, startPoint y: 217, endPoint x: 67, endPoint y: 210, distance: 167.3
click at [52, 215] on app-calendar-viewport "Mon 15 0/12 3 Jobs Tue 16 0/12 3 Jobs Wed 17 0/12 3 Jobs Thu 18 0/12 3 Jobs Fri…" at bounding box center [371, 313] width 742 height 489
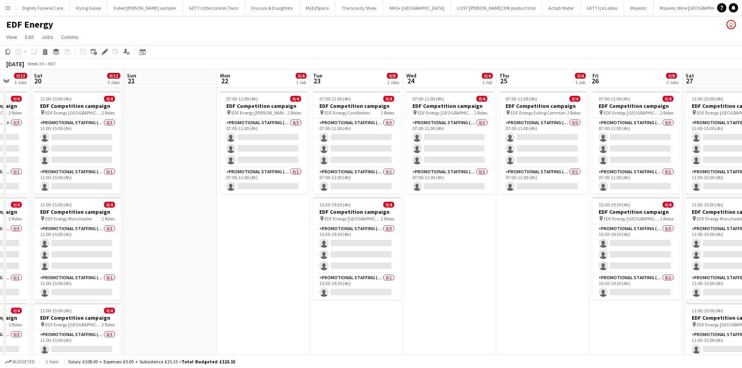
drag, startPoint x: 388, startPoint y: 273, endPoint x: 498, endPoint y: 226, distance: 119.0
click at [501, 226] on app-calendar-viewport "Thu 18 0/12 3 Jobs Fri 19 0/12 3 Jobs Sat 20 0/12 3 Jobs Sun 21 Mon 22 0/4 1 Jo…" at bounding box center [371, 313] width 742 height 489
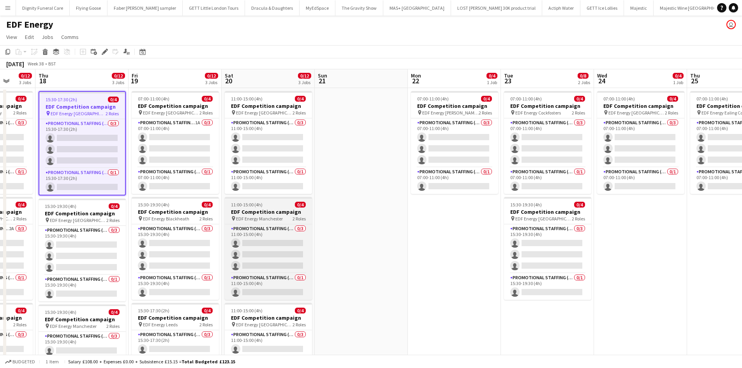
drag, startPoint x: 170, startPoint y: 243, endPoint x: 531, endPoint y: 213, distance: 361.9
click at [593, 213] on app-calendar-viewport "Mon 15 0/12 3 Jobs Tue 16 0/12 3 Jobs Wed 17 0/12 3 Jobs Thu 18 0/12 3 Jobs Fri…" at bounding box center [371, 313] width 742 height 489
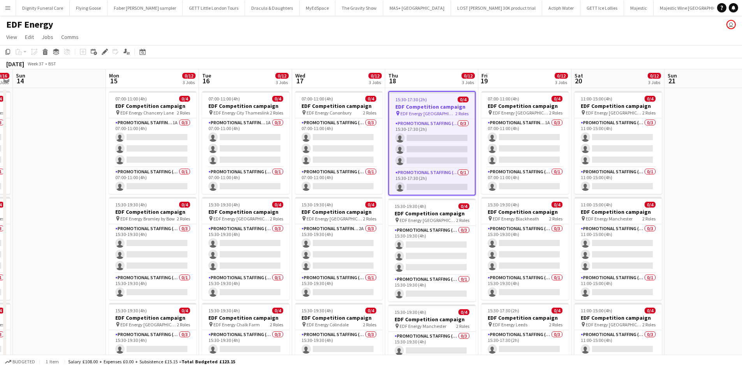
drag, startPoint x: 250, startPoint y: 208, endPoint x: 576, endPoint y: 196, distance: 325.9
click at [581, 195] on app-calendar-viewport "Fri 12 0/12 3 Jobs Sat 13 0/16 4 Jobs Sun 14 Mon 15 0/12 3 Jobs Tue 16 0/12 3 J…" at bounding box center [371, 313] width 742 height 489
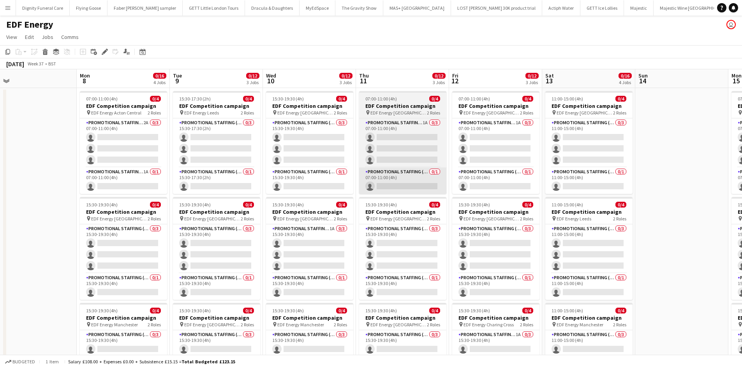
drag, startPoint x: 233, startPoint y: 191, endPoint x: 372, endPoint y: 191, distance: 139.1
click at [566, 189] on app-calendar-viewport "Fri 5 0/12 3 Jobs Sat 6 0/12 3 Jobs Sun 7 Mon 8 0/16 4 Jobs Tue 9 0/12 3 Jobs W…" at bounding box center [371, 313] width 742 height 489
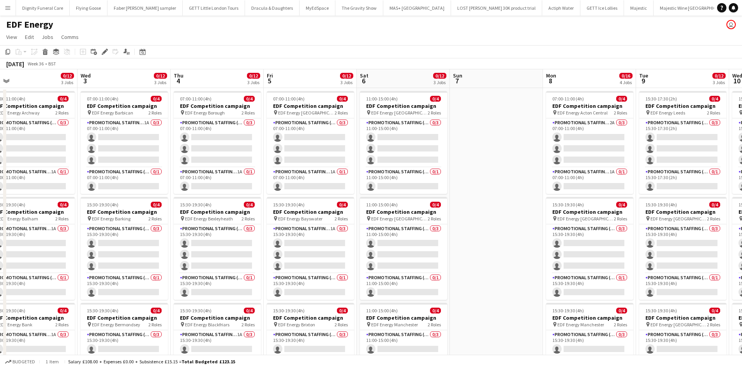
drag, startPoint x: 226, startPoint y: 191, endPoint x: 466, endPoint y: 189, distance: 240.4
click at [698, 183] on app-calendar-viewport "Sun 31 Mon 1 0/12 3 Jobs Tue 2 0/12 3 Jobs Wed 3 0/12 3 Jobs Thu 4 0/12 3 Jobs …" at bounding box center [371, 313] width 742 height 489
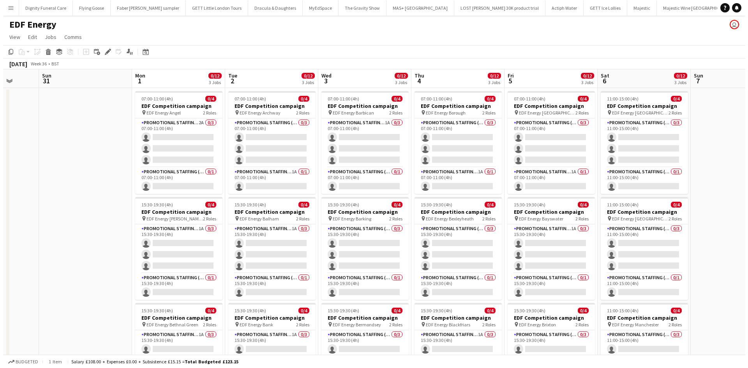
scroll to position [0, 220]
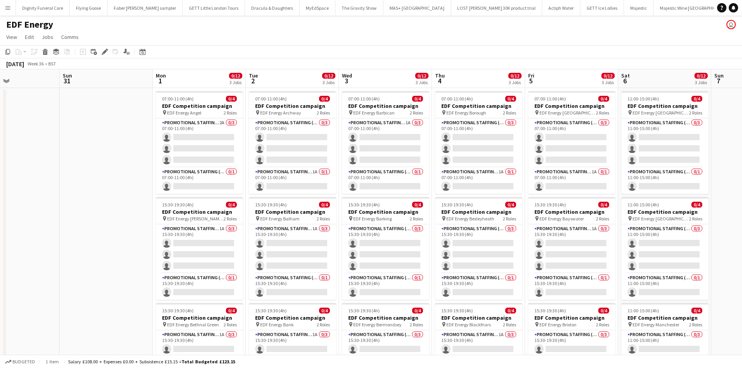
drag, startPoint x: 289, startPoint y: 199, endPoint x: 649, endPoint y: 185, distance: 360.2
click at [649, 185] on app-calendar-viewport "Thu 28 Fri 29 Sat 30 Sun 31 Mon 1 0/12 3 Jobs Tue 2 0/12 3 Jobs Wed 3 0/12 3 Jo…" at bounding box center [371, 313] width 742 height 489
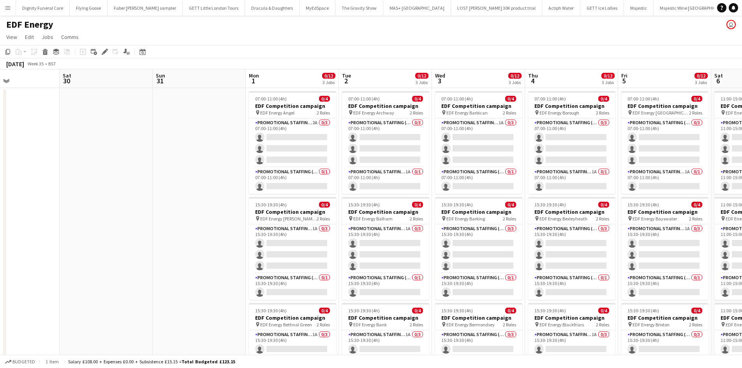
click at [7, 5] on app-icon "Menu" at bounding box center [8, 8] width 6 height 6
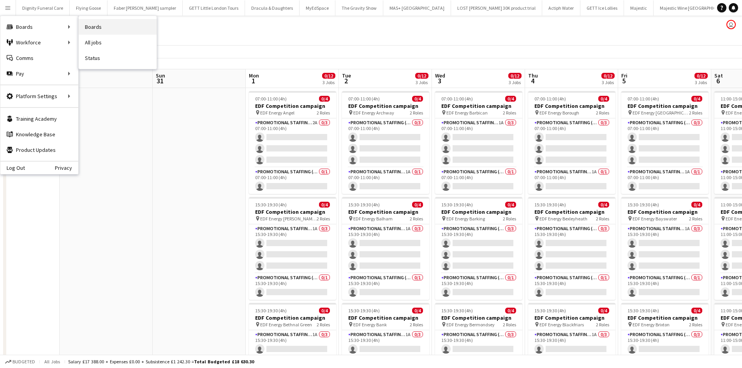
click at [96, 25] on link "Boards" at bounding box center [118, 27] width 78 height 16
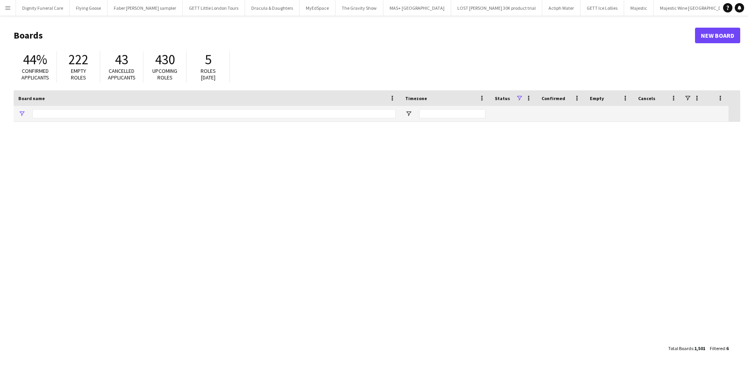
type input "********"
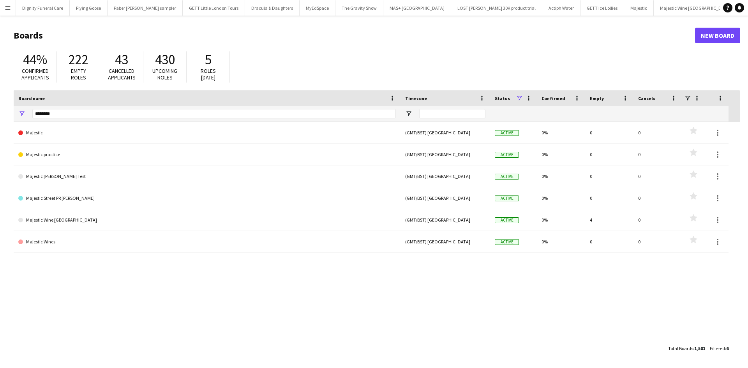
click at [7, 8] on app-icon "Menu" at bounding box center [8, 8] width 6 height 6
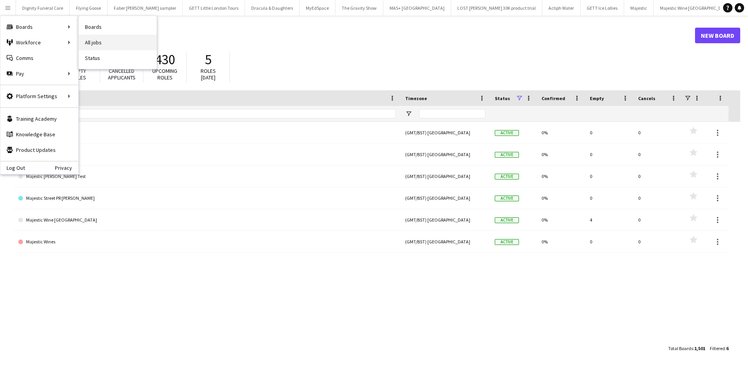
click at [97, 42] on link "All jobs" at bounding box center [118, 43] width 78 height 16
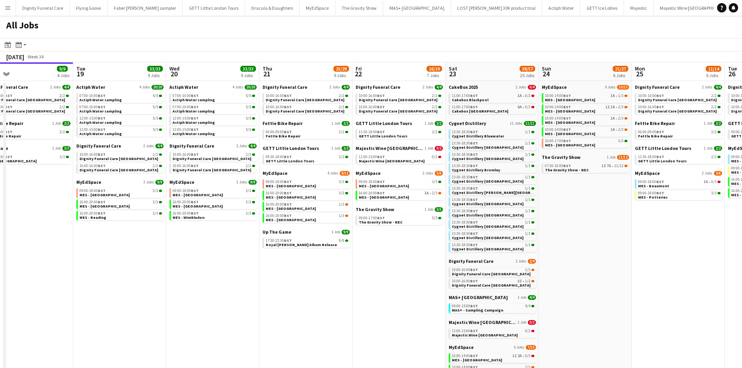
scroll to position [0, 300]
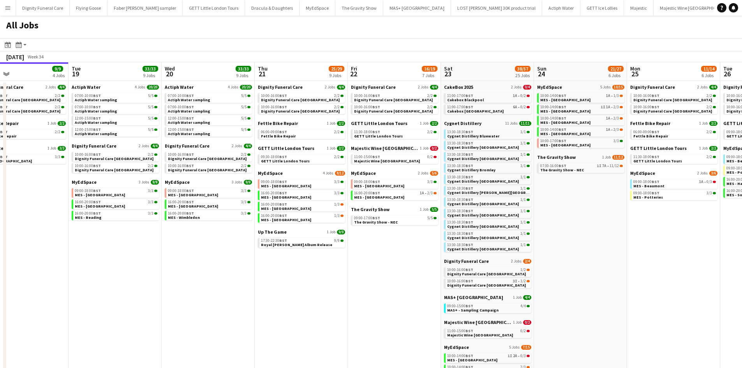
drag, startPoint x: 460, startPoint y: 281, endPoint x: 341, endPoint y: 272, distance: 118.7
click at [342, 272] on app-calendar-viewport "Fri 15 6/6 2 Jobs Sat 16 30/30 18 Jobs Sun 17 13/13 4 Jobs Mon 18 9/9 4 Jobs Tu…" at bounding box center [371, 297] width 742 height 471
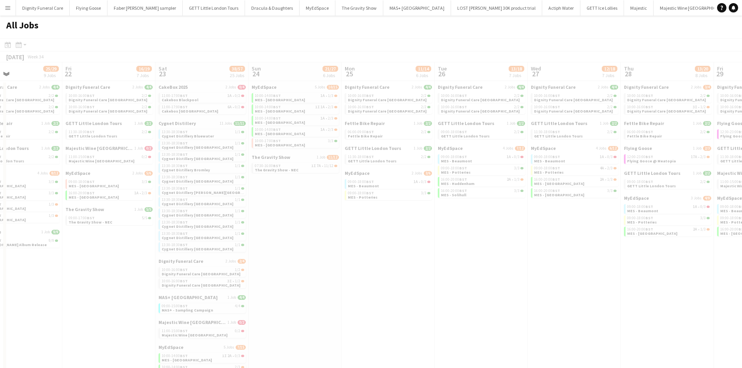
scroll to position [0, 313]
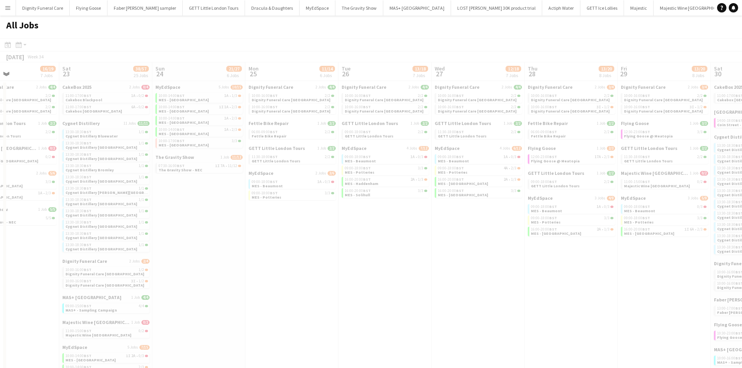
drag, startPoint x: 626, startPoint y: 245, endPoint x: 245, endPoint y: 250, distance: 381.1
click at [244, 251] on app-calendar-viewport "Tue 19 33/33 9 Jobs Wed 20 33/33 9 Jobs Thu 21 25/29 9 Jobs Fri 22 16/19 7 Jobs…" at bounding box center [371, 297] width 742 height 471
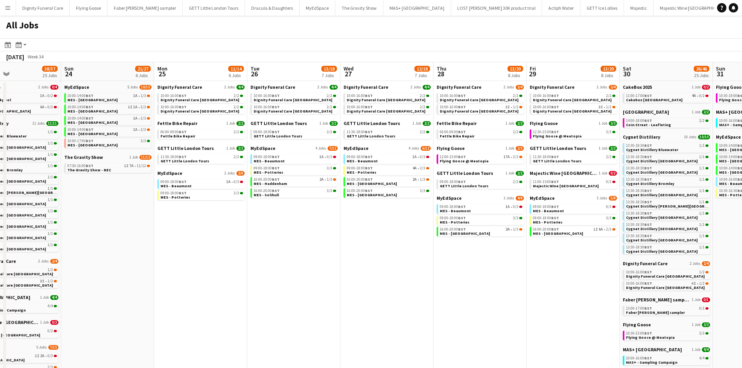
drag, startPoint x: 566, startPoint y: 285, endPoint x: 498, endPoint y: 284, distance: 67.8
click at [498, 284] on app-calendar-viewport "Thu 21 25/29 9 Jobs Fri 22 16/19 7 Jobs Sat 23 38/57 25 Jobs Sun 24 21/27 6 Job…" at bounding box center [371, 297] width 742 height 471
click at [452, 148] on span "Flying Goose" at bounding box center [450, 148] width 28 height 6
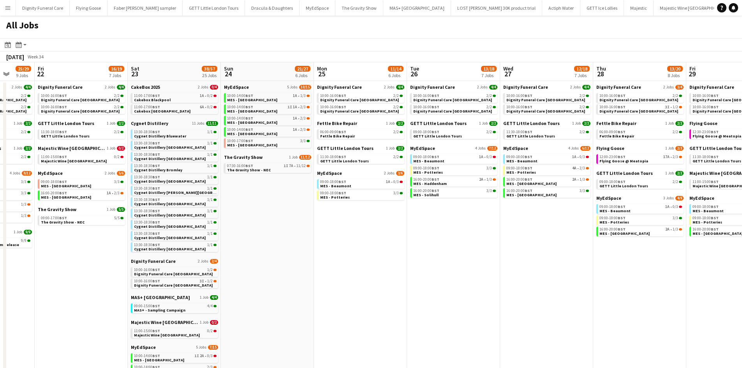
scroll to position [0, 243]
drag, startPoint x: 309, startPoint y: 238, endPoint x: 363, endPoint y: 238, distance: 54.9
click at [363, 238] on app-calendar-viewport "Tue 19 33/33 9 Jobs Wed 20 33/33 9 Jobs Thu 21 25/29 9 Jobs Fri 22 16/19 7 Jobs…" at bounding box center [371, 297] width 742 height 471
click at [247, 157] on span "The Gravity Show" at bounding box center [244, 157] width 39 height 6
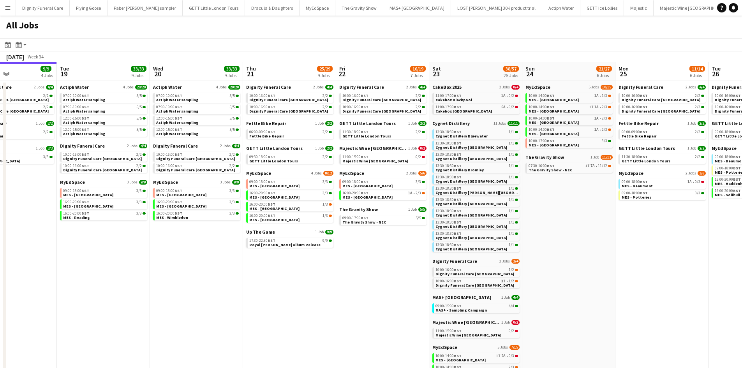
drag, startPoint x: 365, startPoint y: 254, endPoint x: 668, endPoint y: 238, distance: 303.1
click at [677, 234] on app-calendar-viewport "Sat 16 30/30 18 Jobs Sun 17 13/13 4 Jobs Mon 18 9/9 4 Jobs Tue 19 33/33 9 Jobs …" at bounding box center [371, 297] width 742 height 471
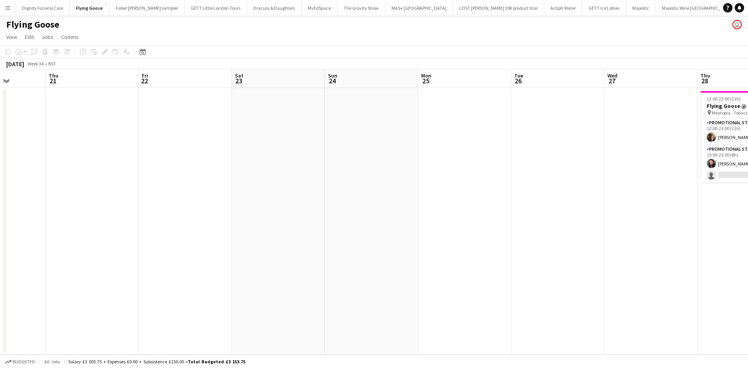
drag, startPoint x: 363, startPoint y: 185, endPoint x: 11, endPoint y: 165, distance: 352.3
click at [0, 175] on html "Menu Boards Boards Boards All jobs Status Workforce Workforce My Workforce Recr…" at bounding box center [374, 184] width 748 height 368
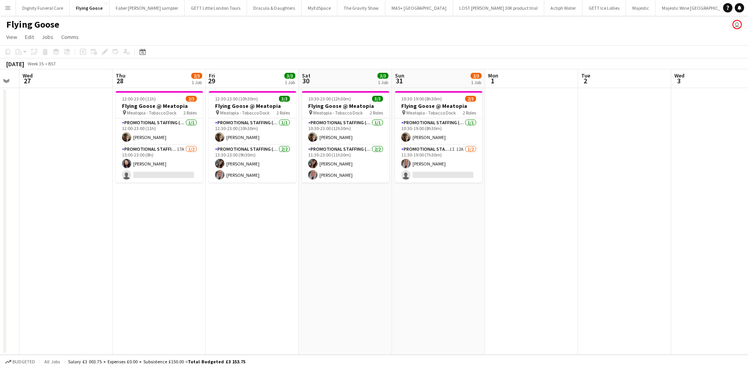
scroll to position [0, 243]
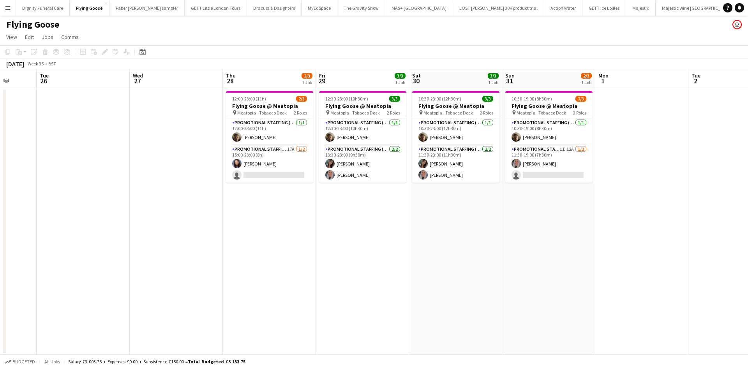
drag, startPoint x: 314, startPoint y: 173, endPoint x: -31, endPoint y: 179, distance: 344.5
click at [0, 179] on html "Menu Boards Boards Boards All jobs Status Workforce Workforce My Workforce Recr…" at bounding box center [374, 184] width 748 height 368
click at [270, 174] on app-card-role "Promotional Staffing (Brand Ambassadors) 17A [DATE] 15:00-23:00 (8h) [PERSON_NA…" at bounding box center [269, 164] width 87 height 38
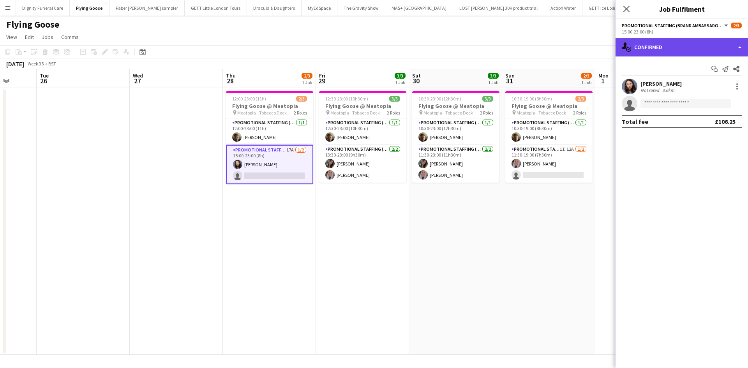
click at [656, 47] on div "single-neutral-actions-check-2 Confirmed" at bounding box center [682, 47] width 132 height 19
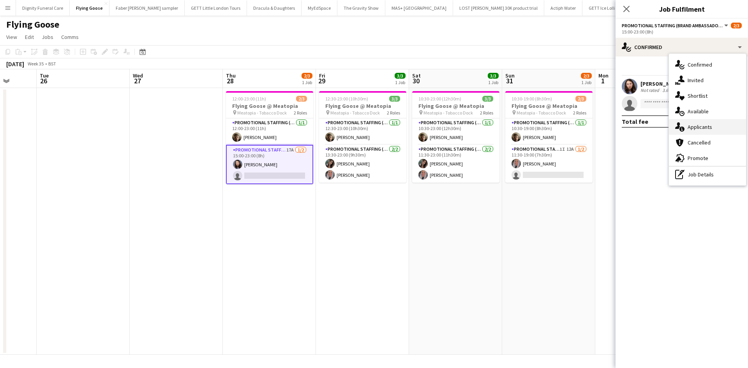
click at [690, 127] on div "single-neutral-actions-information Applicants" at bounding box center [707, 127] width 77 height 16
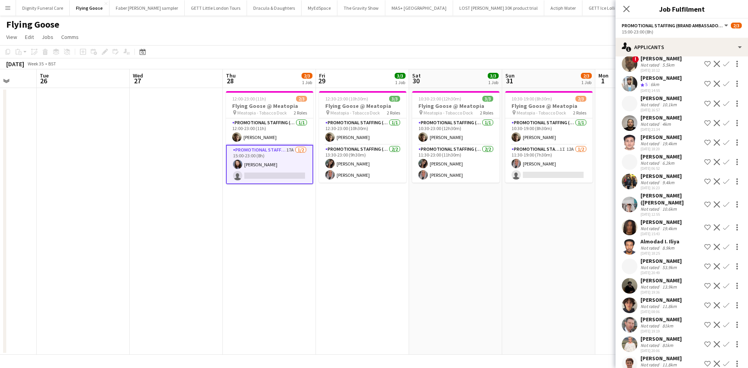
scroll to position [72, 0]
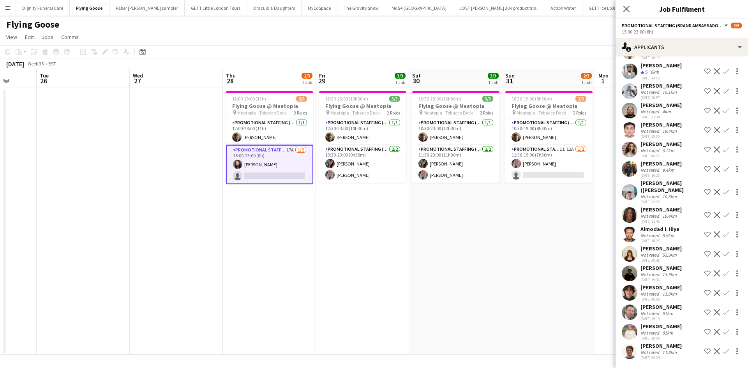
click at [661, 323] on div "[PERSON_NAME]" at bounding box center [660, 326] width 41 height 7
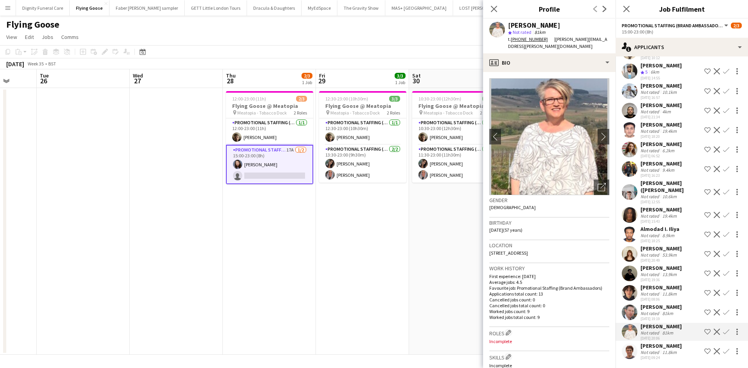
click at [653, 342] on div "[PERSON_NAME]" at bounding box center [660, 345] width 41 height 7
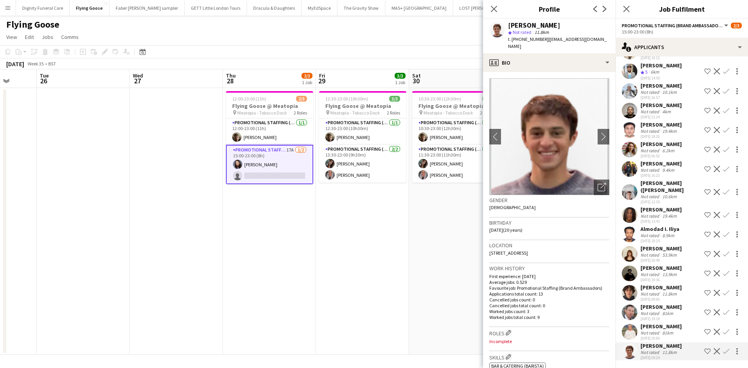
click at [659, 284] on div "[PERSON_NAME]" at bounding box center [660, 287] width 41 height 7
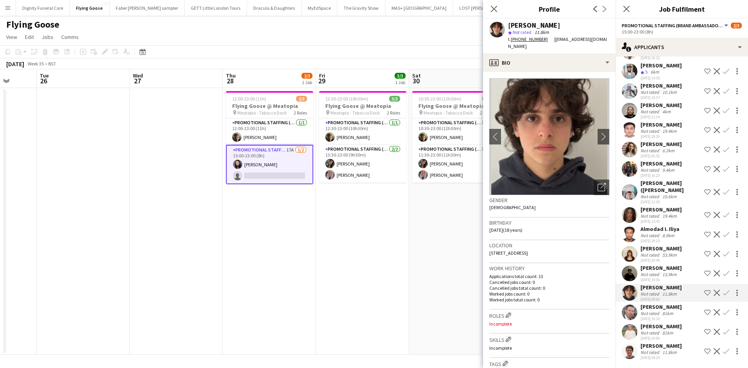
click at [660, 245] on div "[PERSON_NAME]" at bounding box center [660, 248] width 41 height 7
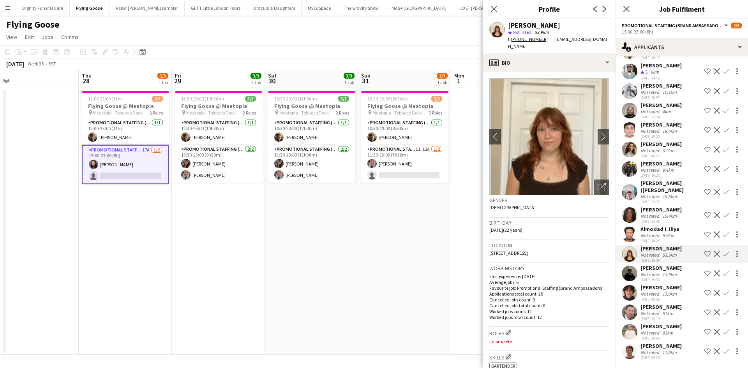
scroll to position [0, 222]
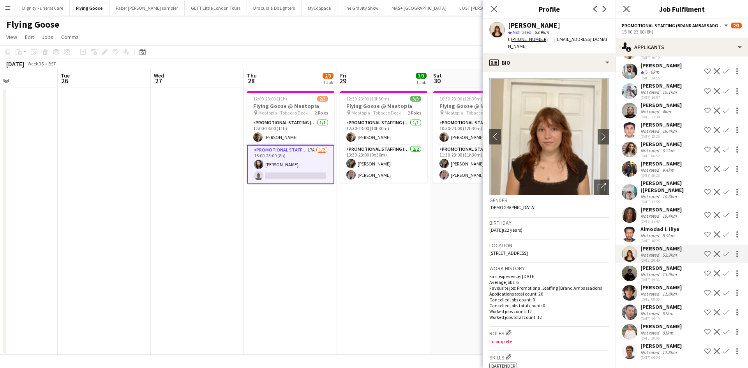
drag, startPoint x: 429, startPoint y: 236, endPoint x: 276, endPoint y: 217, distance: 154.3
click at [264, 228] on app-calendar-viewport "Sat 23 Sun 24 Mon 25 Tue 26 Wed 27 Thu 28 2/3 1 Job Fri 29 3/3 1 Job Sat 30 3/3…" at bounding box center [374, 212] width 748 height 286
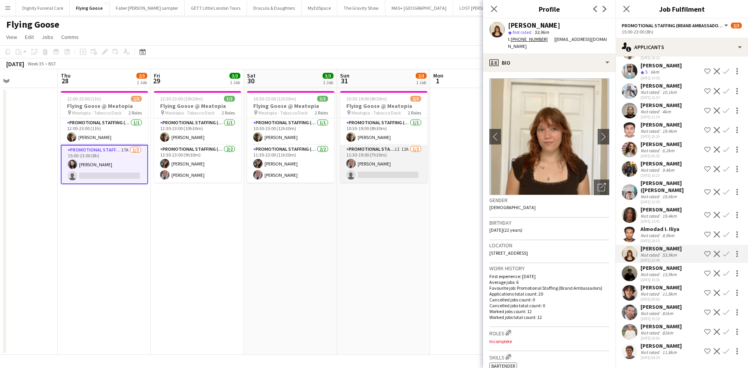
click at [380, 171] on app-card-role "Promotional Staffing (Brand Ambassadors) 1I 12A [DATE] 11:30-19:00 (7h30m) [PER…" at bounding box center [383, 164] width 87 height 38
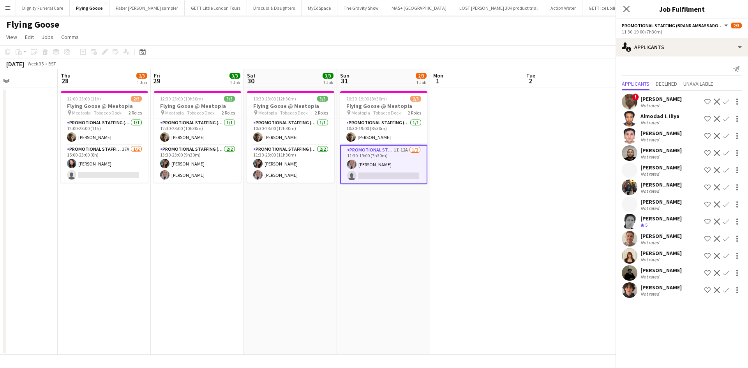
scroll to position [0, 0]
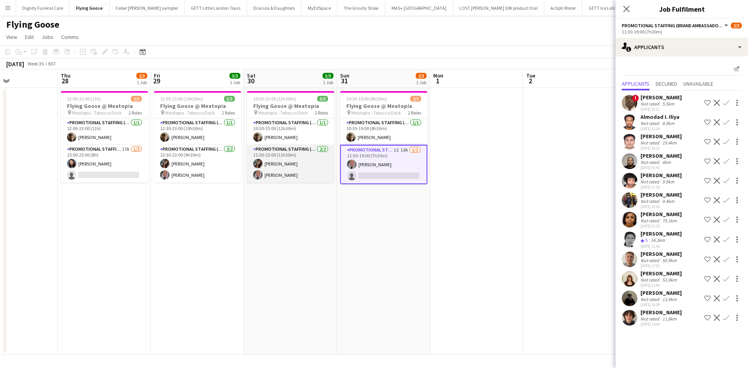
click at [277, 169] on app-card-role "Promotional Staffing (Brand Ambassadors) [DATE] 11:30-23:00 (11h30m) [PERSON_NA…" at bounding box center [290, 164] width 87 height 38
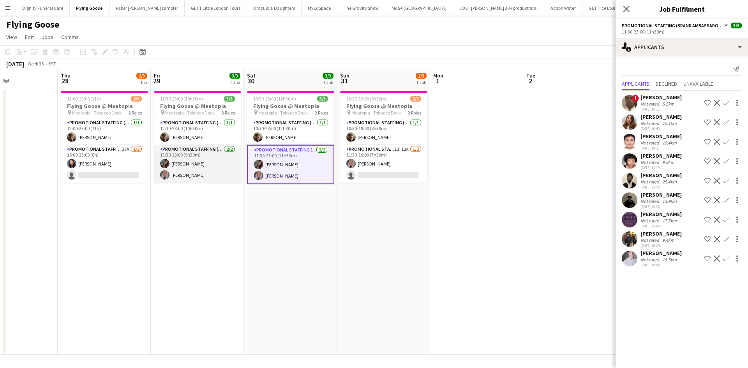
click at [188, 171] on app-card-role "Promotional Staffing (Brand Ambassadors) [DATE] 13:30-23:00 (9h30m) [PERSON_NAM…" at bounding box center [197, 164] width 87 height 38
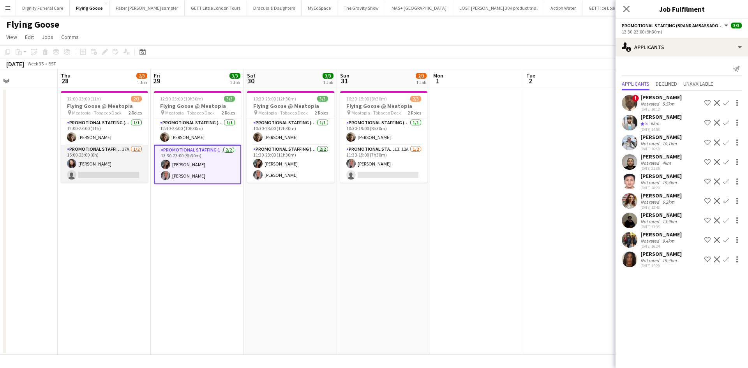
click at [113, 176] on app-card-role "Promotional Staffing (Brand Ambassadors) 17A [DATE] 15:00-23:00 (8h) [PERSON_NA…" at bounding box center [104, 164] width 87 height 38
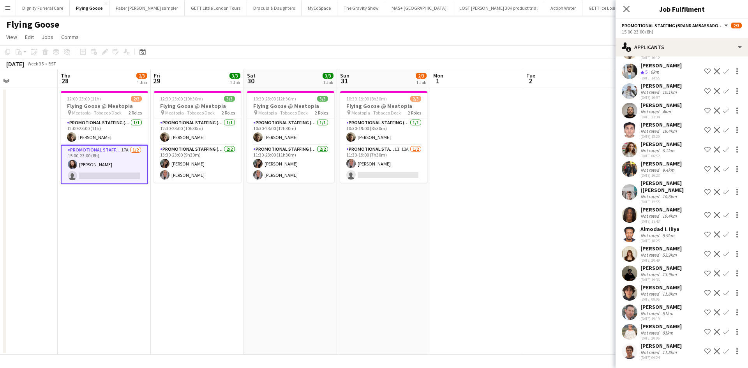
scroll to position [65, 0]
click at [368, 174] on app-card-role "Promotional Staffing (Brand Ambassadors) 1I 12A [DATE] 11:30-19:00 (7h30m) [PER…" at bounding box center [383, 164] width 87 height 38
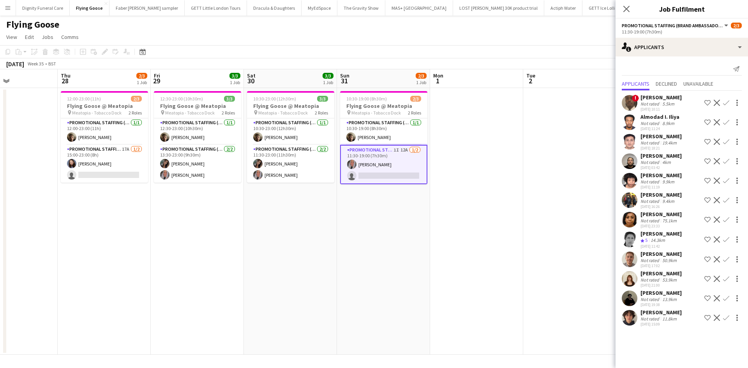
scroll to position [0, 0]
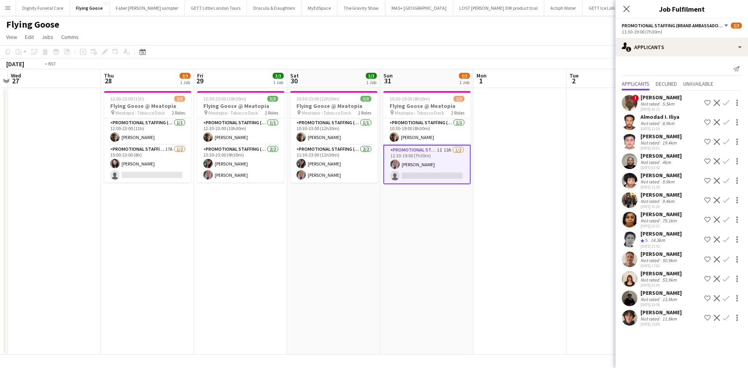
drag, startPoint x: 290, startPoint y: 224, endPoint x: 656, endPoint y: 221, distance: 365.5
click at [656, 221] on body "Menu Boards Boards Boards All jobs Status Workforce Workforce My Workforce Recr…" at bounding box center [374, 184] width 748 height 368
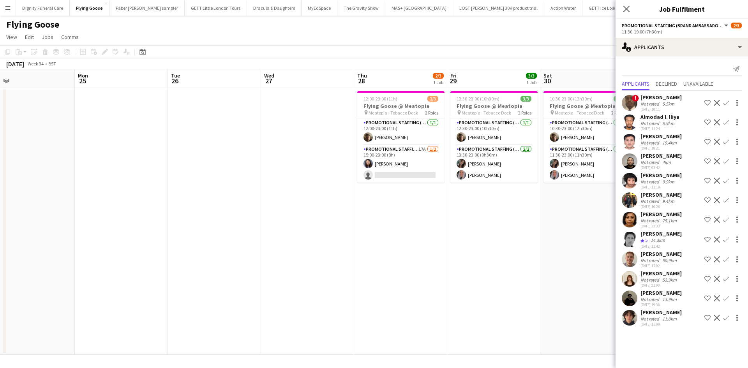
drag, startPoint x: 348, startPoint y: 218, endPoint x: 584, endPoint y: 199, distance: 236.4
click at [585, 203] on app-calendar-viewport "Fri 22 Sat 23 Sun 24 Mon 25 Tue 26 Wed 27 Thu 28 2/3 1 Job Fri 29 3/3 1 Job Sat…" at bounding box center [374, 212] width 748 height 286
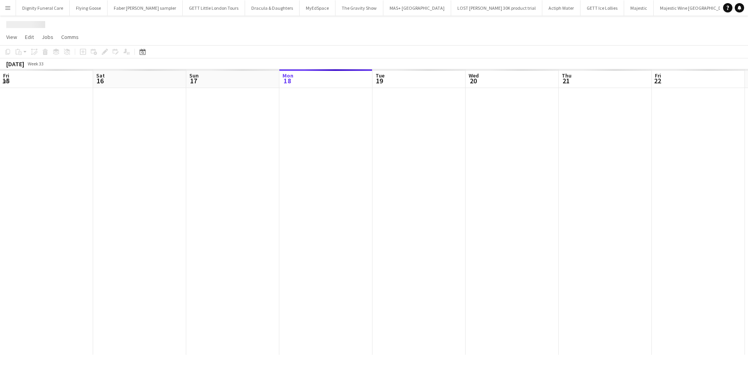
scroll to position [0, 186]
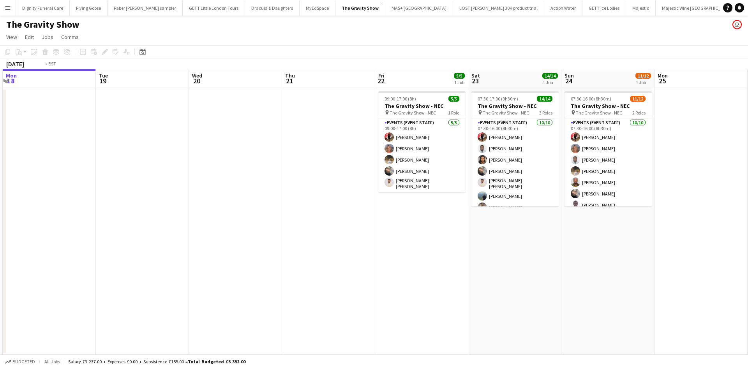
drag, startPoint x: 603, startPoint y: 233, endPoint x: 323, endPoint y: 217, distance: 280.2
click at [323, 217] on app-calendar-viewport "Fri 15 Sat 16 Sun 17 Mon 18 Tue 19 Wed 20 Thu 21 Fri 22 5/5 1 Job Sat 23 14/14 …" at bounding box center [374, 212] width 748 height 286
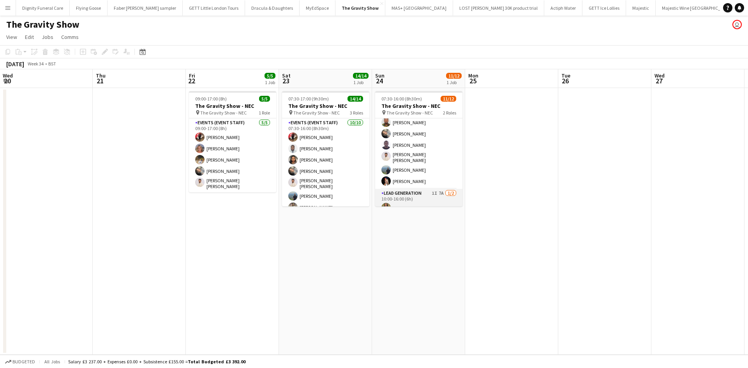
scroll to position [78, 0]
click at [420, 199] on app-card-role "Lead Generation 1I 7A [DATE] 10:00-16:00 (6h) [PERSON_NAME] single-neutral-acti…" at bounding box center [418, 190] width 87 height 38
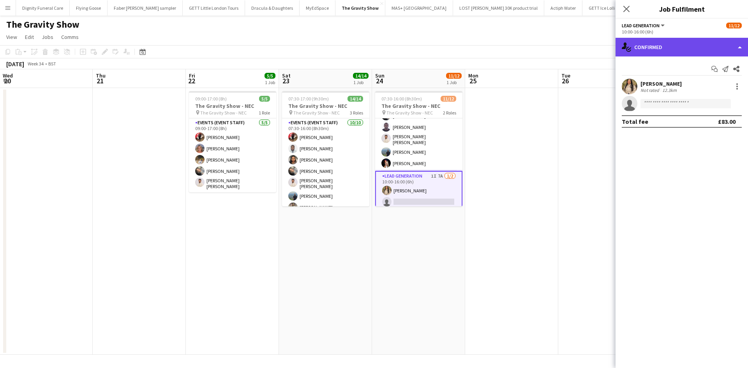
click at [671, 46] on div "single-neutral-actions-check-2 Confirmed" at bounding box center [682, 47] width 132 height 19
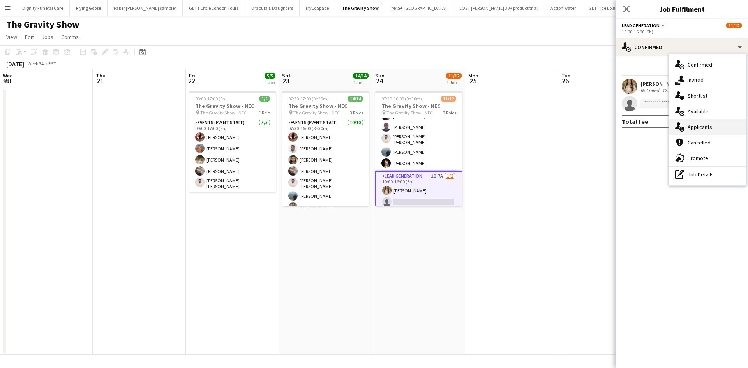
click at [704, 126] on div "single-neutral-actions-information Applicants" at bounding box center [707, 127] width 77 height 16
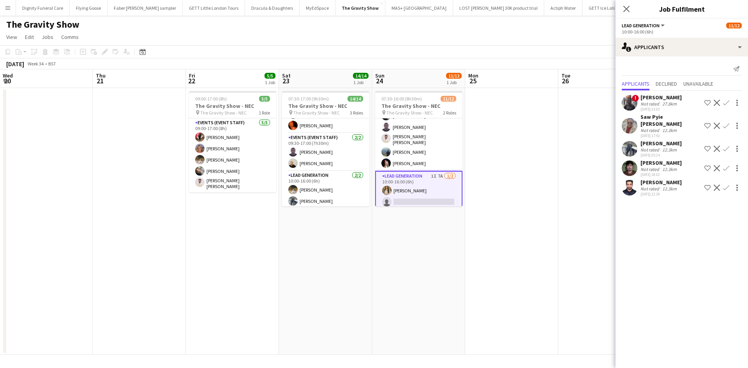
scroll to position [79, 0]
click at [210, 231] on app-date-cell "09:00-17:00 (8h) 5/5 The Gravity Show - NEC pin The Gravity Show - NEC 1 Role E…" at bounding box center [232, 221] width 93 height 267
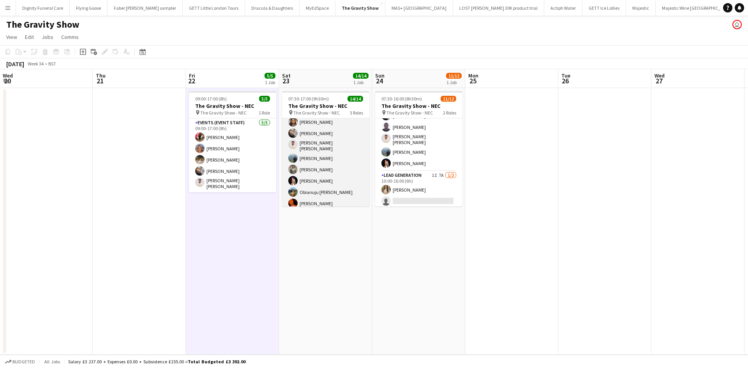
scroll to position [0, 0]
